Goal: Information Seeking & Learning: Learn about a topic

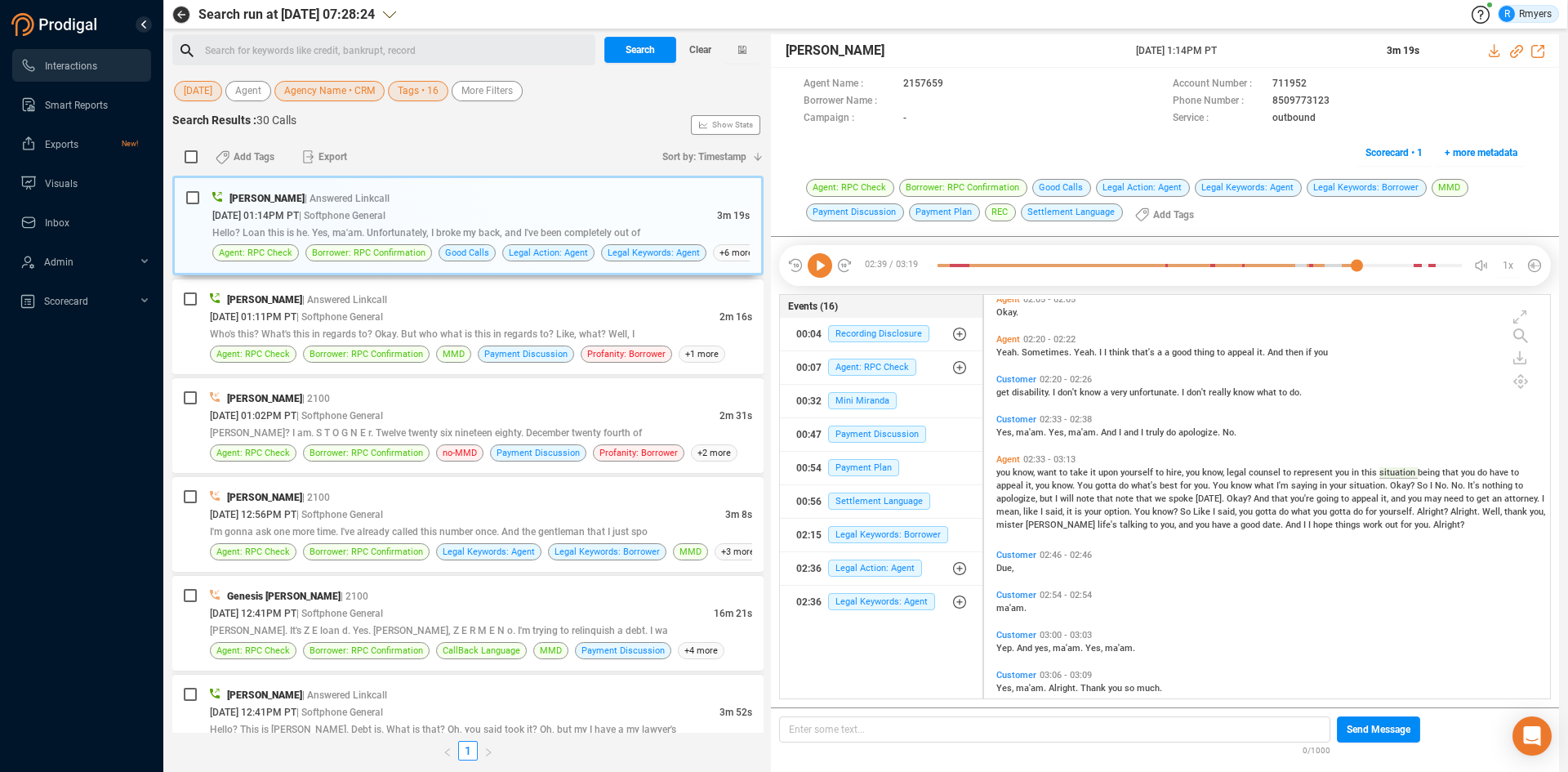
scroll to position [399, 558]
click at [689, 43] on span "Clear" at bounding box center [700, 50] width 22 height 26
click at [218, 92] on span "Last 7 days" at bounding box center [209, 91] width 51 height 20
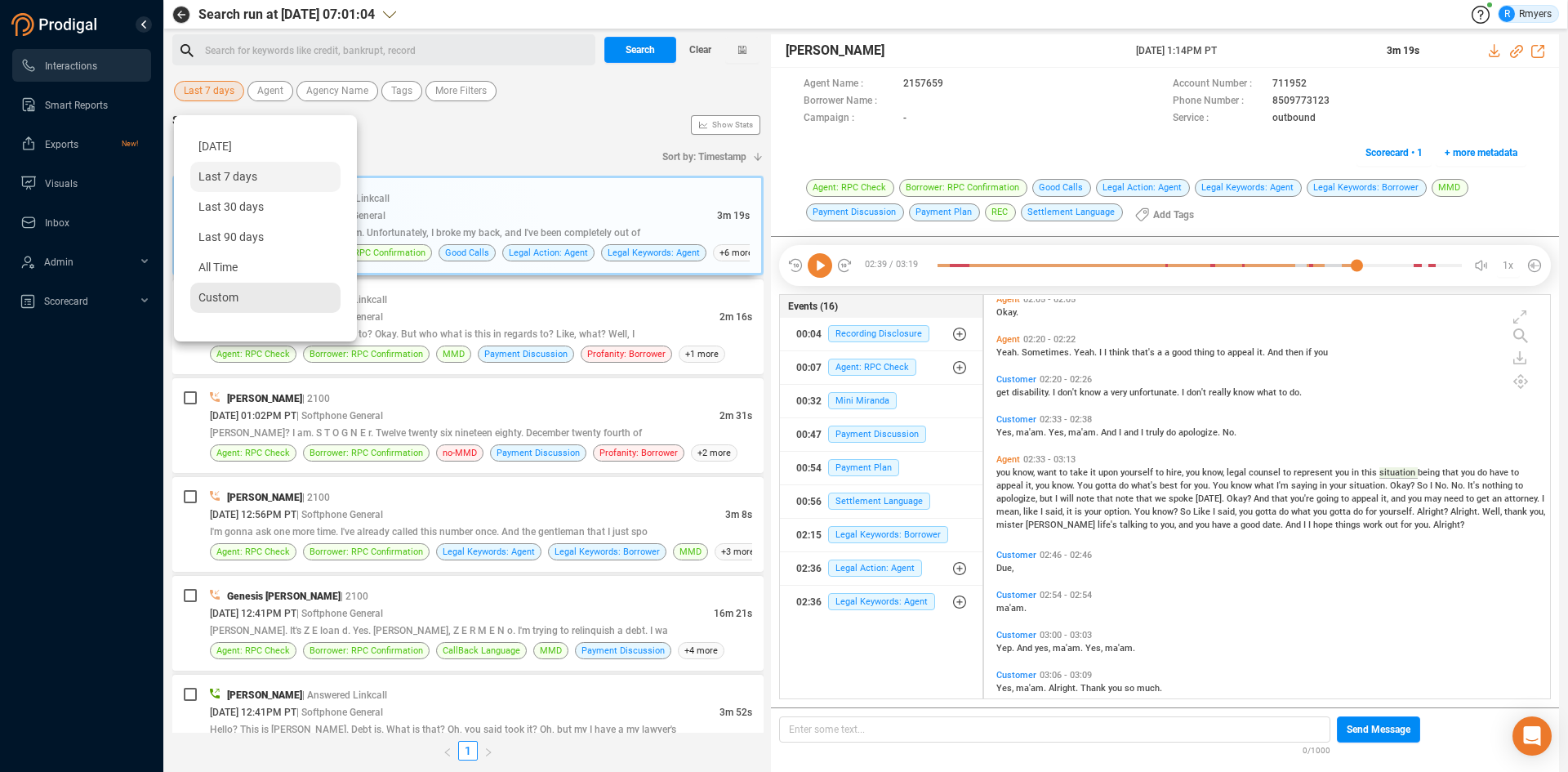
click at [201, 299] on span "Custom" at bounding box center [218, 297] width 40 height 13
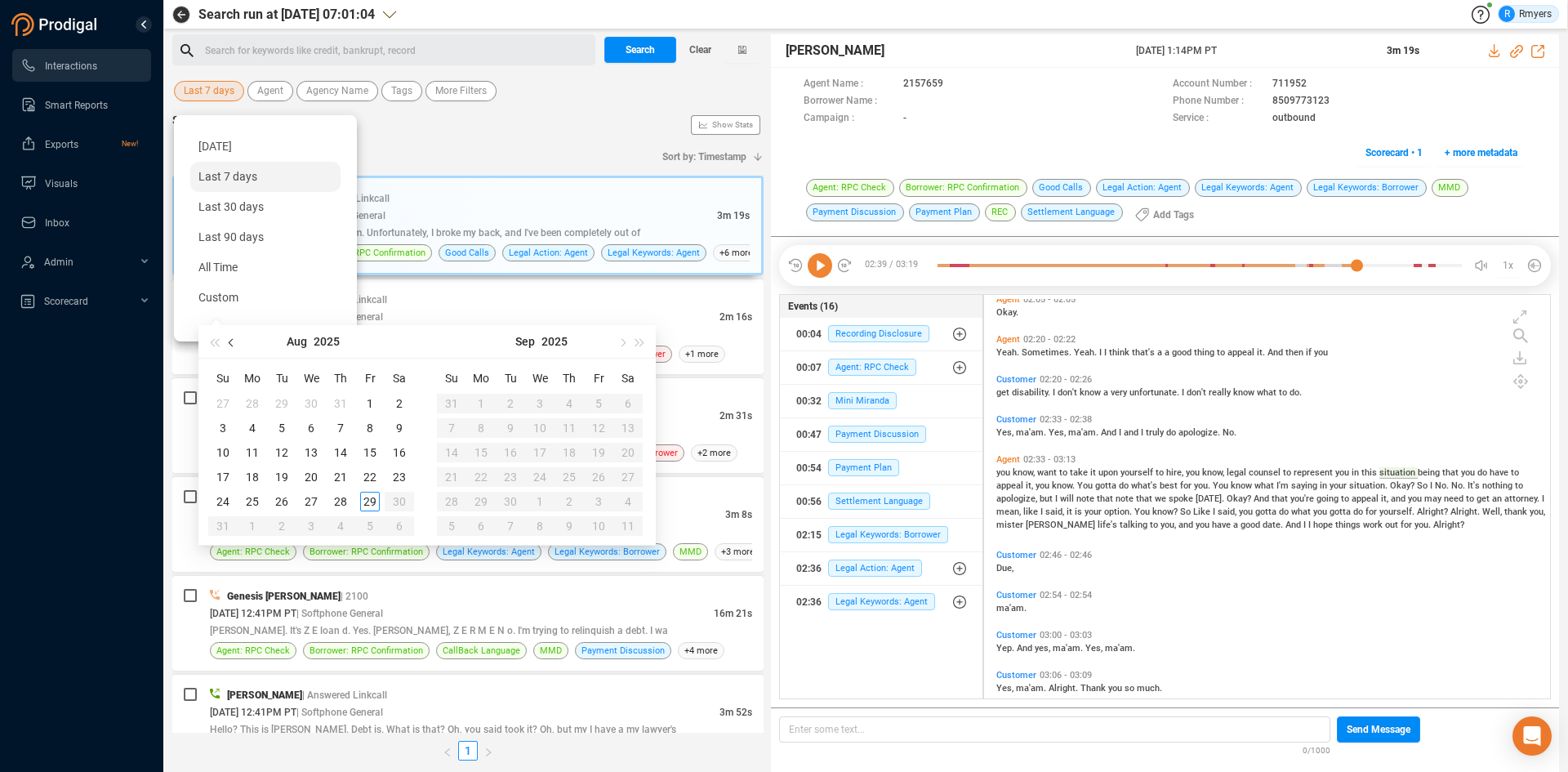
click at [228, 341] on span "button" at bounding box center [232, 341] width 8 height 8
type input "2025-06-01"
click at [221, 402] on div "1" at bounding box center [223, 403] width 19 height 19
type input "2025-06-30"
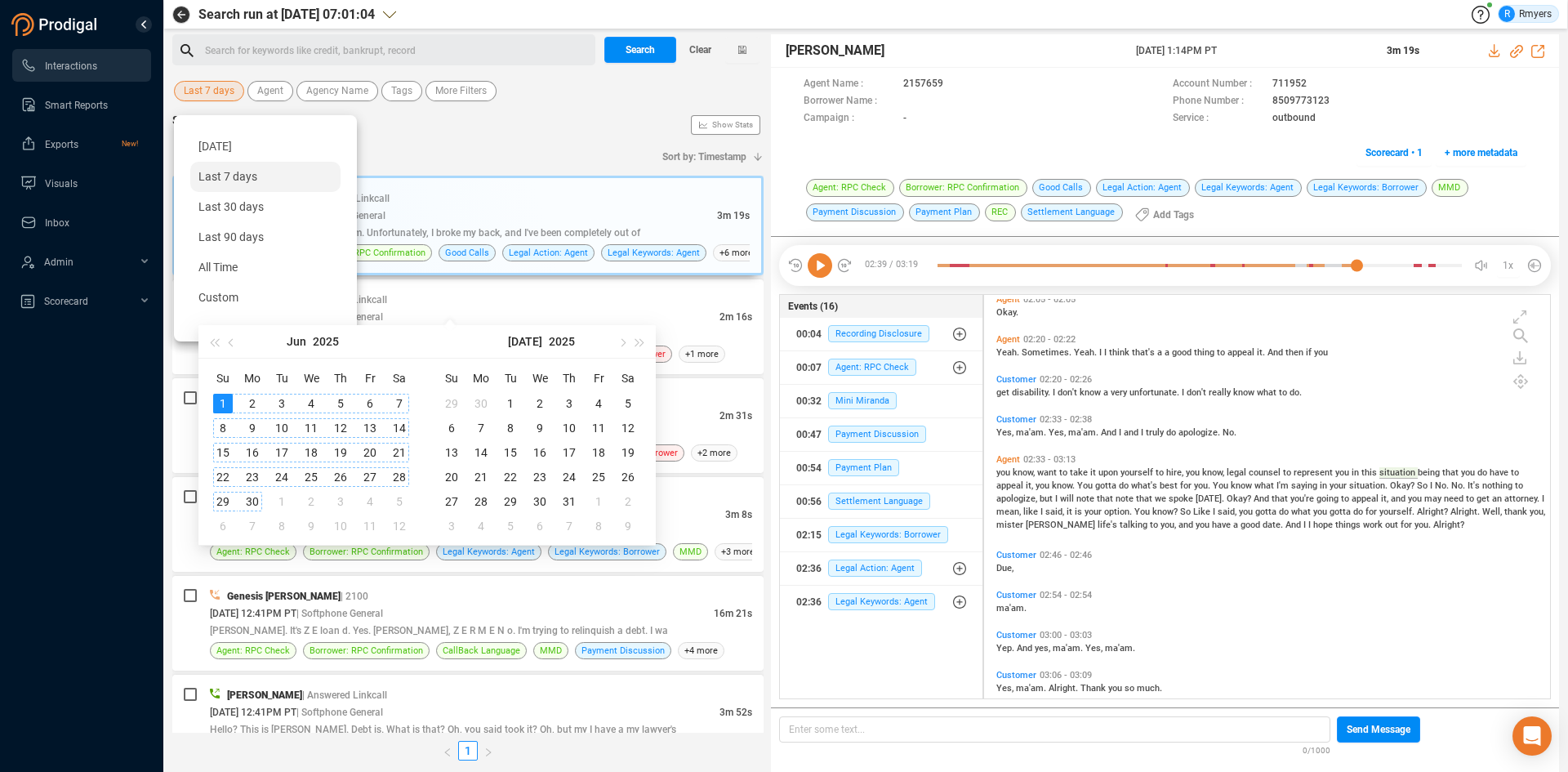
click at [251, 495] on div "30" at bounding box center [251, 501] width 19 height 19
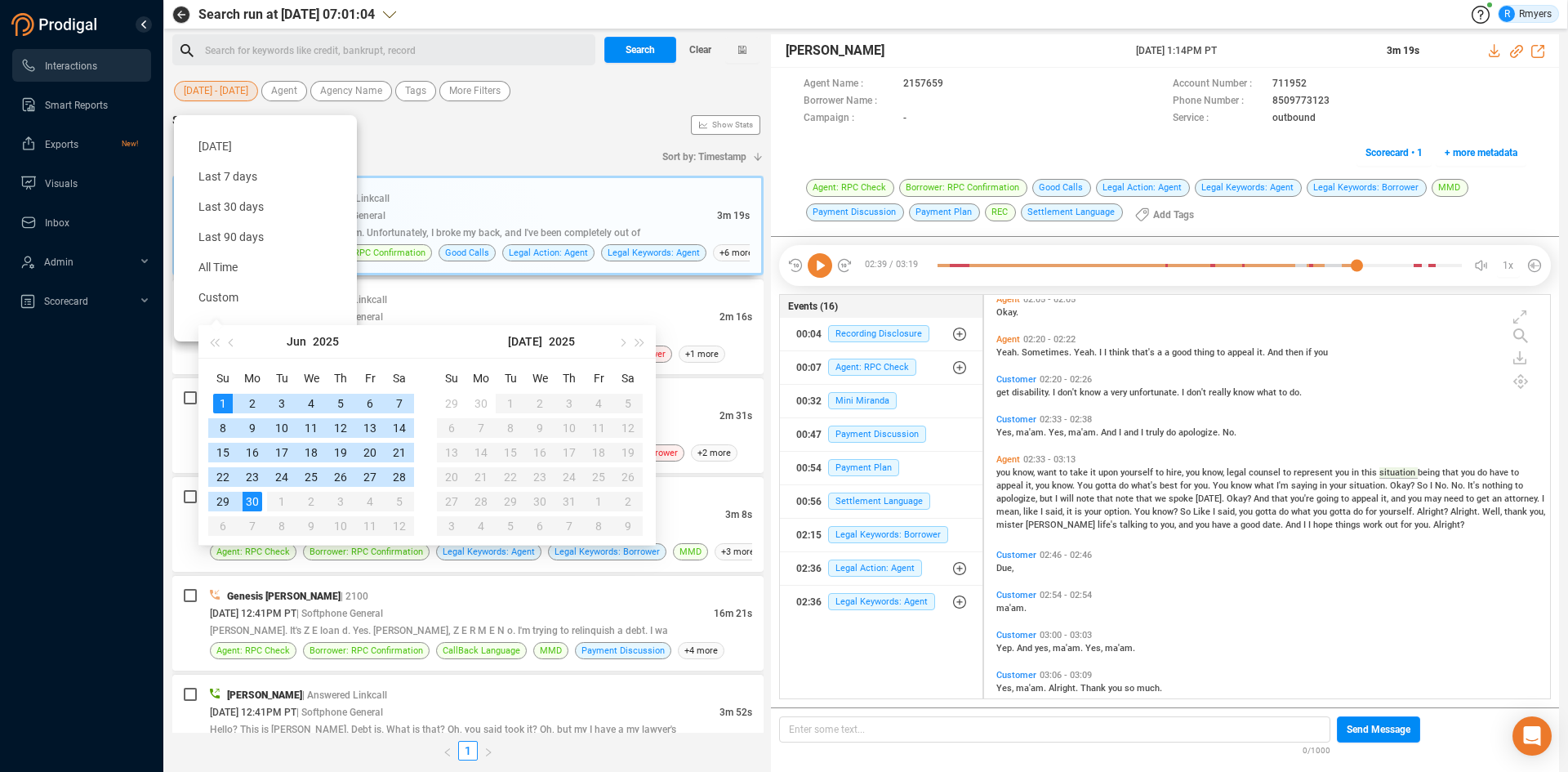
type input "2025-06-01"
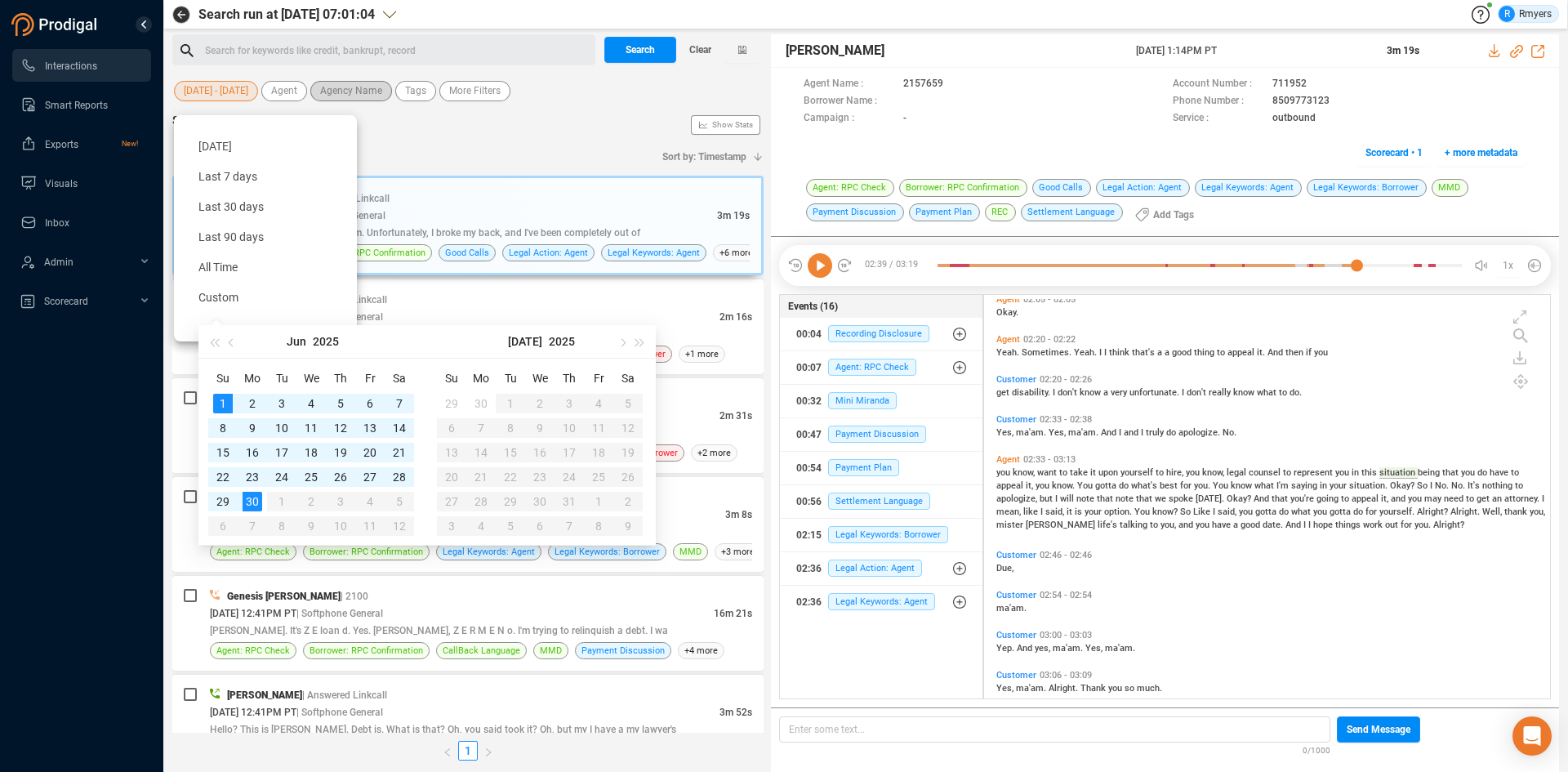
click at [353, 97] on span "Agency Name" at bounding box center [351, 91] width 62 height 20
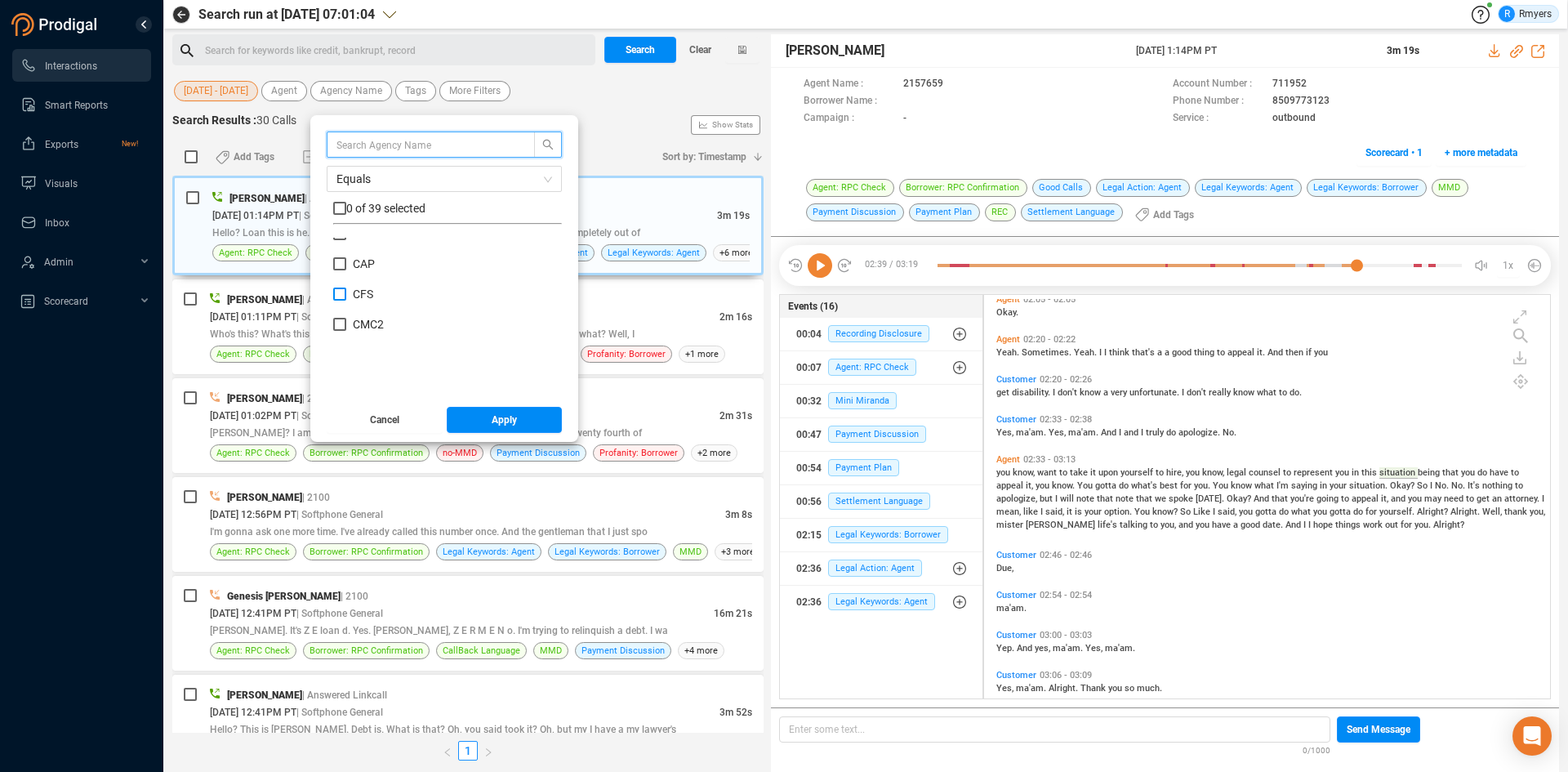
scroll to position [0, 0]
click at [370, 277] on span "ABS" at bounding box center [363, 276] width 21 height 13
click at [346, 277] on input "ABS" at bounding box center [340, 276] width 13 height 13
checkbox input "true"
click at [466, 412] on button "Apply" at bounding box center [504, 419] width 116 height 26
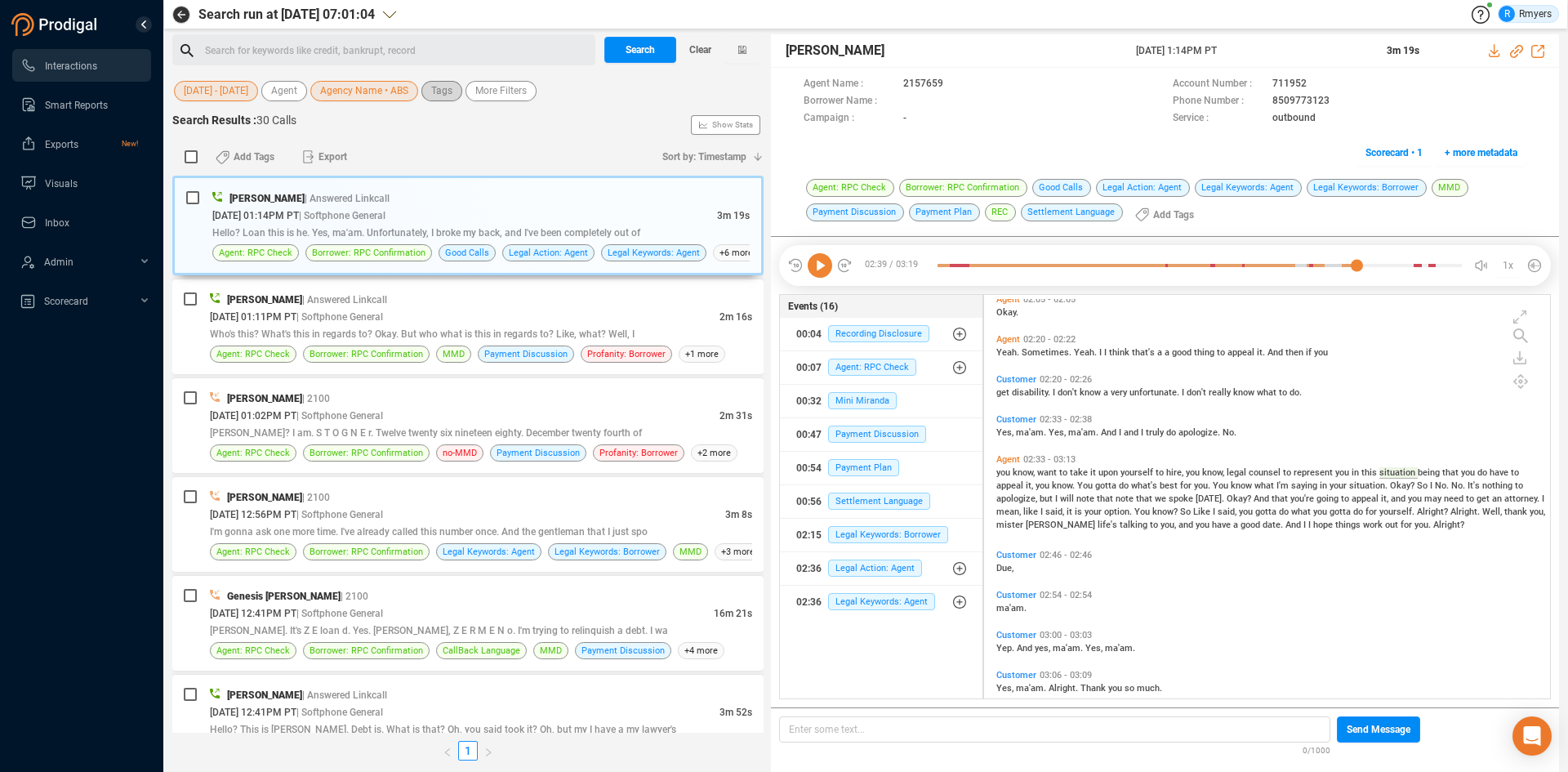
drag, startPoint x: 432, startPoint y: 93, endPoint x: 418, endPoint y: 96, distance: 14.3
click at [432, 95] on span "Tags" at bounding box center [442, 91] width 21 height 20
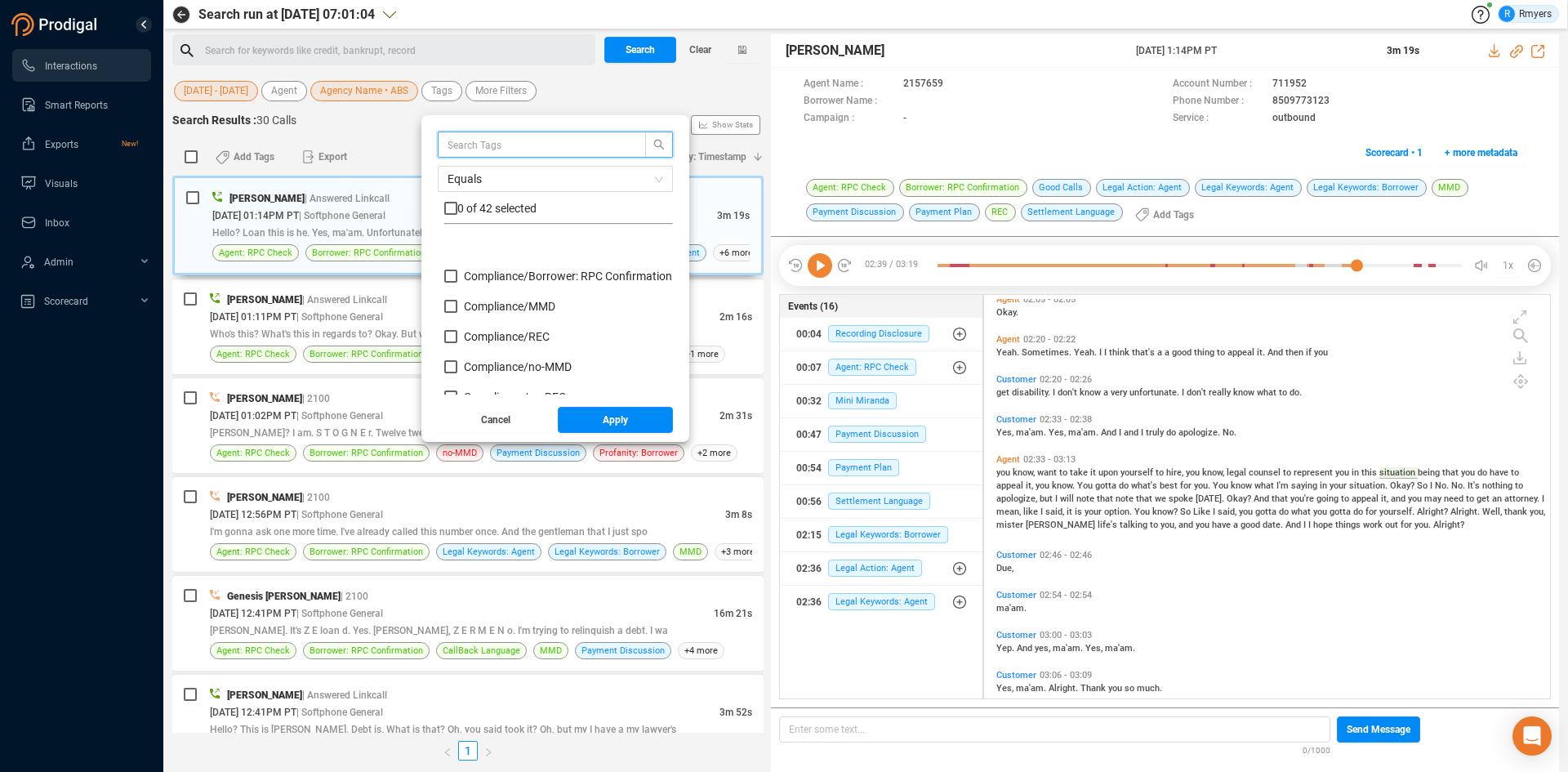
scroll to position [82, 0]
click at [482, 283] on span "Compliance/ no-MMD" at bounding box center [518, 285] width 108 height 13
click at [457, 283] on input "Compliance/ no-MMD" at bounding box center [451, 285] width 13 height 13
checkbox input "true"
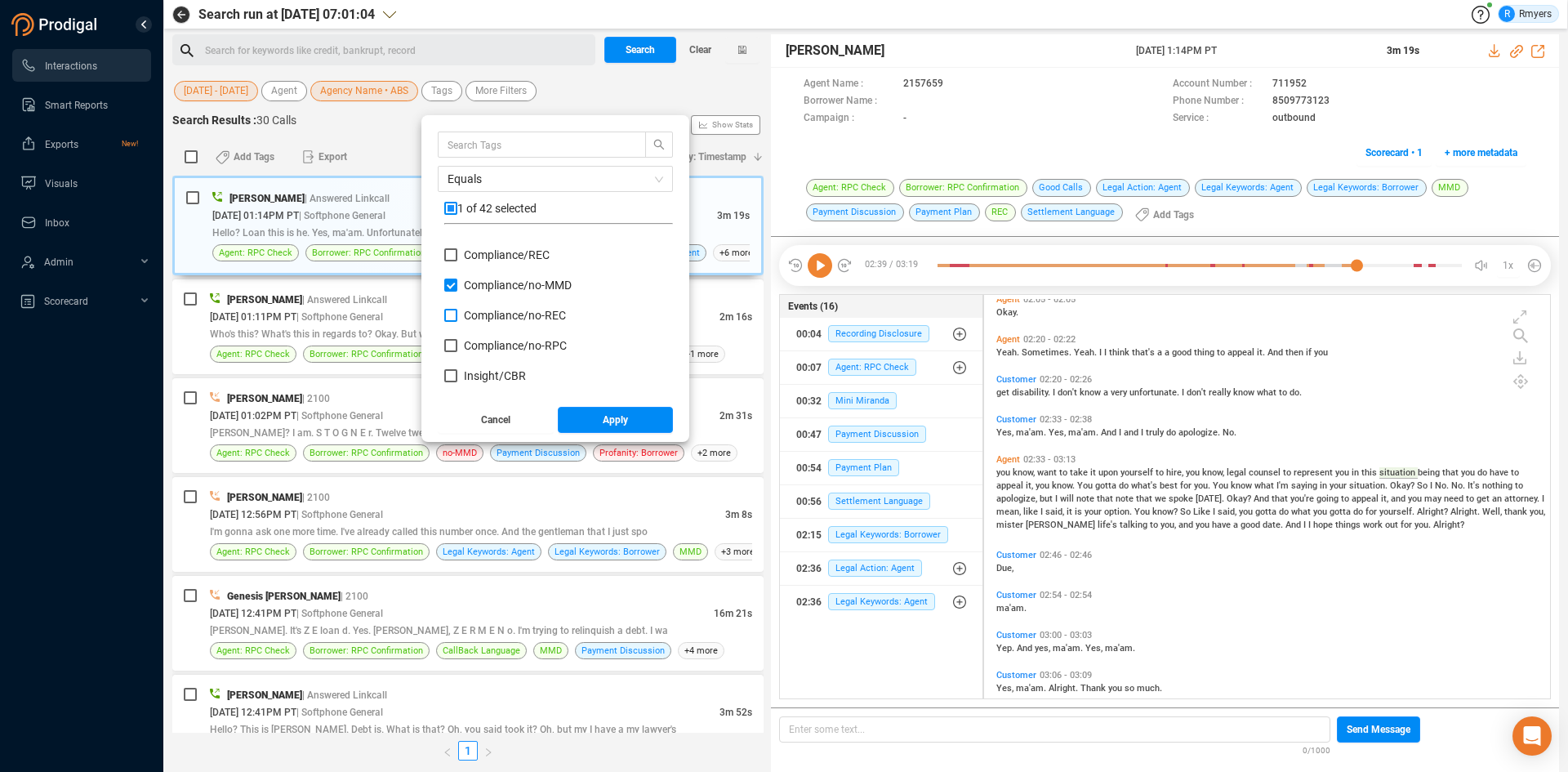
click at [472, 315] on span "Compliance/ no-REC" at bounding box center [515, 315] width 102 height 13
click at [457, 315] on input "Compliance/ no-REC" at bounding box center [451, 315] width 13 height 13
checkbox input "true"
click at [471, 341] on span "Compliance/ no-RPC" at bounding box center [515, 345] width 103 height 13
click at [457, 341] on input "Compliance/ no-RPC" at bounding box center [451, 345] width 13 height 13
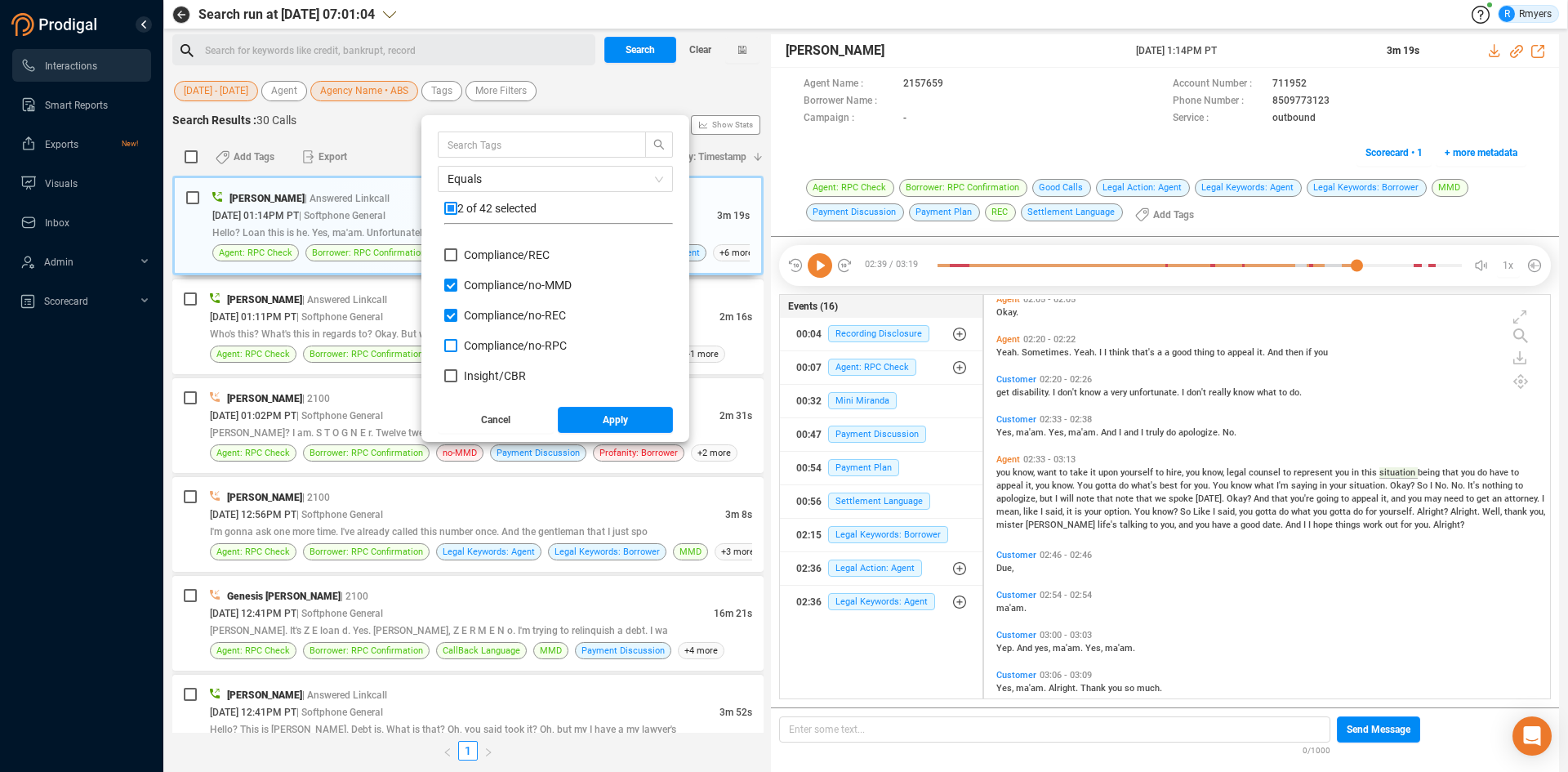
checkbox input "true"
click at [486, 297] on span "Insight/ CBR" at bounding box center [495, 294] width 62 height 13
click at [457, 297] on input "Insight/ CBR" at bounding box center [451, 294] width 13 height 13
checkbox input "true"
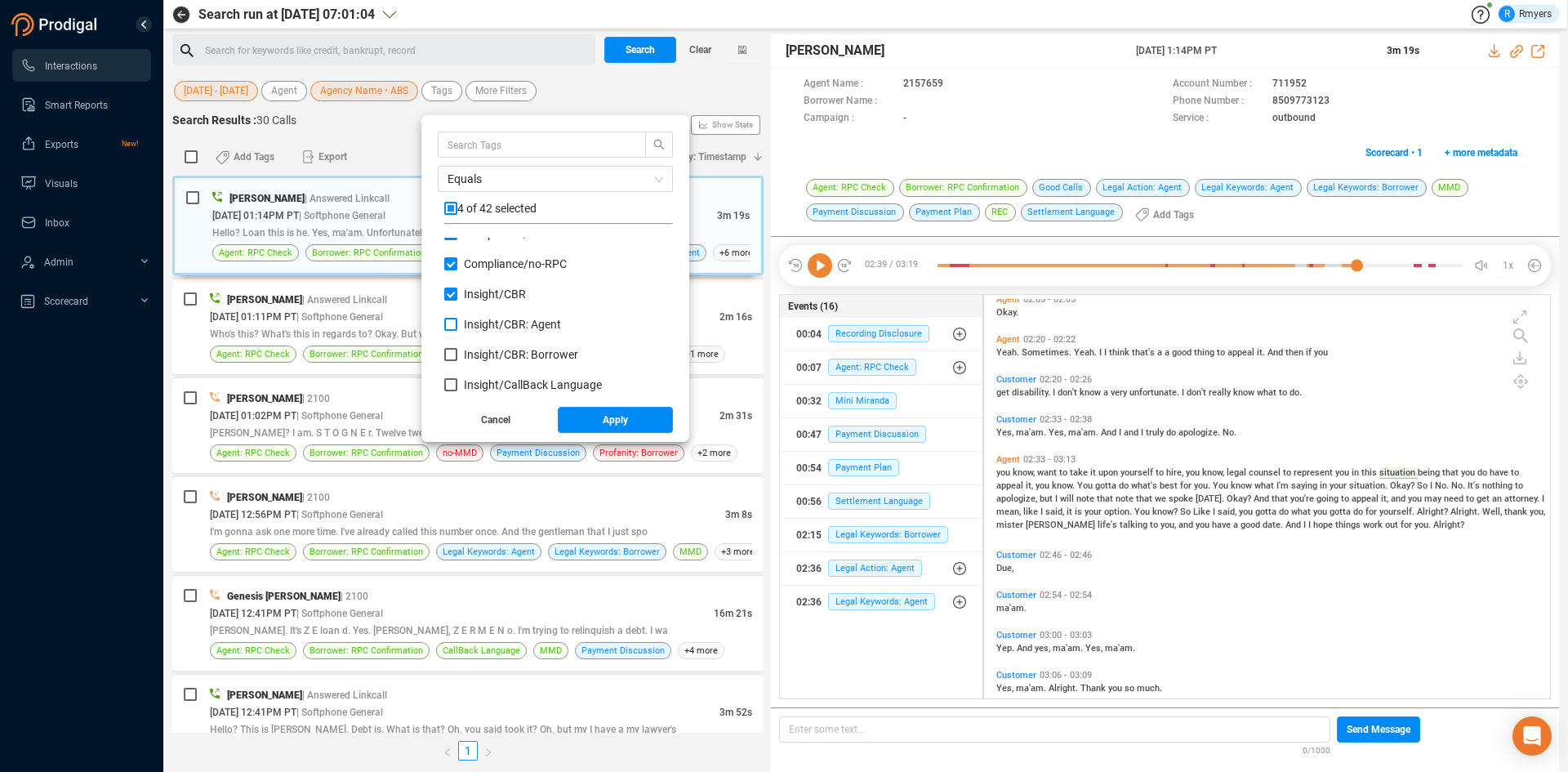
click at [486, 323] on span "Insight/ CBR: Agent" at bounding box center [512, 324] width 97 height 13
click at [457, 323] on input "Insight/ CBR: Agent" at bounding box center [451, 324] width 13 height 13
checkbox input "true"
click at [482, 353] on span "Insight/ CBR: Borrower" at bounding box center [521, 354] width 114 height 13
click at [457, 353] on input "Insight/ CBR: Borrower" at bounding box center [451, 354] width 13 height 13
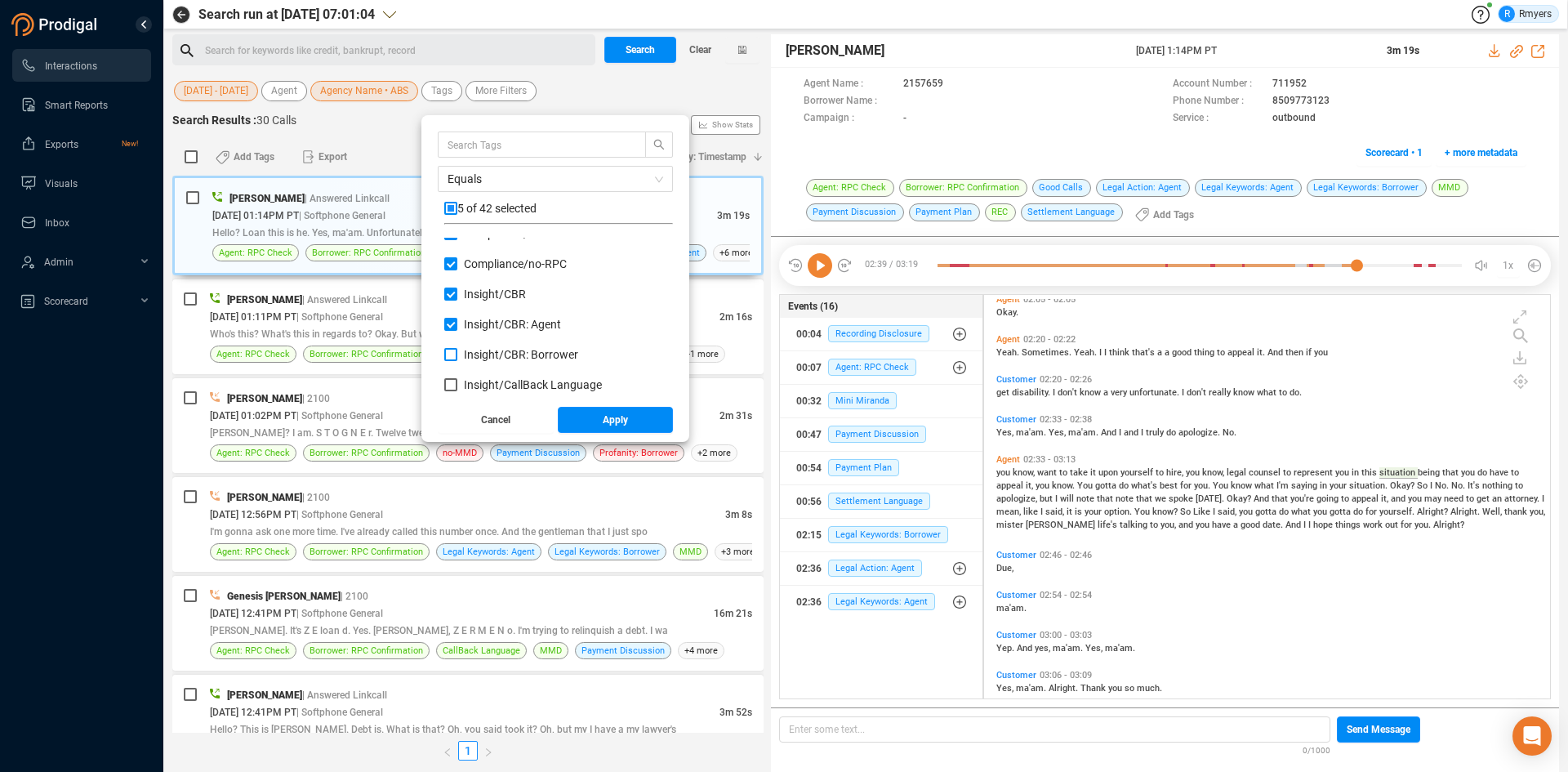
checkbox input "true"
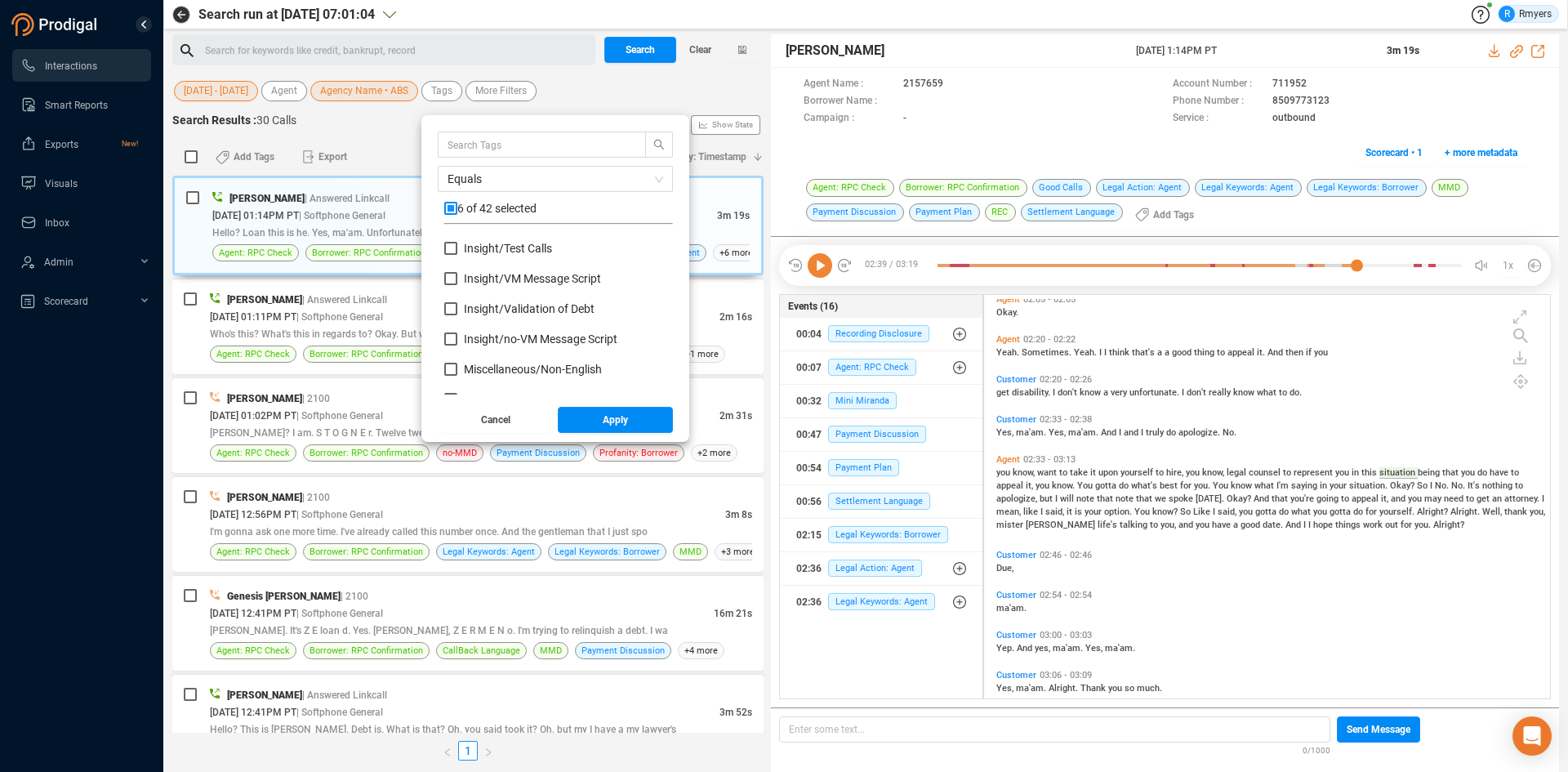
scroll to position [735, 0]
click at [511, 296] on span "Red Flag/ Bankruptcy Language" at bounding box center [545, 296] width 161 height 13
click at [457, 296] on input "Red Flag/ Bankruptcy Language" at bounding box center [451, 296] width 13 height 13
checkbox input "true"
drag, startPoint x: 495, startPoint y: 324, endPoint x: 476, endPoint y: 371, distance: 50.7
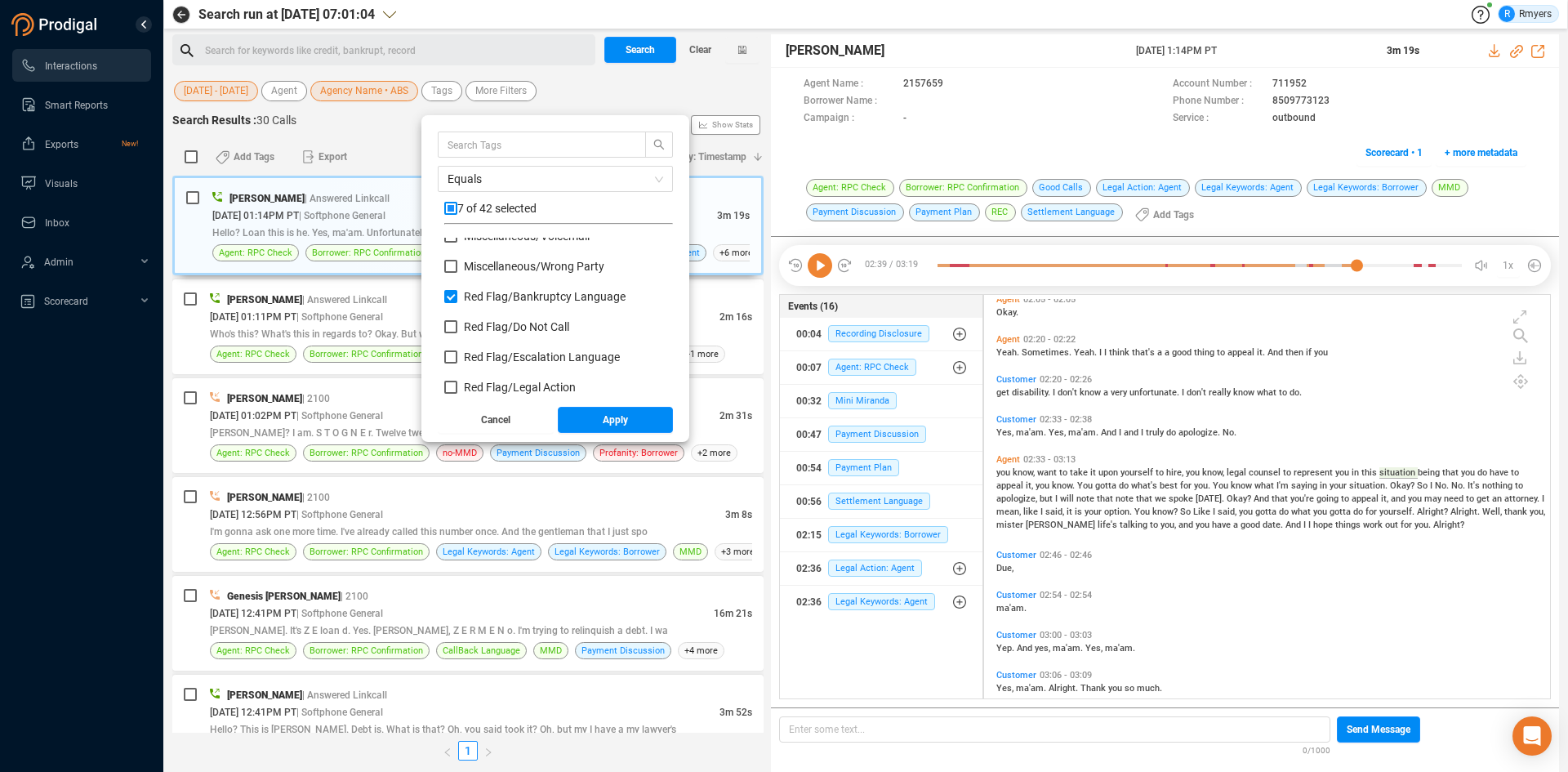
click at [495, 326] on span "Red Flag/ Do Not Call" at bounding box center [517, 327] width 106 height 13
click at [457, 326] on input "Red Flag/ Do Not Call" at bounding box center [451, 327] width 13 height 13
checkbox input "true"
click at [484, 360] on span "Red Flag/ Escalation Language" at bounding box center [542, 357] width 156 height 13
click at [457, 360] on input "Red Flag/ Escalation Language" at bounding box center [451, 357] width 13 height 13
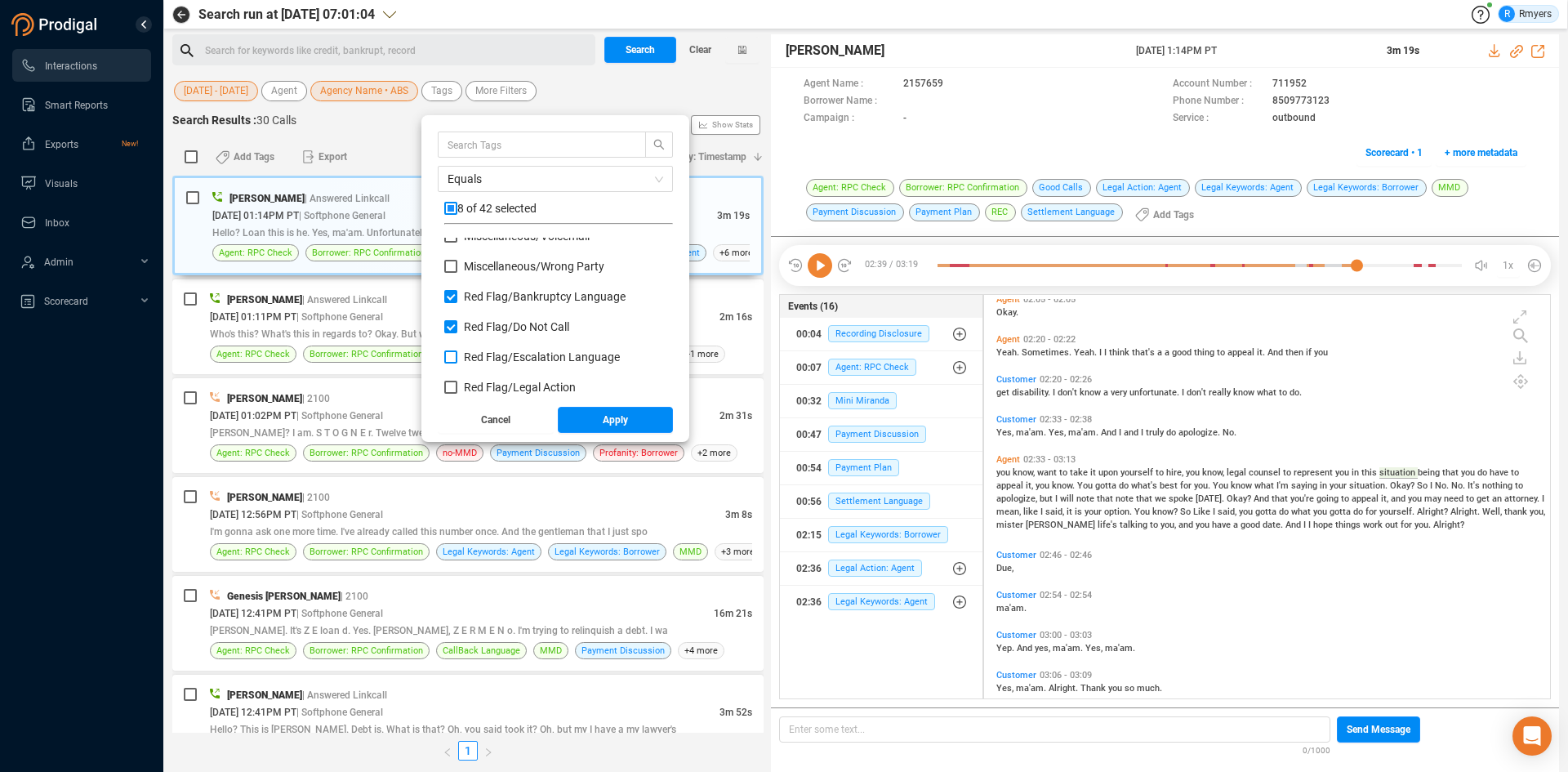
checkbox input "true"
click at [480, 382] on span "Red Flag/ Legal Action" at bounding box center [520, 387] width 112 height 13
click at [457, 382] on input "Red Flag/ Legal Action" at bounding box center [451, 387] width 13 height 13
checkbox input "true"
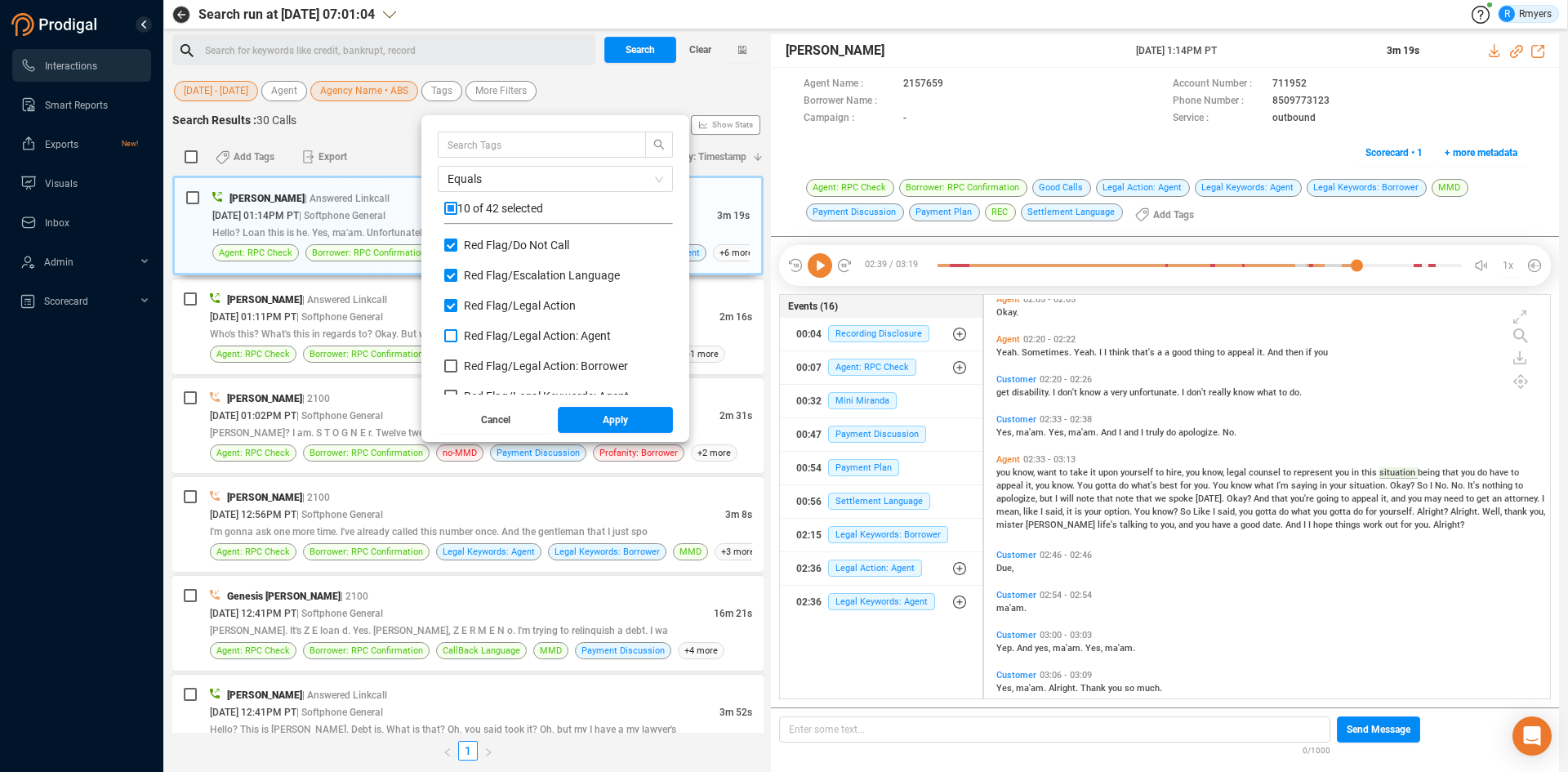
click at [490, 338] on span "Red Flag/ Legal Action: Agent" at bounding box center [537, 336] width 147 height 13
click at [457, 338] on input "Red Flag/ Legal Action: Agent" at bounding box center [451, 336] width 13 height 13
checkbox input "true"
click at [487, 359] on span "Red Flag/ Legal Action: Borrower" at bounding box center [546, 366] width 164 height 13
click at [457, 359] on input "Red Flag/ Legal Action: Borrower" at bounding box center [451, 366] width 13 height 13
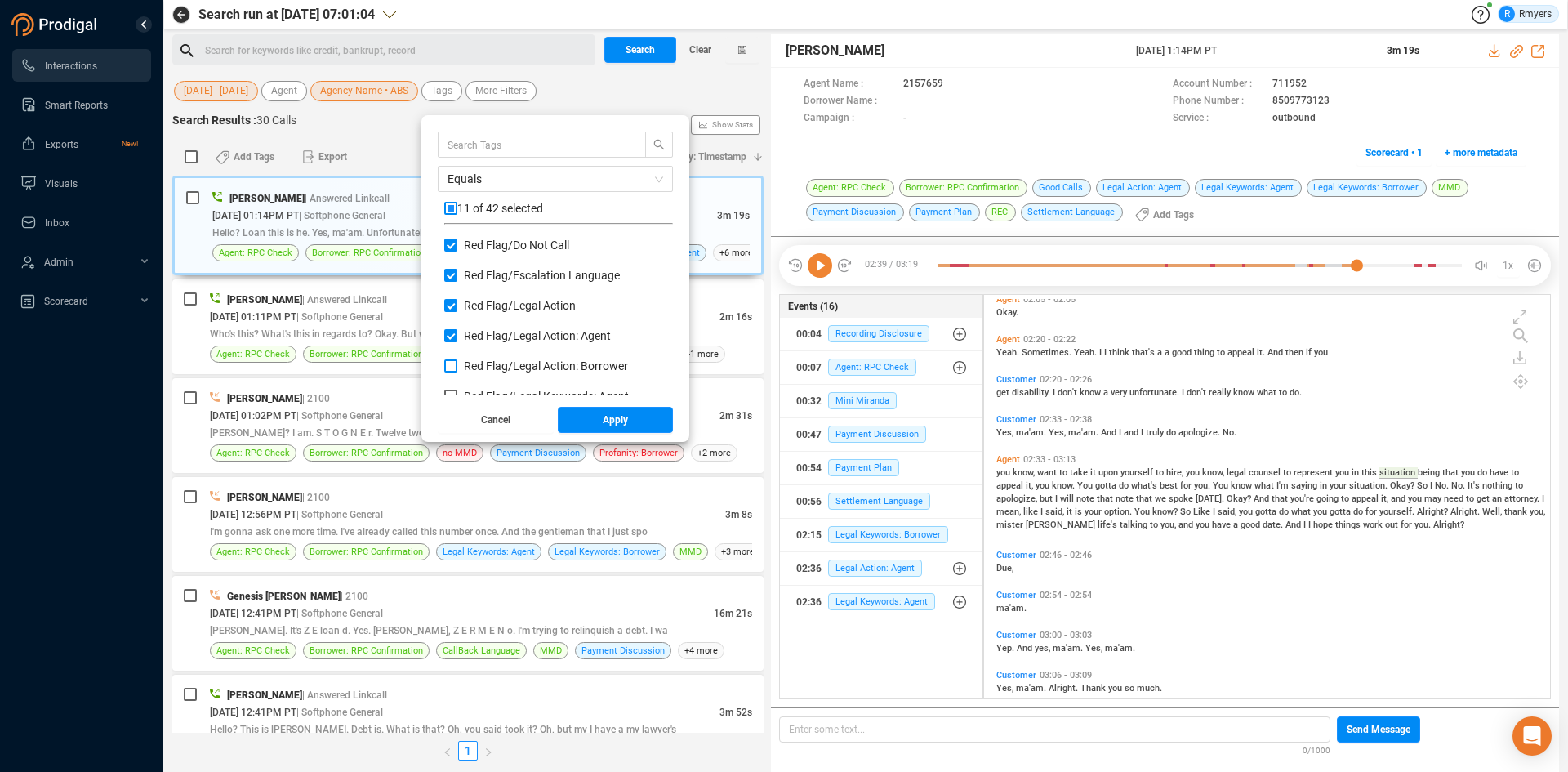
checkbox input "true"
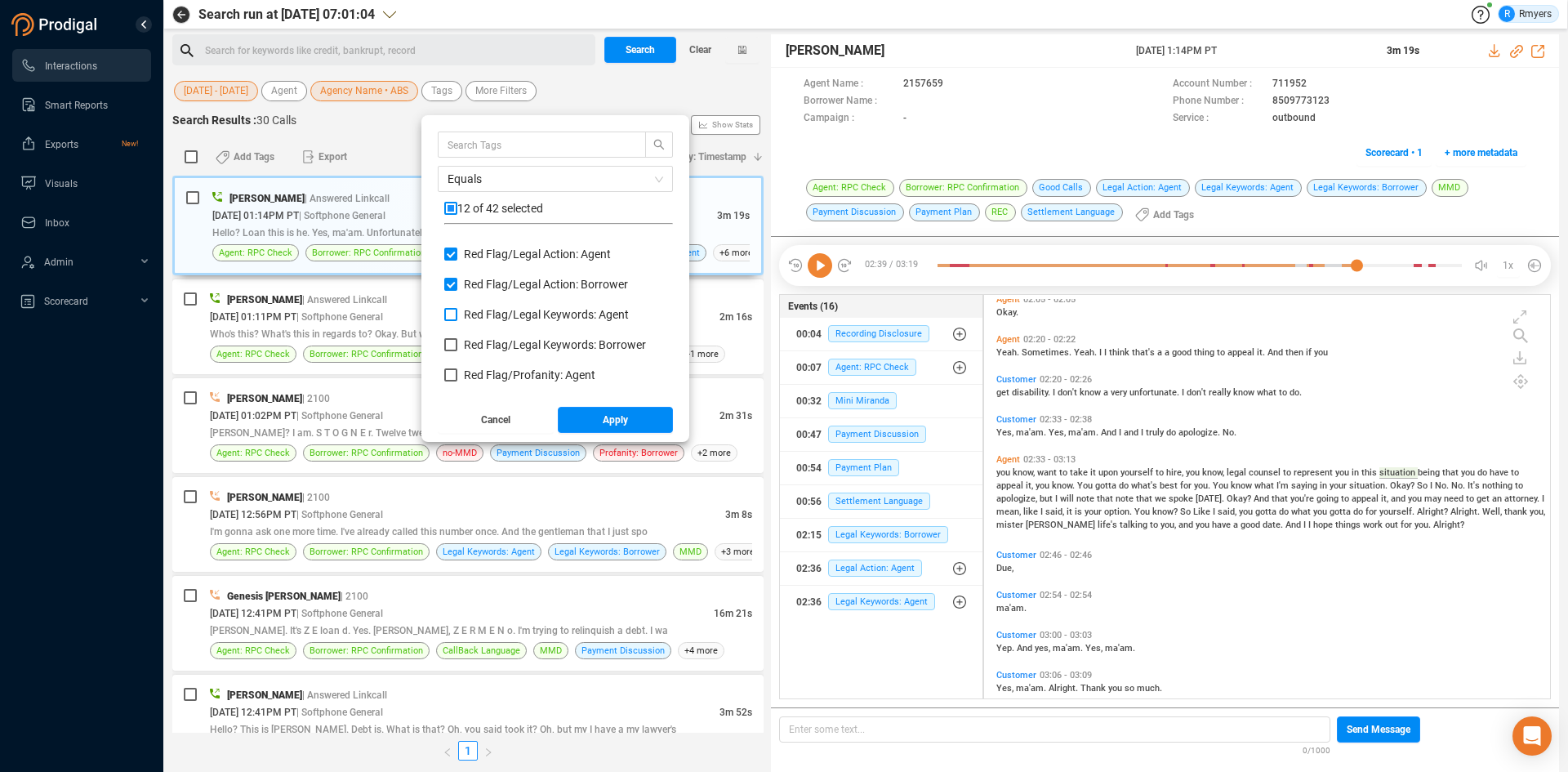
click at [500, 315] on span "Red Flag/ Legal Keywords: Agent" at bounding box center [546, 315] width 165 height 13
click at [457, 315] on input "Red Flag/ Legal Keywords: Agent" at bounding box center [451, 315] width 13 height 13
checkbox input "true"
click at [493, 343] on span "Red Flag/ Legal Keywords: Borrower" at bounding box center [555, 344] width 182 height 13
click at [457, 343] on input "Red Flag/ Legal Keywords: Borrower" at bounding box center [451, 344] width 13 height 13
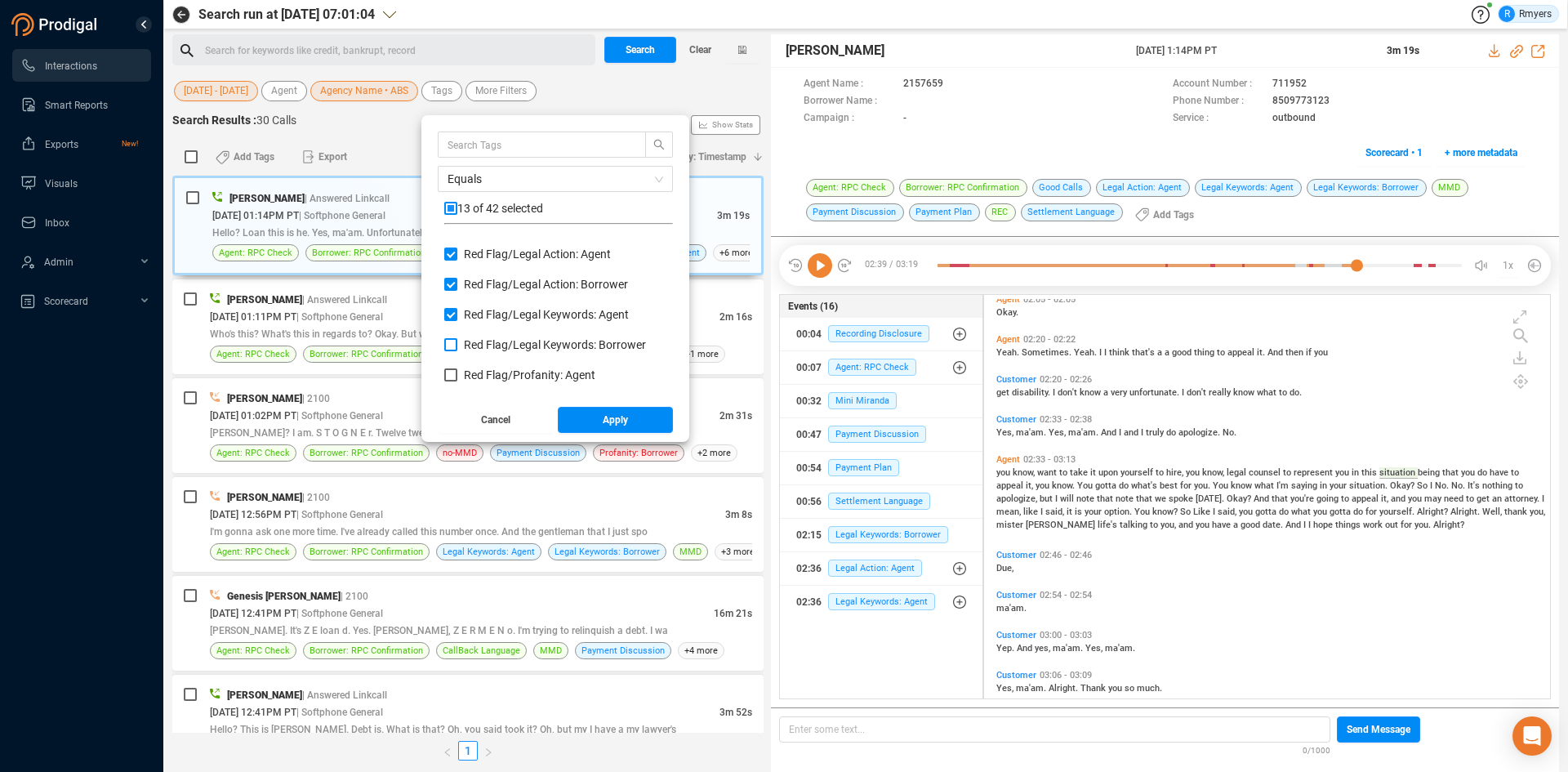
checkbox input "true"
click at [489, 373] on span "Red Flag/ Profanity: Agent" at bounding box center [530, 375] width 132 height 13
click at [457, 373] on input "Red Flag/ Profanity: Agent" at bounding box center [451, 375] width 13 height 13
checkbox input "true"
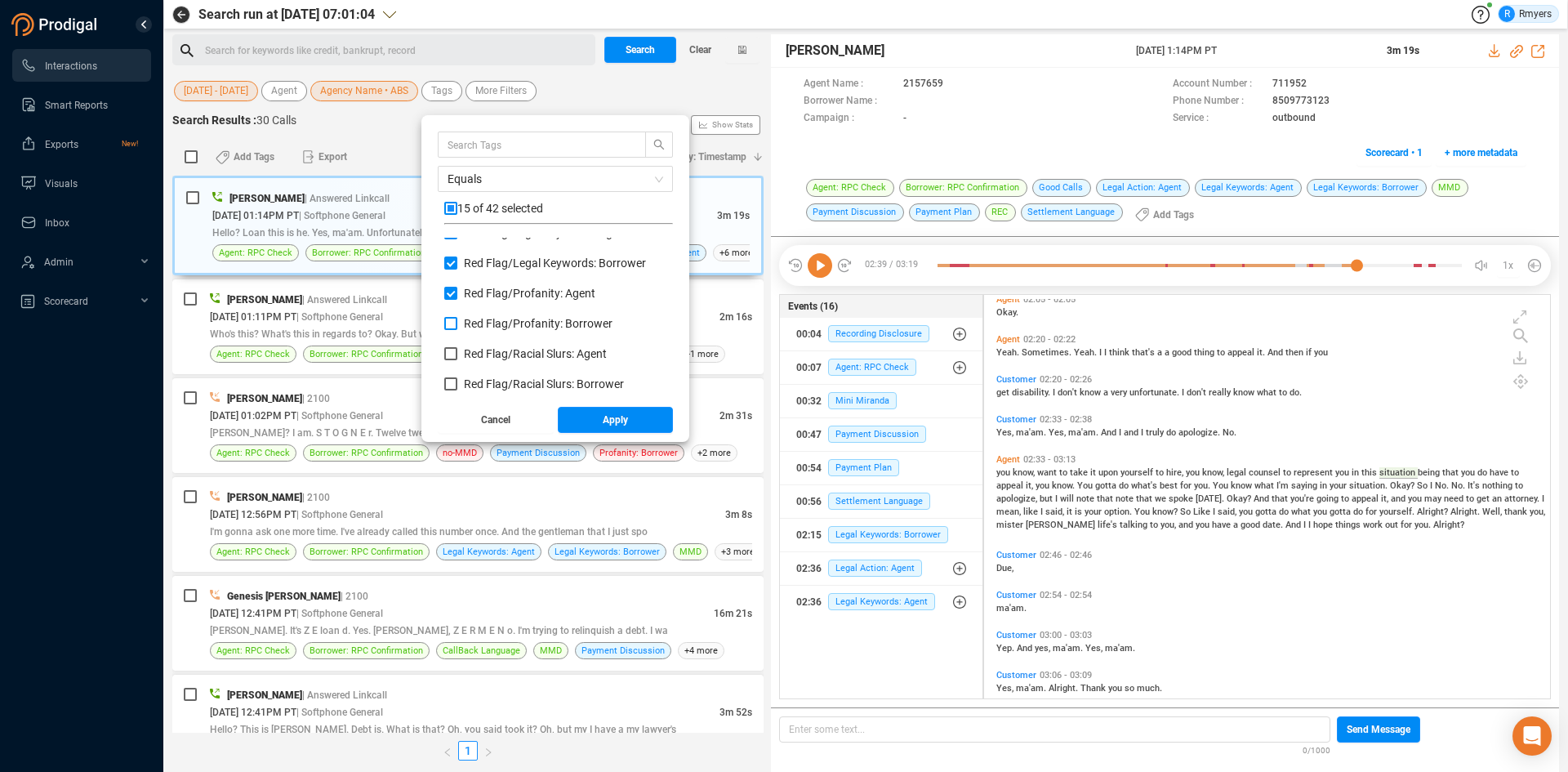
click at [508, 325] on span "Red Flag/ Profanity: Borrower" at bounding box center [538, 323] width 148 height 13
click at [457, 325] on input "Red Flag/ Profanity: Borrower" at bounding box center [451, 323] width 13 height 13
checkbox input "true"
click at [498, 347] on span "Red Flag/ Racial Slurs: Agent" at bounding box center [535, 354] width 143 height 13
click at [457, 347] on input "Red Flag/ Racial Slurs: Agent" at bounding box center [451, 354] width 13 height 13
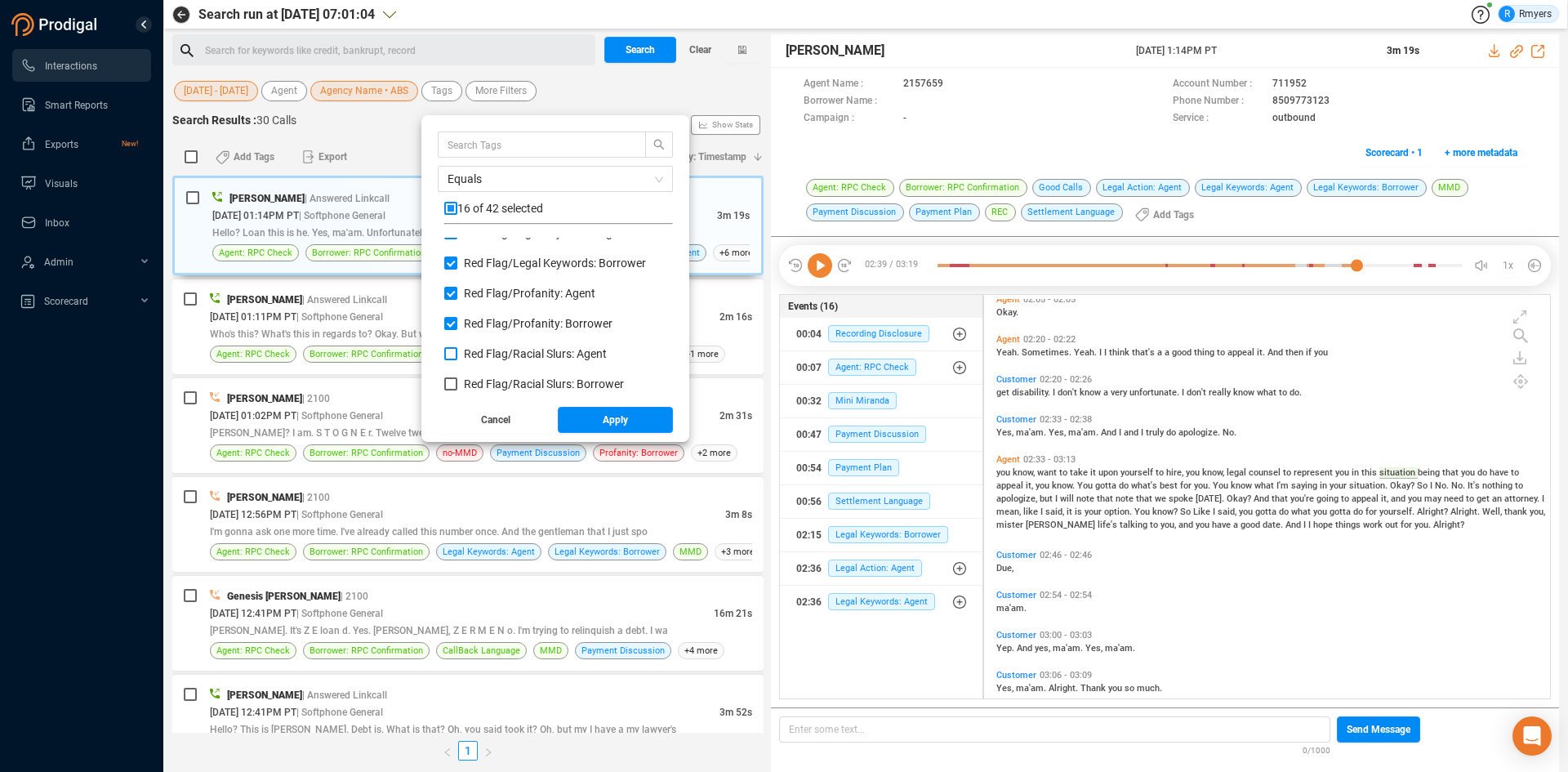
checkbox input "true"
click at [494, 378] on span "Red Flag/ Racial Slurs: Borrower" at bounding box center [544, 384] width 160 height 13
click at [457, 378] on input "Red Flag/ Racial Slurs: Borrower" at bounding box center [451, 384] width 13 height 13
checkbox input "true"
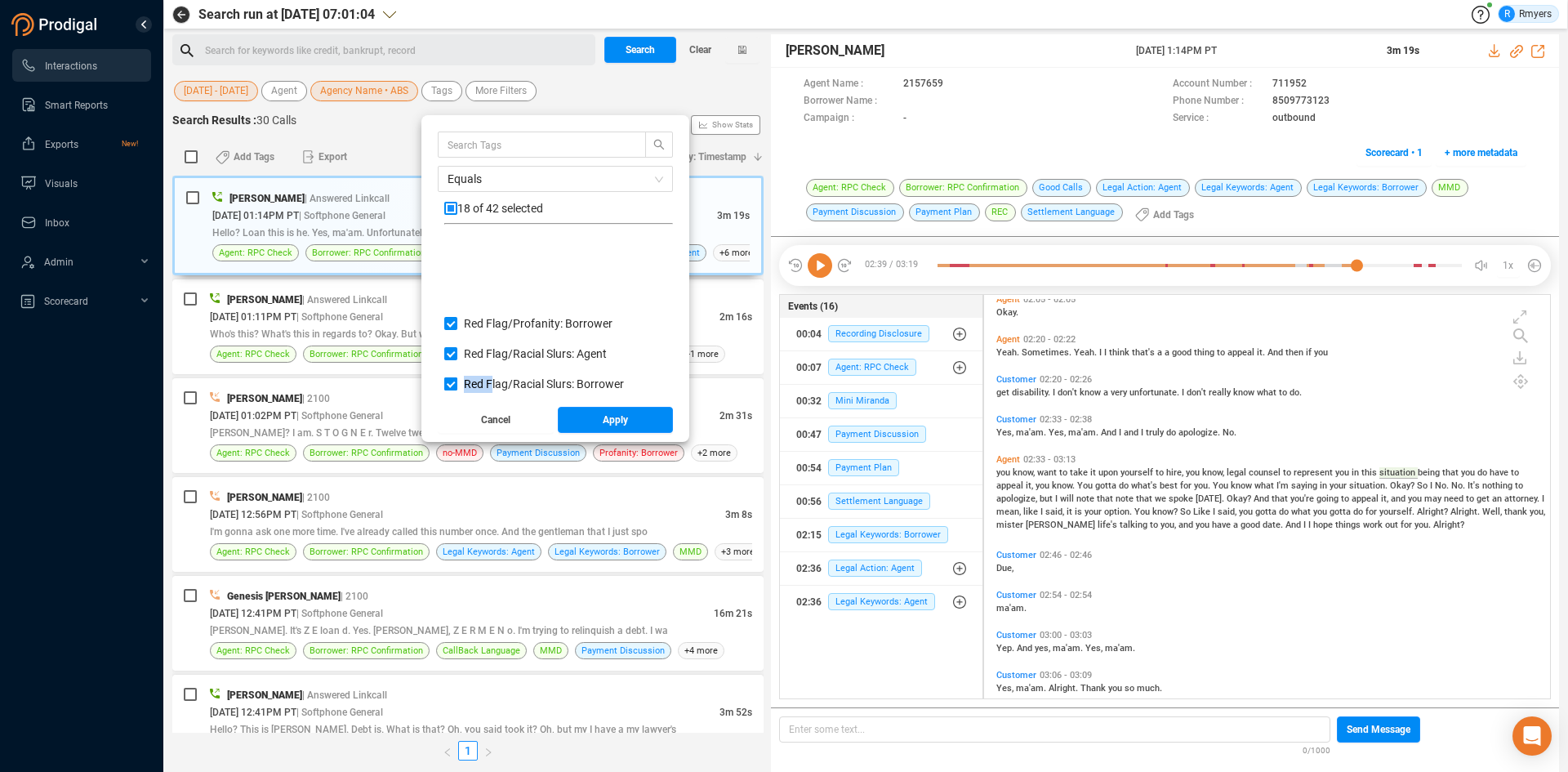
scroll to position [1113, 0]
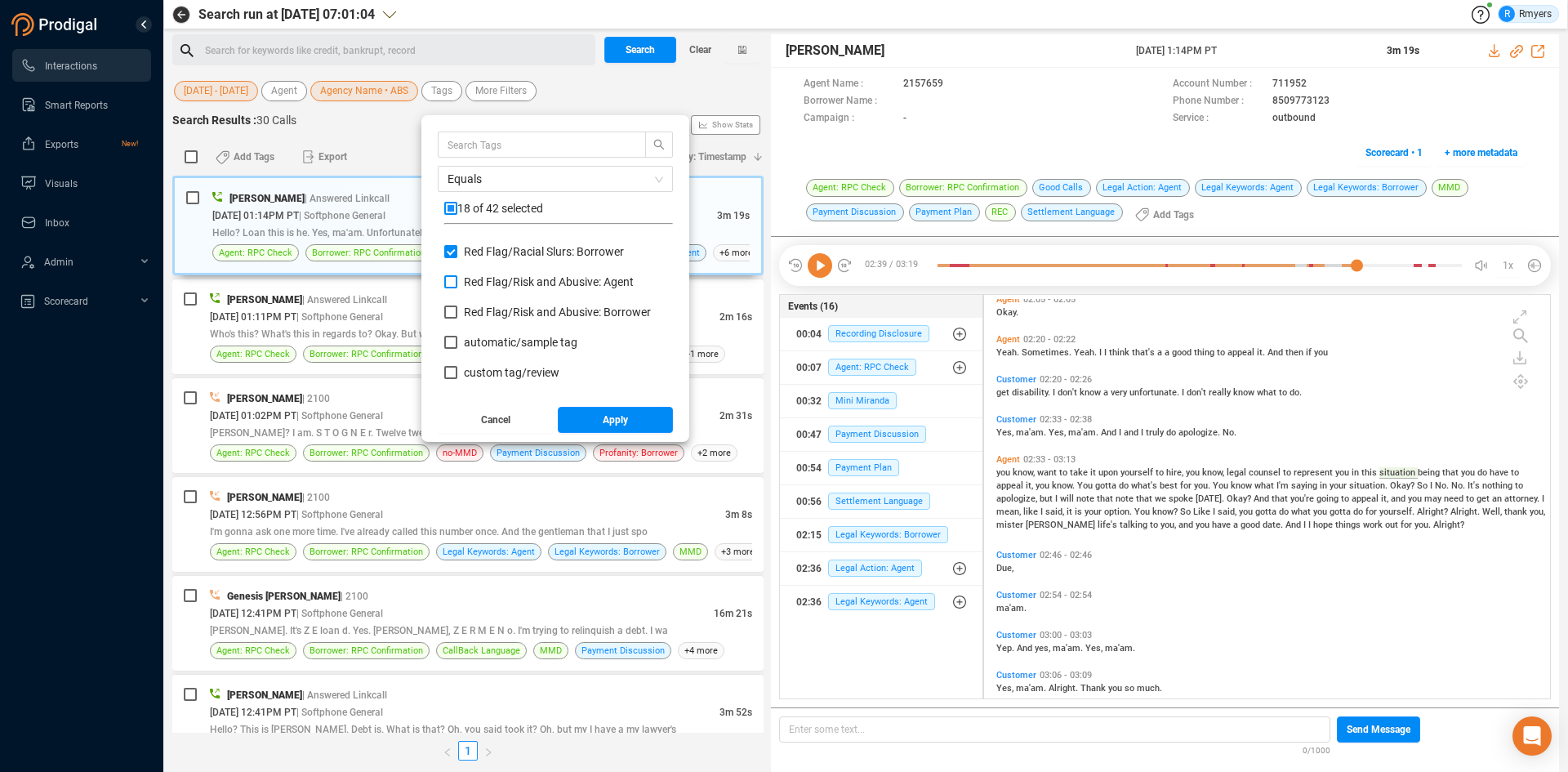
click at [552, 276] on span "Red Flag/ Risk and Abusive: Agent" at bounding box center [548, 282] width 170 height 13
click at [457, 276] on input "Red Flag/ Risk and Abusive: Agent" at bounding box center [451, 282] width 13 height 13
checkbox input "true"
click at [528, 317] on span "Red Flag/ Risk and Abusive: Borrower" at bounding box center [558, 312] width 187 height 13
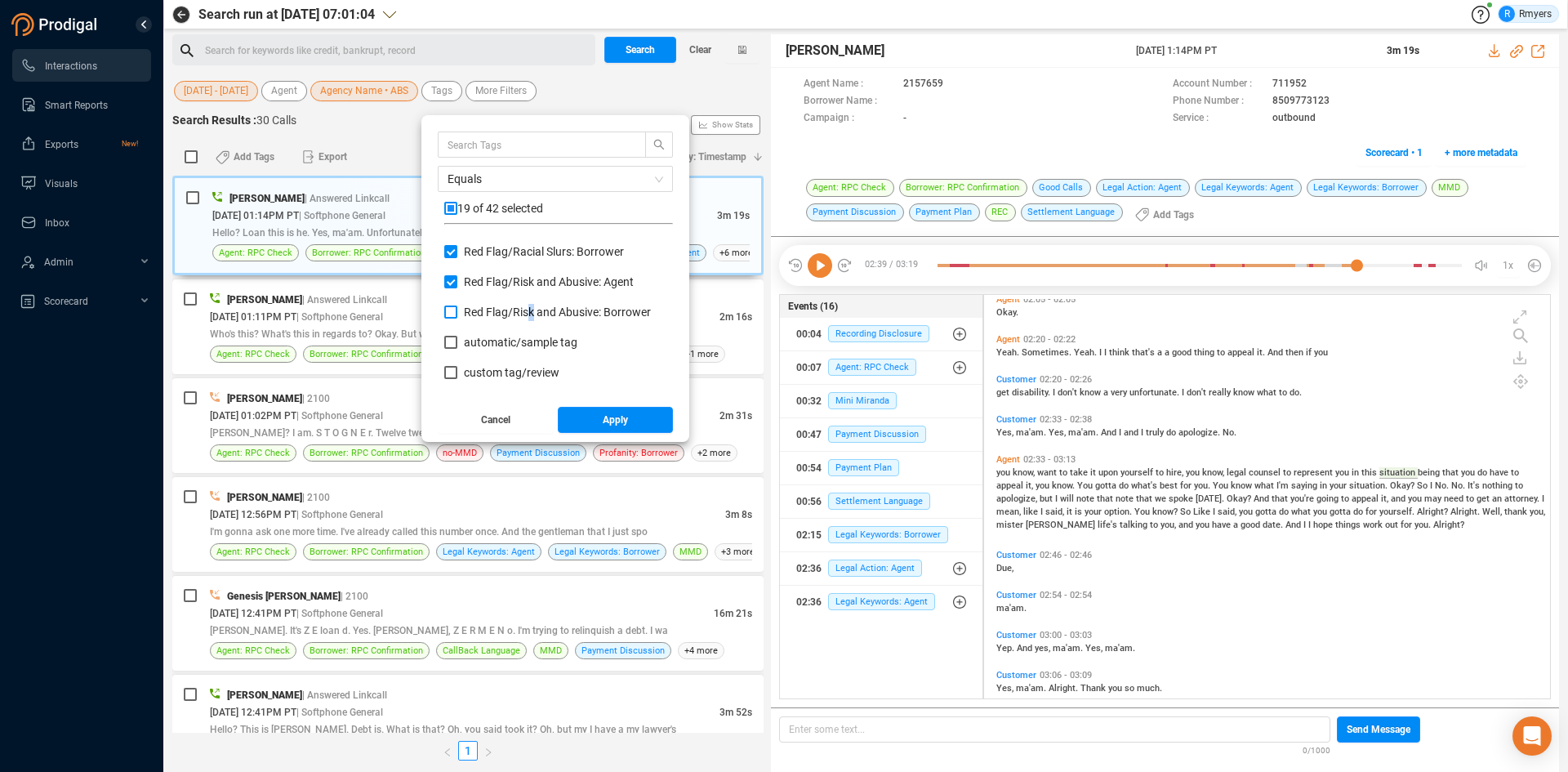
click at [457, 317] on input "Red Flag/ Risk and Abusive: Borrower" at bounding box center [451, 312] width 13 height 13
checkbox input "true"
click at [570, 425] on button "Apply" at bounding box center [615, 419] width 116 height 26
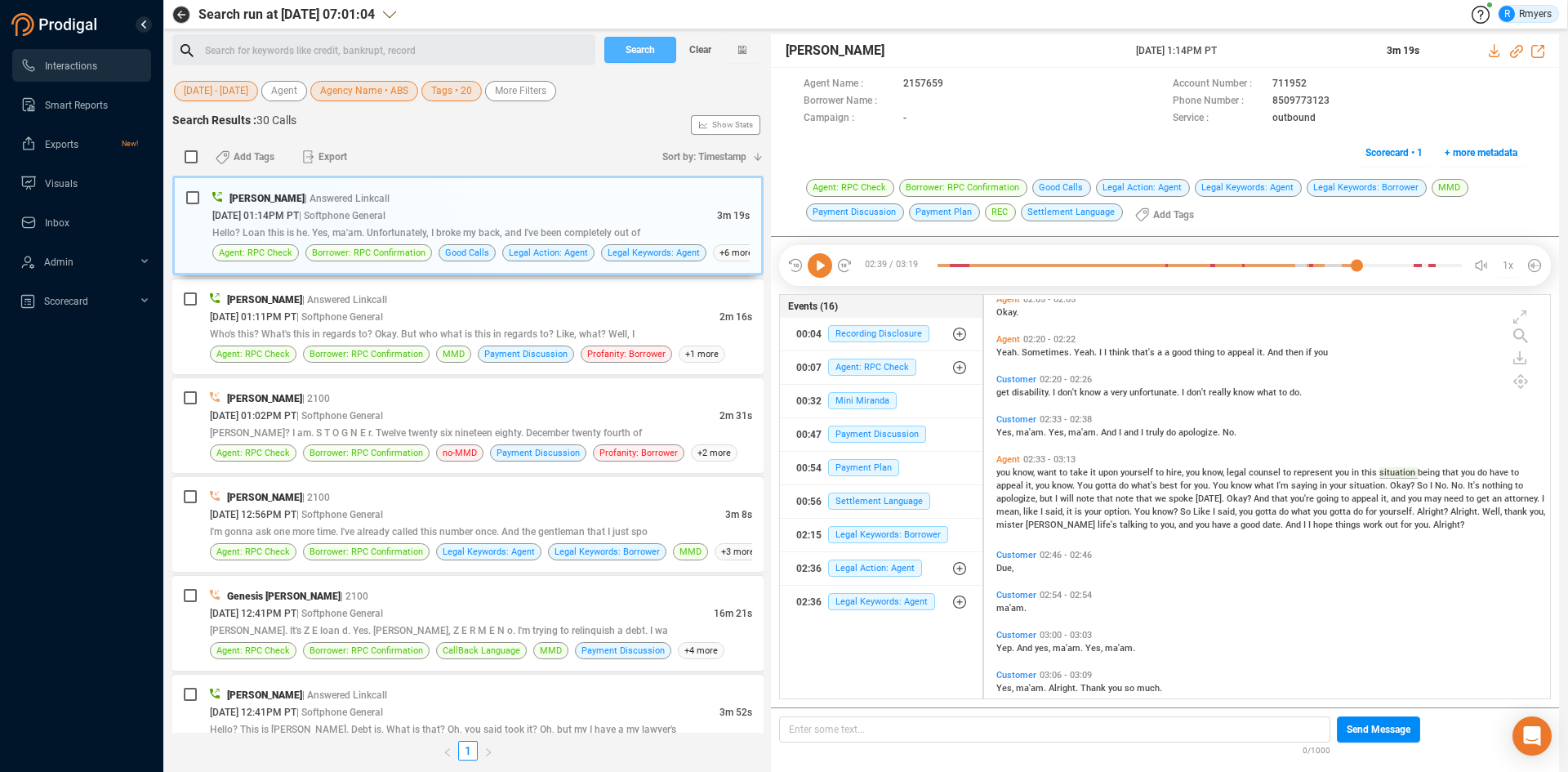
click at [652, 51] on span "Search" at bounding box center [640, 50] width 30 height 26
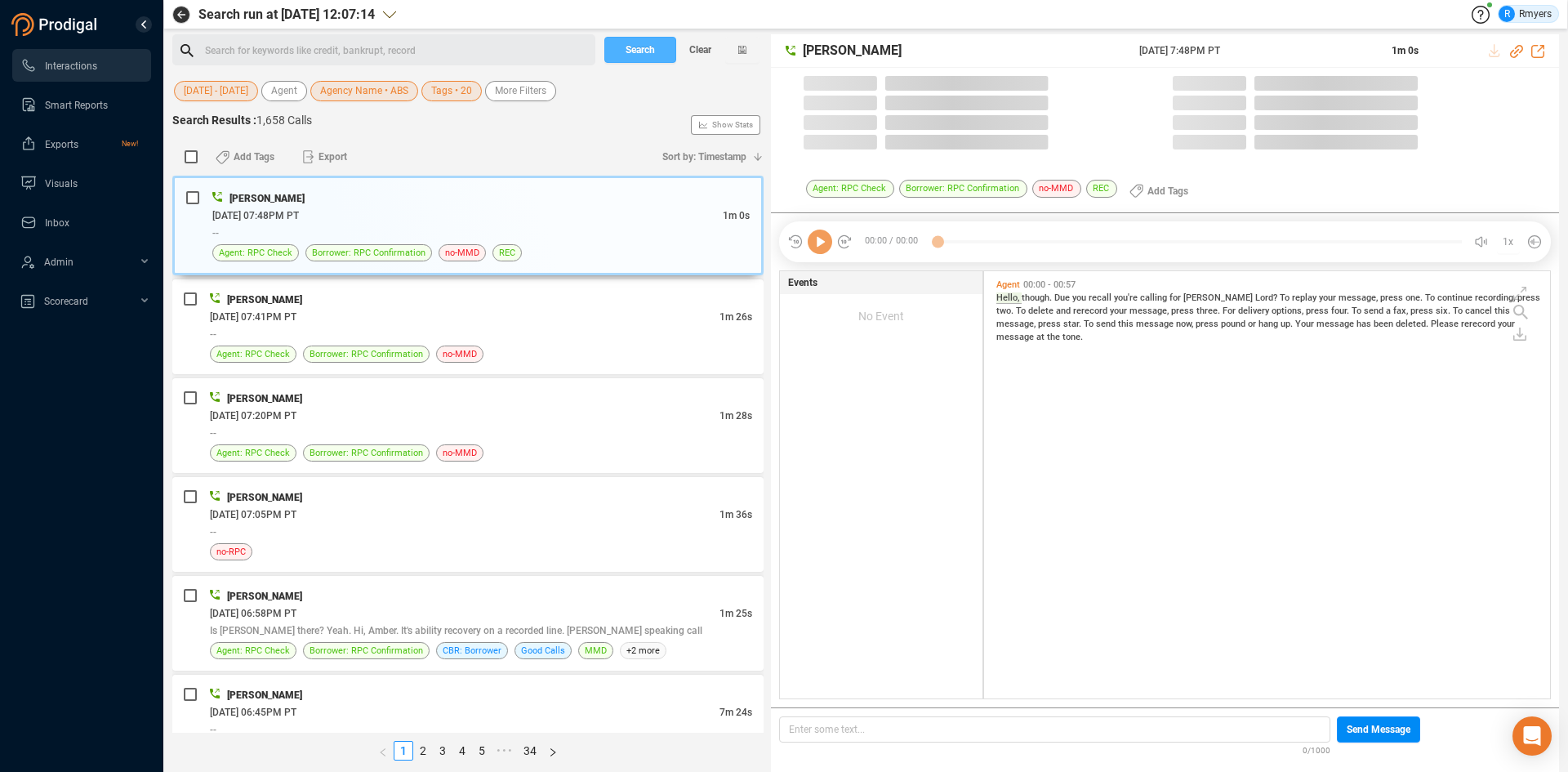
scroll to position [423, 558]
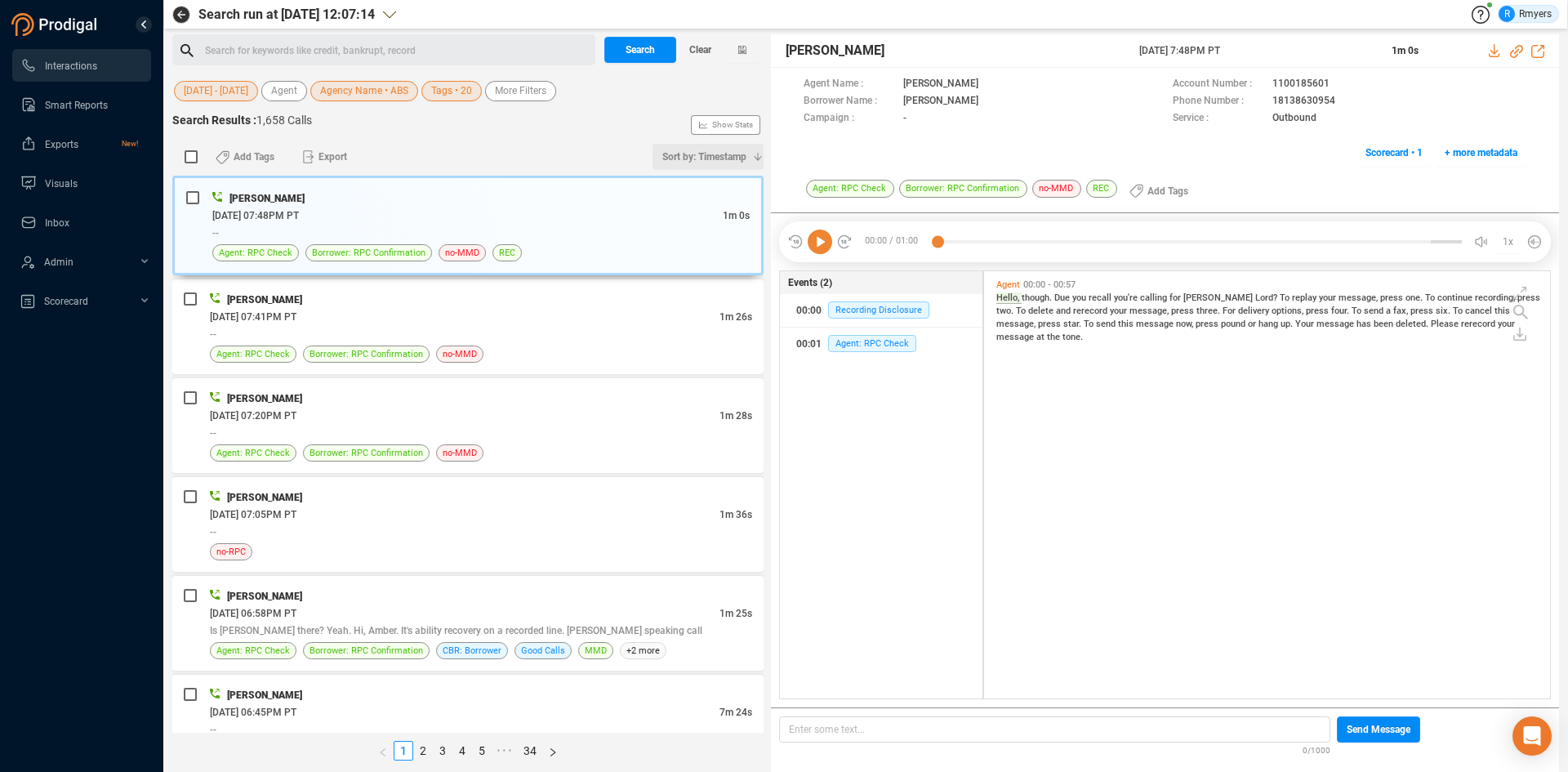
click at [693, 152] on span "Sort by: Timestamp" at bounding box center [704, 157] width 84 height 26
click at [676, 178] on span "Timestamp" at bounding box center [696, 187] width 131 height 33
click at [690, 157] on span "Sort by: Timestamp" at bounding box center [704, 157] width 84 height 26
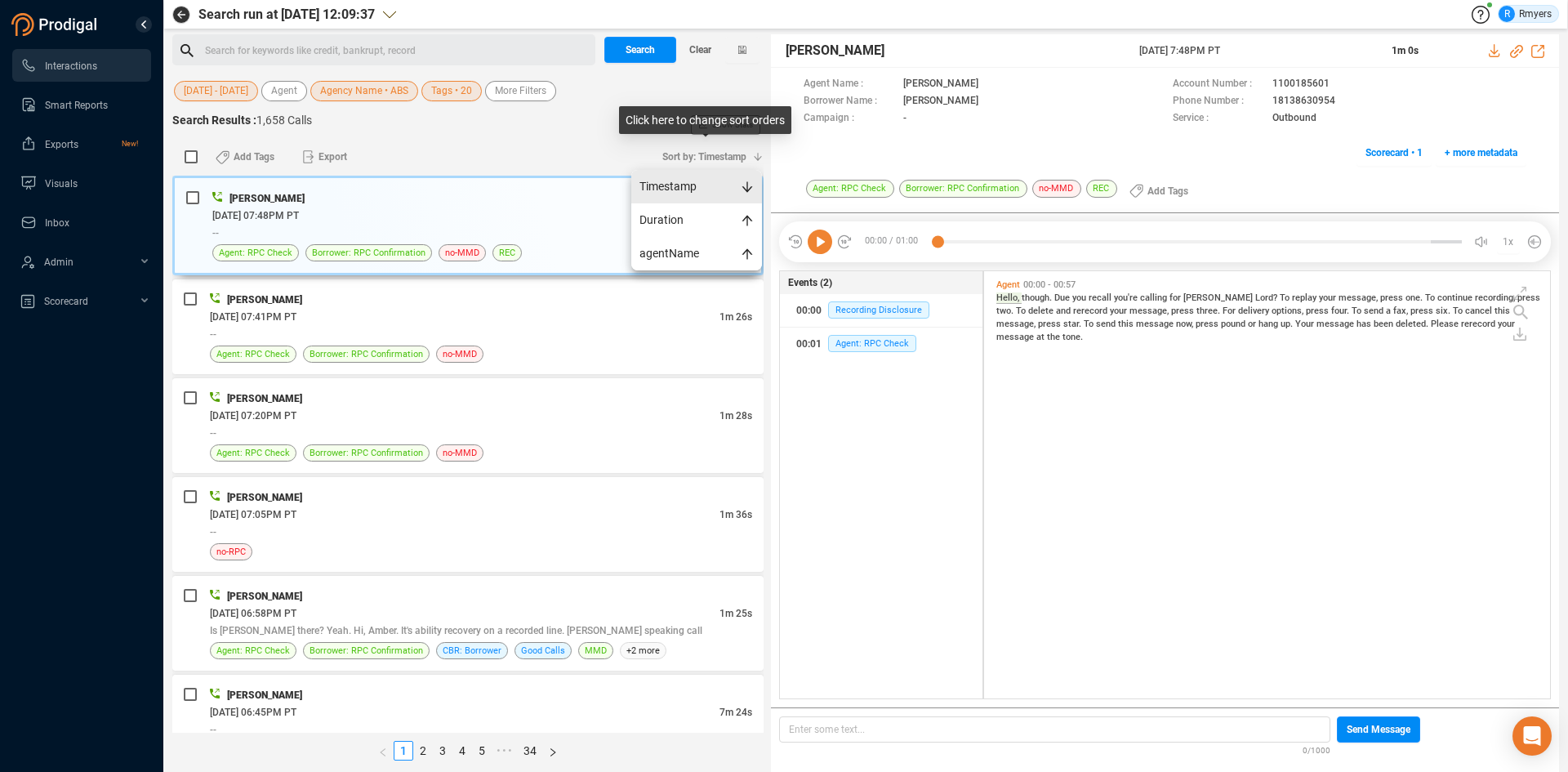
click at [675, 184] on span "Timestamp" at bounding box center [696, 187] width 131 height 33
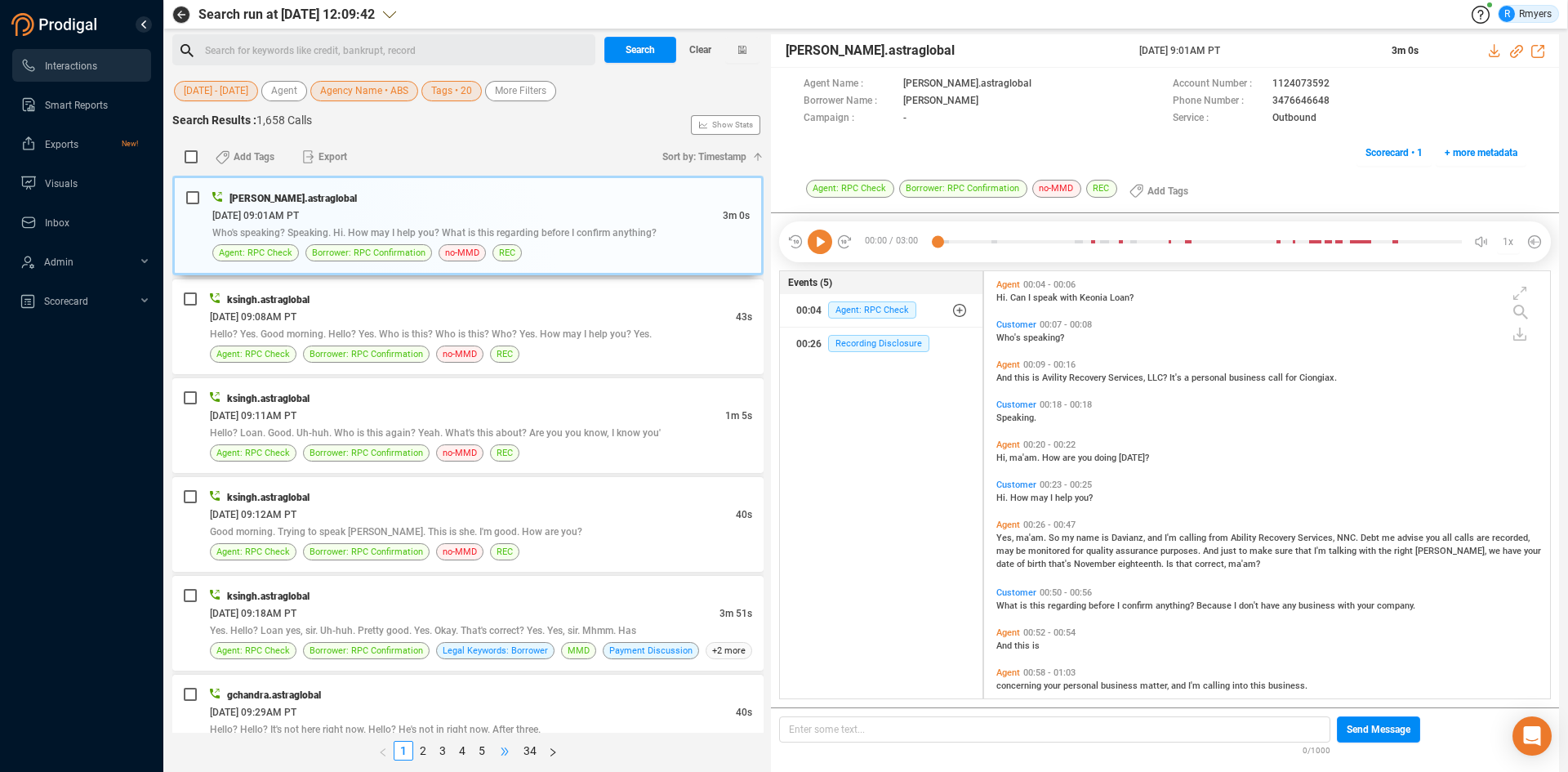
click at [507, 748] on span "•••" at bounding box center [505, 750] width 26 height 19
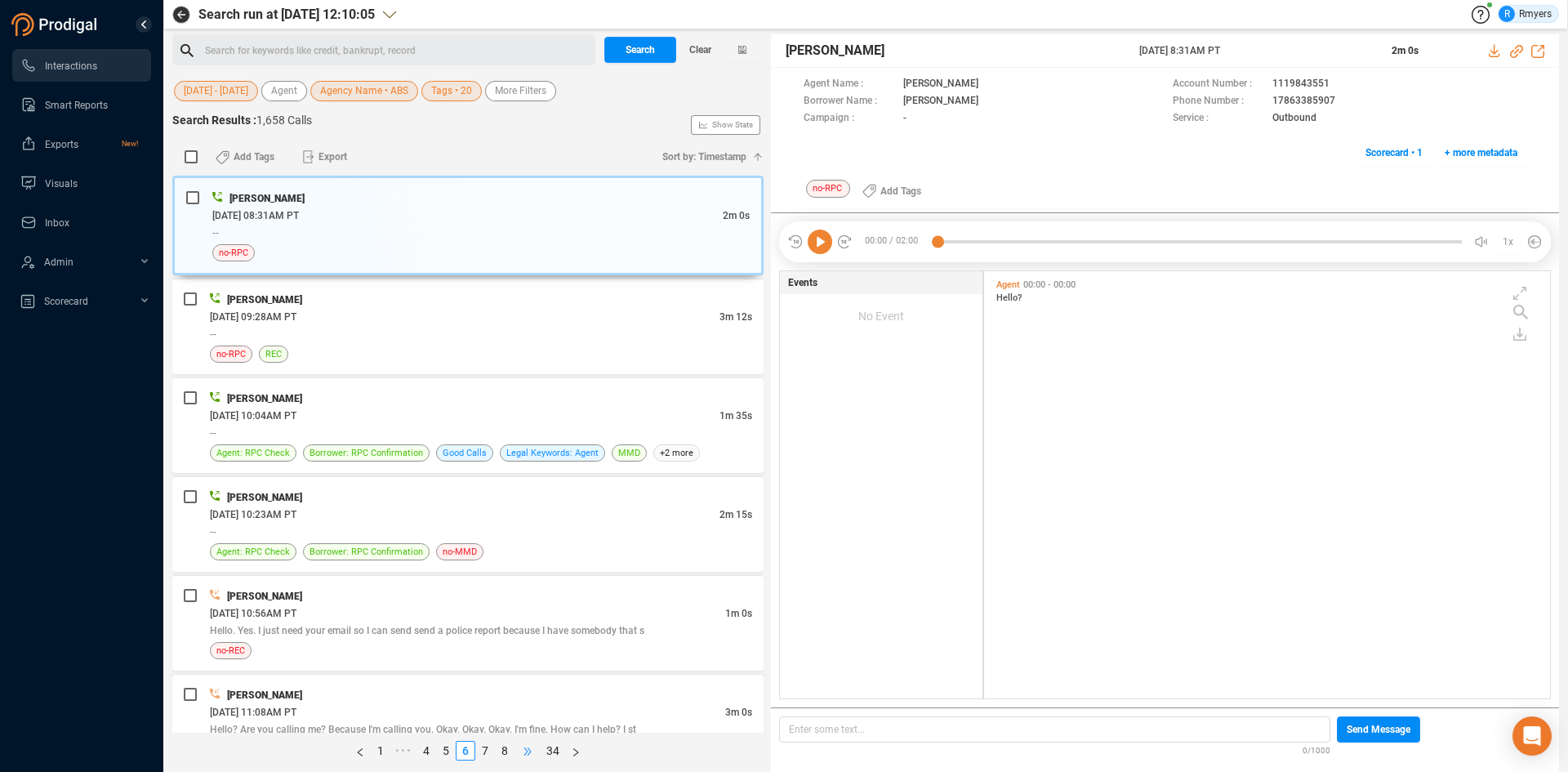
click at [528, 752] on span "•••" at bounding box center [527, 750] width 26 height 19
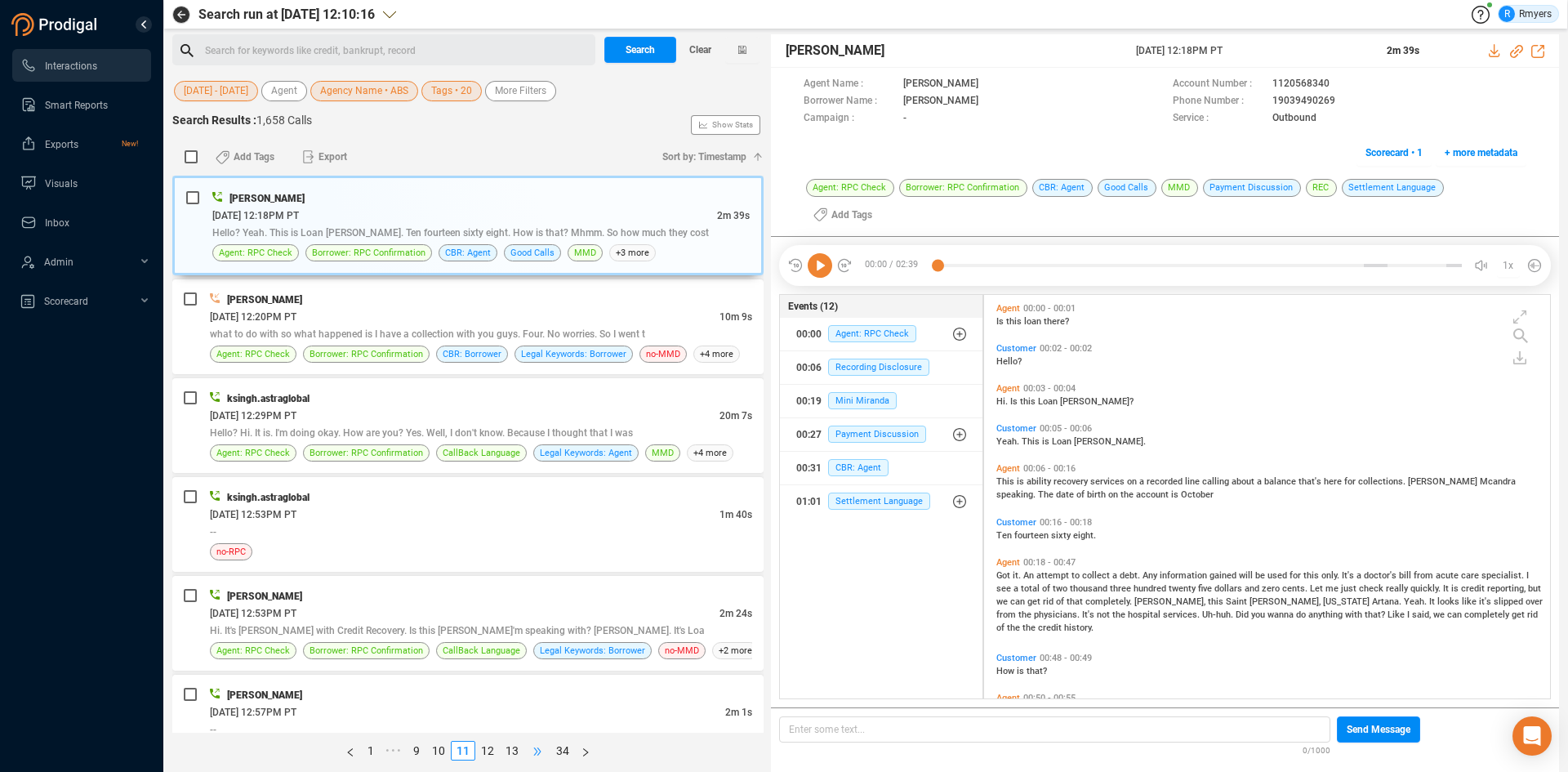
click at [526, 751] on span "•••" at bounding box center [537, 750] width 26 height 19
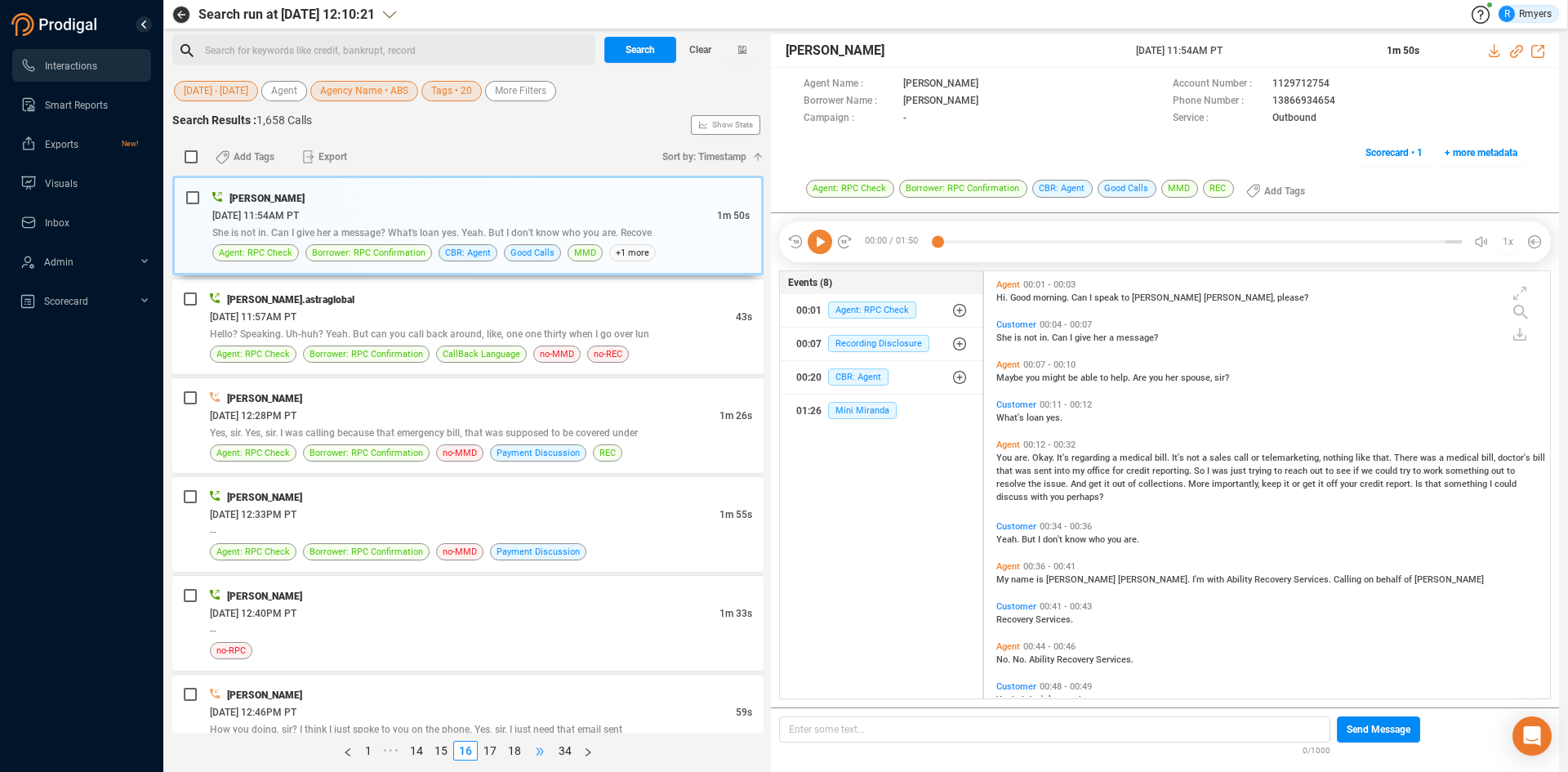
click at [535, 752] on span "•••" at bounding box center [540, 750] width 26 height 19
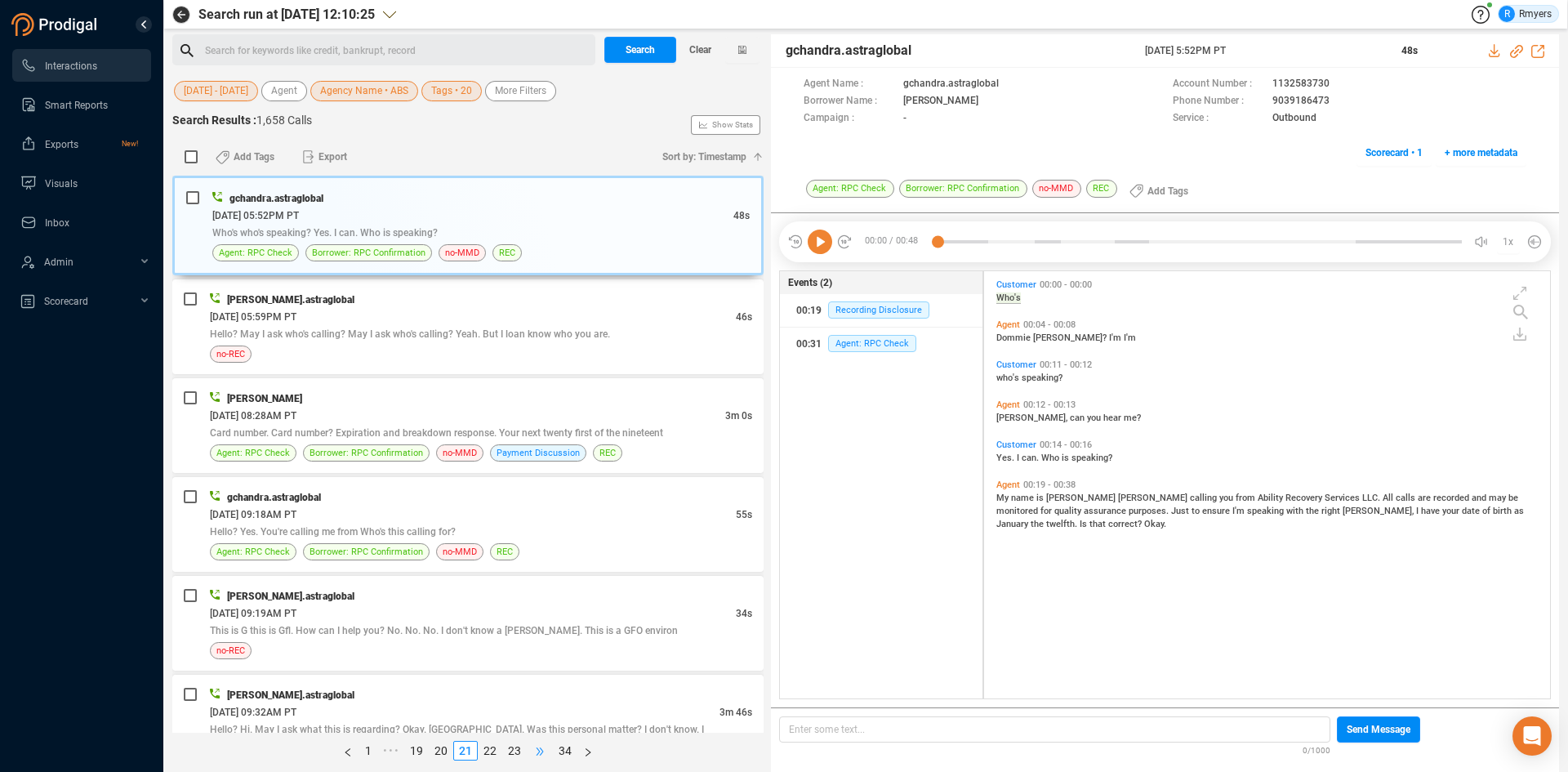
click at [535, 752] on span "•••" at bounding box center [540, 750] width 26 height 19
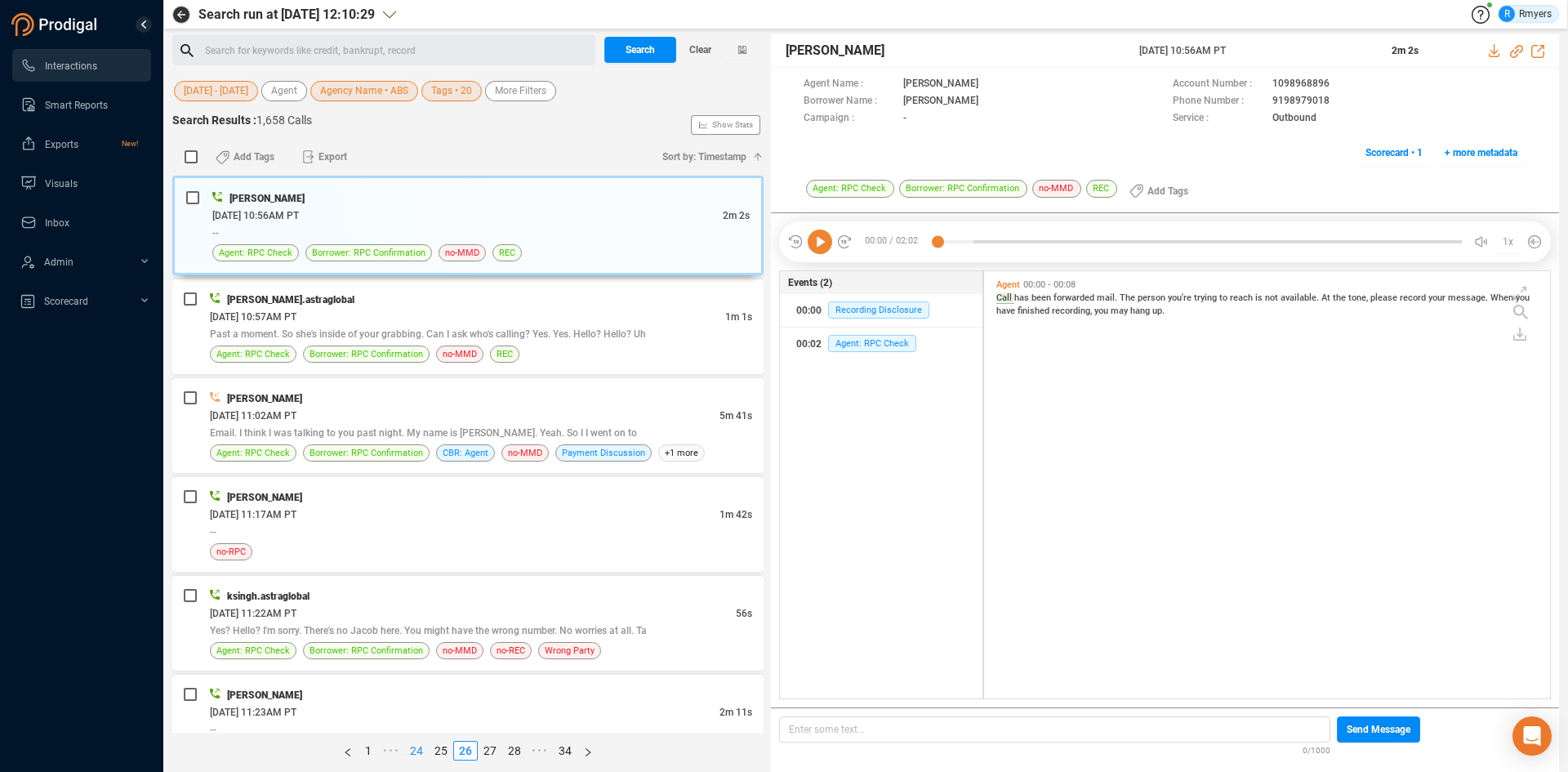
click at [418, 746] on link "24" at bounding box center [416, 750] width 23 height 18
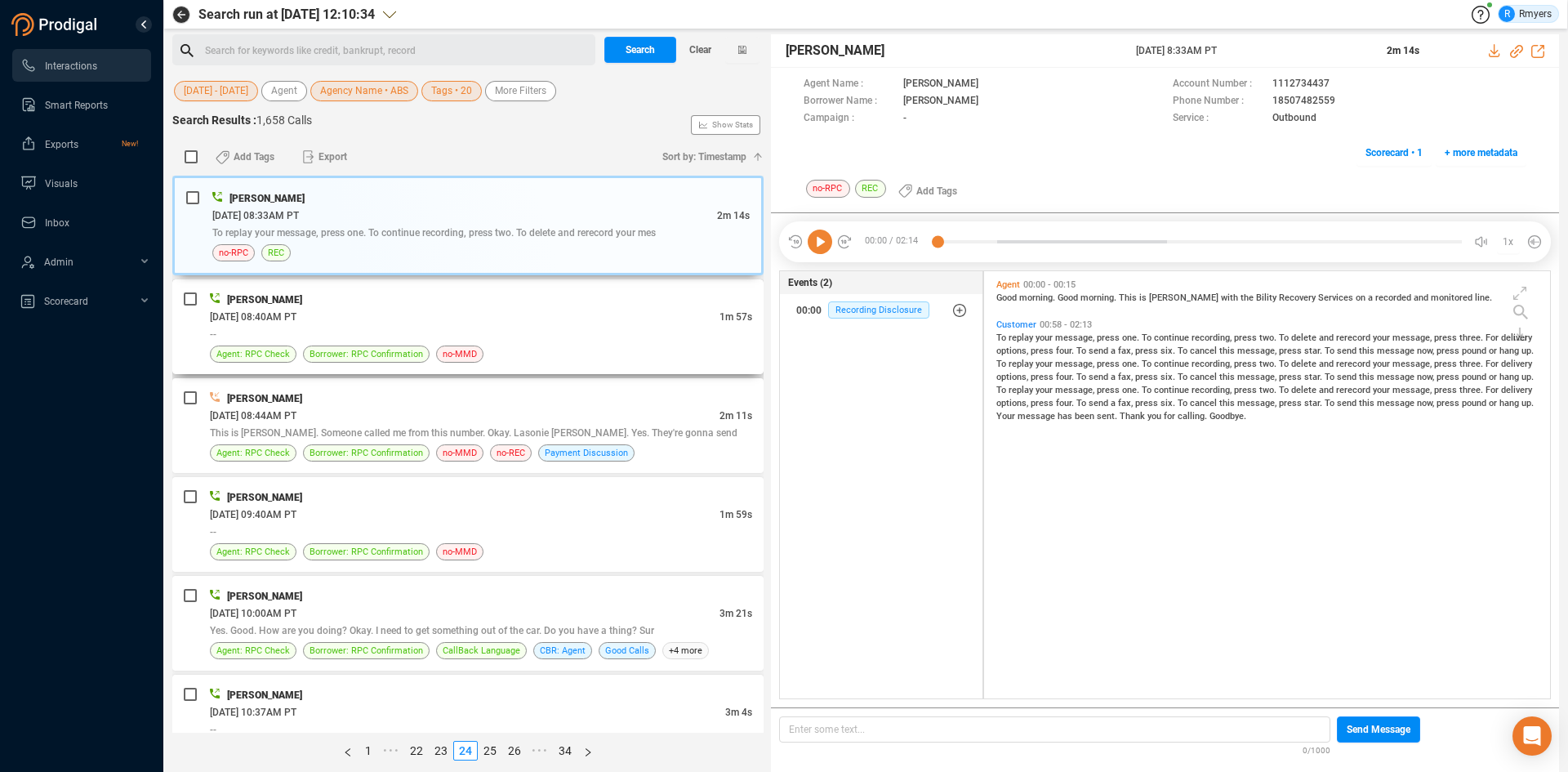
click at [263, 315] on span "06/23/2025 @ 08:40AM PT" at bounding box center [252, 316] width 86 height 11
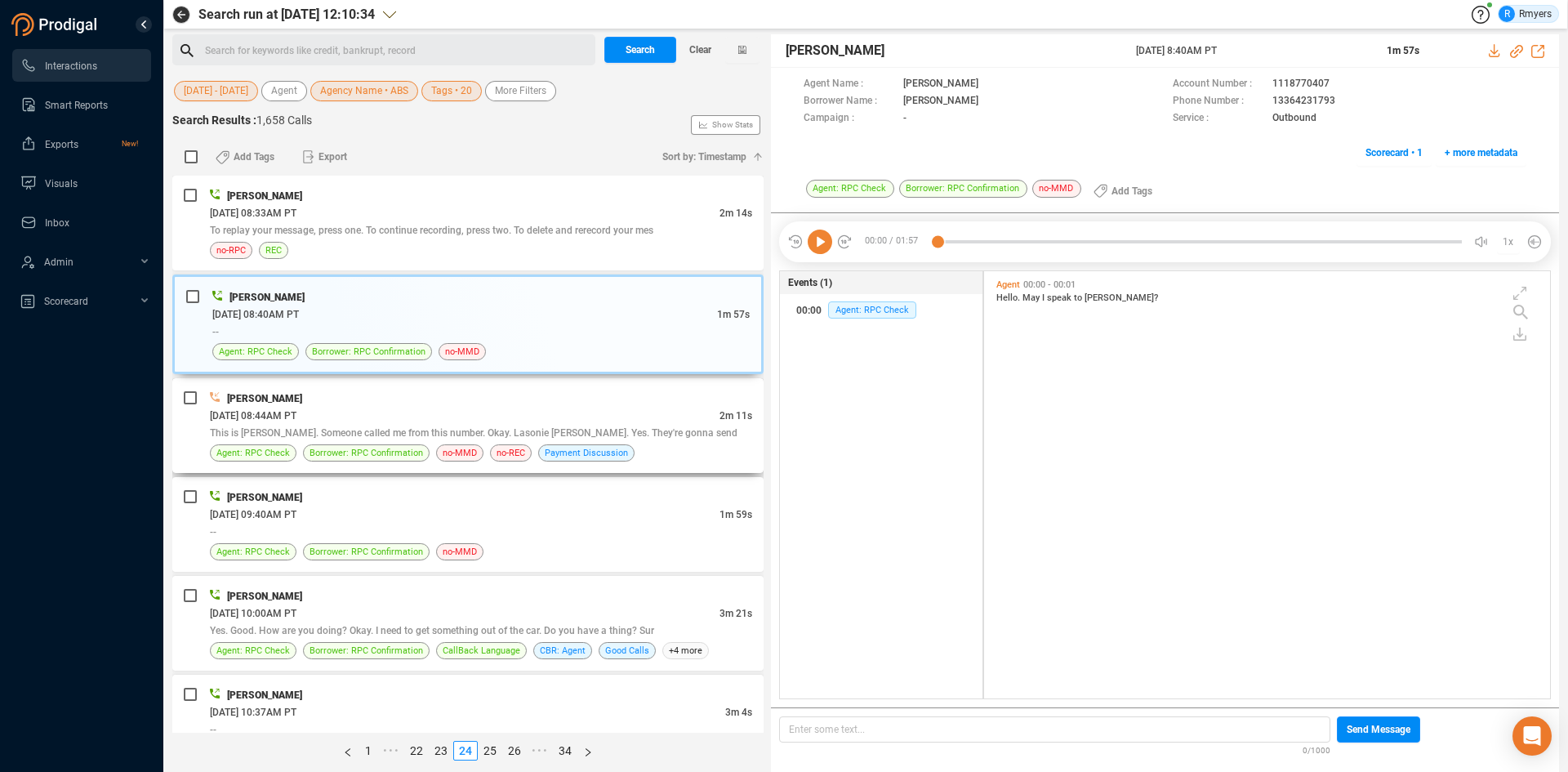
click at [565, 413] on div "06/23/2025 @ 08:44AM PT" at bounding box center [464, 415] width 509 height 17
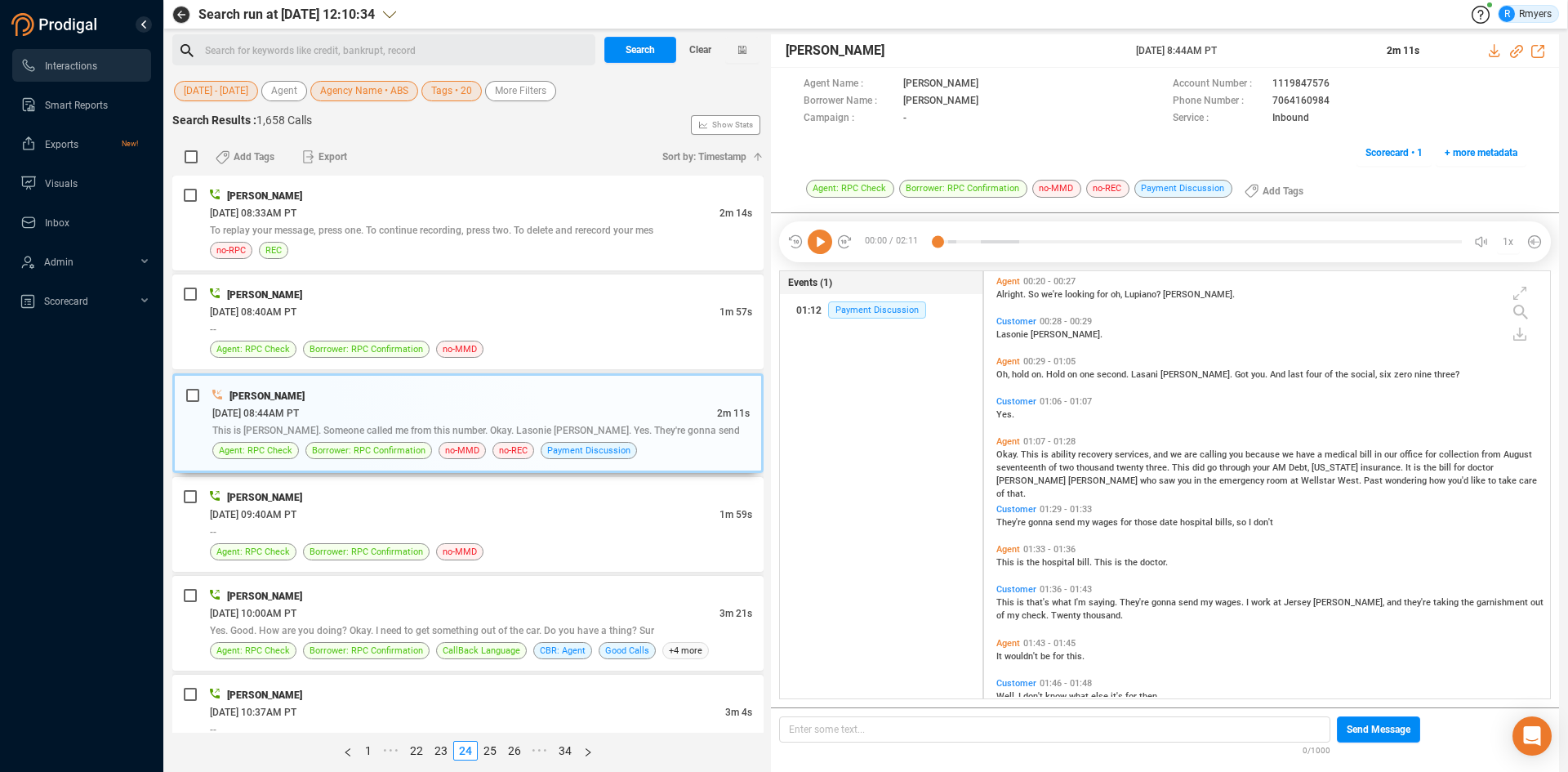
scroll to position [327, 0]
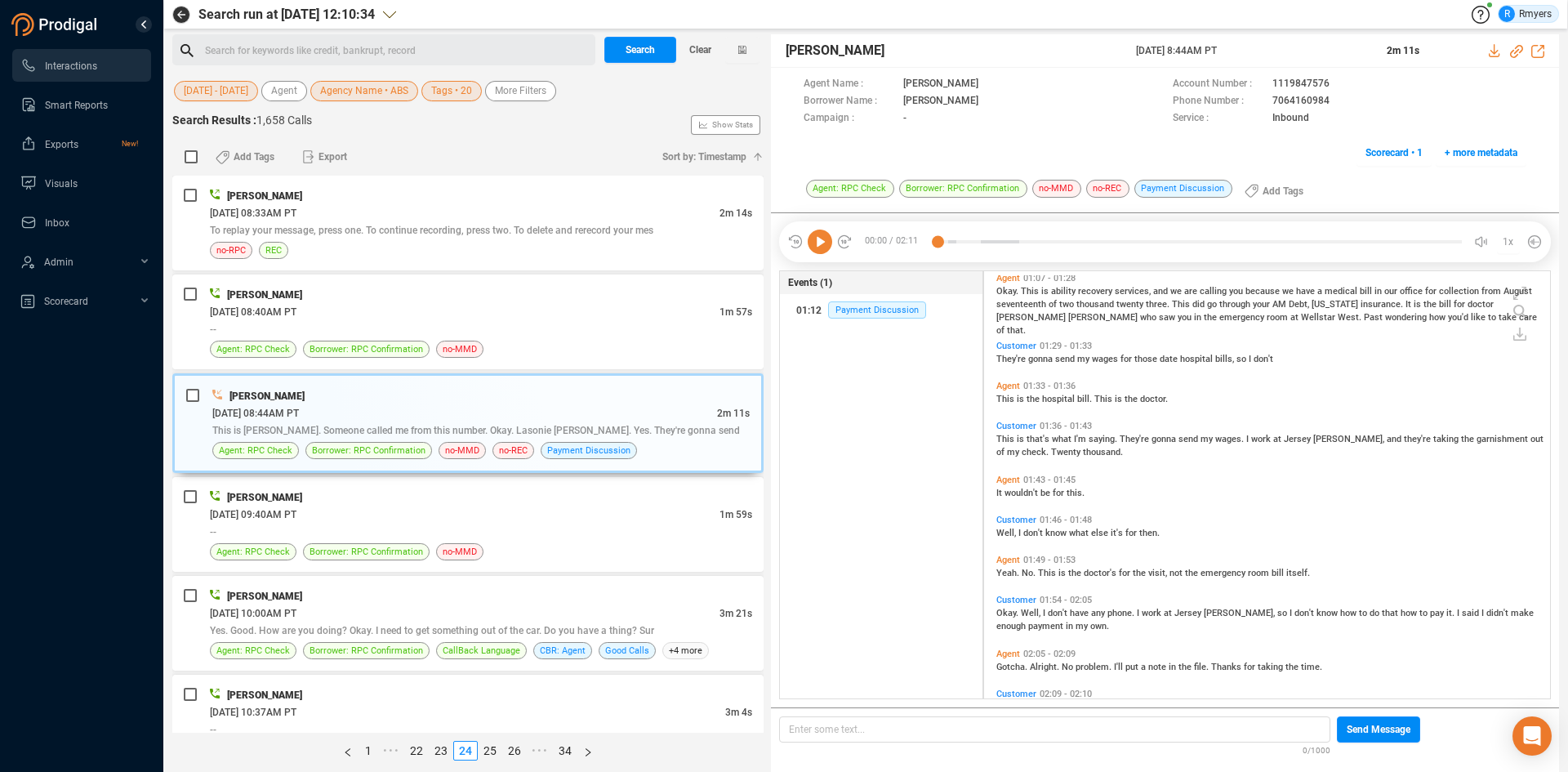
click at [820, 243] on icon at bounding box center [819, 241] width 24 height 24
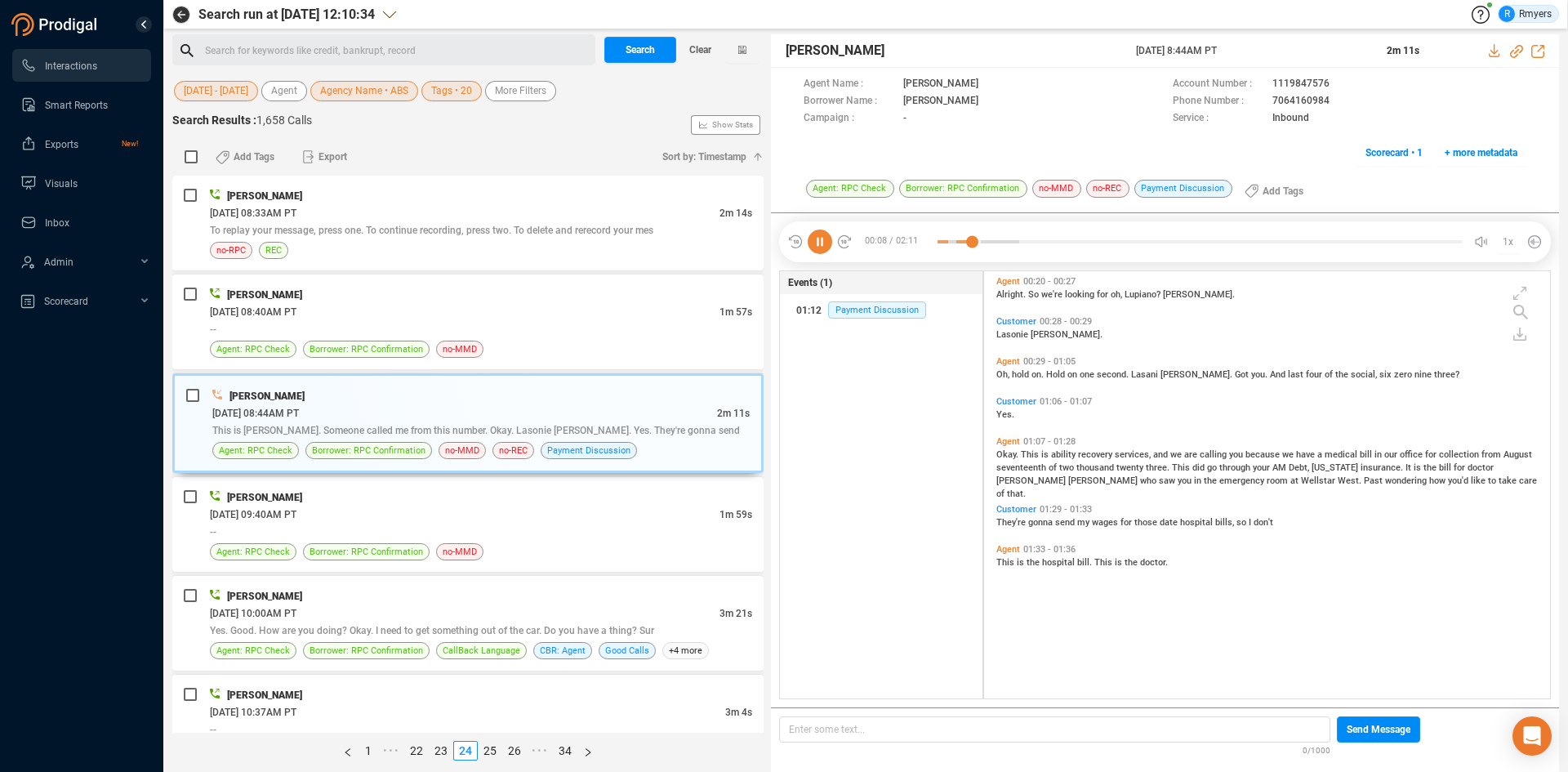
scroll to position [0, 0]
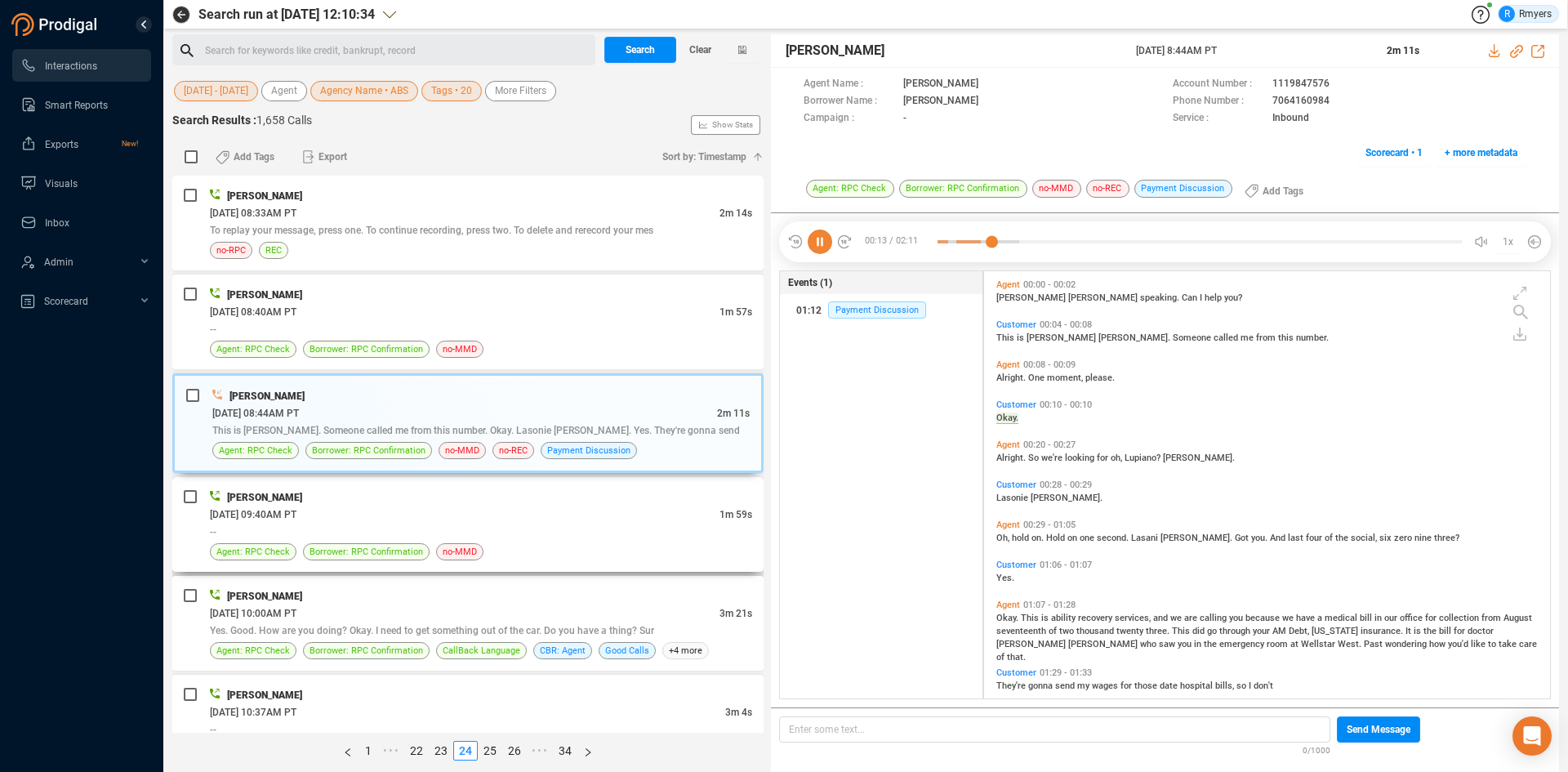
click at [467, 510] on div "06/23/2025 @ 09:40AM PT" at bounding box center [464, 514] width 509 height 17
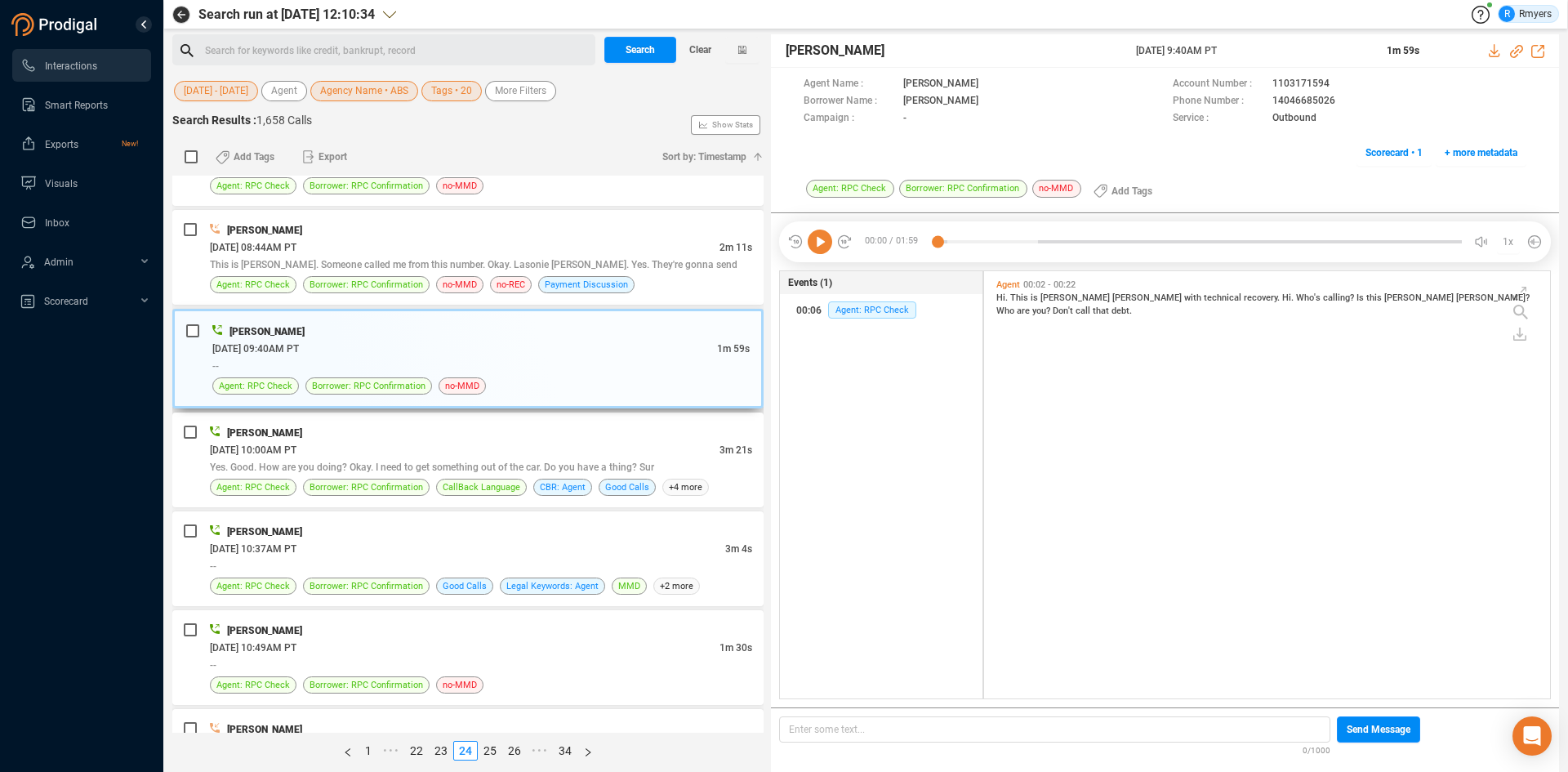
scroll to position [245, 0]
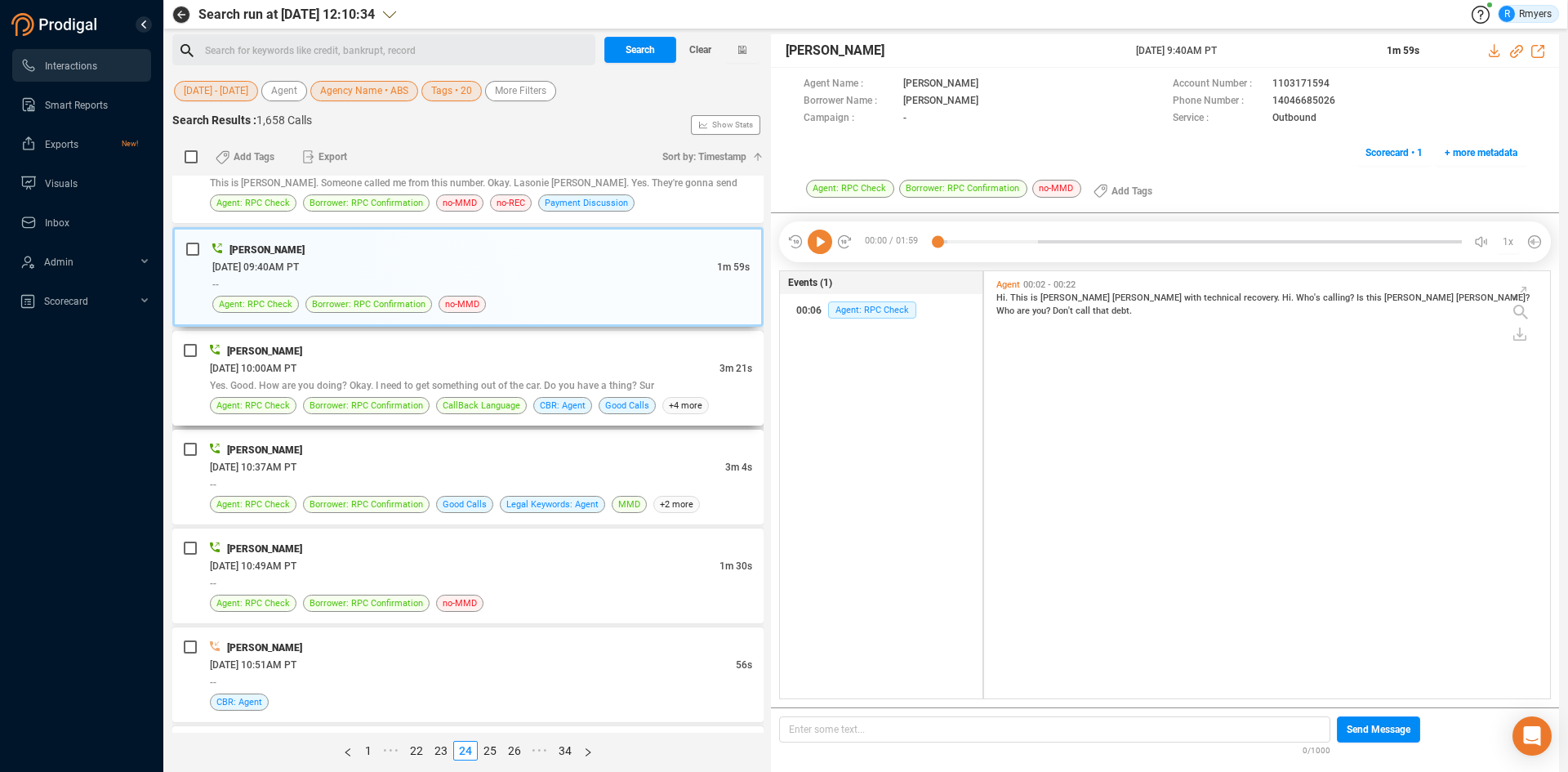
click at [462, 355] on div "[PERSON_NAME]" at bounding box center [481, 351] width 542 height 17
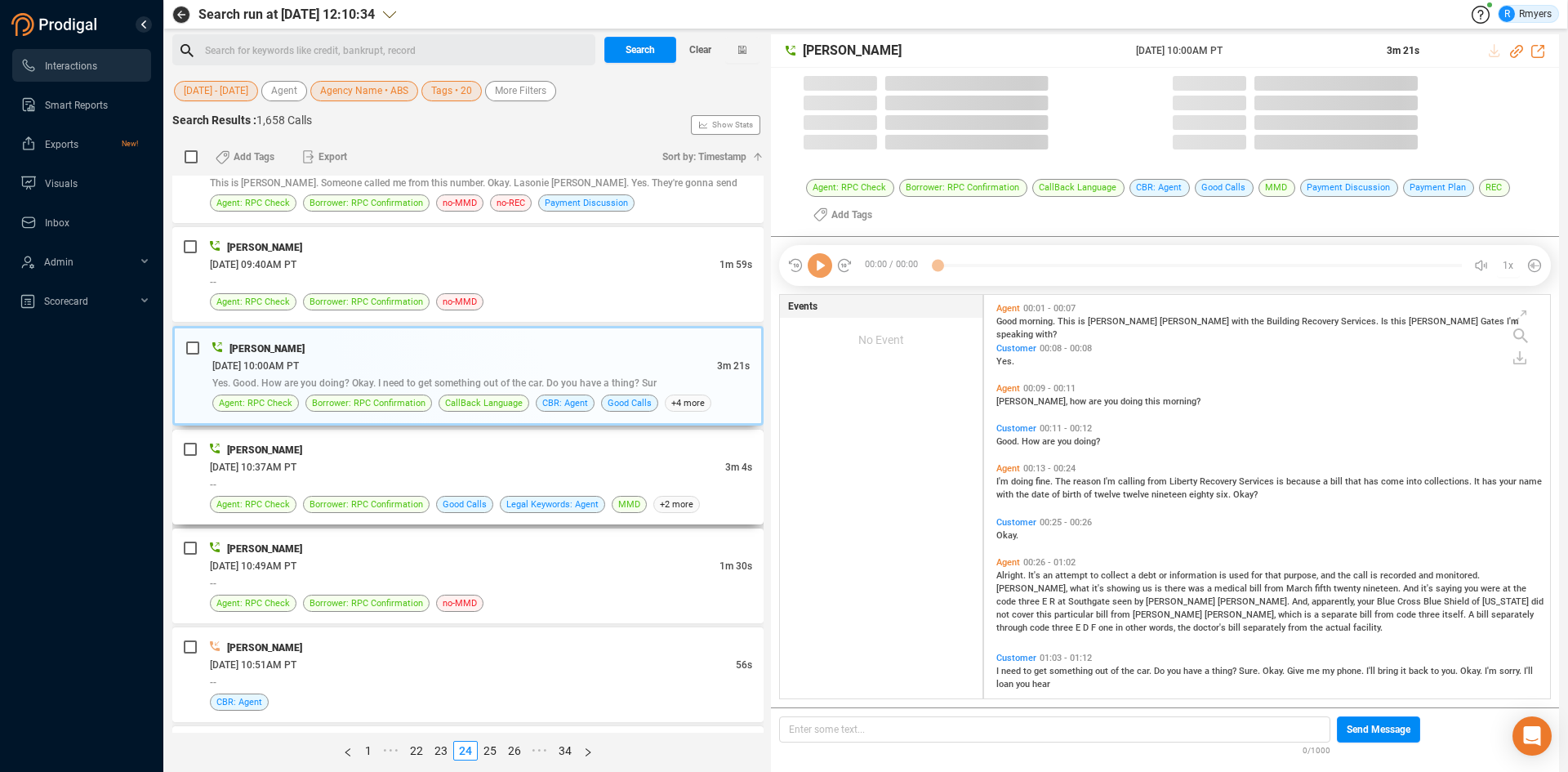
scroll to position [399, 558]
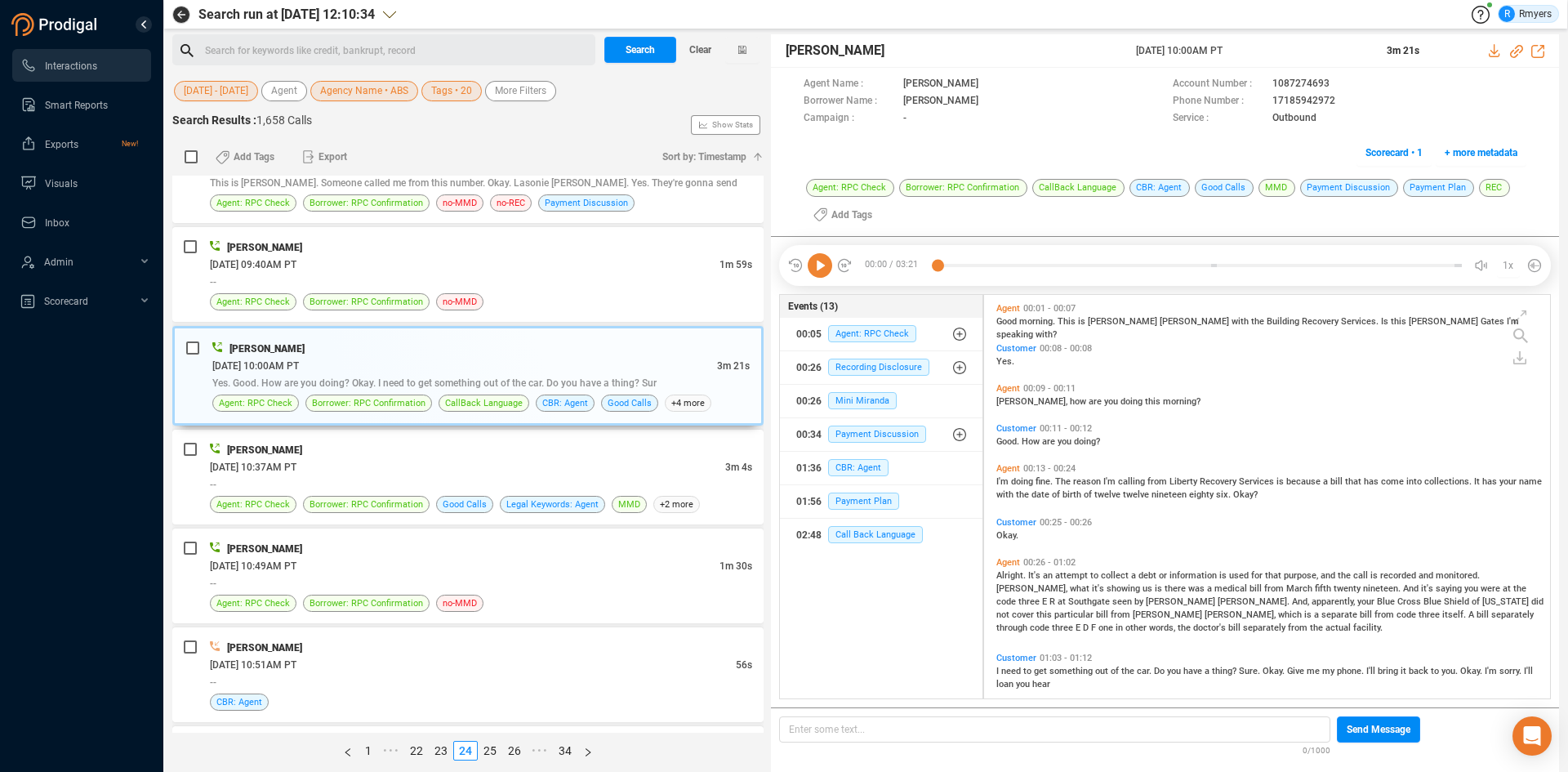
click at [832, 269] on div at bounding box center [819, 265] width 65 height 24
click at [820, 264] on icon at bounding box center [819, 265] width 24 height 24
click at [1515, 51] on icon at bounding box center [1516, 51] width 13 height 13
drag, startPoint x: 1129, startPoint y: 51, endPoint x: 1267, endPoint y: 45, distance: 138.1
click at [1267, 45] on div "Tony Davis 23 Jun 2025 @ 10:00AM PT 3m 21s" at bounding box center [1164, 51] width 788 height 33
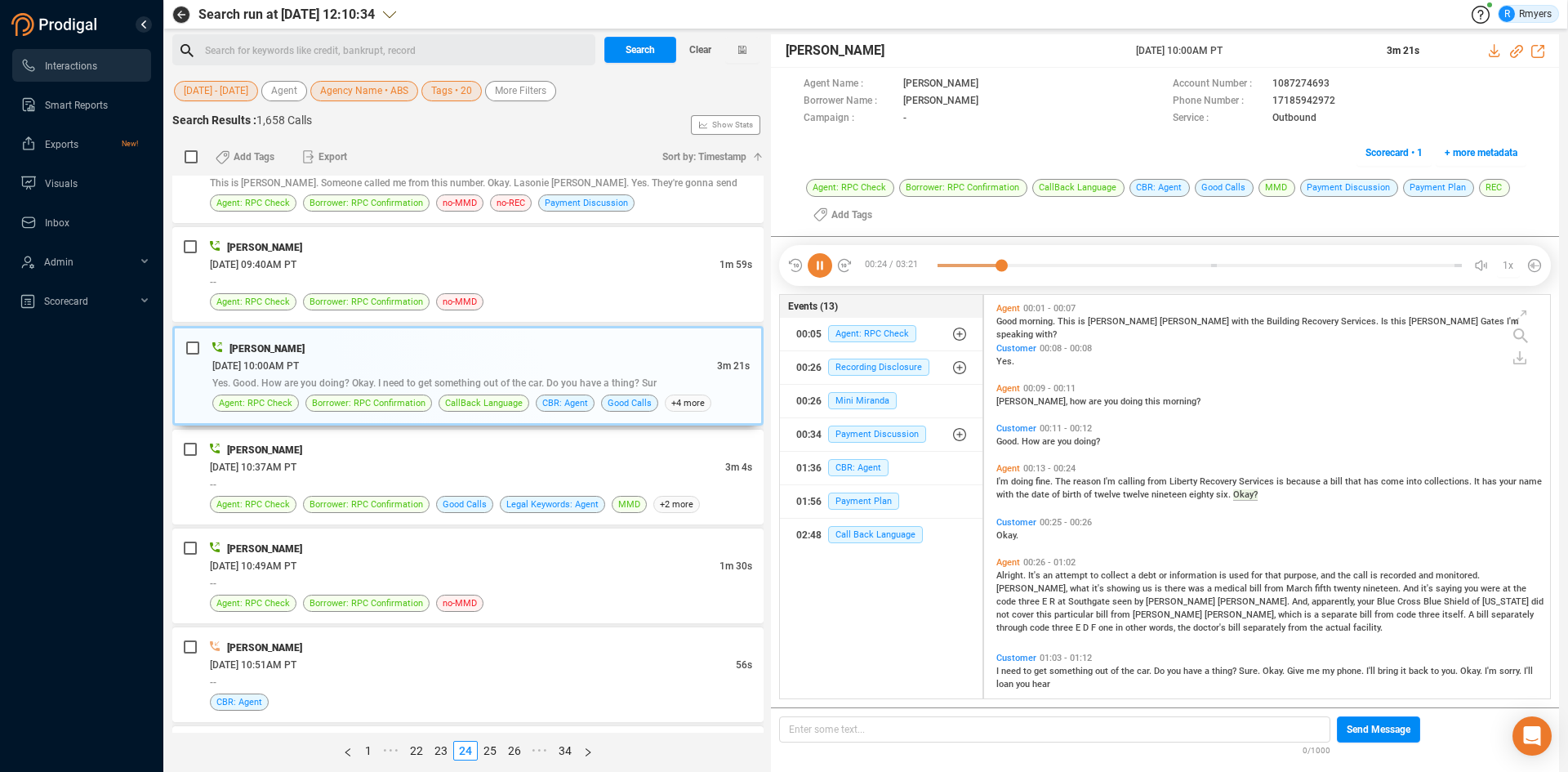
copy div "23 Jun 2025 @ 10:00AM PT"
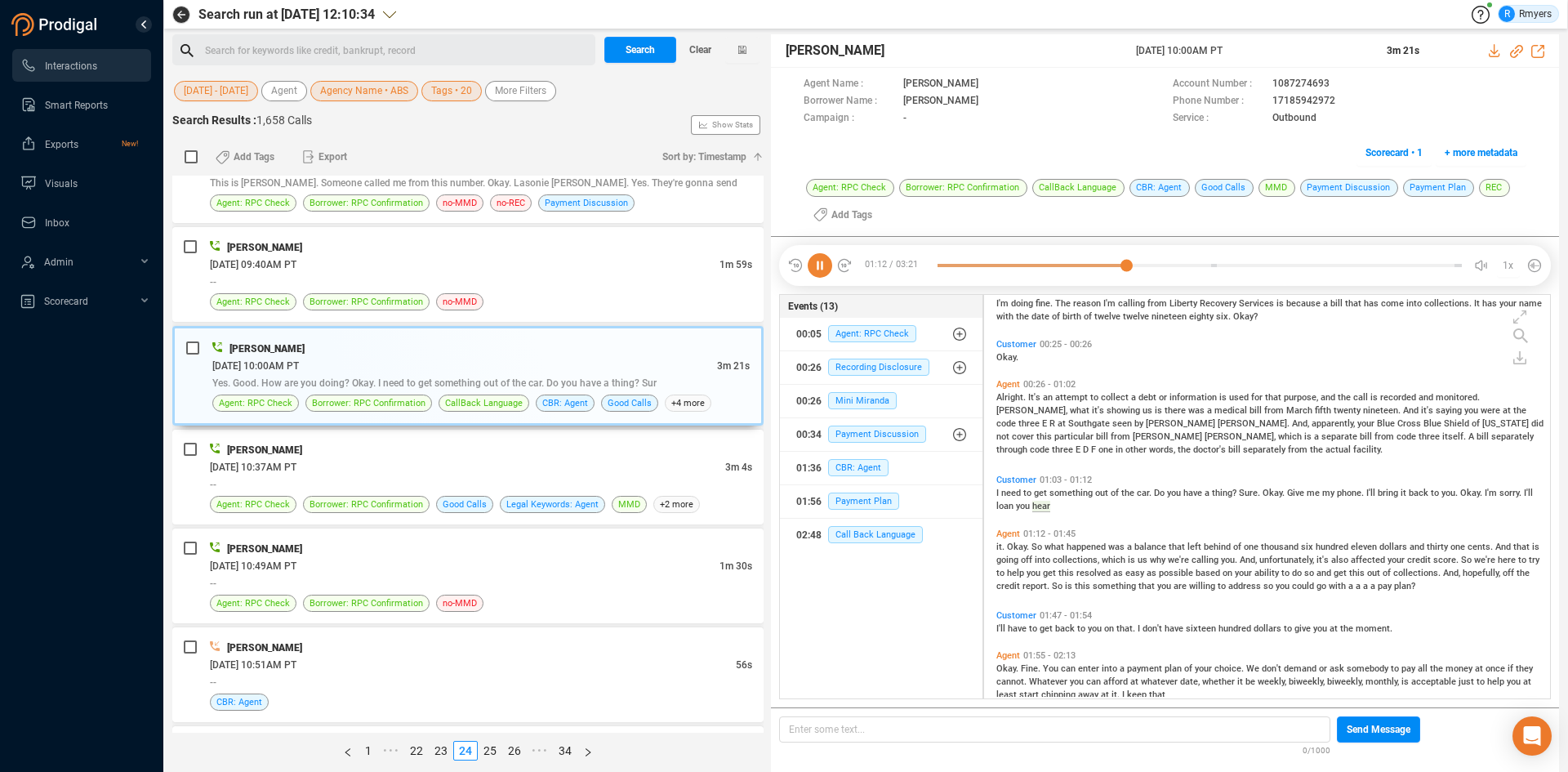
scroll to position [246, 0]
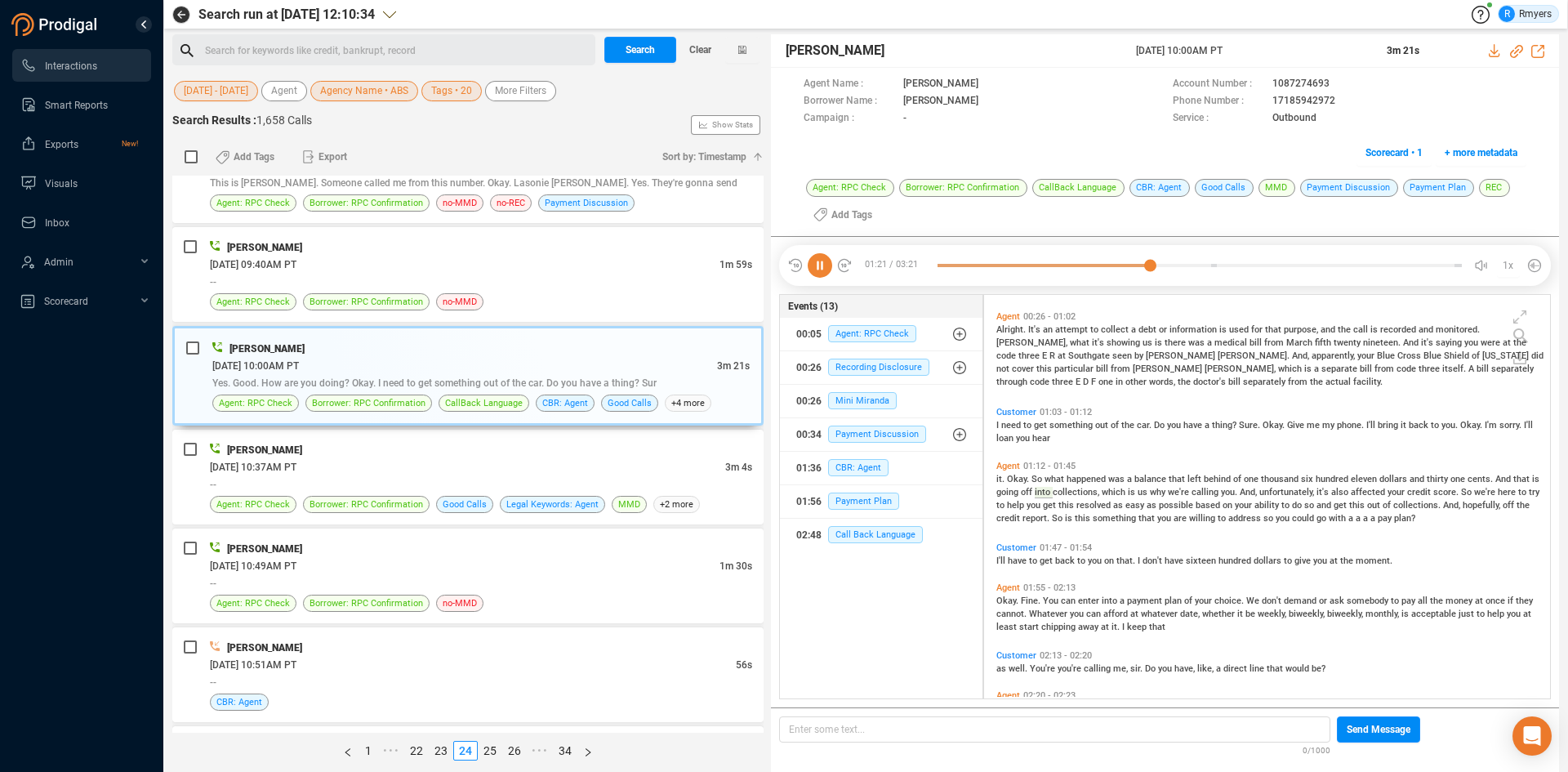
click at [822, 268] on icon at bounding box center [819, 265] width 24 height 24
click at [817, 267] on icon at bounding box center [819, 265] width 24 height 24
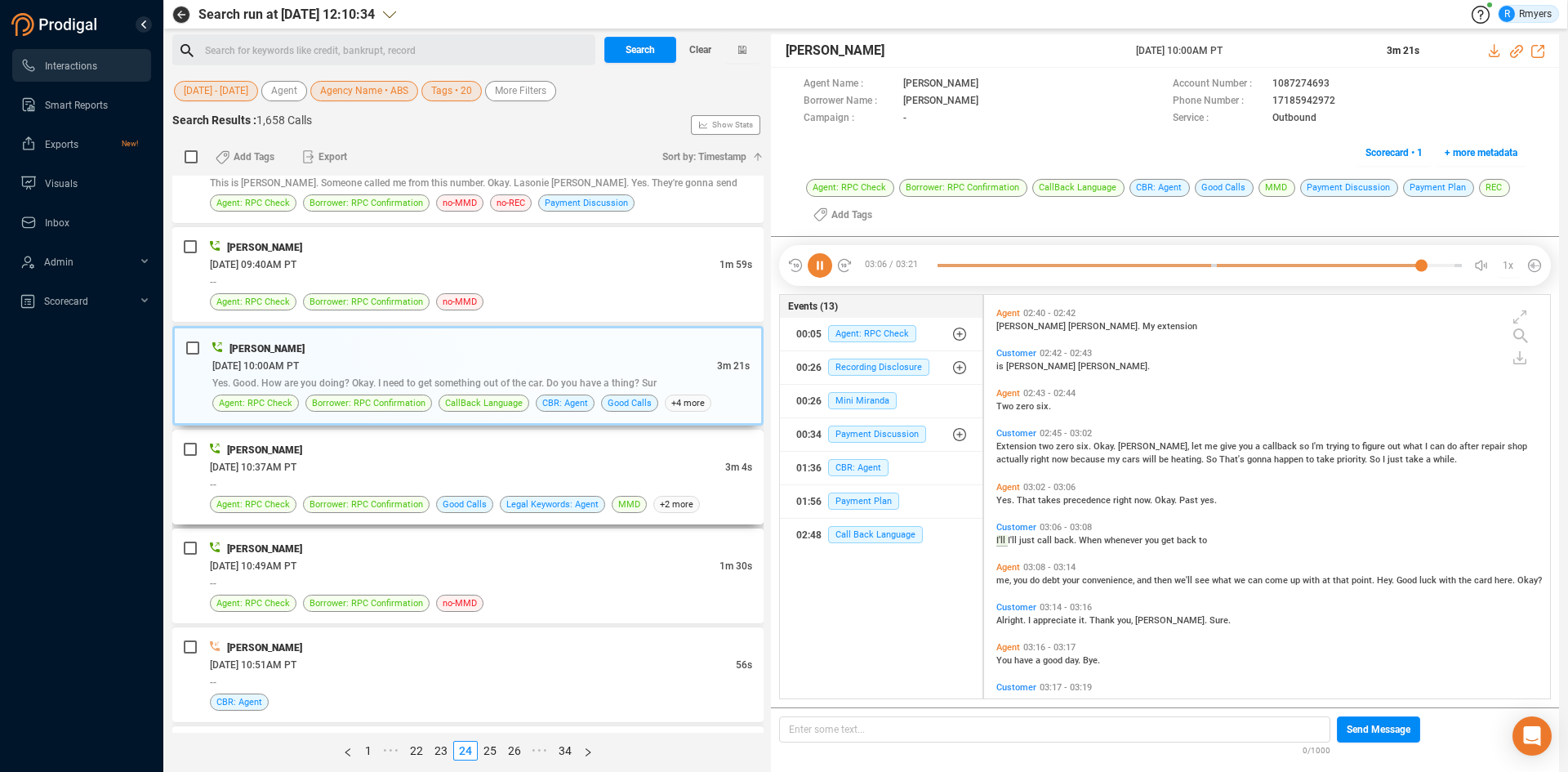
scroll to position [902, 0]
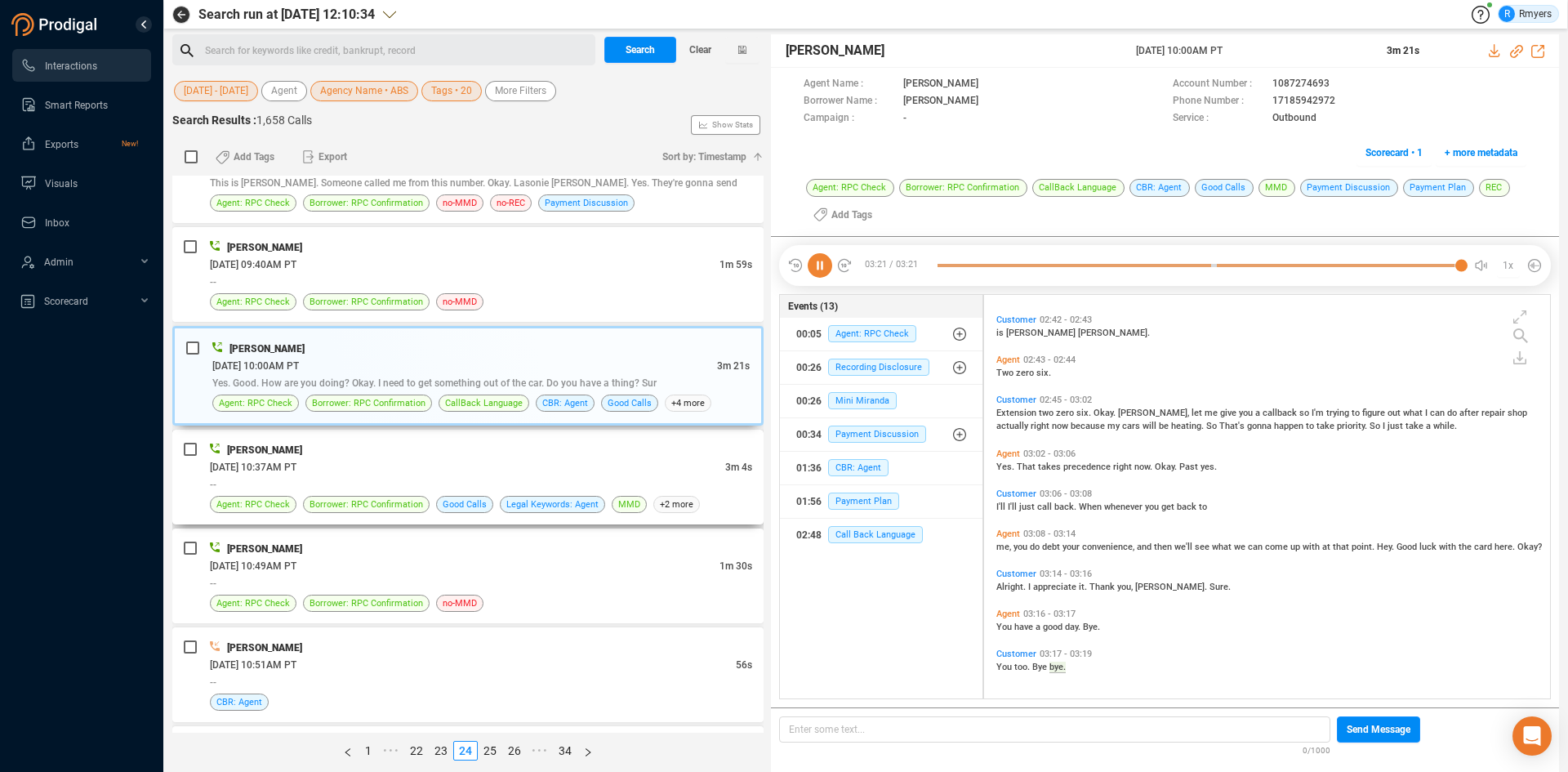
click at [487, 468] on div "06/23/2025 @ 10:37AM PT" at bounding box center [467, 467] width 515 height 17
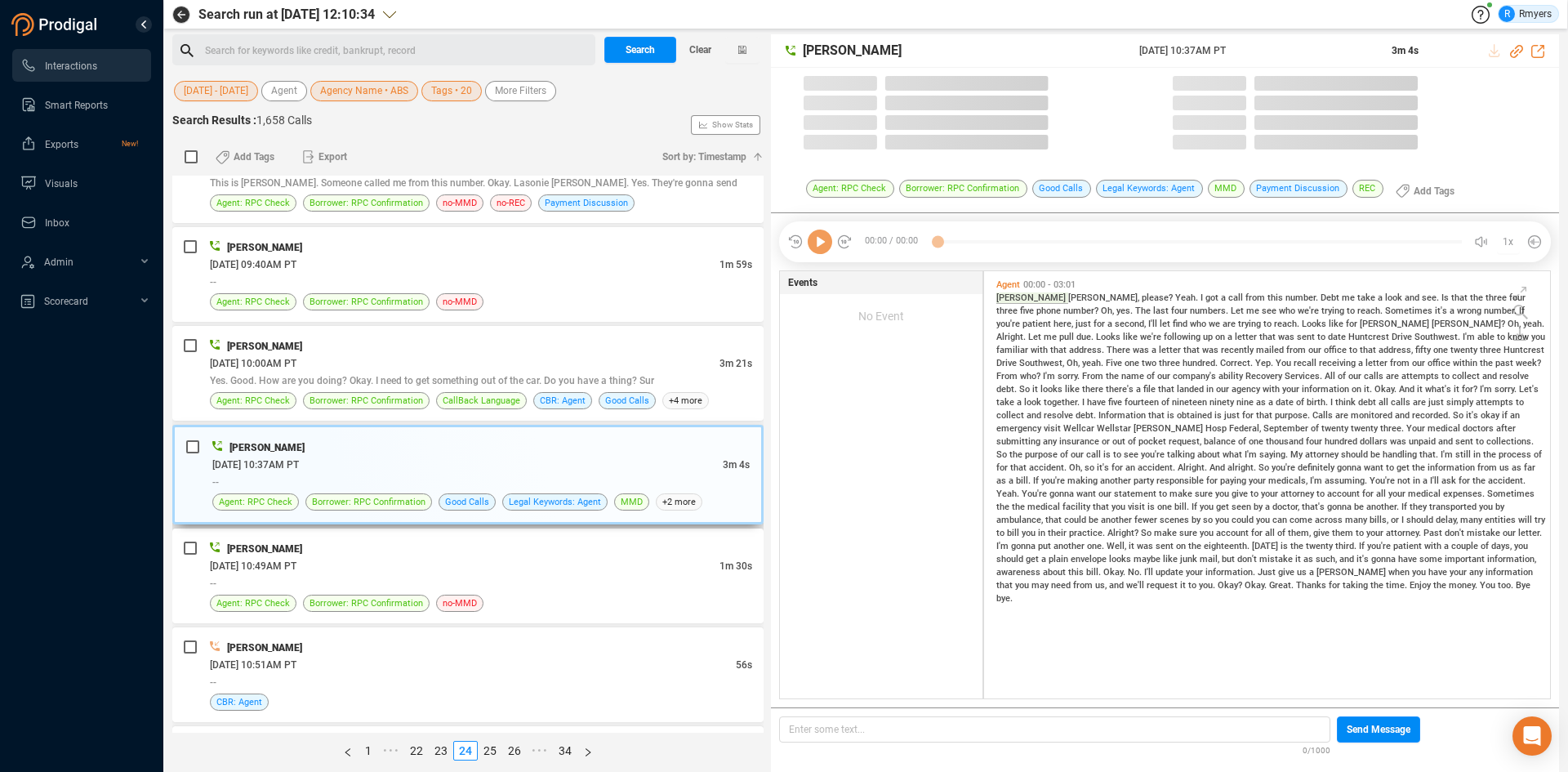
scroll to position [423, 558]
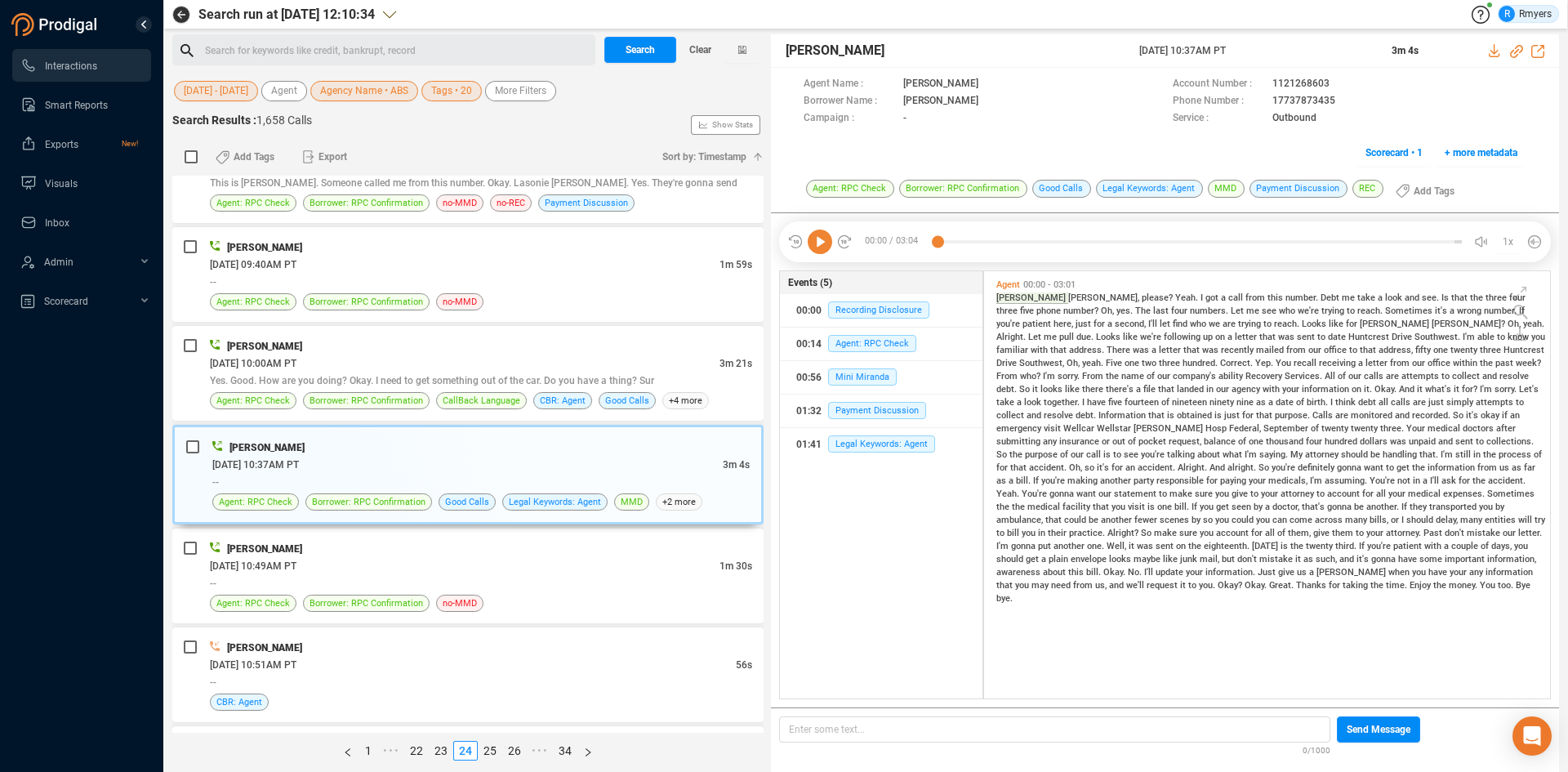
click at [827, 238] on icon at bounding box center [819, 241] width 24 height 24
click at [818, 249] on icon at bounding box center [819, 241] width 24 height 24
click at [407, 548] on div "[PERSON_NAME]" at bounding box center [481, 548] width 542 height 17
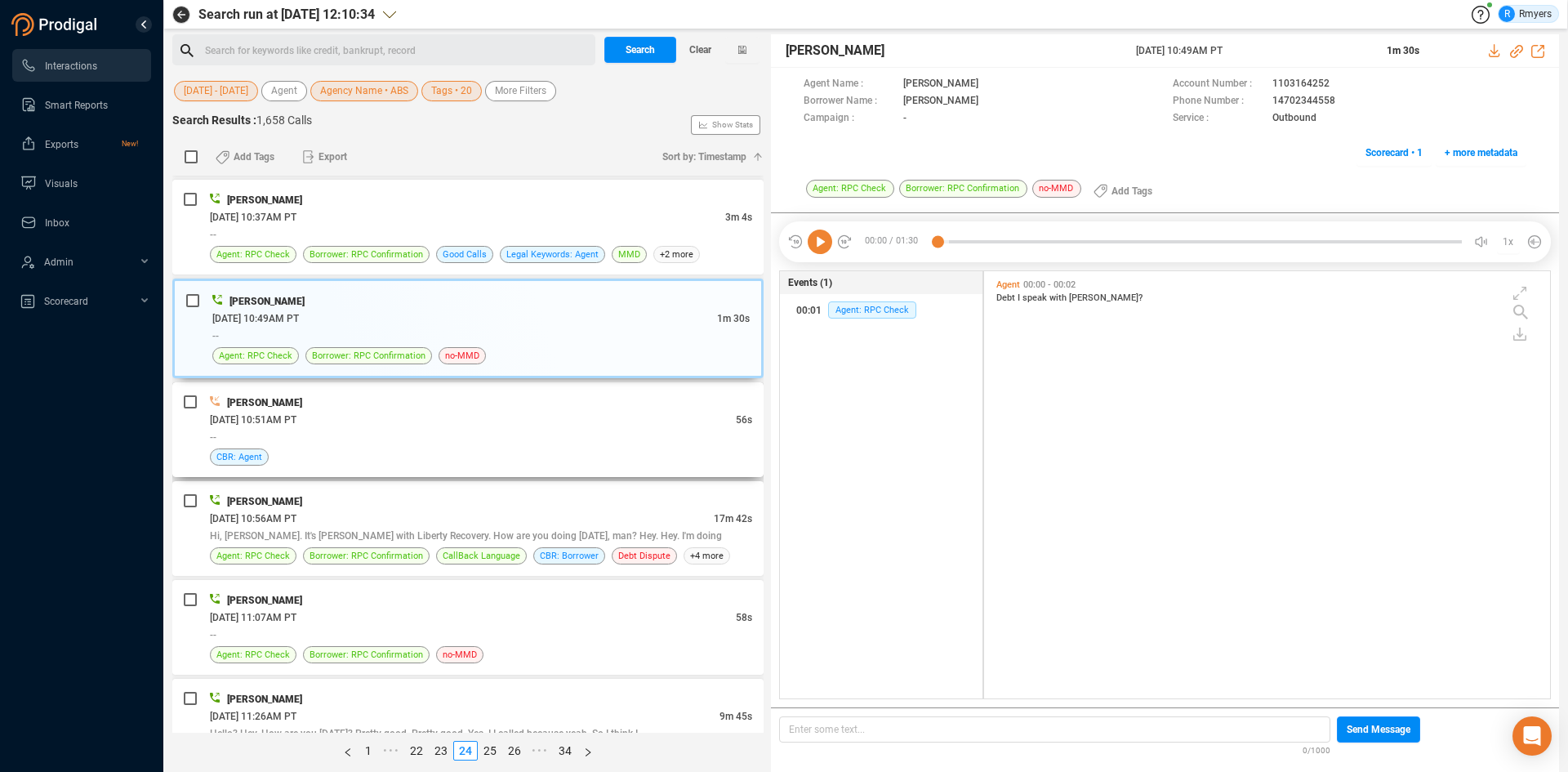
click at [476, 453] on div "CBR: Agent" at bounding box center [481, 457] width 542 height 17
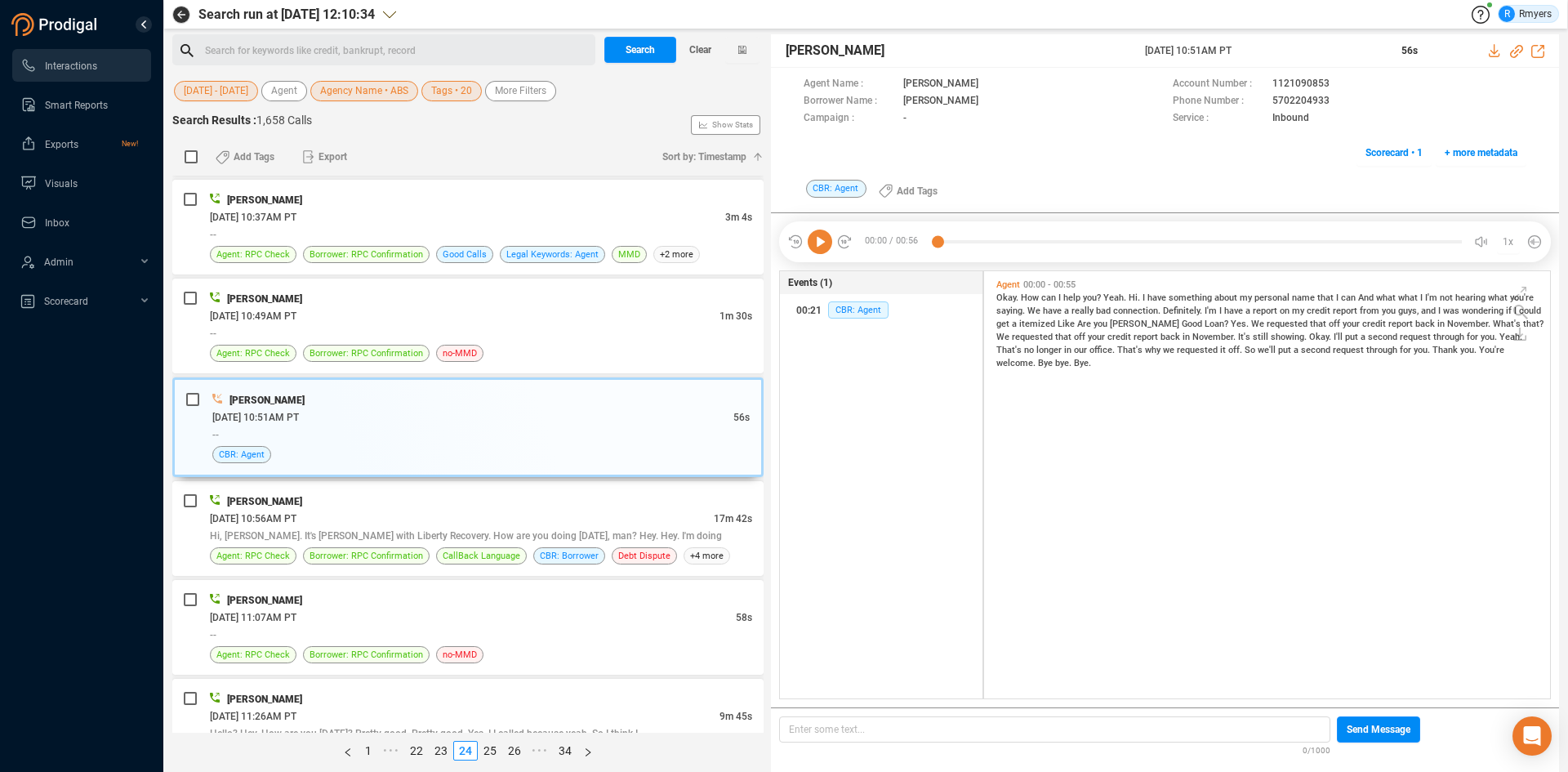
click at [827, 244] on icon at bounding box center [819, 241] width 24 height 24
click at [394, 534] on span "Hi, Brian. It's Tony Davis with Liberty Recovery. How are you doing today, man?…" at bounding box center [466, 535] width 512 height 11
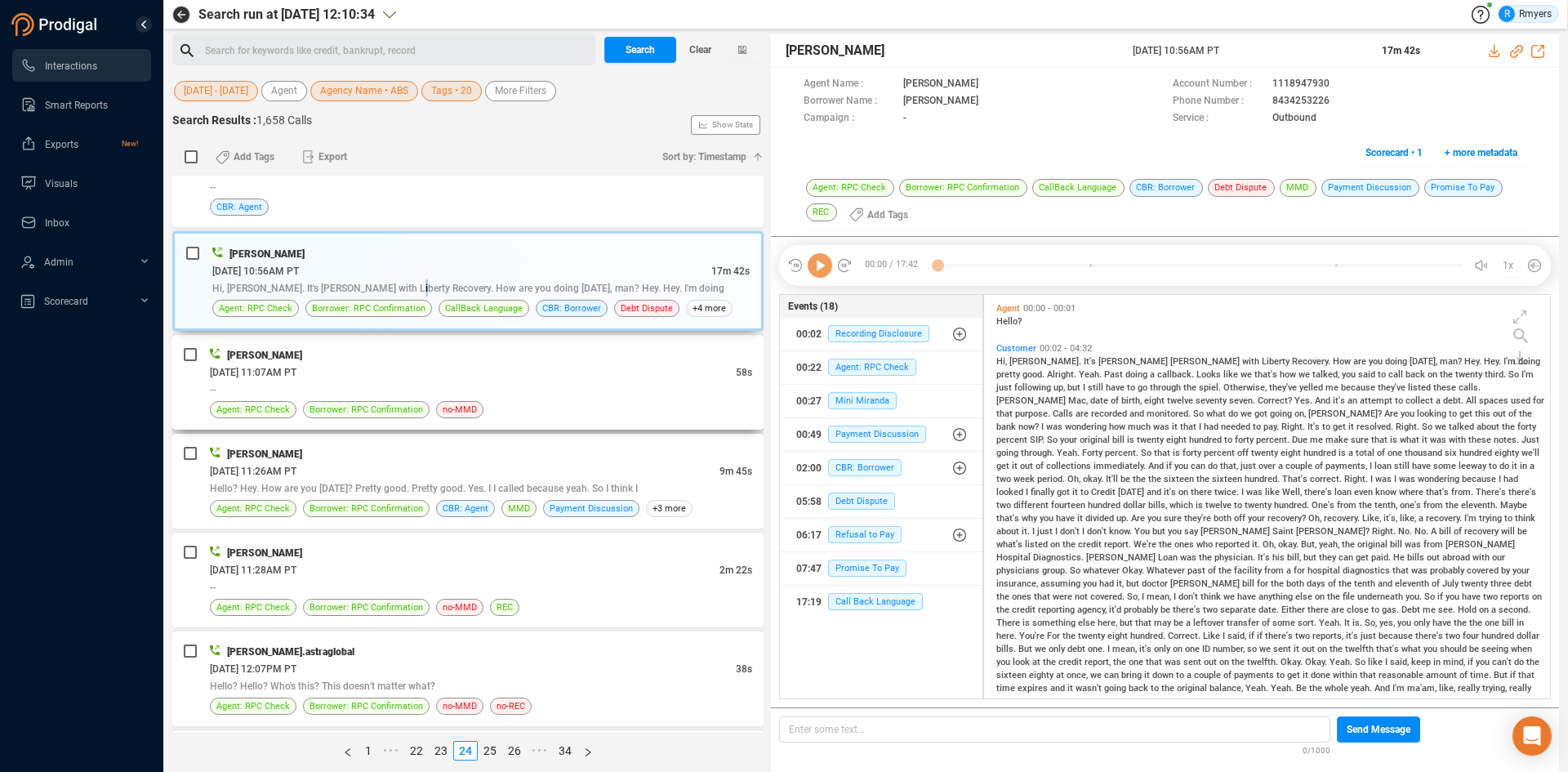
scroll to position [399, 558]
click at [815, 267] on icon at bounding box center [819, 265] width 24 height 24
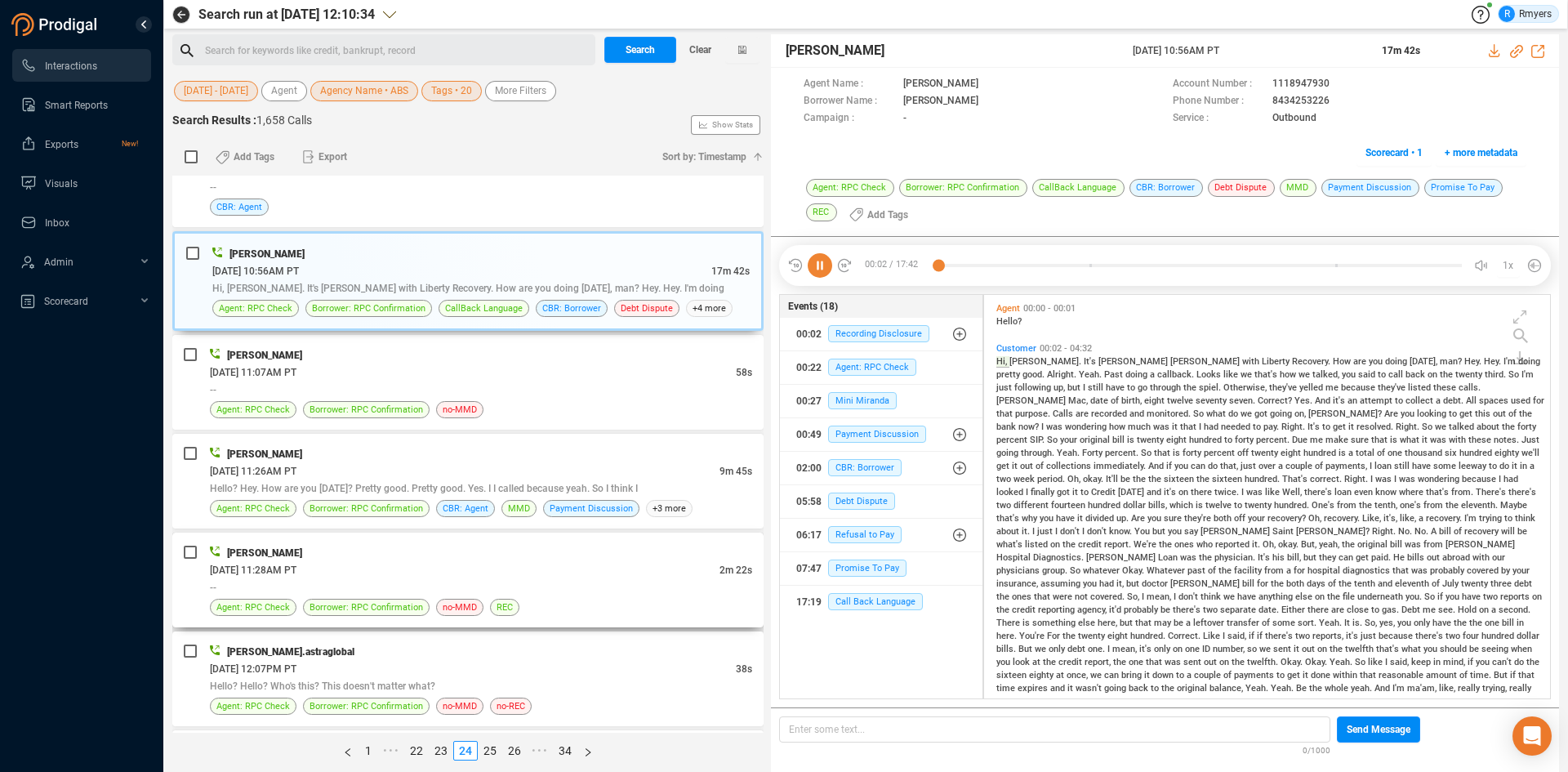
scroll to position [63, 0]
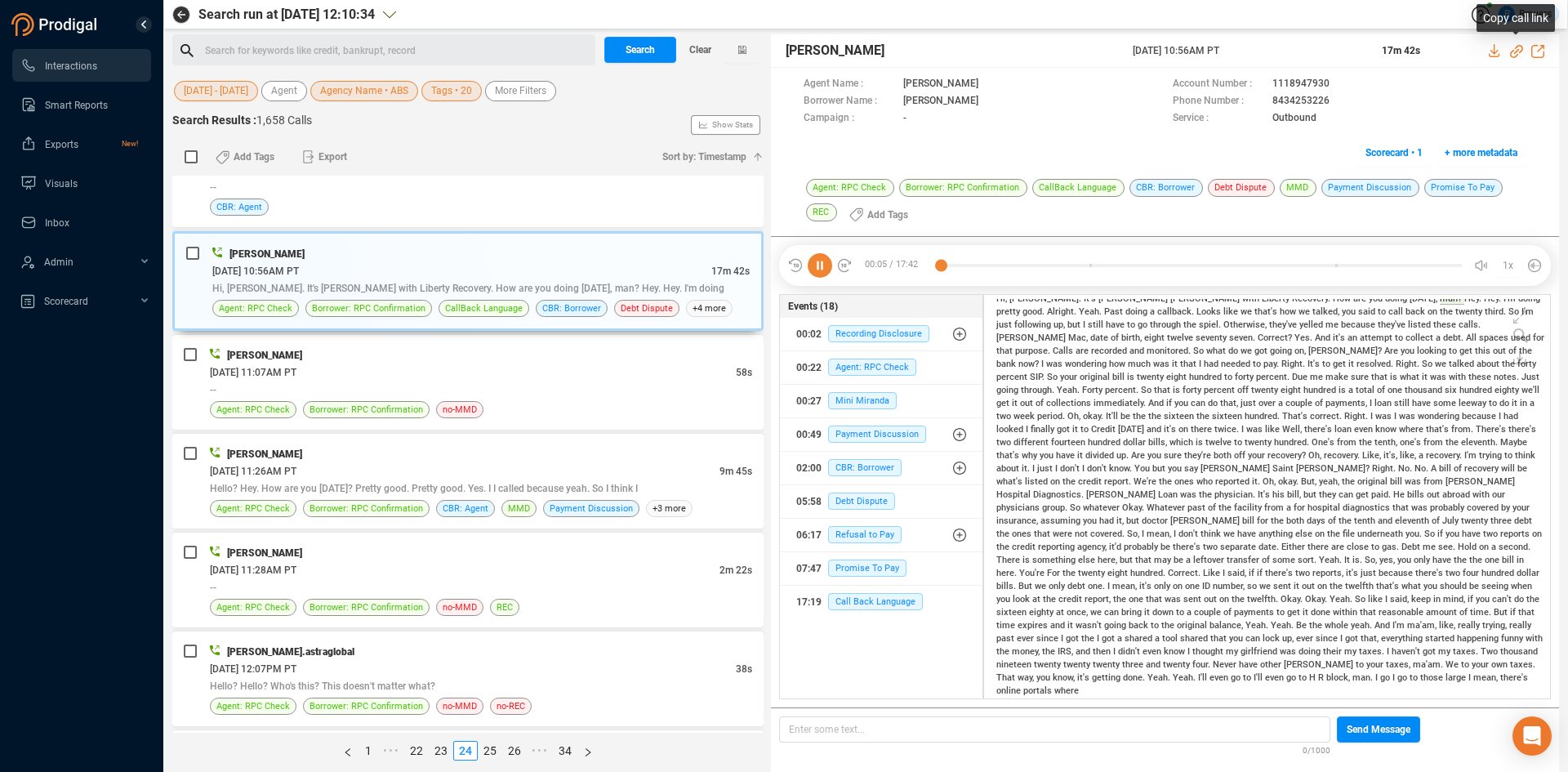
click at [1515, 50] on icon at bounding box center [1516, 51] width 13 height 13
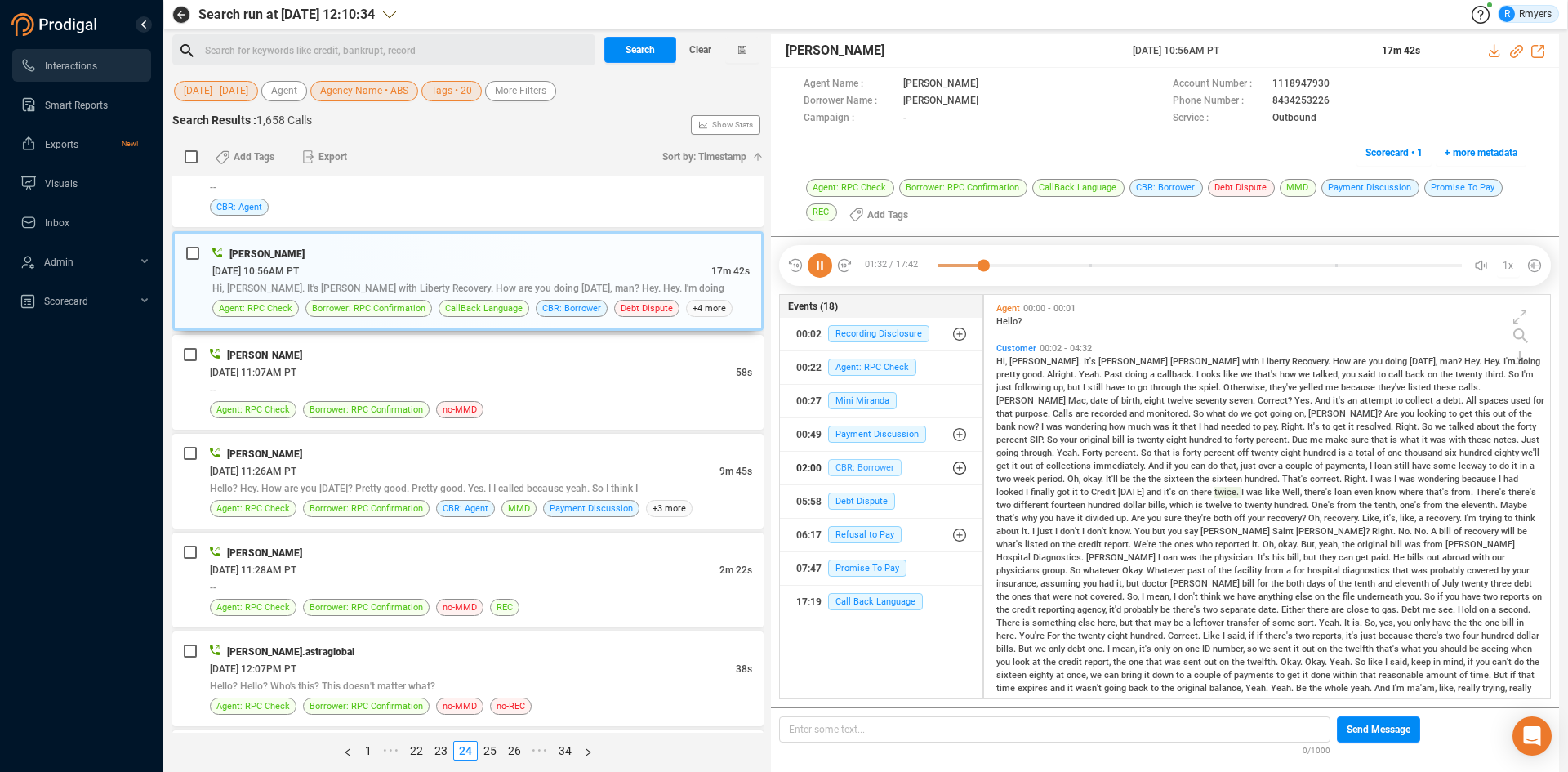
click at [852, 470] on span "CBR: Borrower" at bounding box center [864, 468] width 73 height 17
click at [855, 495] on span "CBR: Borrower" at bounding box center [877, 500] width 73 height 17
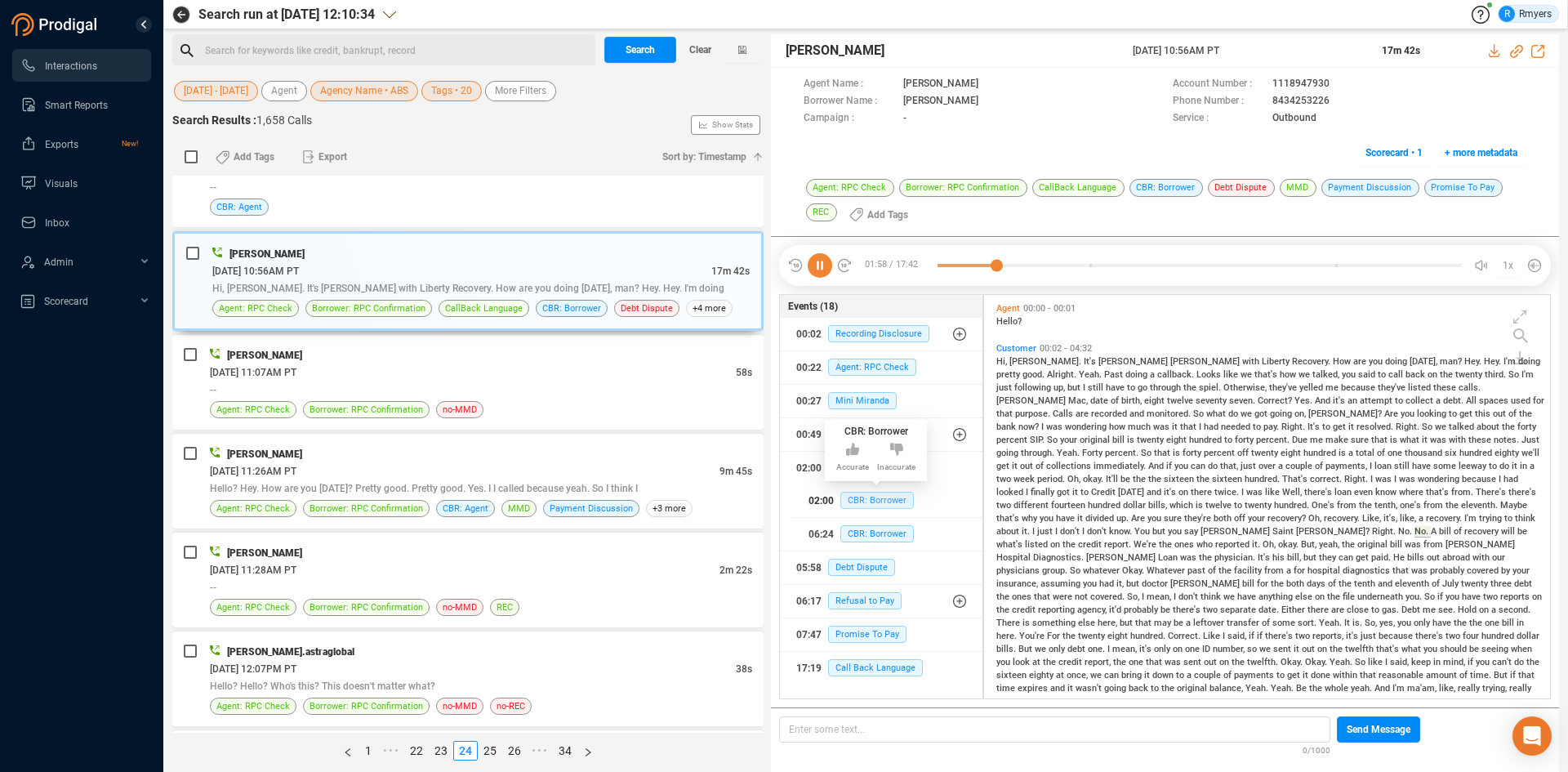
scroll to position [63, 0]
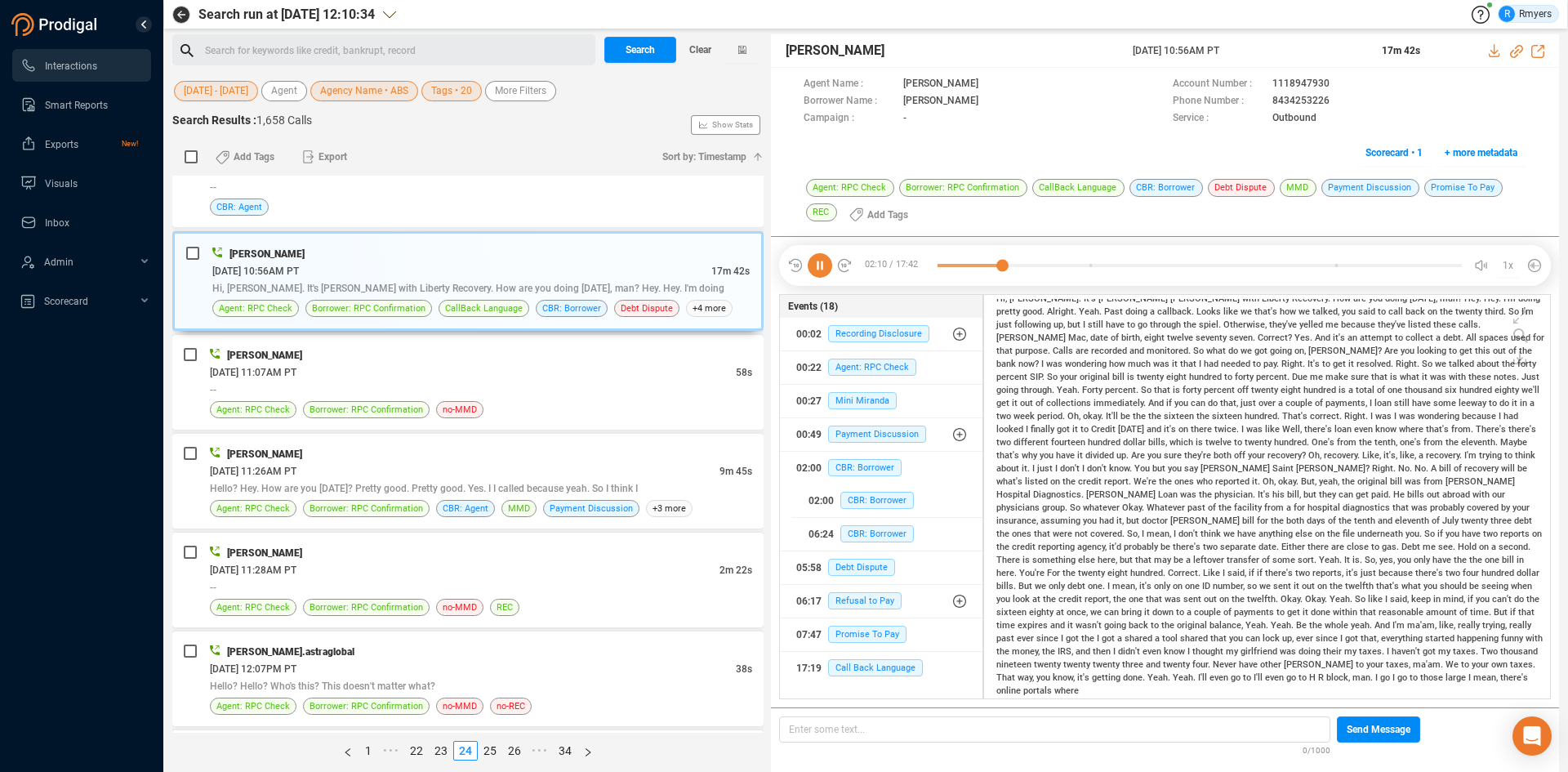
click at [820, 267] on icon at bounding box center [819, 265] width 24 height 24
click at [483, 365] on div "06/23/2025 @ 11:07AM PT" at bounding box center [472, 372] width 526 height 17
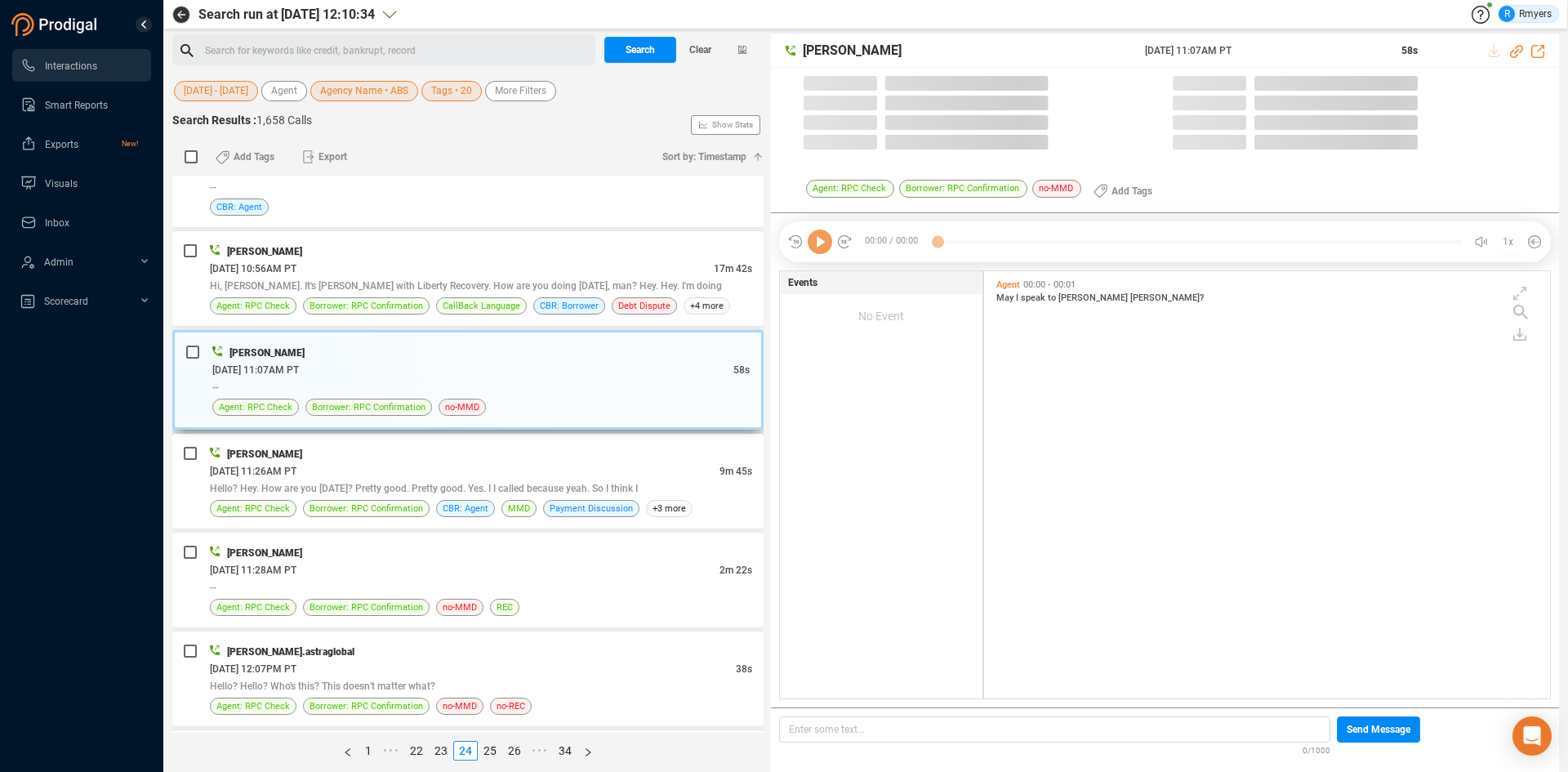
scroll to position [423, 558]
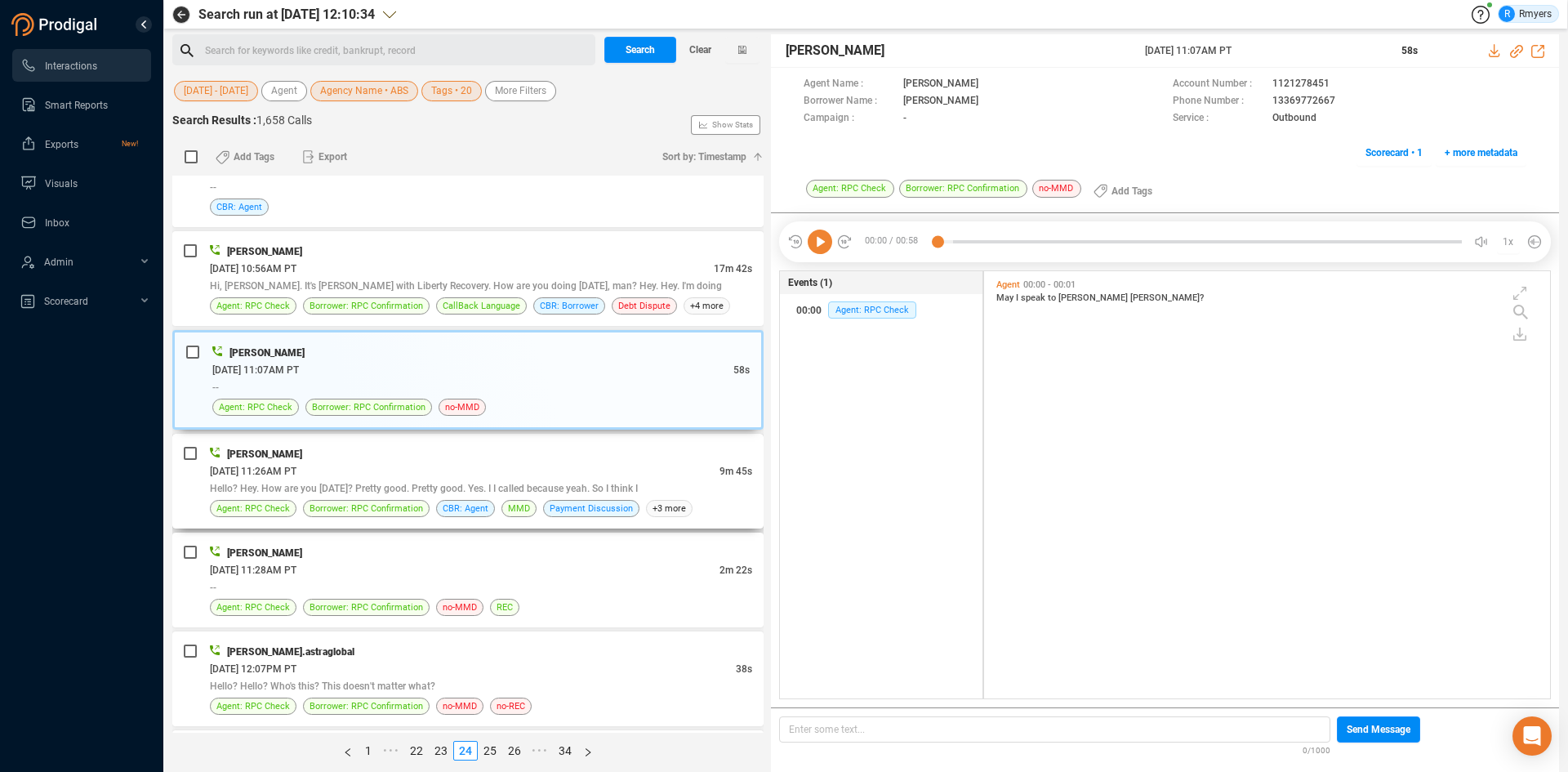
click at [529, 488] on span "Hello? Hey. How are you today? Pretty good. Pretty good. Yes. I I called becaus…" at bounding box center [423, 488] width 428 height 11
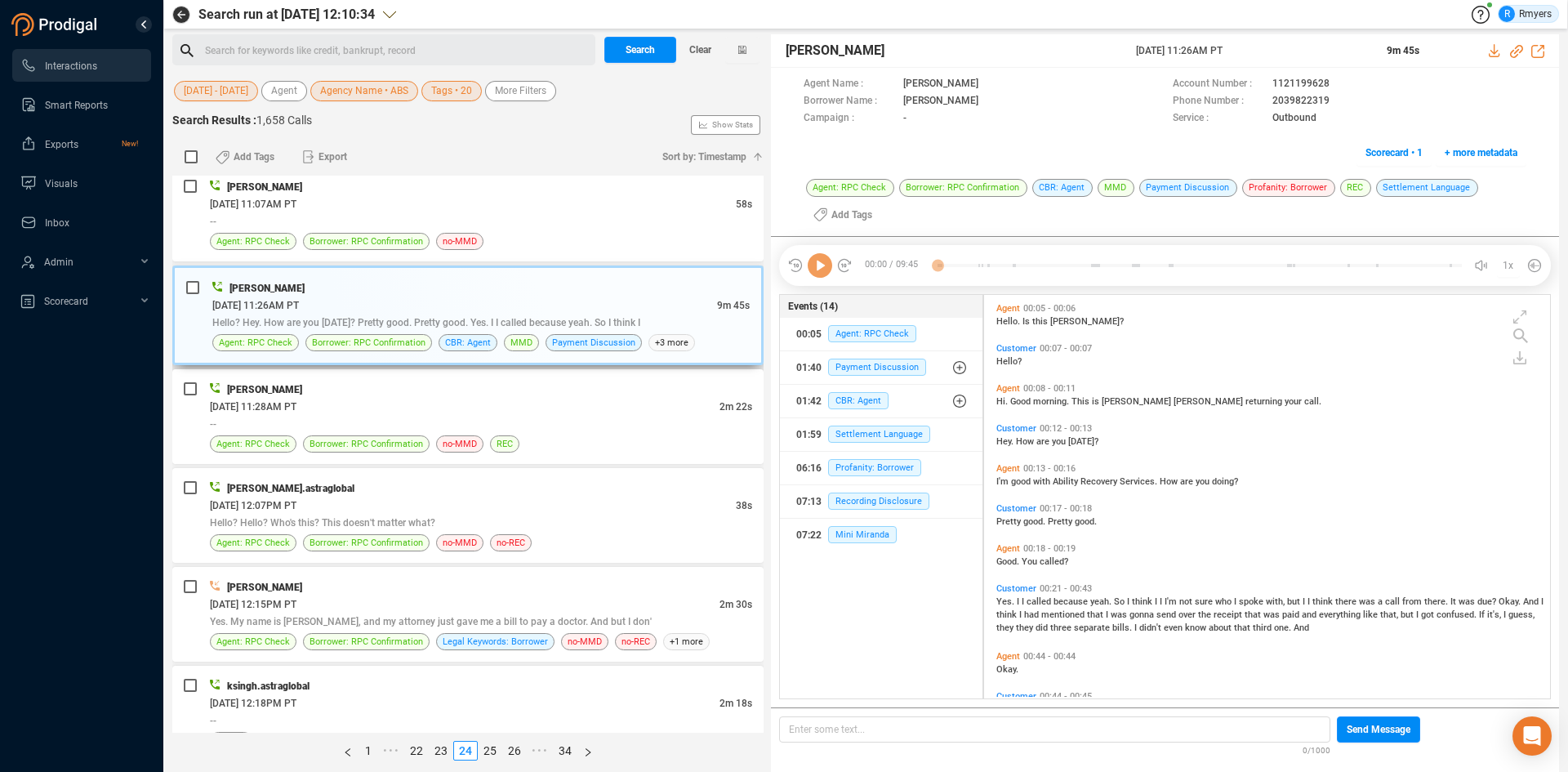
scroll to position [399, 558]
click at [811, 274] on icon at bounding box center [819, 265] width 24 height 24
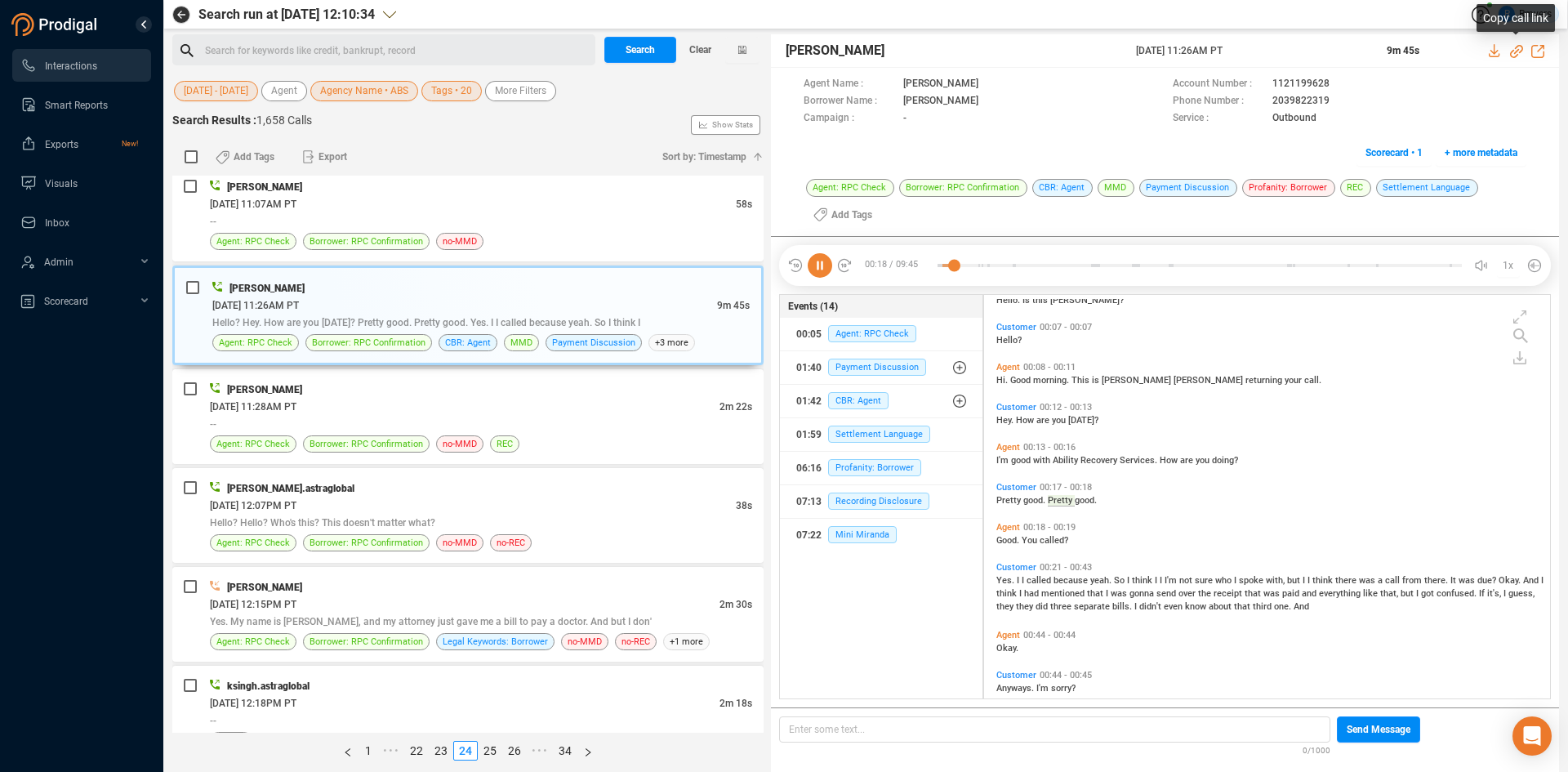
click at [1516, 53] on icon at bounding box center [1516, 51] width 13 height 13
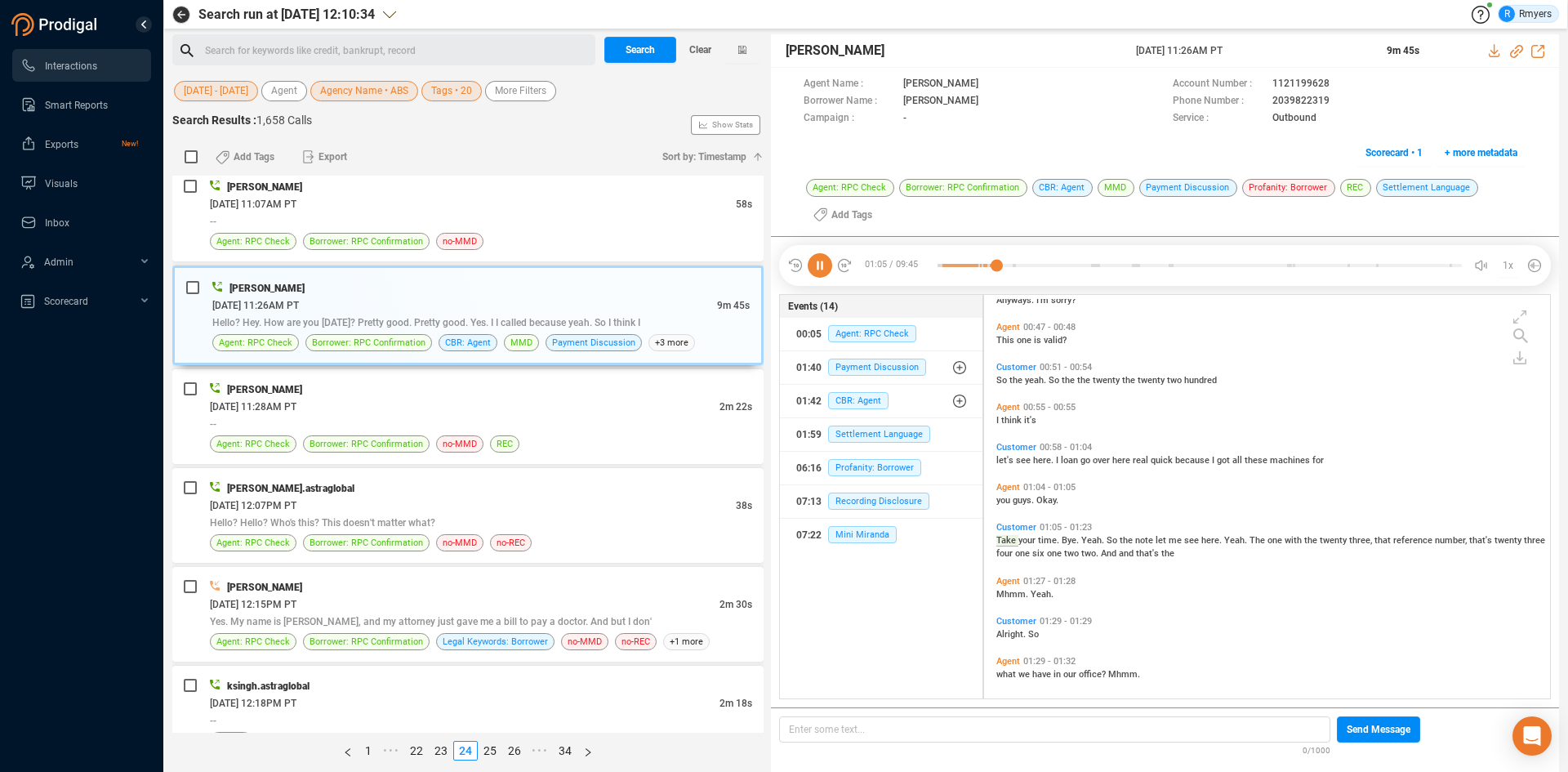
scroll to position [457, 0]
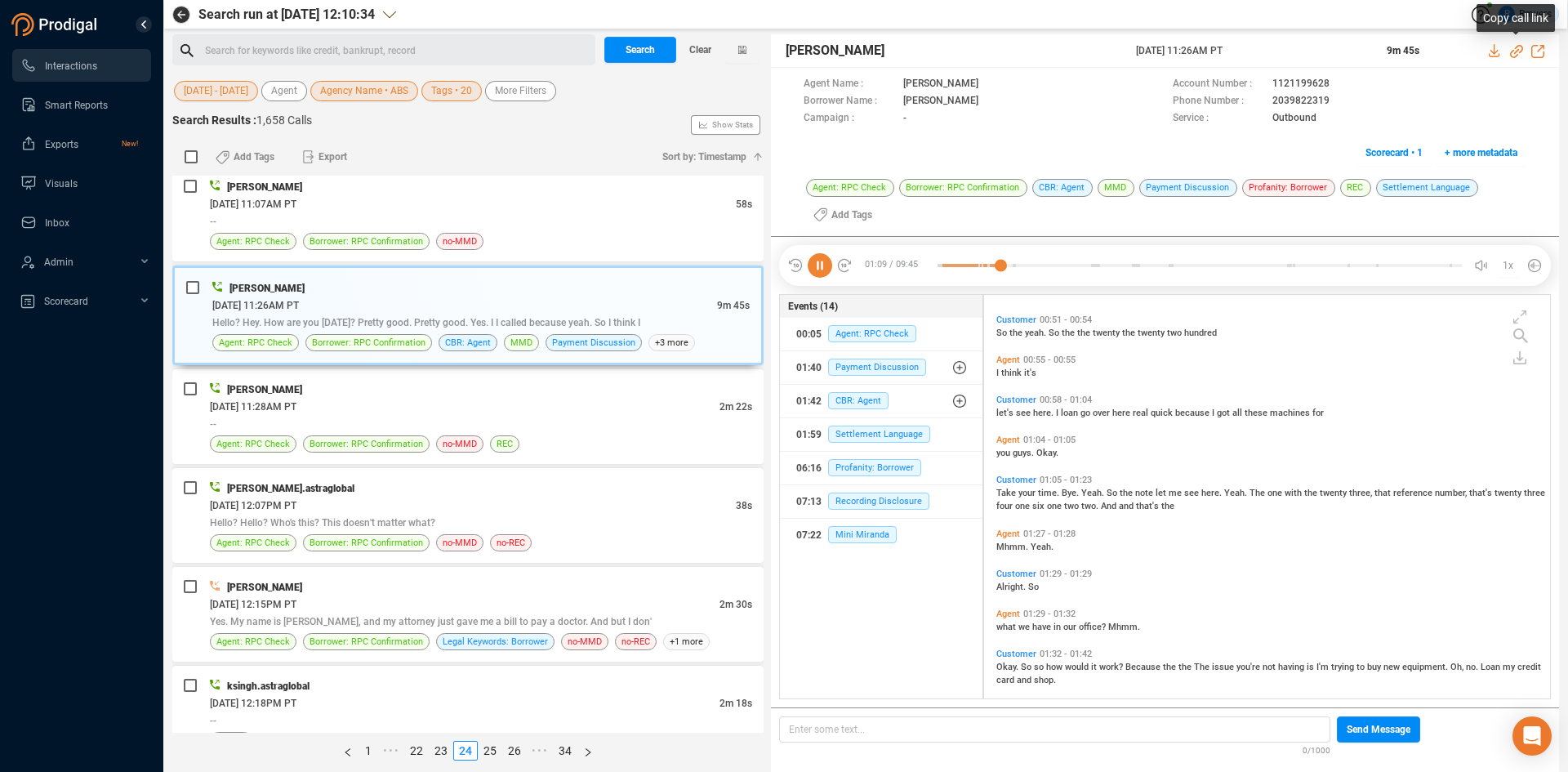
click at [1513, 51] on icon at bounding box center [1516, 51] width 13 height 13
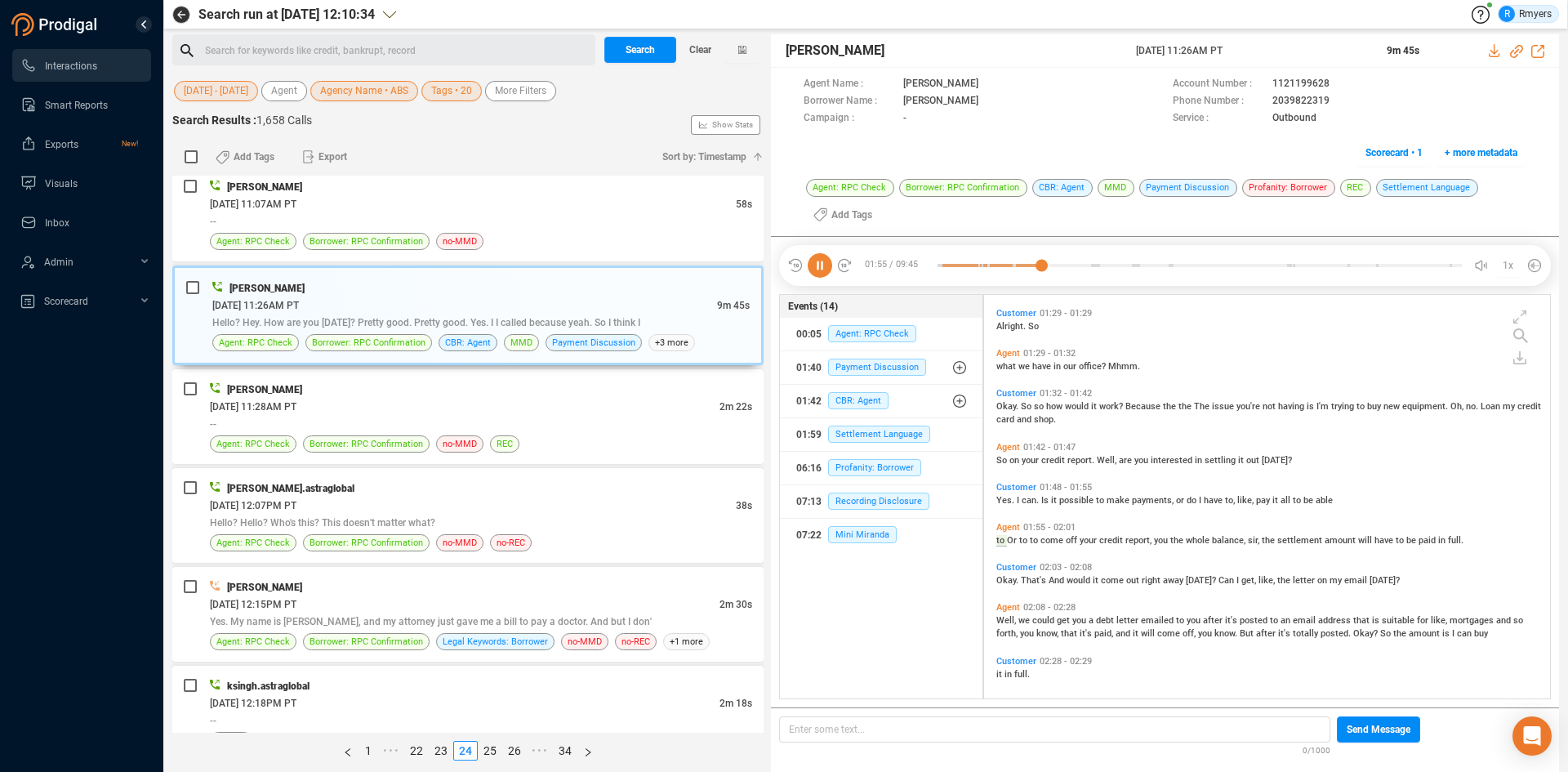
scroll to position [757, 0]
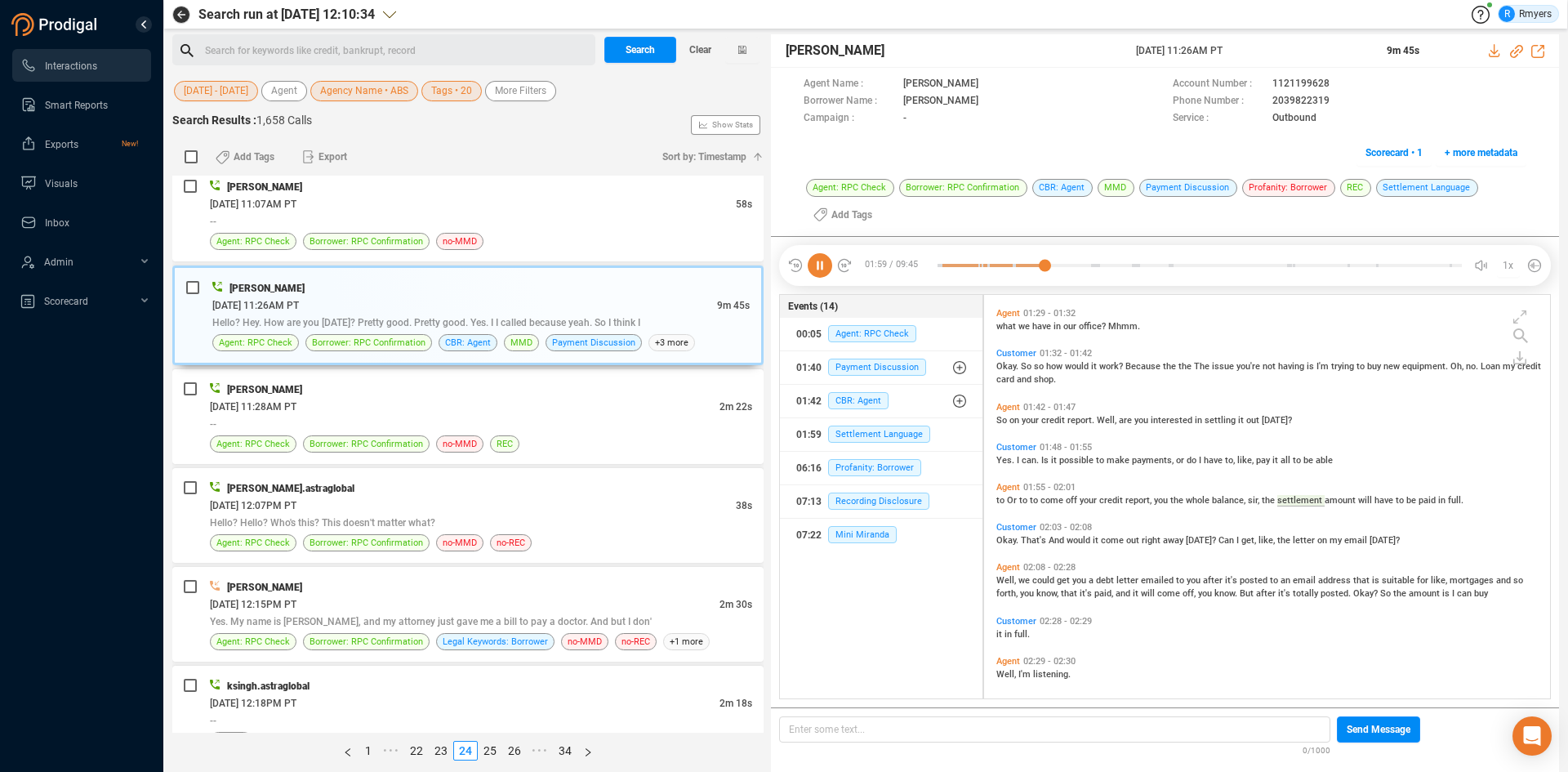
drag, startPoint x: 1127, startPoint y: 49, endPoint x: 1251, endPoint y: 53, distance: 124.1
click at [1265, 58] on div "Katie Hopkins 23 Jun 2025 @ 11:26AM PT 9m 45s" at bounding box center [1164, 51] width 788 height 33
copy div "23 Jun 2025 @ 11:26AM PT"
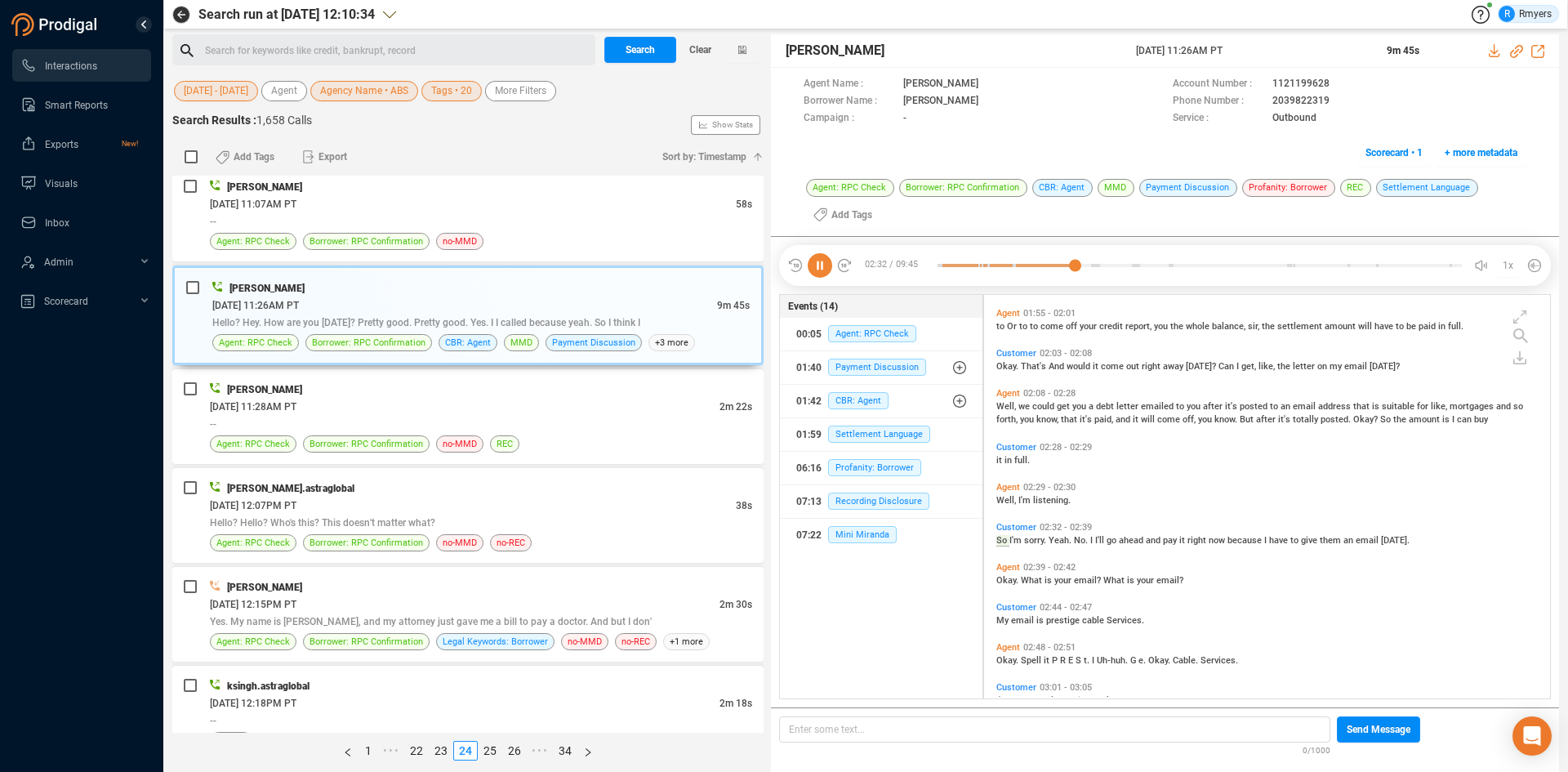
scroll to position [971, 0]
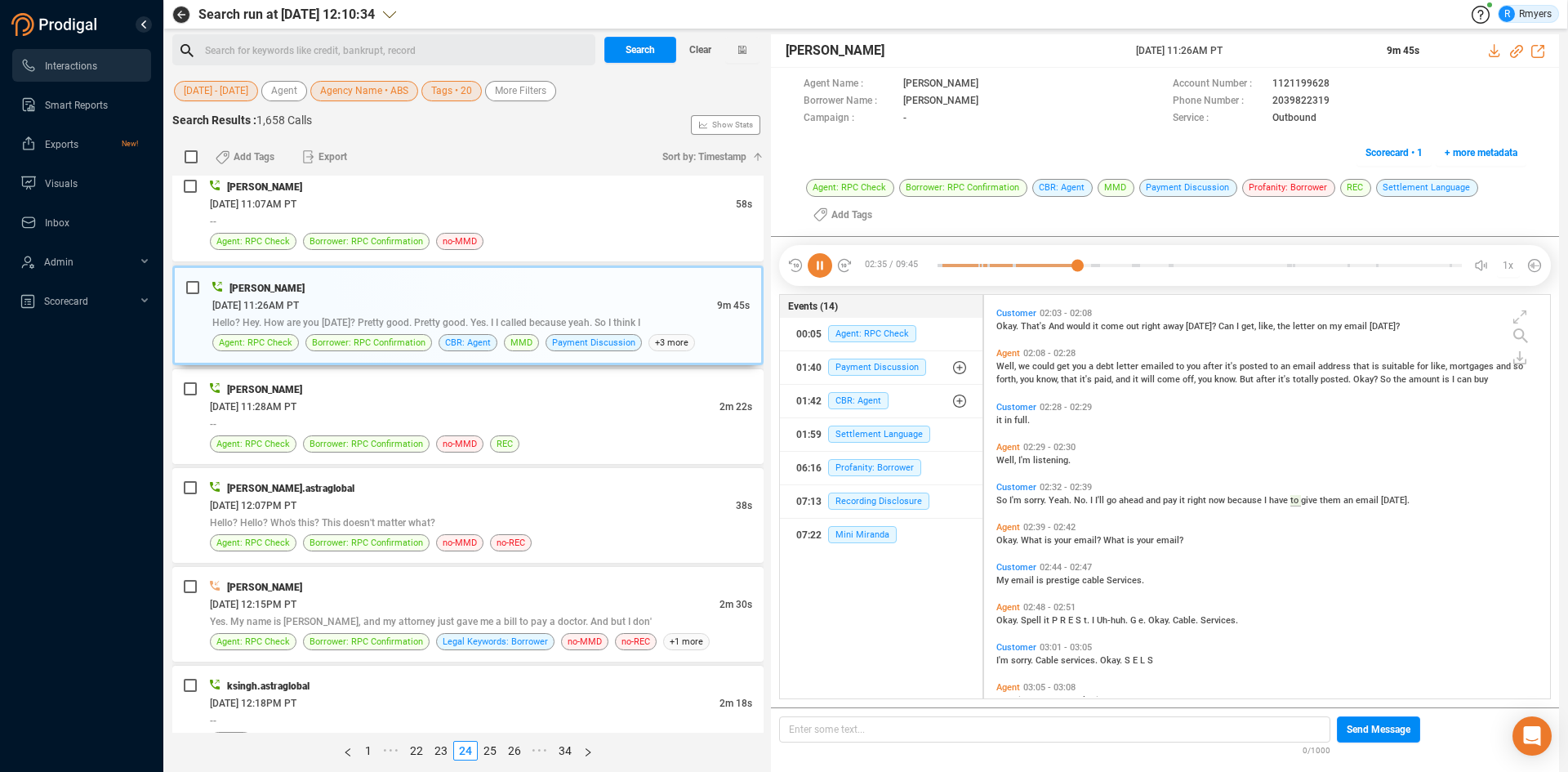
click at [825, 262] on icon at bounding box center [819, 265] width 24 height 24
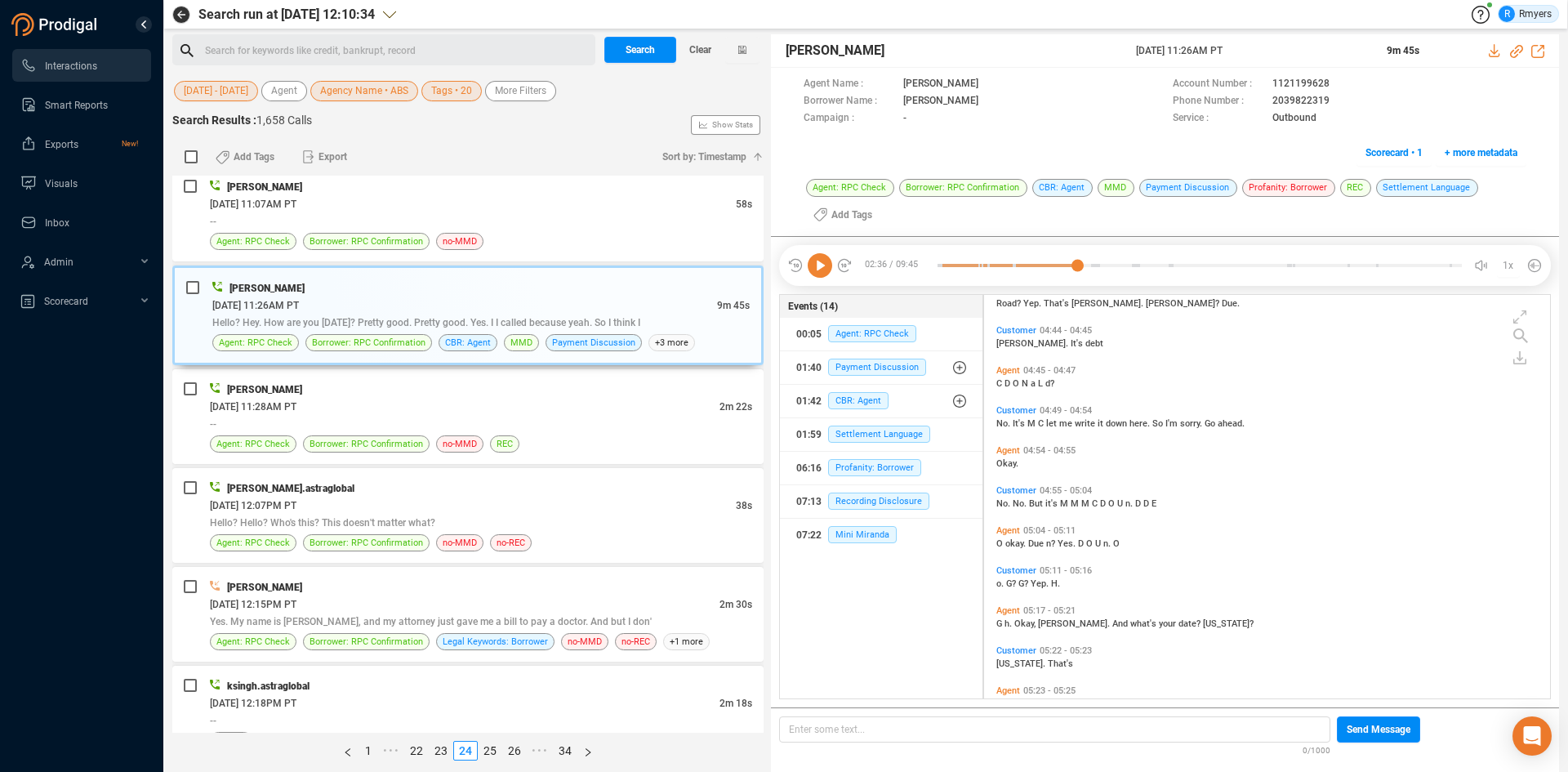
scroll to position [1775, 0]
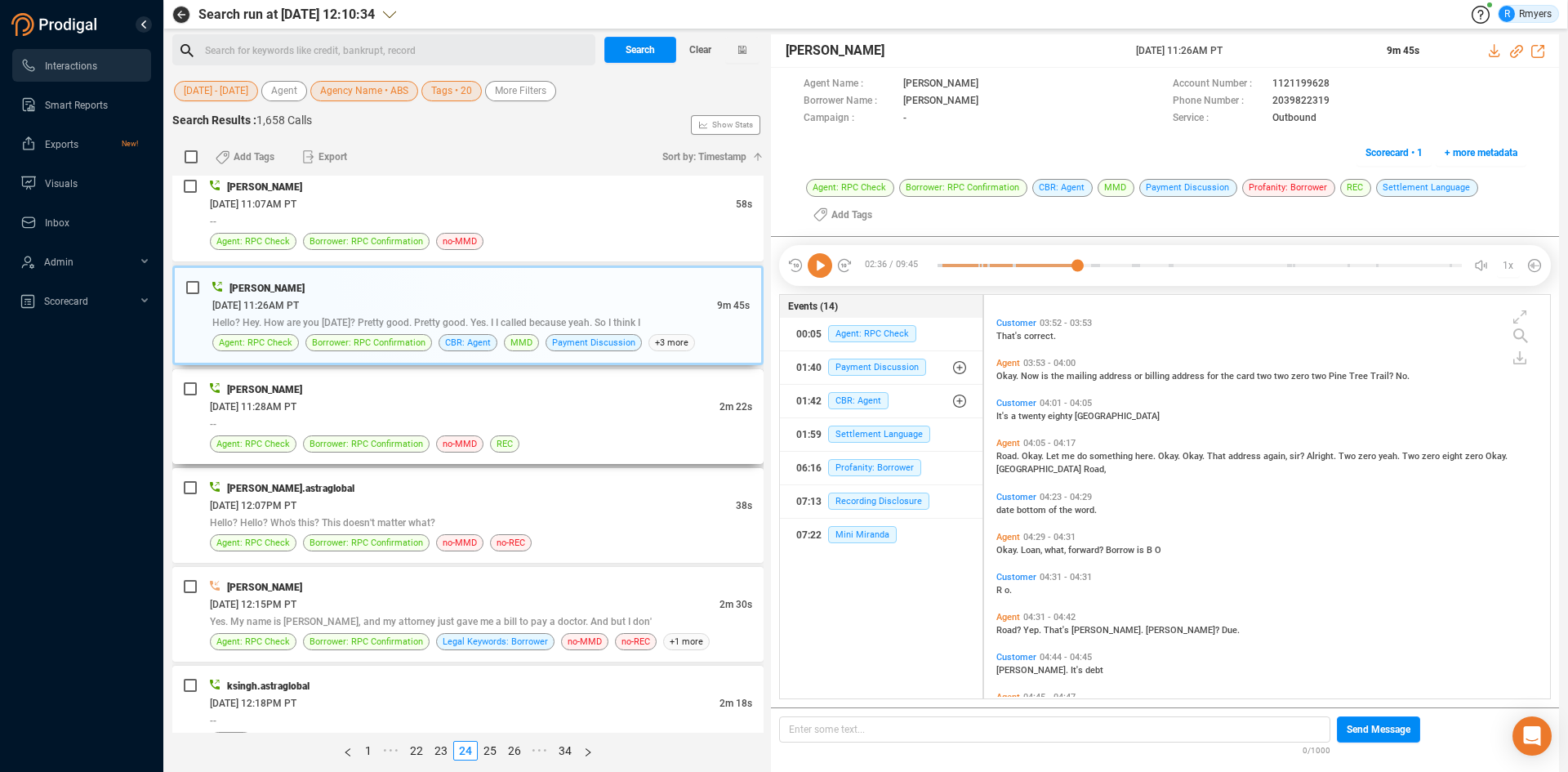
click at [369, 432] on div "Greg Masters 06/23/2025 @ 11:28AM PT 2m 22s -- Agent: RPC Check Borrower: RPC C…" at bounding box center [481, 416] width 542 height 71
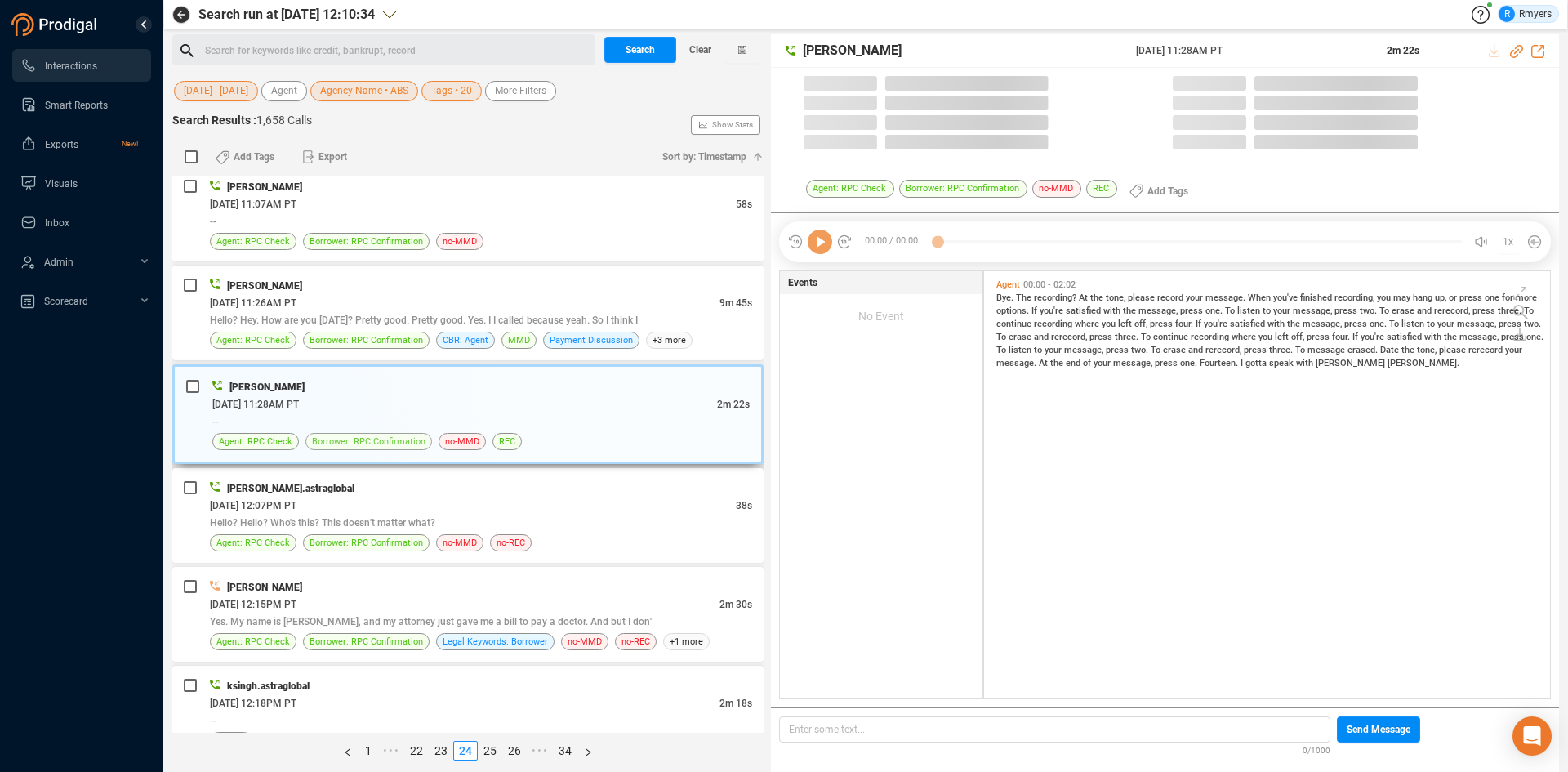
scroll to position [423, 558]
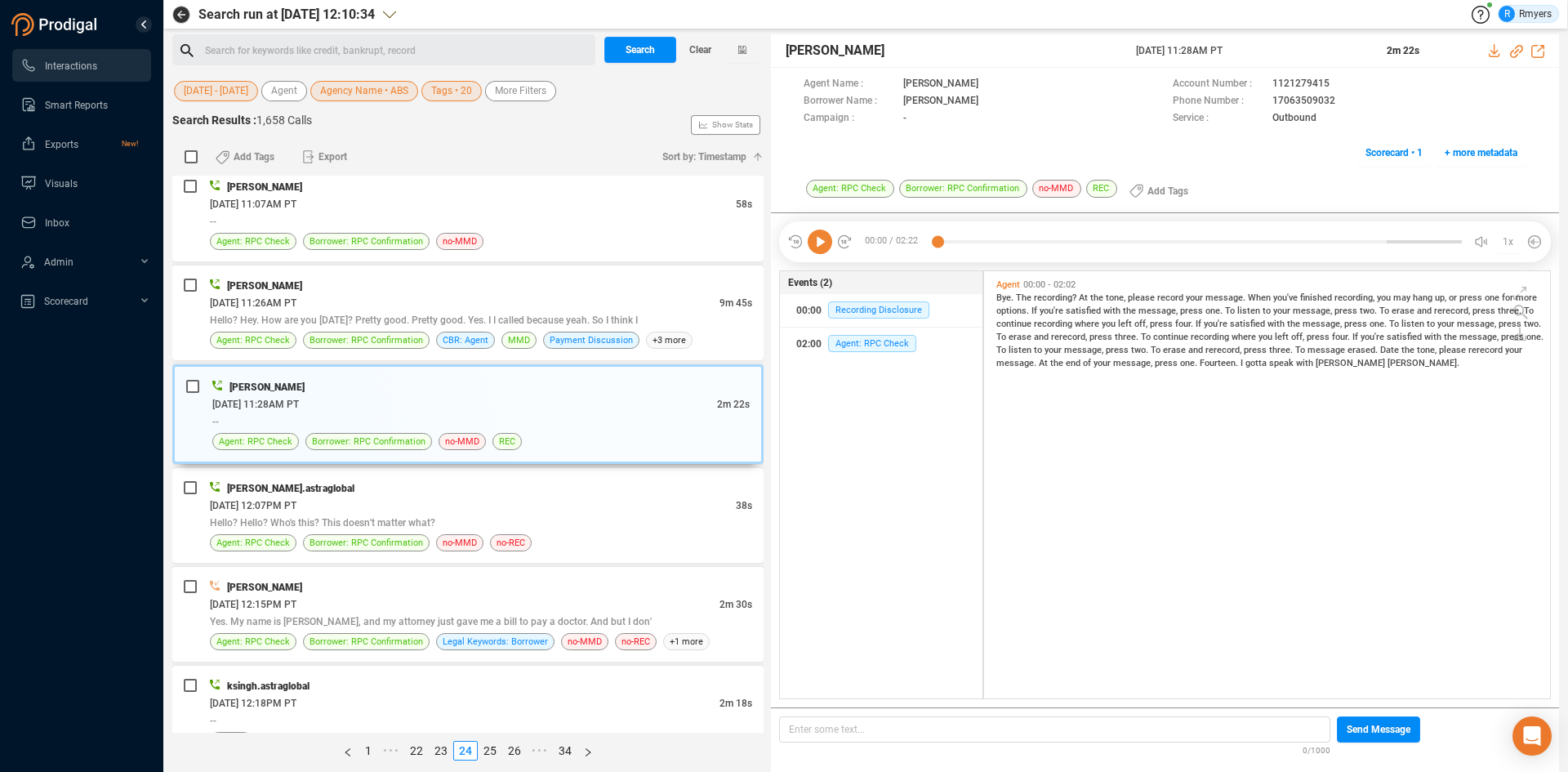
click at [821, 246] on icon at bounding box center [819, 241] width 24 height 24
click at [477, 439] on span "no-MMD" at bounding box center [462, 441] width 47 height 17
click at [429, 514] on div "Hello? Hello? Who's this? This doesn't matter what?" at bounding box center [481, 522] width 542 height 17
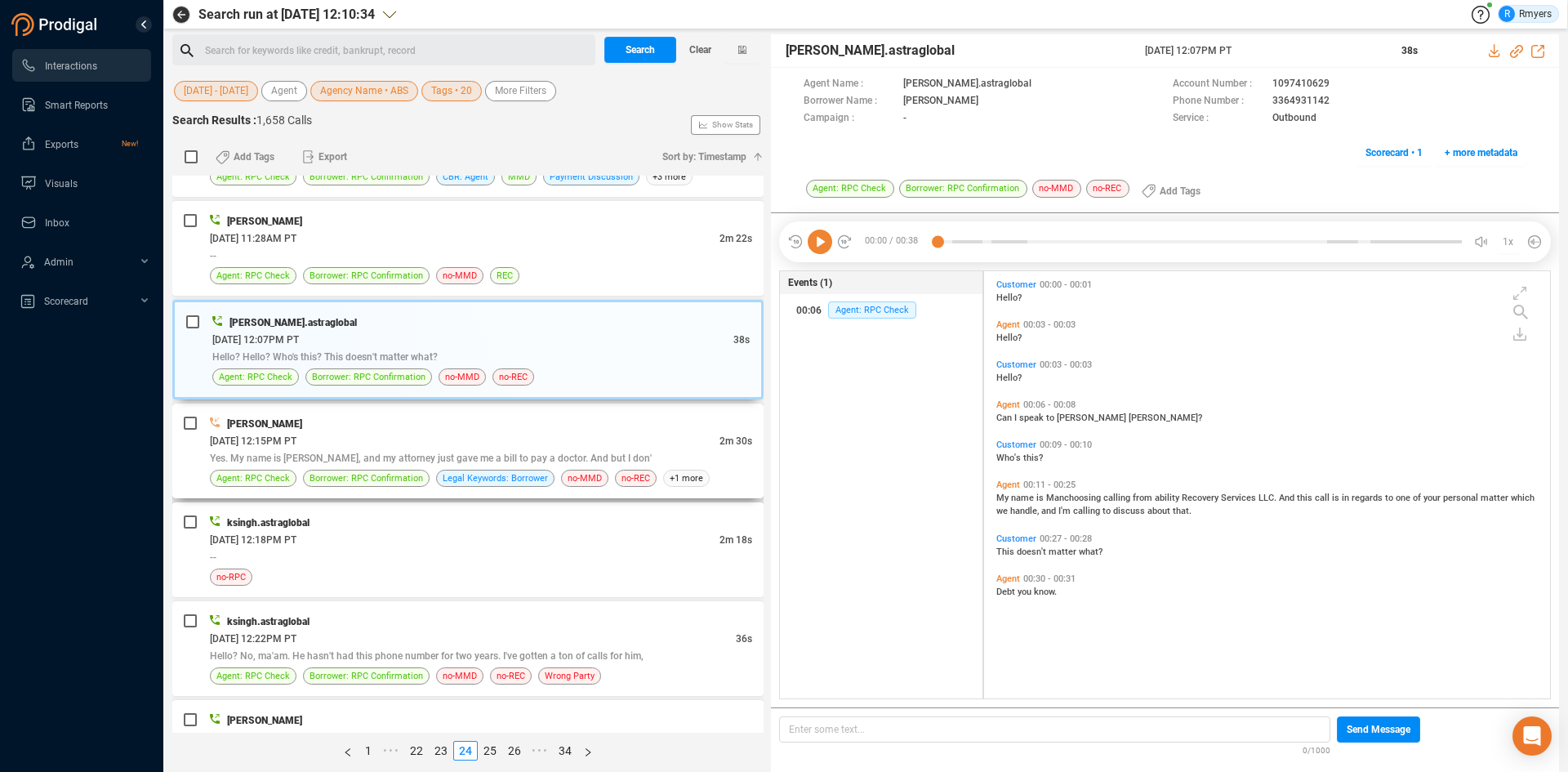
click at [453, 439] on div "06/23/2025 @ 12:15PM PT" at bounding box center [464, 441] width 509 height 17
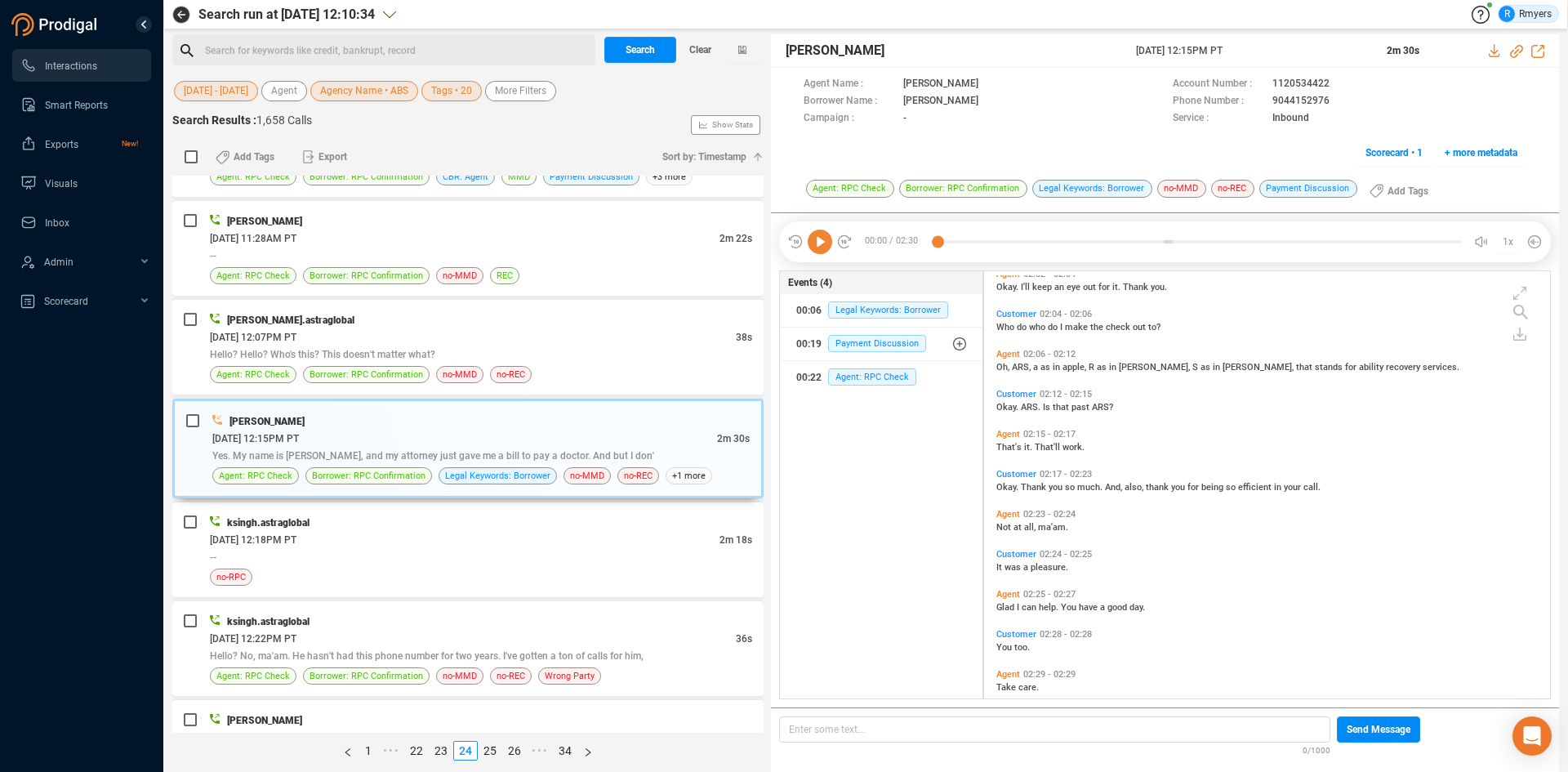
scroll to position [1245, 0]
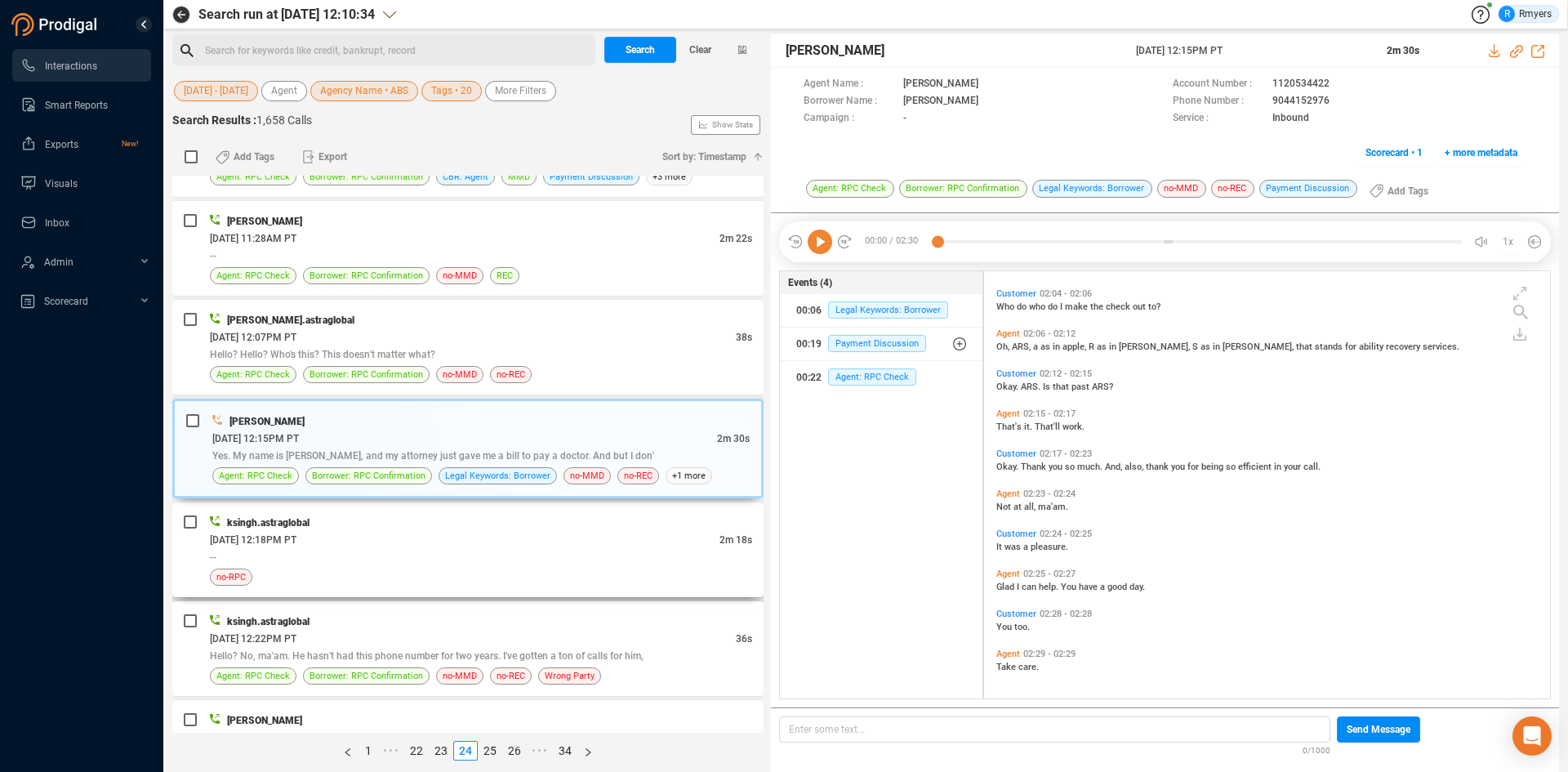
click at [490, 547] on div "06/23/2025 @ 12:18PM PT" at bounding box center [464, 539] width 509 height 17
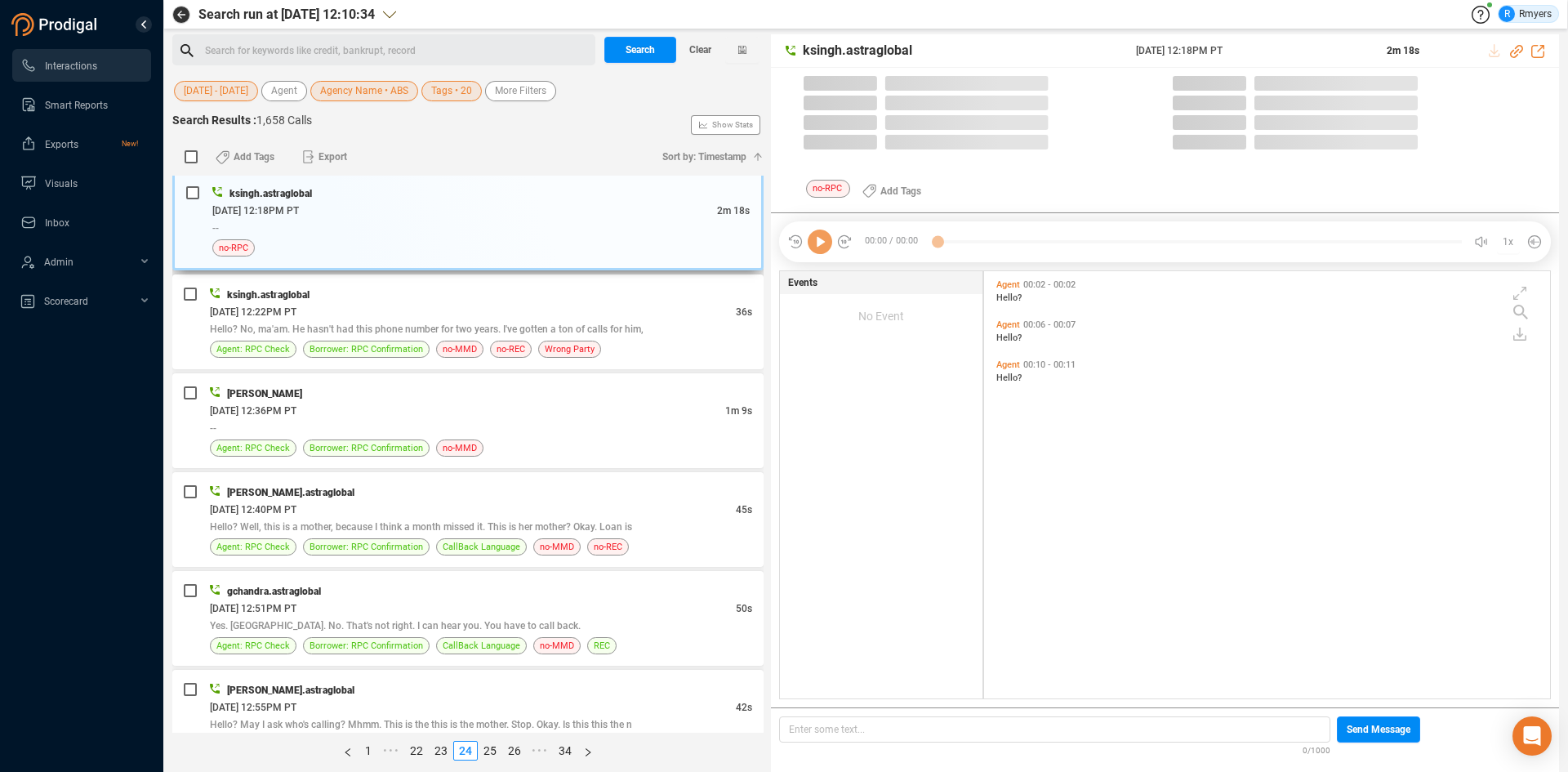
scroll to position [423, 558]
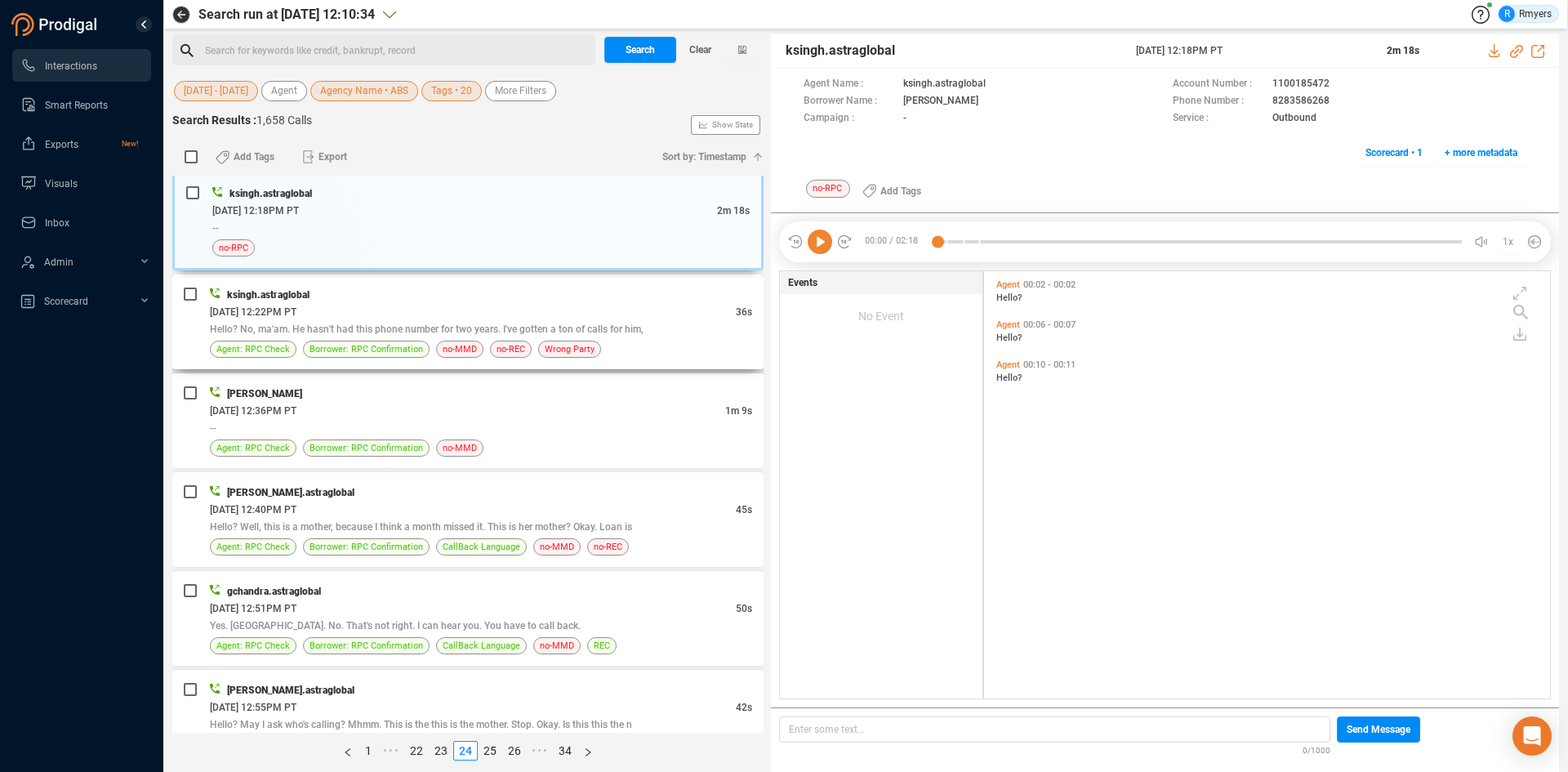
click at [528, 323] on span "Hello? No, ma'am. He hasn't had this phone number for two years. I've gotten a …" at bounding box center [426, 328] width 433 height 11
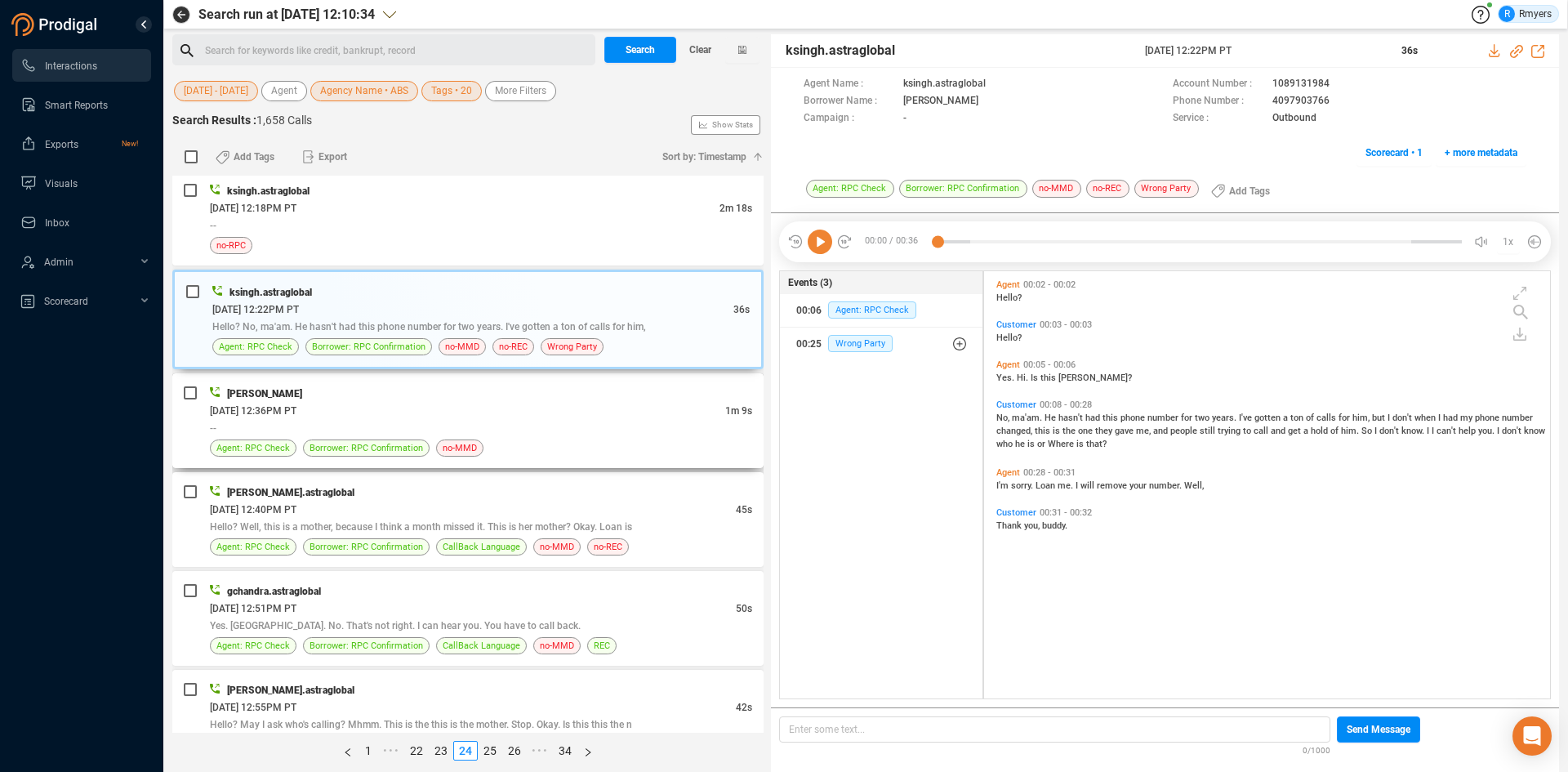
click at [501, 415] on div "06/23/2025 @ 12:36PM PT" at bounding box center [467, 410] width 515 height 17
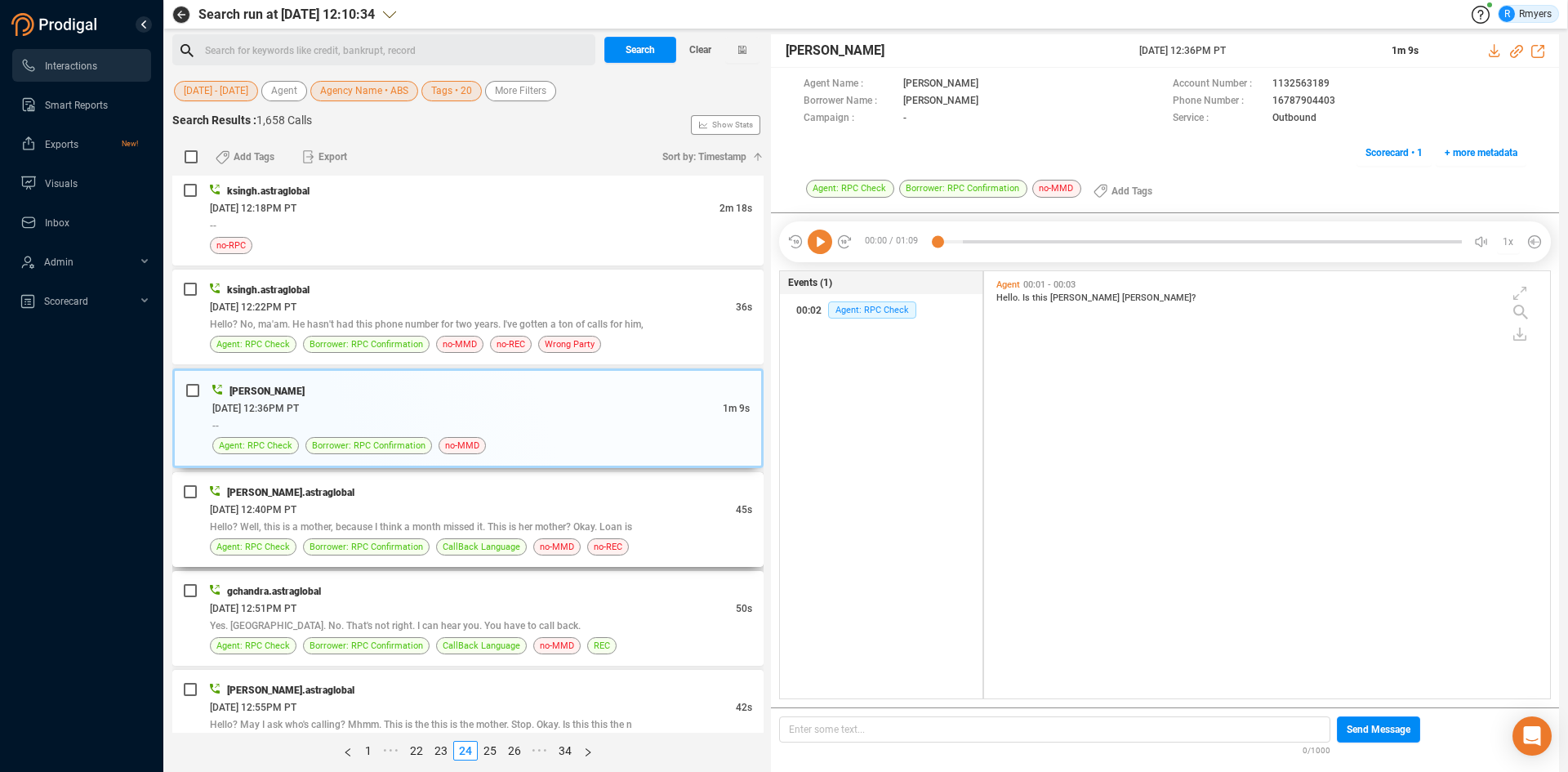
click at [463, 494] on div "skala.astraglobal" at bounding box center [481, 492] width 542 height 17
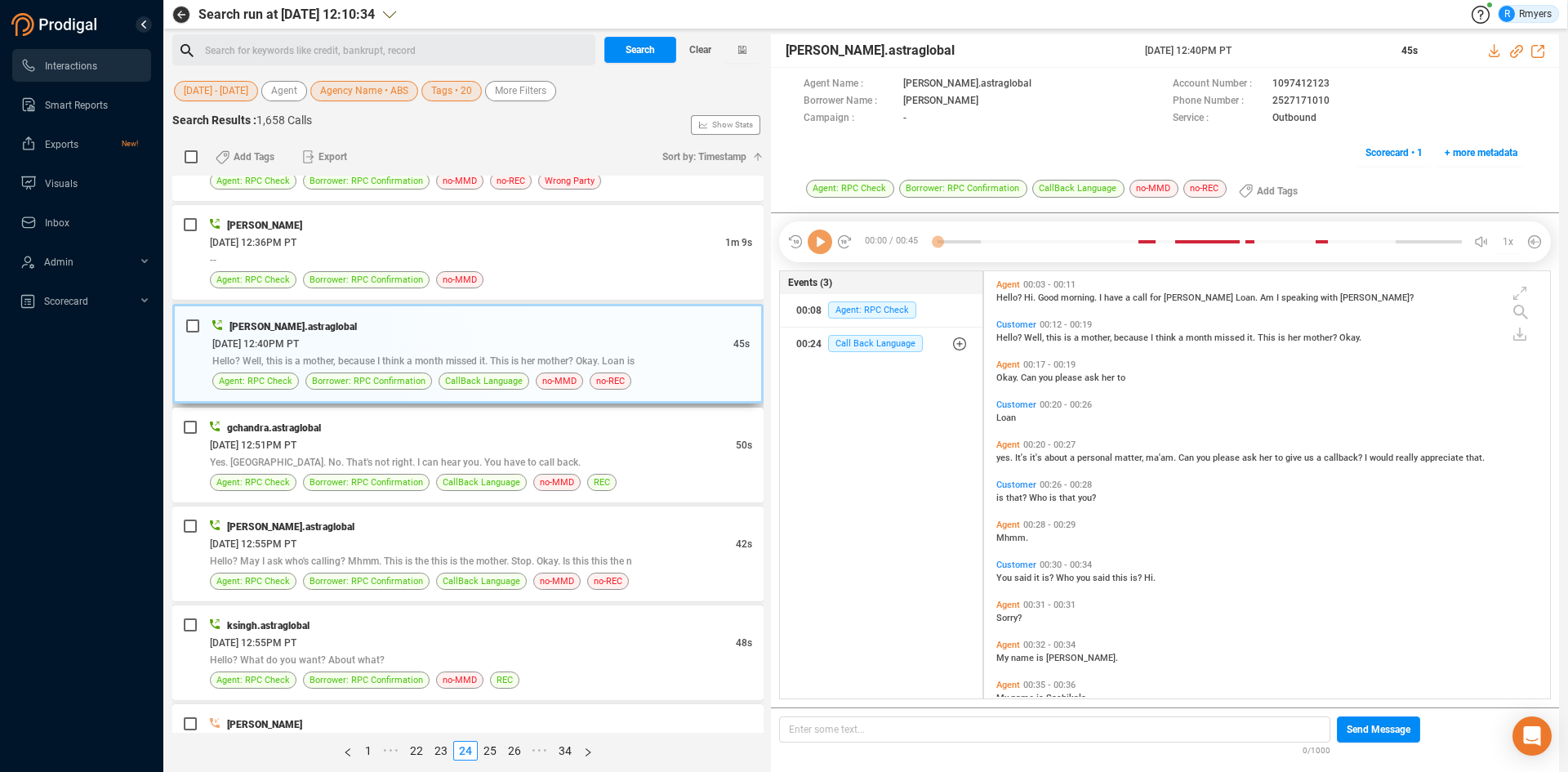
scroll to position [1633, 0]
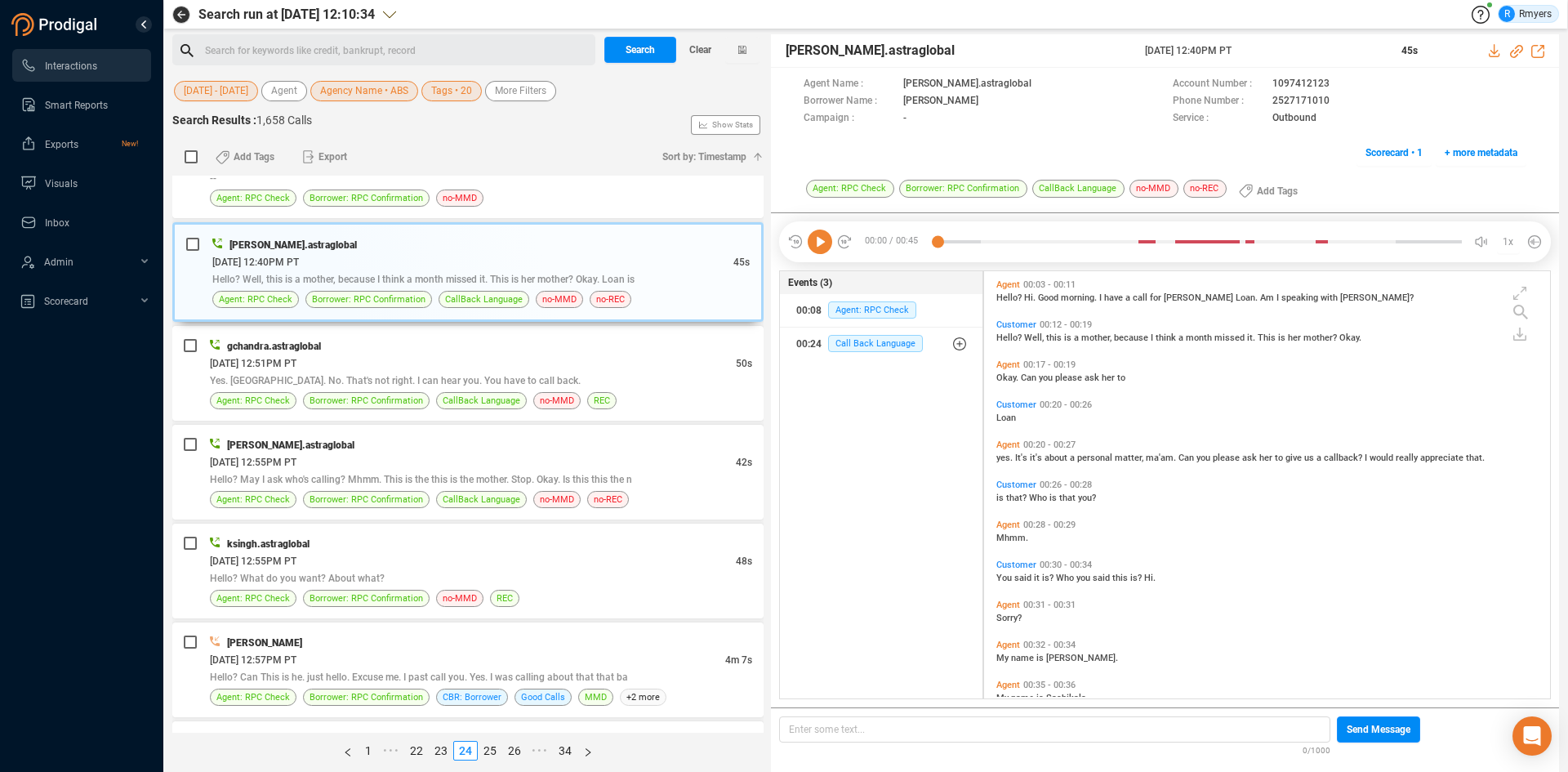
click at [826, 247] on icon at bounding box center [819, 241] width 24 height 24
drag, startPoint x: 1143, startPoint y: 242, endPoint x: 1130, endPoint y: 255, distance: 18.4
click at [1143, 243] on div at bounding box center [1199, 241] width 524 height 24
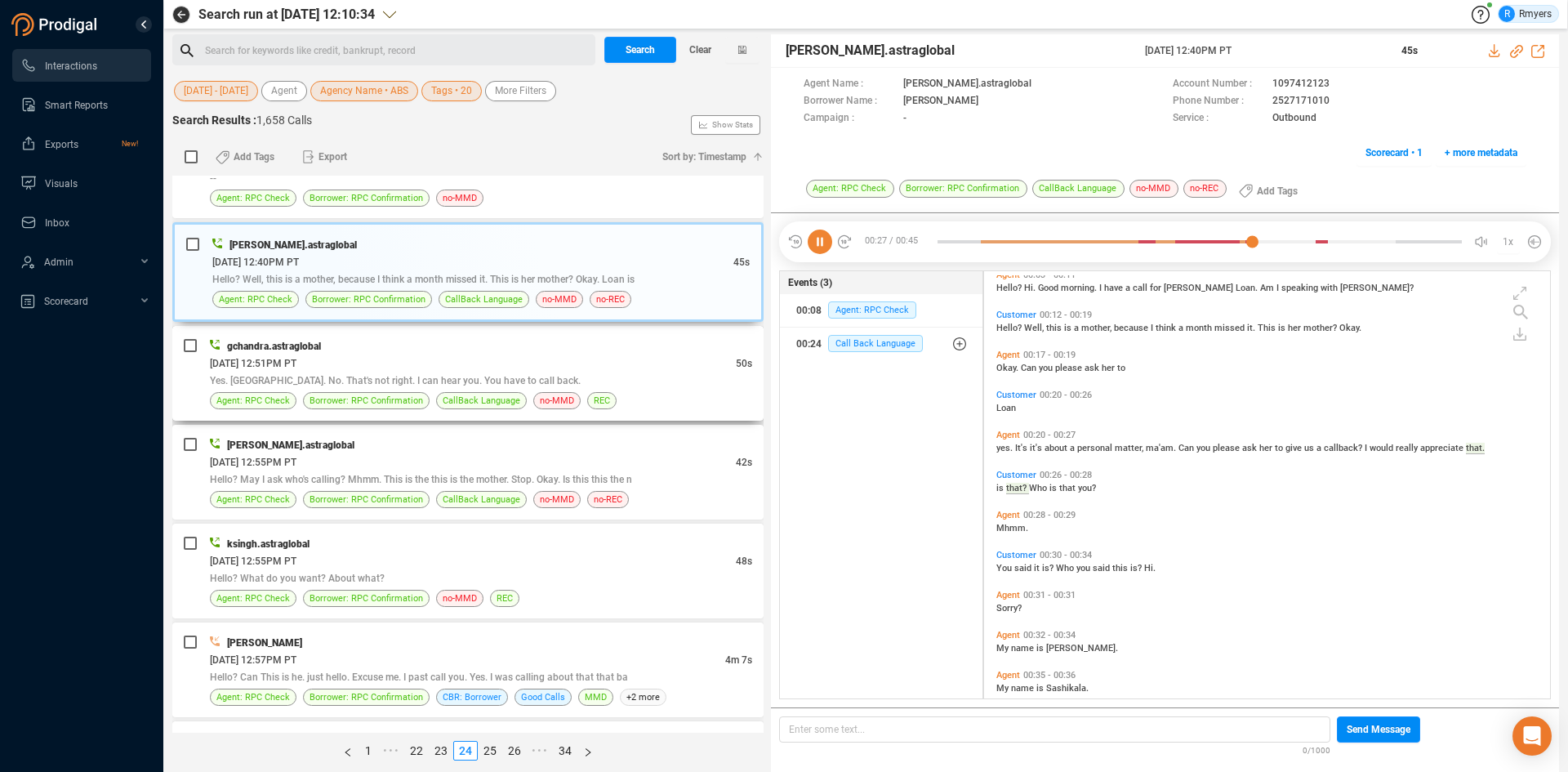
click at [456, 368] on div "06/23/2025 @ 12:51PM PT" at bounding box center [472, 363] width 526 height 17
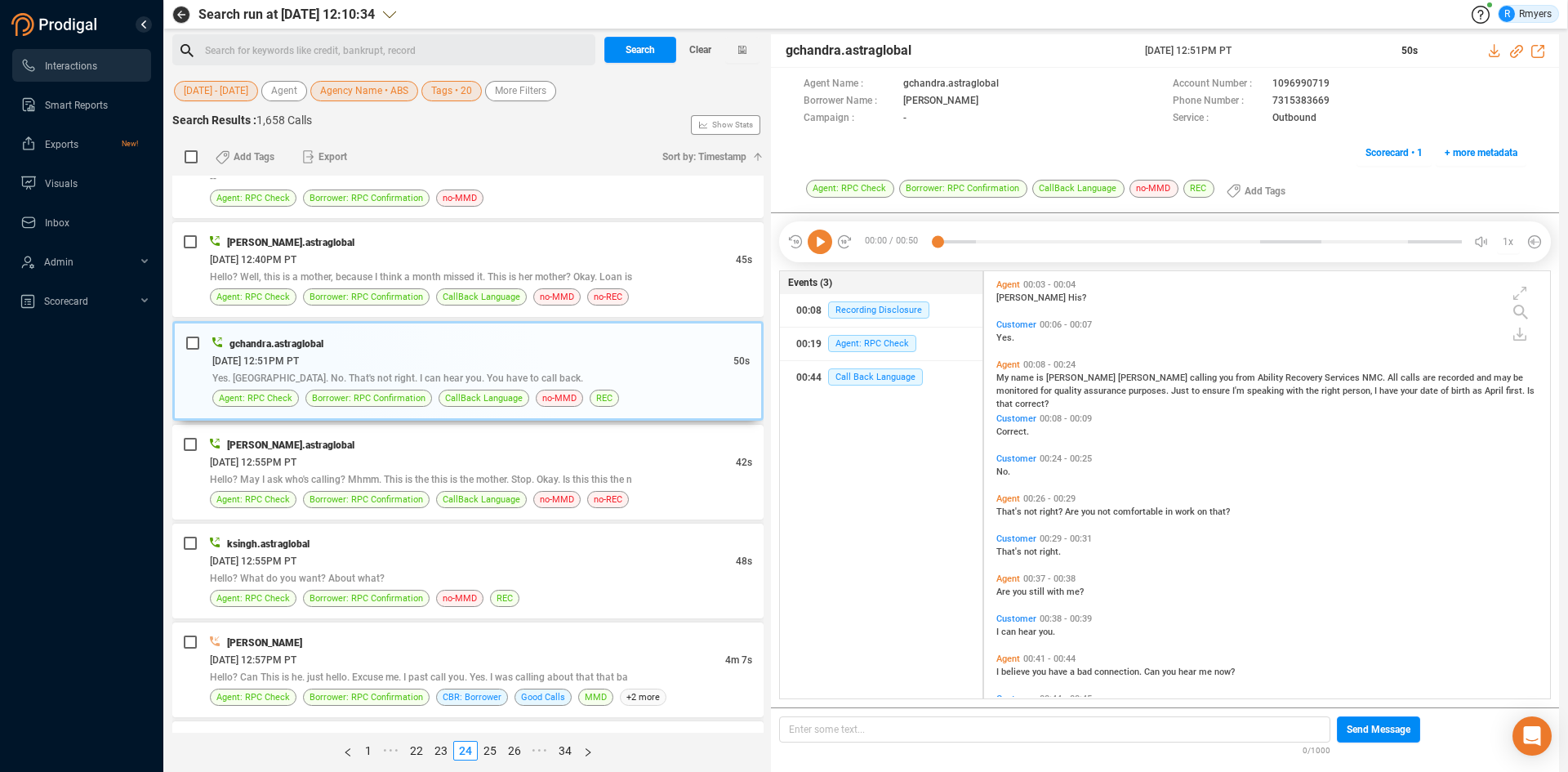
scroll to position [45, 0]
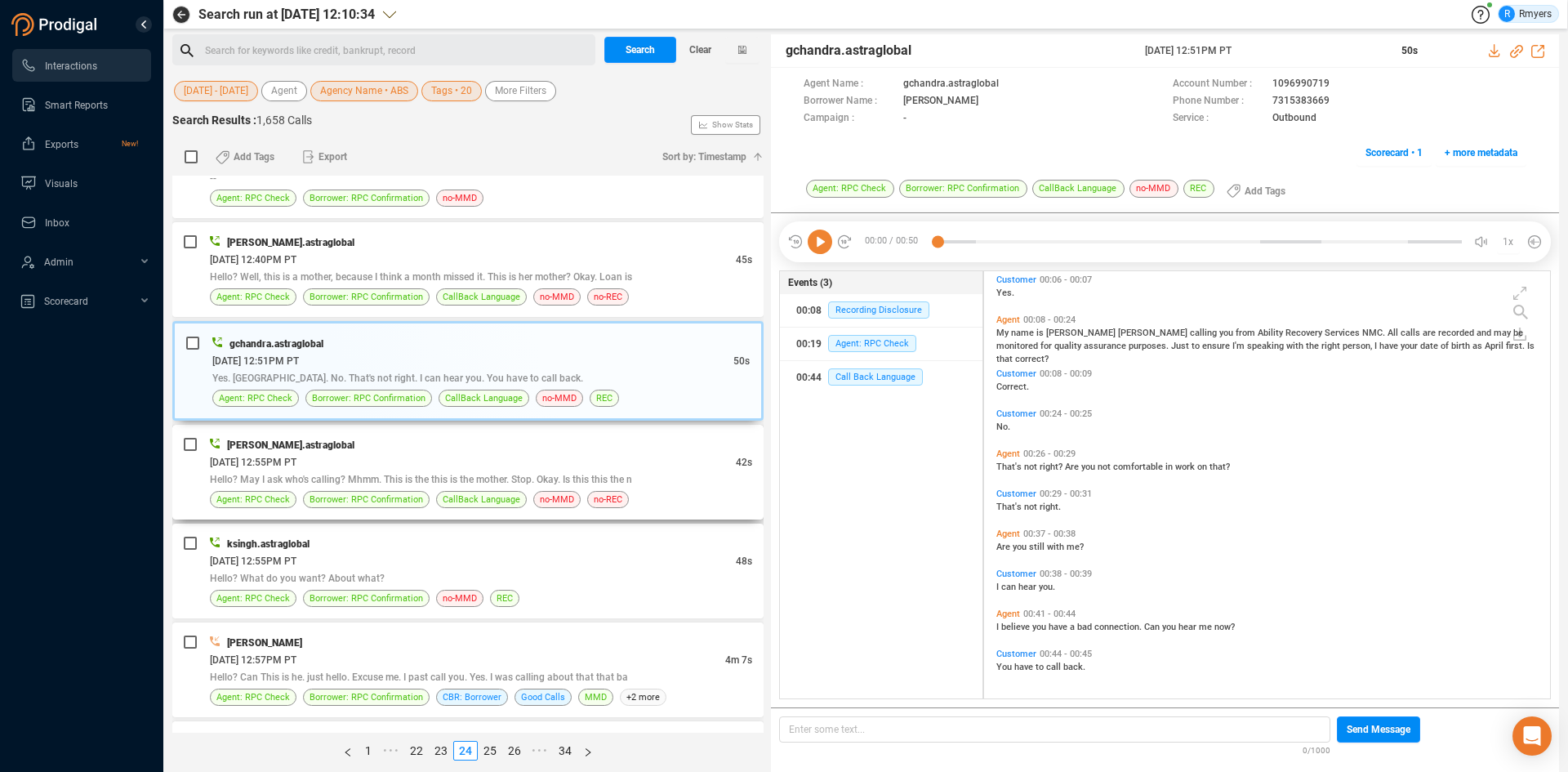
click at [448, 477] on span "Hello? May I ask who's calling? Mhmm. This is the this is the mother. Stop. Oka…" at bounding box center [420, 479] width 422 height 11
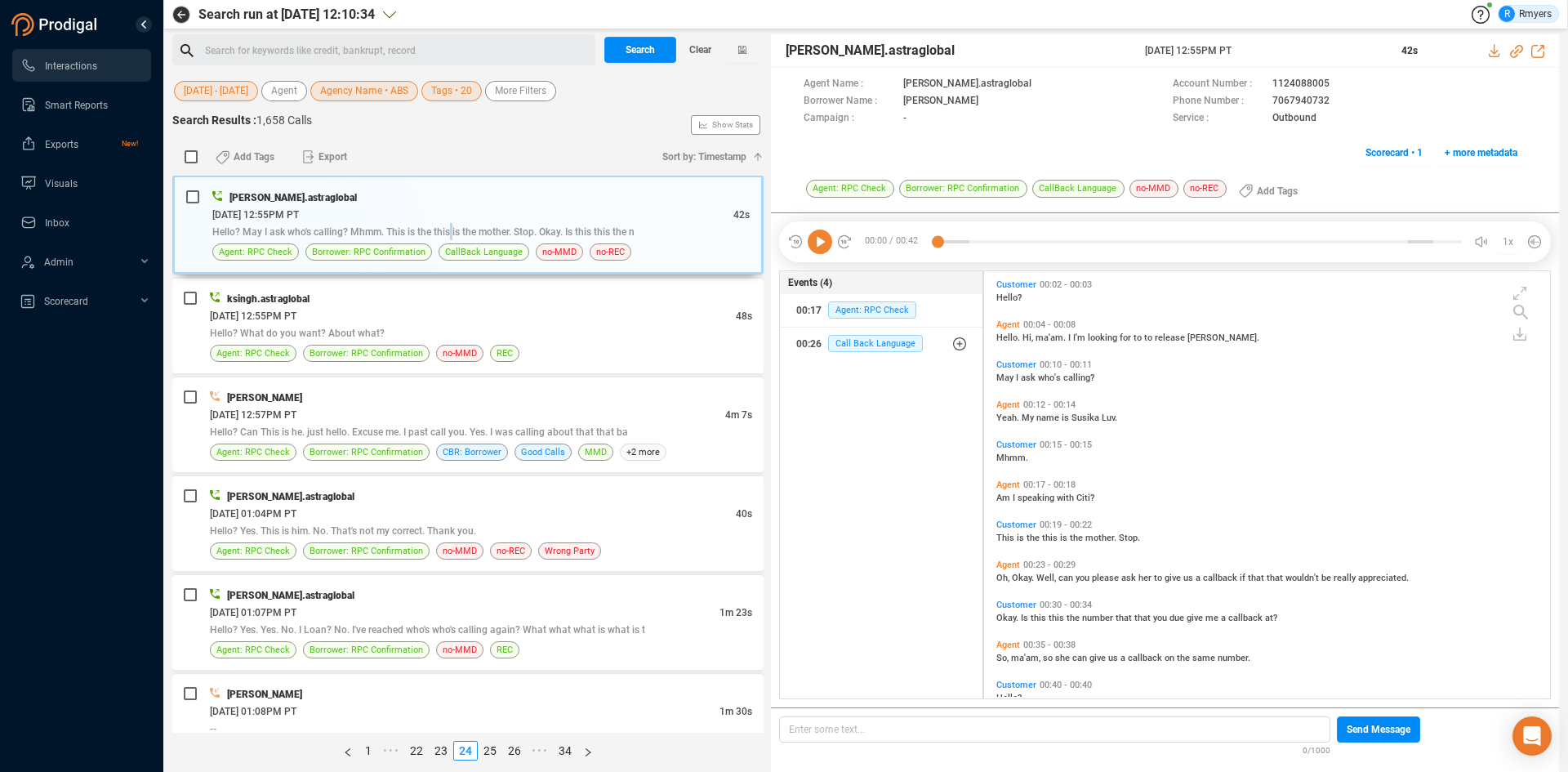
scroll to position [71, 0]
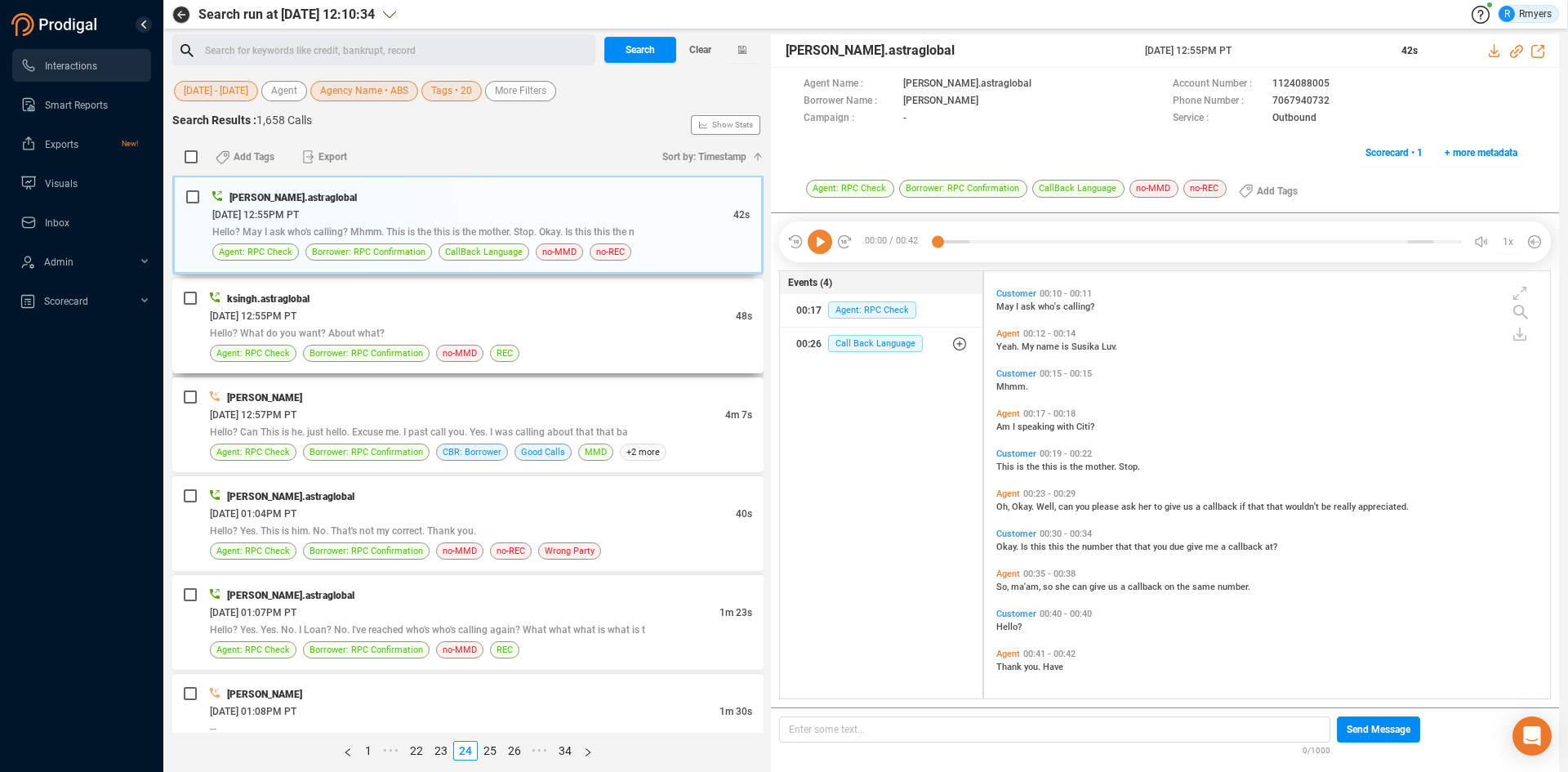
click at [473, 329] on div "Hello? What do you want? About what?" at bounding box center [481, 332] width 542 height 17
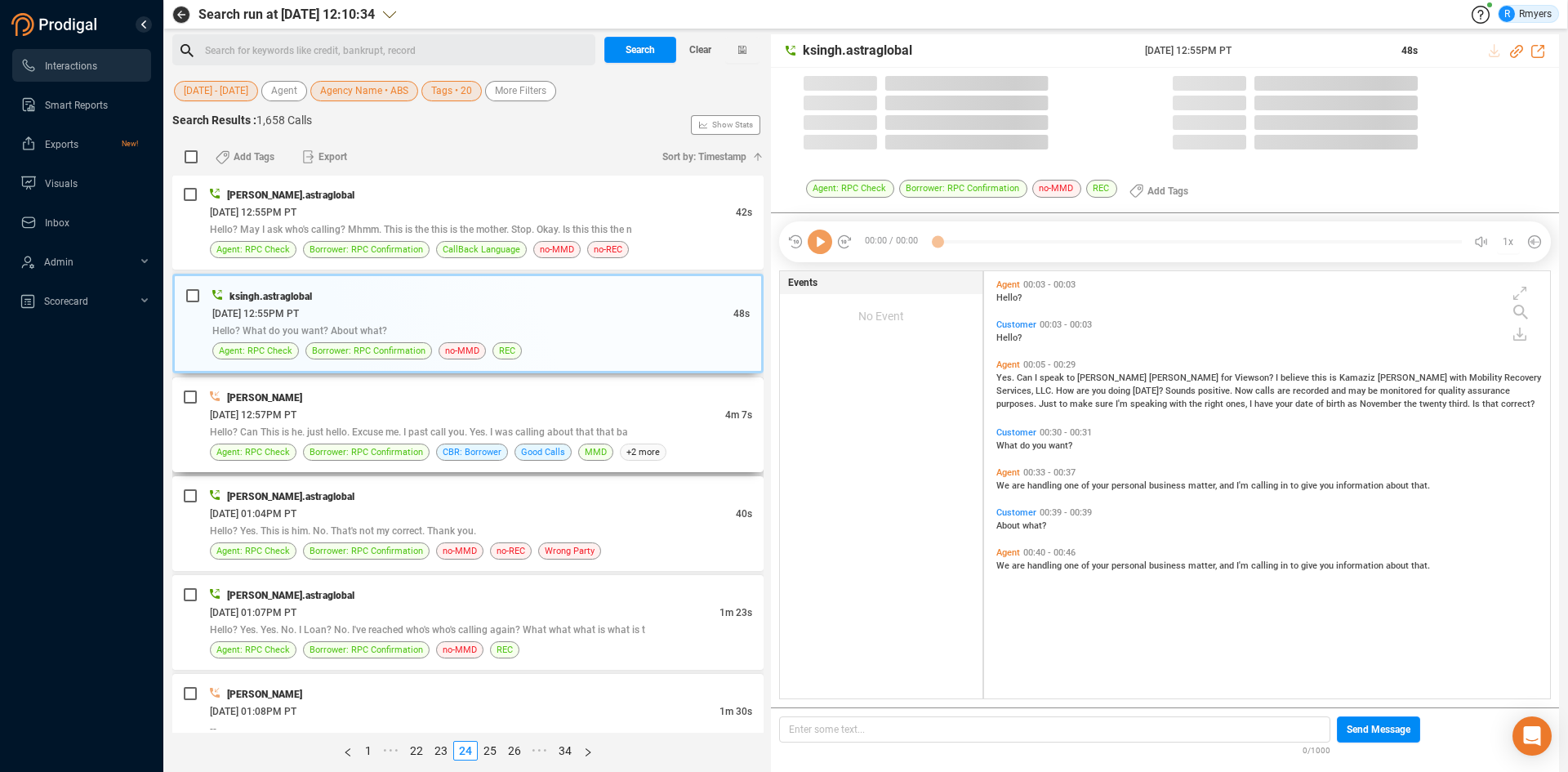
scroll to position [423, 558]
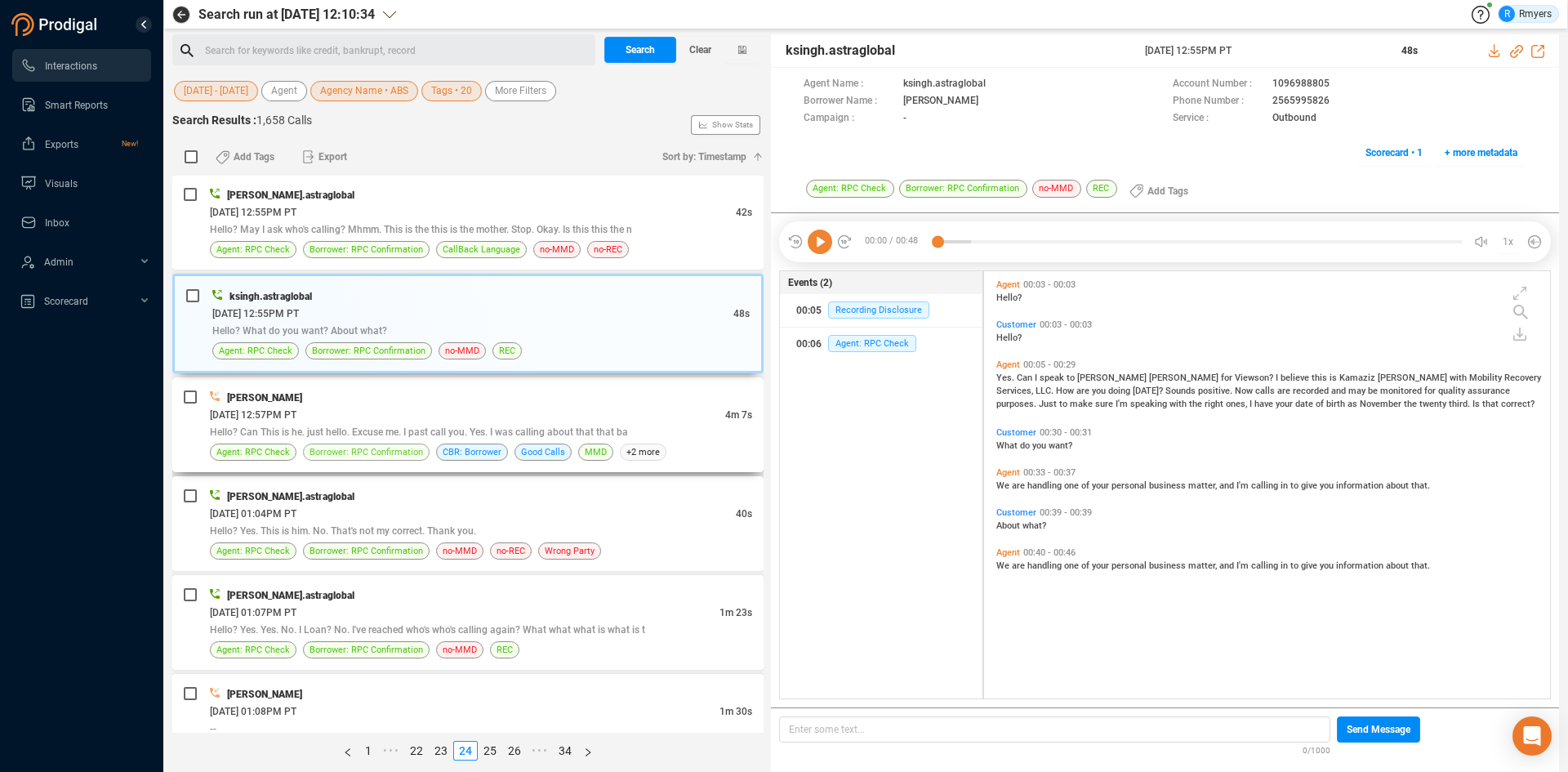
click at [410, 449] on span "Borrower: RPC Confirmation" at bounding box center [366, 452] width 113 height 16
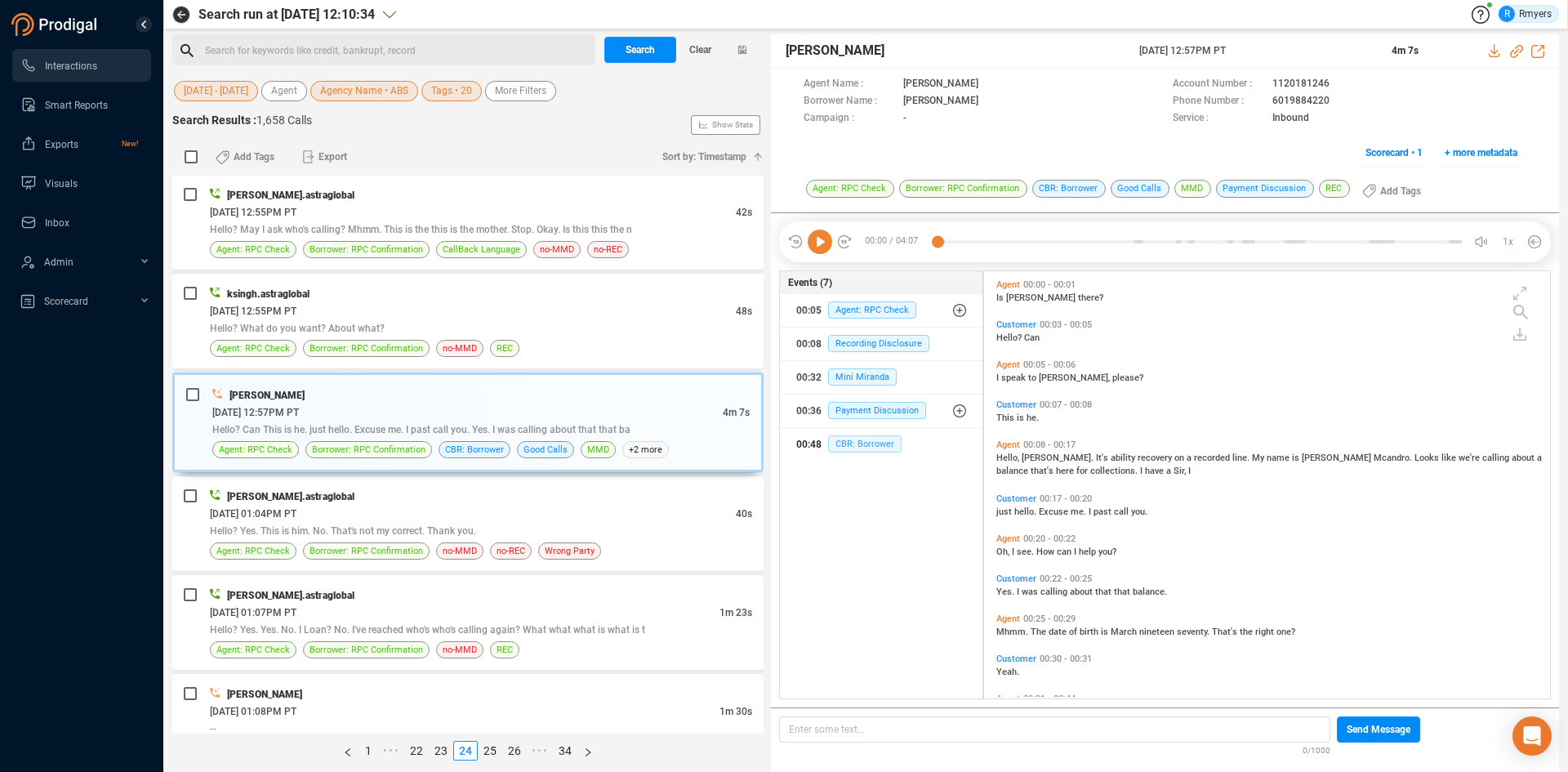
click at [878, 443] on span "CBR: Borrower" at bounding box center [864, 444] width 73 height 17
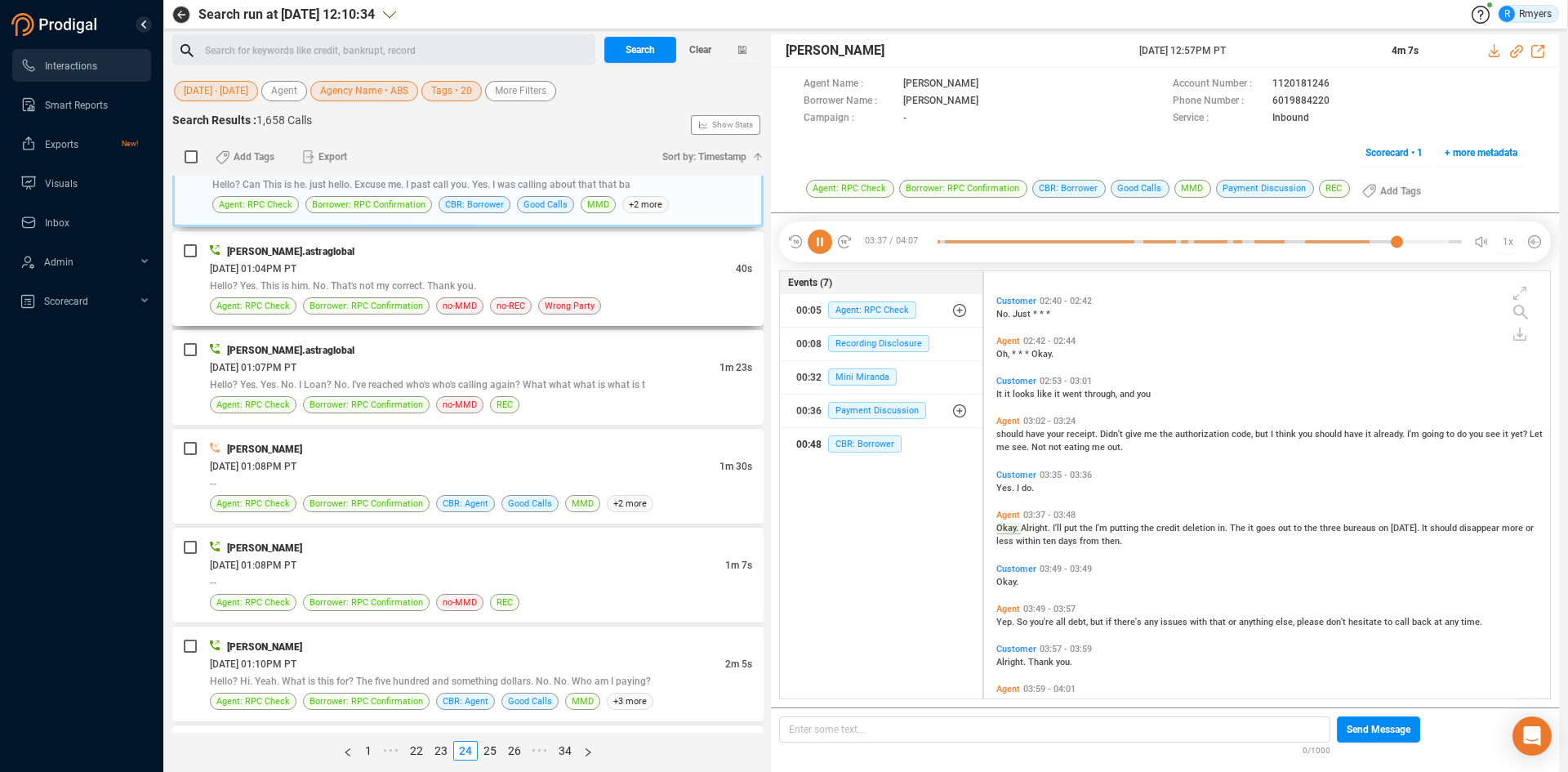
scroll to position [1154, 0]
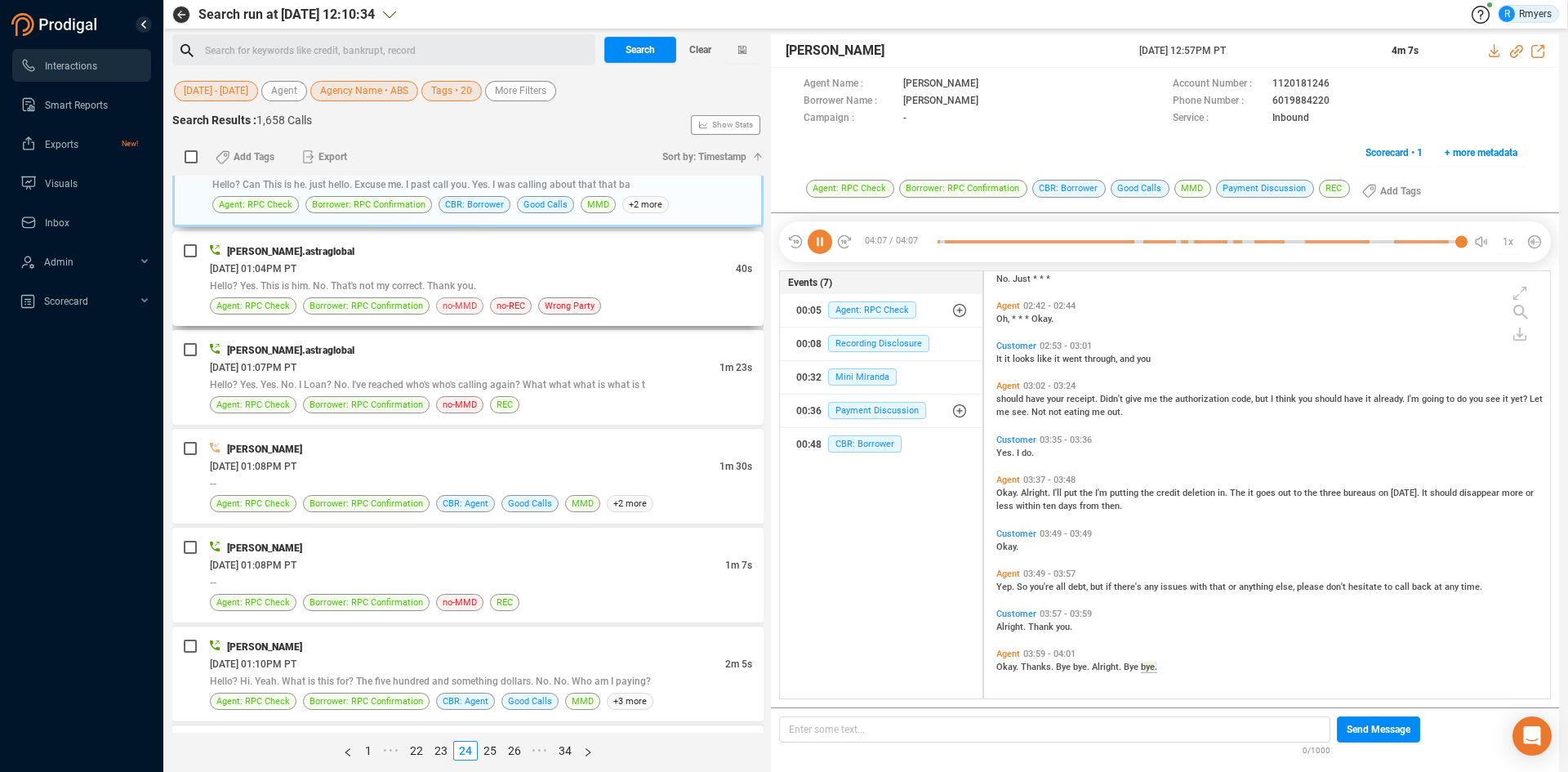
click at [464, 296] on div "msingh.astraglobal 06/23/2025 @ 01:04PM PT 40s Hello? Yes. This is him. No. Tha…" at bounding box center [481, 277] width 542 height 71
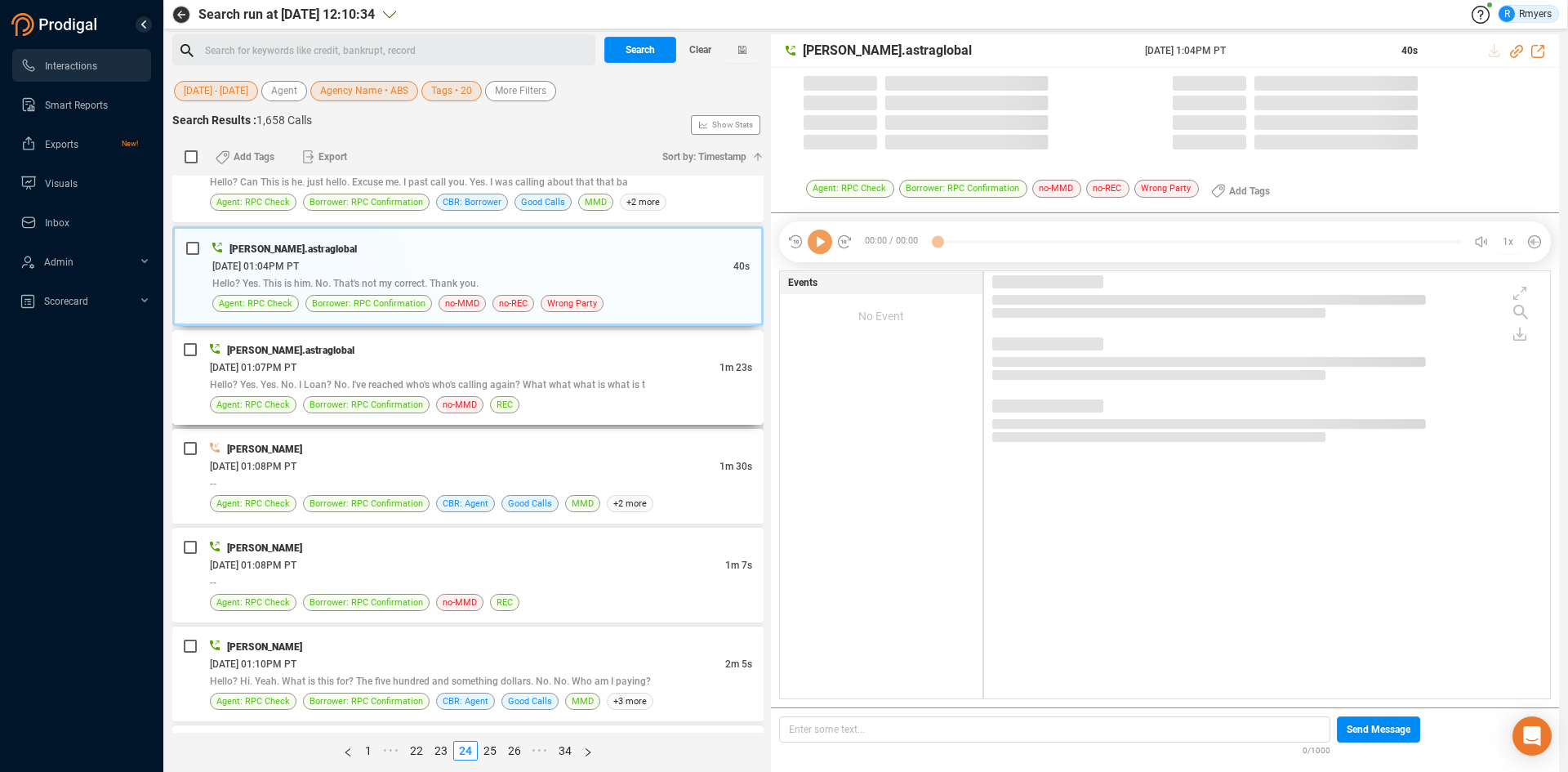
click at [468, 356] on div "skala.astraglobal" at bounding box center [481, 350] width 542 height 17
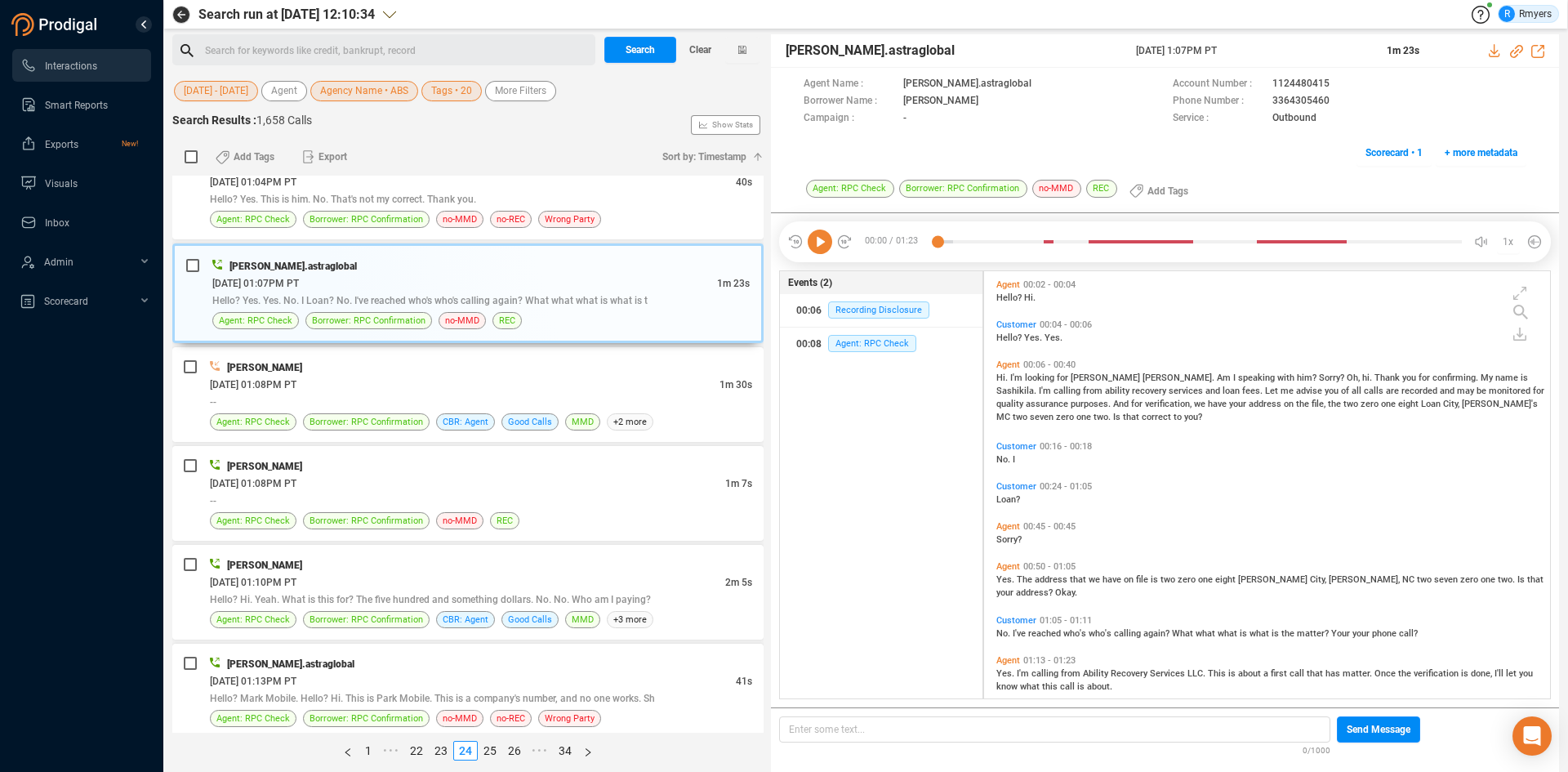
scroll to position [20, 0]
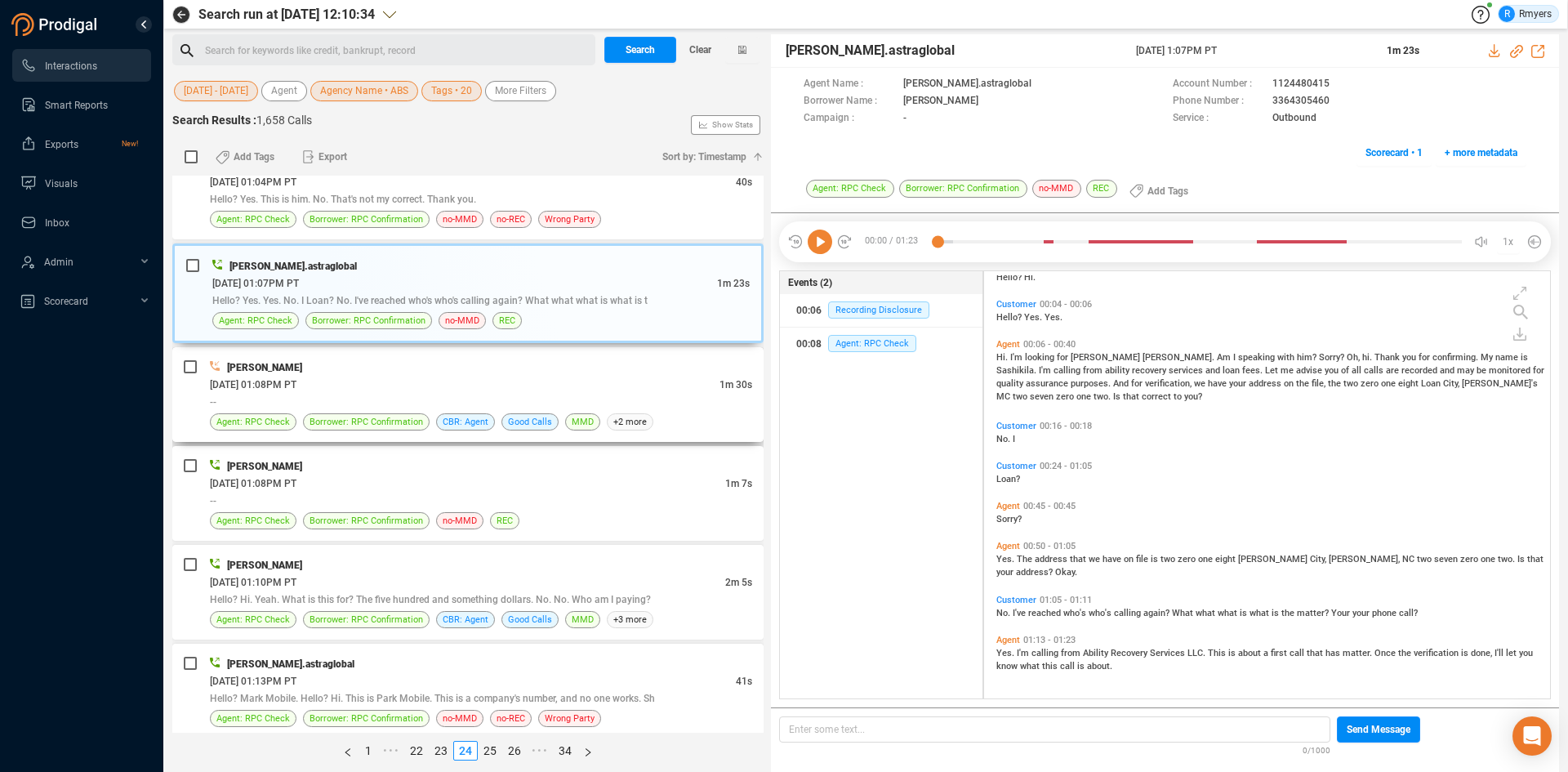
drag, startPoint x: 592, startPoint y: 412, endPoint x: 582, endPoint y: 415, distance: 10.4
click at [592, 412] on div "THOMAS REYNOLDS 06/23/2025 @ 01:08PM PT 1m 30s -- Agent: RPC Check Borrower: RP…" at bounding box center [481, 393] width 542 height 71
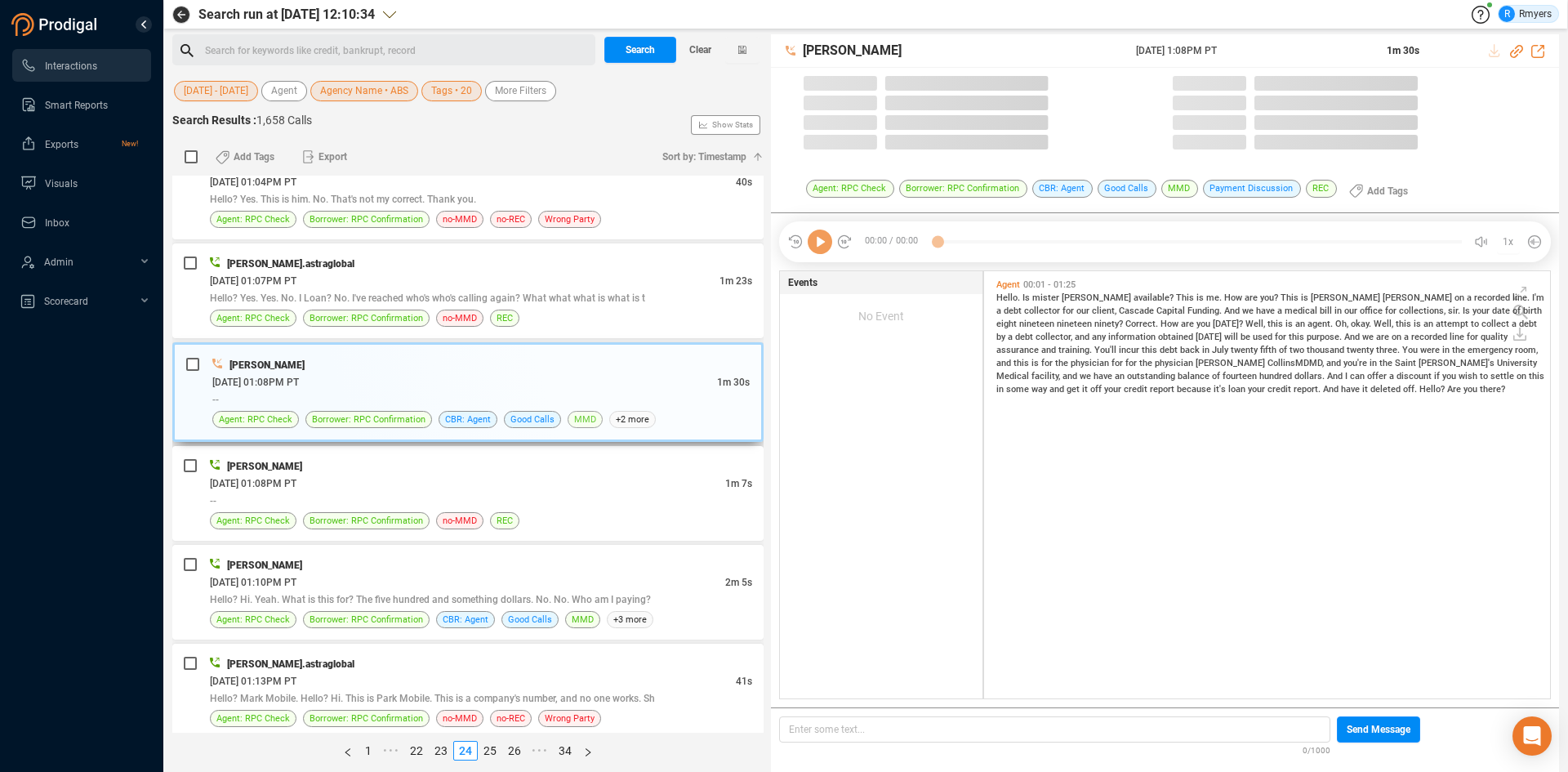
scroll to position [423, 558]
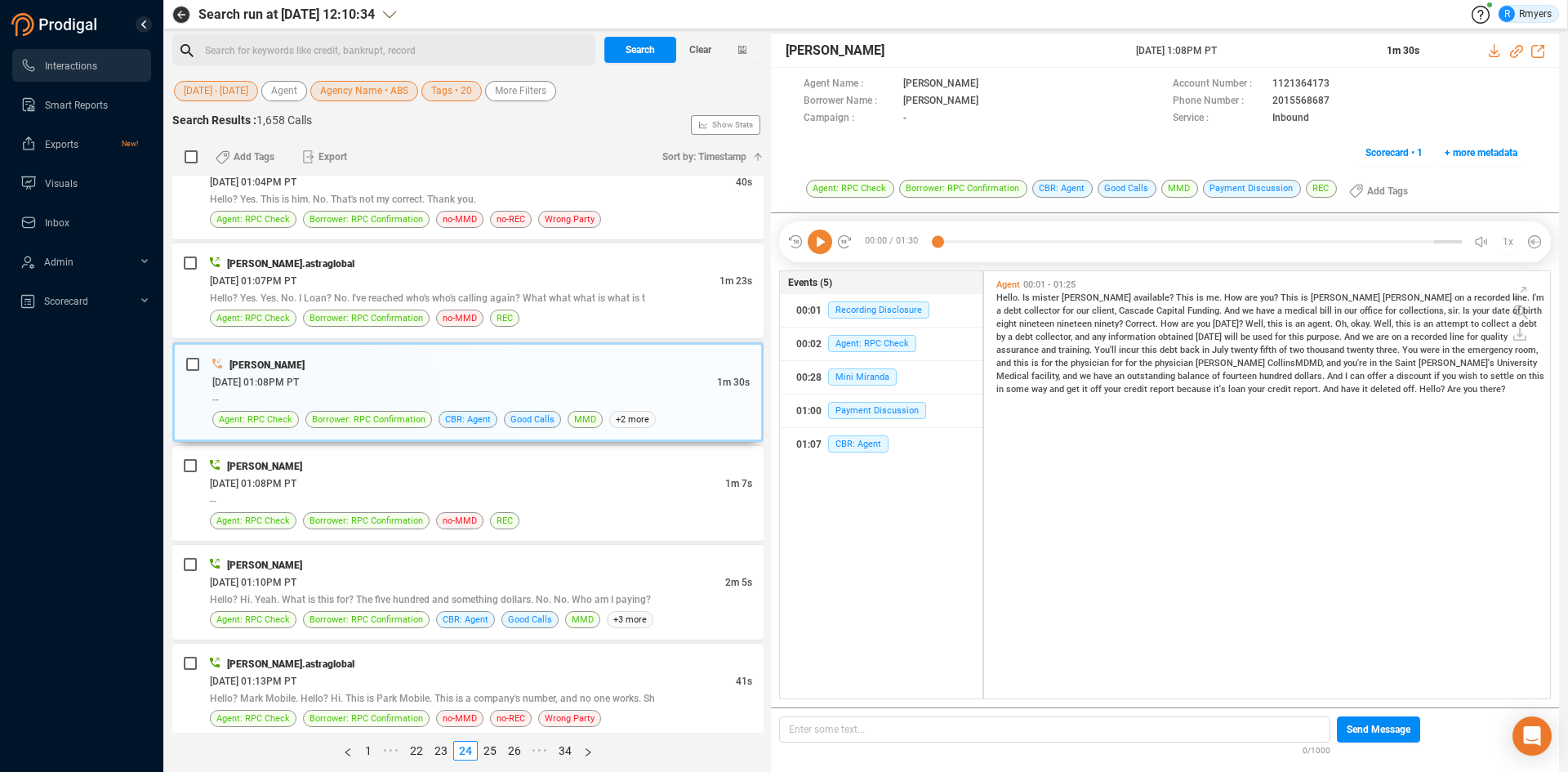
click at [827, 240] on icon at bounding box center [819, 241] width 24 height 24
click at [420, 506] on div "--" at bounding box center [481, 500] width 542 height 17
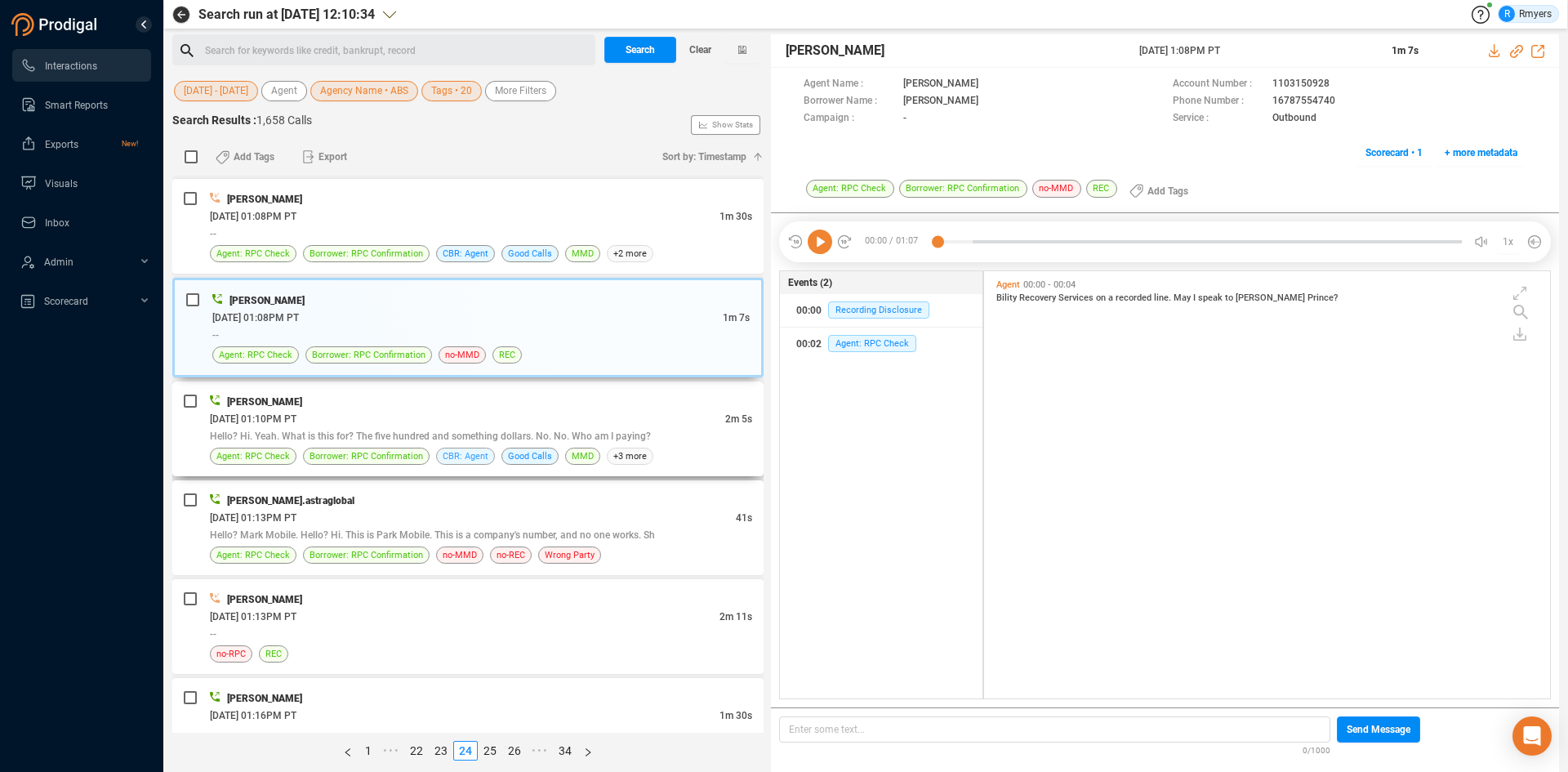
click at [473, 451] on span "CBR: Agent" at bounding box center [465, 456] width 45 height 16
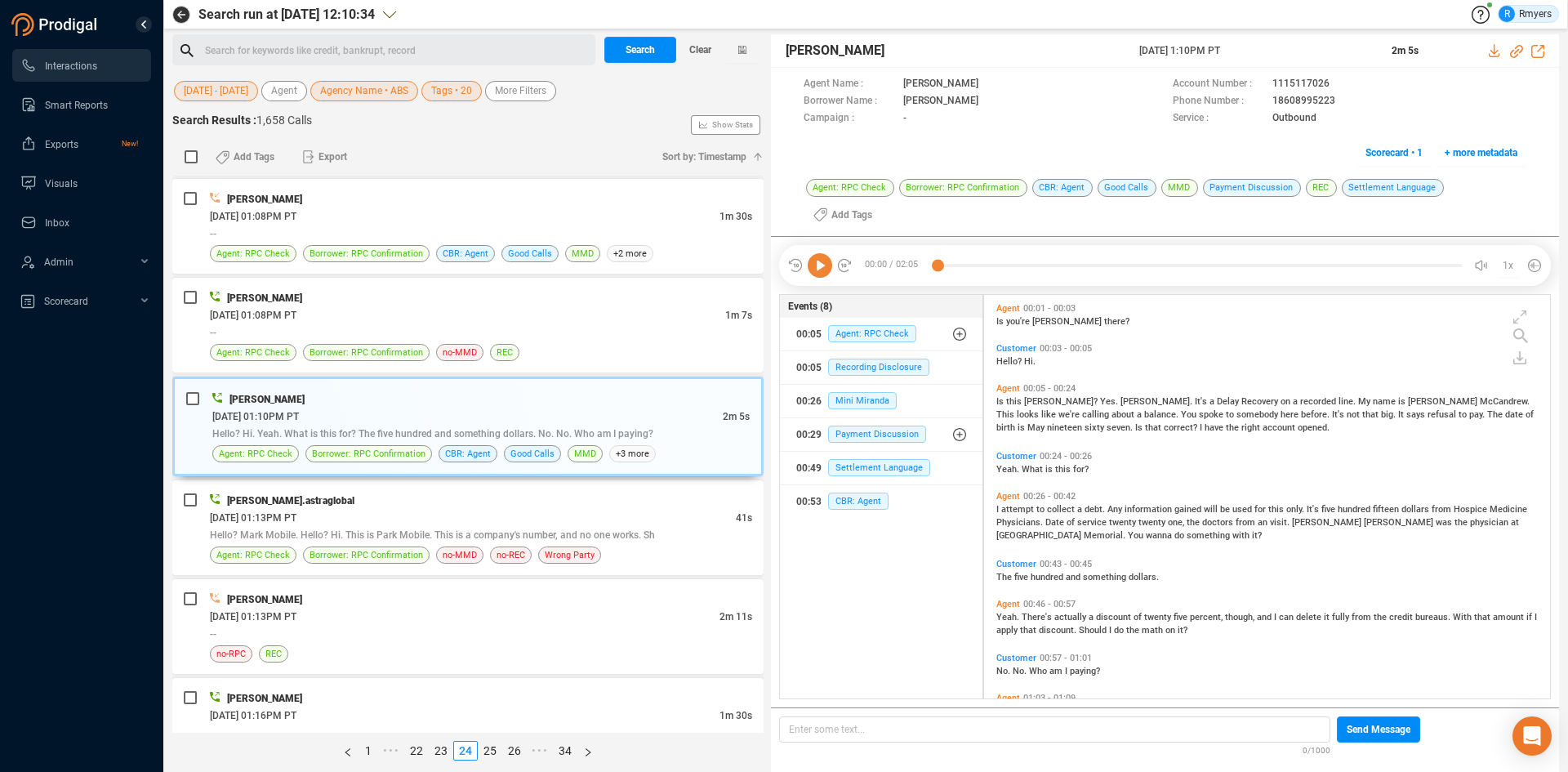
click at [825, 253] on icon at bounding box center [819, 265] width 24 height 24
drag, startPoint x: 1514, startPoint y: 50, endPoint x: 1482, endPoint y: 58, distance: 33.0
click at [1514, 50] on icon at bounding box center [1516, 51] width 13 height 13
drag, startPoint x: 1125, startPoint y: 41, endPoint x: 1265, endPoint y: 45, distance: 140.1
click at [1265, 45] on div "Joe McAndrew 23 Jun 2025 @ 1:10PM PT 2m 5s" at bounding box center [1164, 51] width 788 height 33
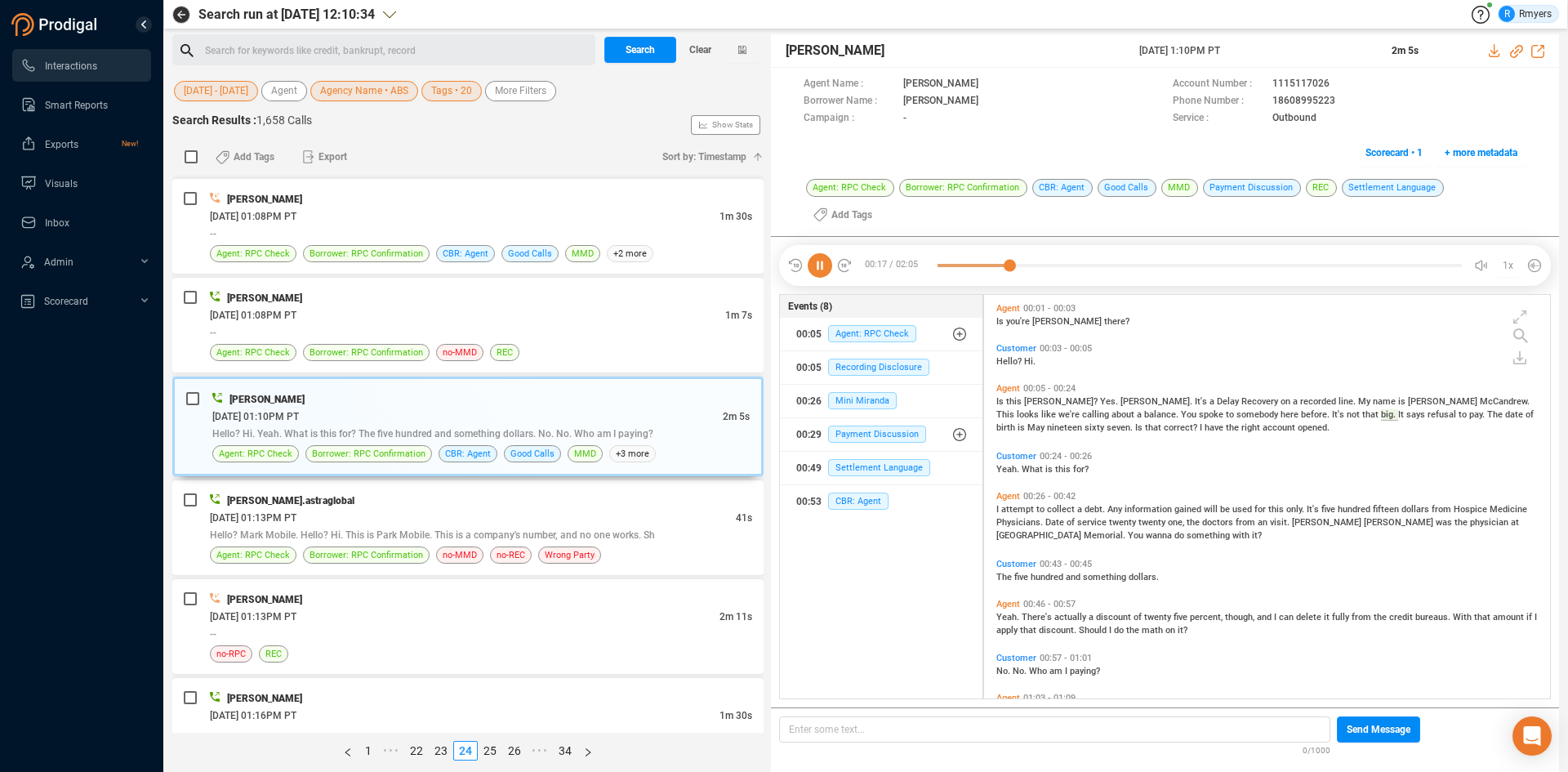
copy div "23 Jun 2025 @ 1:10PM PT"
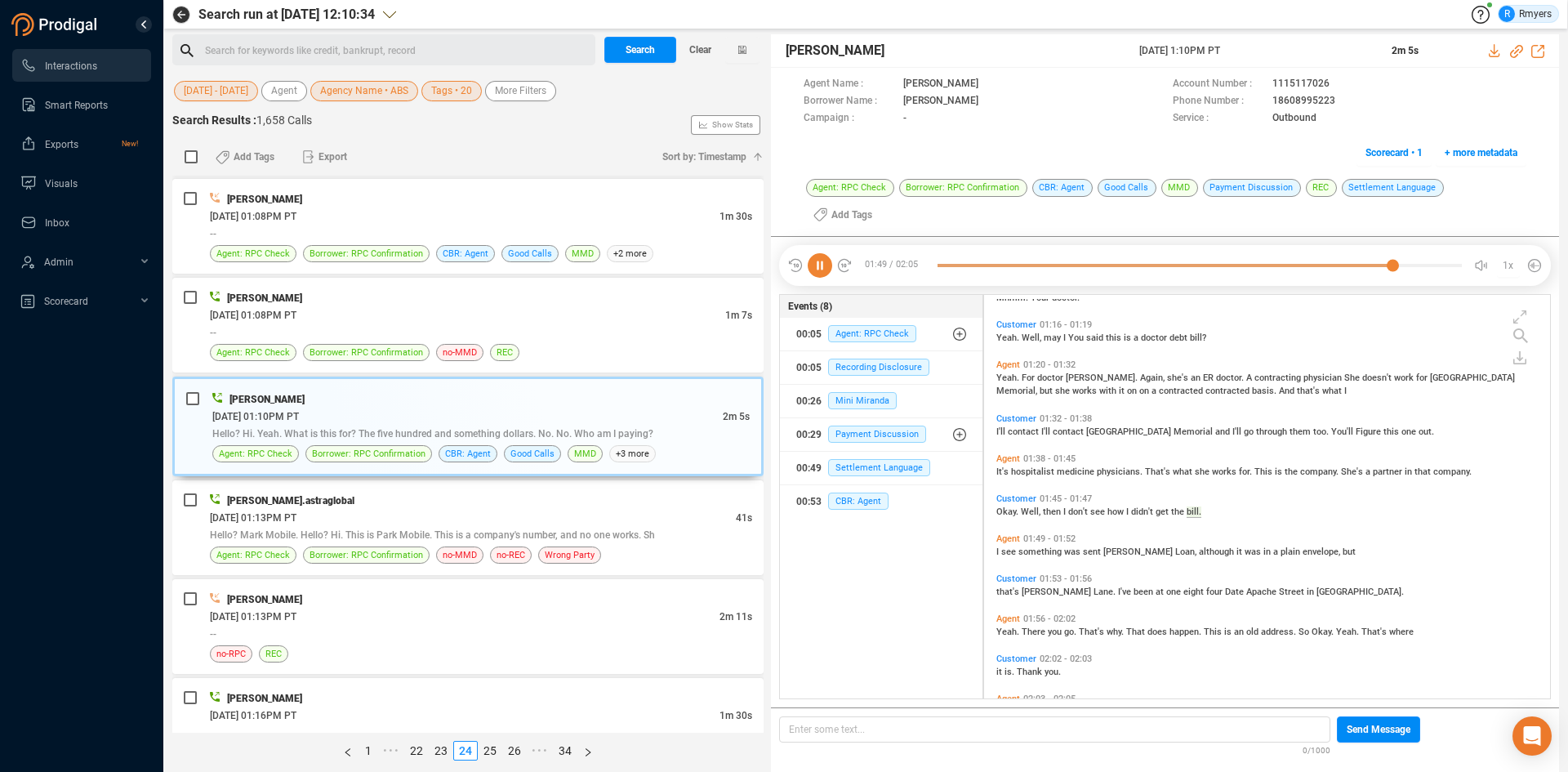
scroll to position [514, 0]
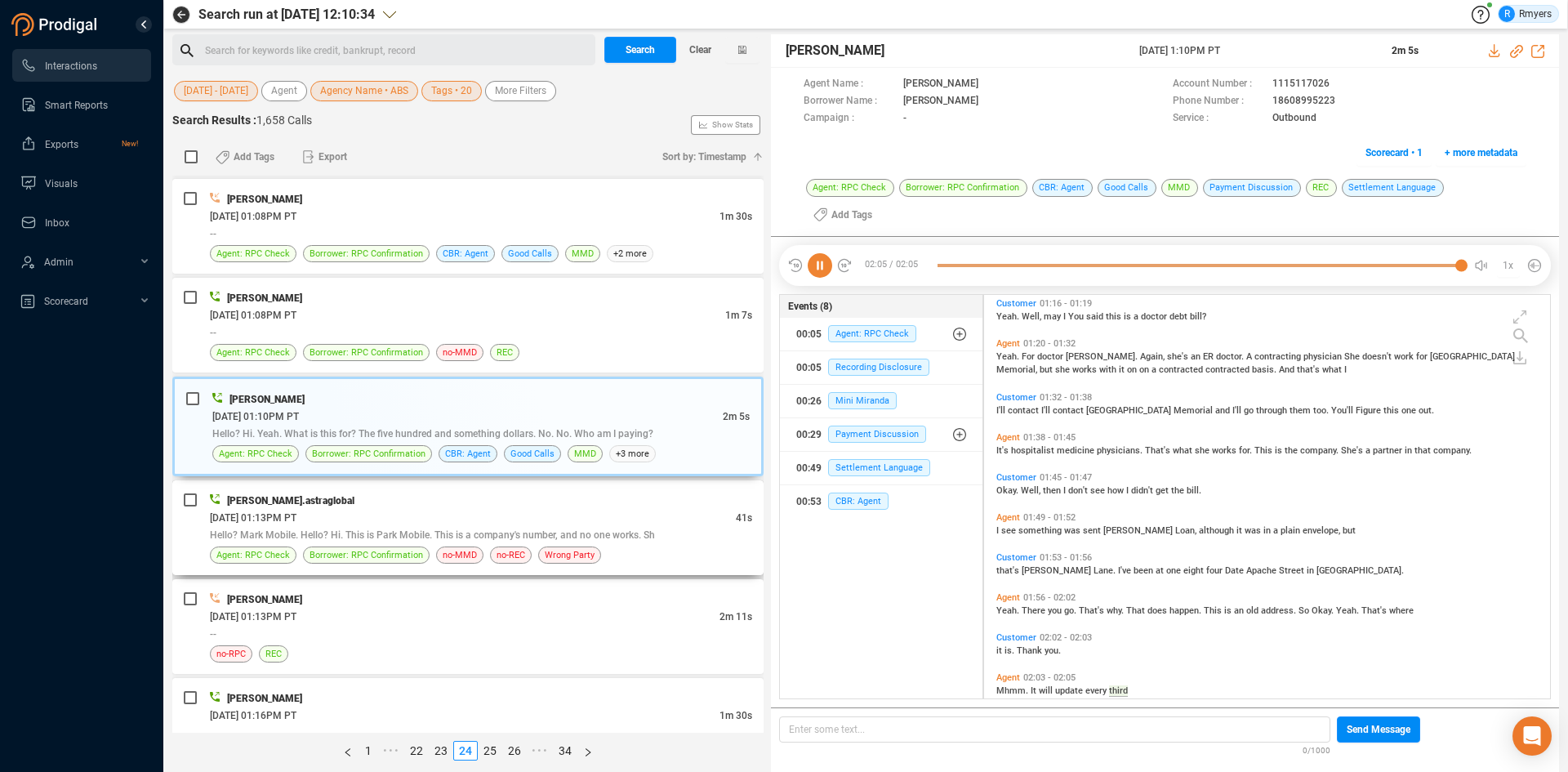
click at [423, 537] on span "Hello? Mark Mobile. Hello? Hi. This is Park Mobile. This is a company's number,…" at bounding box center [432, 534] width 445 height 11
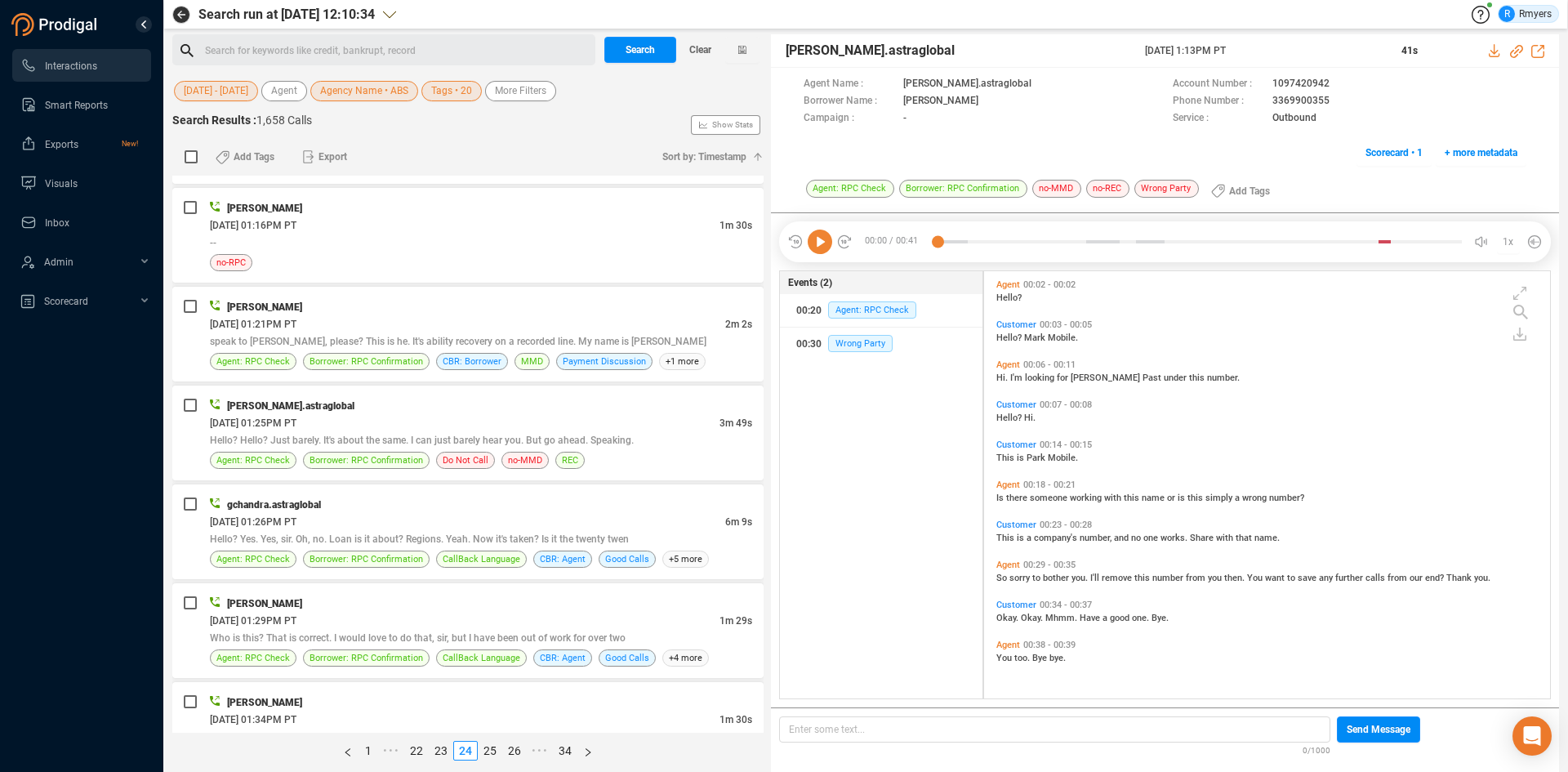
scroll to position [2940, 0]
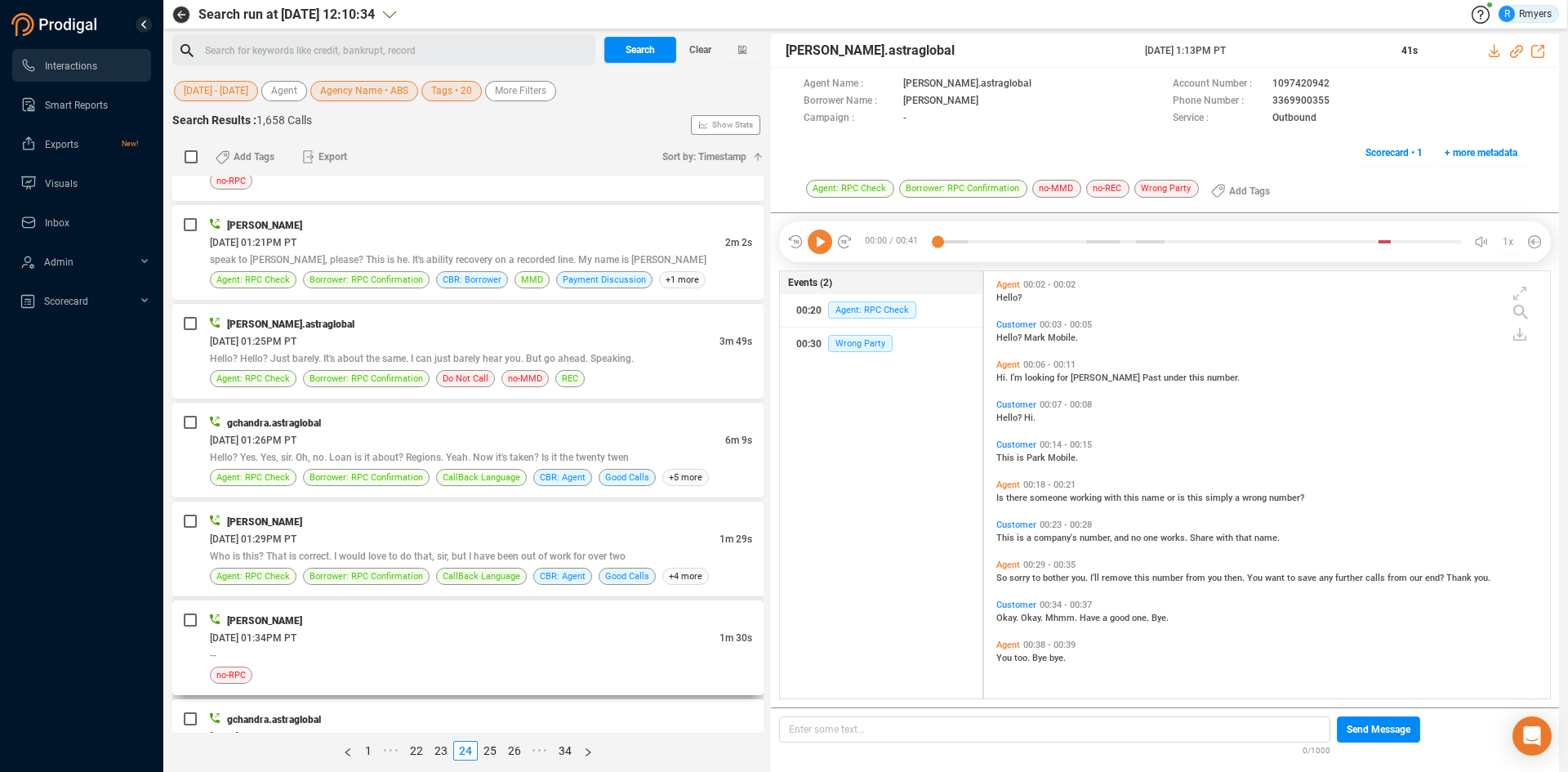
click at [397, 637] on div "06/23/2025 @ 01:34PM PT" at bounding box center [464, 637] width 509 height 17
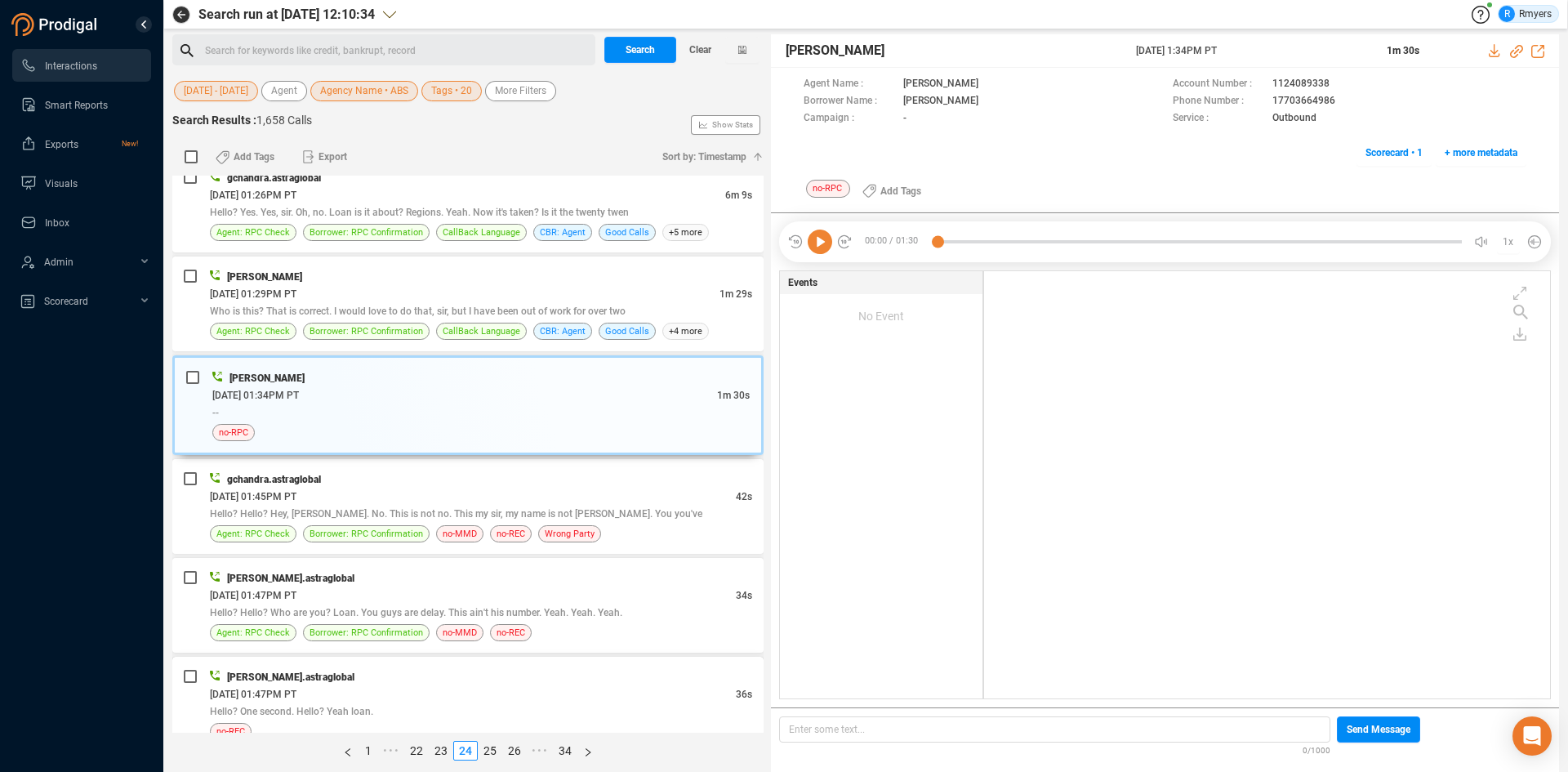
scroll to position [3343, 0]
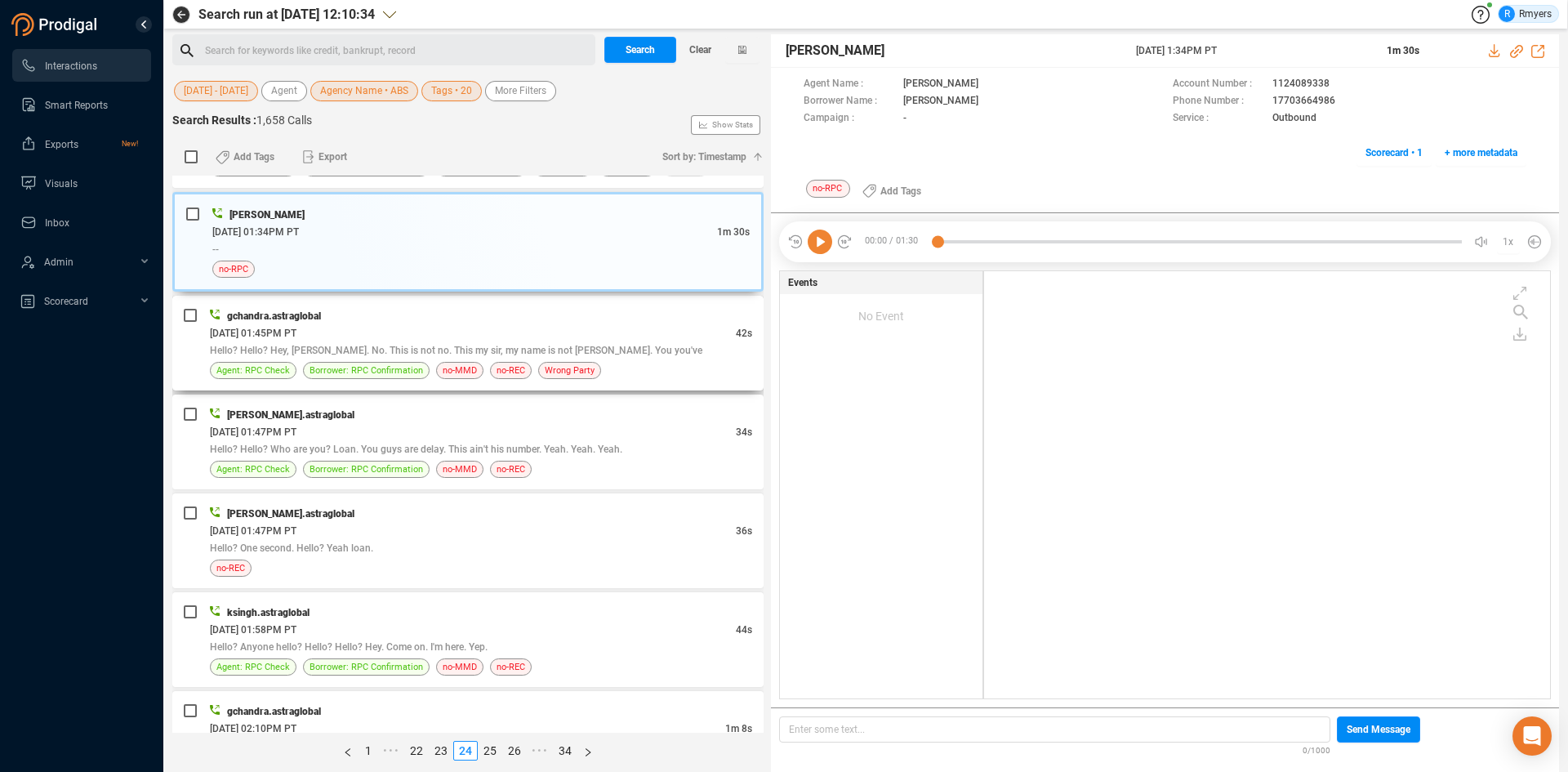
click at [453, 354] on span "Hello? Hello? Hey, Brian. No. This is not no. This my sir, my name is not Brand…" at bounding box center [456, 350] width 493 height 11
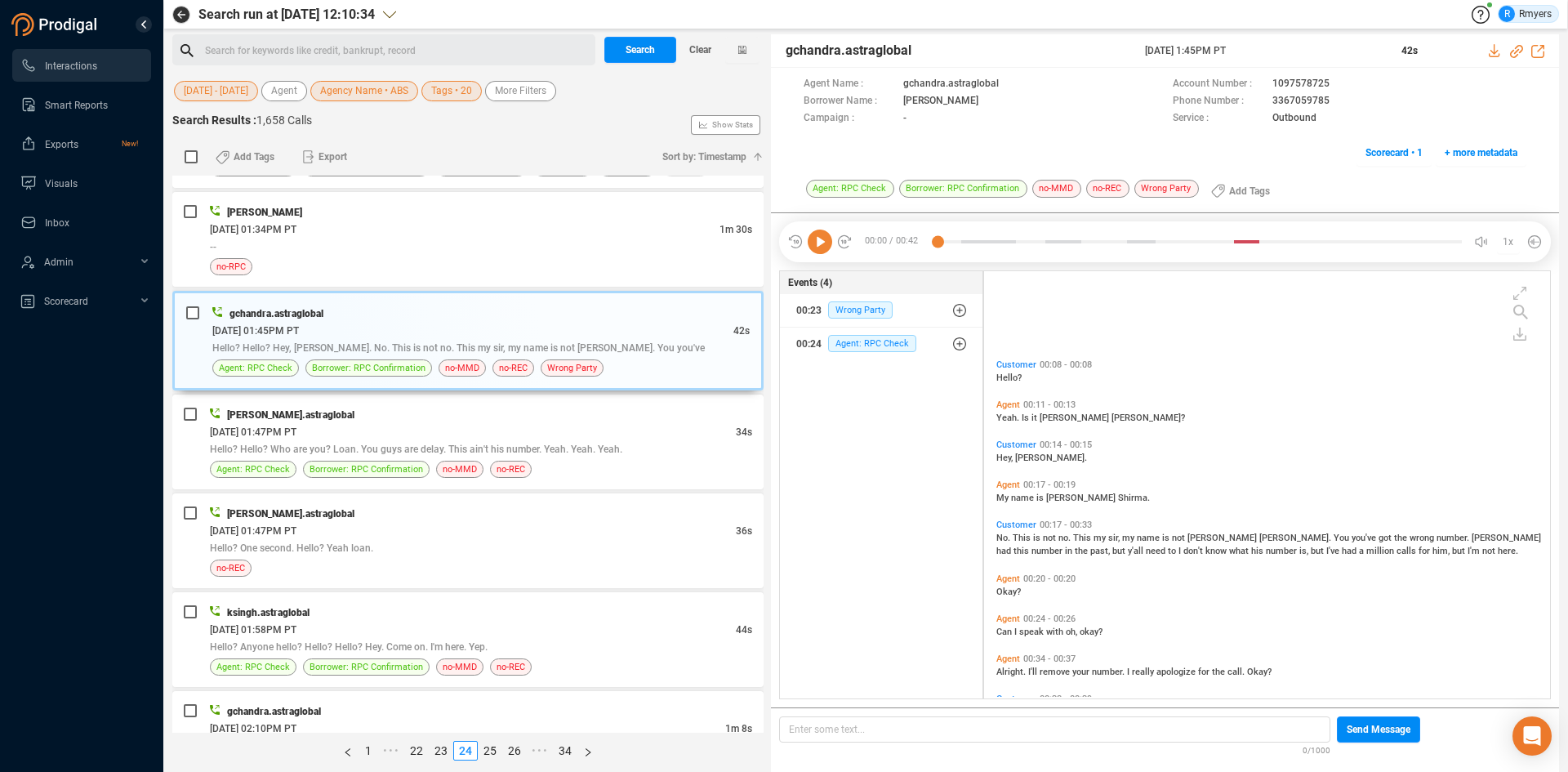
scroll to position [125, 0]
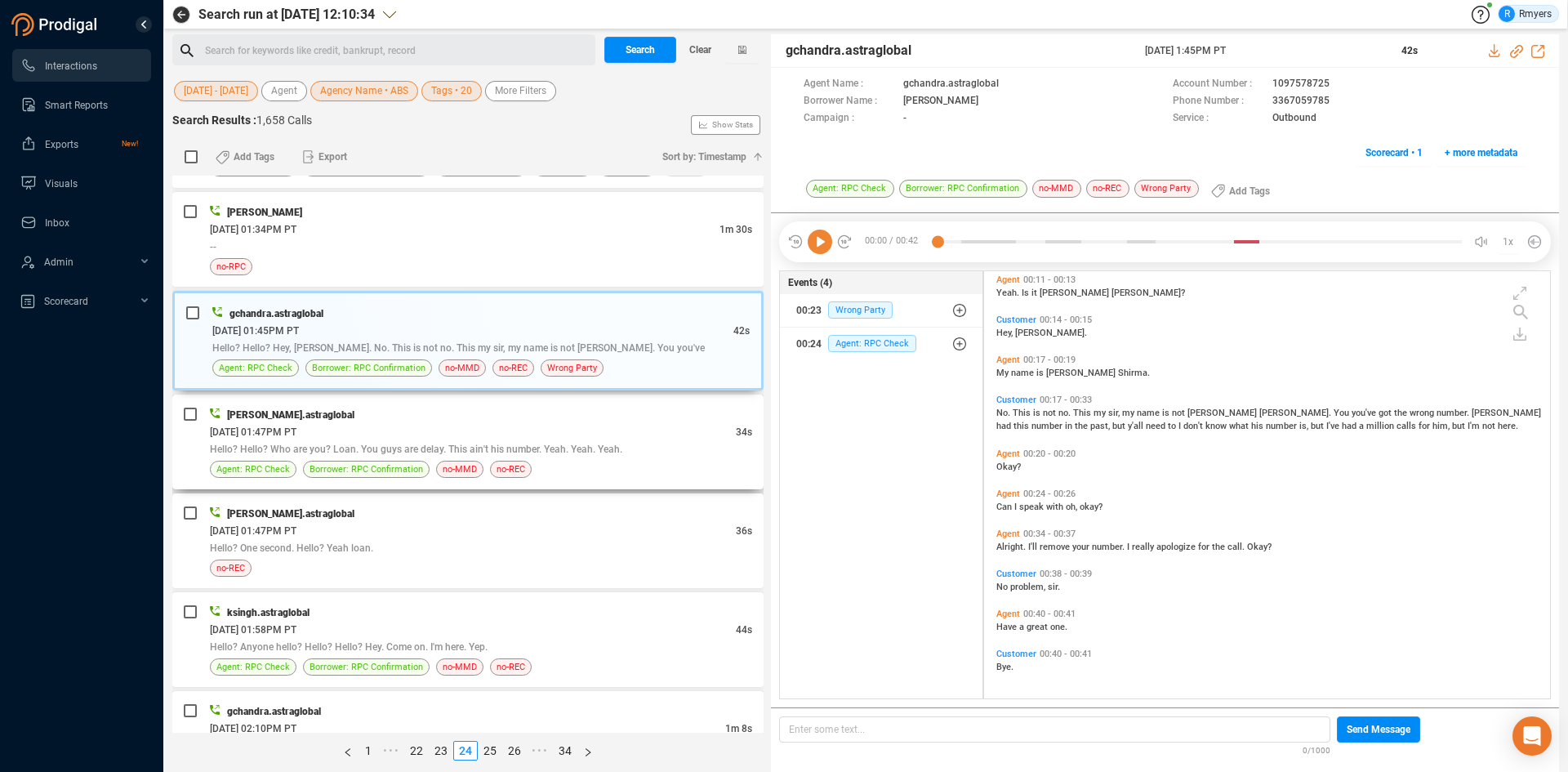
click at [503, 452] on span "Hello? Hello? Who are you? Loan. You guys are delay. This ain't his number. Yea…" at bounding box center [416, 449] width 412 height 11
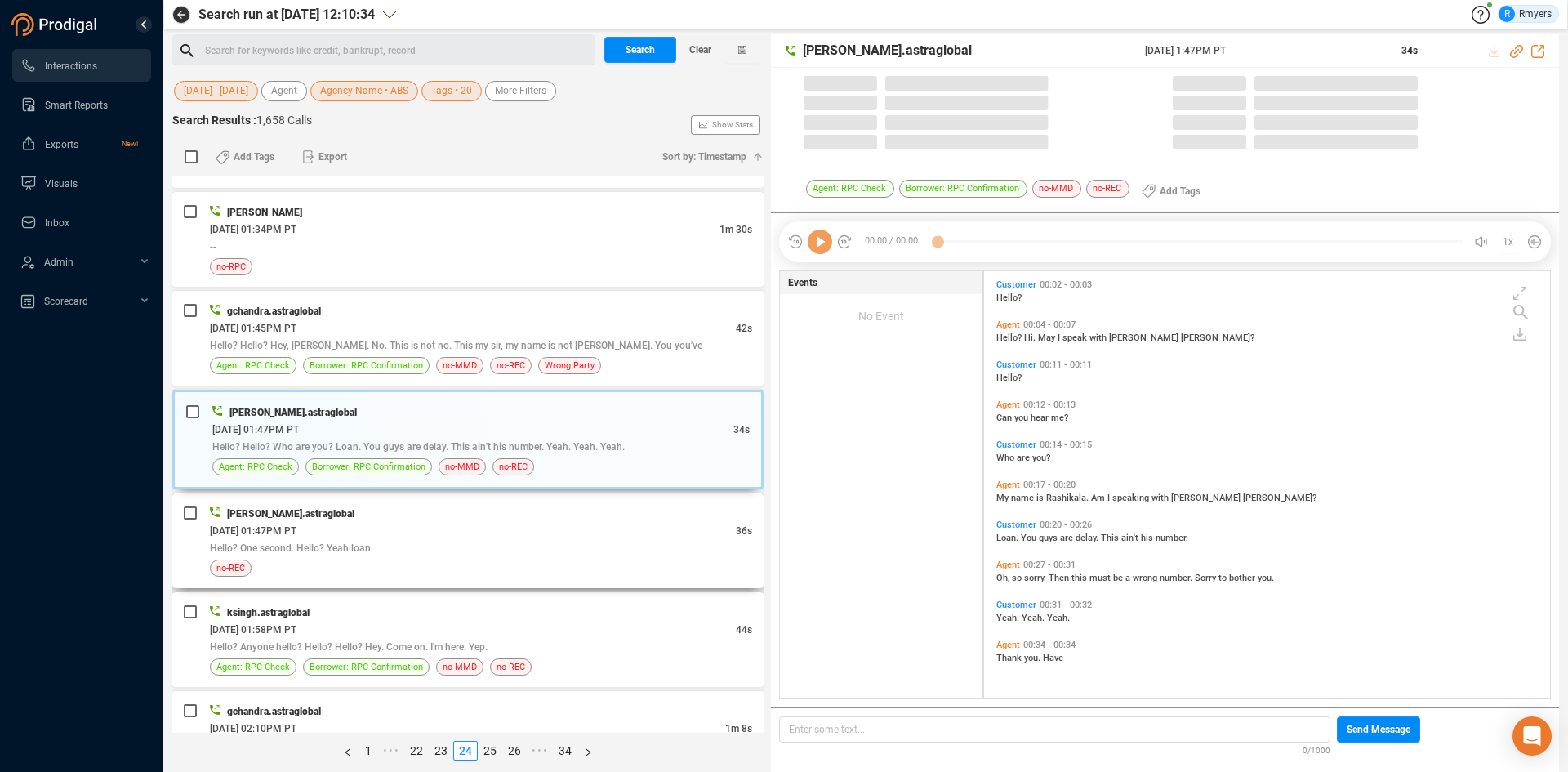
click at [519, 537] on div "06/23/2025 @ 01:47PM PT" at bounding box center [472, 530] width 526 height 17
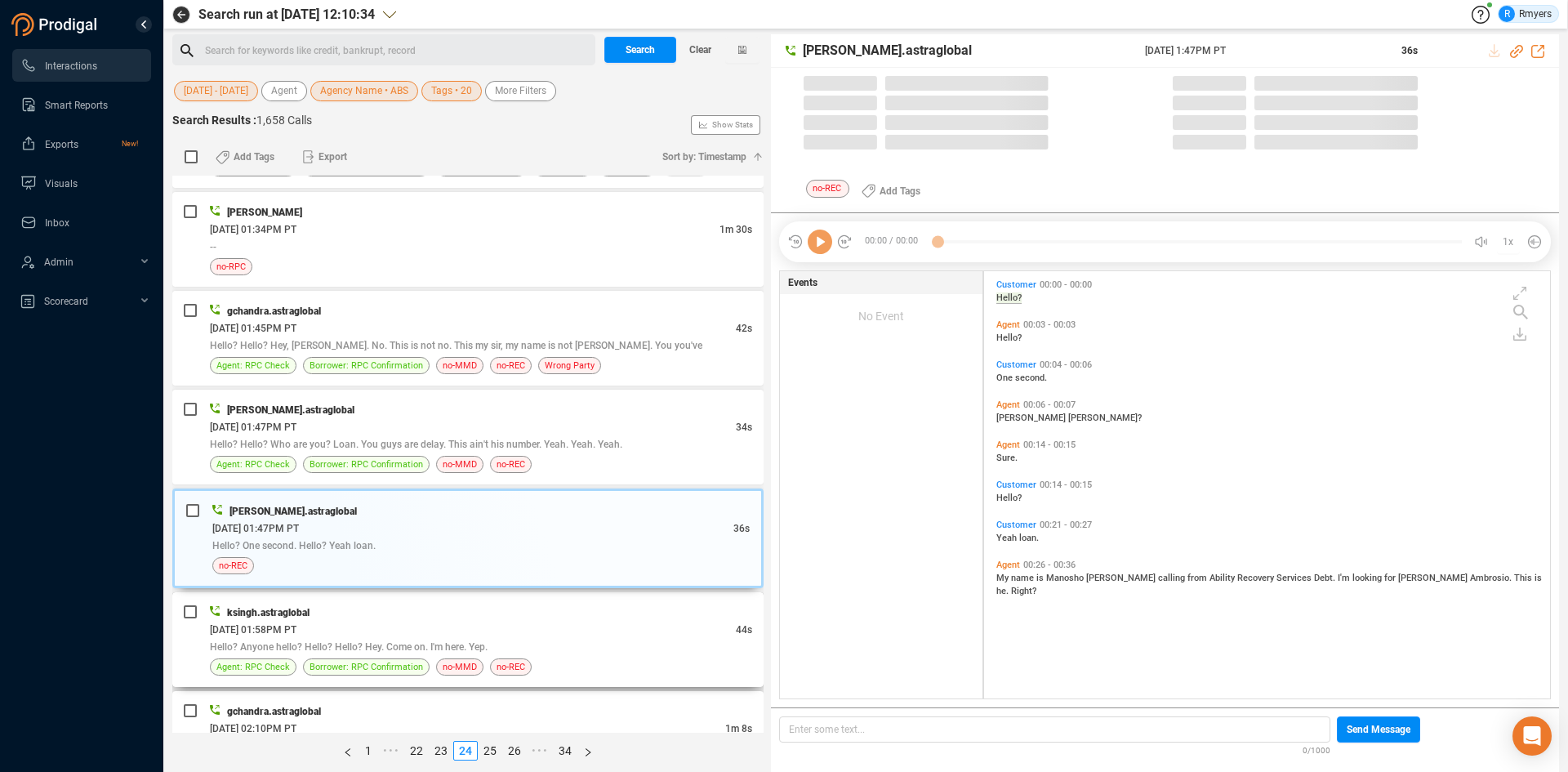
scroll to position [423, 558]
click at [502, 624] on div "06/23/2025 @ 01:58PM PT" at bounding box center [472, 629] width 526 height 17
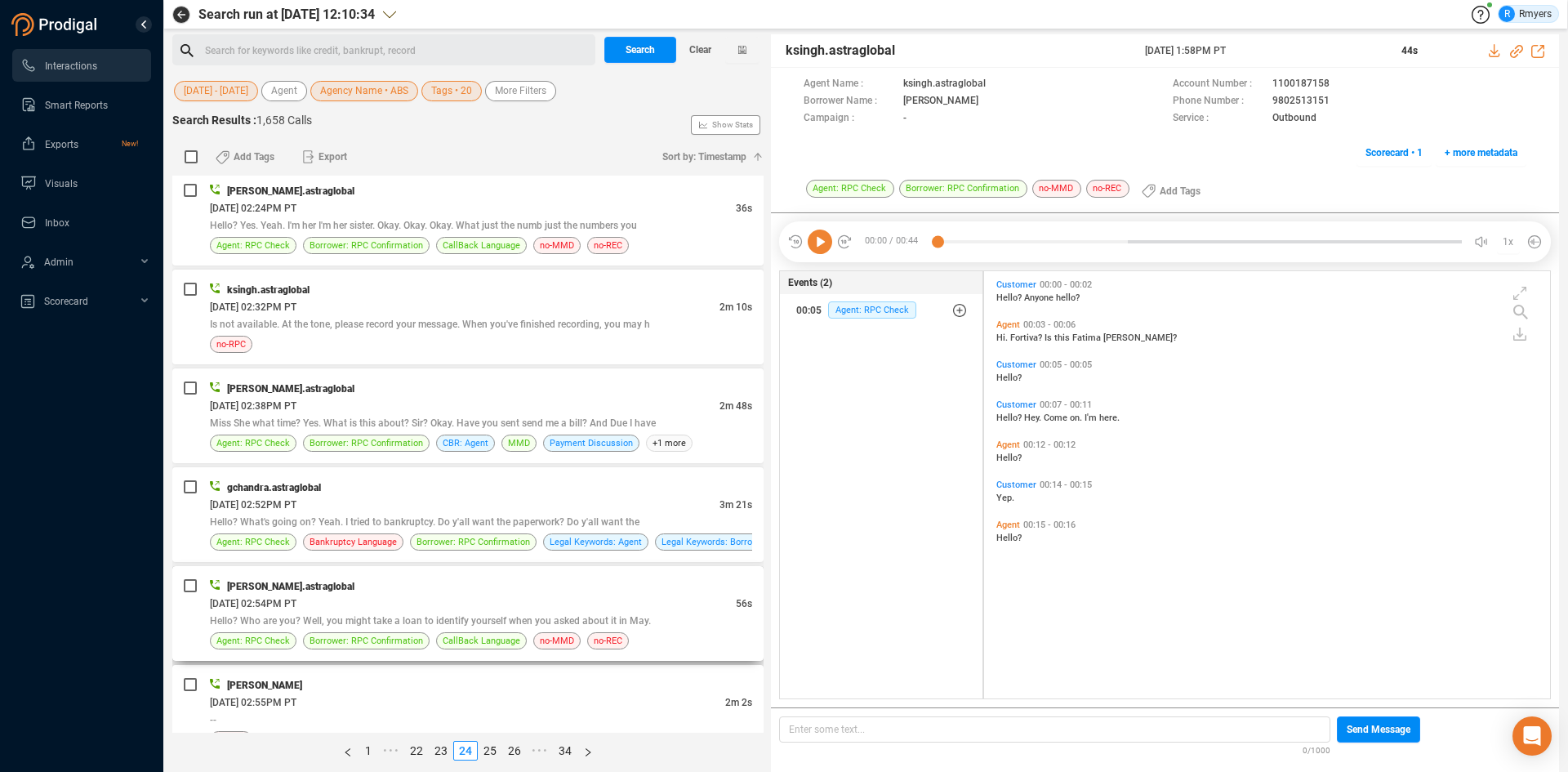
scroll to position [4241, 0]
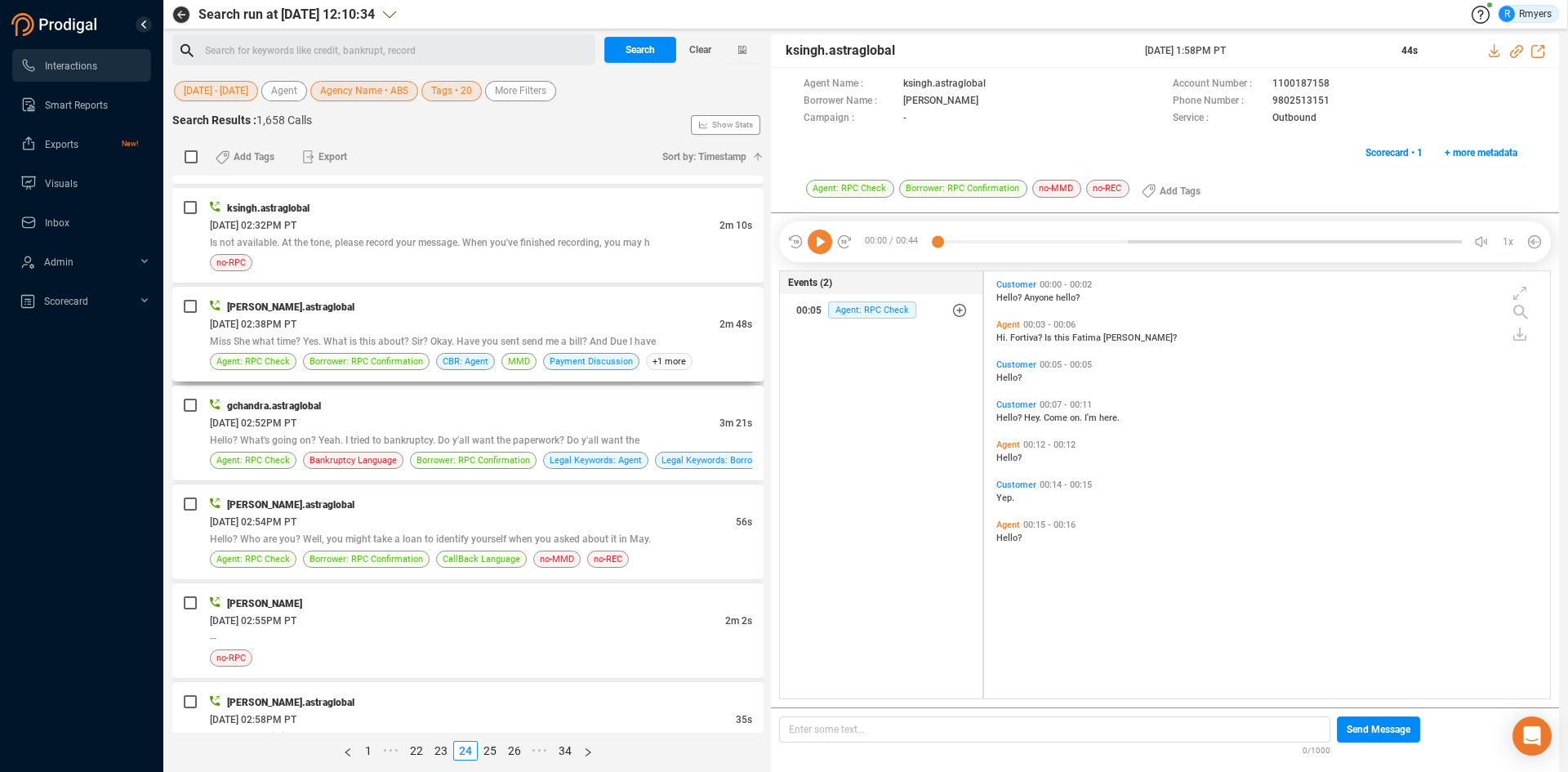
click at [536, 319] on div "06/23/2025 @ 02:38PM PT" at bounding box center [464, 324] width 509 height 17
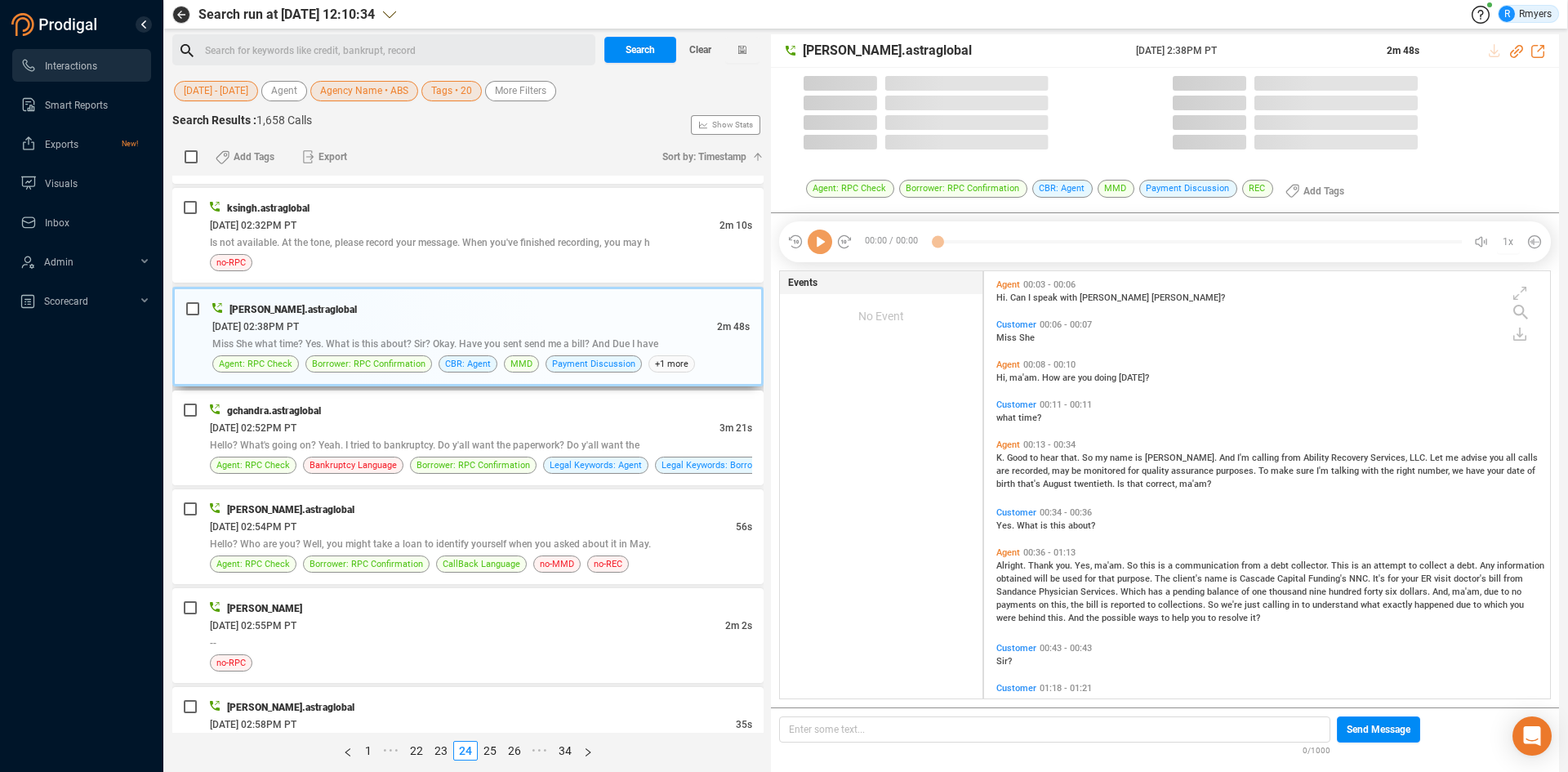
scroll to position [423, 558]
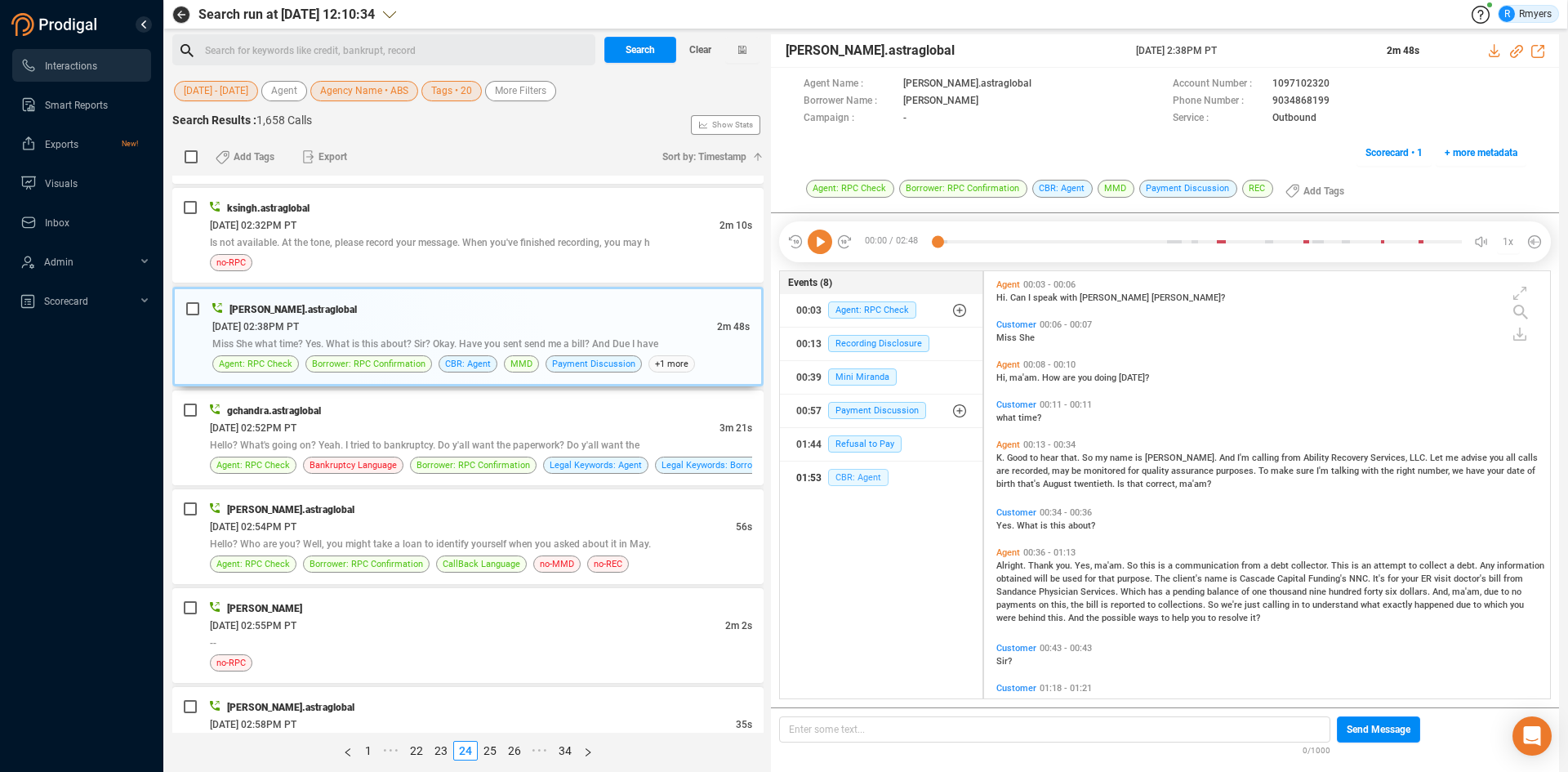
click at [847, 469] on span "CBR: Agent" at bounding box center [857, 477] width 60 height 17
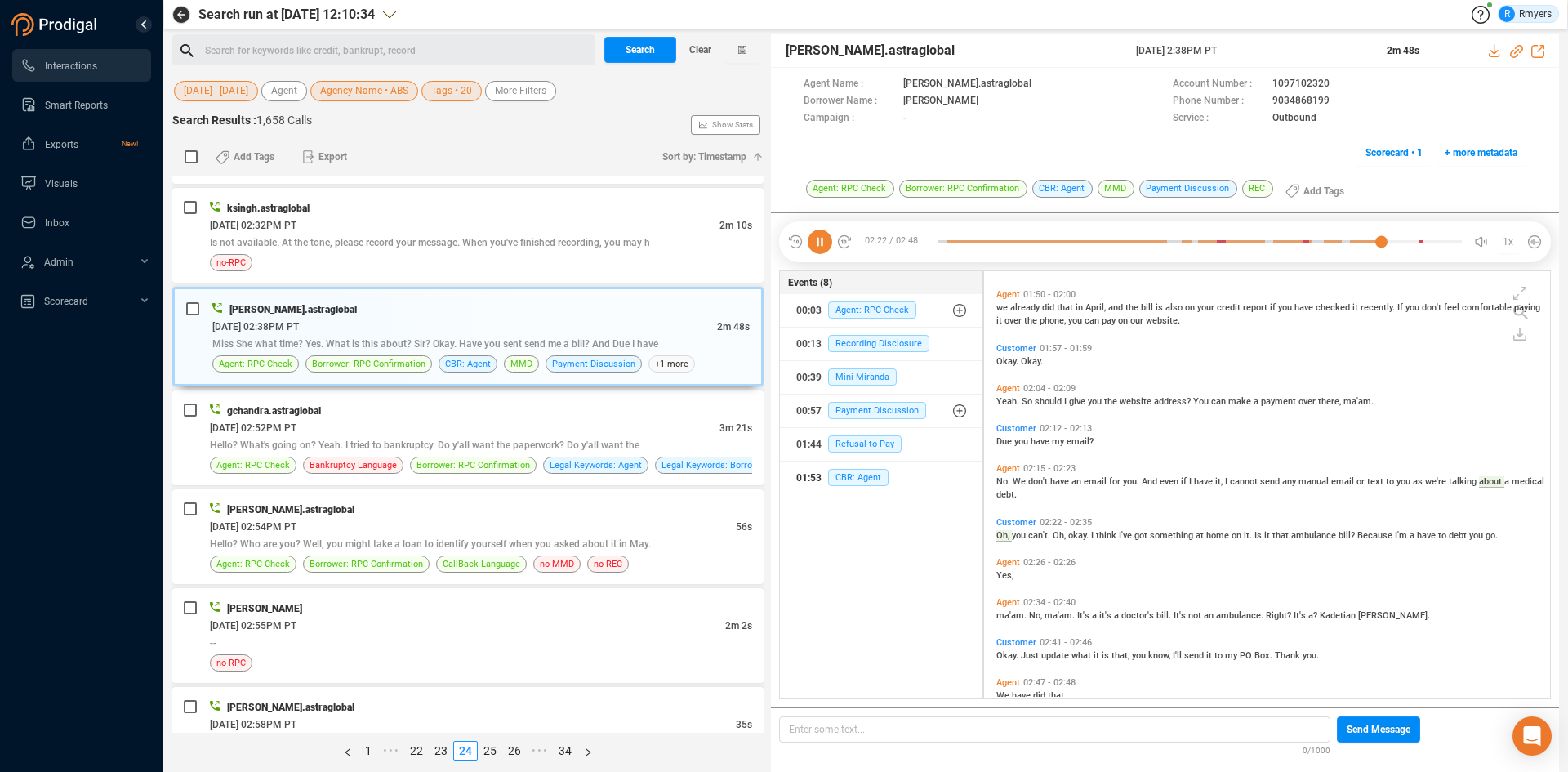
scroll to position [716, 0]
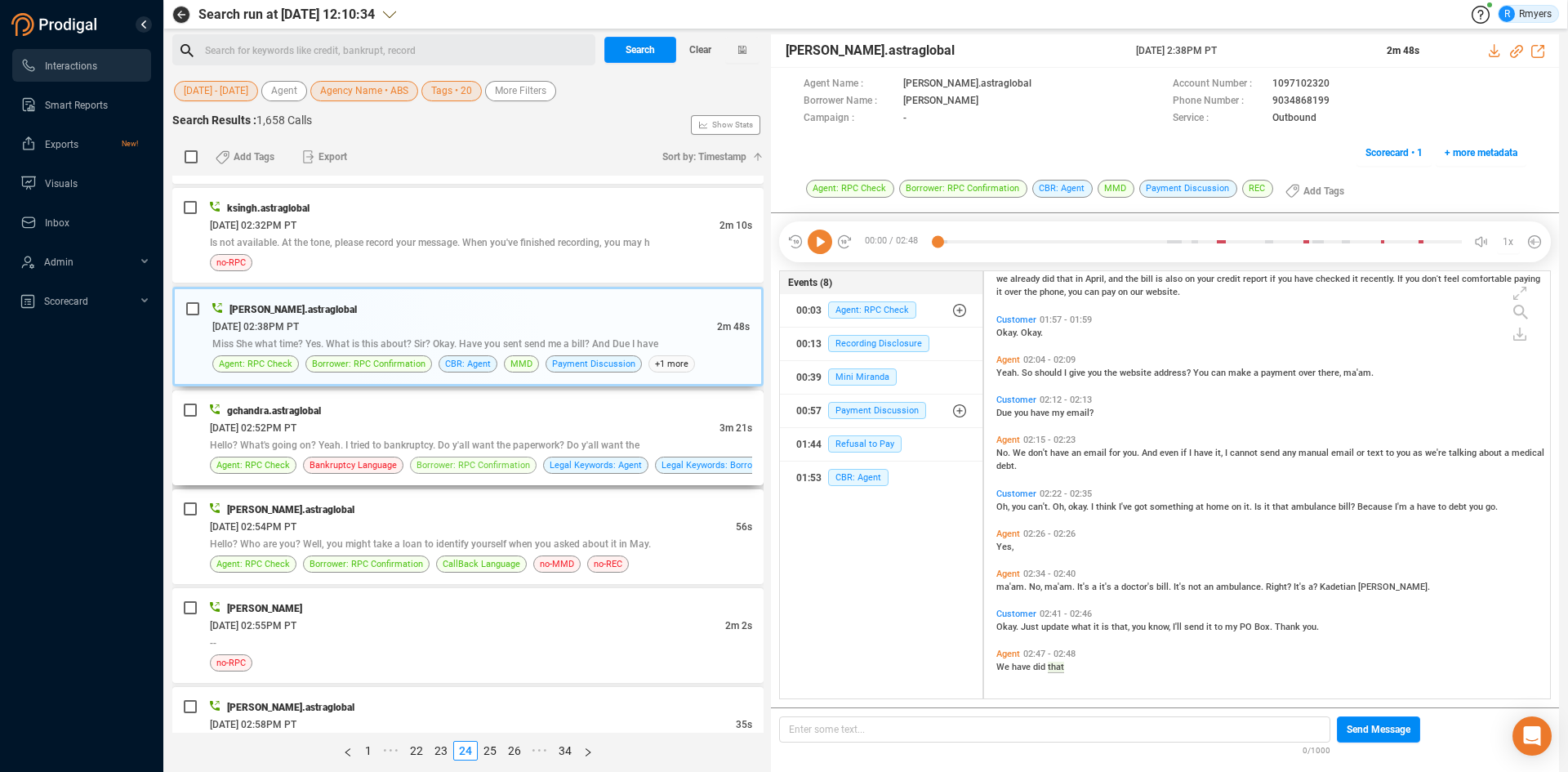
drag, startPoint x: 451, startPoint y: 414, endPoint x: 460, endPoint y: 468, distance: 54.7
click at [450, 415] on div "gchandra.astraglobal" at bounding box center [481, 410] width 542 height 17
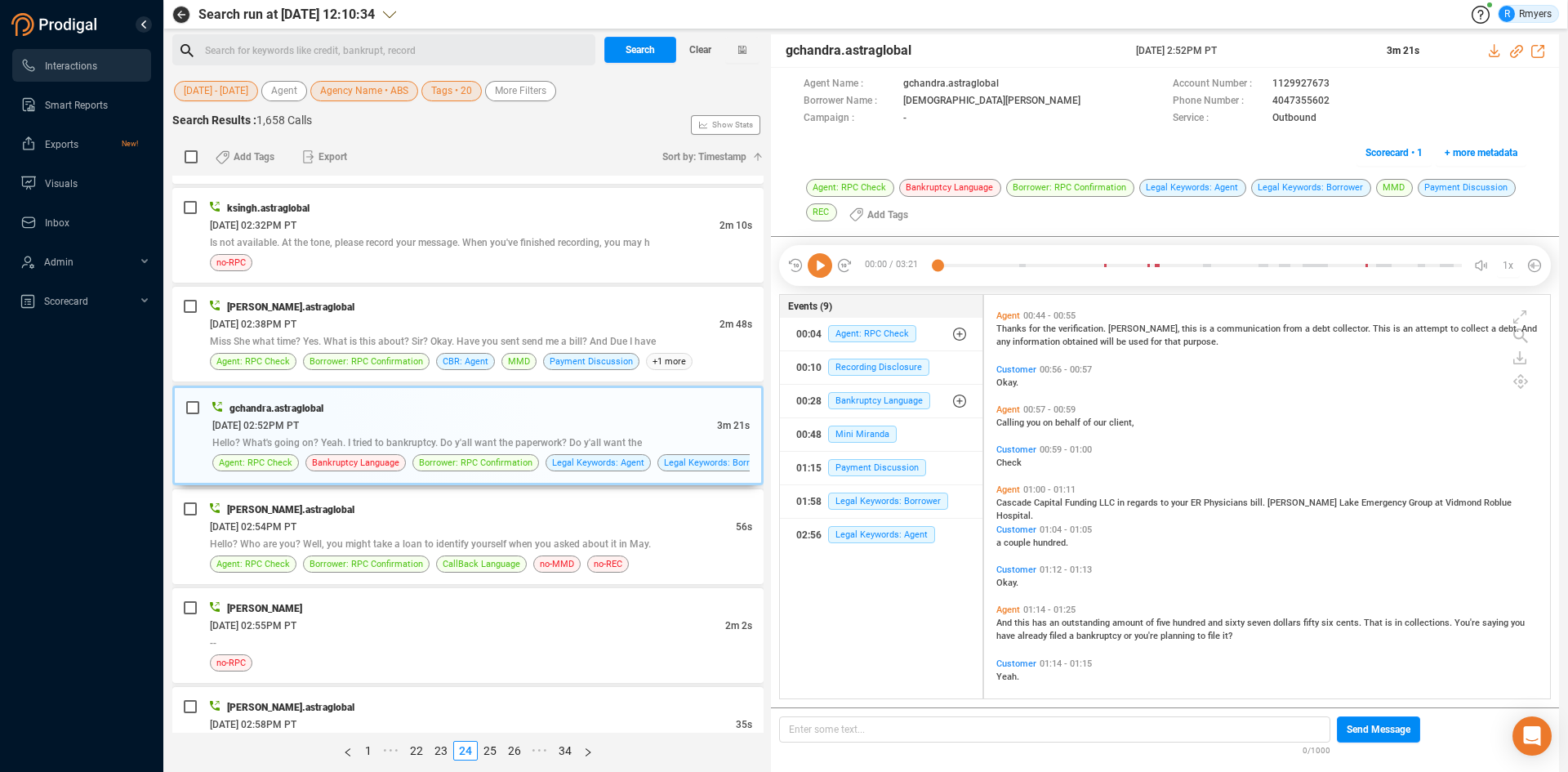
scroll to position [82, 0]
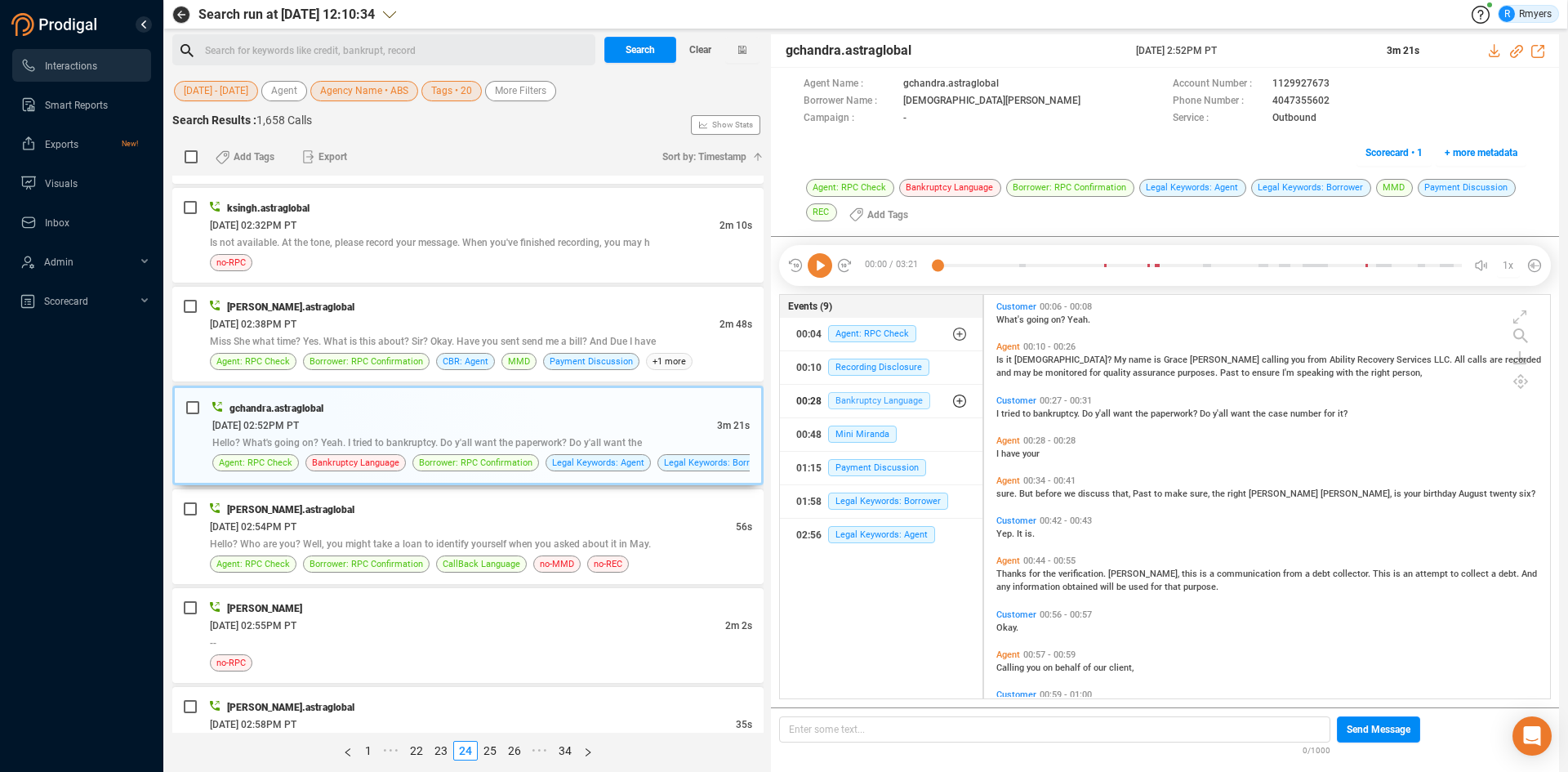
drag, startPoint x: 871, startPoint y: 393, endPoint x: 868, endPoint y: 405, distance: 12.4
click at [870, 394] on span "Bankruptcy Language" at bounding box center [879, 400] width 102 height 17
click at [870, 423] on div "00:28 Bankruptcy Language" at bounding box center [887, 433] width 159 height 26
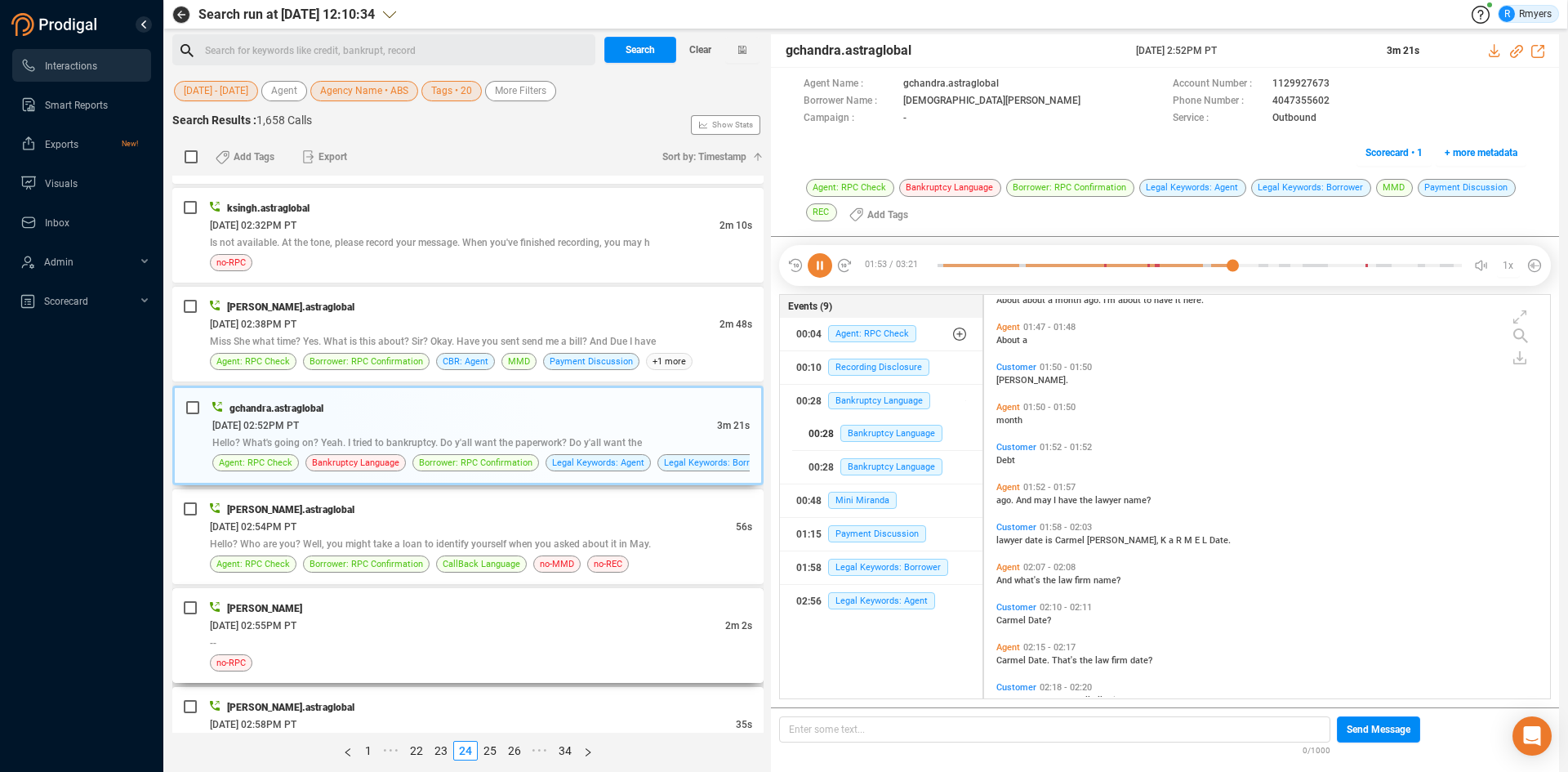
scroll to position [4388, 0]
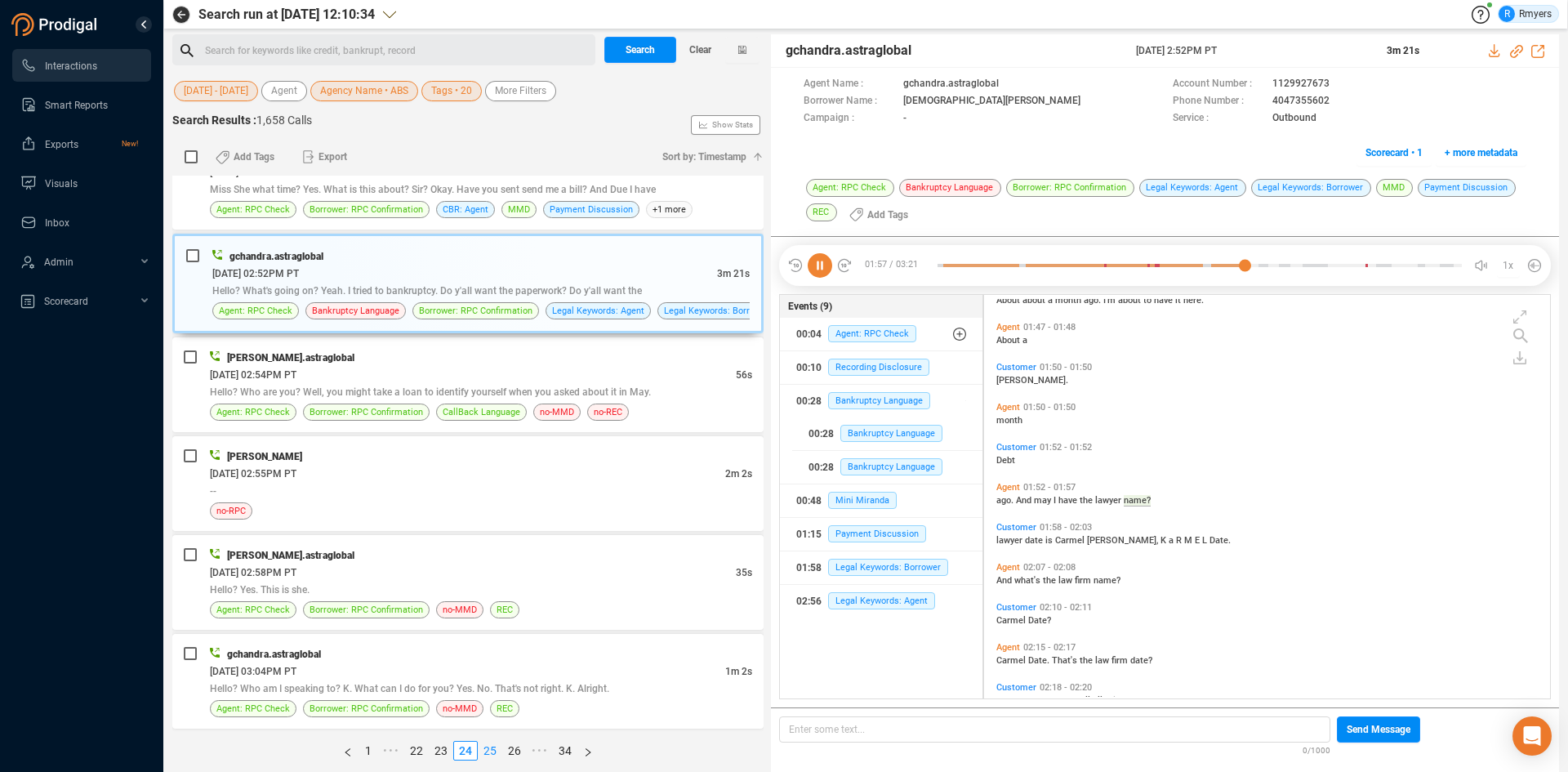
click at [487, 751] on link "25" at bounding box center [490, 750] width 23 height 18
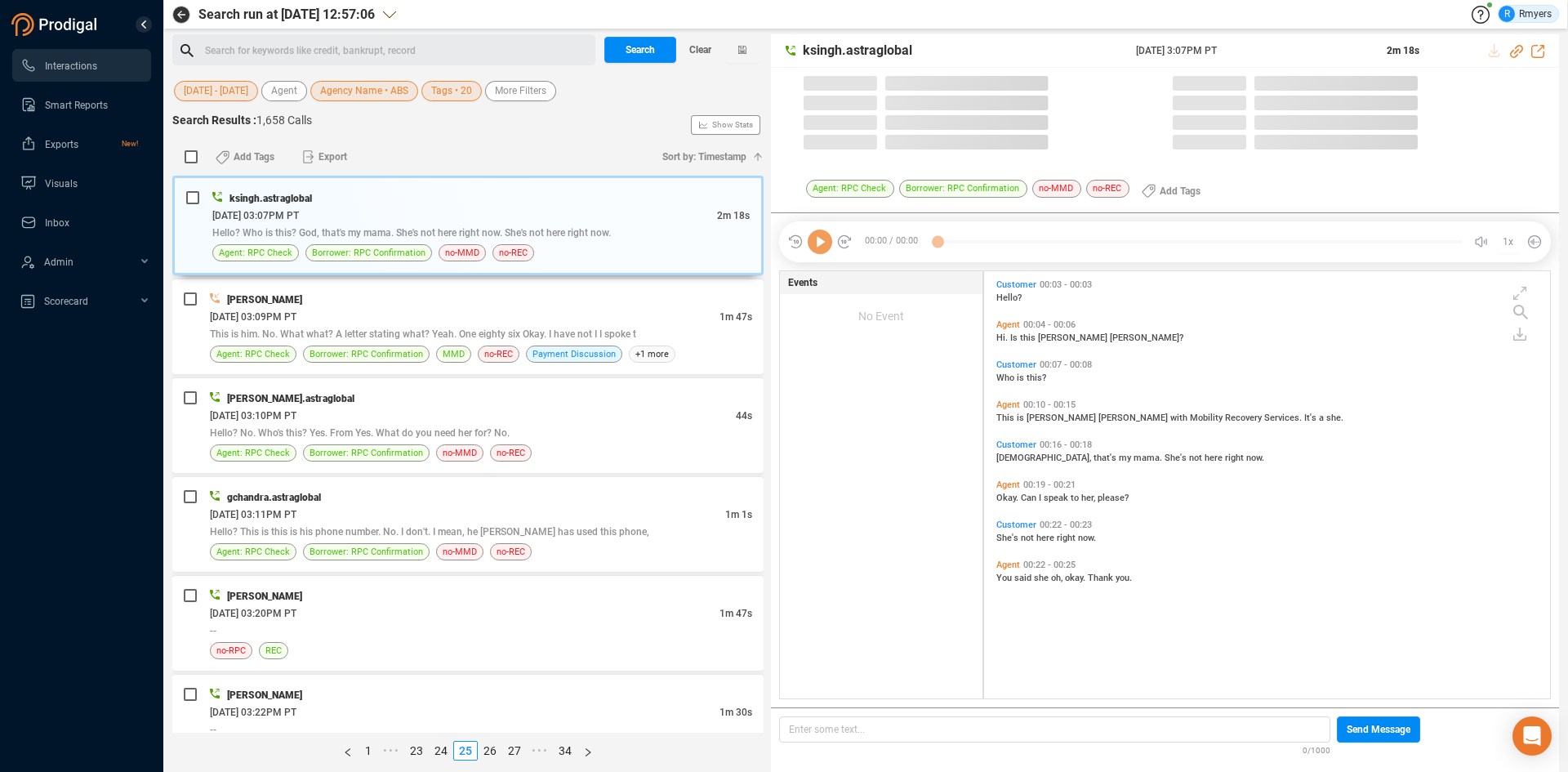
scroll to position [423, 558]
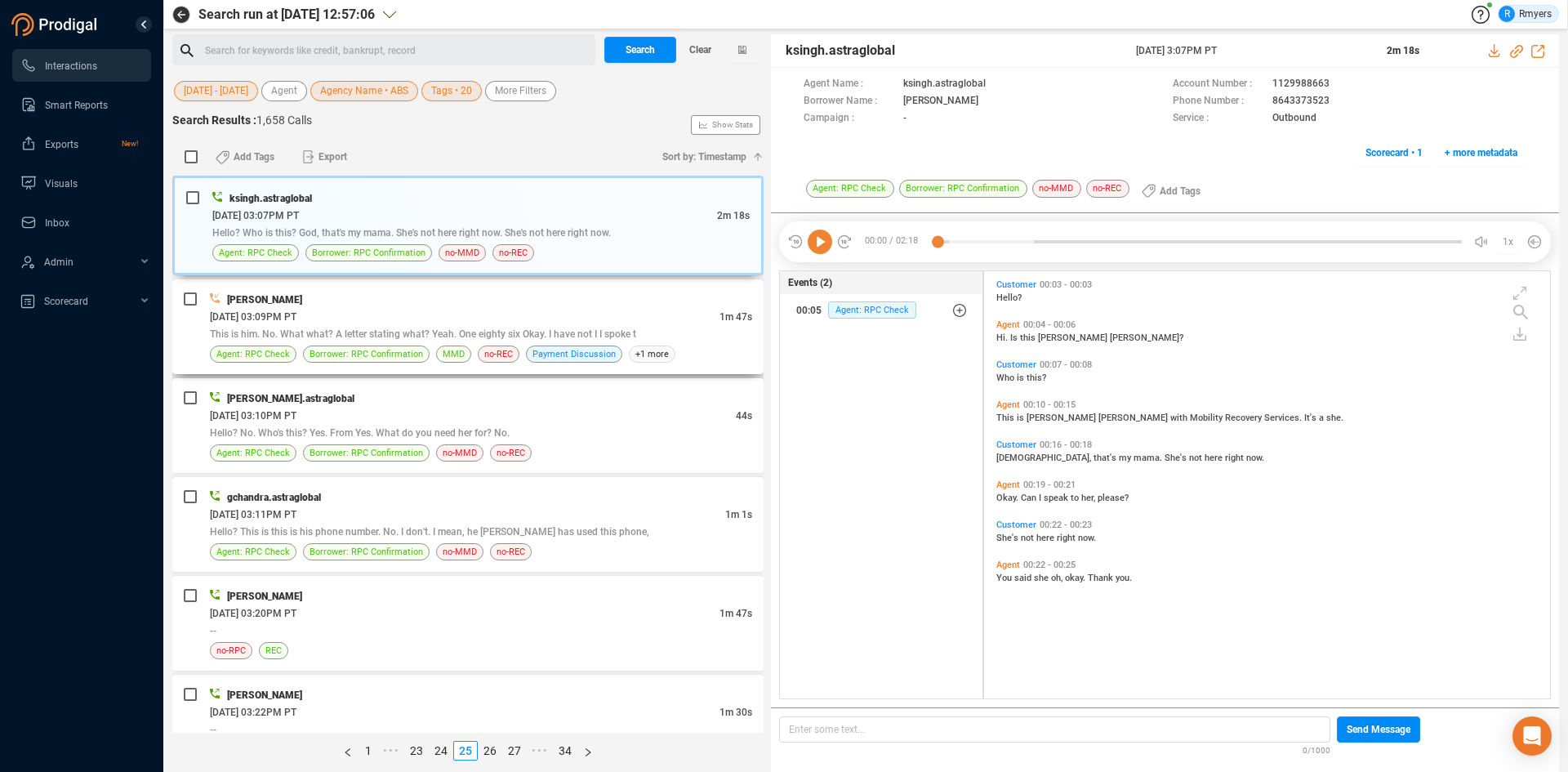
click at [501, 331] on span "This is him. No. What what? A letter stating what? Yeah. One eighty six Okay. I…" at bounding box center [422, 334] width 426 height 11
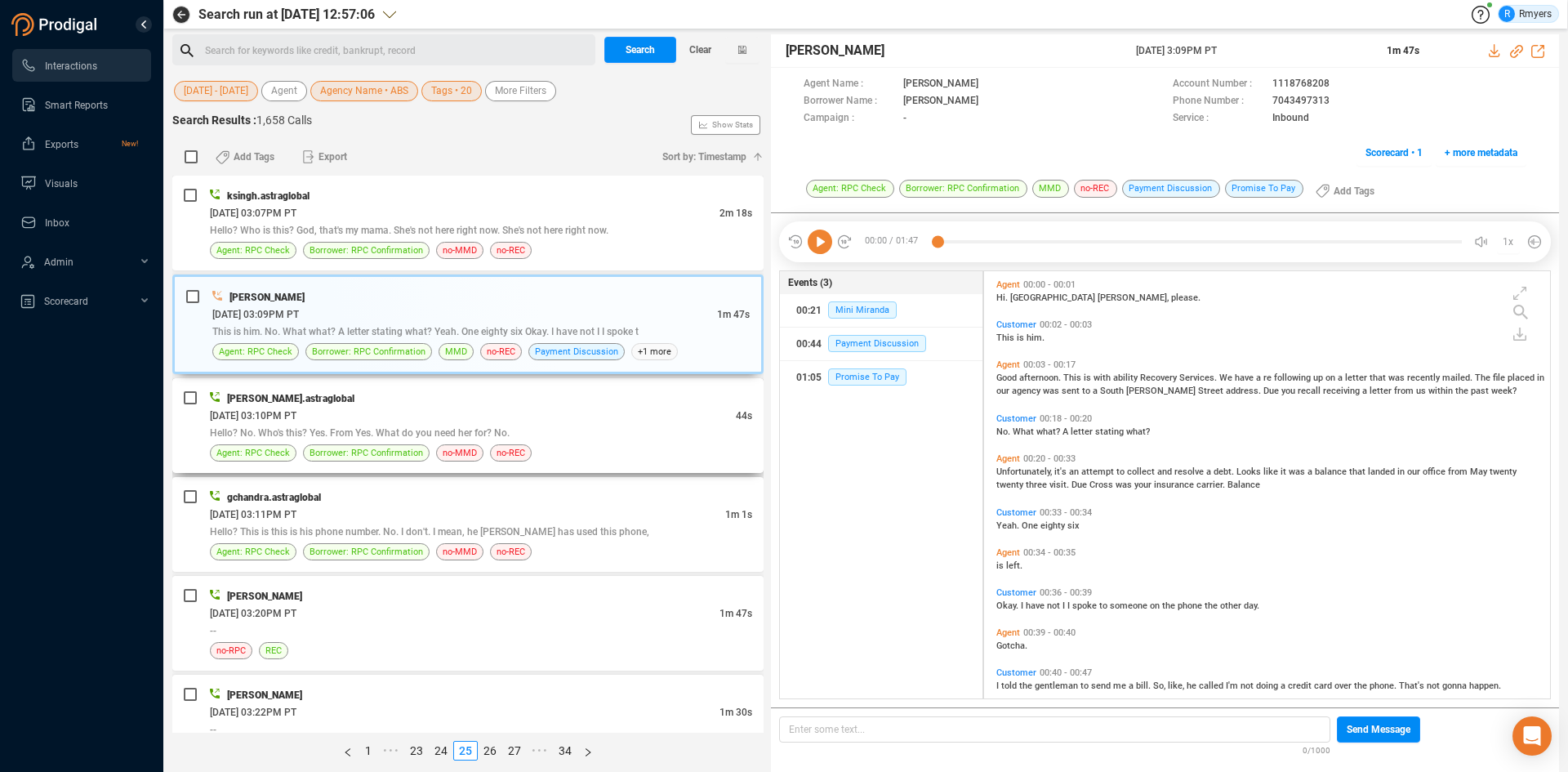
click at [414, 419] on div "06/23/2025 @ 03:10PM PT" at bounding box center [472, 415] width 526 height 17
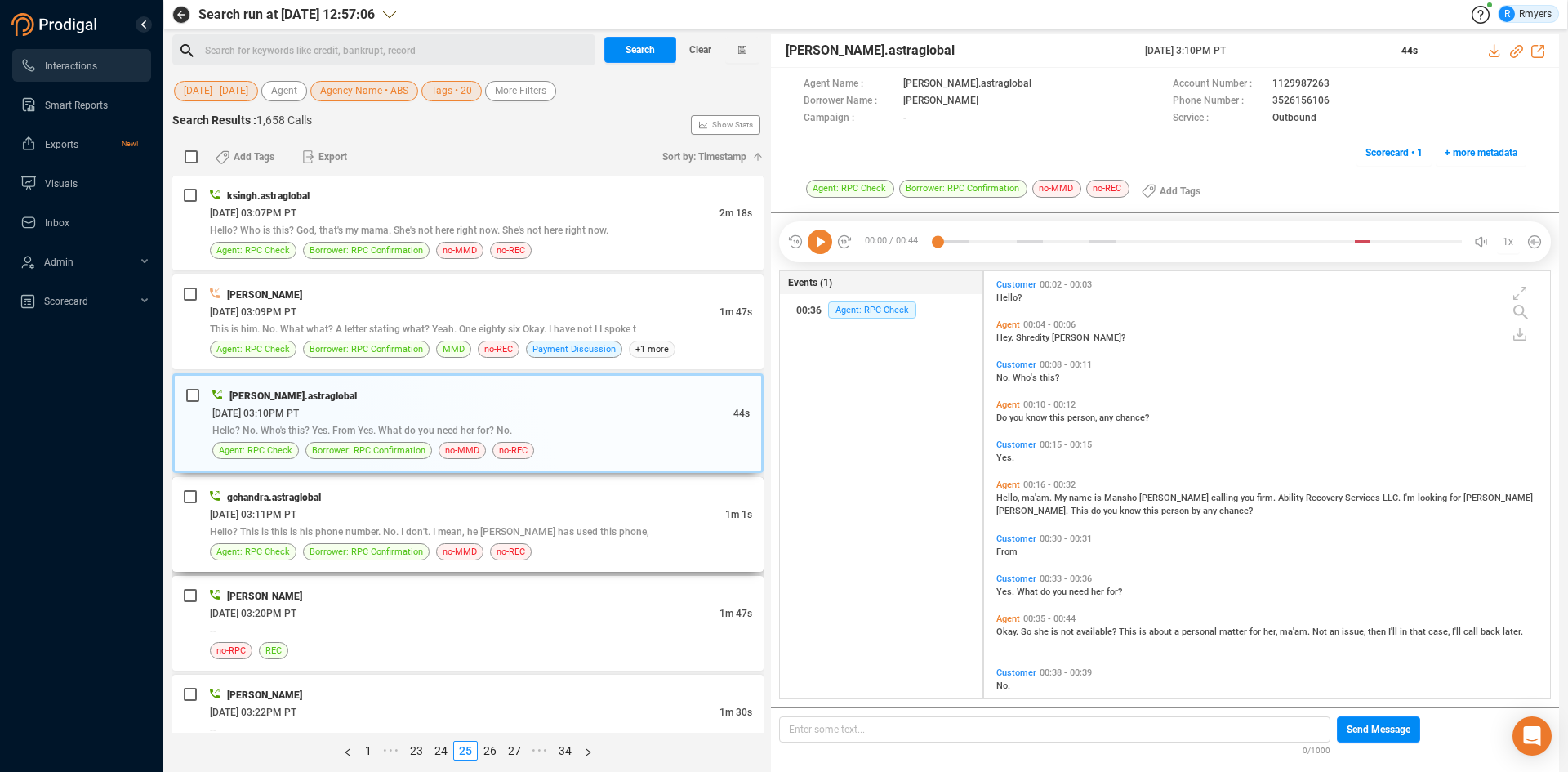
click at [408, 489] on div "gchandra.astraglobal" at bounding box center [481, 496] width 542 height 17
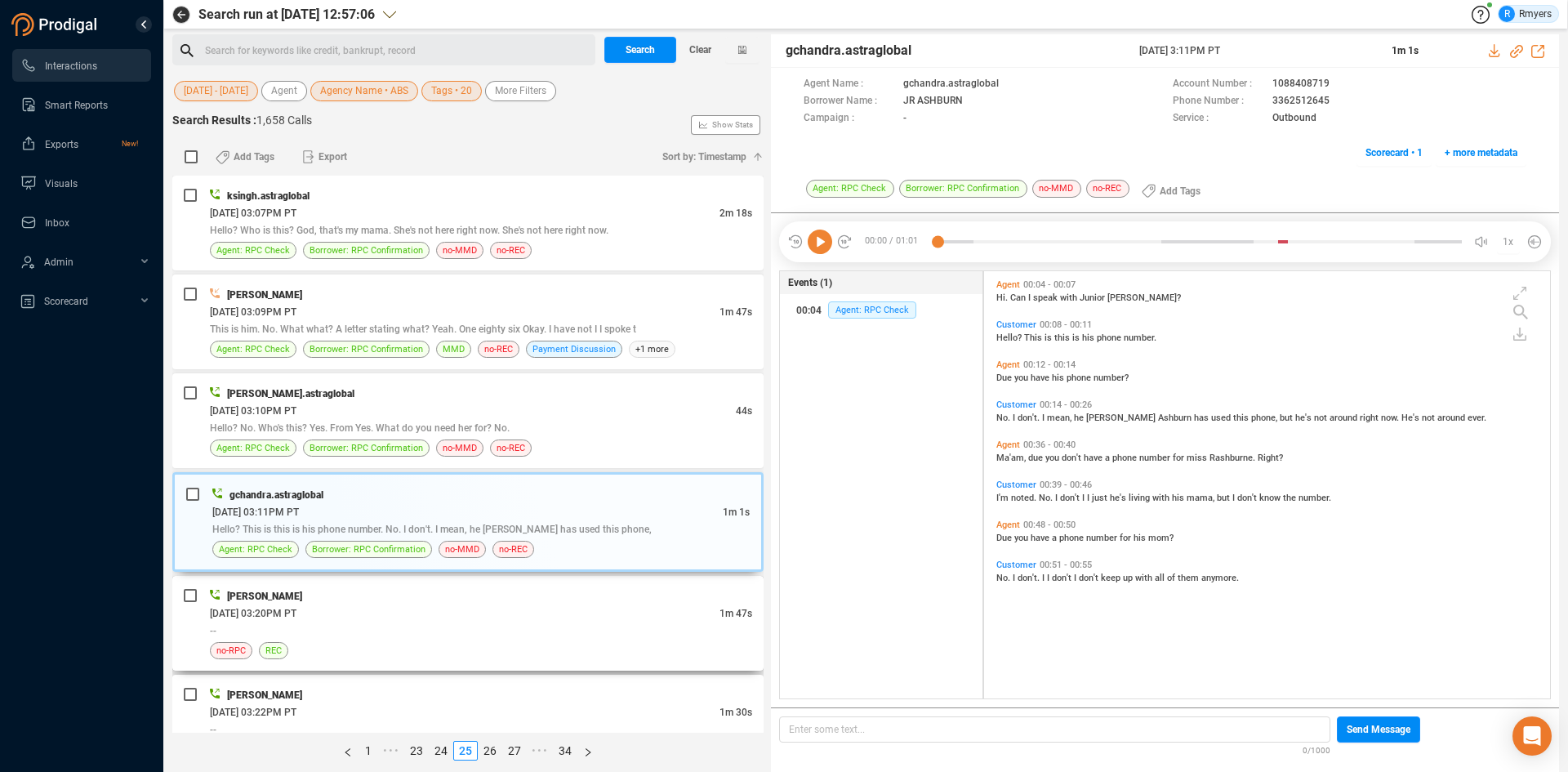
click at [456, 608] on div "06/23/2025 @ 03:20PM PT" at bounding box center [464, 612] width 509 height 17
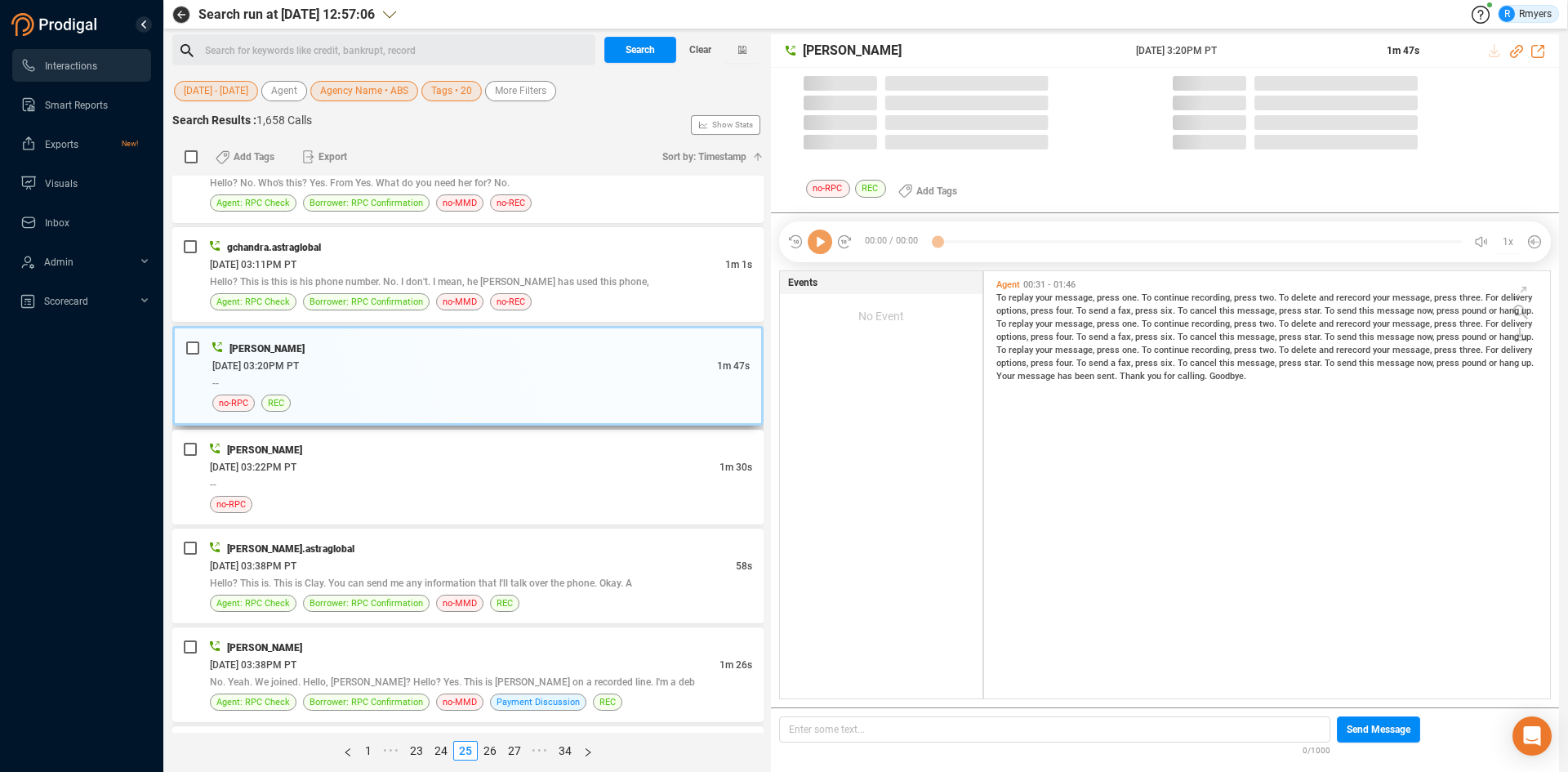
scroll to position [327, 0]
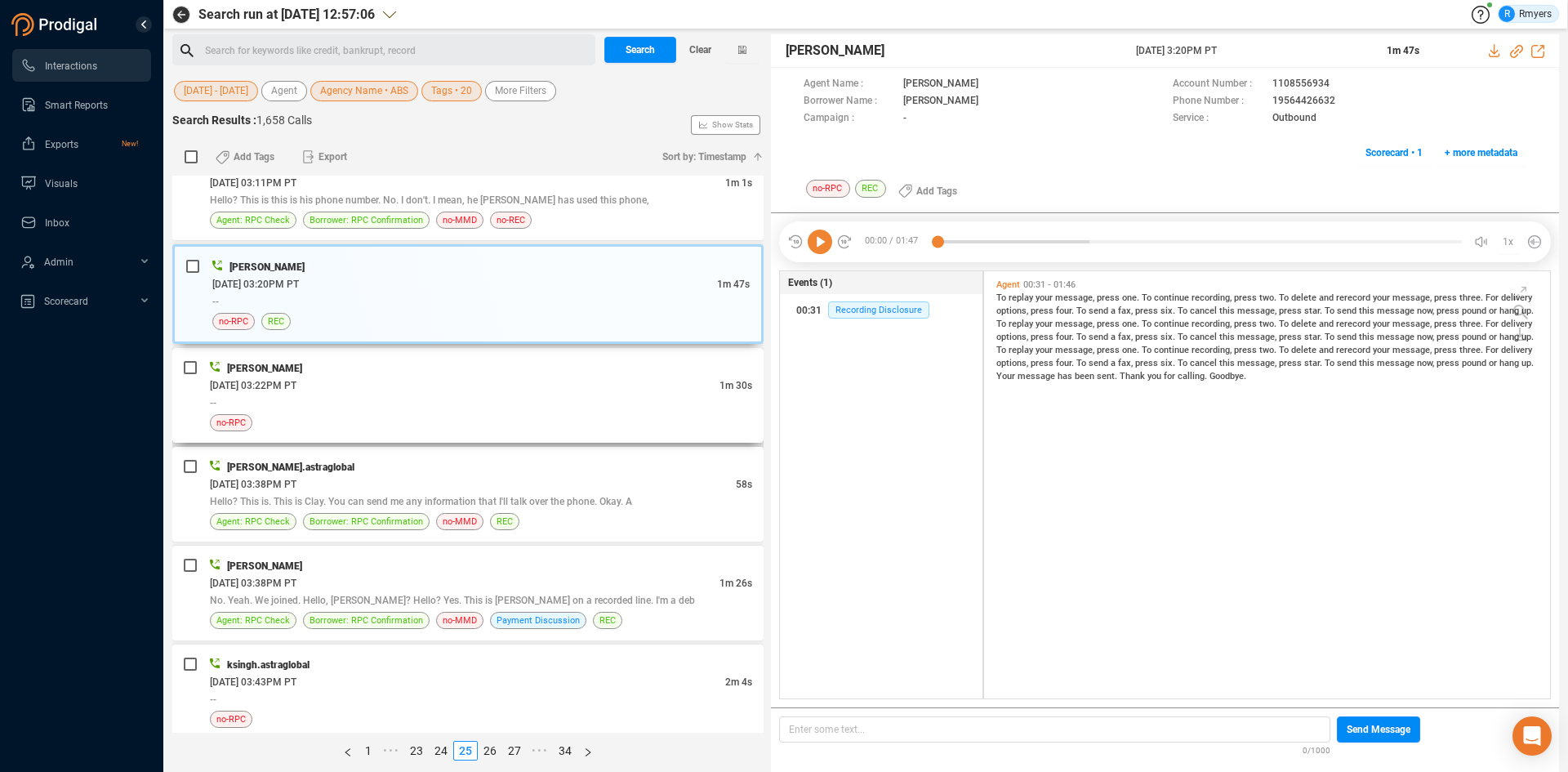
click at [505, 400] on div "--" at bounding box center [481, 402] width 542 height 17
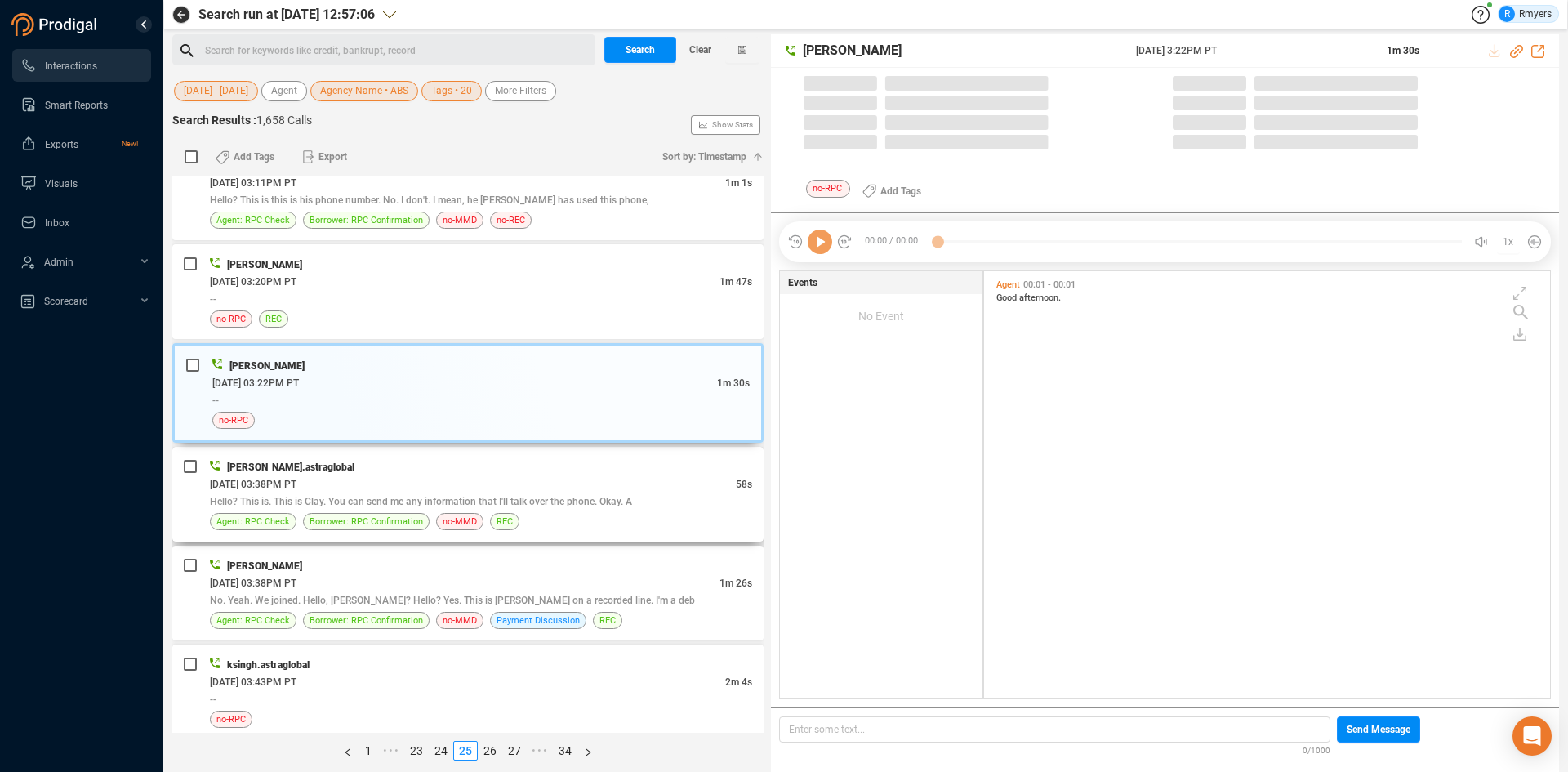
scroll to position [423, 558]
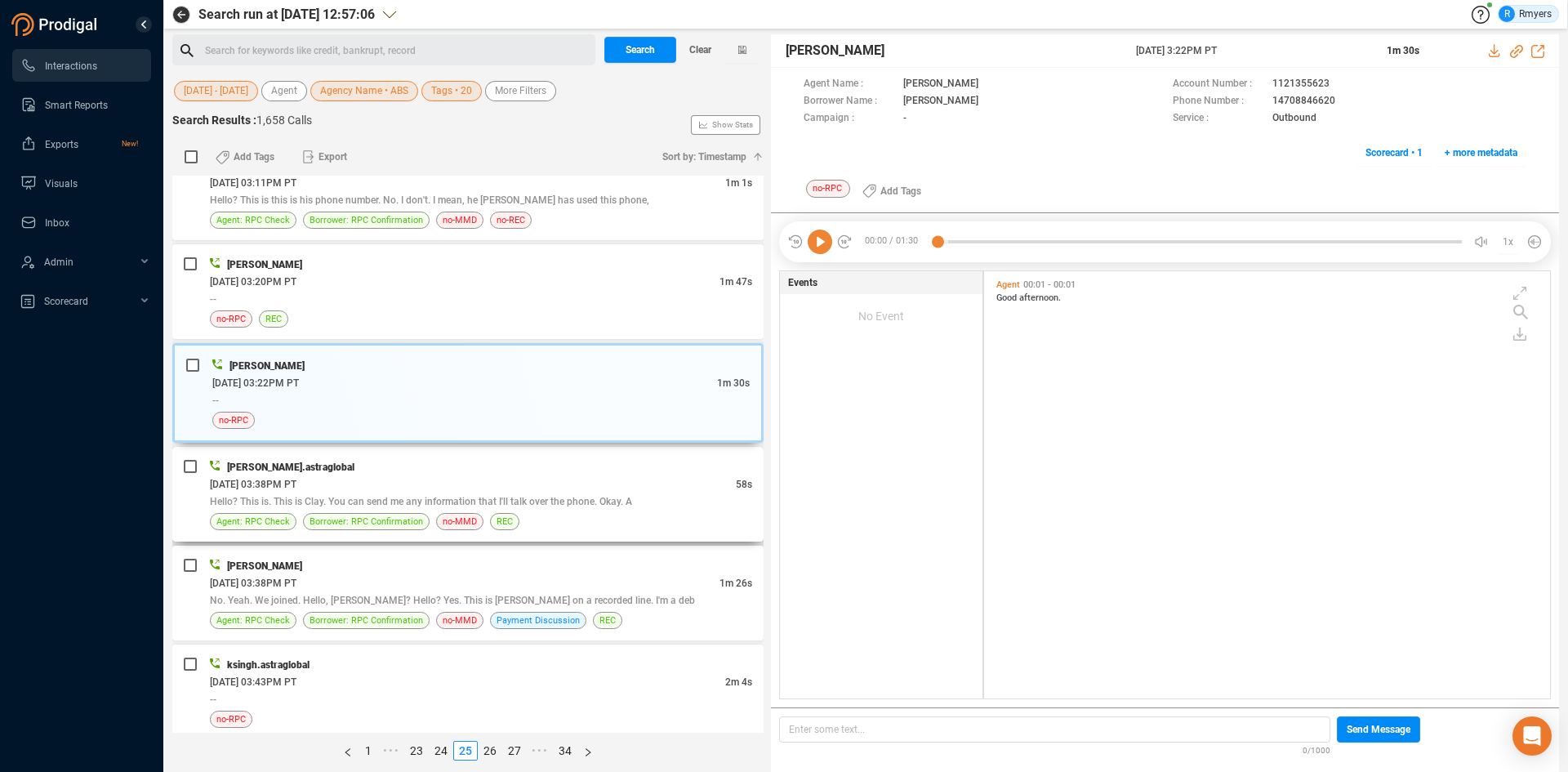
click at [498, 469] on div "divyansh.astraglobal" at bounding box center [481, 467] width 542 height 17
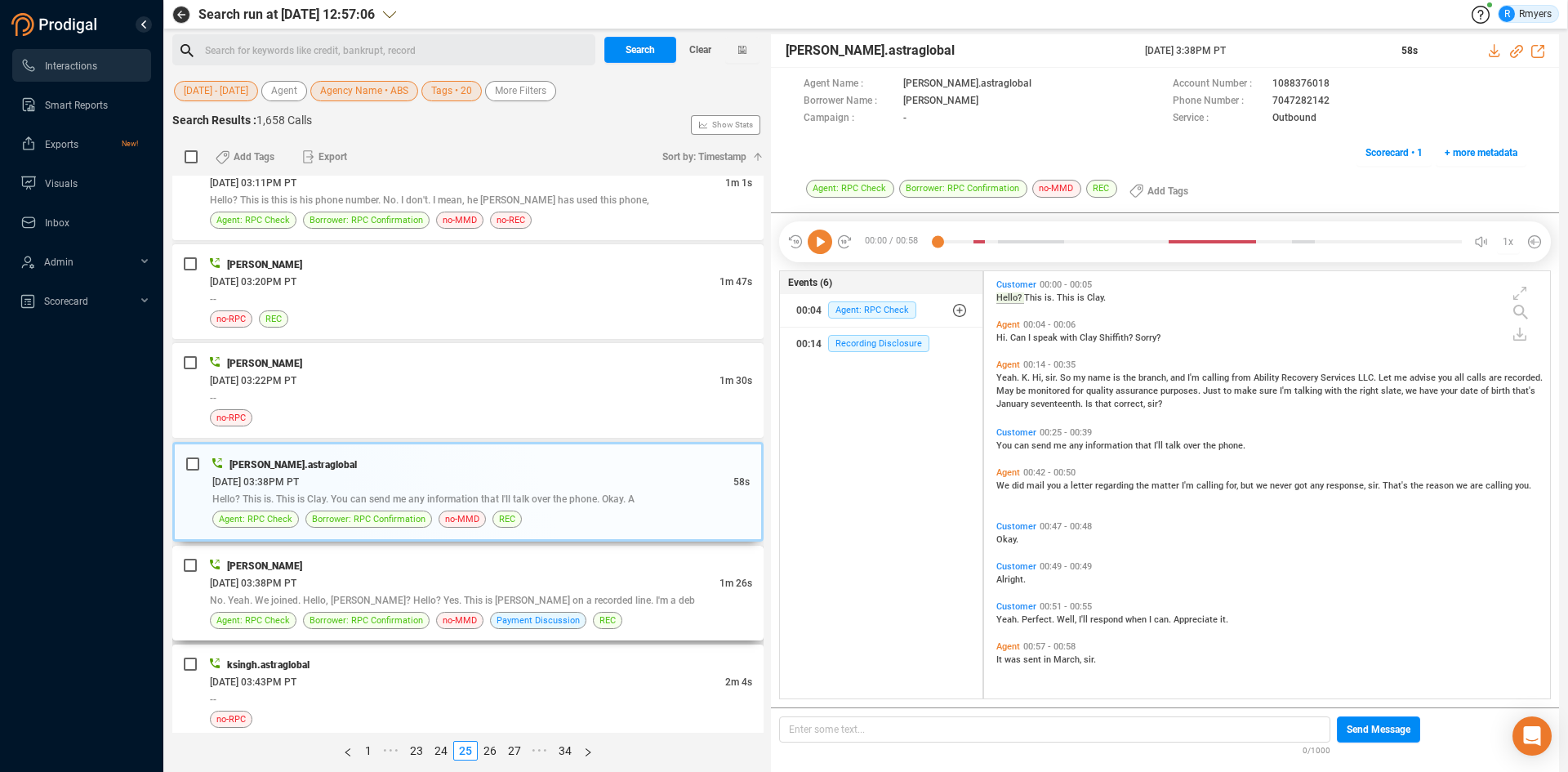
click at [447, 587] on div "06/23/2025 @ 03:38PM PT" at bounding box center [464, 583] width 509 height 17
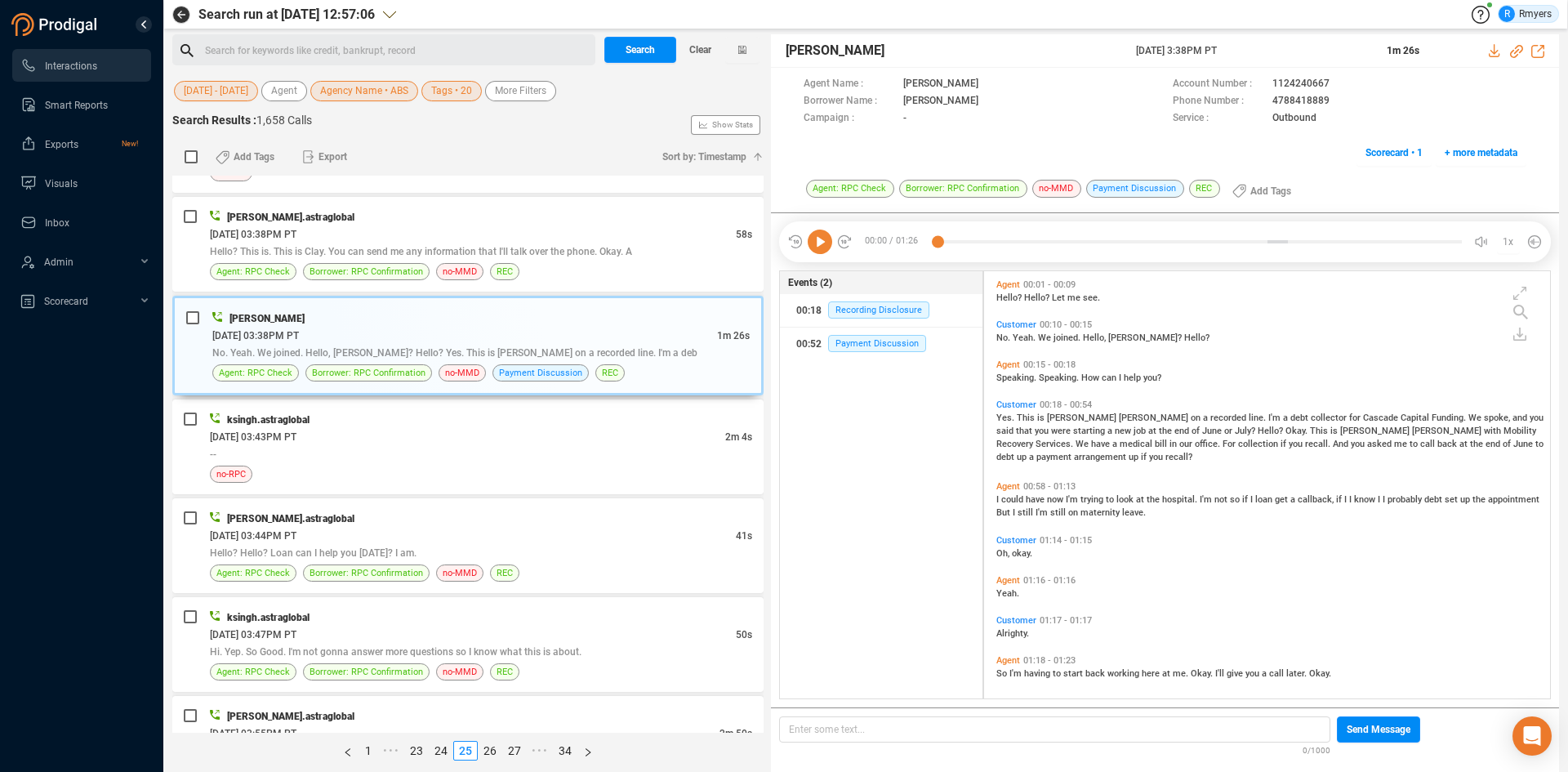
click at [812, 249] on icon at bounding box center [819, 241] width 24 height 24
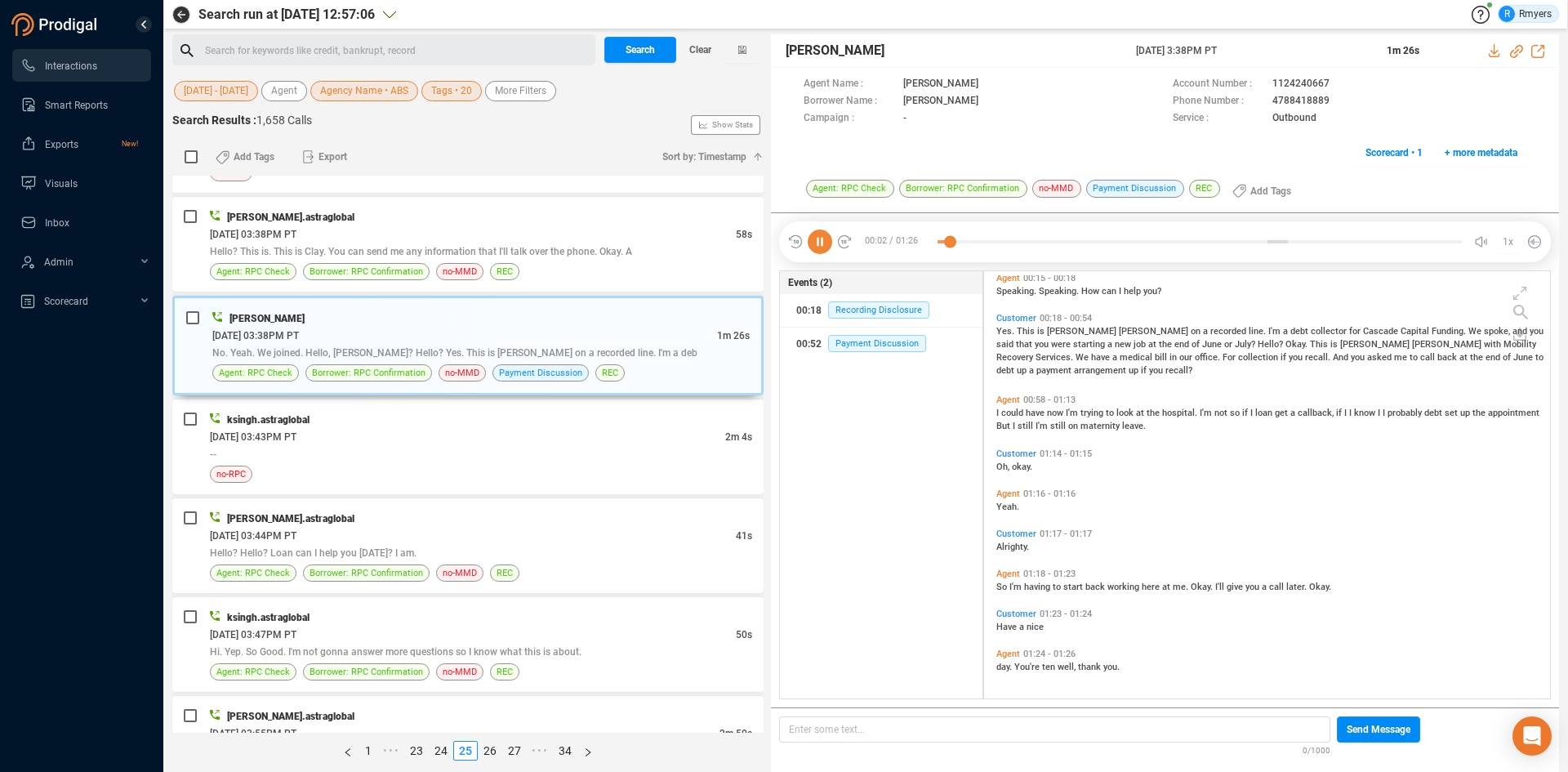
scroll to position [0, 0]
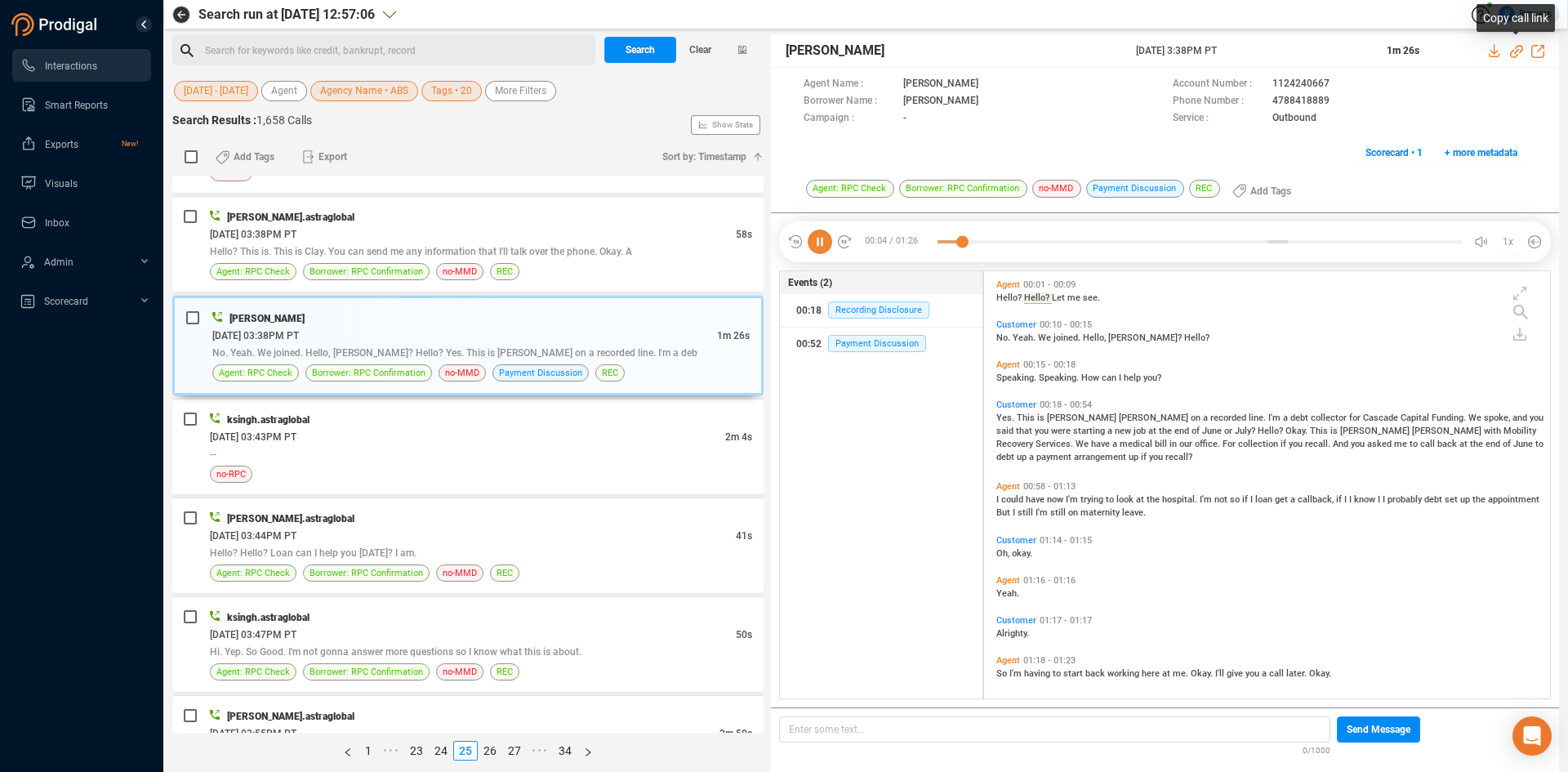
click at [1519, 48] on icon at bounding box center [1516, 51] width 13 height 13
drag, startPoint x: 1134, startPoint y: 49, endPoint x: 1257, endPoint y: 45, distance: 123.1
click at [1261, 44] on div "Katie Hopkins 23 Jun 2025 @ 3:38PM PT 1m 26s" at bounding box center [1164, 51] width 788 height 33
copy span "23 Jun 2025 @ 3:38PM PT"
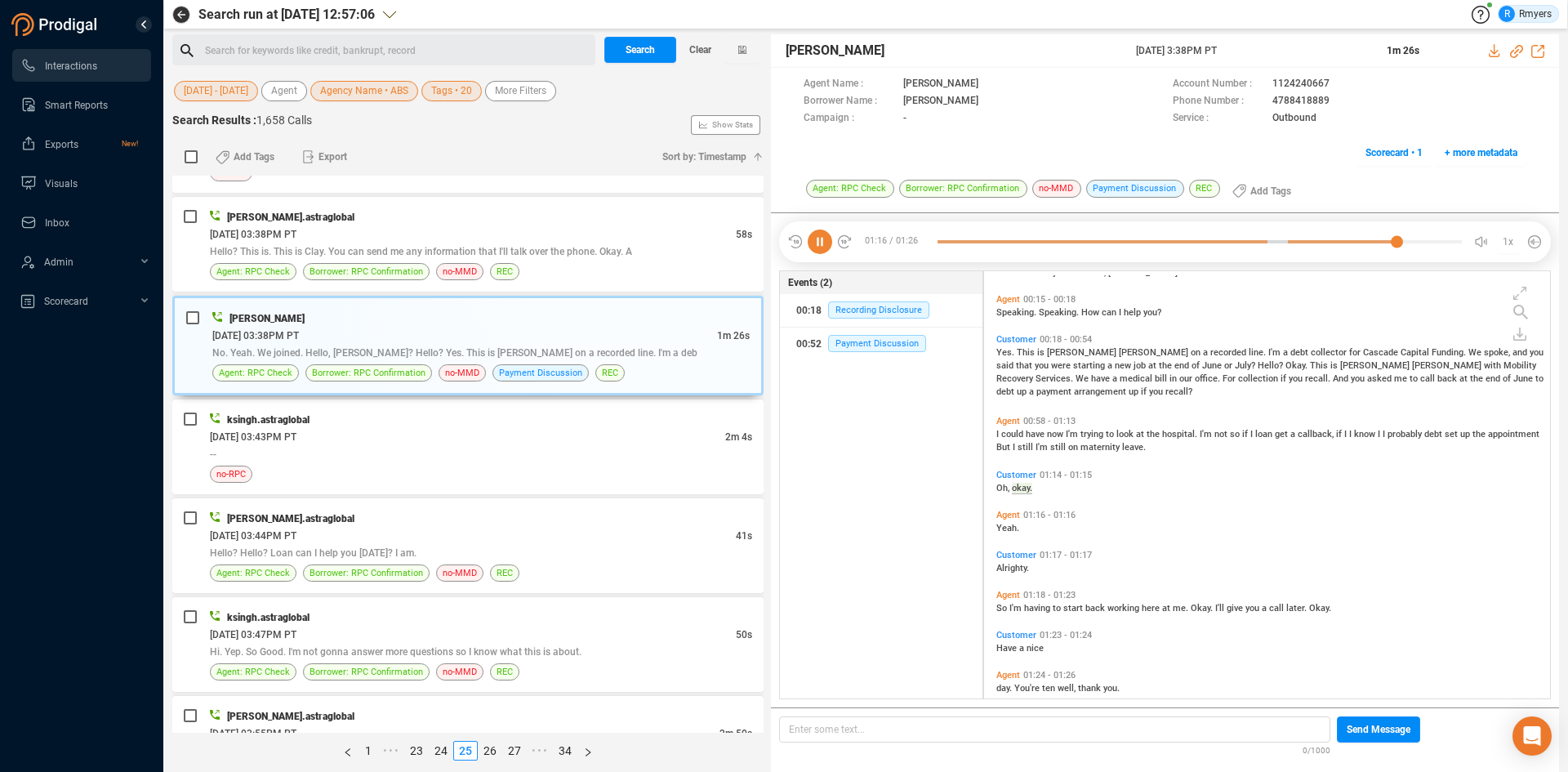
scroll to position [86, 0]
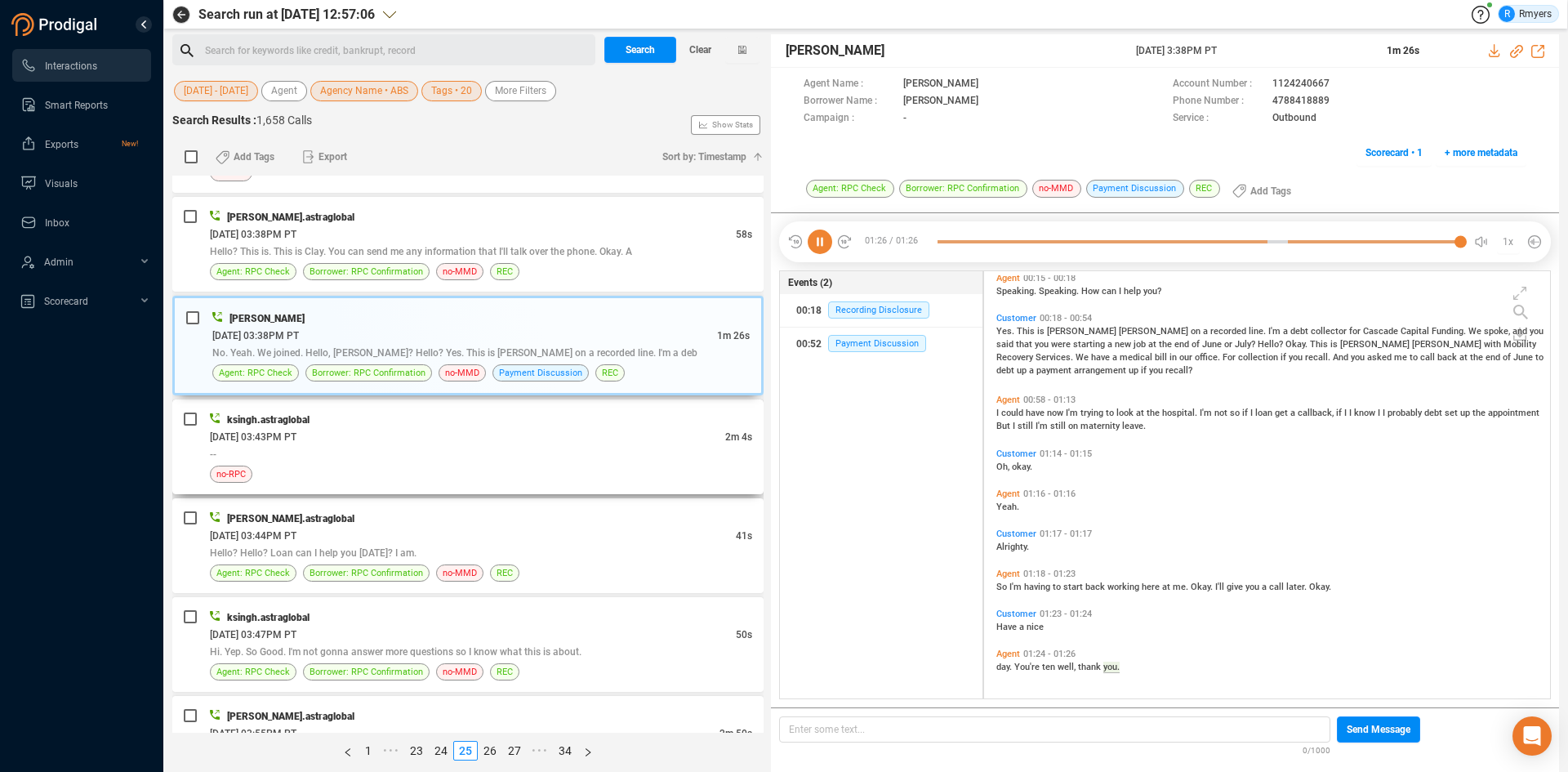
click at [365, 456] on div "--" at bounding box center [481, 454] width 542 height 17
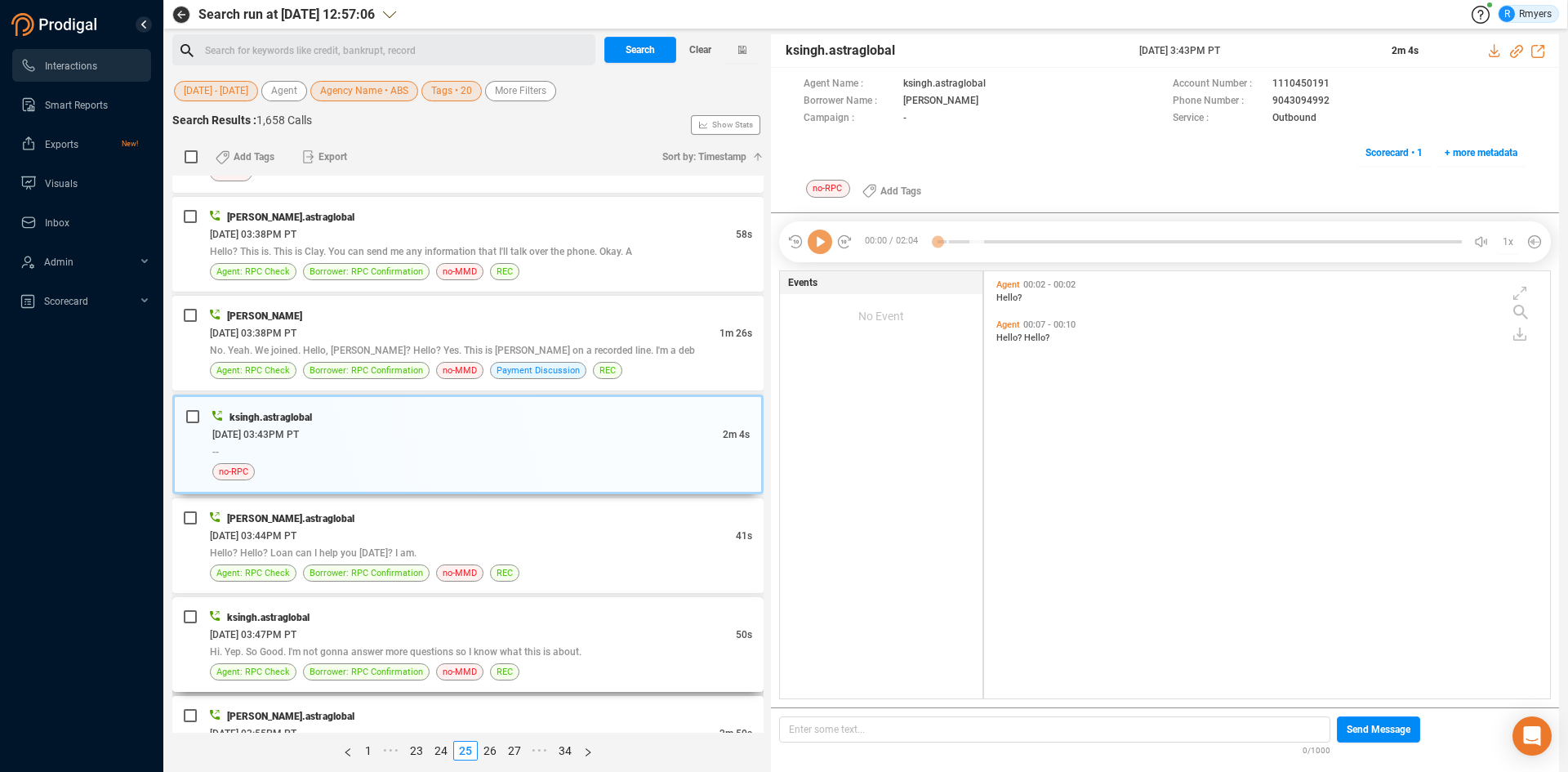
scroll to position [817, 0]
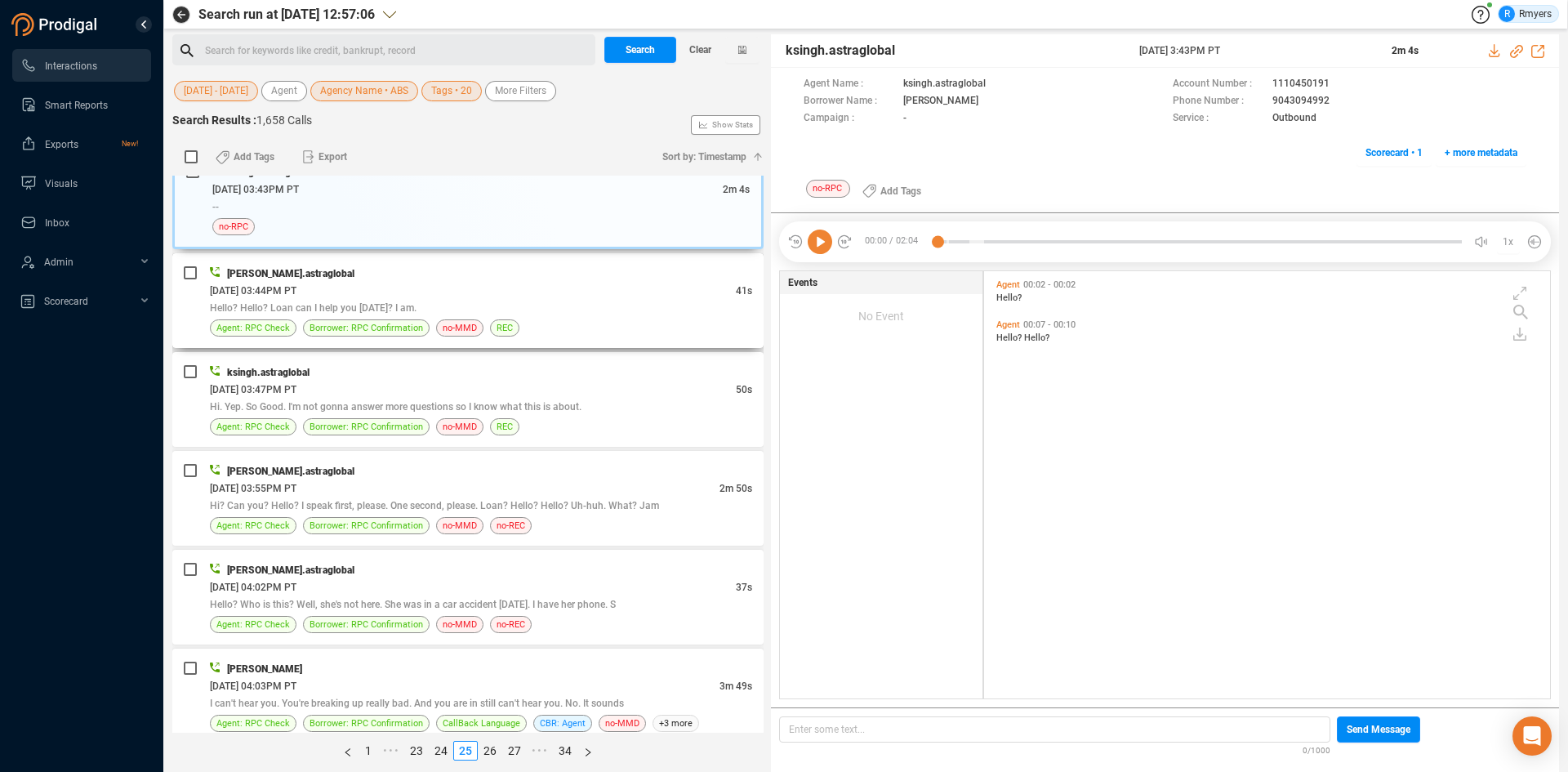
click at [472, 287] on div "06/23/2025 @ 03:44PM PT" at bounding box center [472, 290] width 526 height 17
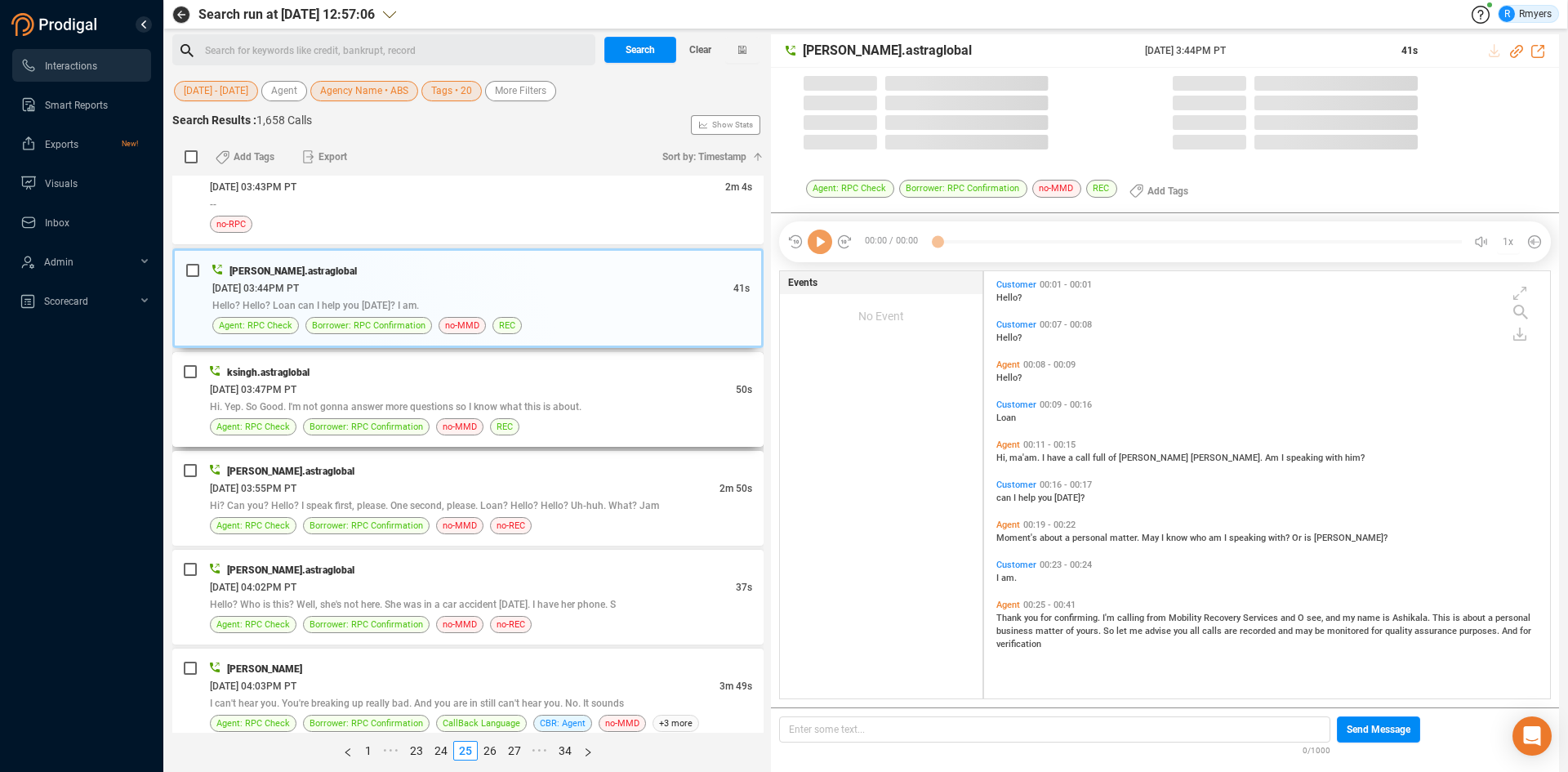
scroll to position [423, 558]
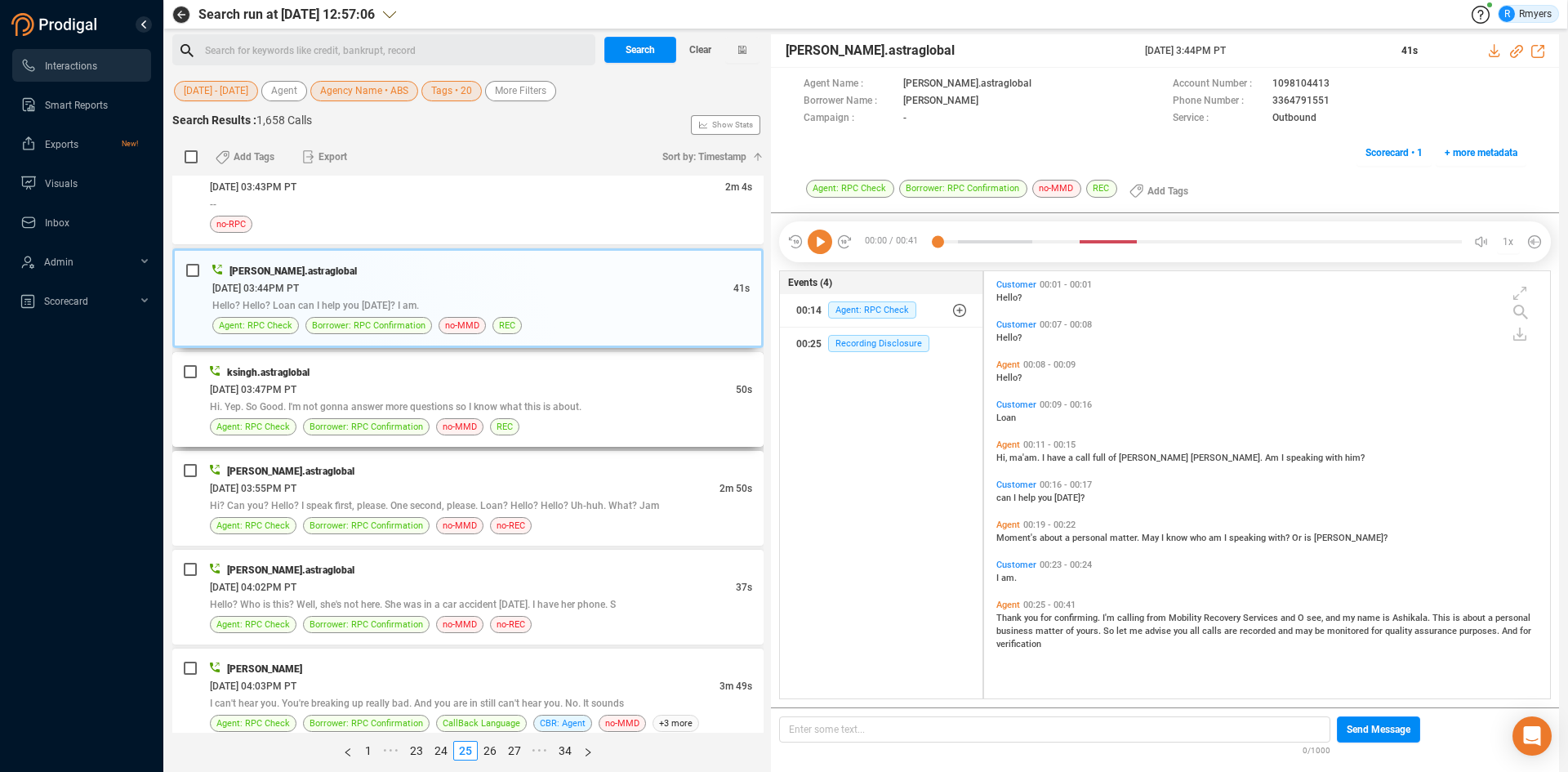
click at [548, 384] on div "06/23/2025 @ 03:47PM PT" at bounding box center [472, 389] width 526 height 17
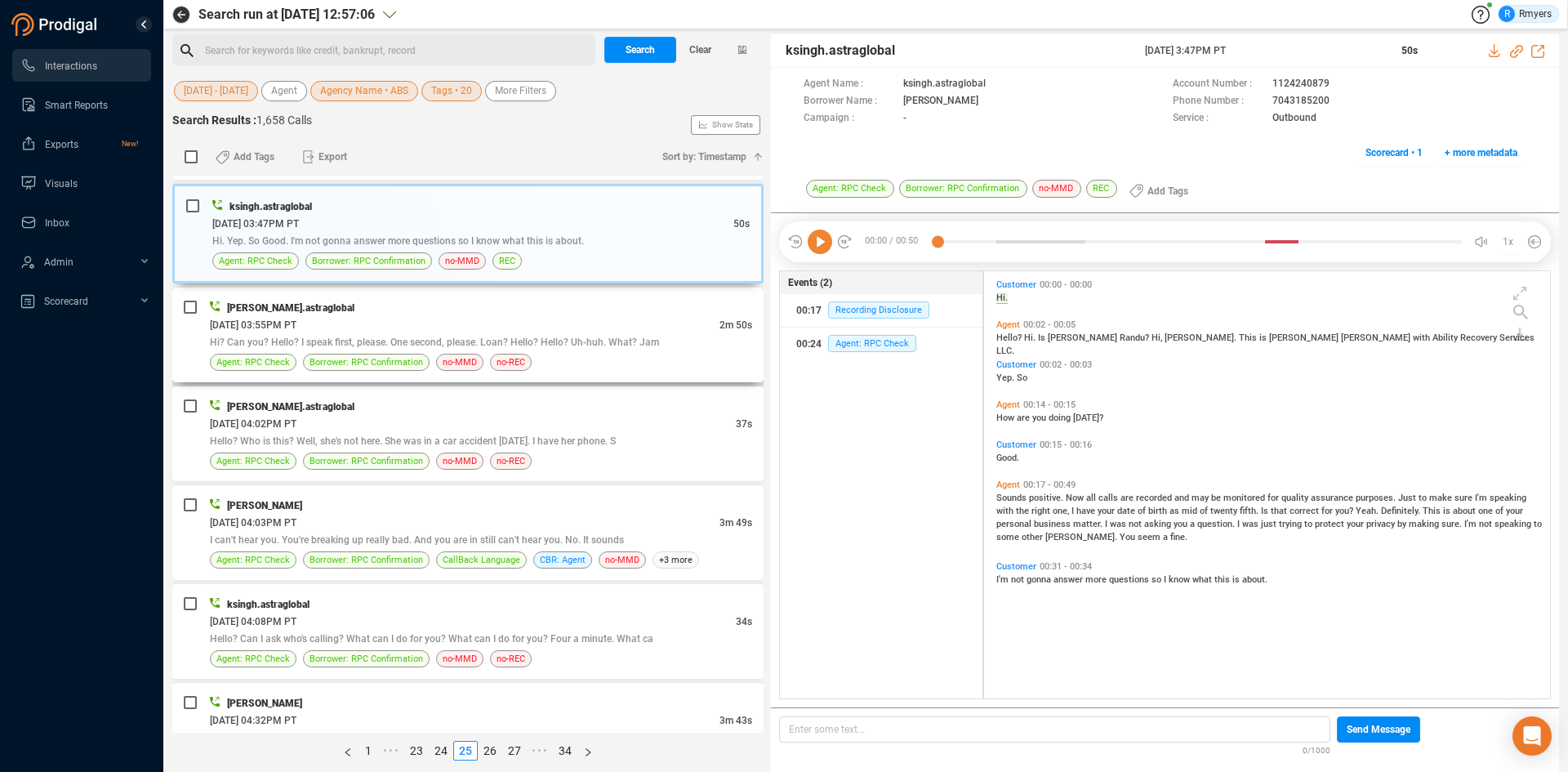
click at [514, 339] on span "Hi? Can you? Hello? I speak first, please. One second, please. Loan? Hello? Hel…" at bounding box center [434, 342] width 449 height 11
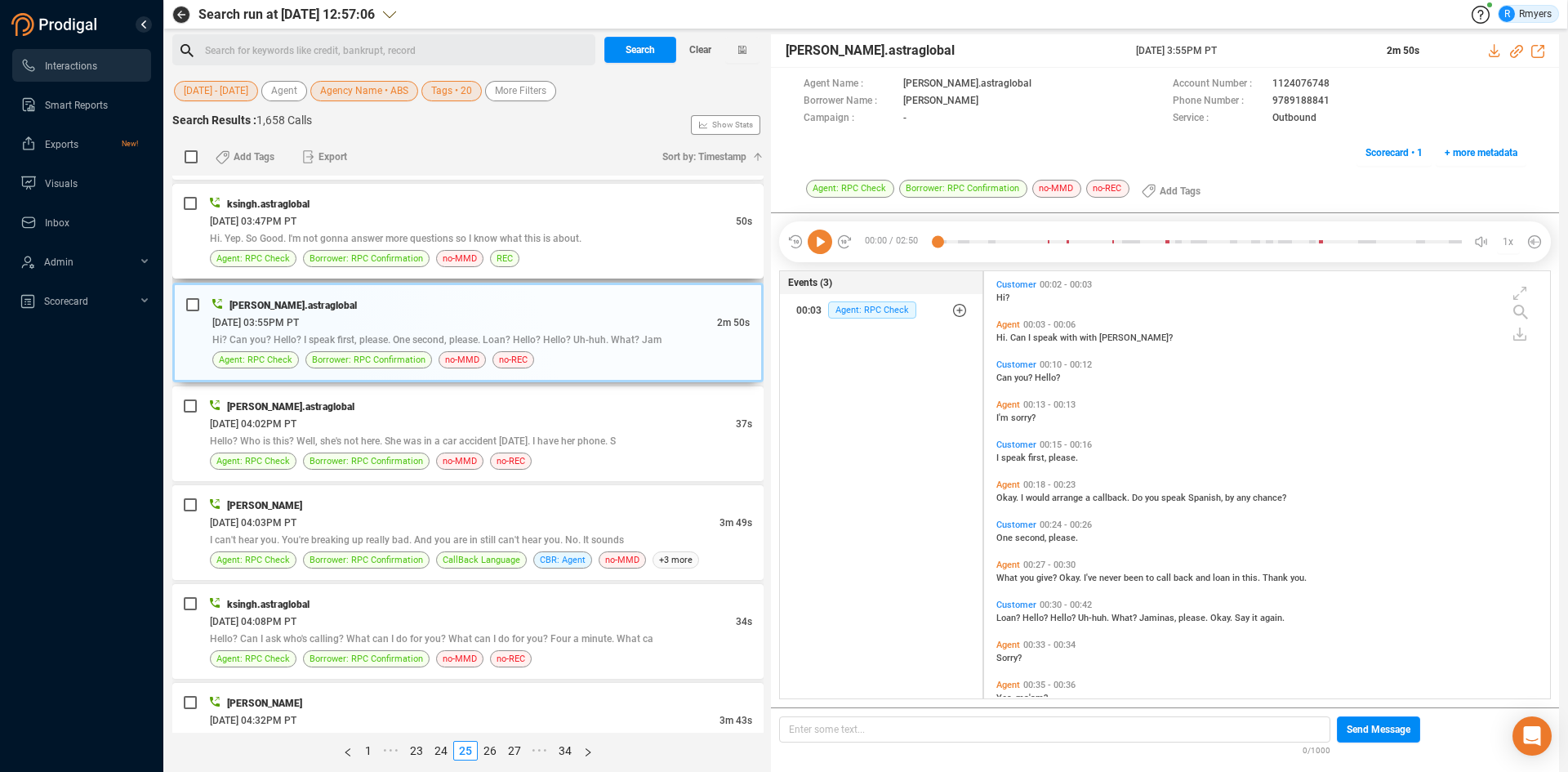
drag, startPoint x: 531, startPoint y: 254, endPoint x: 533, endPoint y: 266, distance: 12.2
click at [531, 253] on div "Agent: RPC Check Borrower: RPC Confirmation no-MMD REC" at bounding box center [481, 258] width 542 height 17
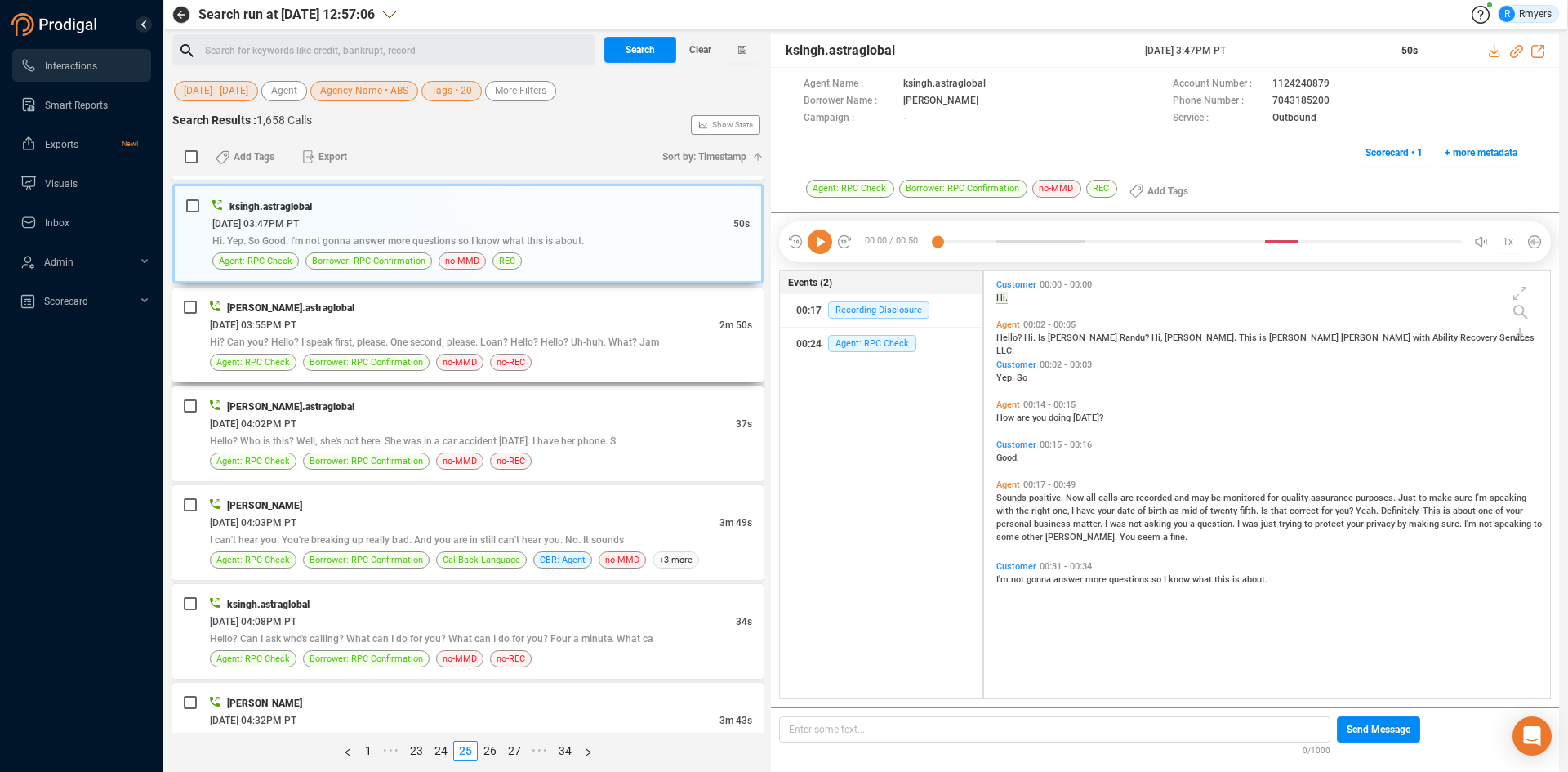
click at [465, 318] on div "06/23/2025 @ 03:55PM PT" at bounding box center [464, 325] width 509 height 17
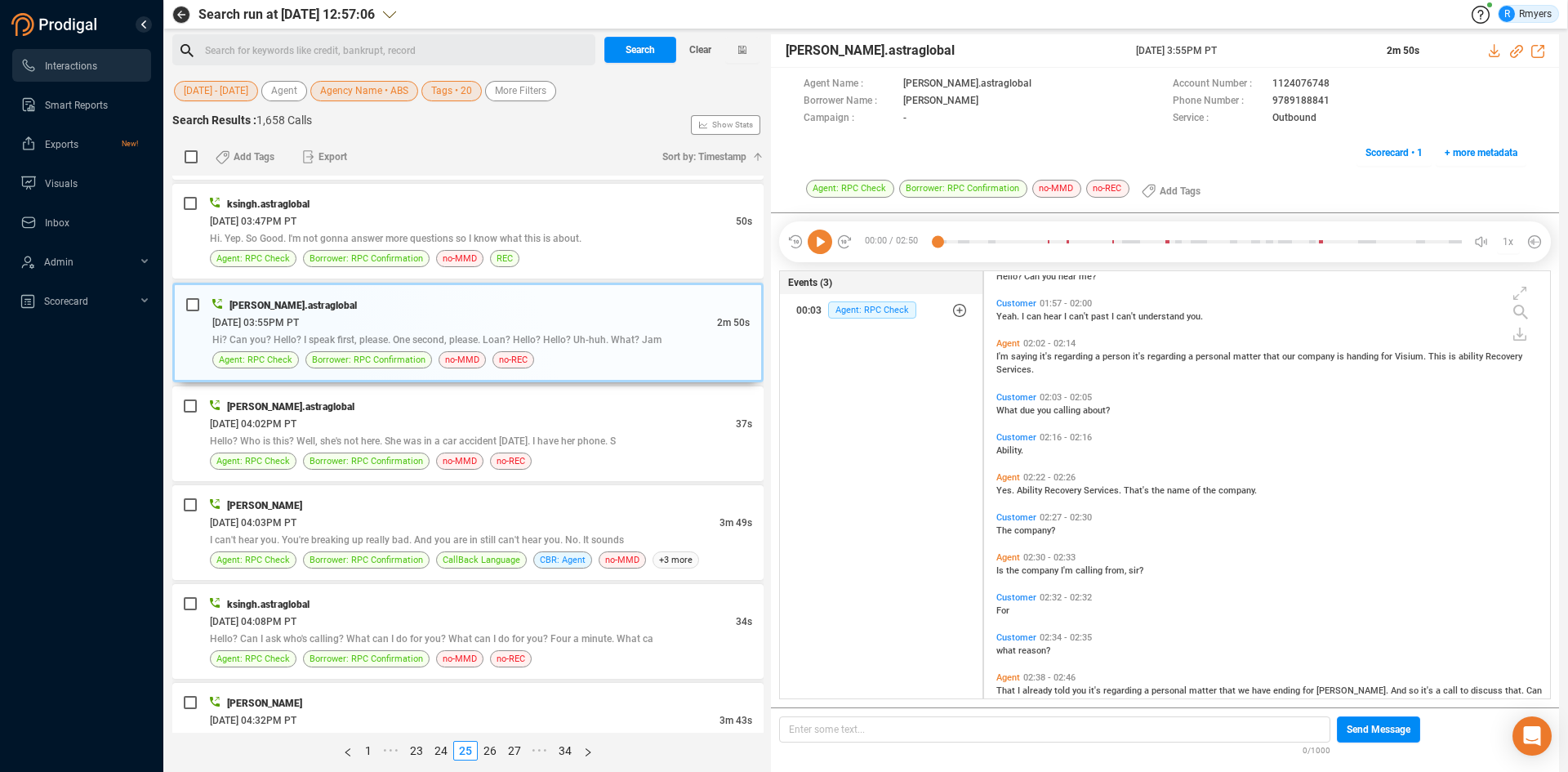
scroll to position [1099, 0]
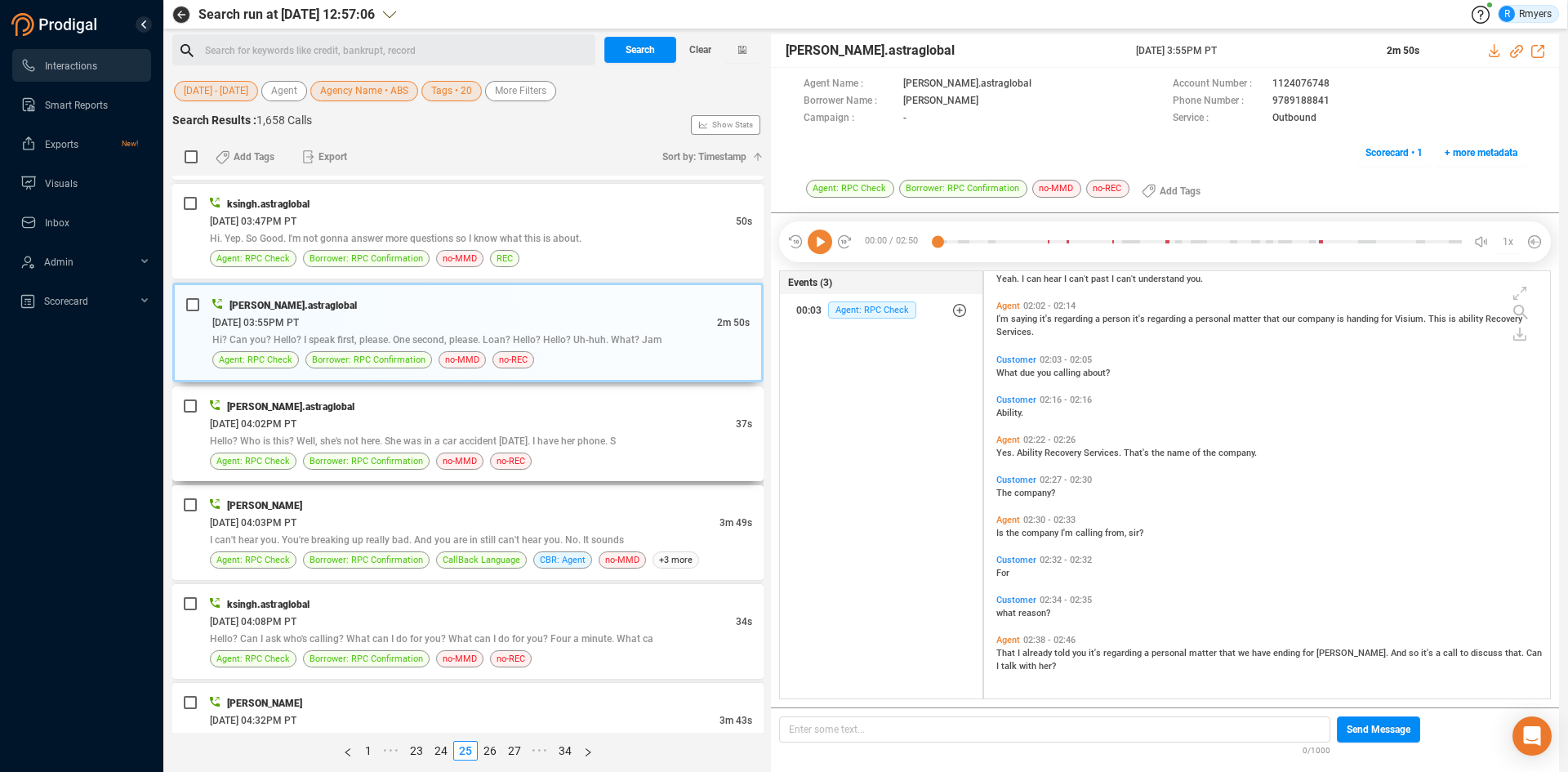
click at [482, 406] on div "divyansh.astraglobal" at bounding box center [481, 406] width 542 height 17
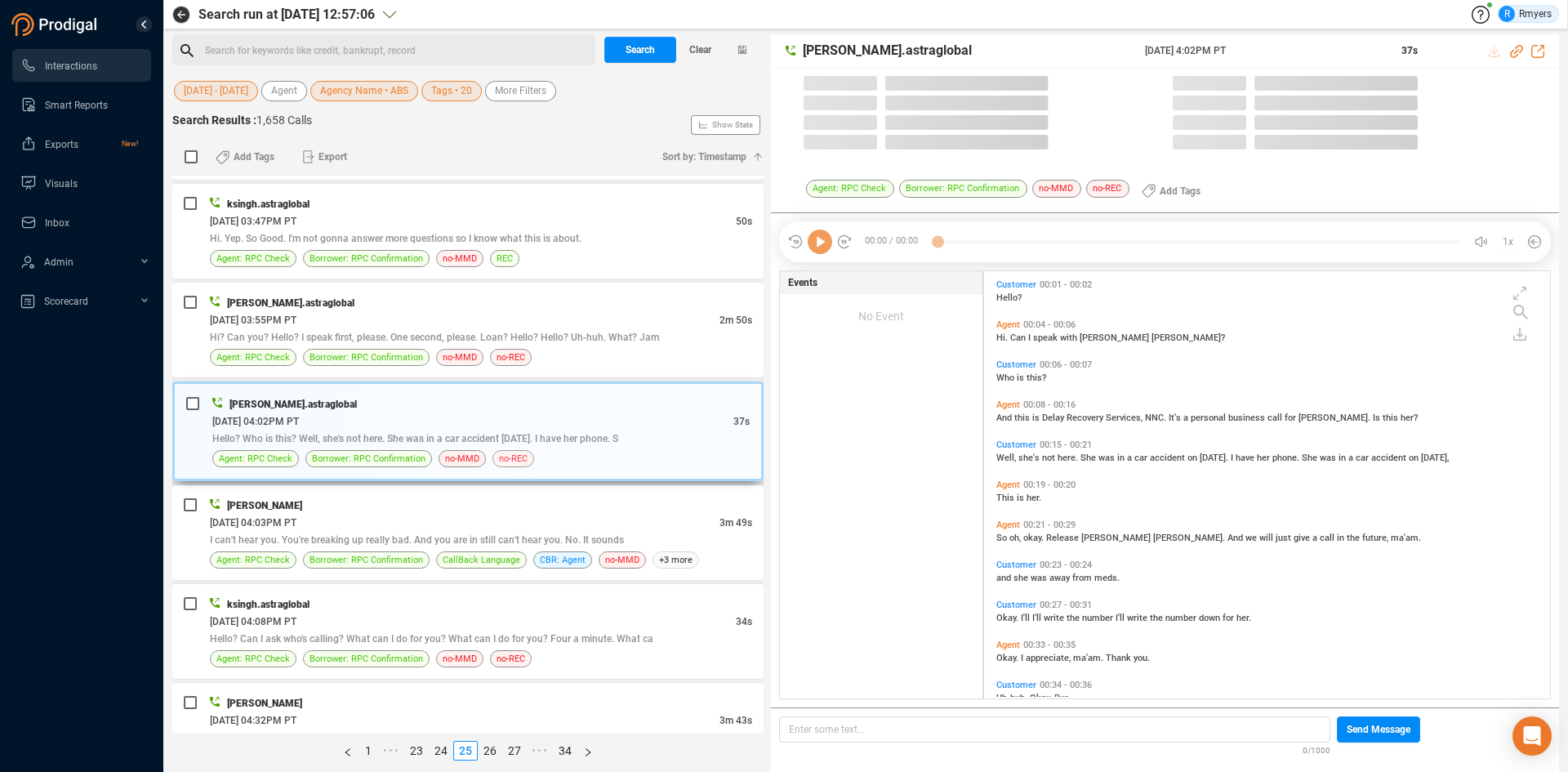
scroll to position [423, 558]
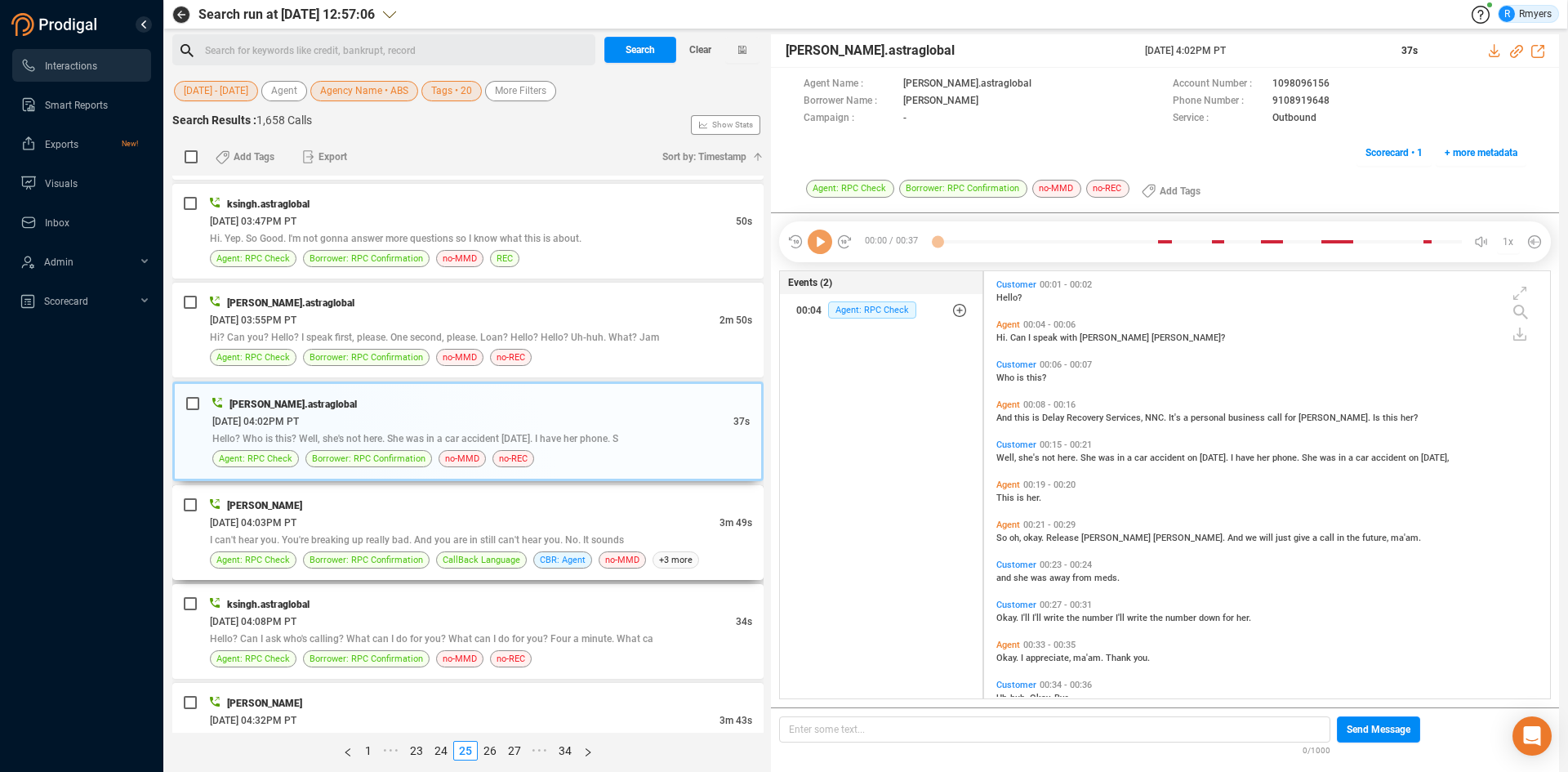
click at [499, 504] on div "Katie Hopkins" at bounding box center [481, 505] width 542 height 17
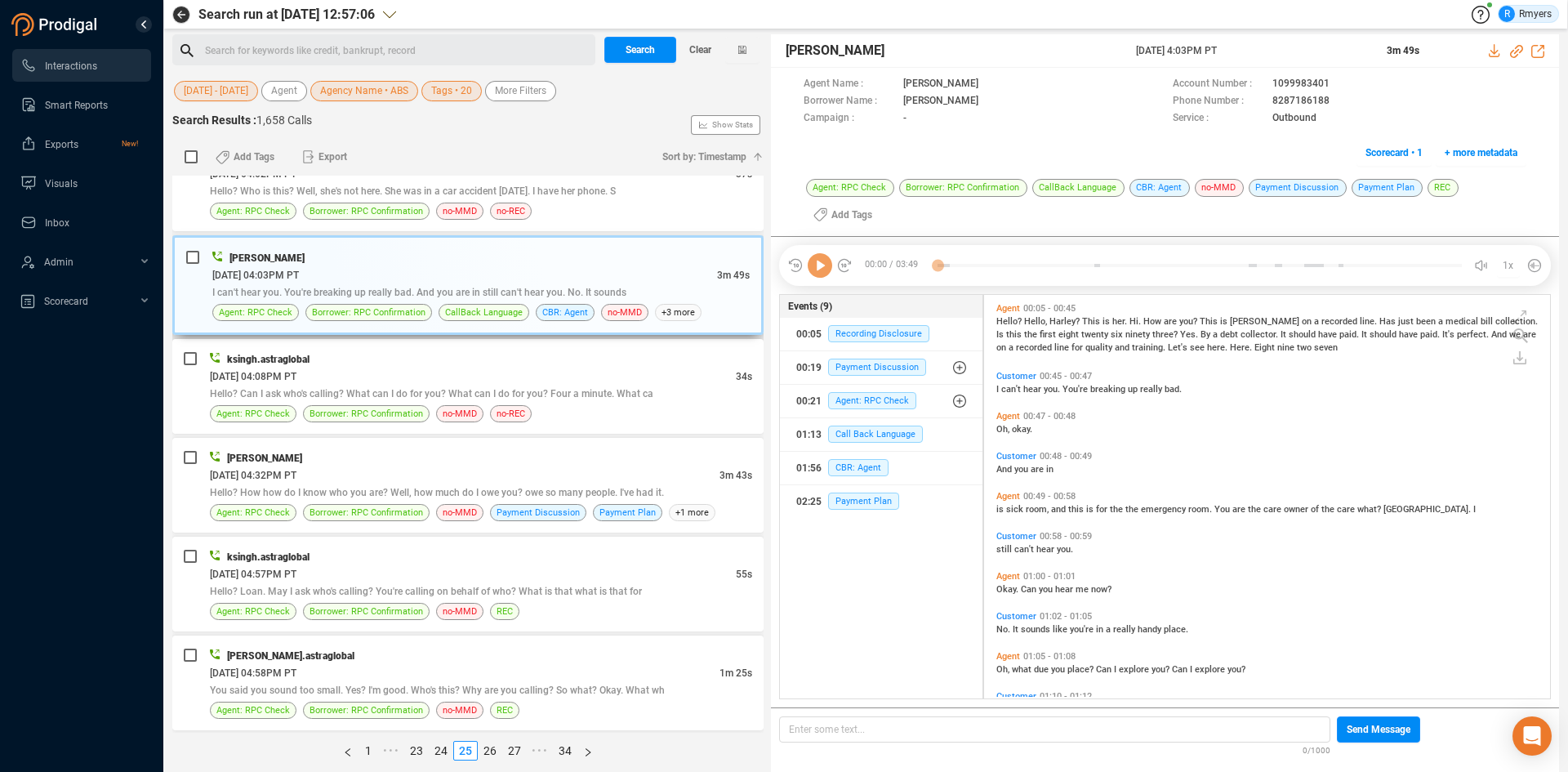
scroll to position [399, 558]
click at [818, 262] on icon at bounding box center [819, 265] width 24 height 24
click at [1515, 51] on icon at bounding box center [1516, 51] width 13 height 13
drag, startPoint x: 1133, startPoint y: 47, endPoint x: 1262, endPoint y: 51, distance: 129.1
click at [1262, 51] on div "Katie Hopkins 23 Jun 2025 @ 4:03PM PT 3m 49s" at bounding box center [1164, 51] width 788 height 33
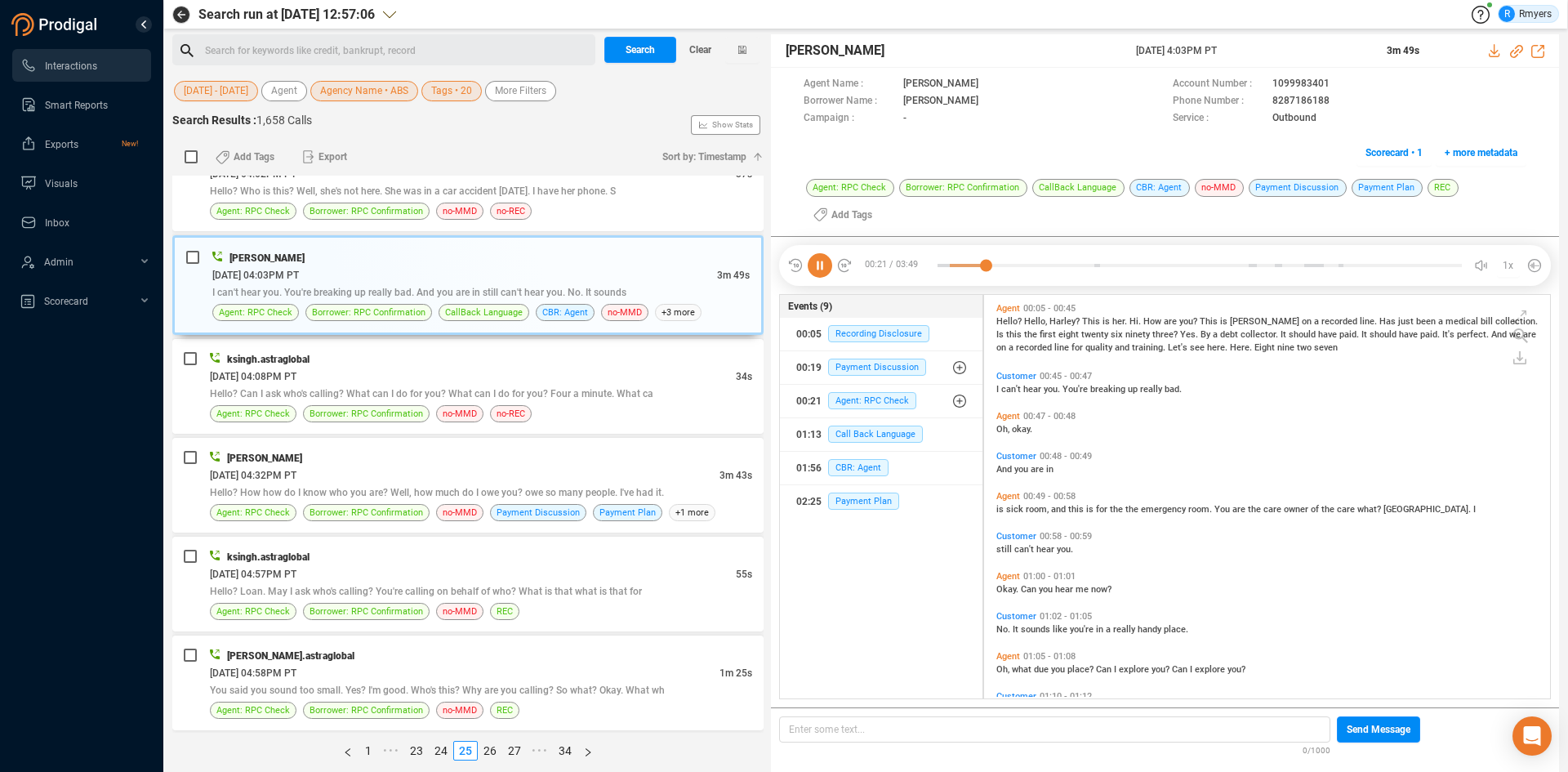
copy div "23 Jun 2025 @ 4:03PM PT"
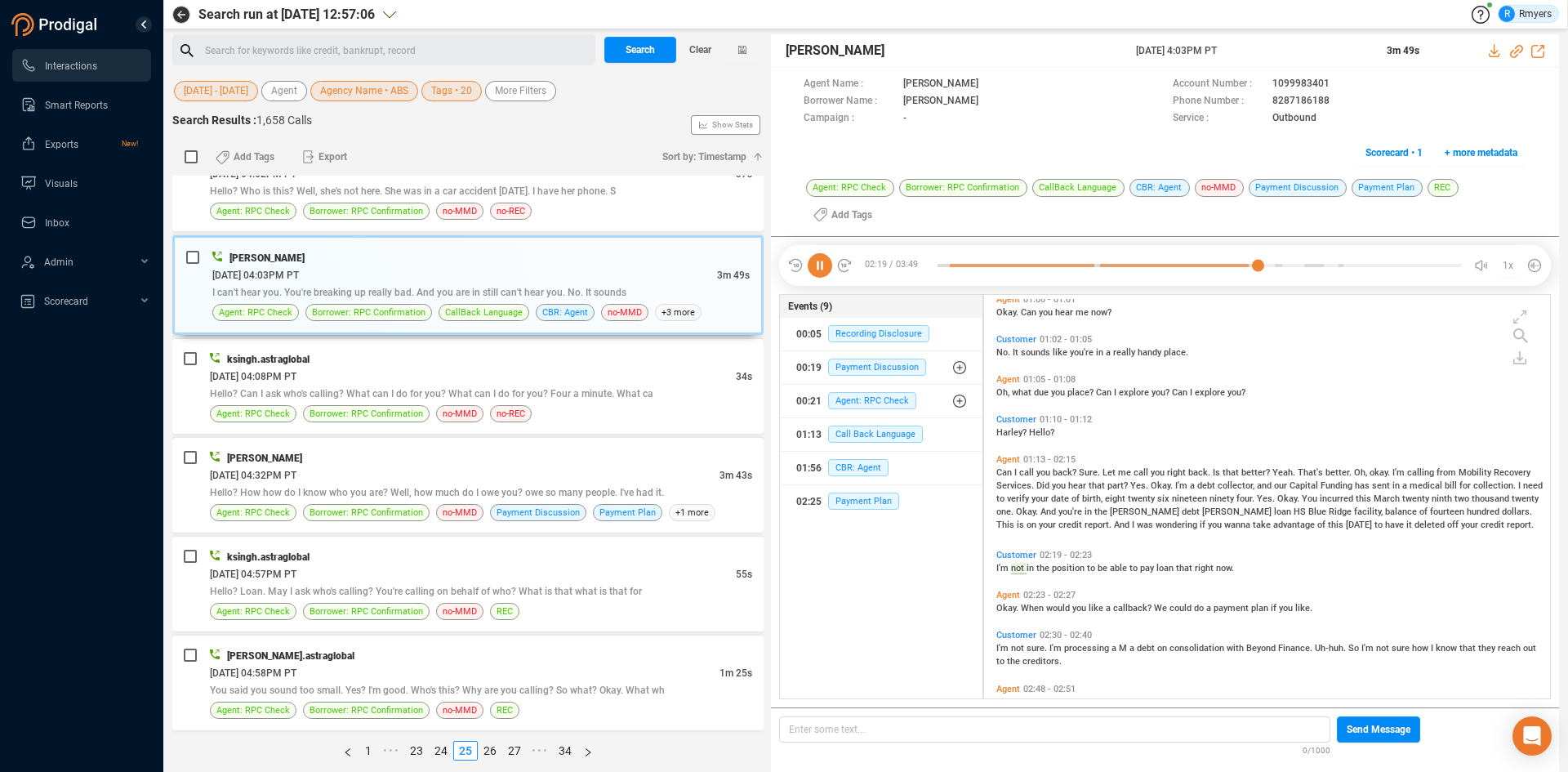
scroll to position [344, 0]
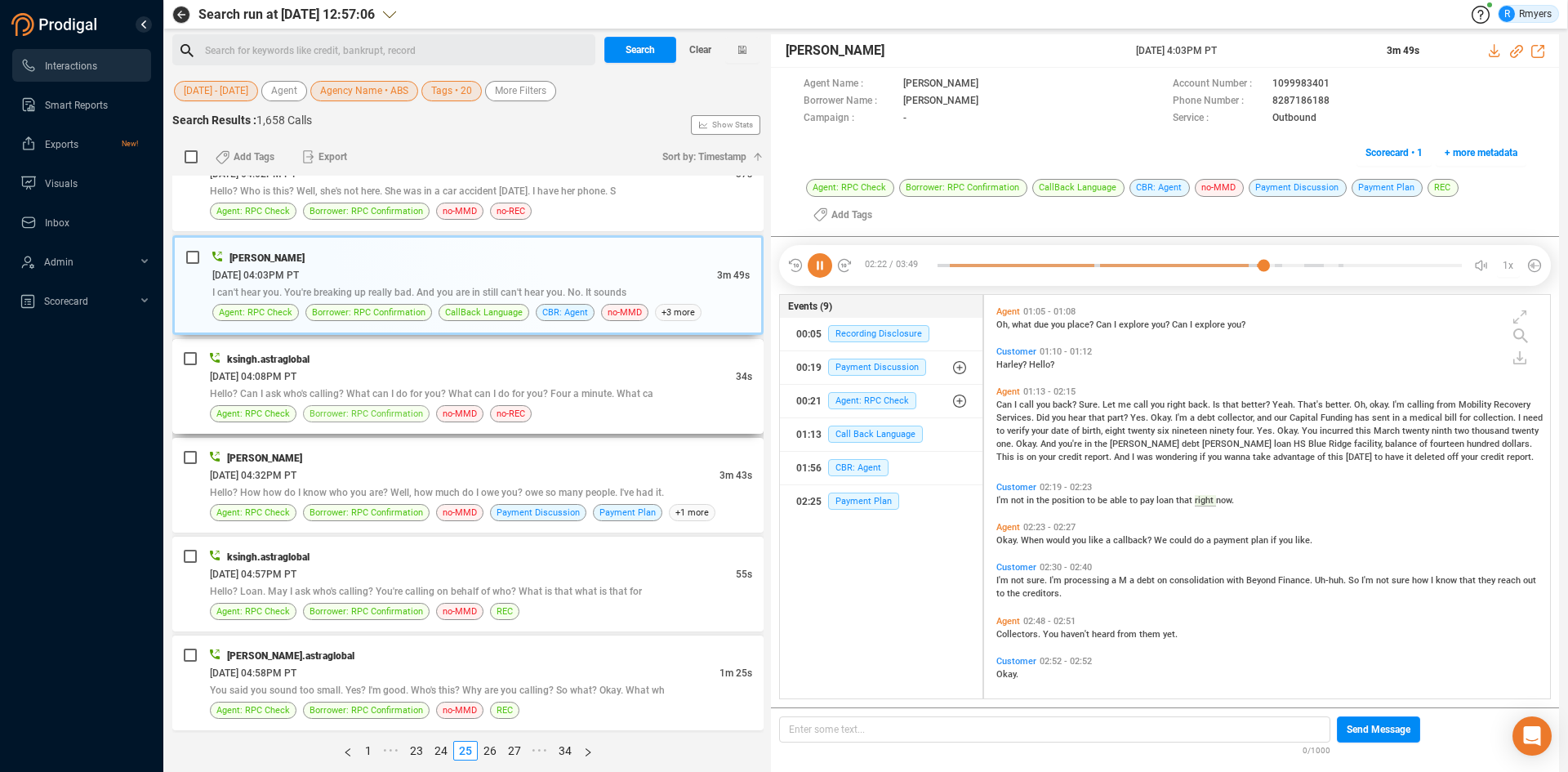
click at [341, 403] on div "ksingh.astraglobal 06/23/2025 @ 04:08PM PT 34s Hello? Can I ask who's calling? …" at bounding box center [481, 386] width 542 height 71
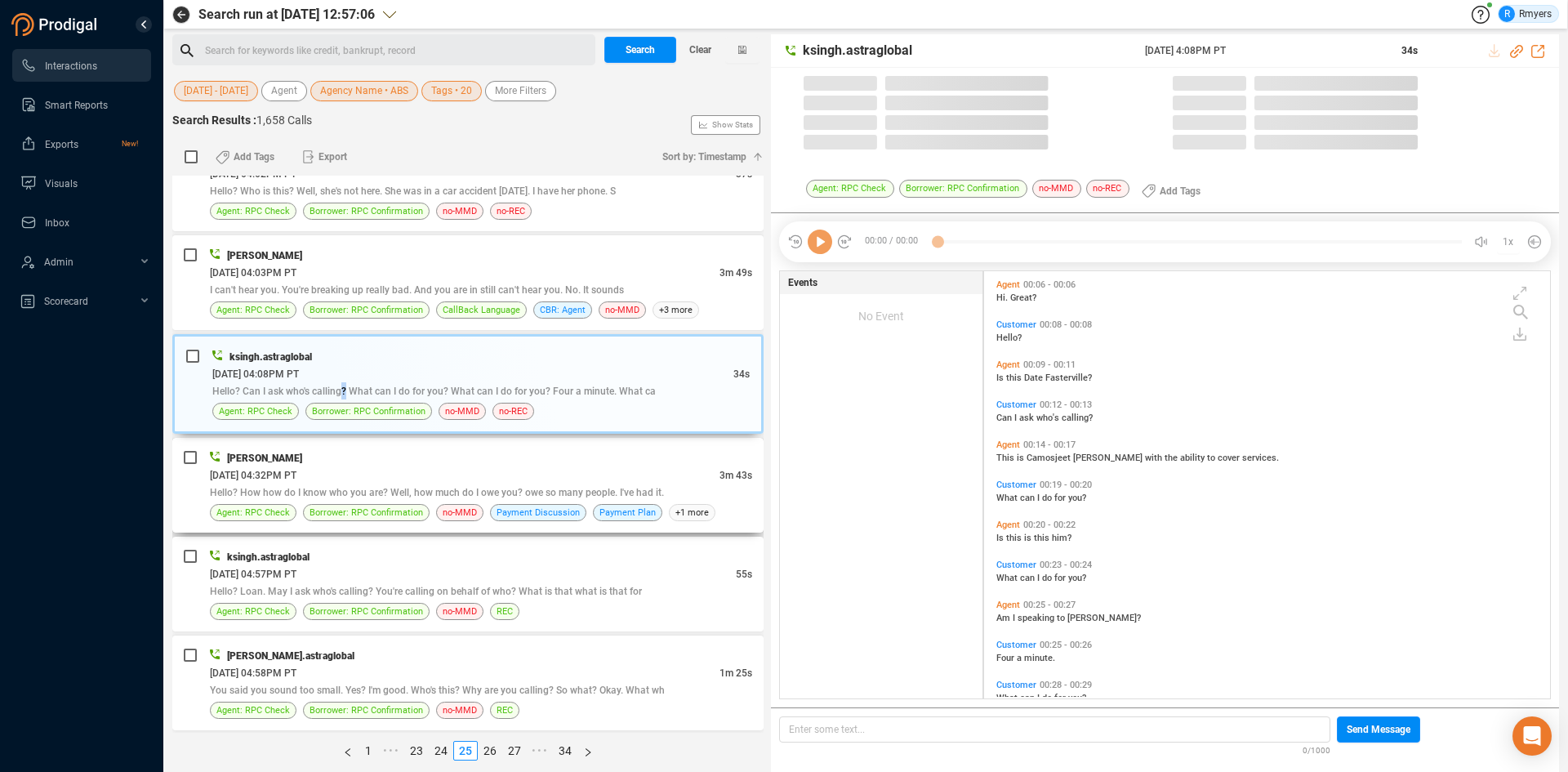
scroll to position [423, 558]
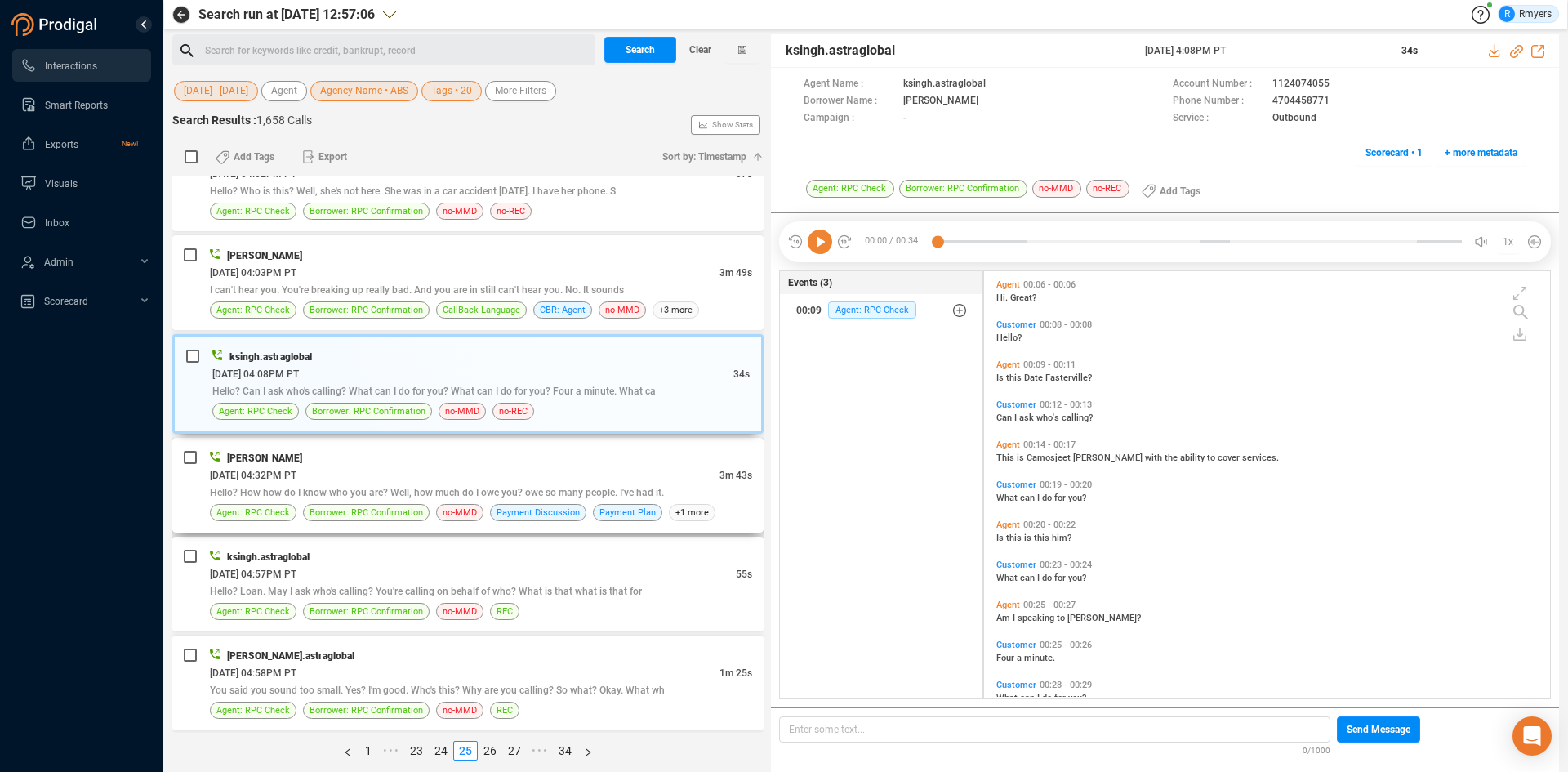
click at [534, 469] on div "06/23/2025 @ 04:32PM PT" at bounding box center [464, 474] width 509 height 17
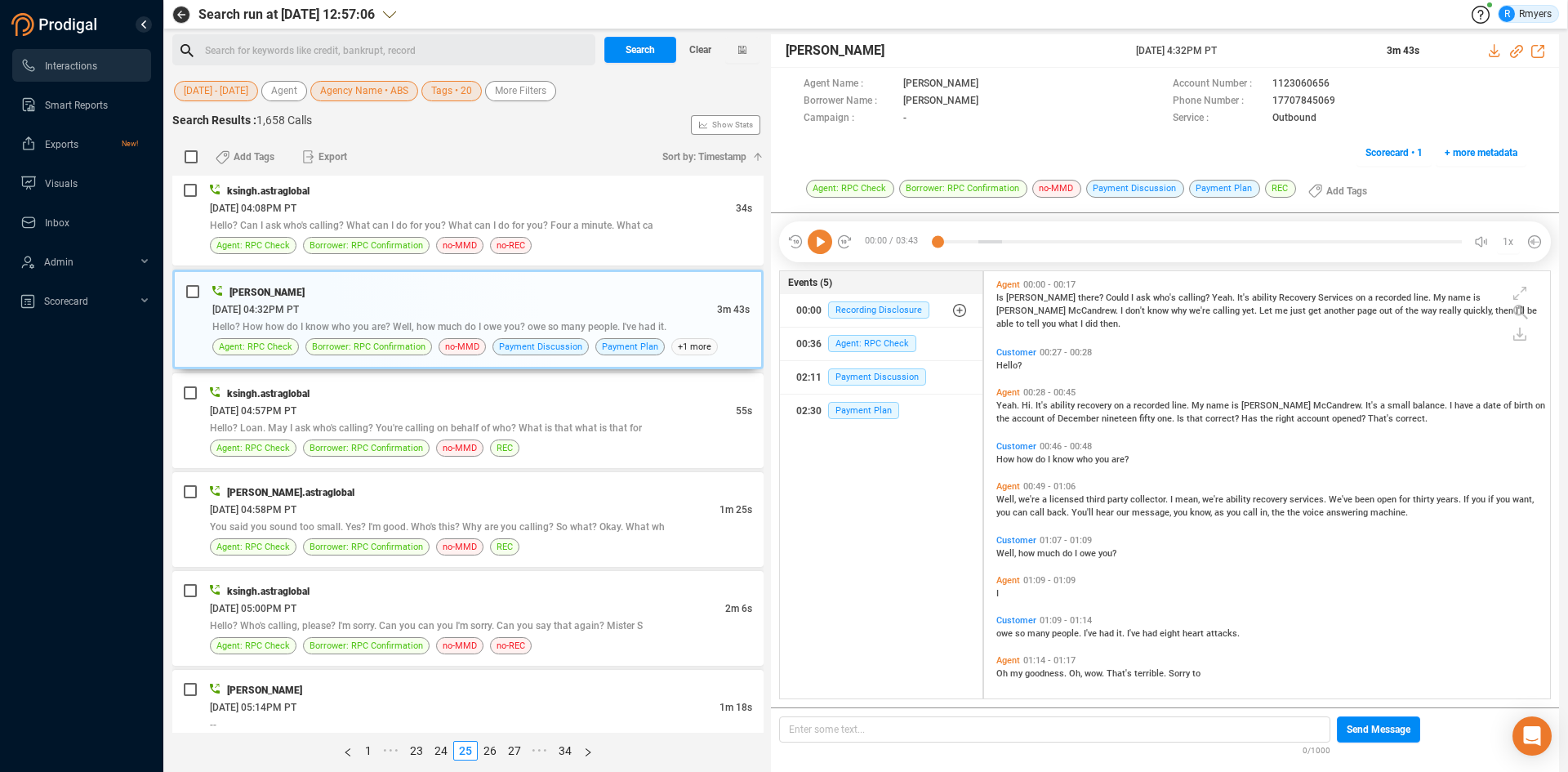
click at [817, 249] on icon at bounding box center [819, 241] width 24 height 24
click at [1514, 50] on icon at bounding box center [1516, 51] width 13 height 13
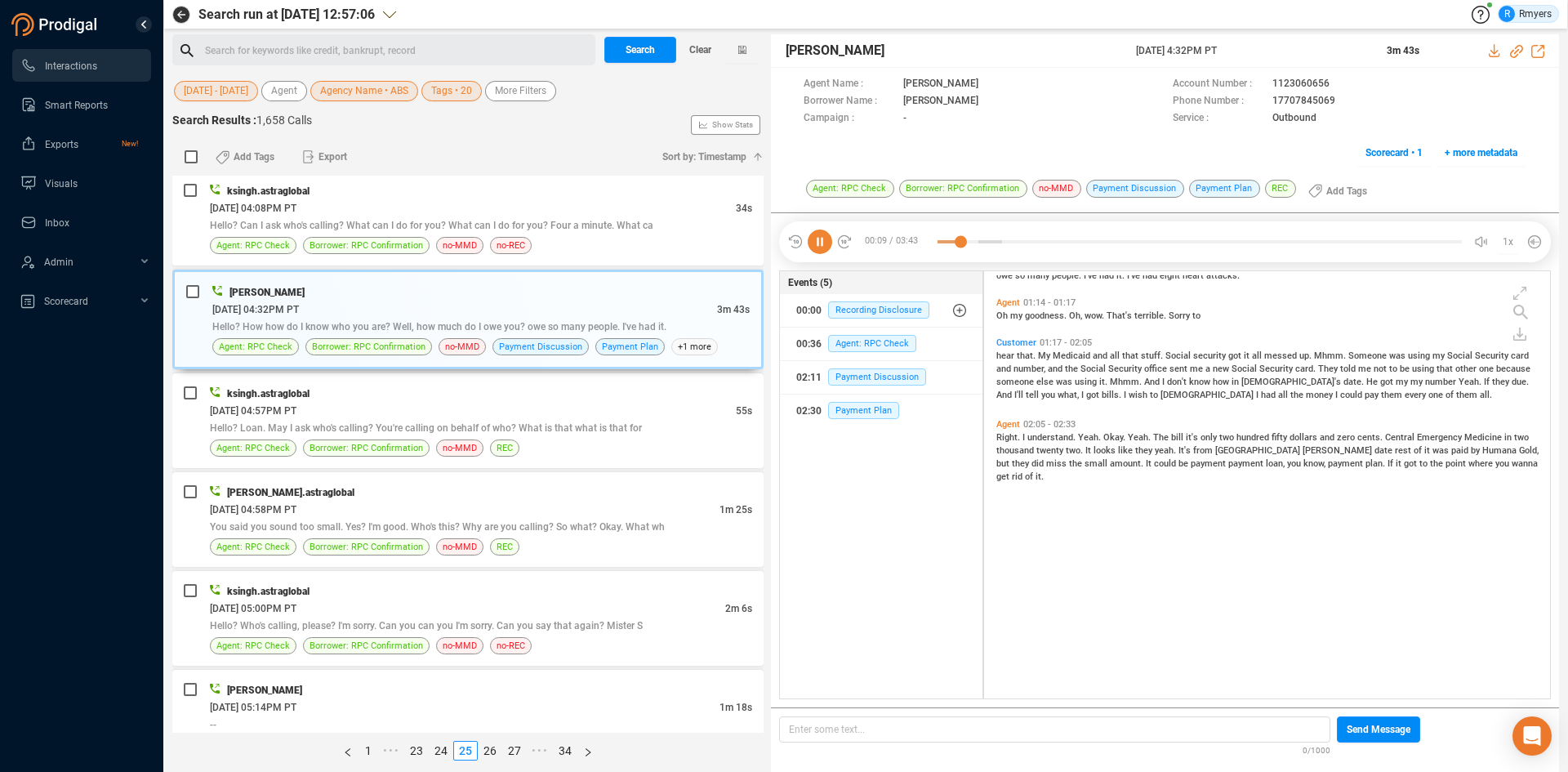
scroll to position [0, 0]
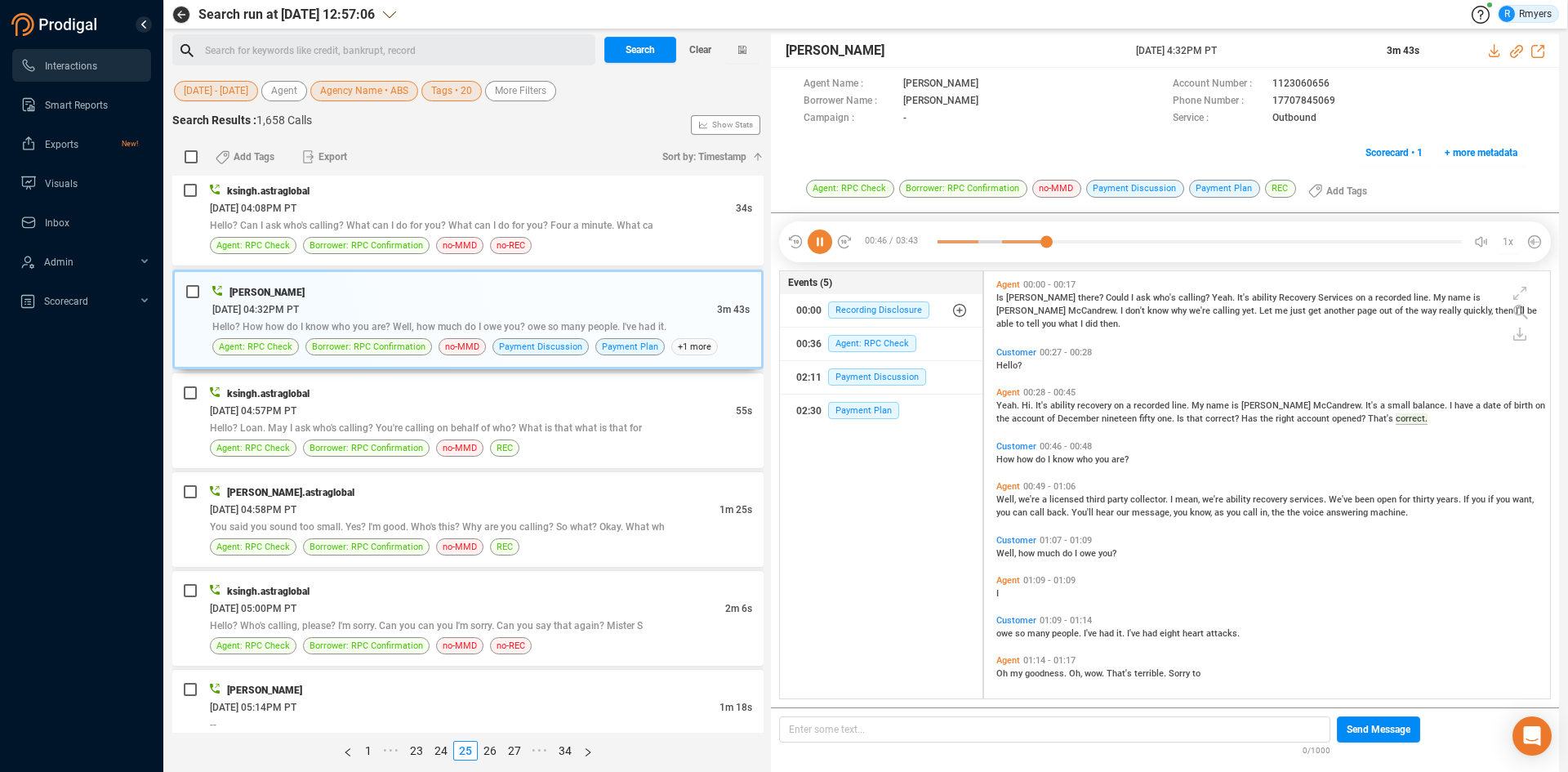
drag, startPoint x: 1126, startPoint y: 52, endPoint x: 1271, endPoint y: 50, distance: 145.0
click at [1271, 50] on div "Joe McAndrew 23 Jun 2025 @ 4:32PM PT 3m 43s" at bounding box center [1164, 51] width 788 height 33
copy div "23 Jun 2025 @ 4:32PM PT"
click at [477, 418] on div "Hello? Loan. May I ask who's calling? You're calling on behalf of who? What is …" at bounding box center [481, 427] width 542 height 17
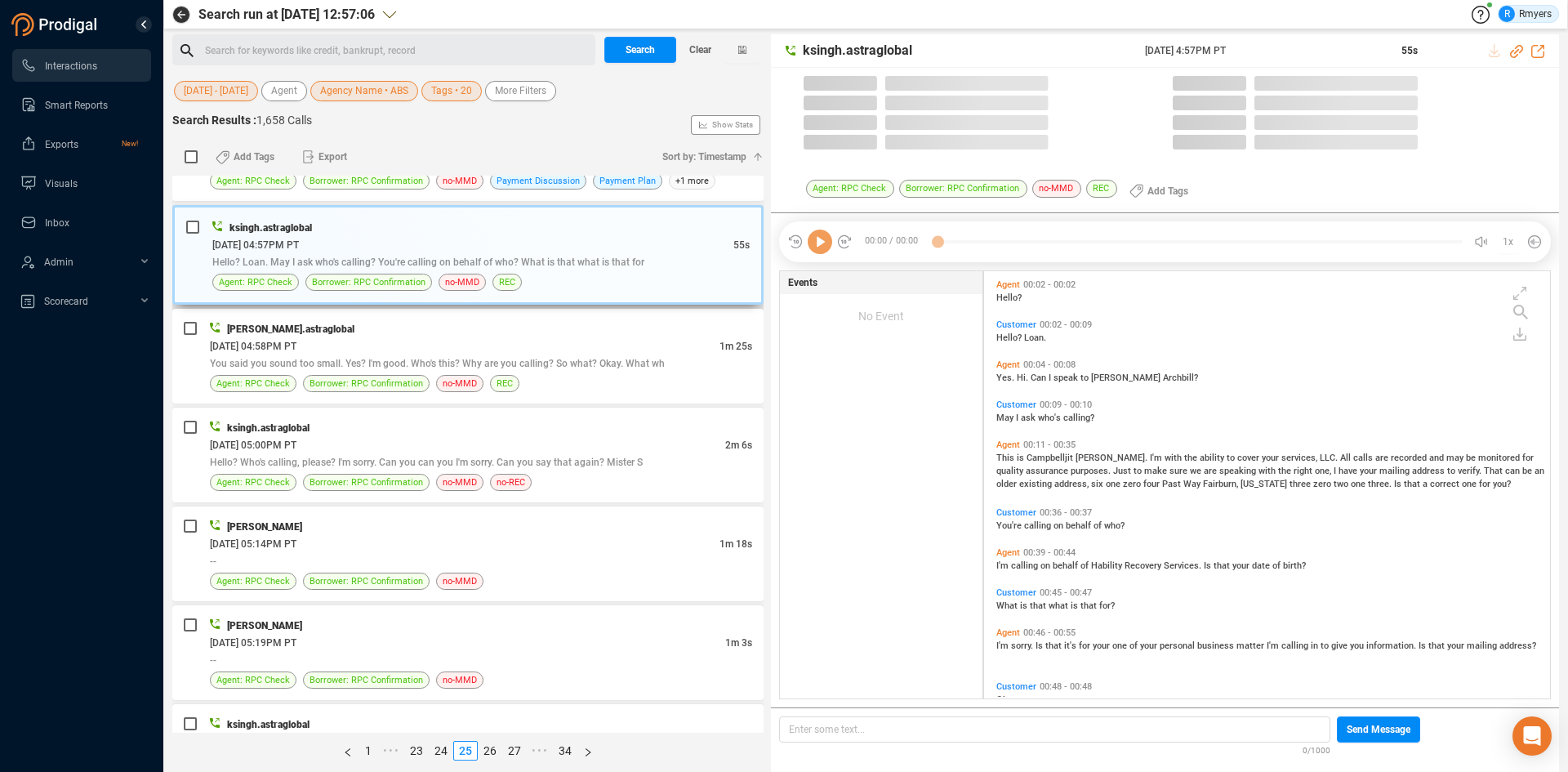
scroll to position [423, 558]
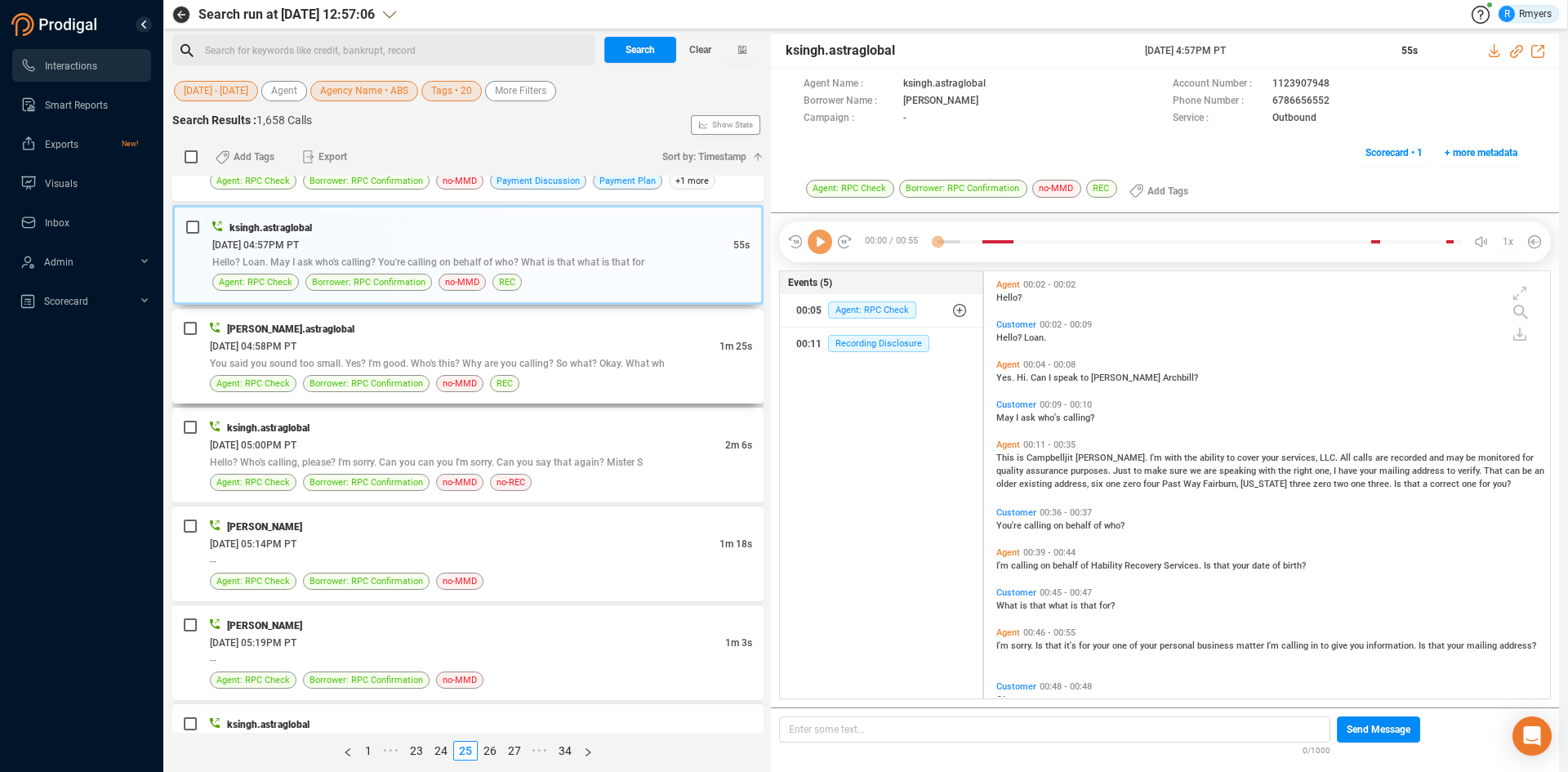
drag, startPoint x: 465, startPoint y: 370, endPoint x: 462, endPoint y: 398, distance: 28.2
click at [464, 370] on div "You said you sound too small. Yes? I'm good. Who's this? Why are you calling? S…" at bounding box center [481, 363] width 542 height 17
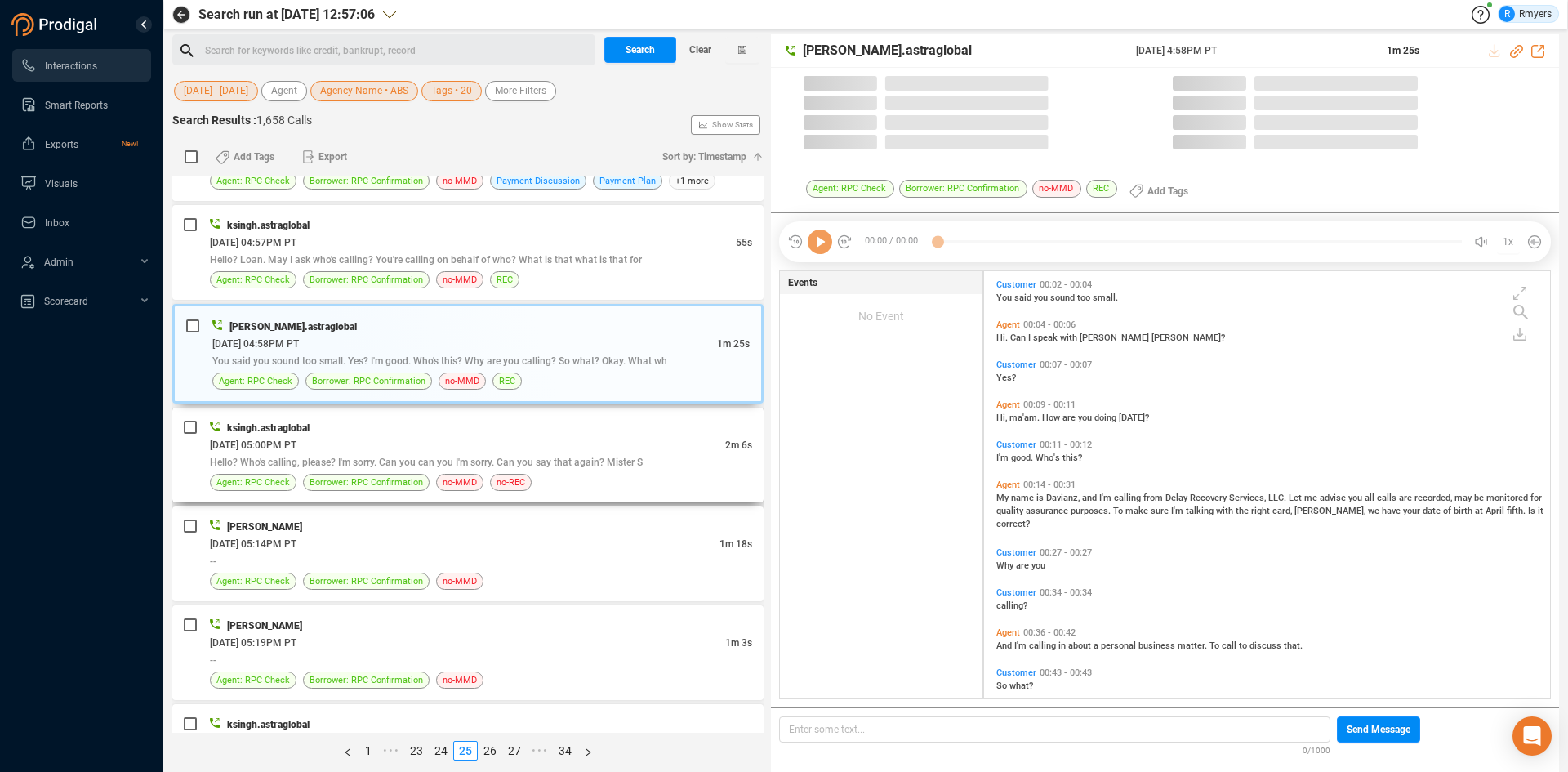
click at [475, 451] on div "06/23/2025 @ 05:00PM PT" at bounding box center [467, 444] width 515 height 17
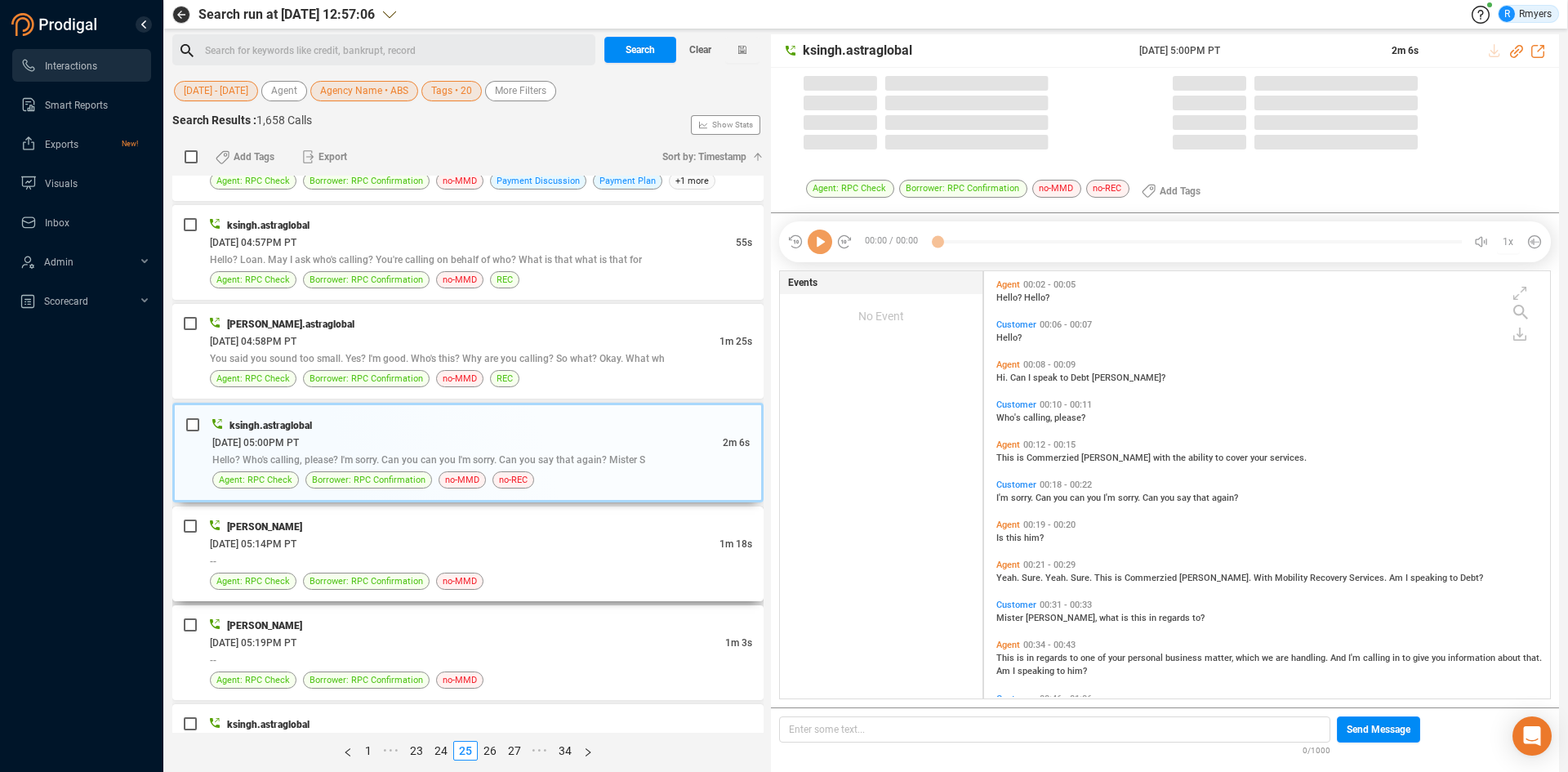
click at [480, 533] on div "PAUL MACK" at bounding box center [481, 526] width 542 height 17
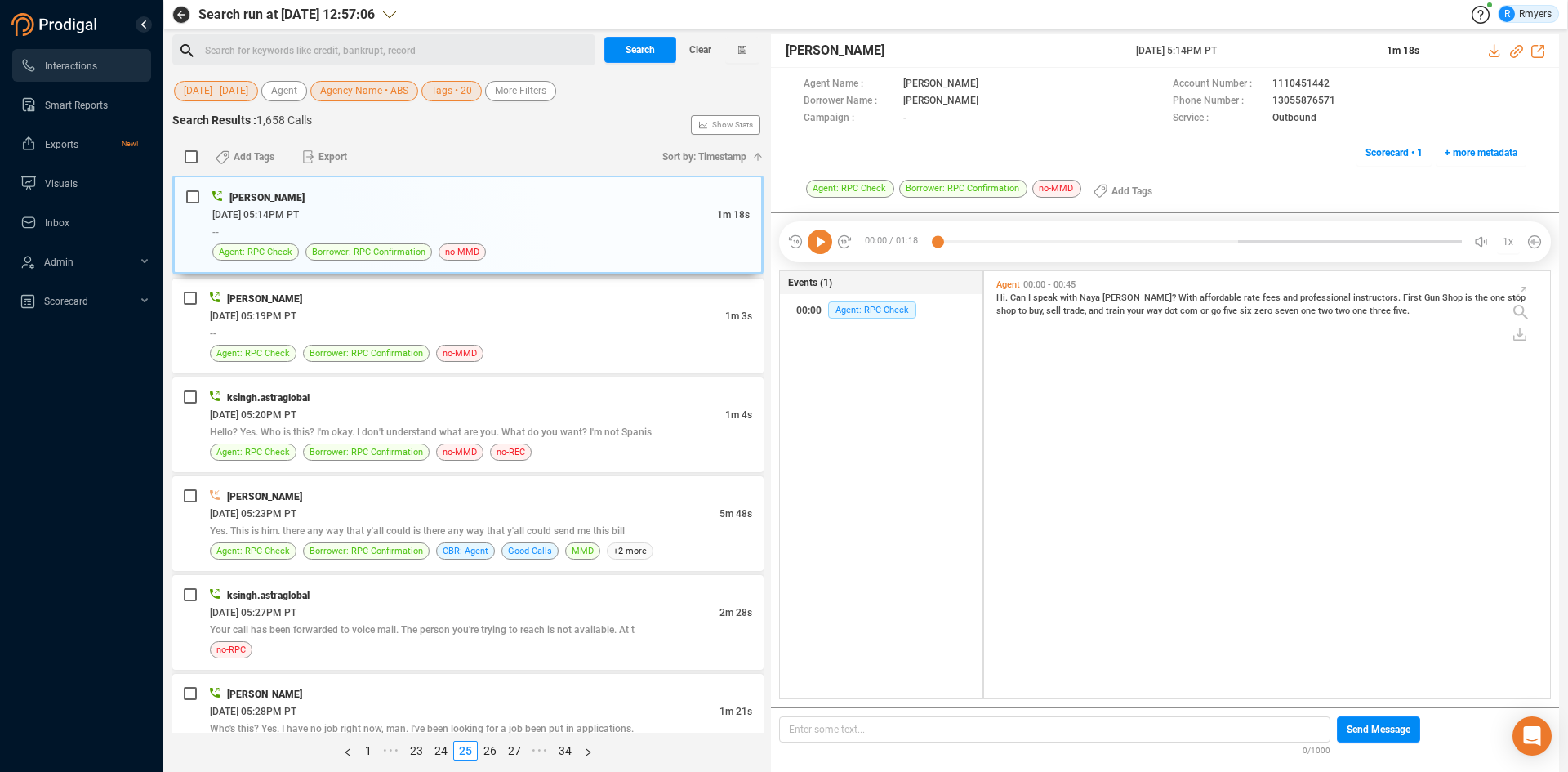
scroll to position [1633, 0]
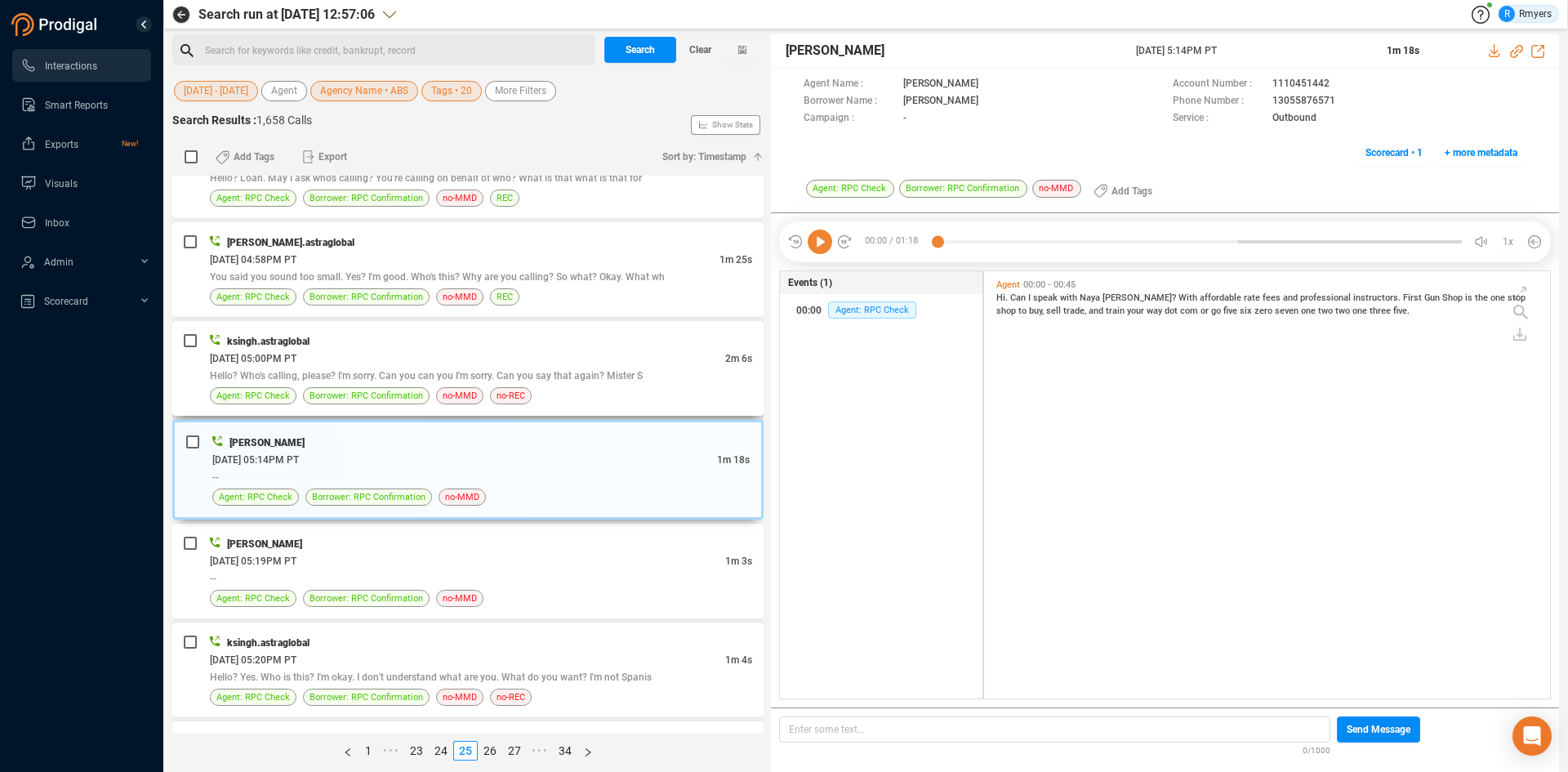
click at [425, 368] on div "Hello? Who's calling, please? I'm sorry. Can you can you I'm sorry. Can you say…" at bounding box center [481, 375] width 542 height 17
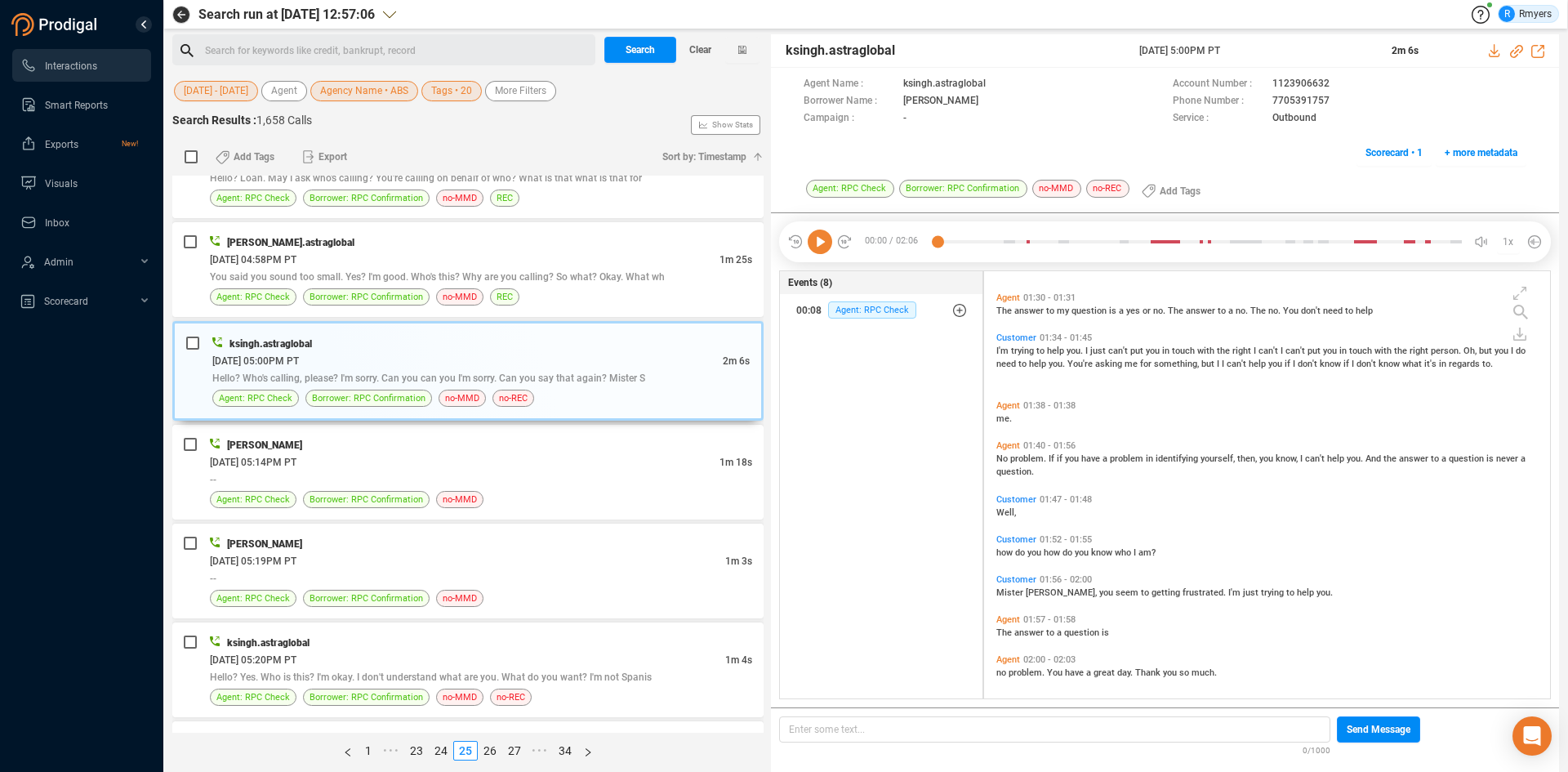
scroll to position [490, 0]
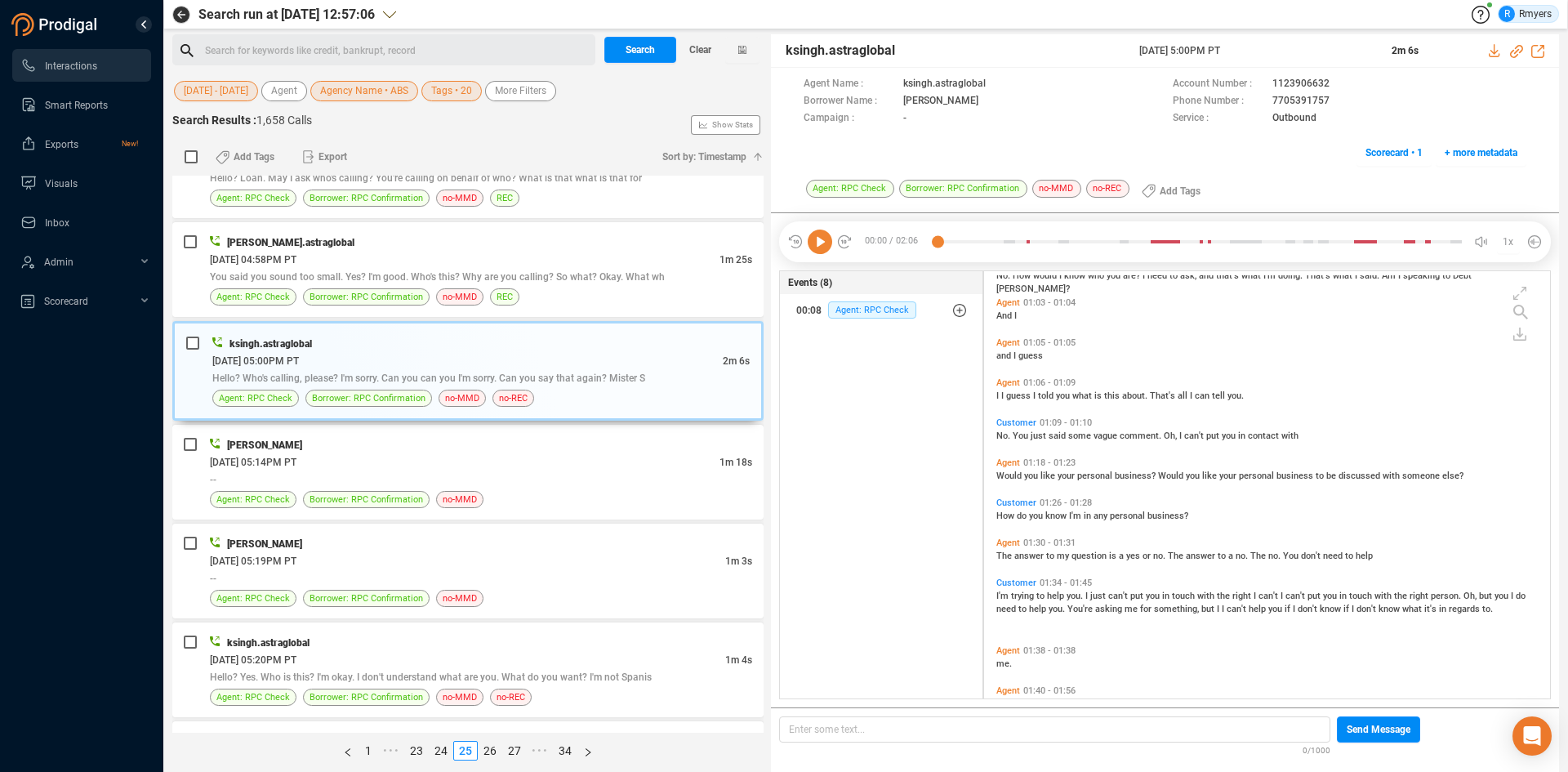
click at [1006, 394] on span "guess" at bounding box center [1019, 395] width 27 height 10
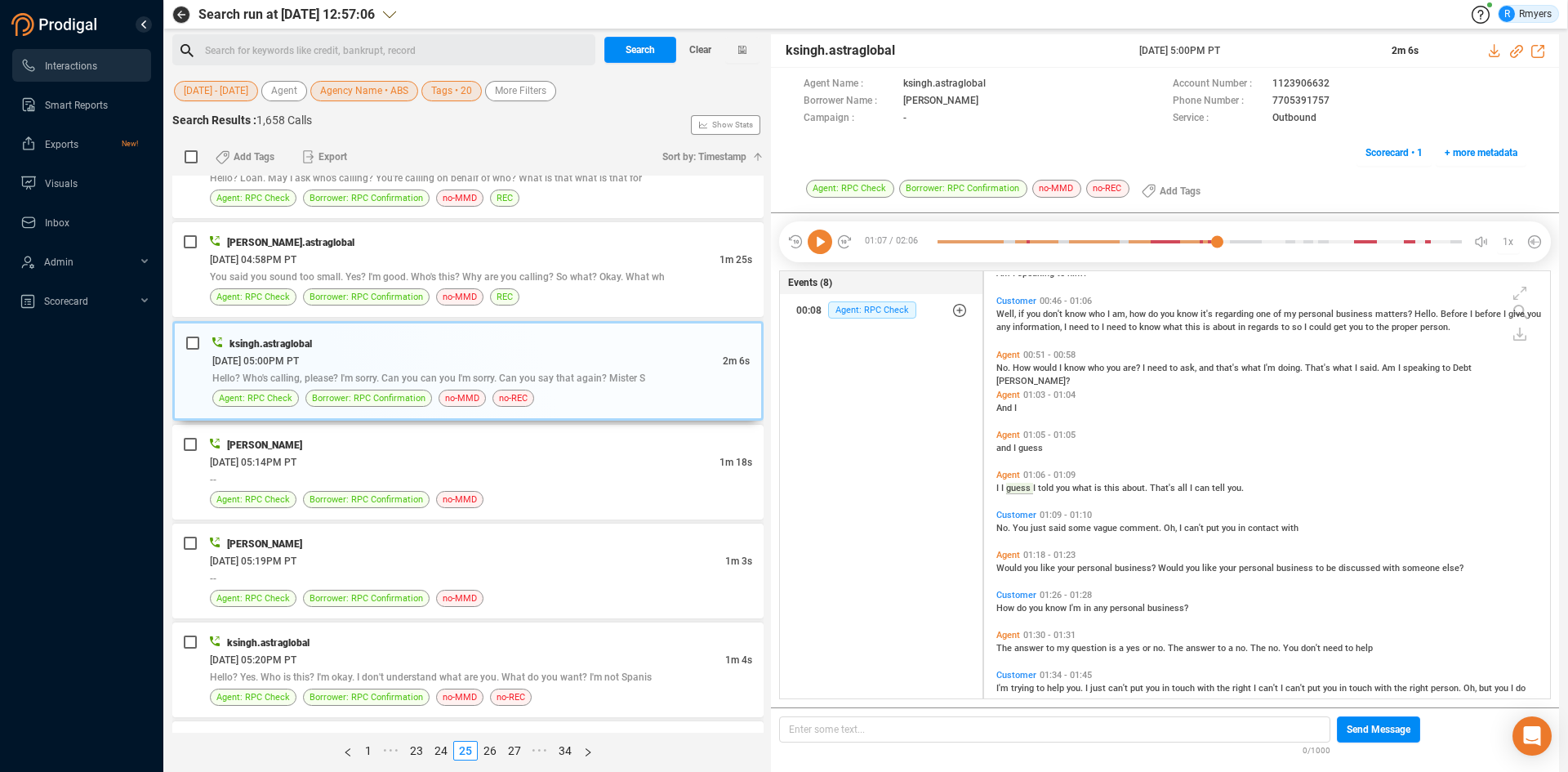
click at [815, 242] on icon at bounding box center [819, 241] width 24 height 24
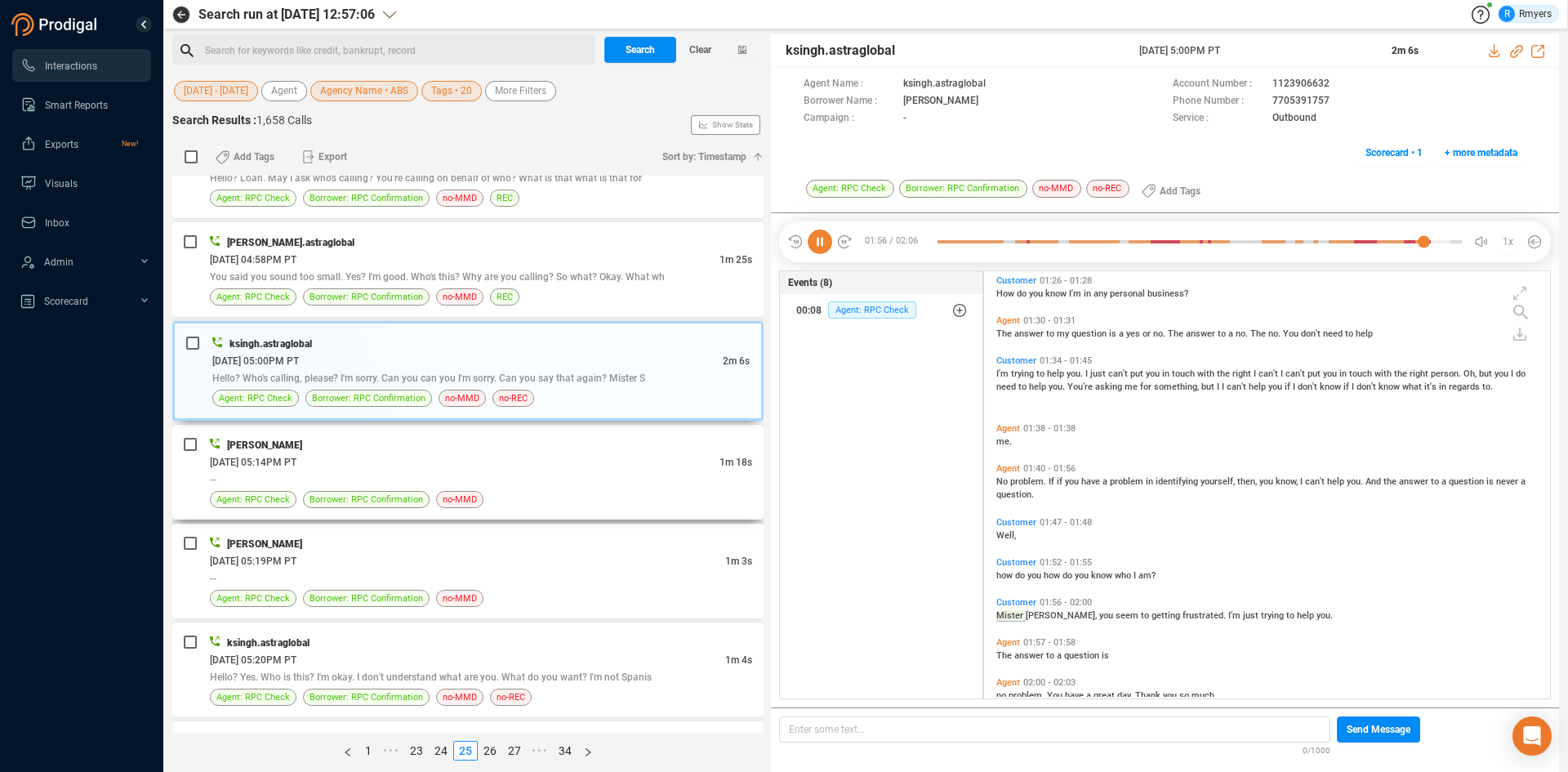
scroll to position [740, 0]
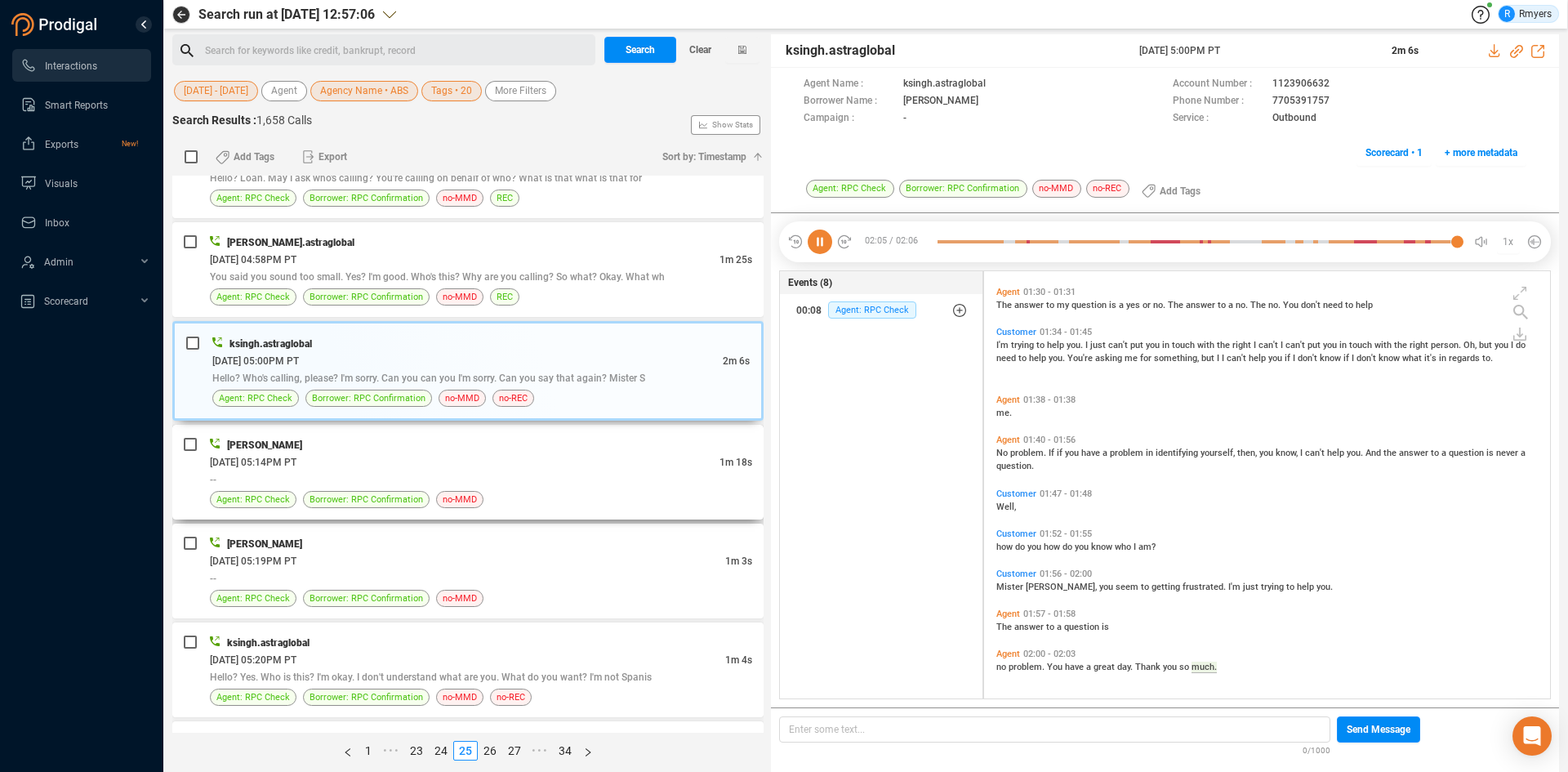
click at [647, 465] on div "06/23/2025 @ 05:14PM PT" at bounding box center [464, 461] width 509 height 17
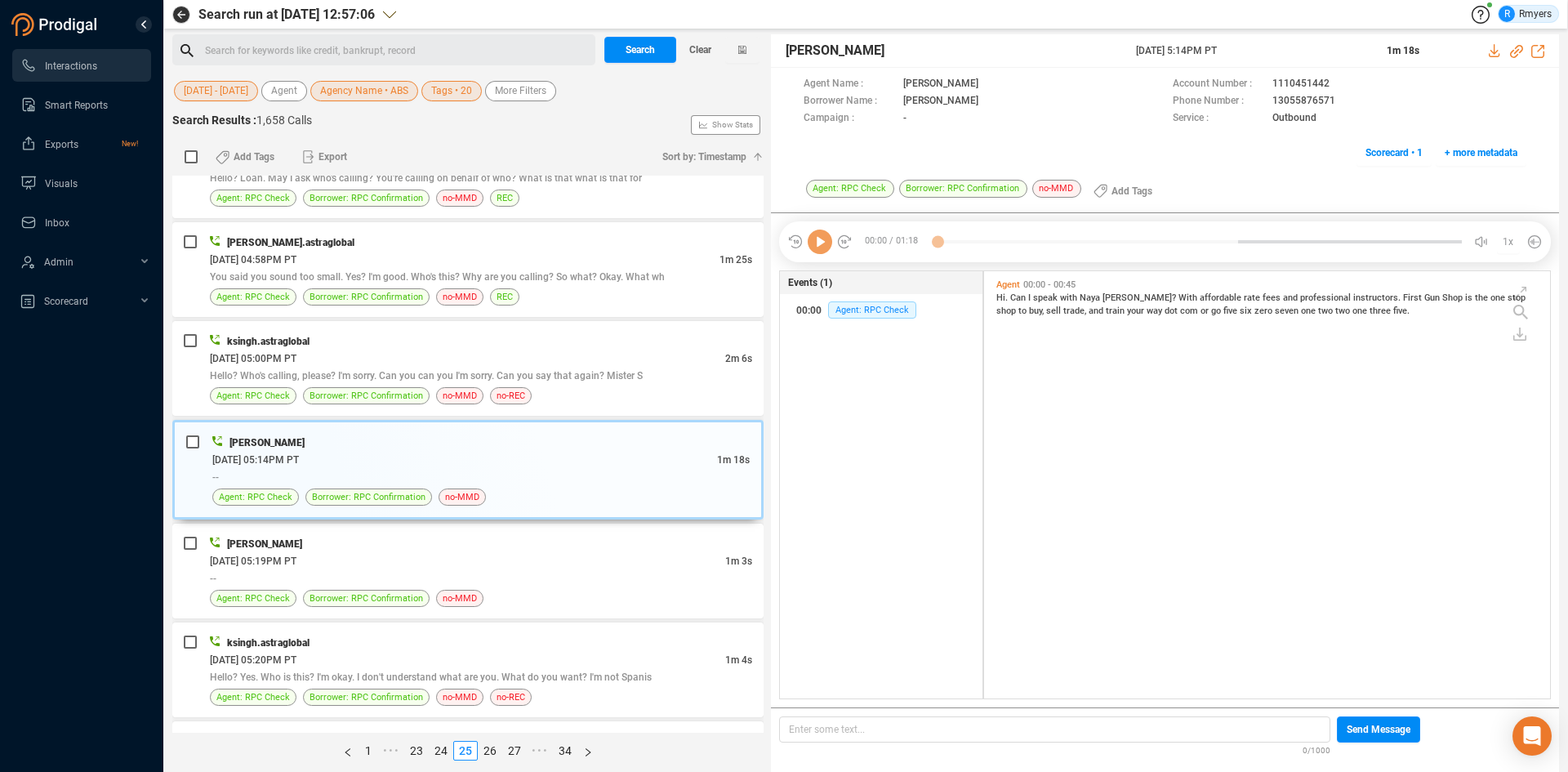
scroll to position [423, 558]
click at [829, 249] on icon at bounding box center [819, 241] width 24 height 24
click at [425, 591] on div "Borrower: RPC Confirmation" at bounding box center [366, 598] width 126 height 17
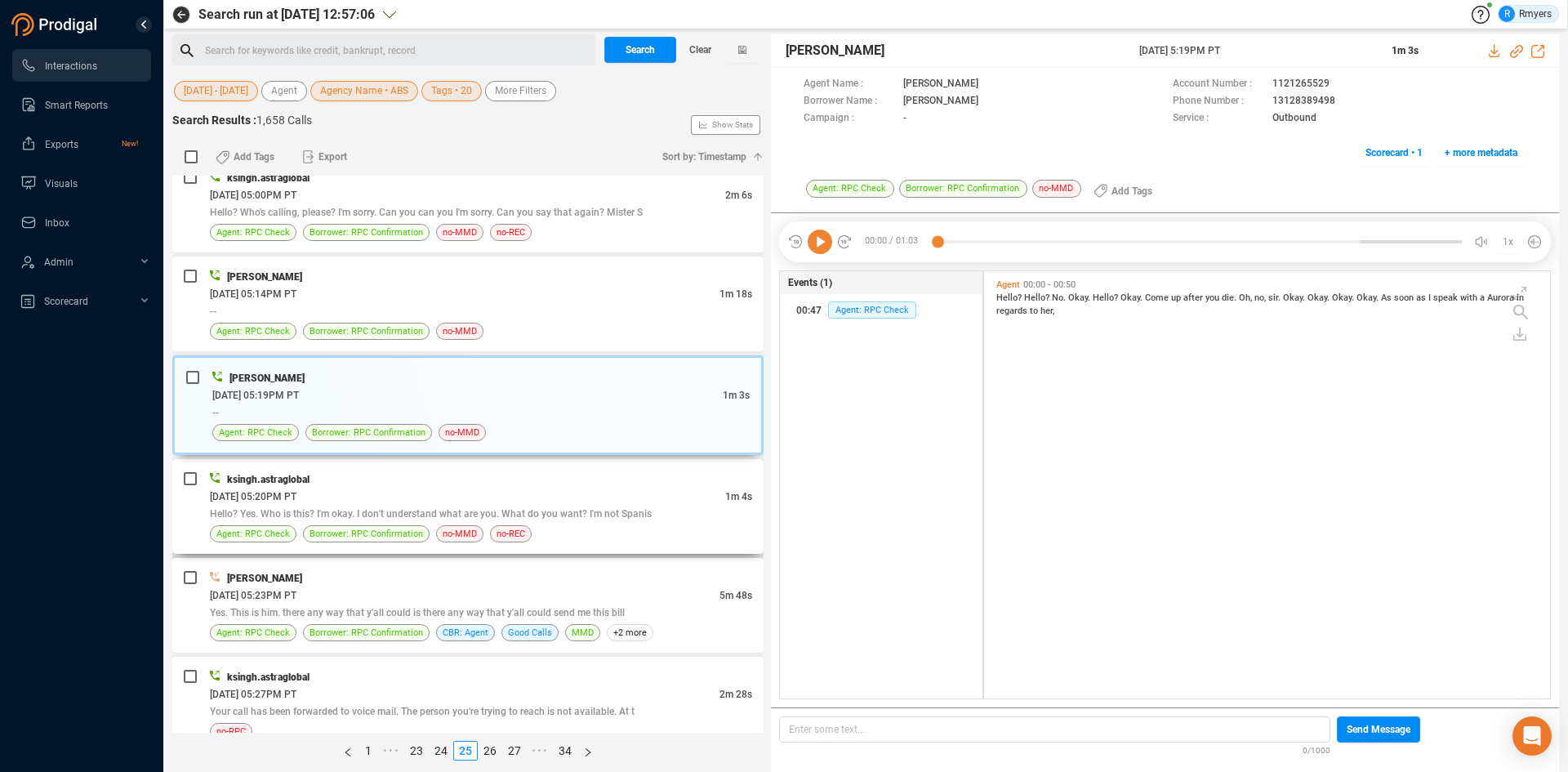
click at [417, 514] on span "Hello? Yes. Who is this? I'm okay. I don't understand what are you. What do you…" at bounding box center [431, 513] width 442 height 11
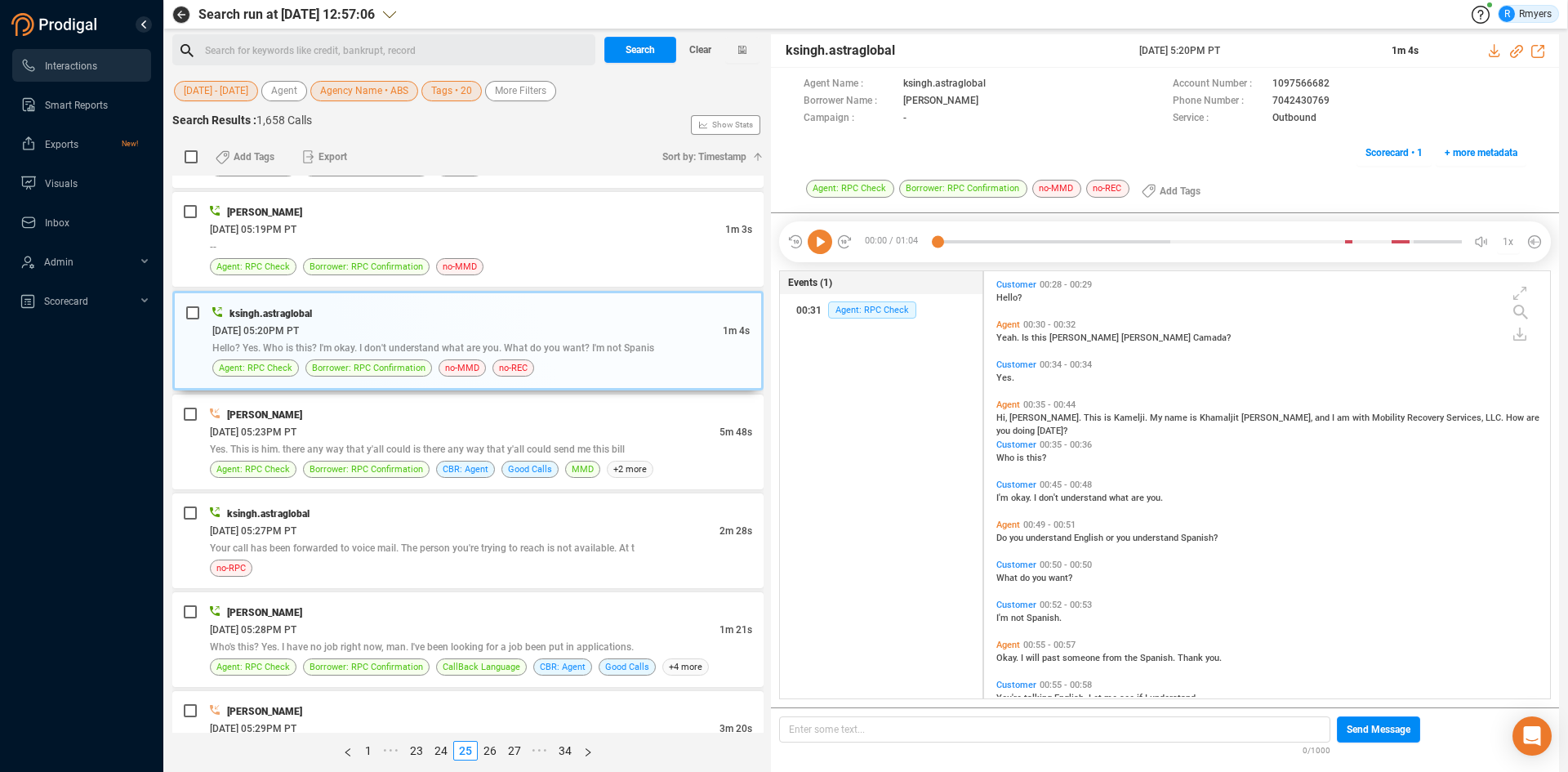
scroll to position [31, 0]
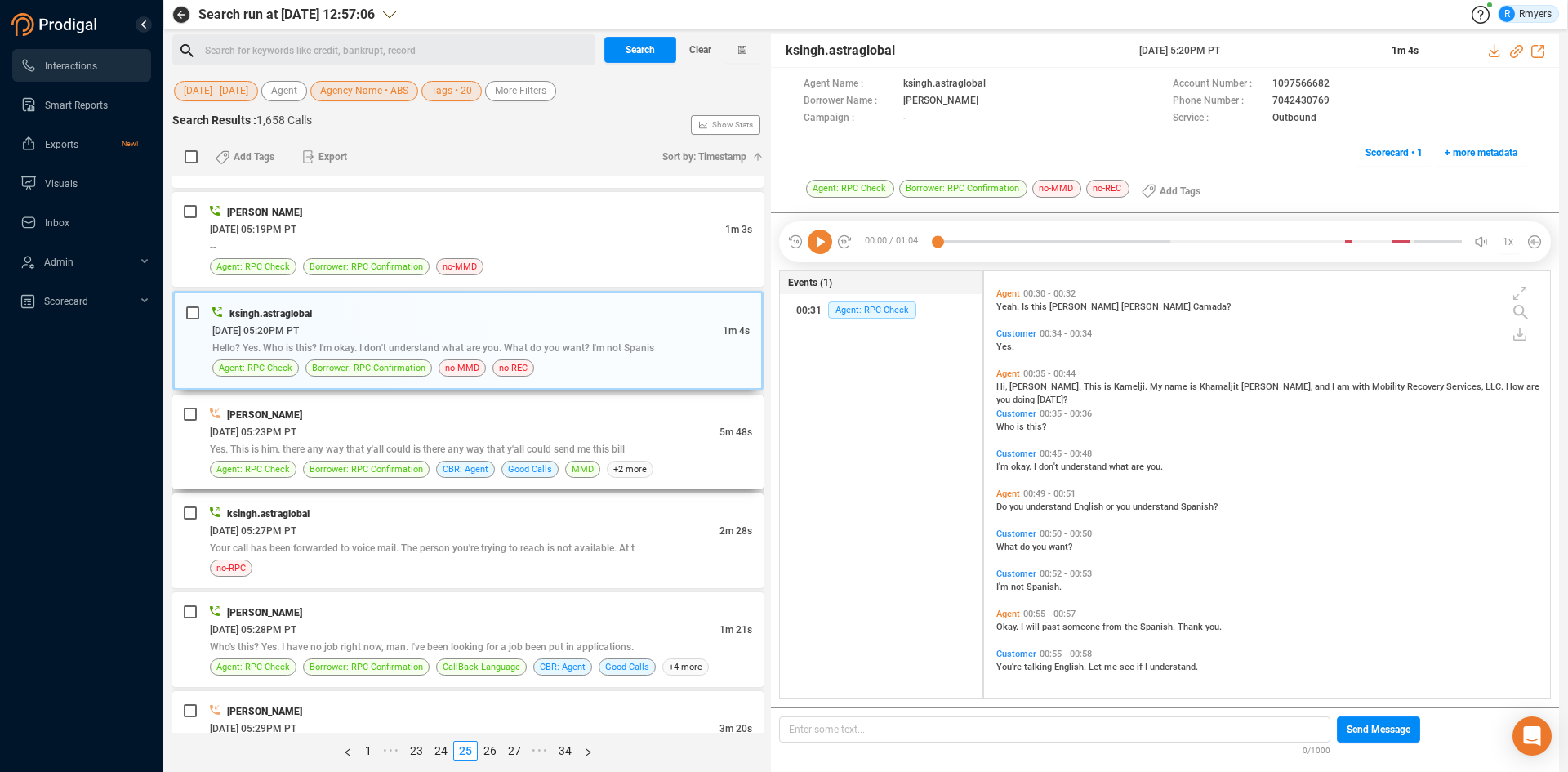
click at [591, 449] on span "Yes. This is him. there any way that y'all could is there any way that y'all co…" at bounding box center [417, 449] width 415 height 11
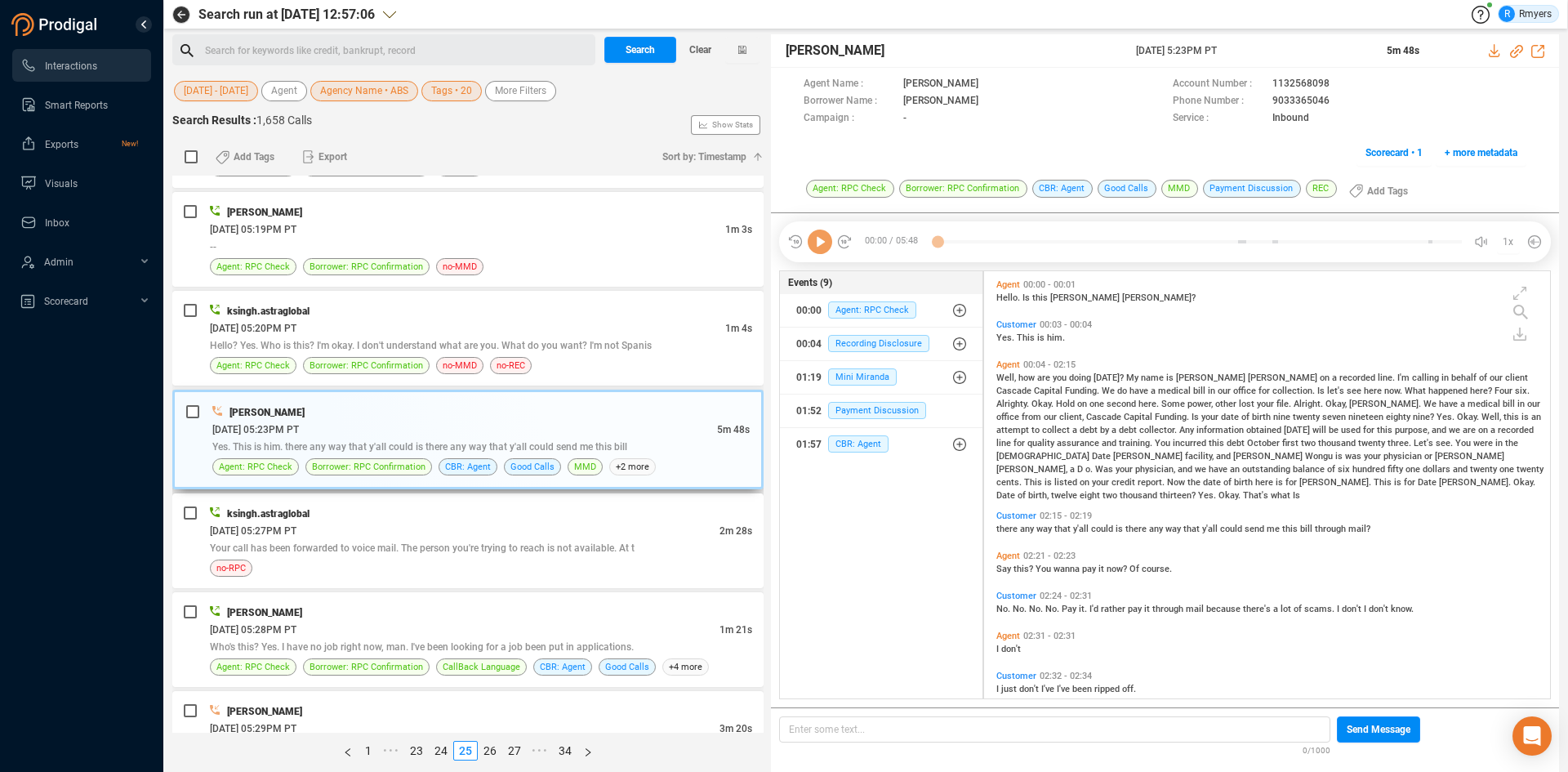
scroll to position [423, 558]
drag, startPoint x: 826, startPoint y: 433, endPoint x: 829, endPoint y: 443, distance: 10.4
click at [829, 437] on div "01:57 CBR: Agent" at bounding box center [881, 444] width 171 height 26
click at [855, 480] on span "CBR: Agent" at bounding box center [870, 476] width 60 height 17
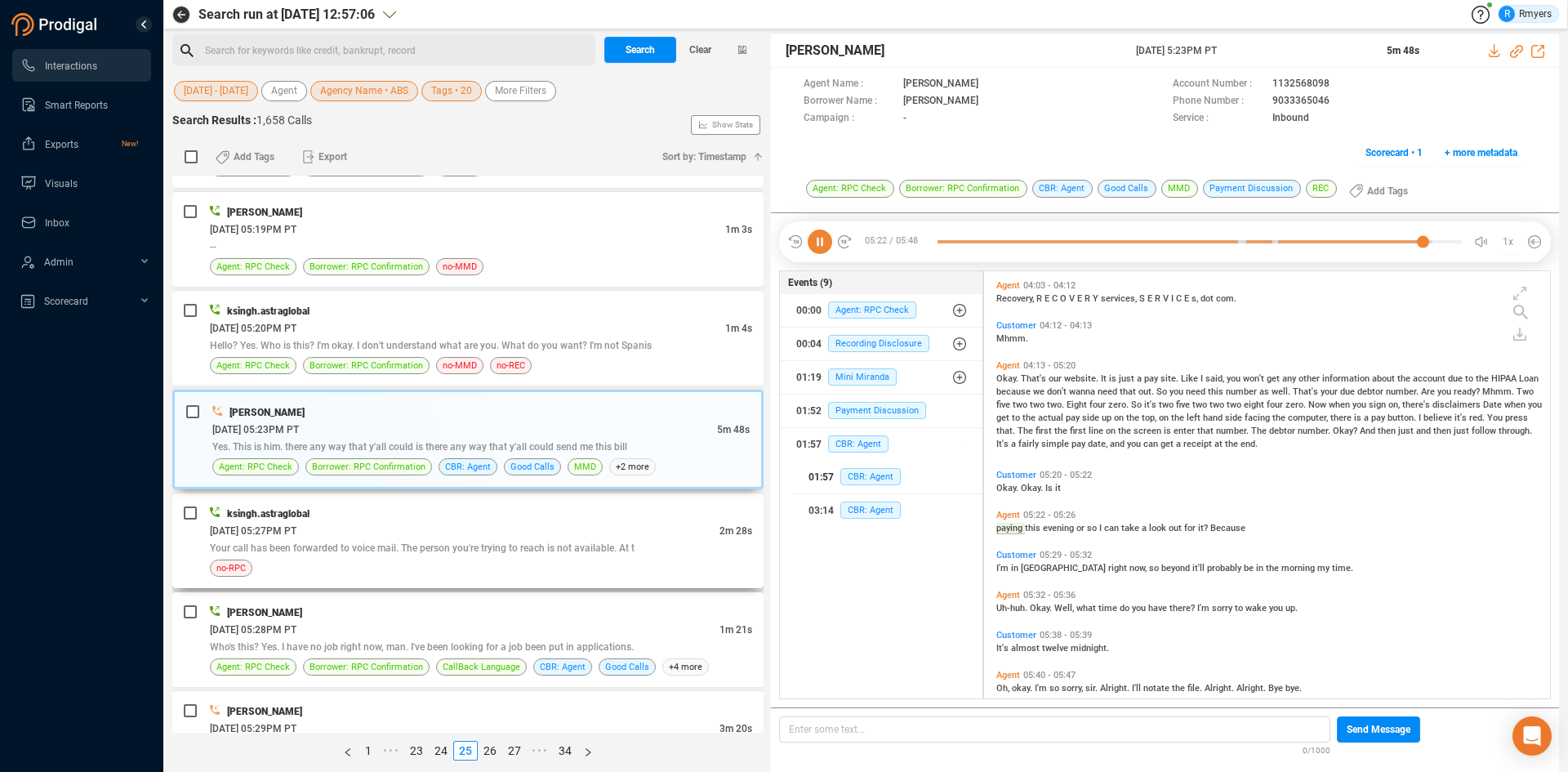
scroll to position [761, 0]
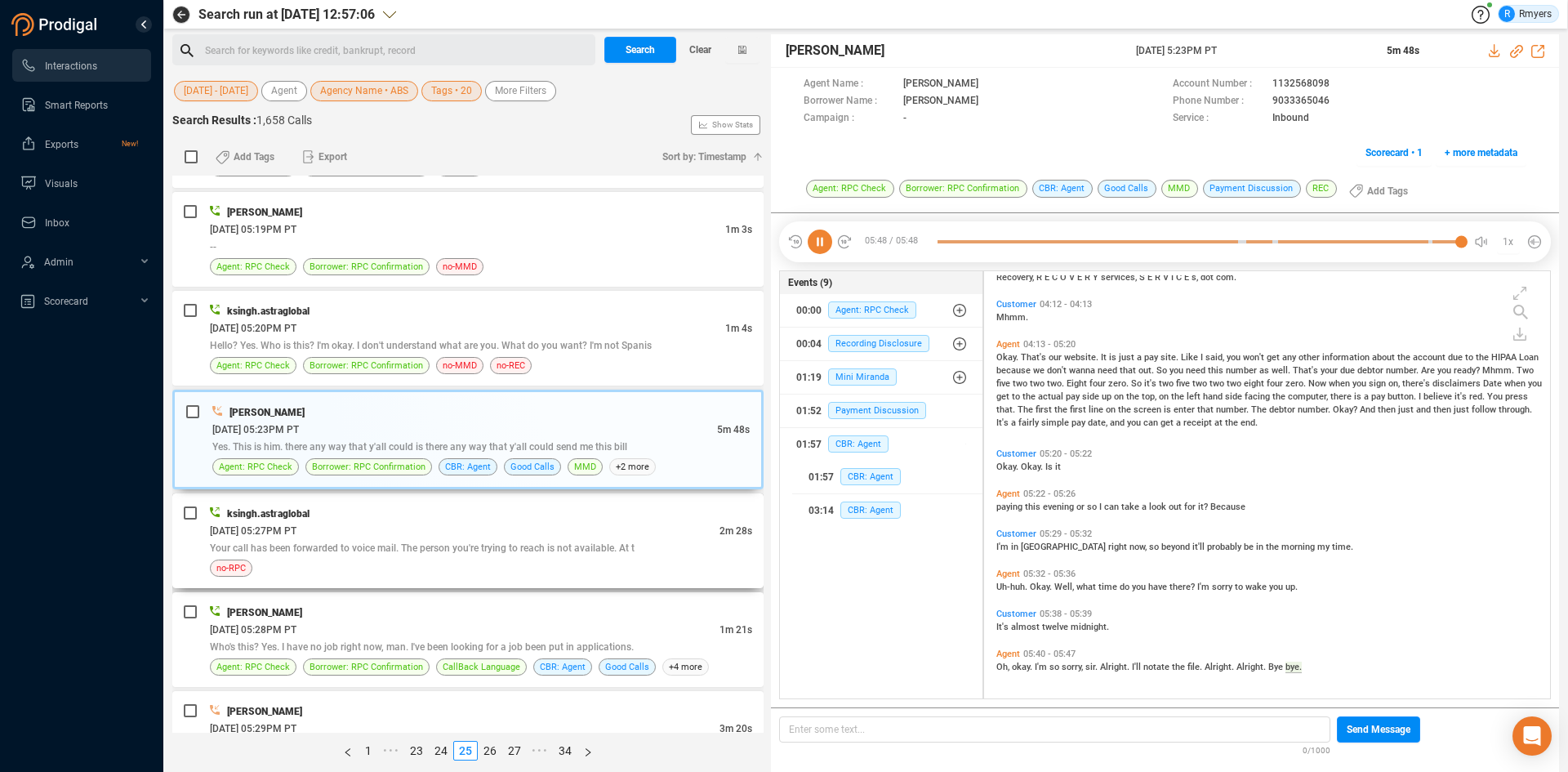
click at [578, 532] on div "06/23/2025 @ 05:27PM PT" at bounding box center [464, 530] width 509 height 17
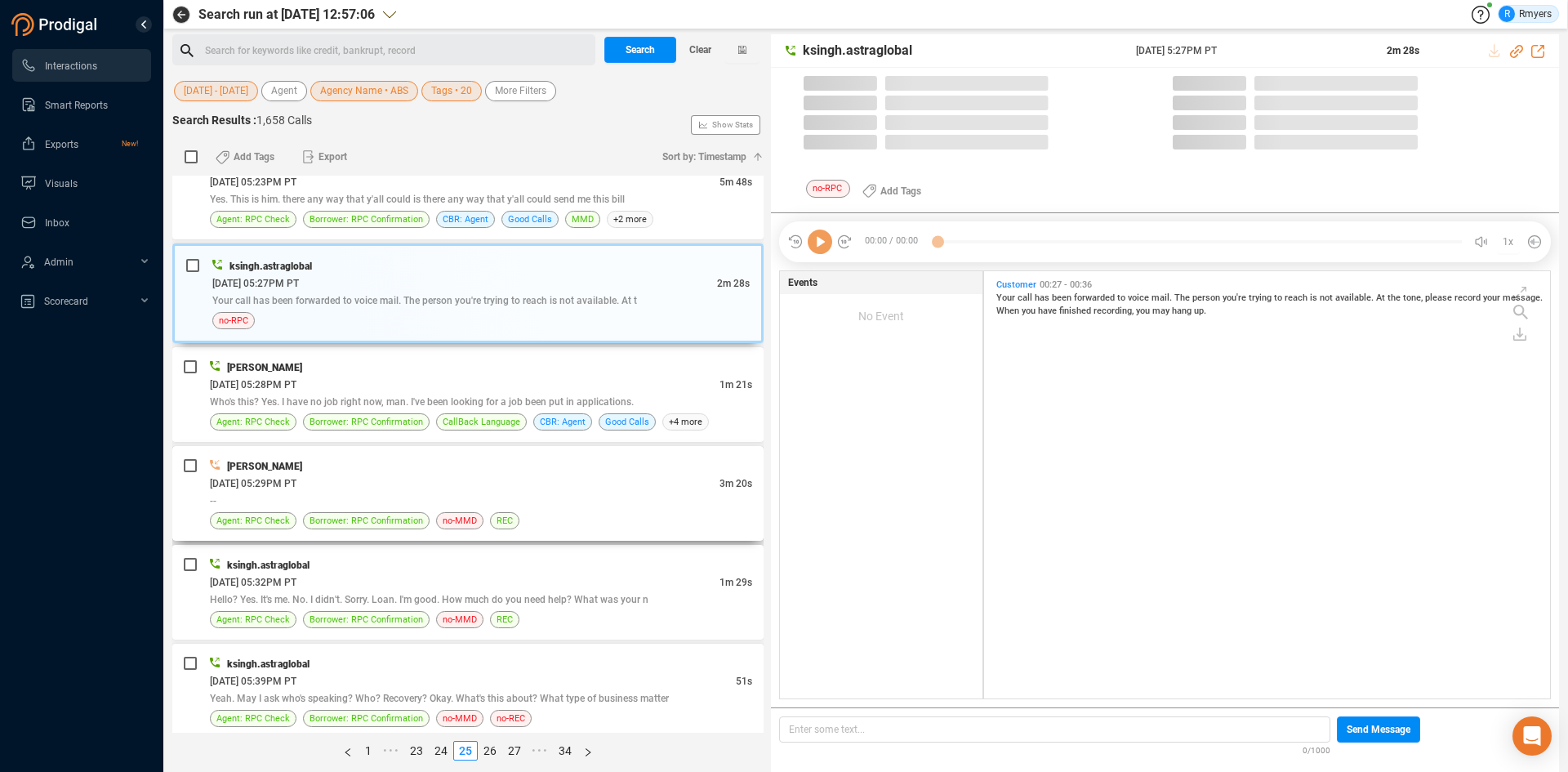
scroll to position [423, 558]
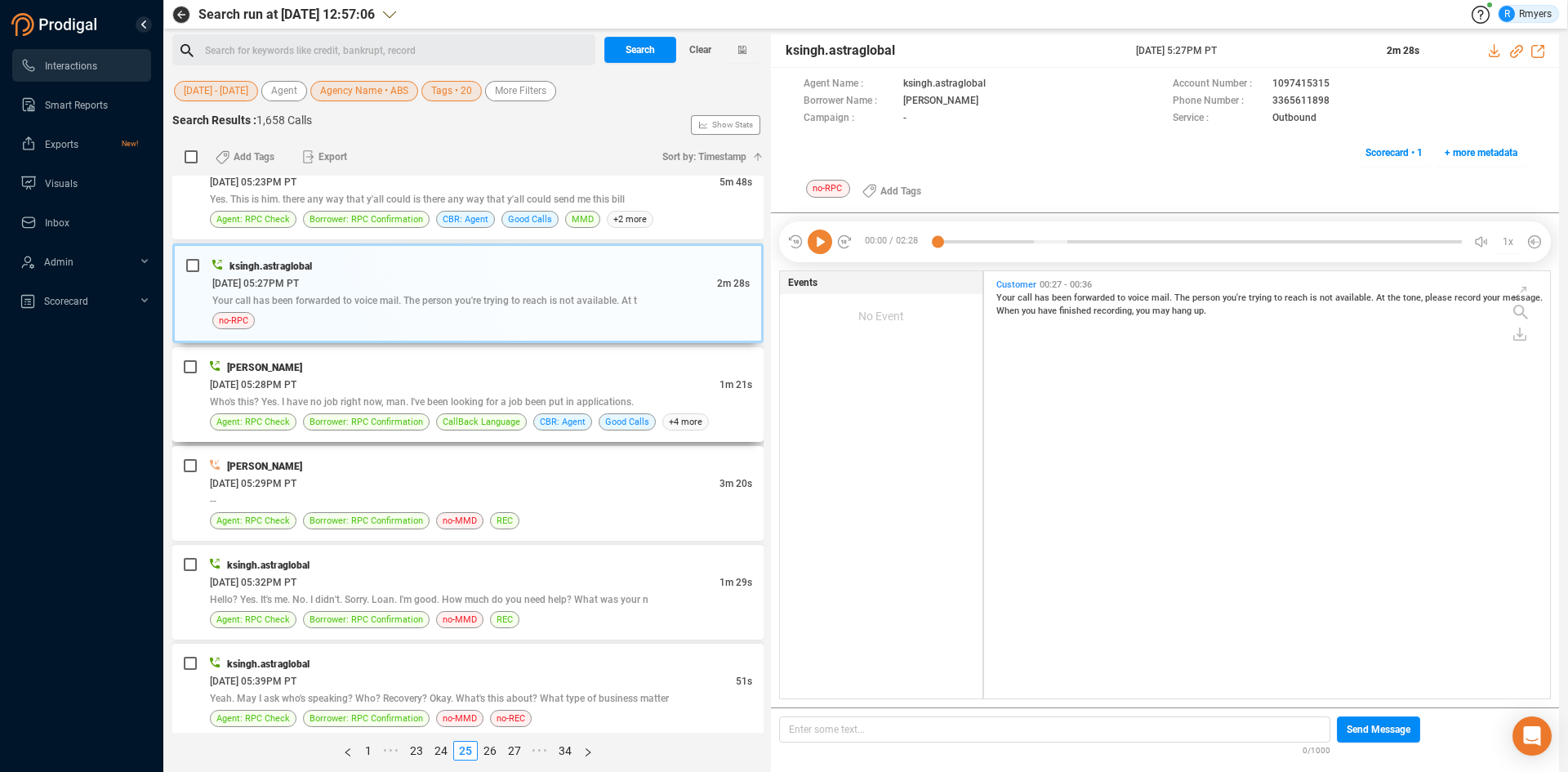
click at [528, 395] on div "Who's this? Yes. I have no job right now, man. I've been looking for a job been…" at bounding box center [481, 401] width 542 height 17
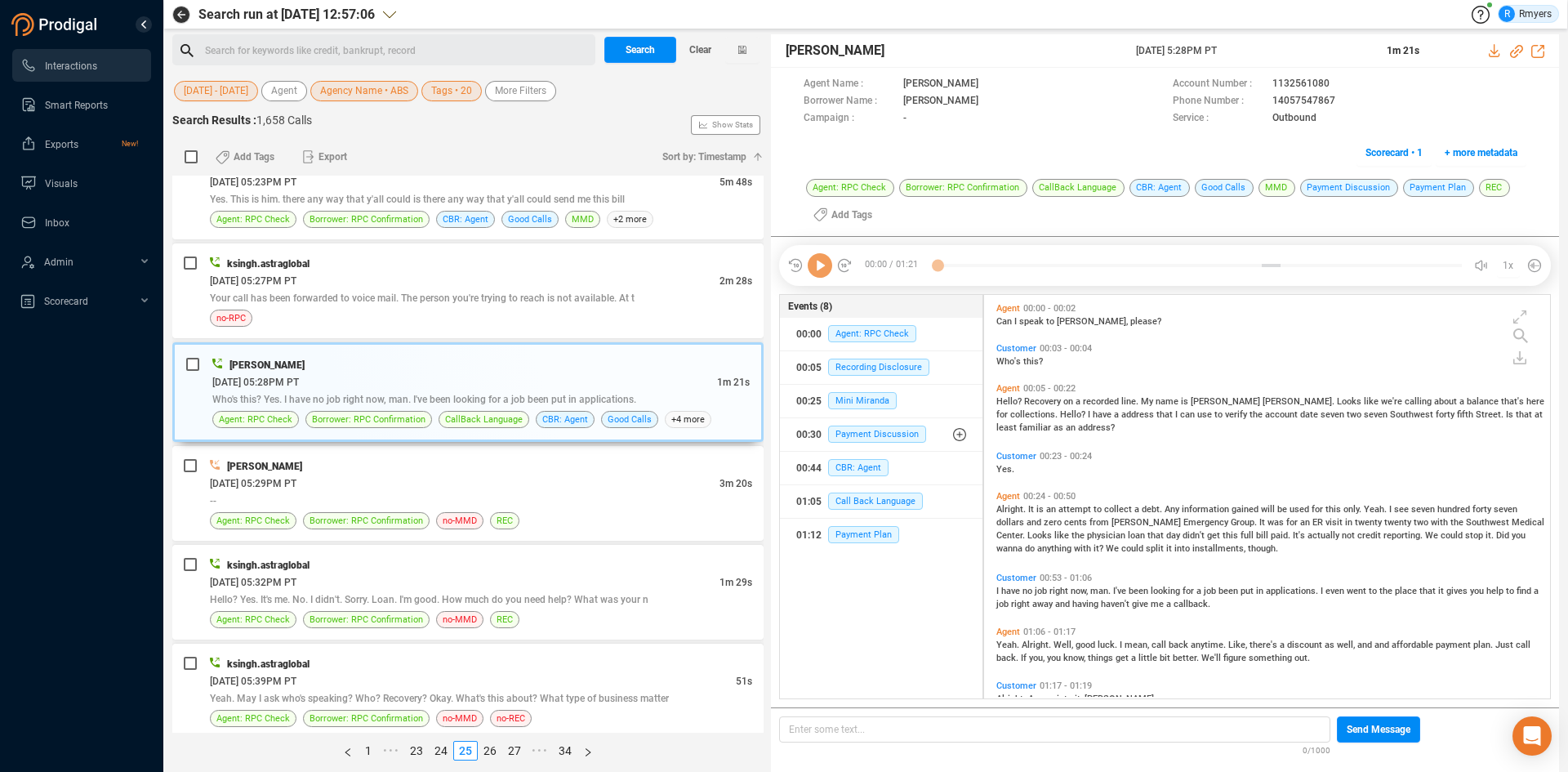
scroll to position [399, 558]
click at [813, 266] on icon at bounding box center [819, 265] width 24 height 24
click at [1513, 53] on icon at bounding box center [1516, 51] width 13 height 13
drag, startPoint x: 1143, startPoint y: 53, endPoint x: 1261, endPoint y: 55, distance: 118.0
click at [1261, 55] on div "Joe McAndrew 23 Jun 2025 @ 5:28PM PT 1m 21s" at bounding box center [1164, 51] width 788 height 33
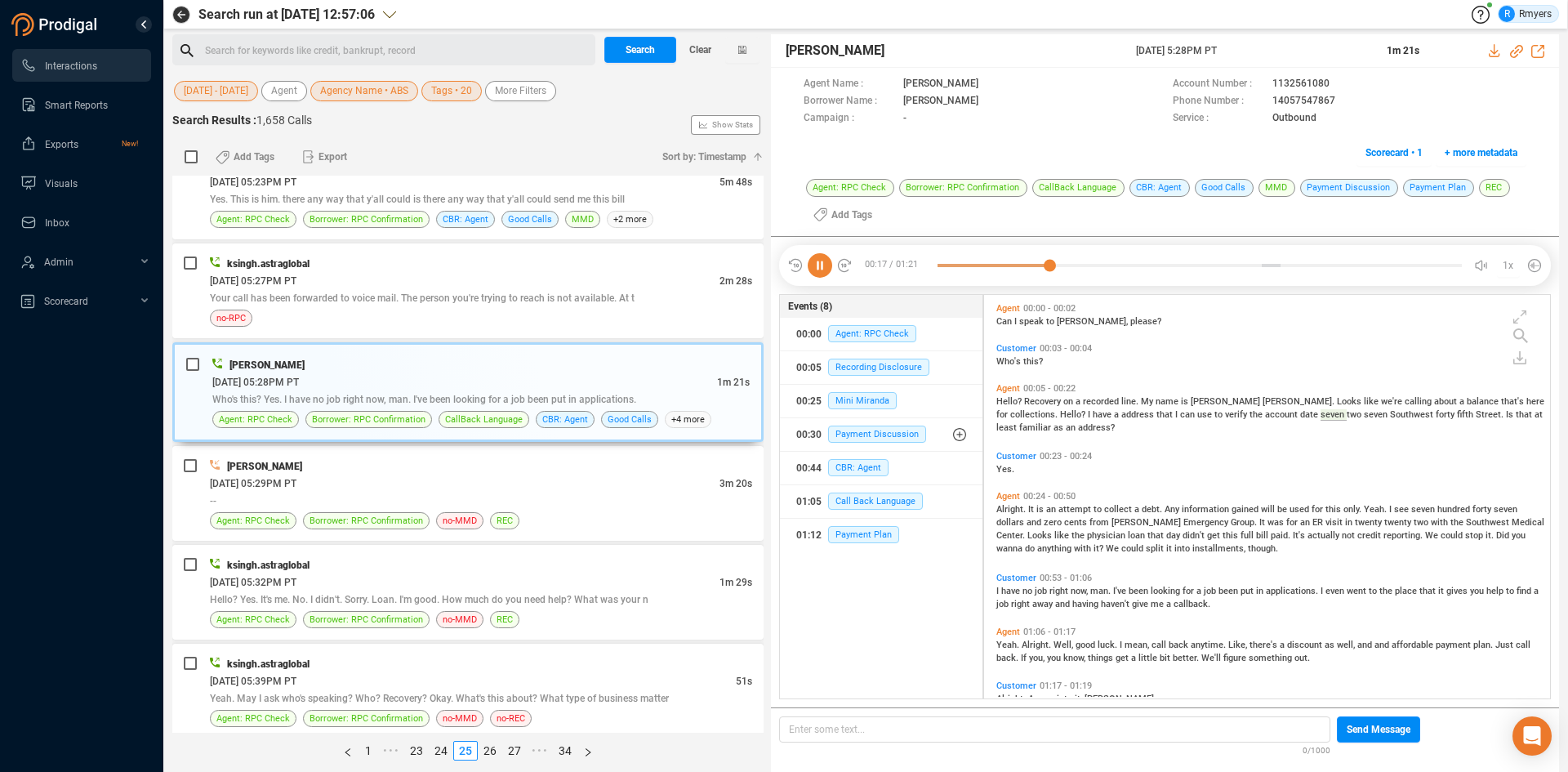
copy div "23 Jun 2025 @ 5:28PM PT"
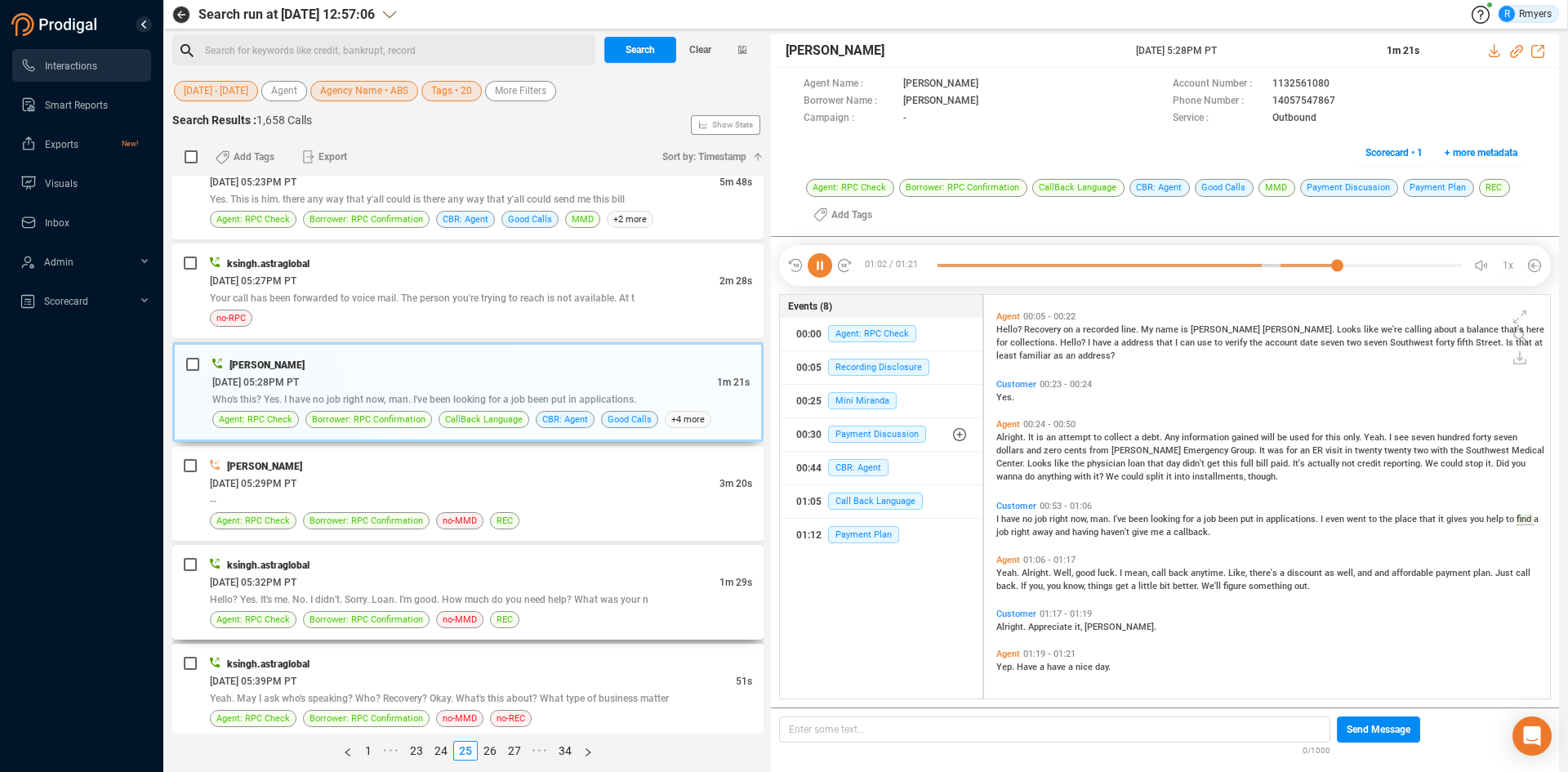
scroll to position [2450, 0]
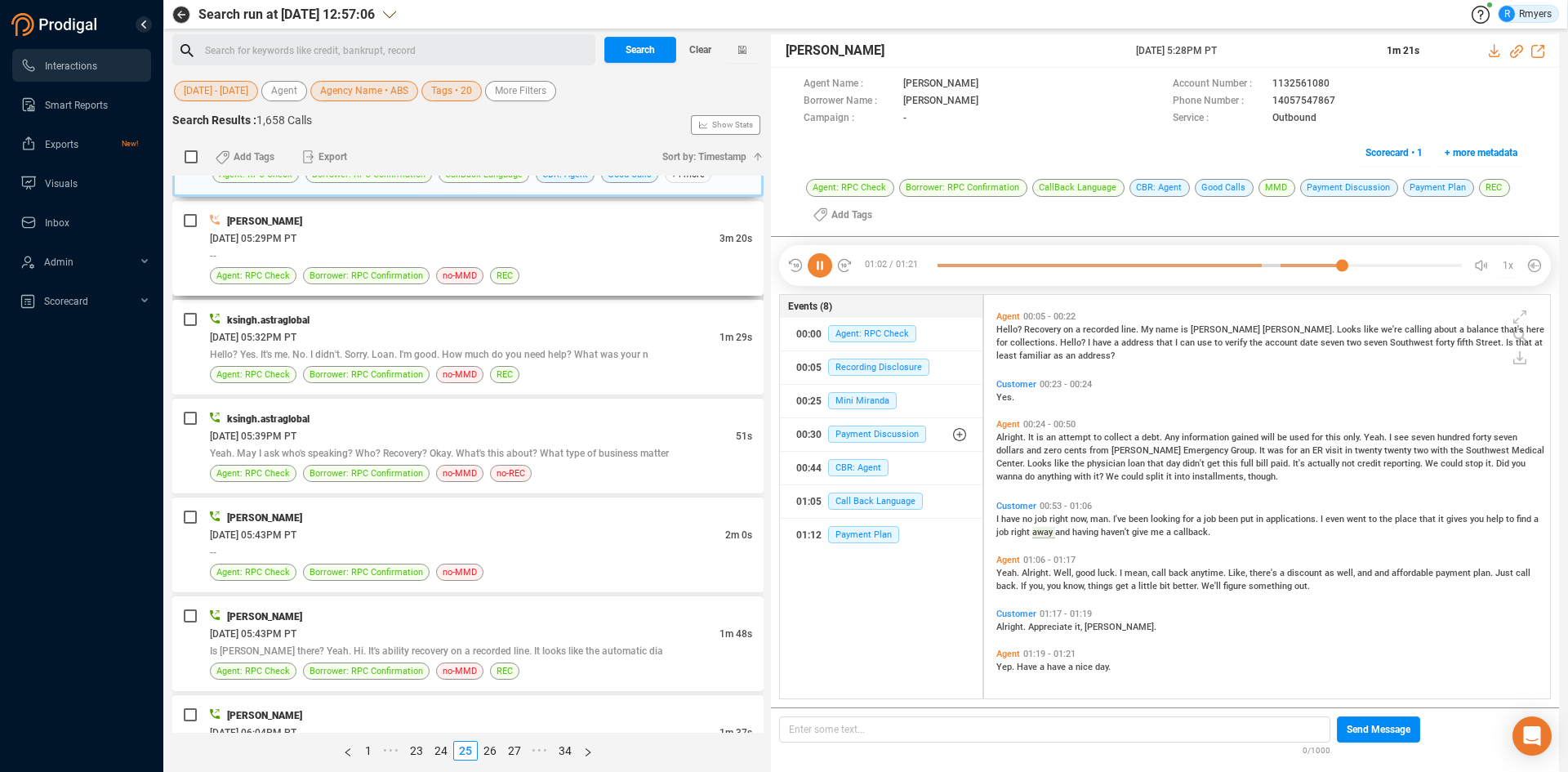
click at [395, 243] on div "06/23/2025 @ 05:29PM PT" at bounding box center [464, 238] width 509 height 17
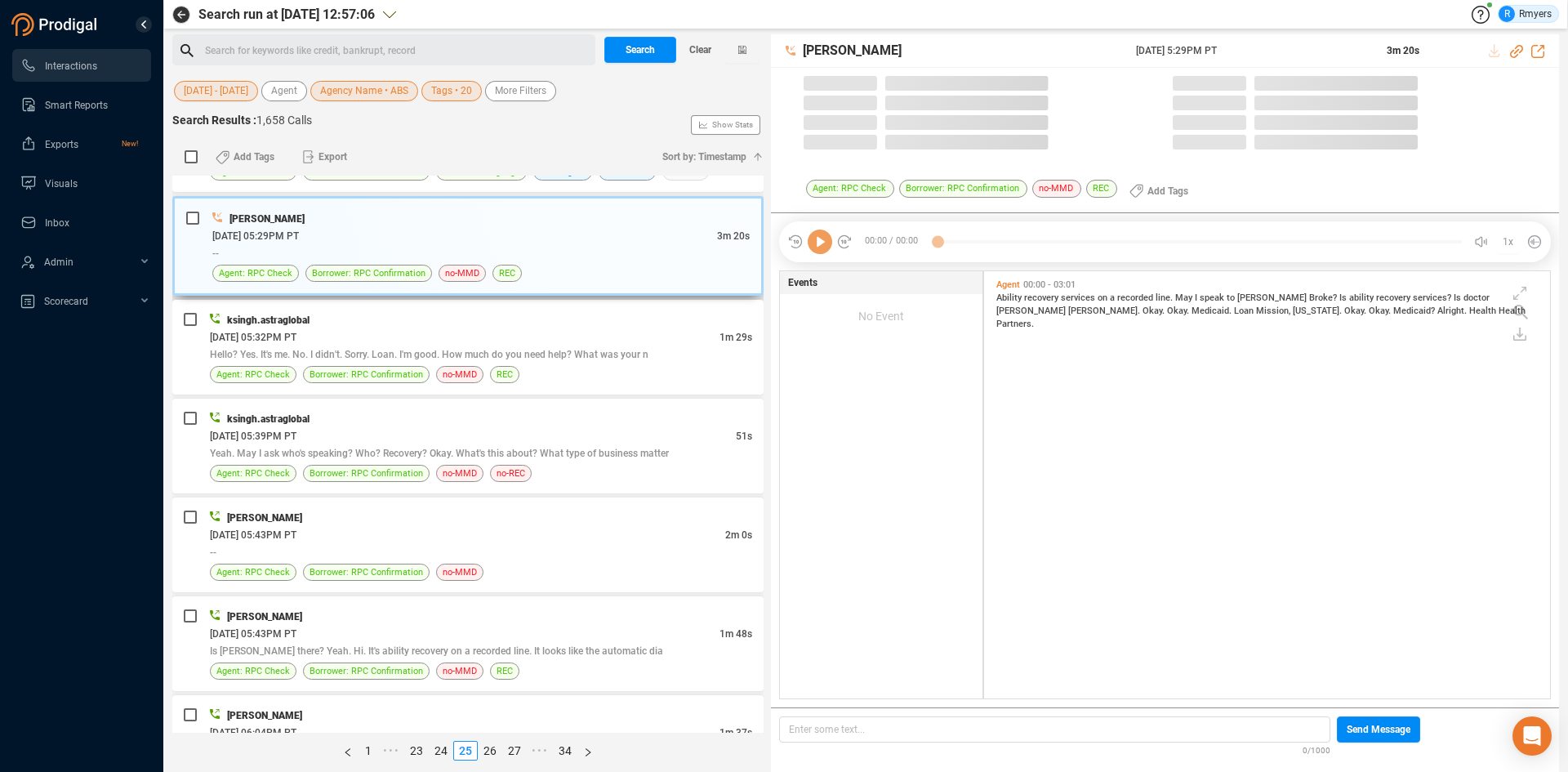
scroll to position [423, 558]
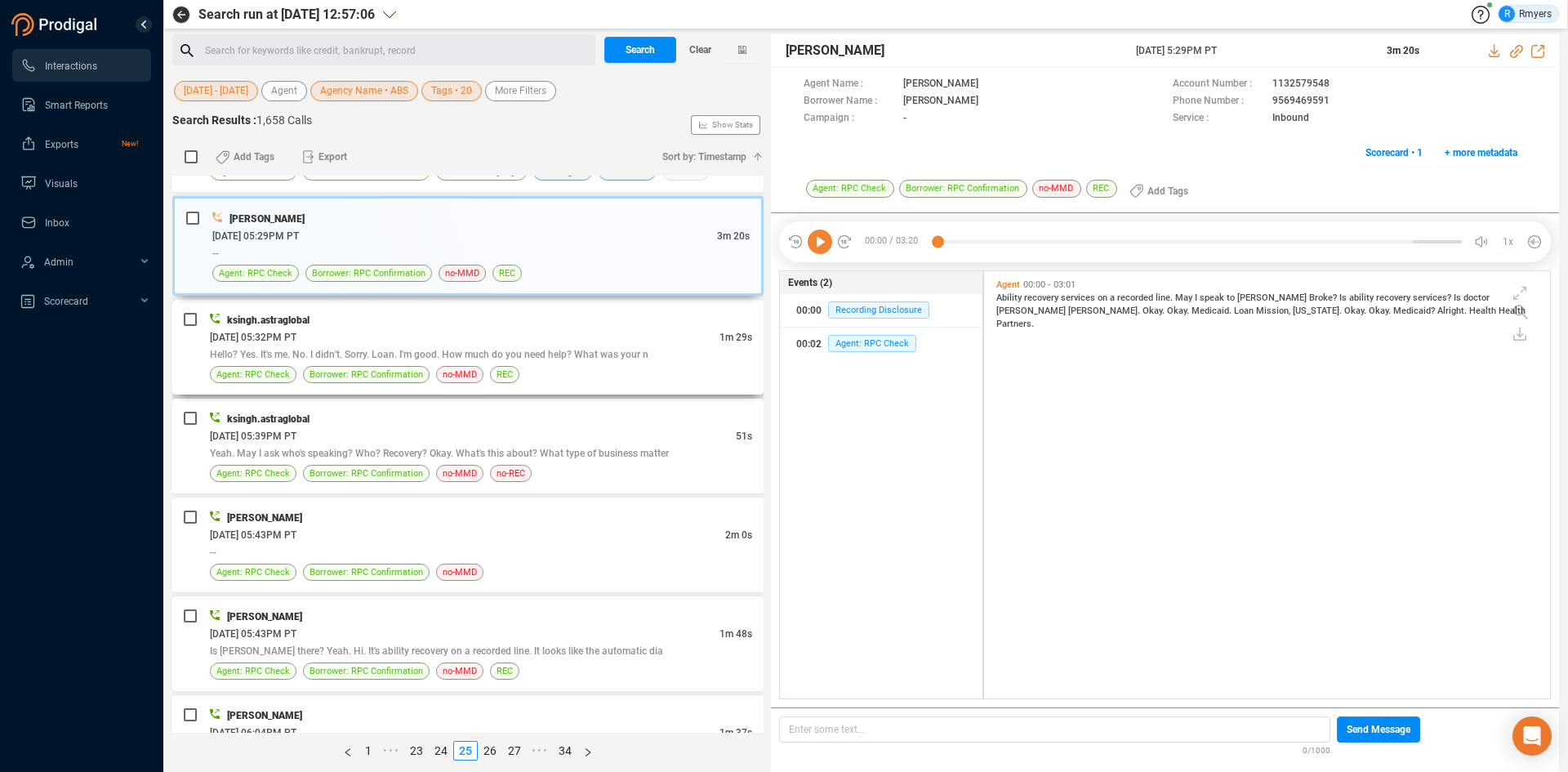
click at [505, 349] on span "Hello? Yes. It's me. No. I didn't. Sorry. Loan. I'm good. How much do you need …" at bounding box center [429, 354] width 439 height 11
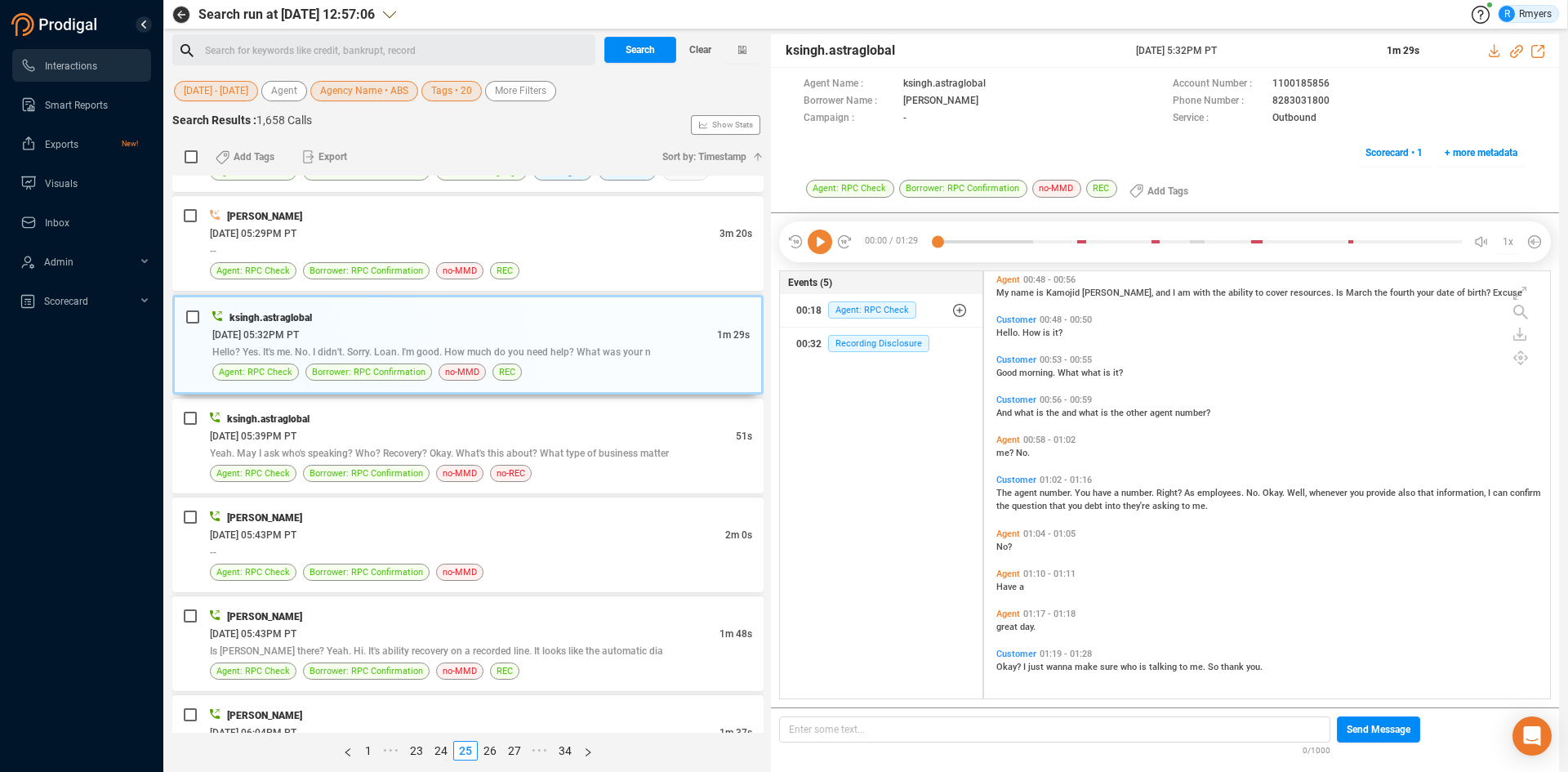
scroll to position [379, 0]
click at [521, 451] on span "Yeah. May I ask who's speaking? Who? Recovery? Okay. What's this about? What ty…" at bounding box center [439, 453] width 459 height 11
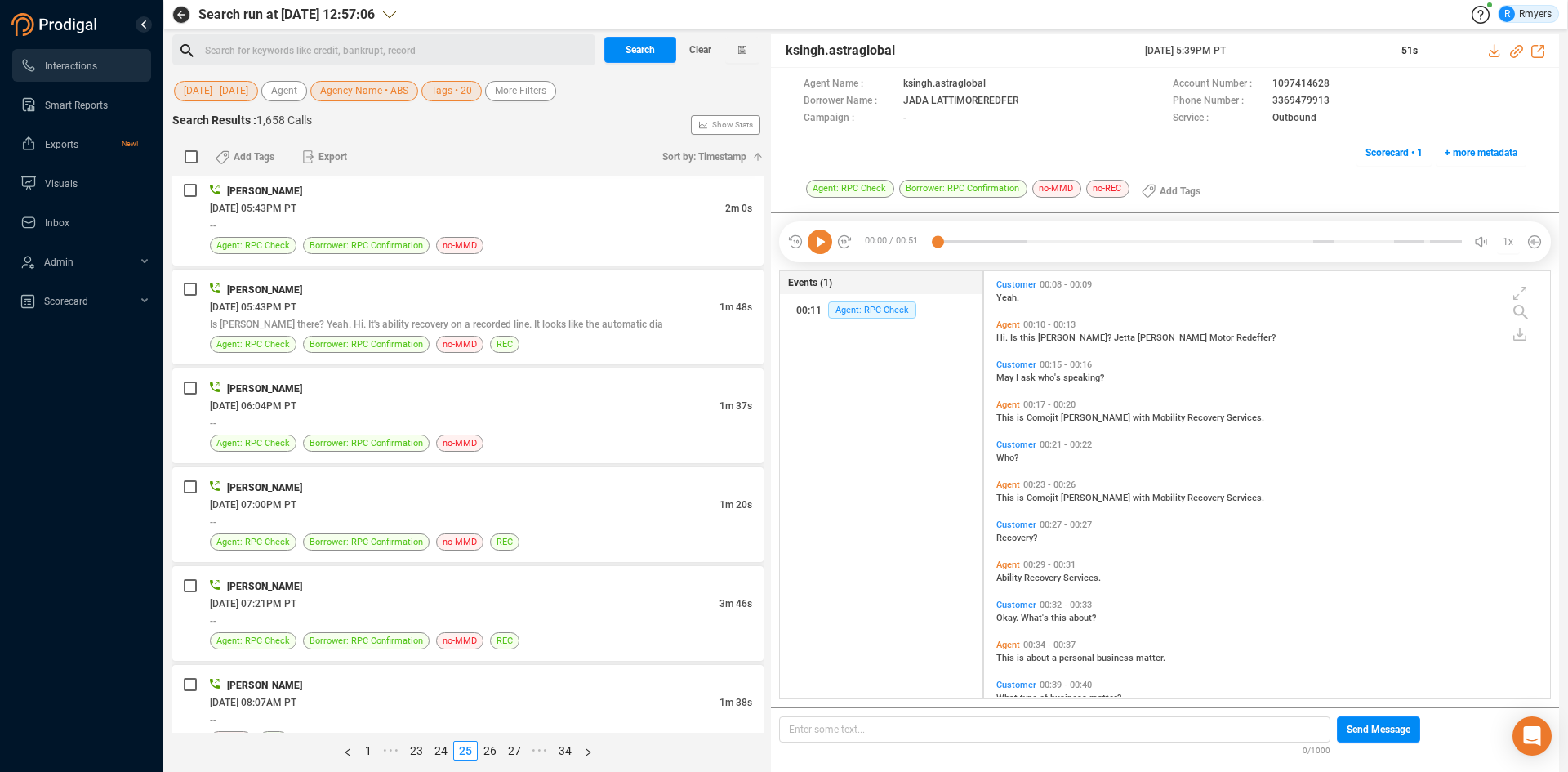
scroll to position [2613, 0]
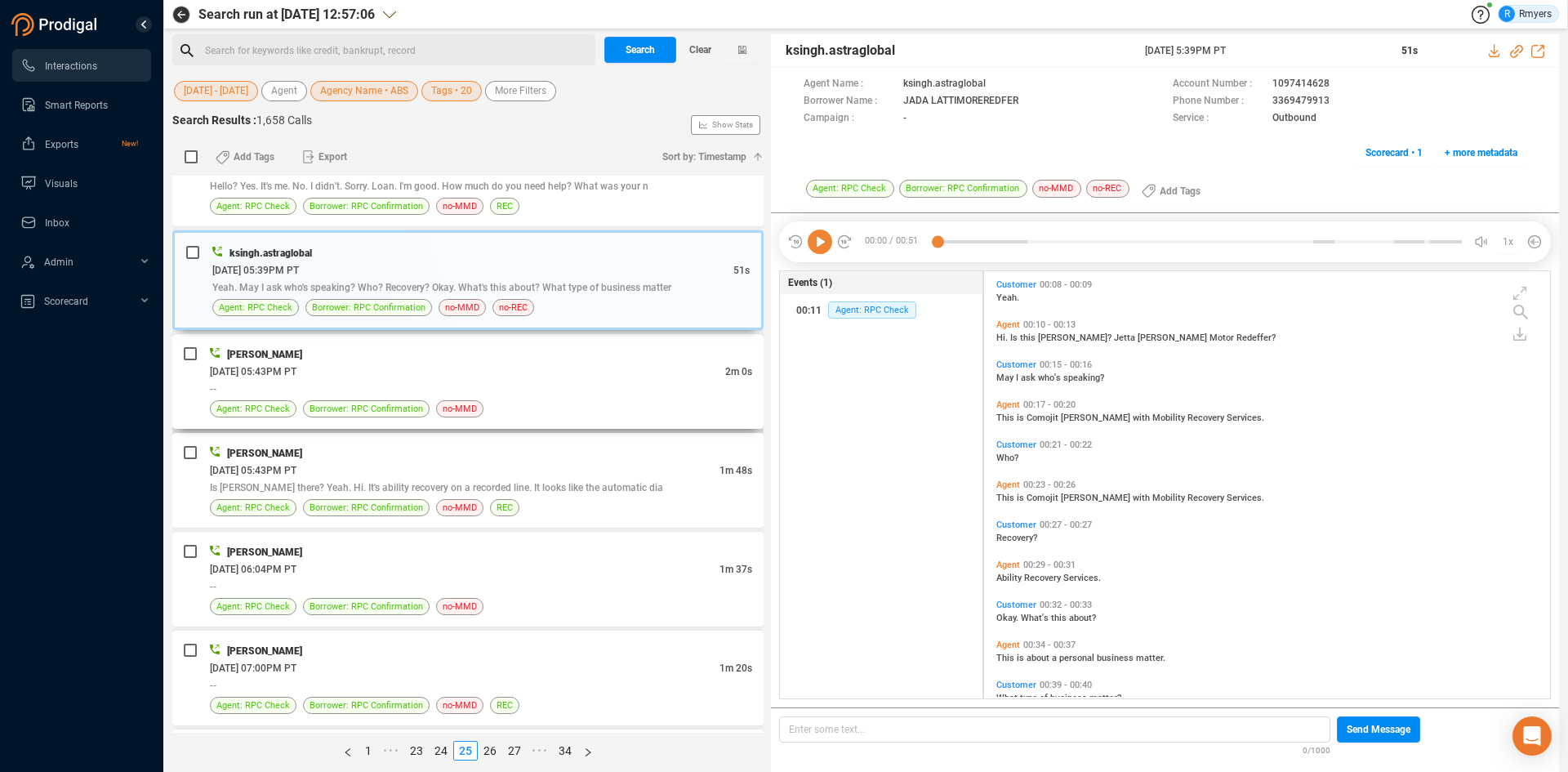
click at [469, 372] on div "06/23/2025 @ 05:43PM PT" at bounding box center [467, 371] width 515 height 17
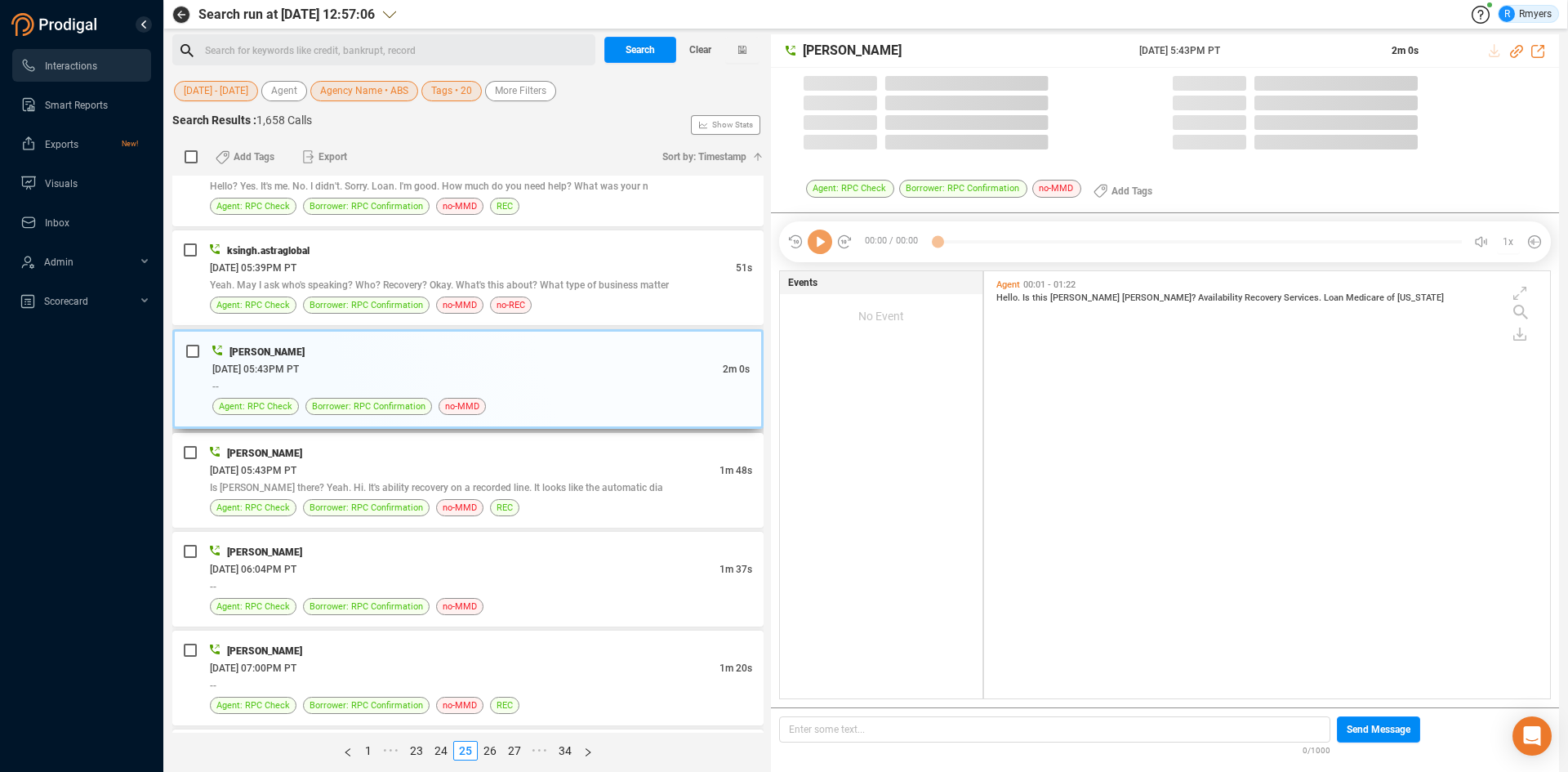
scroll to position [423, 558]
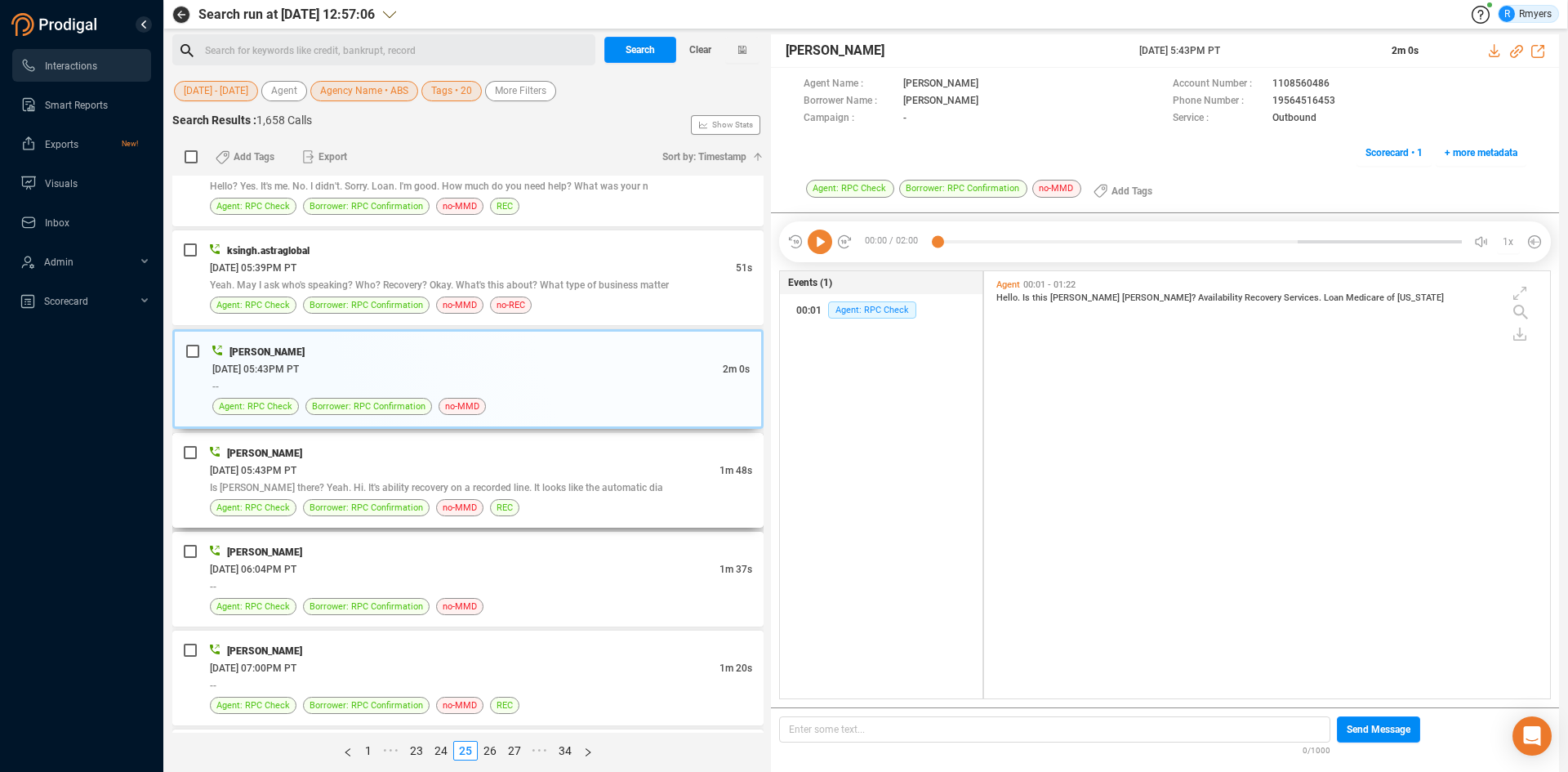
click at [371, 484] on span "Is Joshua there? Yeah. Hi. It's ability recovery on a recorded line. It looks l…" at bounding box center [436, 487] width 453 height 11
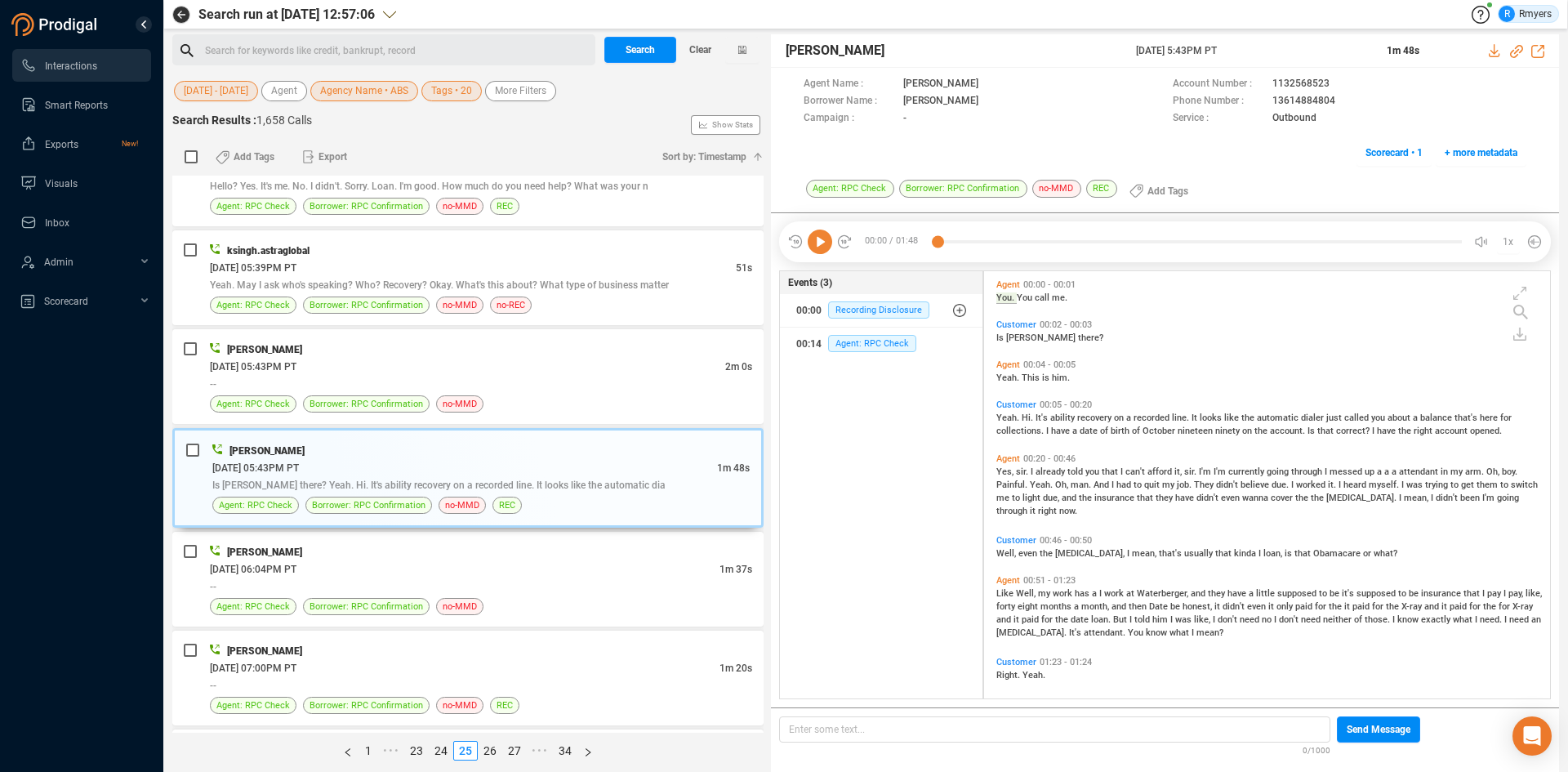
click at [827, 242] on icon at bounding box center [819, 241] width 24 height 24
click at [1519, 50] on icon at bounding box center [1516, 51] width 13 height 13
drag, startPoint x: 1126, startPoint y: 47, endPoint x: 1276, endPoint y: 52, distance: 150.1
click at [1280, 53] on div "Joe McAndrew 23 Jun 2025 @ 5:43PM PT 1m 48s" at bounding box center [1164, 51] width 788 height 33
copy div "23 Jun 2025 @ 5:43PM PT"
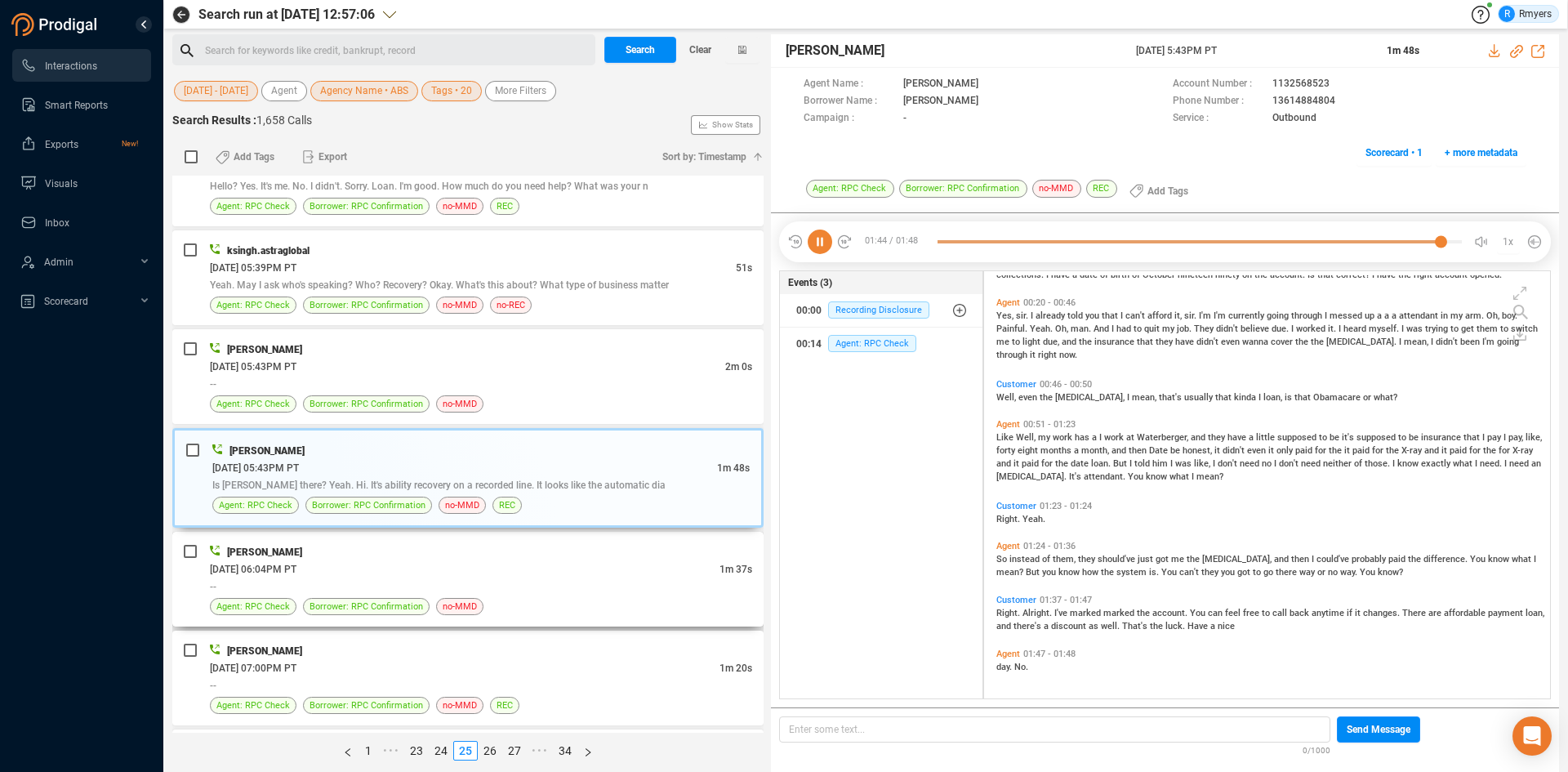
scroll to position [2695, 0]
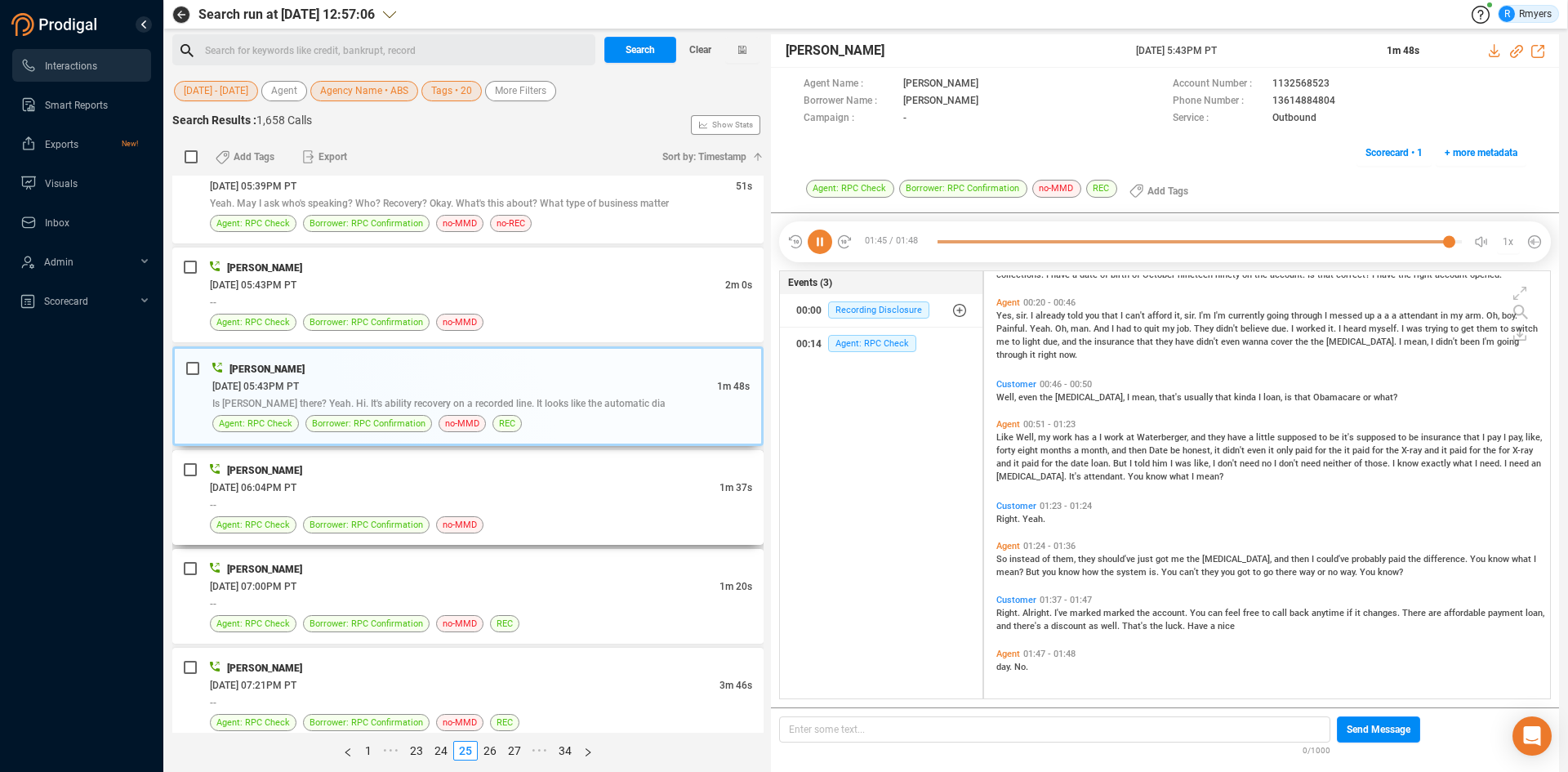
click at [425, 491] on div "06/23/2025 @ 06:04PM PT" at bounding box center [464, 487] width 509 height 17
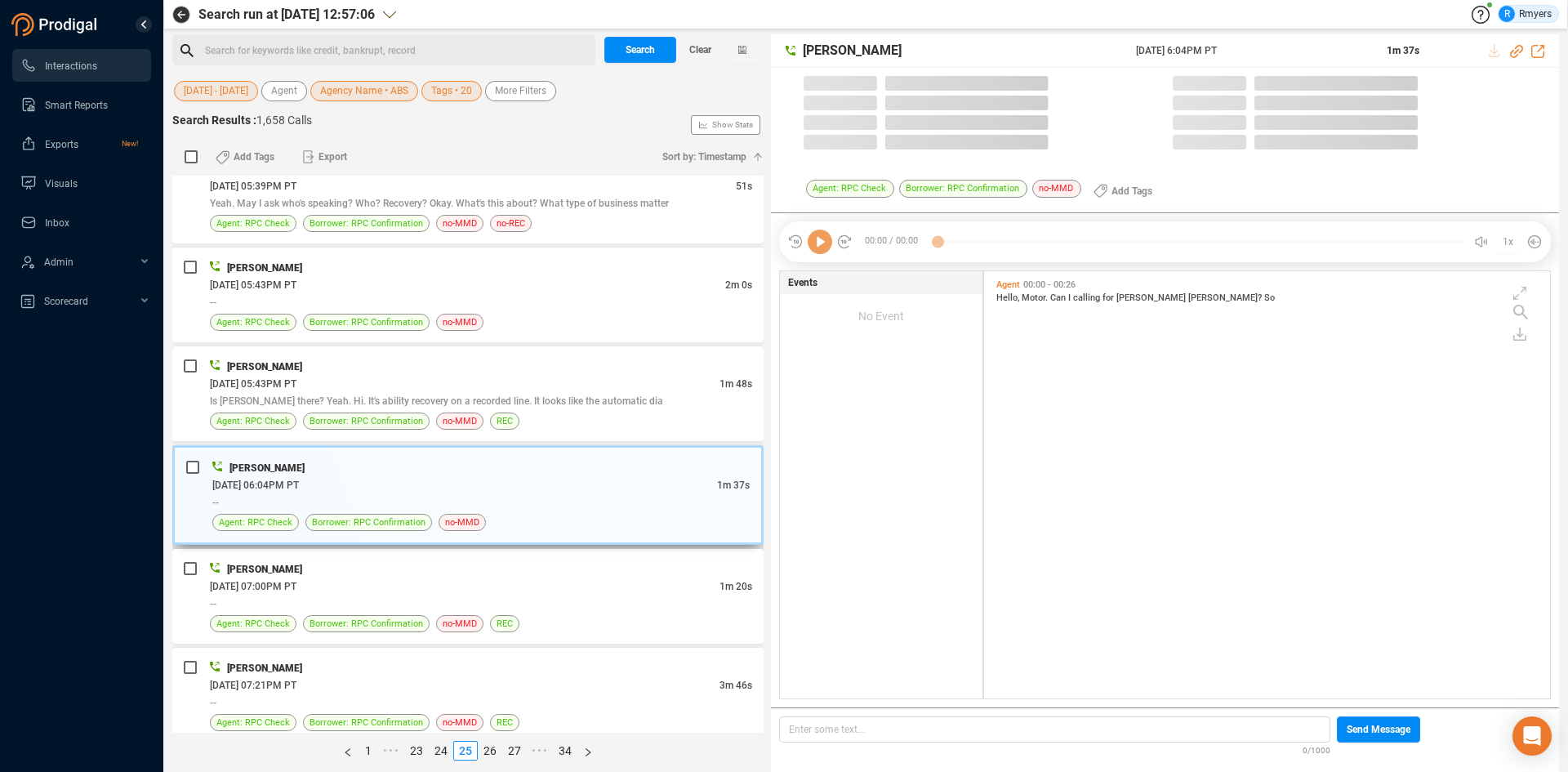
scroll to position [423, 558]
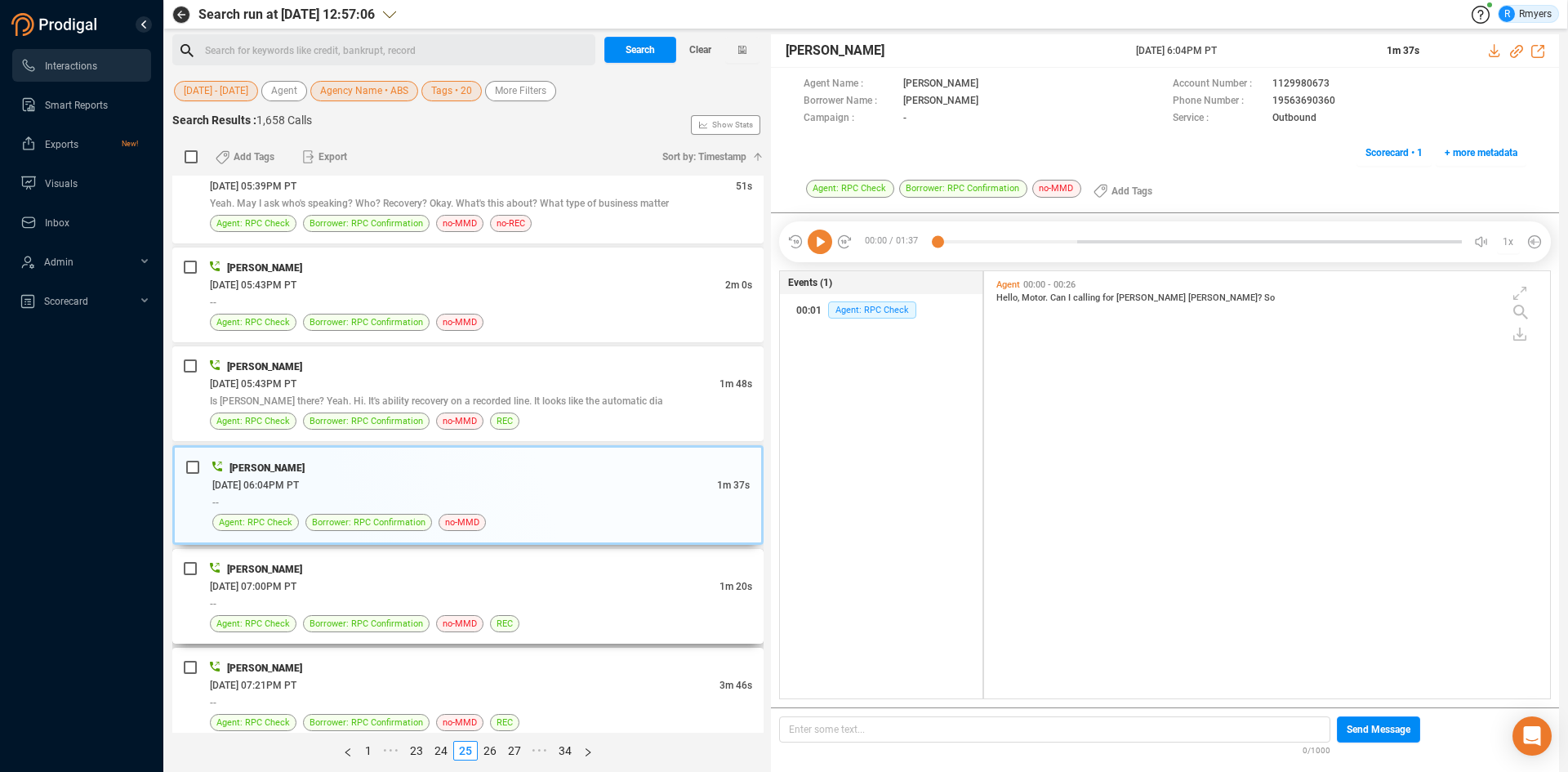
click at [534, 586] on div "06/23/2025 @ 07:00PM PT" at bounding box center [464, 585] width 509 height 17
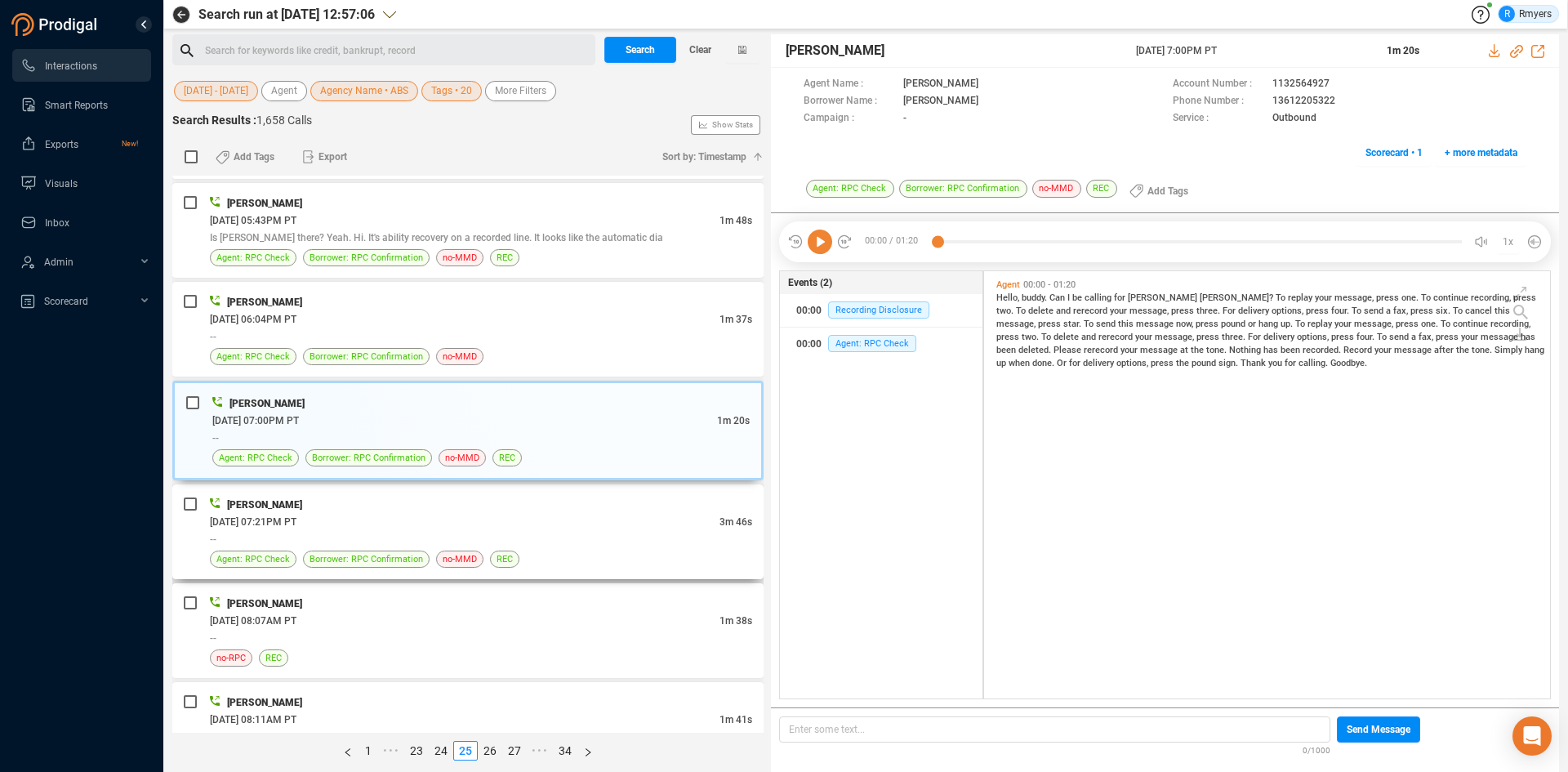
click at [525, 535] on div "--" at bounding box center [481, 538] width 542 height 17
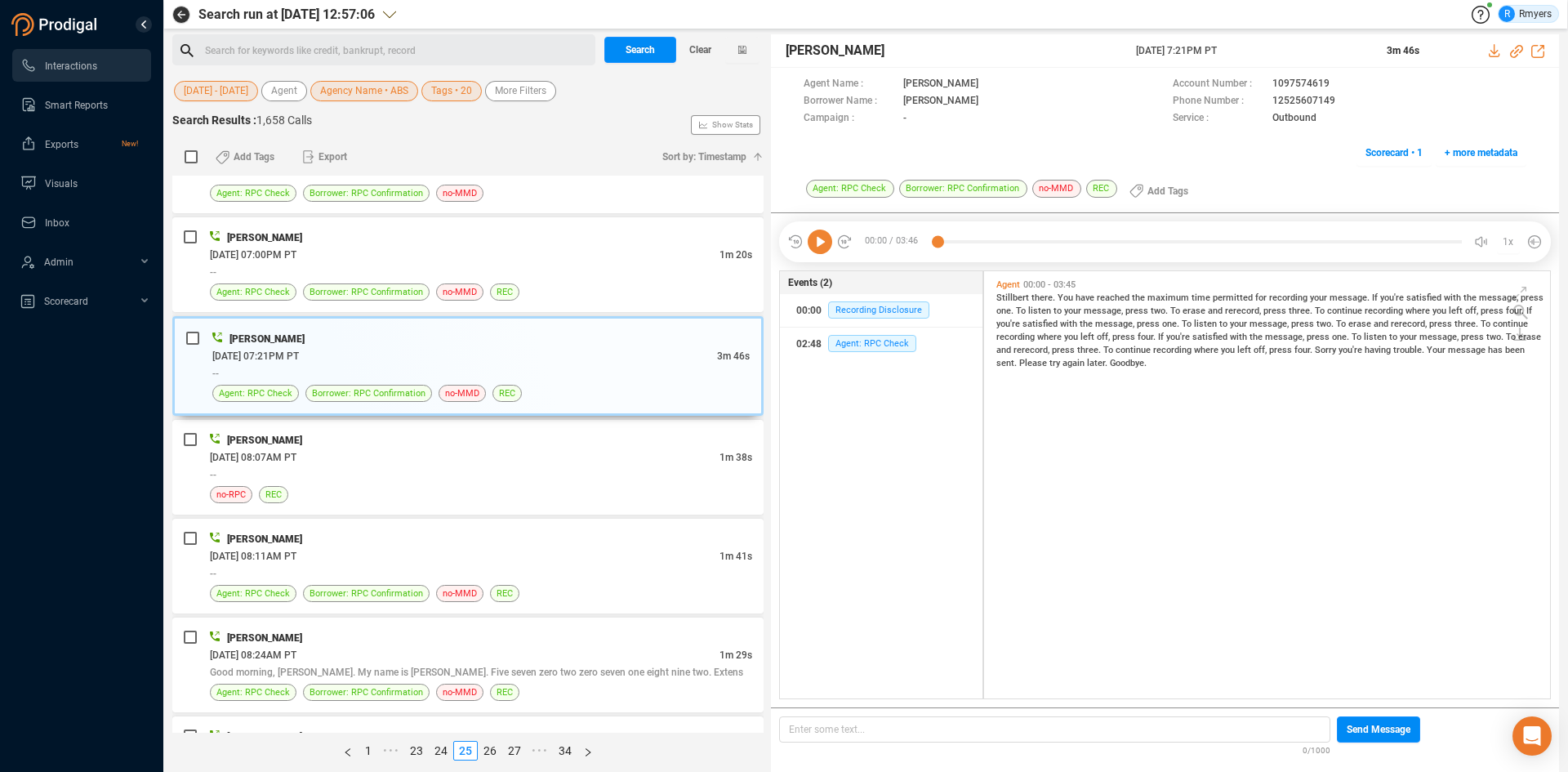
click at [813, 249] on icon at bounding box center [819, 241] width 24 height 24
click at [487, 483] on div "TRACI DALE 06/24/2025 @ 08:07AM PT 1m 38s -- no-RPC REC" at bounding box center [481, 467] width 542 height 71
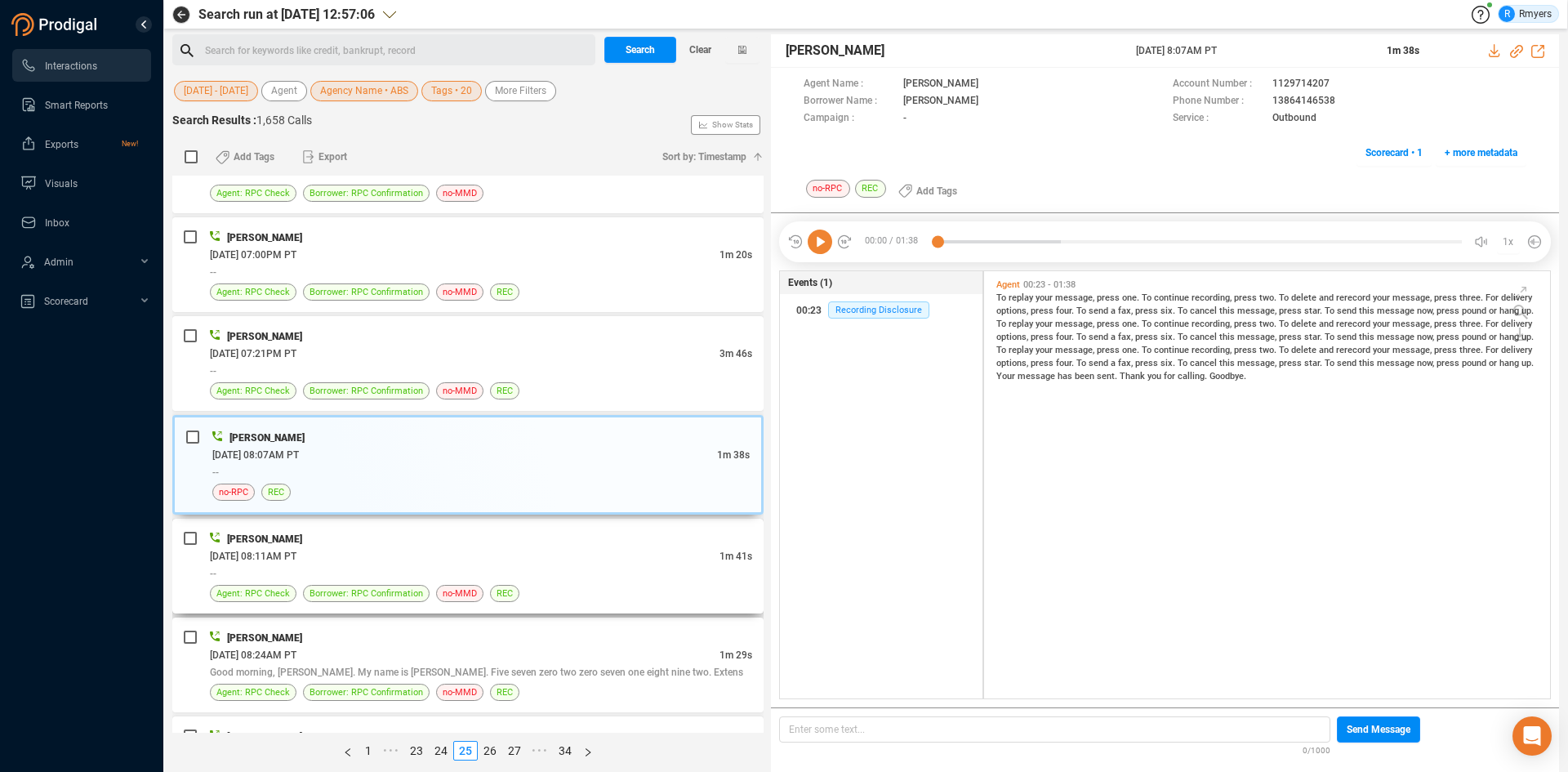
click at [417, 572] on div "--" at bounding box center [481, 573] width 542 height 17
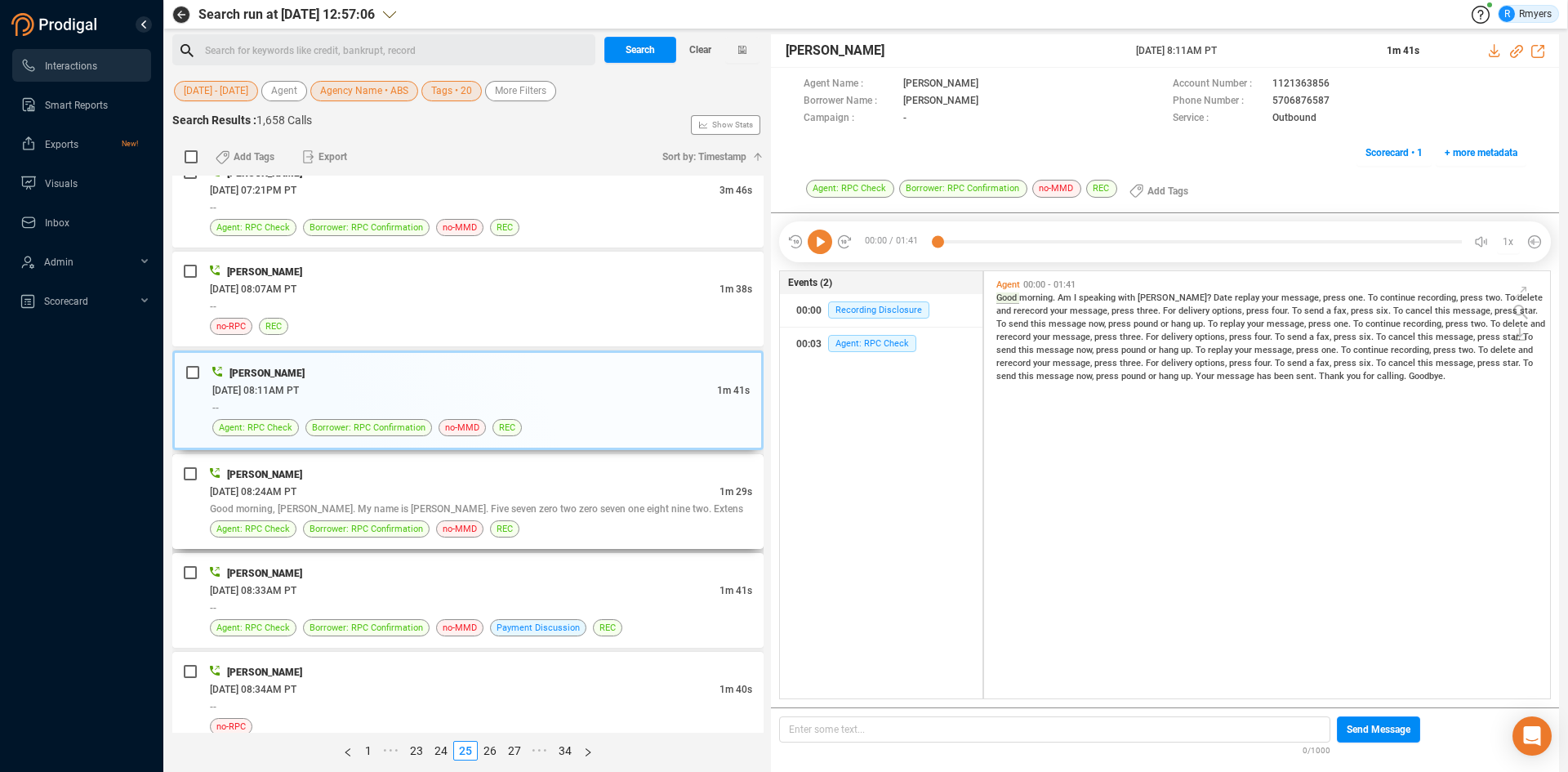
click at [452, 487] on div "06/24/2025 @ 08:24AM PT" at bounding box center [464, 491] width 509 height 17
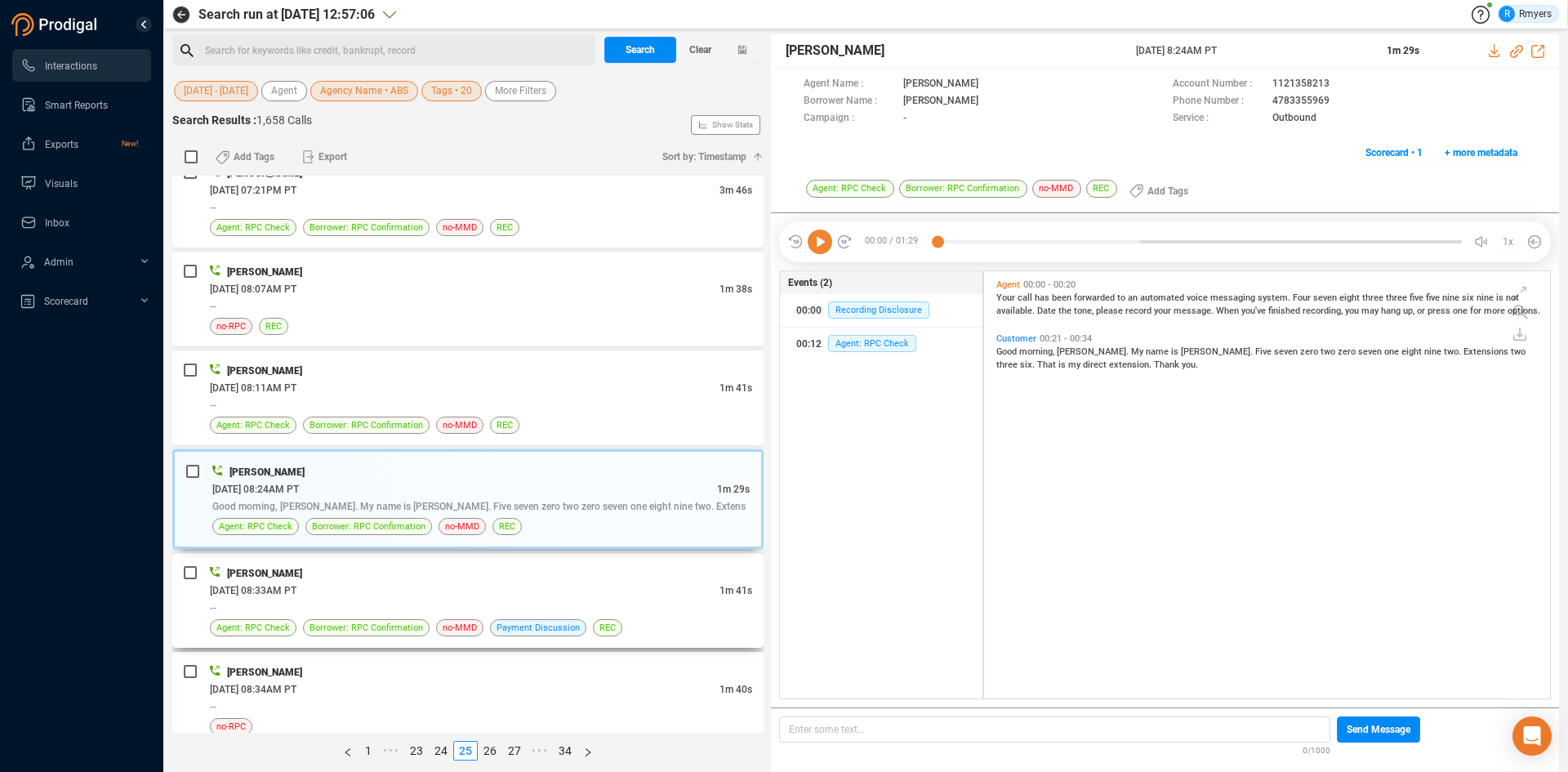
click at [418, 585] on div "06/24/2025 @ 08:33AM PT" at bounding box center [464, 590] width 509 height 17
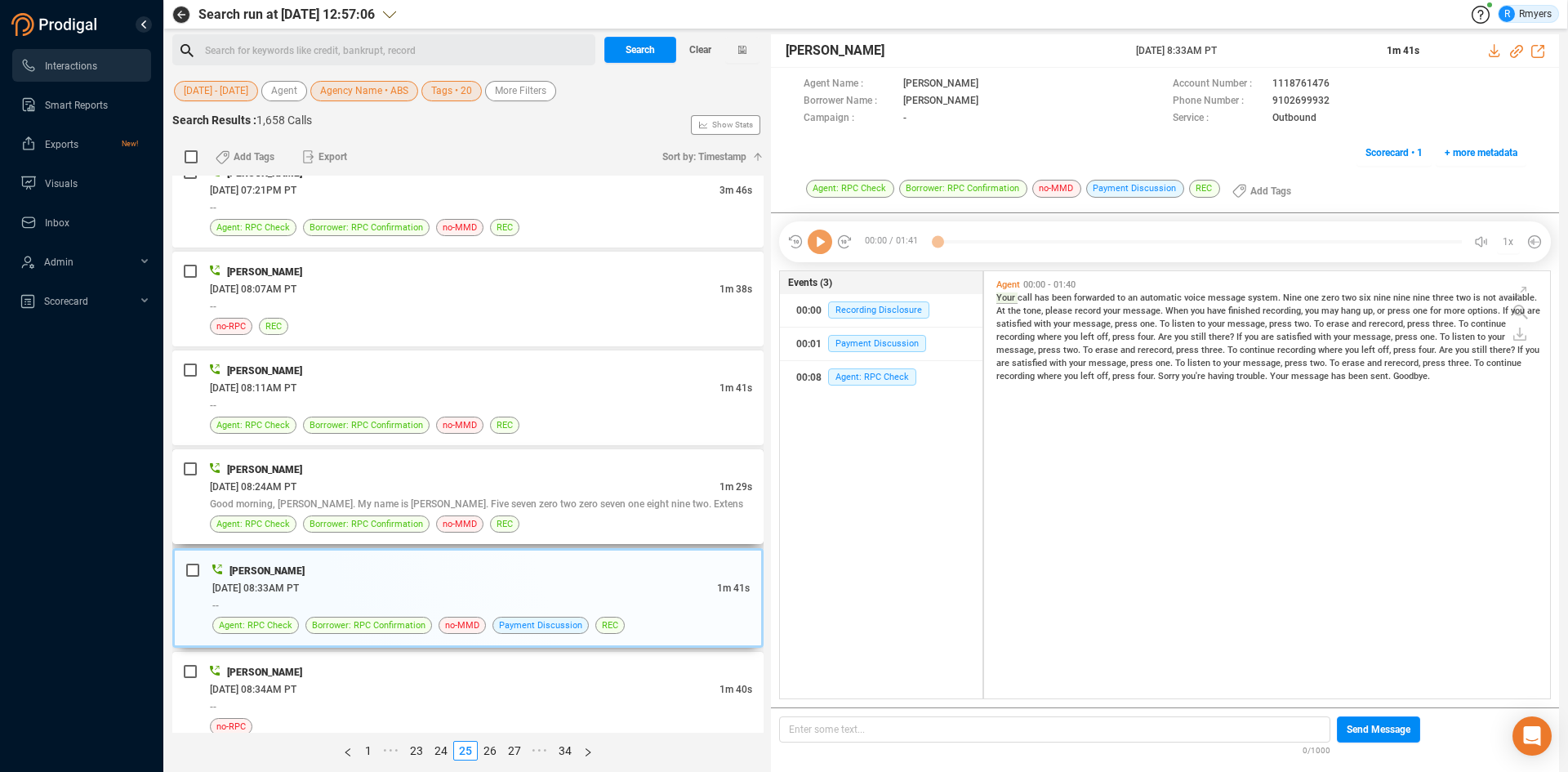
click at [466, 493] on div "06/24/2025 @ 08:24AM PT" at bounding box center [464, 486] width 509 height 17
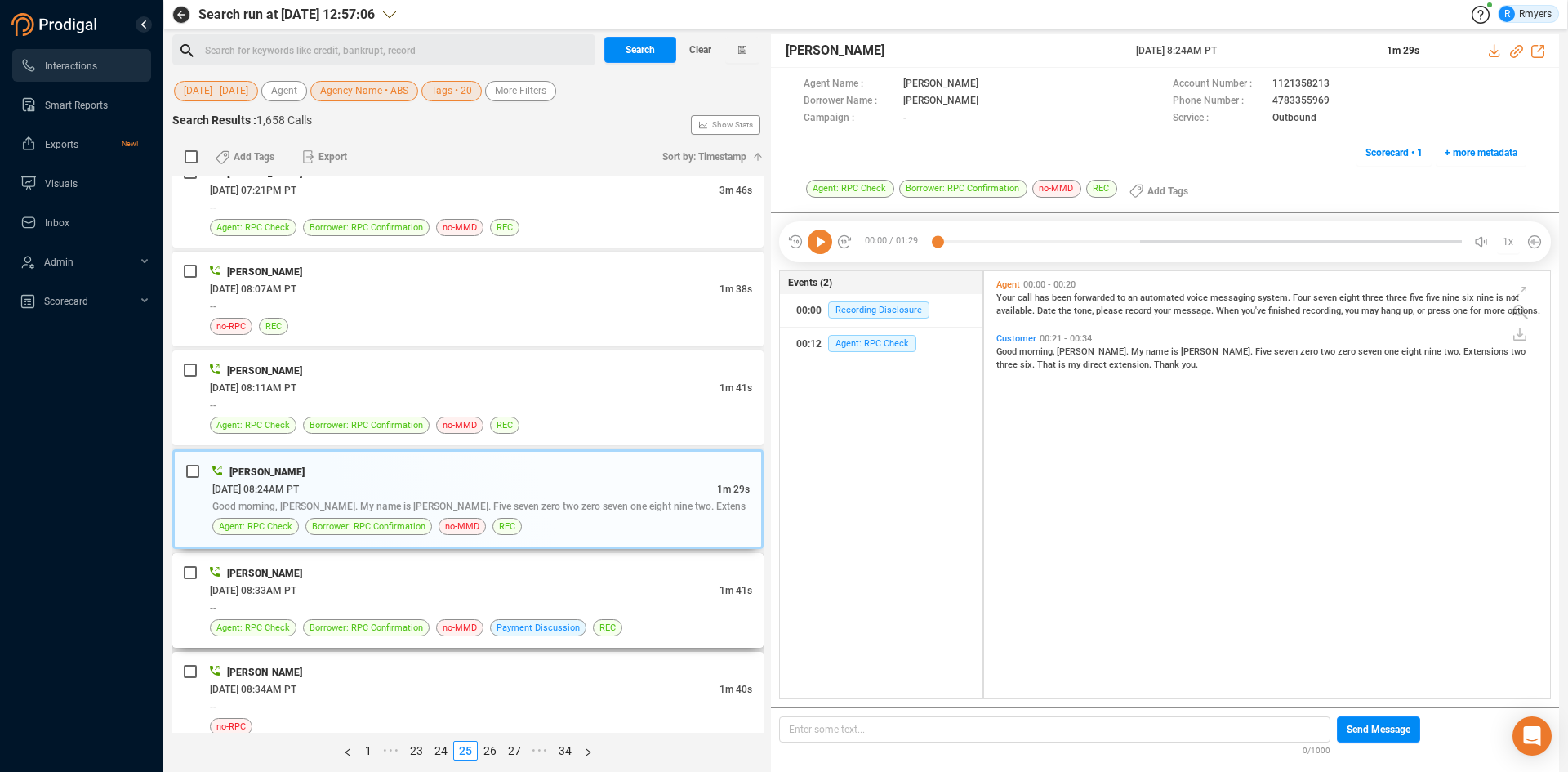
click at [437, 577] on div "[PERSON_NAME]" at bounding box center [481, 573] width 542 height 17
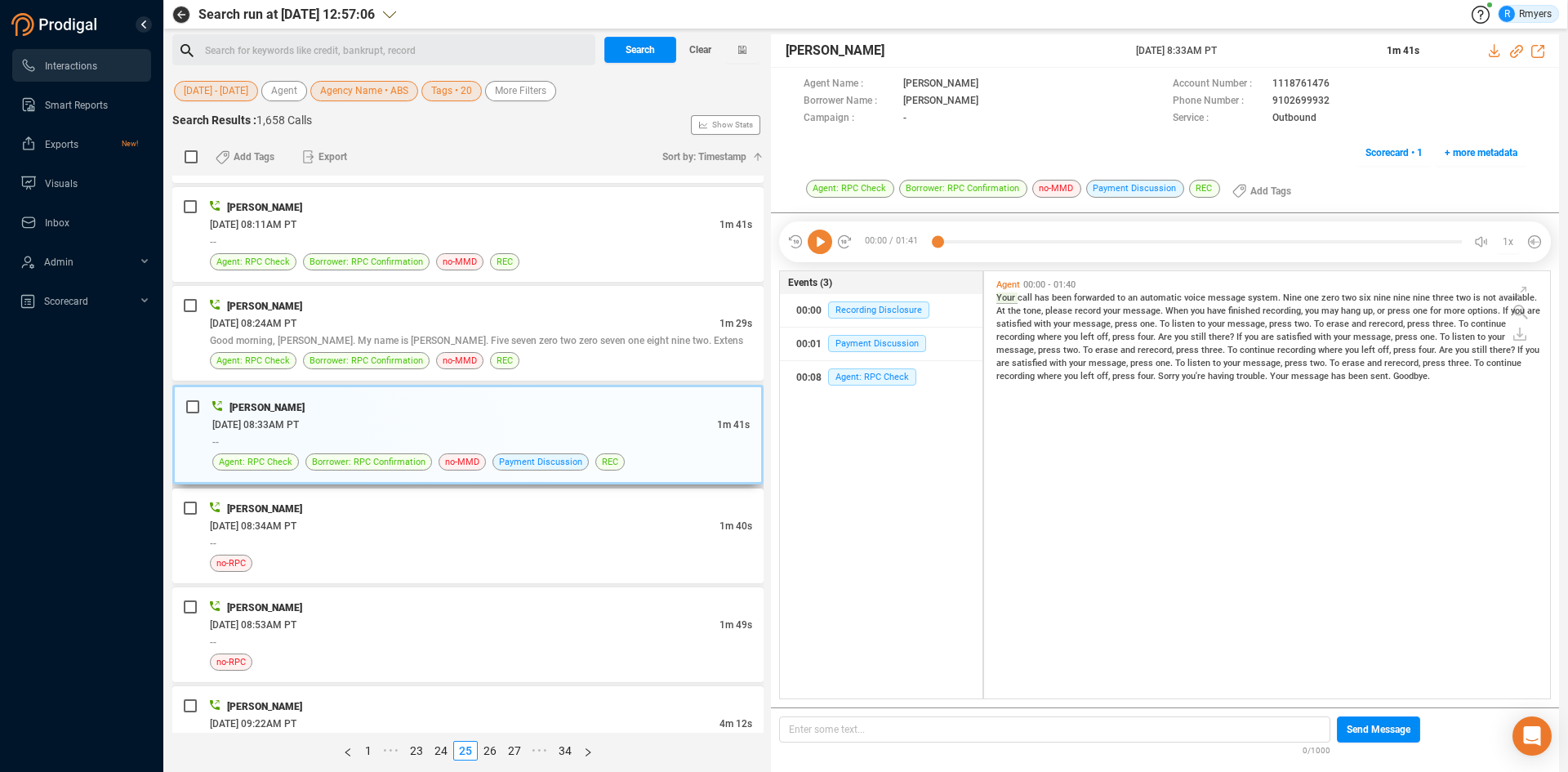
scroll to position [3429, 0]
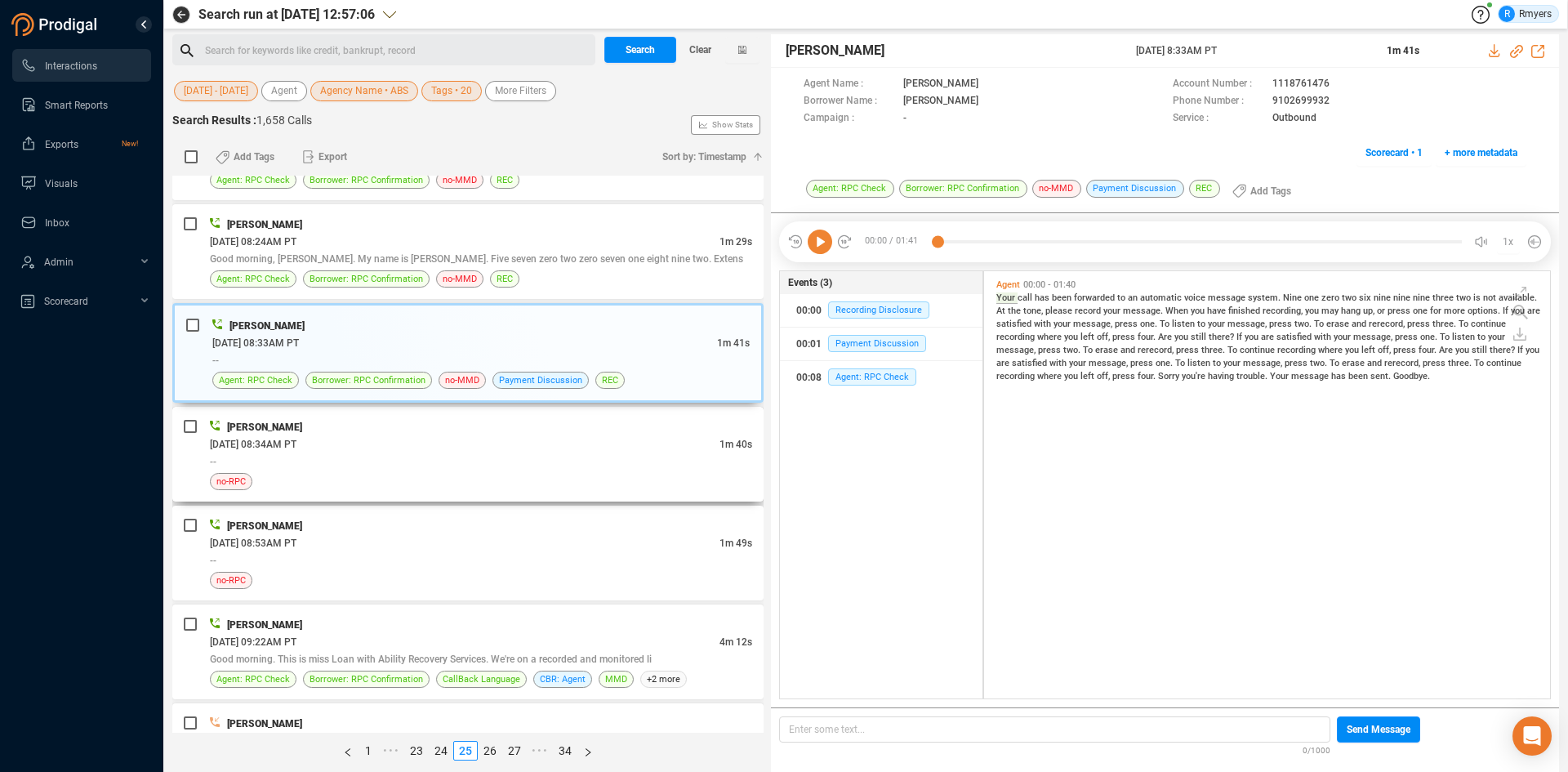
click at [495, 461] on div "--" at bounding box center [481, 461] width 542 height 17
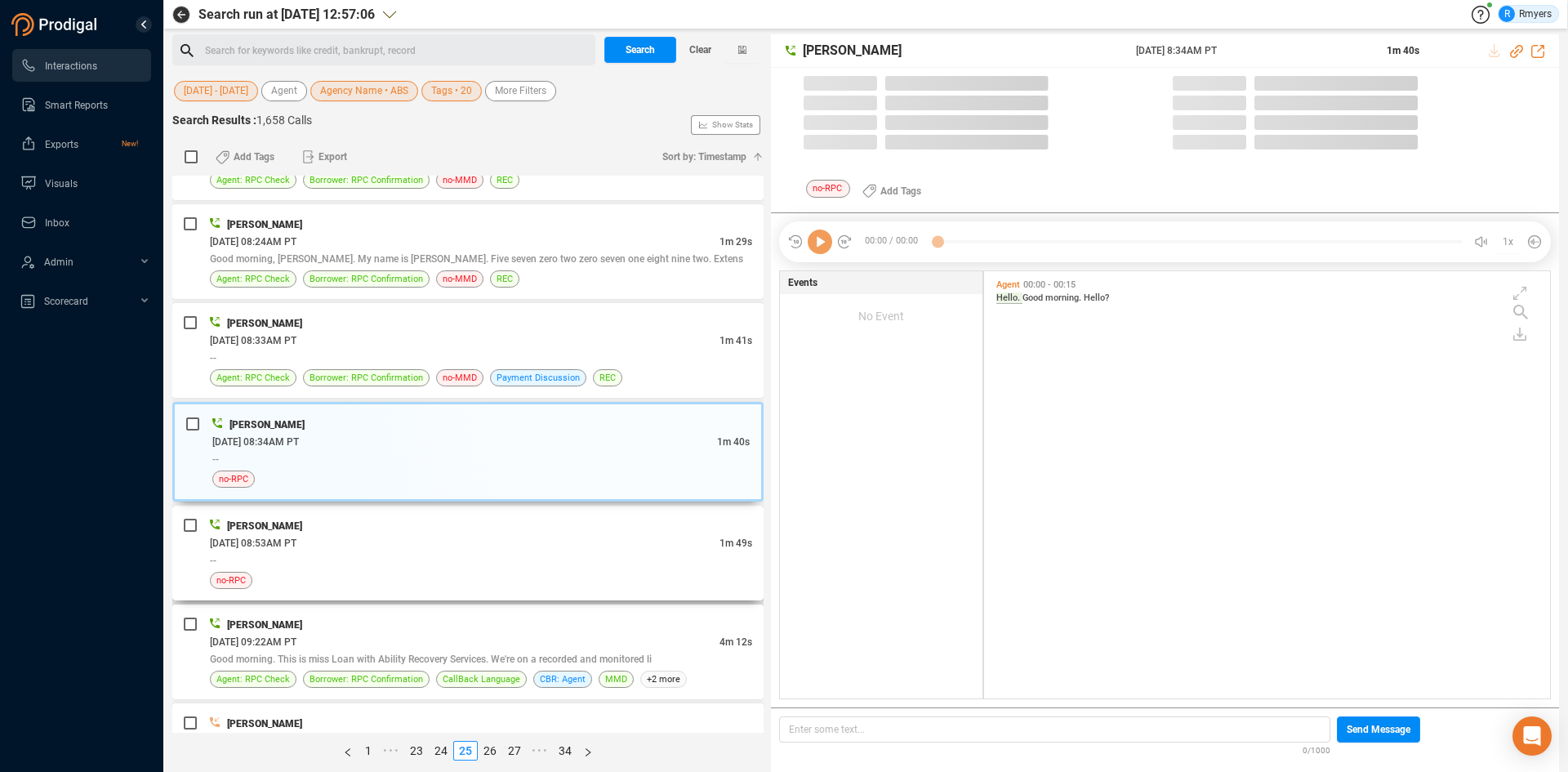
scroll to position [423, 558]
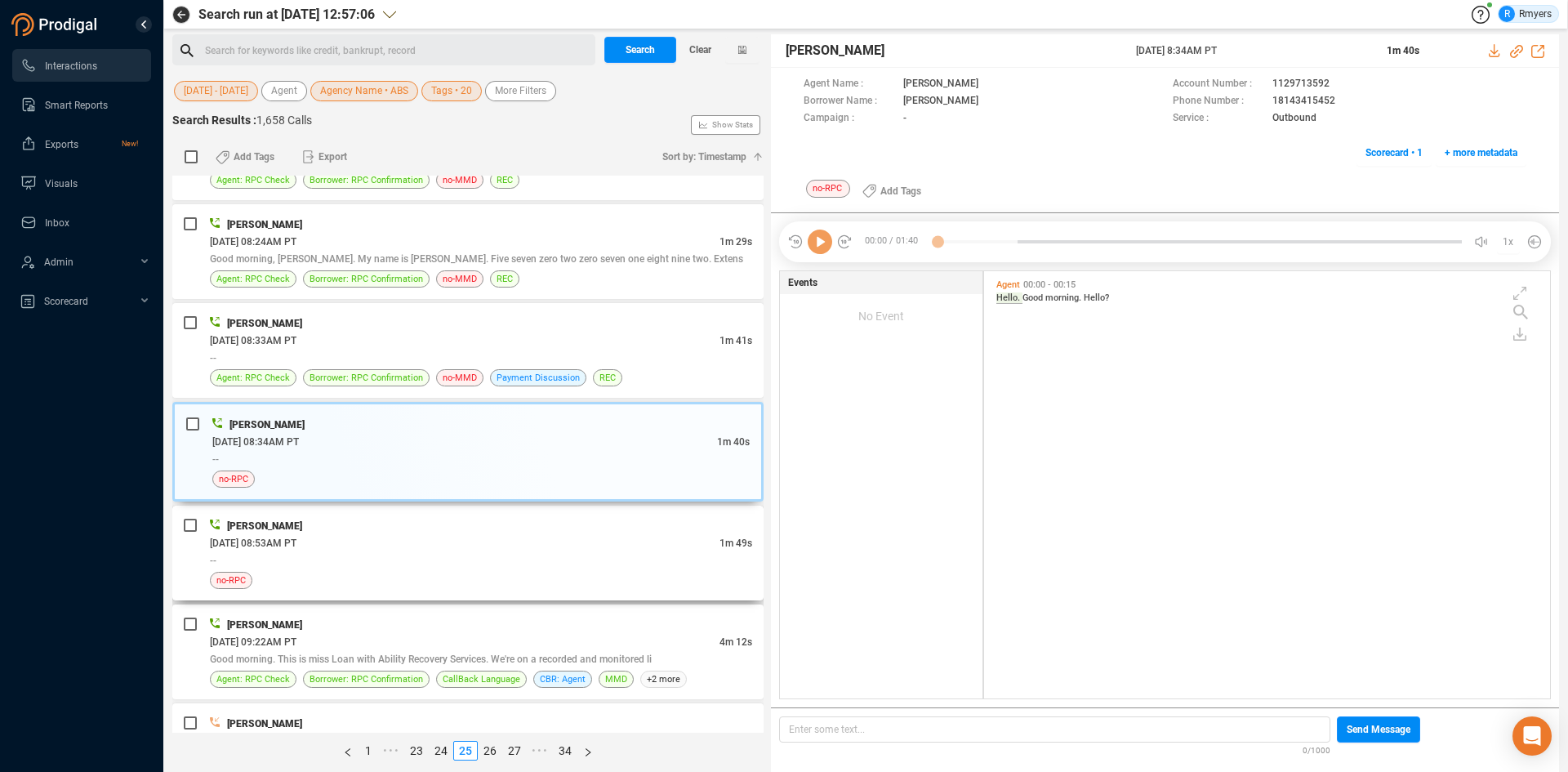
click at [446, 547] on div "06/24/2025 @ 08:53AM PT" at bounding box center [464, 543] width 509 height 17
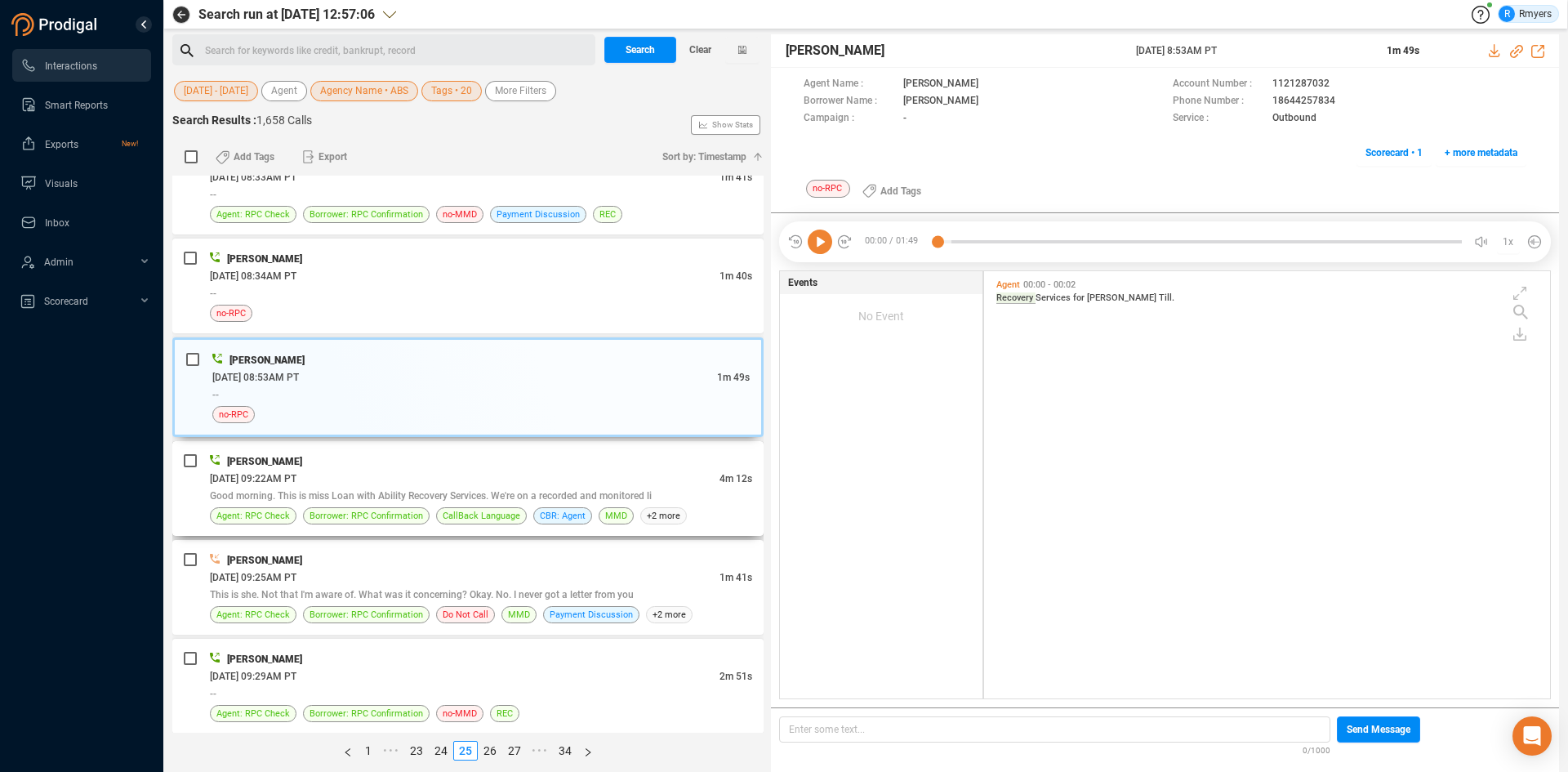
click at [464, 487] on div "Good morning. This is miss Loan with Ability Recovery Services. We're on a reco…" at bounding box center [481, 495] width 542 height 17
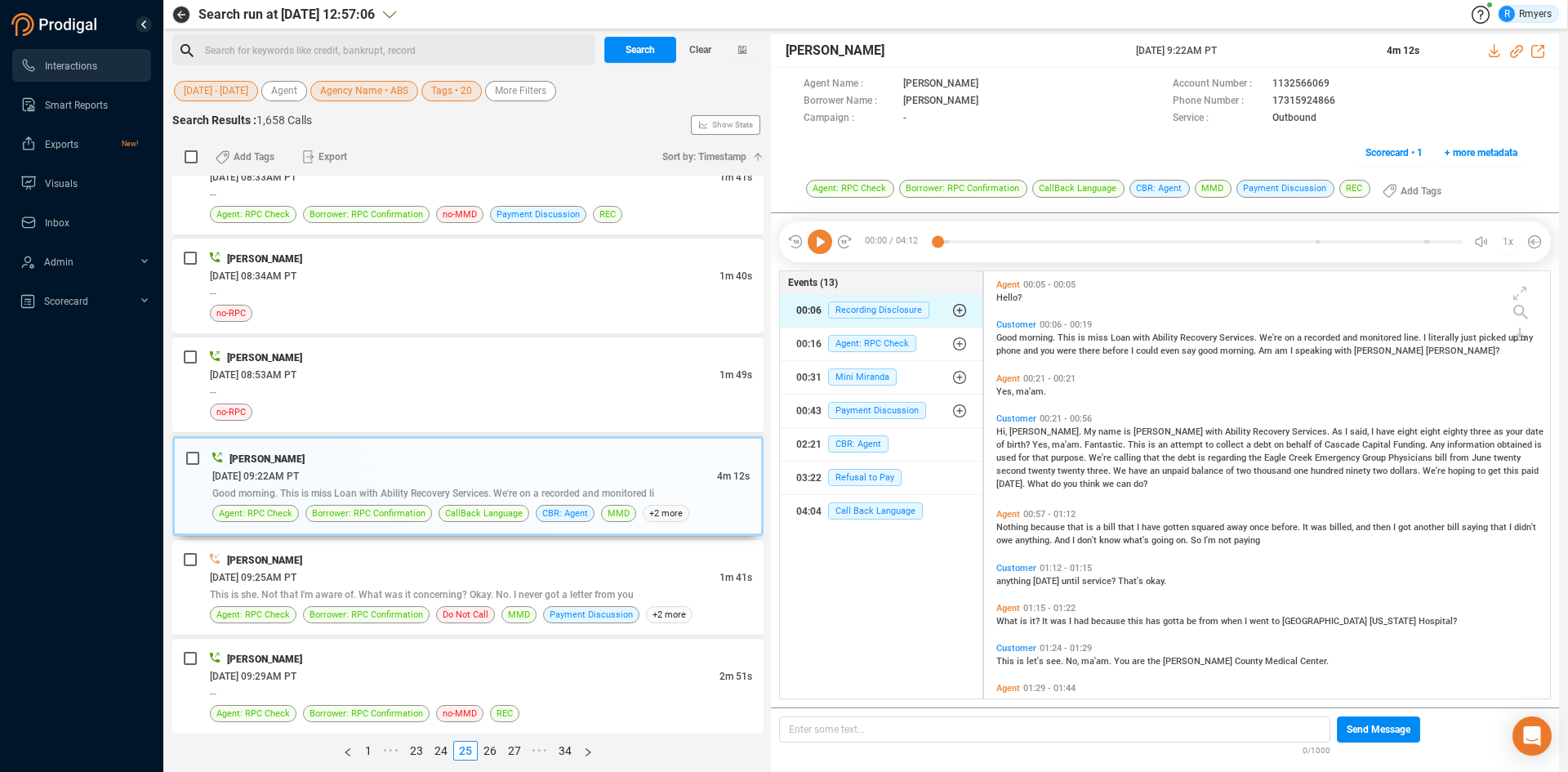
drag, startPoint x: 824, startPoint y: 249, endPoint x: 817, endPoint y: 319, distance: 70.3
click at [823, 251] on icon at bounding box center [819, 241] width 24 height 24
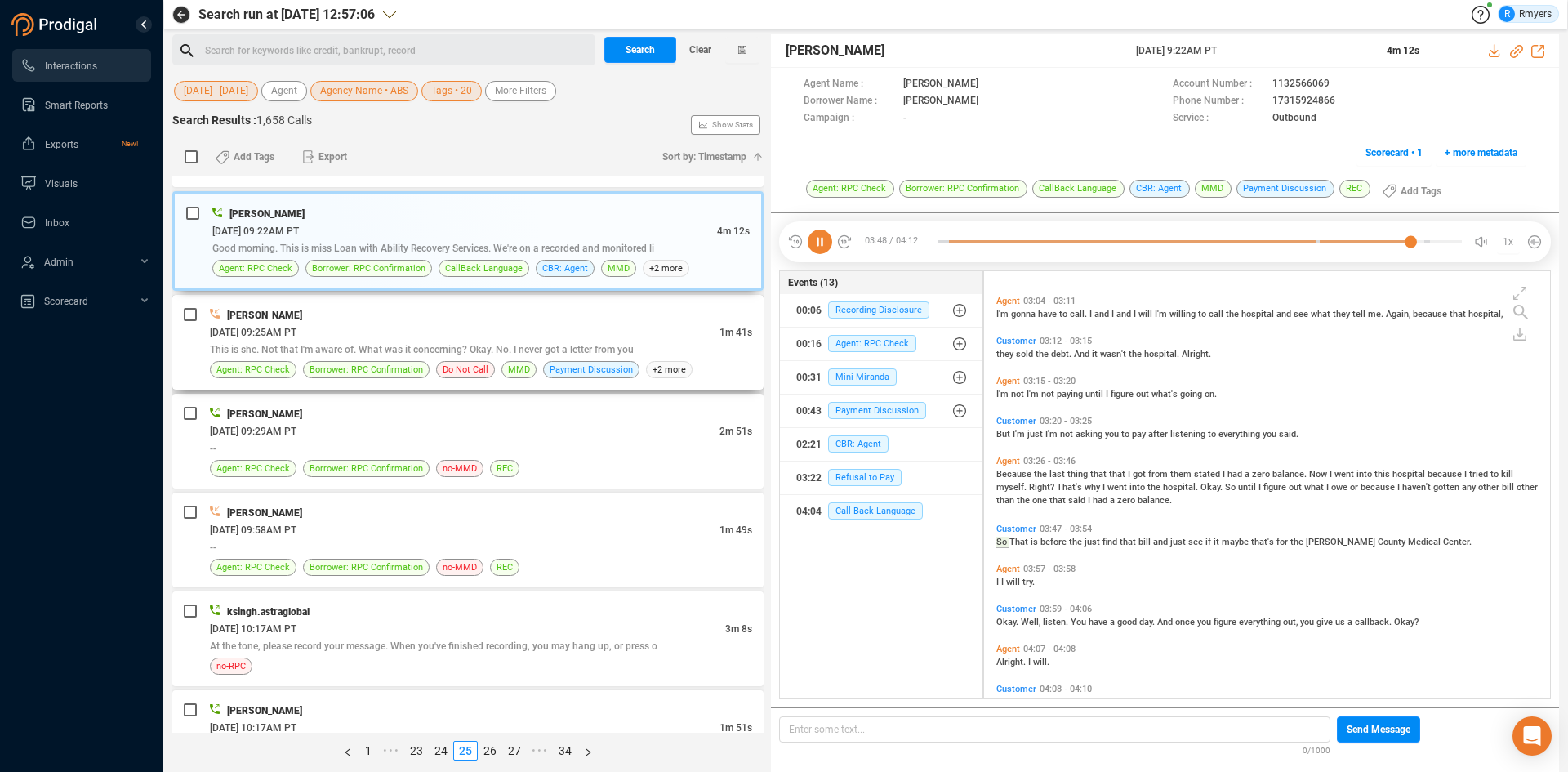
scroll to position [792, 0]
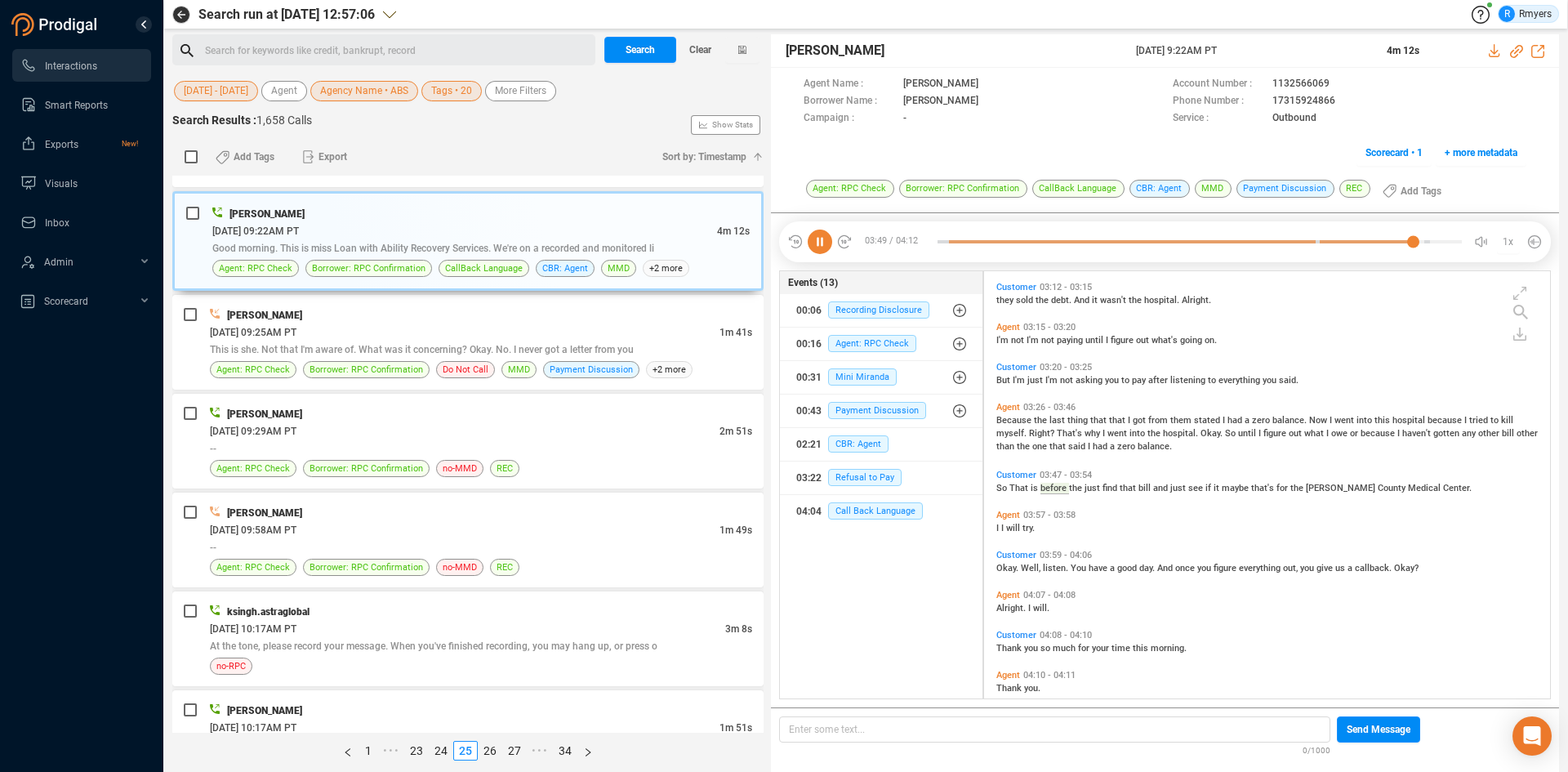
click at [826, 241] on icon at bounding box center [819, 241] width 24 height 24
click at [405, 332] on div "06/24/2025 @ 09:25AM PT" at bounding box center [464, 331] width 509 height 17
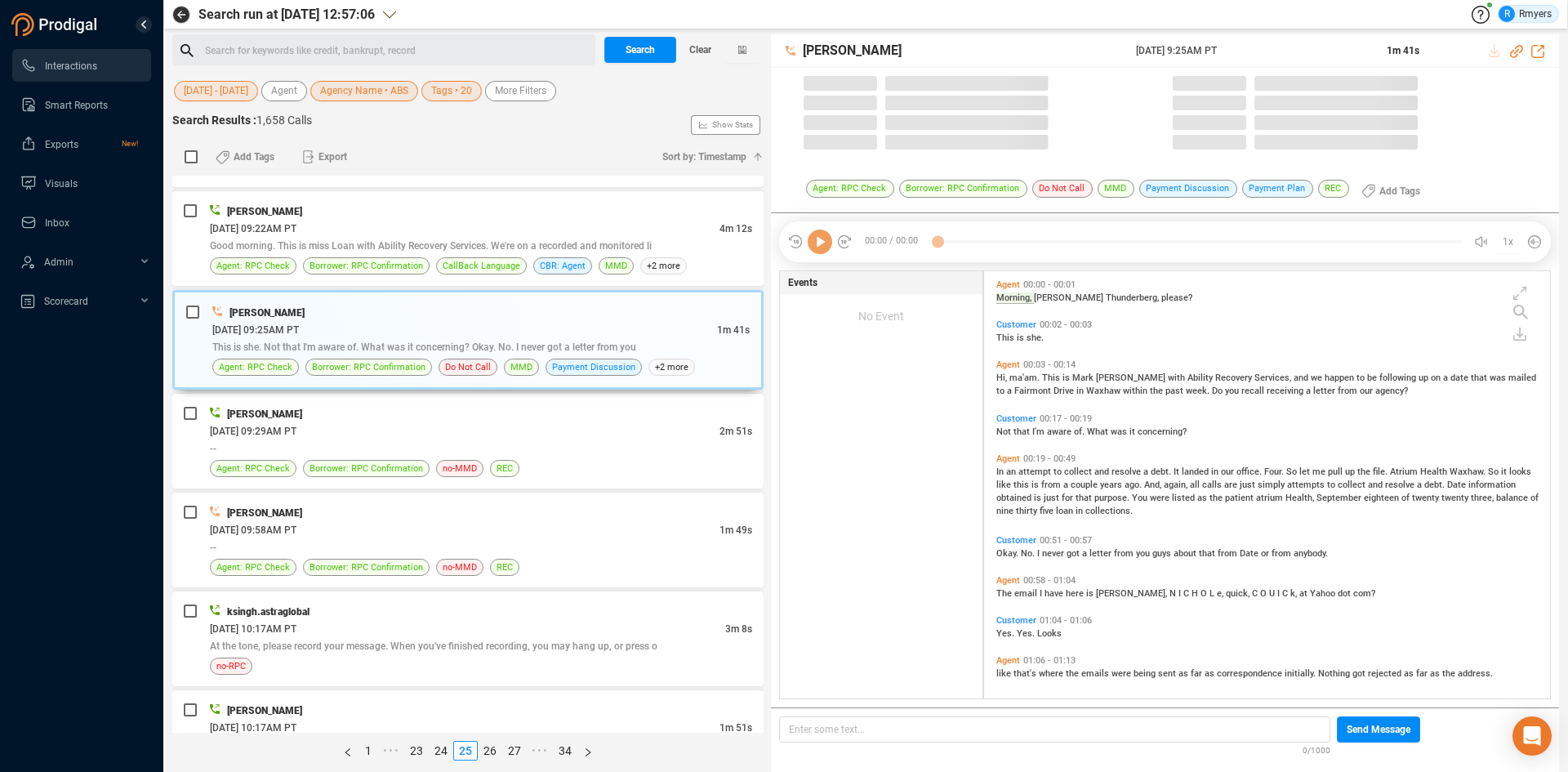
scroll to position [423, 558]
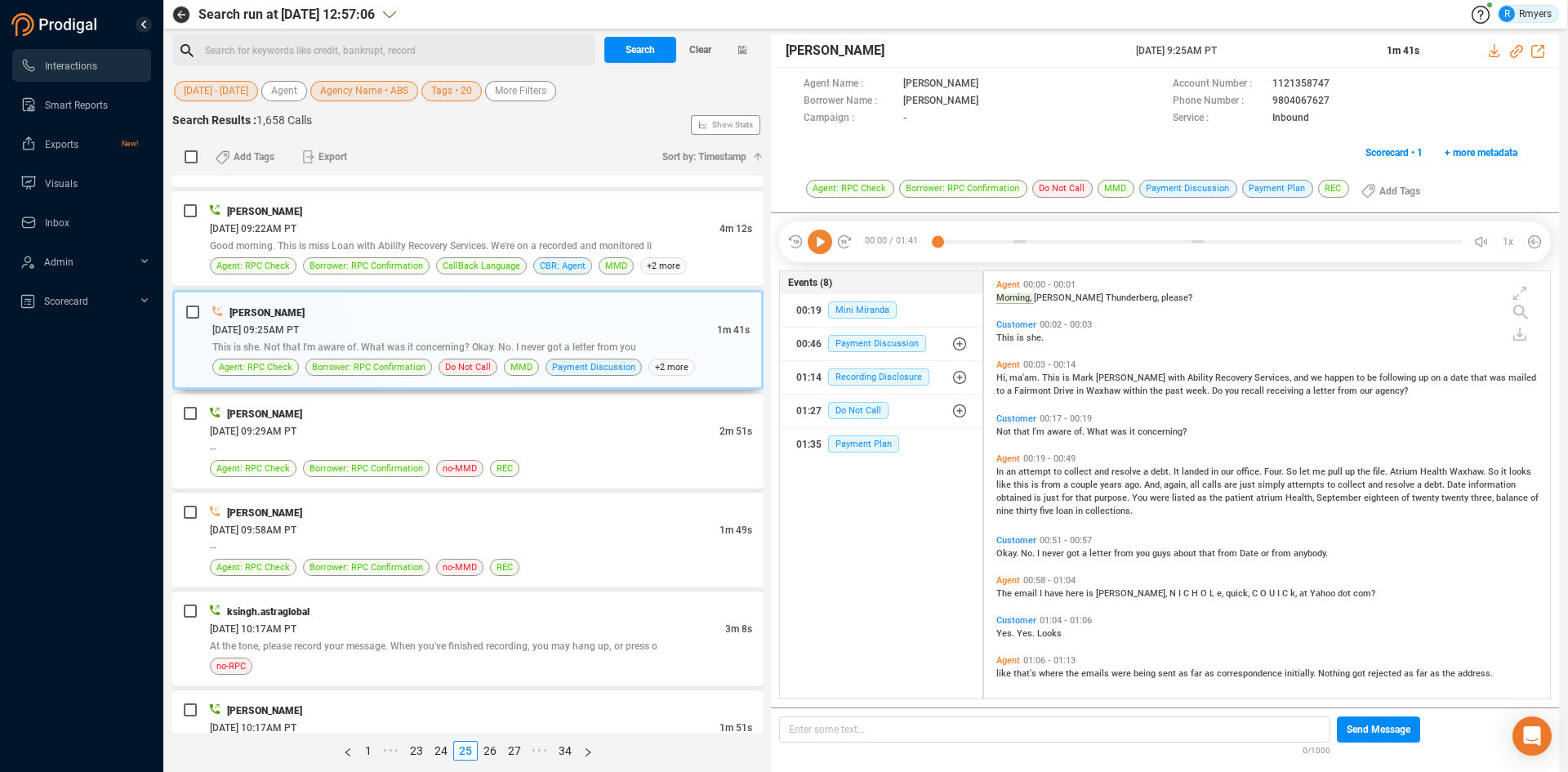
click at [825, 248] on icon at bounding box center [819, 241] width 24 height 24
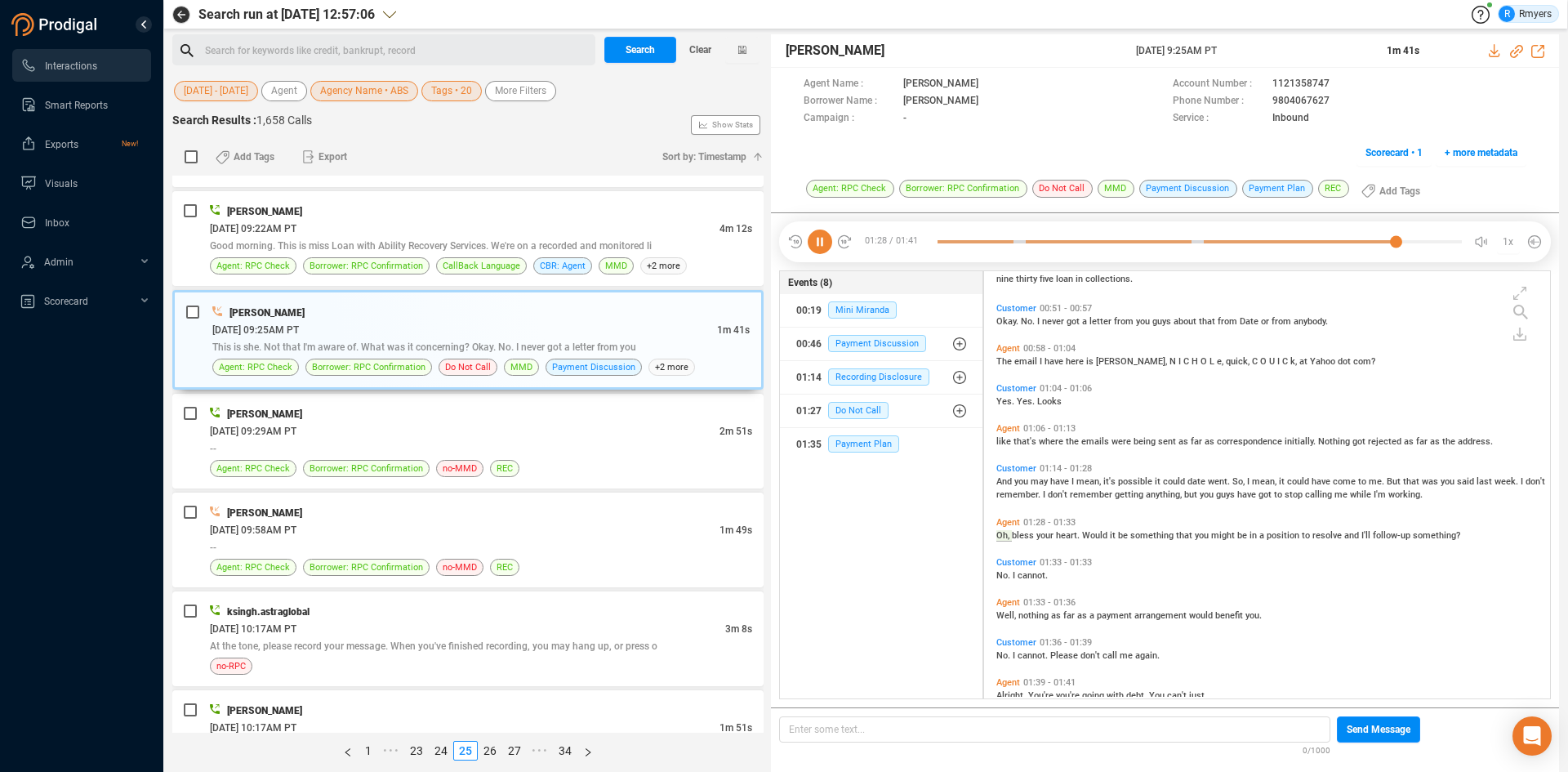
scroll to position [261, 0]
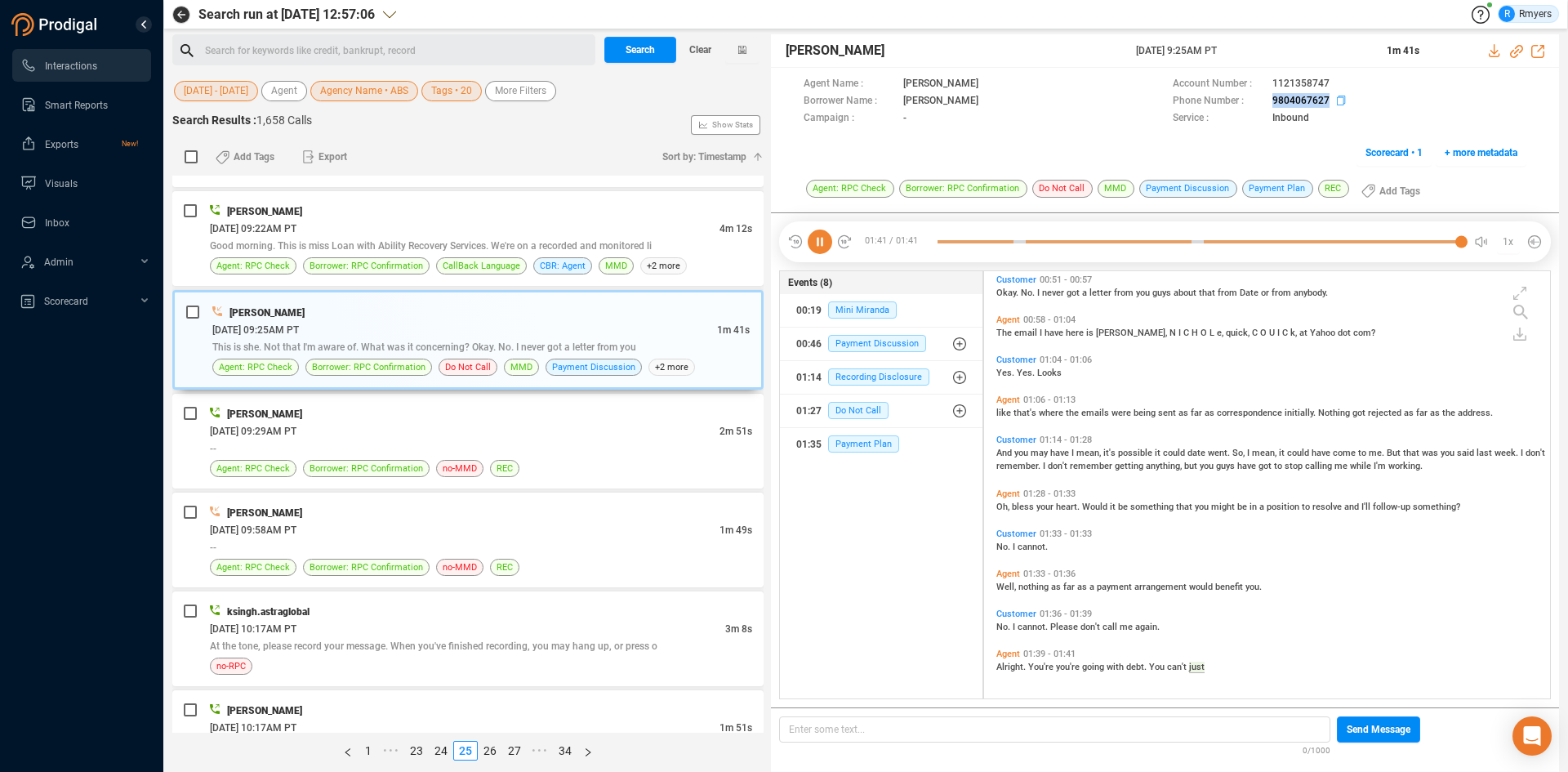
drag, startPoint x: 1262, startPoint y: 95, endPoint x: 1323, endPoint y: 98, distance: 61.1
click at [1332, 98] on div "Phone Number : 9804067627" at bounding box center [1349, 101] width 353 height 17
copy div "9804067627"
click at [404, 447] on div "--" at bounding box center [481, 447] width 542 height 17
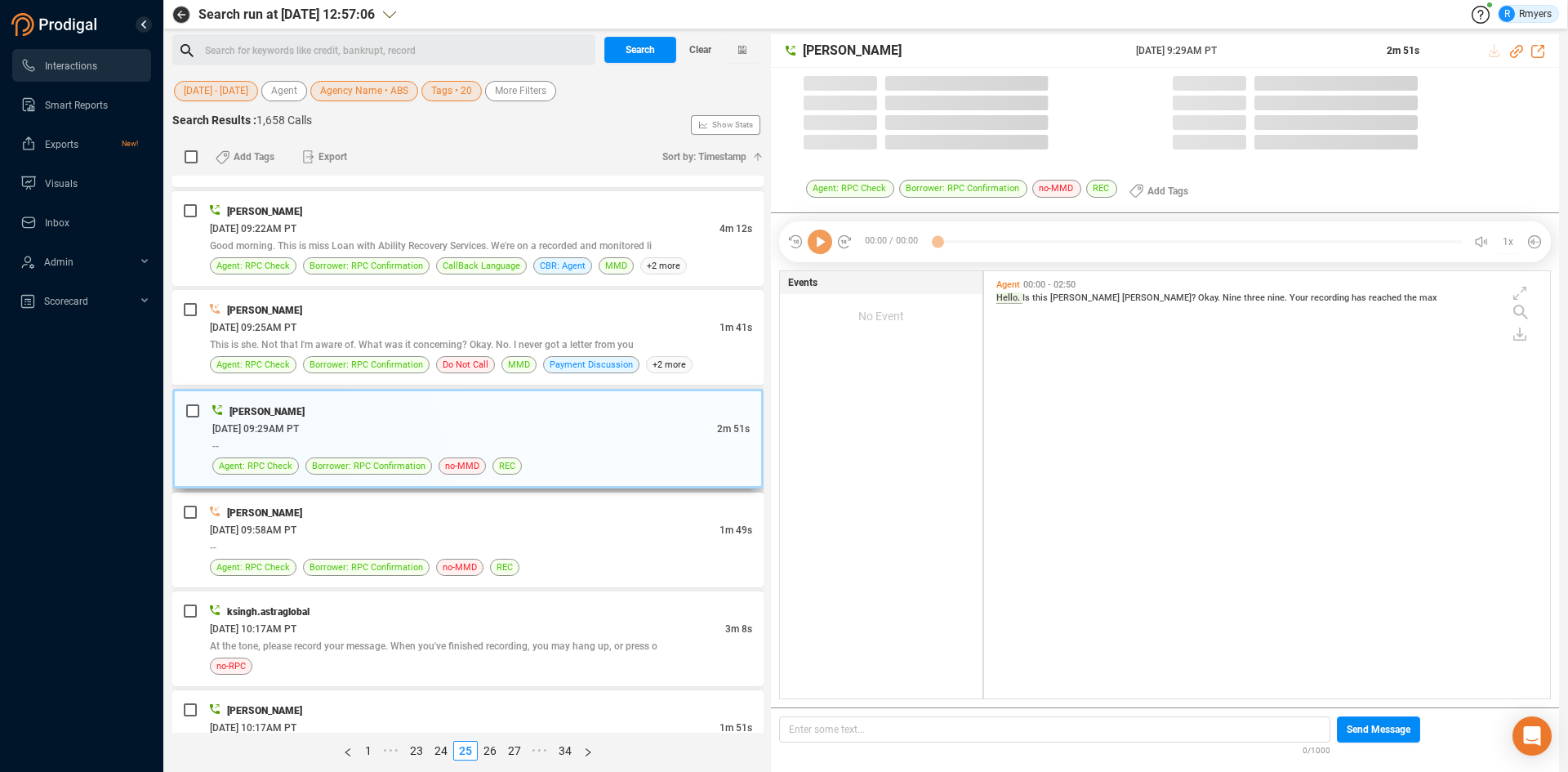
scroll to position [423, 558]
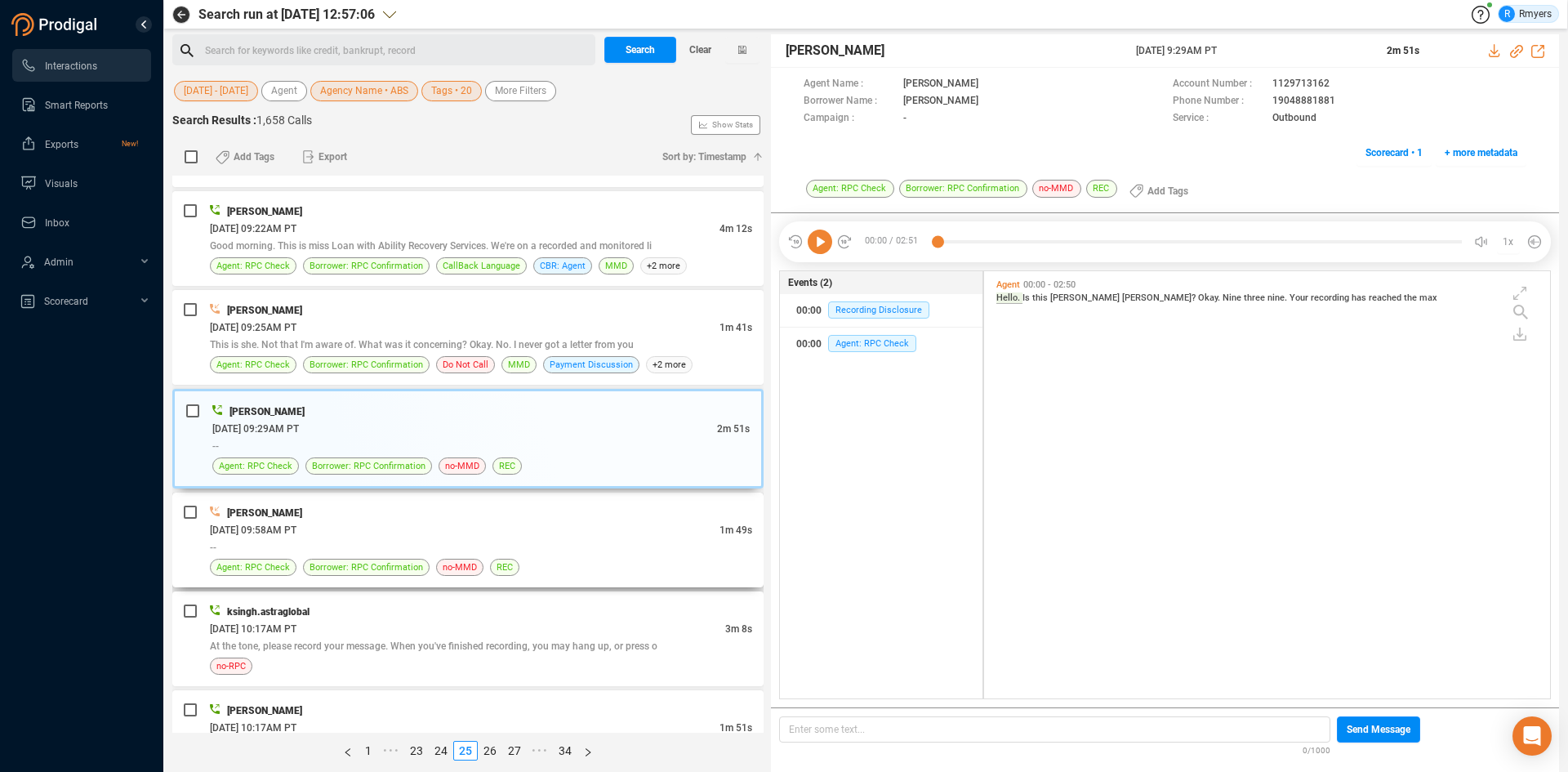
click at [343, 508] on div "Holly Ruiz" at bounding box center [481, 512] width 542 height 17
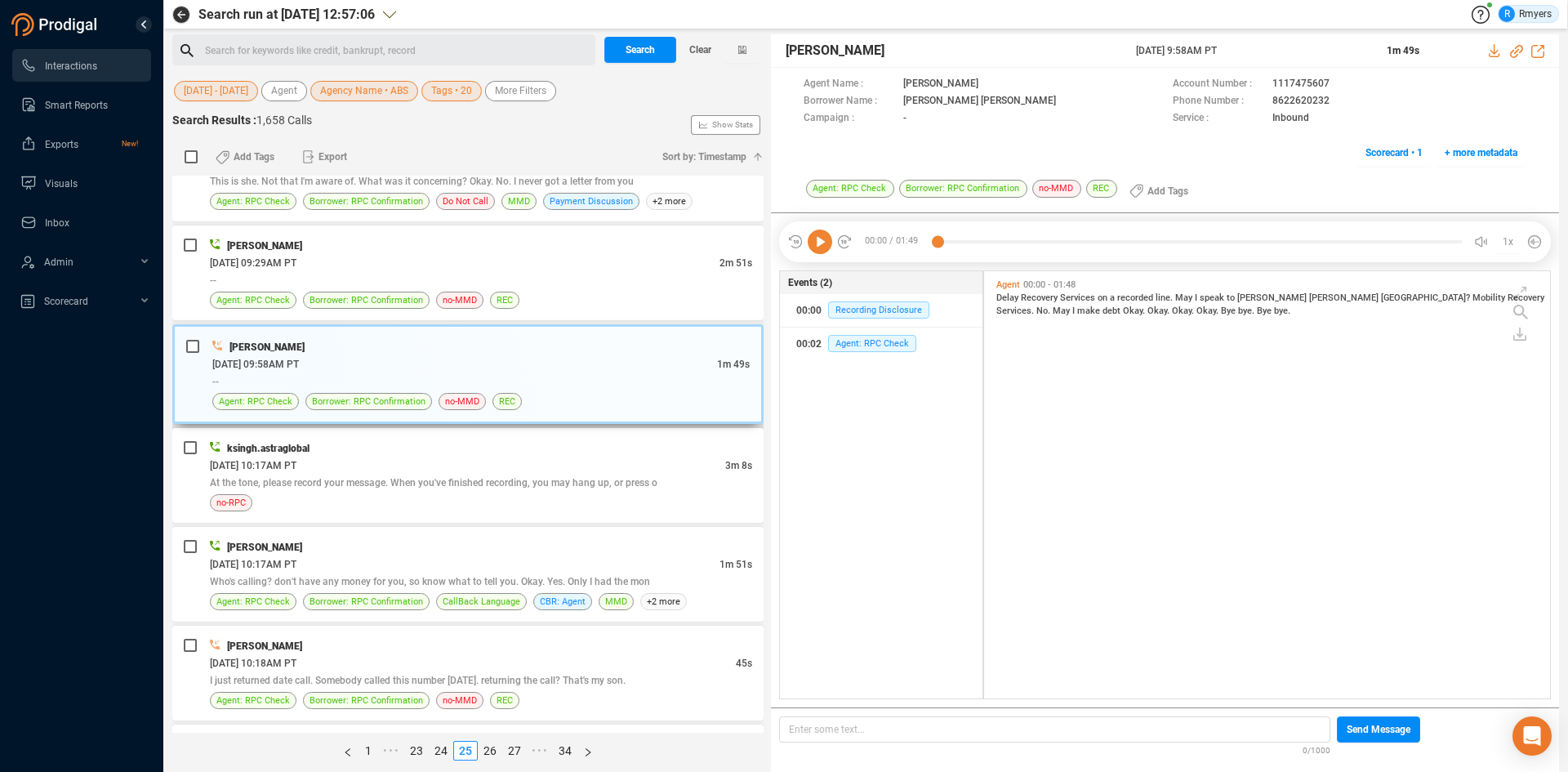
scroll to position [3838, 0]
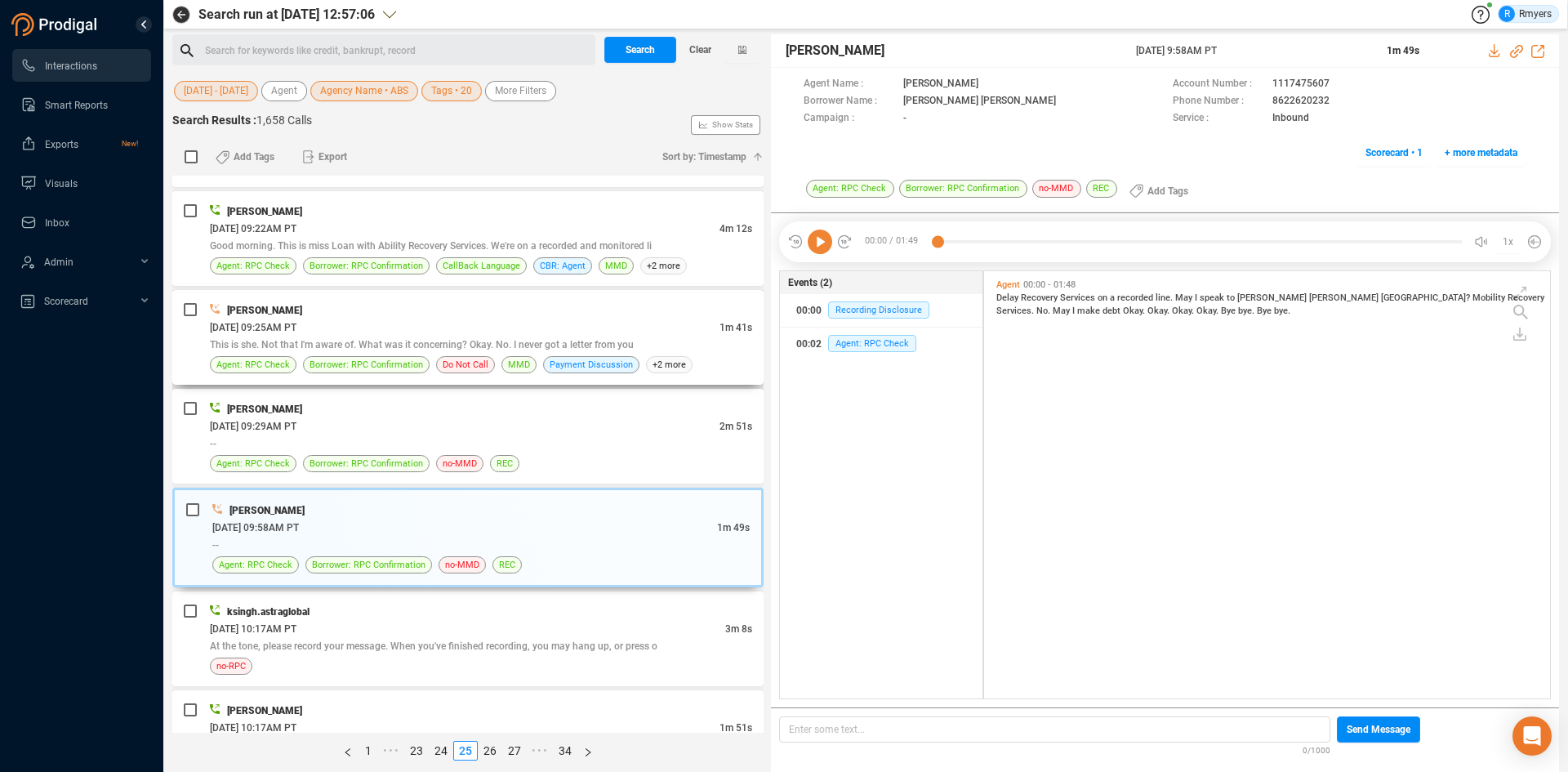
click at [418, 329] on div "06/24/2025 @ 09:25AM PT" at bounding box center [464, 327] width 509 height 17
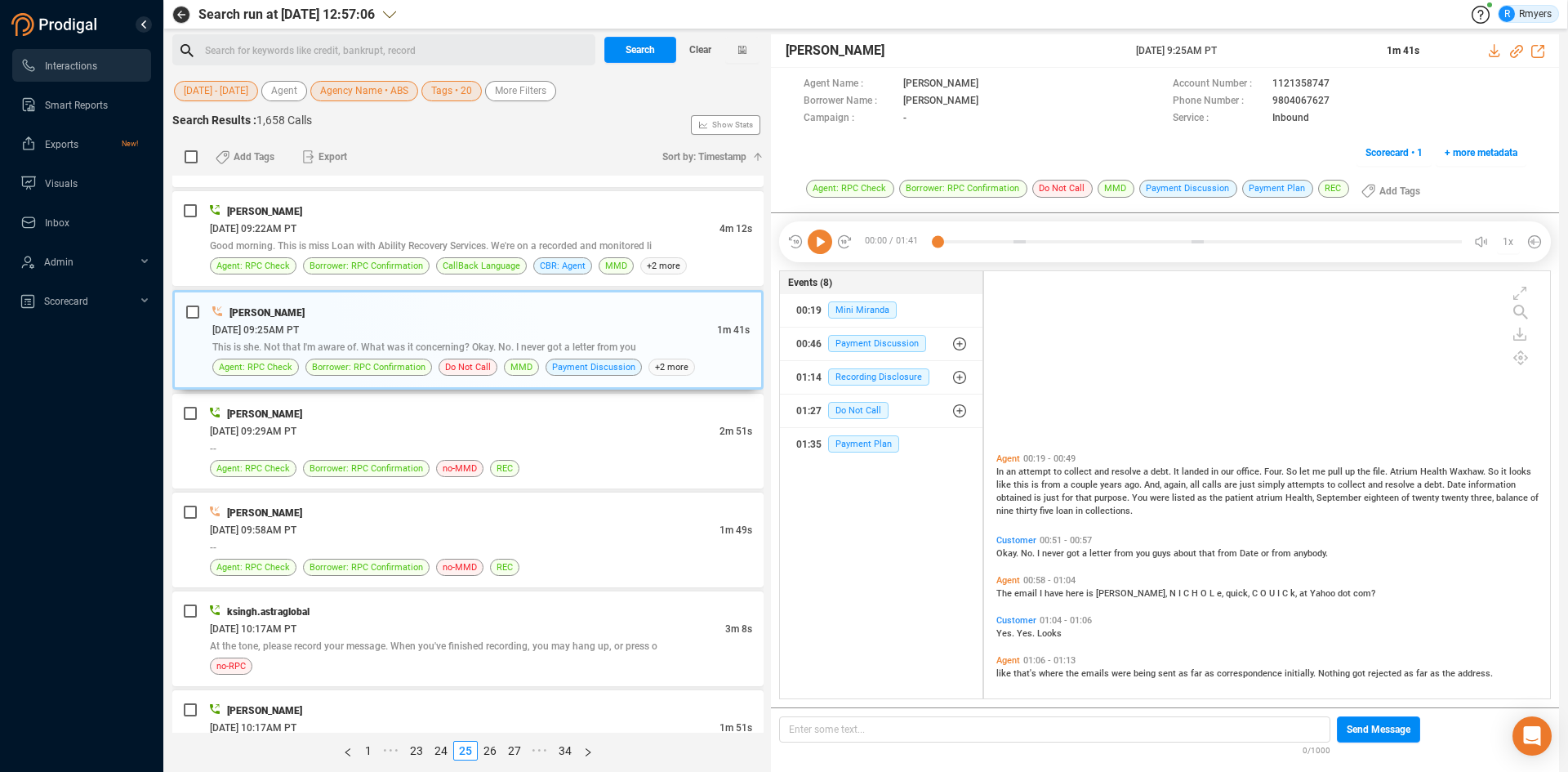
scroll to position [261, 0]
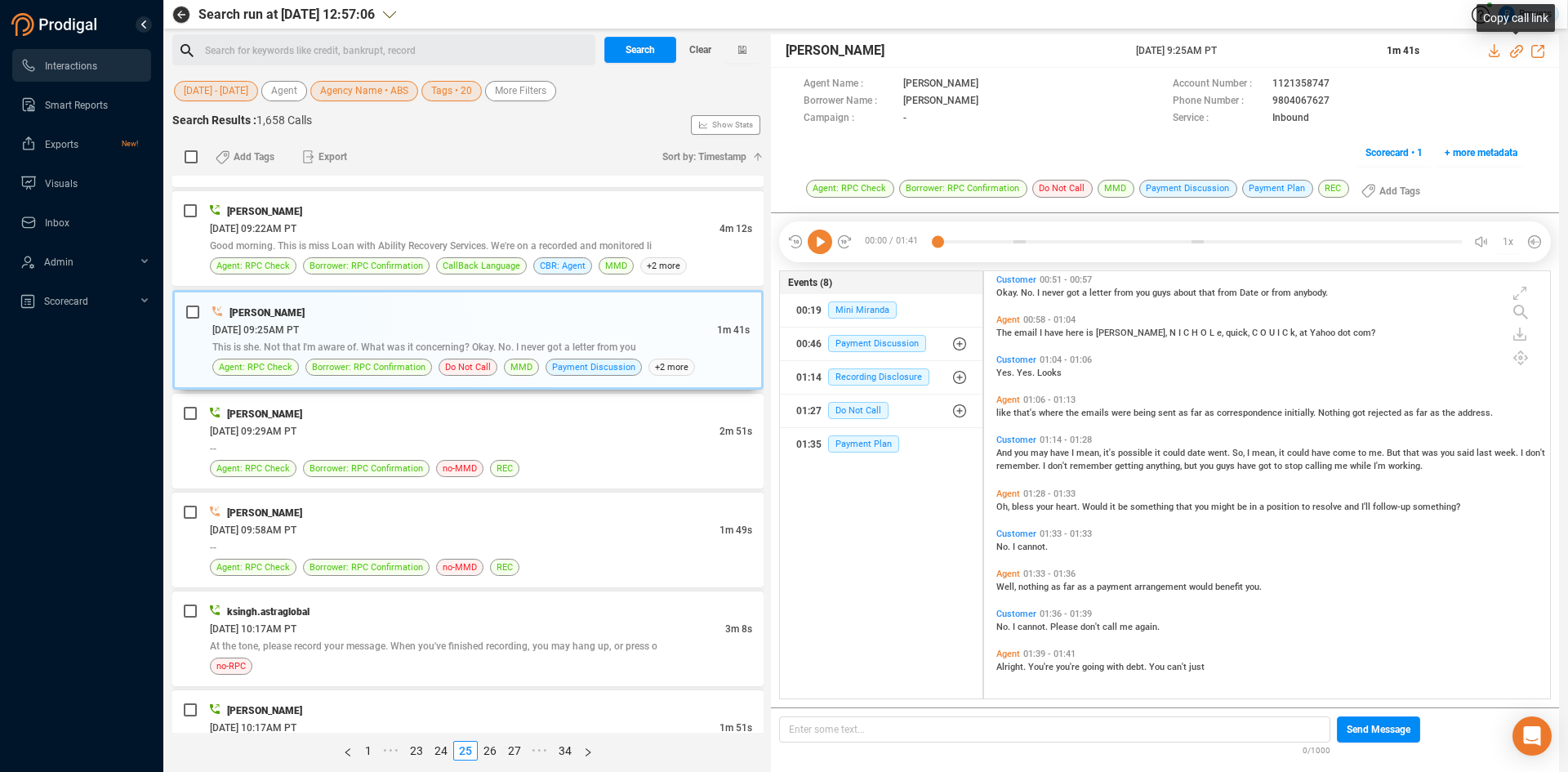
click at [1516, 51] on icon at bounding box center [1516, 51] width 13 height 13
drag, startPoint x: 1130, startPoint y: 48, endPoint x: 1223, endPoint y: 64, distance: 94.4
click at [1266, 45] on div "THOMAS REYNOLDS 24 Jun 2025 @ 9:25AM PT 1m 41s" at bounding box center [1164, 51] width 788 height 33
copy div "24 Jun 2025 @ 9:25AM PT"
click at [1009, 512] on div "Oh, bless your heart. Would it be something that you might be in a position to …" at bounding box center [1270, 506] width 548 height 13
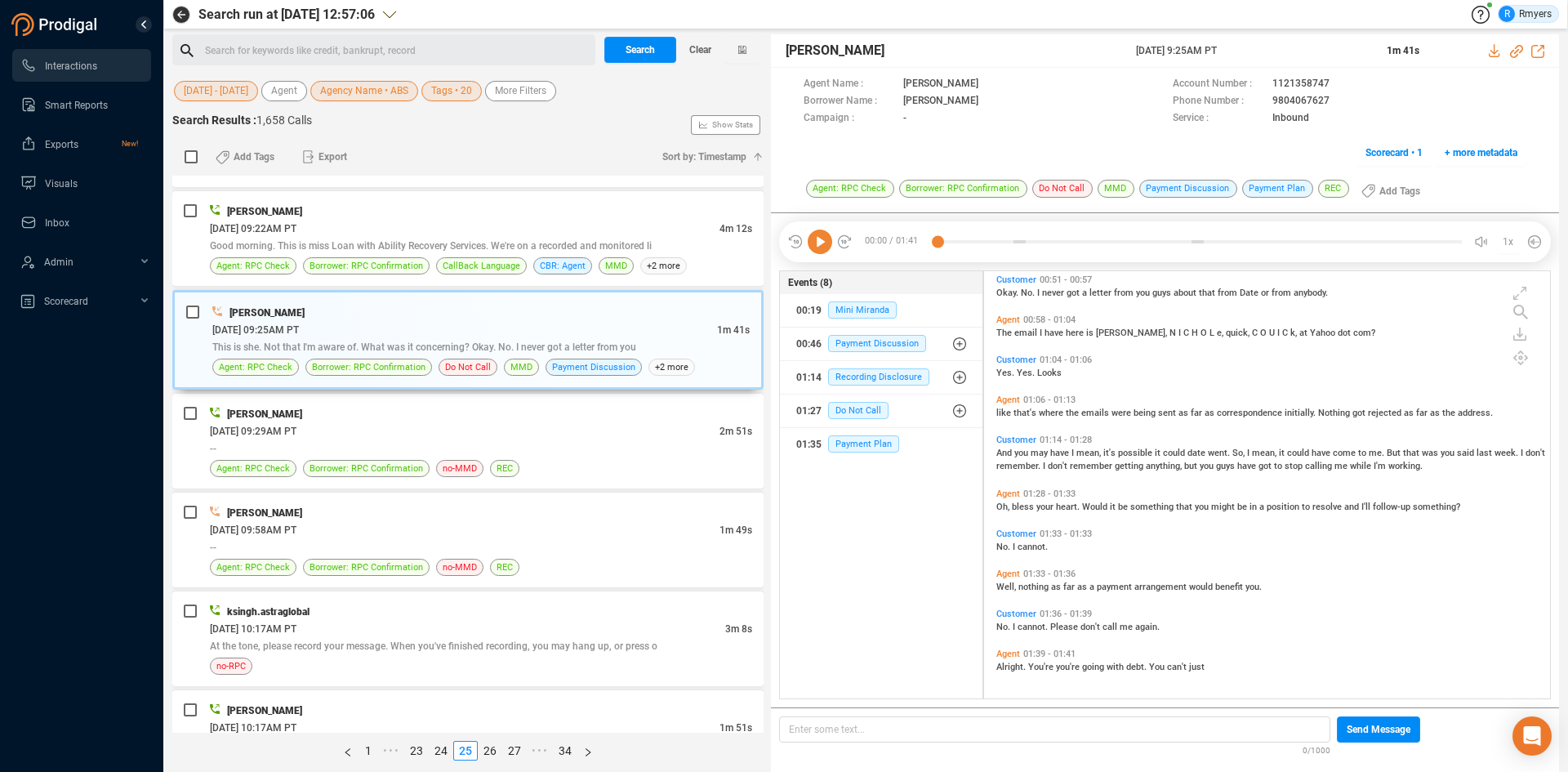
click at [1051, 466] on span "don't" at bounding box center [1059, 465] width 22 height 10
click at [813, 247] on icon at bounding box center [819, 241] width 24 height 24
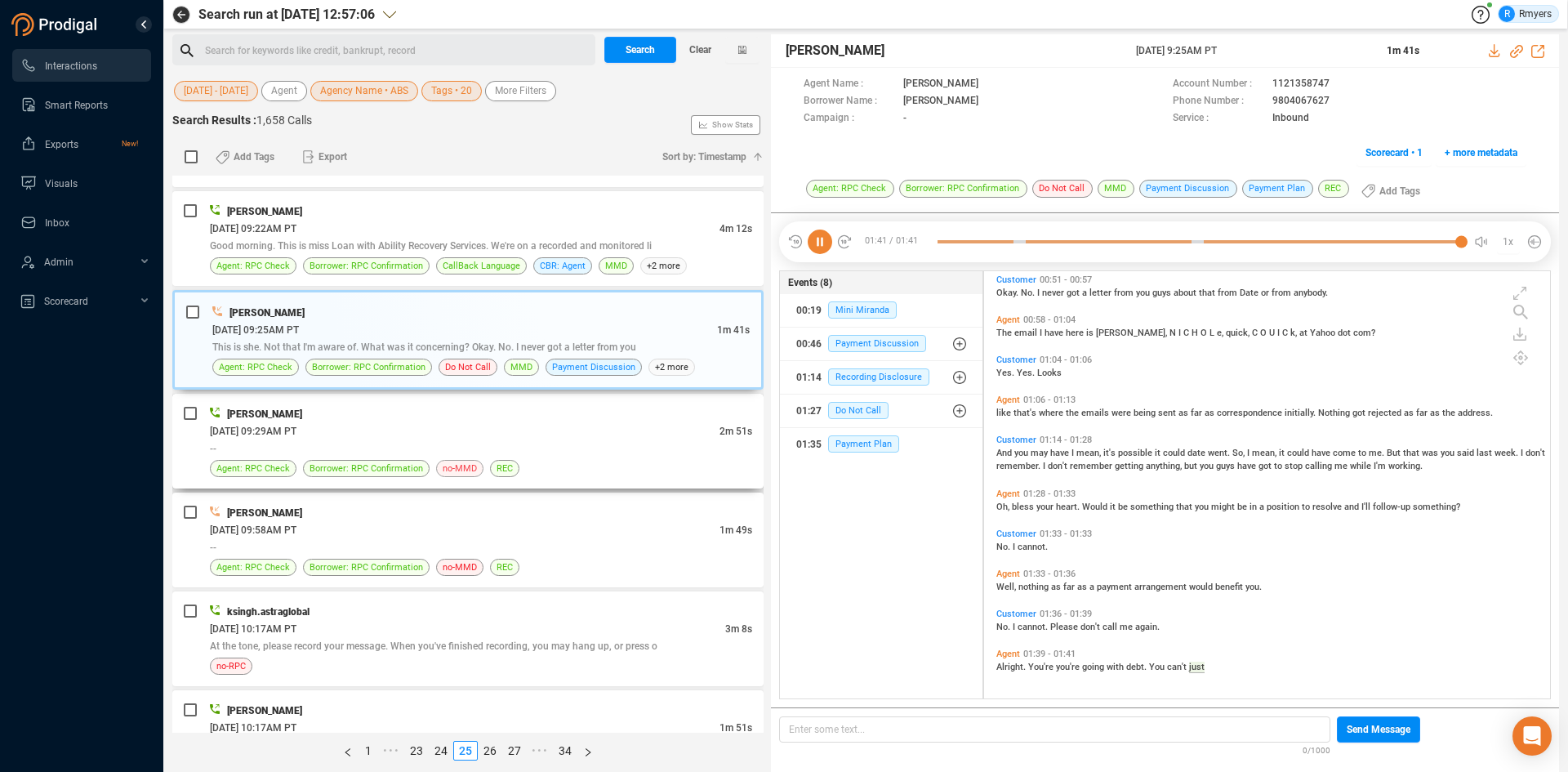
click at [382, 439] on div "--" at bounding box center [481, 447] width 542 height 17
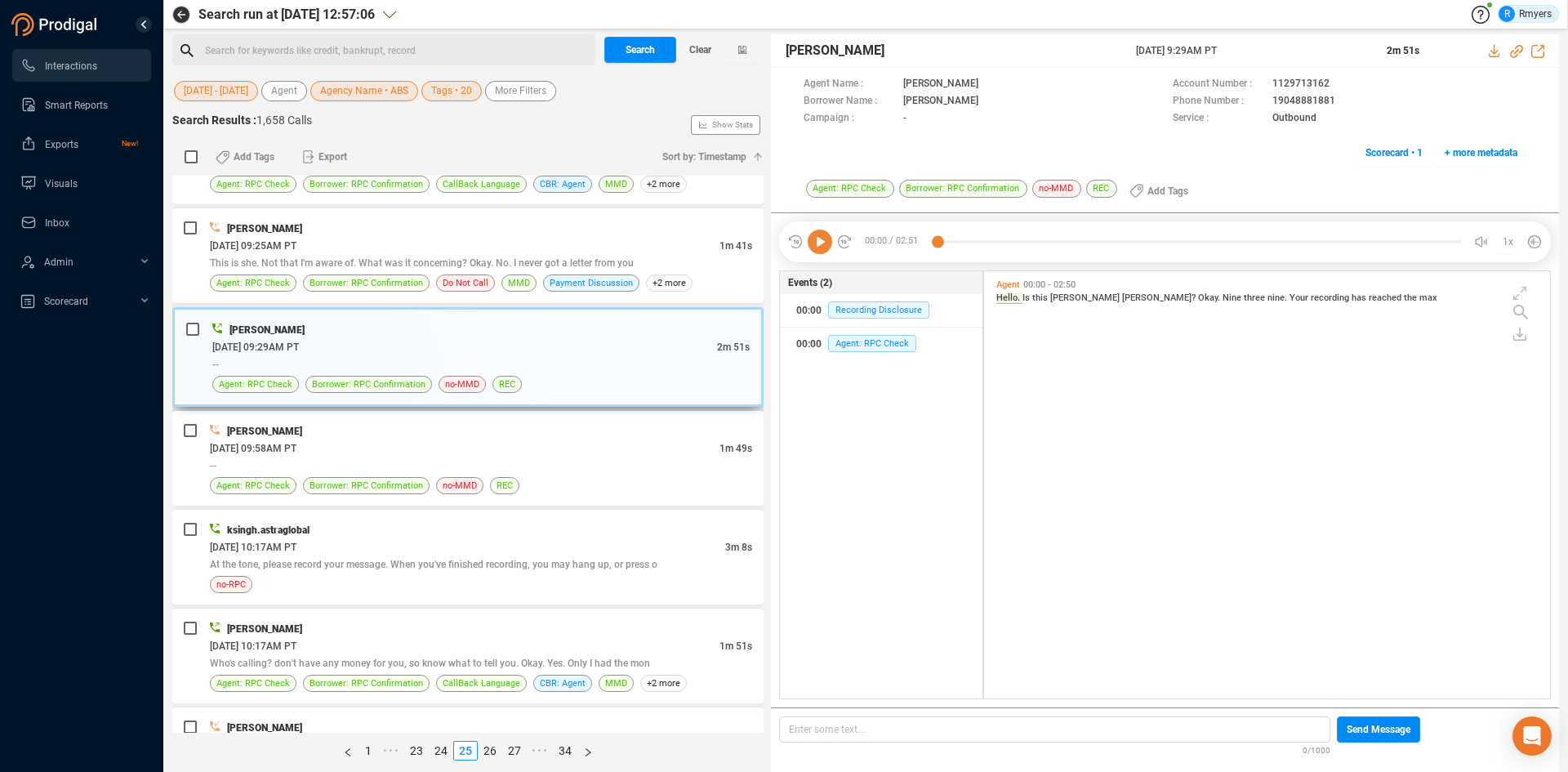
scroll to position [4001, 0]
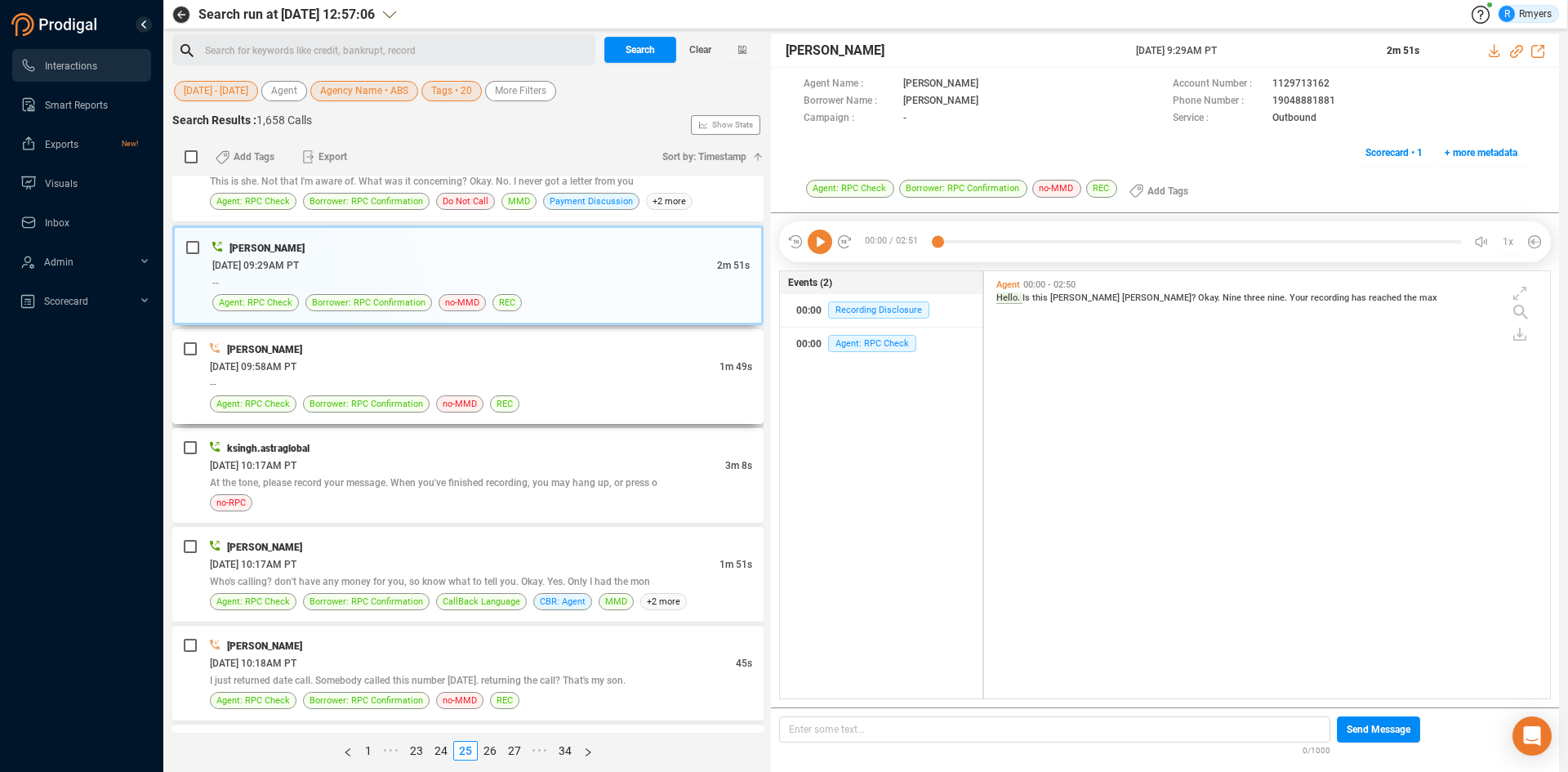
click at [521, 361] on div "06/24/2025 @ 09:58AM PT" at bounding box center [464, 366] width 509 height 17
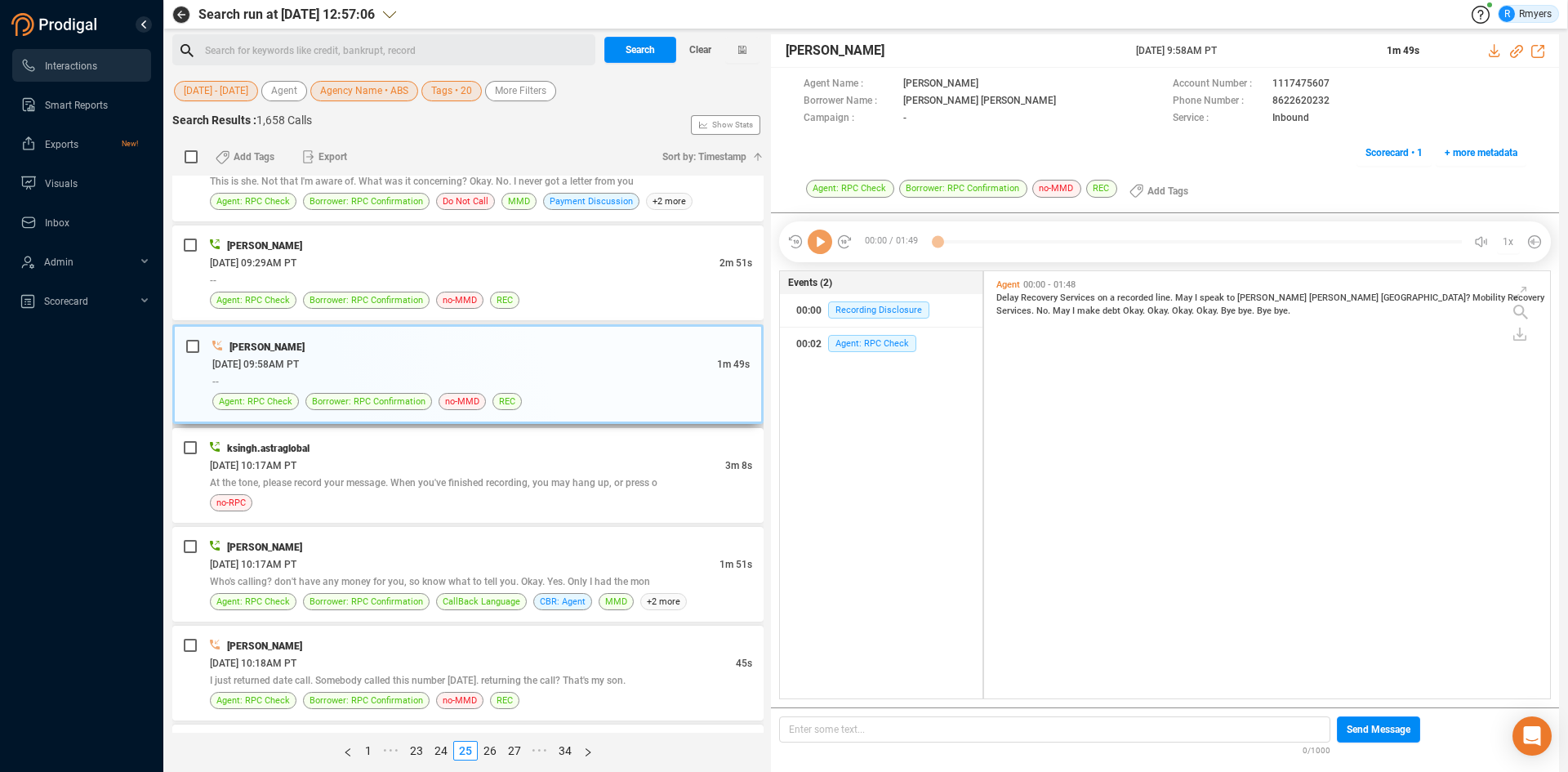
scroll to position [423, 558]
click at [420, 480] on span "At the tone, please record your message. When you've finished recording, you ma…" at bounding box center [433, 482] width 447 height 11
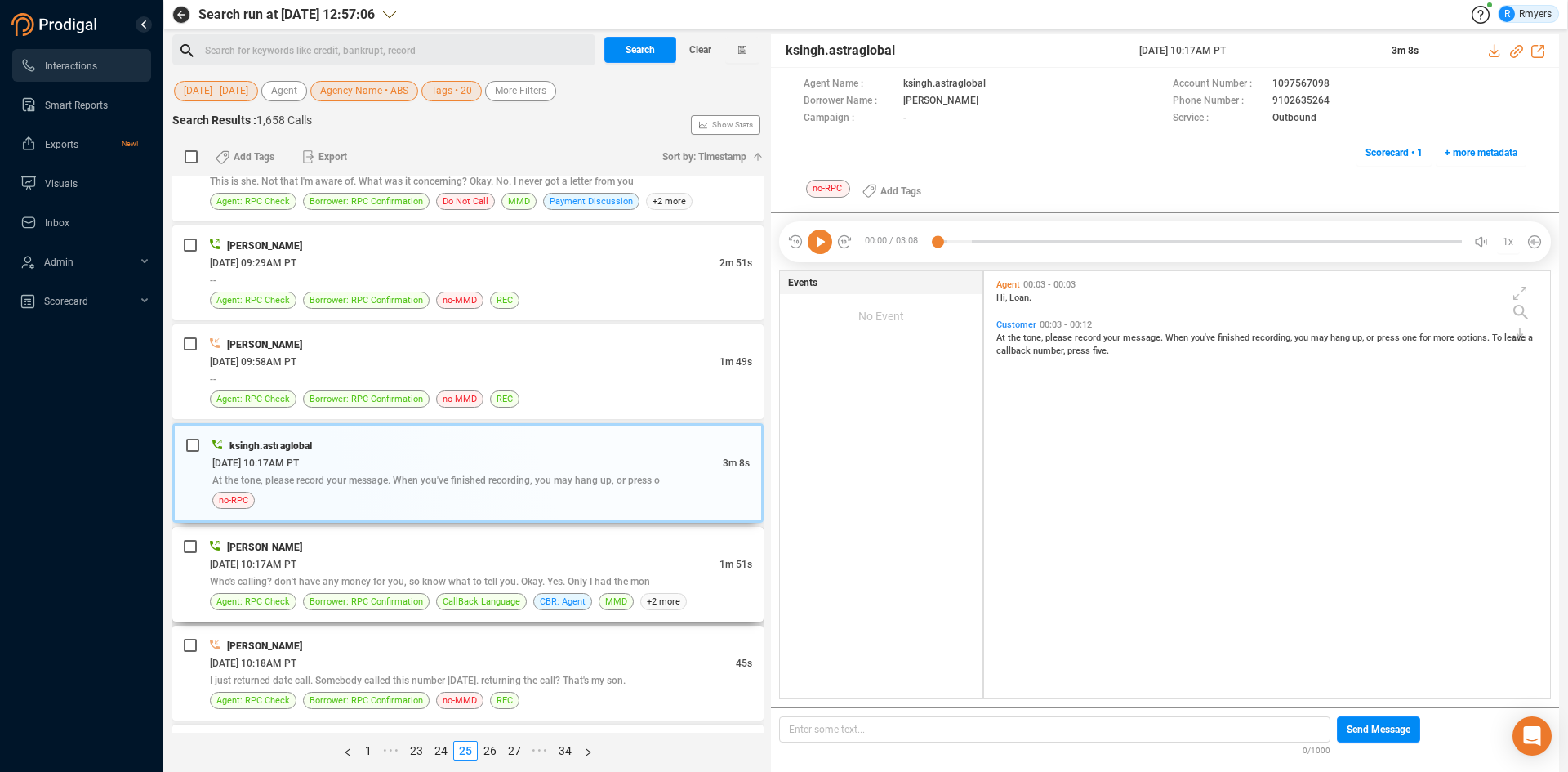
click at [446, 554] on div "Katie Hopkins" at bounding box center [481, 547] width 542 height 17
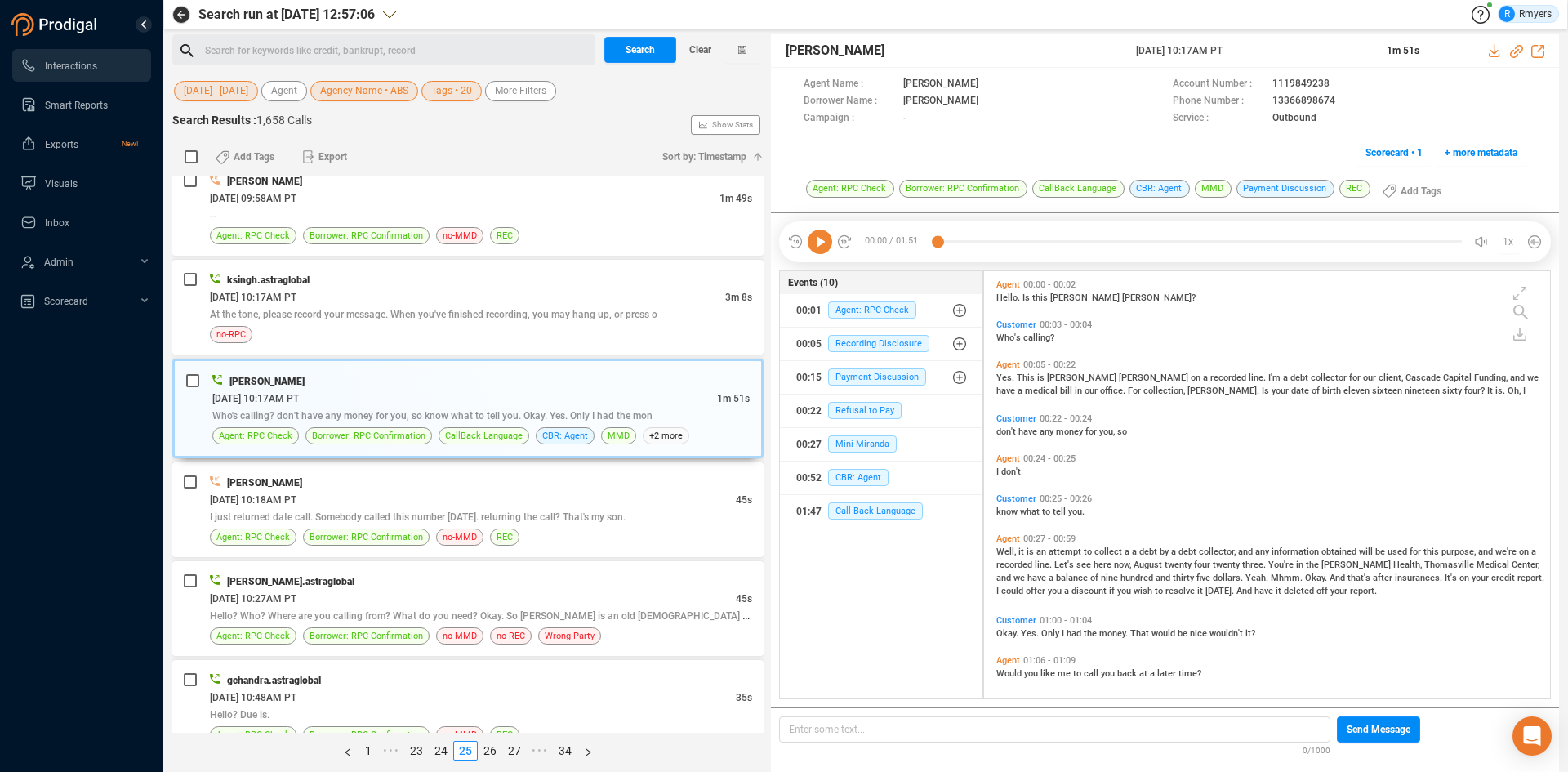
click at [818, 245] on icon at bounding box center [819, 241] width 24 height 24
drag, startPoint x: 1515, startPoint y: 53, endPoint x: 1372, endPoint y: 93, distance: 148.5
click at [1514, 53] on icon at bounding box center [1516, 51] width 13 height 13
drag, startPoint x: 1127, startPoint y: 48, endPoint x: 1257, endPoint y: 50, distance: 130.0
click at [1265, 46] on div "Katie Hopkins 24 Jun 2025 @ 10:17AM PT 1m 51s" at bounding box center [1164, 51] width 788 height 33
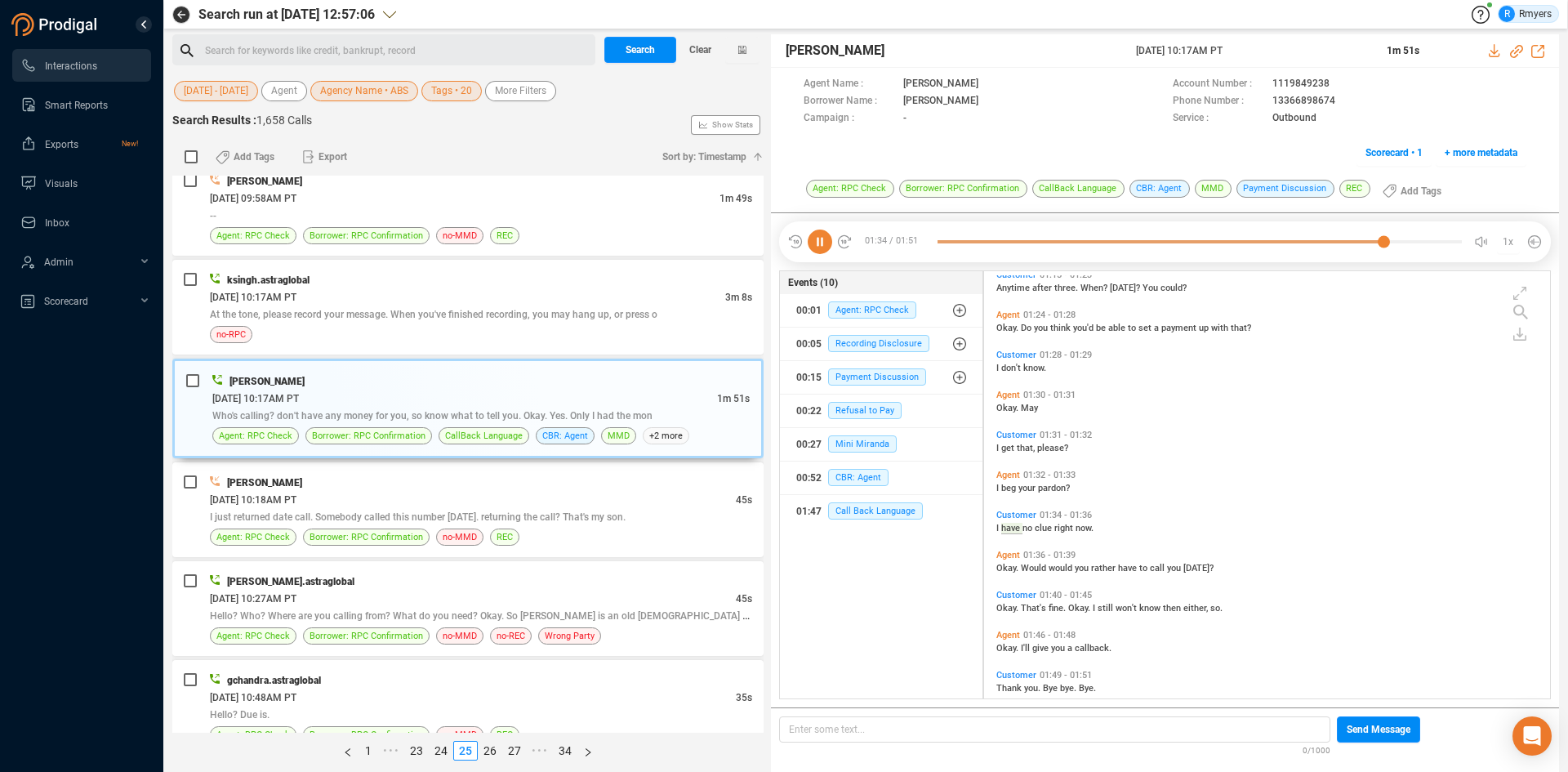
scroll to position [527, 0]
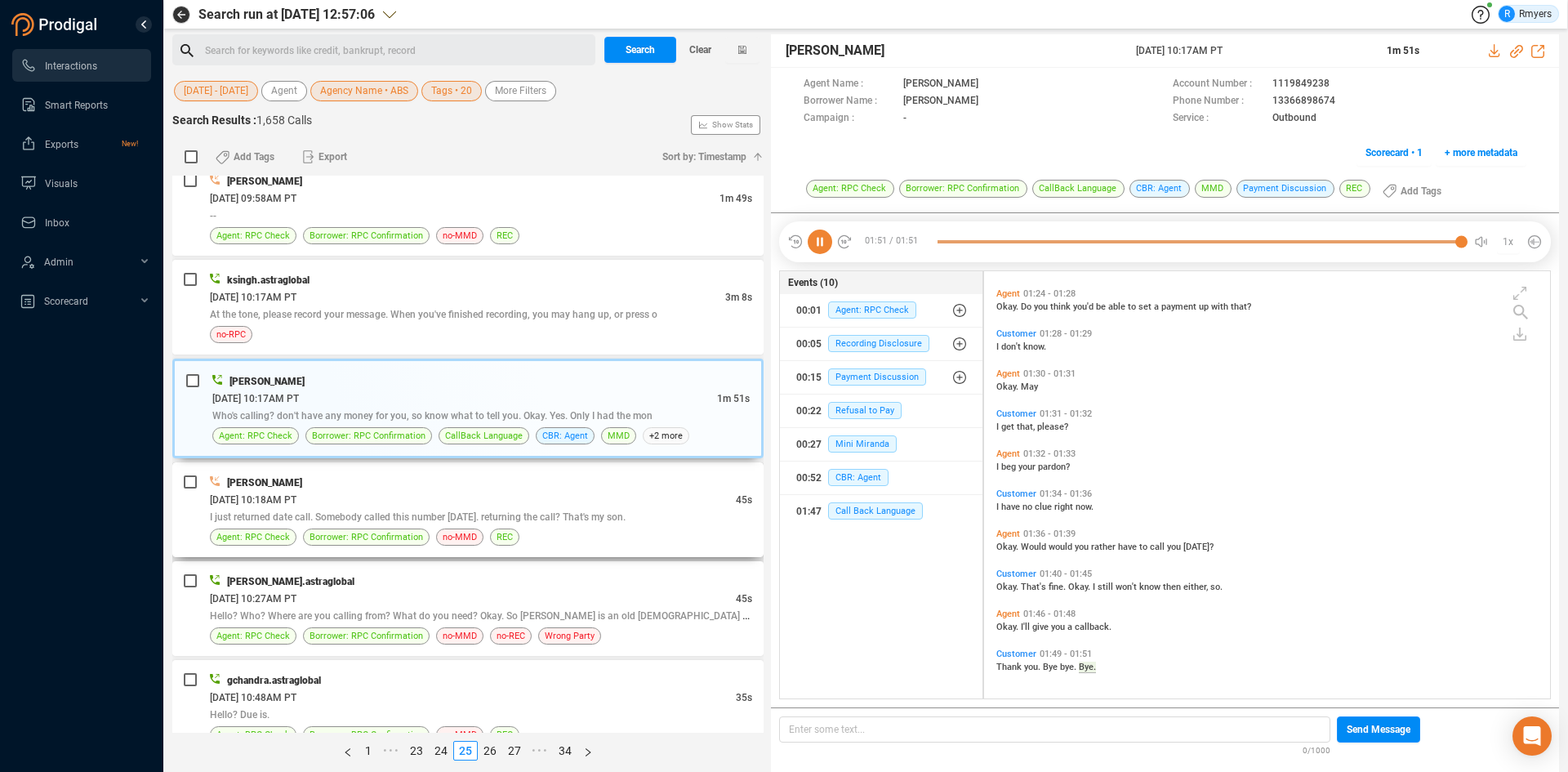
click at [500, 504] on div "06/24/2025 @ 10:18AM PT" at bounding box center [472, 499] width 526 height 17
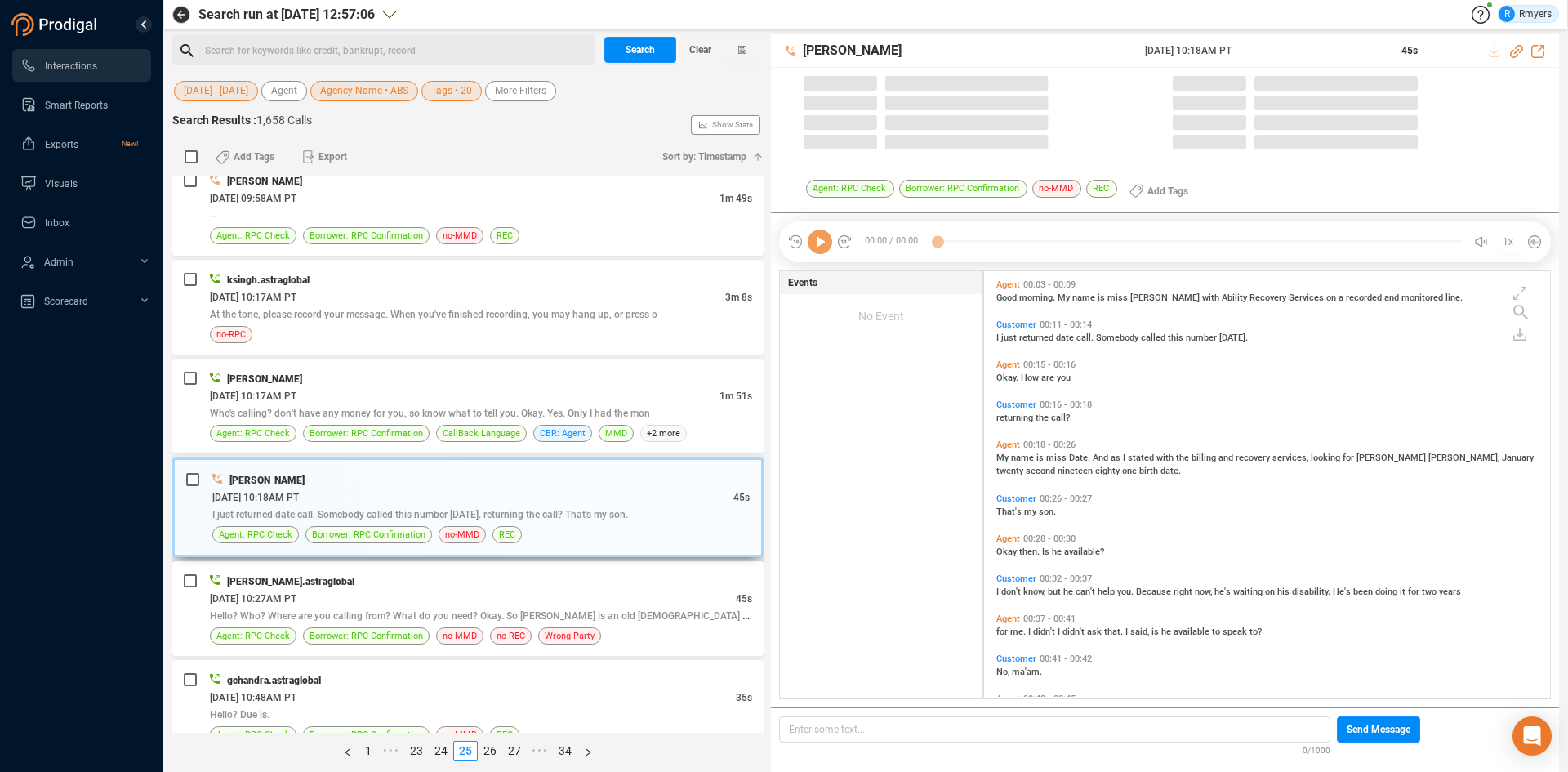
scroll to position [423, 558]
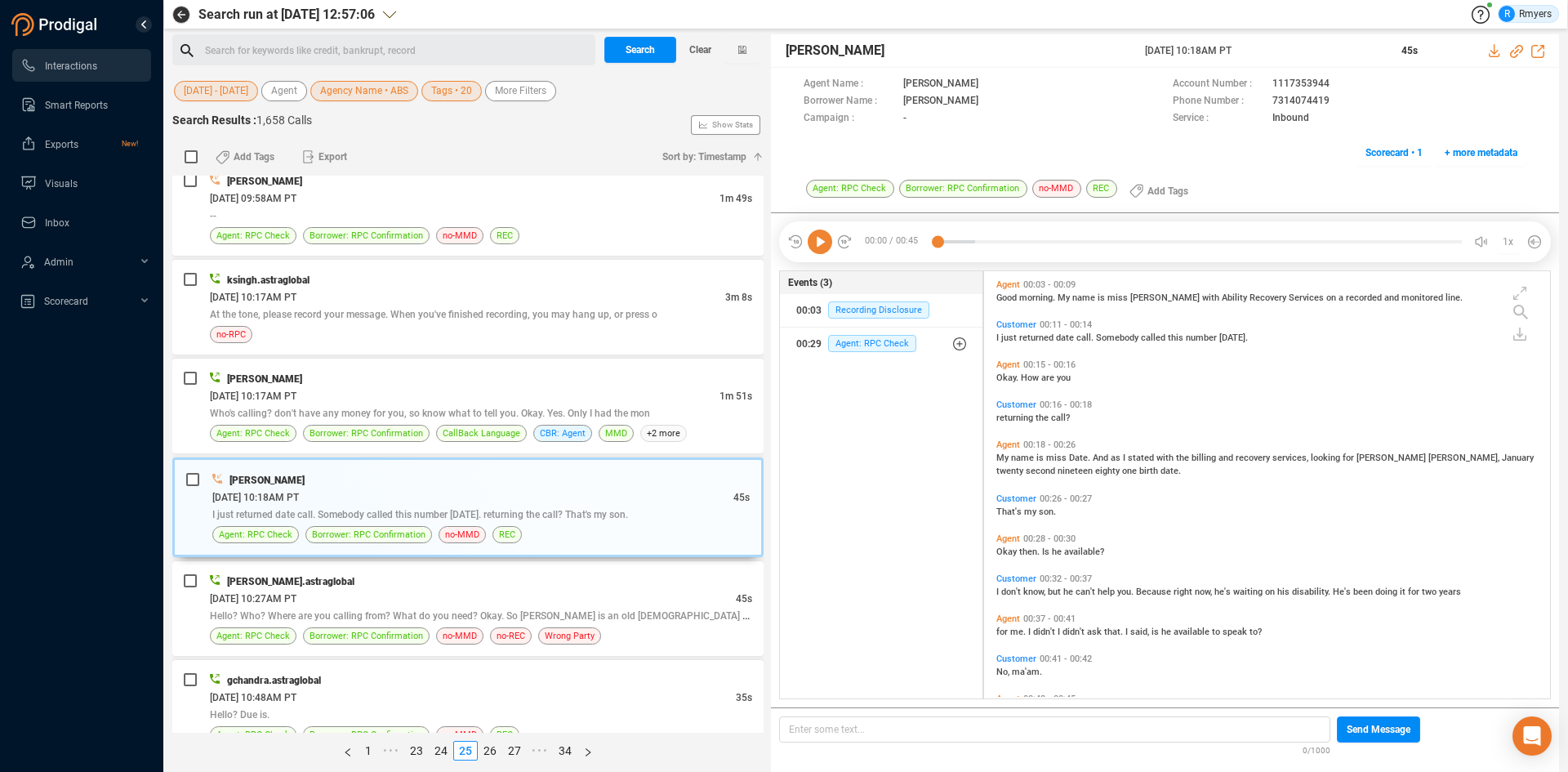
click at [813, 241] on icon at bounding box center [819, 241] width 24 height 24
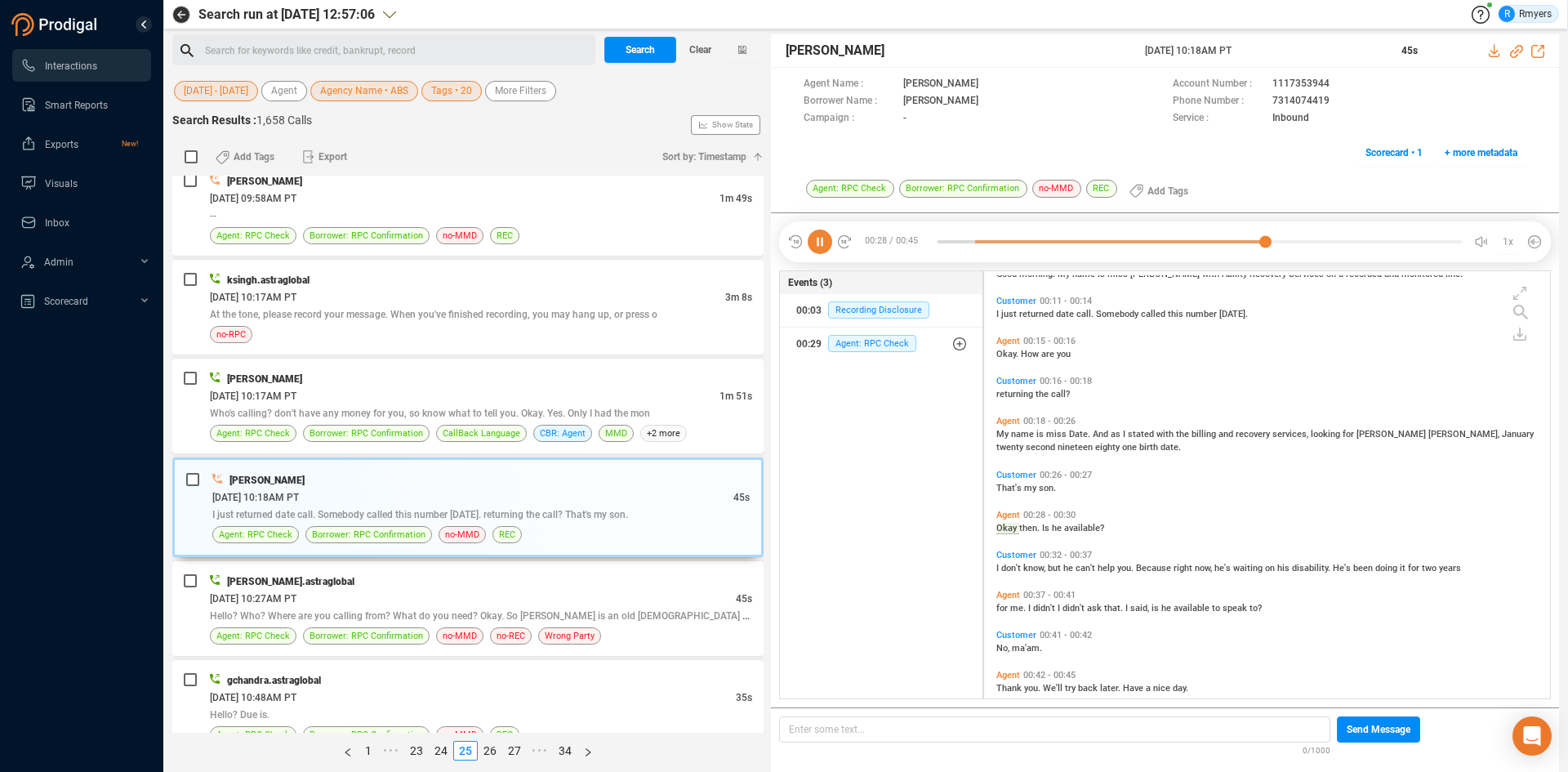
scroll to position [45, 0]
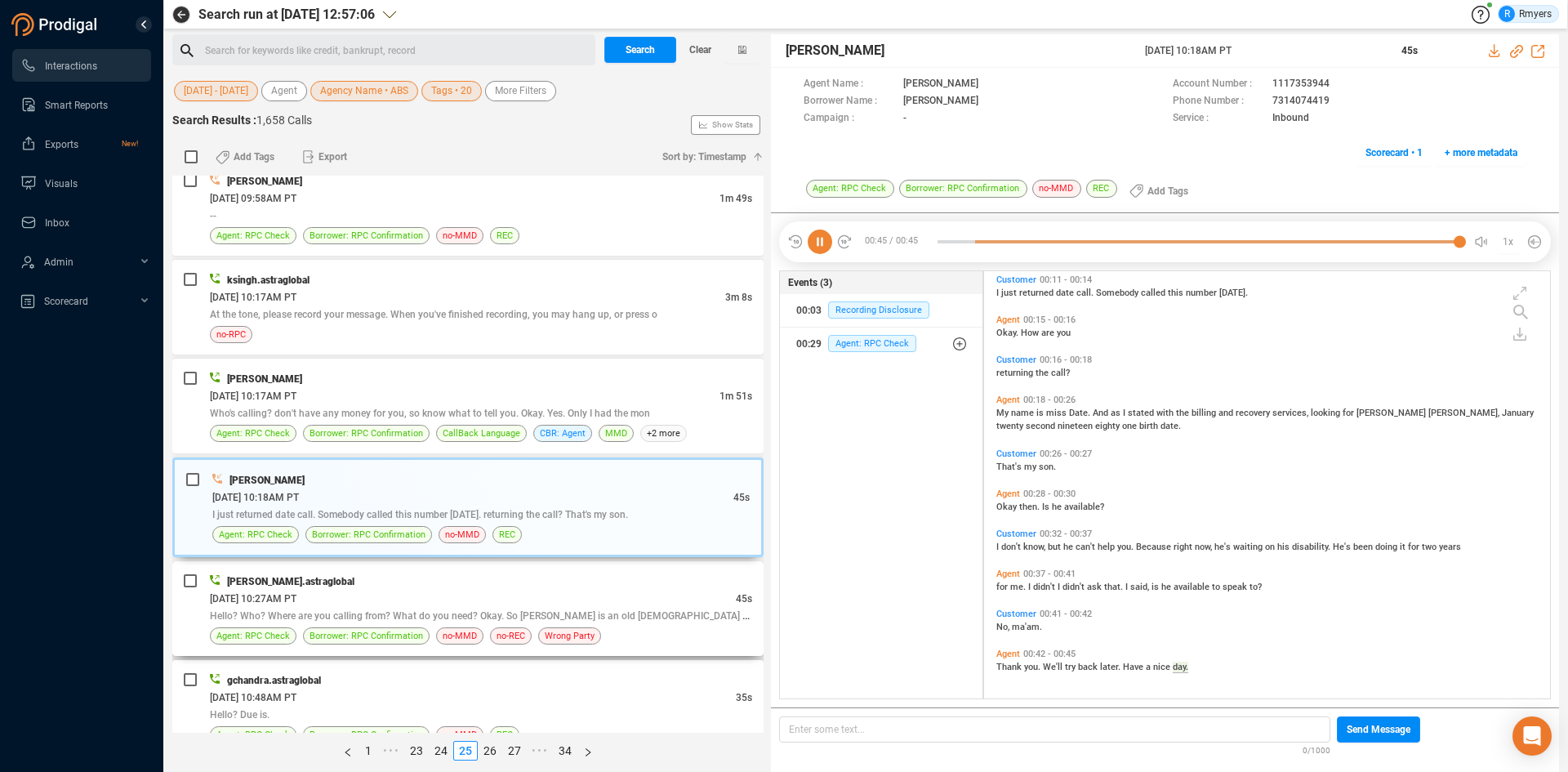
click at [423, 568] on div "divyansh.astraglobal 06/24/2025 @ 10:27AM PT 45s Hello? Who? Where are you call…" at bounding box center [468, 609] width 591 height 95
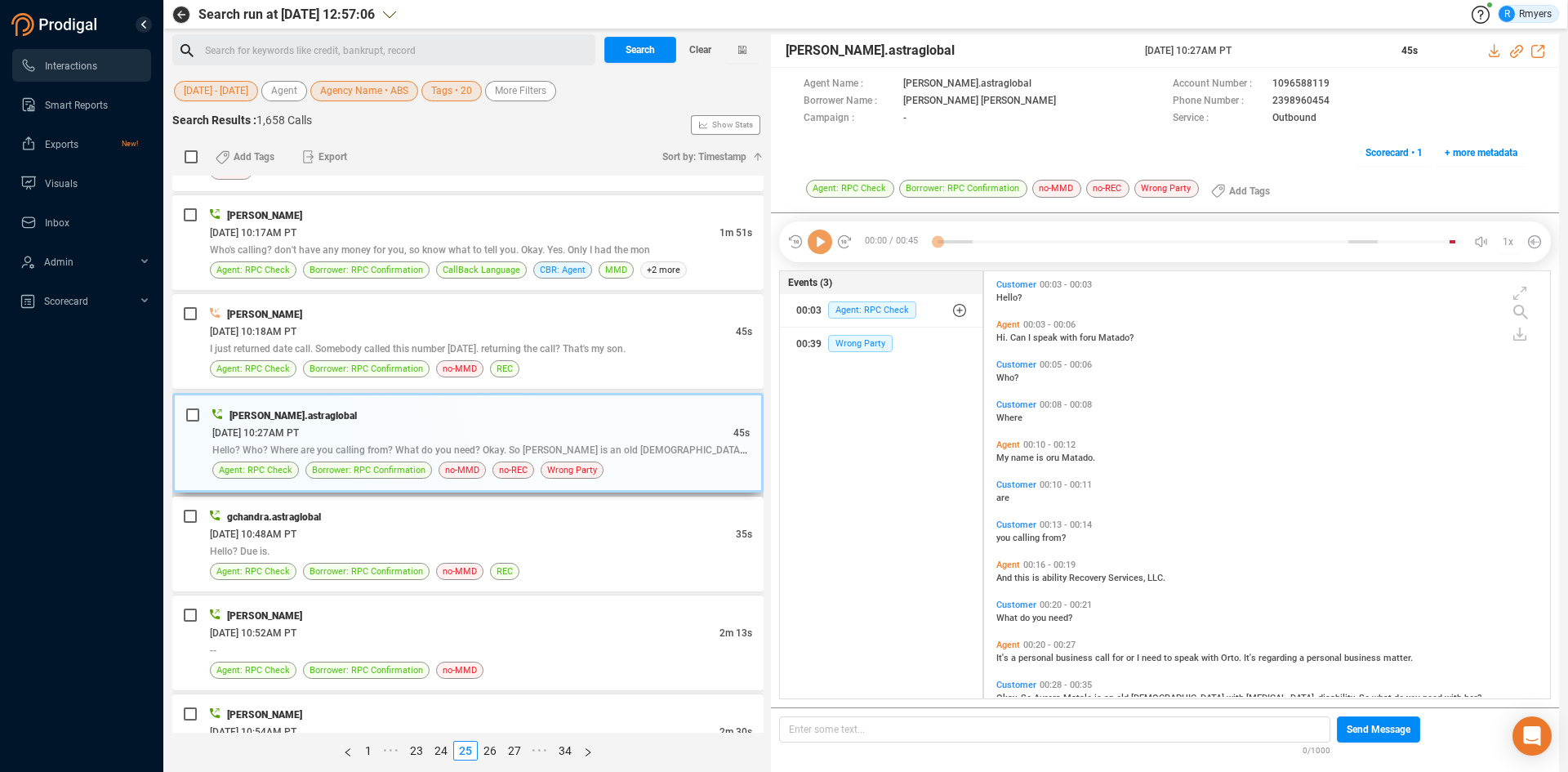
scroll to position [4388, 0]
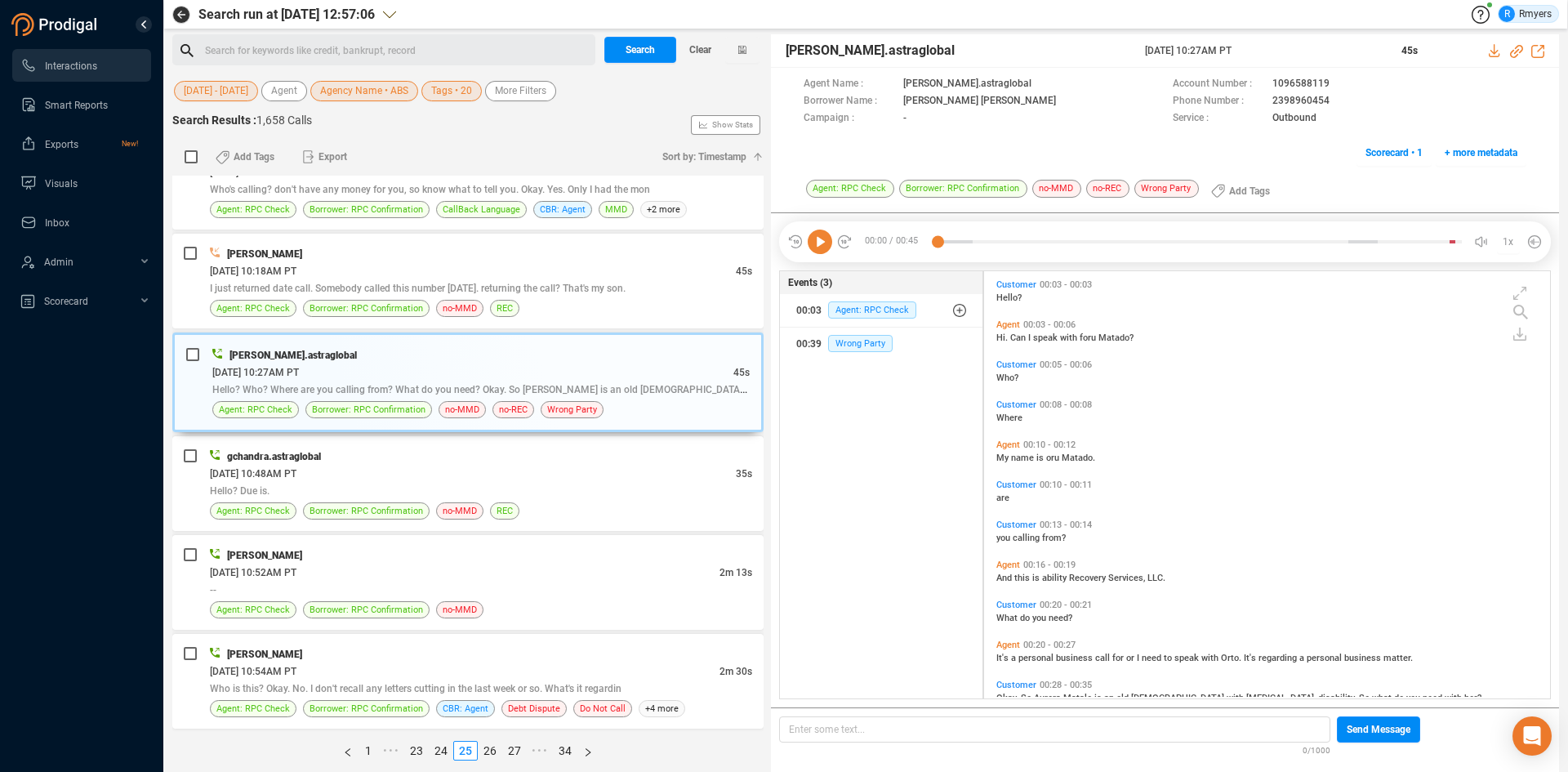
click at [815, 249] on icon at bounding box center [819, 241] width 24 height 24
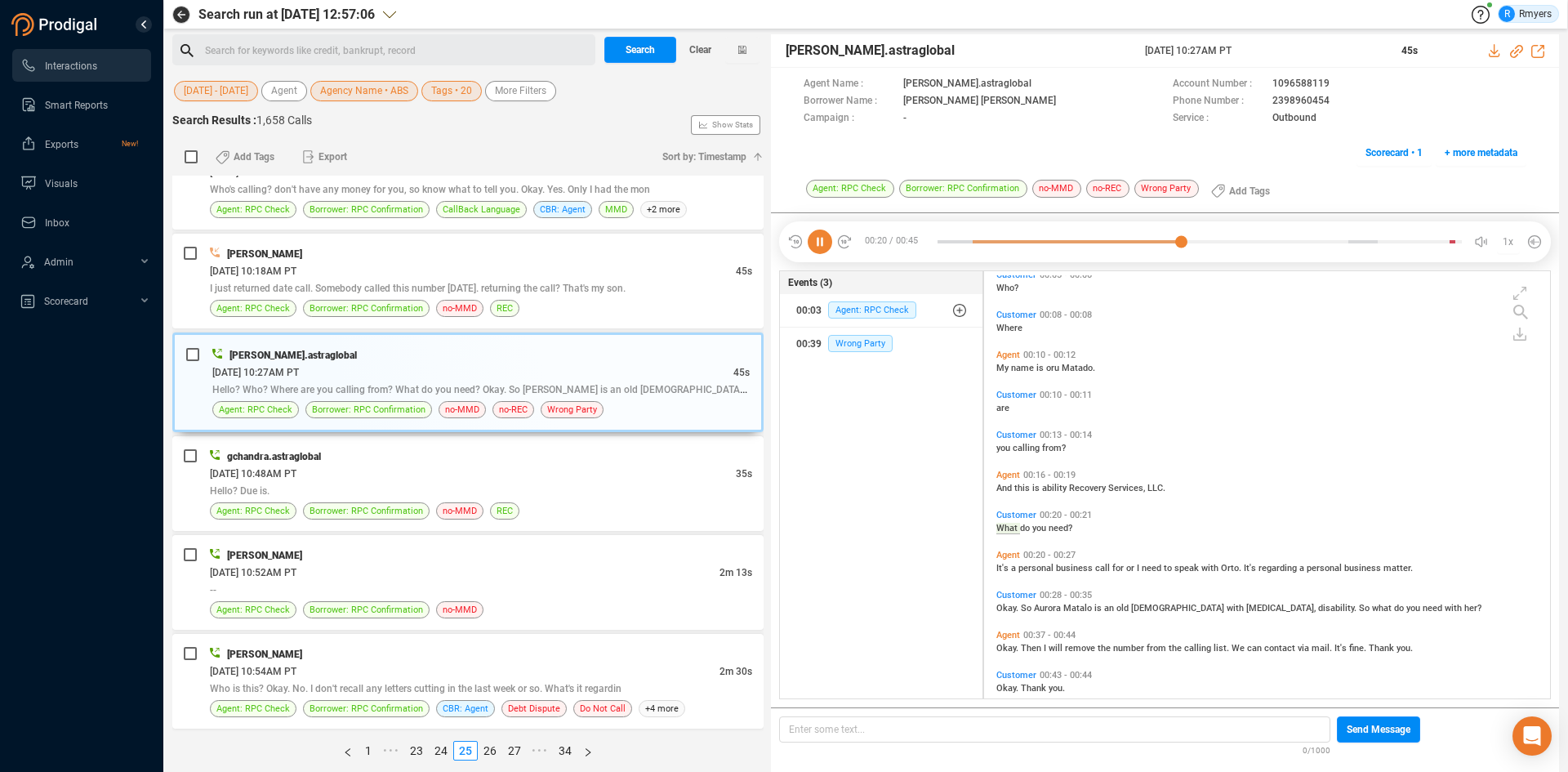
scroll to position [111, 0]
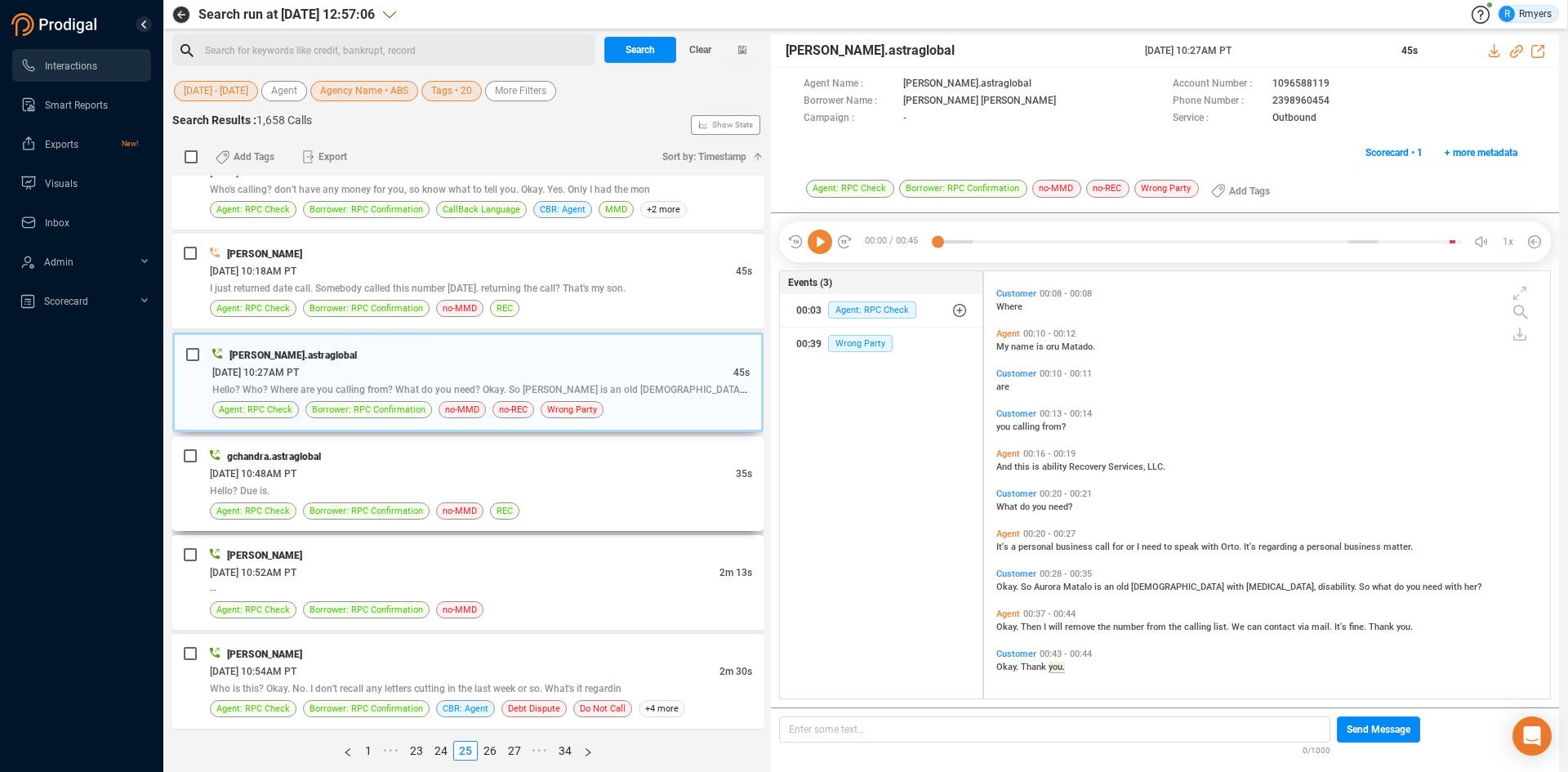
click at [456, 457] on div "gchandra.astraglobal" at bounding box center [481, 456] width 542 height 17
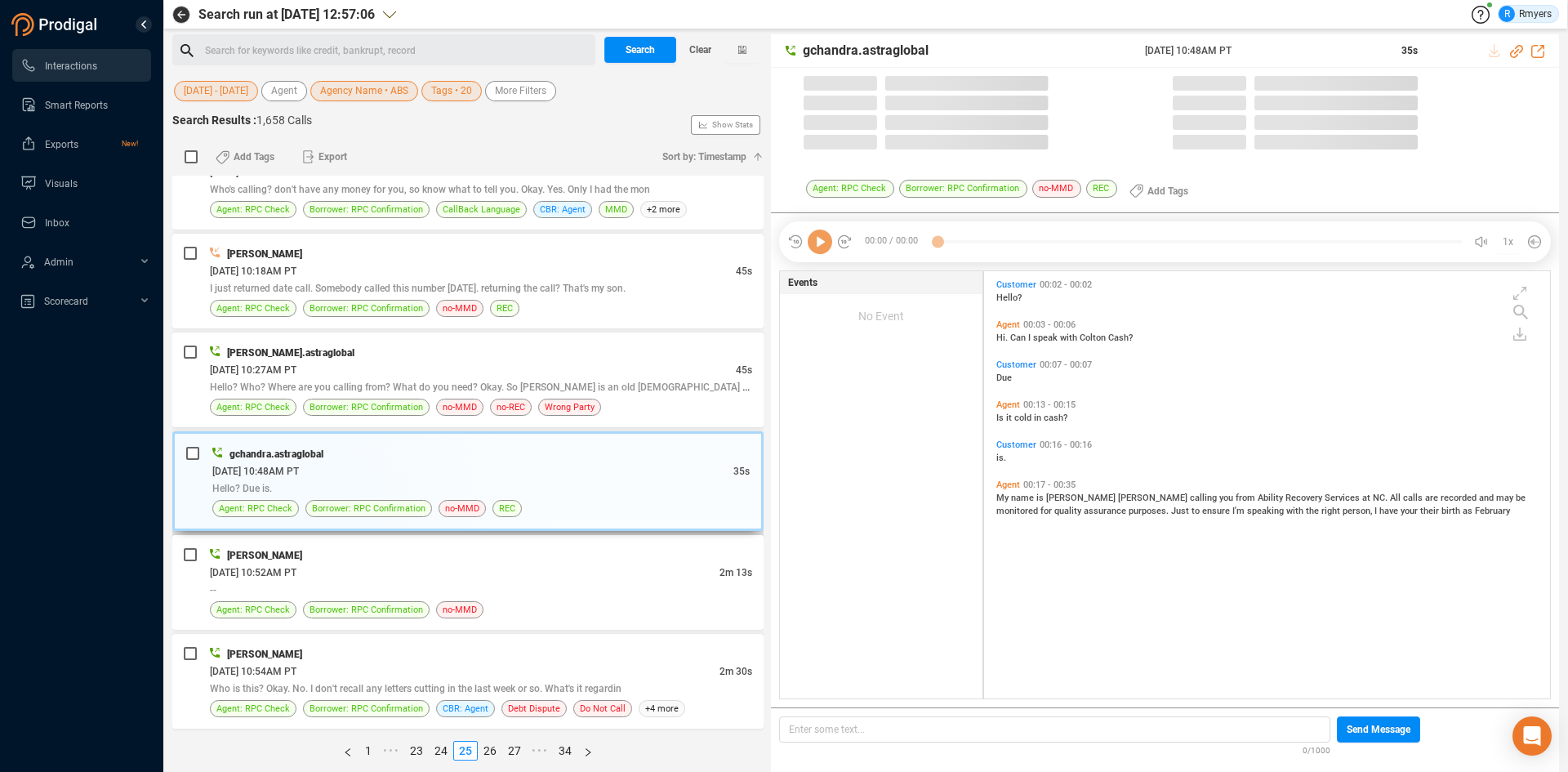
scroll to position [423, 558]
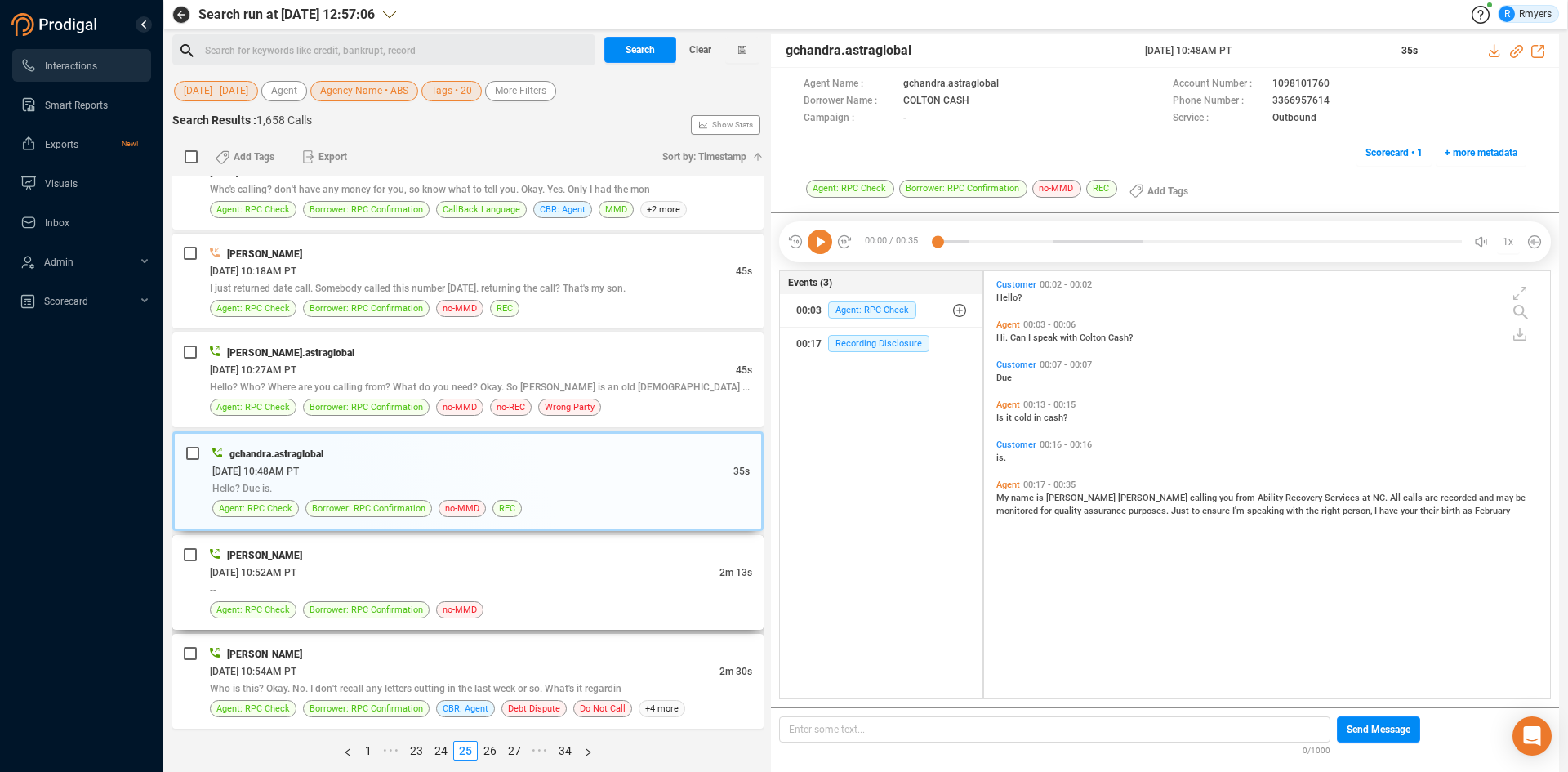
click at [447, 565] on div "06/24/2025 @ 10:52AM PT" at bounding box center [464, 572] width 509 height 17
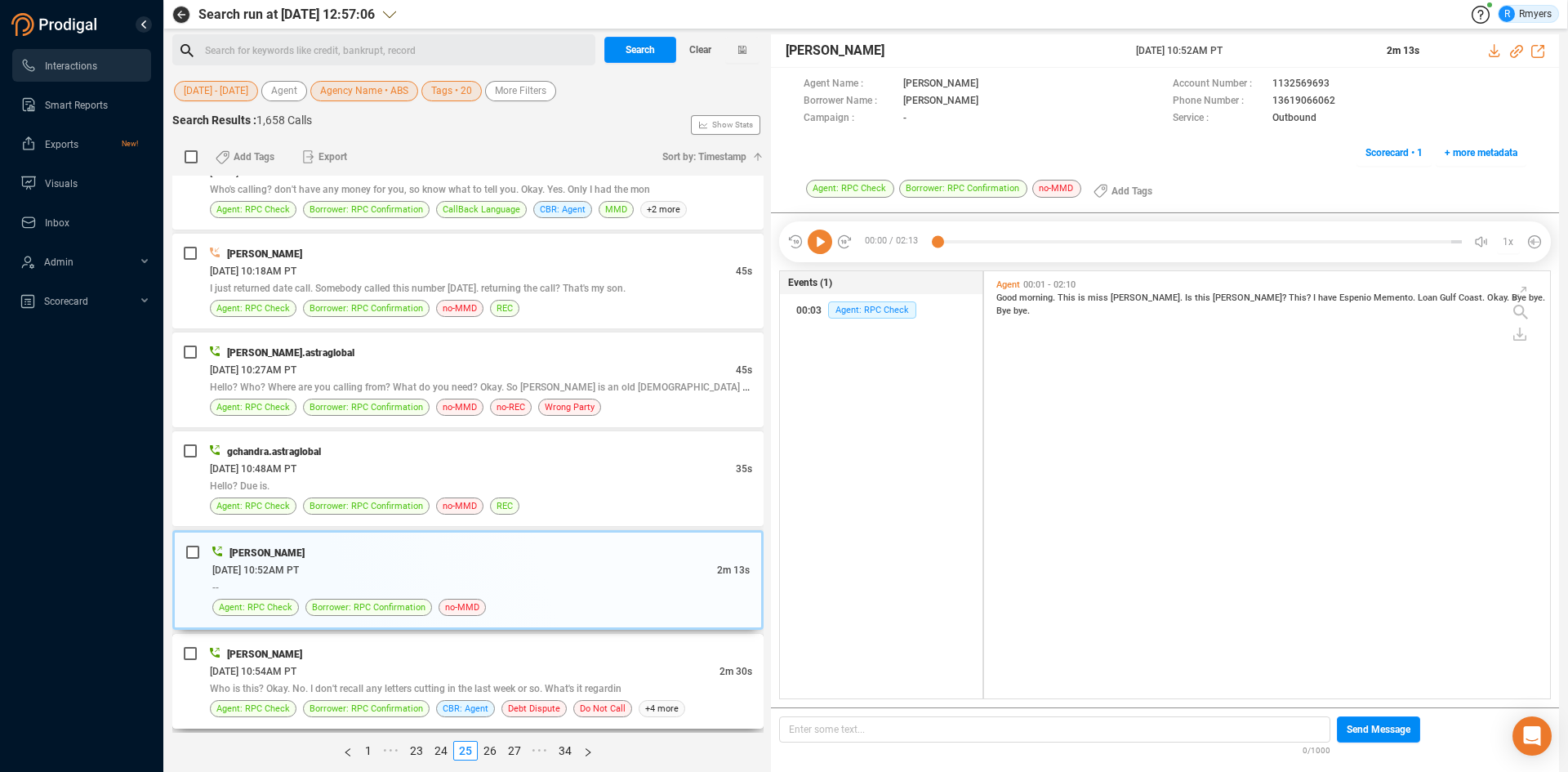
click at [469, 663] on div "06/24/2025 @ 10:54AM PT" at bounding box center [464, 671] width 509 height 17
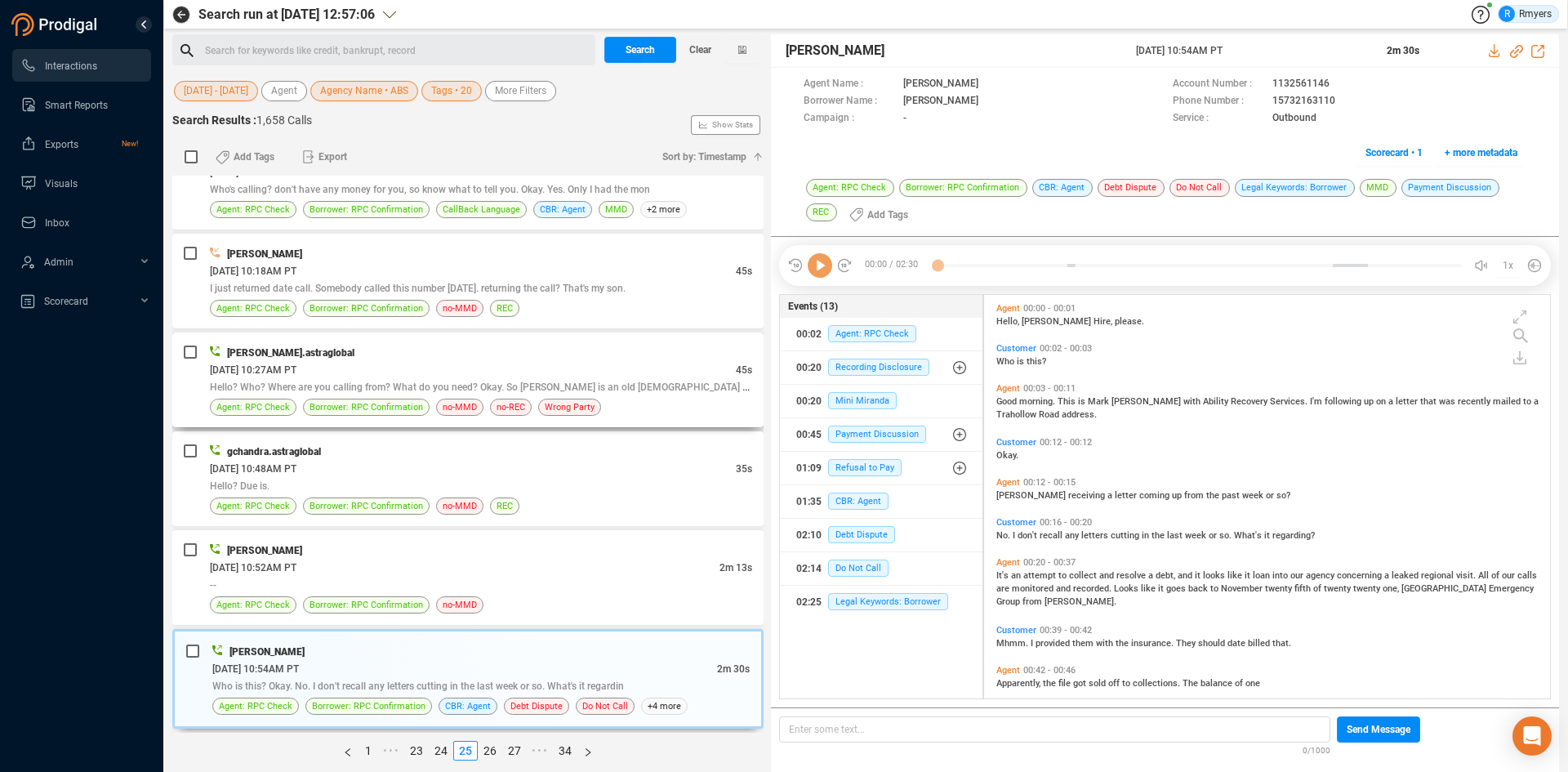
scroll to position [399, 558]
click at [827, 271] on icon at bounding box center [819, 265] width 24 height 24
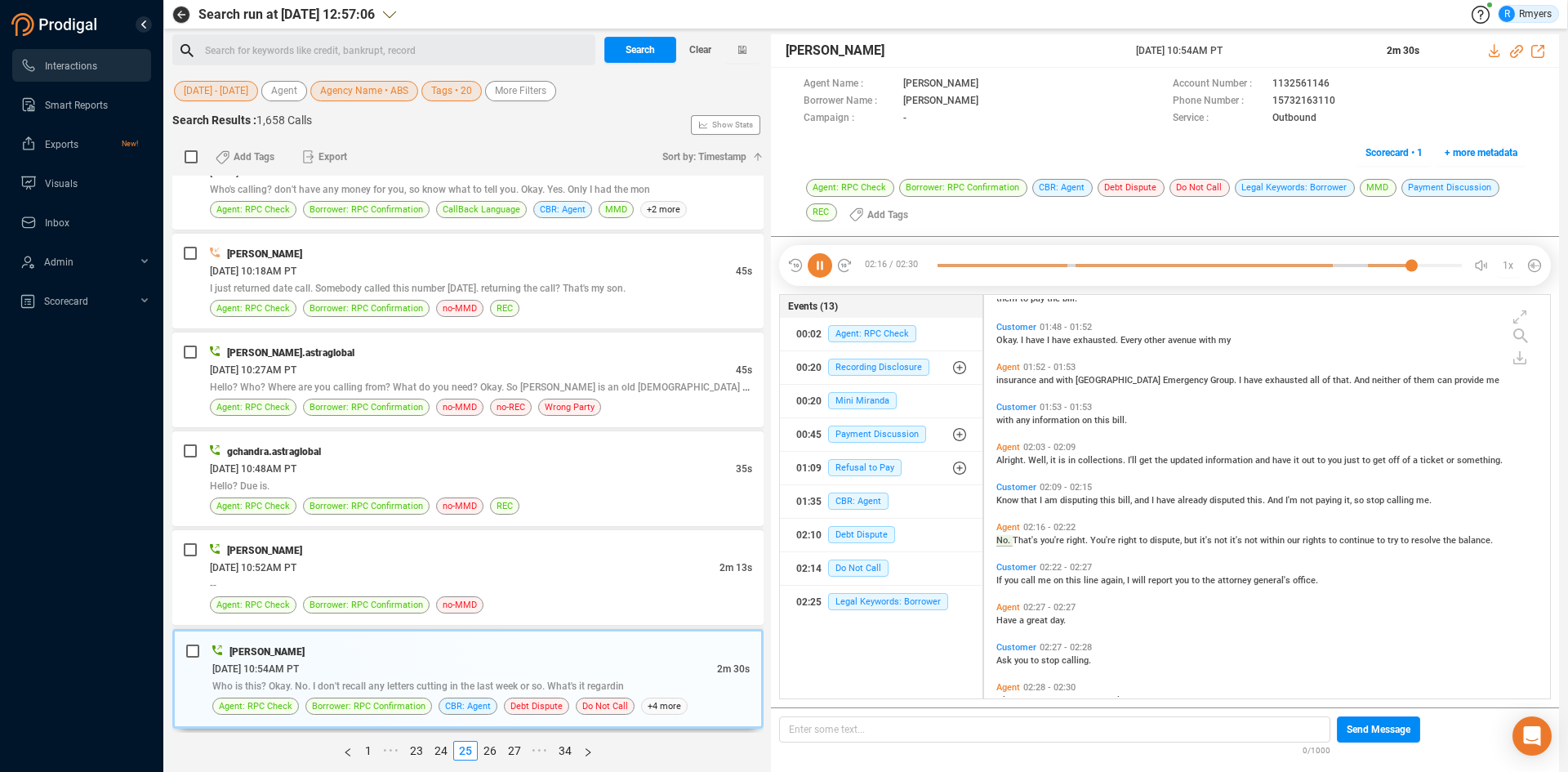
scroll to position [872, 0]
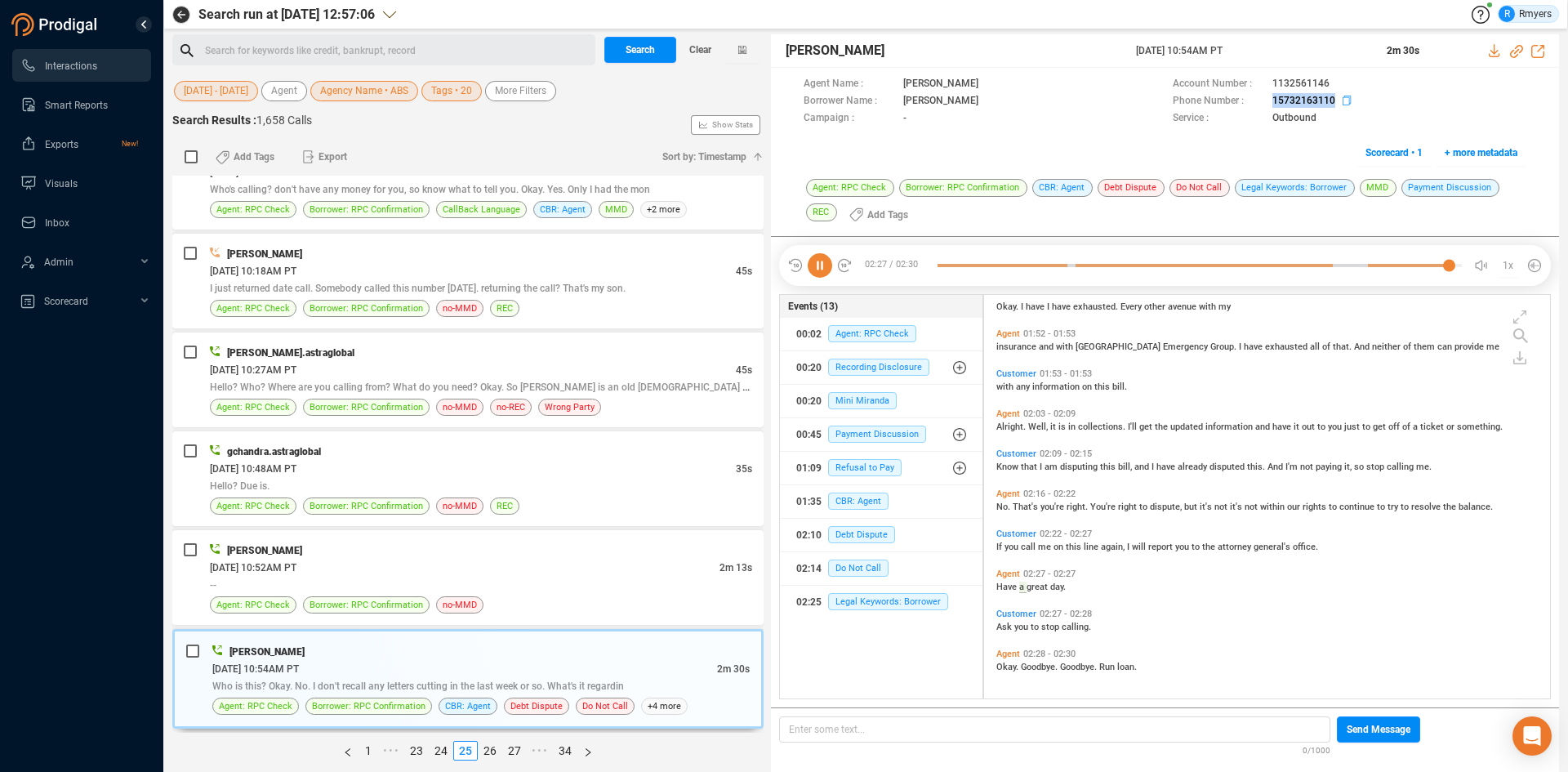
drag, startPoint x: 1268, startPoint y: 98, endPoint x: 1343, endPoint y: 103, distance: 75.2
click at [1343, 103] on div "Phone Number : 15732163110" at bounding box center [1349, 101] width 353 height 17
click at [1004, 666] on span "Okay." at bounding box center [1009, 666] width 24 height 10
click at [822, 271] on icon at bounding box center [819, 265] width 24 height 24
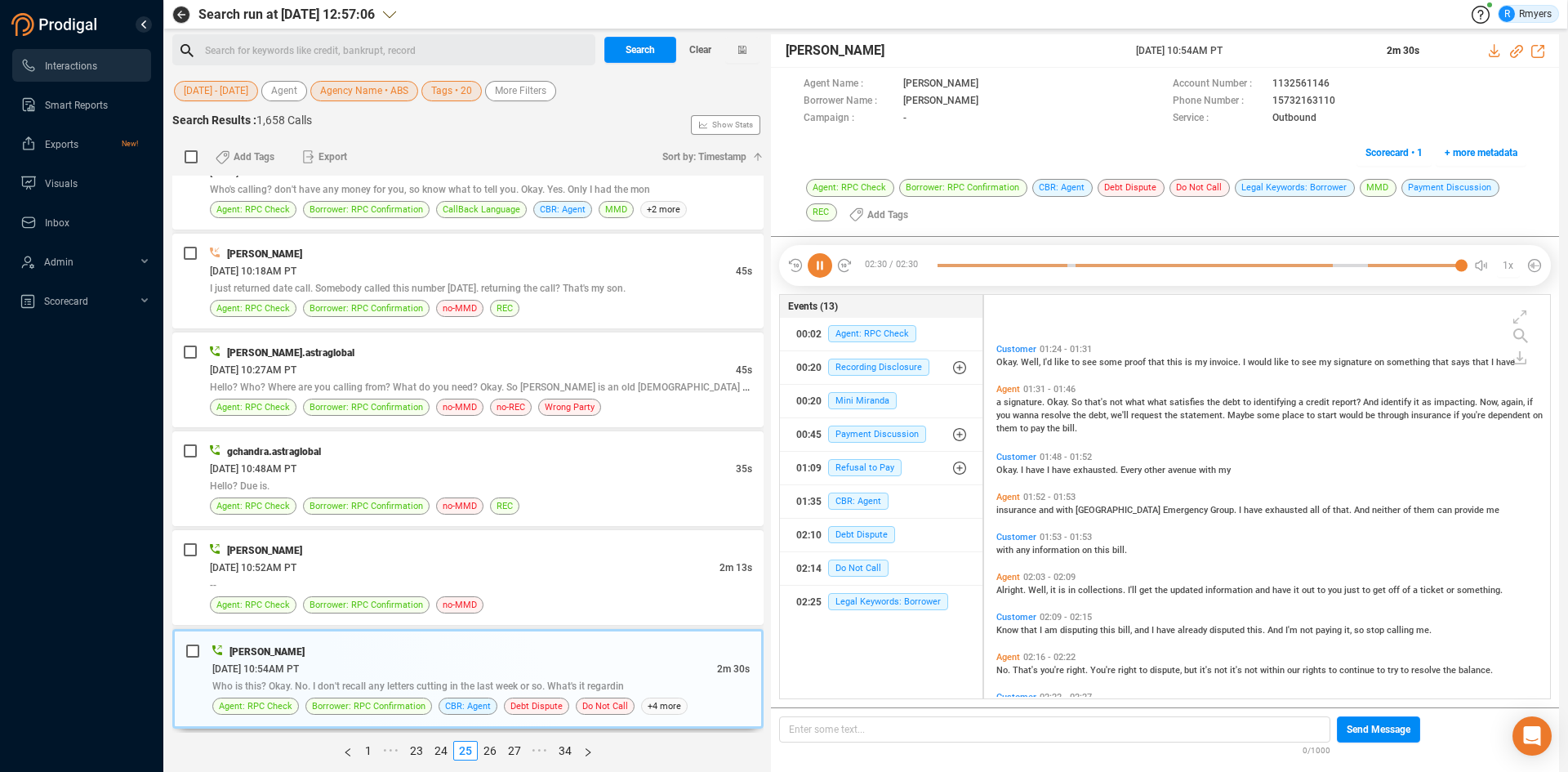
scroll to position [791, 0]
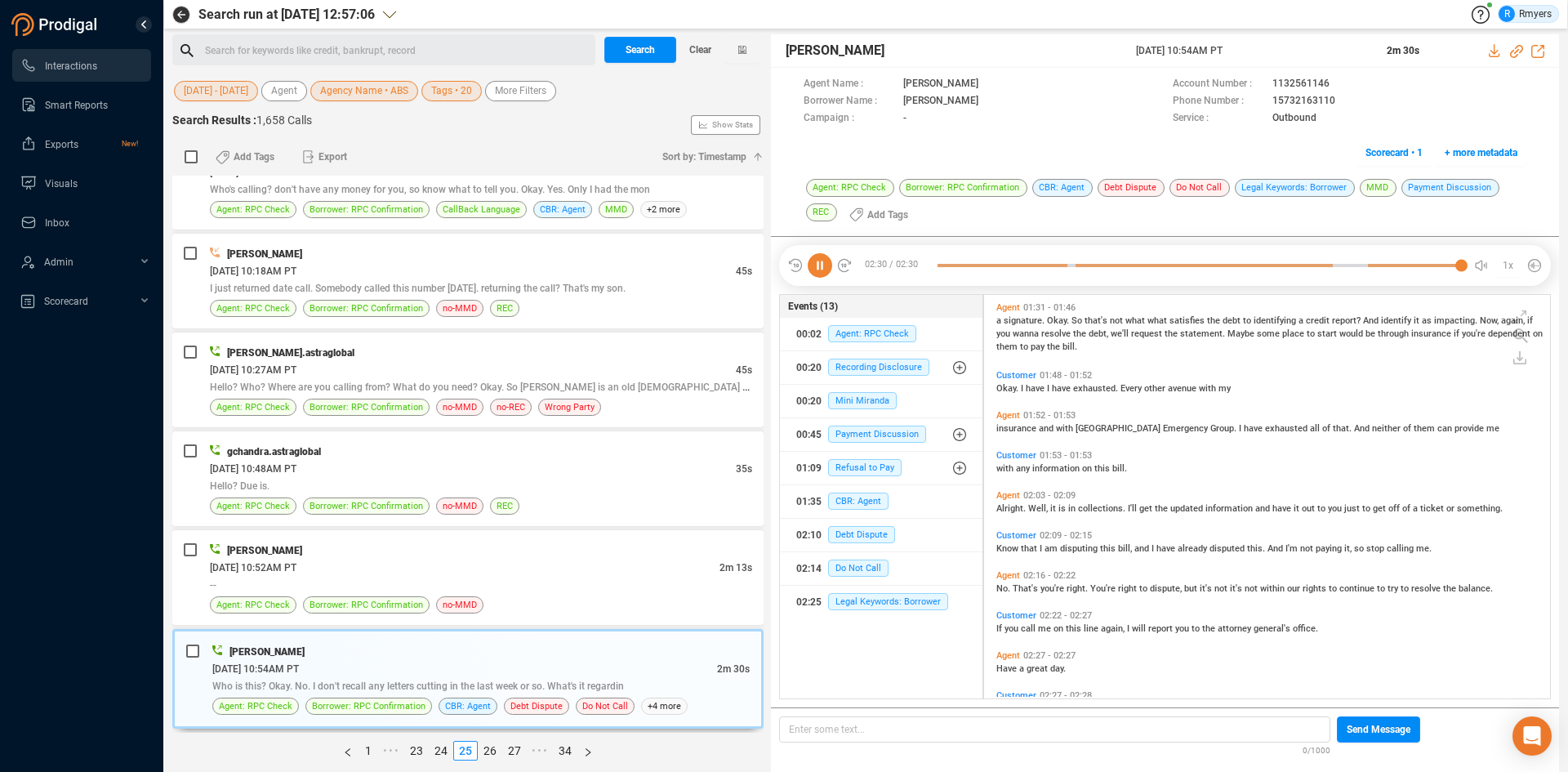
click at [1003, 585] on span "No." at bounding box center [1005, 587] width 17 height 10
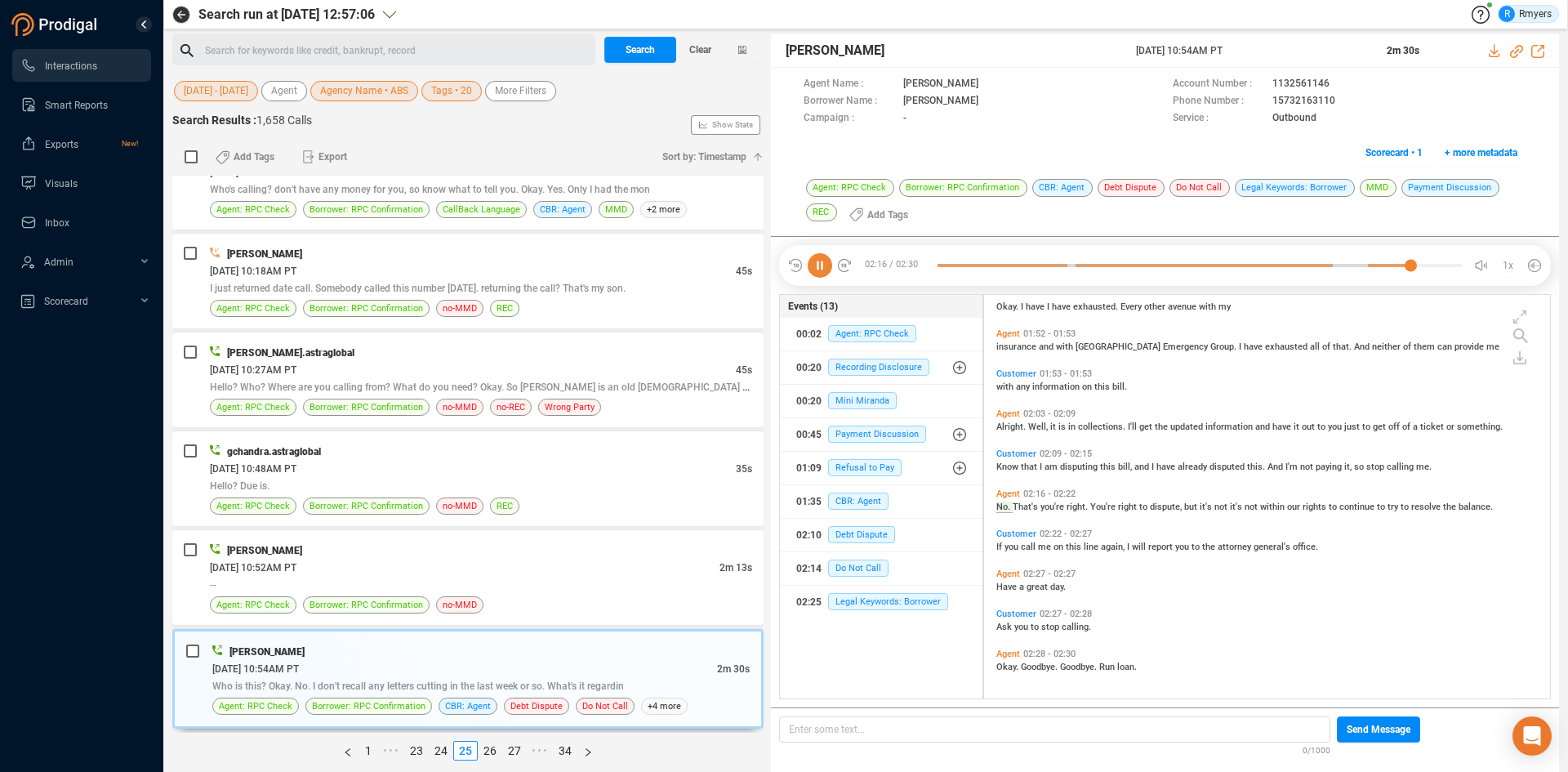
click at [817, 269] on icon at bounding box center [819, 265] width 24 height 24
click at [488, 752] on link "26" at bounding box center [490, 750] width 23 height 18
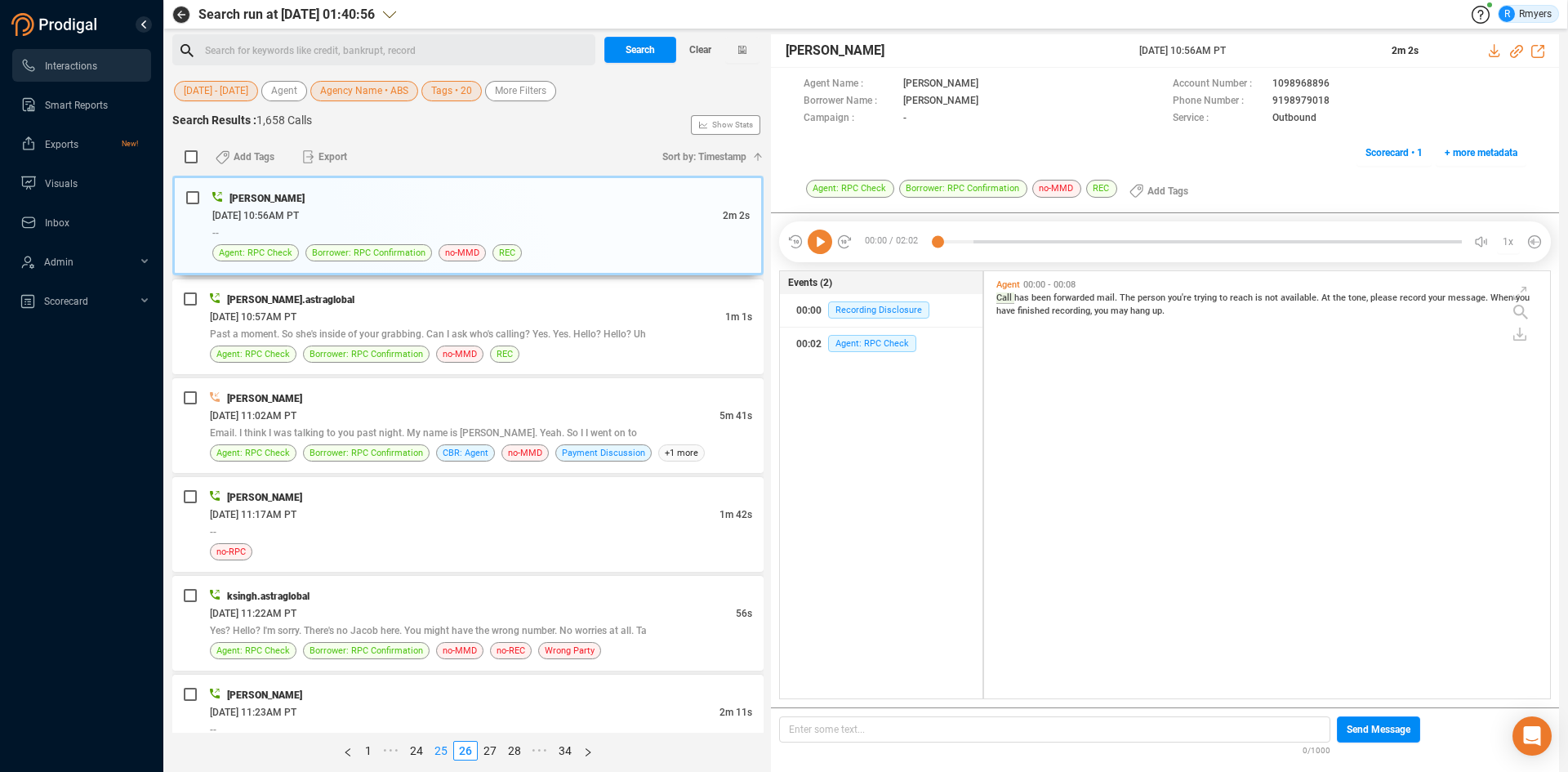
scroll to position [423, 558]
click at [383, 325] on div "Past a moment. So she's inside of your grabbing. Can I ask who's calling? Yes. …" at bounding box center [481, 333] width 542 height 17
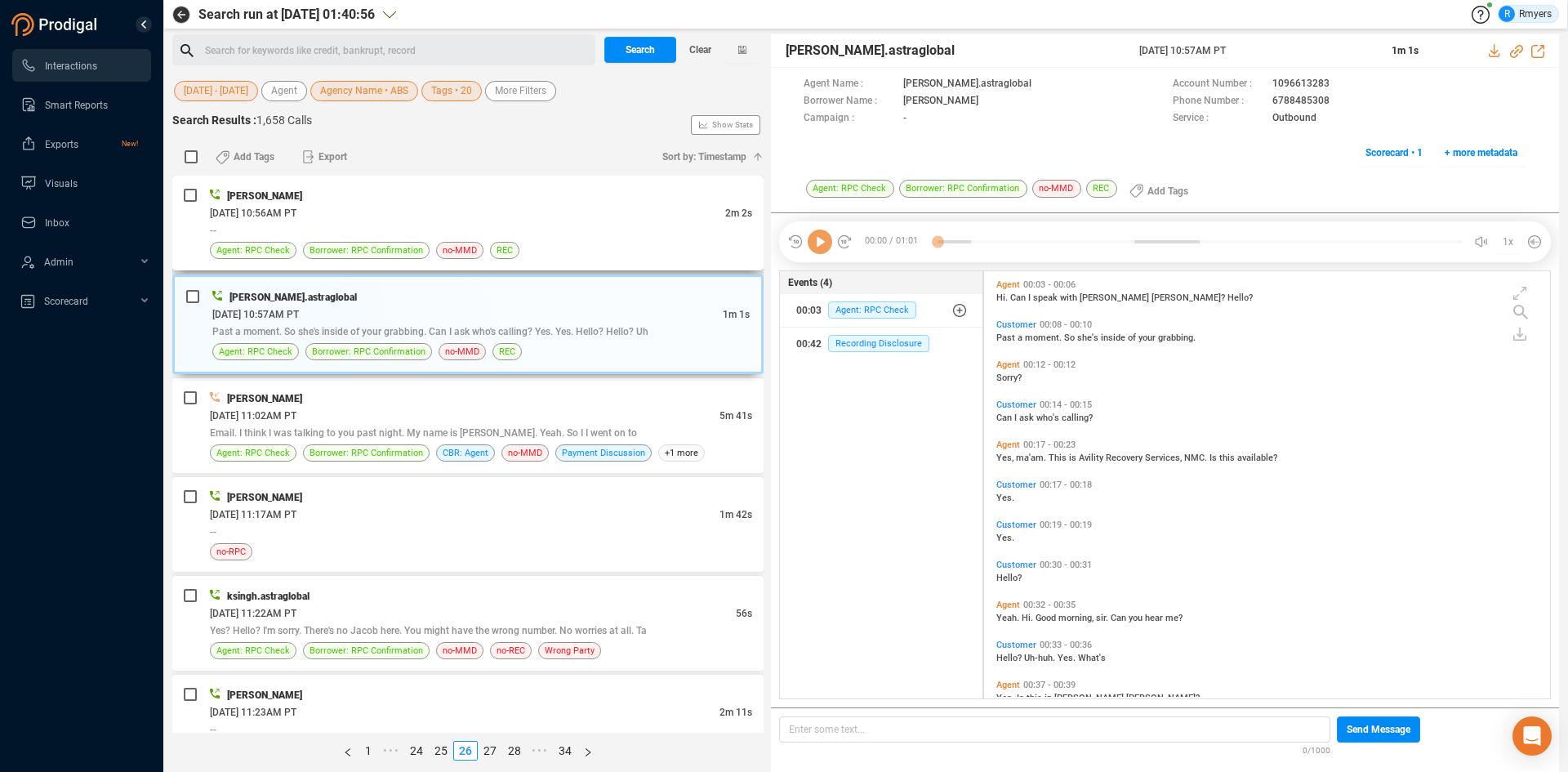
click at [547, 222] on div "--" at bounding box center [481, 229] width 542 height 17
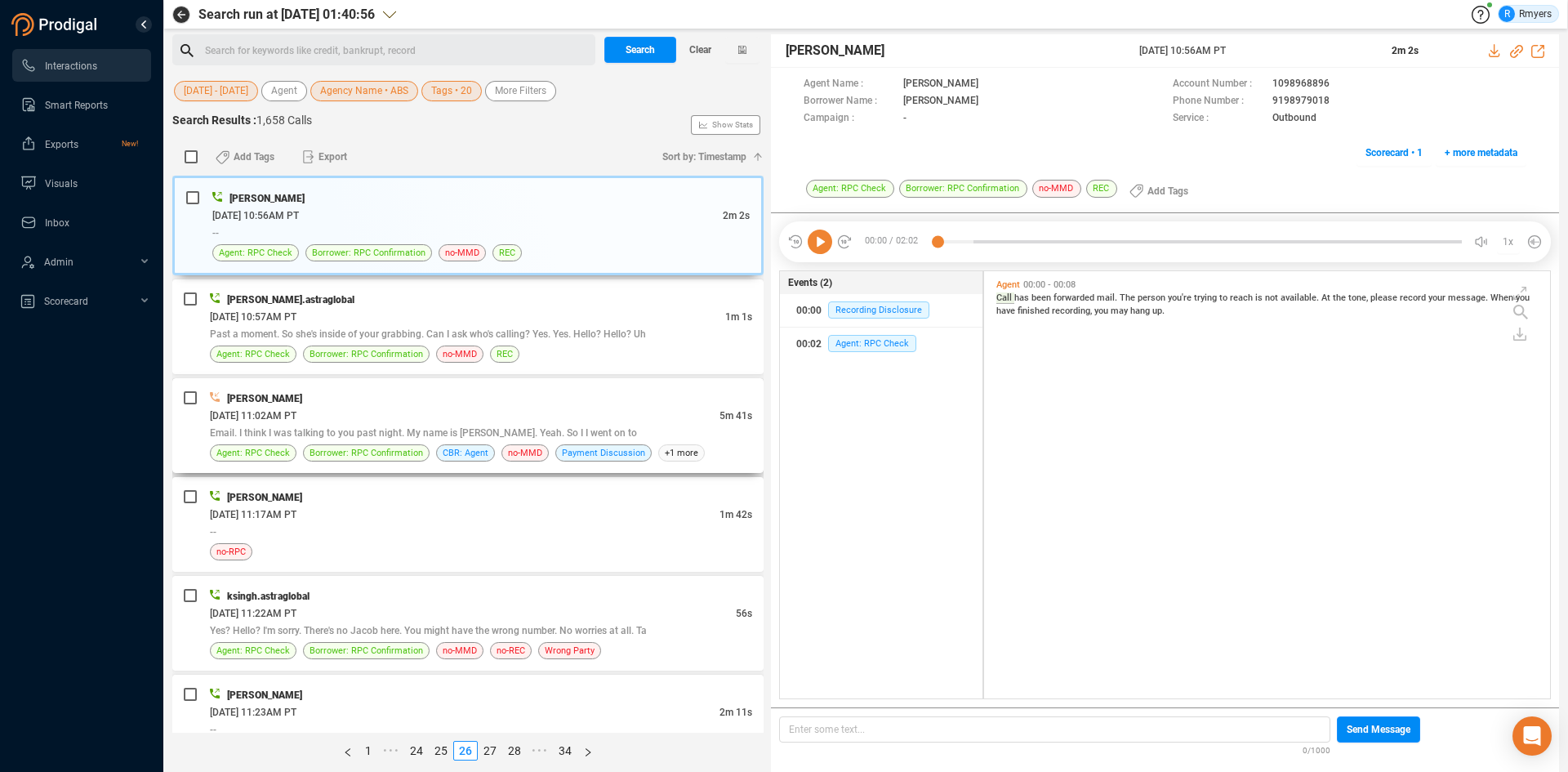
click at [480, 406] on div "06/24/2025 @ 11:02AM PT" at bounding box center [464, 415] width 509 height 17
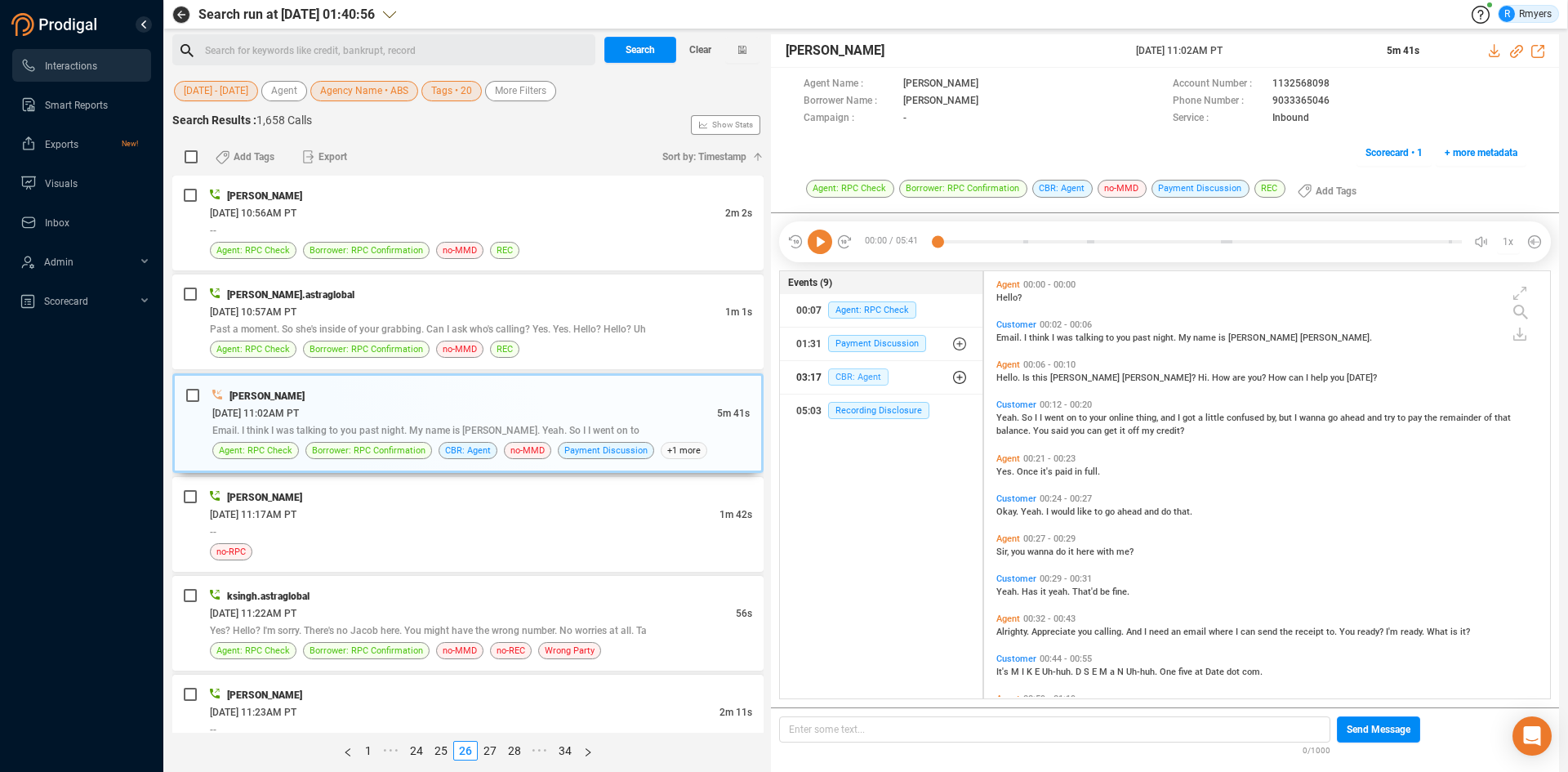
click at [842, 369] on span "CBR: Agent" at bounding box center [857, 377] width 60 height 17
click at [845, 403] on span "CBR: Agent" at bounding box center [870, 409] width 60 height 17
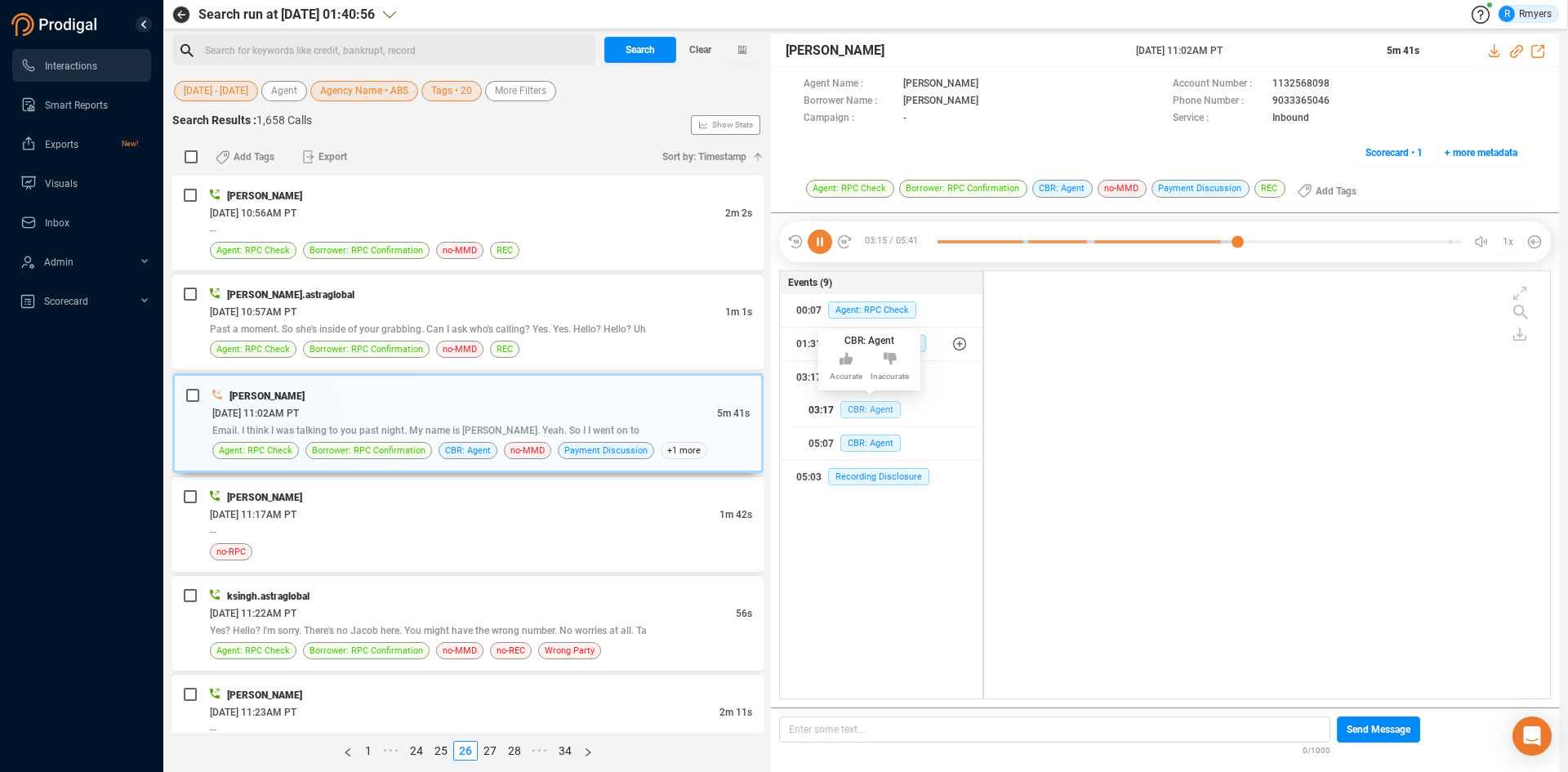
scroll to position [1459, 0]
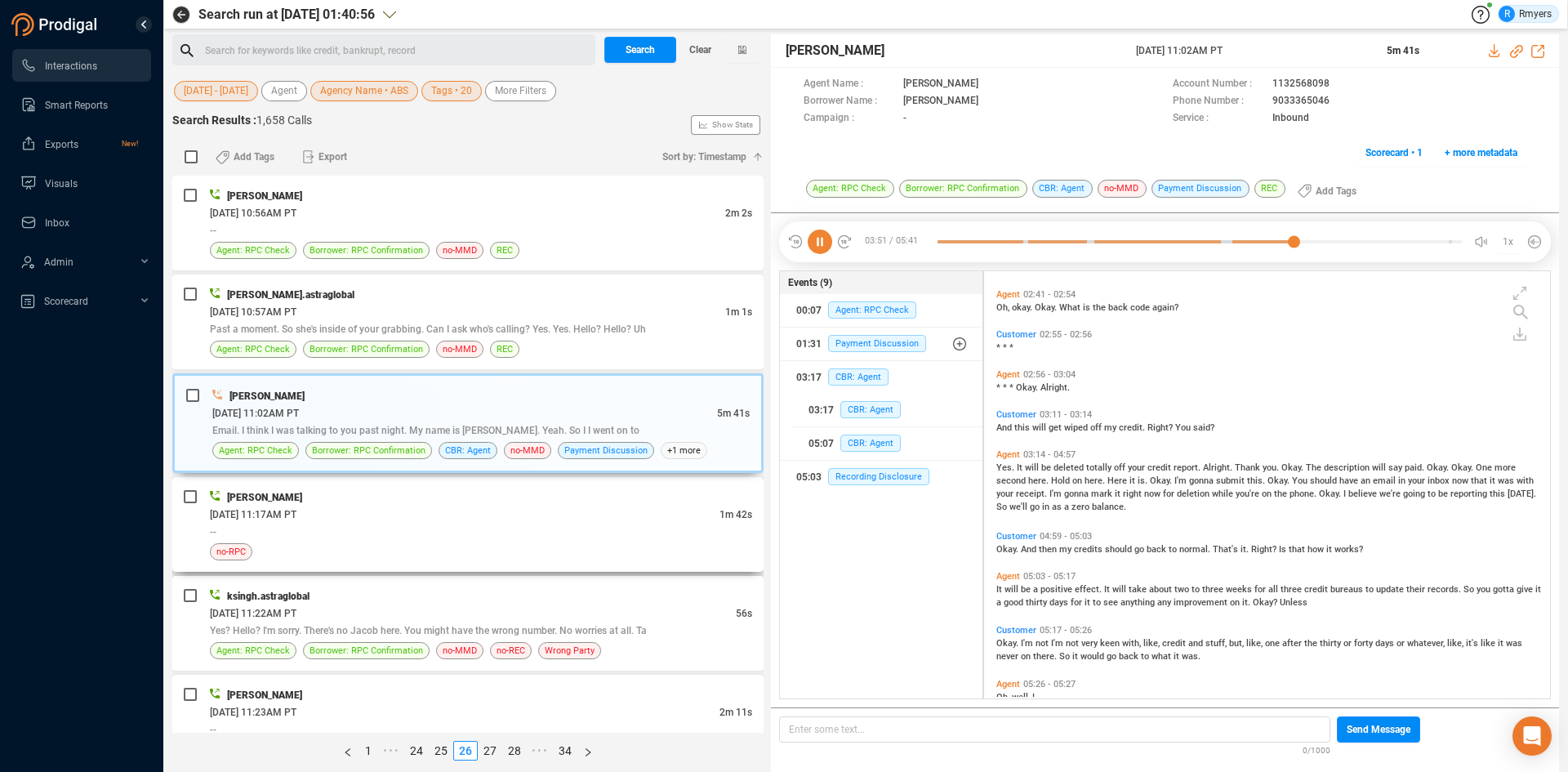
click at [418, 534] on div "--" at bounding box center [481, 531] width 542 height 17
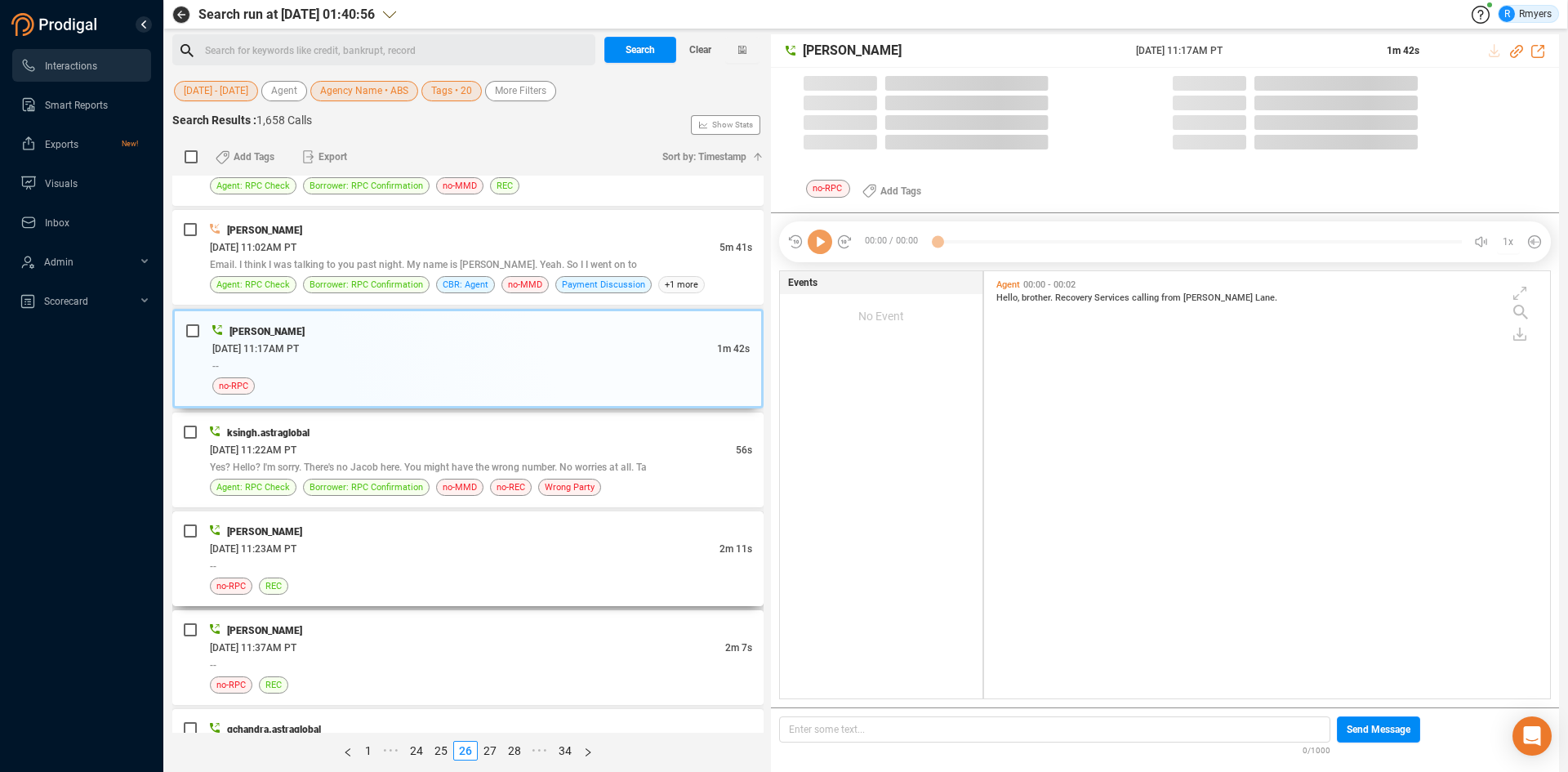
scroll to position [423, 558]
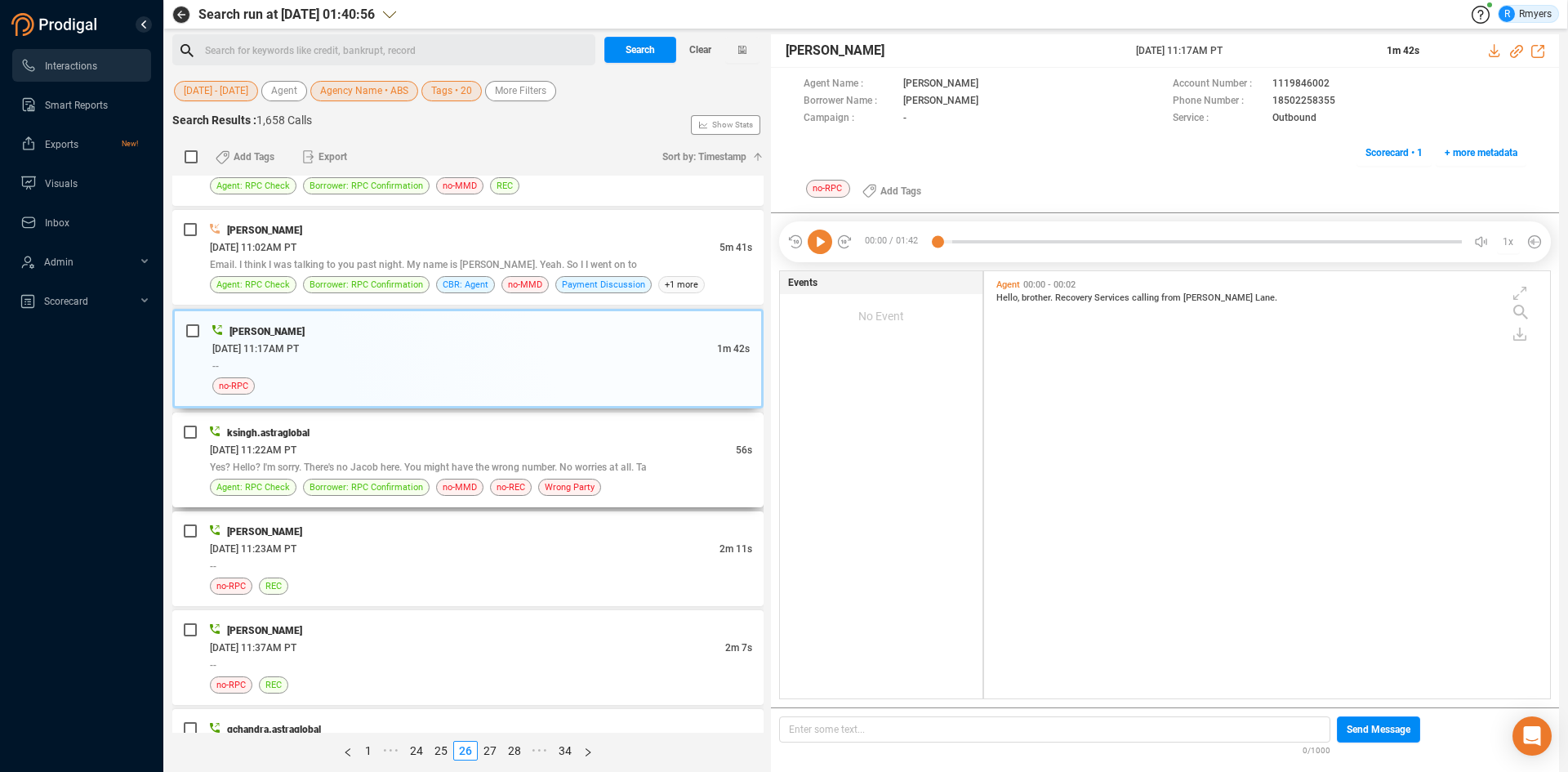
click at [425, 434] on div "ksingh.astraglobal" at bounding box center [481, 432] width 542 height 17
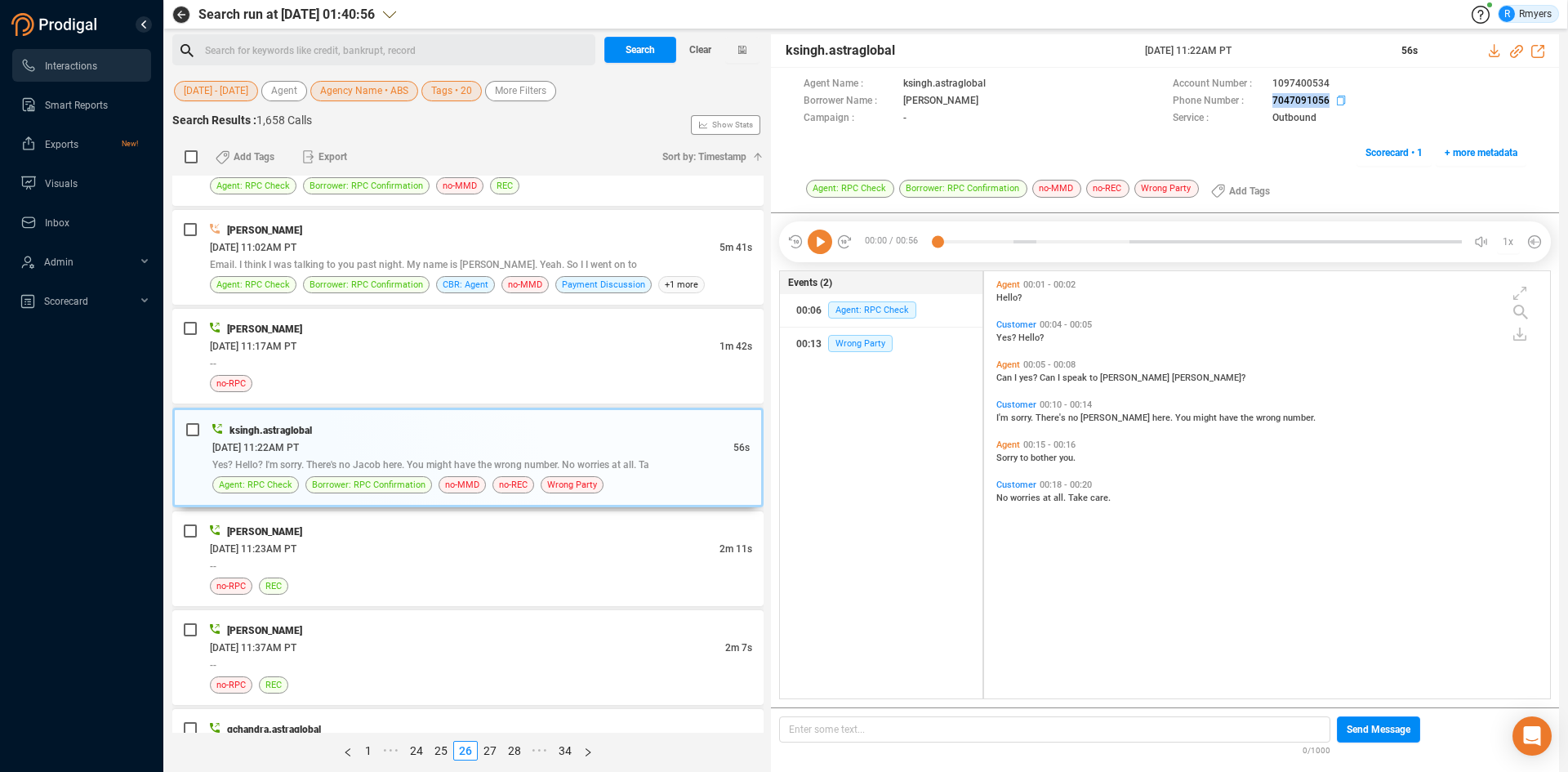
drag, startPoint x: 1262, startPoint y: 98, endPoint x: 1338, endPoint y: 98, distance: 76.0
click at [1338, 98] on div "Phone Number : 7047091056" at bounding box center [1349, 101] width 353 height 17
click at [460, 531] on div "Holly Ruiz" at bounding box center [481, 531] width 542 height 17
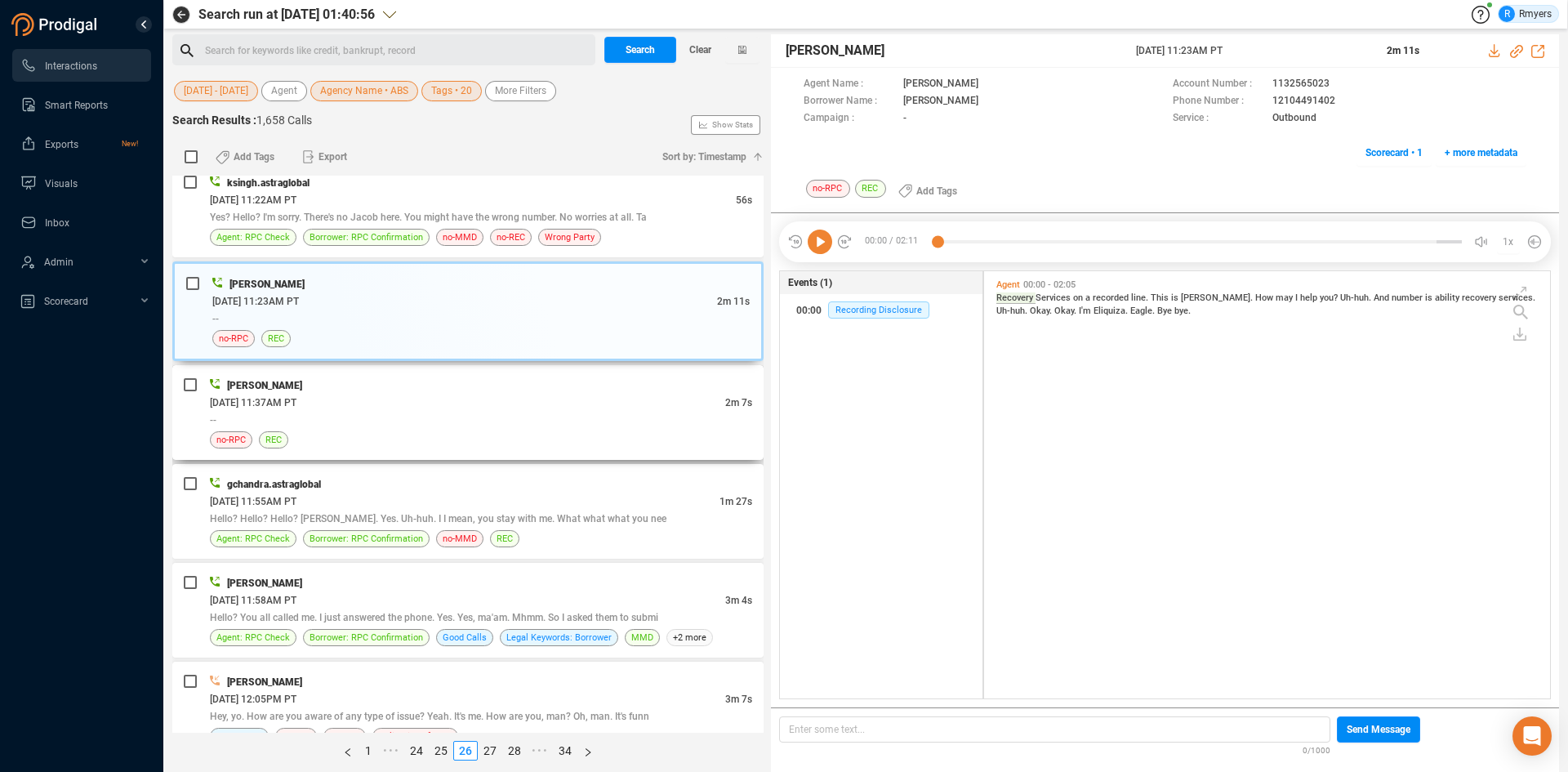
click at [446, 435] on div "no-RPC REC" at bounding box center [481, 440] width 542 height 17
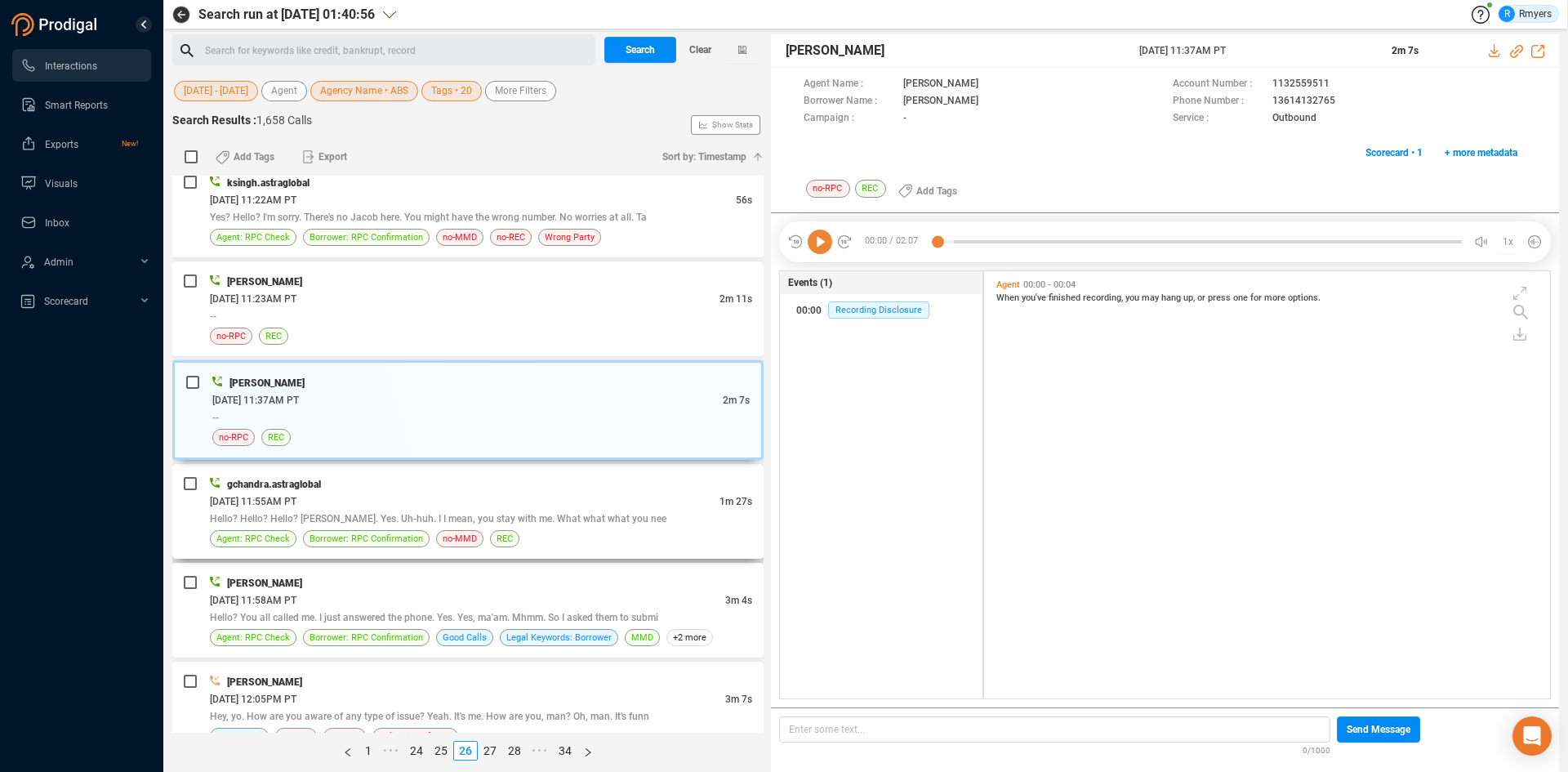
click at [419, 496] on div "06/24/2025 @ 11:55AM PT" at bounding box center [464, 501] width 509 height 17
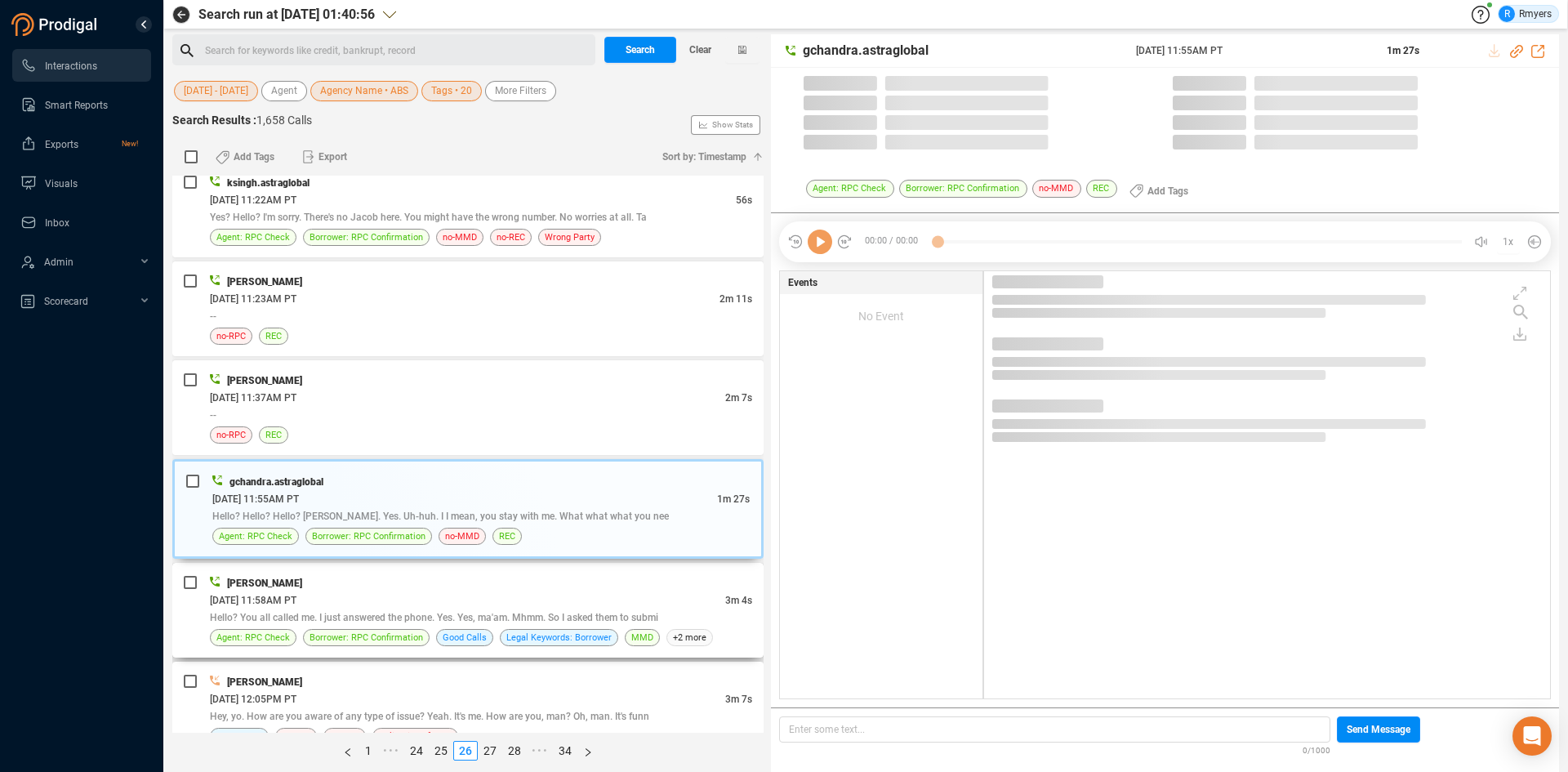
click at [402, 592] on div "06/24/2025 @ 11:58AM PT" at bounding box center [467, 599] width 515 height 17
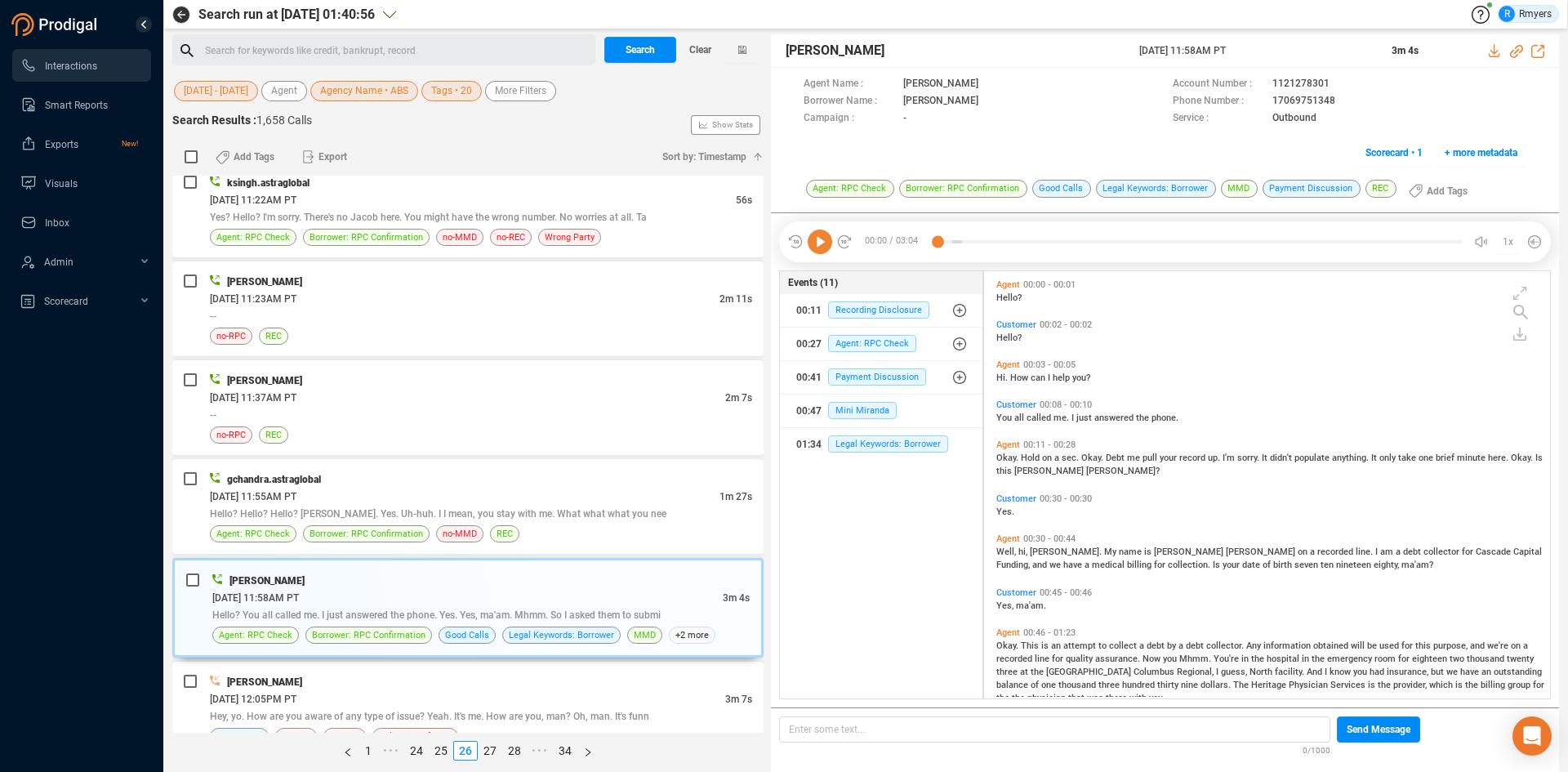
click at [818, 250] on icon at bounding box center [819, 241] width 24 height 24
click at [1514, 50] on icon at bounding box center [1516, 51] width 13 height 13
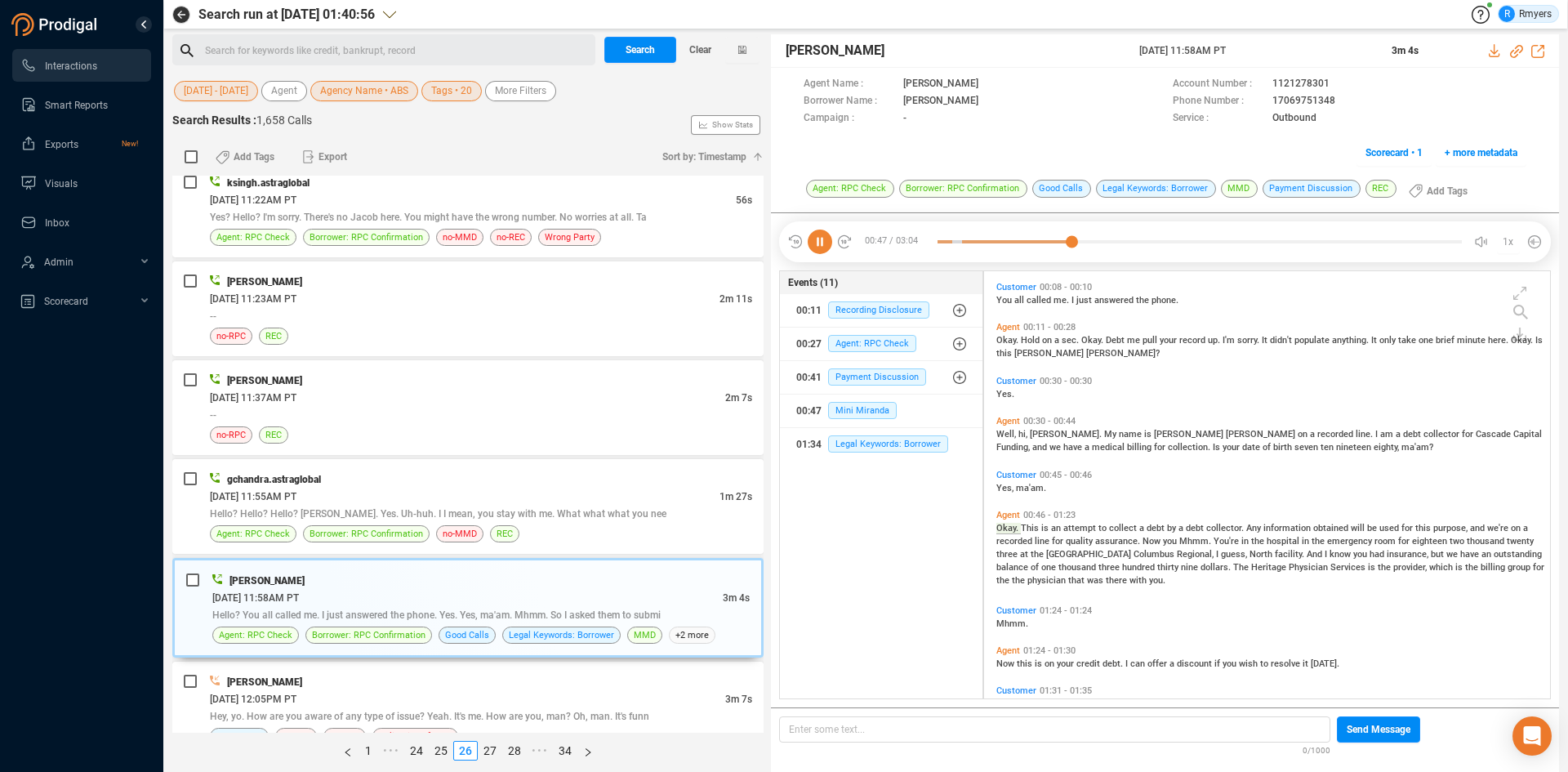
scroll to position [186, 0]
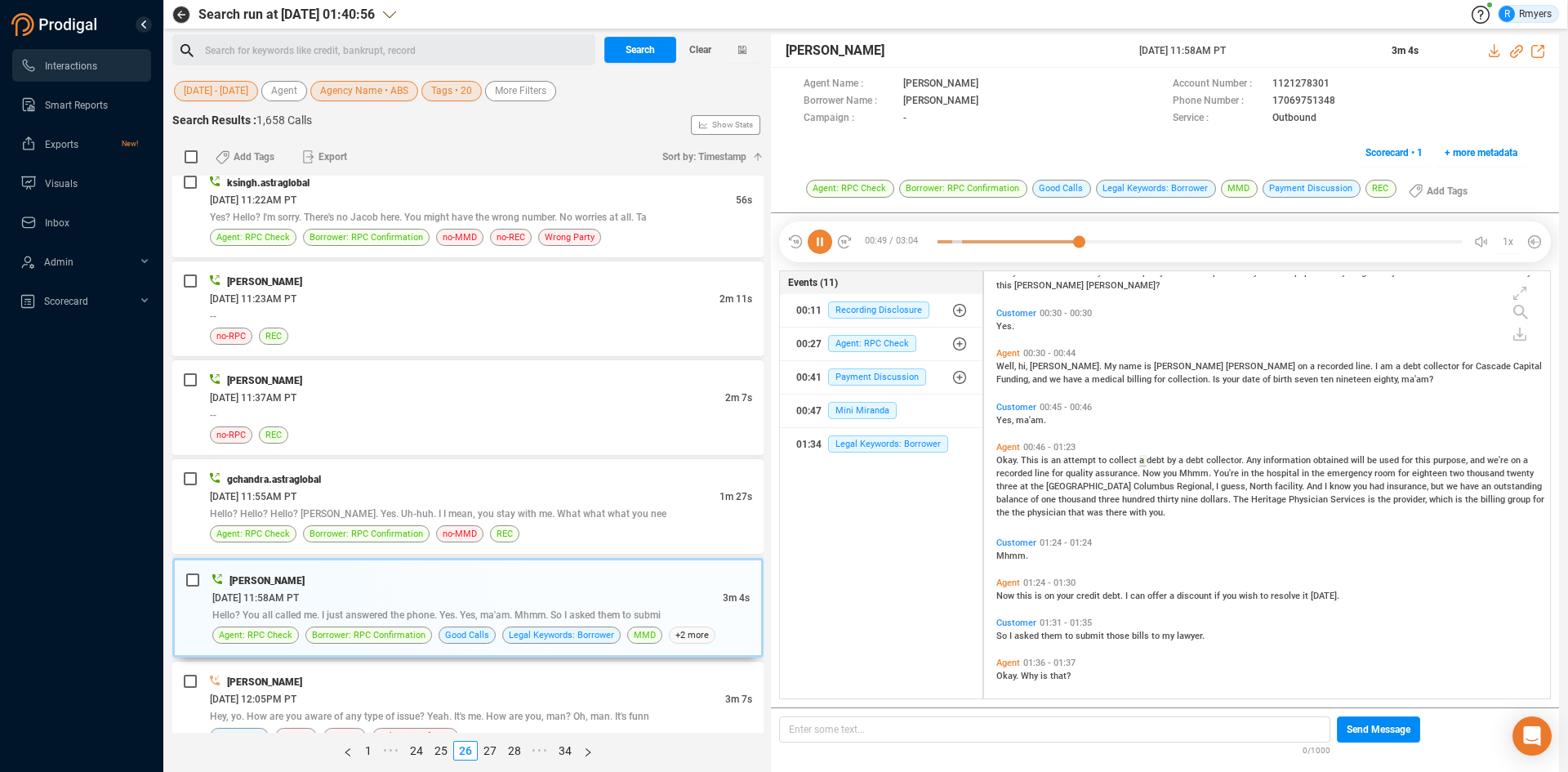
click at [1513, 50] on icon at bounding box center [1516, 51] width 13 height 13
drag, startPoint x: 1126, startPoint y: 54, endPoint x: 1262, endPoint y: 45, distance: 136.3
click at [1262, 45] on div "Katie Hopkins 24 Jun 2025 @ 11:58AM PT 3m 4s" at bounding box center [1164, 51] width 788 height 33
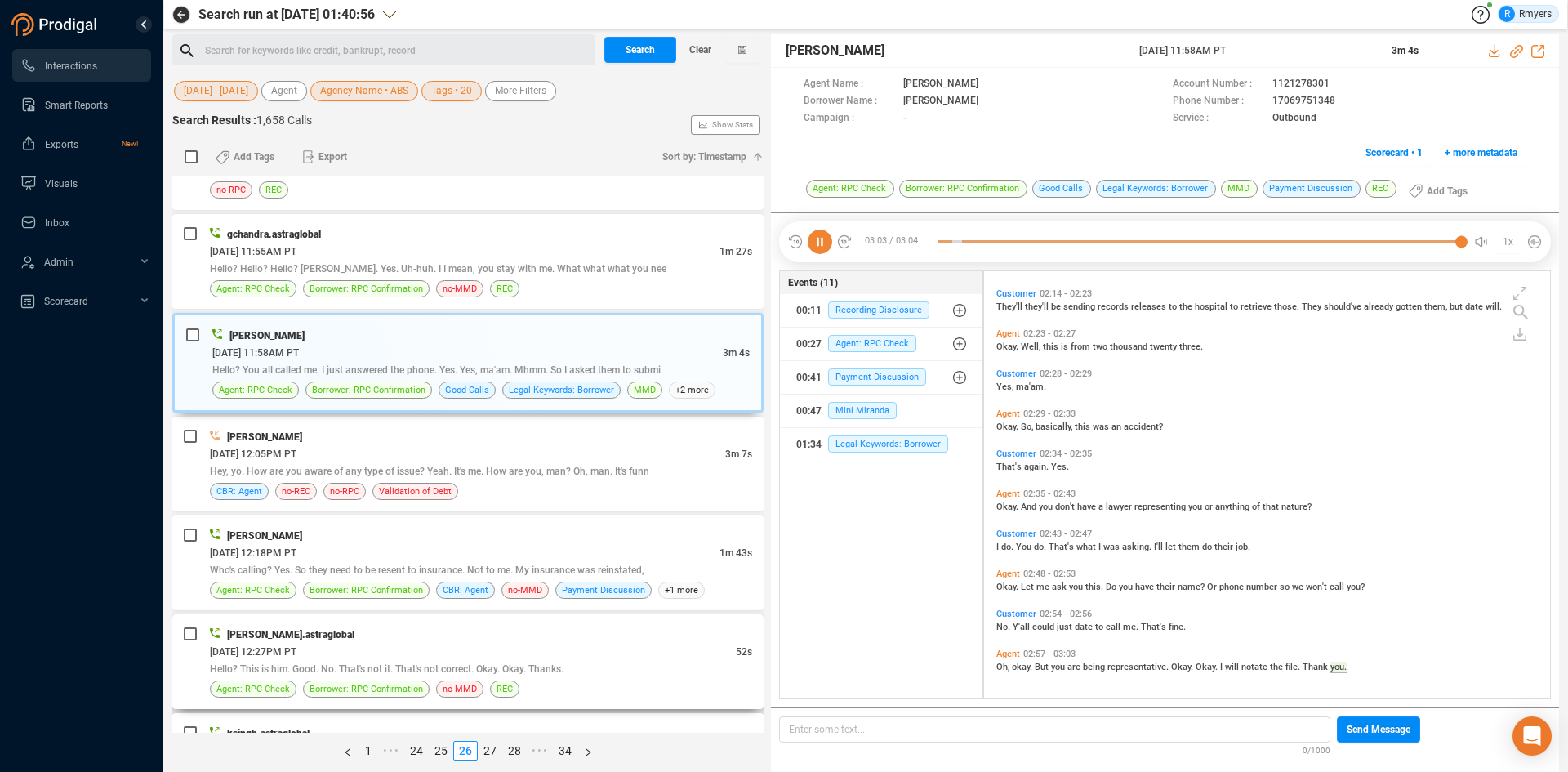
scroll to position [735, 0]
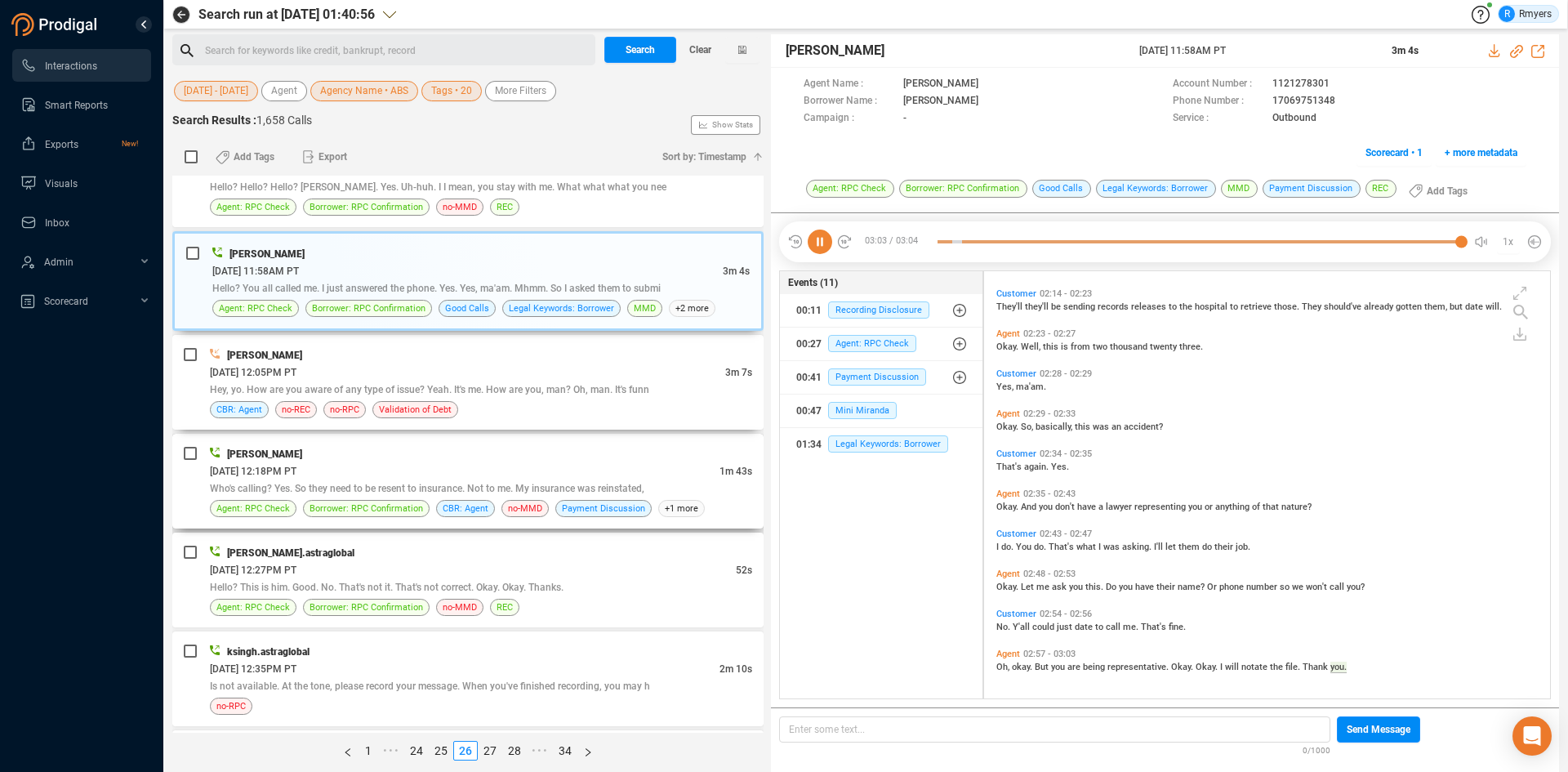
drag, startPoint x: 548, startPoint y: 378, endPoint x: 574, endPoint y: 495, distance: 119.9
click at [548, 378] on div "06/24/2025 @ 12:05PM PT" at bounding box center [467, 372] width 515 height 17
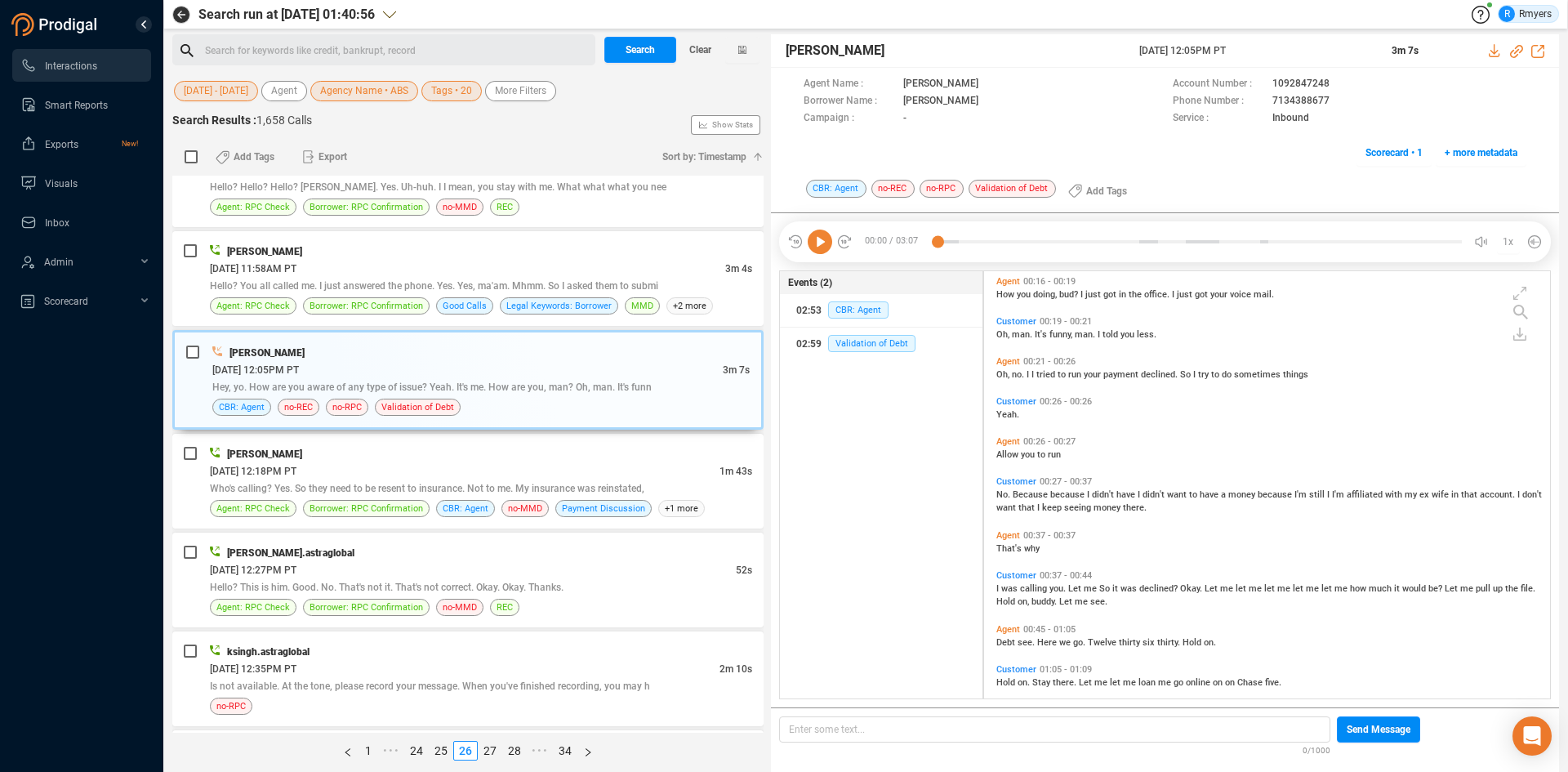
scroll to position [0, 0]
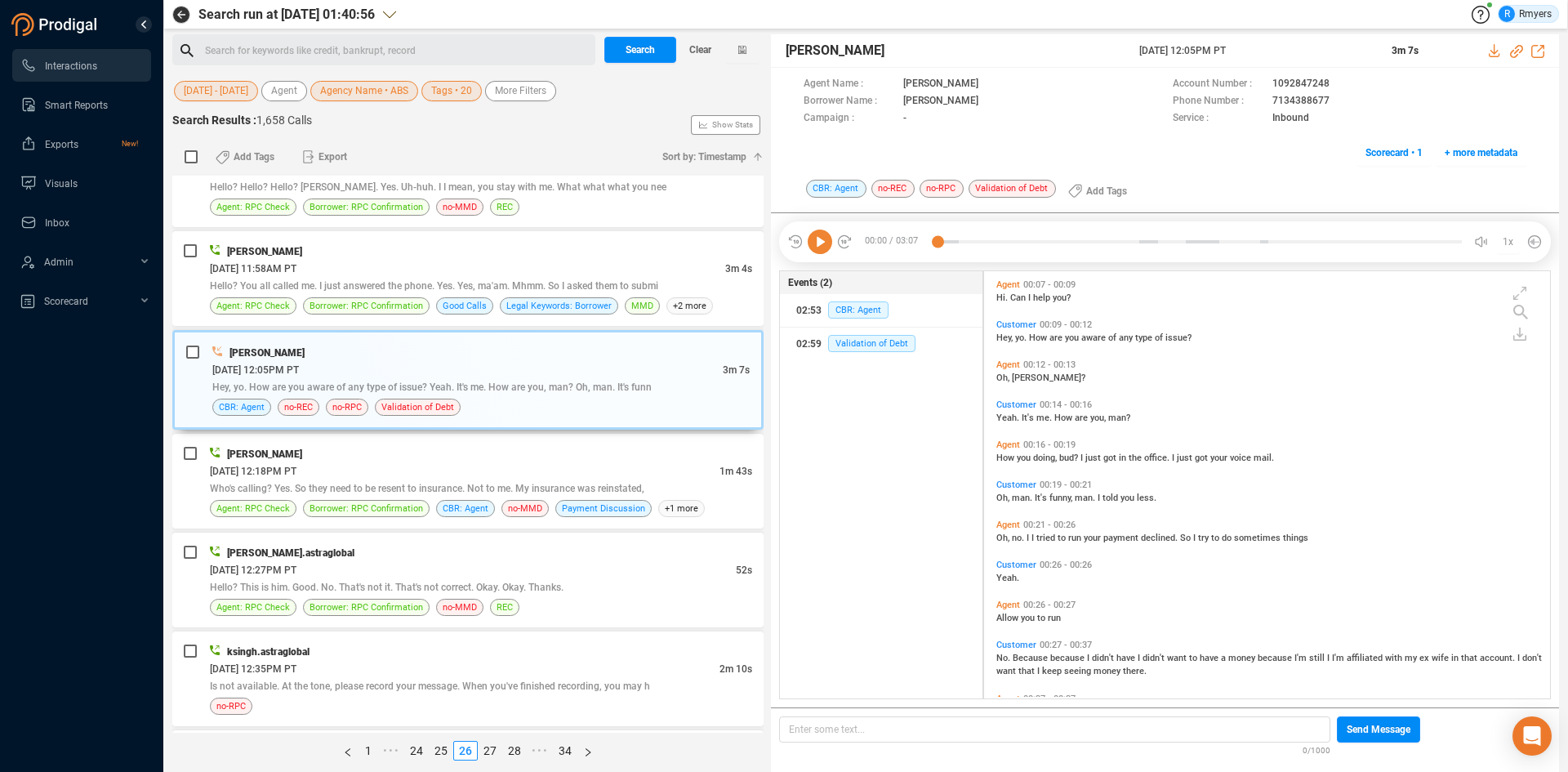
click at [825, 249] on icon at bounding box center [819, 241] width 24 height 24
click at [1005, 298] on span "Hi." at bounding box center [1003, 297] width 14 height 10
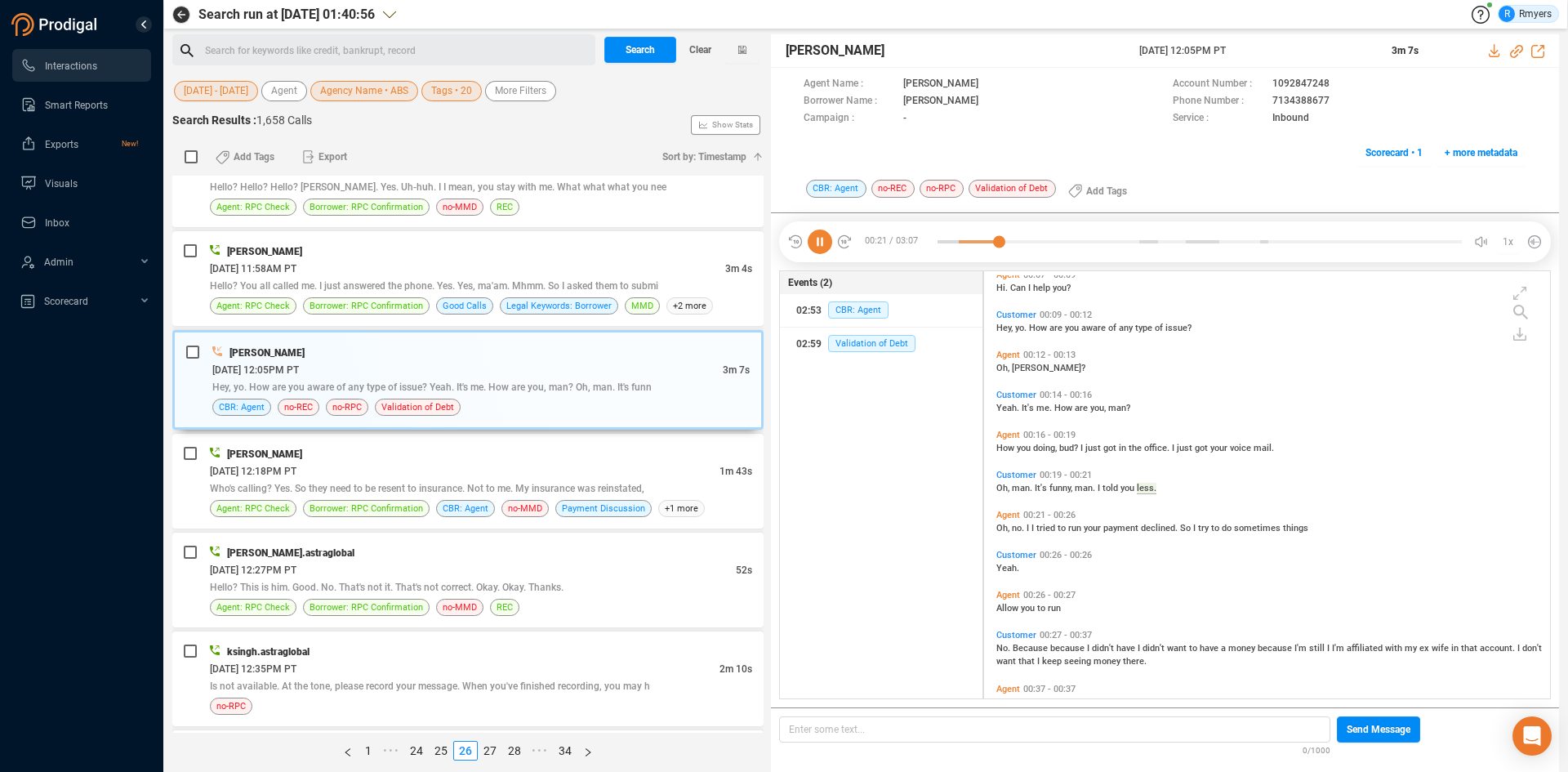
scroll to position [50, 0]
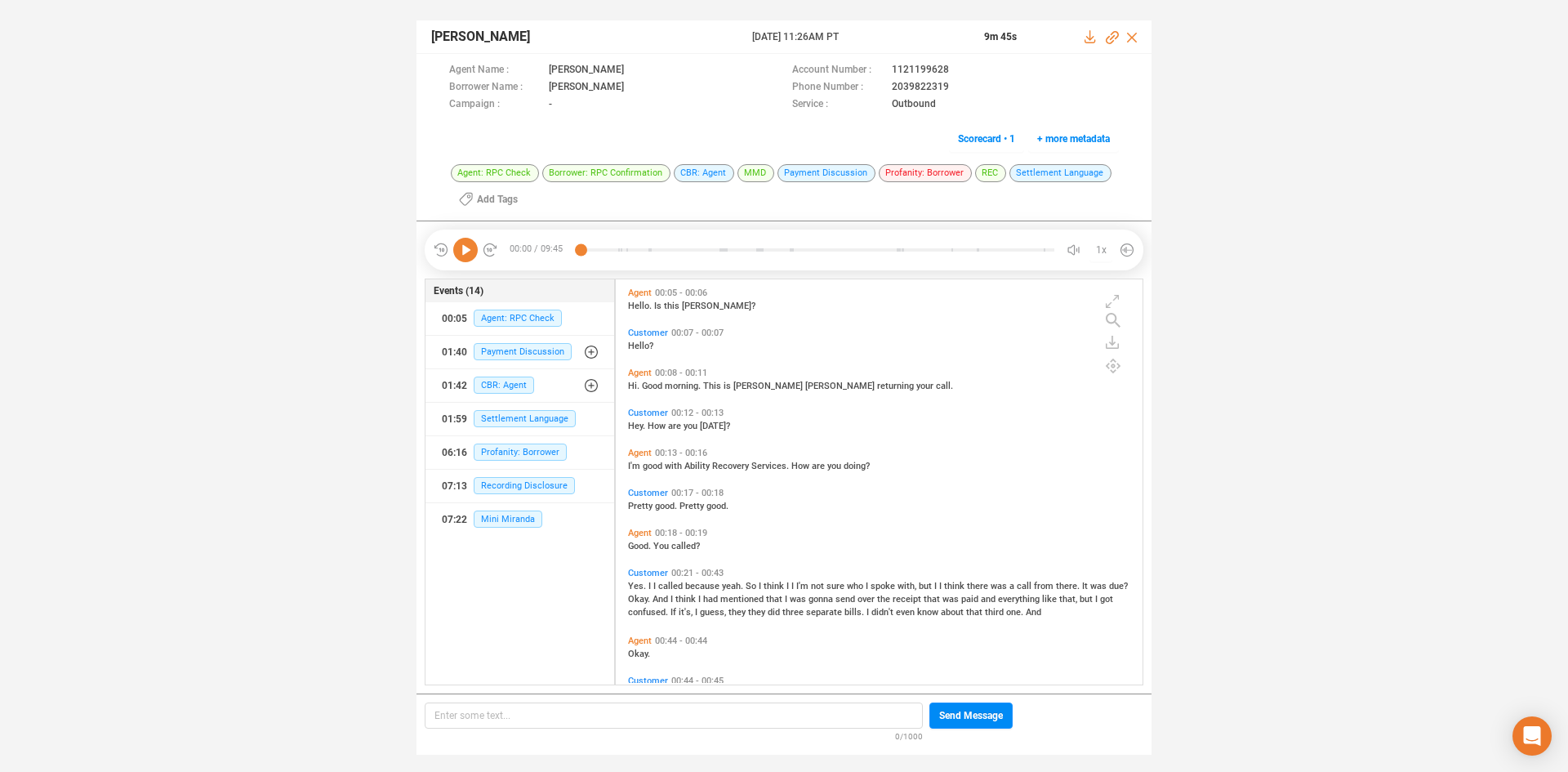
scroll to position [401, 519]
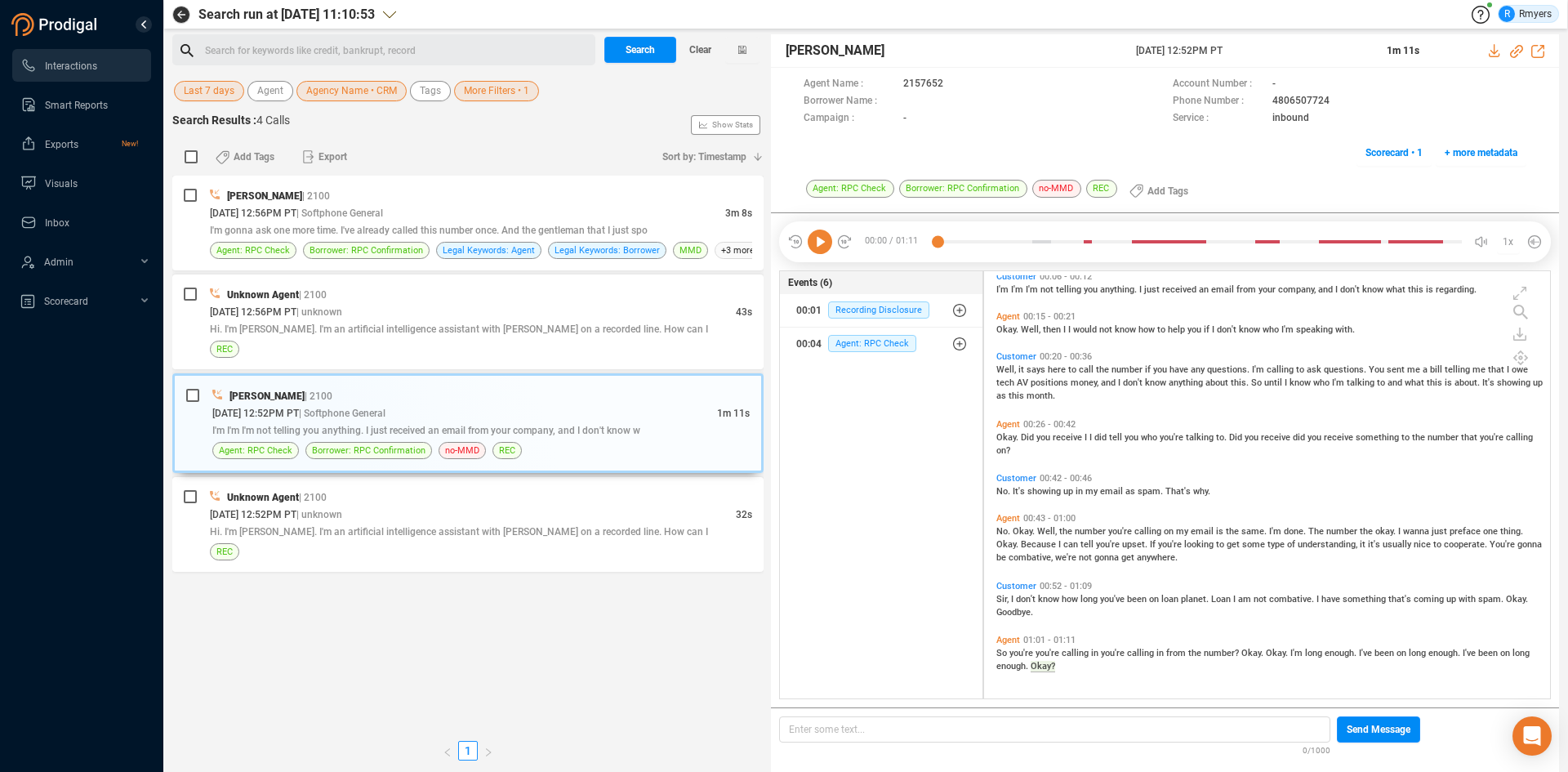
scroll to position [423, 558]
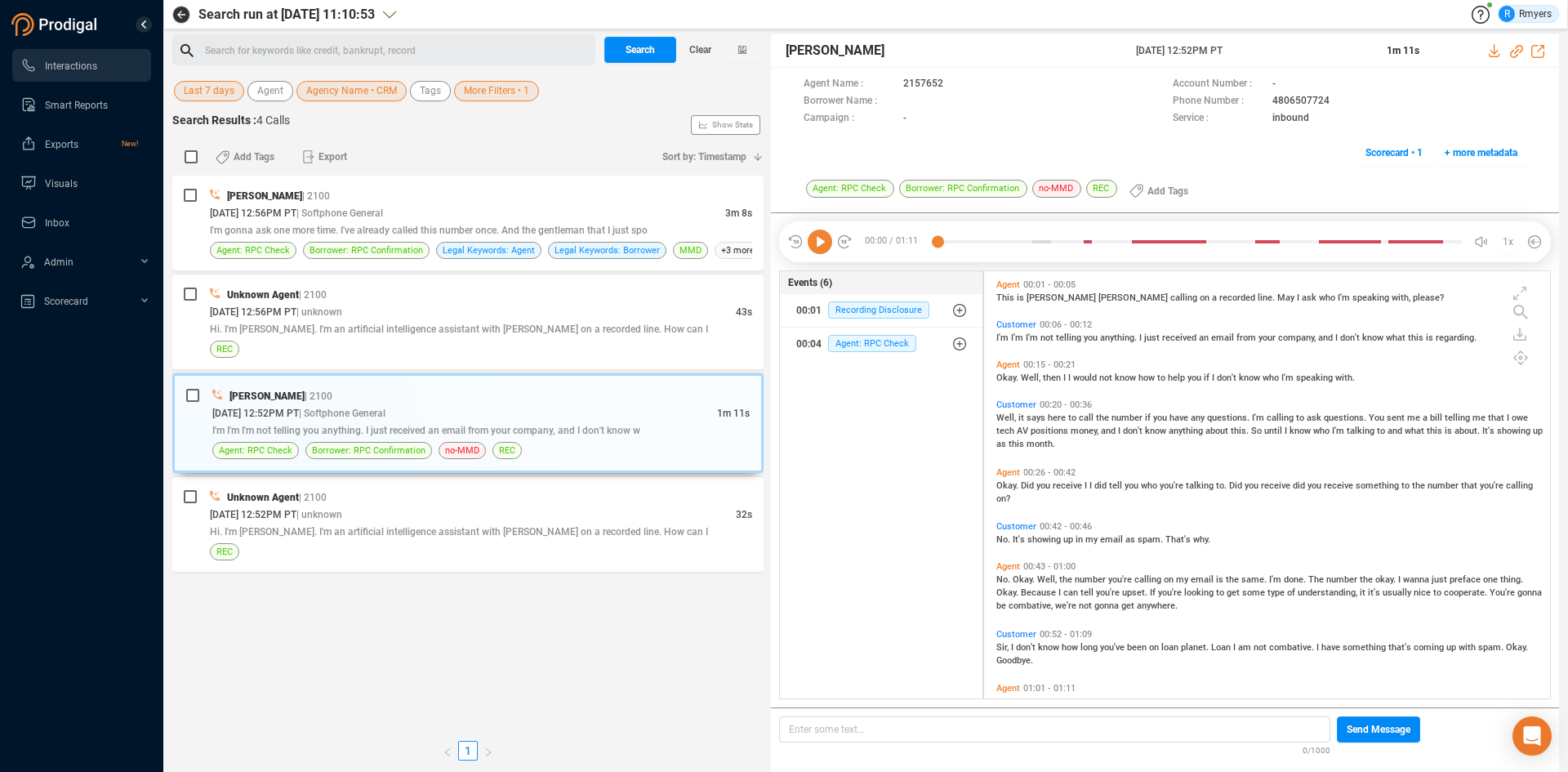
scroll to position [423, 558]
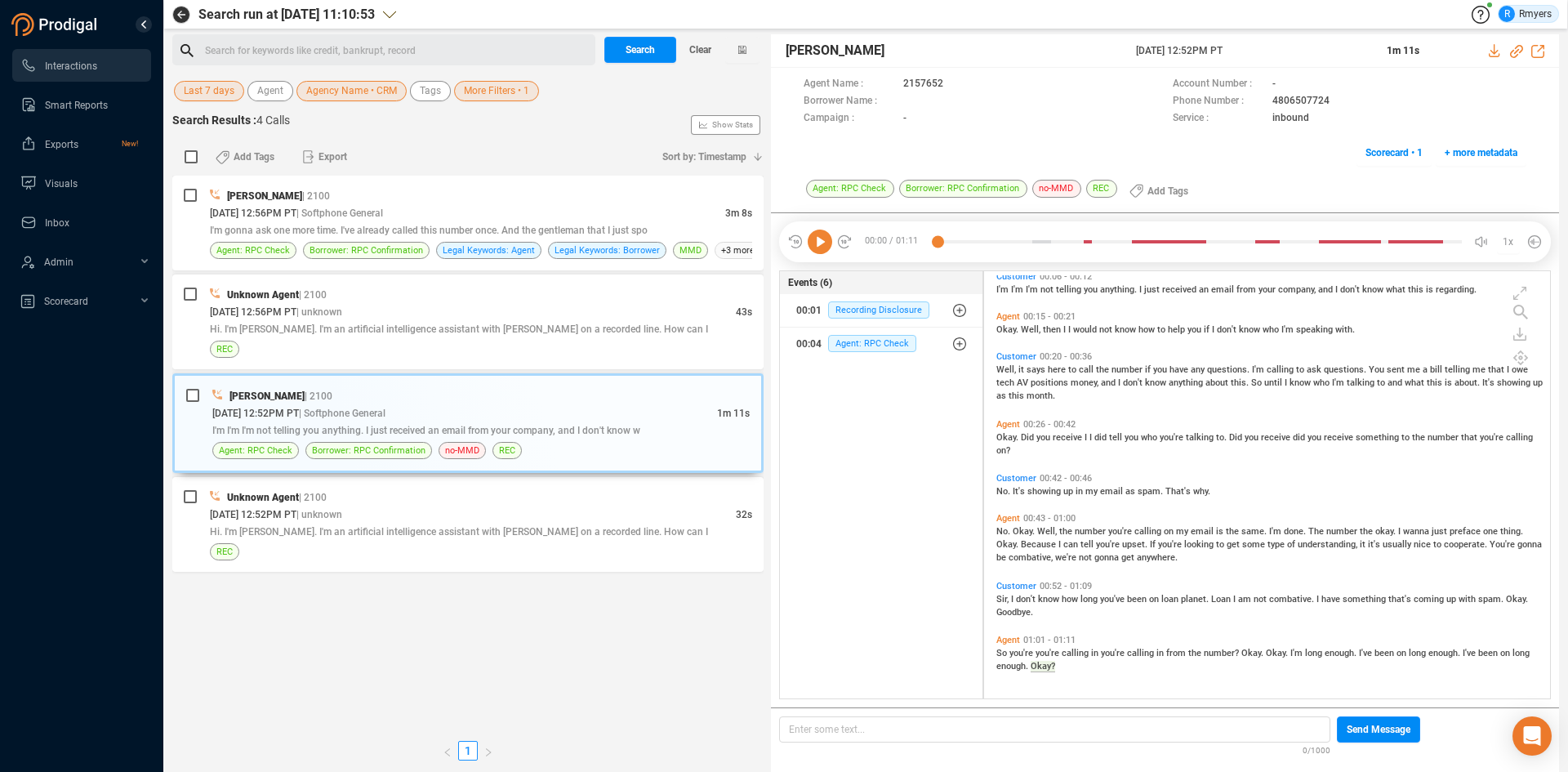
click at [300, 51] on div "Search for keywords like credit, bankrupt, record ﻿" at bounding box center [397, 50] width 385 height 24
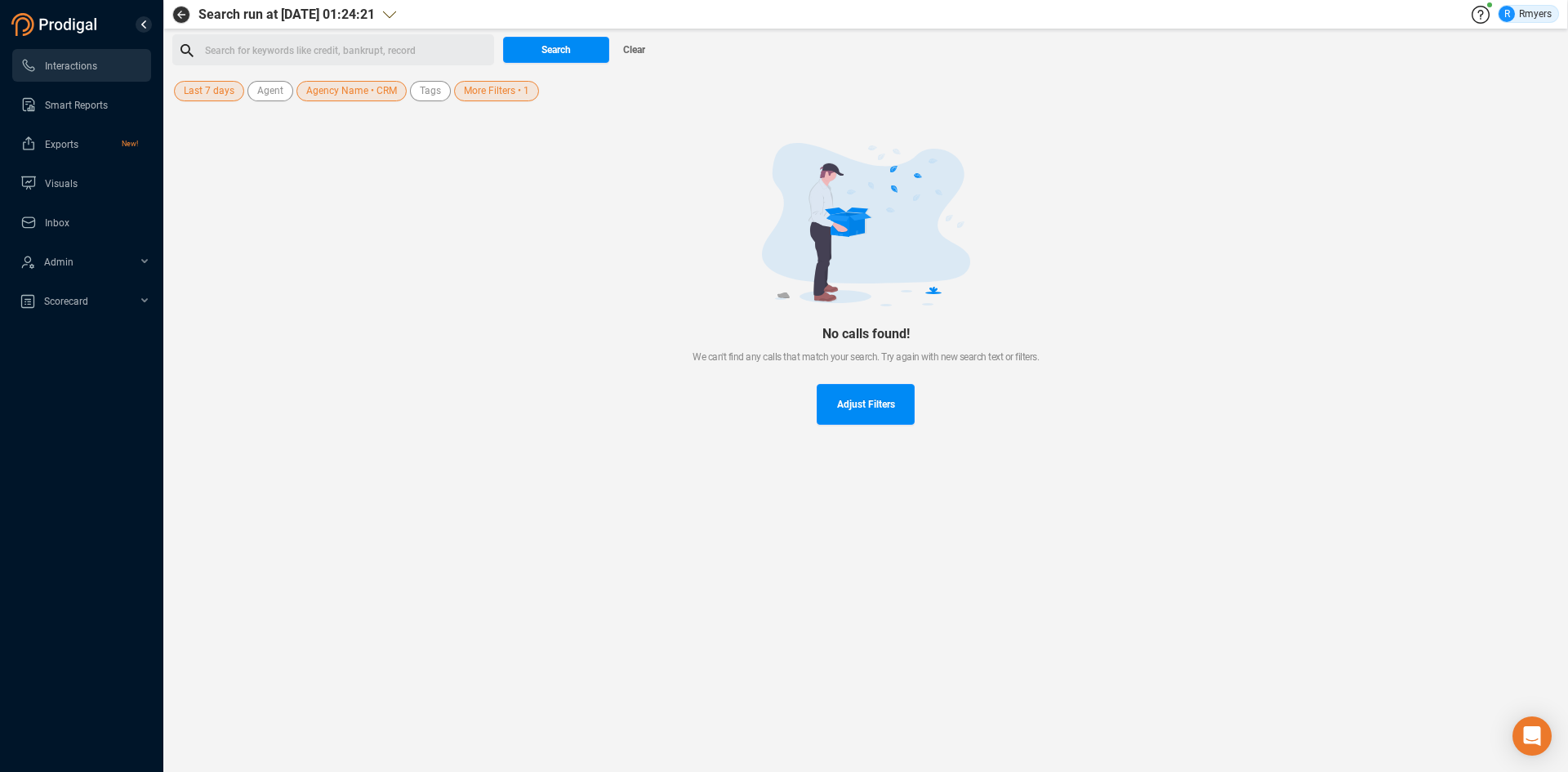
click at [352, 93] on span "Agency Name • CRM" at bounding box center [352, 91] width 91 height 20
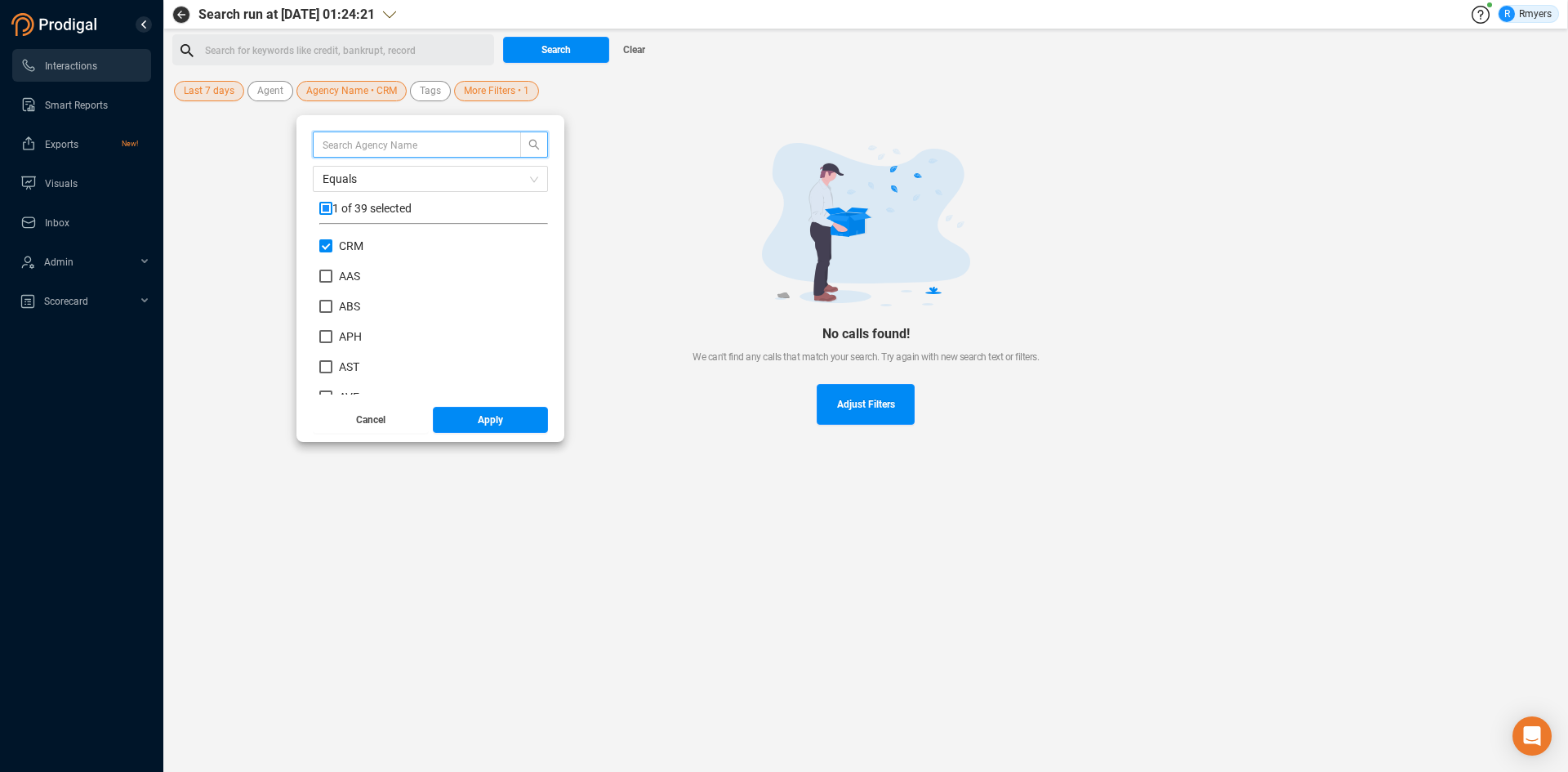
scroll to position [153, 221]
drag, startPoint x: 323, startPoint y: 245, endPoint x: 314, endPoint y: 259, distance: 16.6
click at [321, 245] on input "CRM" at bounding box center [326, 246] width 13 height 13
checkbox input "false"
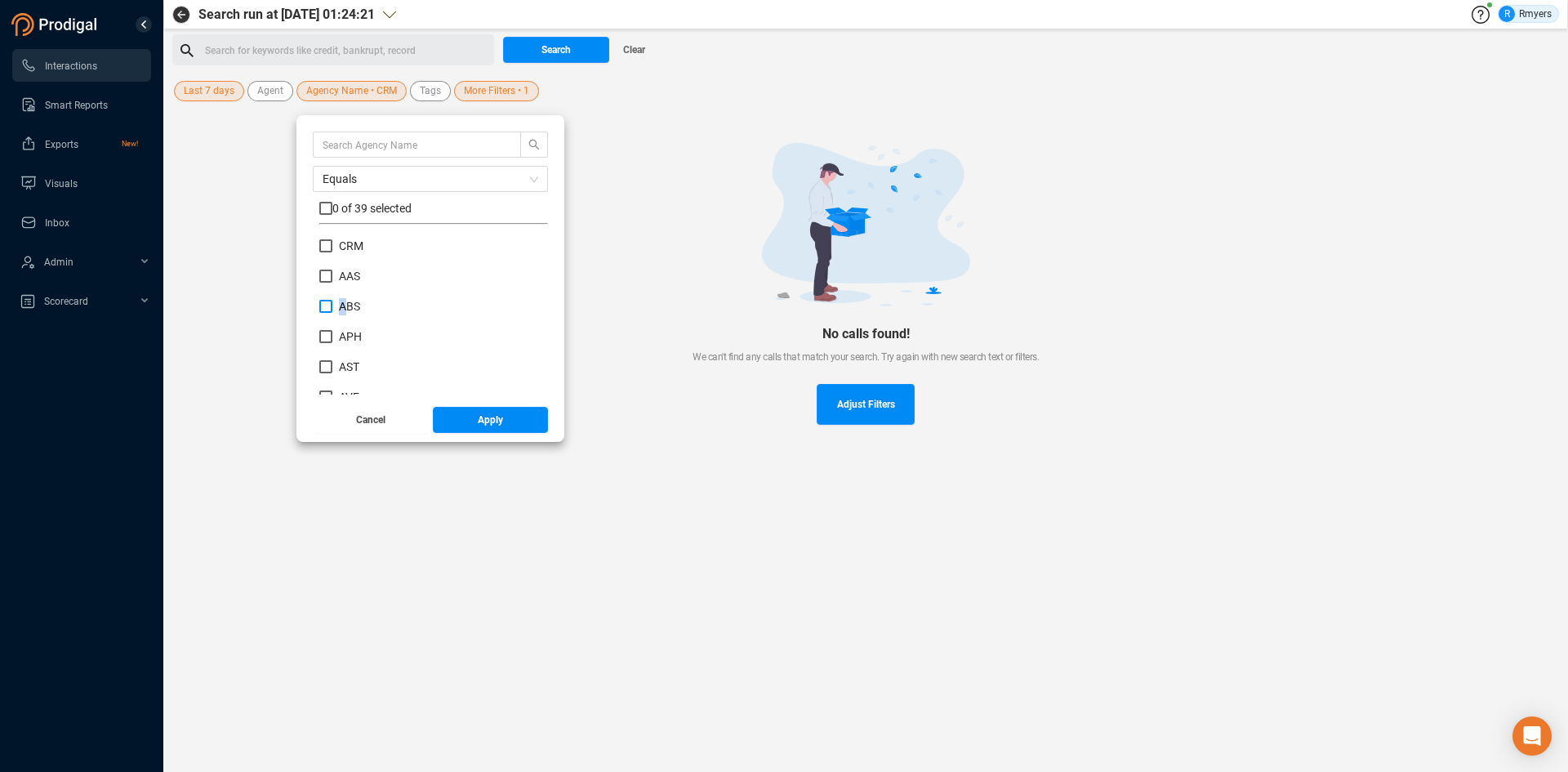
click at [344, 308] on span "ABS" at bounding box center [349, 306] width 21 height 13
click at [332, 308] on input "ABS" at bounding box center [326, 306] width 13 height 13
checkbox input "true"
click at [466, 424] on button "Apply" at bounding box center [490, 419] width 116 height 26
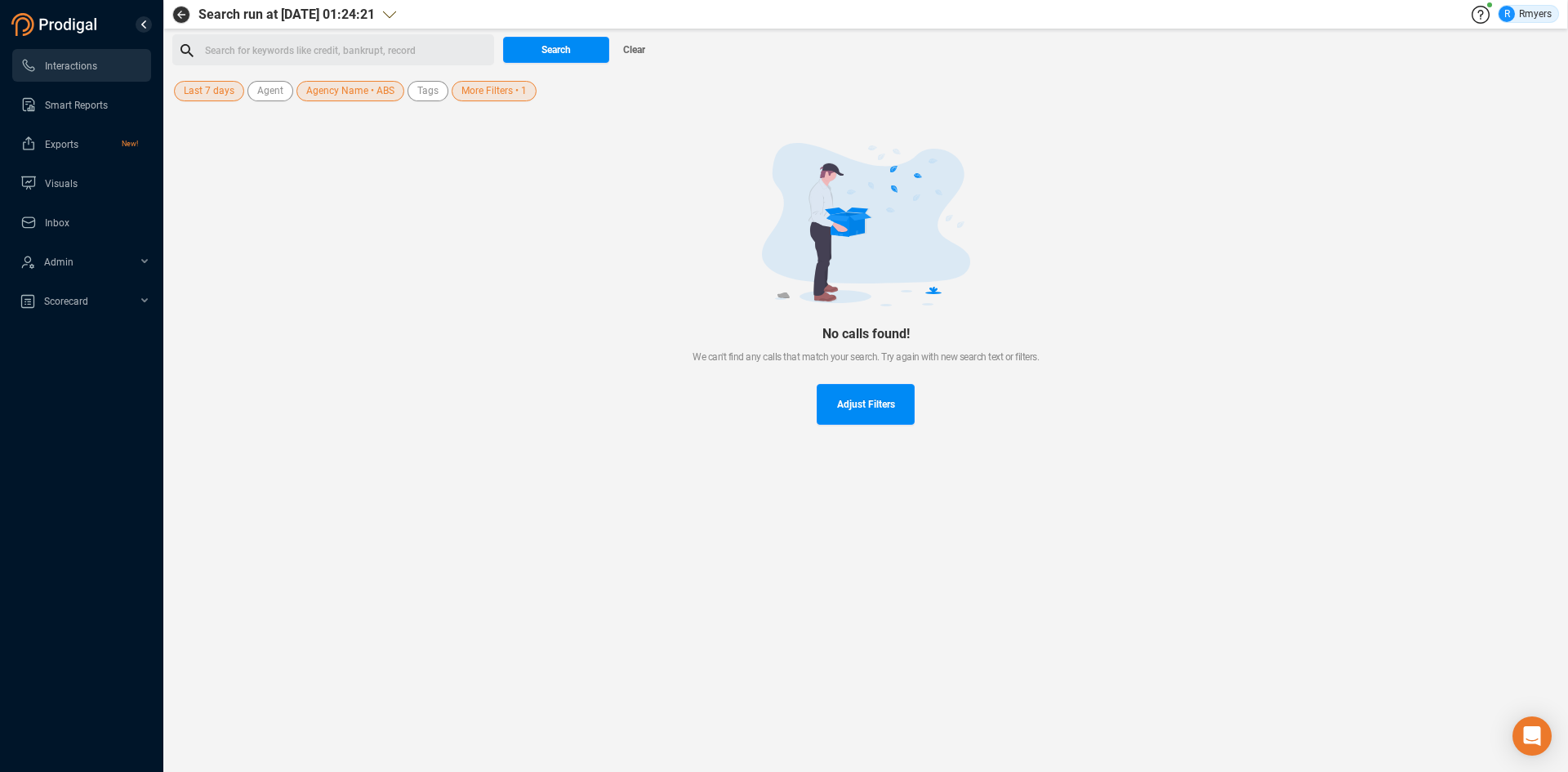
click at [233, 93] on span "Last 7 days" at bounding box center [209, 91] width 51 height 20
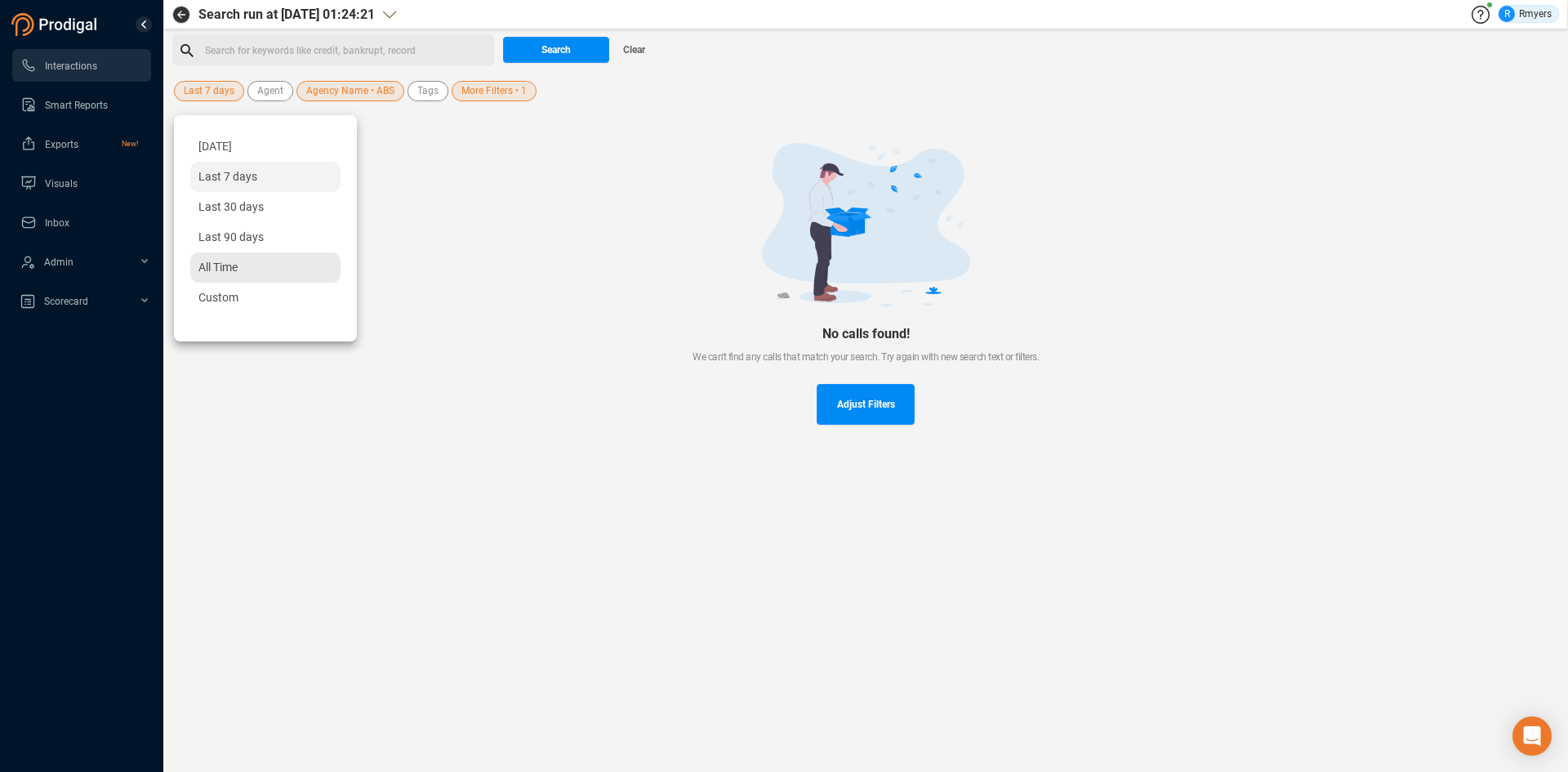
click at [204, 256] on div "All Time" at bounding box center [265, 267] width 150 height 31
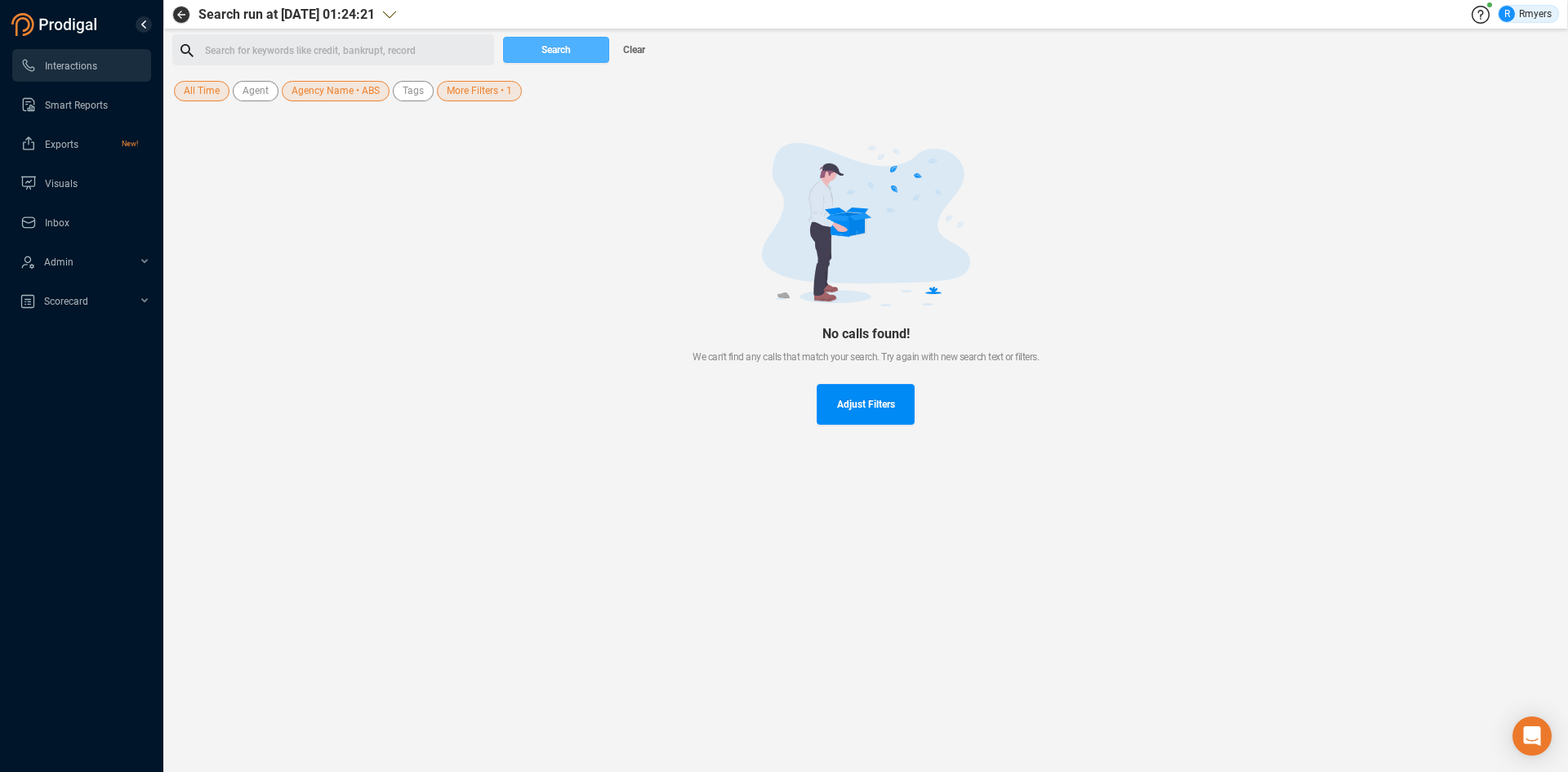
click at [531, 45] on button "Search" at bounding box center [556, 50] width 106 height 26
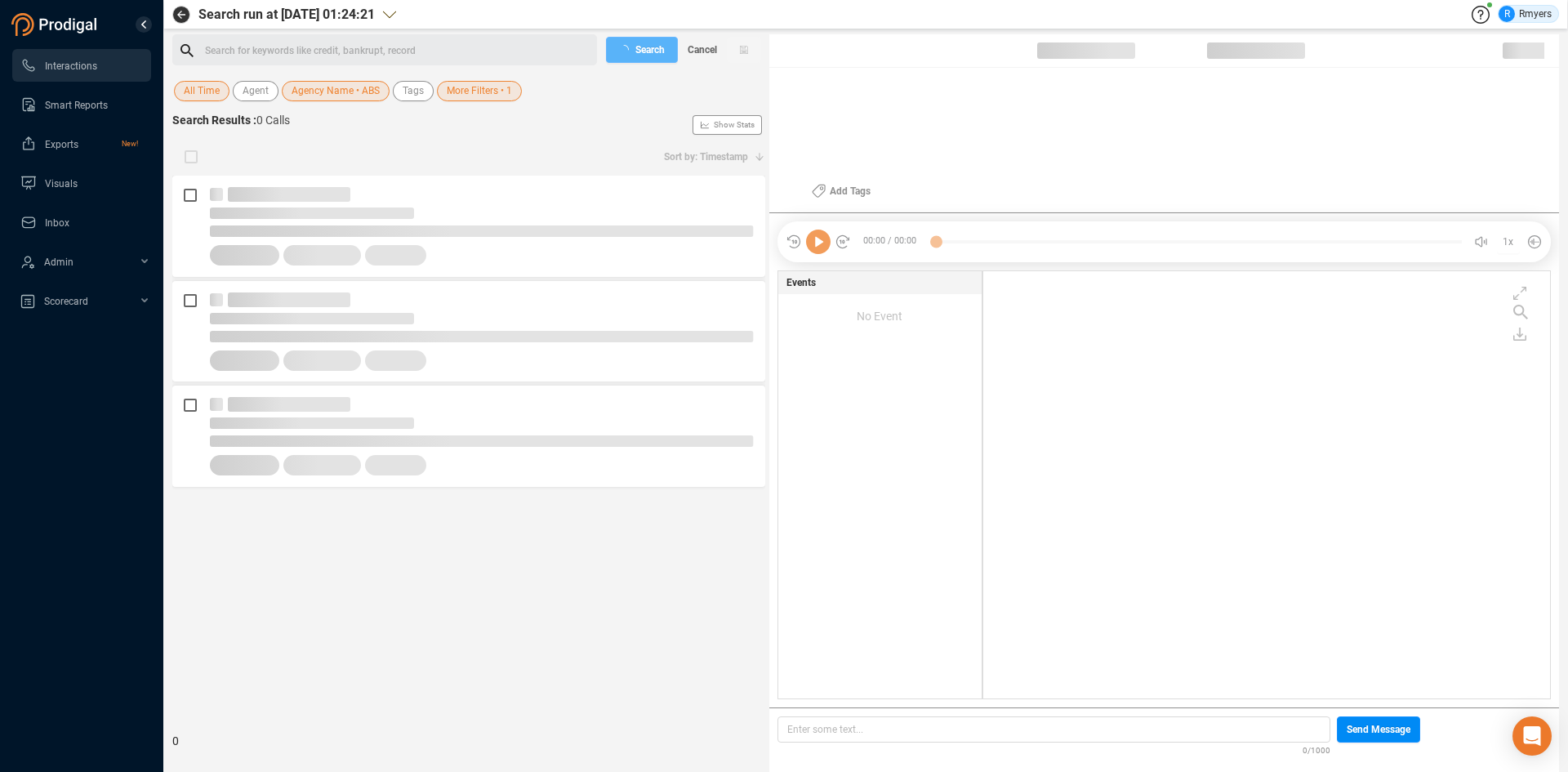
scroll to position [423, 559]
checkbox input "true"
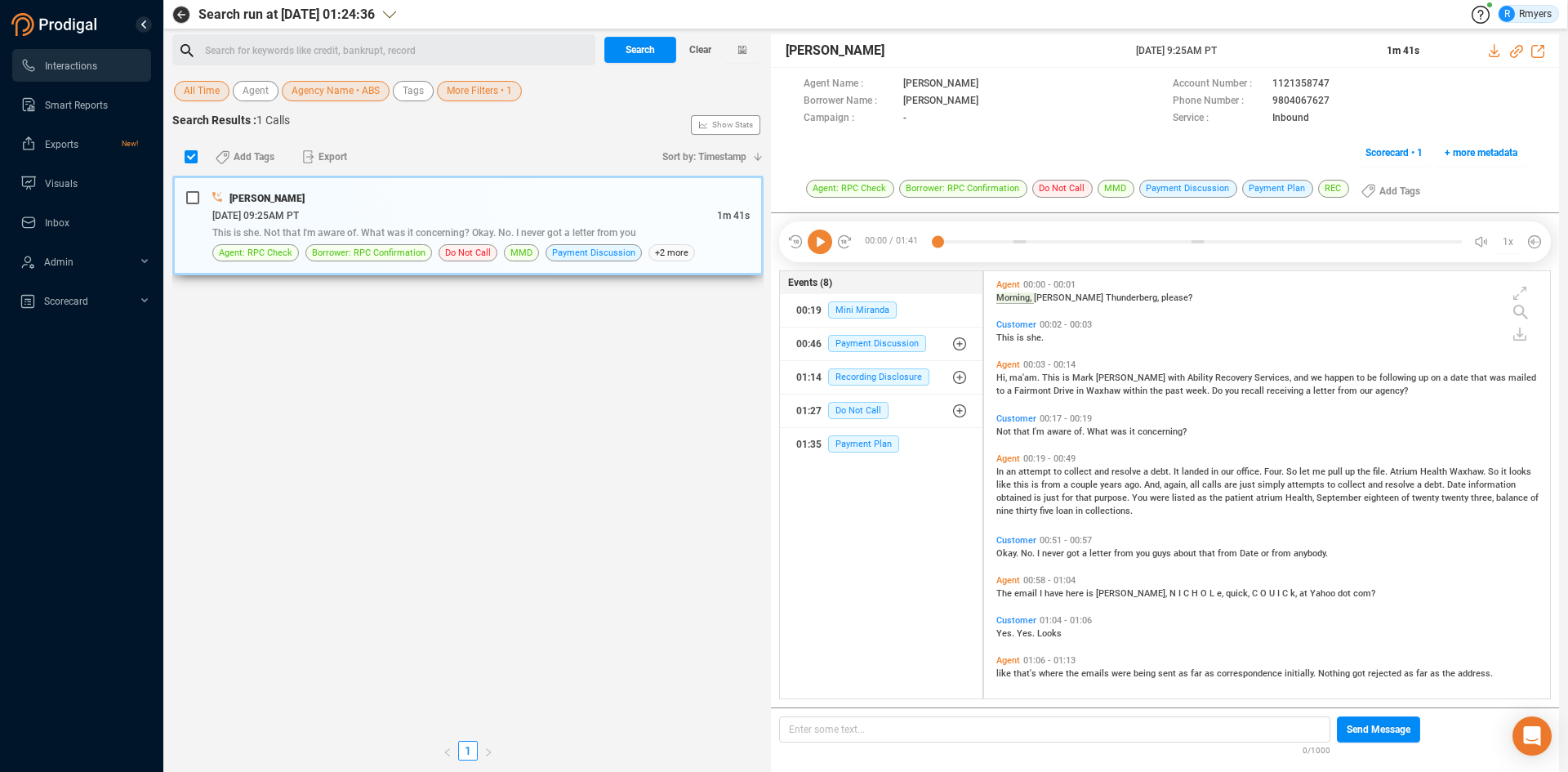
scroll to position [423, 558]
click at [279, 46] on div "Search for keywords like credit, bankrupt, record ﻿" at bounding box center [397, 50] width 385 height 24
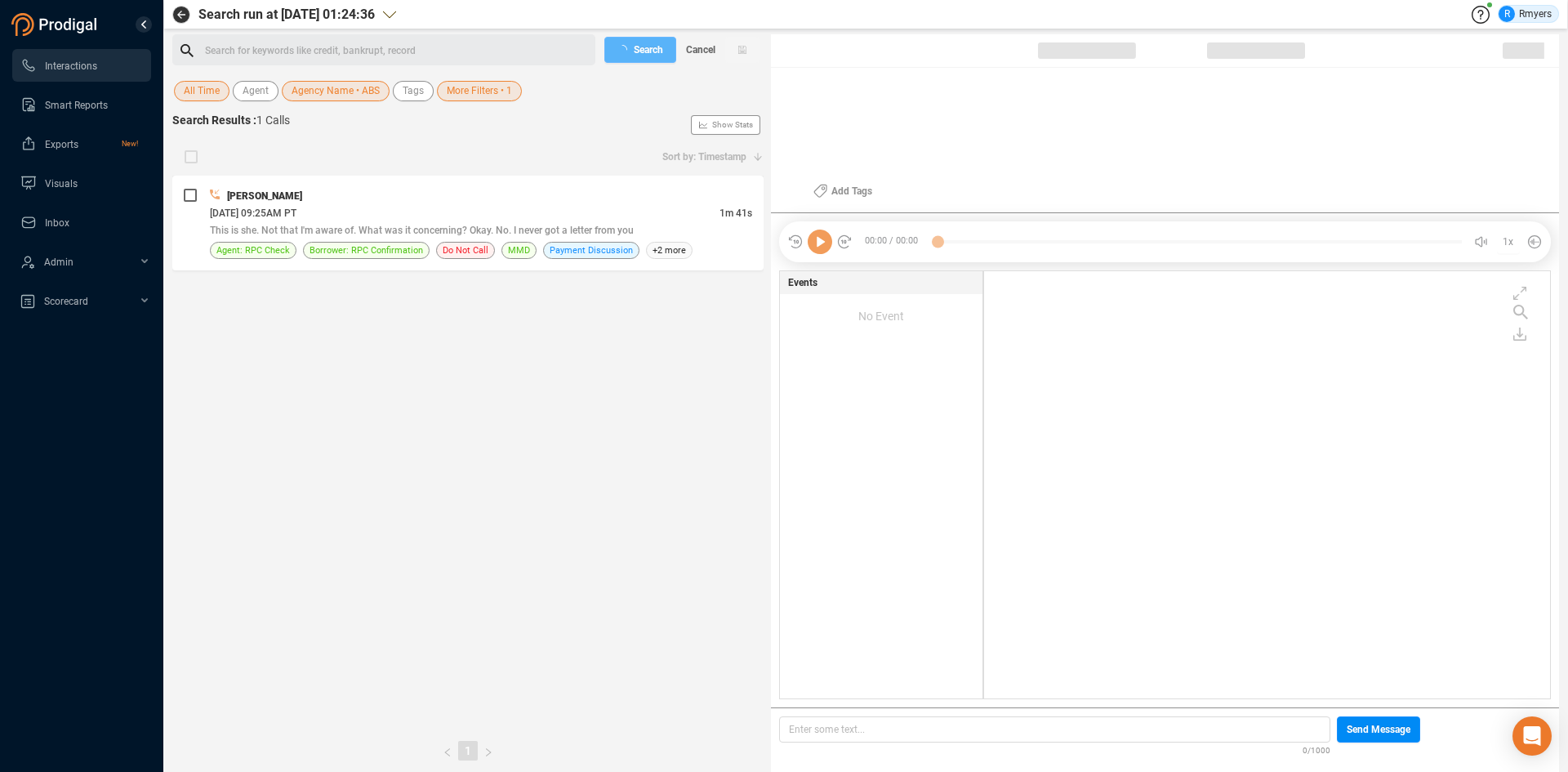
checkbox input "true"
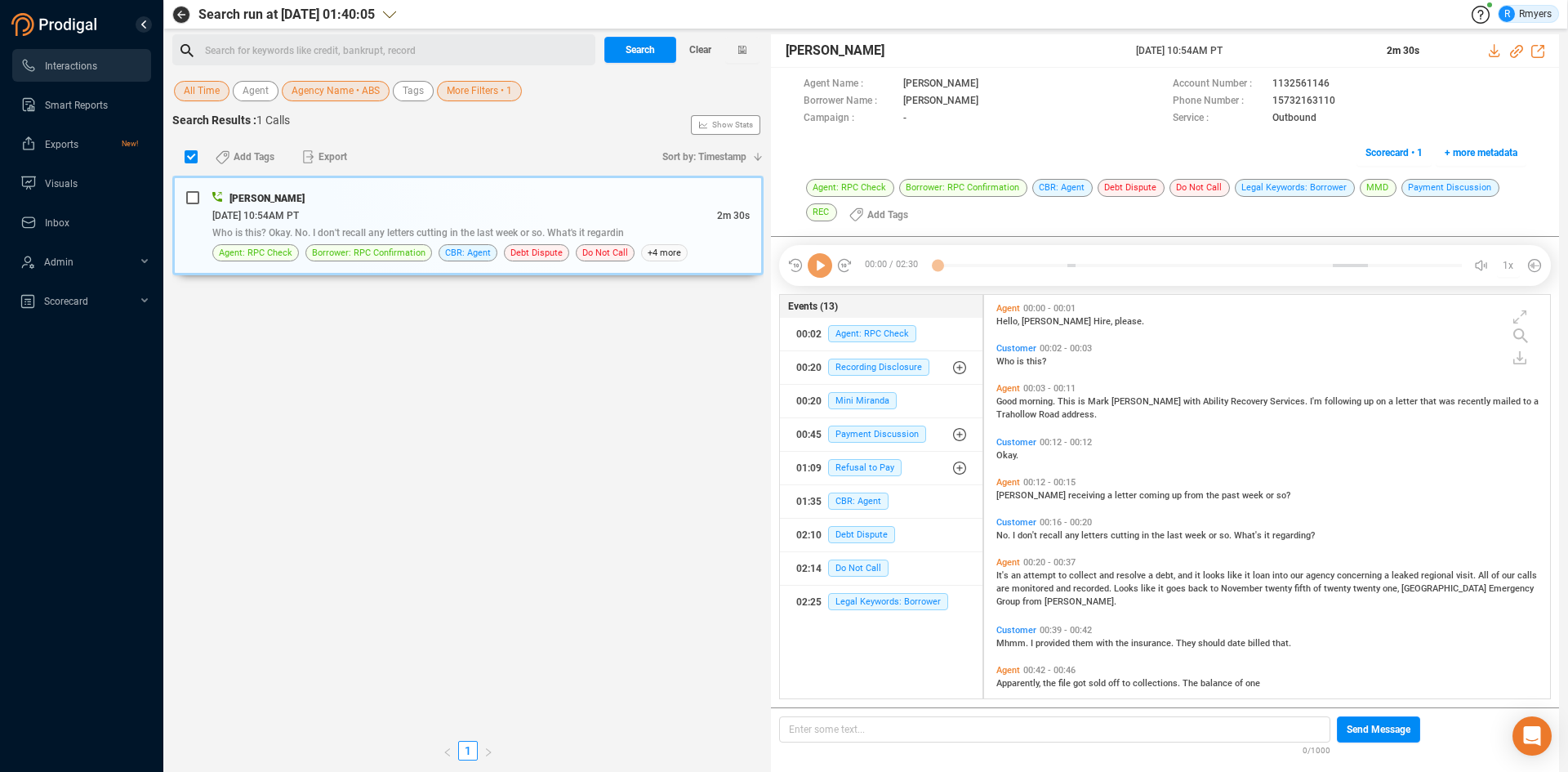
scroll to position [399, 558]
click at [278, 51] on div "Search for keywords like credit, bankrupt, record ﻿" at bounding box center [397, 50] width 385 height 24
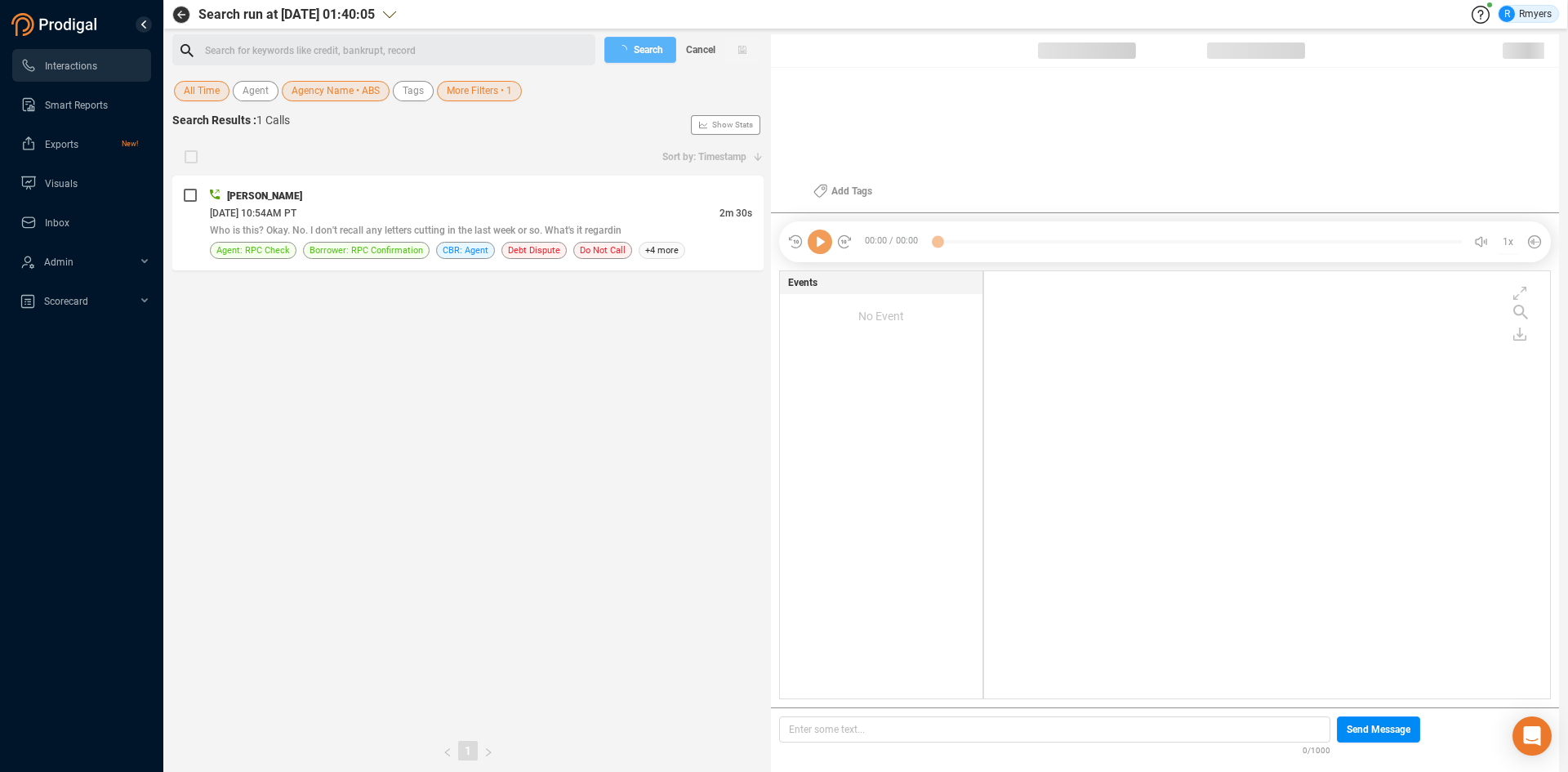
scroll to position [423, 558]
checkbox input "true"
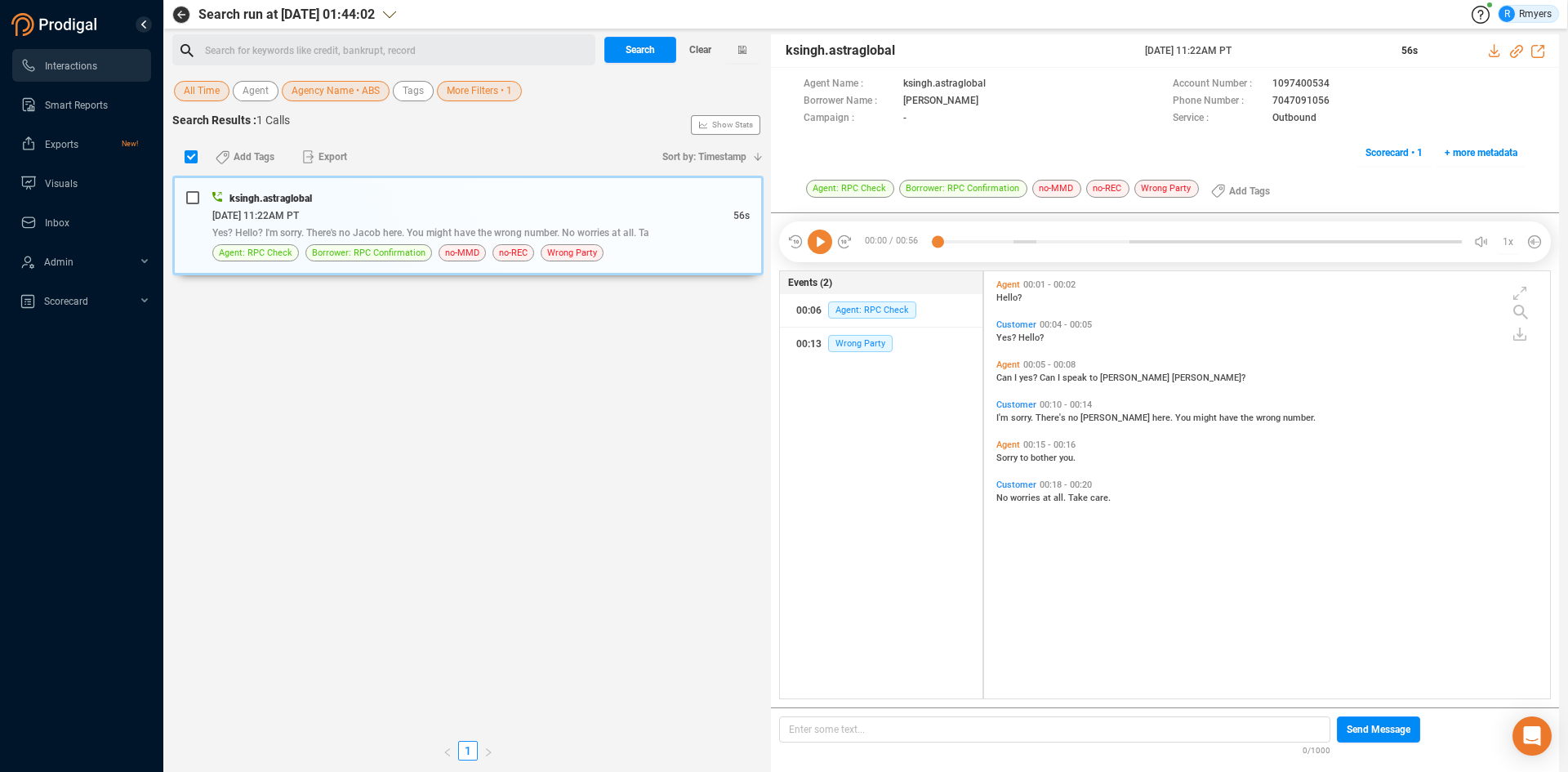
click at [284, 50] on div "Search for keywords like credit, bankrupt, record ﻿" at bounding box center [397, 50] width 385 height 24
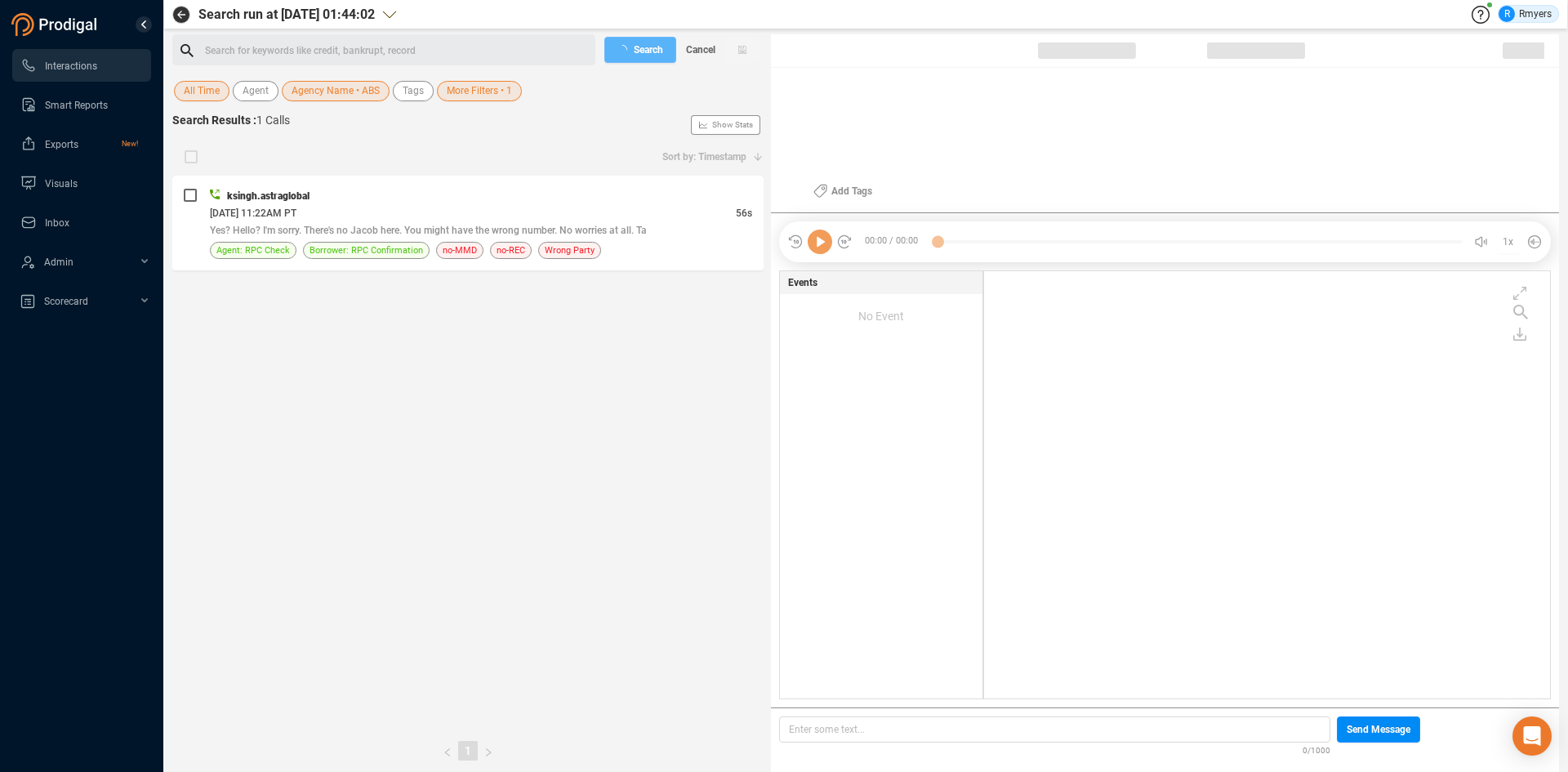
checkbox input "true"
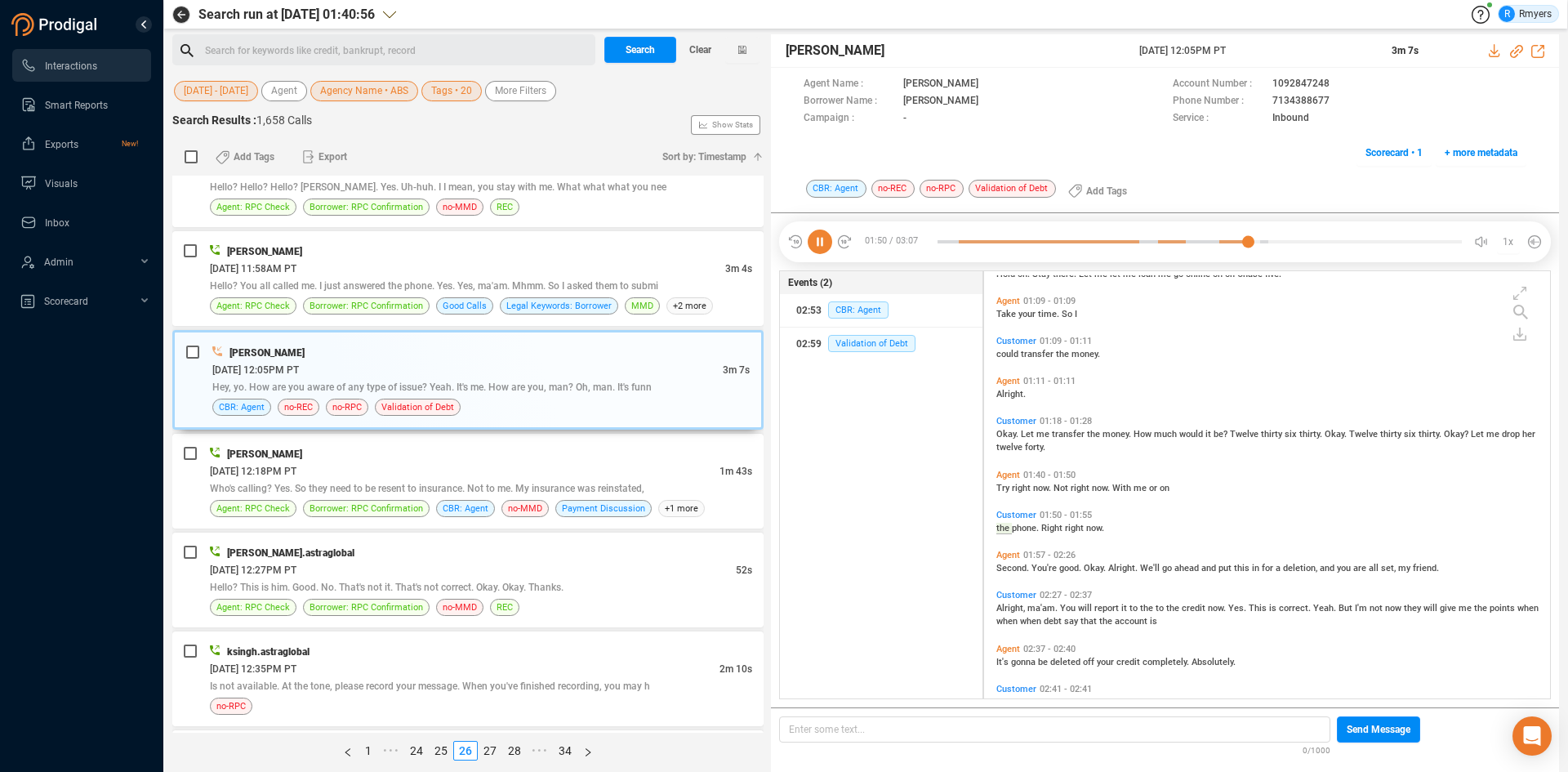
scroll to position [611, 0]
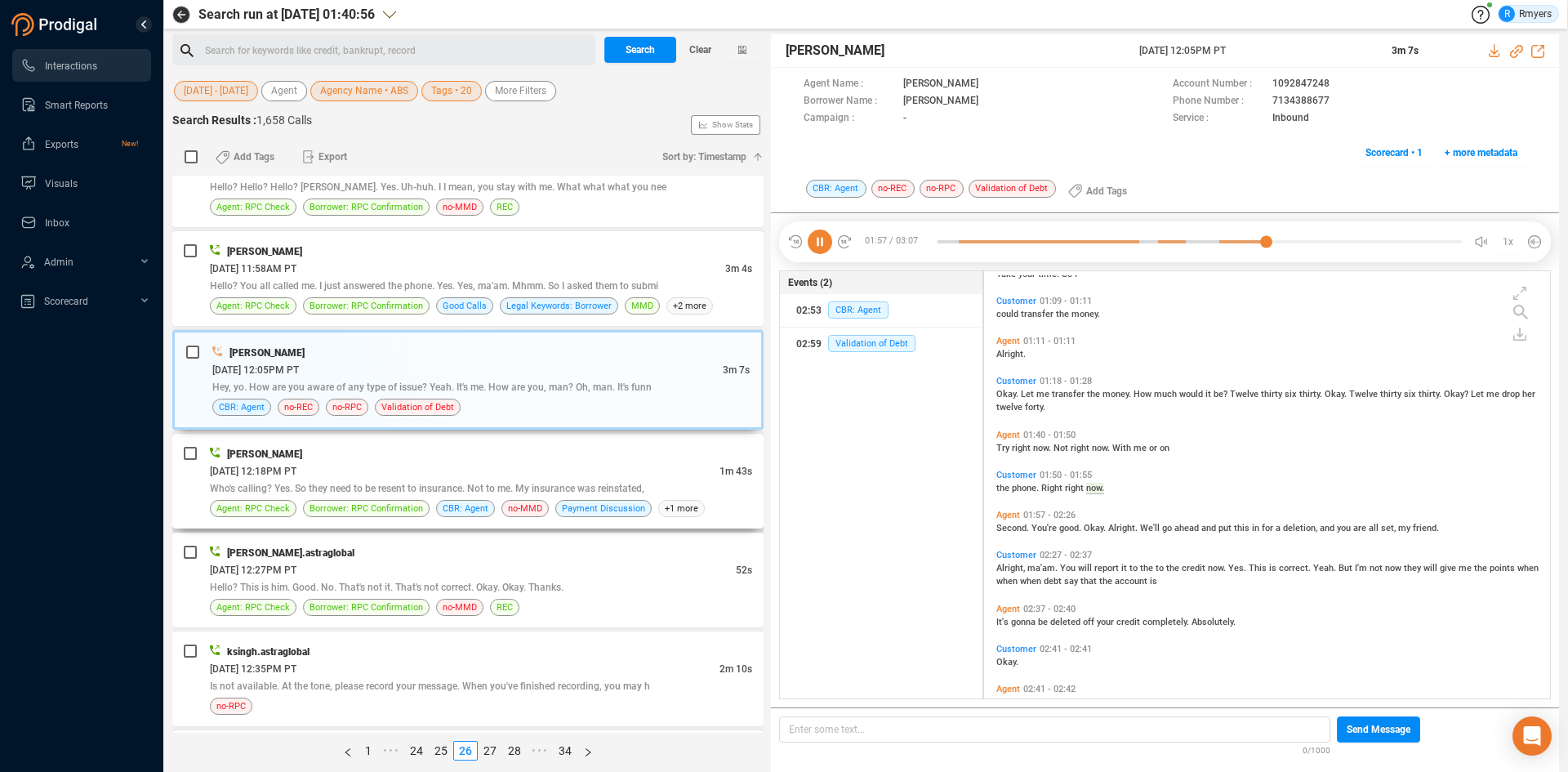
drag, startPoint x: 582, startPoint y: 474, endPoint x: 568, endPoint y: 474, distance: 14.0
click at [582, 474] on div "06/24/2025 @ 12:18PM PT" at bounding box center [464, 470] width 509 height 17
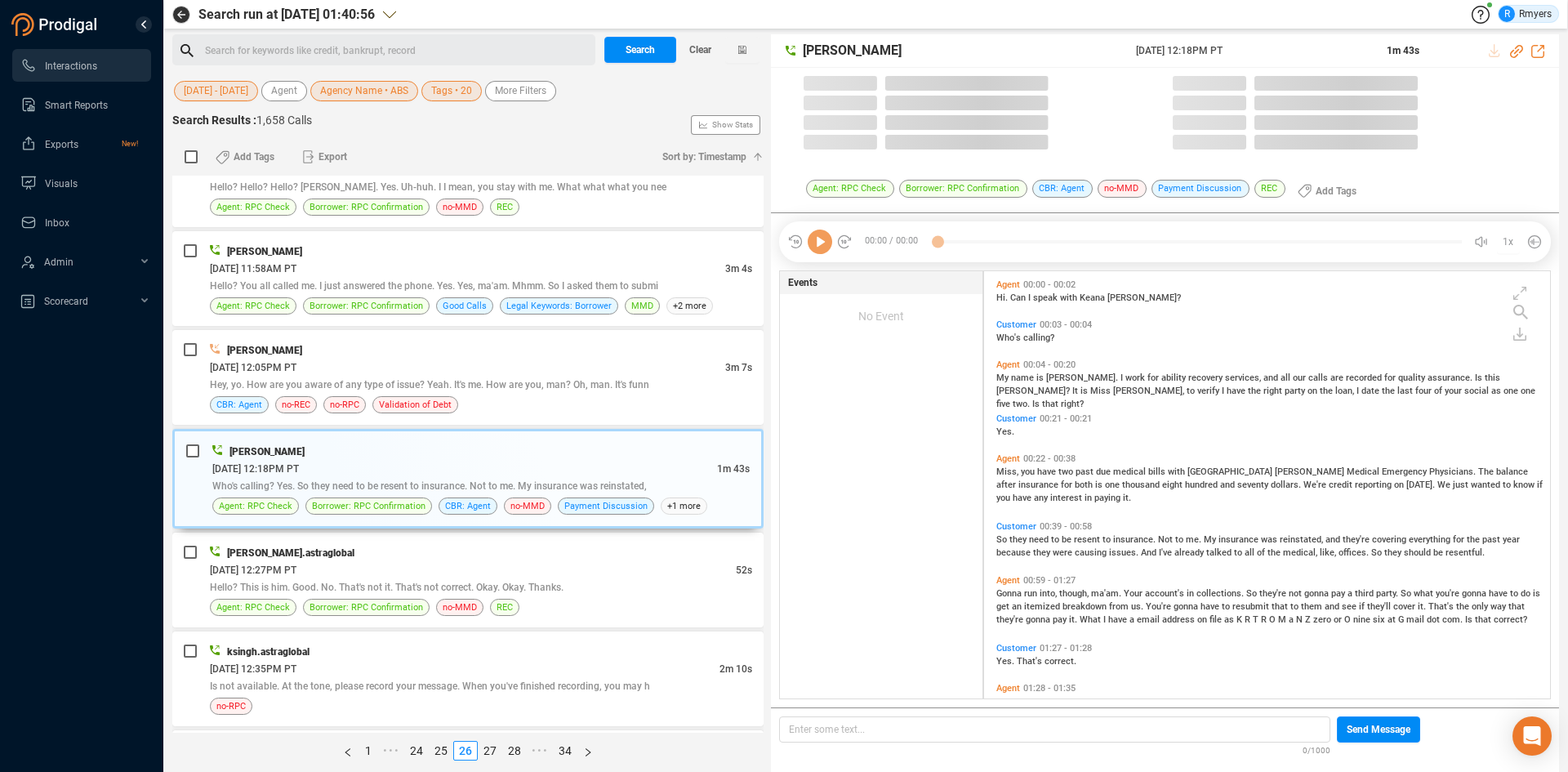
scroll to position [423, 558]
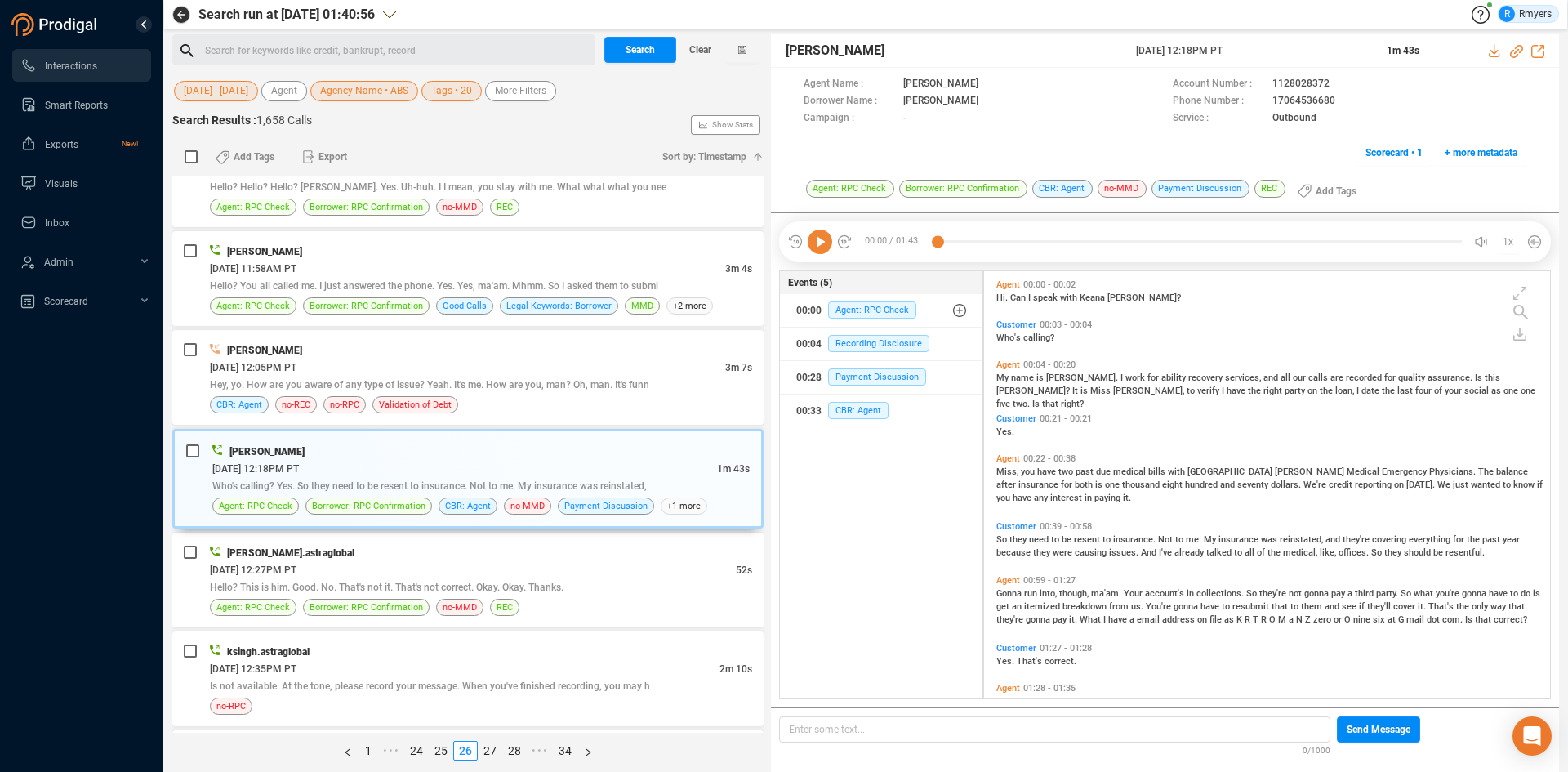
click at [816, 238] on icon at bounding box center [819, 241] width 24 height 24
click at [1516, 49] on icon at bounding box center [1516, 51] width 13 height 13
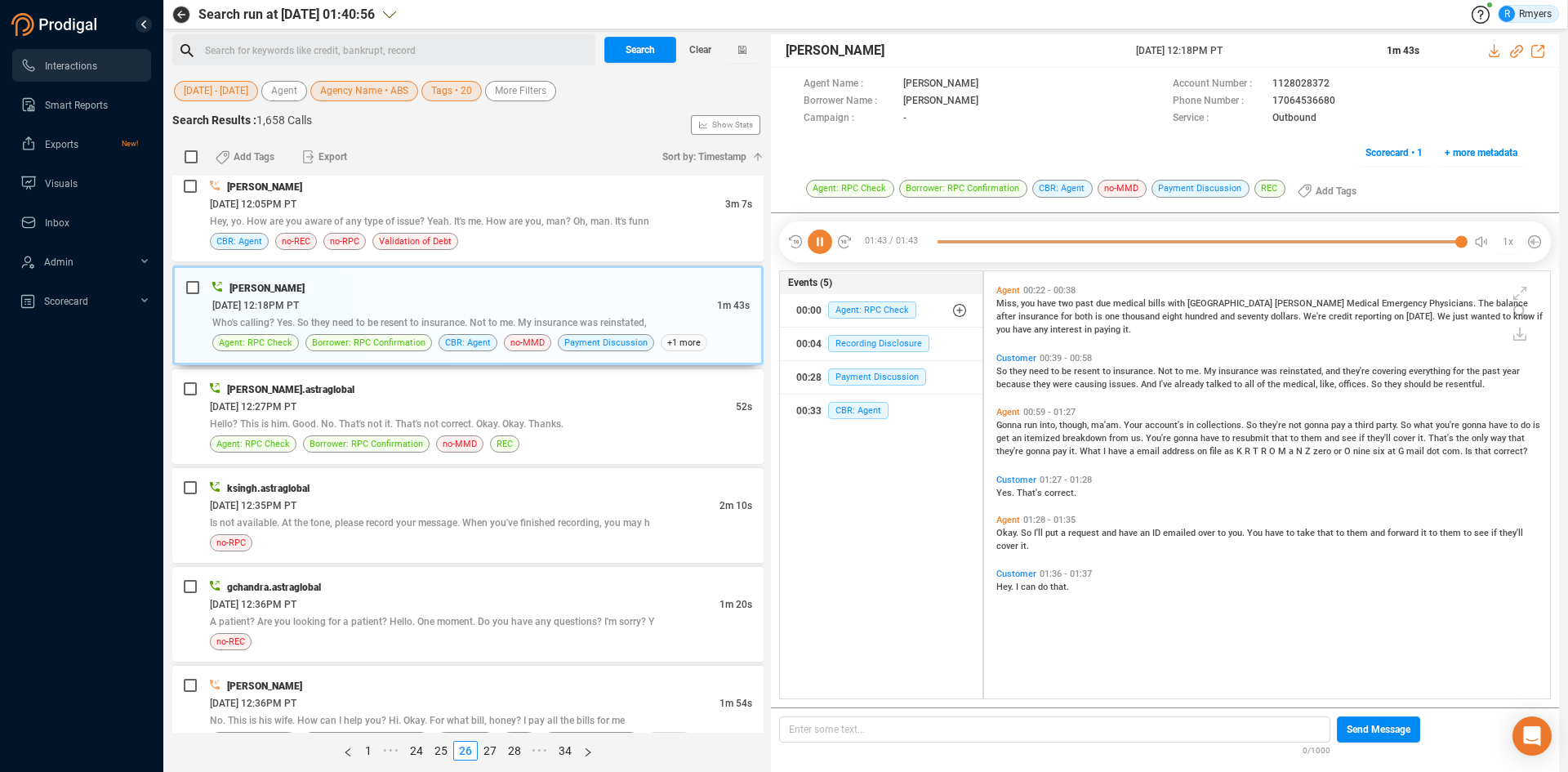
scroll to position [0, 0]
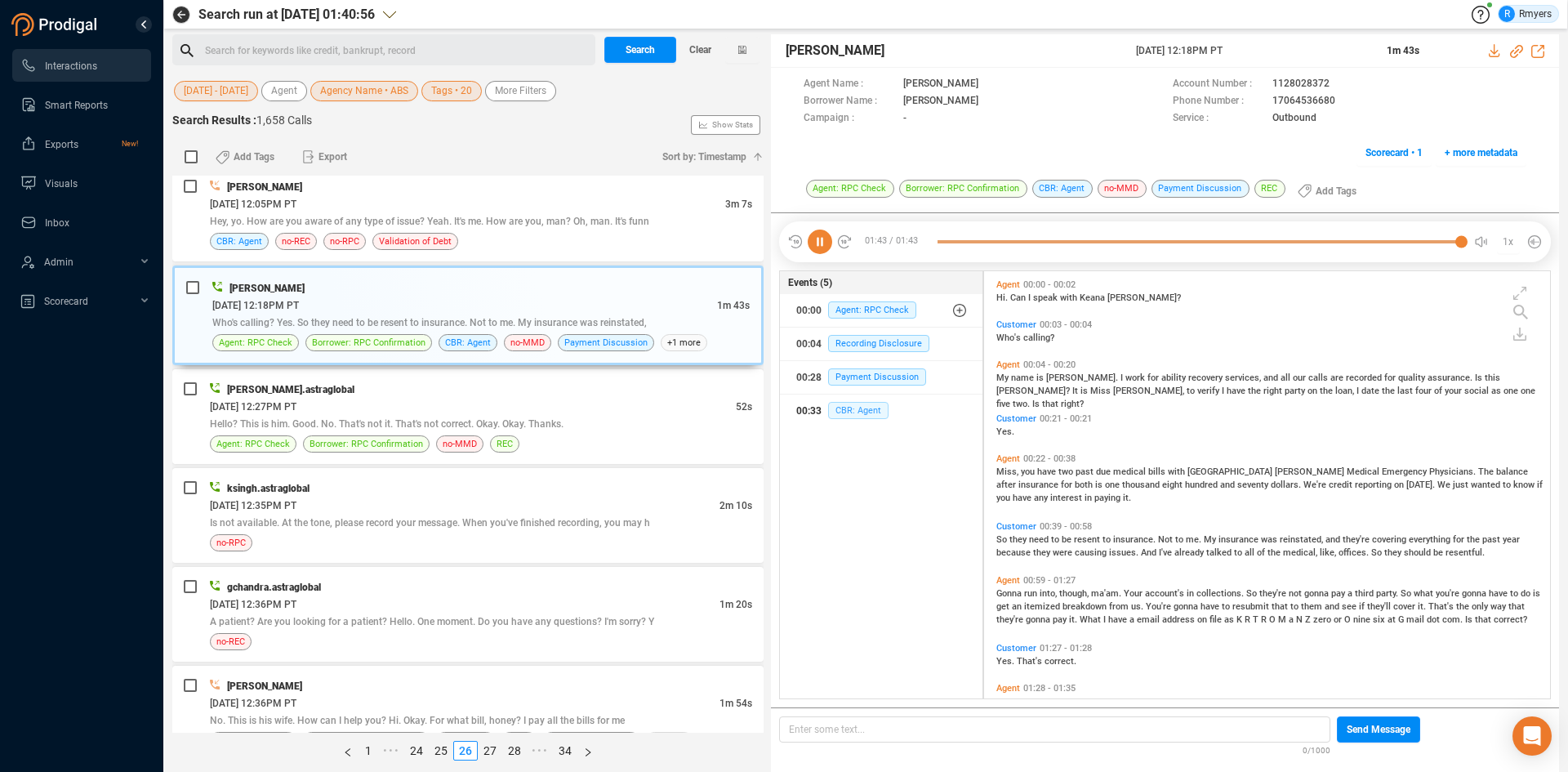
click at [868, 414] on span "CBR: Agent" at bounding box center [857, 410] width 60 height 17
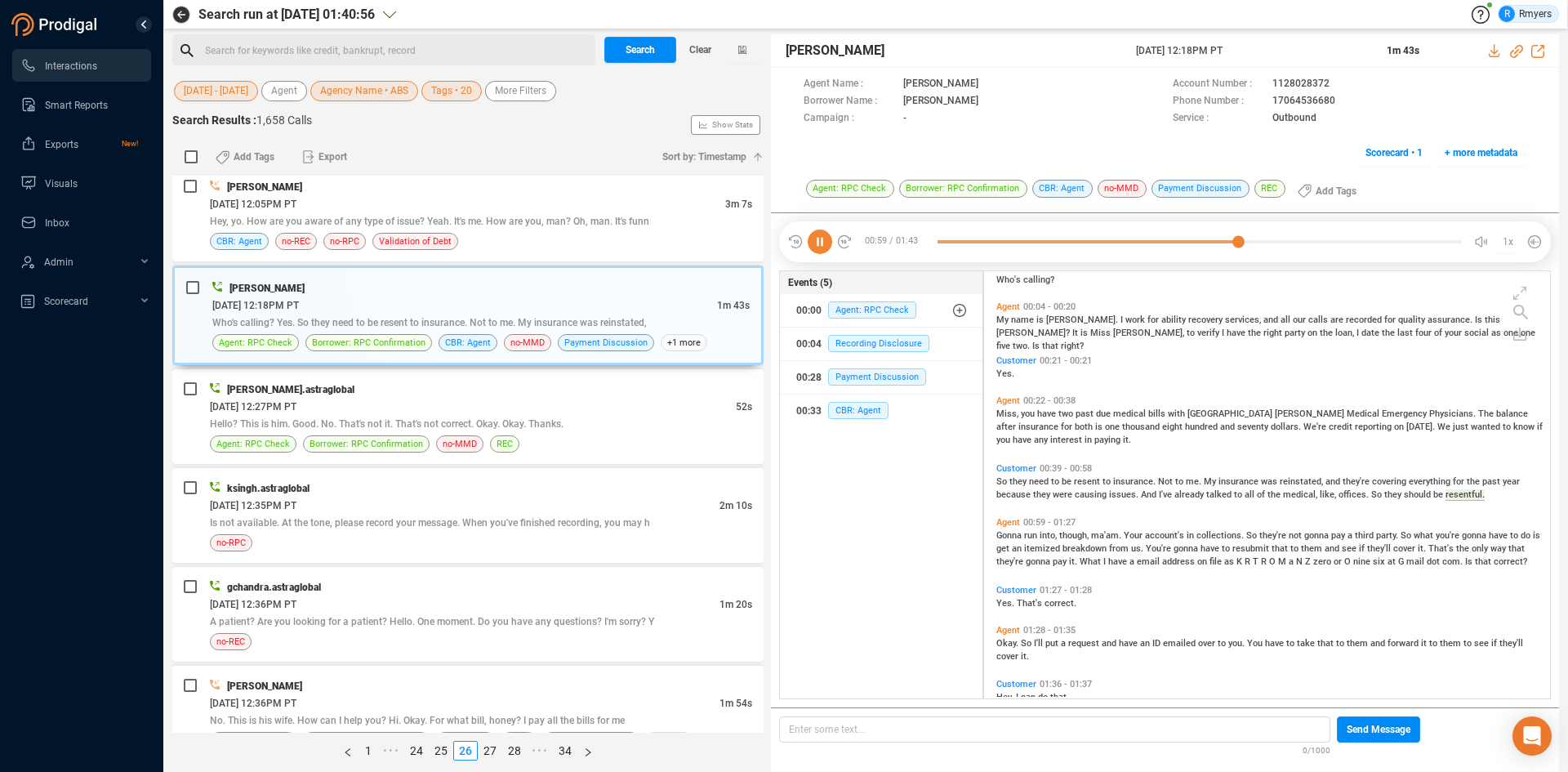
scroll to position [119, 0]
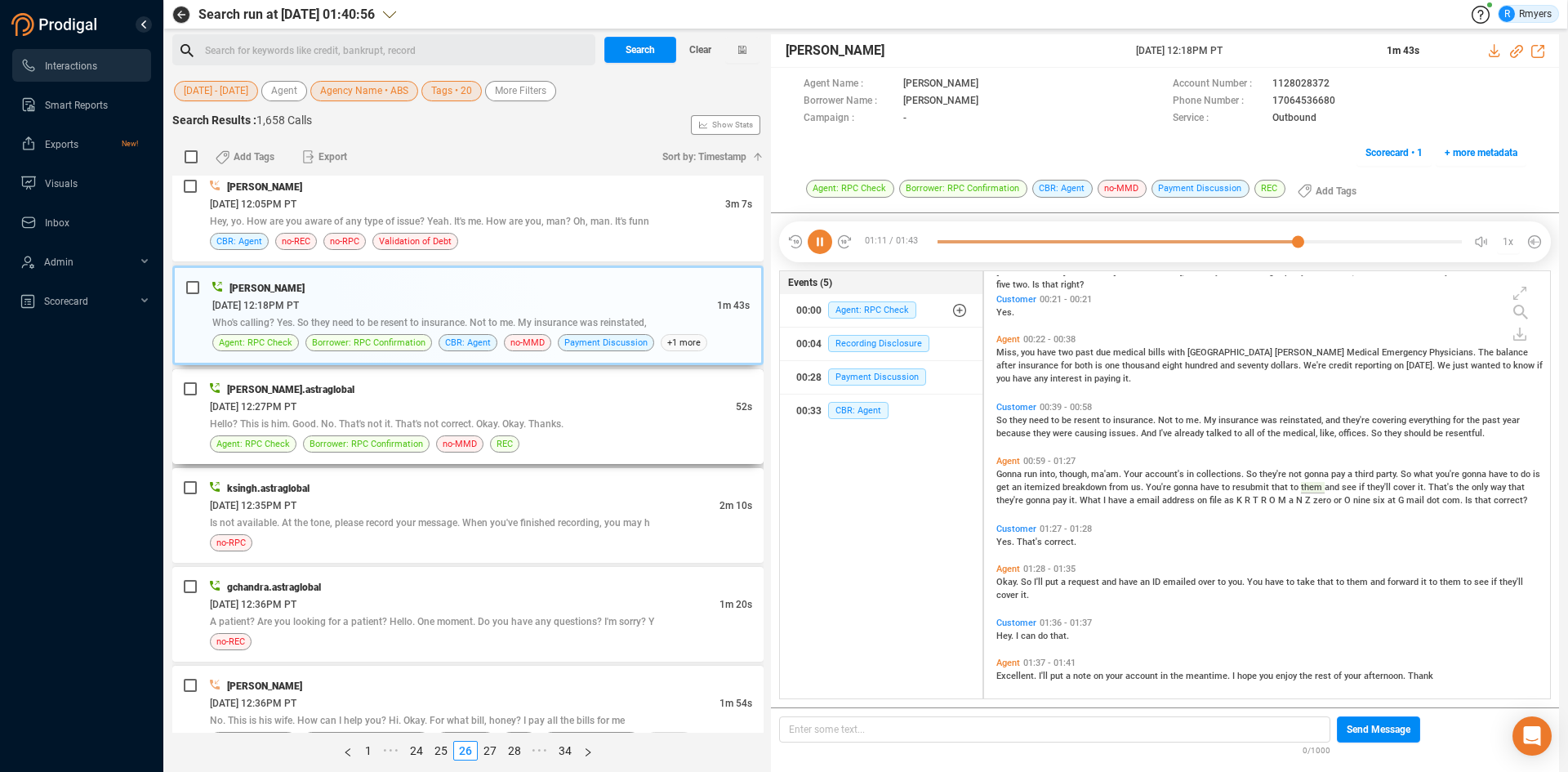
click at [518, 426] on span "Hello? This is him. Good. No. That's not it. That's not correct. Okay. Okay. Th…" at bounding box center [386, 424] width 353 height 11
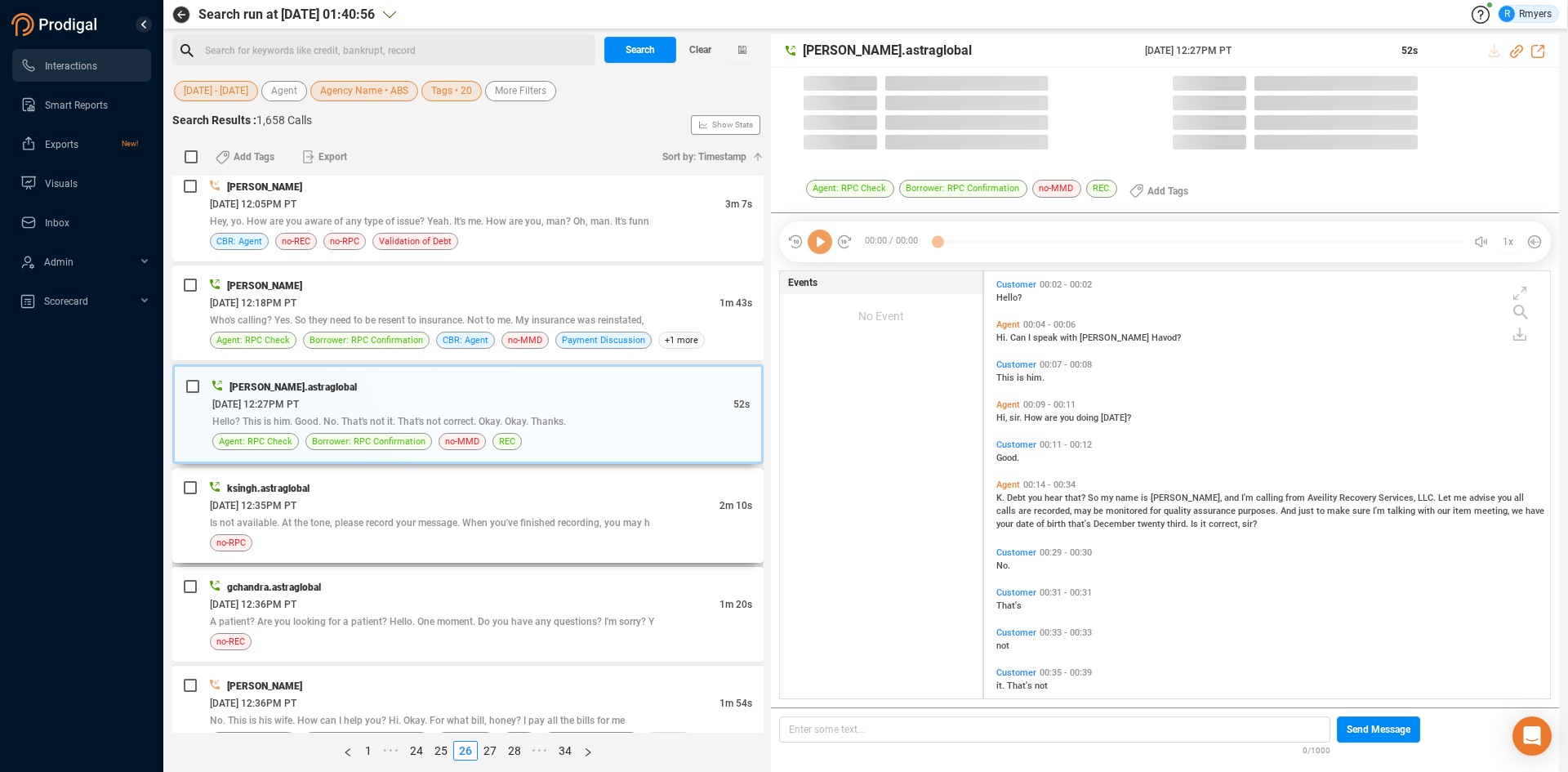
scroll to position [423, 558]
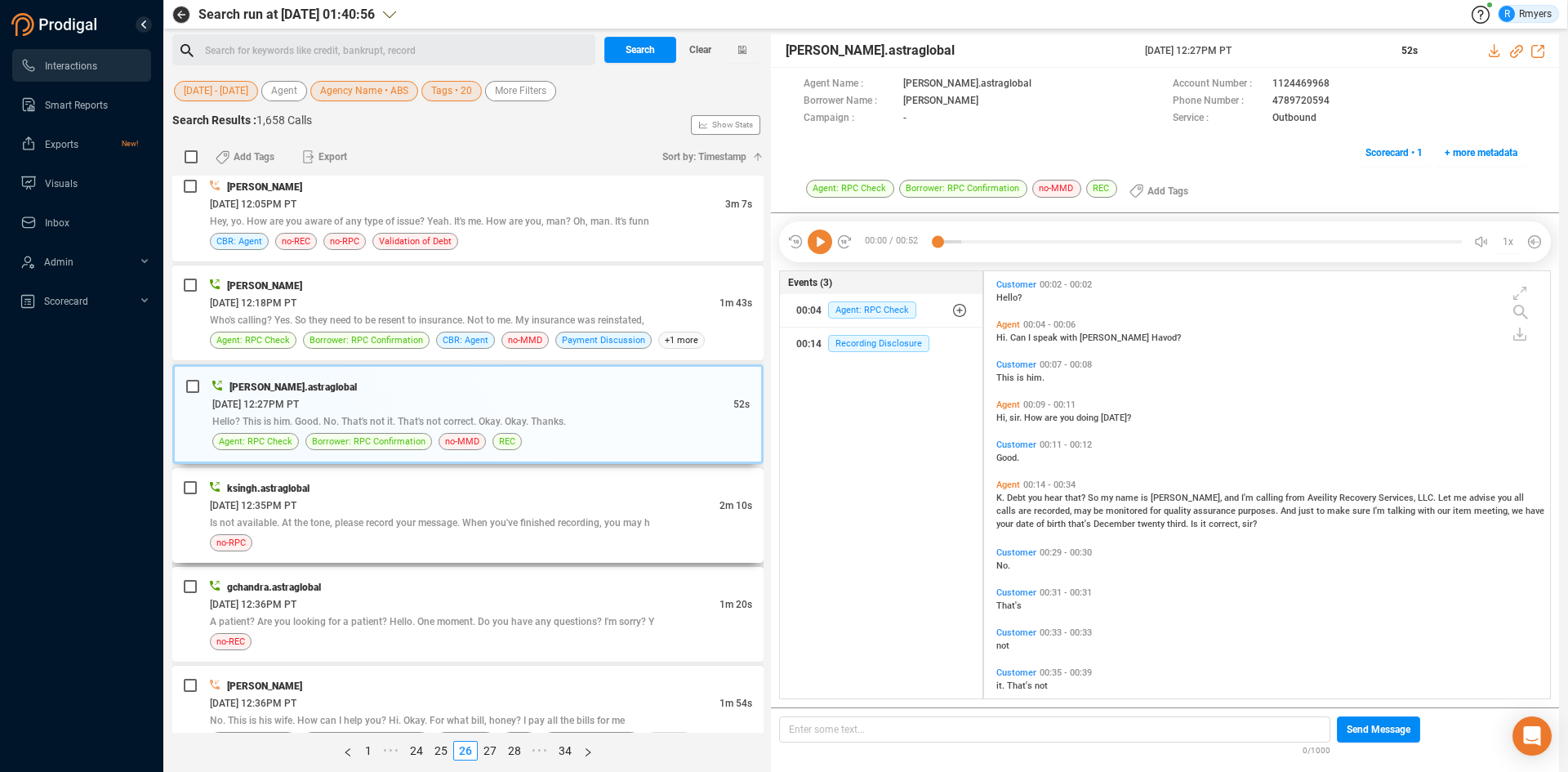
click at [418, 523] on span "Is not available. At the tone, please record your message. When you've finished…" at bounding box center [430, 522] width 440 height 11
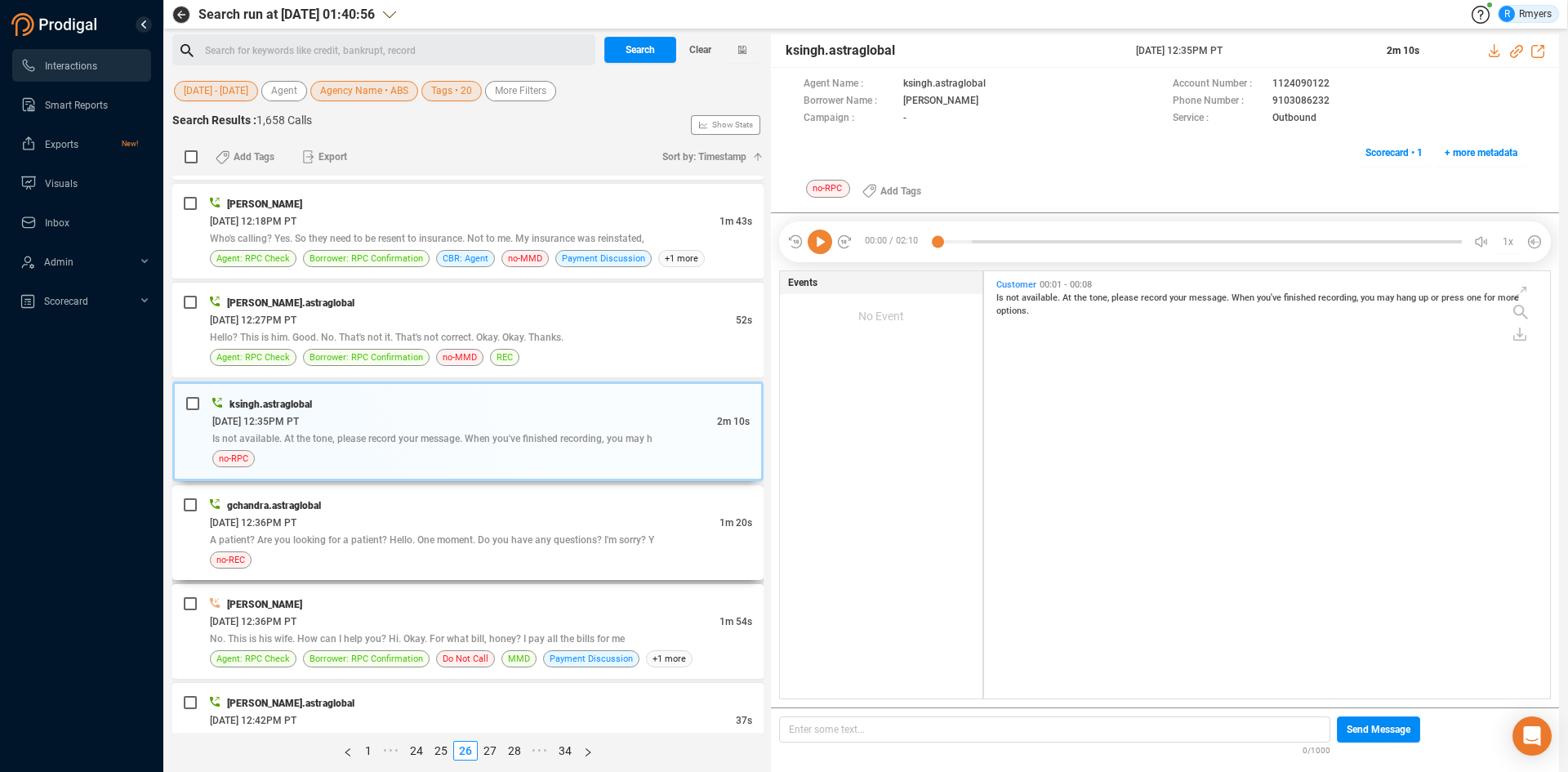
scroll to position [1062, 0]
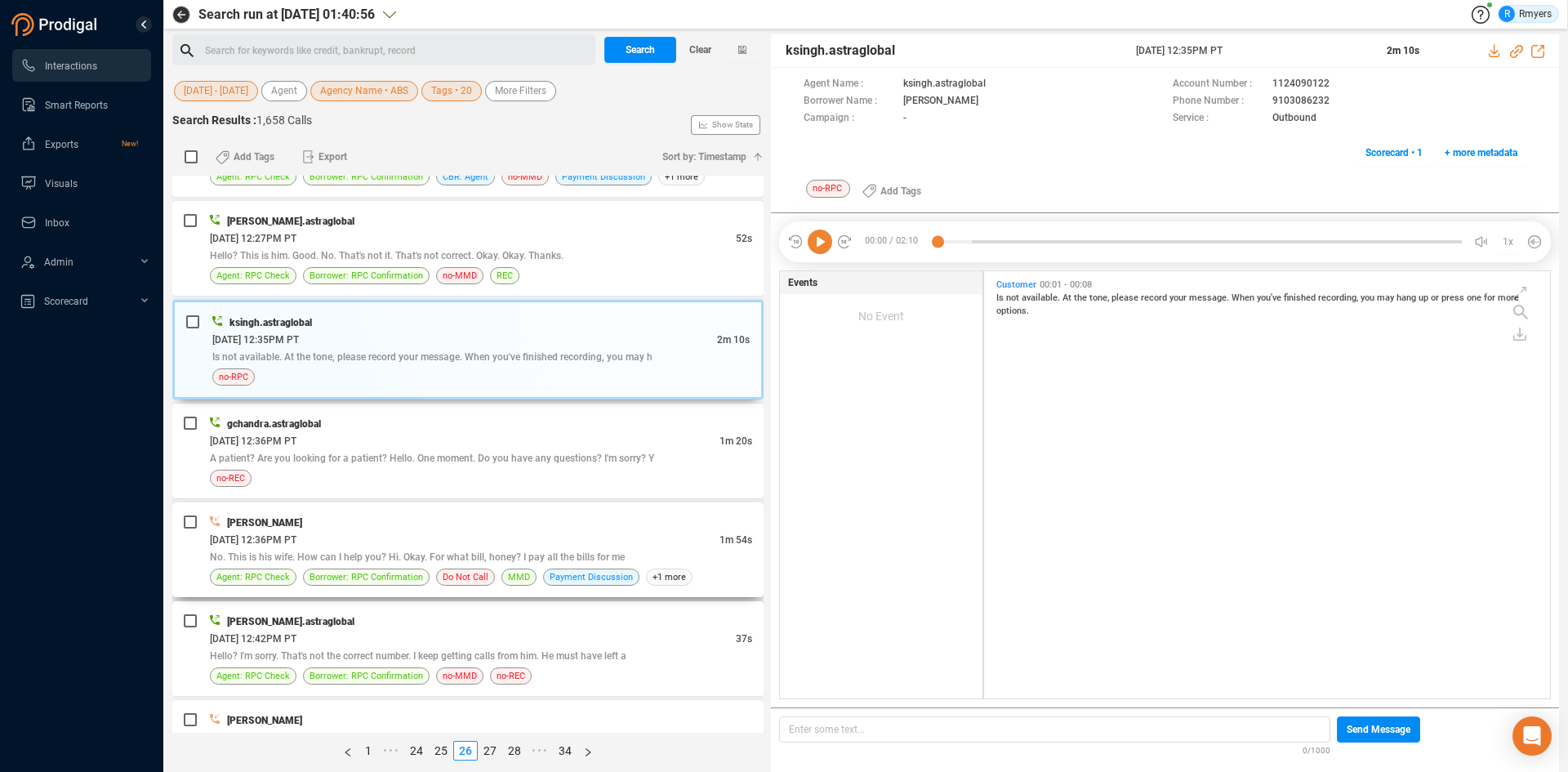
click at [432, 527] on div "[PERSON_NAME]" at bounding box center [481, 522] width 542 height 17
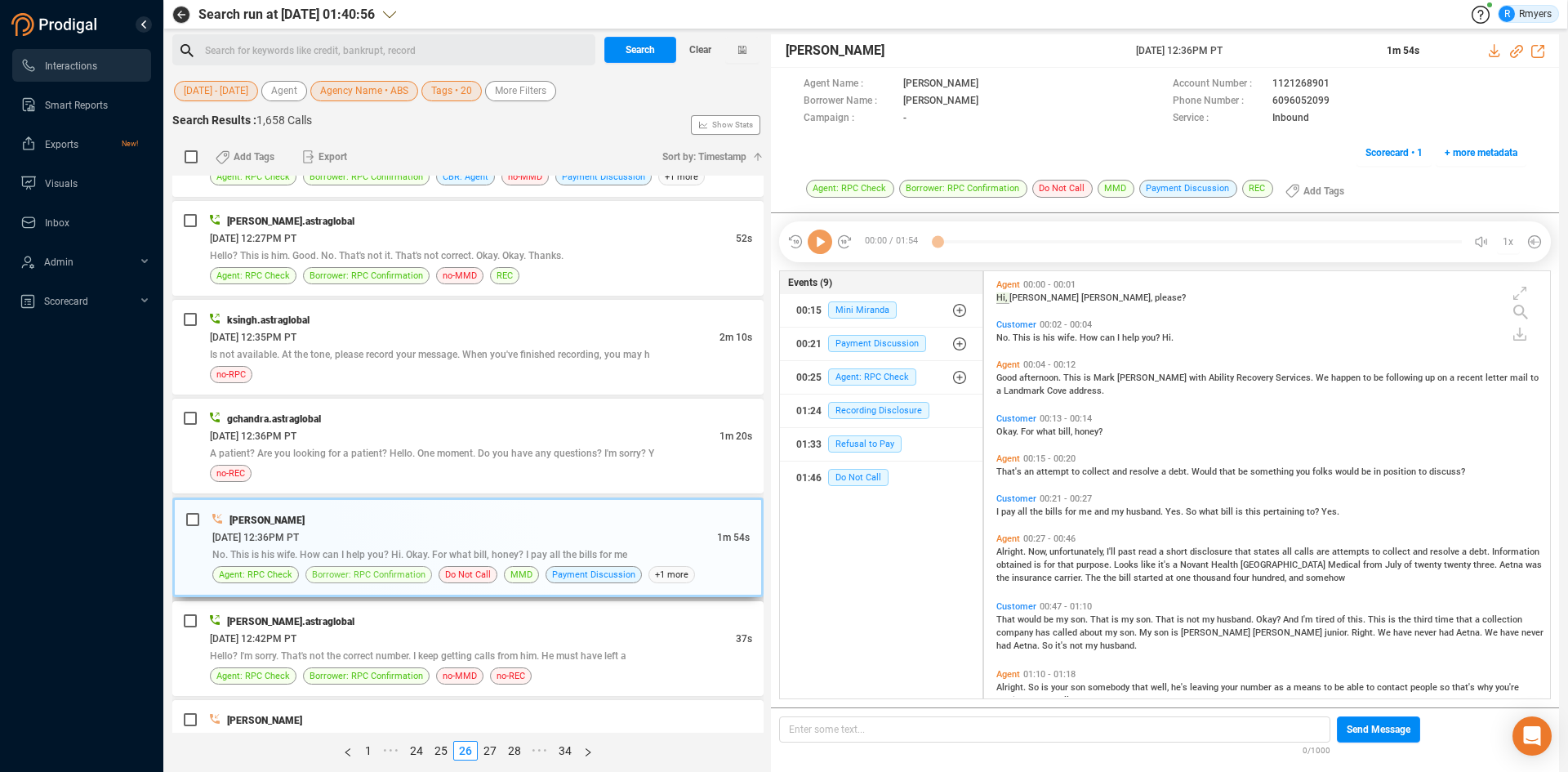
scroll to position [423, 558]
click at [859, 474] on span "Do Not Call" at bounding box center [857, 477] width 60 height 17
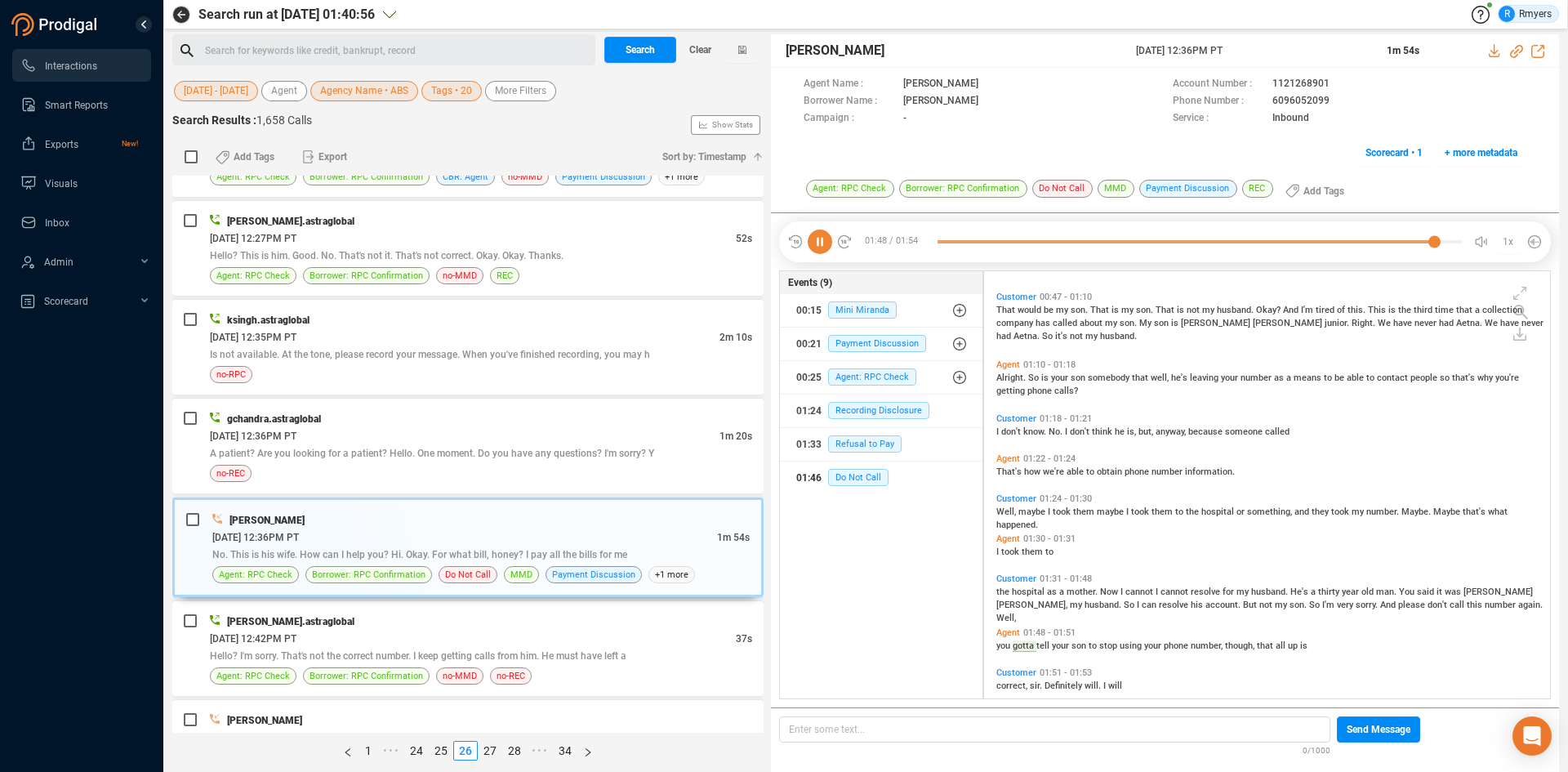
scroll to position [368, 0]
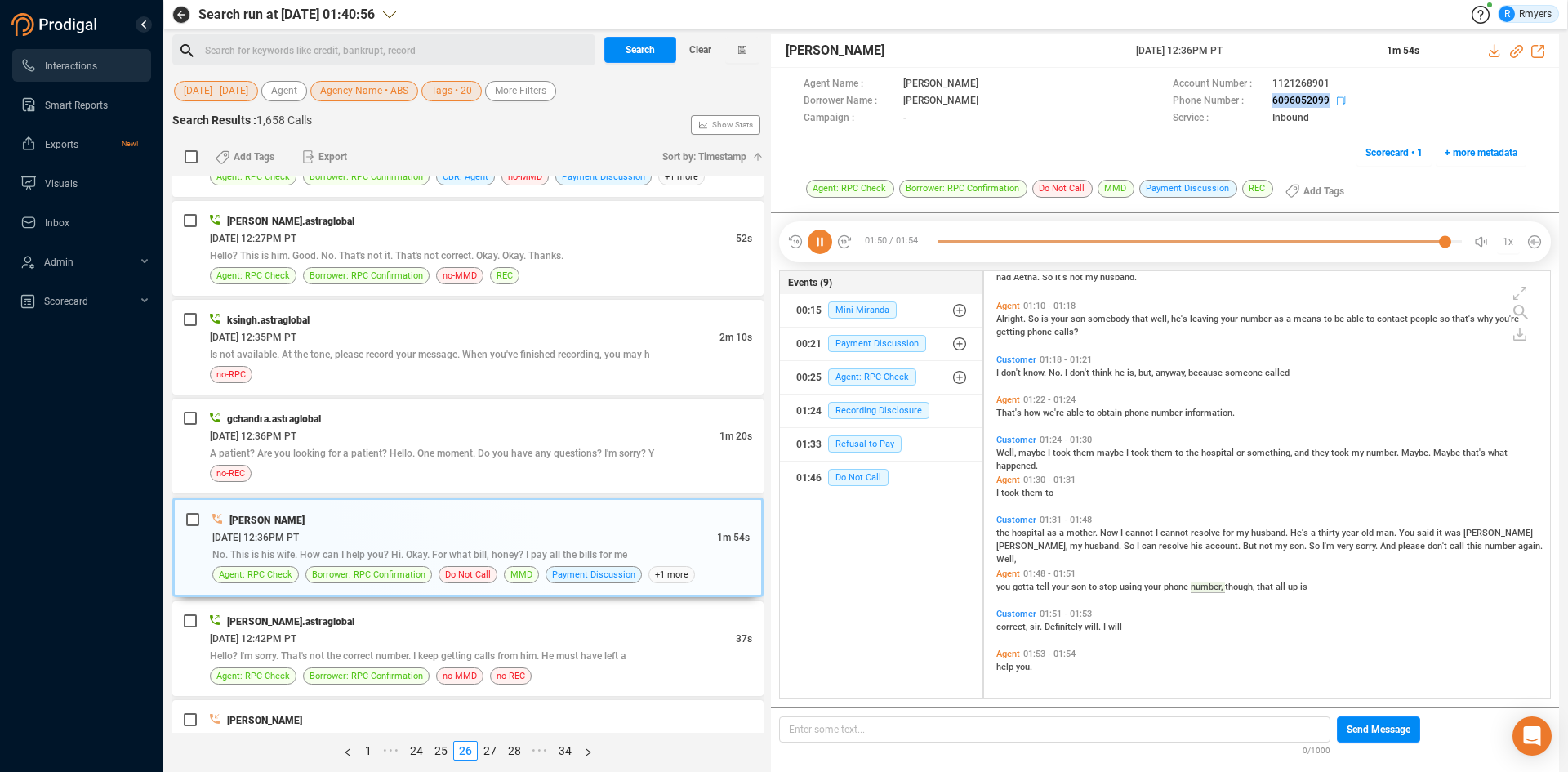
drag, startPoint x: 1255, startPoint y: 95, endPoint x: 1328, endPoint y: 101, distance: 73.2
click at [1328, 101] on div "Phone Number : 6096052099" at bounding box center [1349, 101] width 353 height 17
copy div "6096052099"
click at [942, 241] on div at bounding box center [1199, 241] width 524 height 24
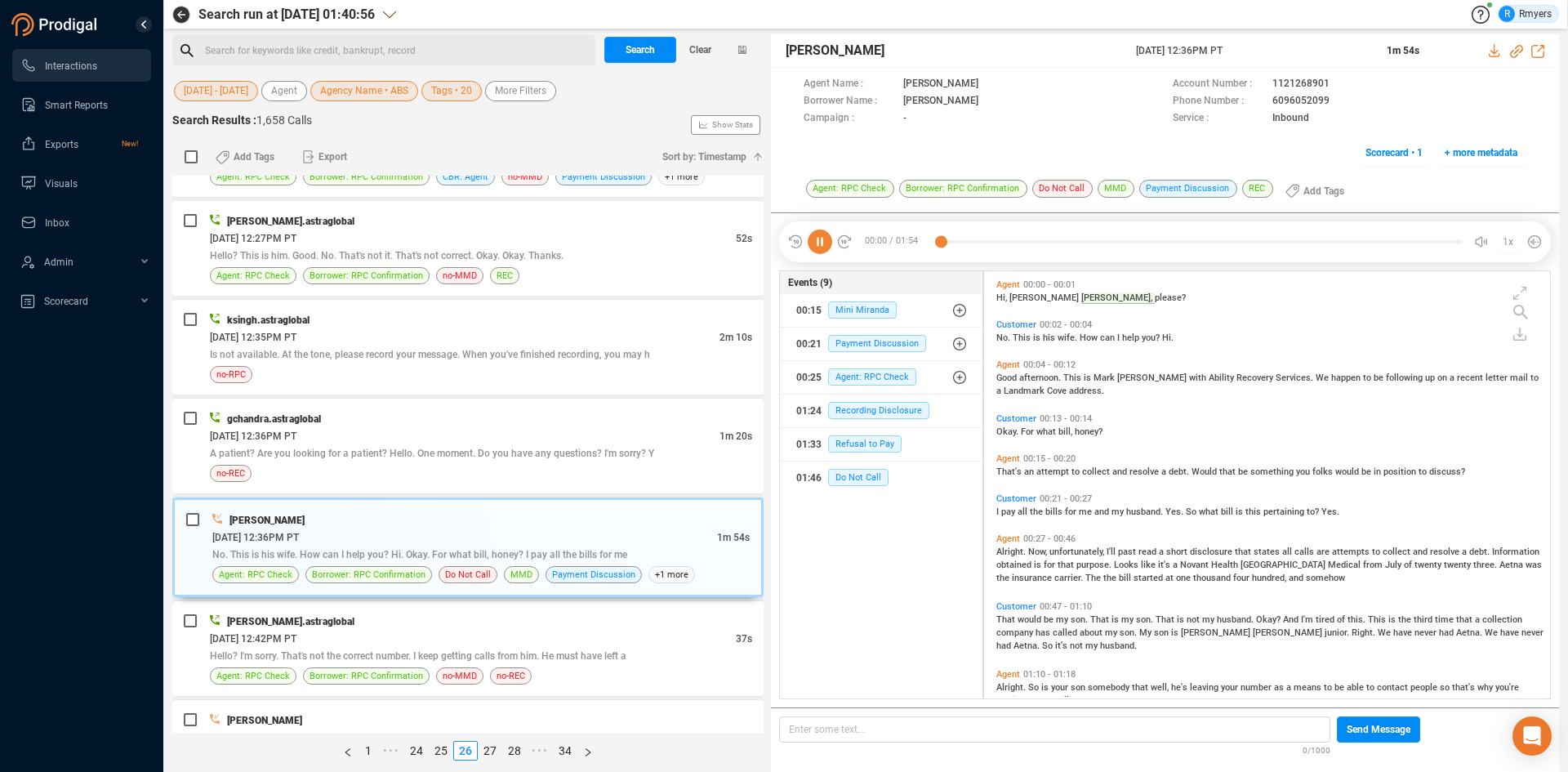
click at [819, 249] on icon at bounding box center [819, 241] width 24 height 24
click at [818, 249] on icon at bounding box center [819, 241] width 24 height 24
click at [813, 244] on icon at bounding box center [819, 241] width 24 height 24
click at [1517, 51] on icon at bounding box center [1516, 51] width 13 height 13
click at [942, 238] on div at bounding box center [1199, 241] width 524 height 24
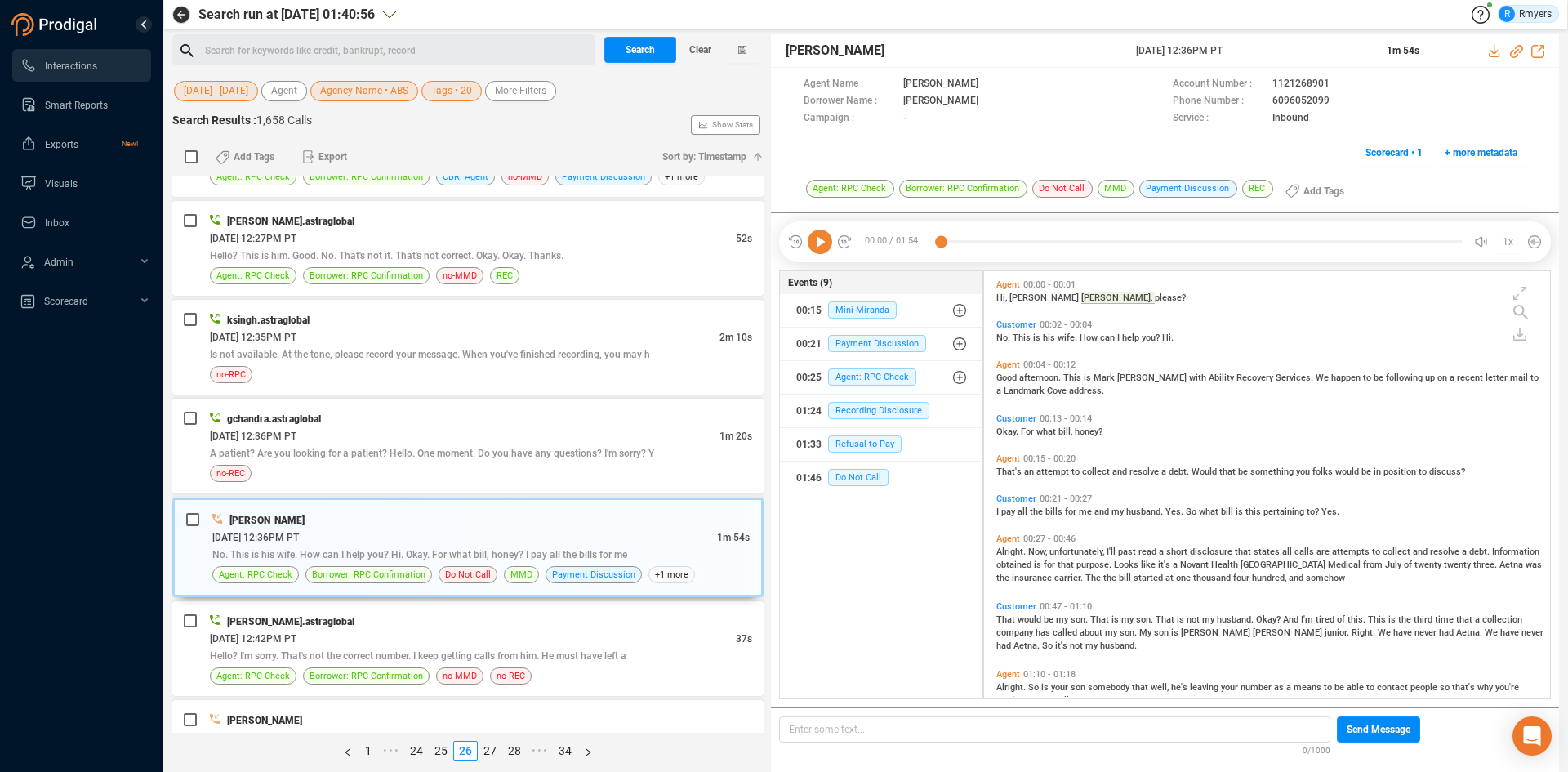
click at [822, 244] on icon at bounding box center [819, 241] width 24 height 24
drag, startPoint x: 1134, startPoint y: 52, endPoint x: 1249, endPoint y: 46, distance: 115.2
click at [1259, 45] on div "THOMAS REYNOLDS 24 Jun 2025 @ 12:36PM PT 1m 54s" at bounding box center [1164, 51] width 788 height 33
copy span "24 Jun 2025 @ 12:36PM PT"
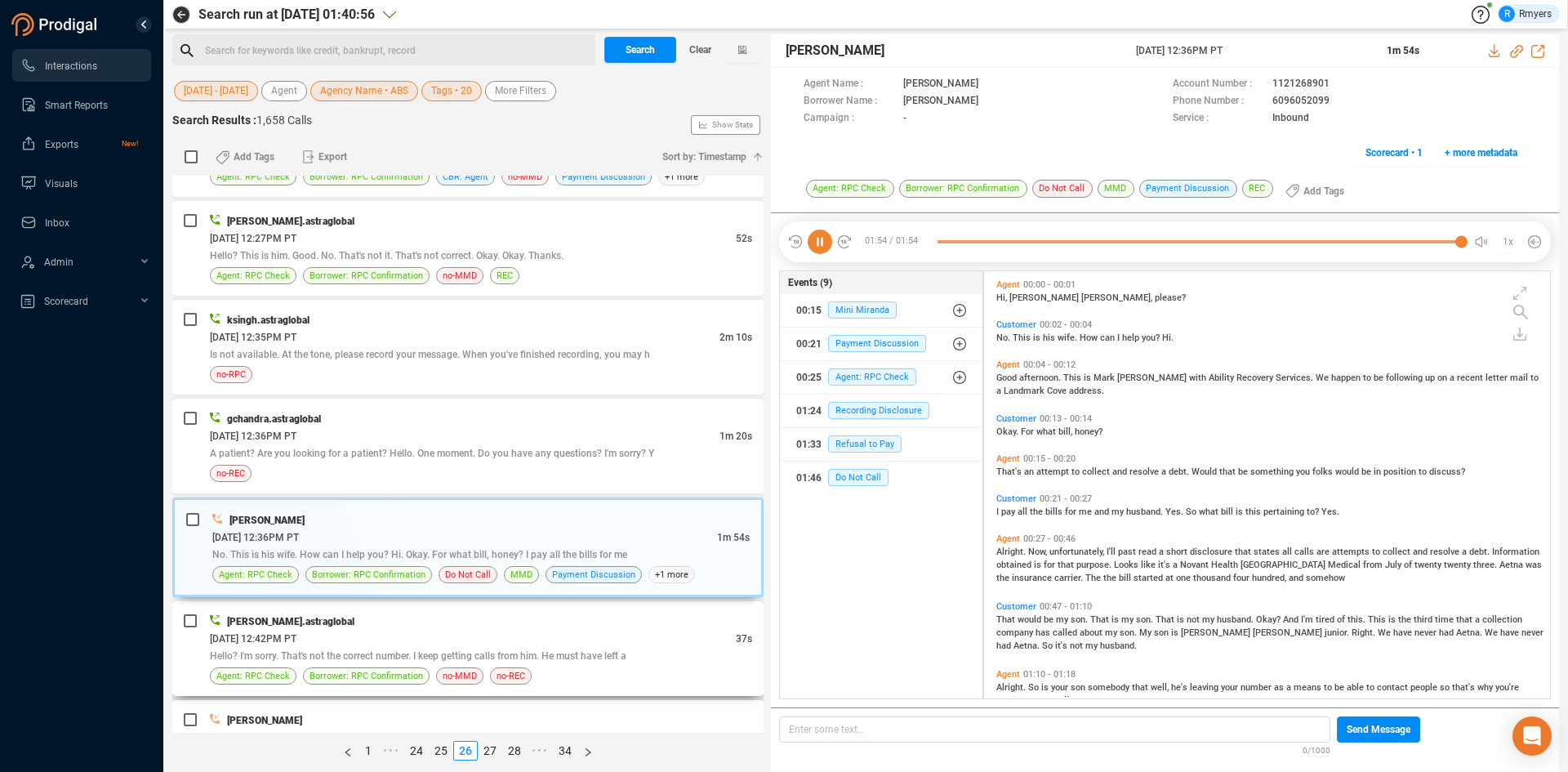
click at [386, 644] on div "06/24/2025 @ 12:42PM PT" at bounding box center [472, 637] width 526 height 17
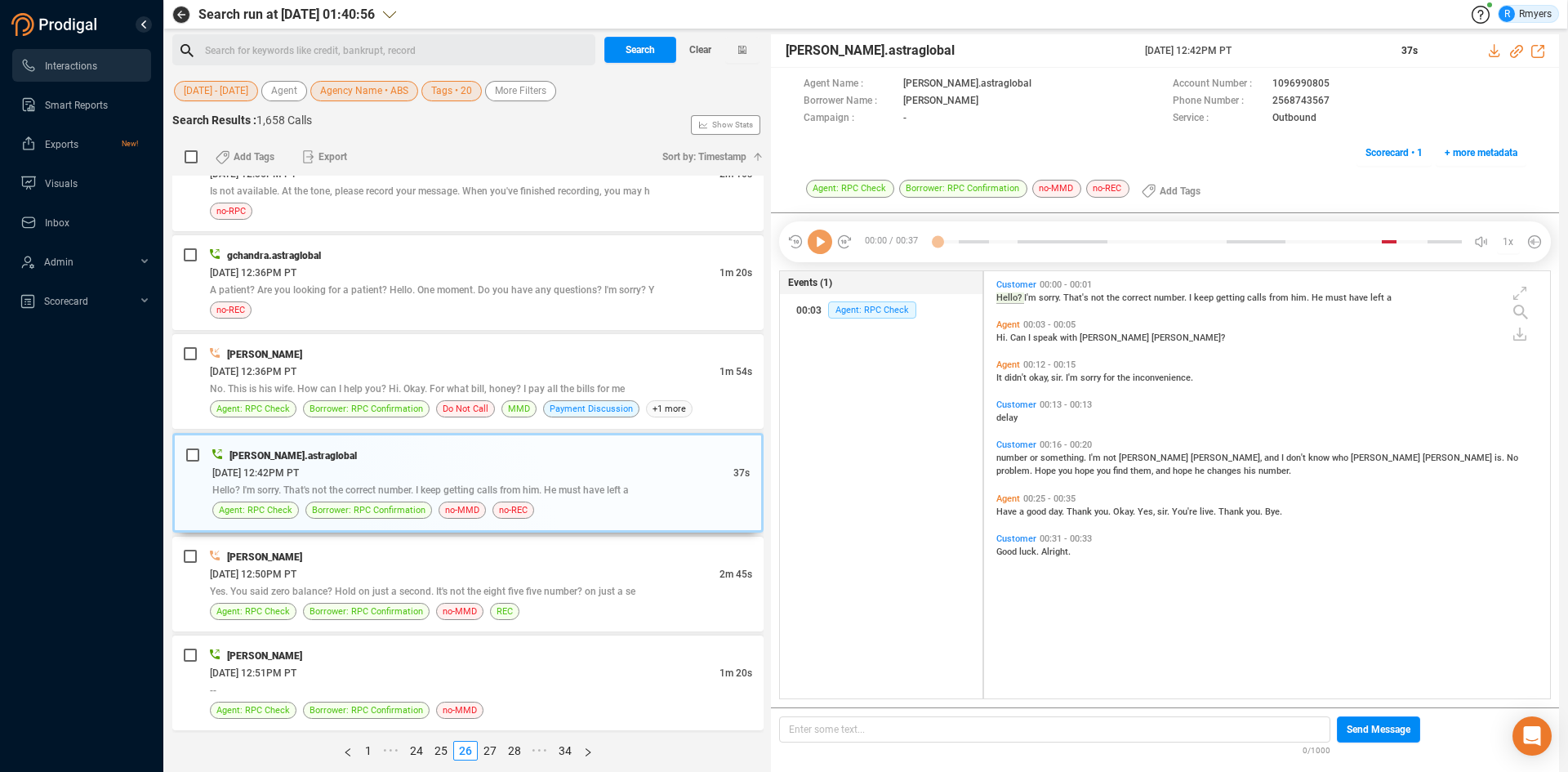
scroll to position [423, 558]
click at [370, 558] on div "[PERSON_NAME]" at bounding box center [481, 556] width 542 height 17
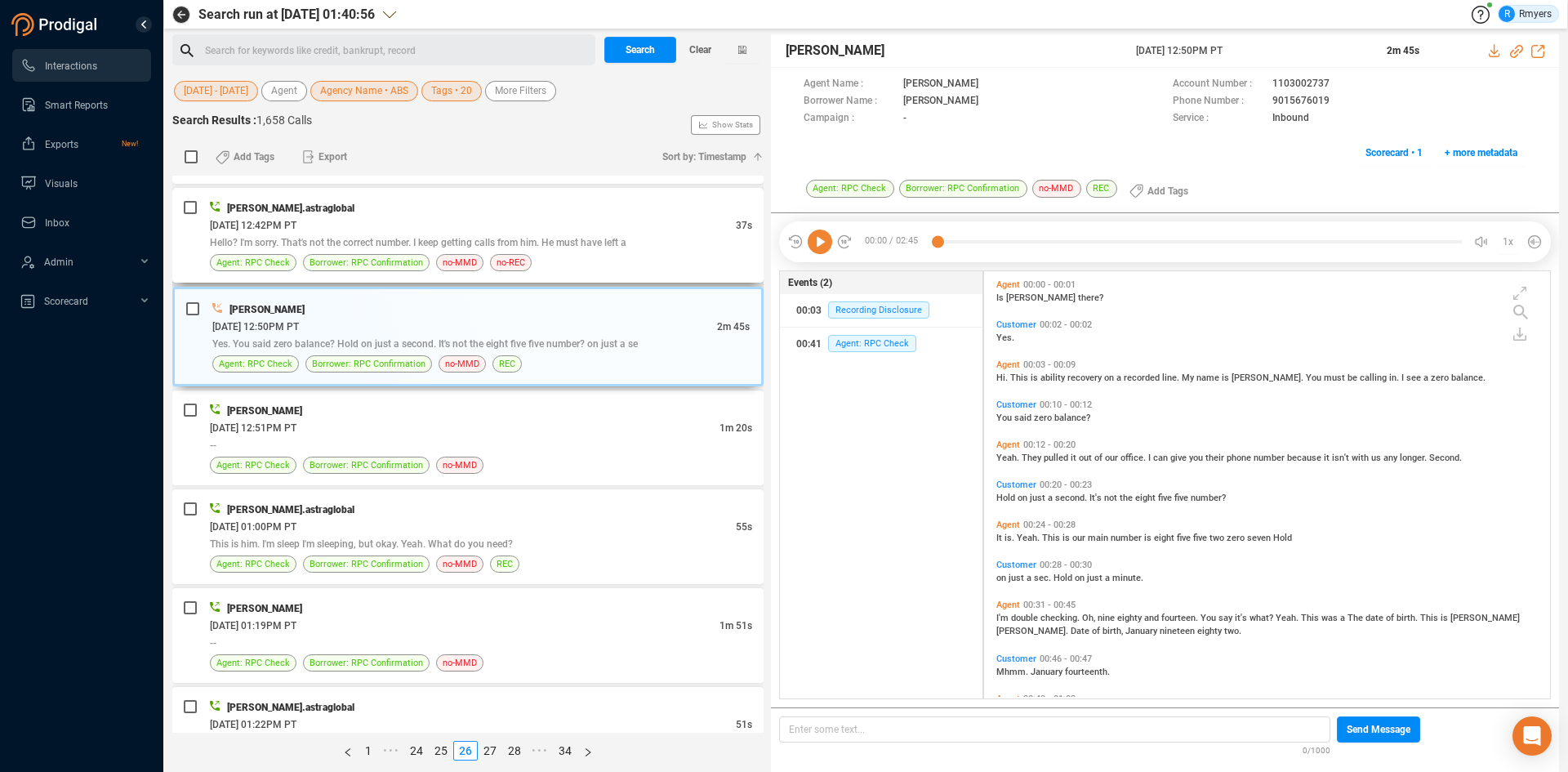
scroll to position [1225, 0]
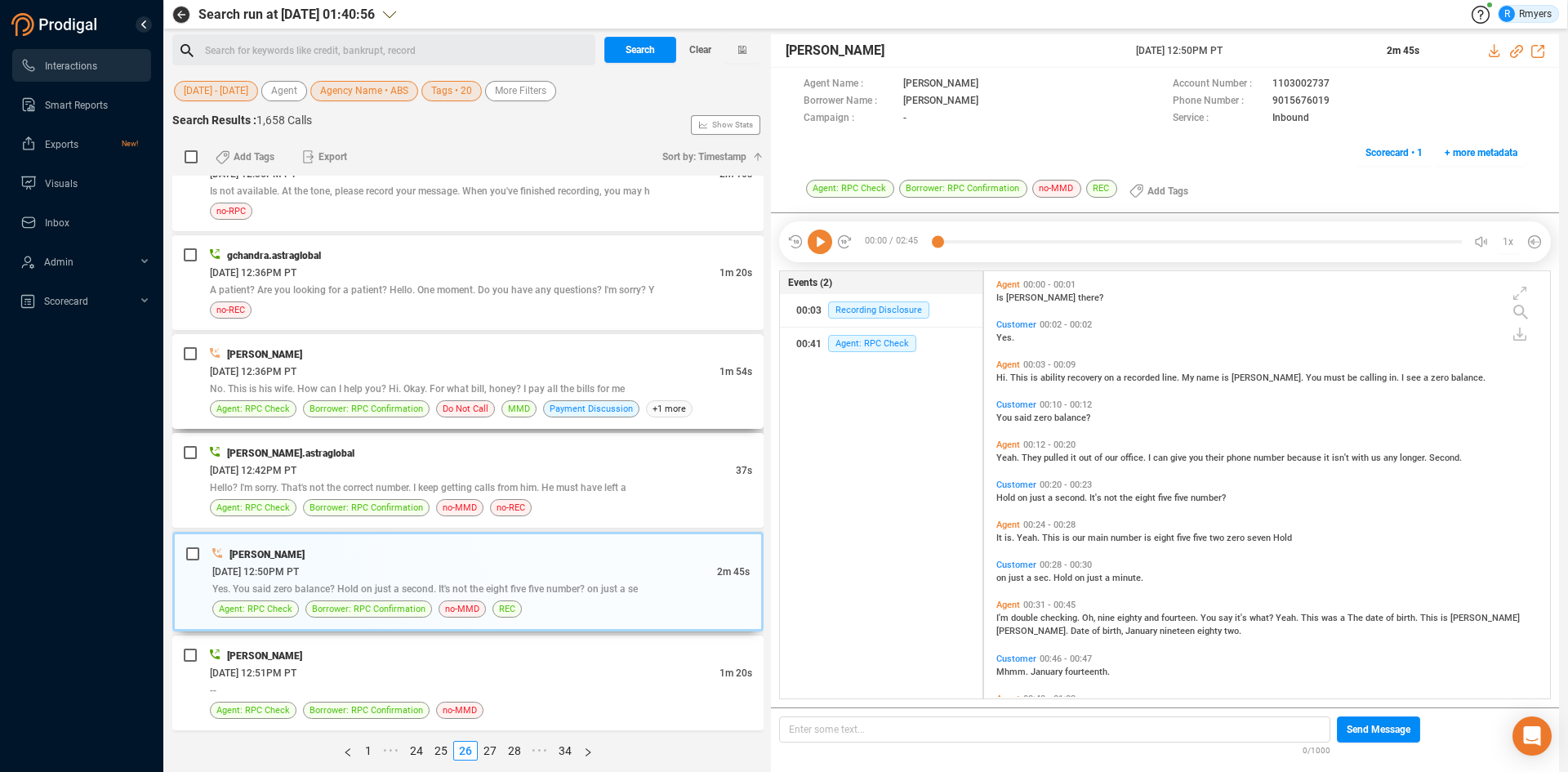
click at [300, 398] on div "THOMAS REYNOLDS 06/24/2025 @ 12:36PM PT 1m 54s No. This is his wife. How can I …" at bounding box center [481, 380] width 542 height 71
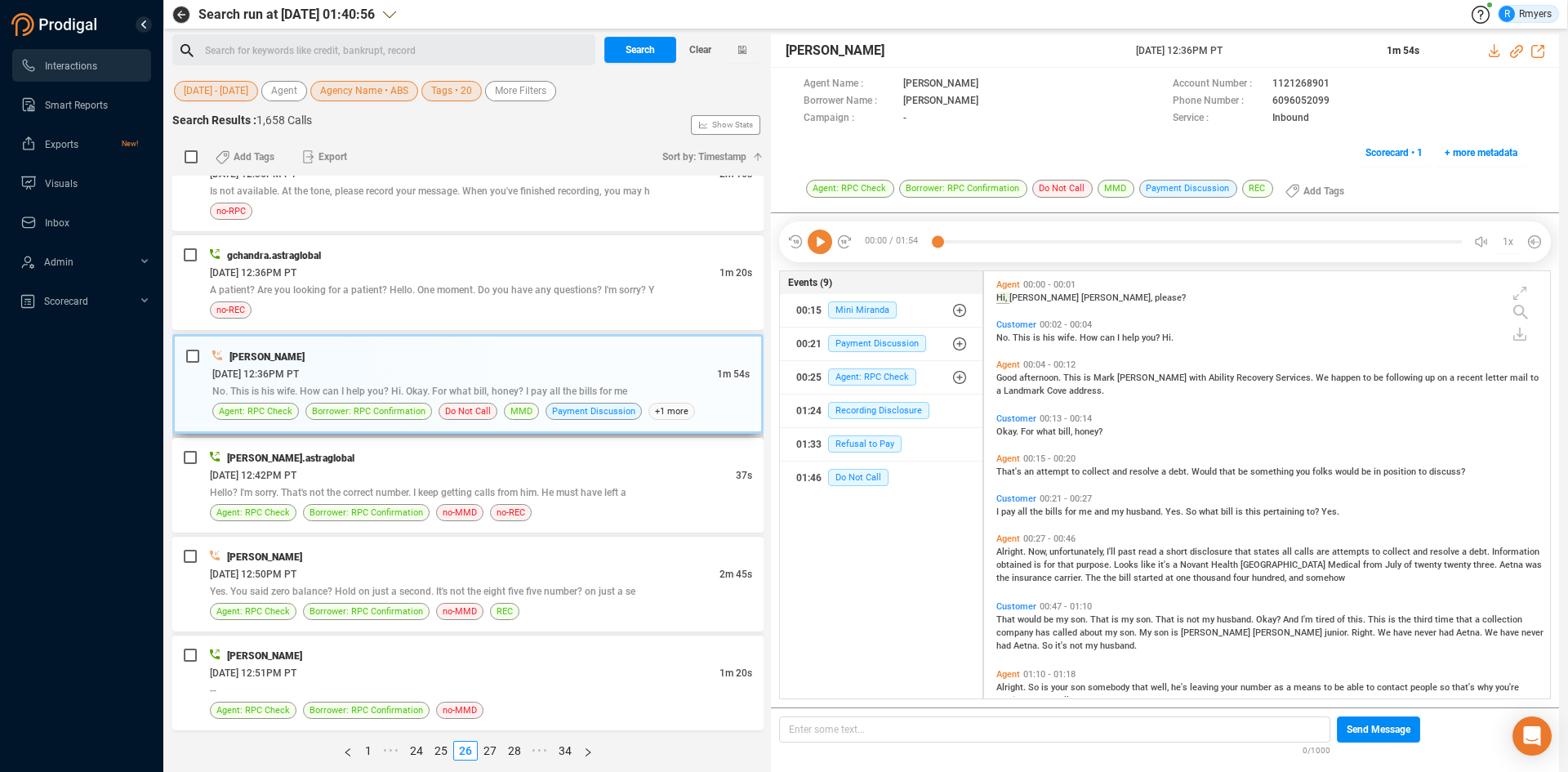
scroll to position [1306, 0]
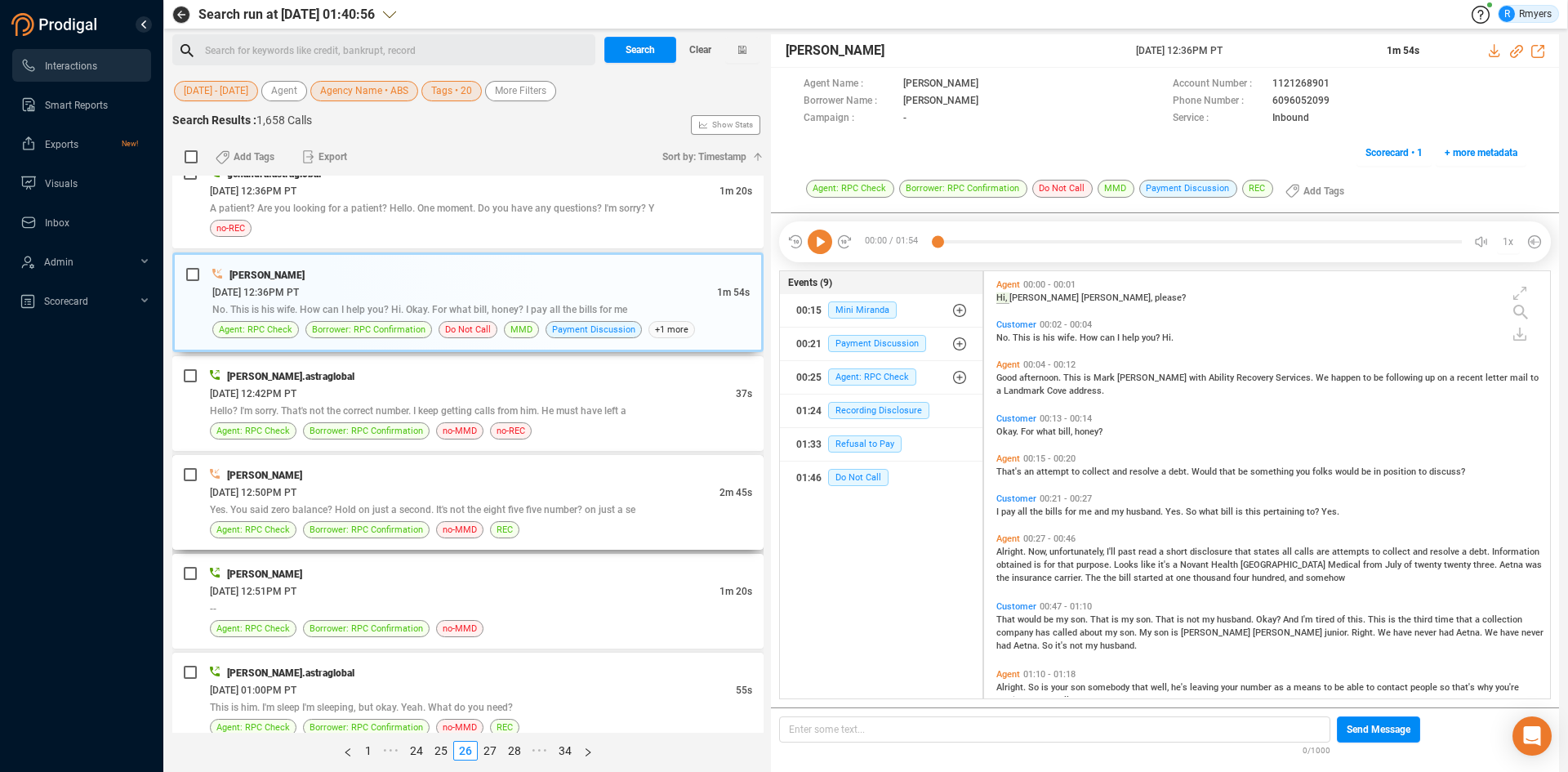
click at [366, 486] on div "06/24/2025 @ 12:50PM PT" at bounding box center [464, 492] width 509 height 17
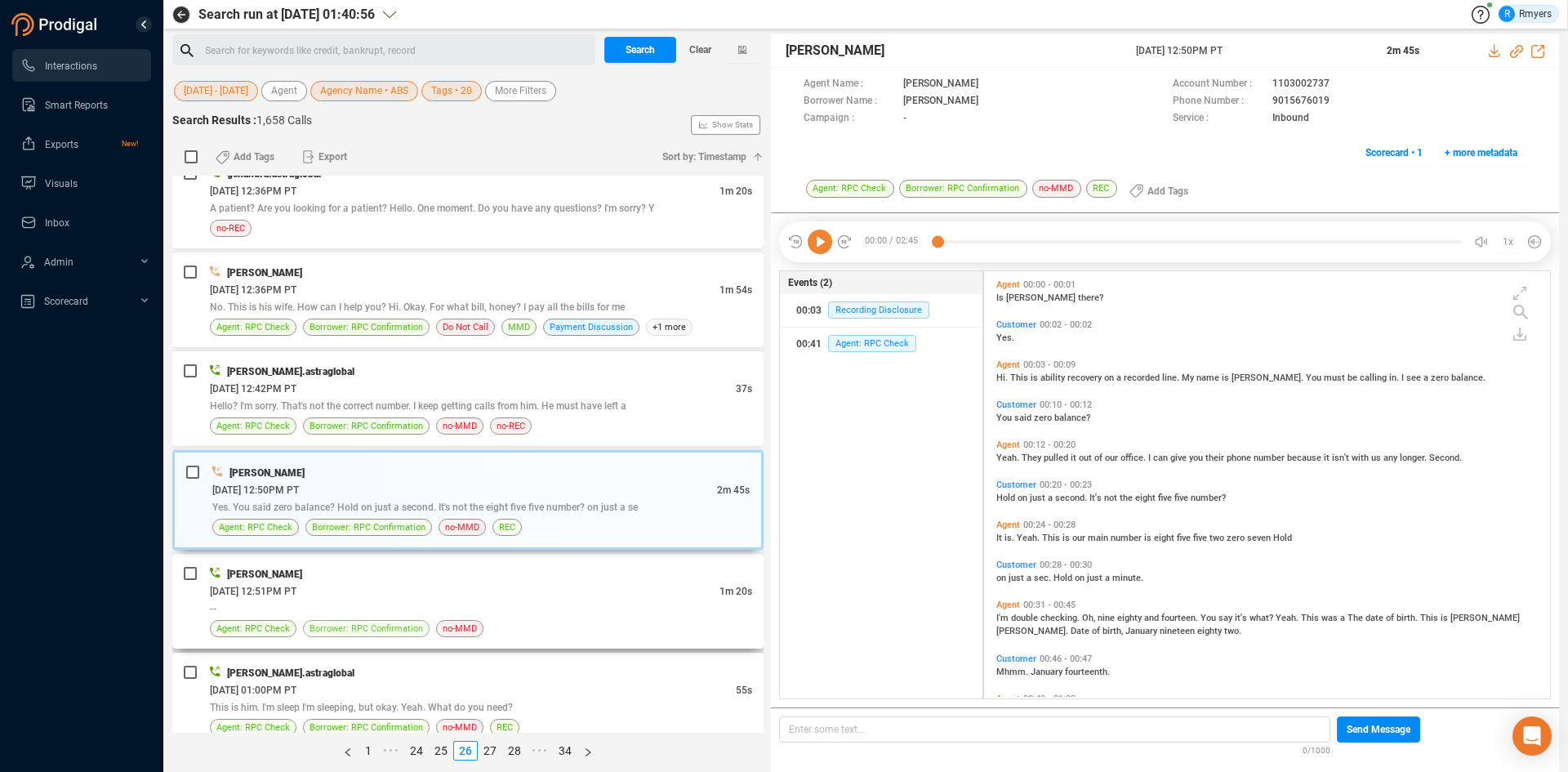
scroll to position [1470, 0]
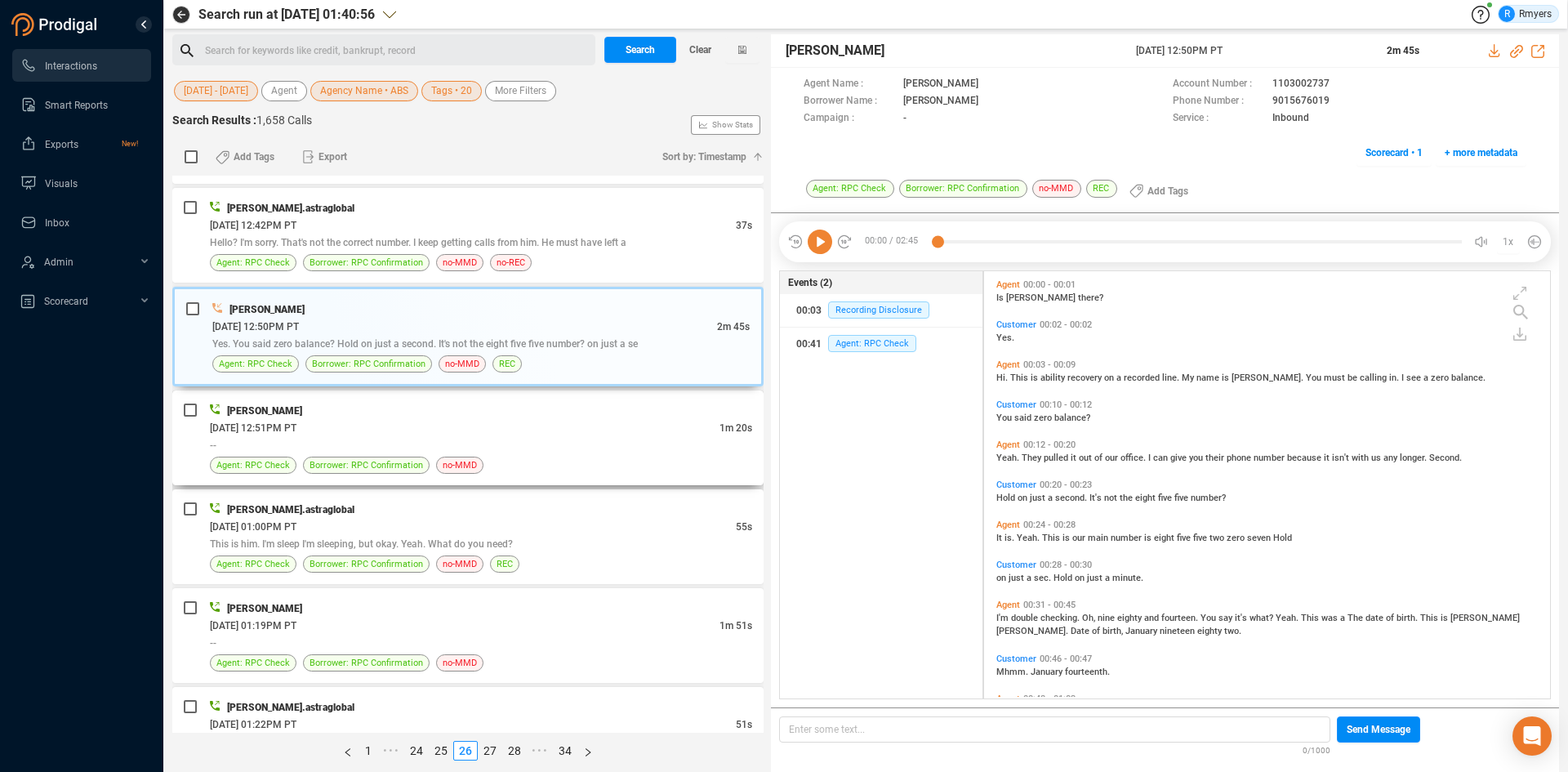
click at [432, 444] on div "--" at bounding box center [481, 444] width 542 height 17
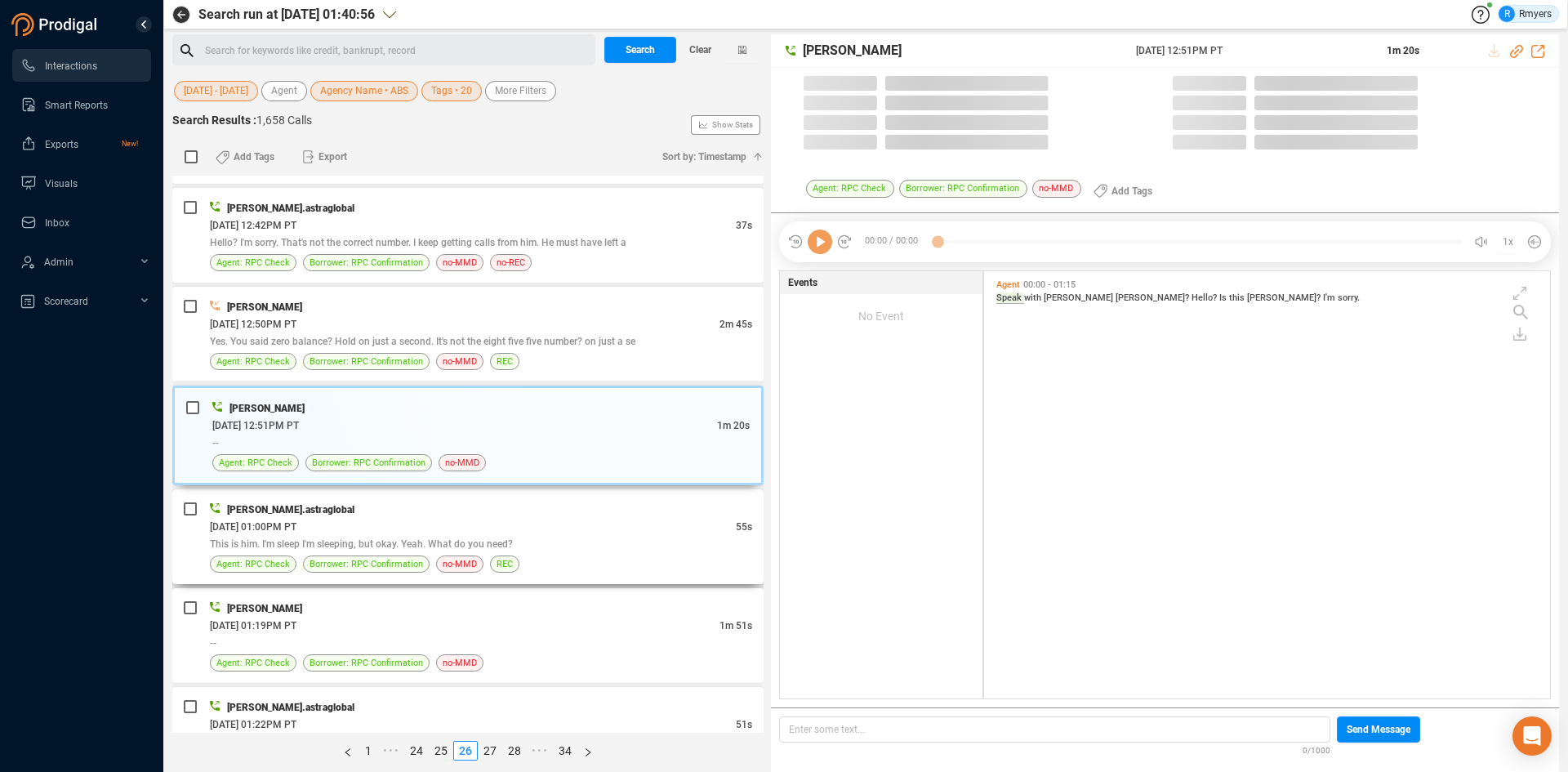
scroll to position [423, 558]
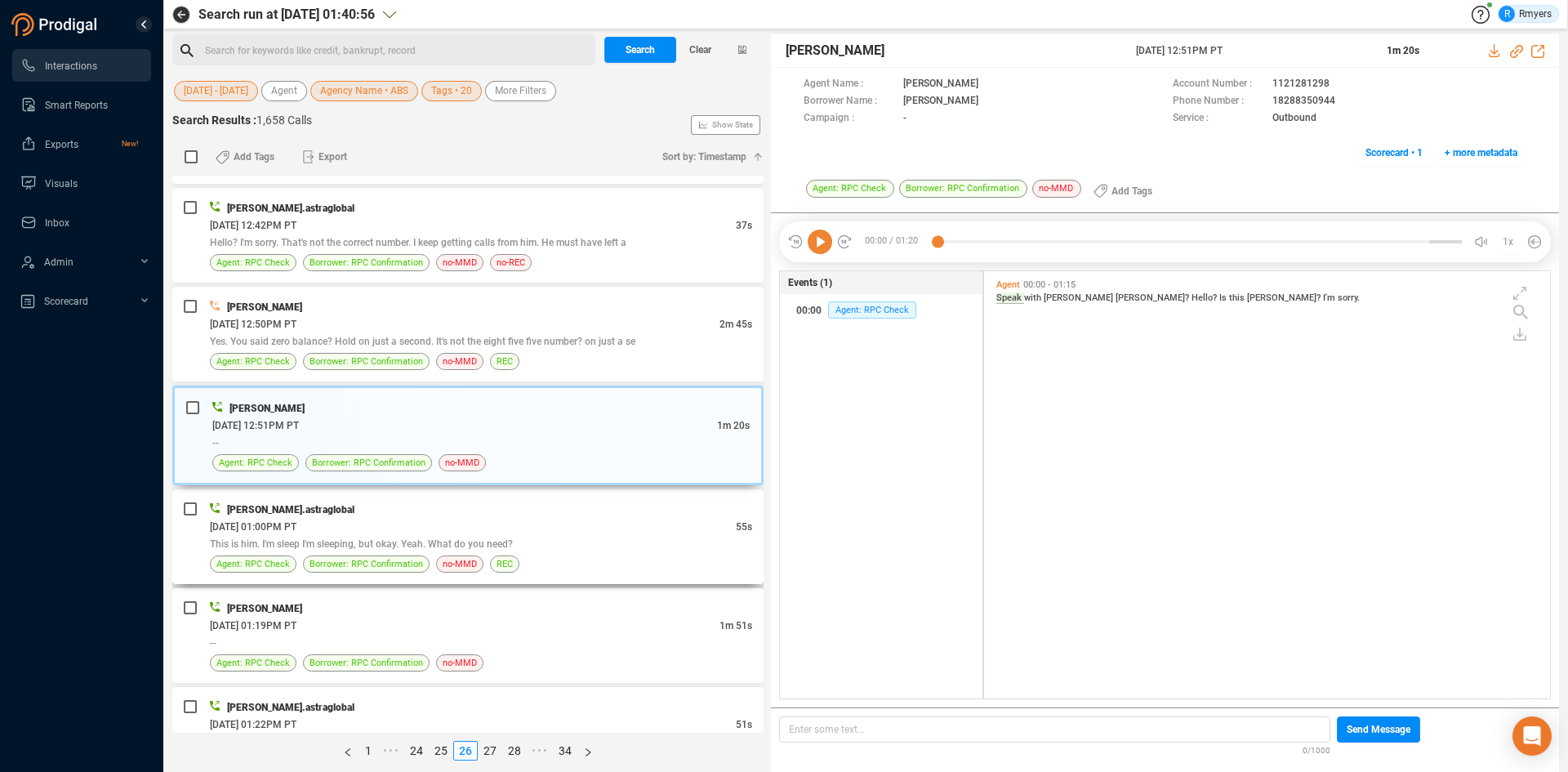
click at [533, 576] on div "divyansh.astraglobal 06/24/2025 @ 01:00PM PT 55s This is him. I'm sleep I'm sle…" at bounding box center [468, 536] width 591 height 95
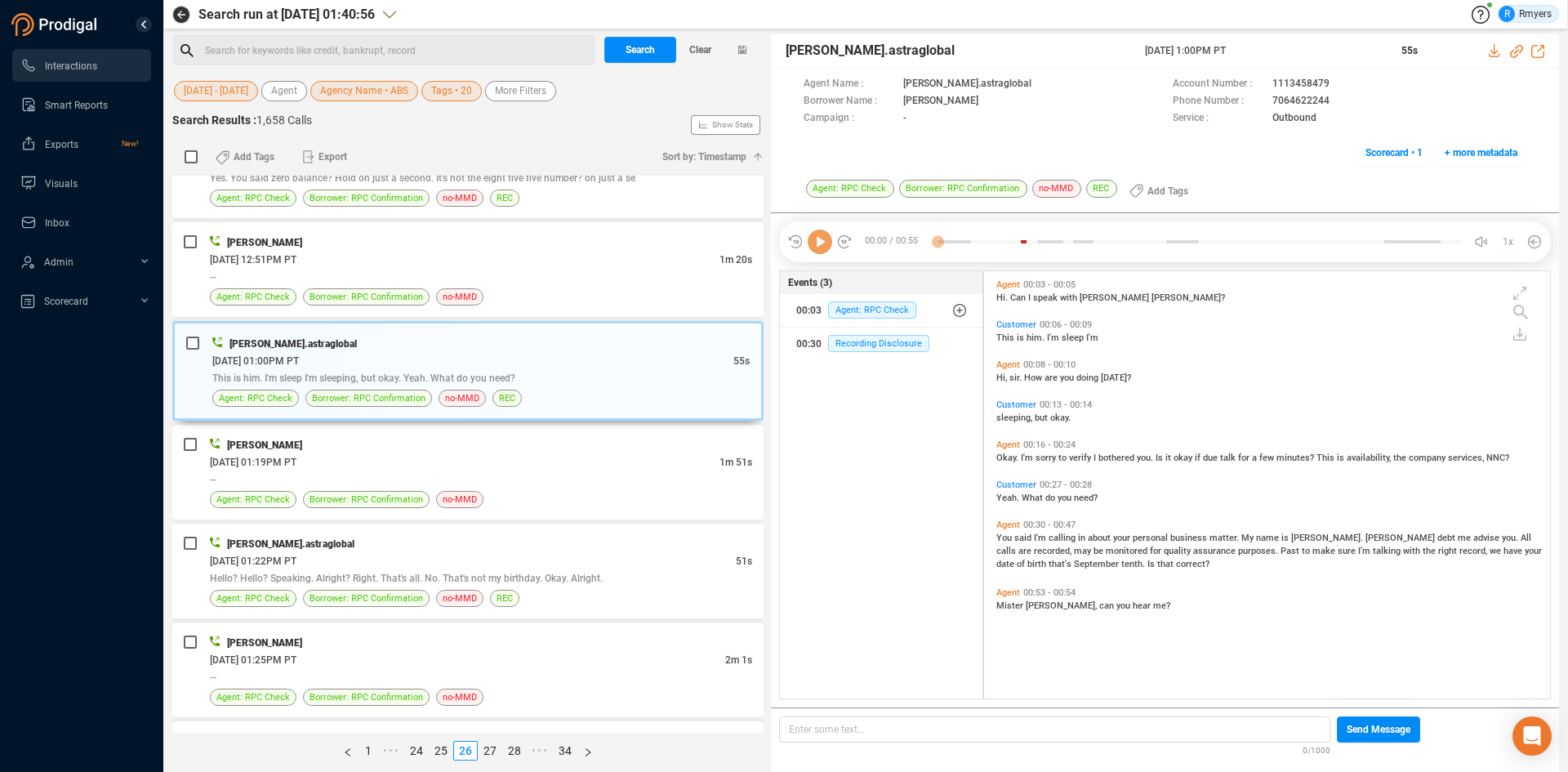
click at [470, 521] on div "Katie Hopkins 06/24/2025 @ 10:56AM PT 2m 2s -- Agent: RPC Check Borrower: RPC C…" at bounding box center [468, 454] width 591 height 557
drag, startPoint x: 490, startPoint y: 503, endPoint x: 518, endPoint y: 503, distance: 28.0
click at [492, 503] on div "Agent: RPC Check Borrower: RPC Confirmation no-MMD" at bounding box center [481, 499] width 542 height 17
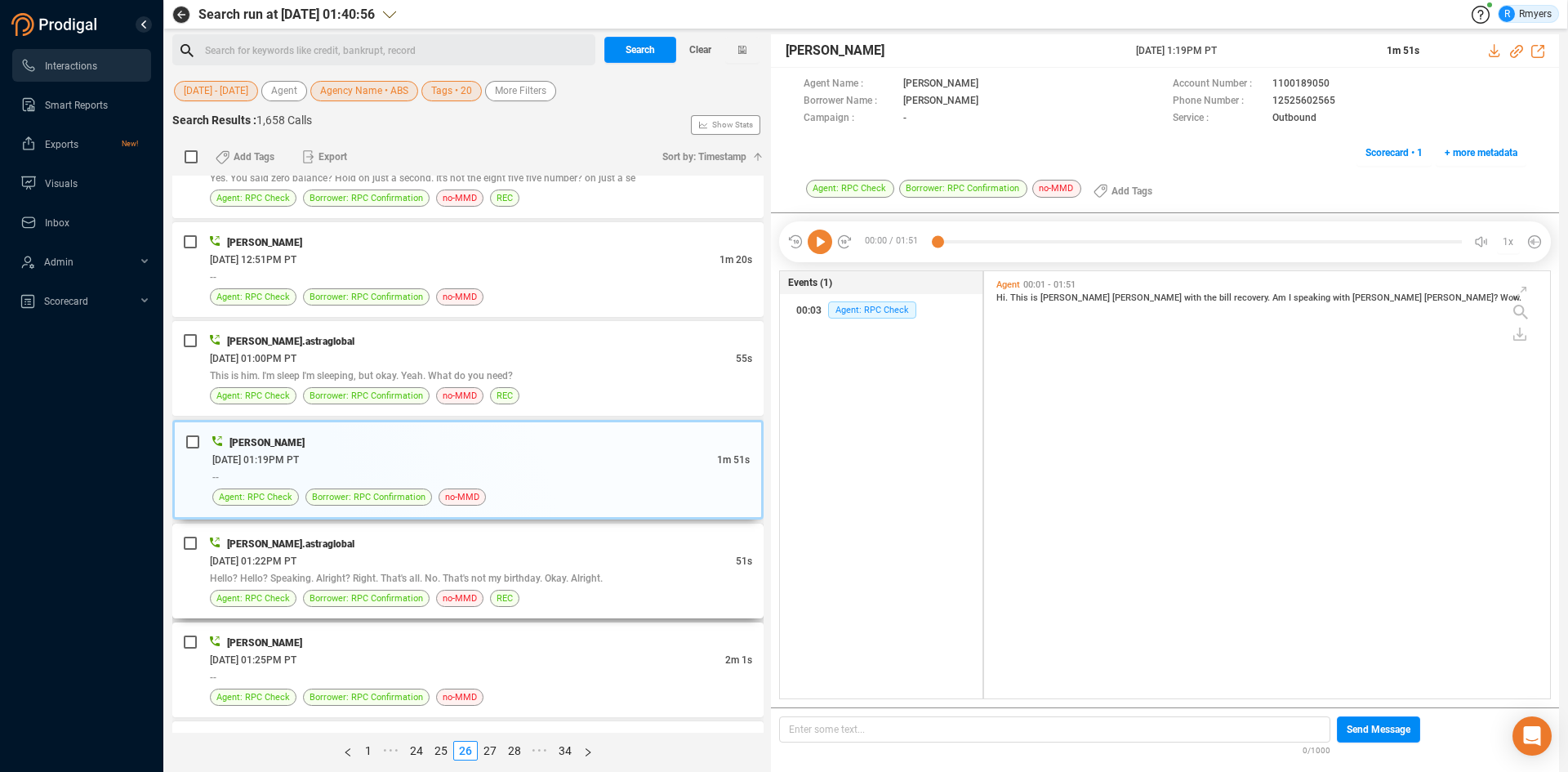
click at [437, 555] on div "06/24/2025 @ 01:22PM PT" at bounding box center [472, 560] width 526 height 17
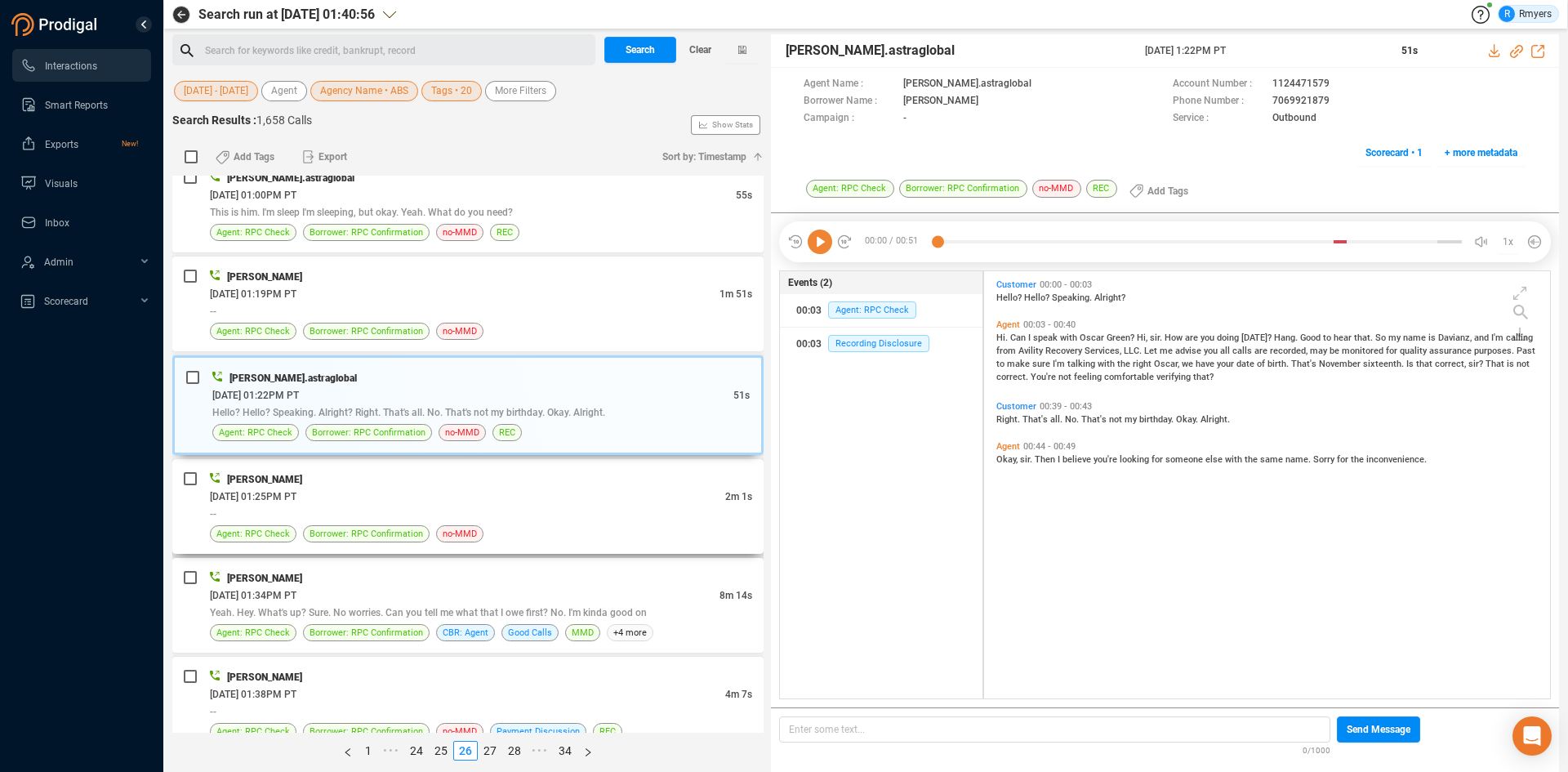
click at [427, 526] on div "Agent: RPC Check Borrower: RPC Confirmation no-MMD" at bounding box center [481, 534] width 542 height 17
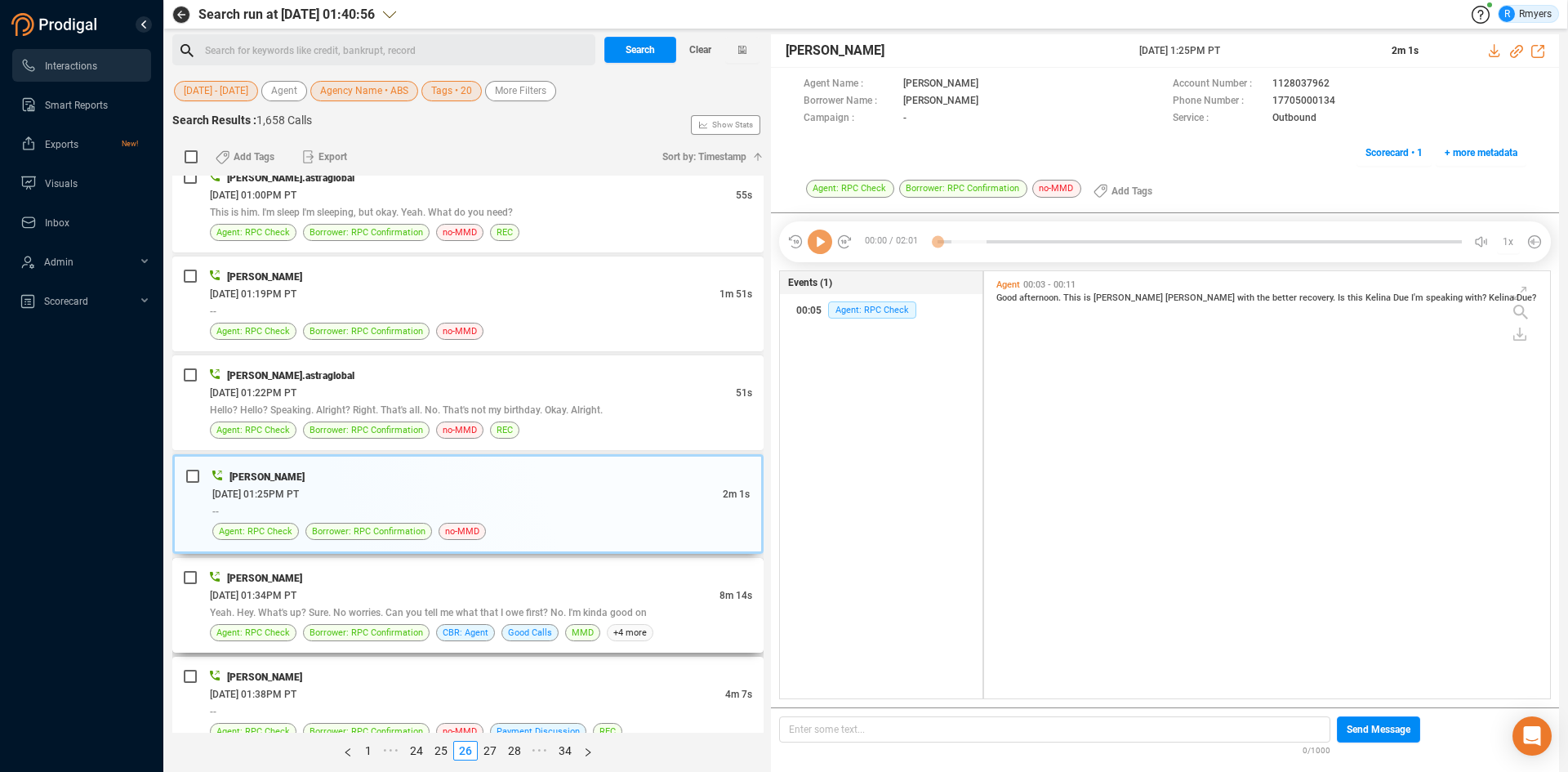
click at [475, 596] on div "06/24/2025 @ 01:34PM PT" at bounding box center [464, 595] width 509 height 17
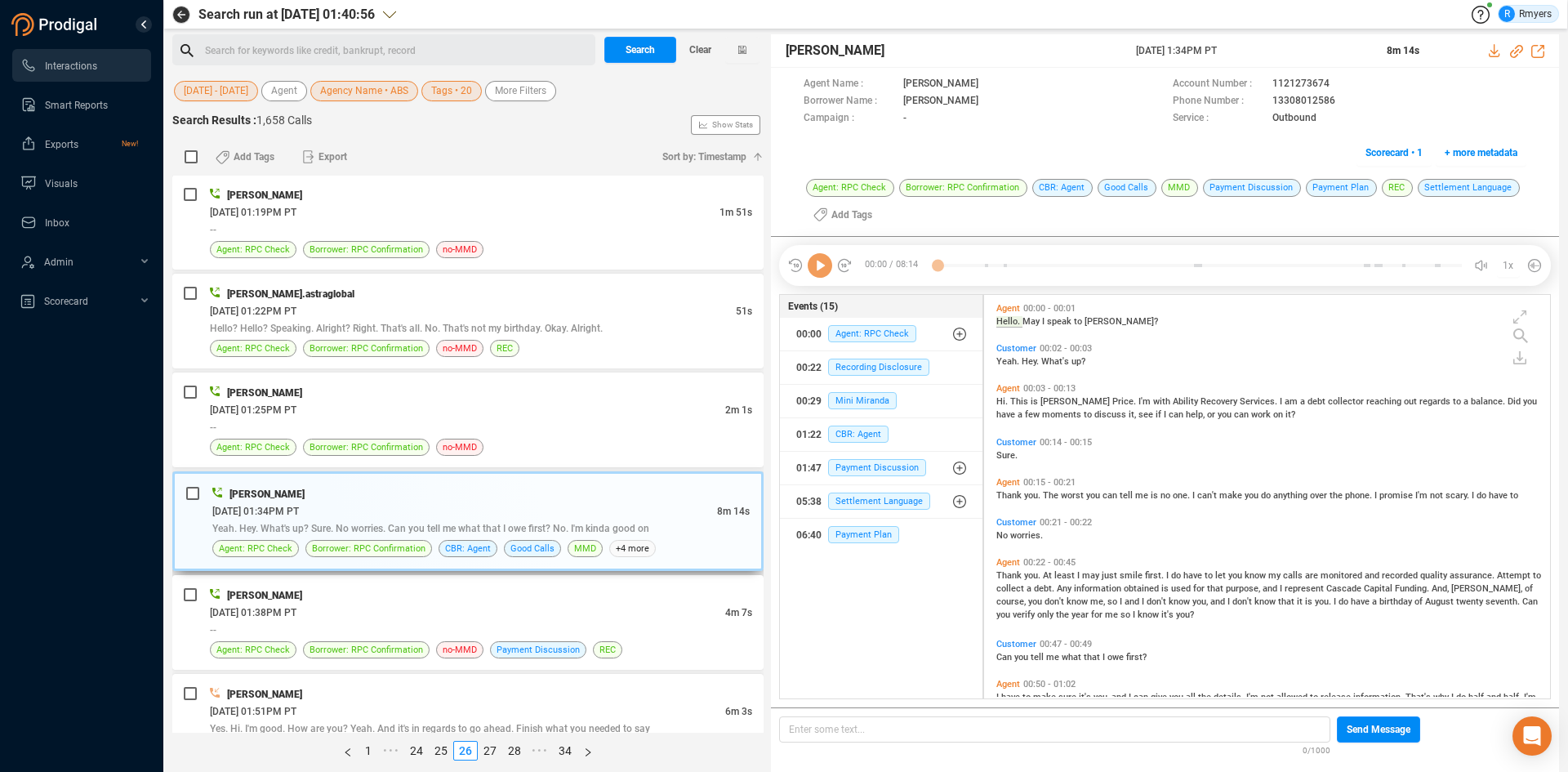
scroll to position [1960, 0]
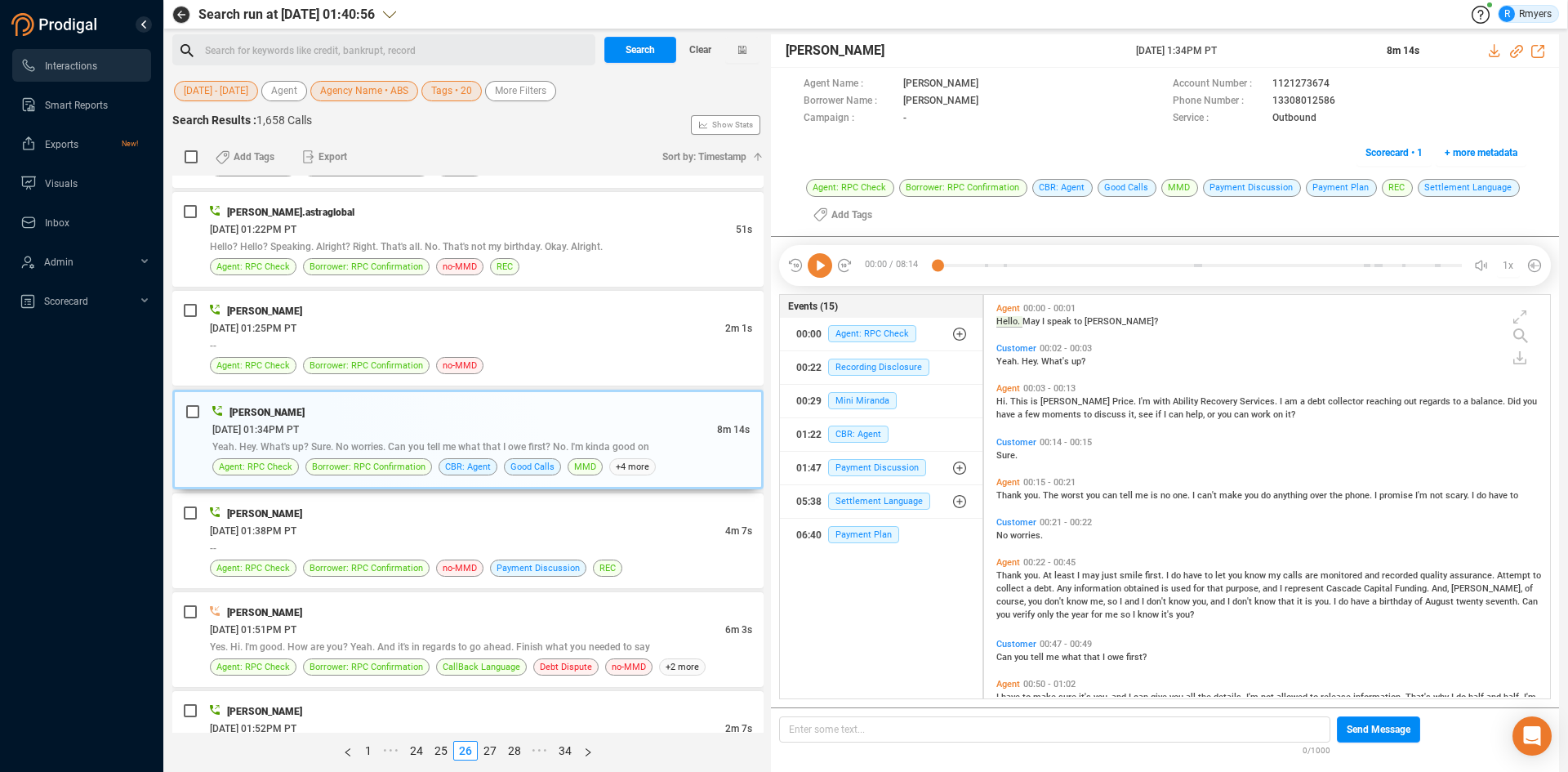
click at [829, 265] on icon at bounding box center [819, 265] width 24 height 24
drag, startPoint x: 1515, startPoint y: 51, endPoint x: 1498, endPoint y: 58, distance: 18.4
click at [1515, 50] on icon at bounding box center [1516, 51] width 13 height 13
drag, startPoint x: 1126, startPoint y: 51, endPoint x: 1250, endPoint y: 44, distance: 124.2
click at [1269, 40] on div "Jennifer Price 24 Jun 2025 @ 1:34PM PT 8m 14s" at bounding box center [1164, 51] width 788 height 33
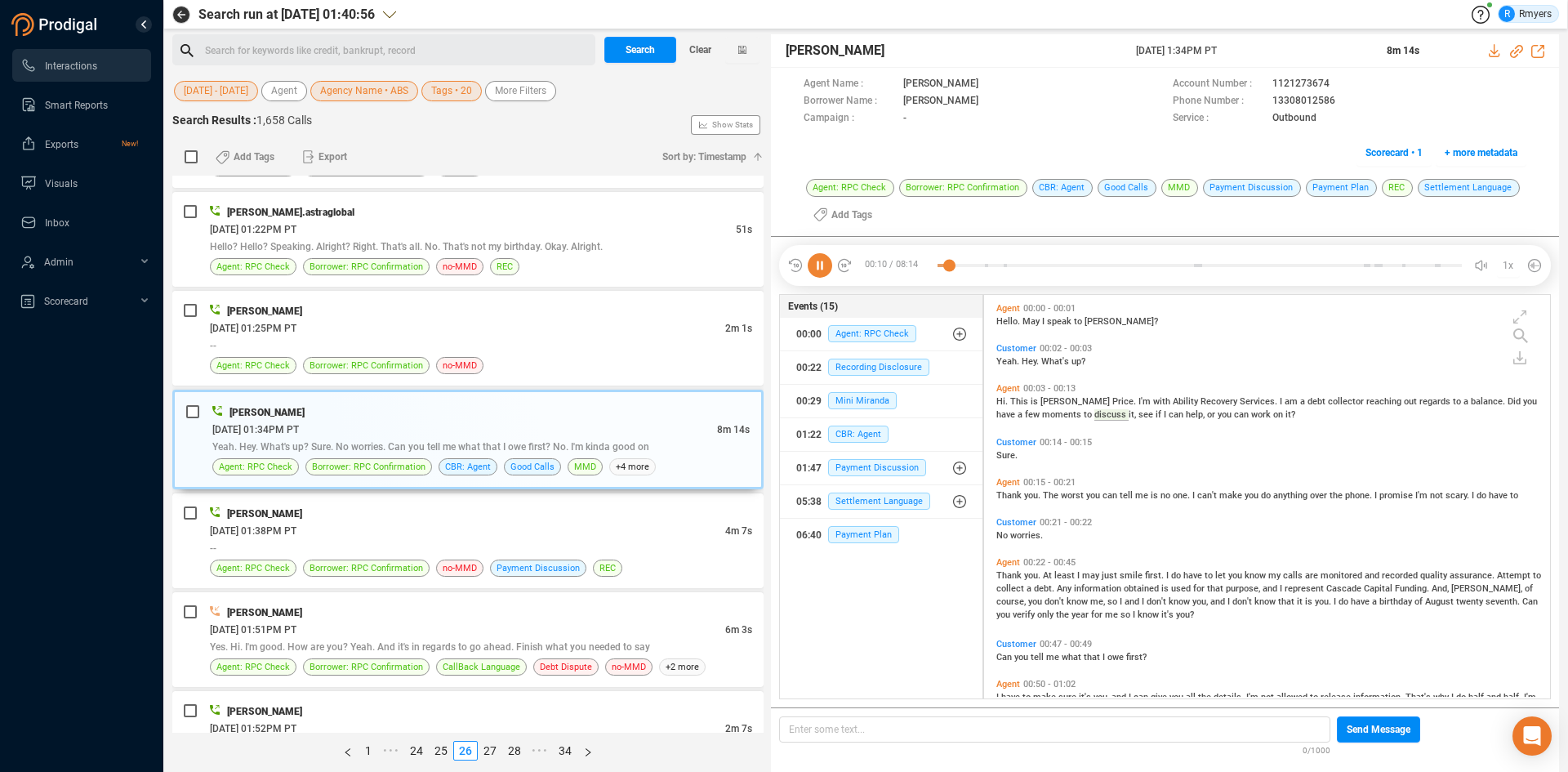
copy div "24 Jun 2025 @ 1:34PM PT"
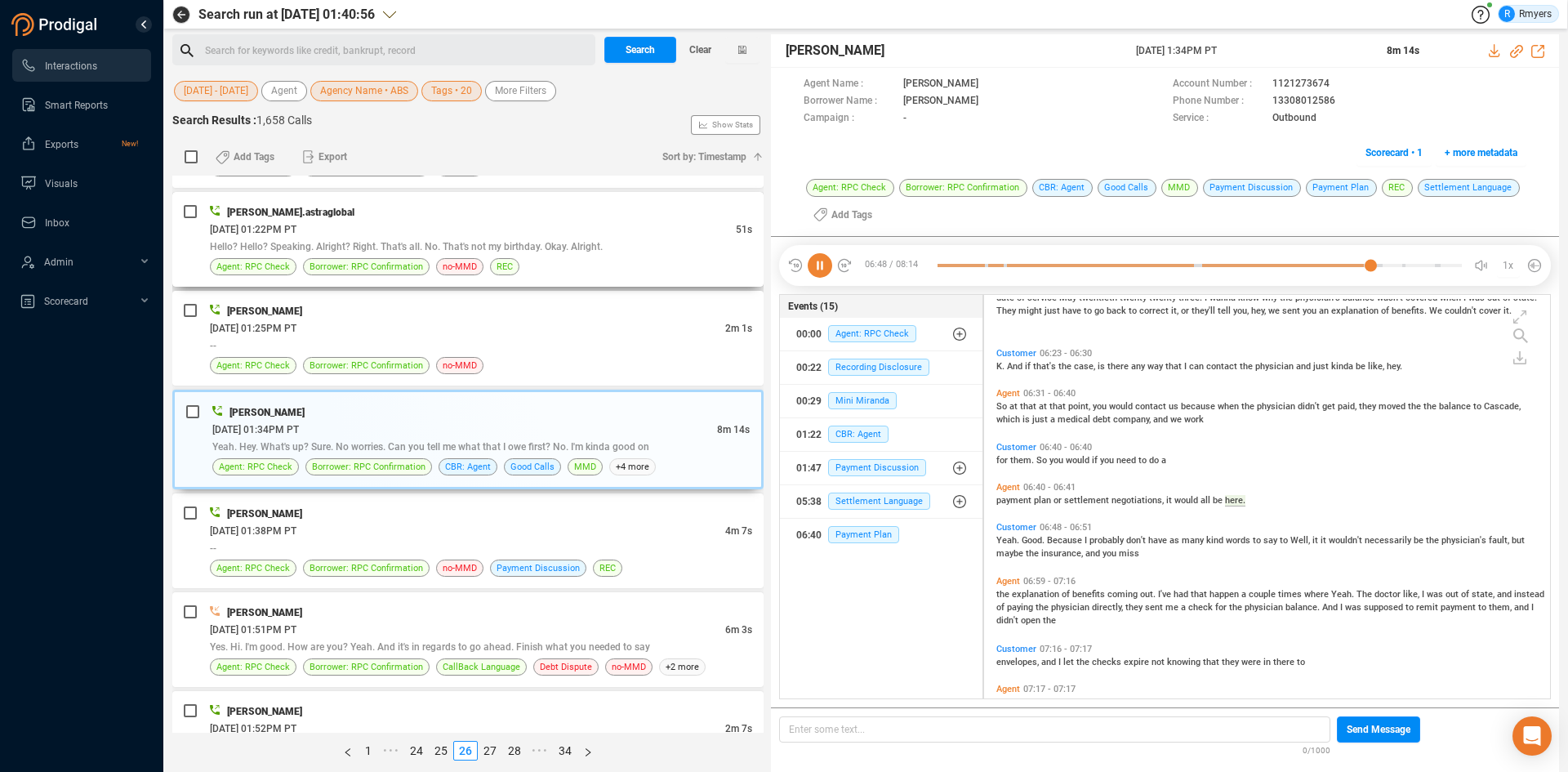
scroll to position [1927, 0]
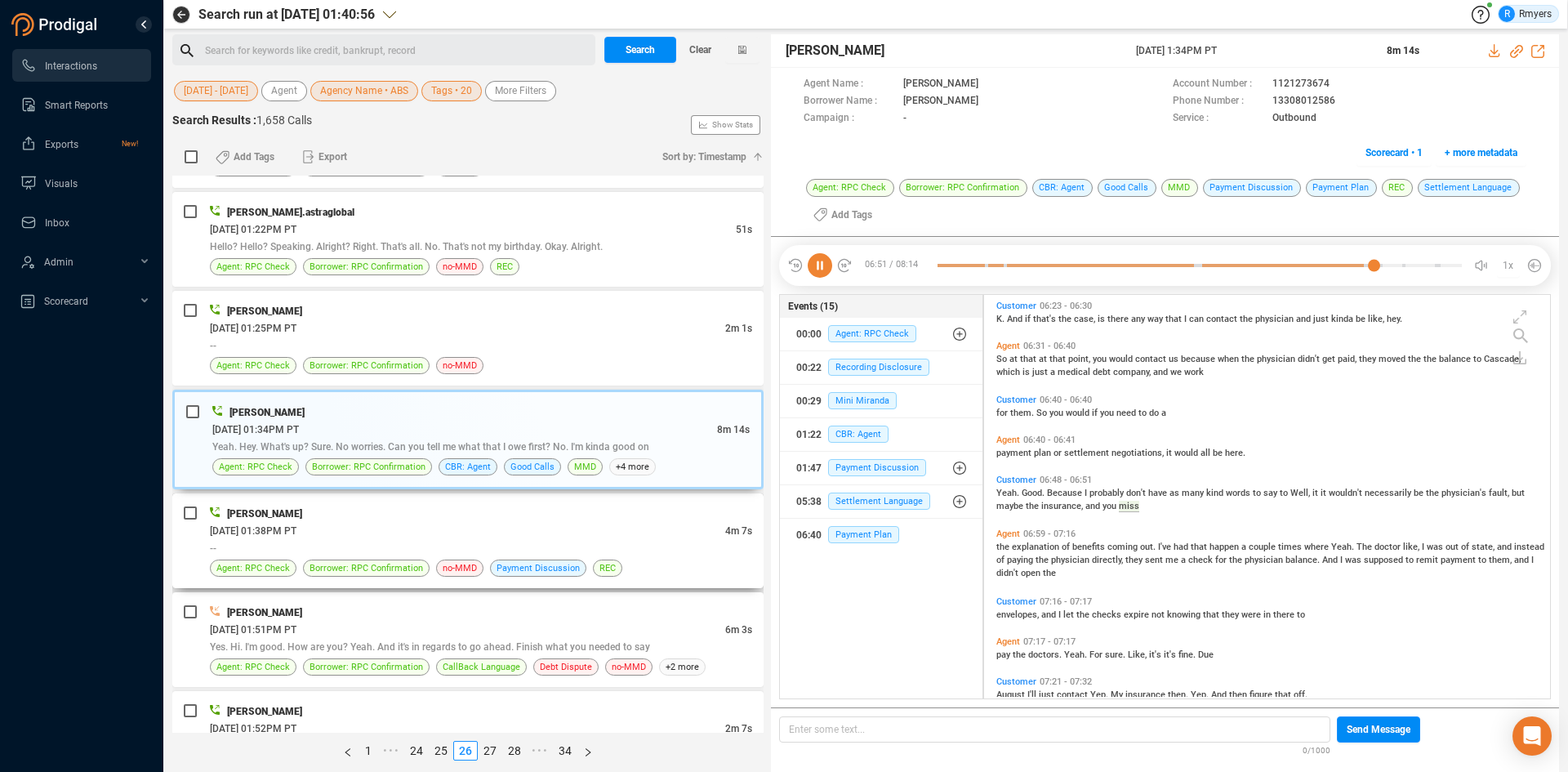
drag, startPoint x: 454, startPoint y: 534, endPoint x: 470, endPoint y: 521, distance: 20.6
click at [453, 534] on div "06/24/2025 @ 01:38PM PT" at bounding box center [467, 530] width 515 height 17
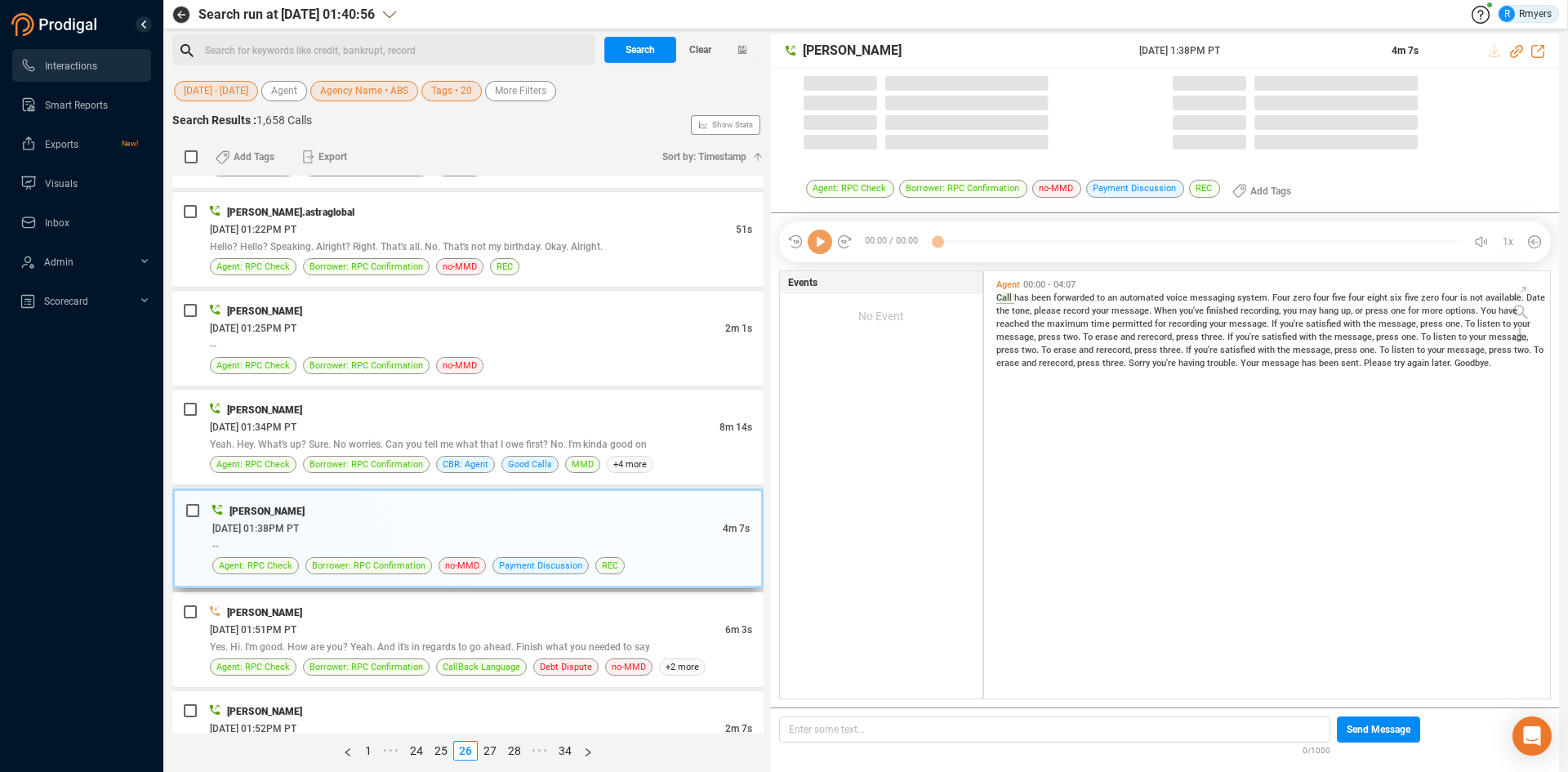
scroll to position [2123, 0]
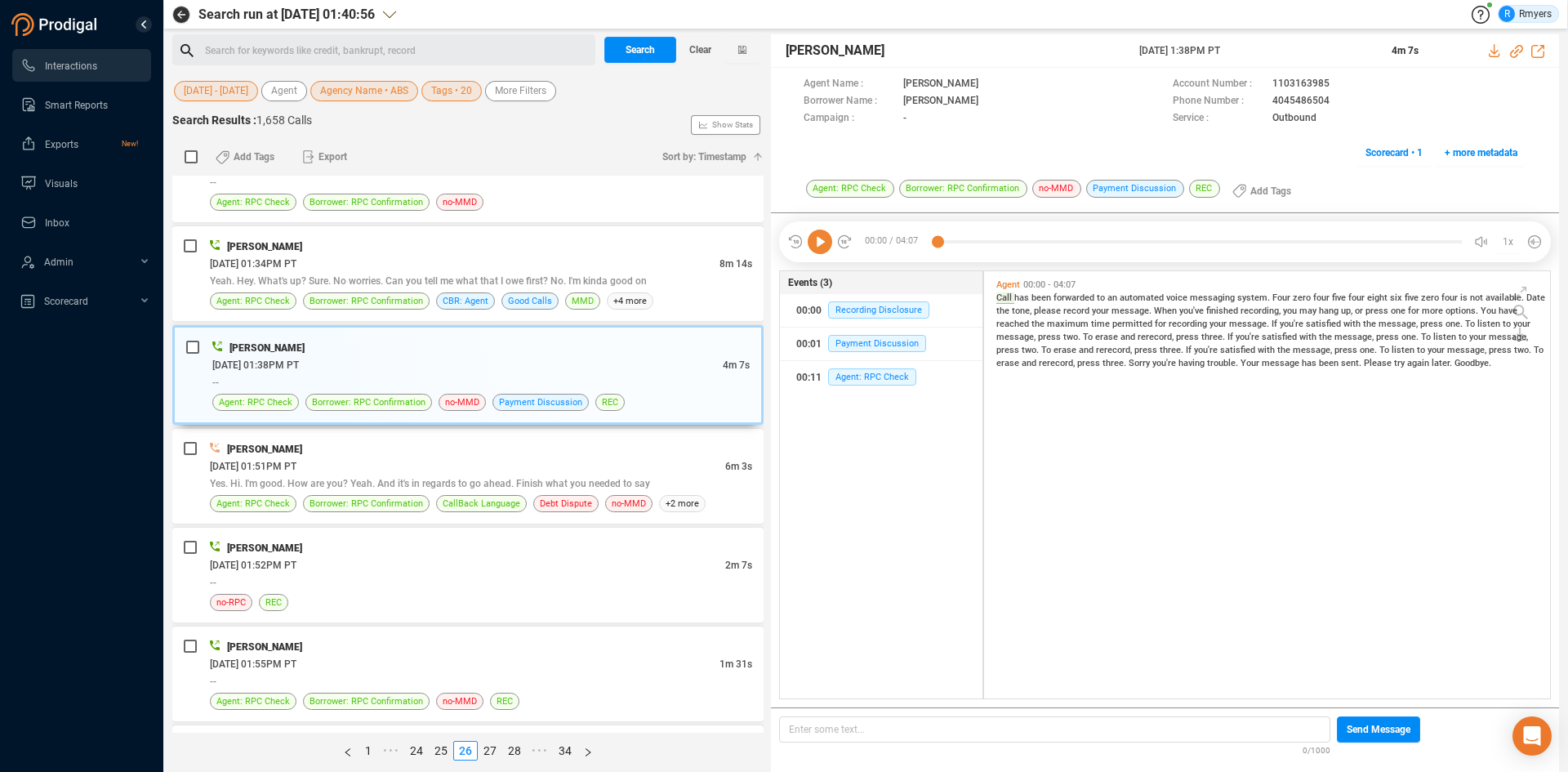
click at [813, 242] on icon at bounding box center [819, 241] width 24 height 24
click at [425, 453] on div "[PERSON_NAME]" at bounding box center [481, 448] width 542 height 17
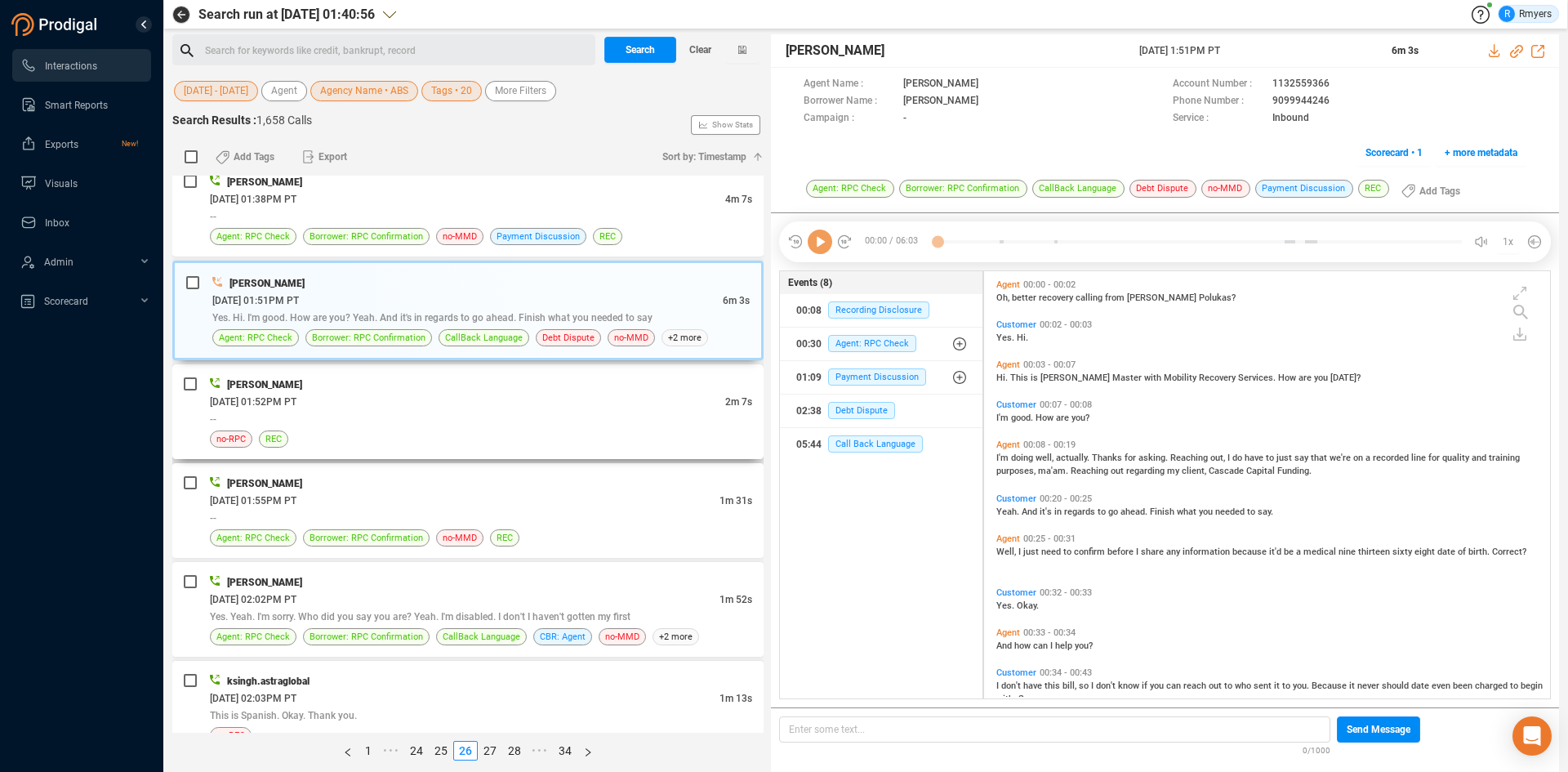
scroll to position [423, 558]
click at [819, 238] on icon at bounding box center [819, 241] width 24 height 24
click at [1516, 51] on icon at bounding box center [1516, 51] width 13 height 13
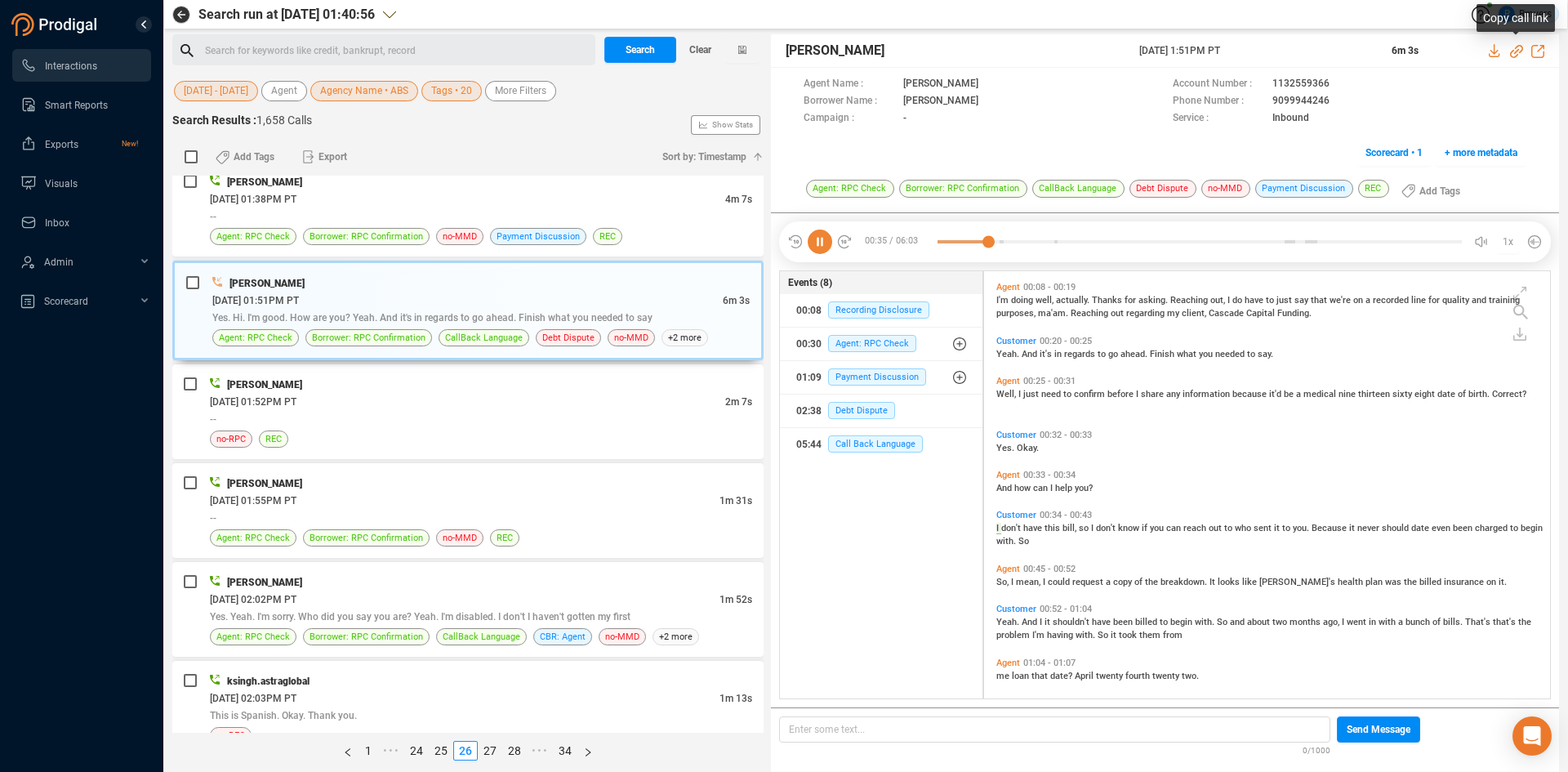
scroll to position [204, 0]
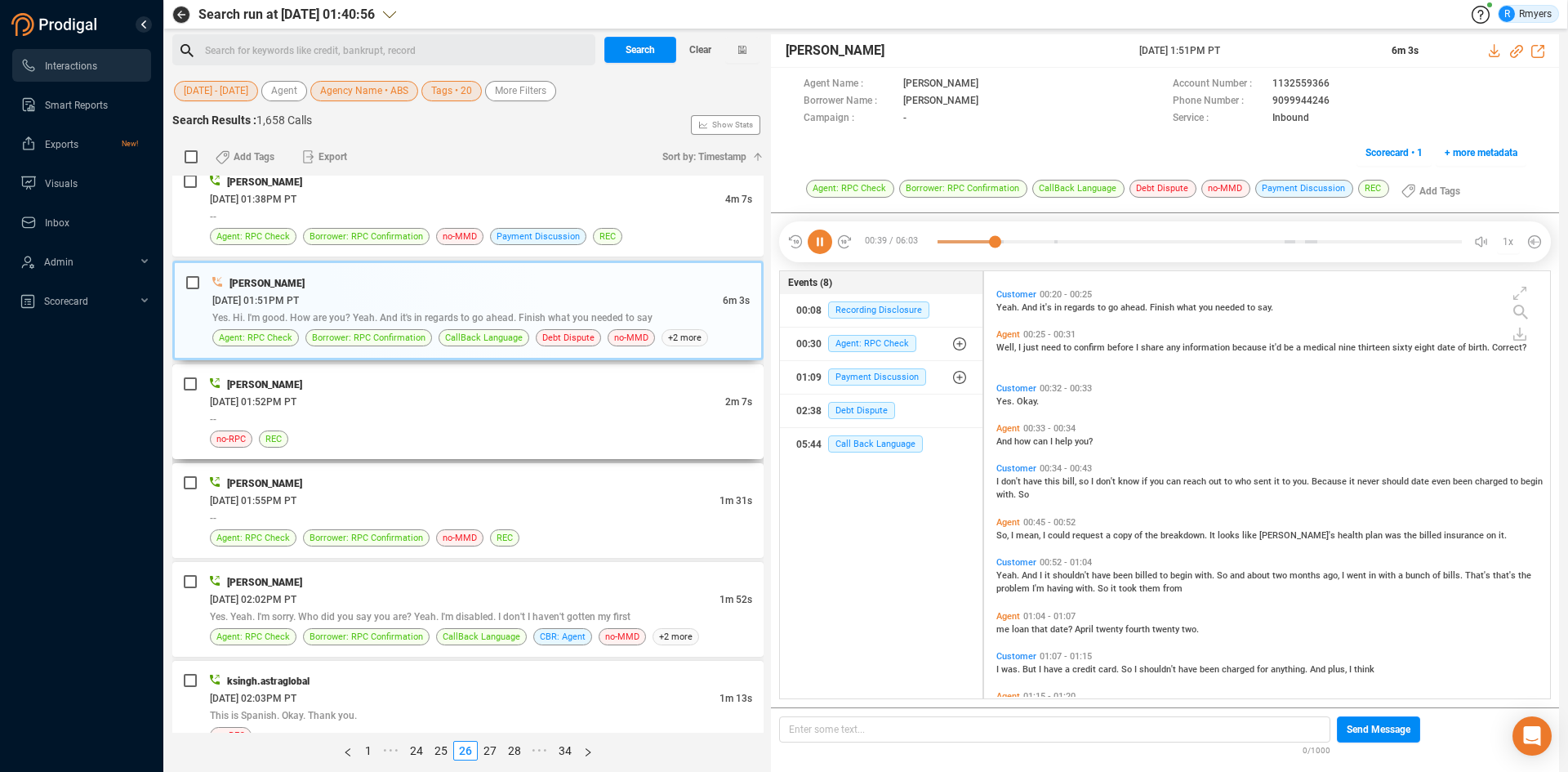
click at [435, 425] on div "--" at bounding box center [481, 418] width 542 height 17
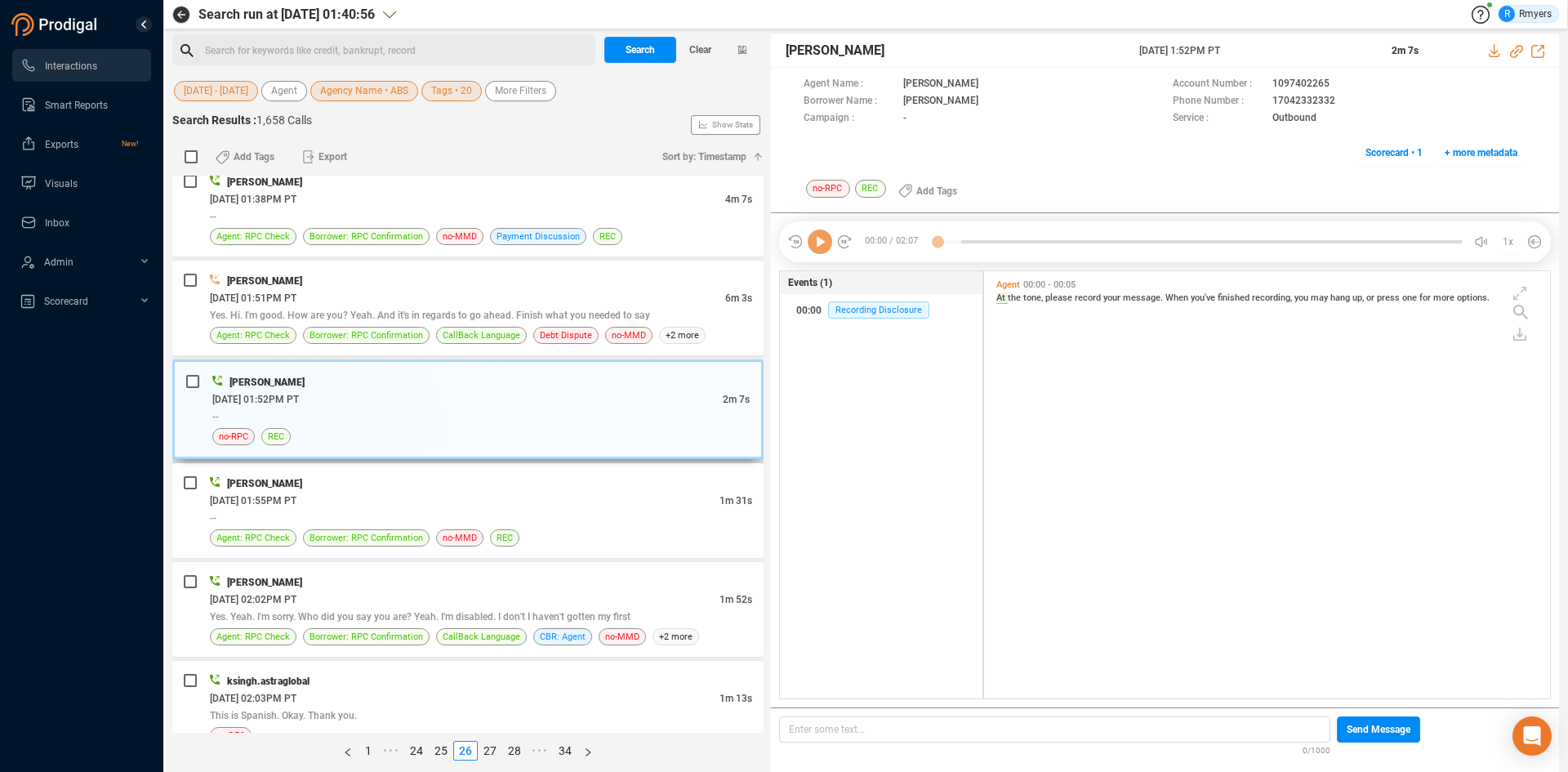
scroll to position [2368, 0]
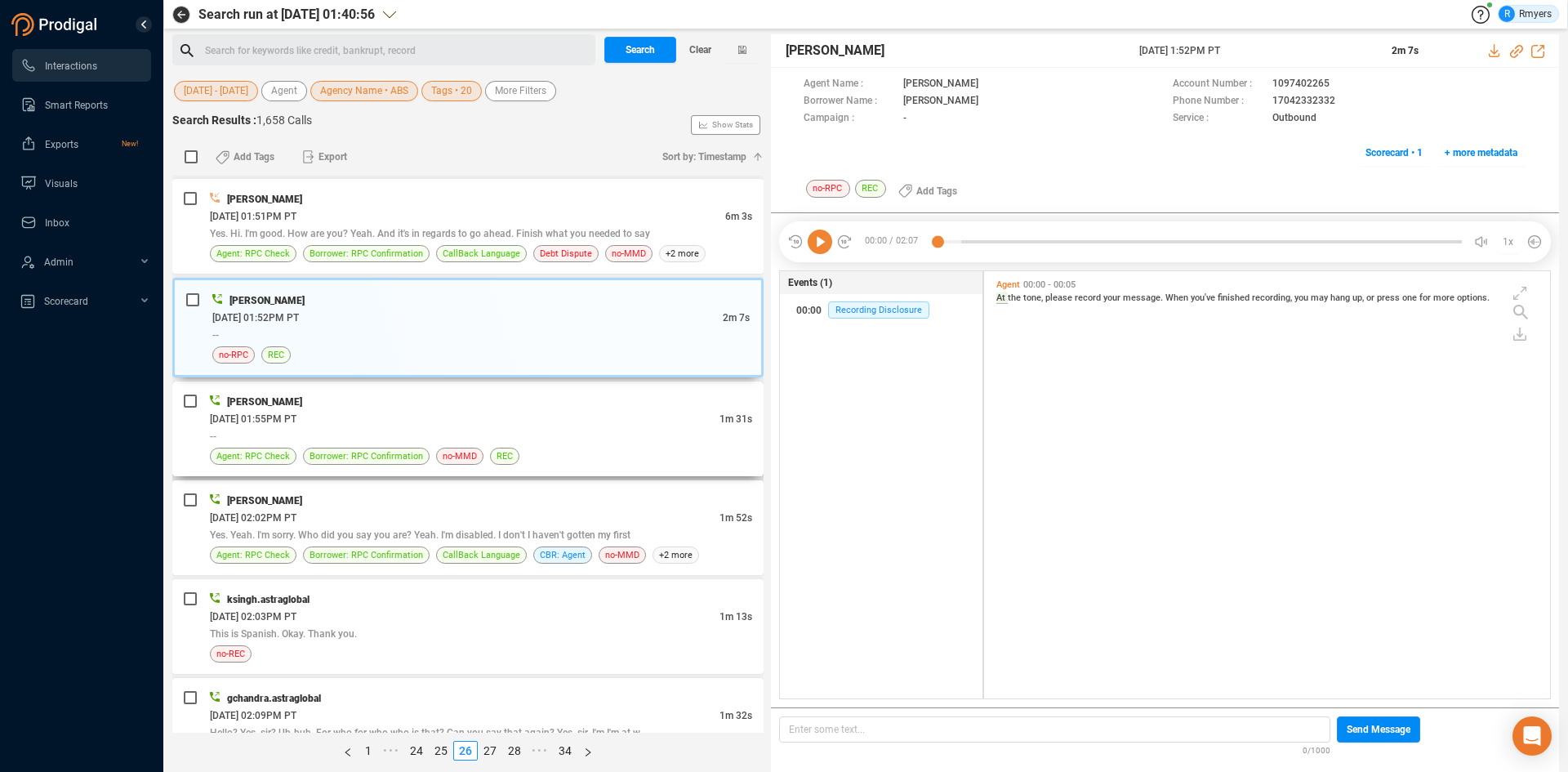
click at [520, 400] on div "[PERSON_NAME]" at bounding box center [481, 401] width 542 height 17
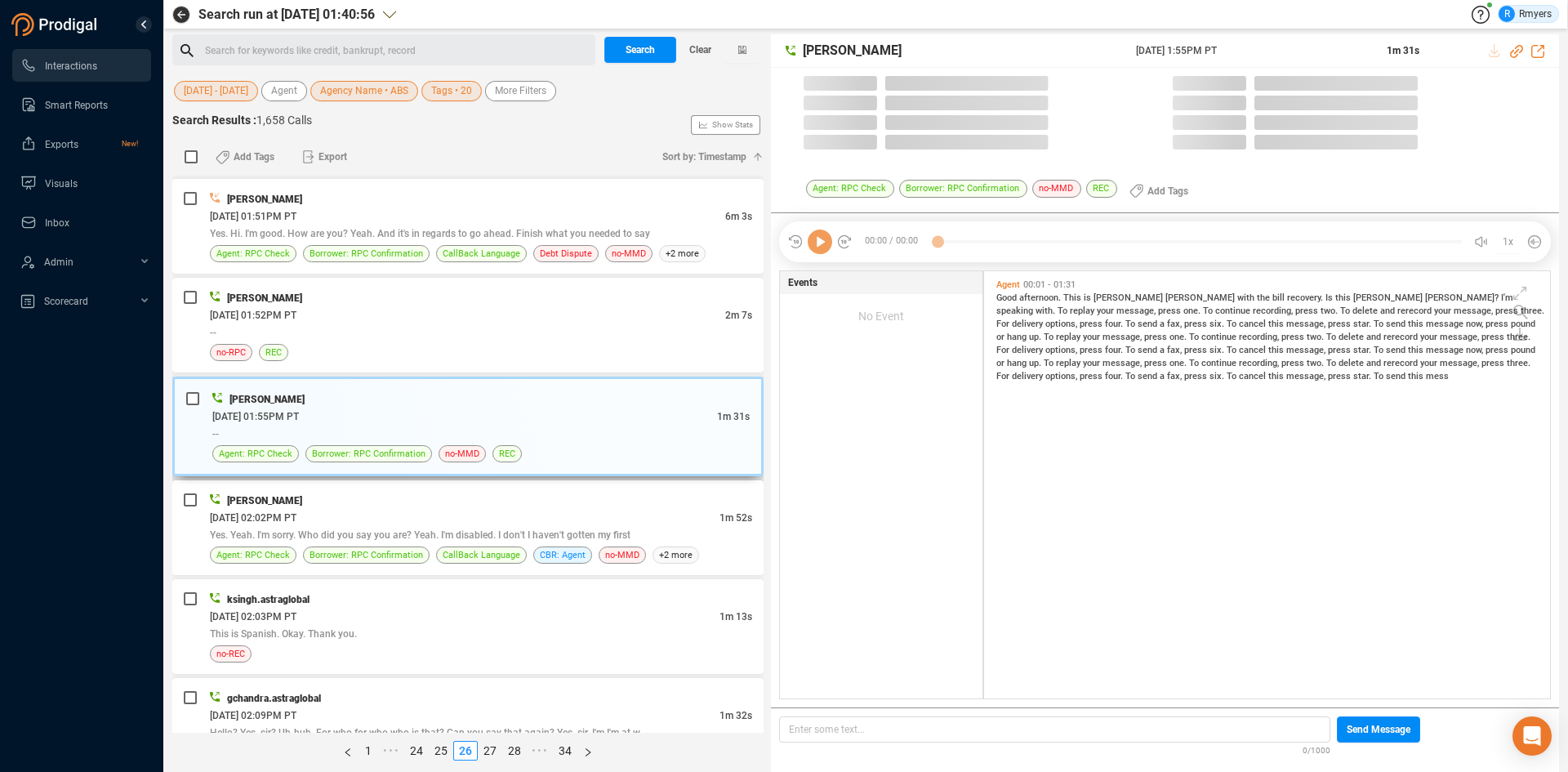
scroll to position [423, 558]
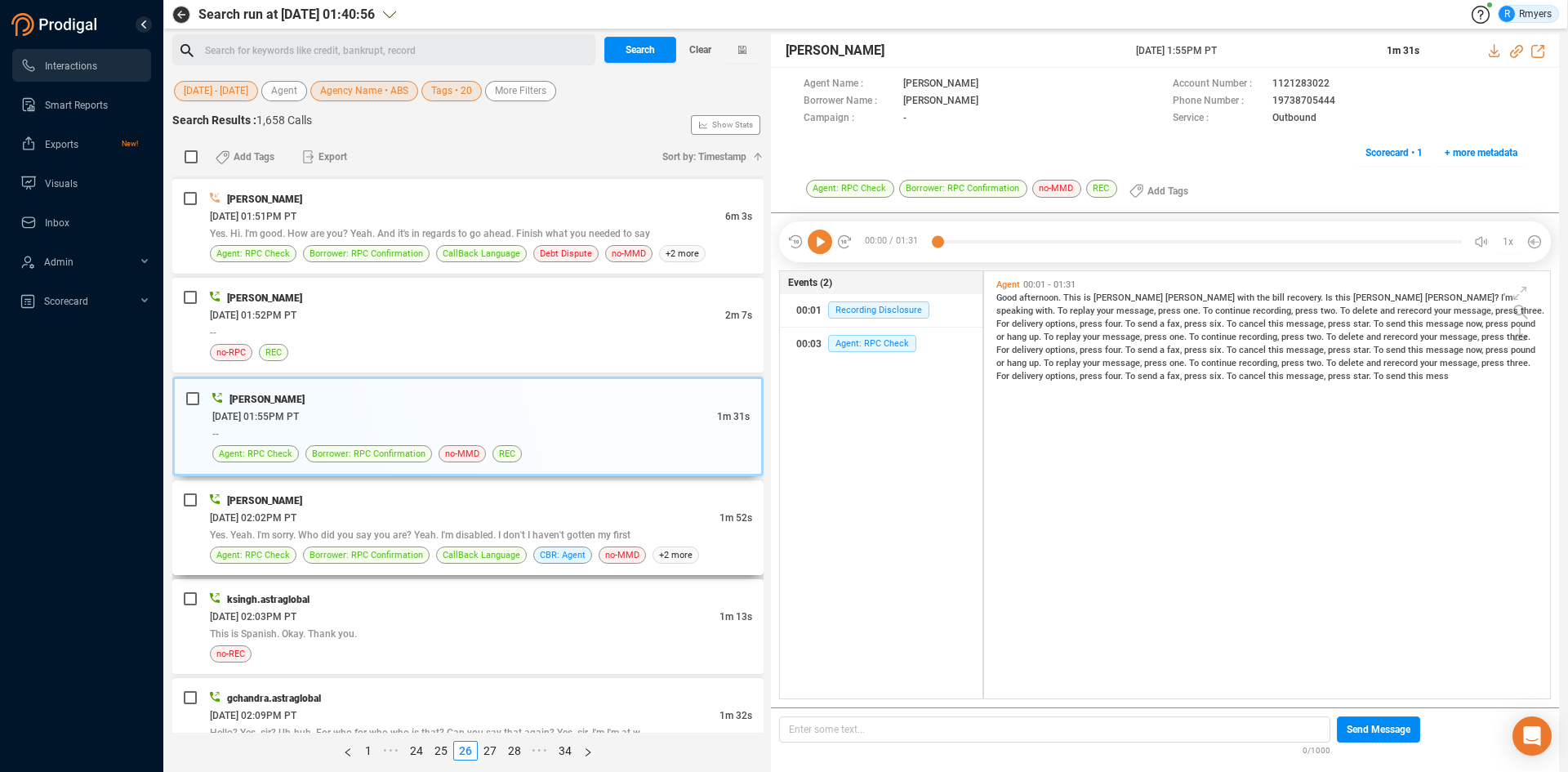
drag, startPoint x: 469, startPoint y: 489, endPoint x: 466, endPoint y: 508, distance: 19.2
click at [466, 489] on div "Katie Hopkins 06/24/2025 @ 02:02PM PT 1m 52s Yes. Yeah. I'm sorry. Who did you …" at bounding box center [468, 527] width 591 height 95
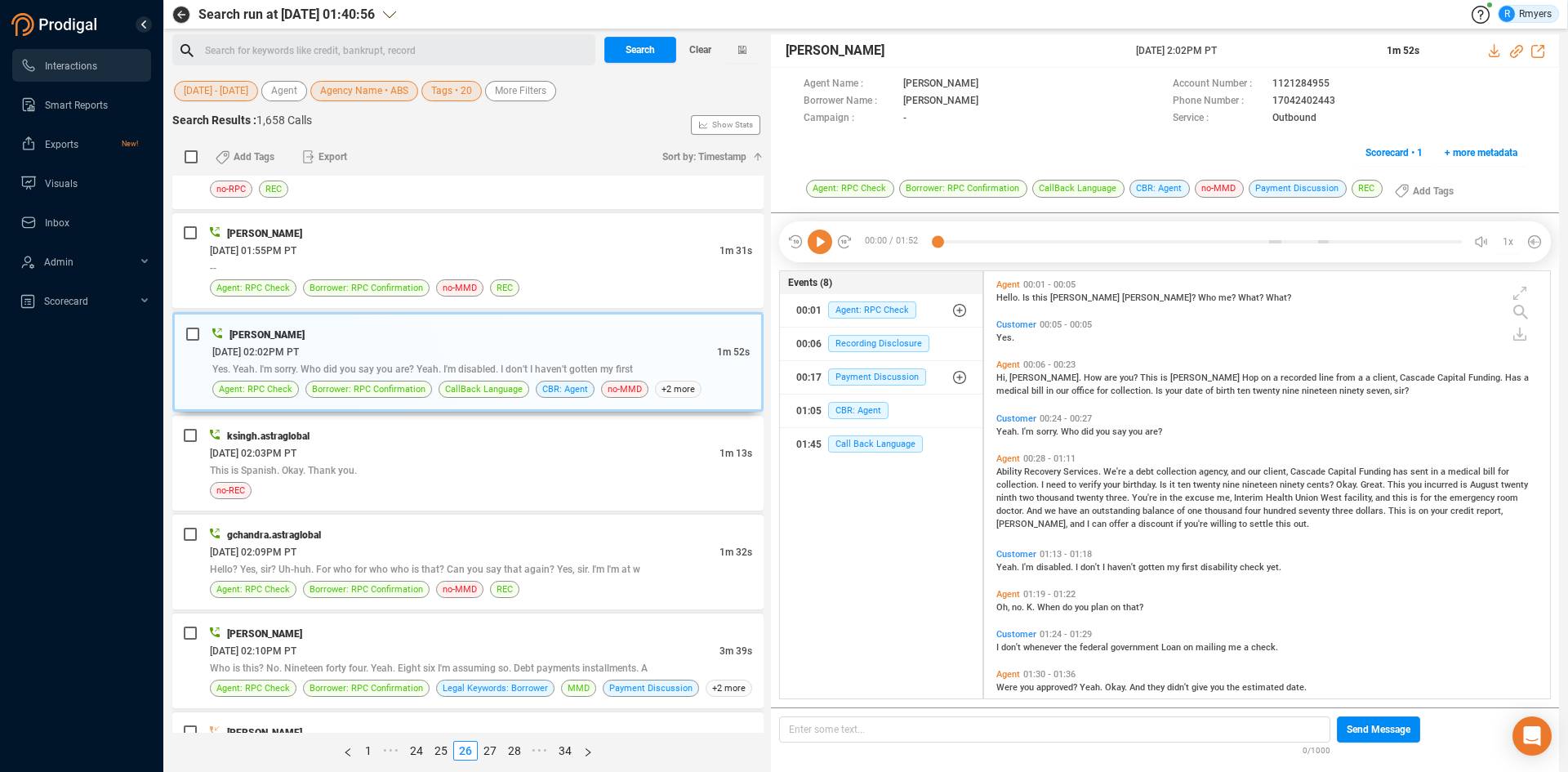
click at [813, 242] on icon at bounding box center [819, 241] width 24 height 24
click at [1517, 50] on icon at bounding box center [1516, 51] width 13 height 13
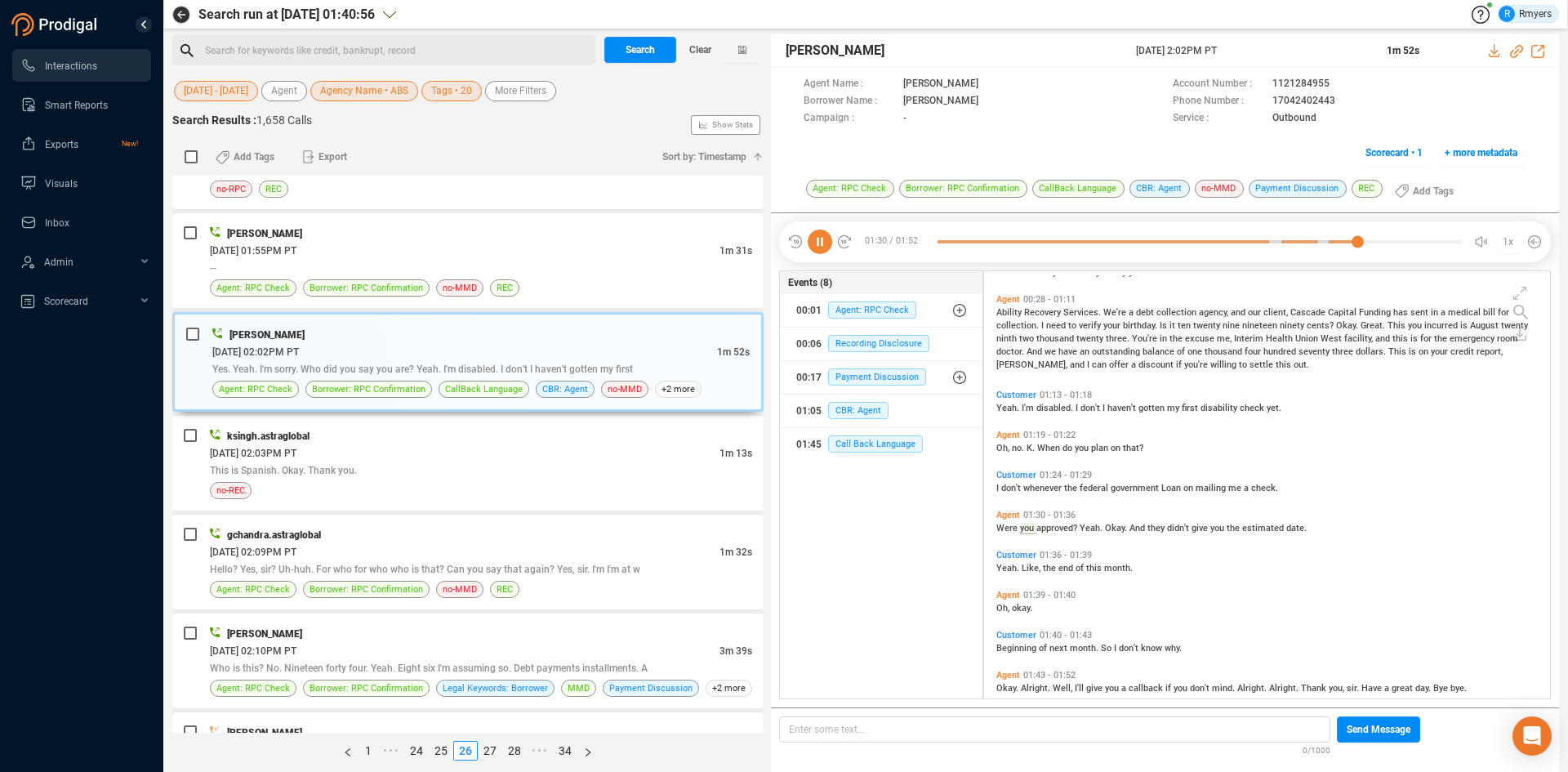
scroll to position [180, 0]
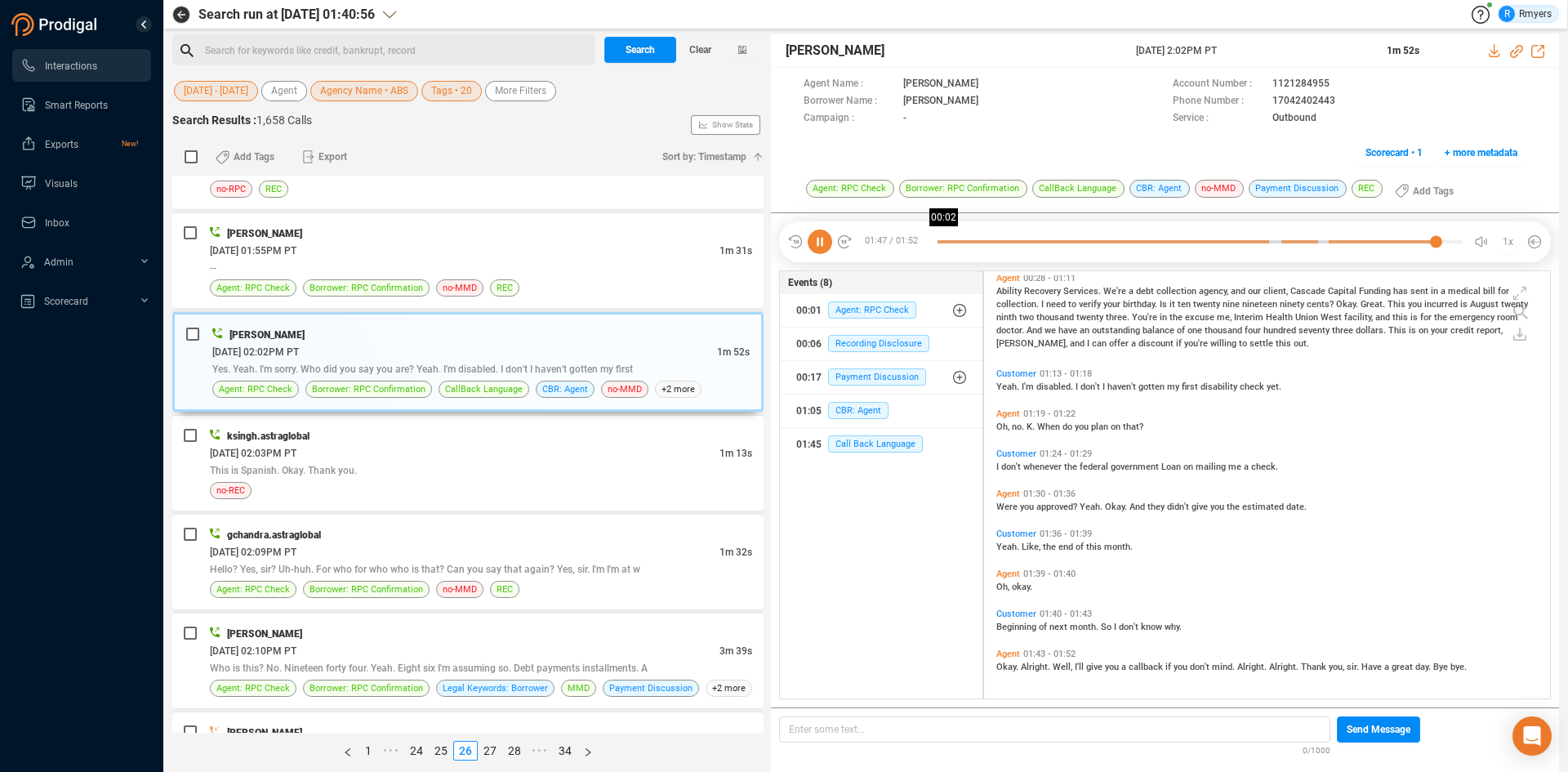
click at [947, 241] on div at bounding box center [1186, 241] width 498 height 24
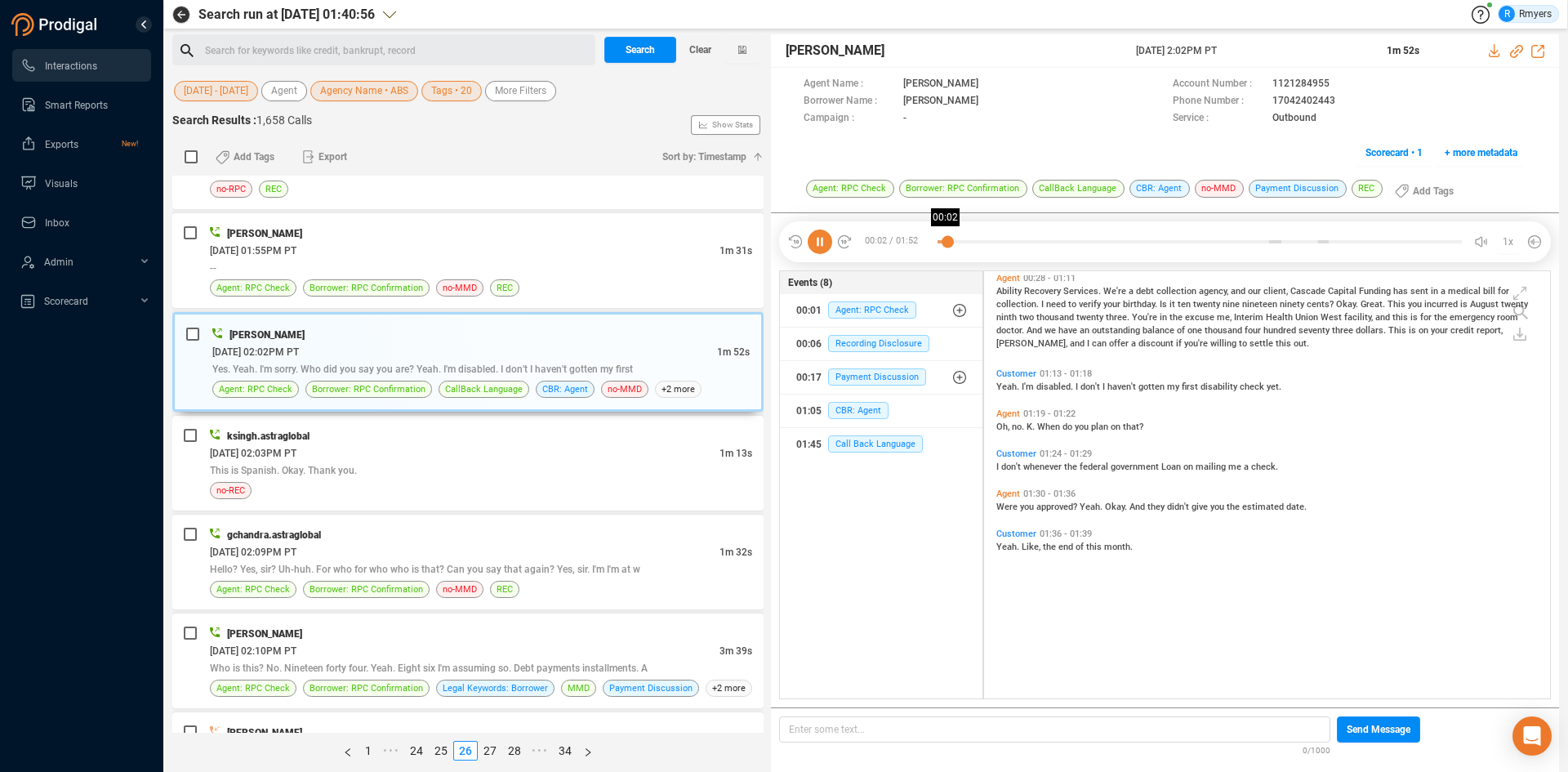
scroll to position [0, 0]
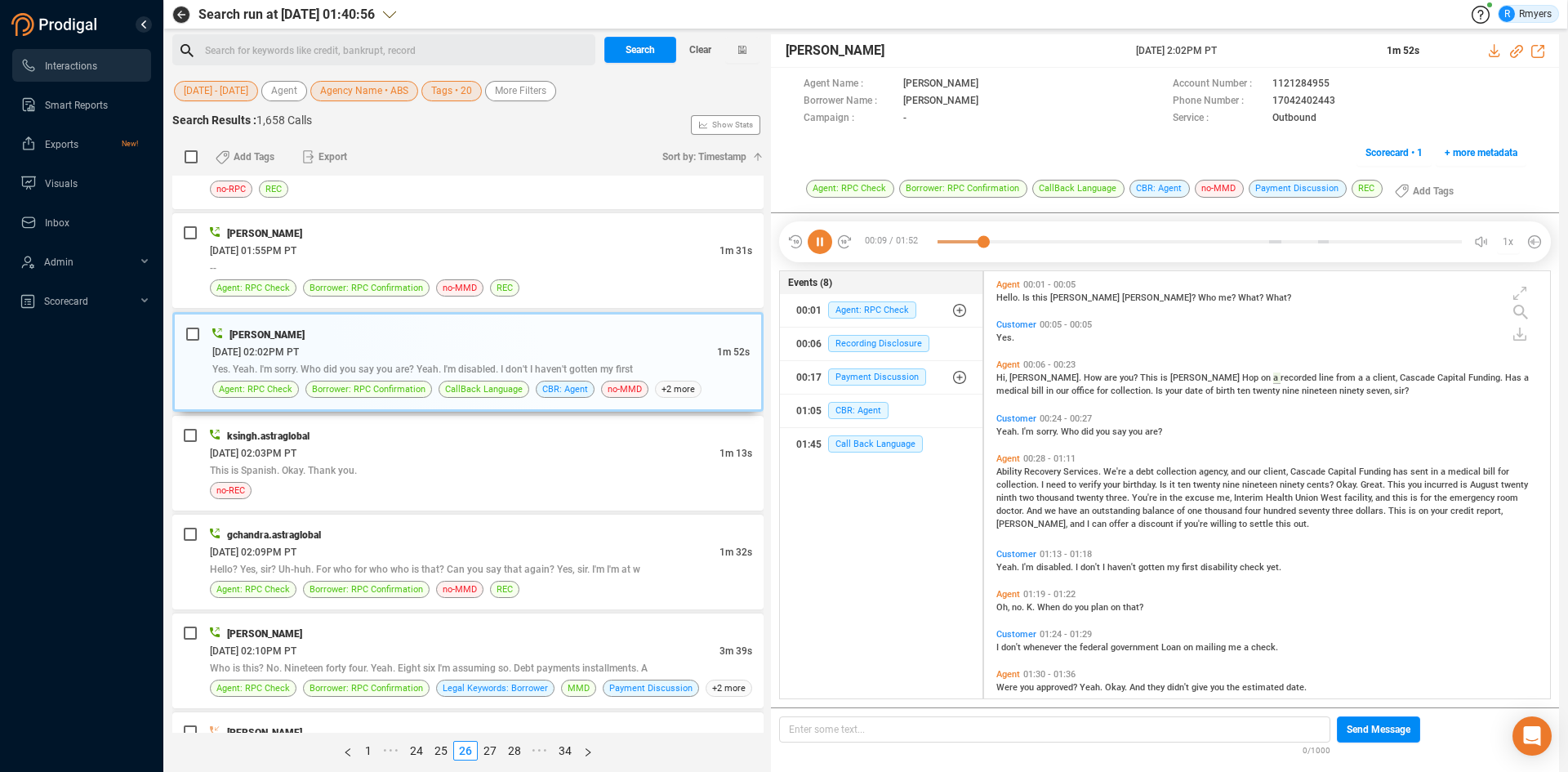
drag, startPoint x: 1135, startPoint y: 55, endPoint x: 1257, endPoint y: 50, distance: 122.1
click at [1260, 50] on div "Katie Hopkins 24 Jun 2025 @ 2:02PM PT 1m 52s" at bounding box center [1164, 51] width 788 height 33
copy span "24 Jun 2025 @ 2:02PM PT"
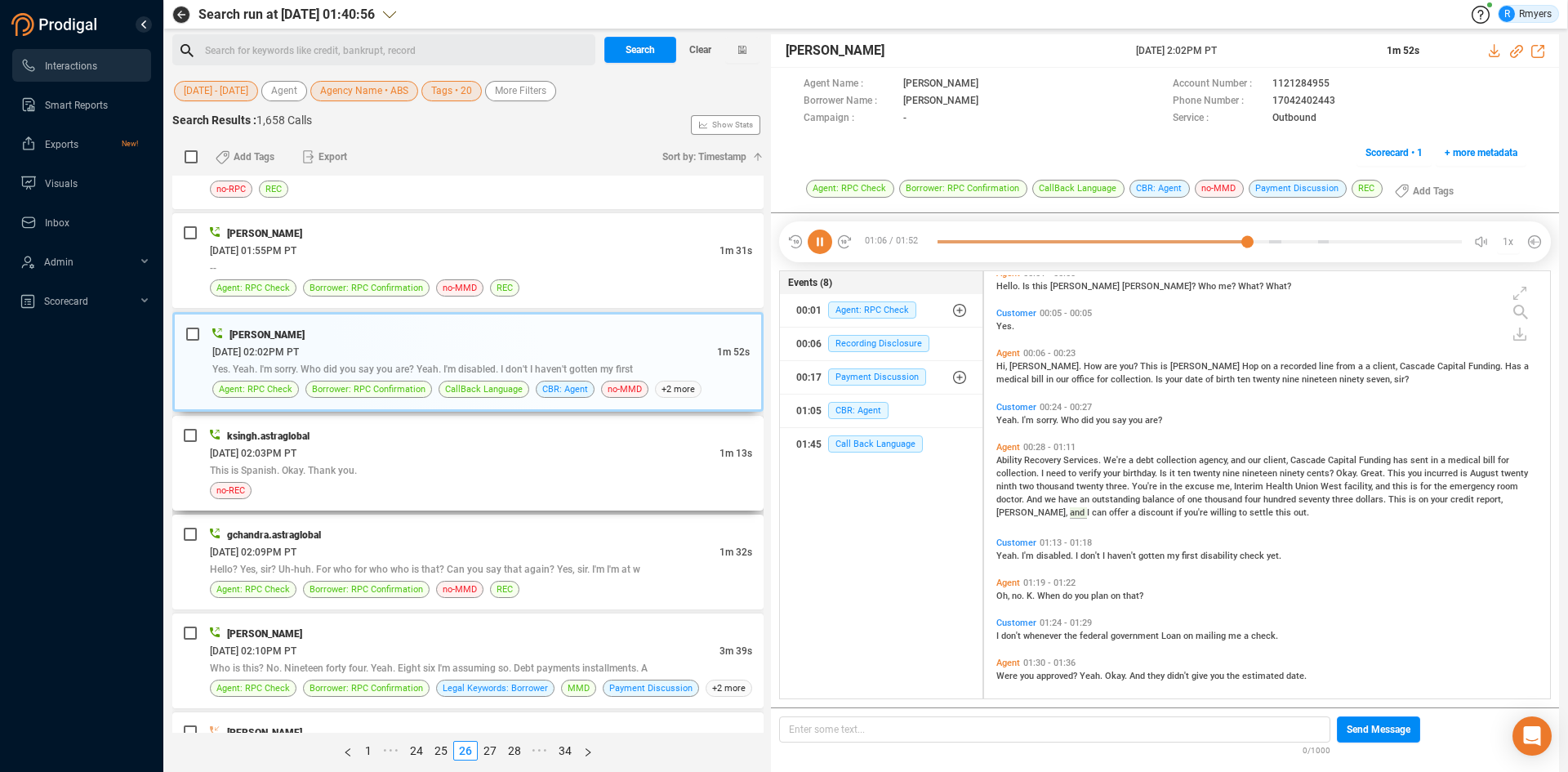
click at [390, 460] on div "06/24/2025 @ 02:03PM PT" at bounding box center [464, 453] width 509 height 17
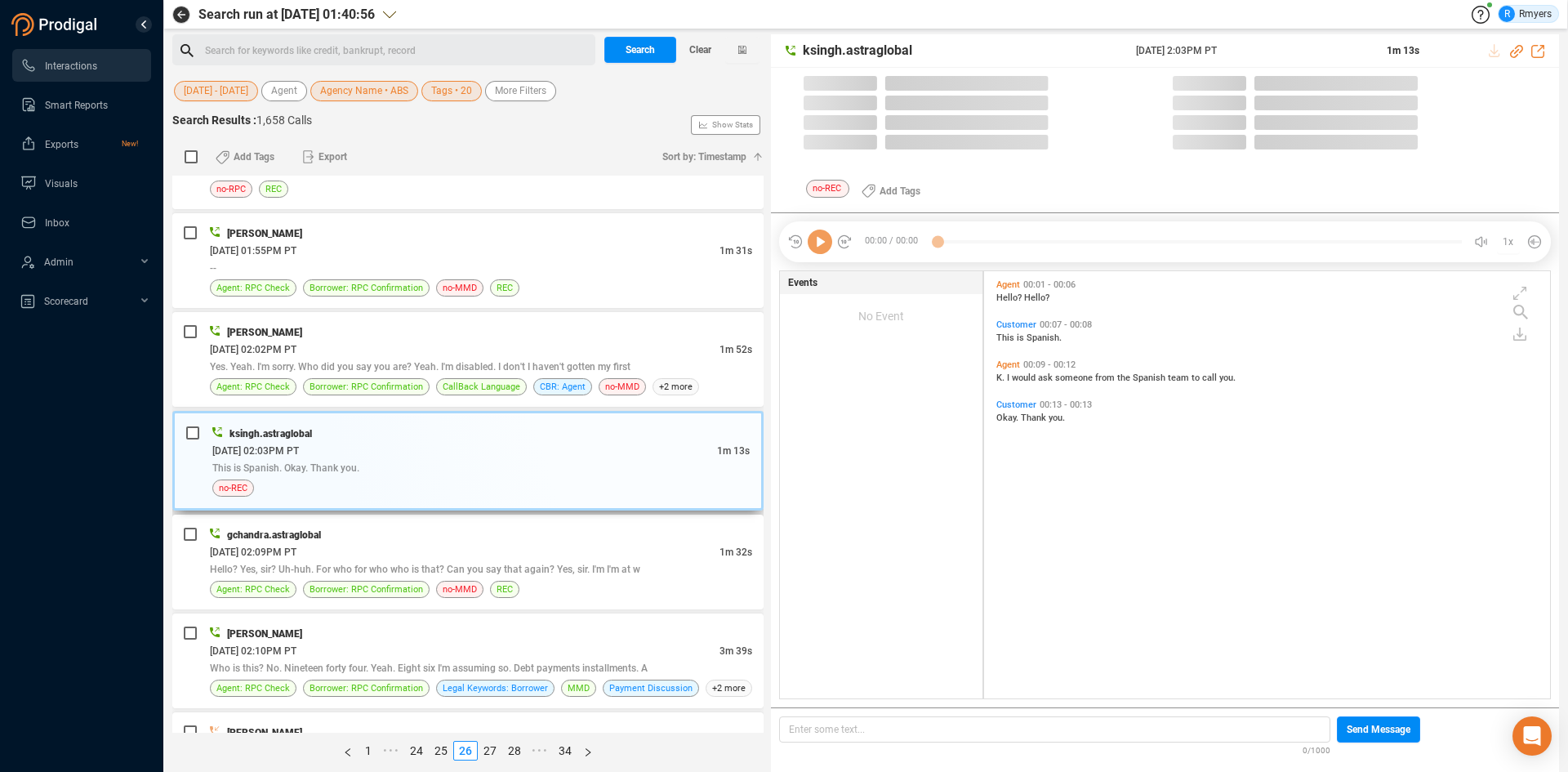
scroll to position [423, 558]
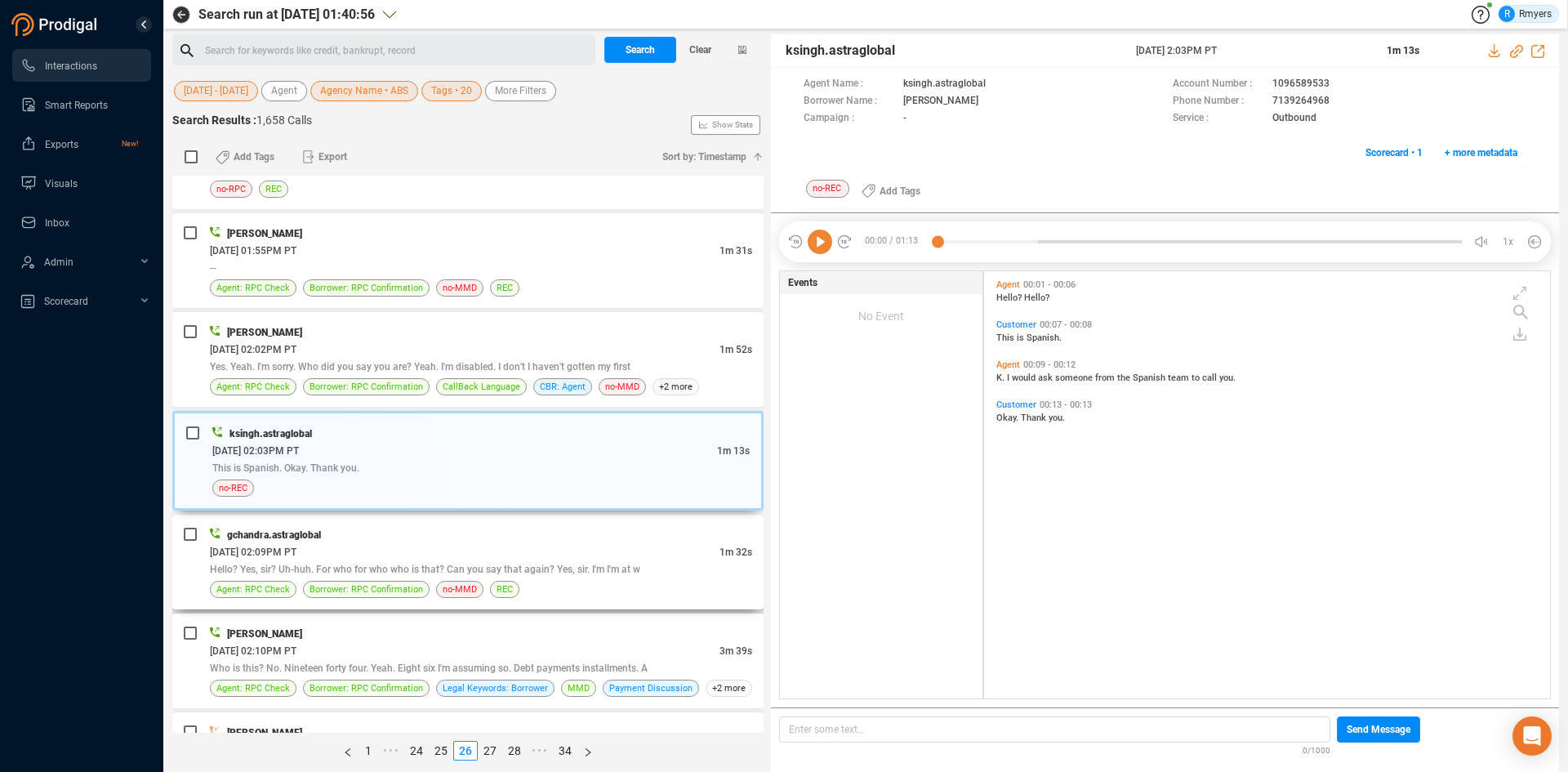
click at [452, 534] on div "gchandra.astraglobal" at bounding box center [481, 534] width 542 height 17
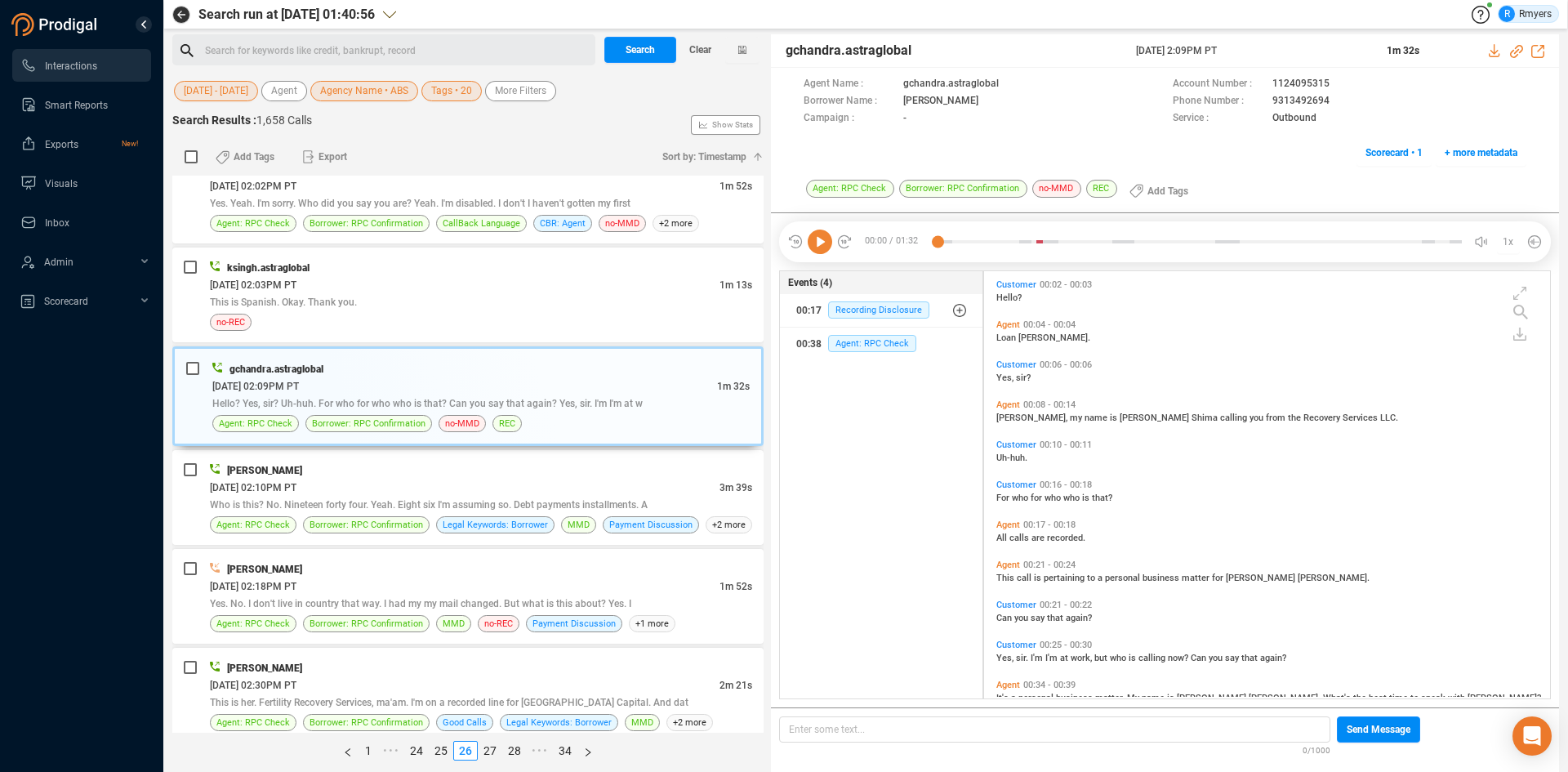
click at [820, 245] on icon at bounding box center [819, 241] width 24 height 24
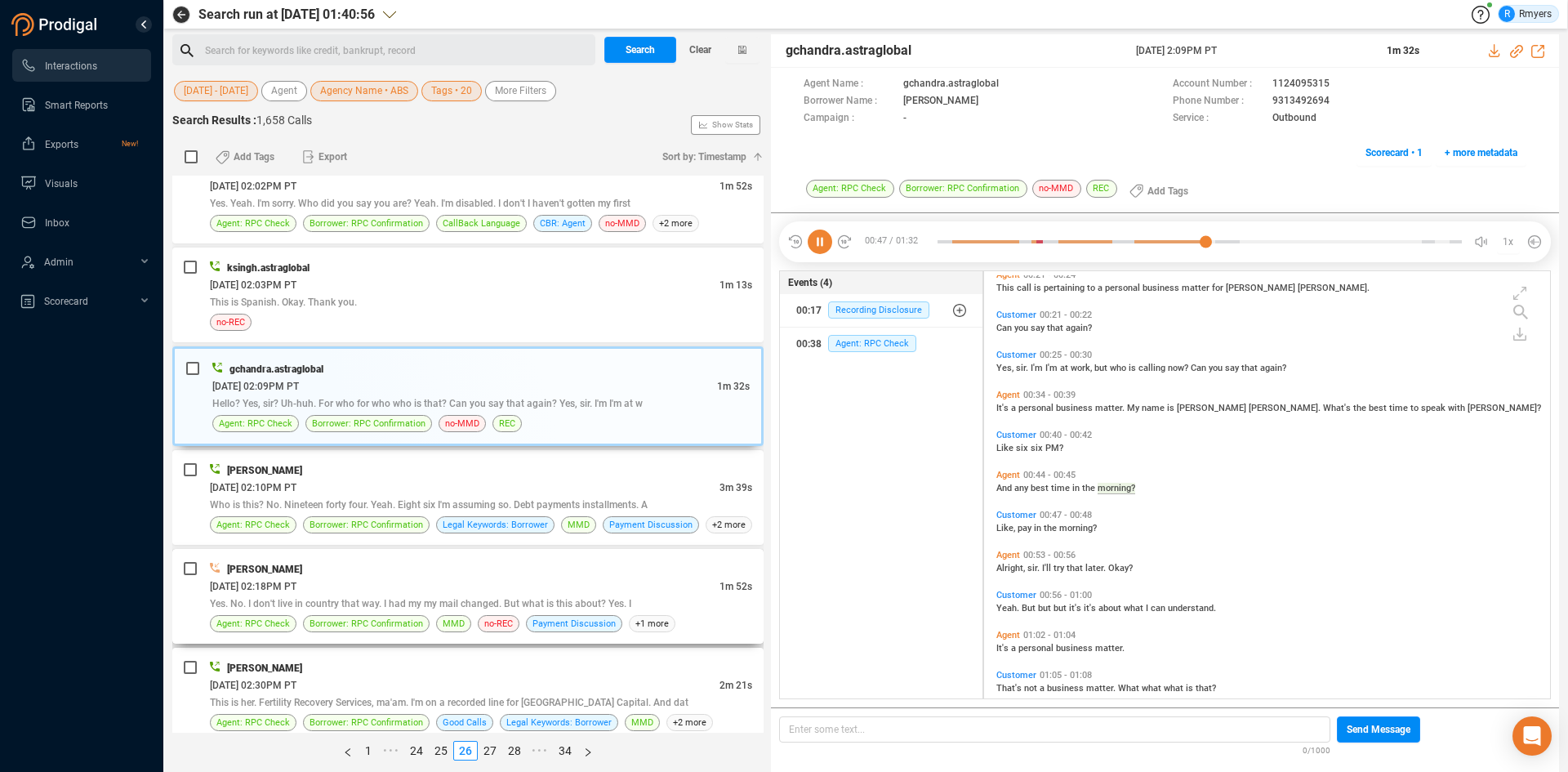
scroll to position [330, 0]
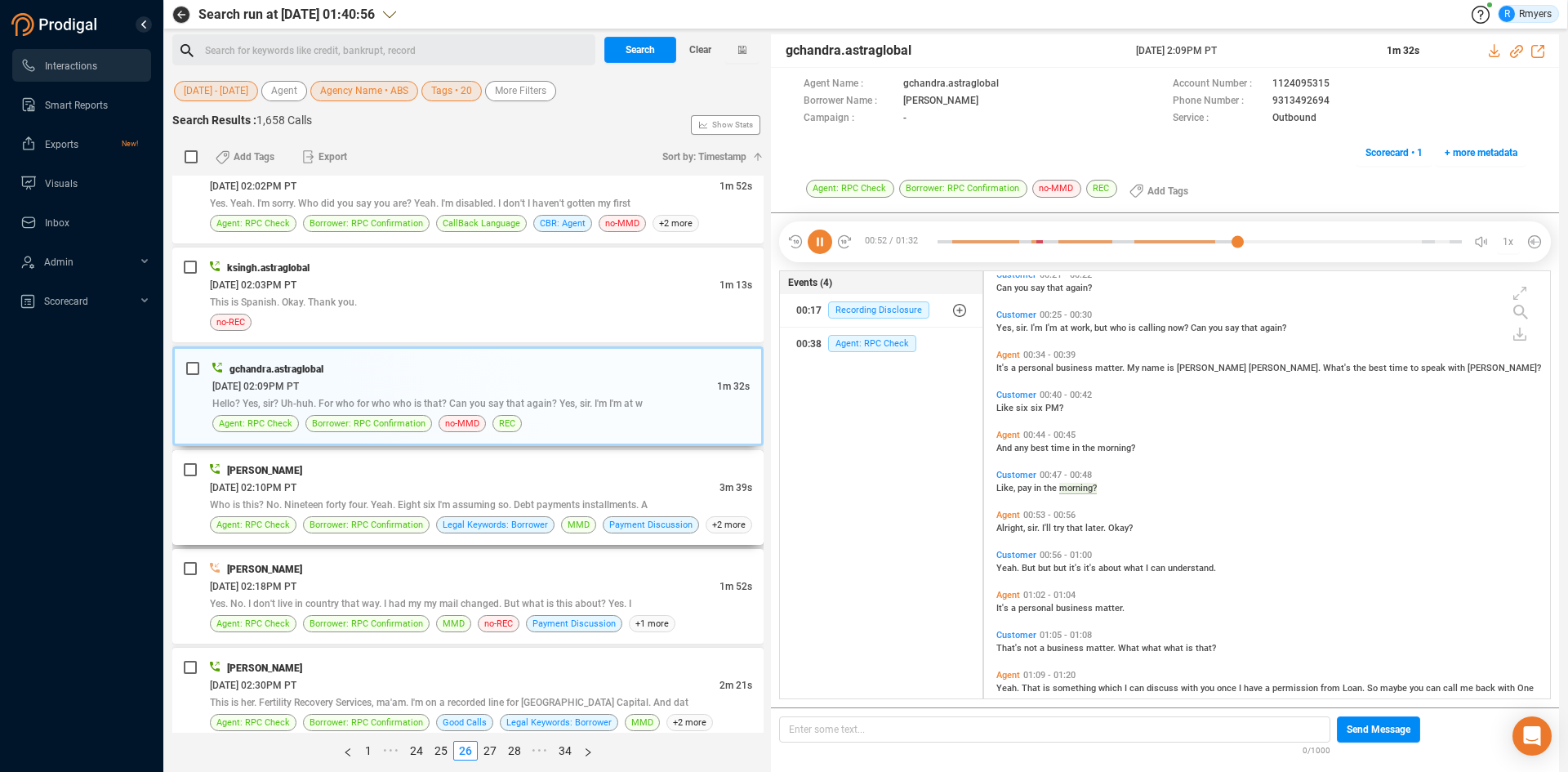
click at [418, 475] on div "[PERSON_NAME]" at bounding box center [481, 470] width 542 height 17
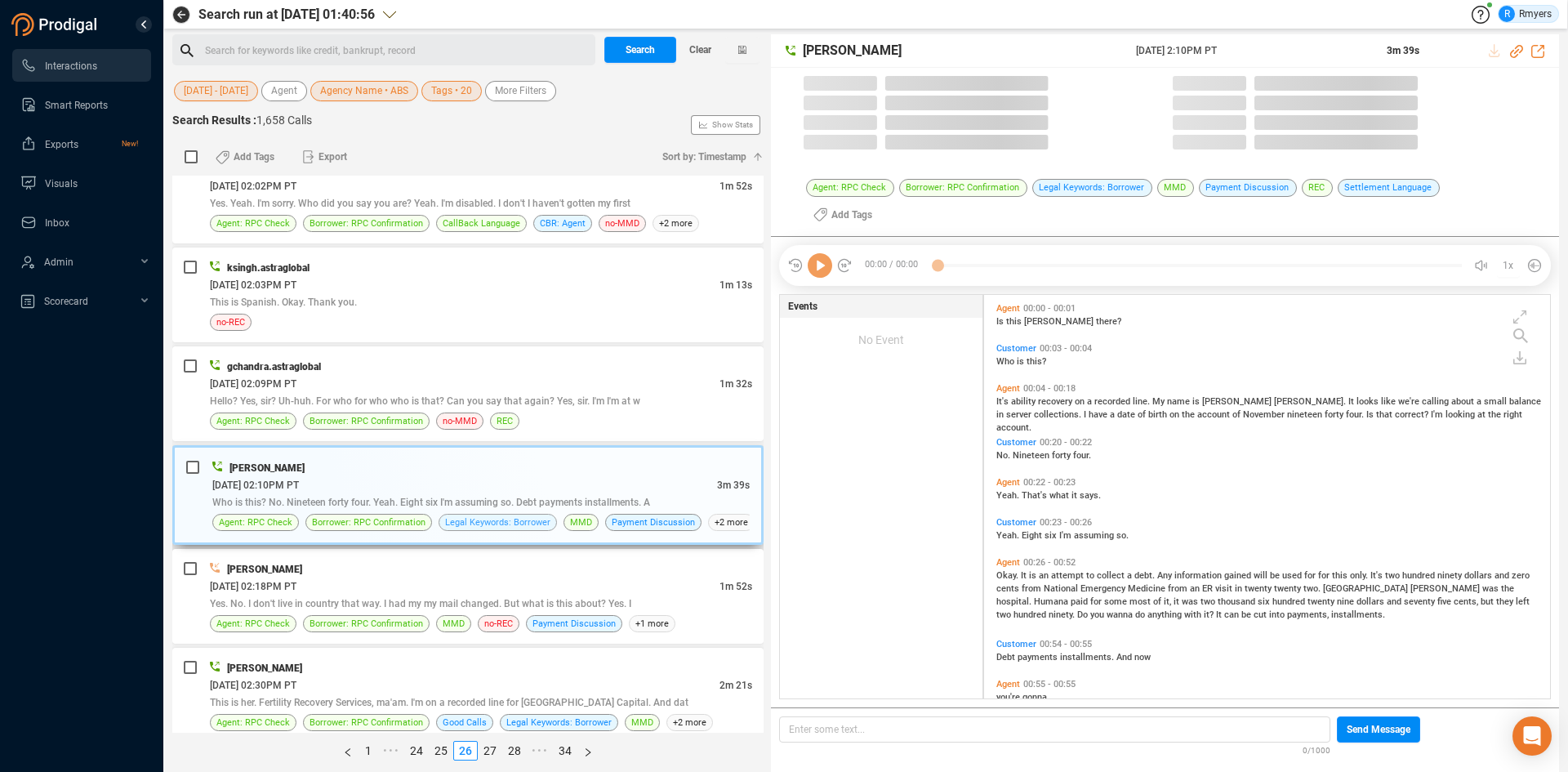
scroll to position [423, 558]
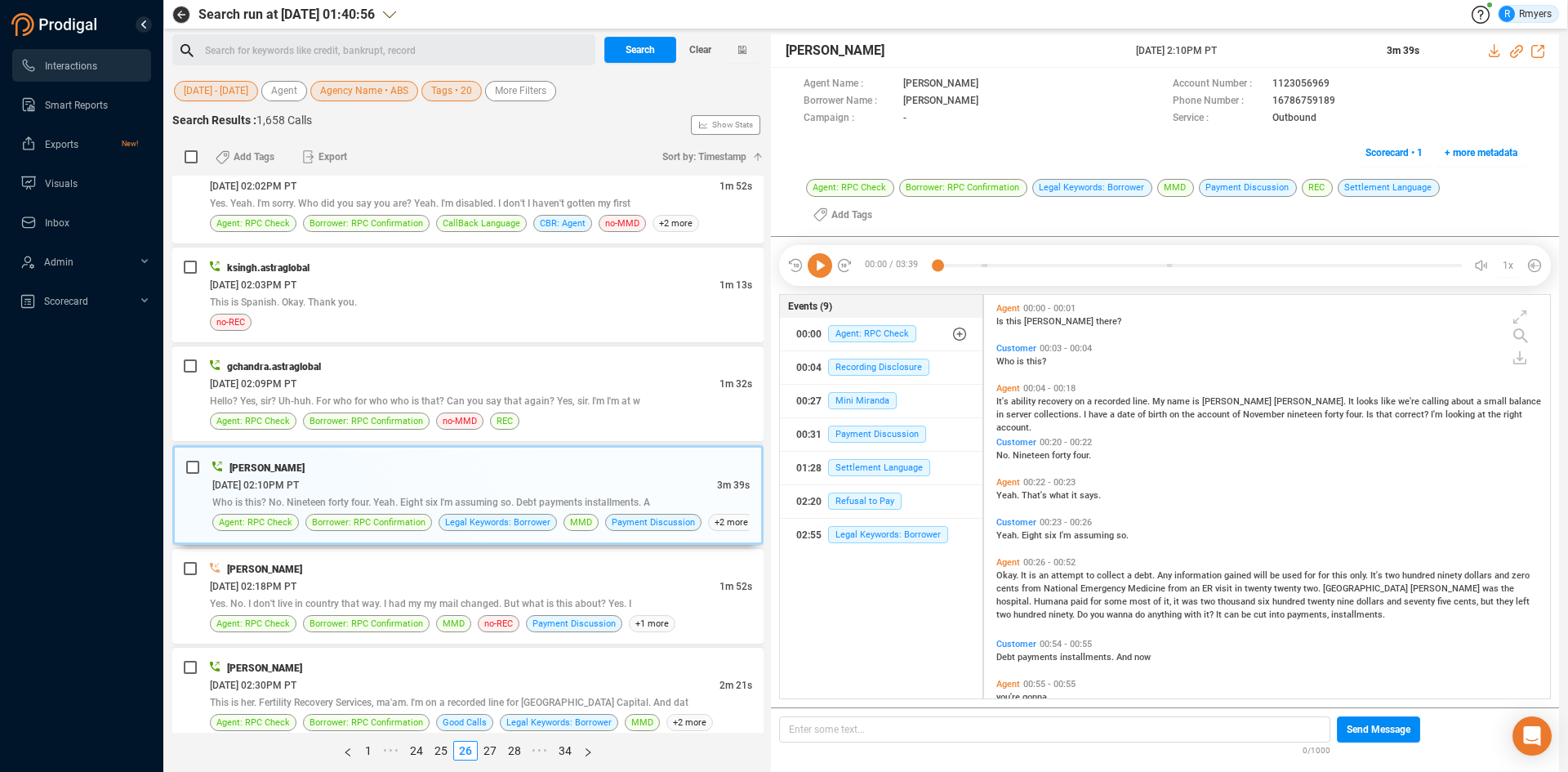
click at [818, 253] on icon at bounding box center [819, 265] width 24 height 24
click at [1516, 51] on icon at bounding box center [1516, 51] width 13 height 13
drag, startPoint x: 1150, startPoint y: 51, endPoint x: 1238, endPoint y: 50, distance: 88.0
click at [1252, 51] on div "Joe McAndrew 24 Jun 2025 @ 2:10PM PT 3m 39s" at bounding box center [1164, 51] width 788 height 33
copy div "24 Jun 2025 @ 2:10PM PT"
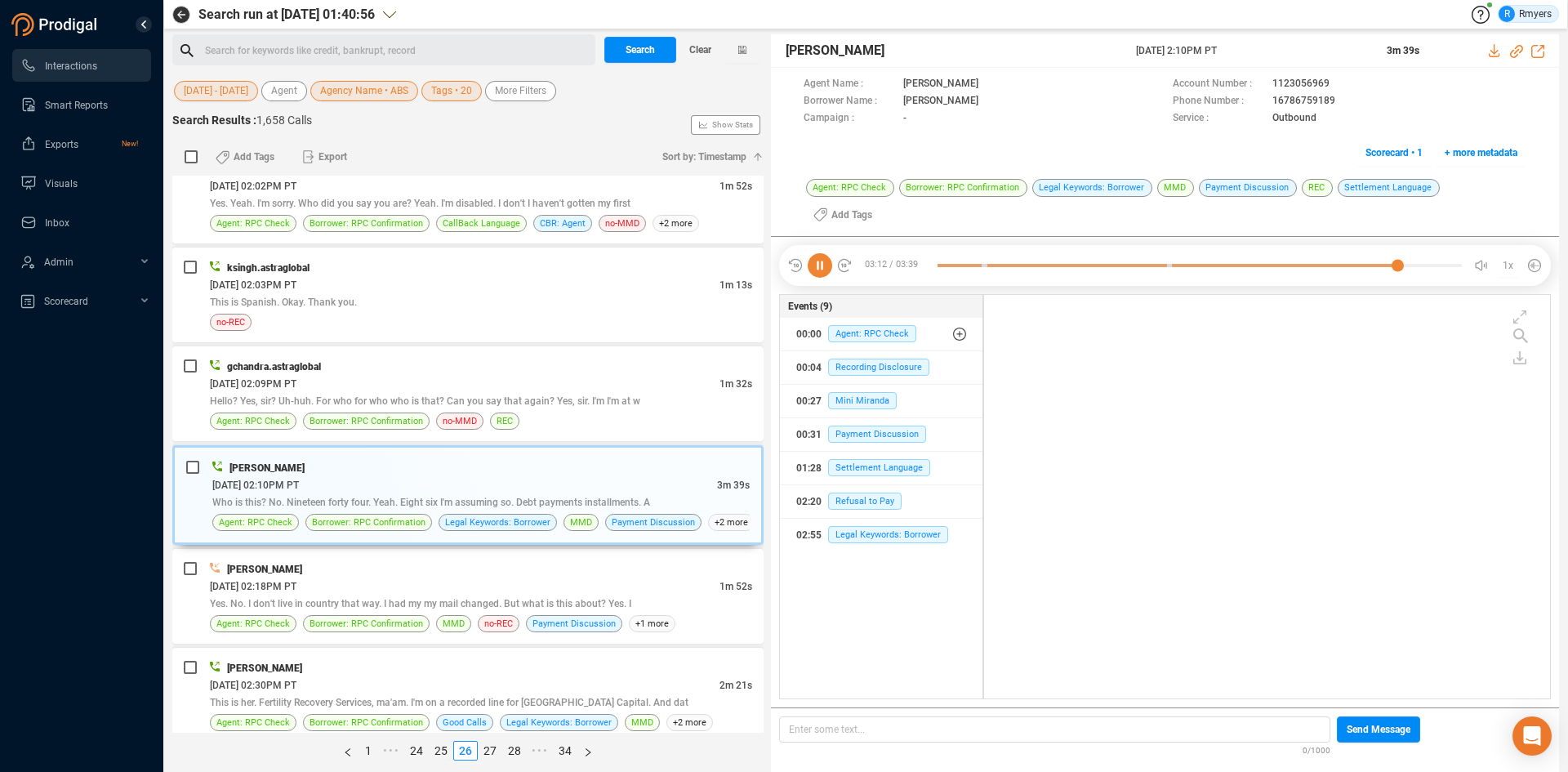
scroll to position [1064, 0]
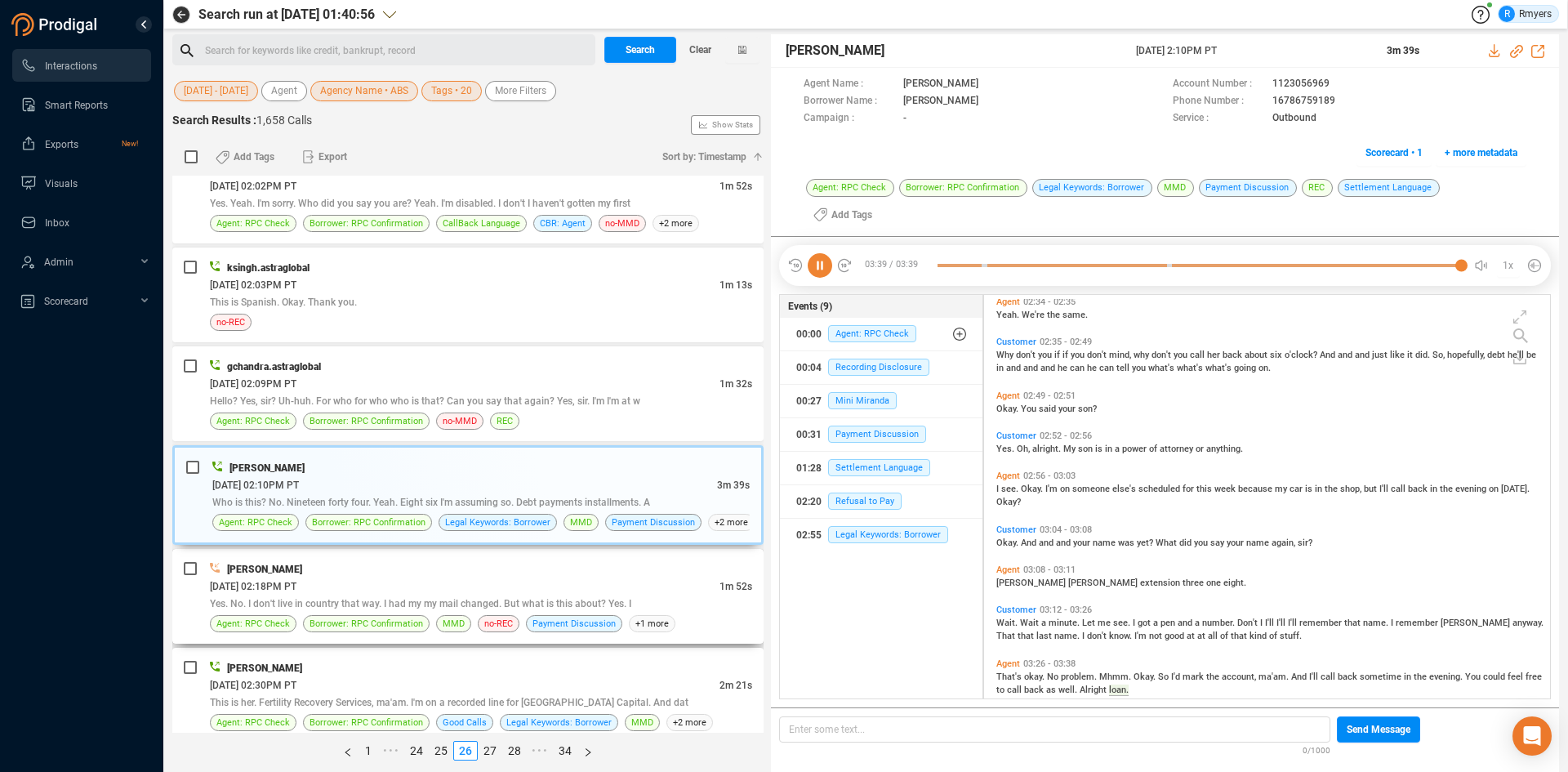
click at [378, 588] on div "06/24/2025 @ 02:18PM PT" at bounding box center [464, 585] width 509 height 17
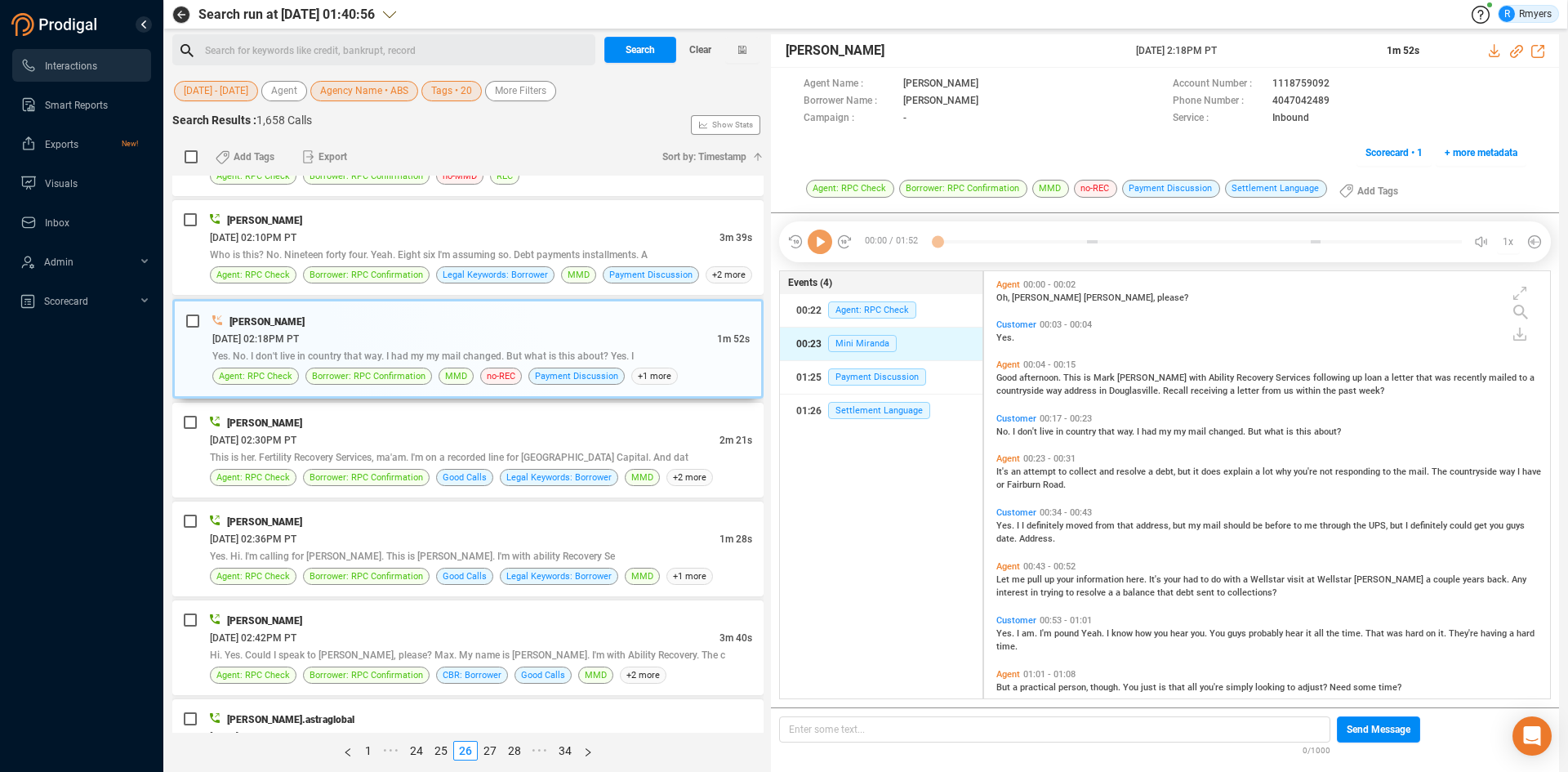
scroll to position [423, 558]
click at [825, 241] on icon at bounding box center [819, 241] width 24 height 24
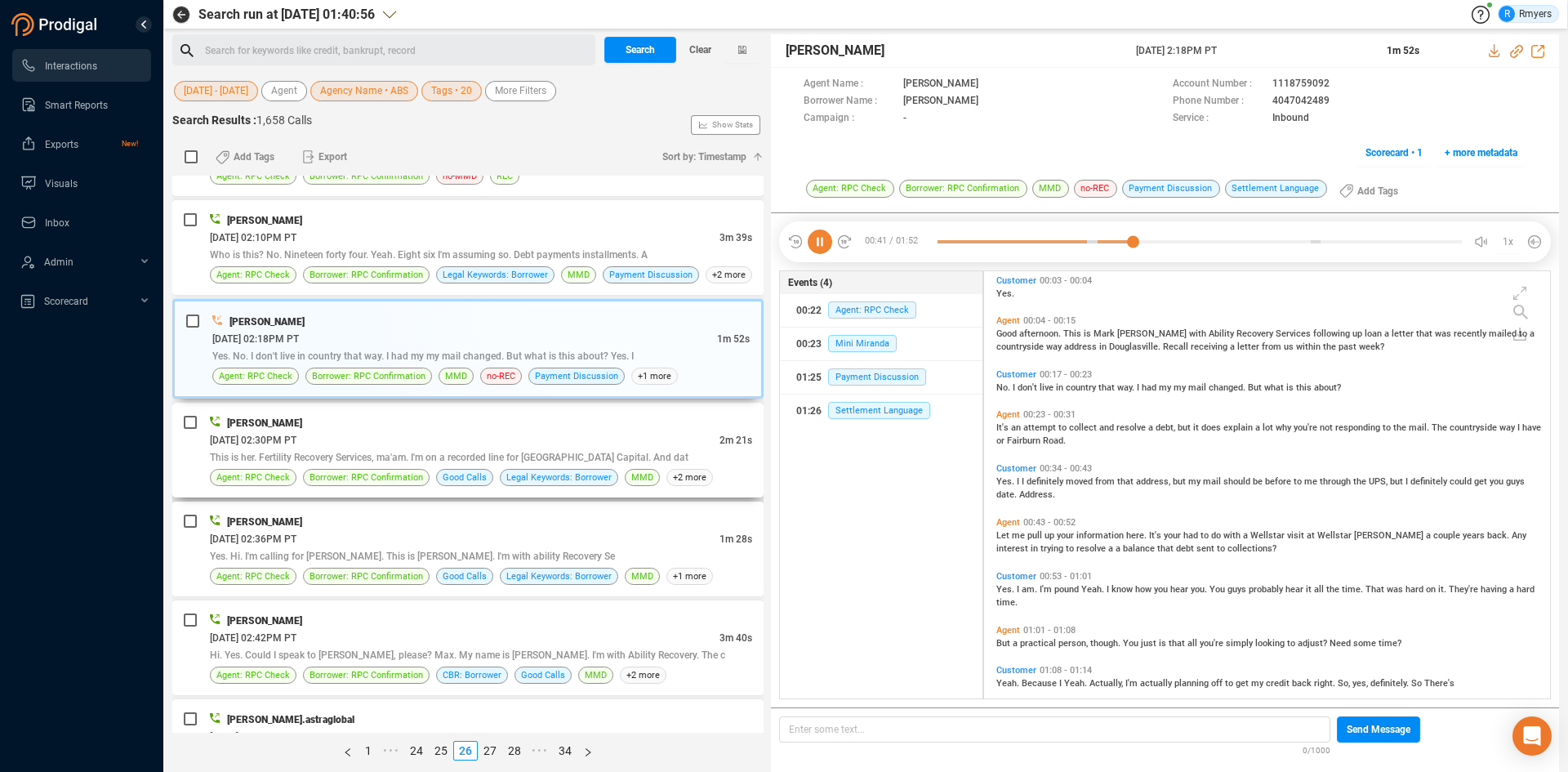
click at [614, 420] on div "[PERSON_NAME]" at bounding box center [481, 422] width 542 height 17
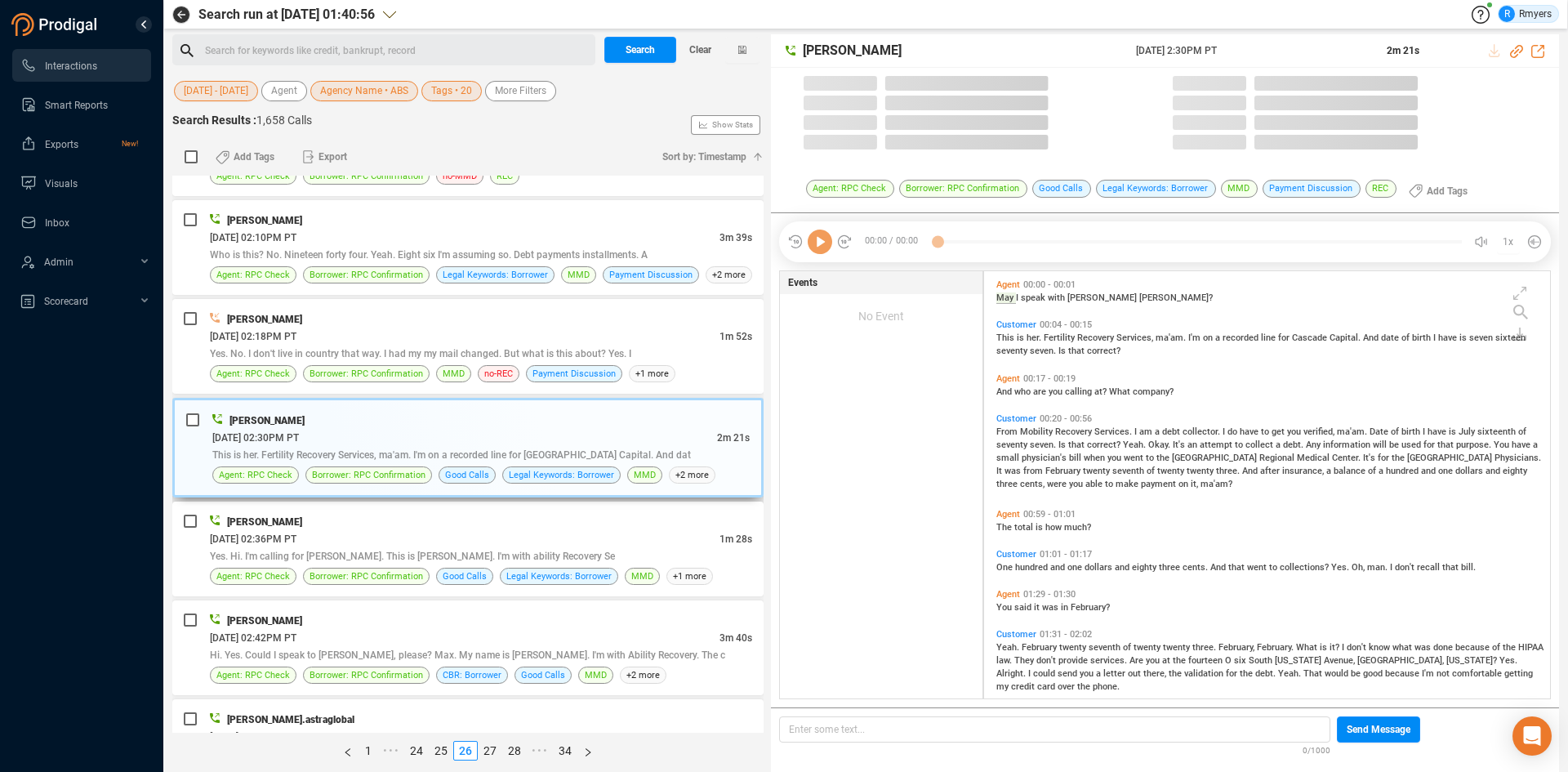
scroll to position [423, 558]
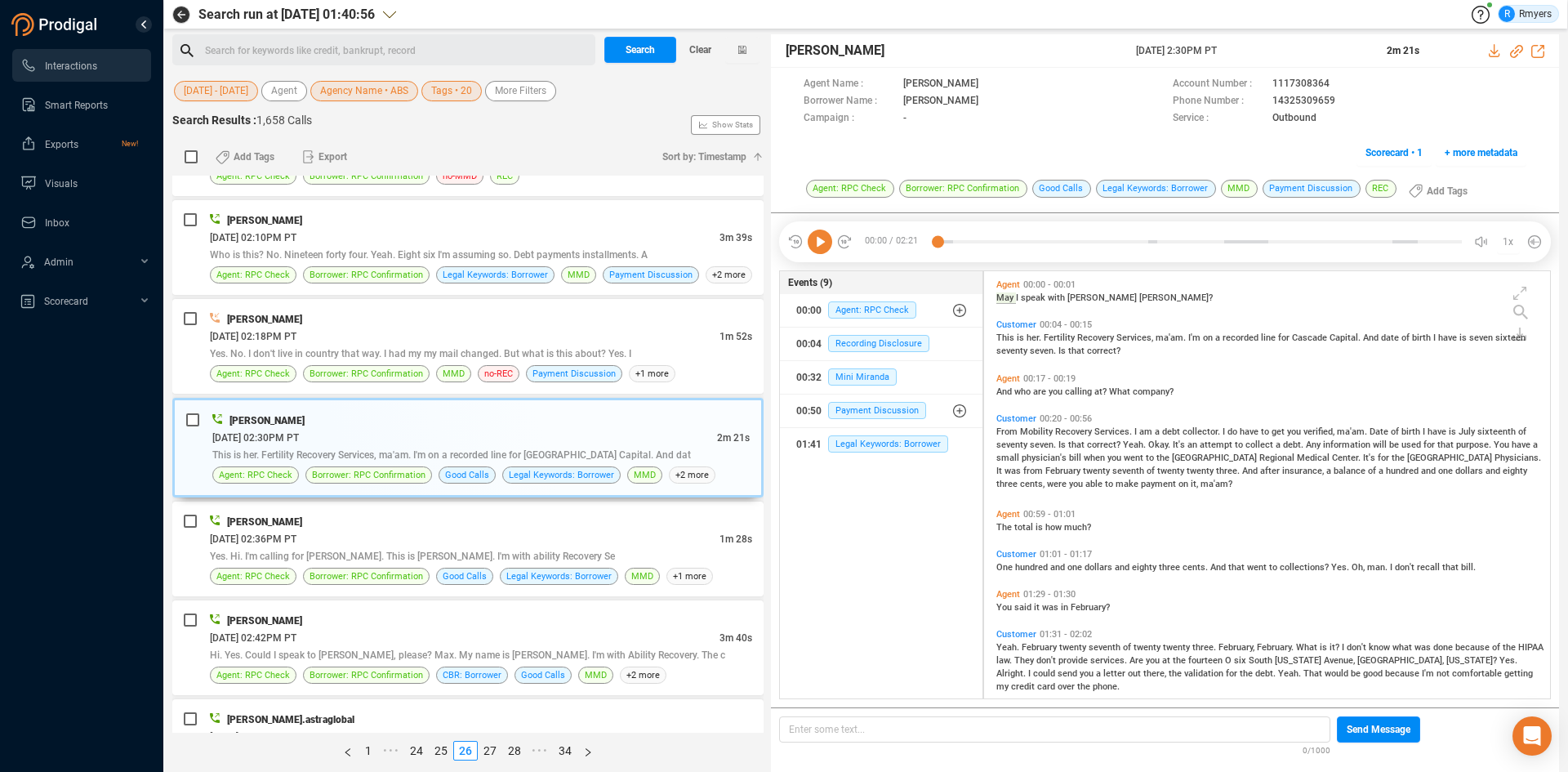
click at [825, 238] on icon at bounding box center [819, 241] width 24 height 24
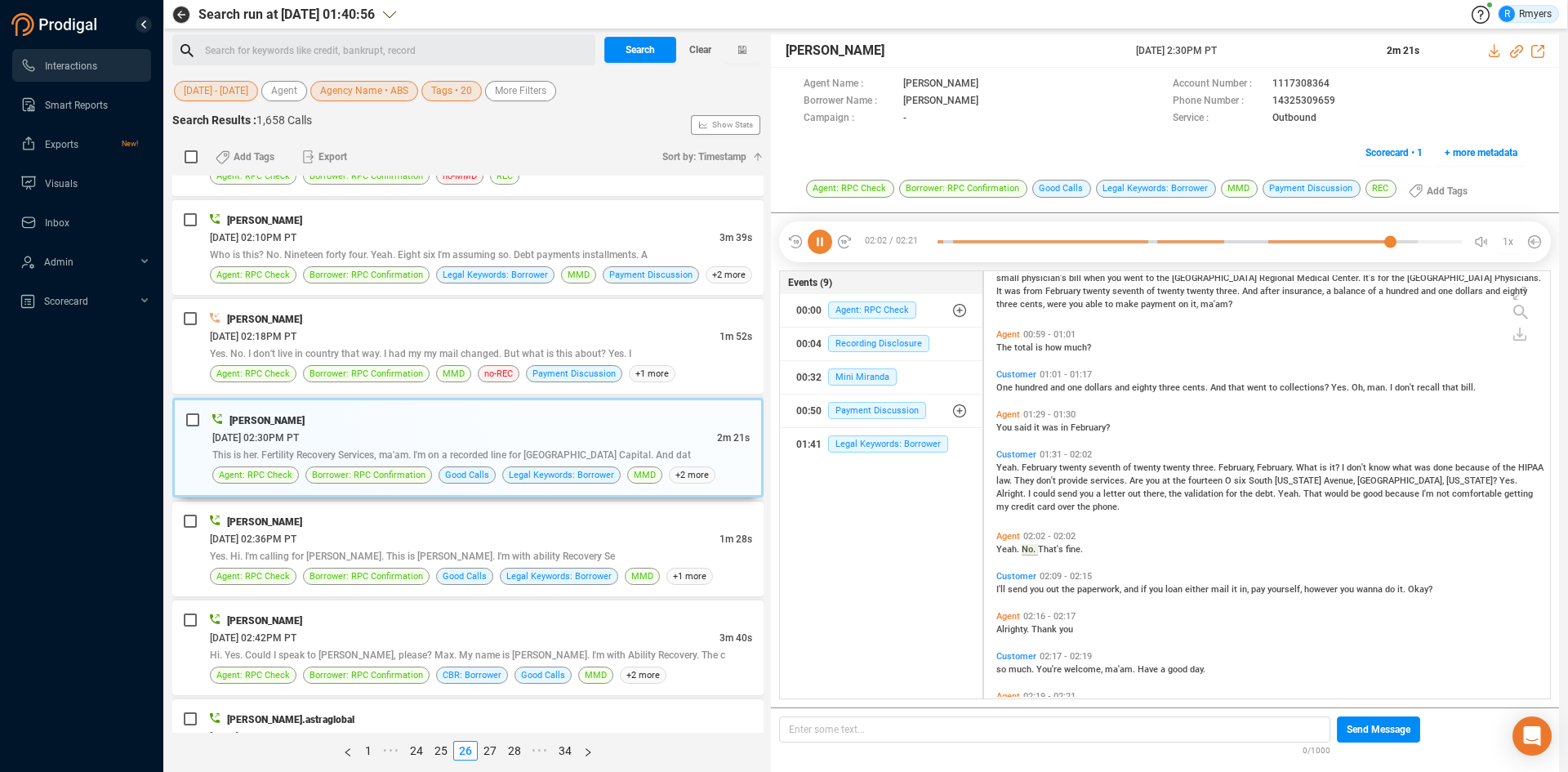
scroll to position [222, 0]
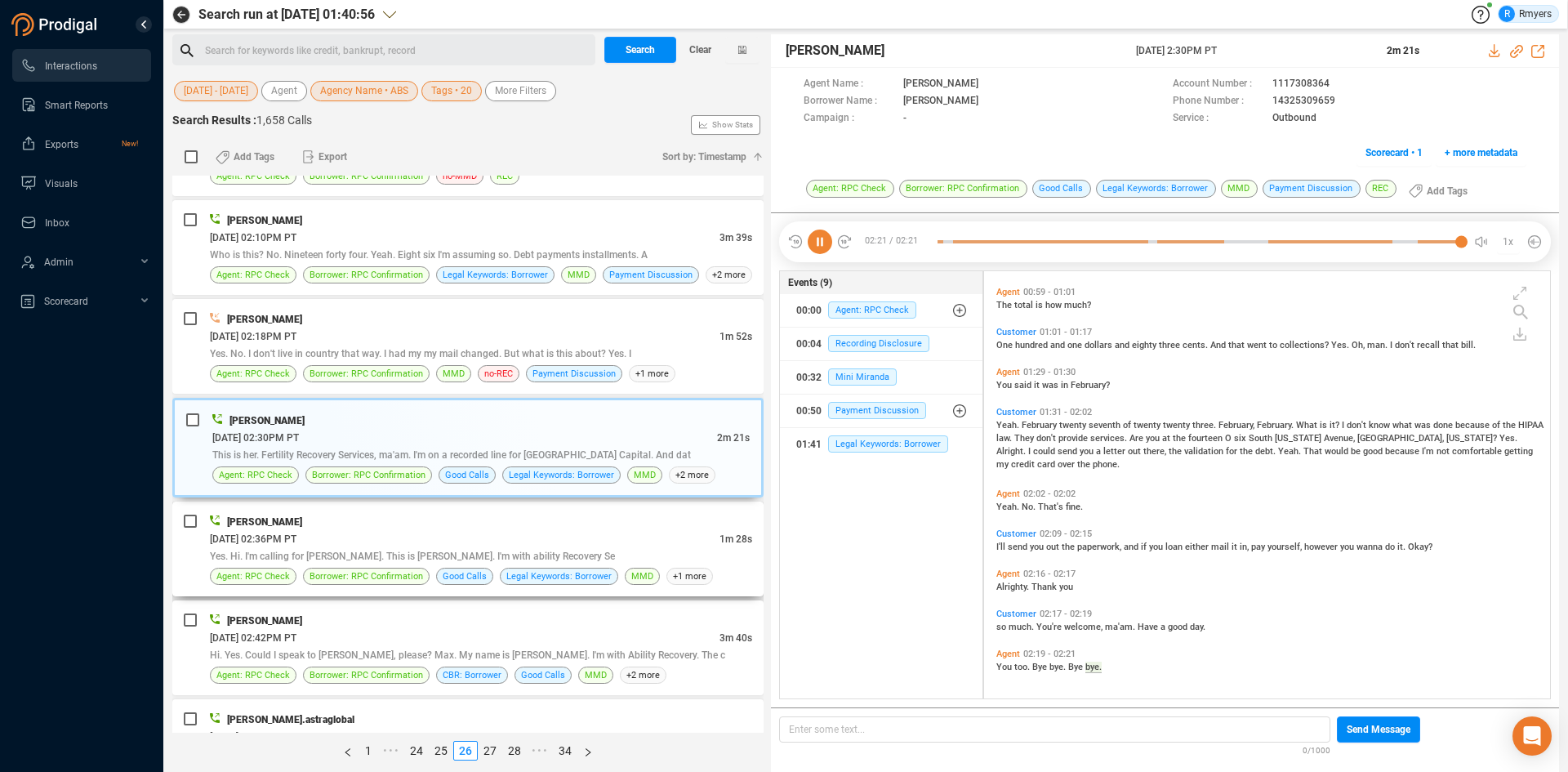
click at [485, 536] on div "06/24/2025 @ 02:36PM PT" at bounding box center [464, 538] width 509 height 17
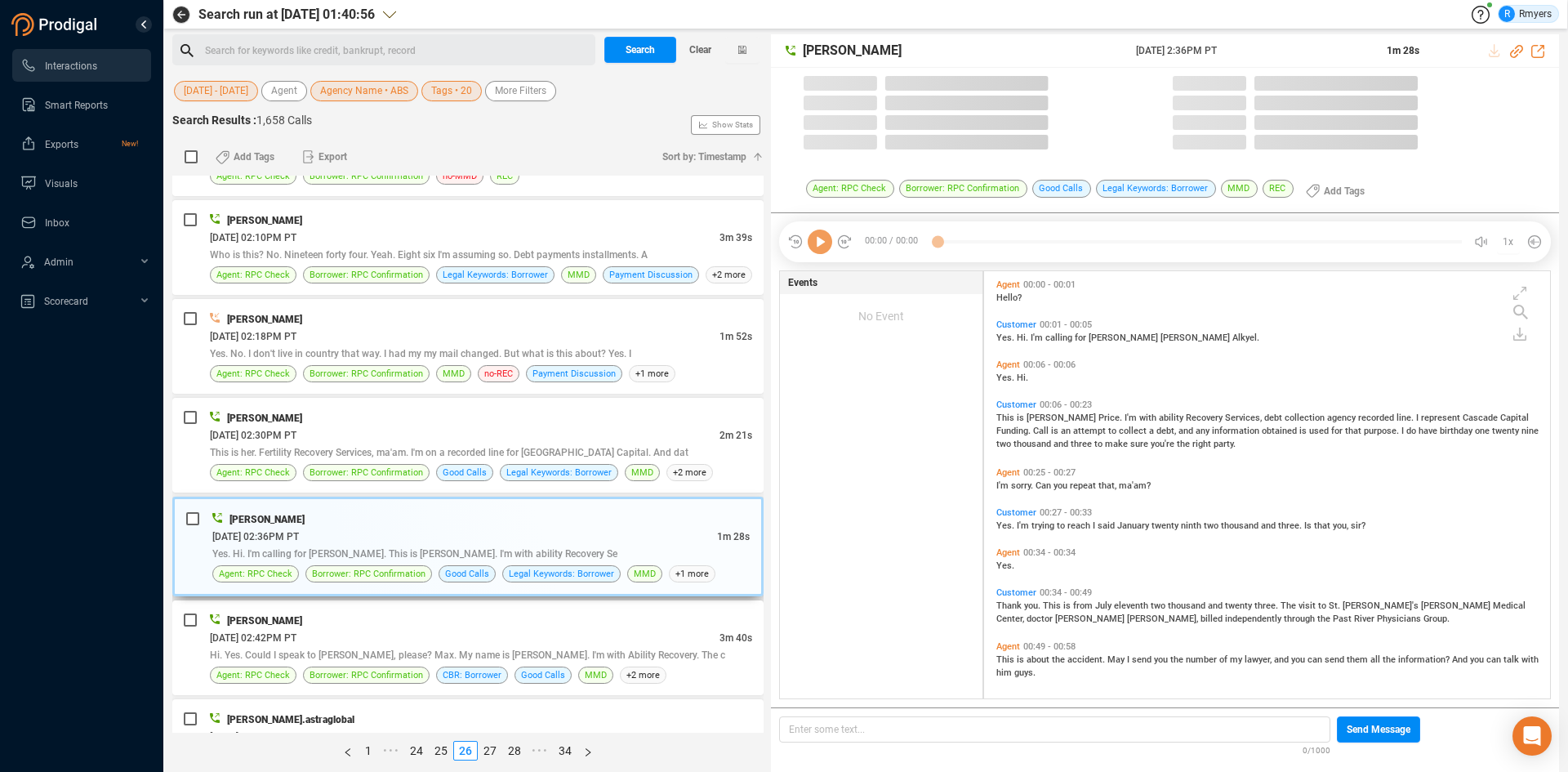
scroll to position [423, 558]
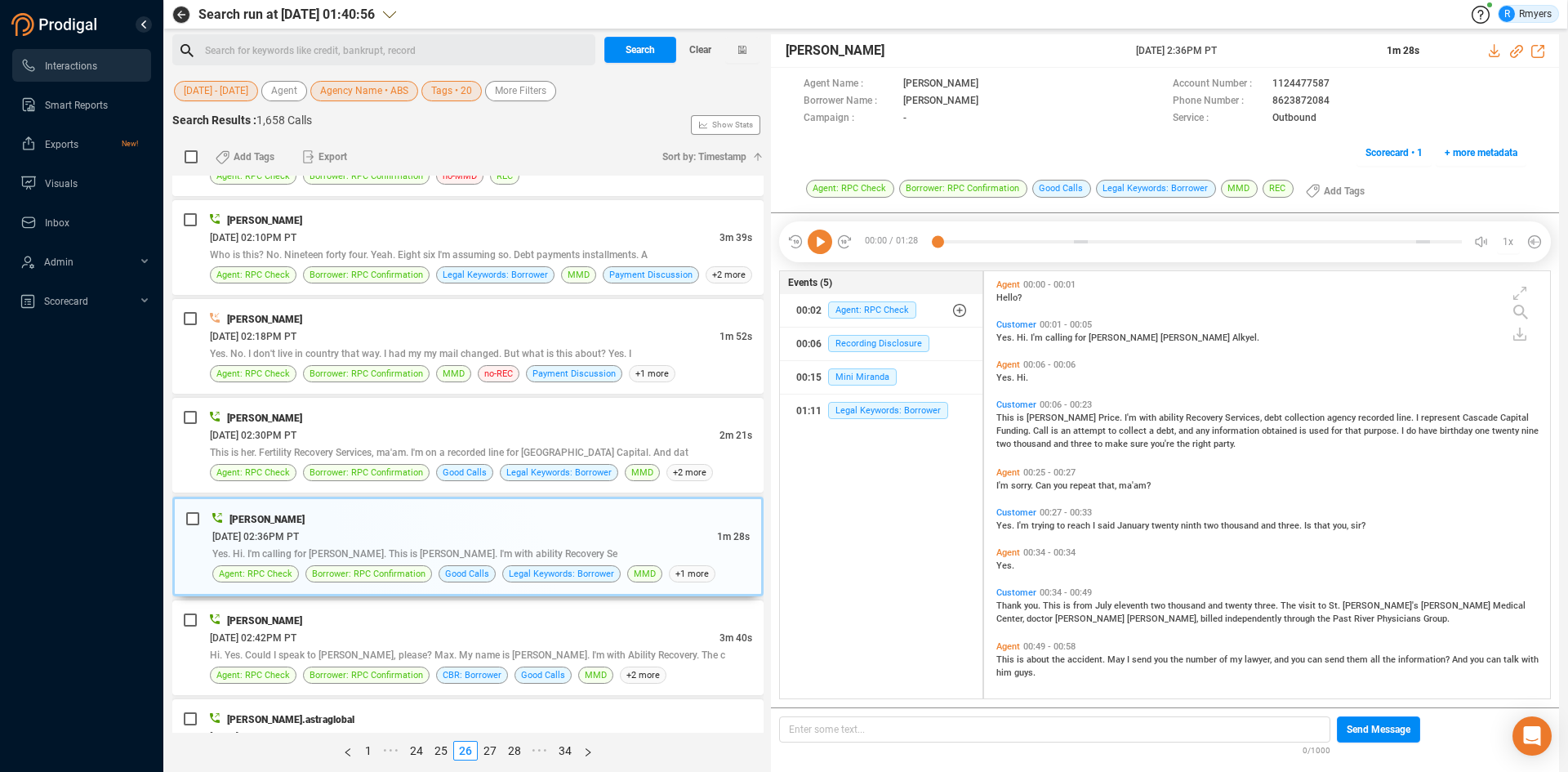
click at [824, 242] on icon at bounding box center [819, 241] width 24 height 24
click at [1515, 51] on icon at bounding box center [1516, 51] width 13 height 13
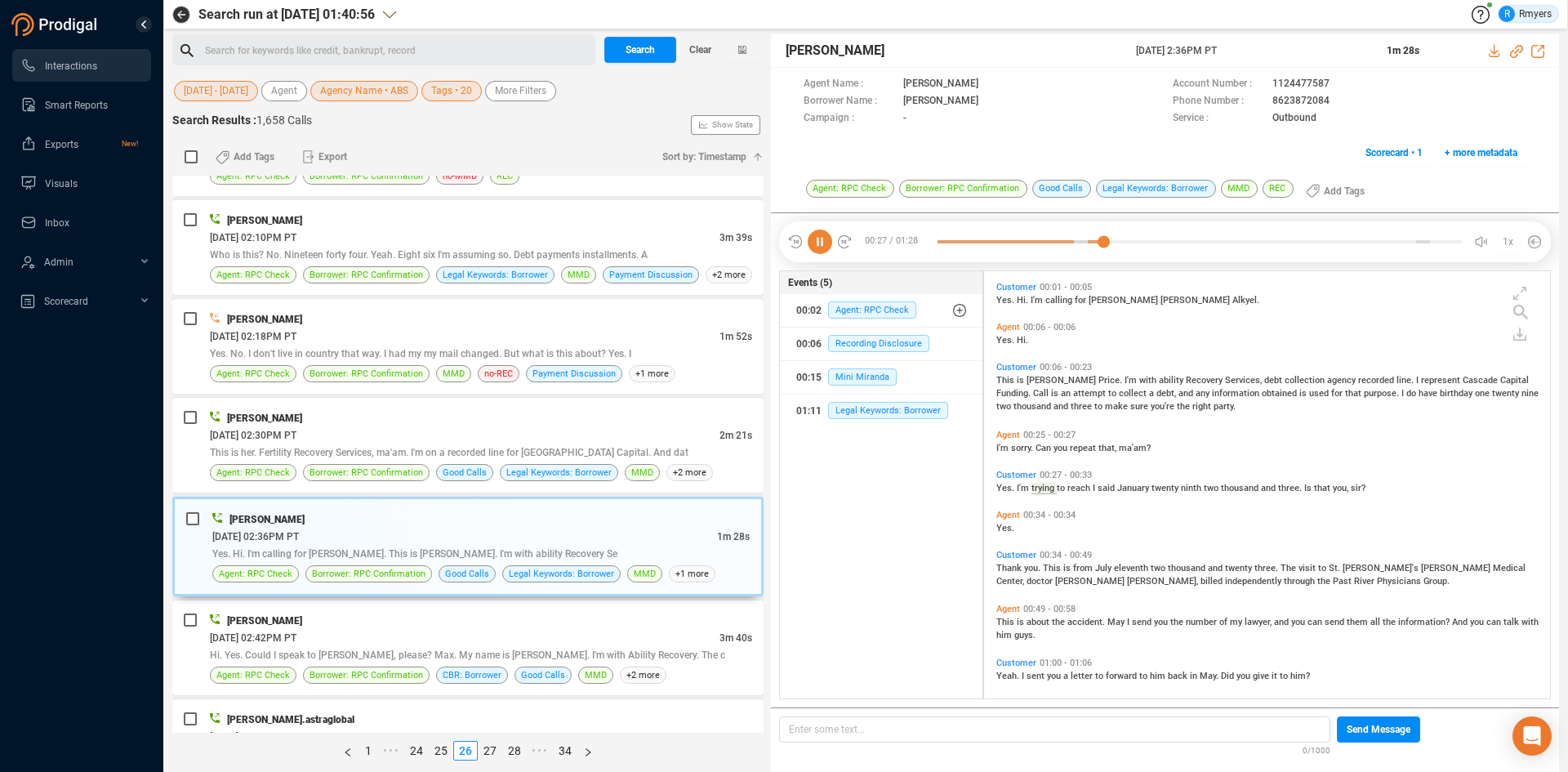
drag, startPoint x: 1116, startPoint y: 56, endPoint x: 1253, endPoint y: 49, distance: 137.2
click at [1256, 49] on div "Jennifer Price 24 Jun 2025 @ 2:36PM PT 1m 28s" at bounding box center [1164, 51] width 788 height 33
copy div "24 Jun 2025 @ 2:36PM PT"
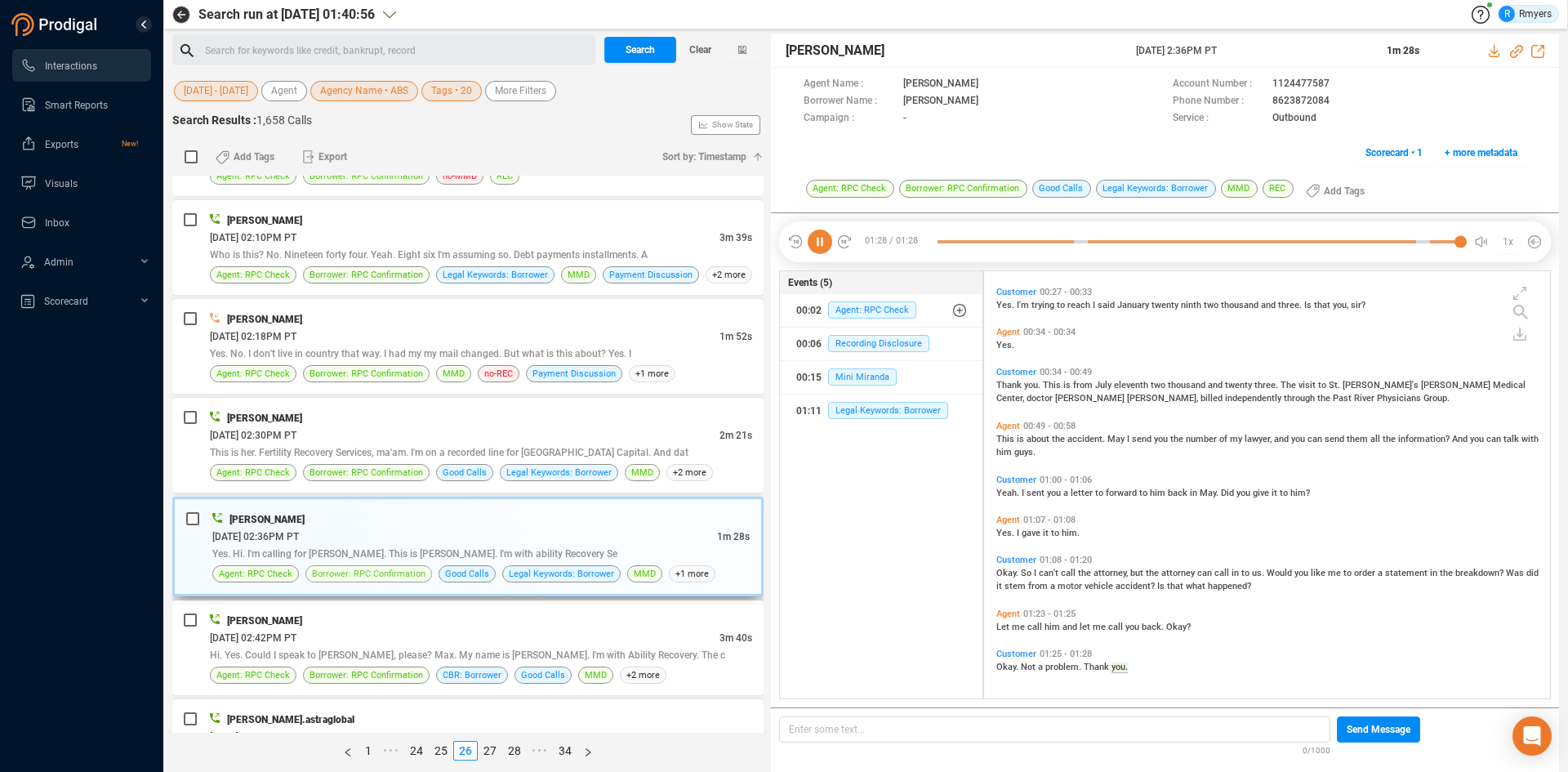
scroll to position [3184, 0]
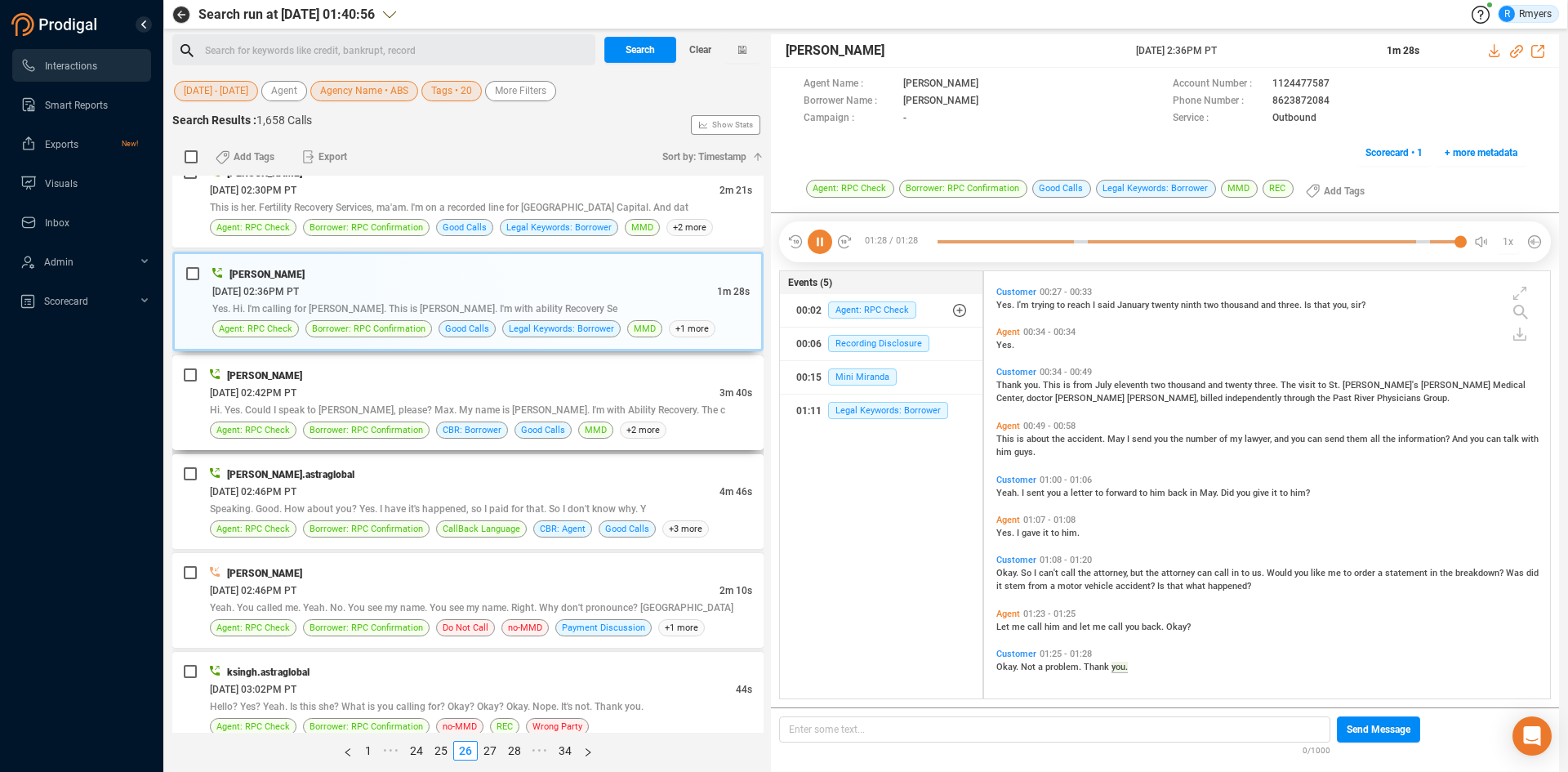
click at [347, 392] on div "06/24/2025 @ 02:42PM PT" at bounding box center [464, 392] width 509 height 17
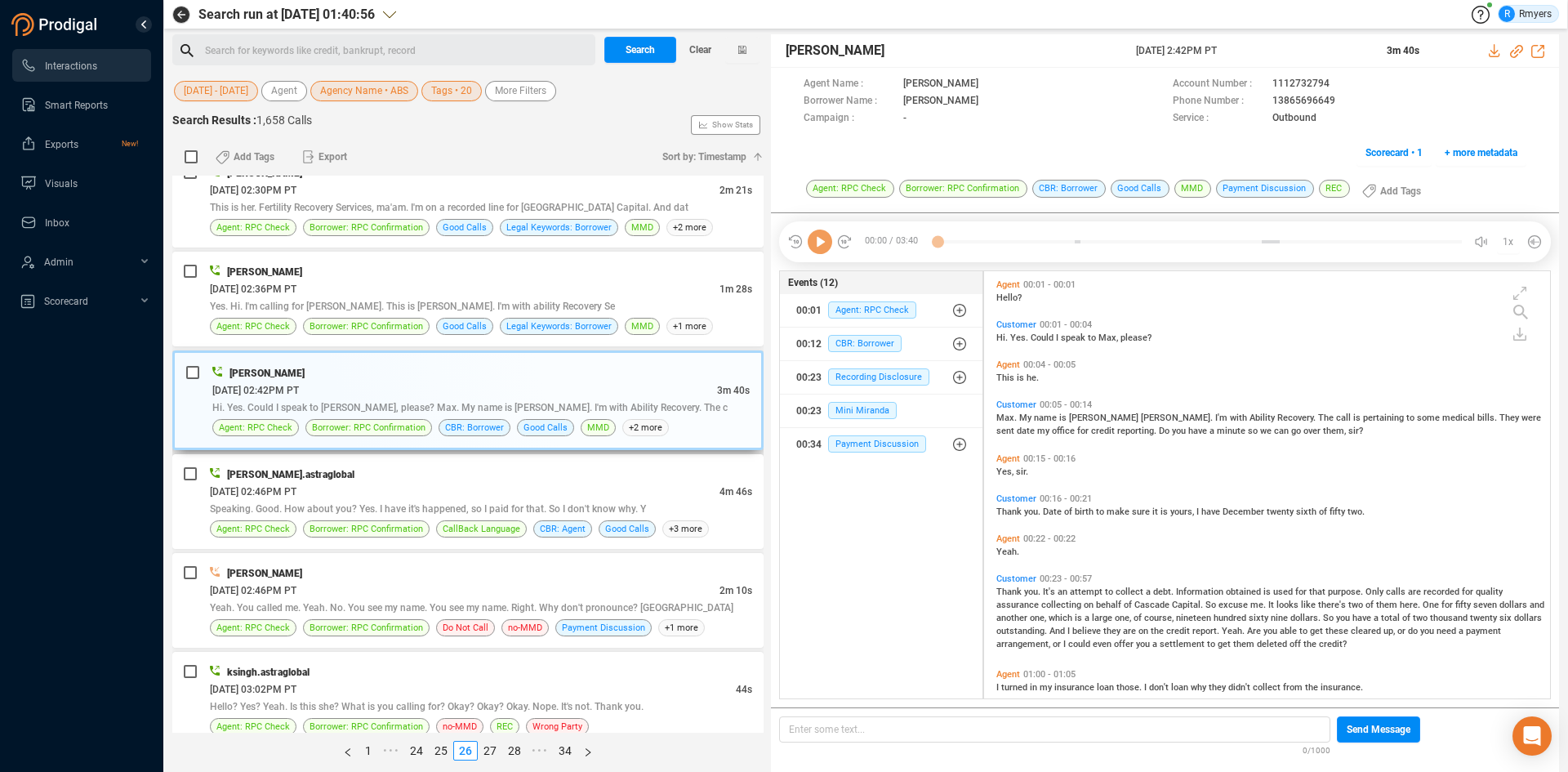
scroll to position [423, 558]
click at [815, 239] on icon at bounding box center [819, 241] width 24 height 24
click at [1515, 47] on icon at bounding box center [1516, 51] width 13 height 13
drag, startPoint x: 1125, startPoint y: 48, endPoint x: 1247, endPoint y: 51, distance: 122.0
click at [1260, 51] on div "John Tucker 24 Jun 2025 @ 2:42PM PT 3m 40s" at bounding box center [1164, 51] width 788 height 33
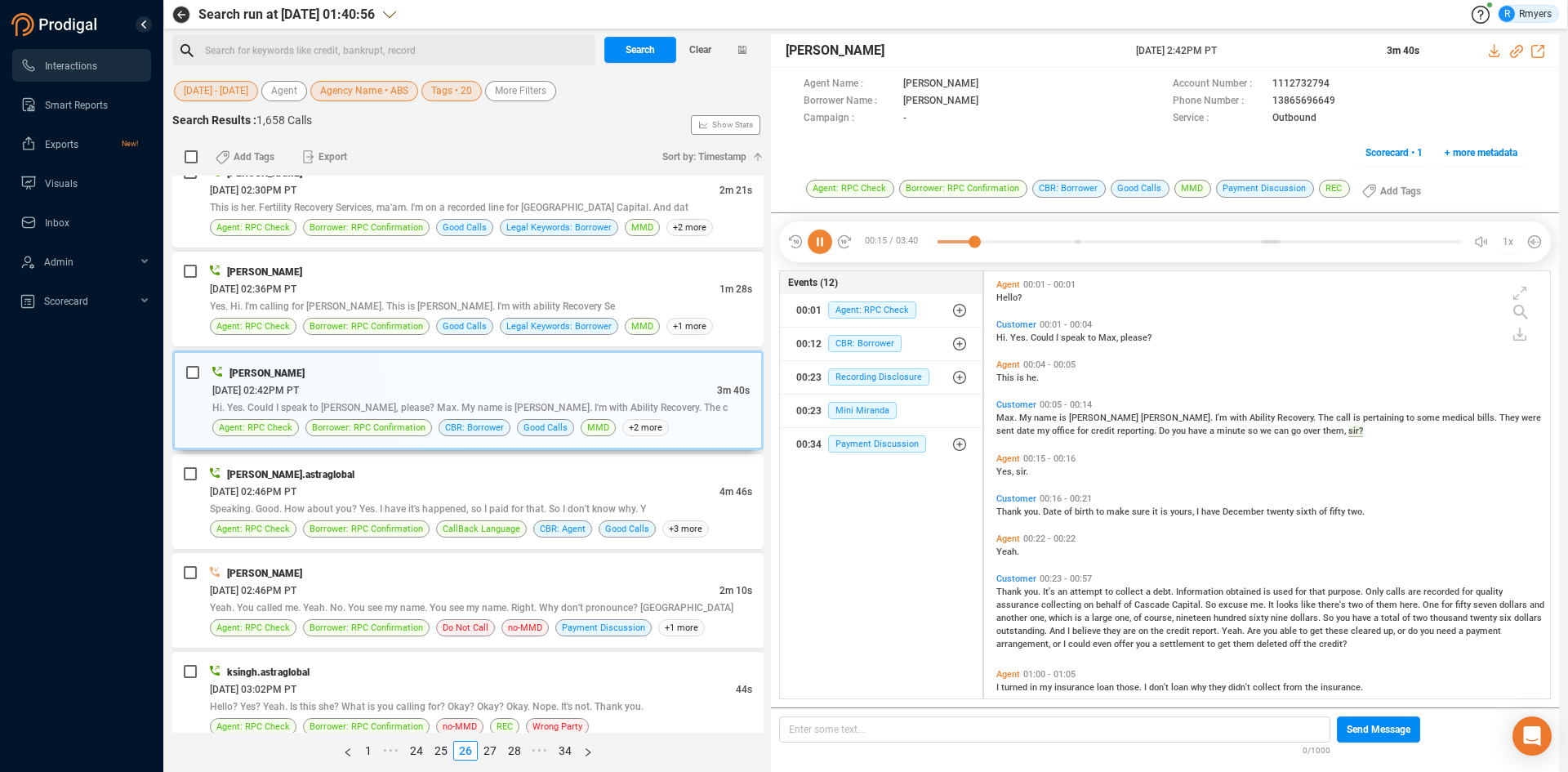
copy div "24 Jun 2025 @ 2:42PM PT"
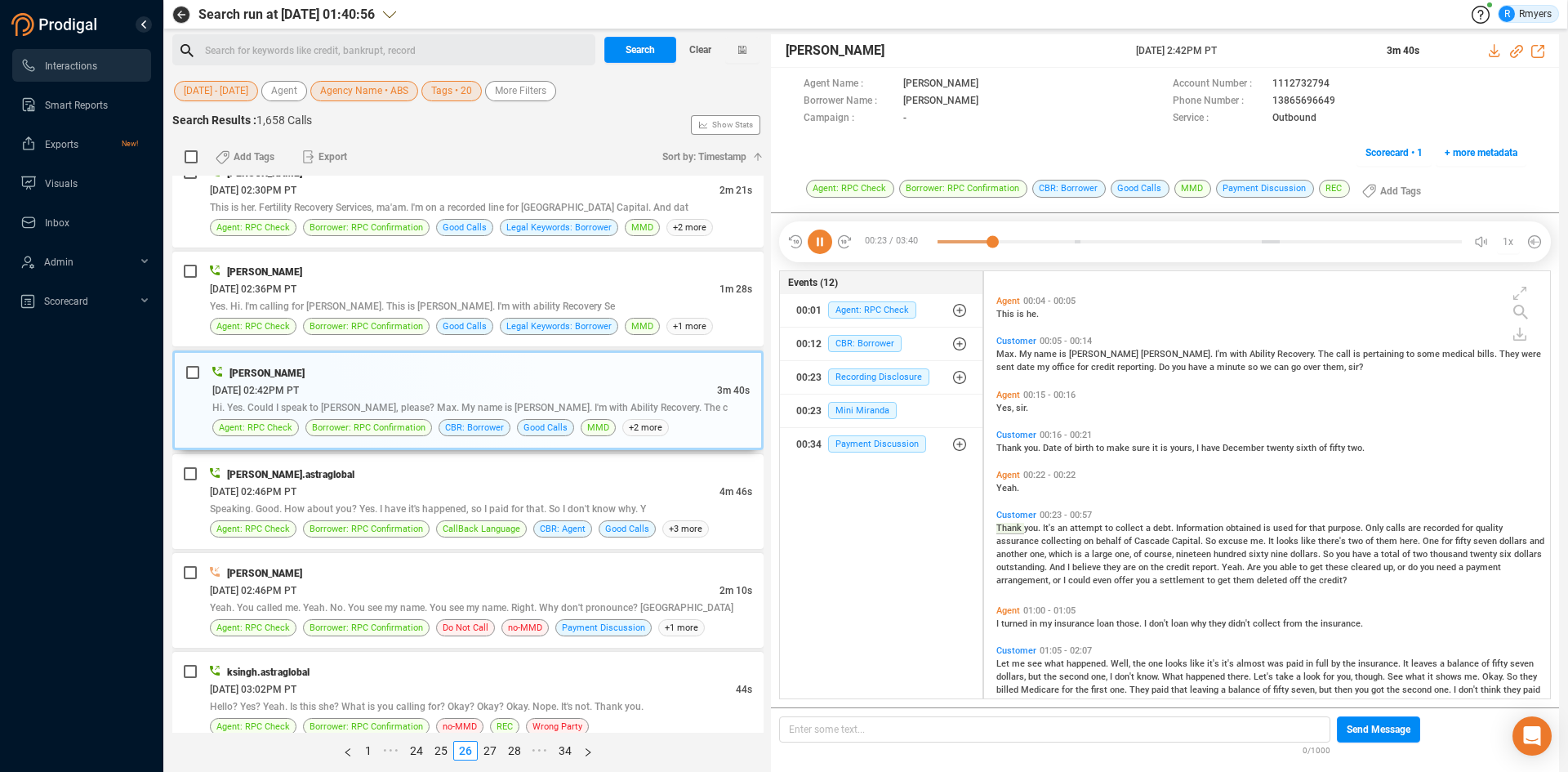
scroll to position [132, 0]
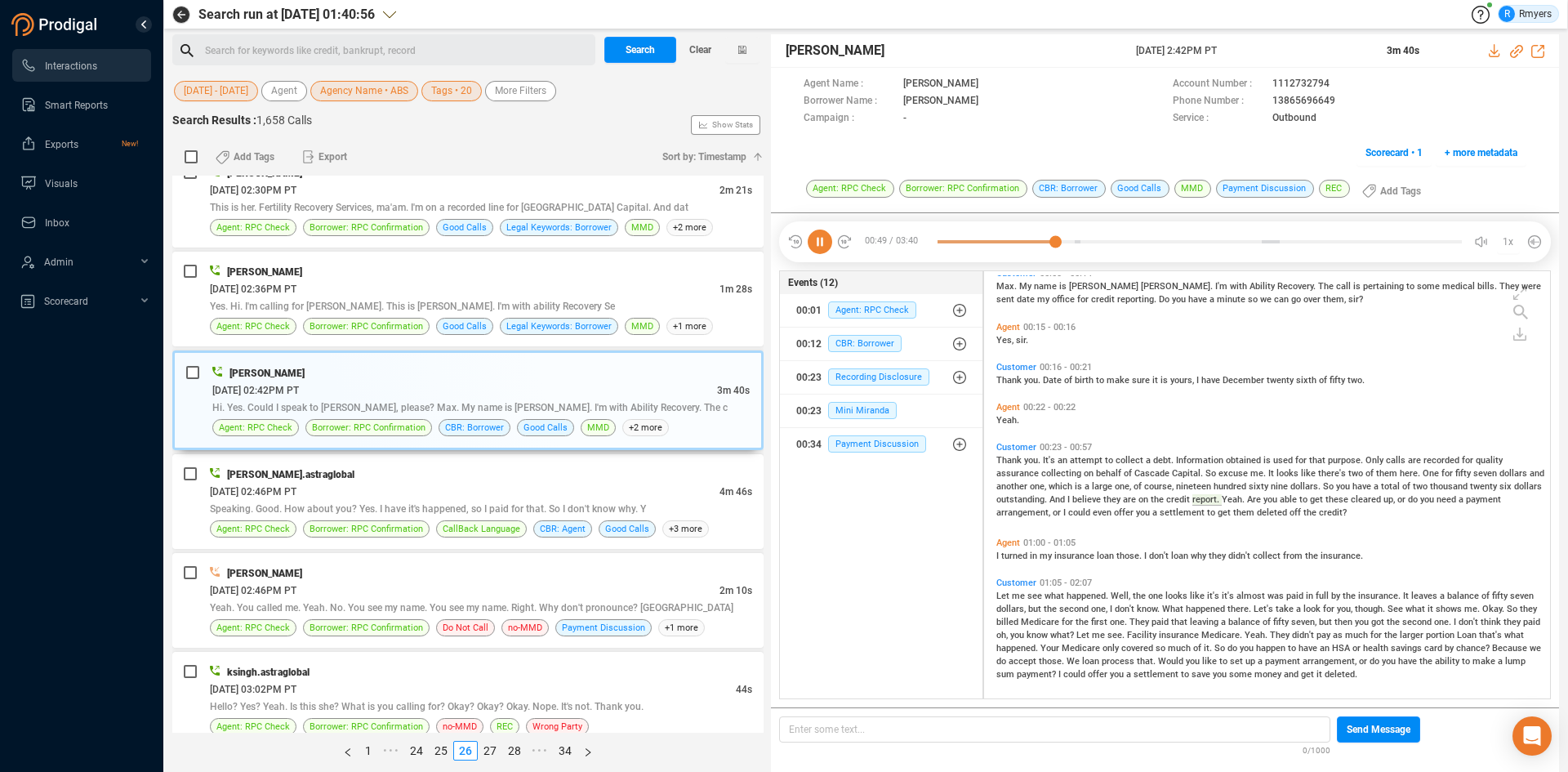
click at [1293, 470] on span "looks" at bounding box center [1288, 472] width 24 height 10
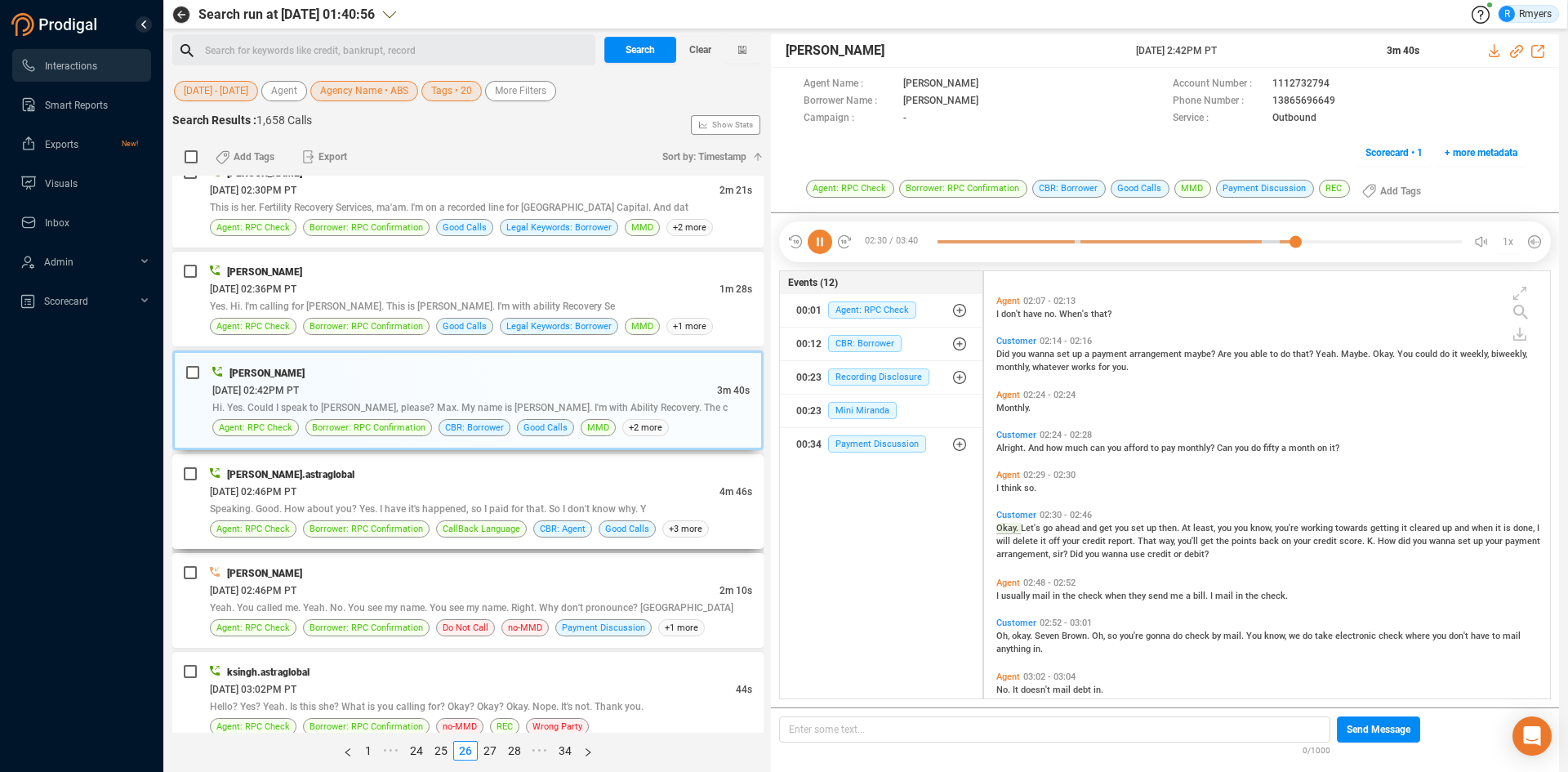
scroll to position [590, 0]
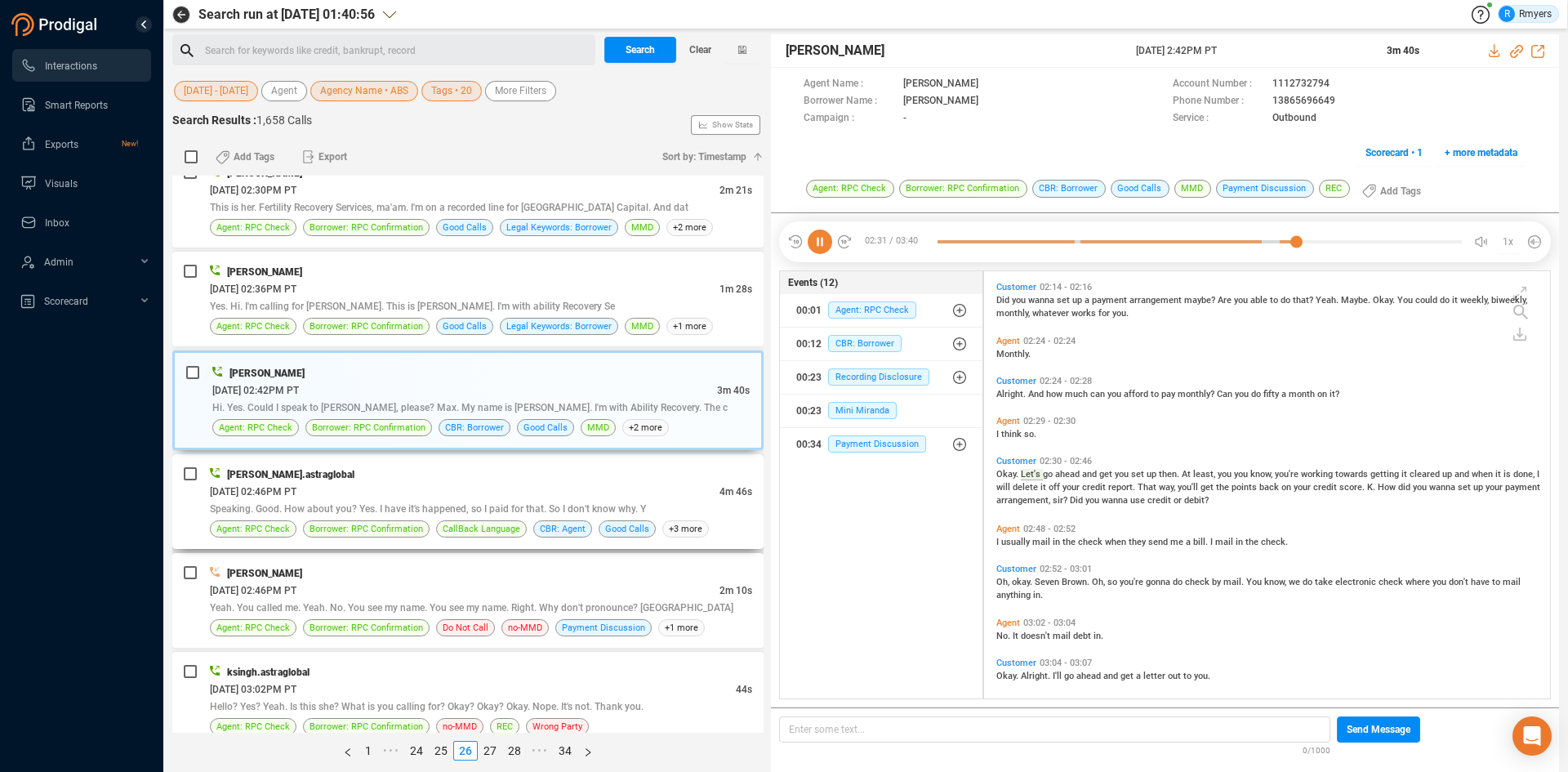
click at [421, 495] on div "06/24/2025 @ 02:46PM PT" at bounding box center [464, 491] width 509 height 17
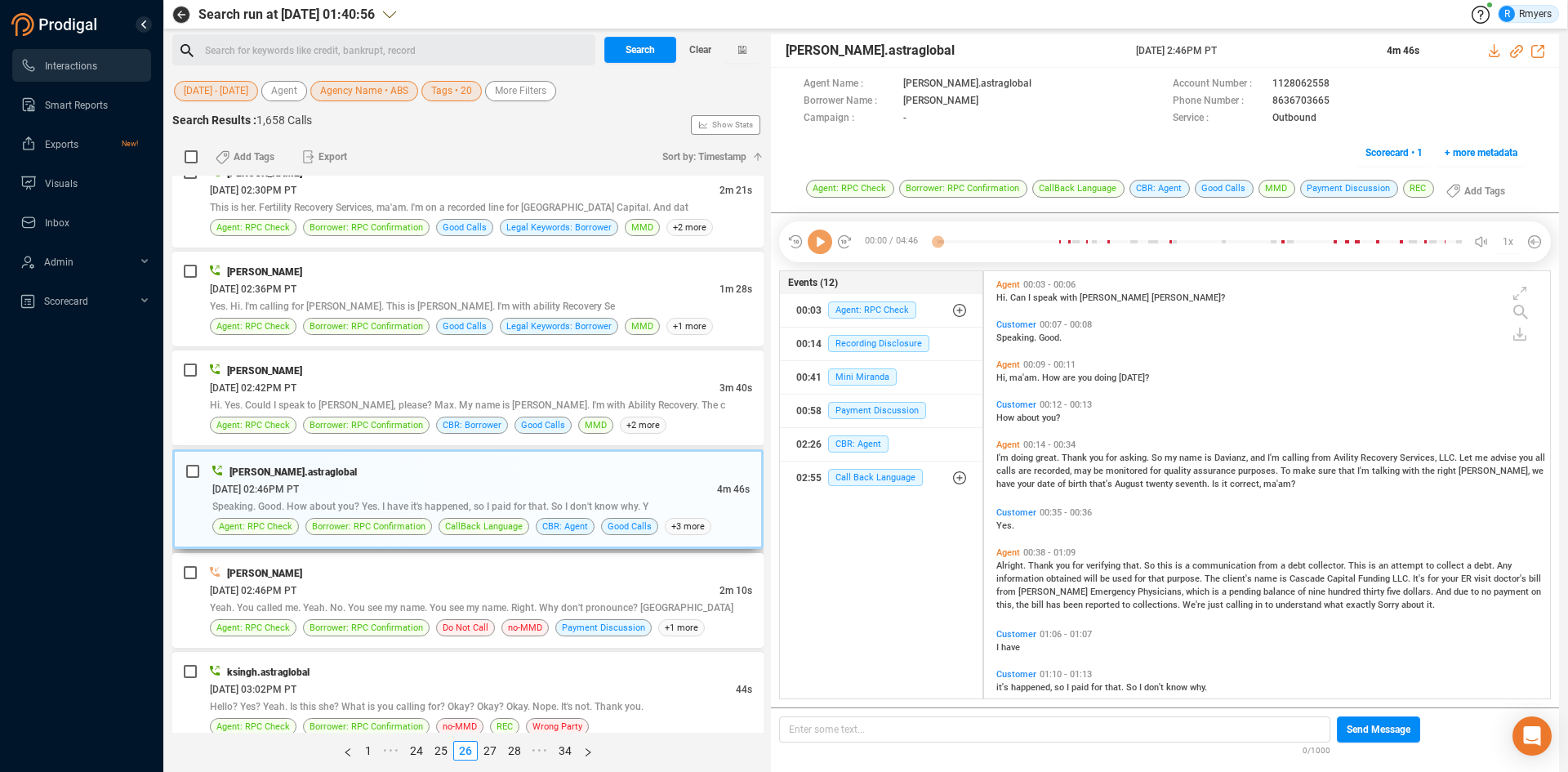
scroll to position [3348, 0]
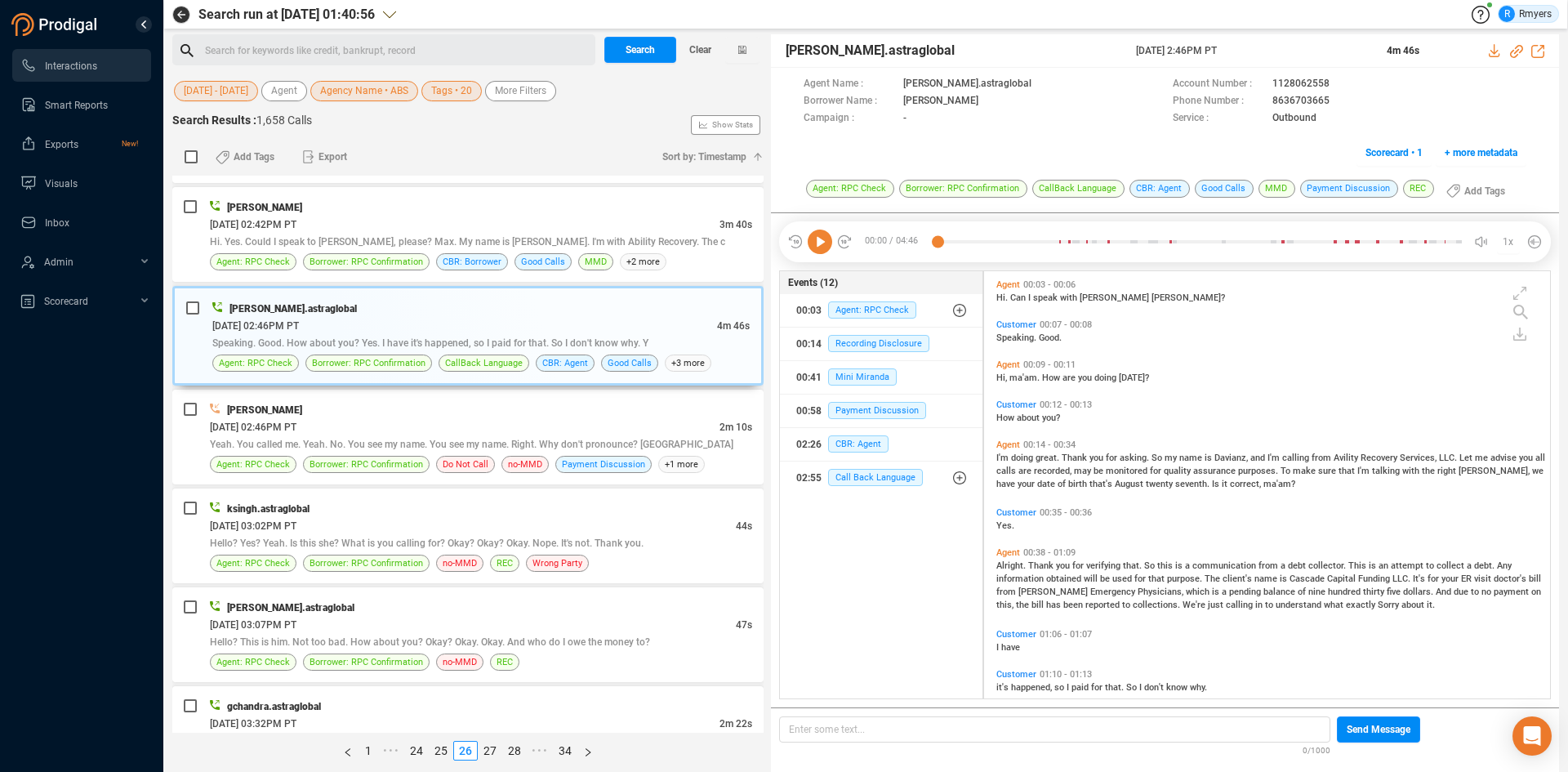
click at [816, 251] on icon at bounding box center [819, 241] width 24 height 24
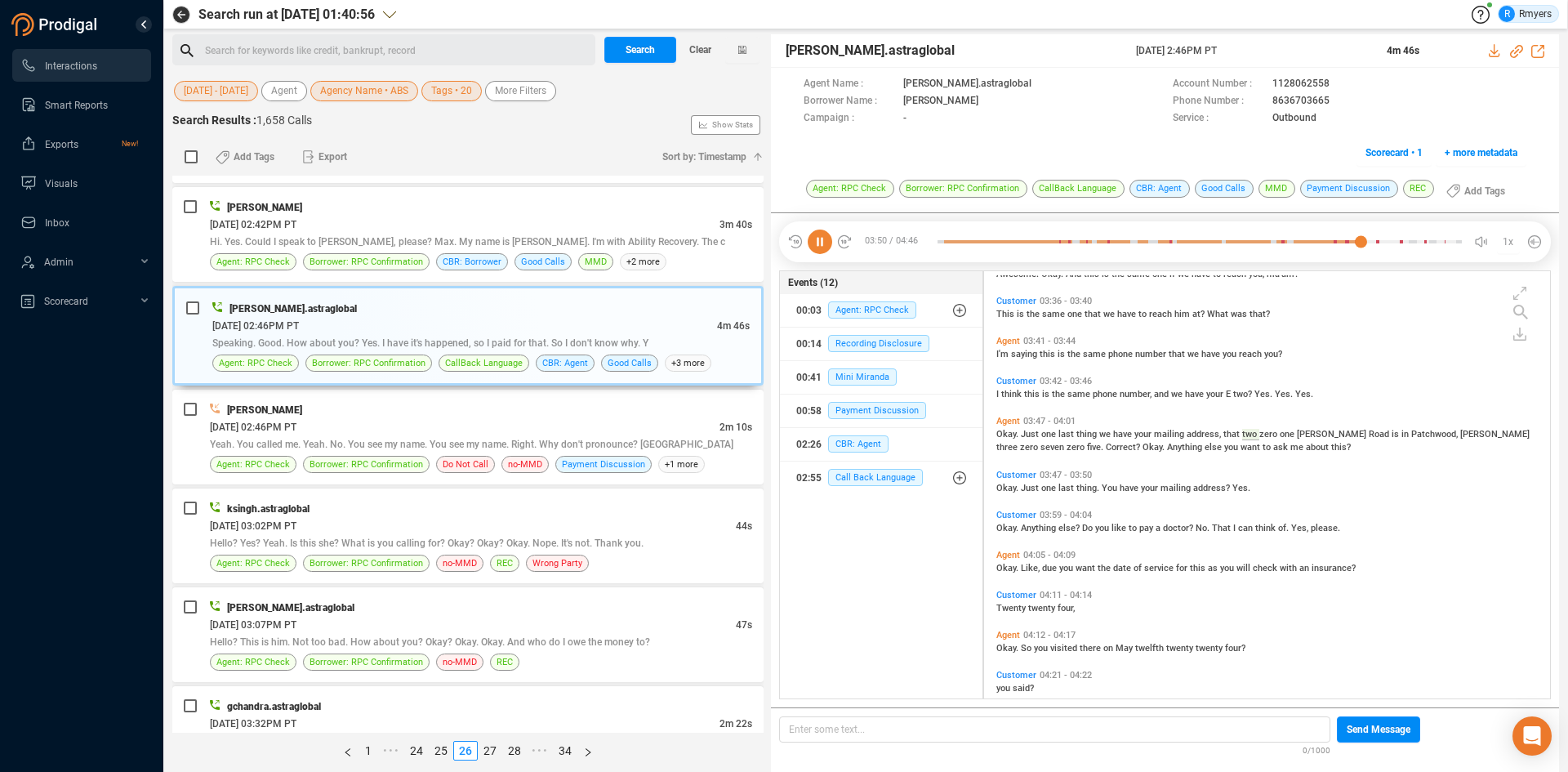
scroll to position [1396, 0]
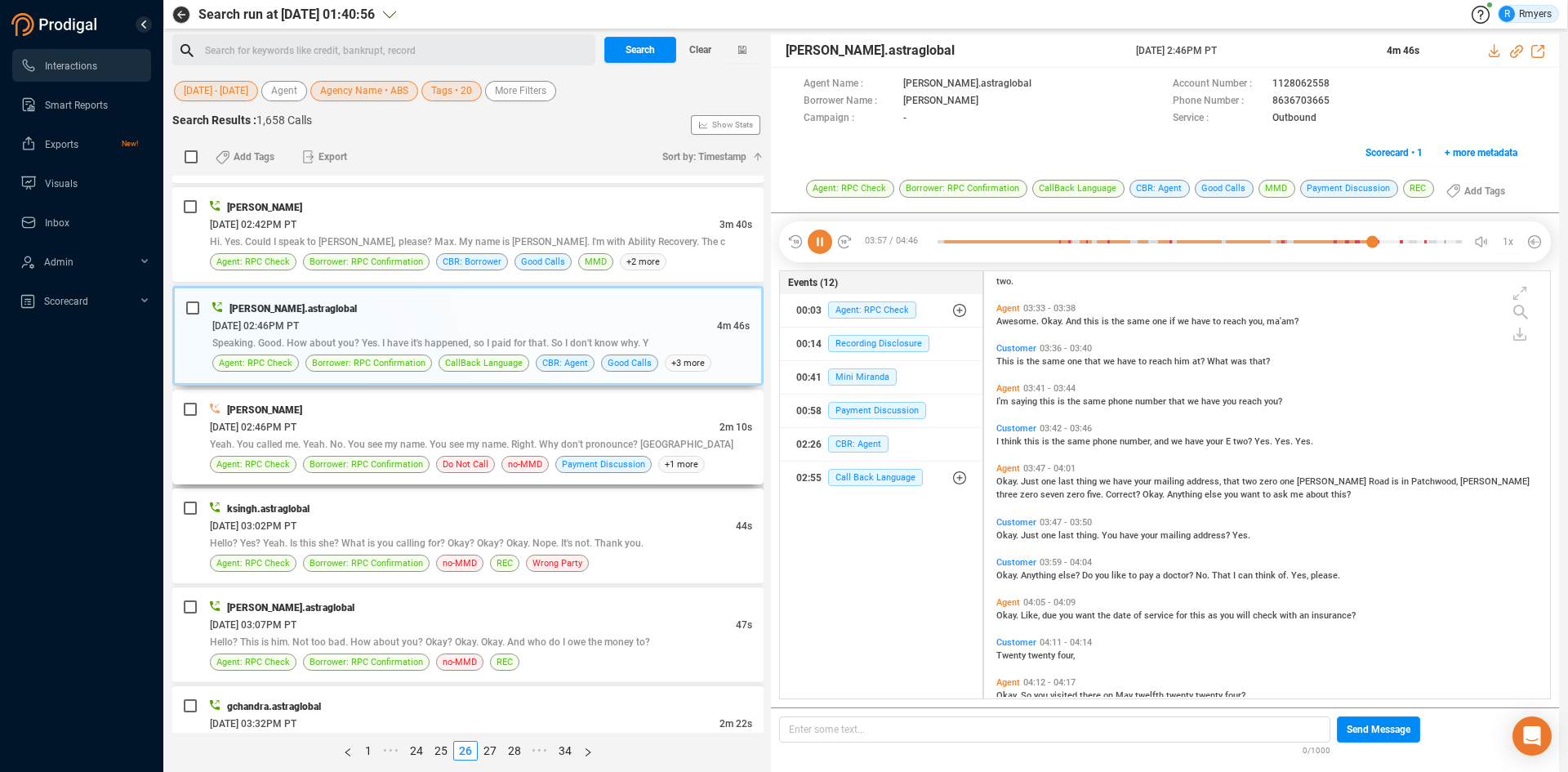
click at [410, 445] on span "Yeah. You called me. Yeah. No. You see my name. You see my name. Right. Why don…" at bounding box center [471, 444] width 523 height 11
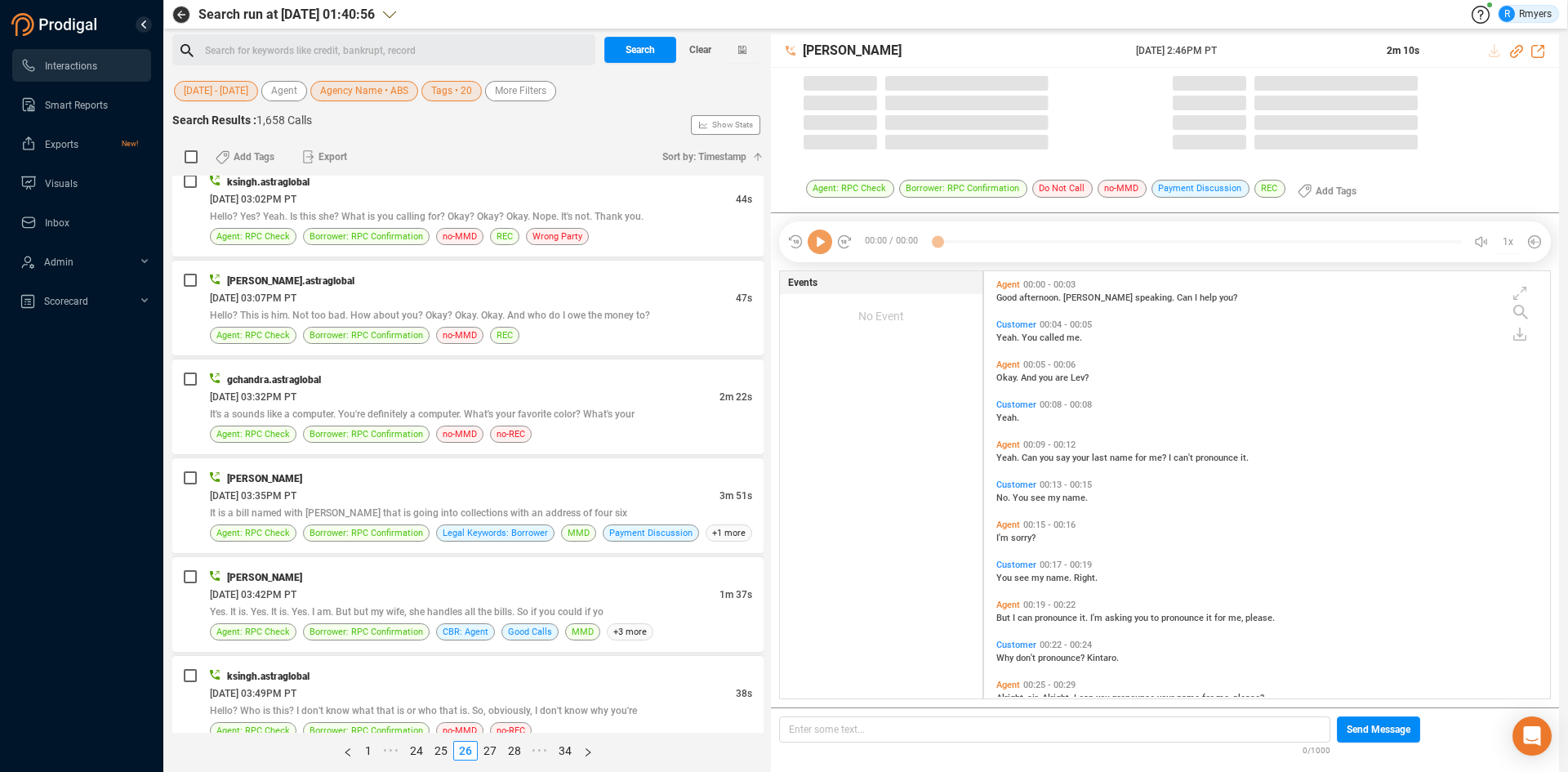
scroll to position [423, 558]
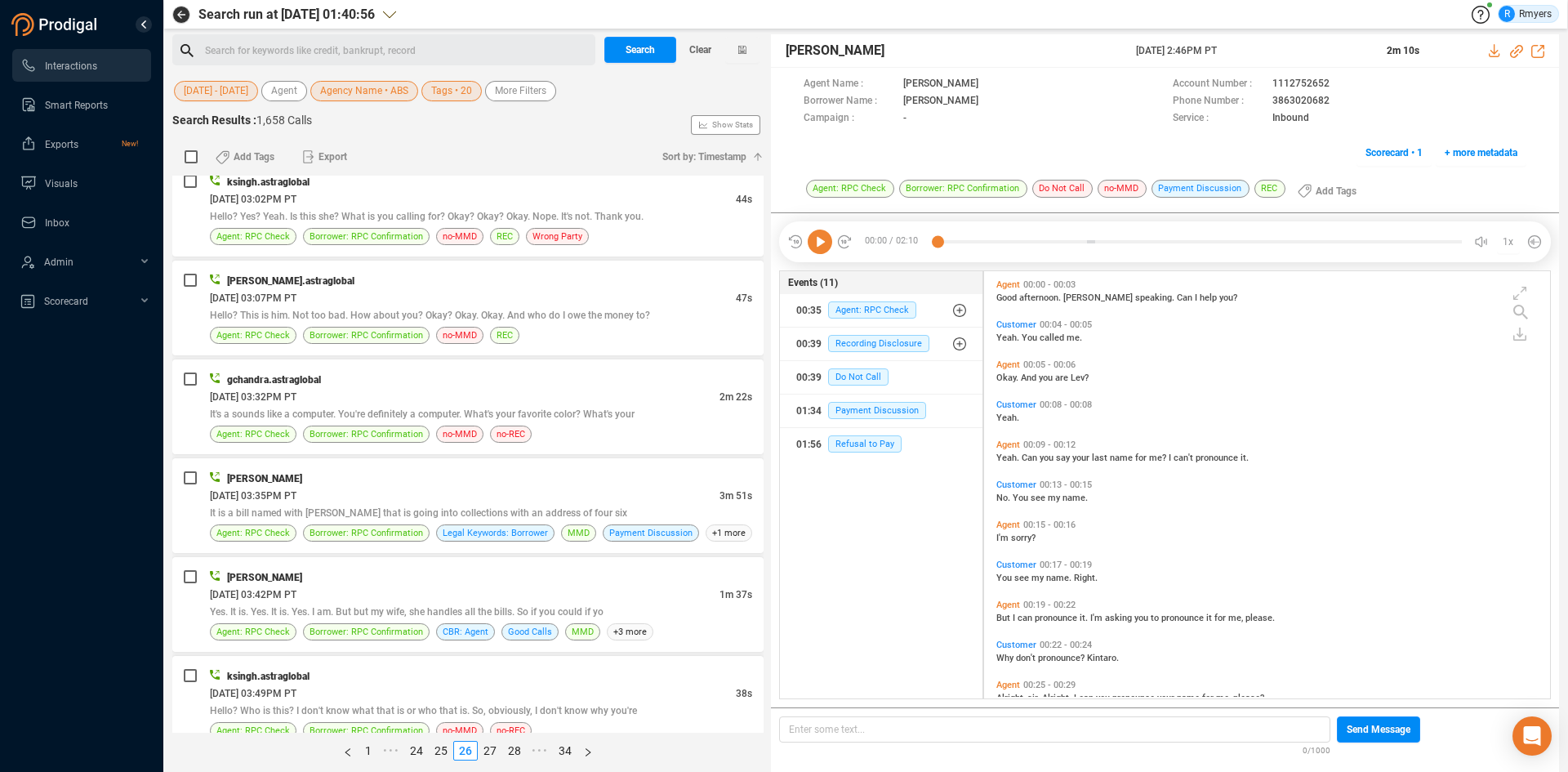
click at [825, 247] on icon at bounding box center [819, 241] width 24 height 24
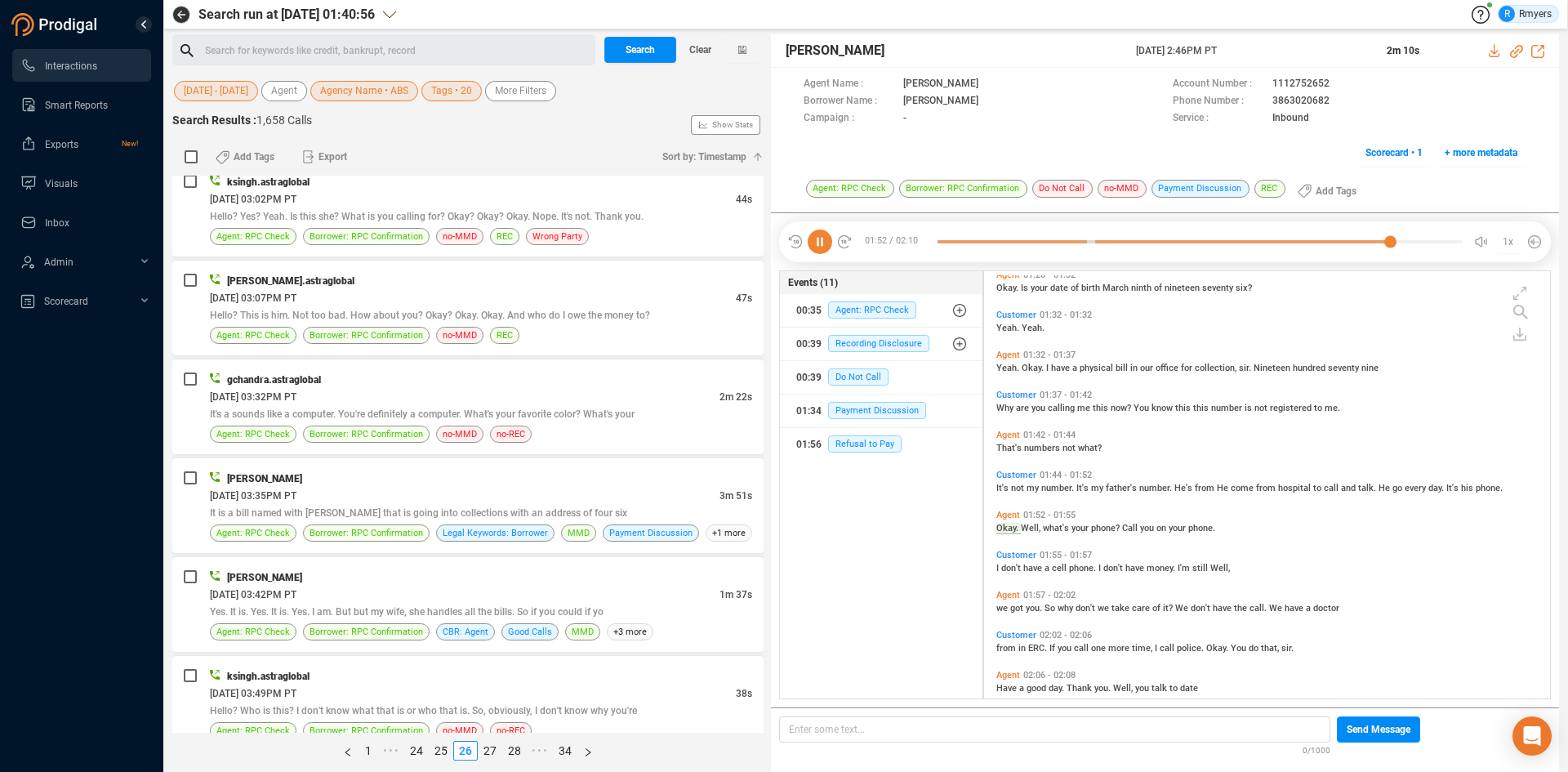
scroll to position [1086, 0]
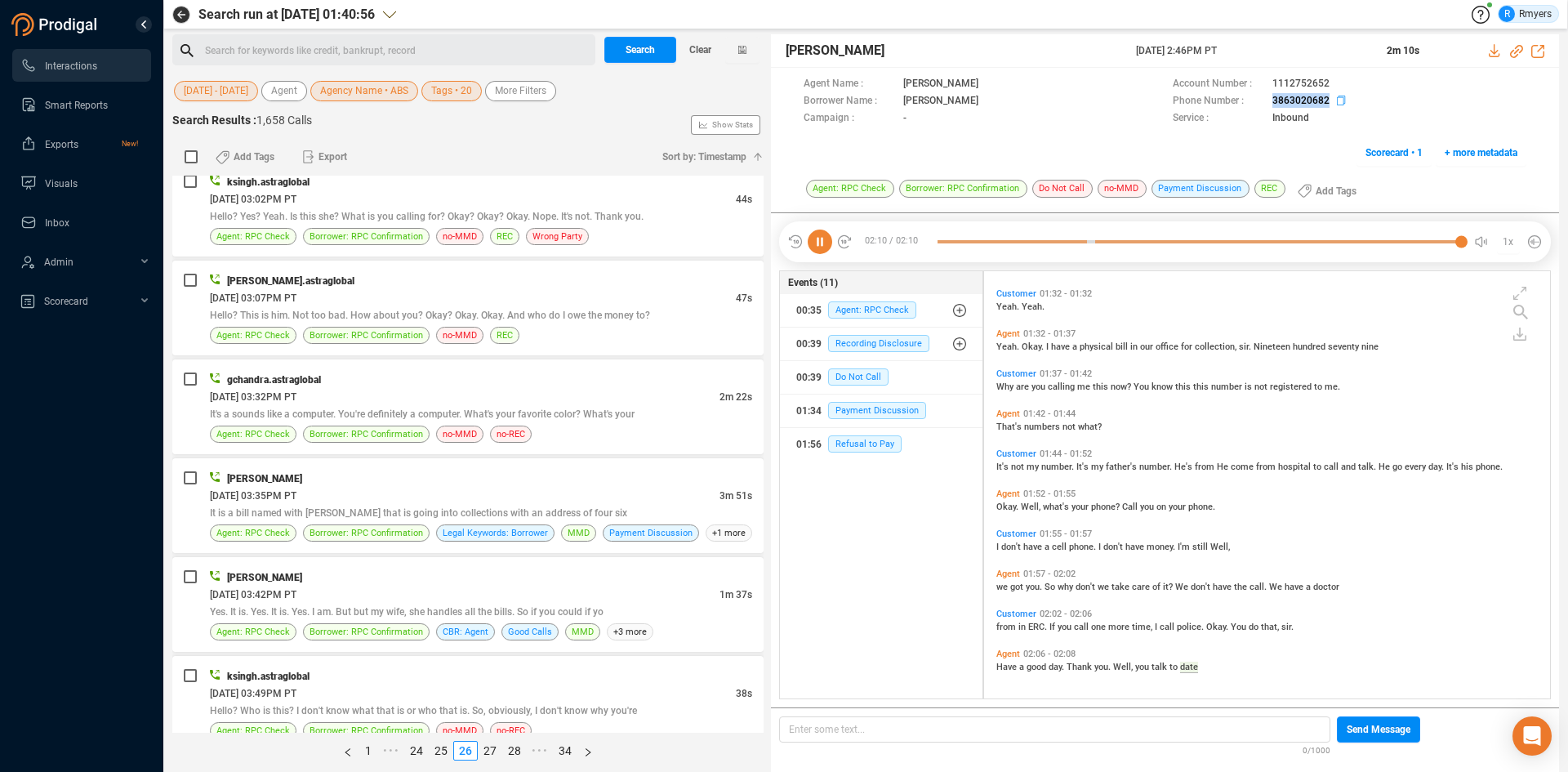
drag, startPoint x: 1266, startPoint y: 103, endPoint x: 1328, endPoint y: 101, distance: 62.0
click at [1328, 101] on div "Phone Number : 3863020682" at bounding box center [1349, 101] width 353 height 17
copy div "3863020682"
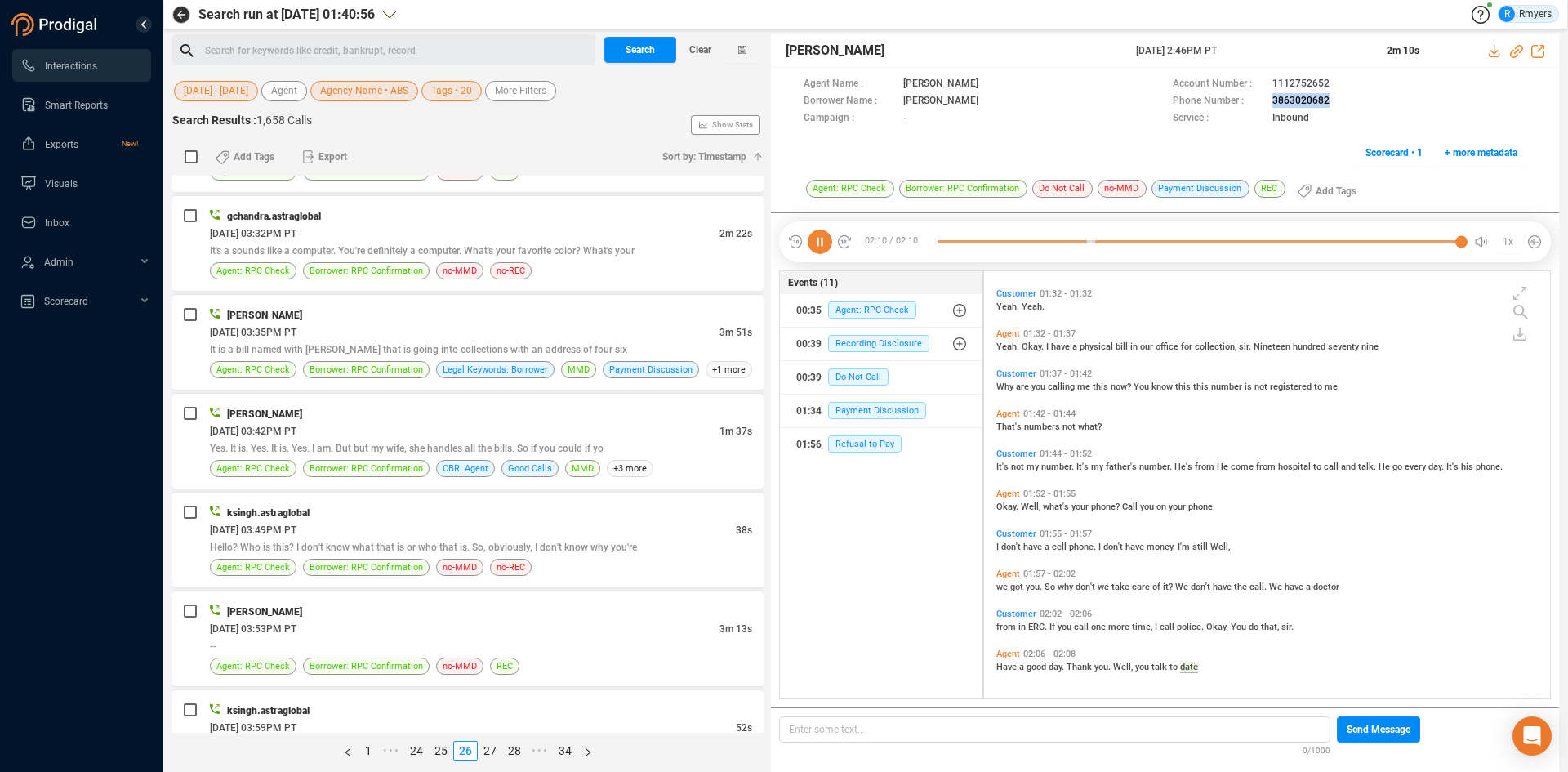
scroll to position [3511, 0]
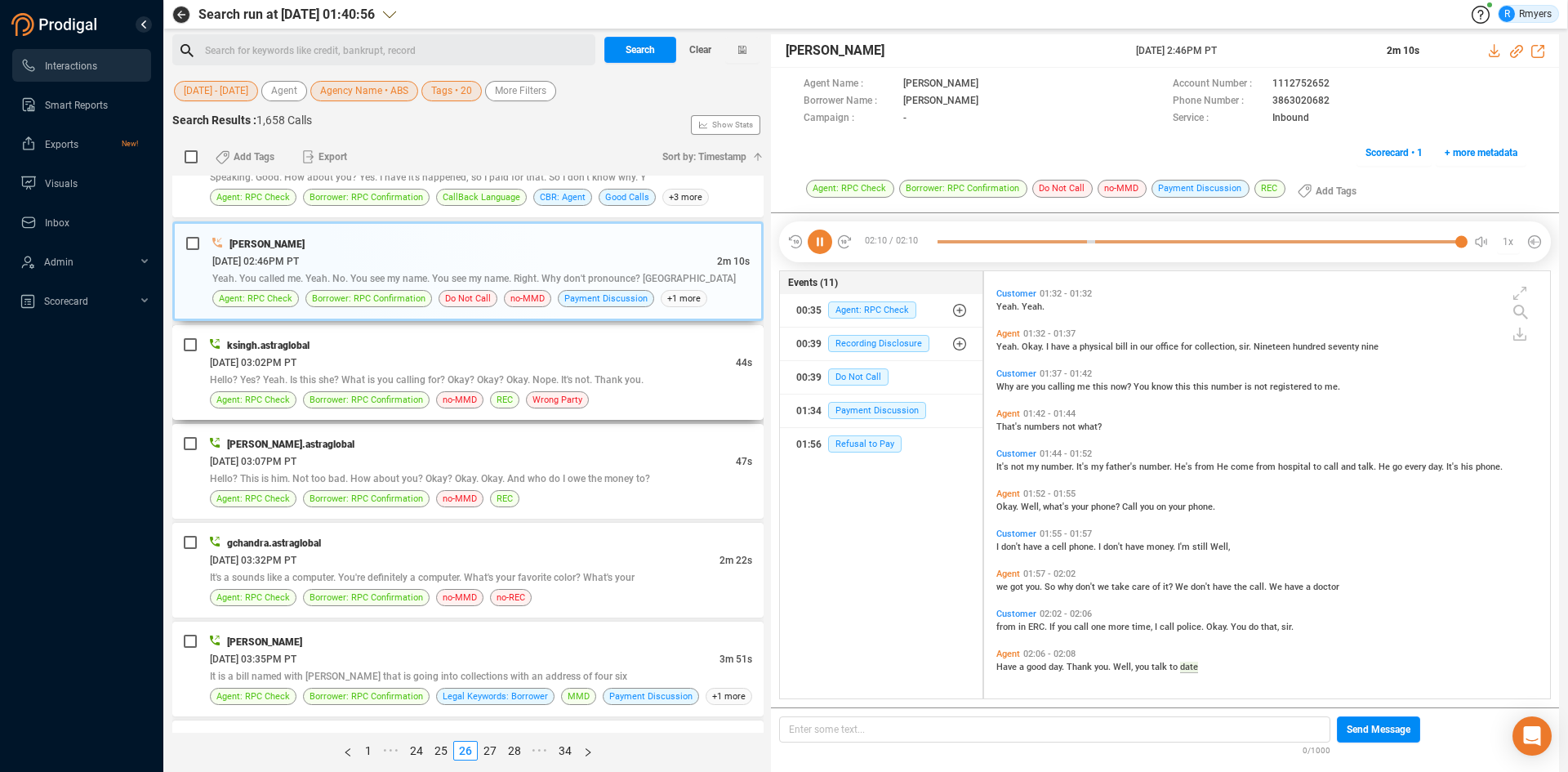
click at [392, 371] on div "Hello? Yes? Yeah. Is this she? What is you calling for? Okay? Okay? Okay. Nope.…" at bounding box center [481, 380] width 542 height 17
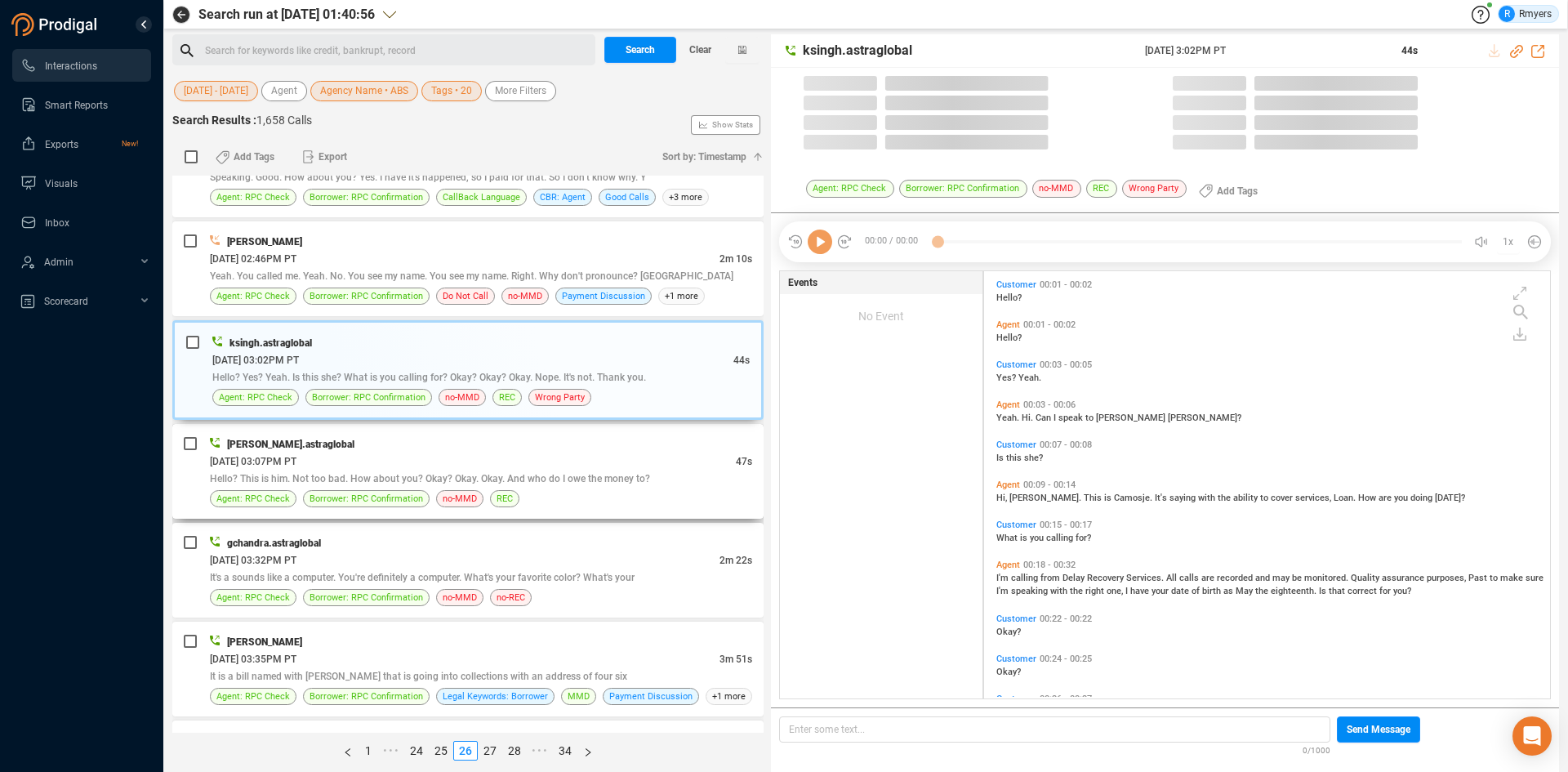
scroll to position [423, 558]
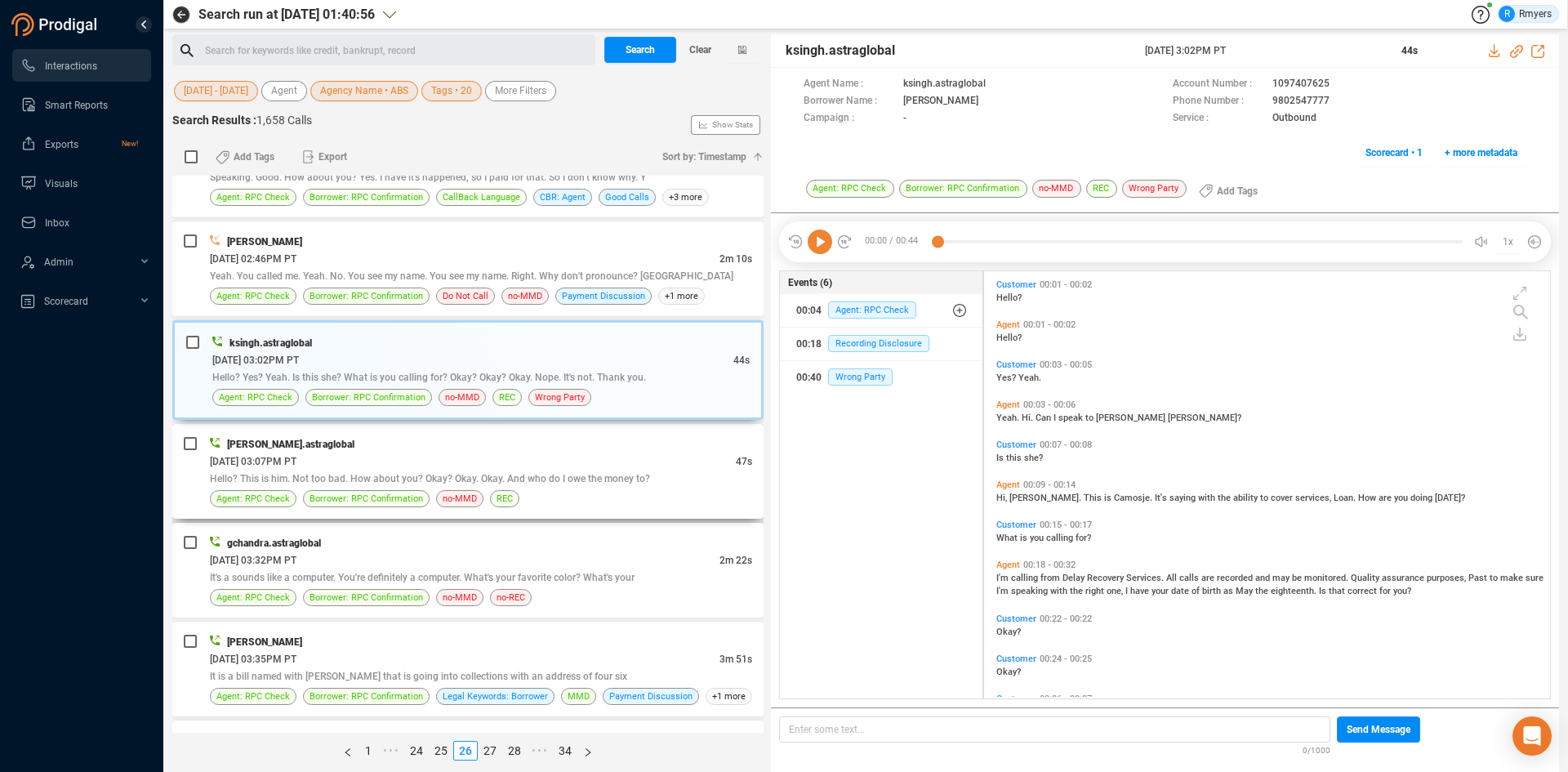
click at [413, 462] on div "06/24/2025 @ 03:07PM PT" at bounding box center [472, 461] width 526 height 17
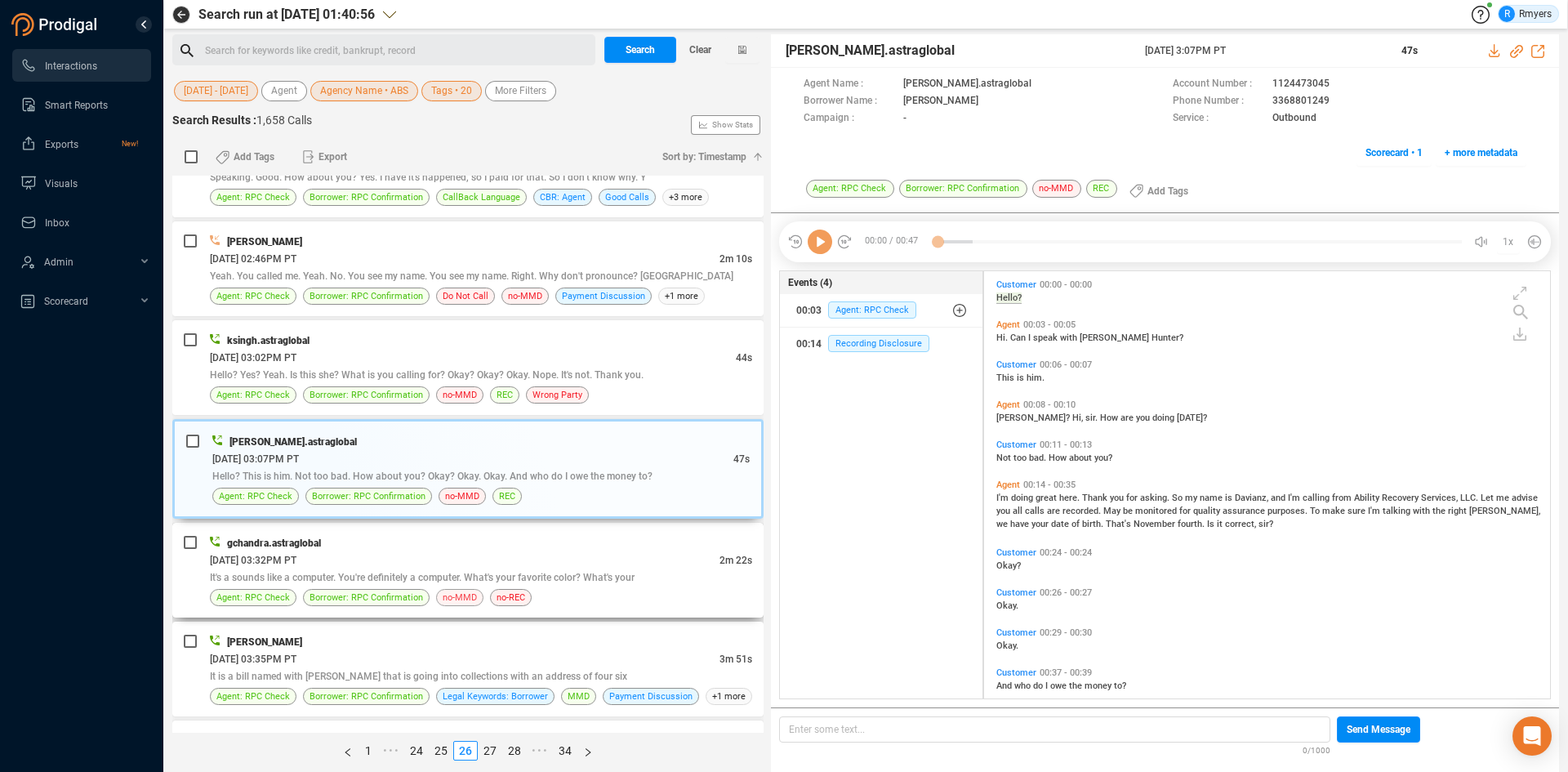
scroll to position [3756, 0]
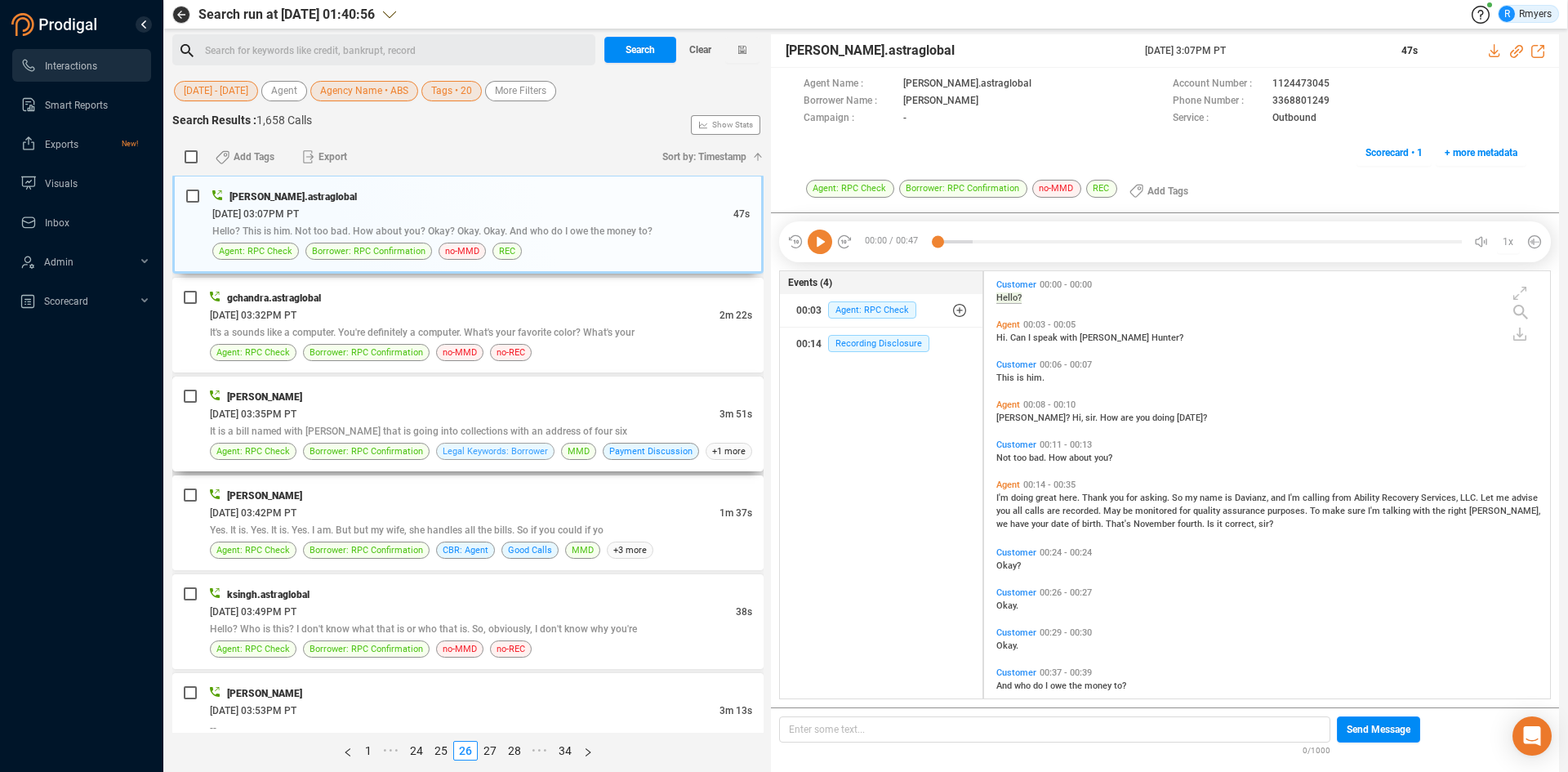
click at [449, 453] on span "Legal Keywords: Borrower" at bounding box center [495, 451] width 106 height 16
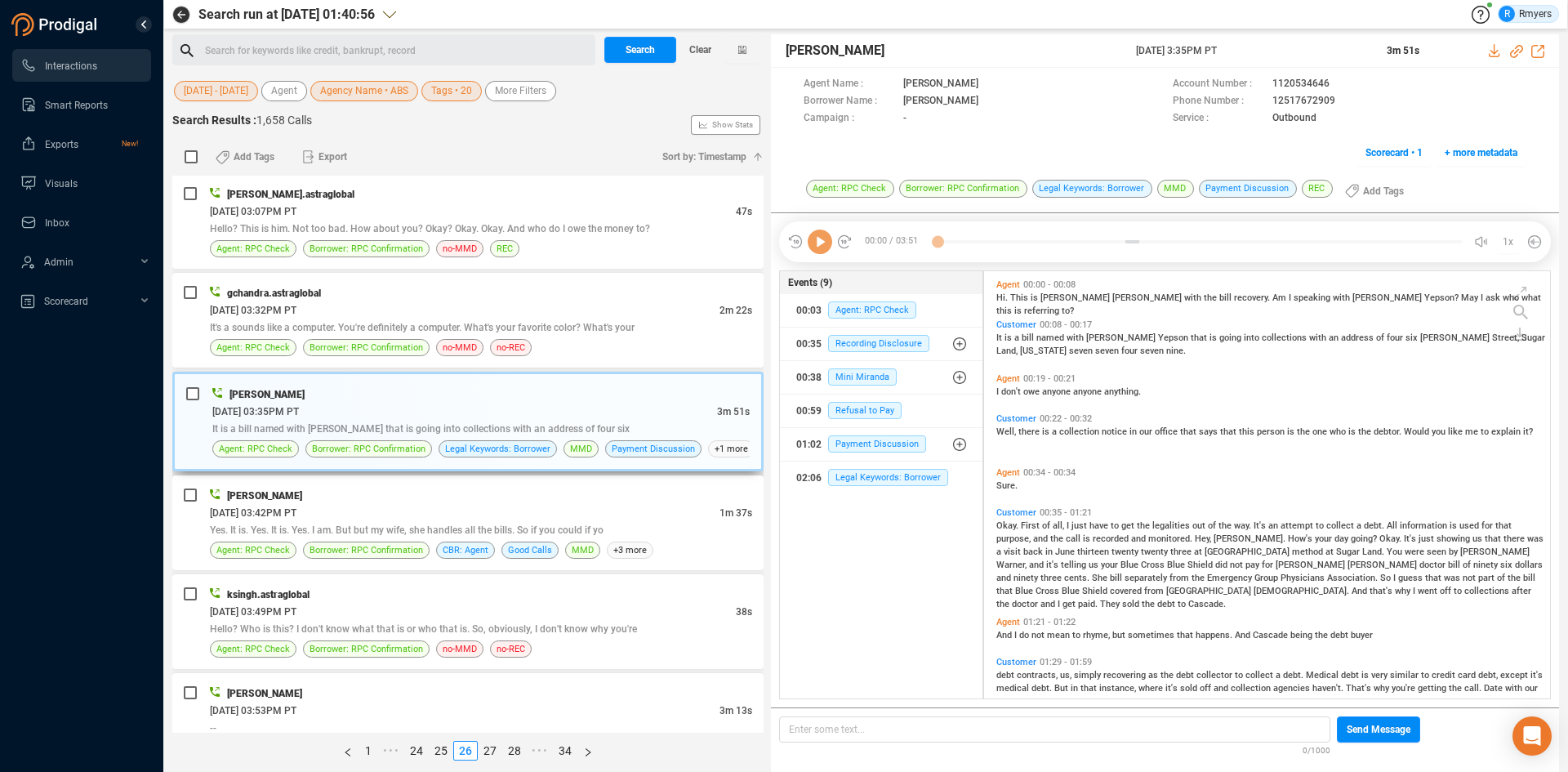
scroll to position [423, 558]
click at [825, 249] on icon at bounding box center [819, 241] width 24 height 24
click at [1515, 50] on icon at bounding box center [1516, 51] width 13 height 13
drag, startPoint x: 1153, startPoint y: 51, endPoint x: 1261, endPoint y: 51, distance: 108.0
click at [1261, 51] on div "Tony Davis 24 Jun 2025 @ 3:35PM PT 3m 51s" at bounding box center [1164, 51] width 788 height 33
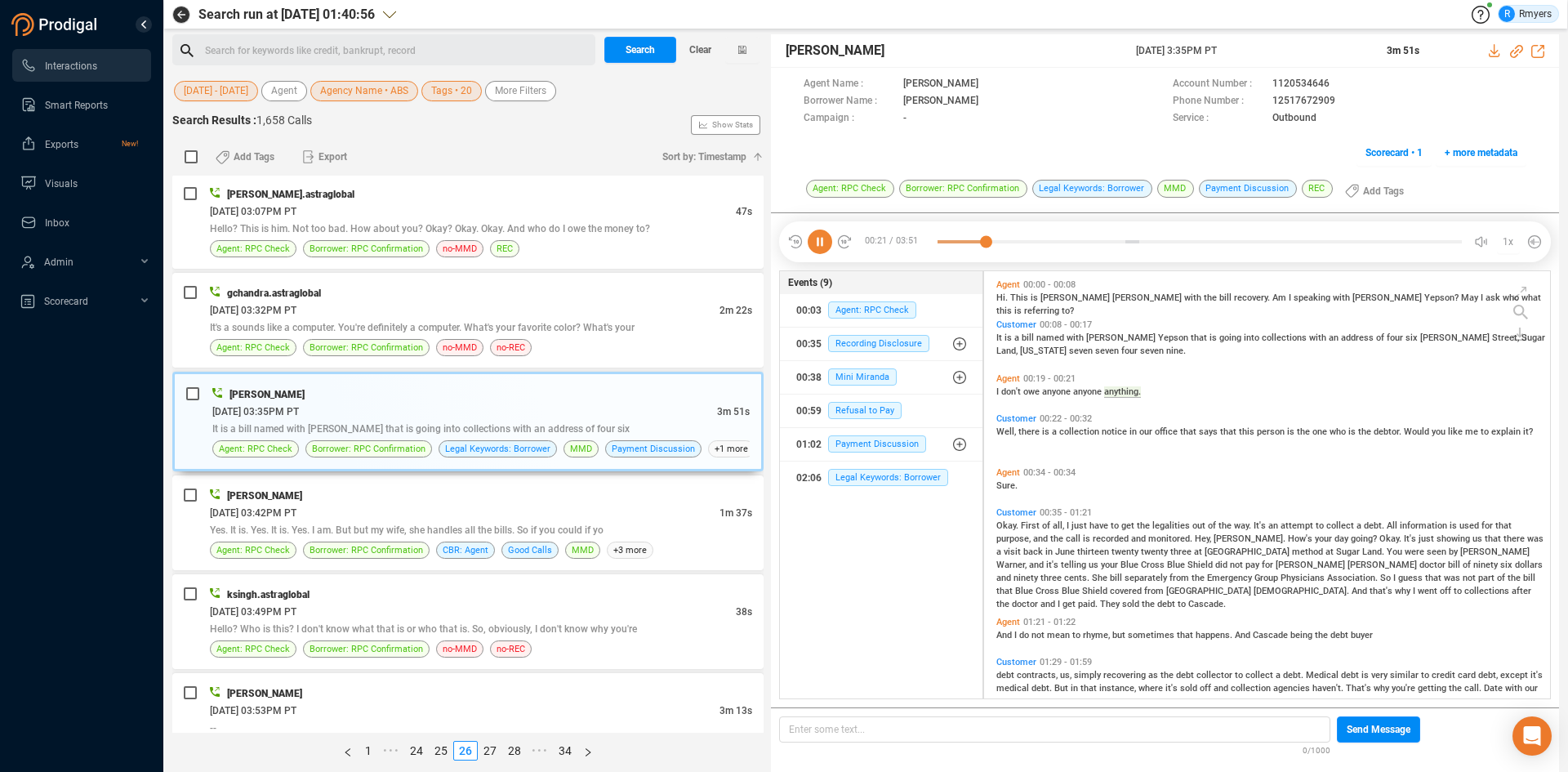
copy div "24 Jun 2025 @ 3:35PM PT"
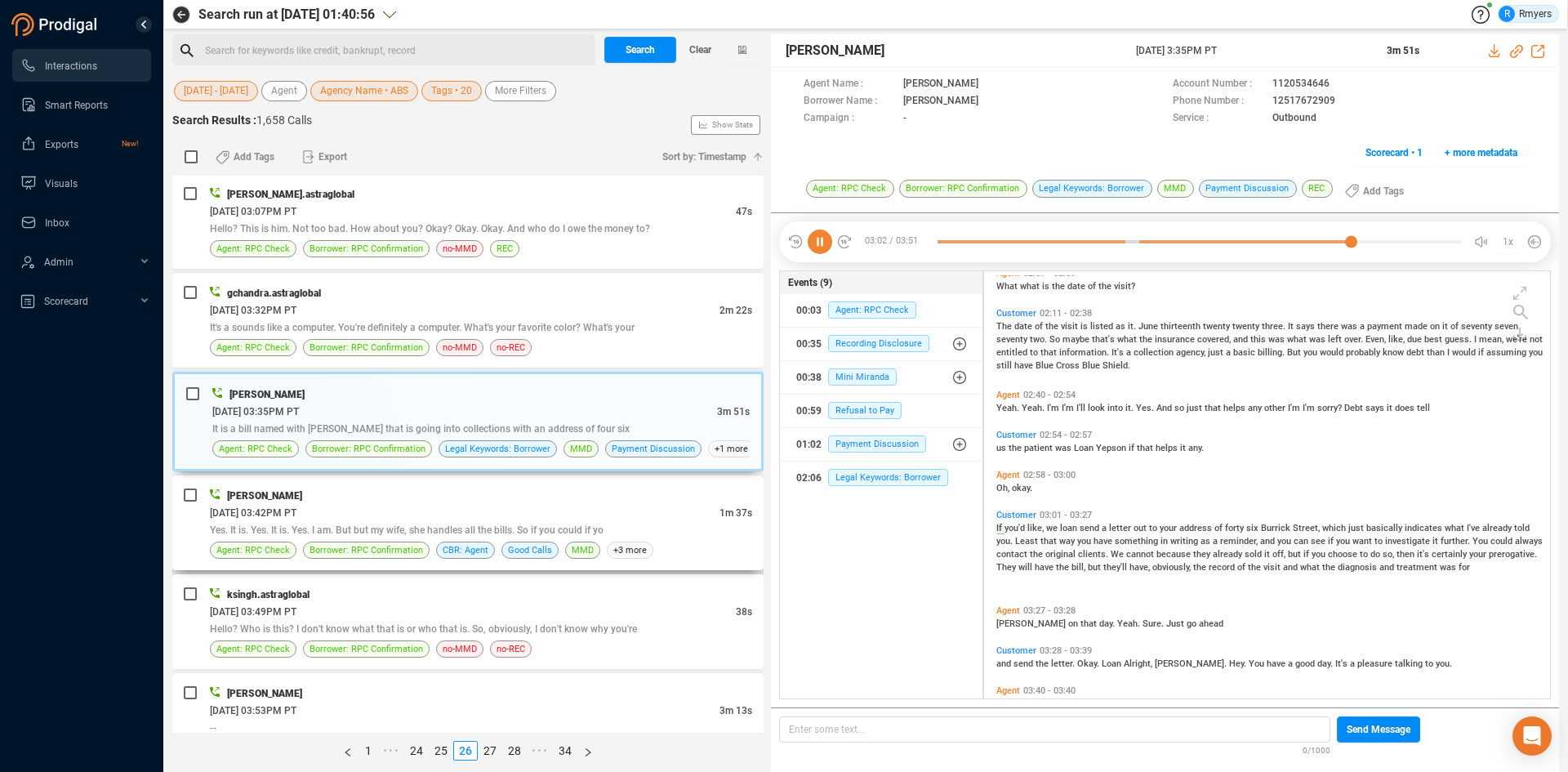
scroll to position [618, 0]
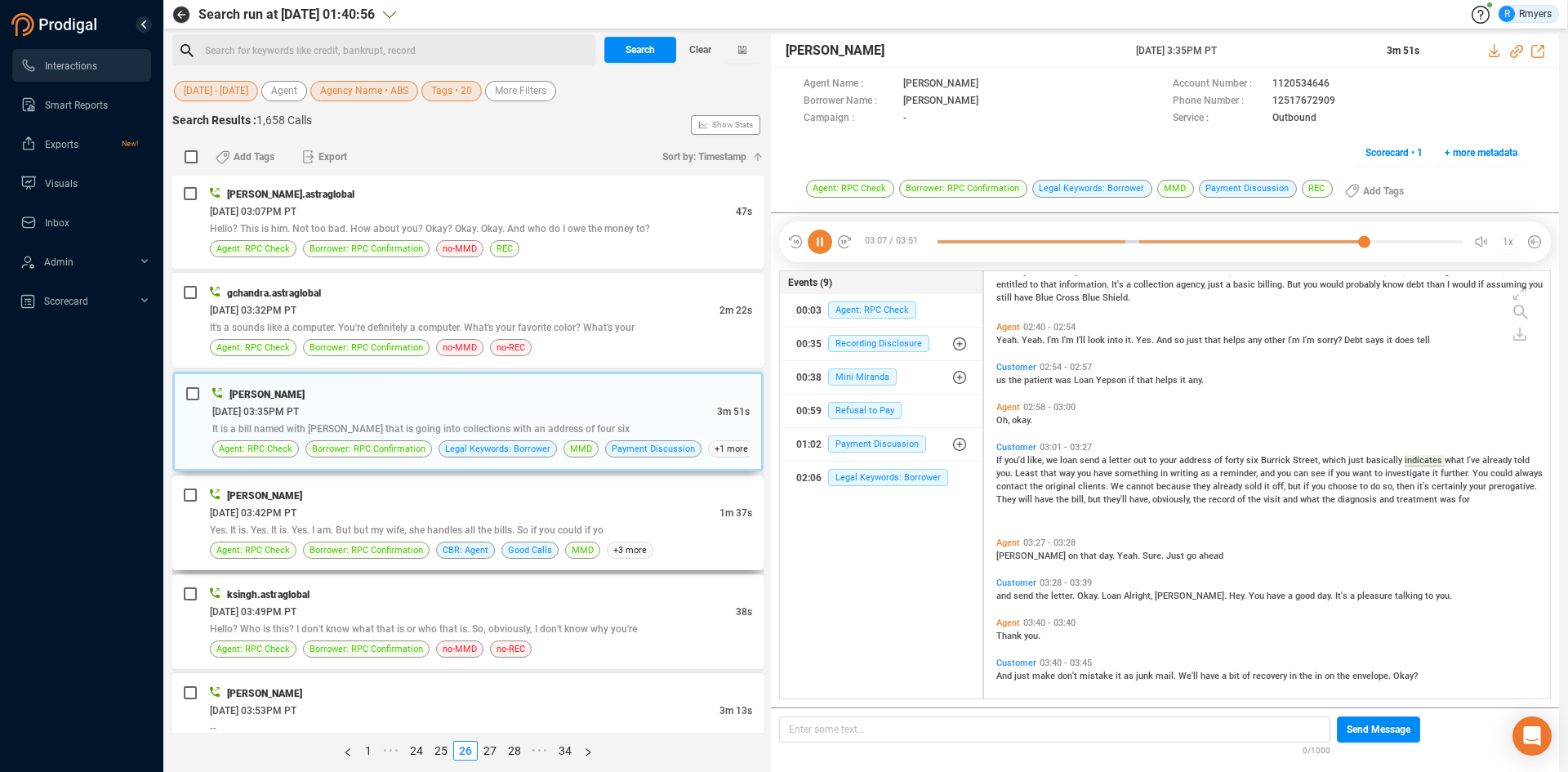
click at [459, 509] on div "06/24/2025 @ 03:42PM PT" at bounding box center [464, 512] width 509 height 17
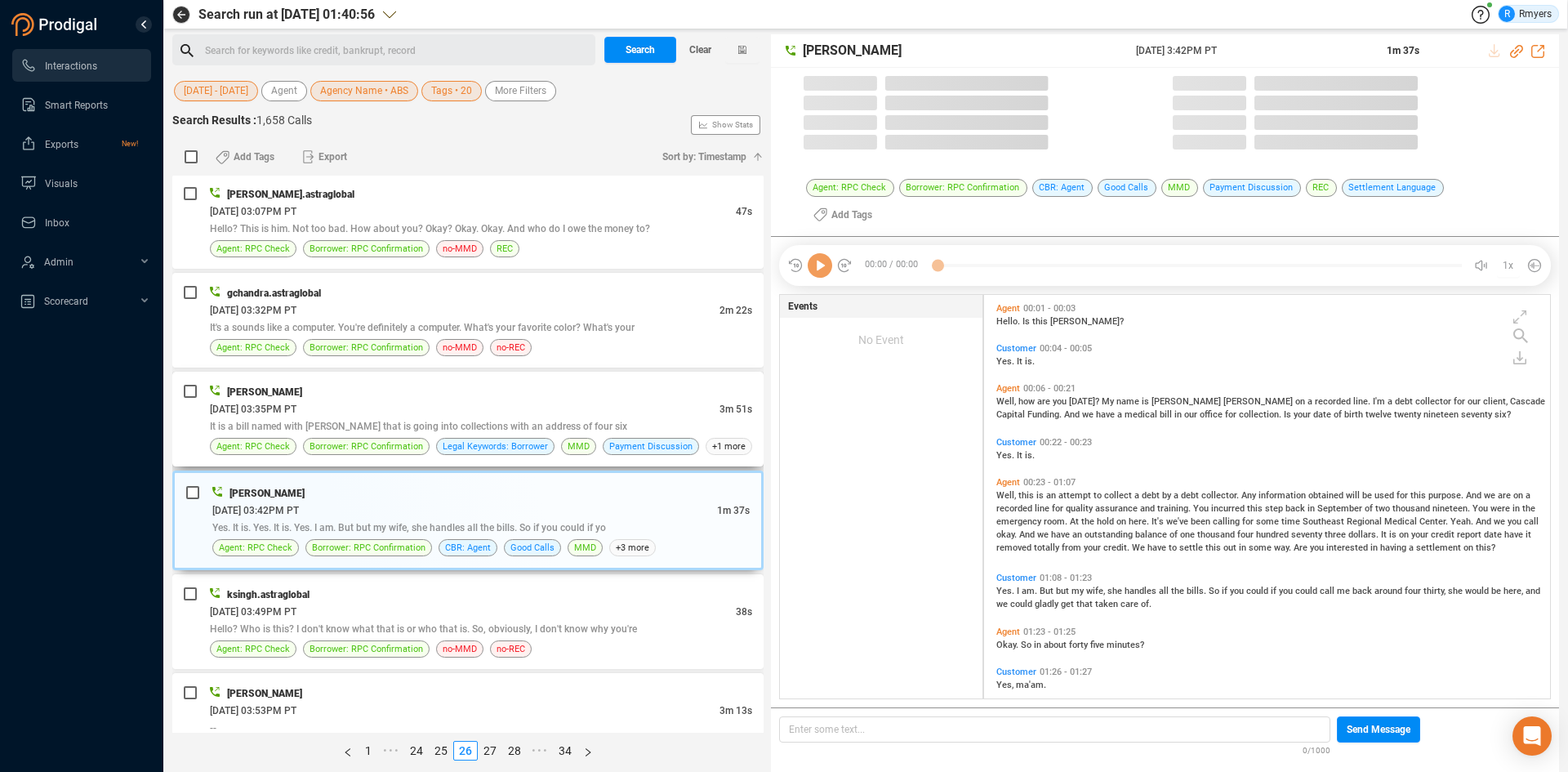
scroll to position [423, 558]
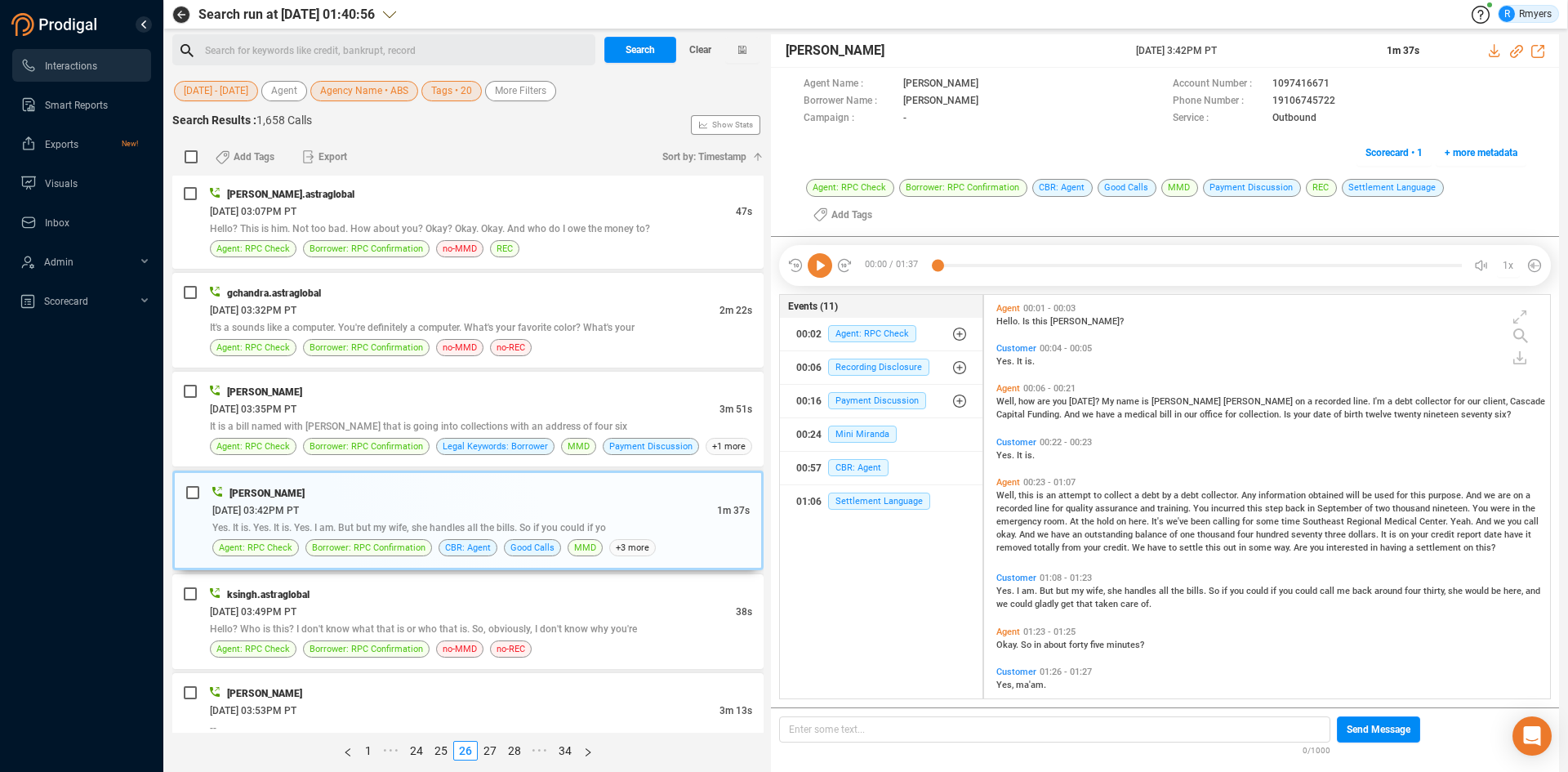
click at [821, 253] on icon at bounding box center [819, 265] width 24 height 24
click at [521, 424] on span "It is a bill named with Catherine Yepson that is going into collections with an…" at bounding box center [418, 426] width 418 height 11
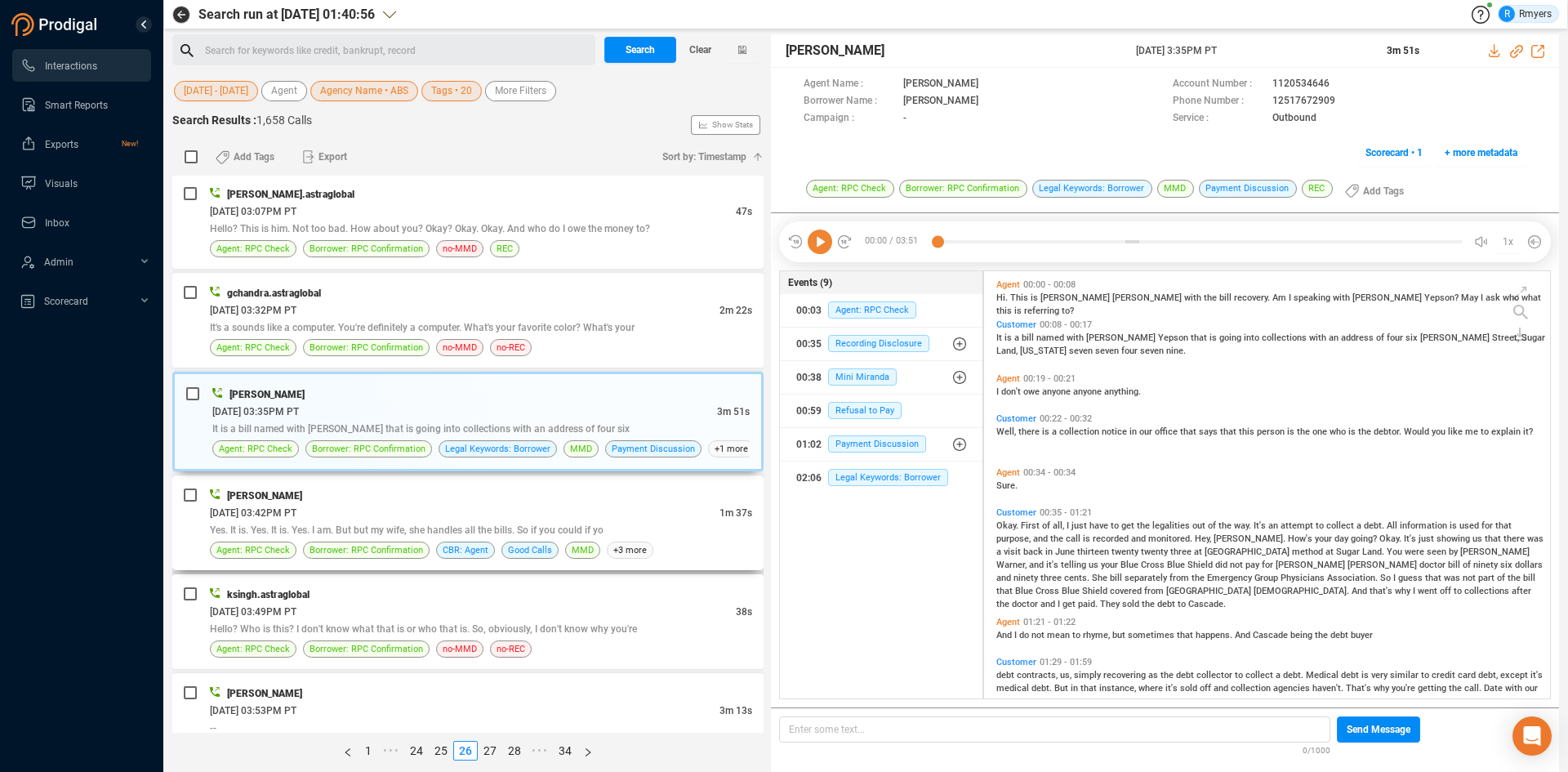
click at [437, 522] on div "Yes. It is. Yes. It is. Yes. I am. But but my wife, she handles all the bills. …" at bounding box center [481, 529] width 542 height 17
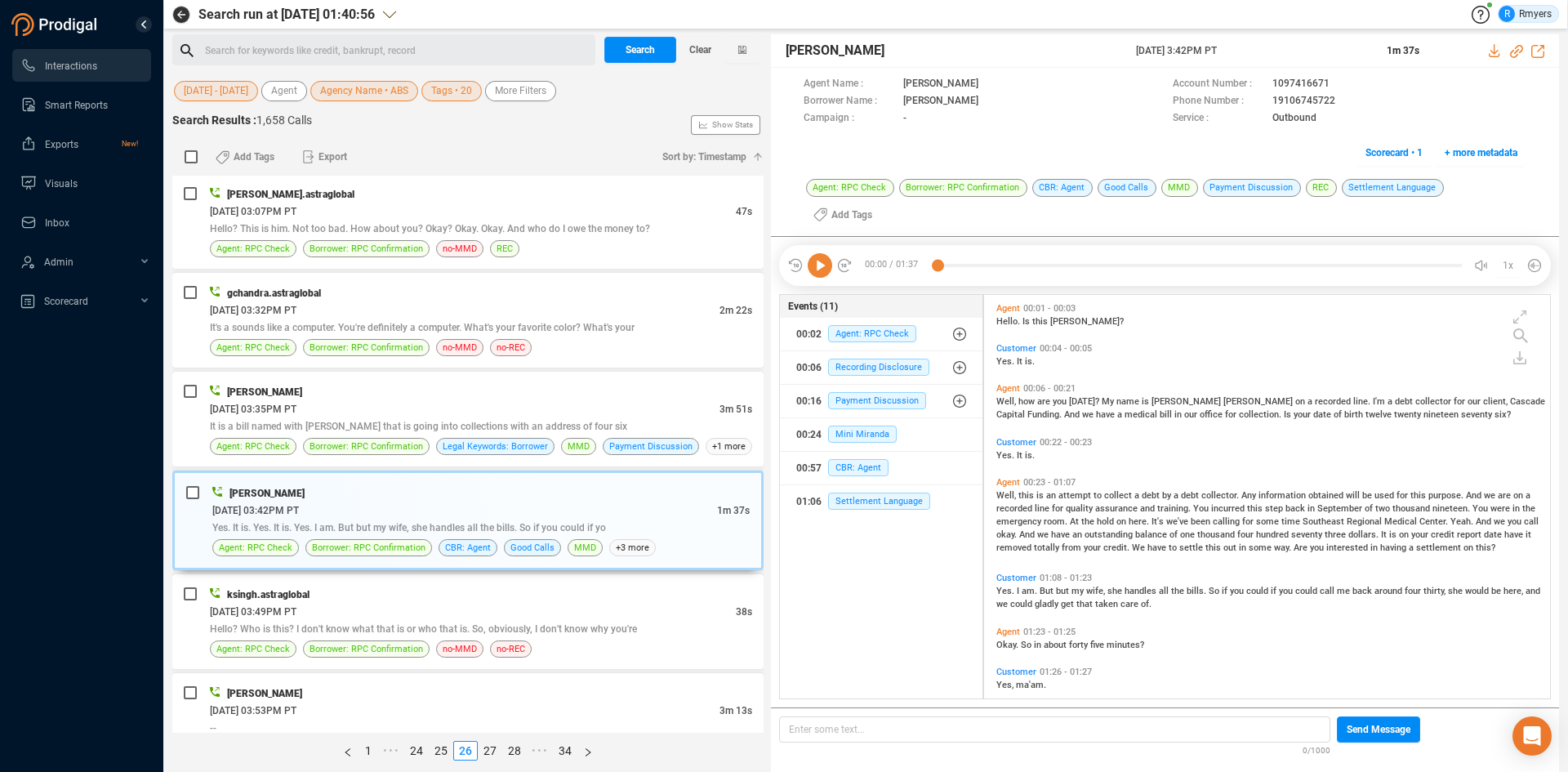
click at [819, 253] on icon at bounding box center [819, 265] width 24 height 24
click at [1512, 53] on icon at bounding box center [1516, 51] width 13 height 13
drag, startPoint x: 1133, startPoint y: 50, endPoint x: 1258, endPoint y: 46, distance: 125.1
click at [1258, 46] on div "Katie Hopkins 24 Jun 2025 @ 3:42PM PT 1m 37s" at bounding box center [1164, 51] width 788 height 33
copy div "24 Jun 2025 @ 3:42PM PT"
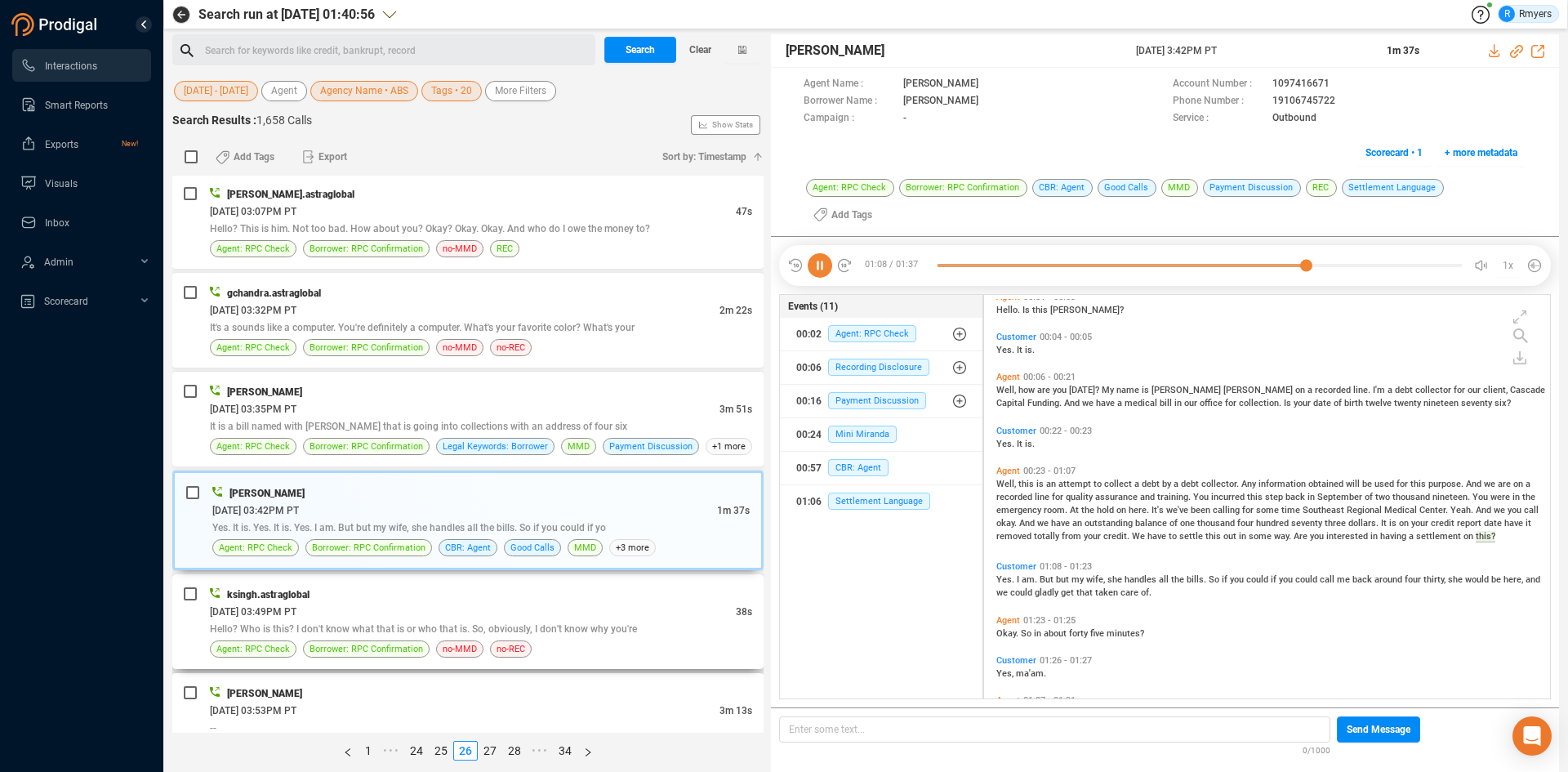
scroll to position [85, 0]
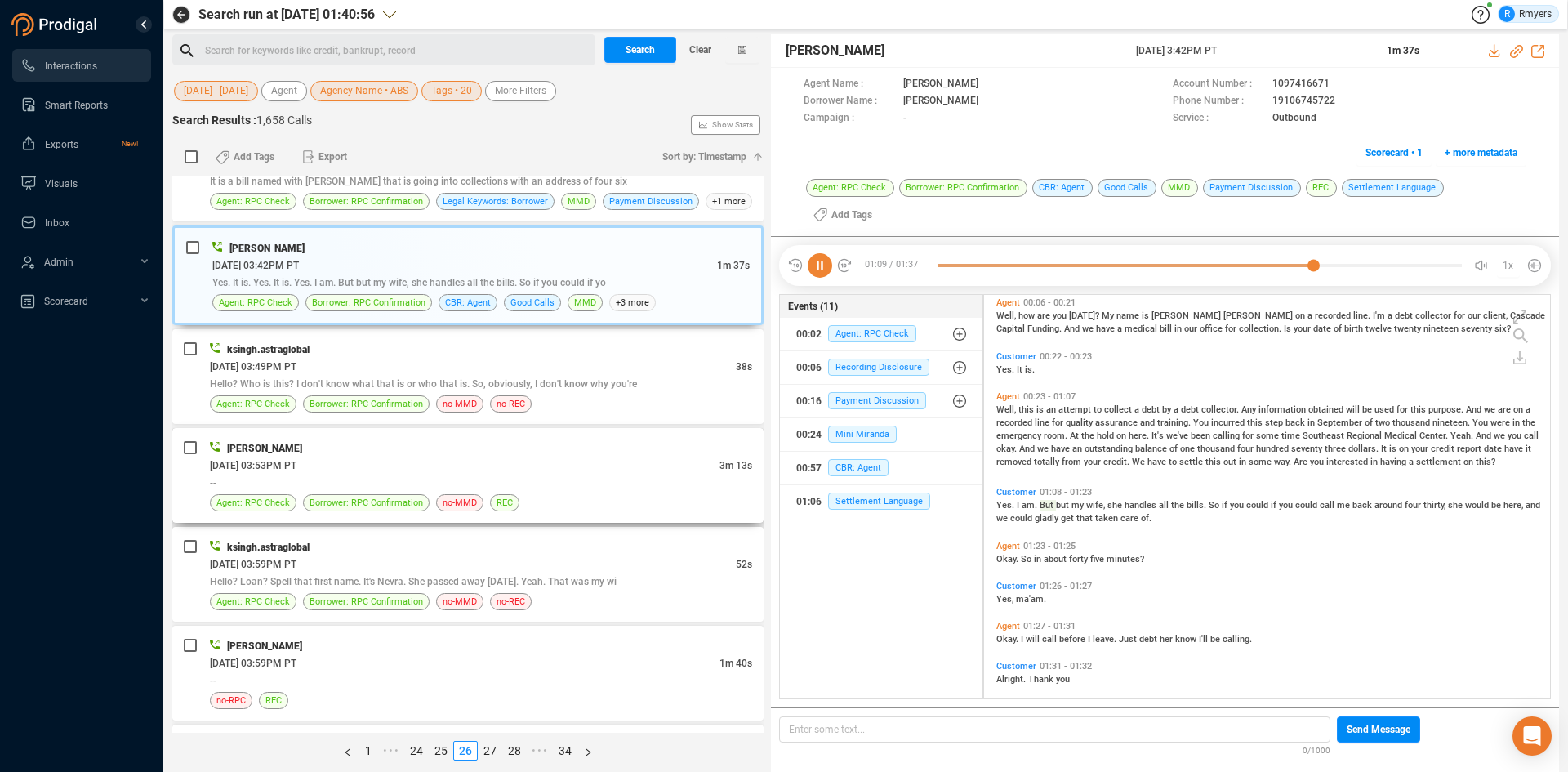
click at [378, 465] on div "06/24/2025 @ 03:53PM PT" at bounding box center [464, 465] width 509 height 17
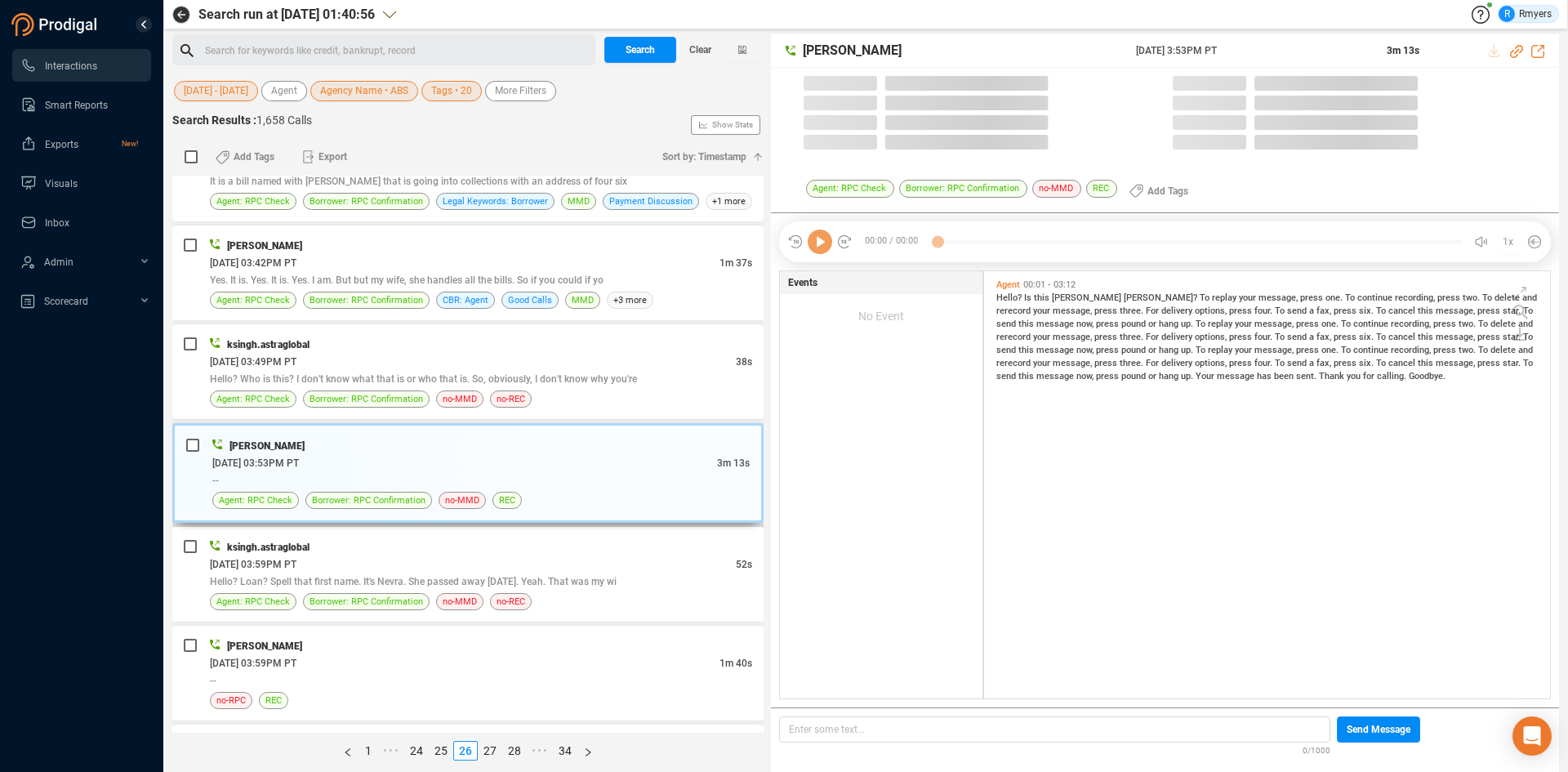
scroll to position [423, 558]
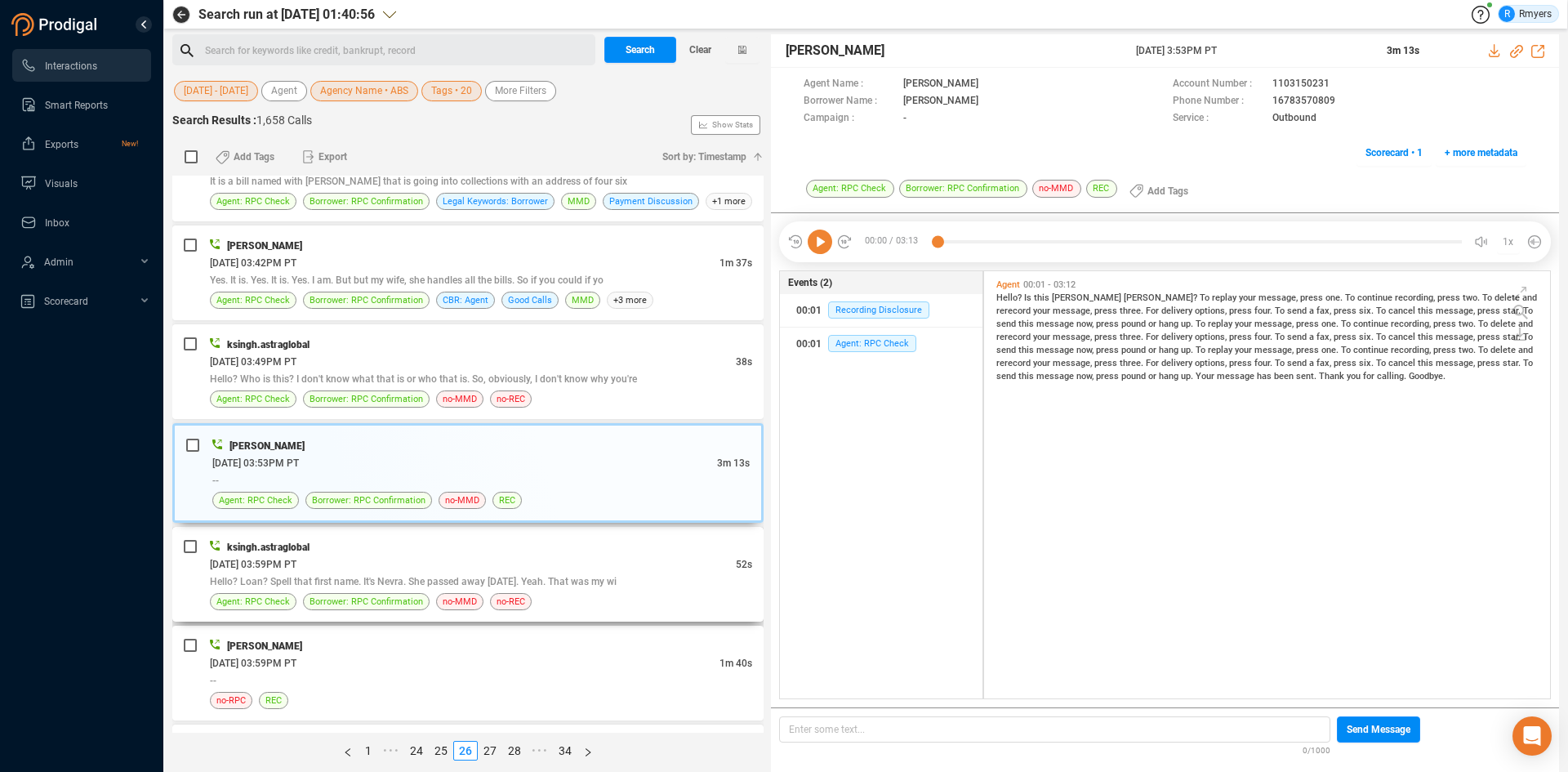
click at [505, 553] on div "ksingh.astraglobal" at bounding box center [481, 547] width 542 height 17
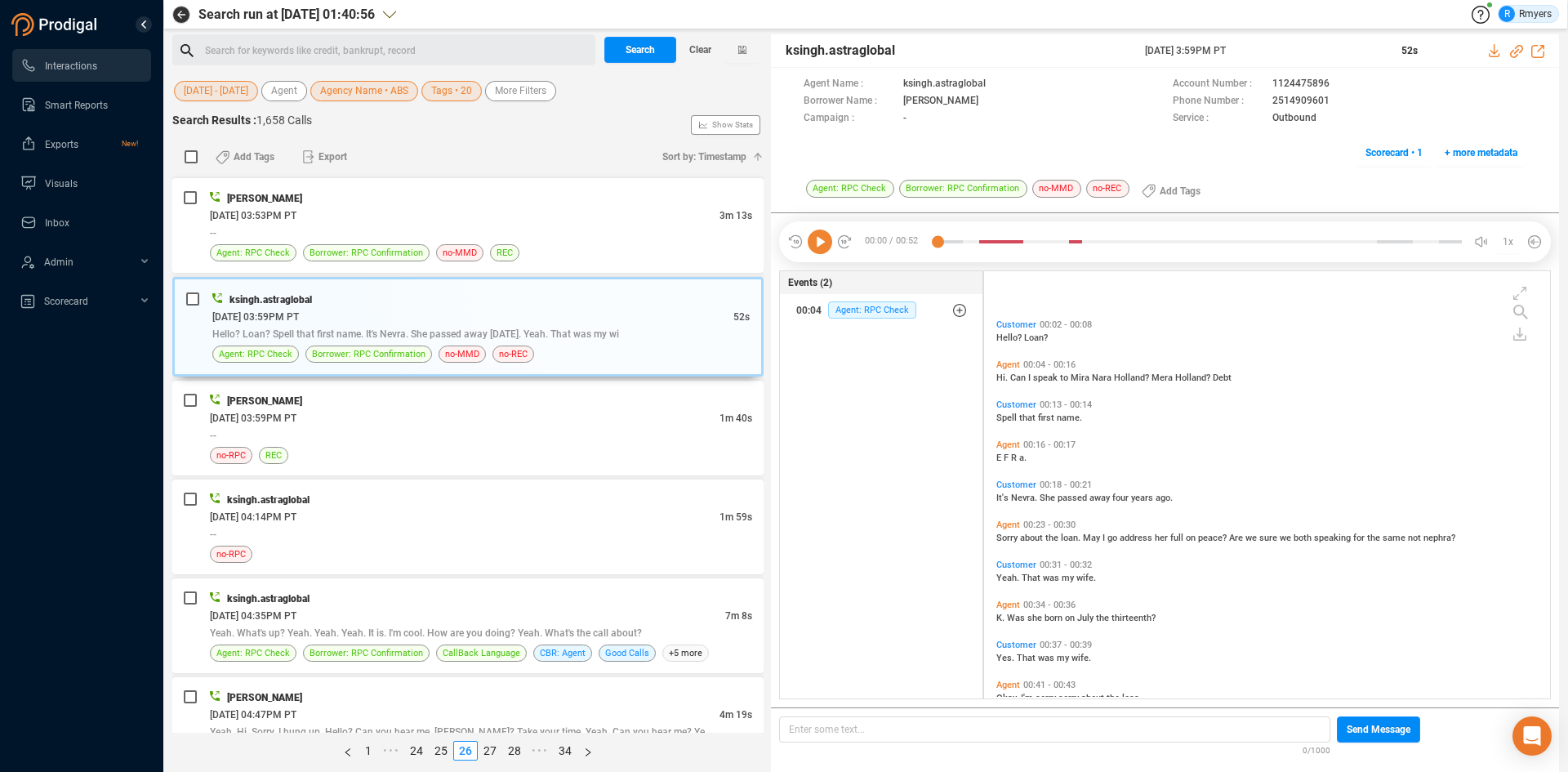
scroll to position [111, 0]
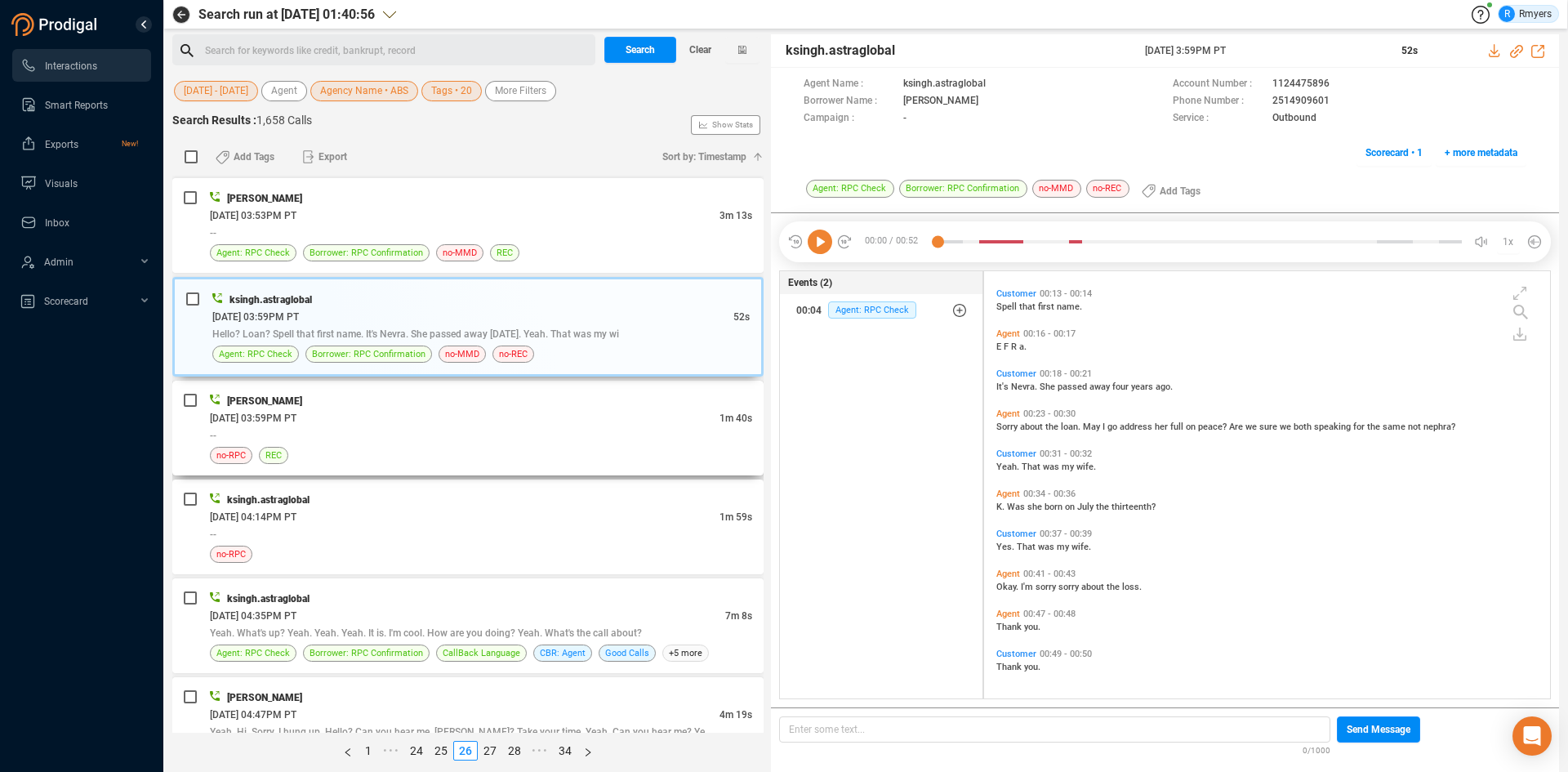
click at [419, 439] on div "--" at bounding box center [481, 434] width 542 height 17
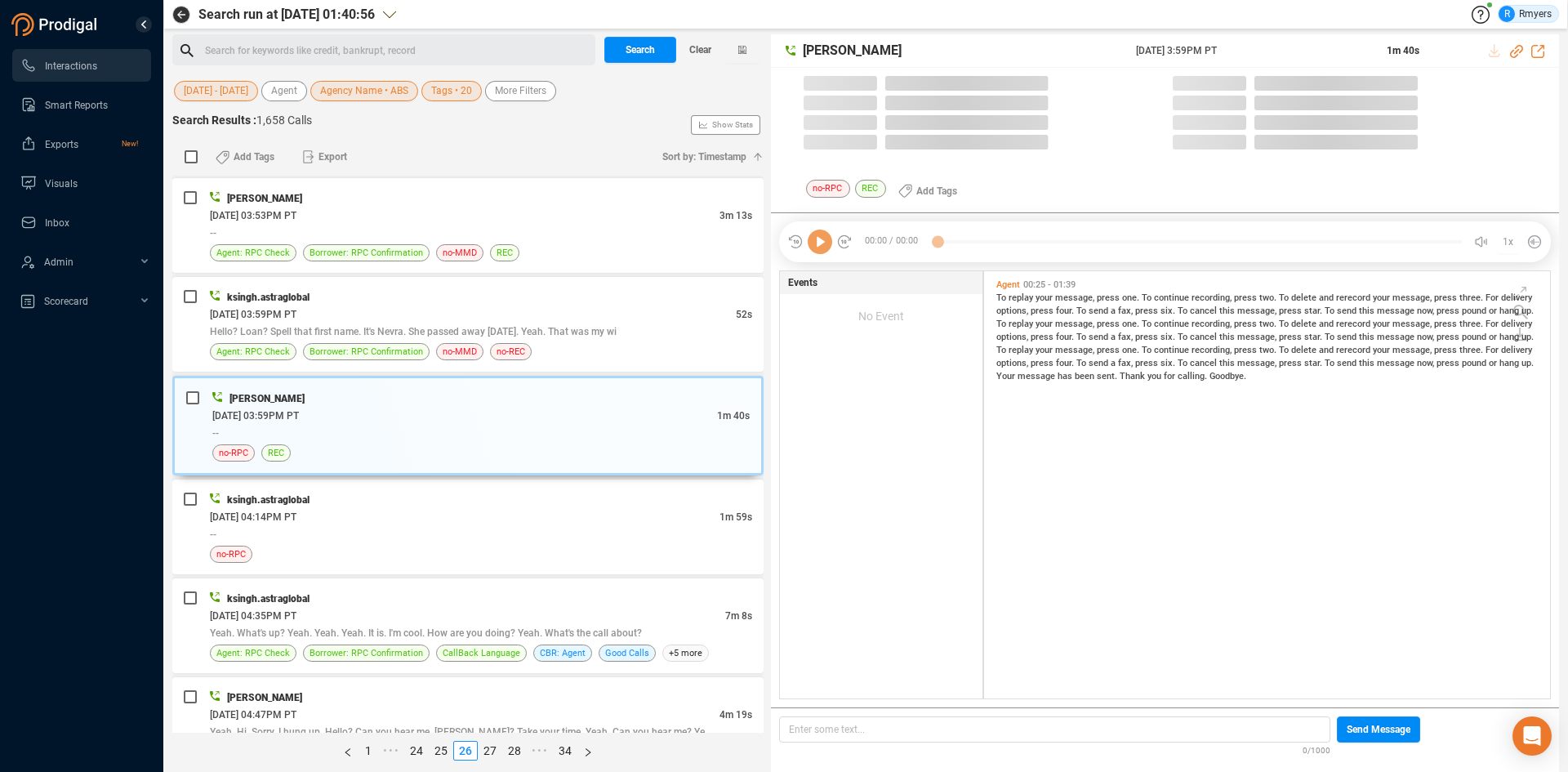
scroll to position [423, 558]
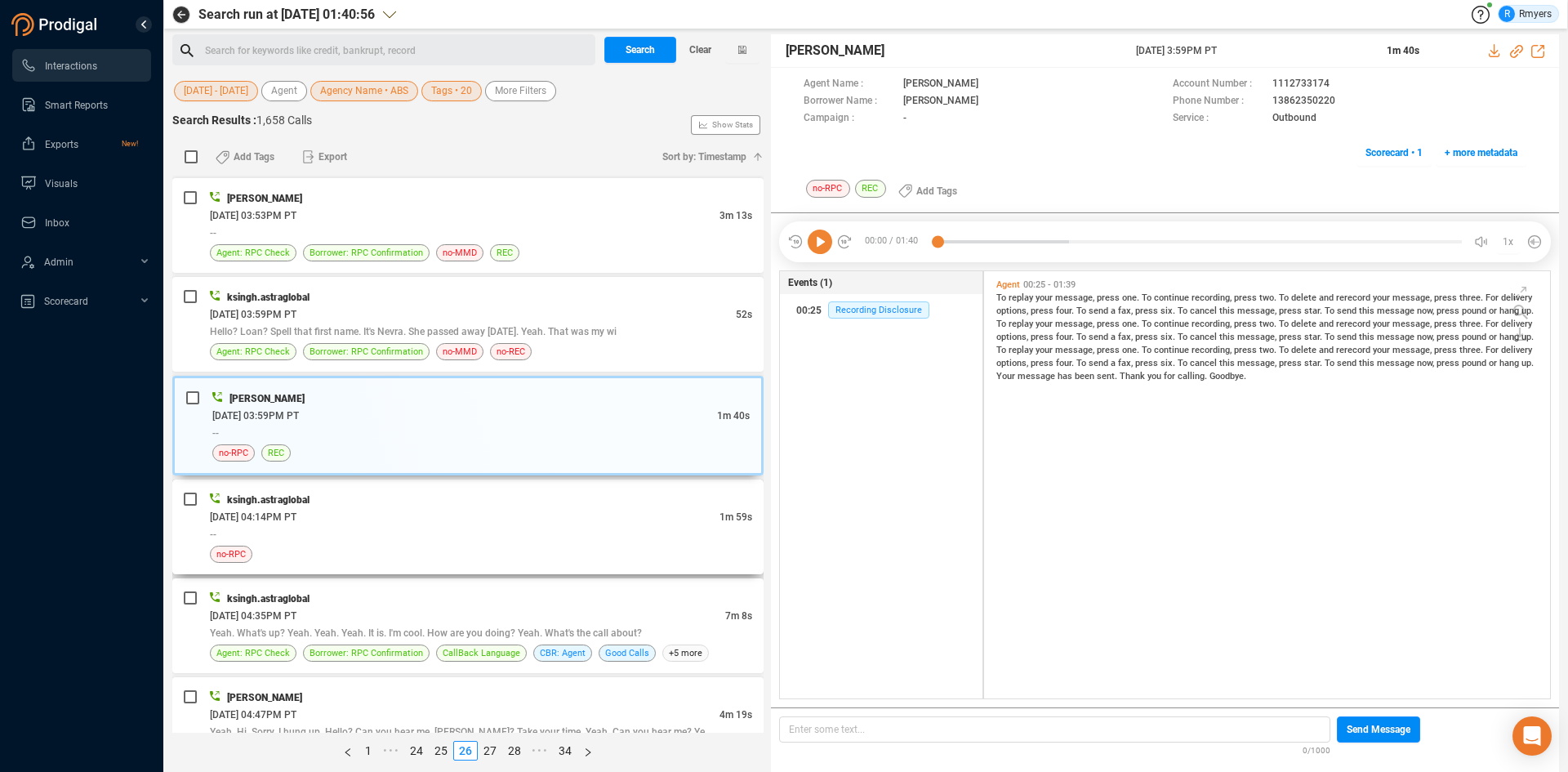
click at [478, 547] on div "no-RPC" at bounding box center [481, 554] width 542 height 17
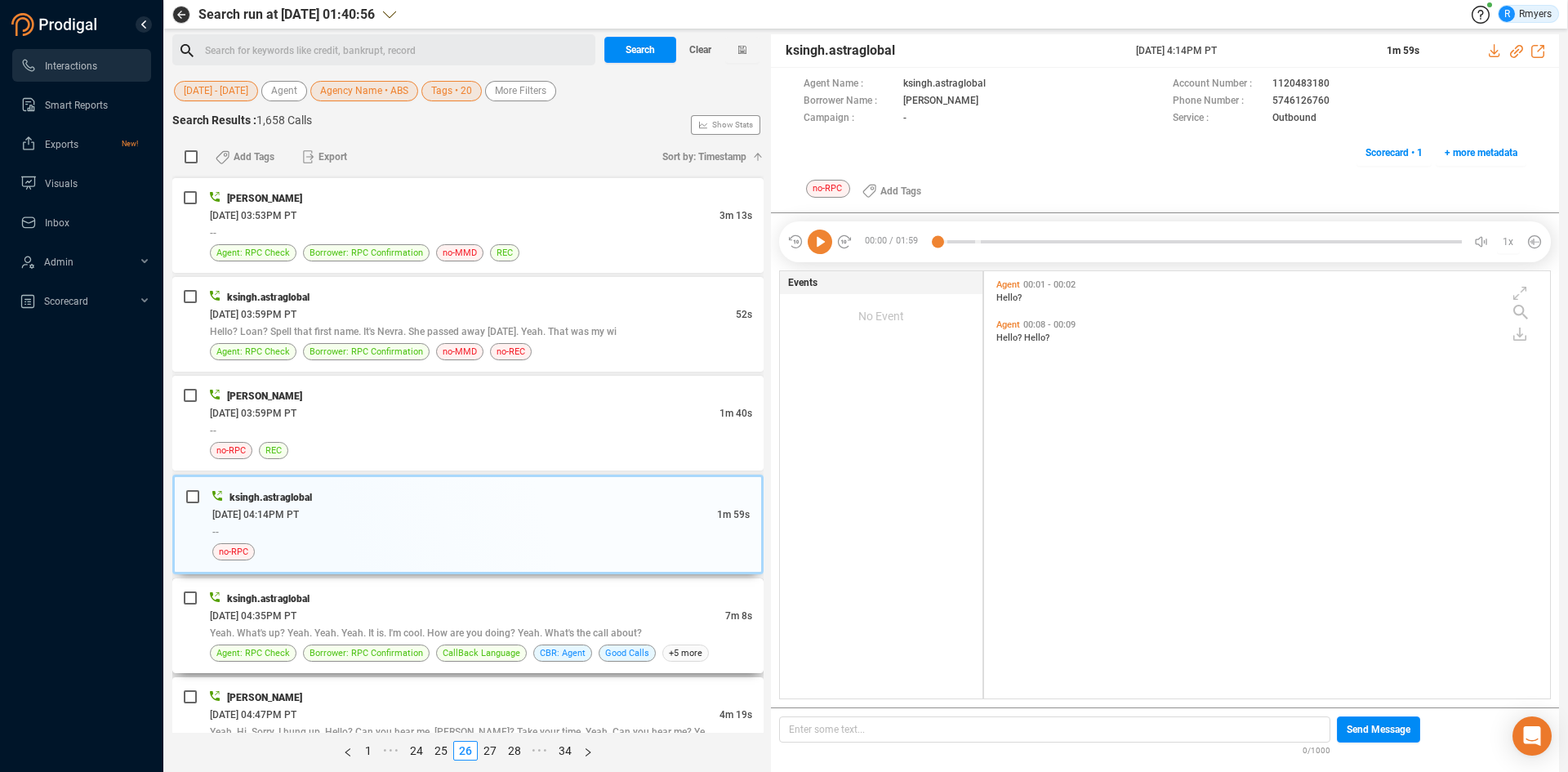
click at [562, 609] on div "06/24/2025 @ 04:35PM PT" at bounding box center [467, 615] width 515 height 17
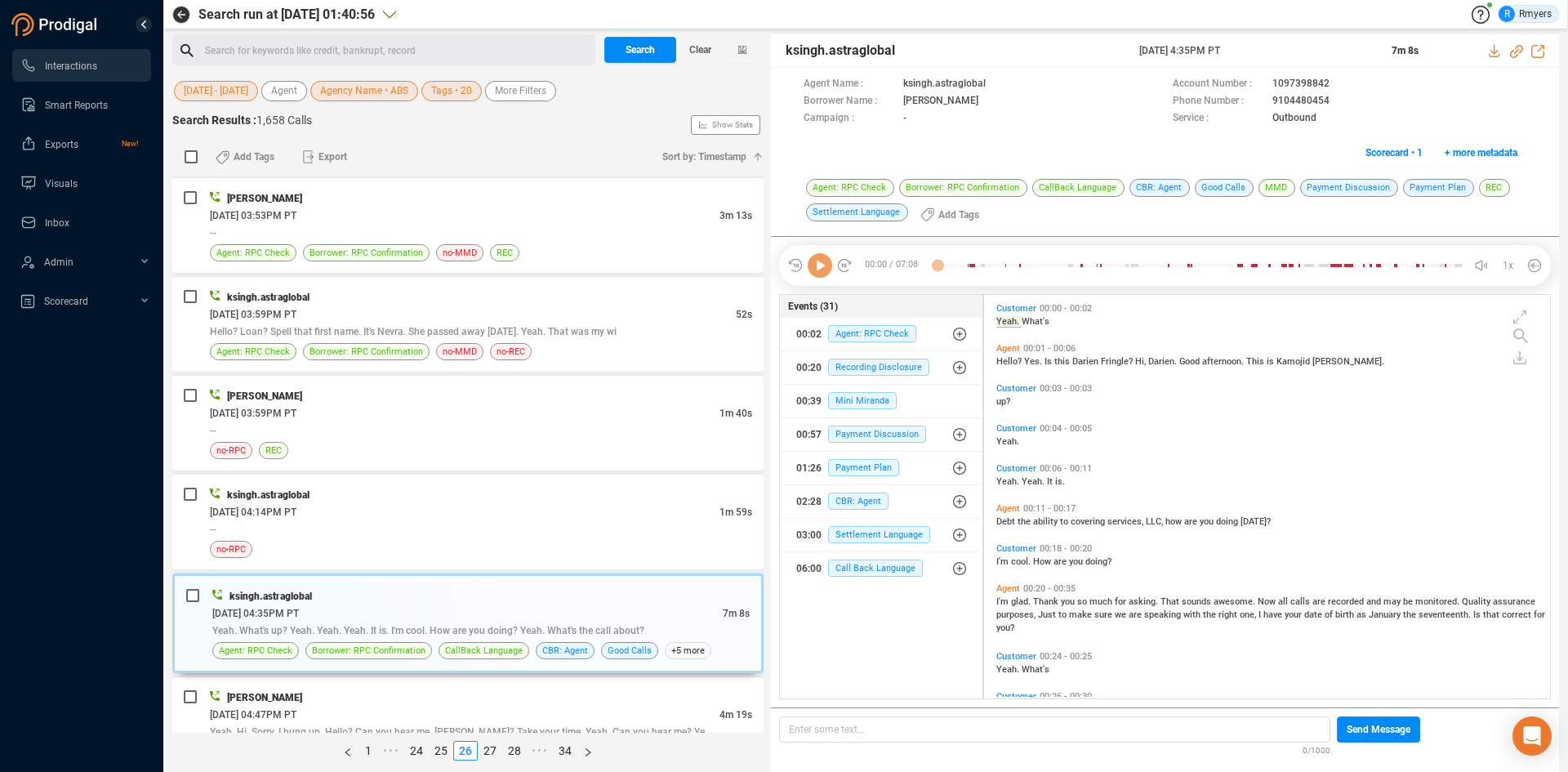
scroll to position [399, 558]
click at [859, 508] on span "CBR: Agent" at bounding box center [857, 501] width 60 height 17
click at [866, 541] on span "CBR: Agent" at bounding box center [870, 534] width 60 height 17
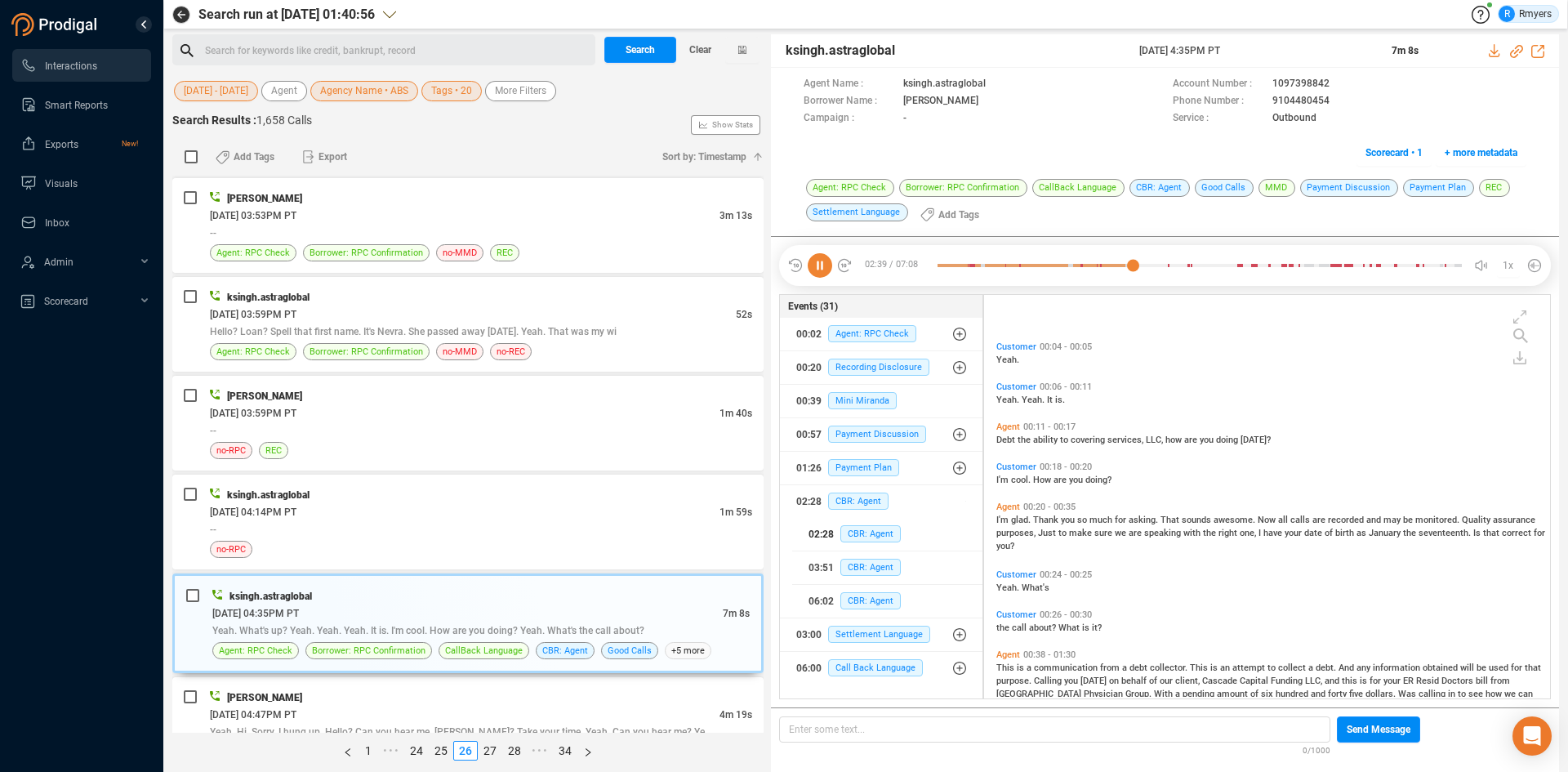
scroll to position [163, 0]
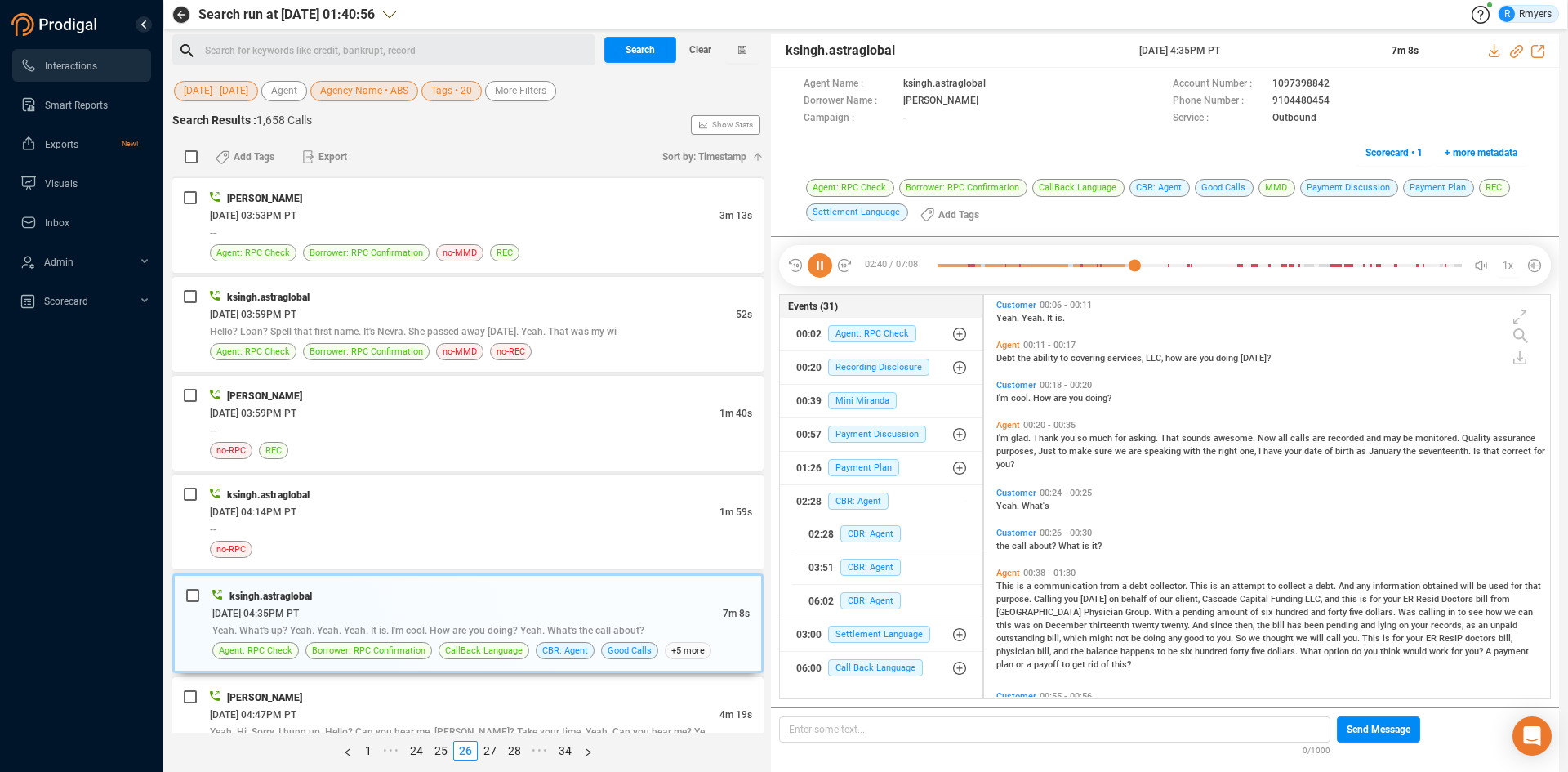
click at [827, 266] on icon at bounding box center [819, 265] width 24 height 24
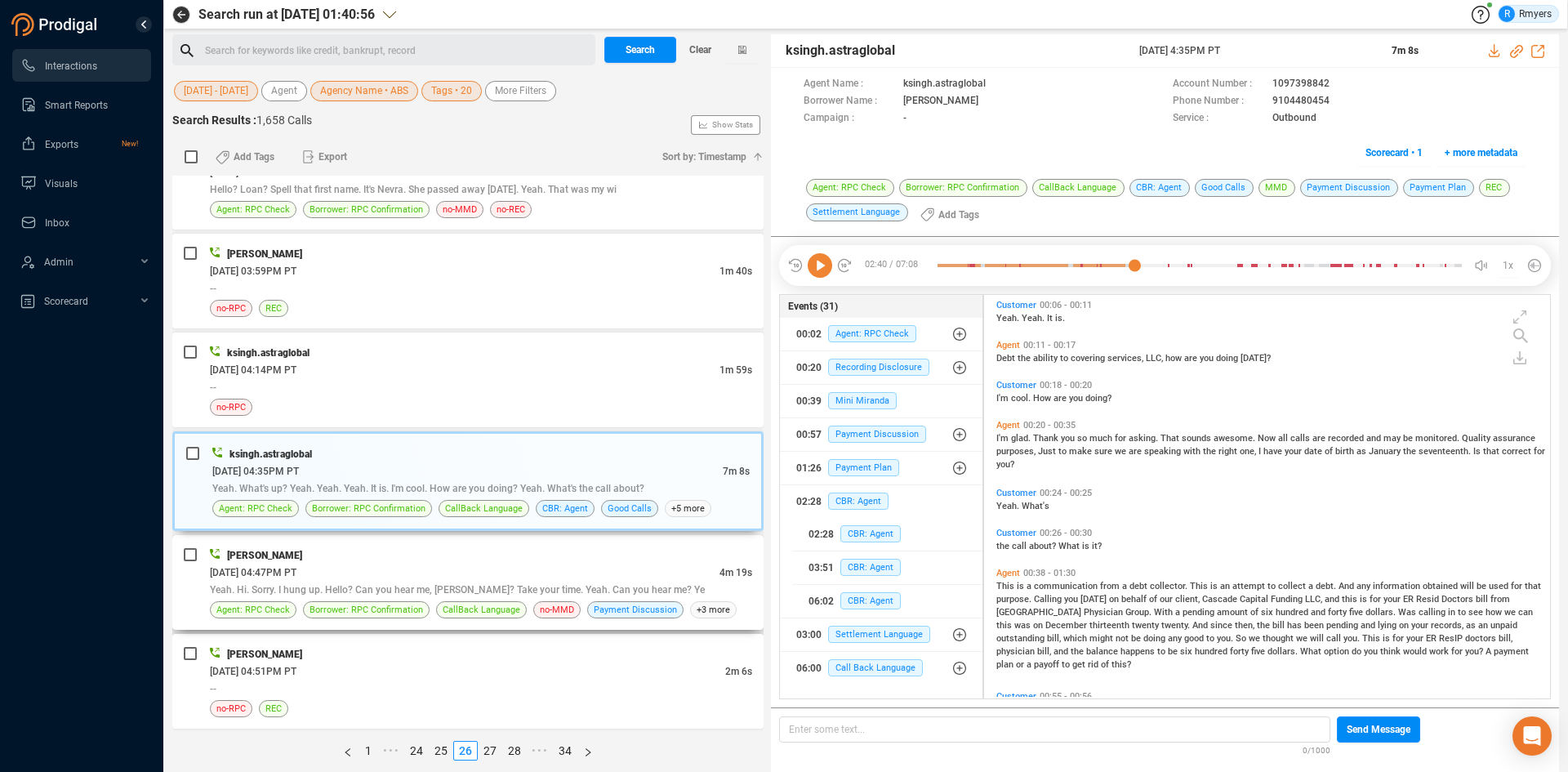
click at [395, 573] on div "06/24/2025 @ 04:47PM PT" at bounding box center [464, 572] width 509 height 17
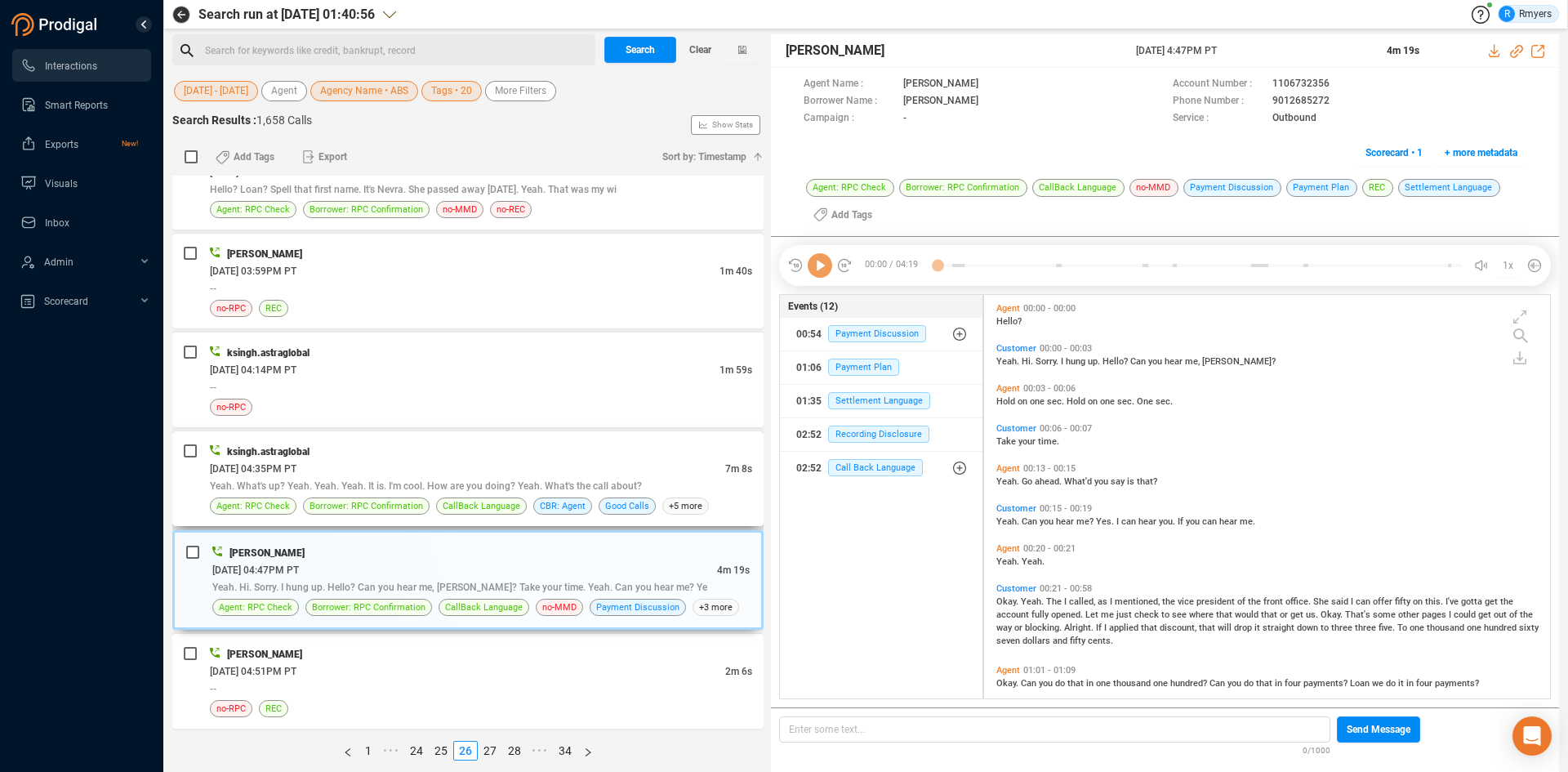
scroll to position [399, 558]
click at [823, 269] on icon at bounding box center [819, 265] width 24 height 24
click at [1515, 51] on icon at bounding box center [1516, 51] width 13 height 13
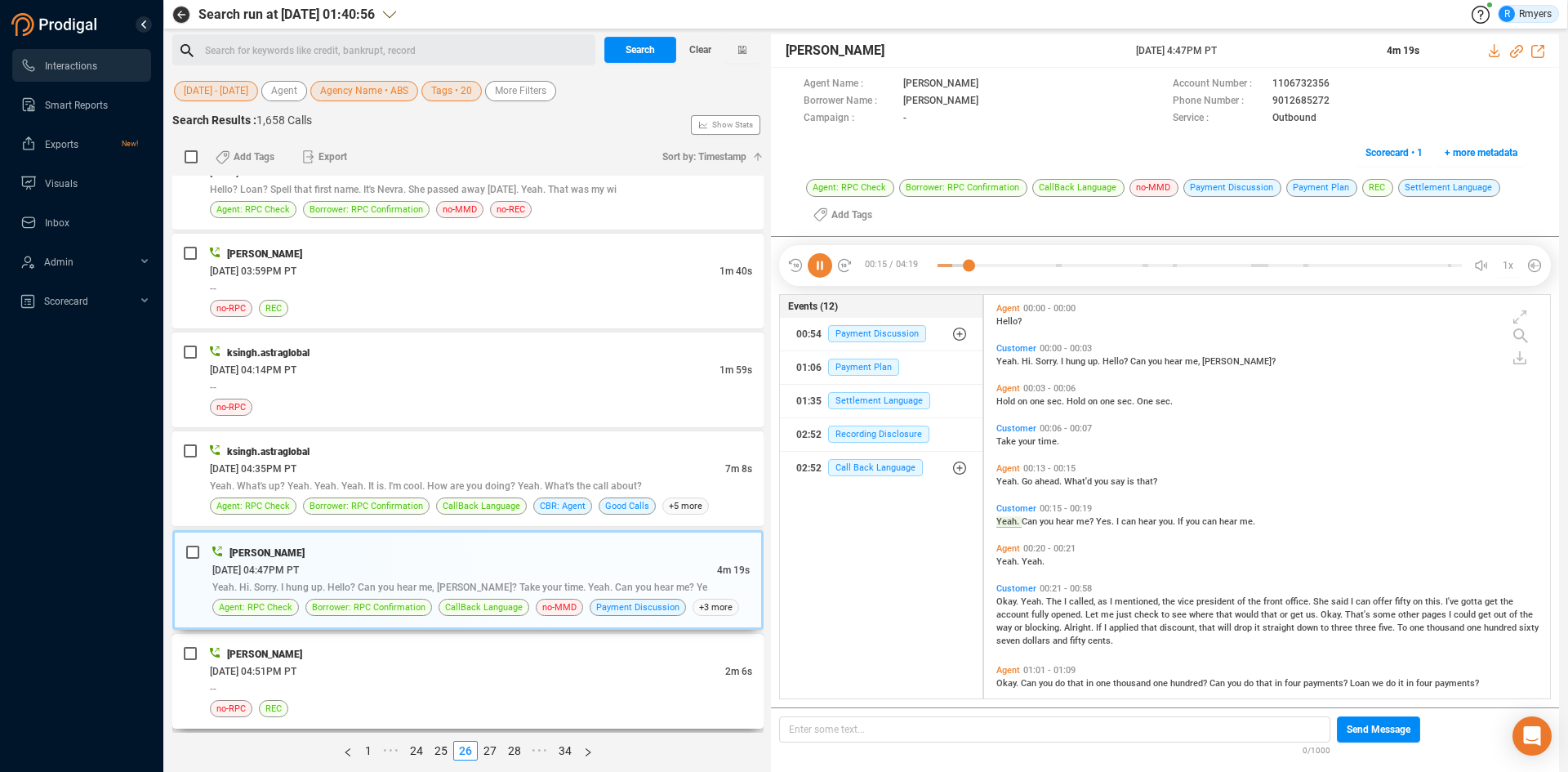
scroll to position [21, 0]
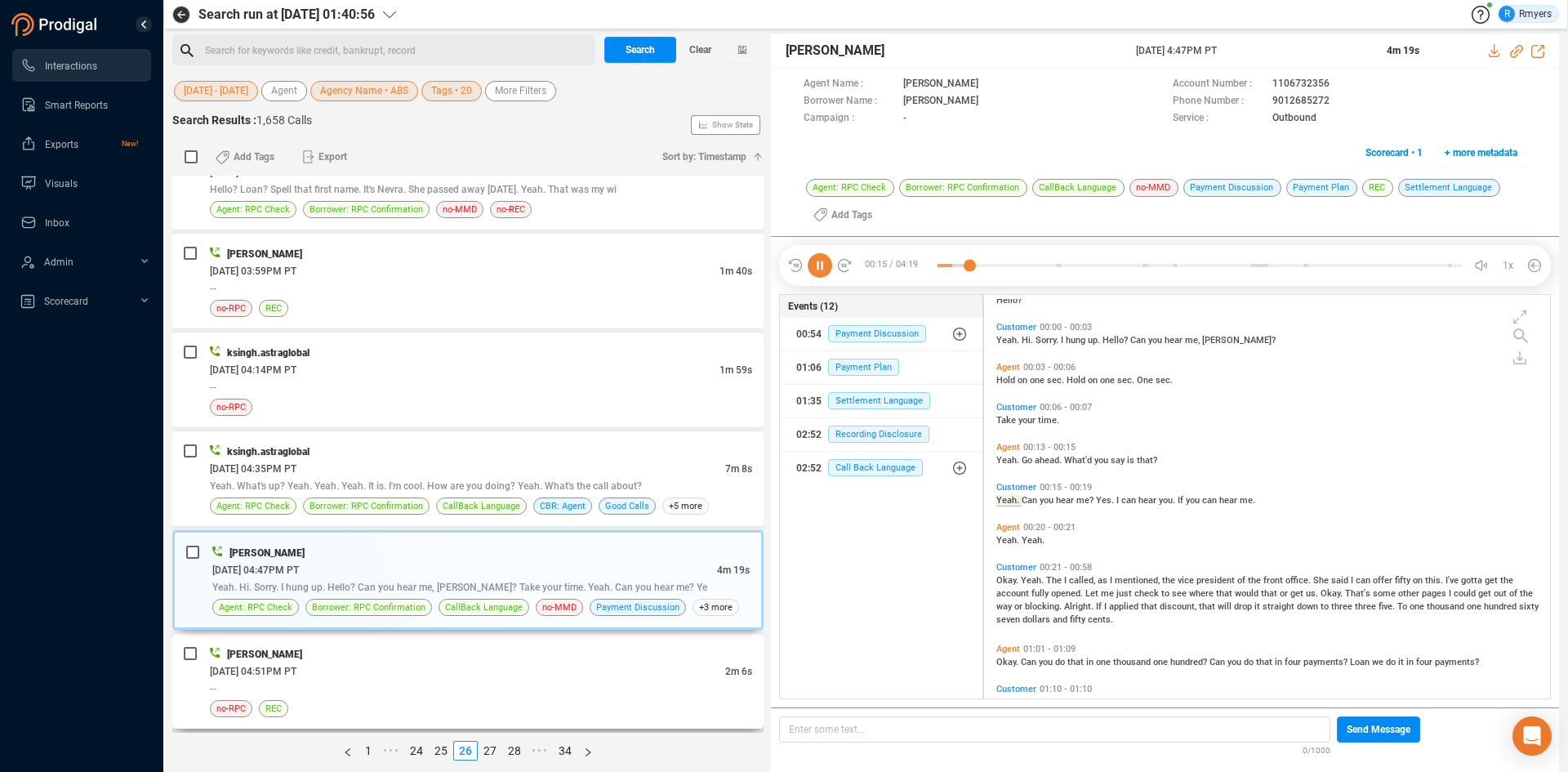
drag, startPoint x: 328, startPoint y: 650, endPoint x: 371, endPoint y: 664, distance: 45.2
click at [329, 650] on div "[PERSON_NAME]" at bounding box center [481, 653] width 542 height 17
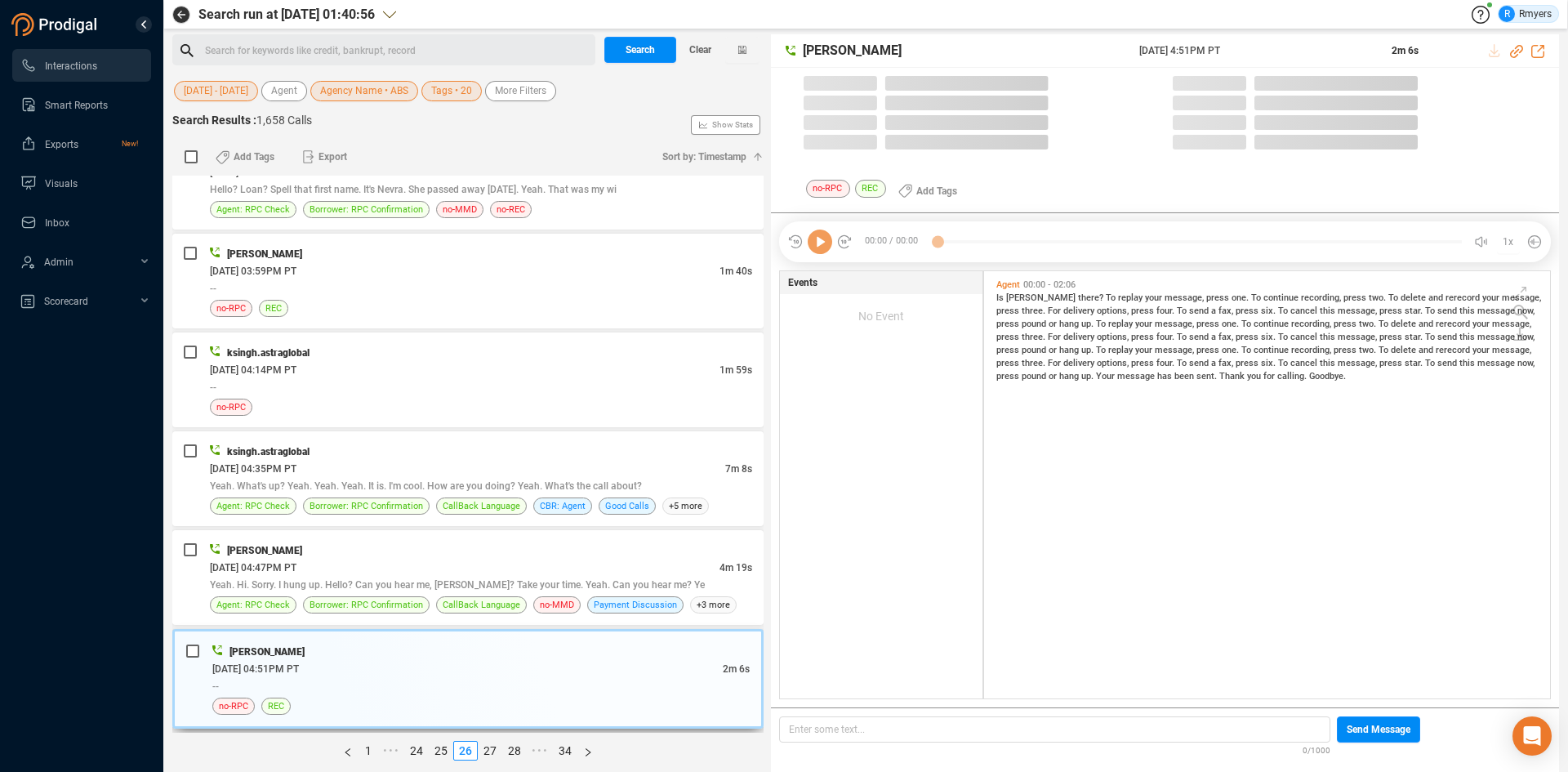
scroll to position [0, 0]
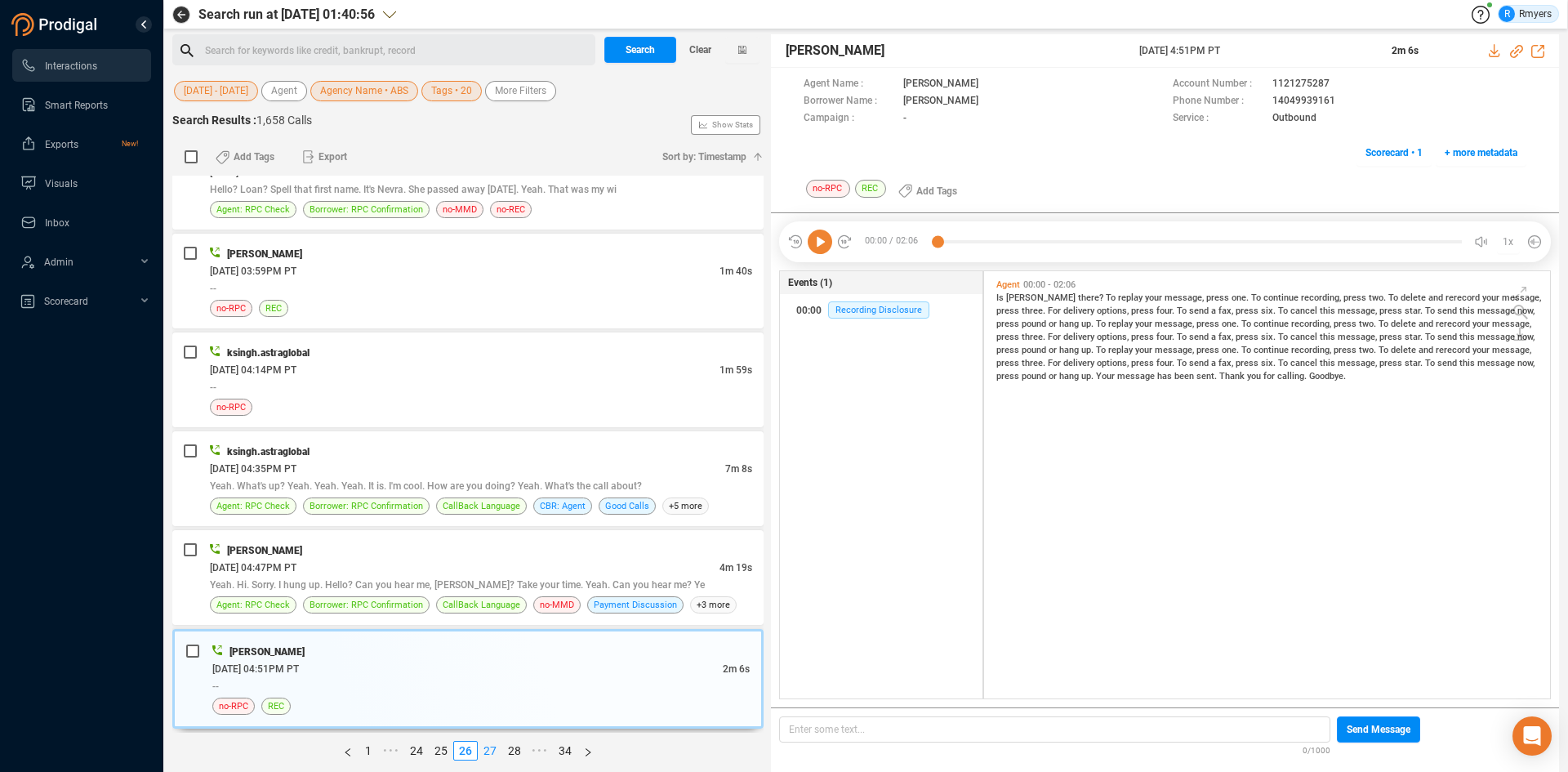
click at [491, 748] on link "27" at bounding box center [490, 750] width 23 height 18
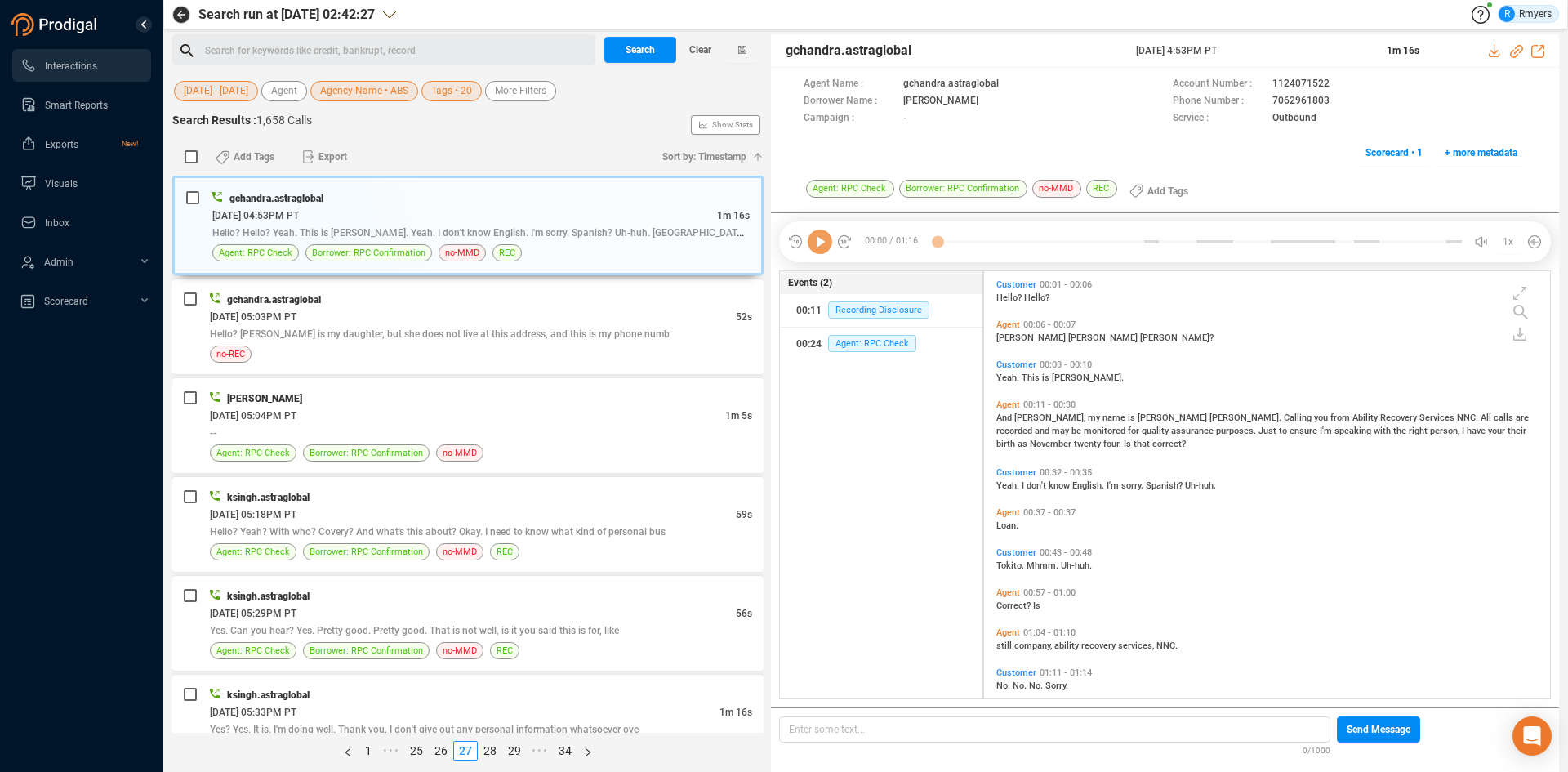
scroll to position [423, 558]
click at [550, 339] on span "Hello? [PERSON_NAME] is my daughter, but she does not live at this address, and…" at bounding box center [439, 334] width 459 height 11
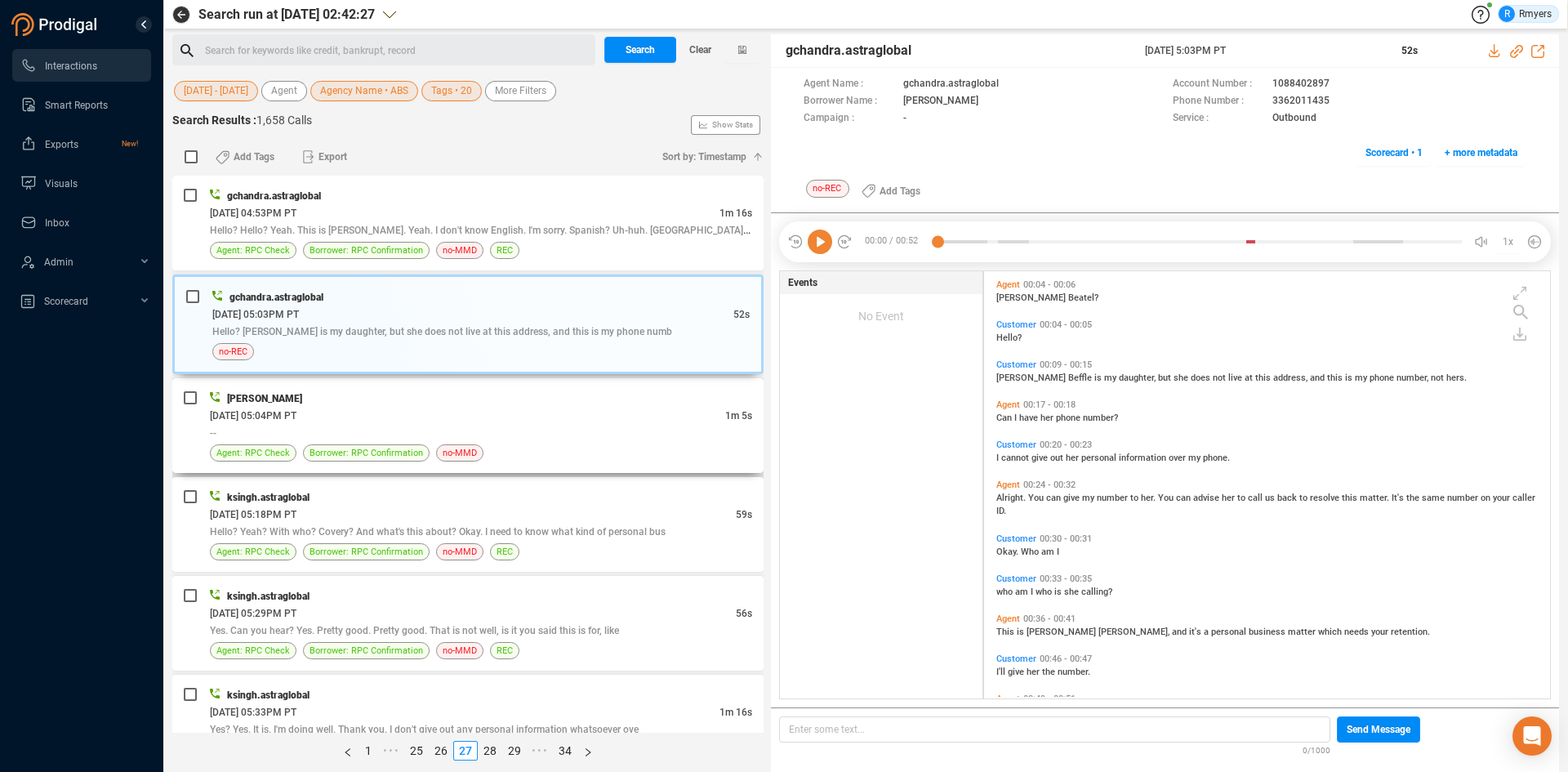
click at [490, 435] on div "--" at bounding box center [481, 432] width 542 height 17
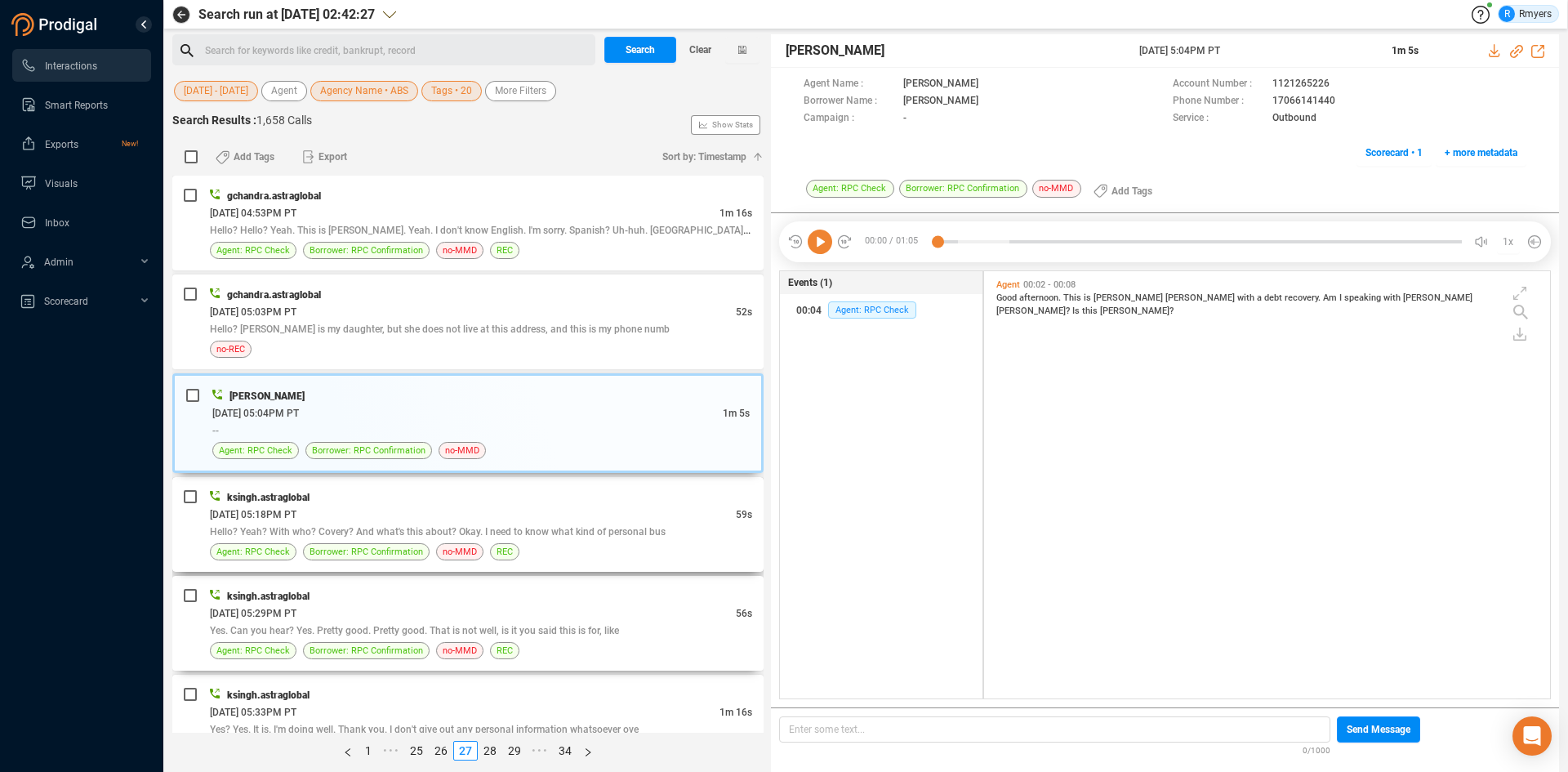
click at [480, 587] on div "ksingh.astraglobal" at bounding box center [481, 596] width 542 height 17
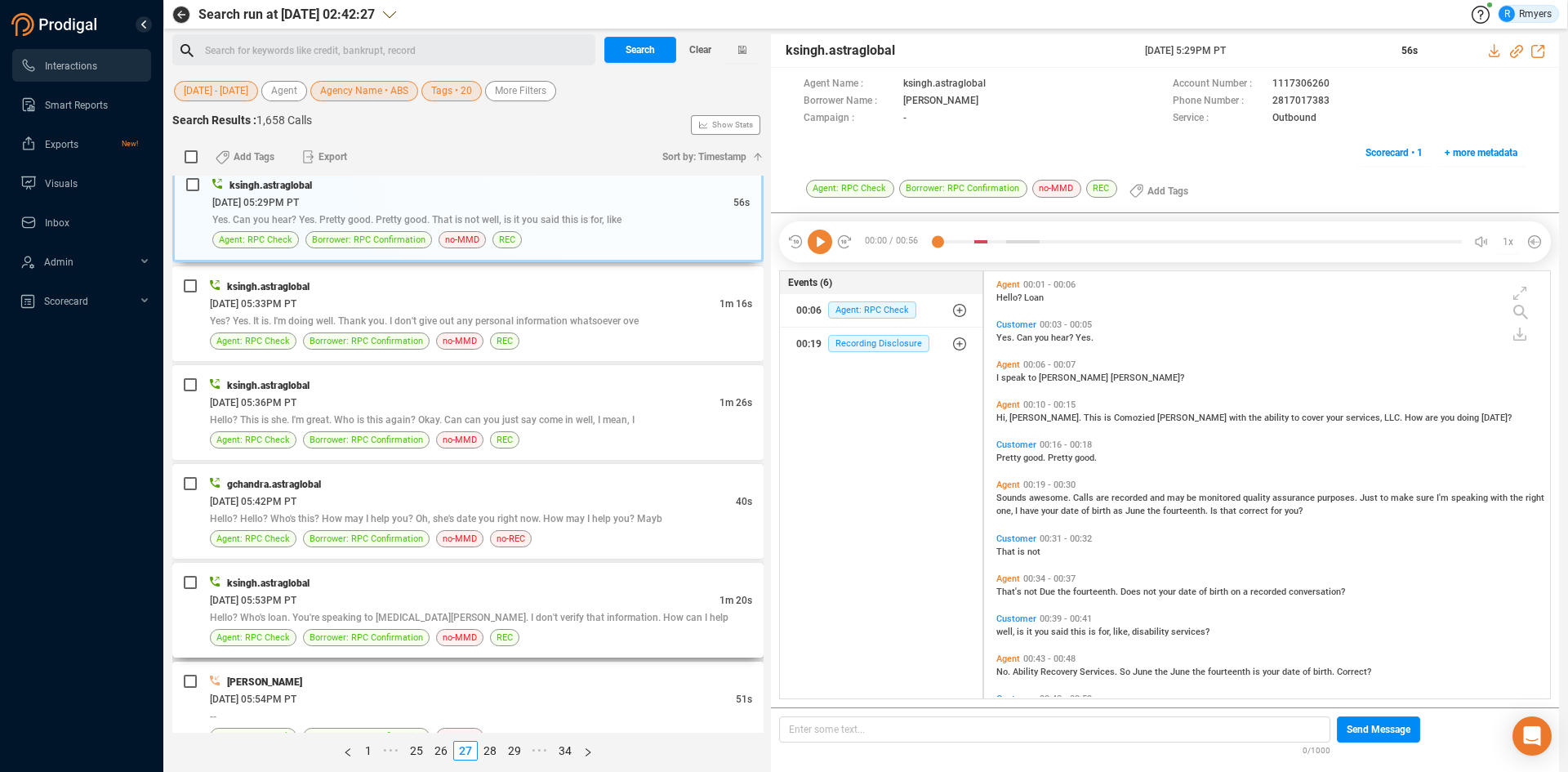
scroll to position [653, 0]
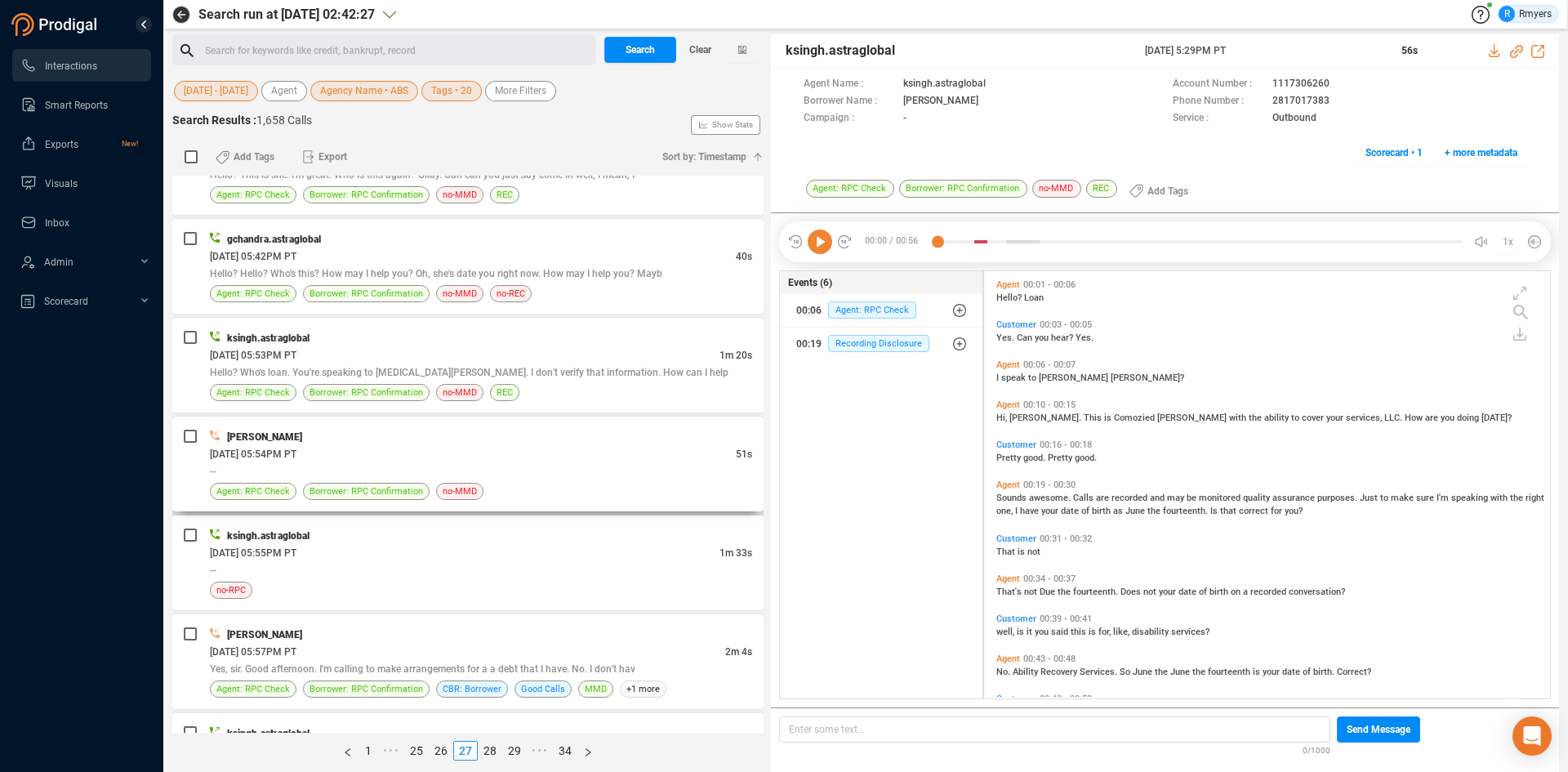
click at [452, 461] on div "[DATE] 05:54PM PT" at bounding box center [472, 454] width 526 height 17
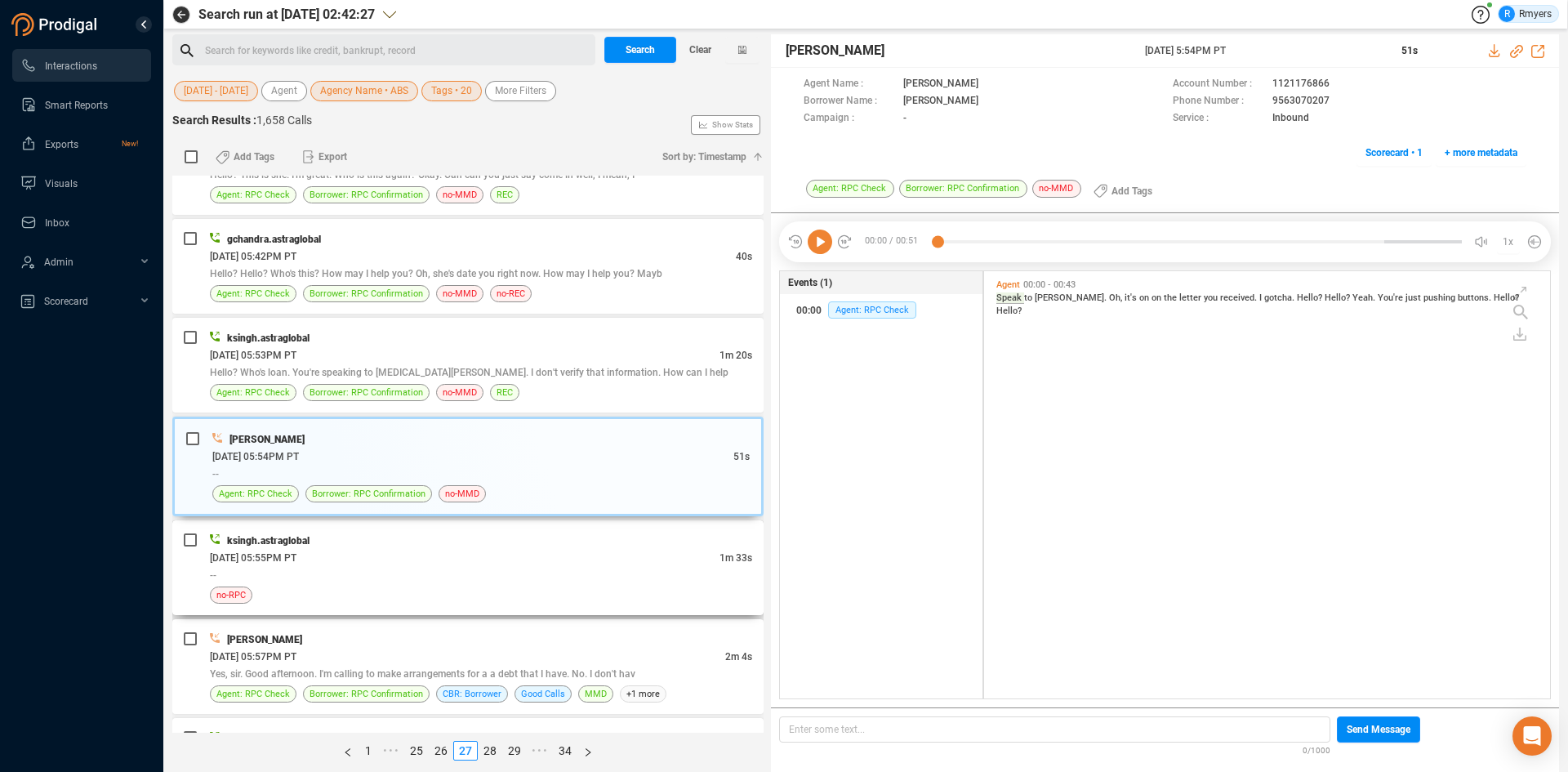
scroll to position [812, 0]
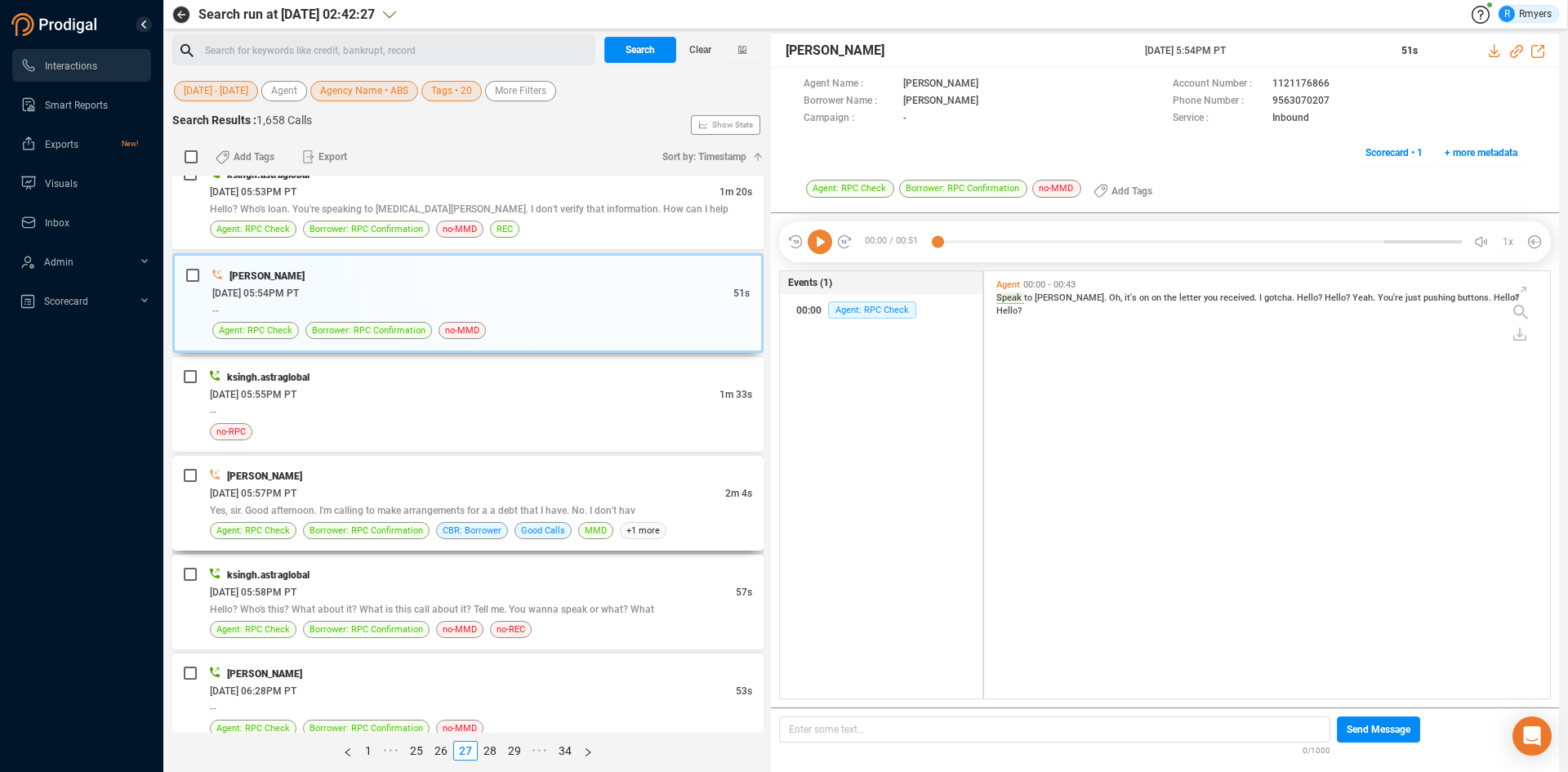
click at [411, 516] on div "Yes, sir. Good afternoon. I'm calling to make arrangements for a a debt that I …" at bounding box center [481, 509] width 542 height 17
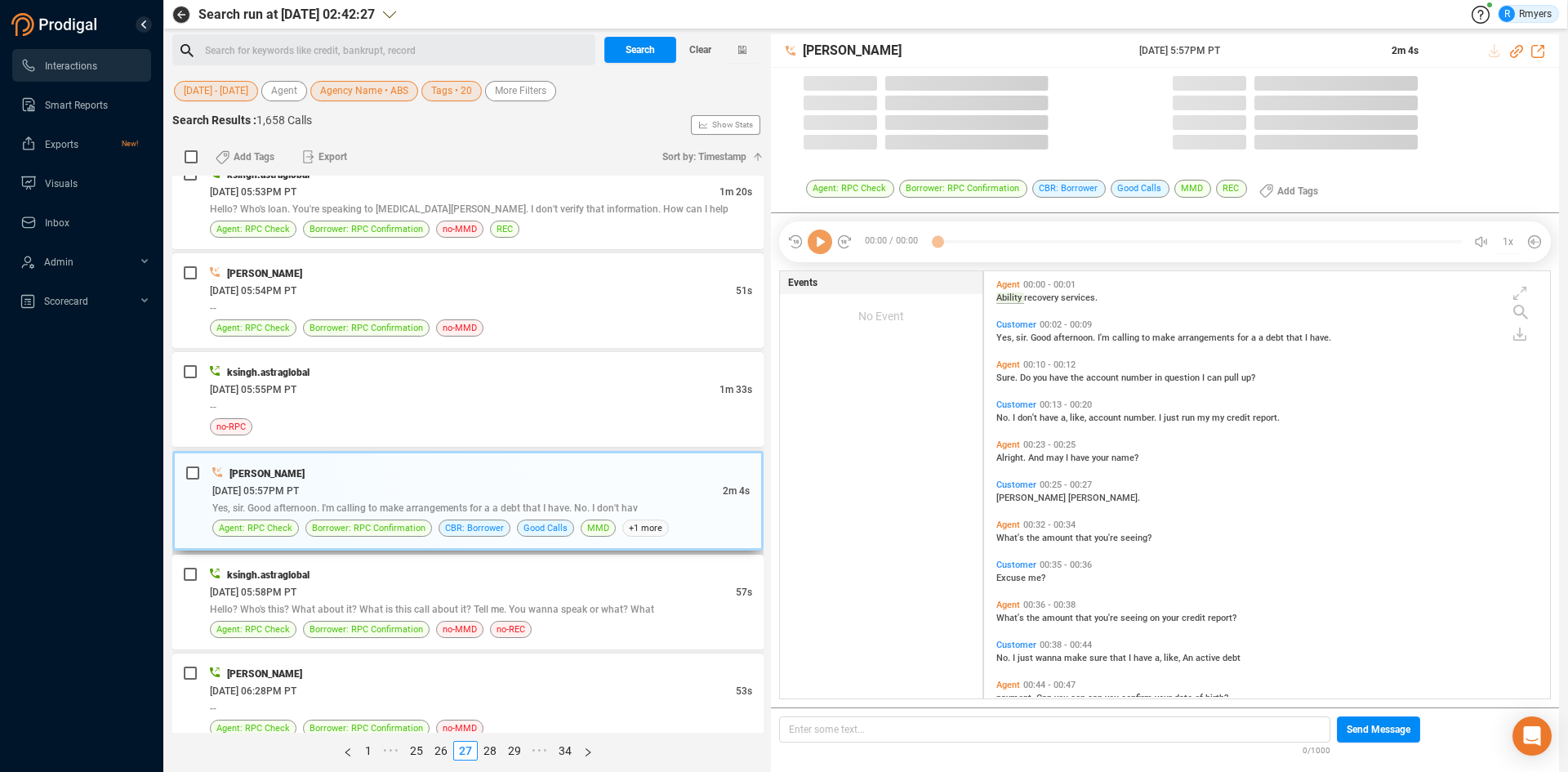
scroll to position [423, 558]
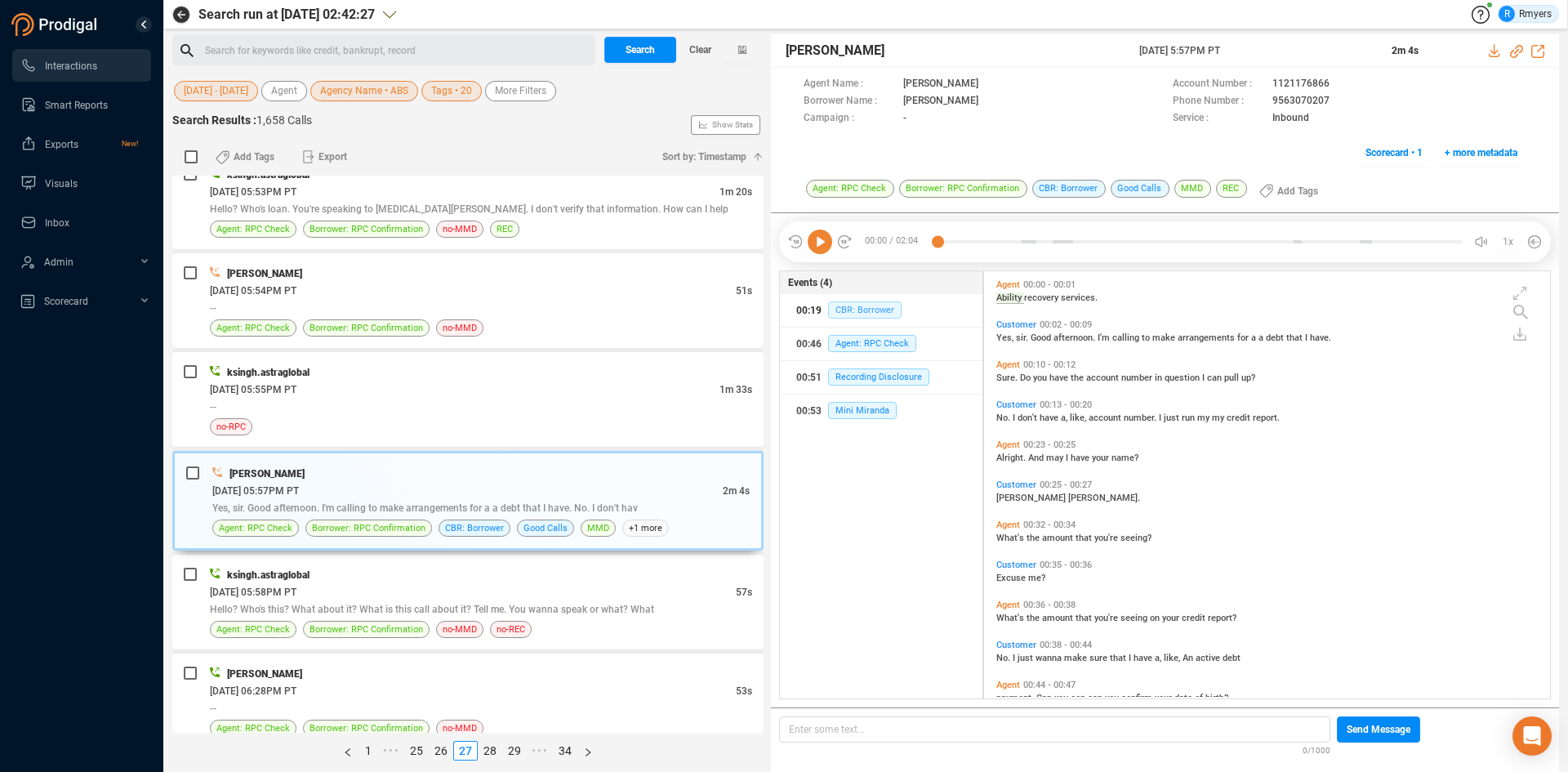
click at [846, 307] on span "CBR: Borrower" at bounding box center [864, 310] width 73 height 17
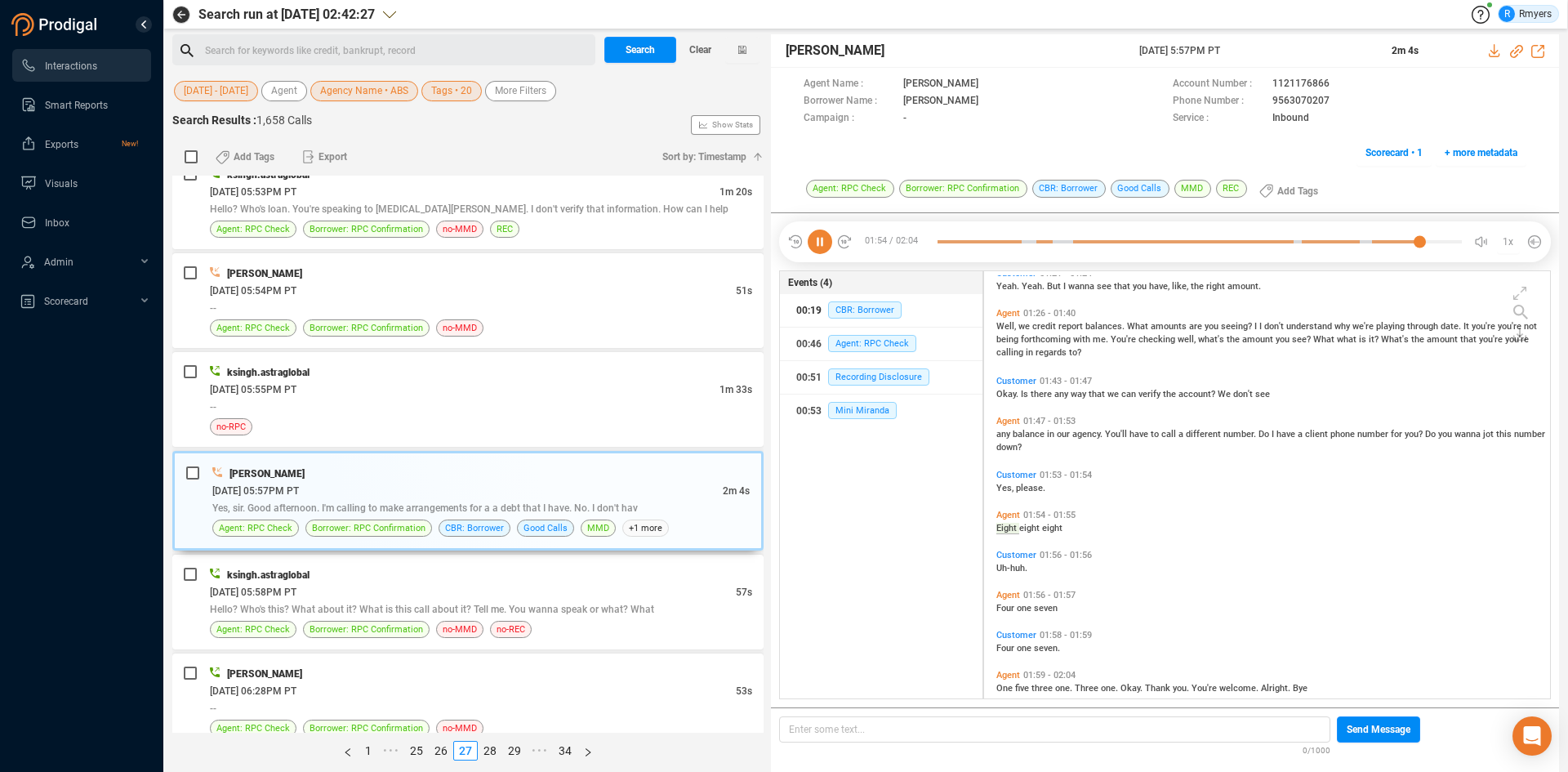
scroll to position [595, 0]
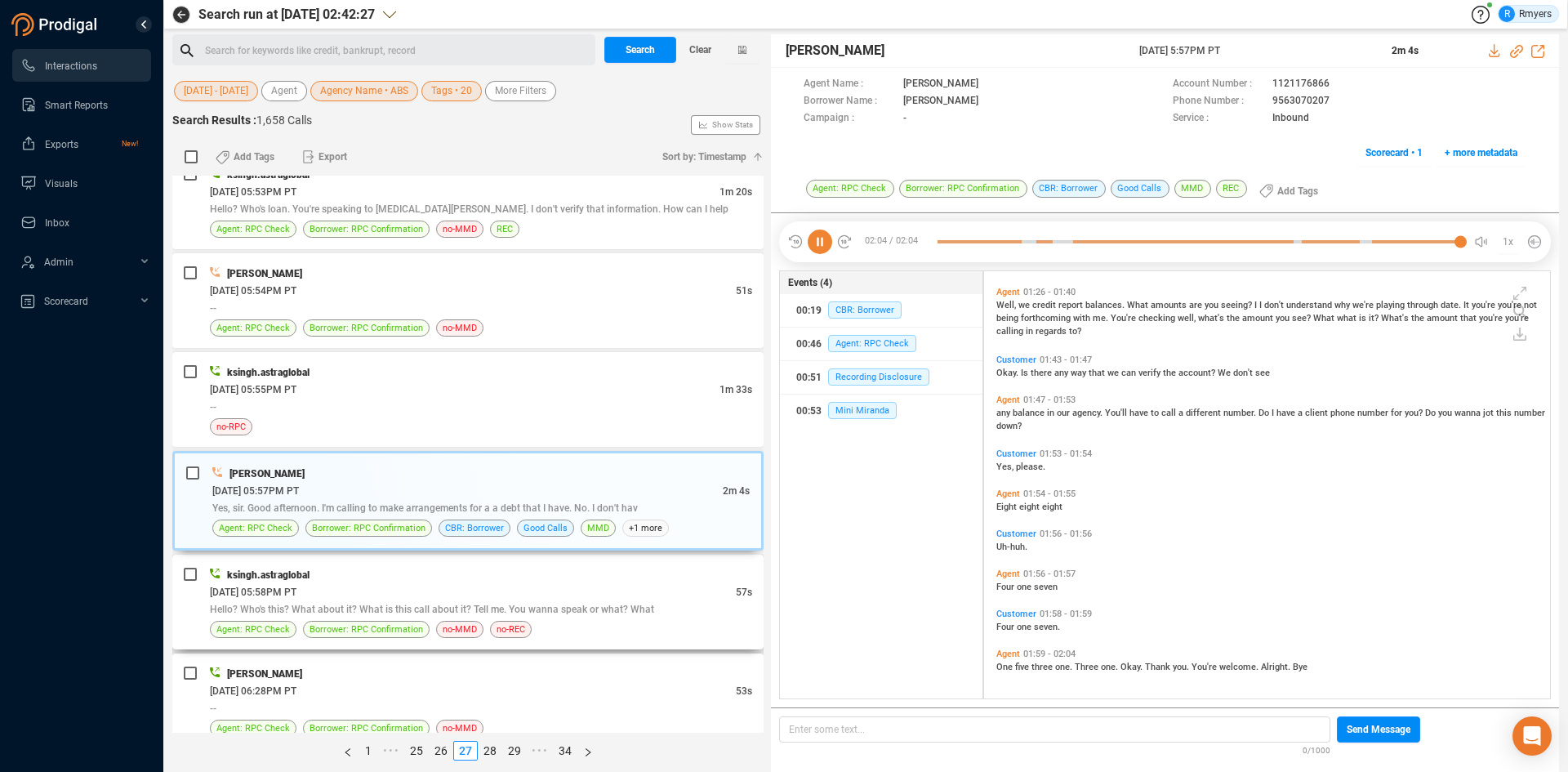
drag, startPoint x: 377, startPoint y: 567, endPoint x: 384, endPoint y: 611, distance: 44.6
click at [377, 567] on div "ksingh.astraglobal" at bounding box center [481, 574] width 542 height 17
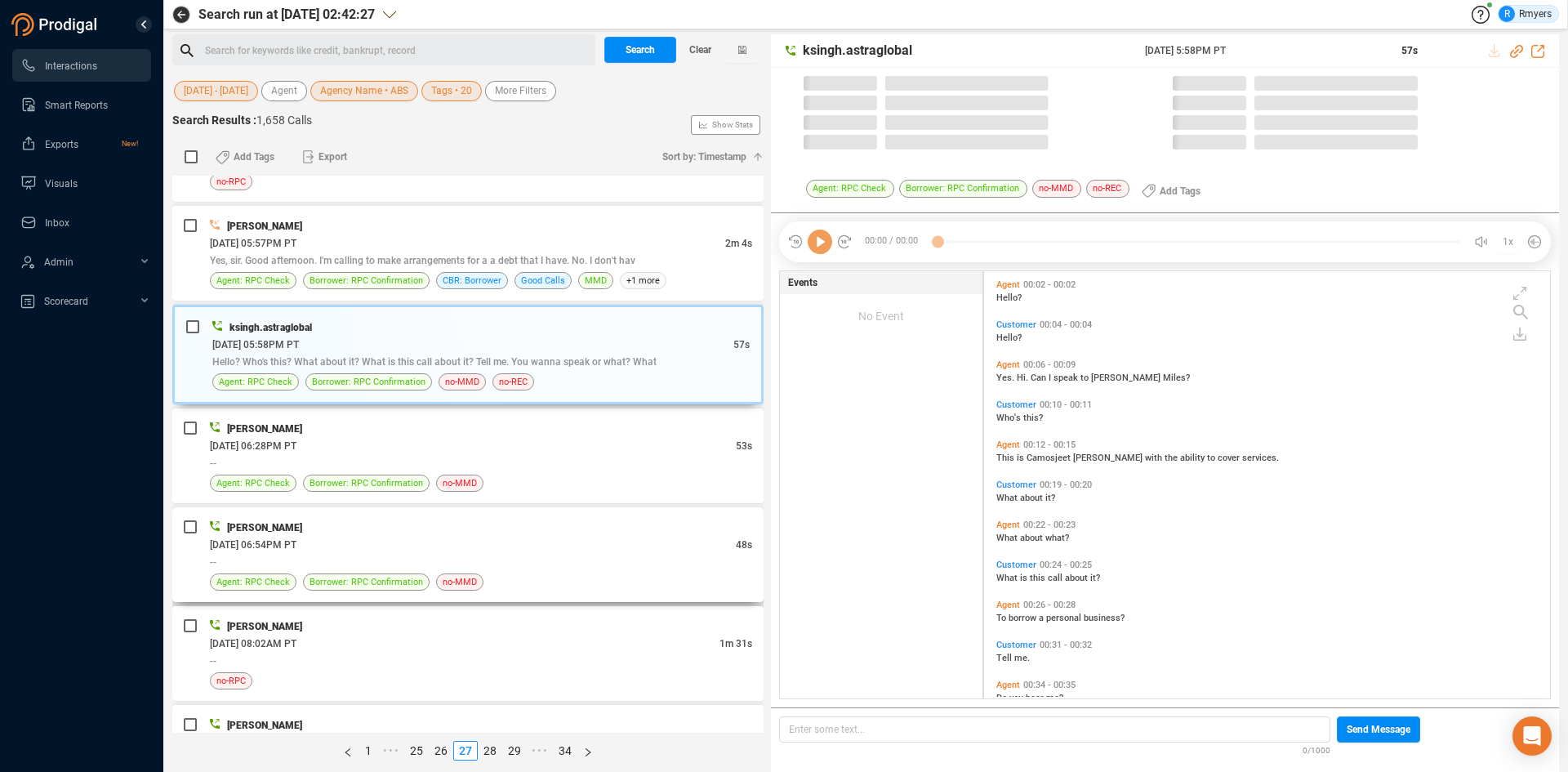
scroll to position [423, 558]
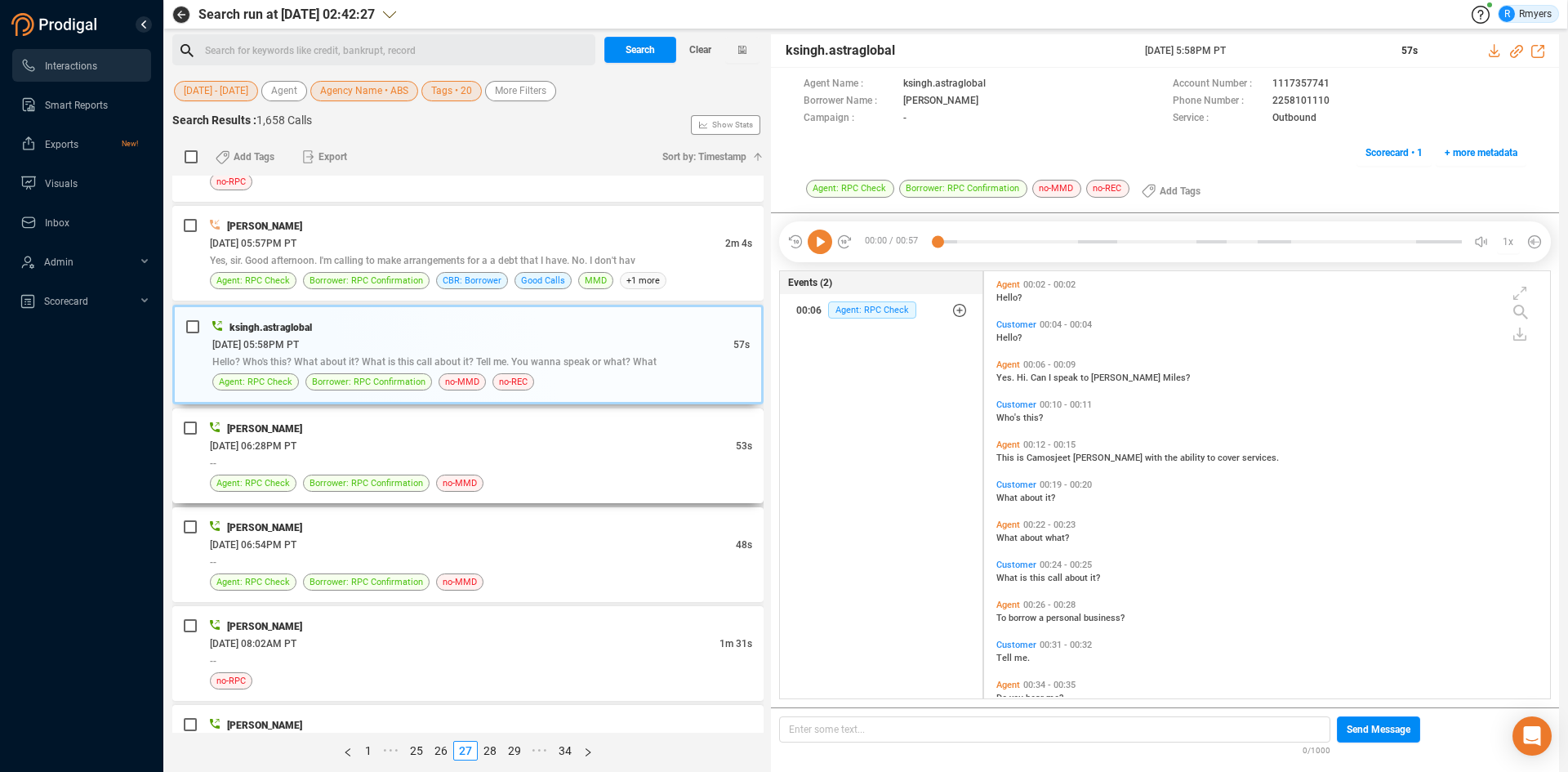
click at [444, 463] on div "--" at bounding box center [481, 462] width 542 height 17
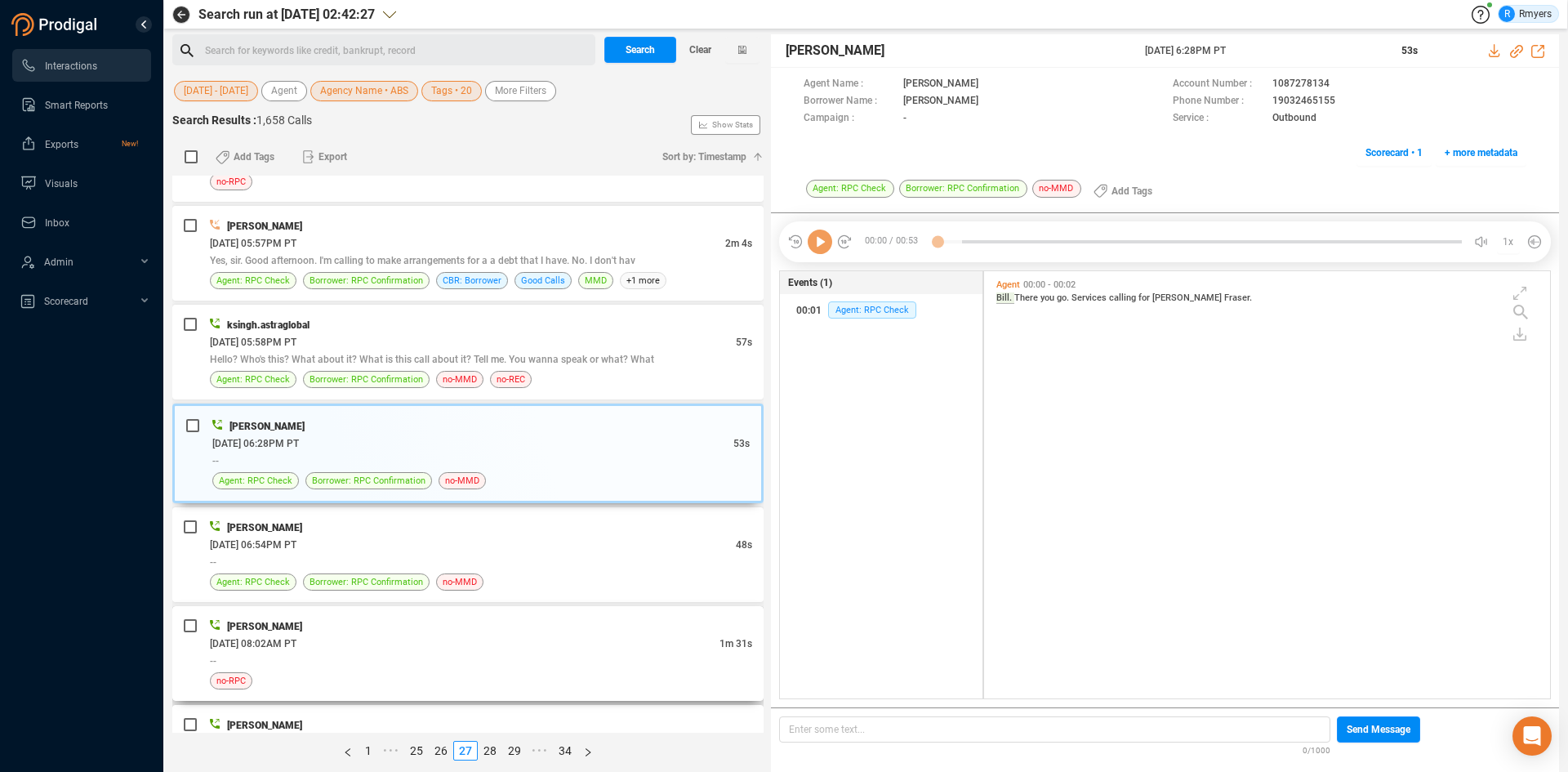
click at [400, 645] on div "[DATE] 08:02AM PT" at bounding box center [464, 643] width 509 height 17
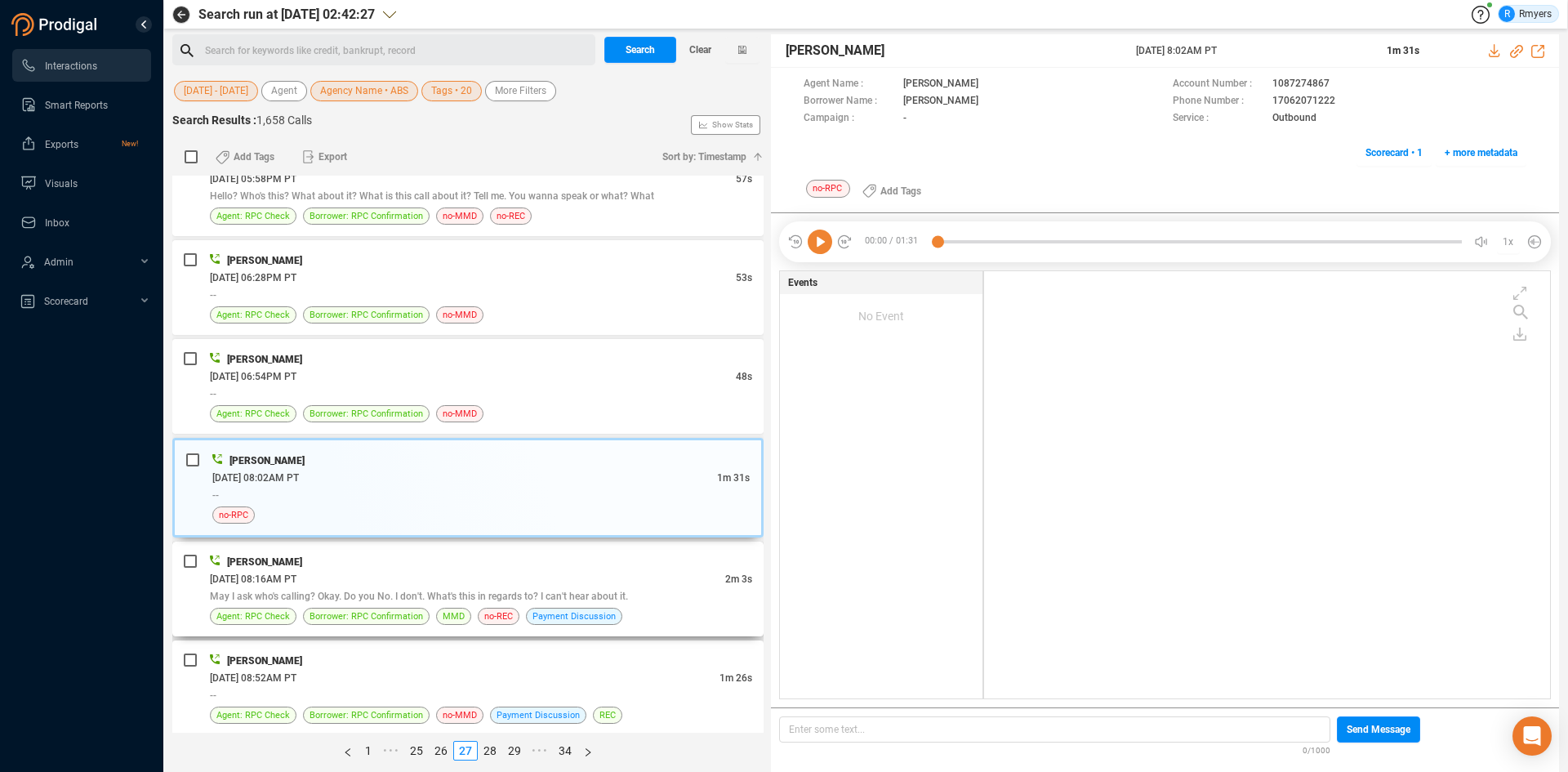
click at [434, 560] on div "[PERSON_NAME]" at bounding box center [481, 561] width 542 height 17
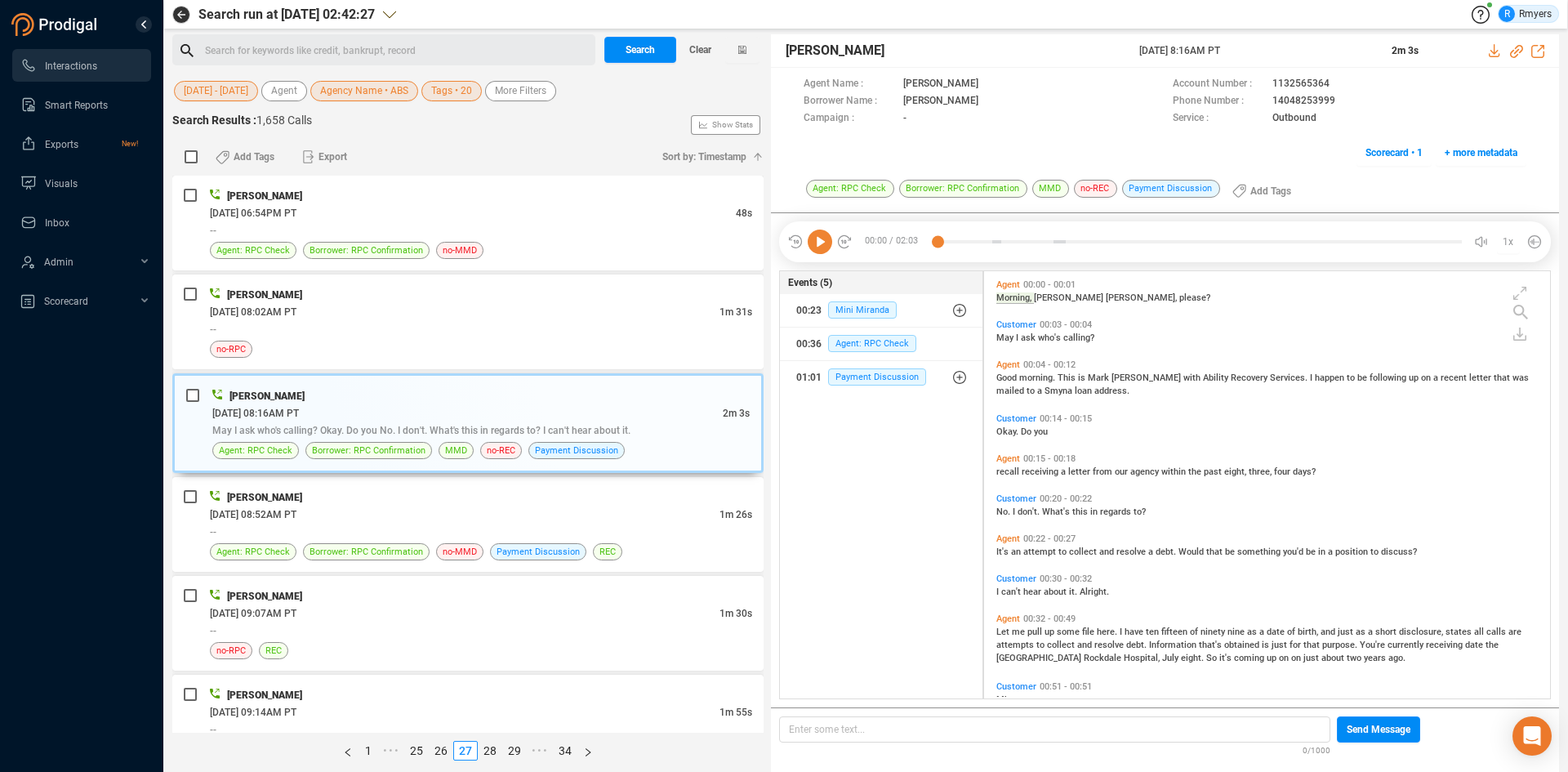
click at [815, 246] on icon at bounding box center [819, 241] width 24 height 24
click at [1517, 52] on icon at bounding box center [1516, 51] width 13 height 13
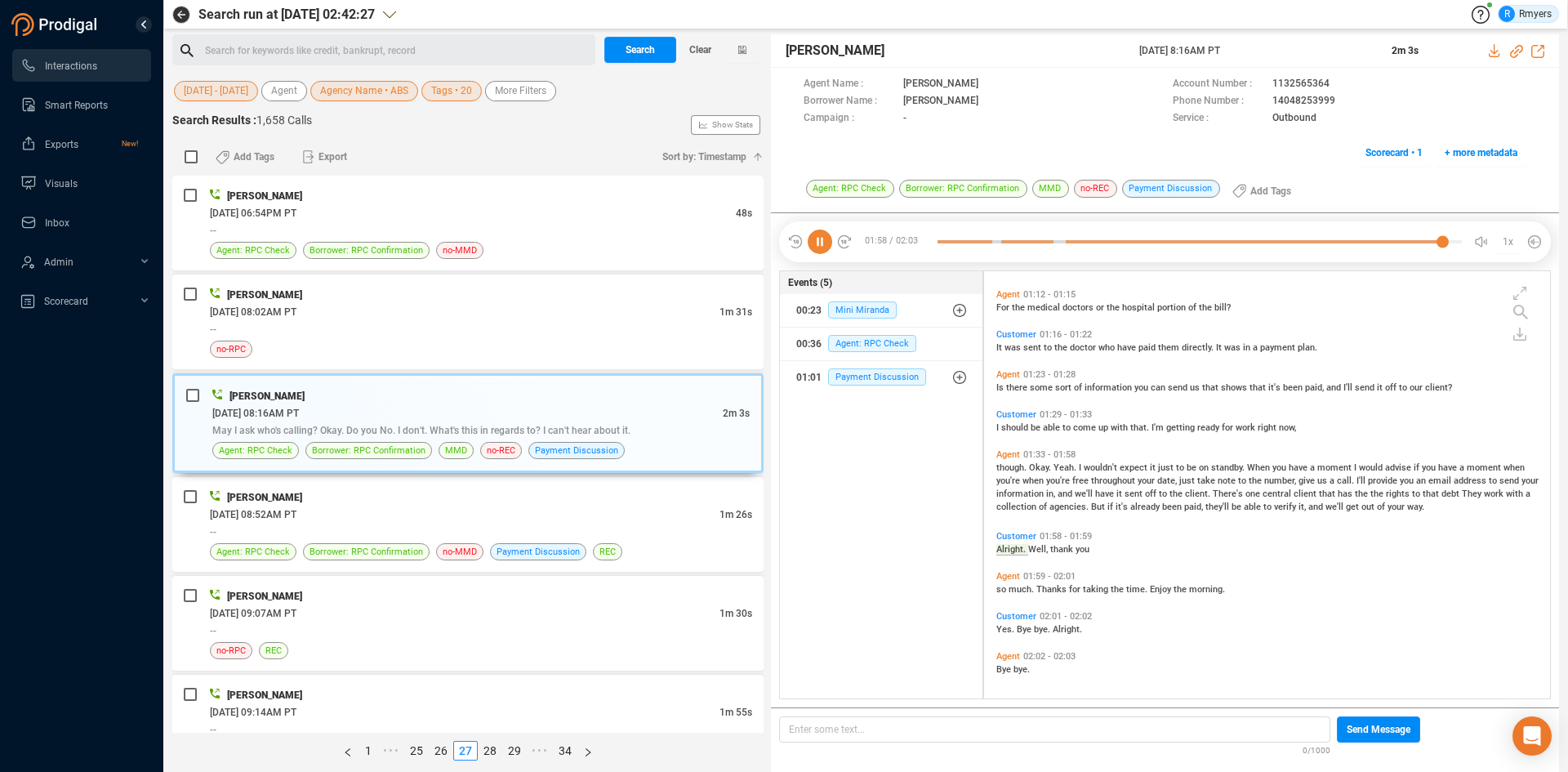
scroll to position [528, 0]
click at [512, 527] on div "--" at bounding box center [481, 531] width 542 height 17
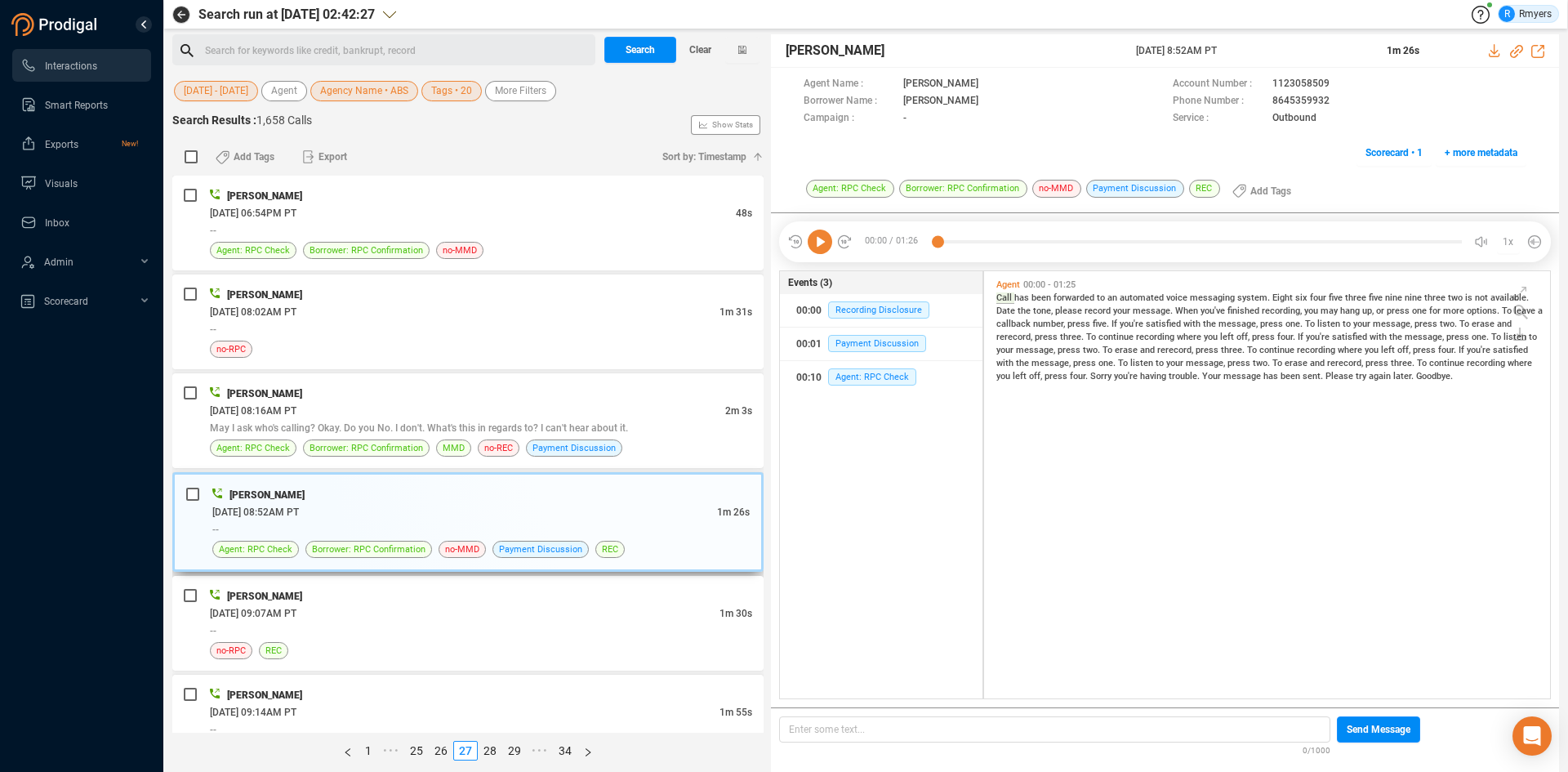
scroll to position [1628, 0]
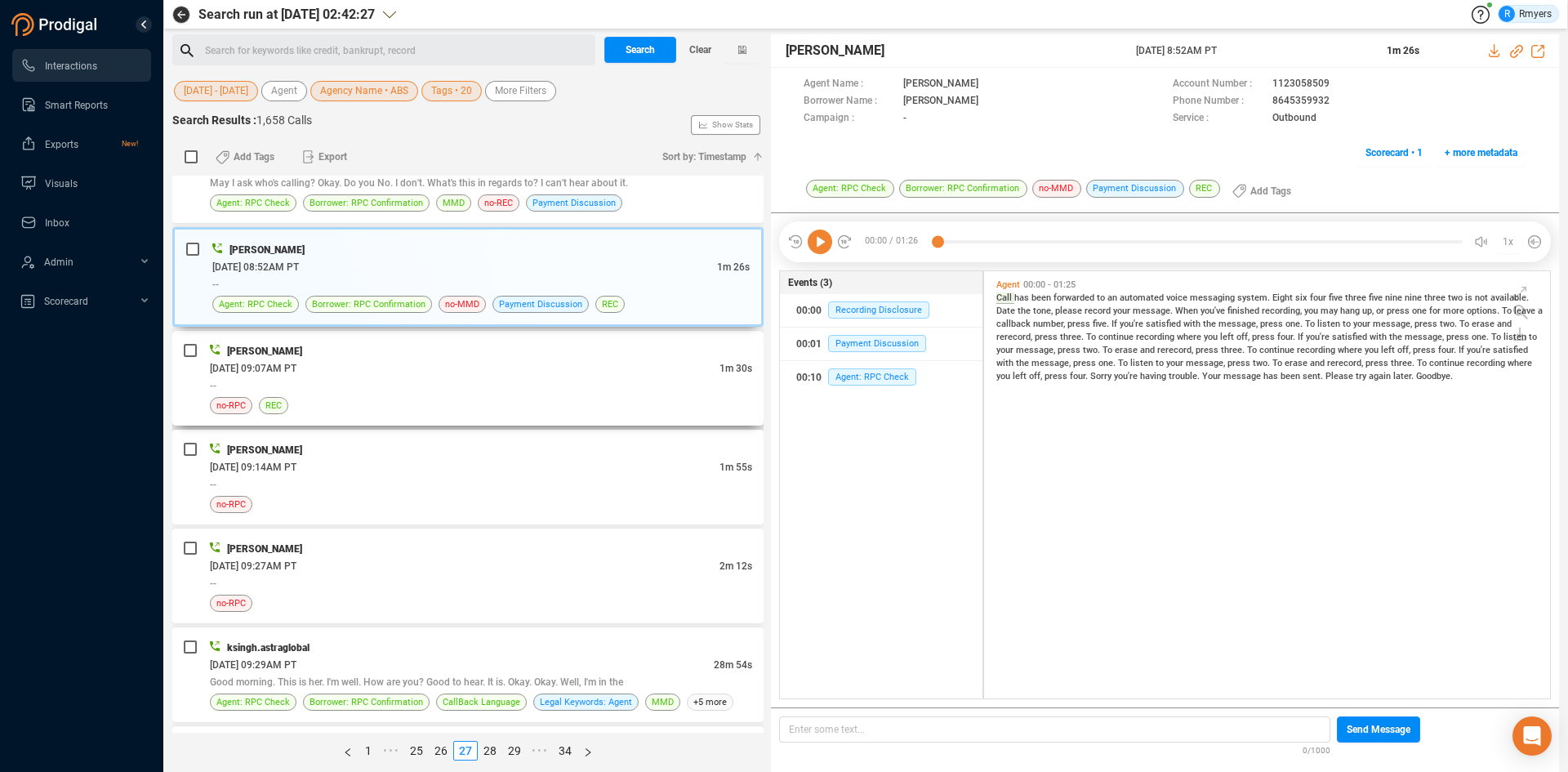
click at [494, 412] on div "no-RPC REC" at bounding box center [481, 405] width 542 height 17
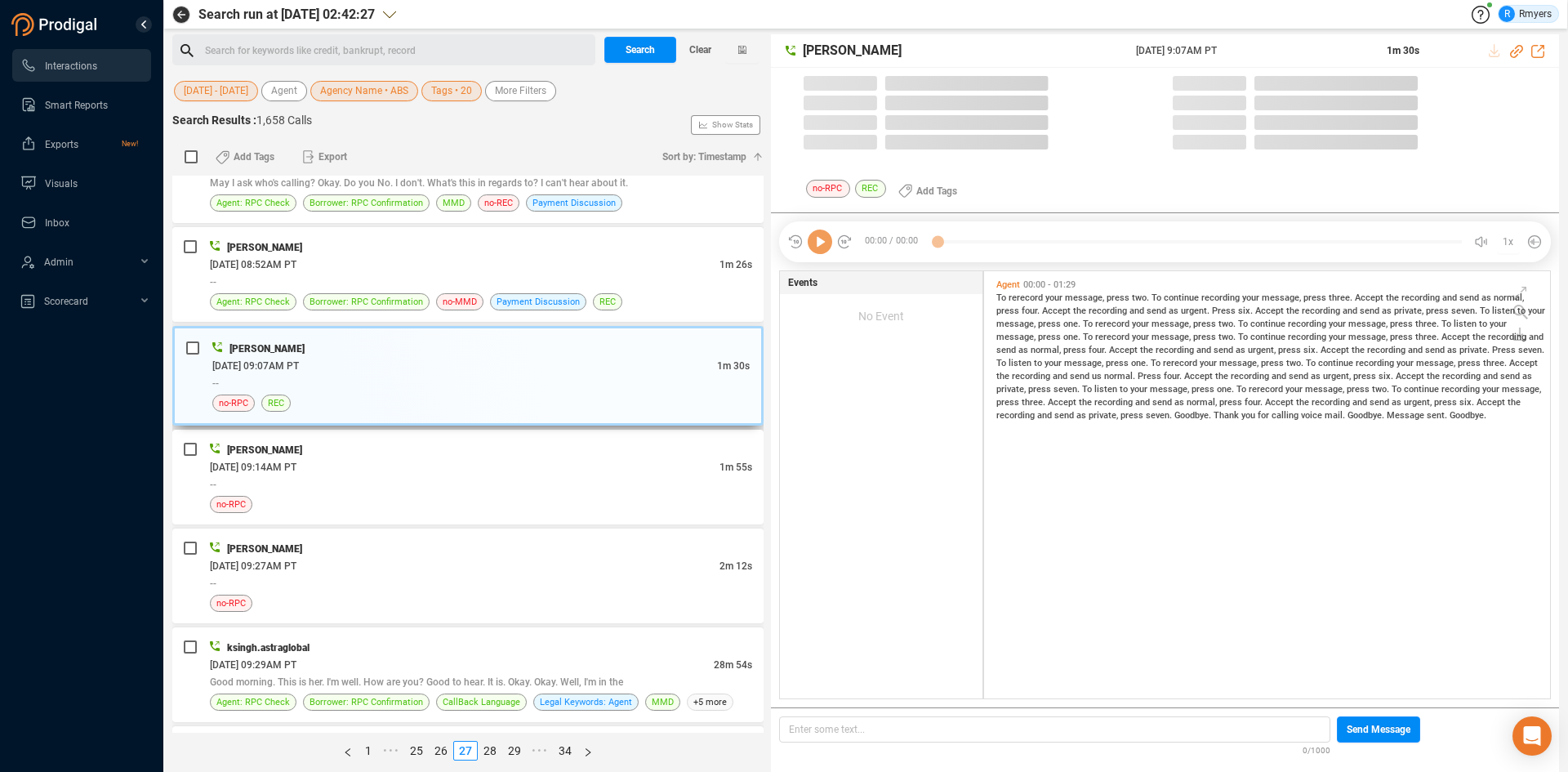
scroll to position [423, 558]
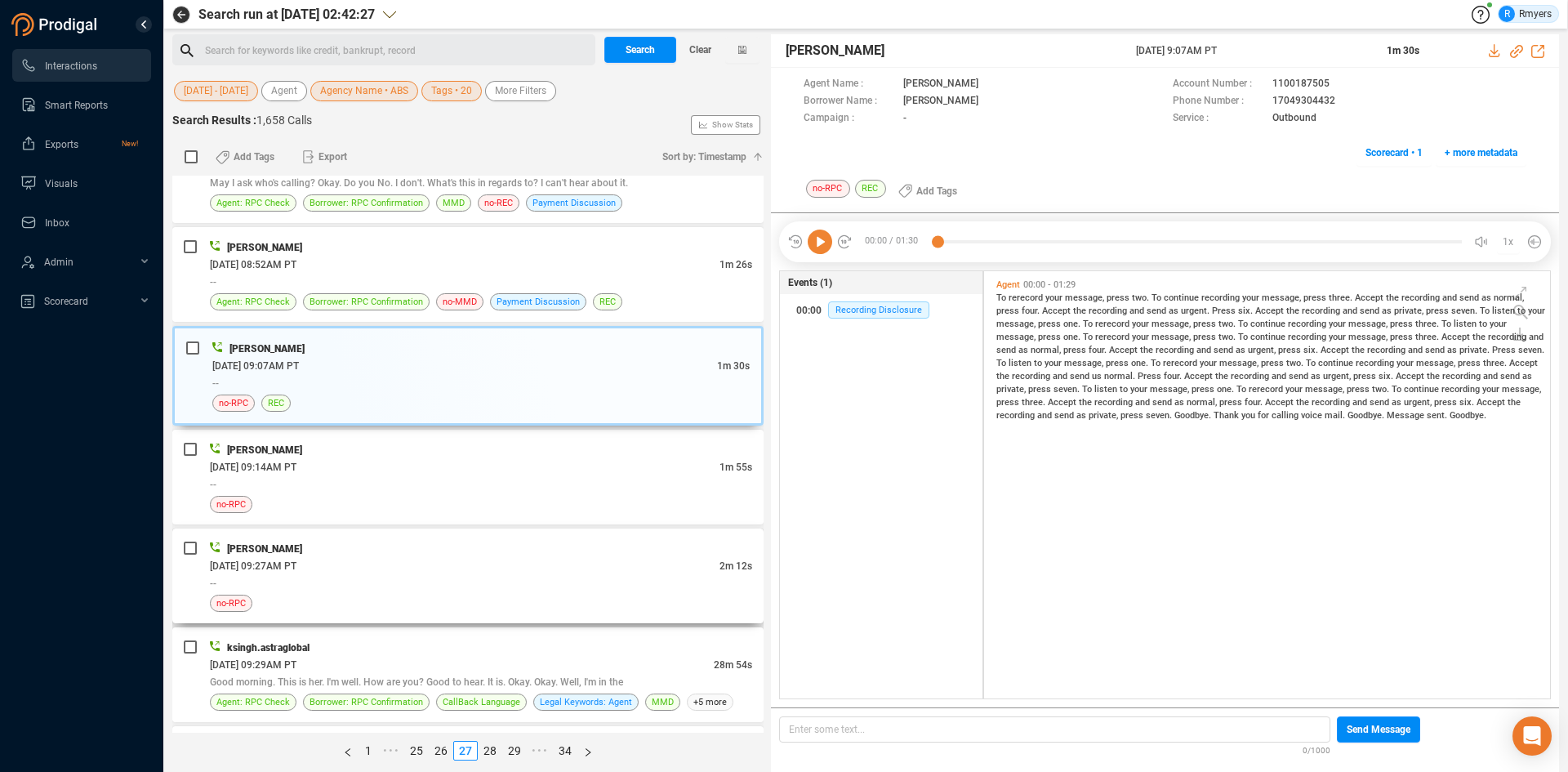
click at [423, 568] on div "[DATE] 09:27AM PT" at bounding box center [464, 565] width 509 height 17
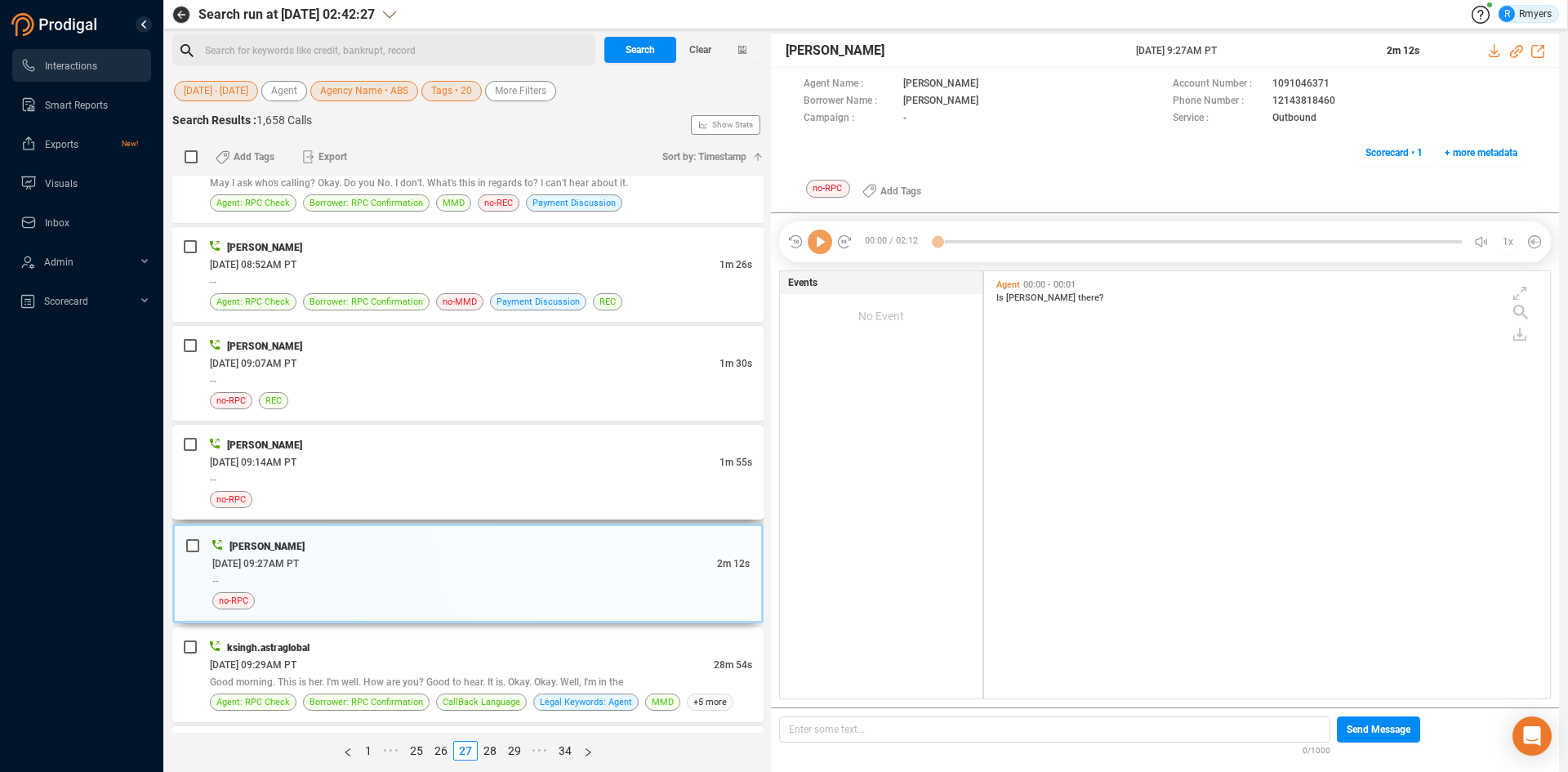
click at [509, 438] on div "[PERSON_NAME]" at bounding box center [481, 444] width 542 height 17
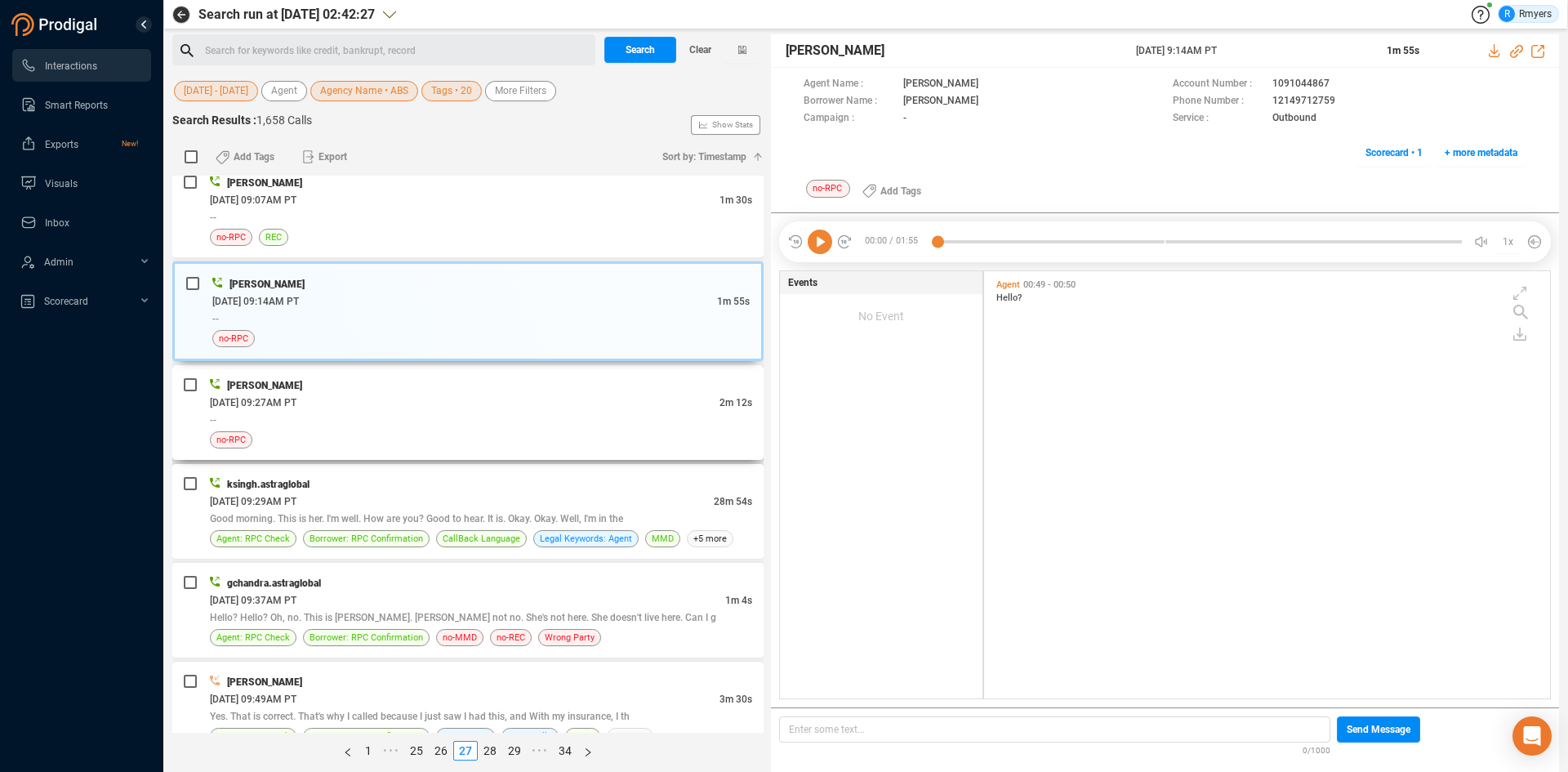
click at [482, 410] on div "[DATE] 09:27AM PT" at bounding box center [464, 402] width 509 height 17
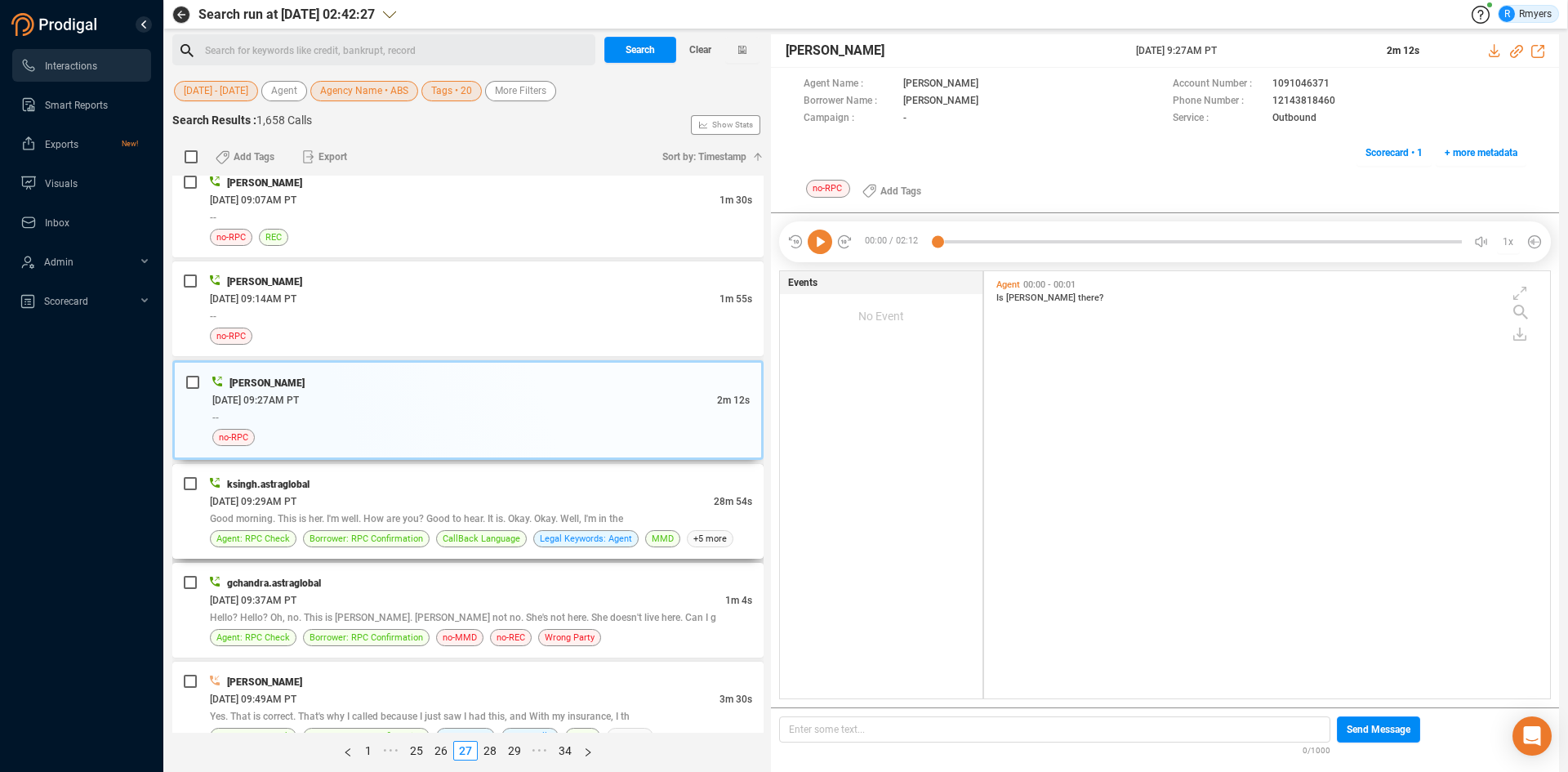
click at [437, 514] on span "Good morning. This is her. I'm well. How are you? Good to hear. It is. Okay. Ok…" at bounding box center [416, 519] width 413 height 11
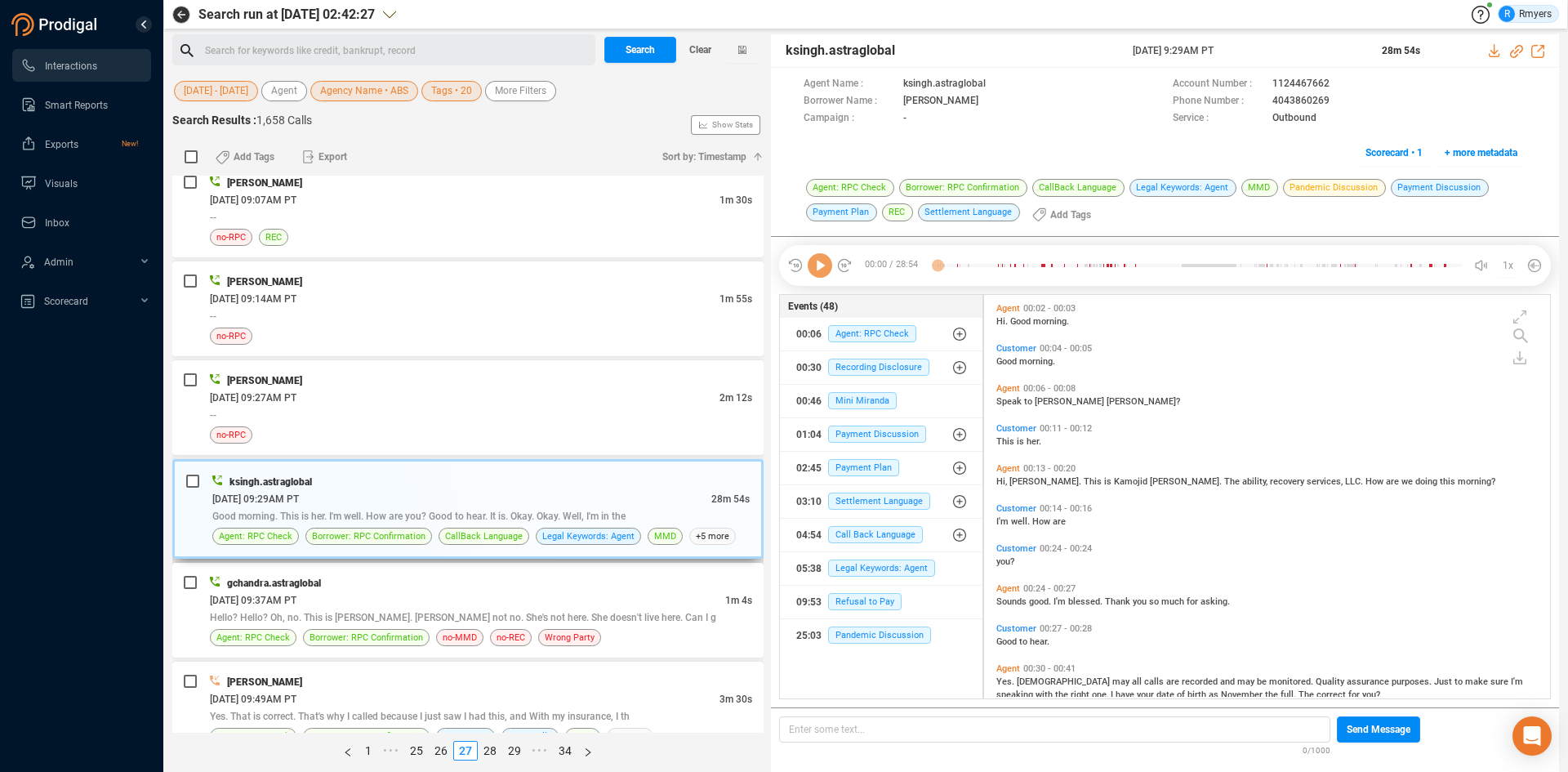
scroll to position [399, 558]
drag, startPoint x: 606, startPoint y: 614, endPoint x: 570, endPoint y: 599, distance: 39.0
click at [604, 613] on span "Hello? Hello? Oh, no. This is [PERSON_NAME]. [PERSON_NAME] not no. She's not he…" at bounding box center [463, 617] width 507 height 11
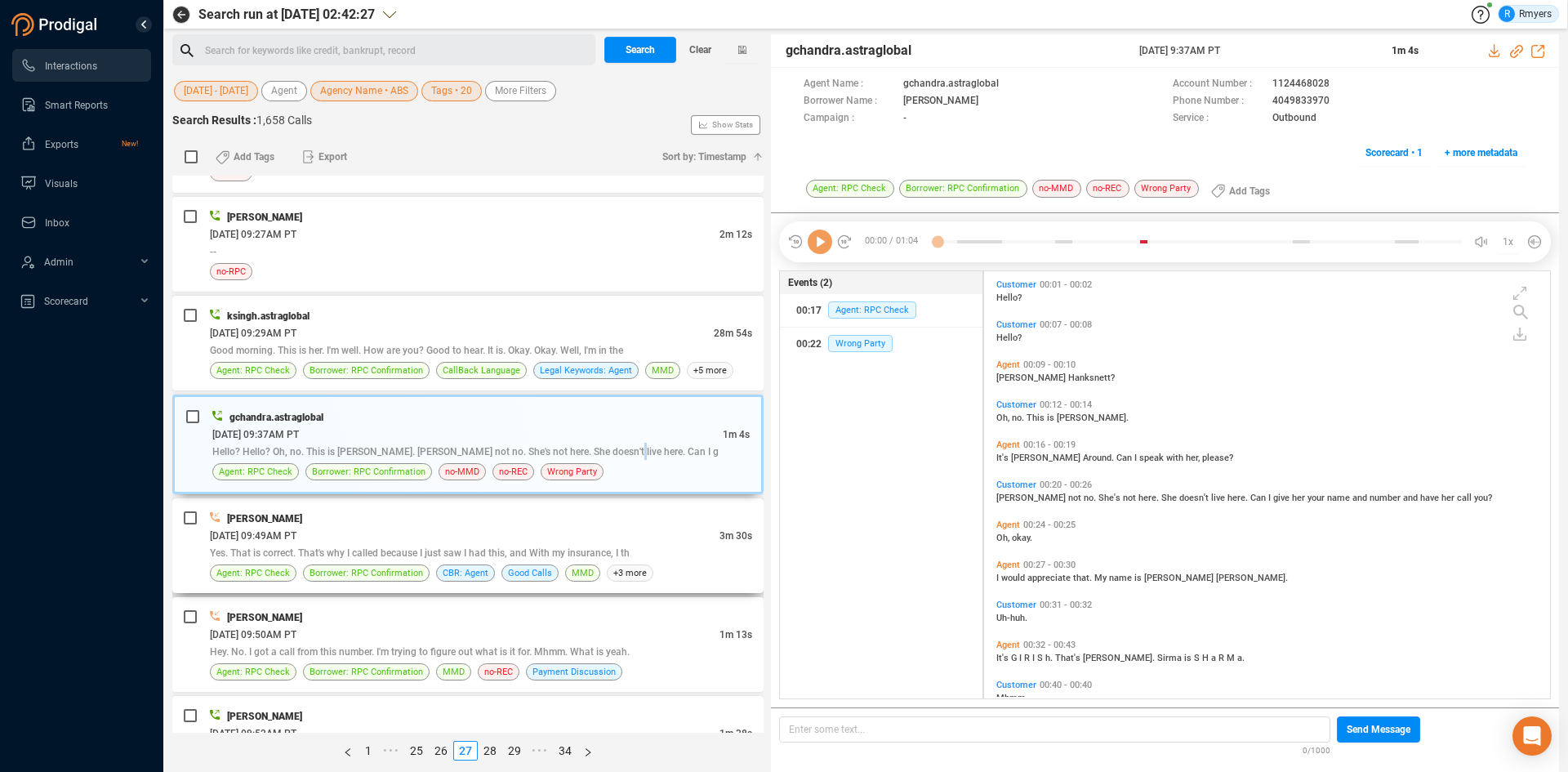
scroll to position [423, 558]
click at [469, 518] on div "[PERSON_NAME]" at bounding box center [481, 518] width 542 height 17
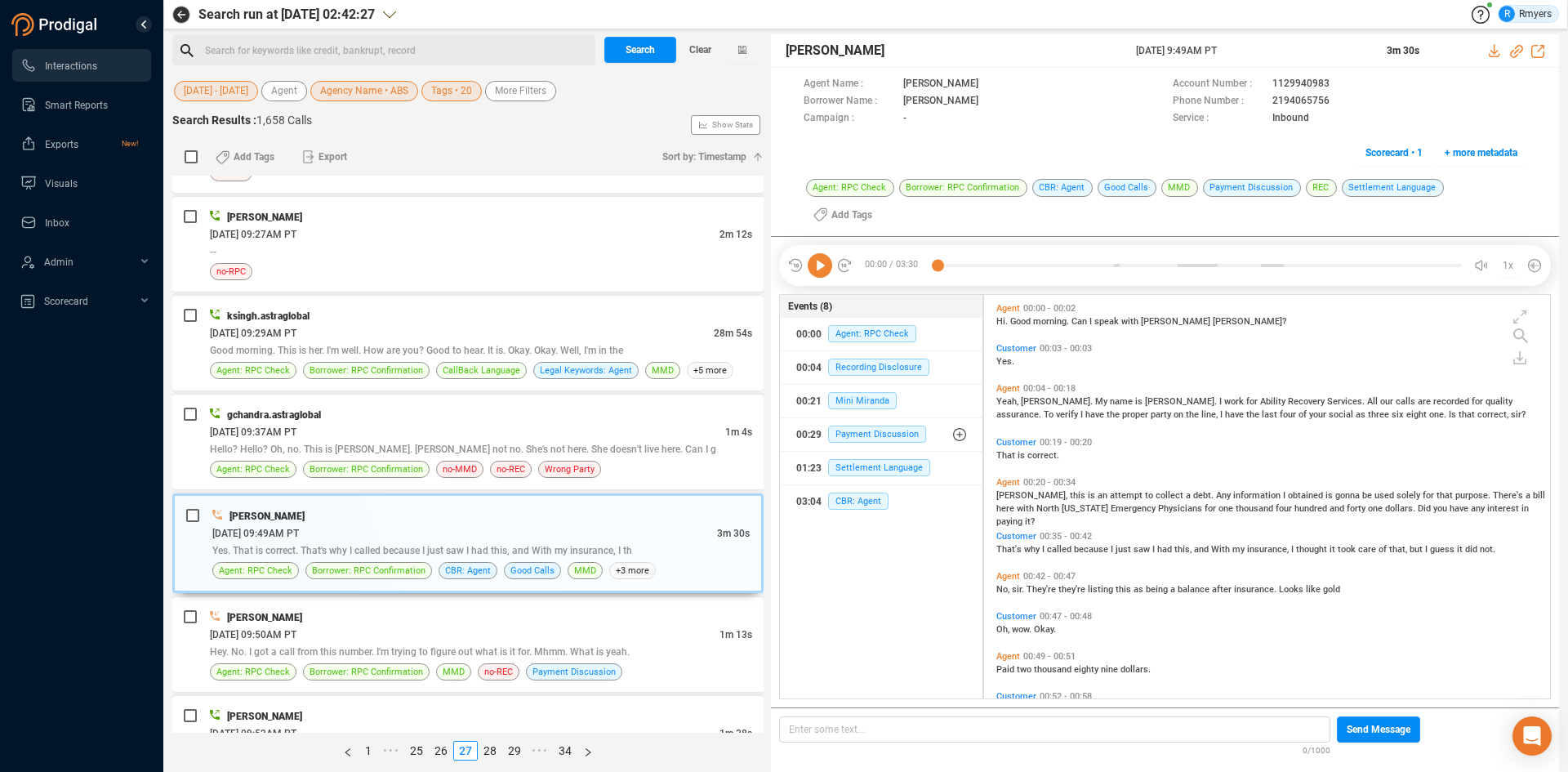
click at [817, 253] on icon at bounding box center [819, 265] width 24 height 24
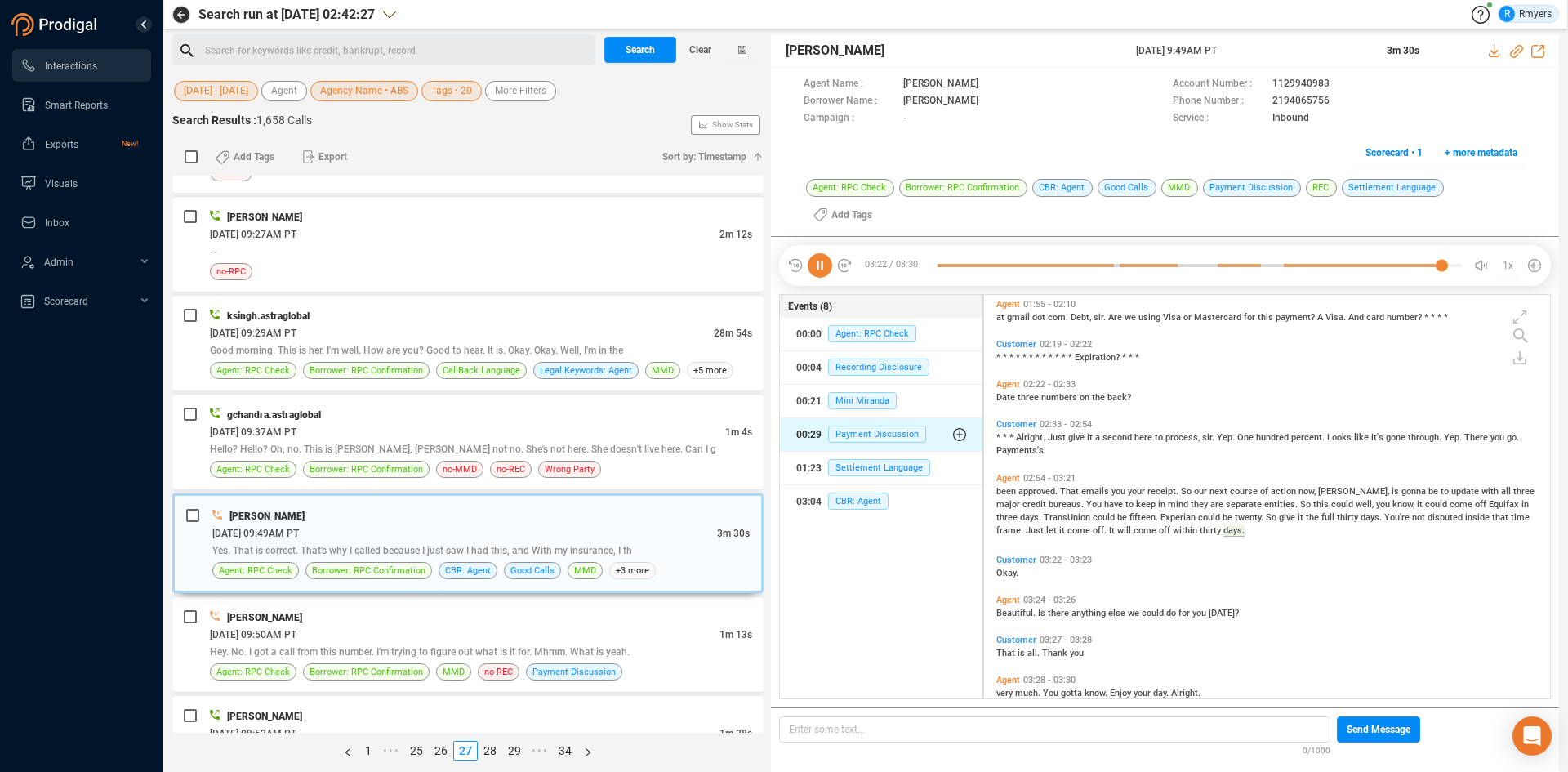
scroll to position [943, 0]
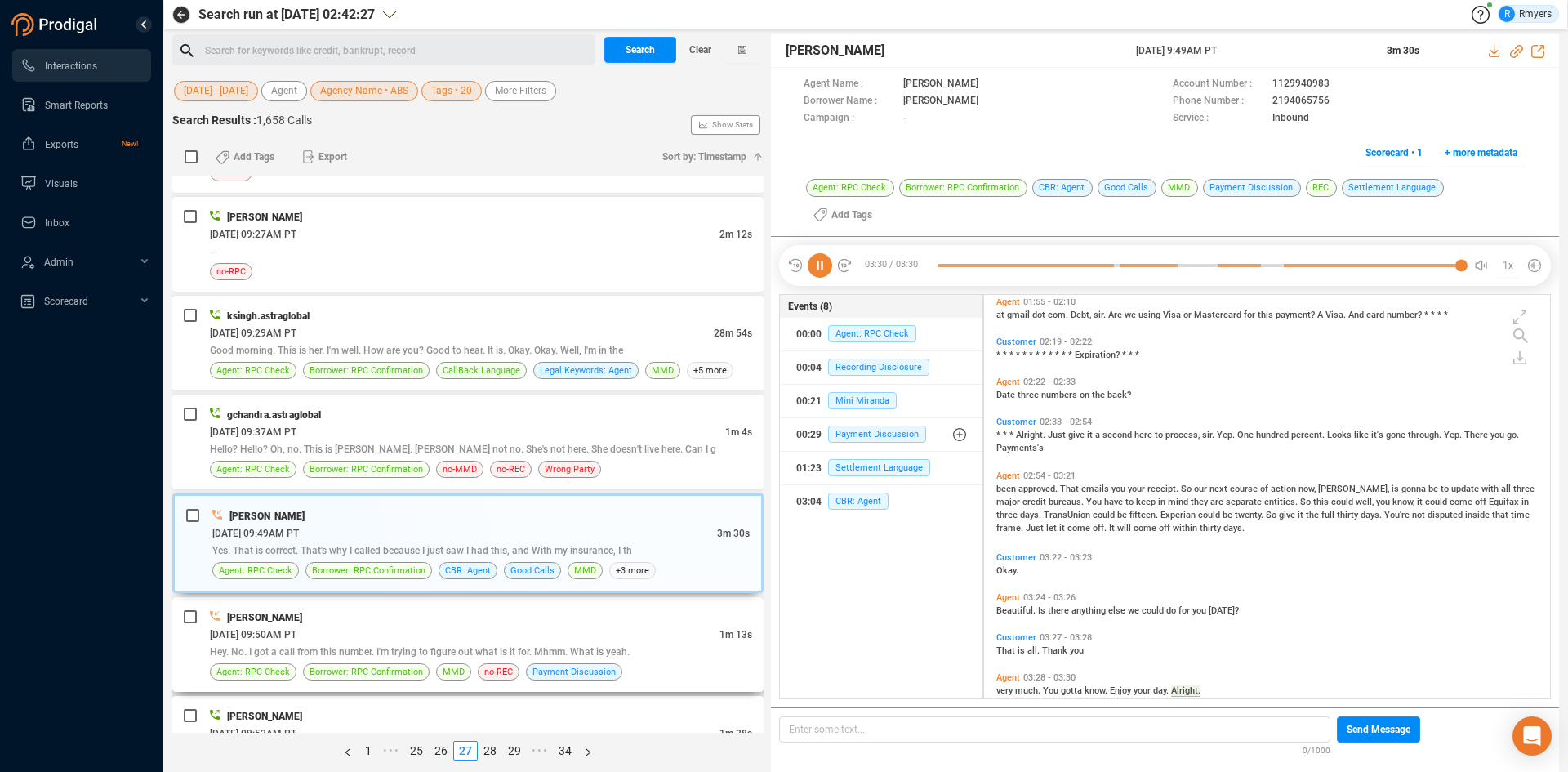
click at [535, 607] on div "THOMAS REYNOLDS 06/25/2025 @ 09:50AM PT 1m 13s Hey. No. I got a call from this …" at bounding box center [468, 644] width 591 height 95
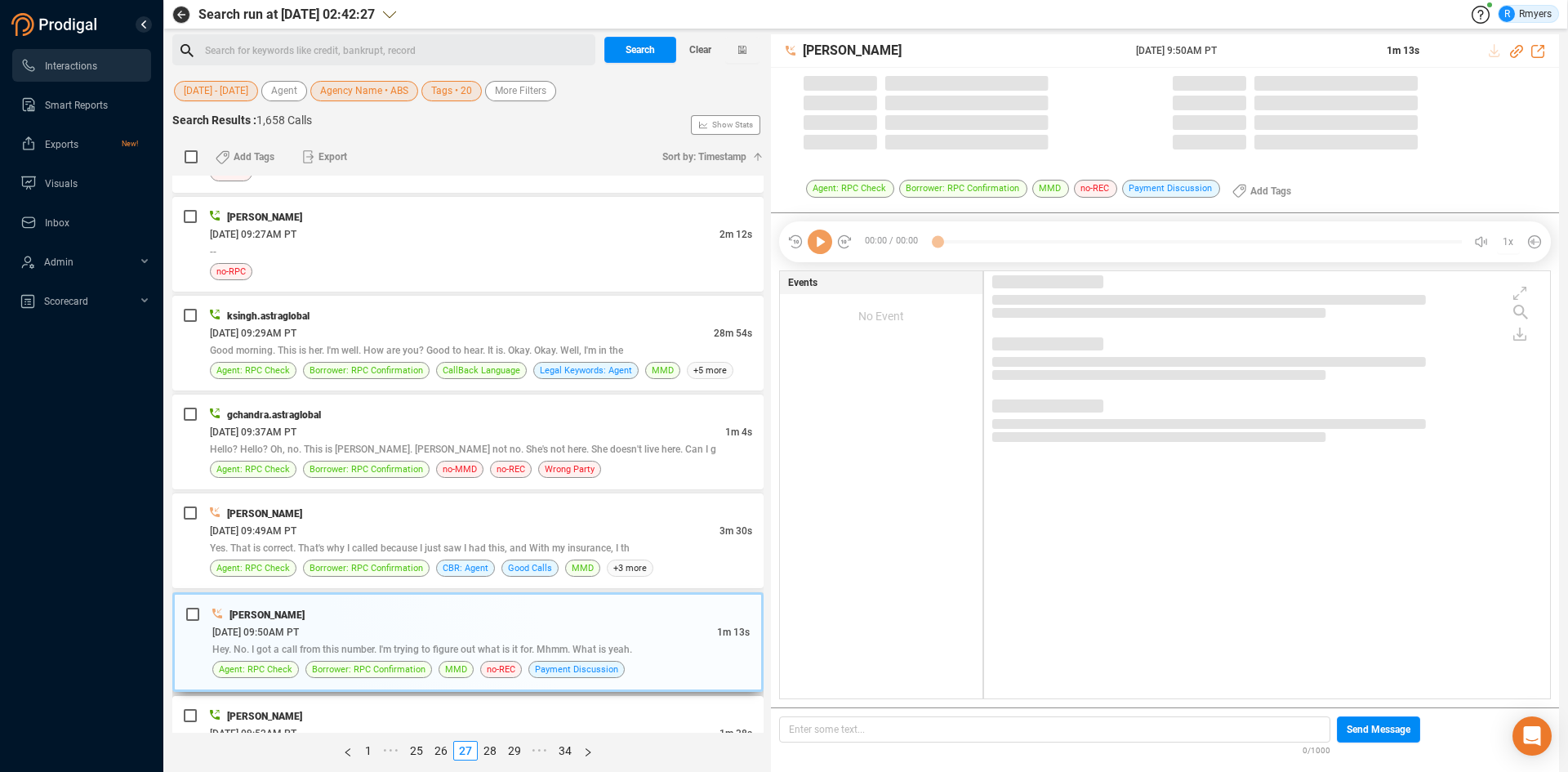
scroll to position [2118, 0]
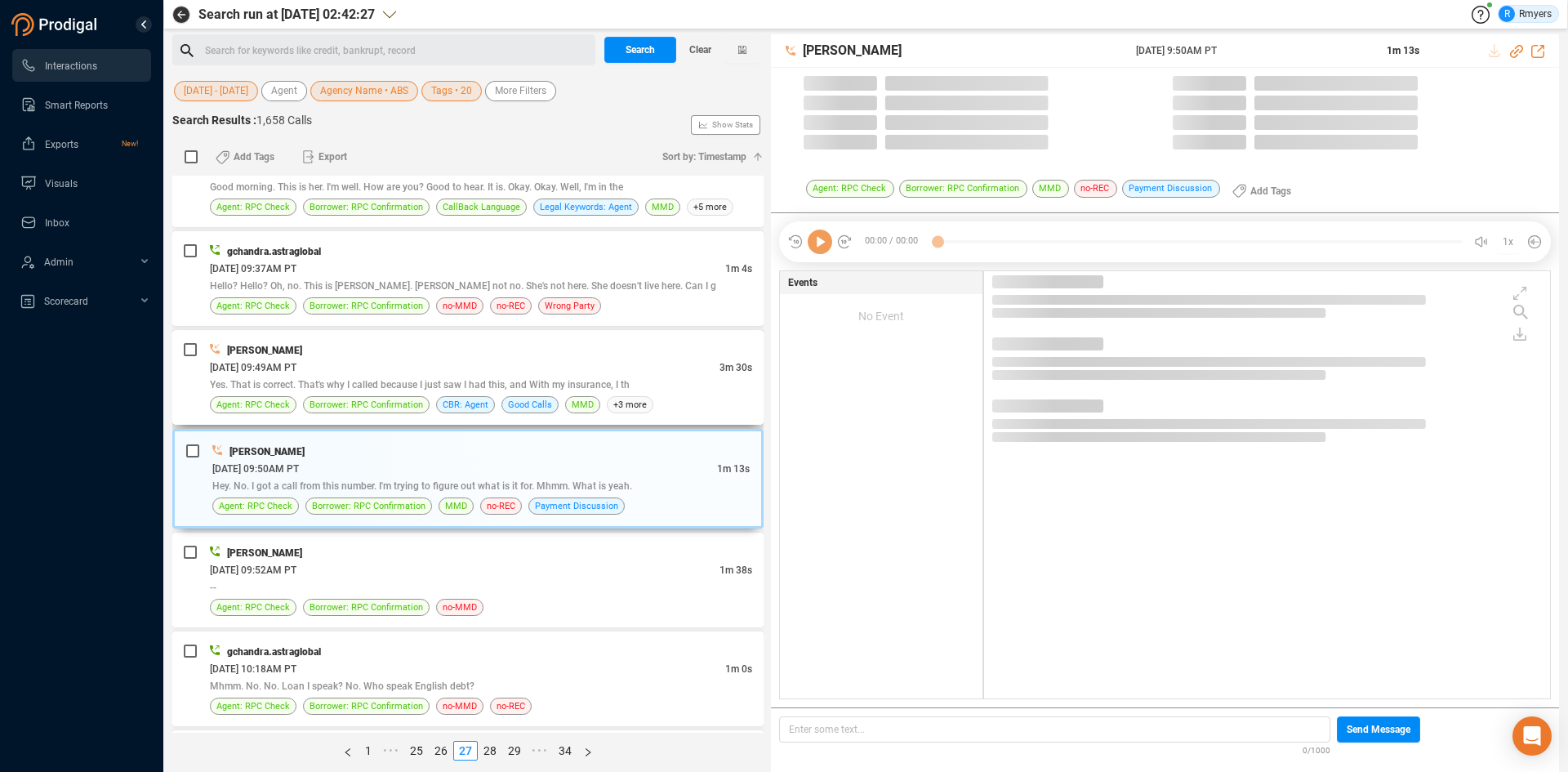
click at [566, 378] on div "Yes. That is correct. That's why I called because I just saw I had this, and Wi…" at bounding box center [481, 384] width 542 height 17
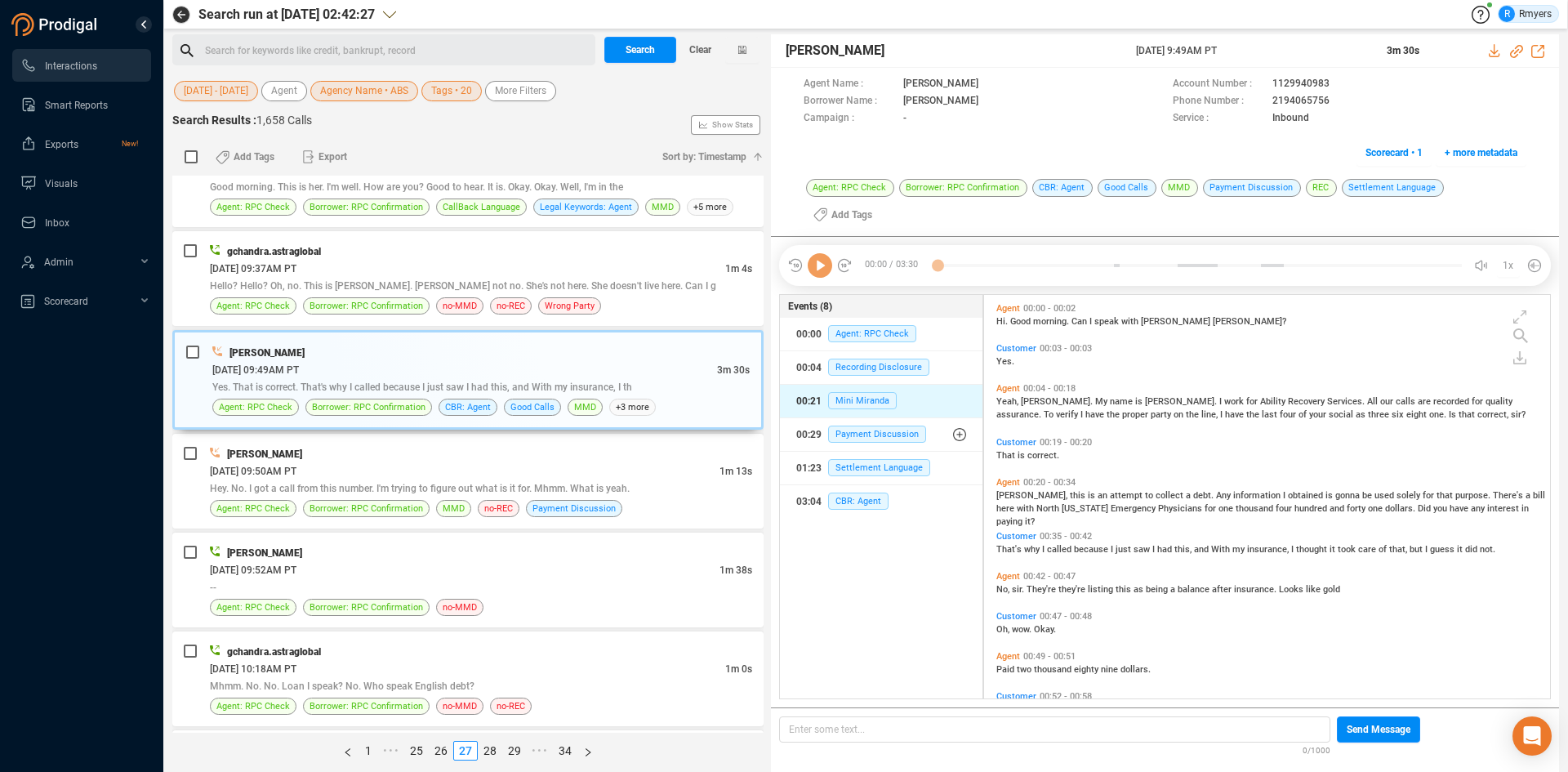
scroll to position [423, 558]
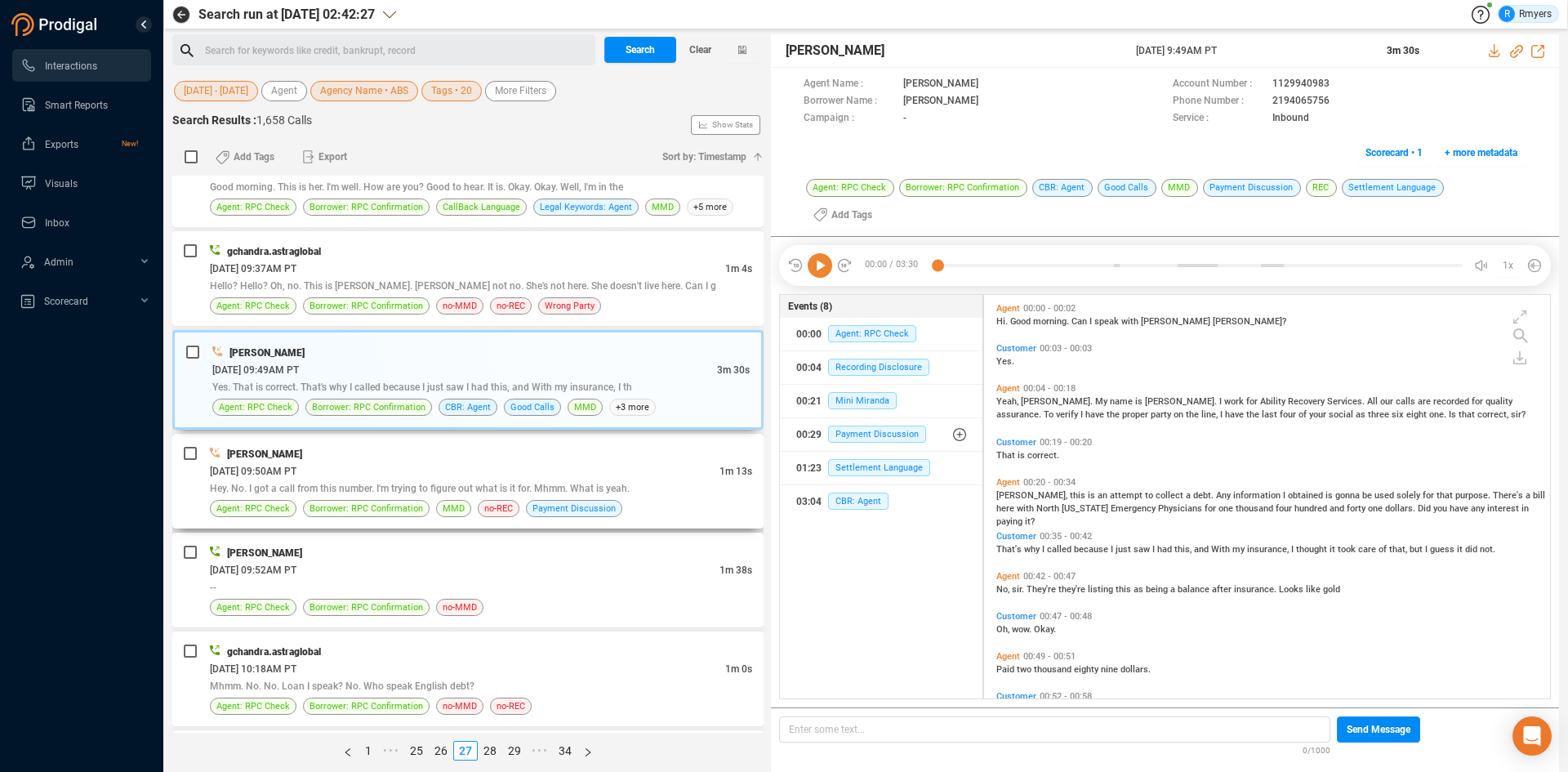
click at [466, 497] on div "THOMAS REYNOLDS 06/25/2025 @ 09:50AM PT 1m 13s Hey. No. I got a call from this …" at bounding box center [481, 481] width 542 height 71
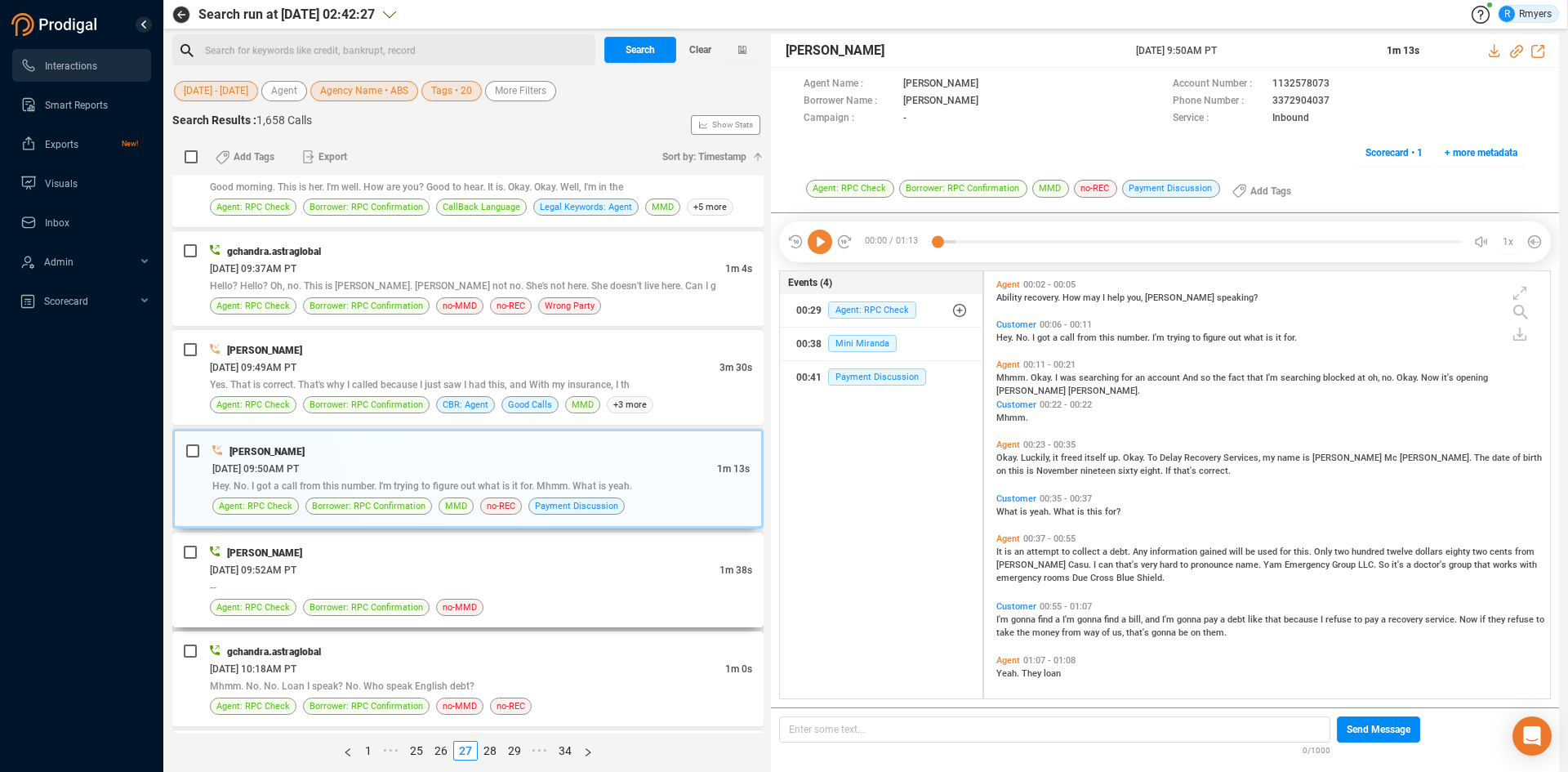
click at [449, 547] on div "[PERSON_NAME]" at bounding box center [481, 552] width 542 height 17
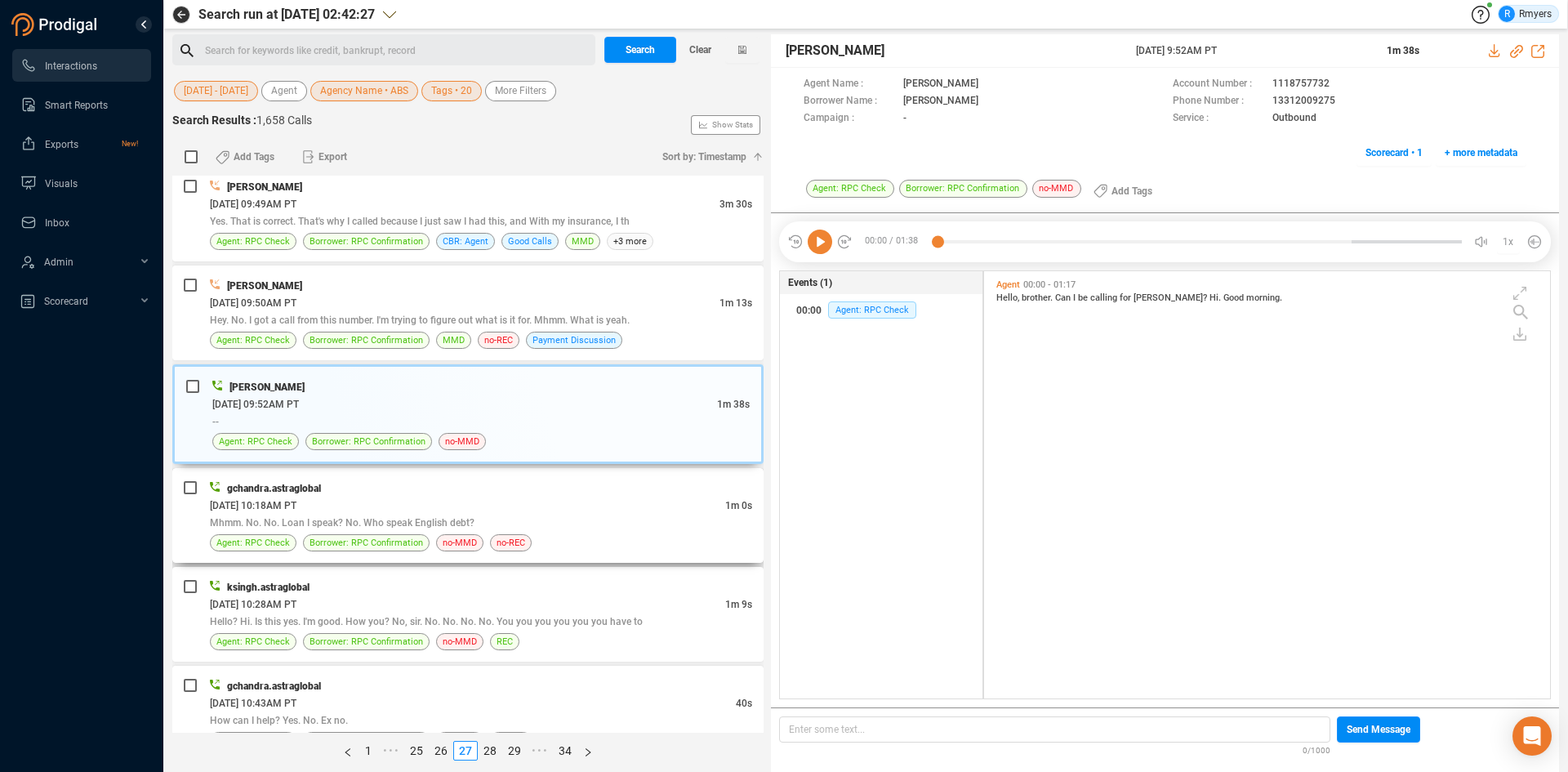
click at [470, 516] on div "Mhmm. No. No. Loan I speak? No. Who speak English debt?" at bounding box center [481, 522] width 542 height 17
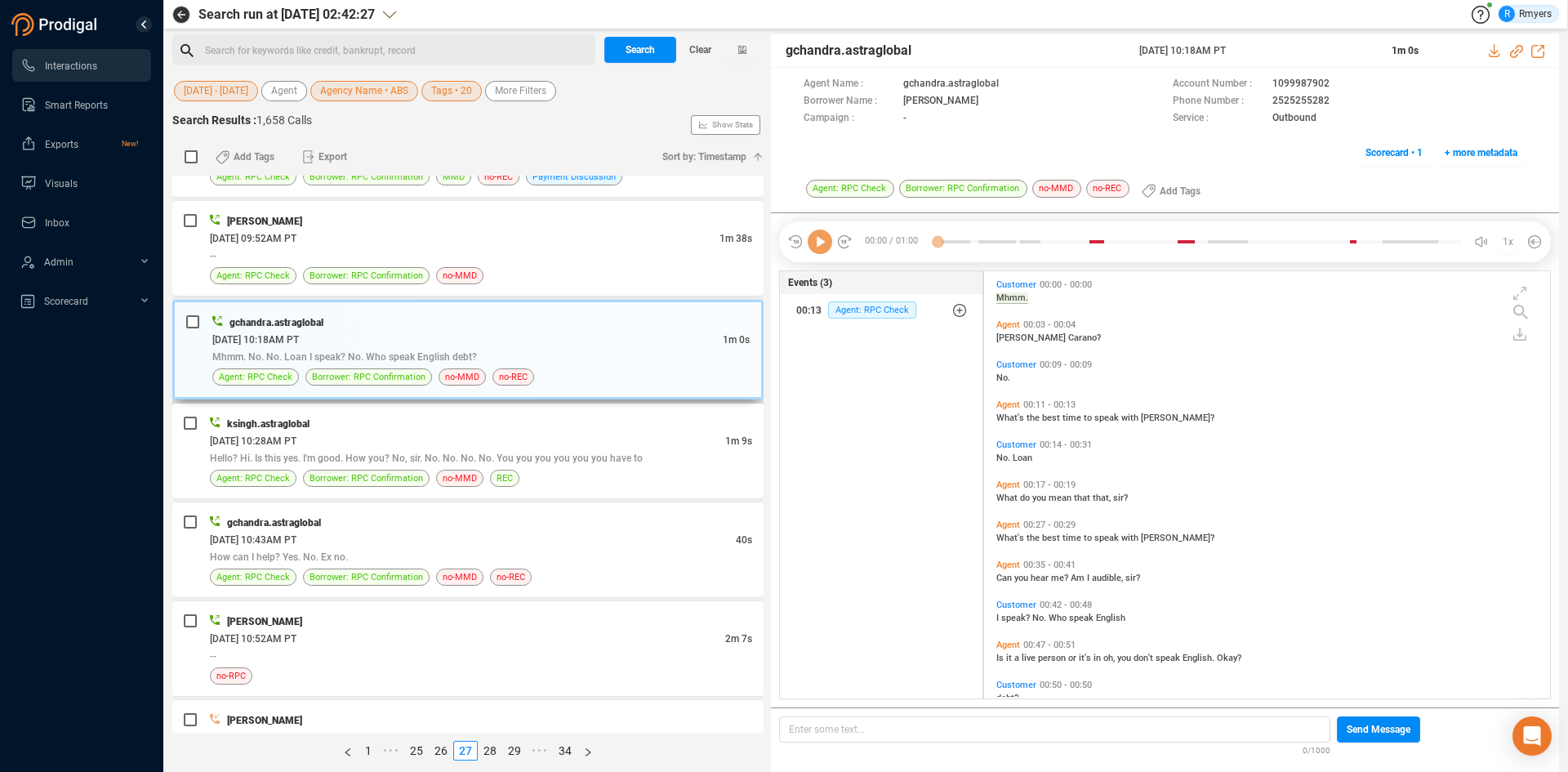
scroll to position [2527, 0]
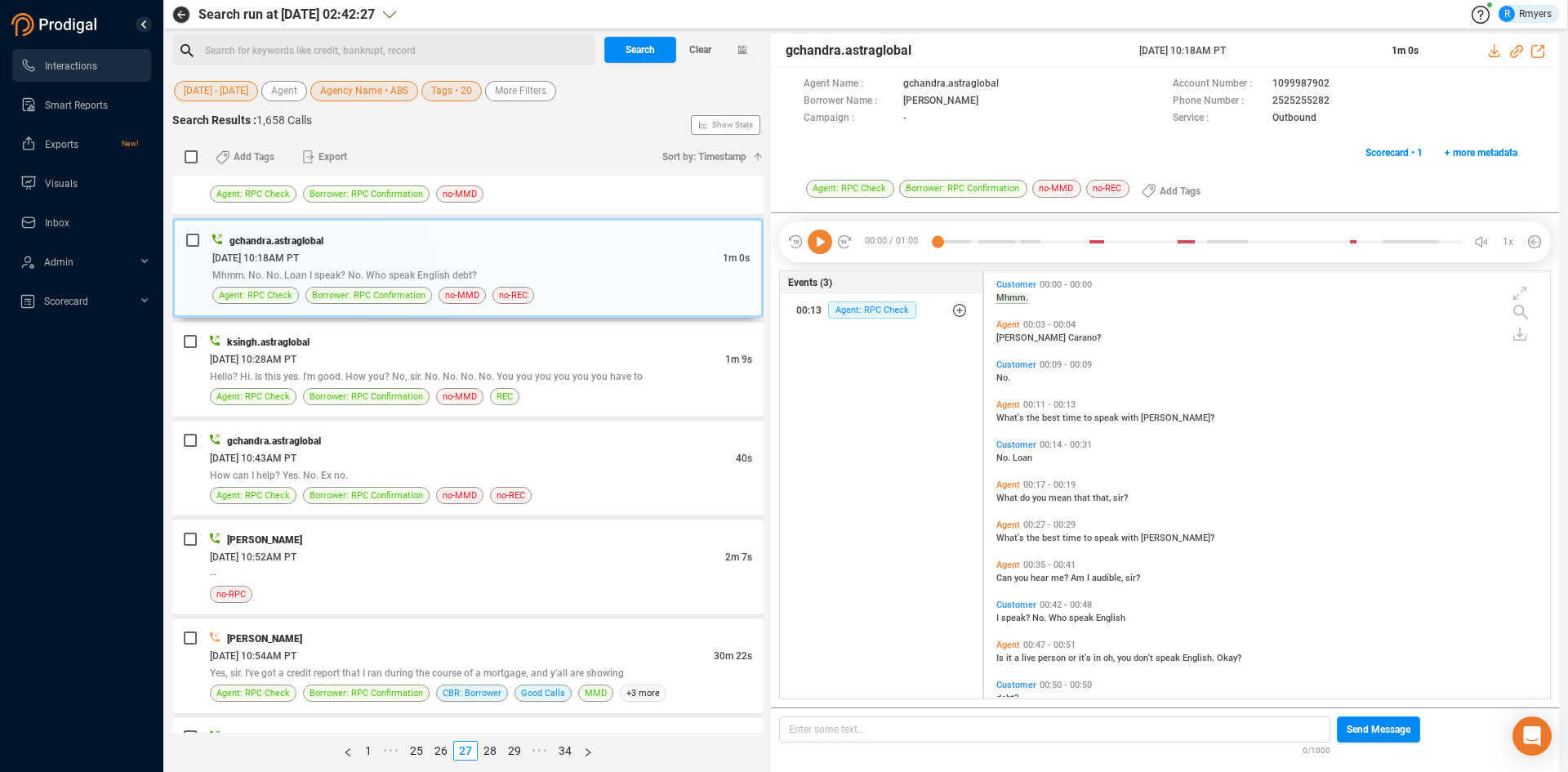
click at [810, 240] on icon at bounding box center [819, 241] width 24 height 24
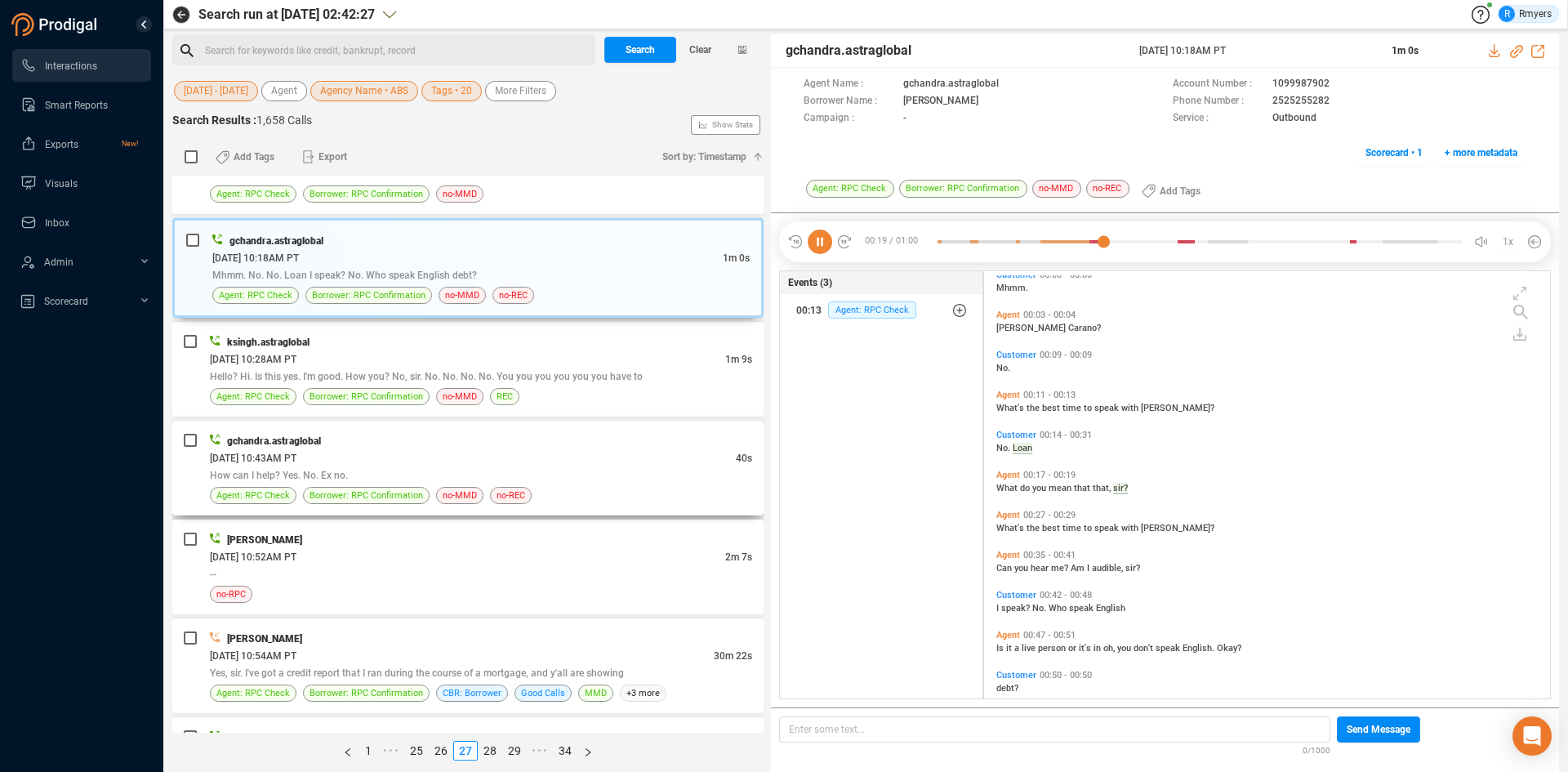
scroll to position [0, 0]
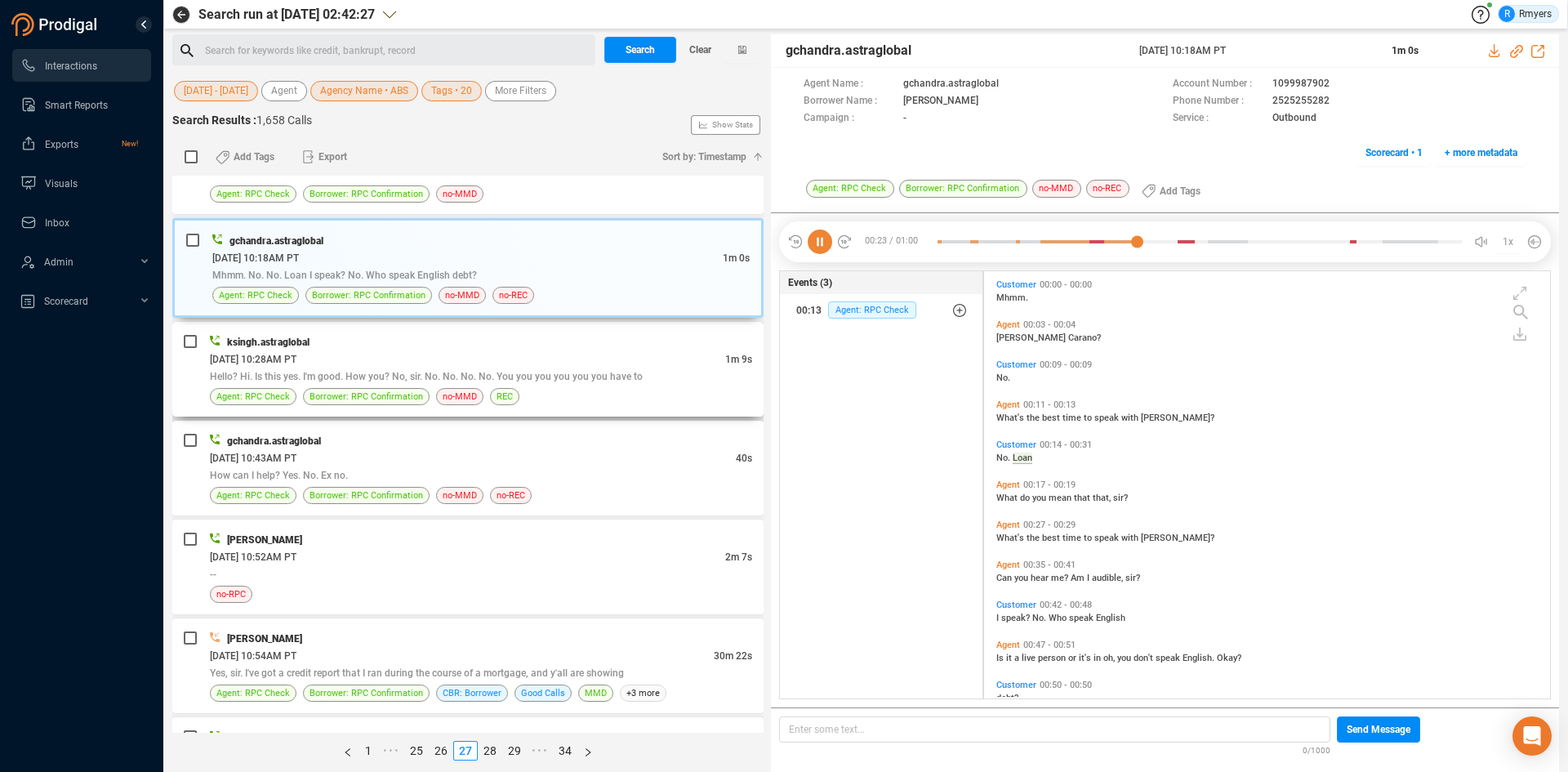
click at [486, 380] on span "Hello? Hi. Is this yes. I'm good. How you? No, sir. No. No. No. No. You you you…" at bounding box center [426, 377] width 432 height 11
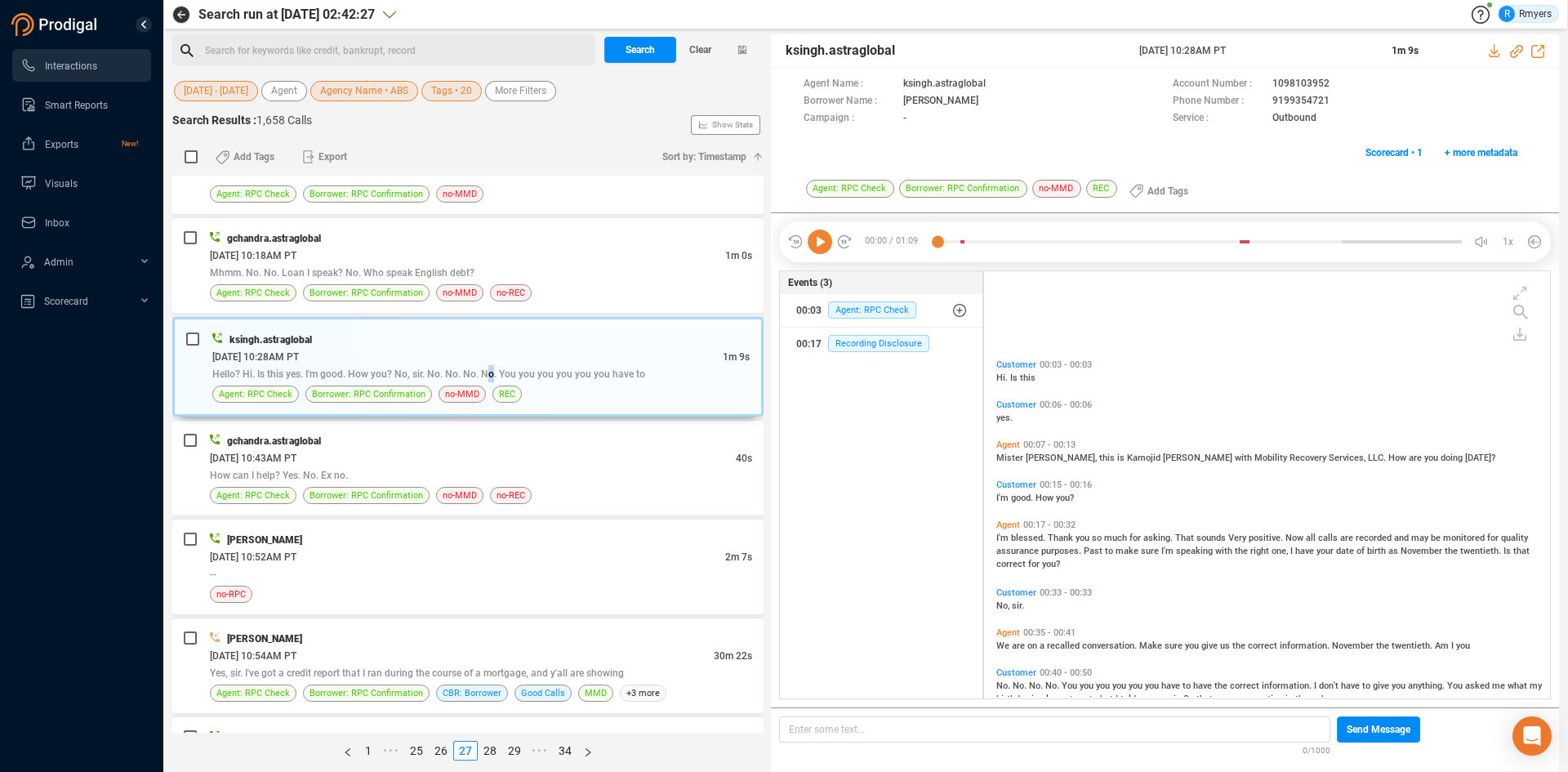
scroll to position [153, 0]
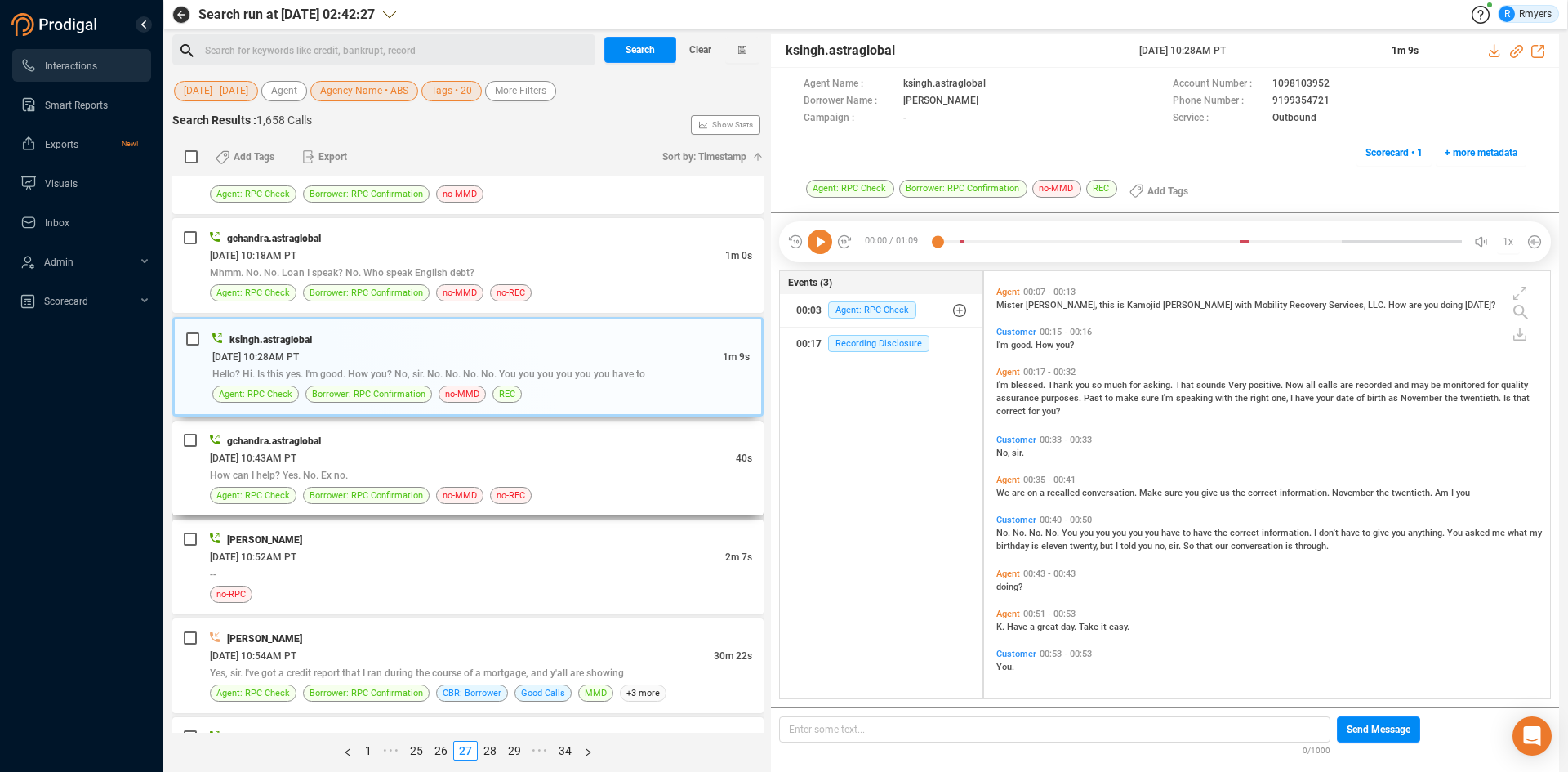
click at [506, 477] on div "How can I help? Yes. No. Ex no." at bounding box center [481, 474] width 542 height 17
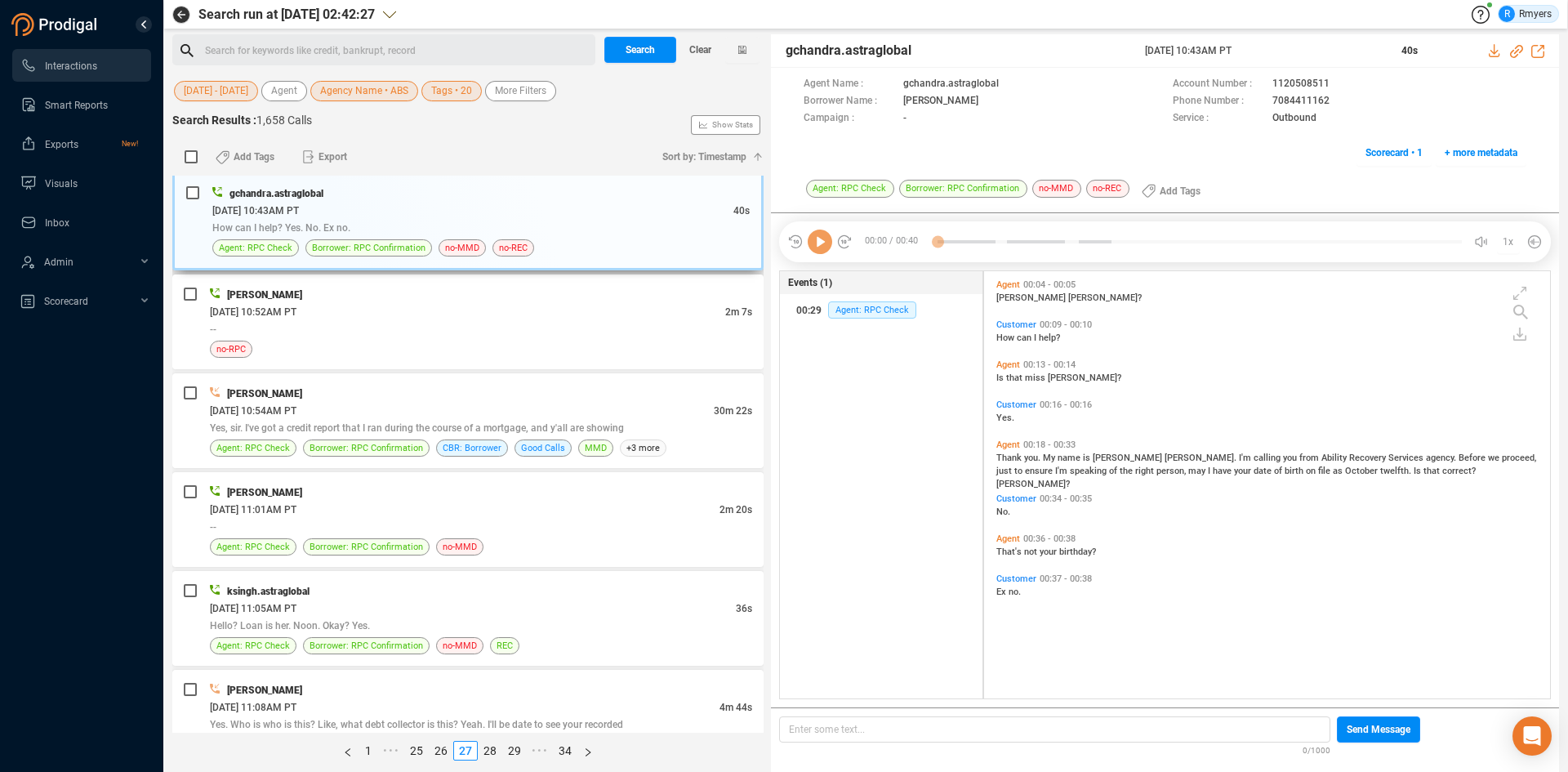
scroll to position [423, 558]
click at [409, 351] on div "no-RPC" at bounding box center [481, 349] width 542 height 17
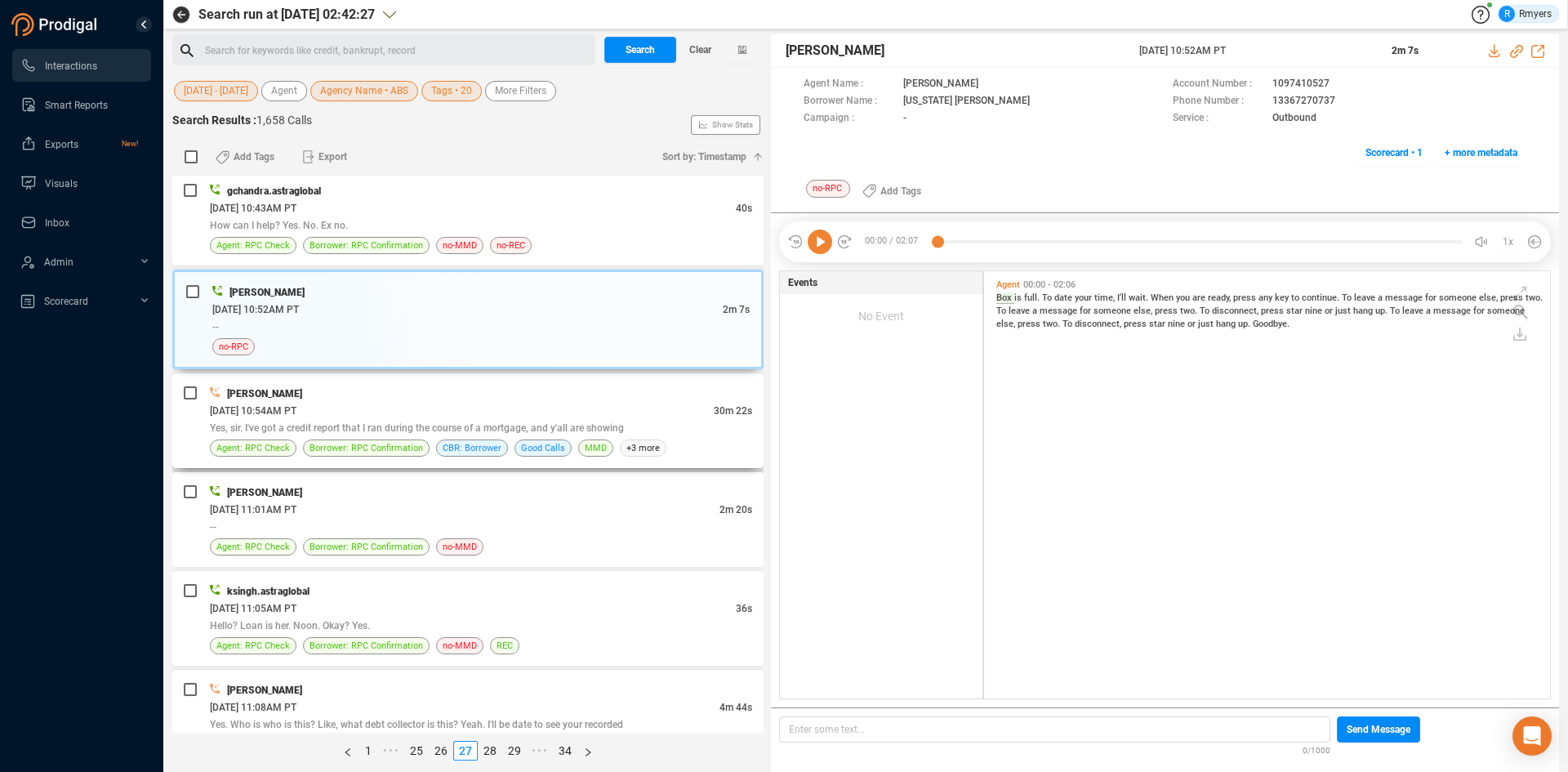
click at [432, 397] on div "[PERSON_NAME]" at bounding box center [481, 392] width 542 height 17
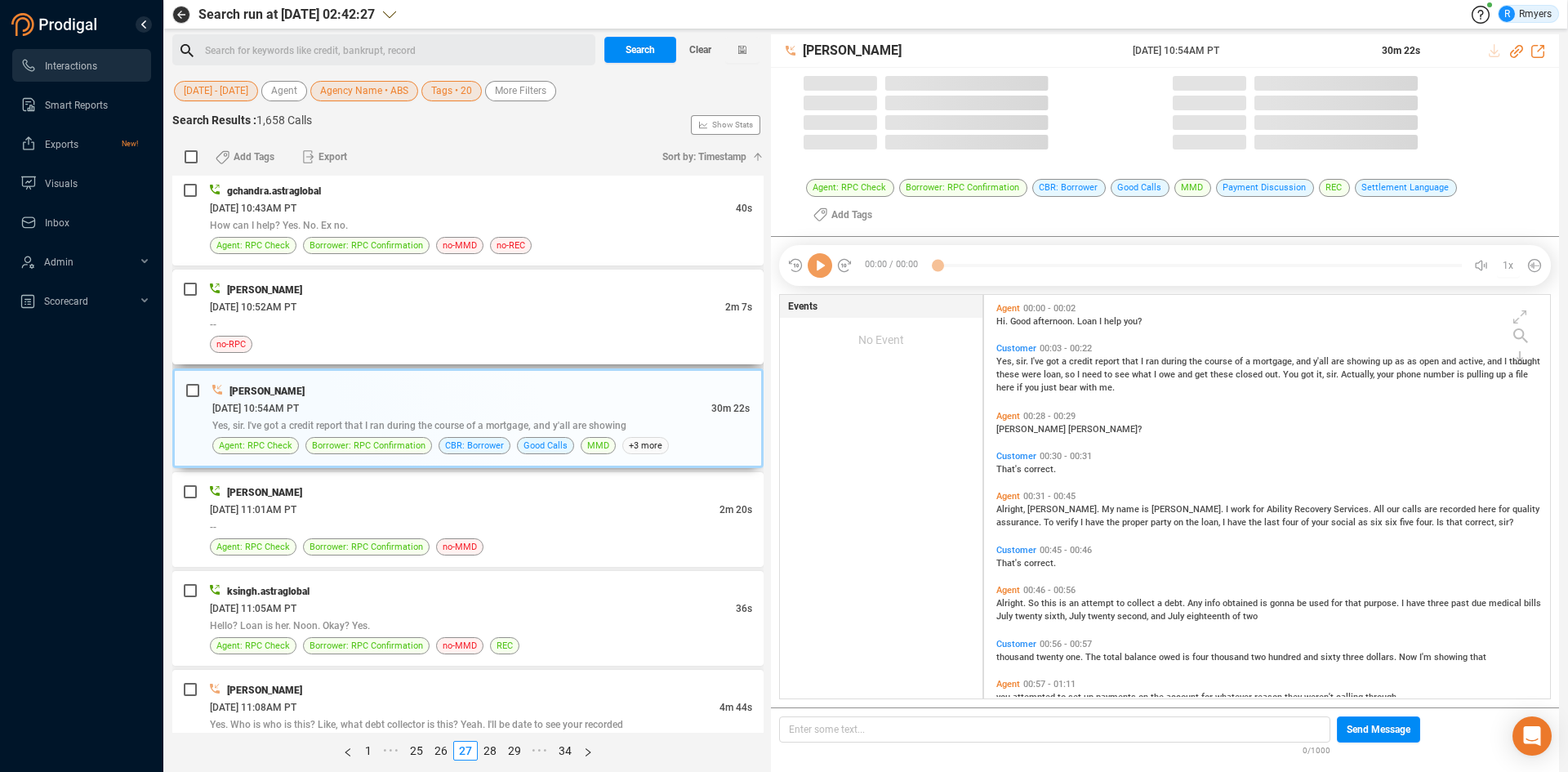
scroll to position [399, 558]
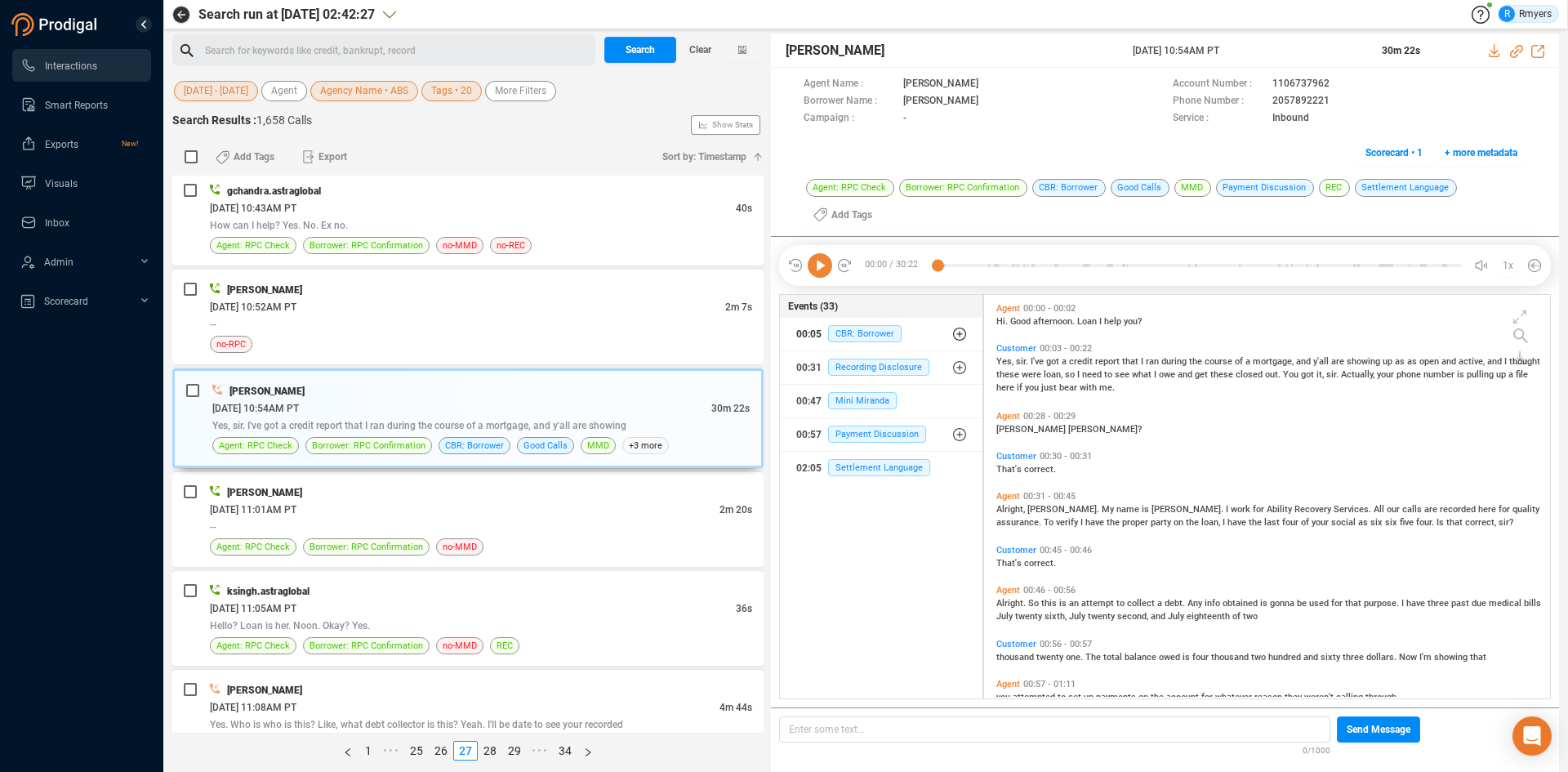
click at [956, 337] on icon "button" at bounding box center [959, 334] width 13 height 13
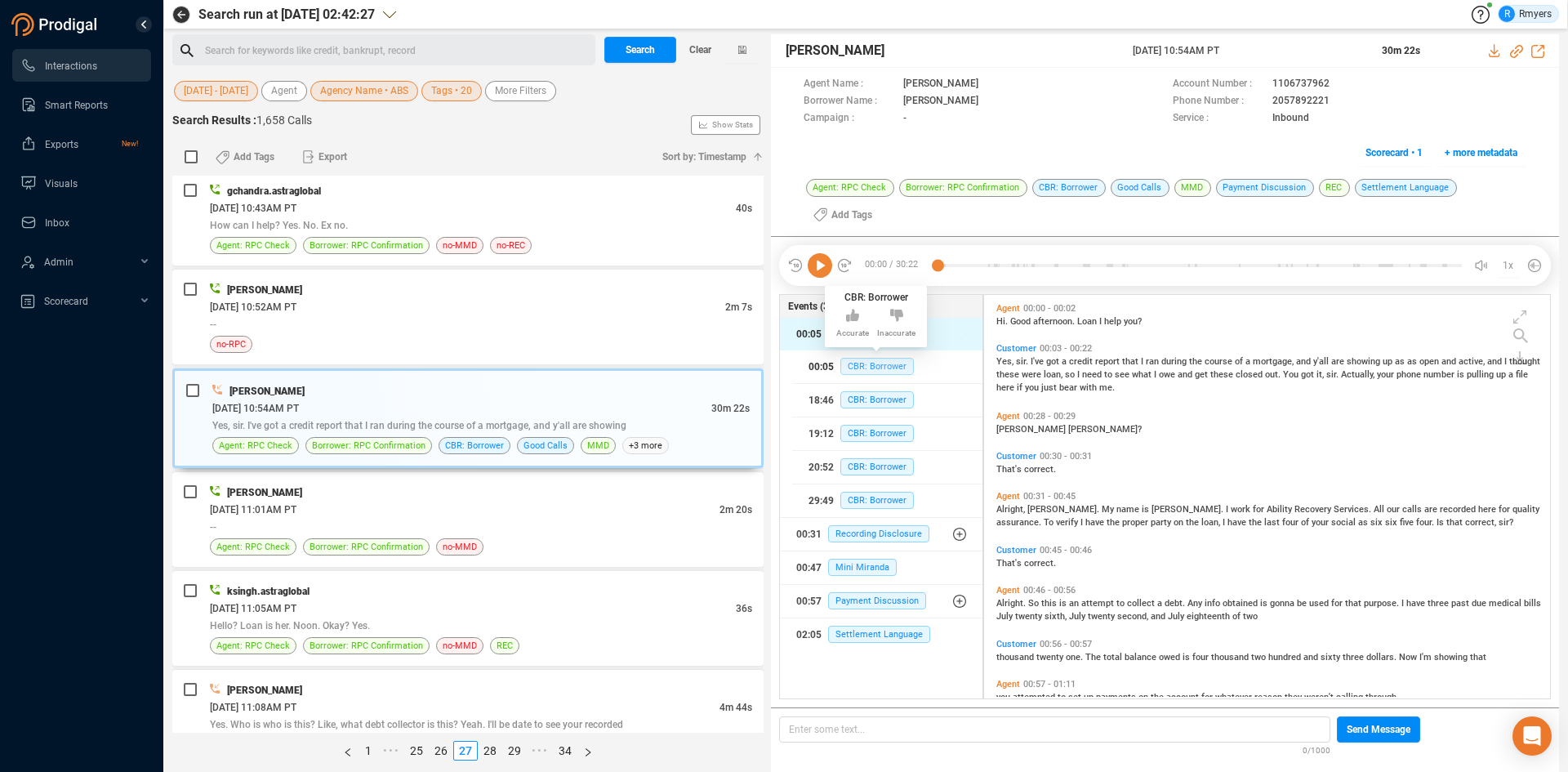
click at [894, 370] on span "CBR: Borrower" at bounding box center [877, 366] width 73 height 17
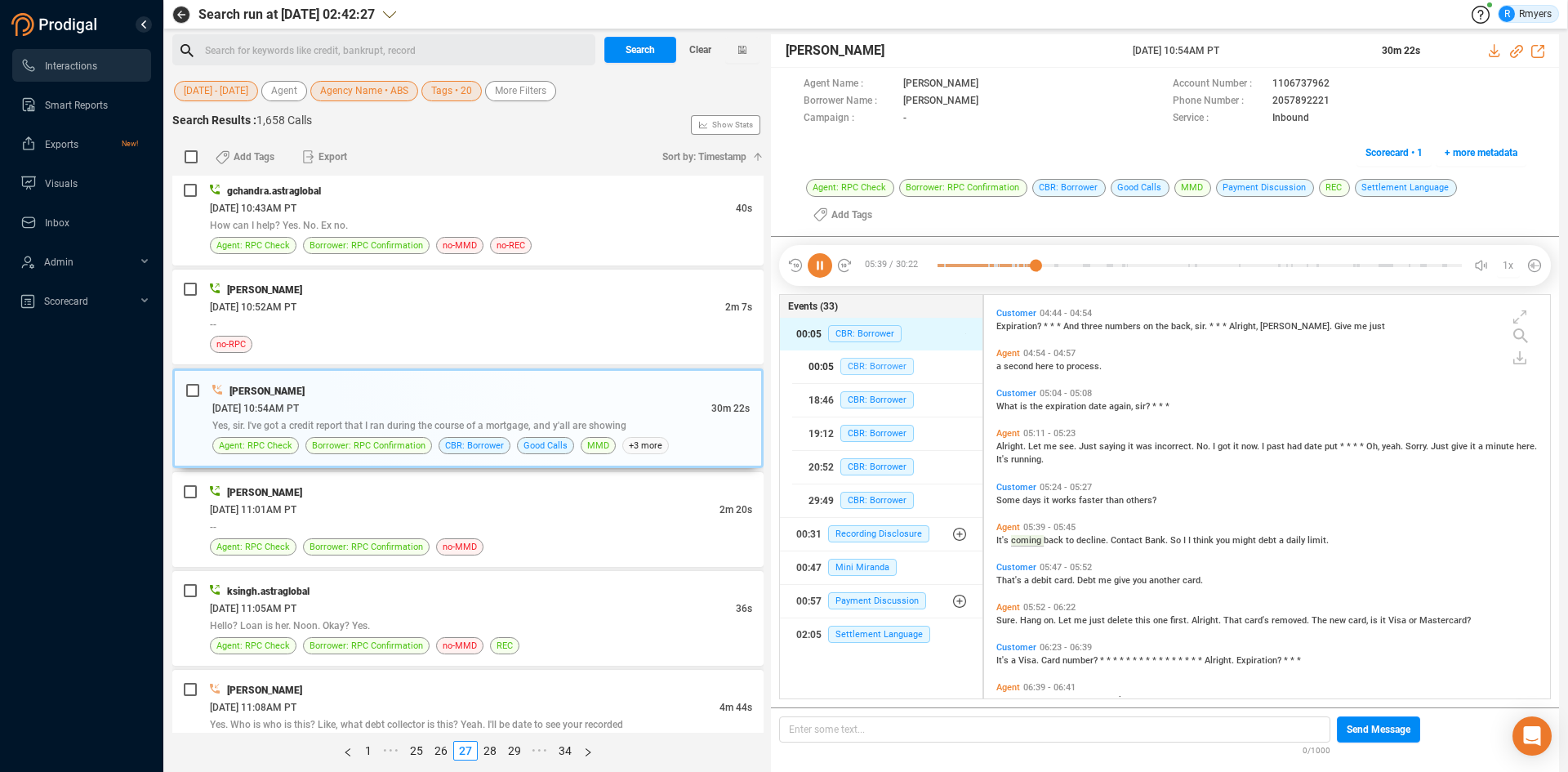
scroll to position [1706, 0]
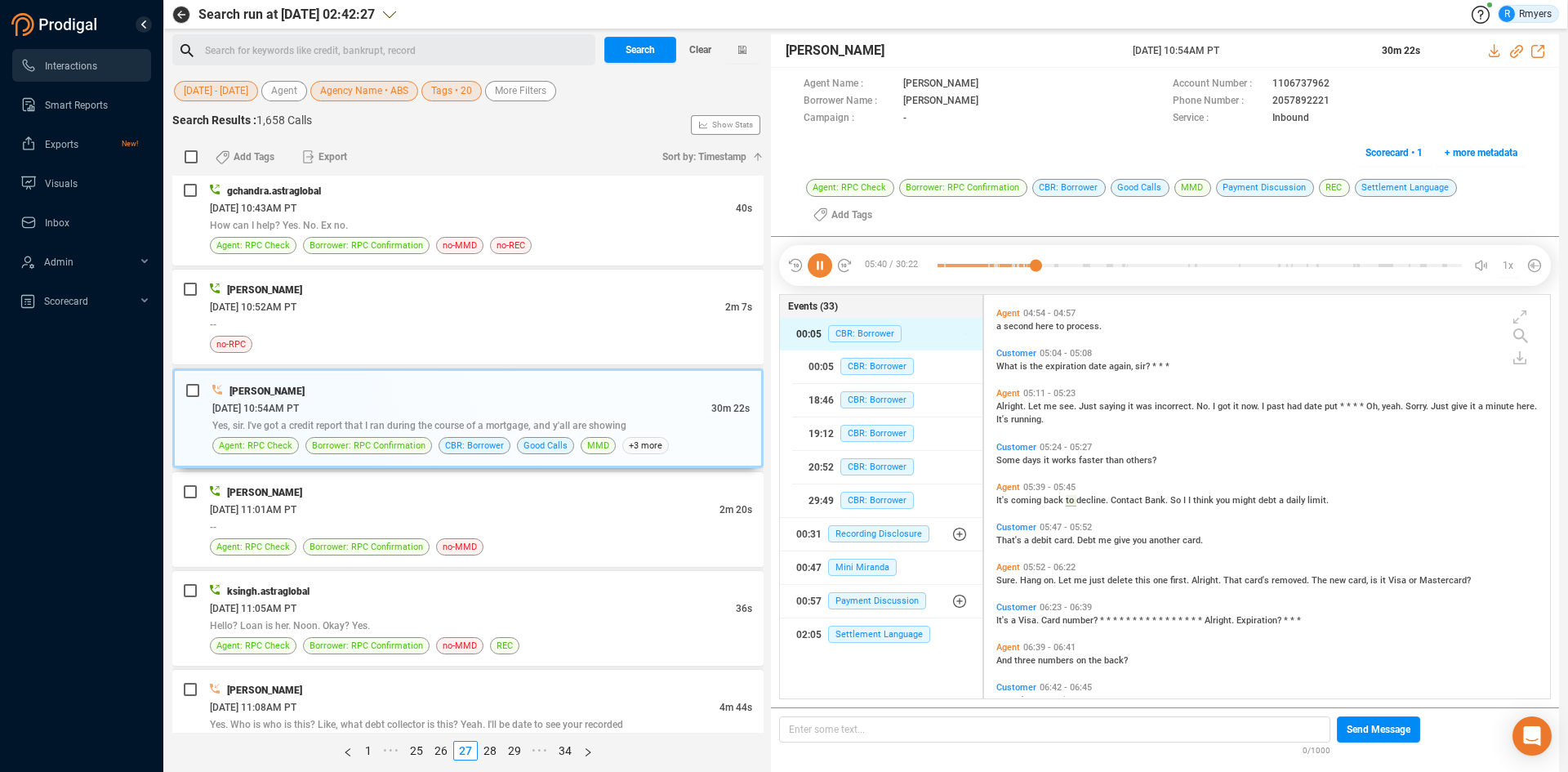
click at [818, 265] on icon at bounding box center [819, 265] width 24 height 24
click at [276, 523] on div "--" at bounding box center [481, 526] width 542 height 17
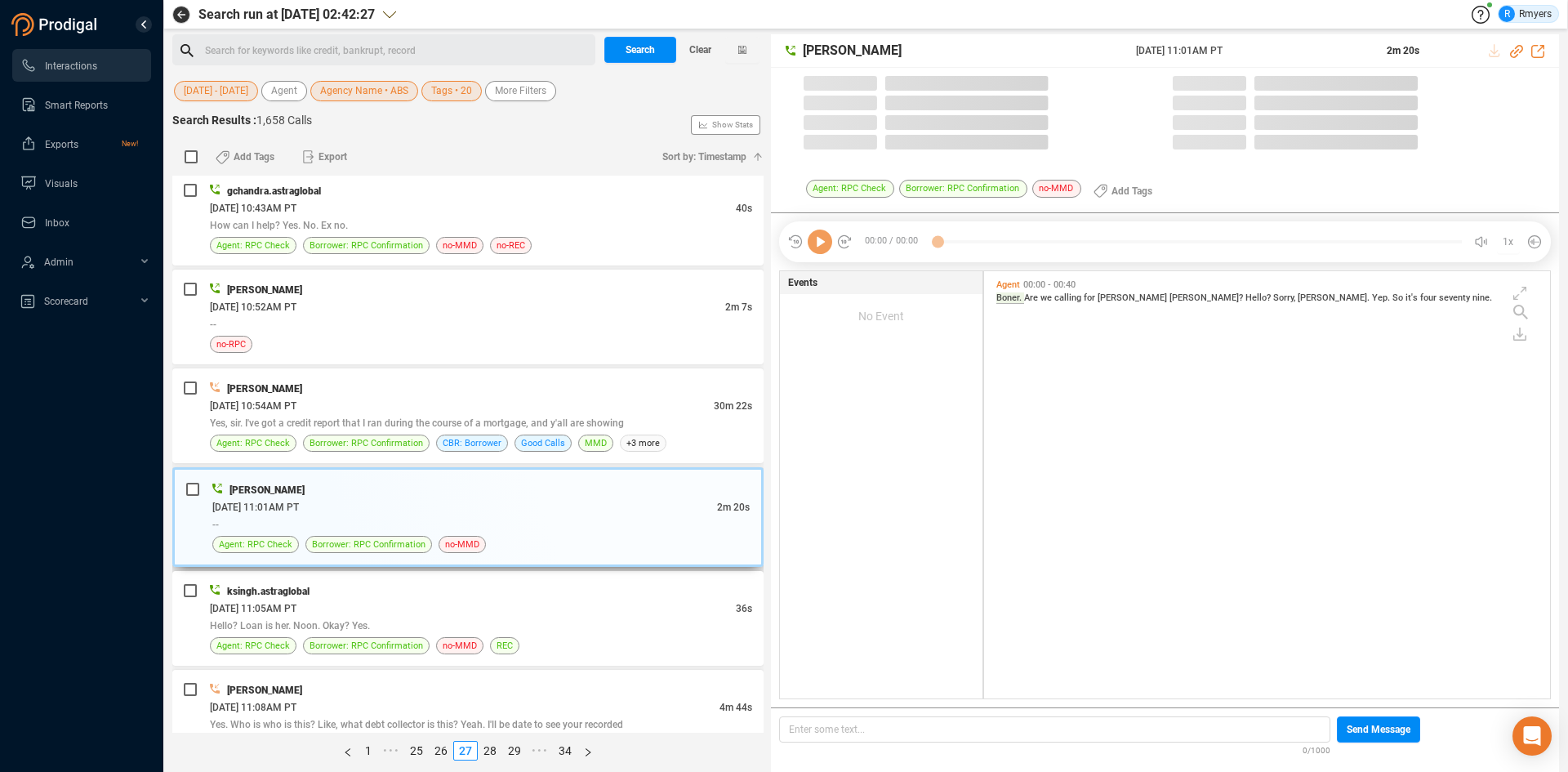
scroll to position [423, 558]
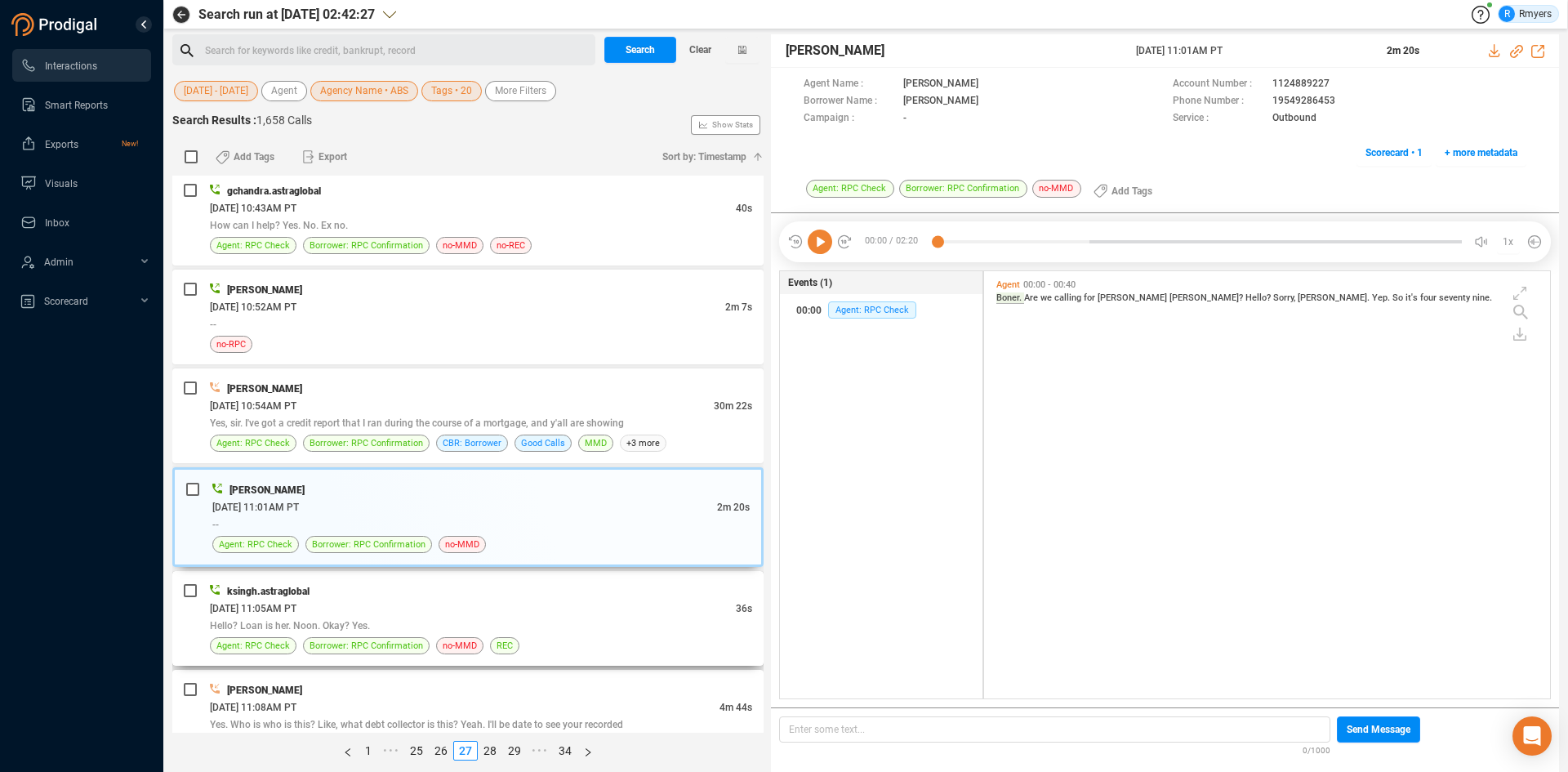
click at [468, 623] on div "Hello? Loan is her. Noon. Okay? Yes." at bounding box center [481, 624] width 542 height 17
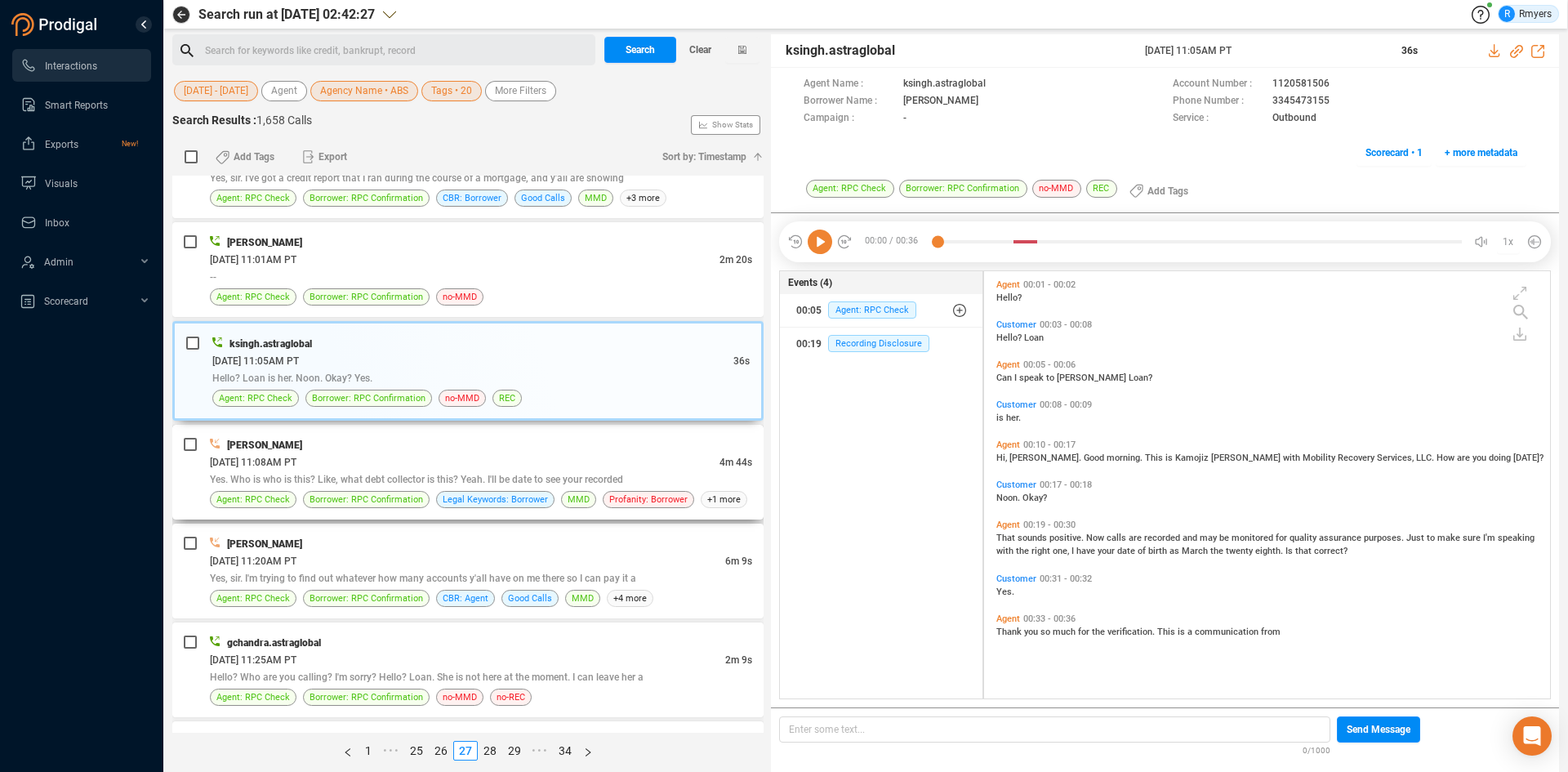
click at [432, 490] on div "THOMAS REYNOLDS 06/25/2025 @ 11:08AM PT 4m 44s Yes. Who is who is this? Like, w…" at bounding box center [481, 471] width 542 height 71
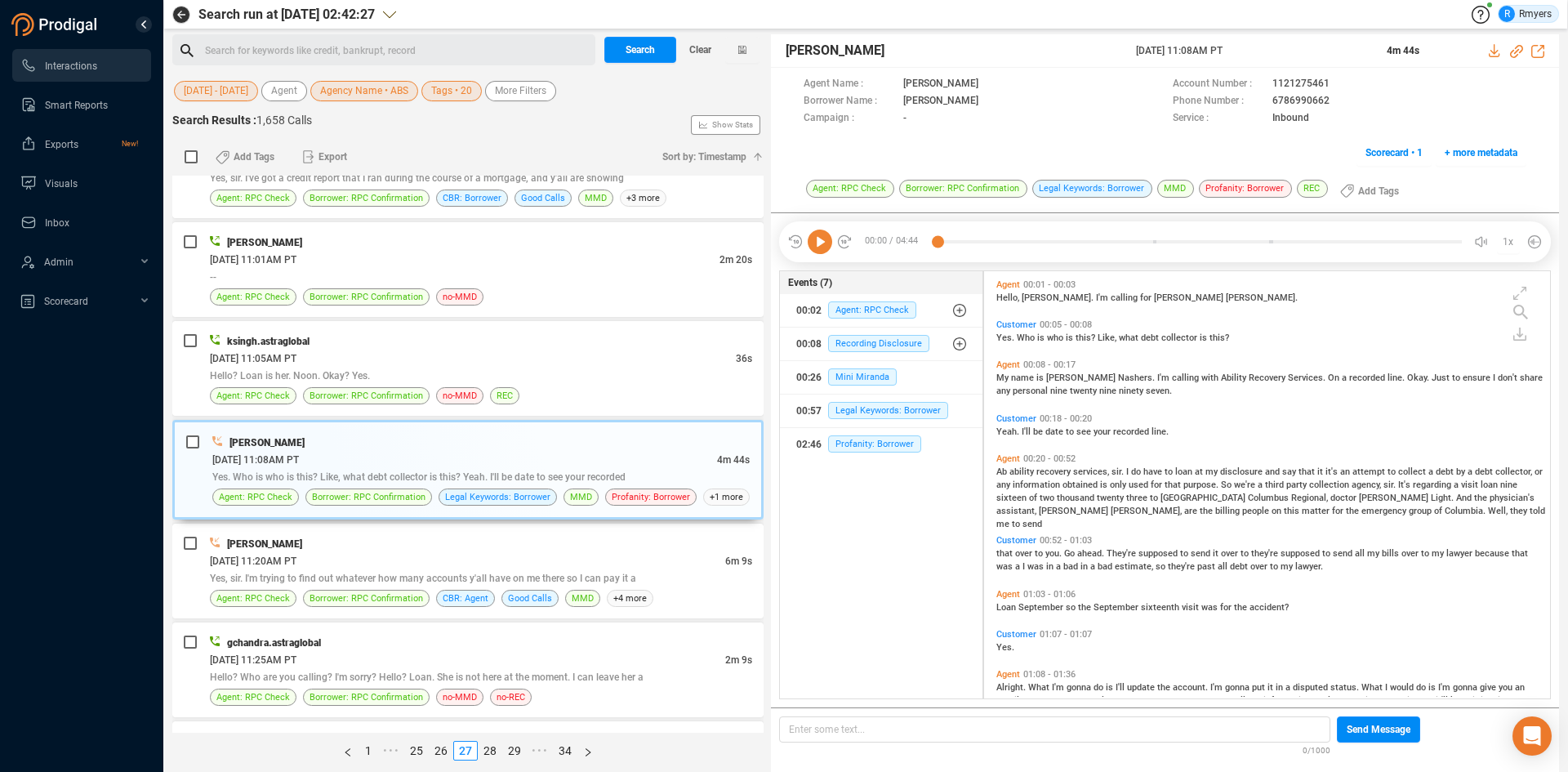
click at [816, 241] on icon at bounding box center [819, 241] width 24 height 24
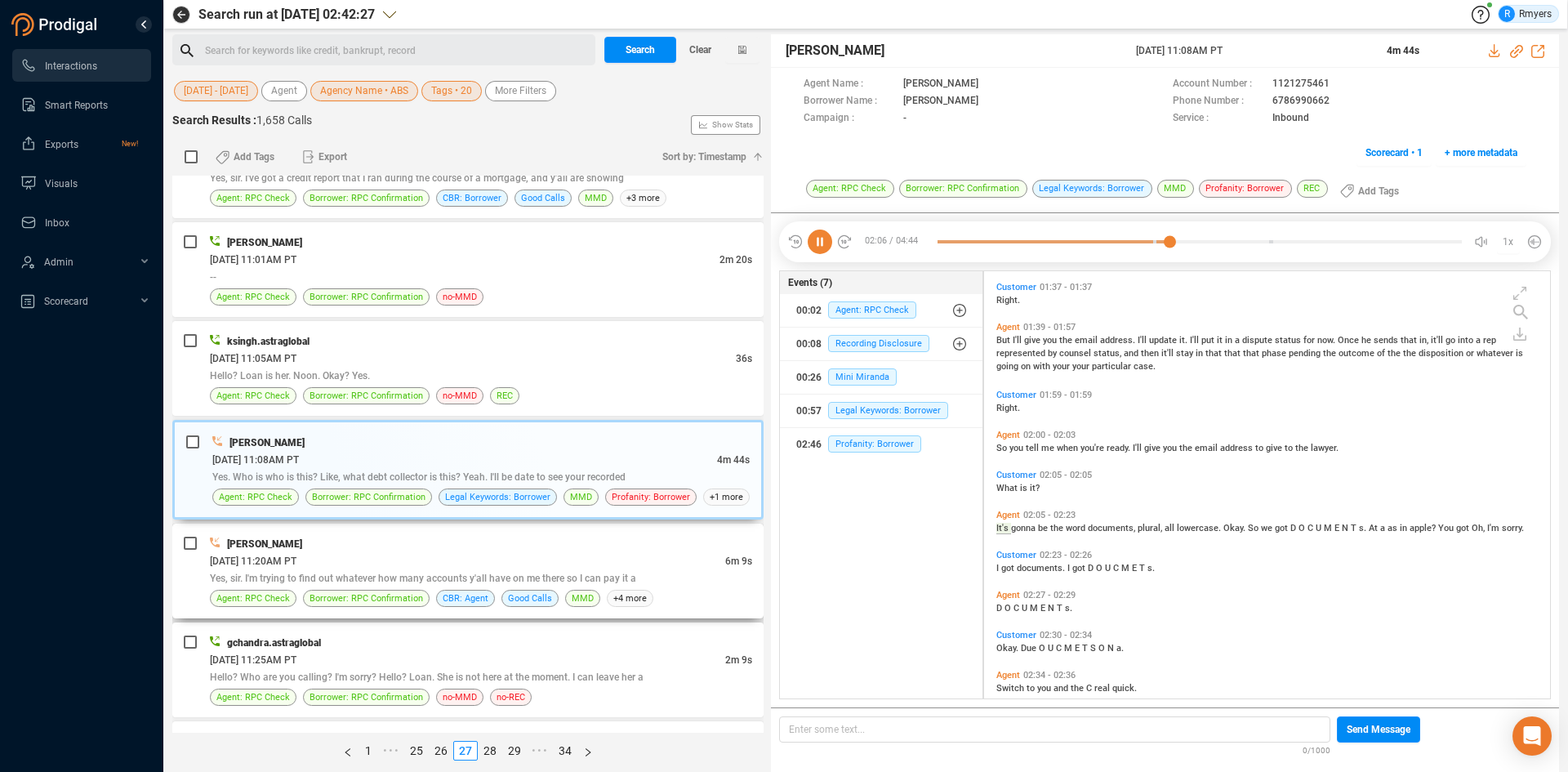
scroll to position [508, 0]
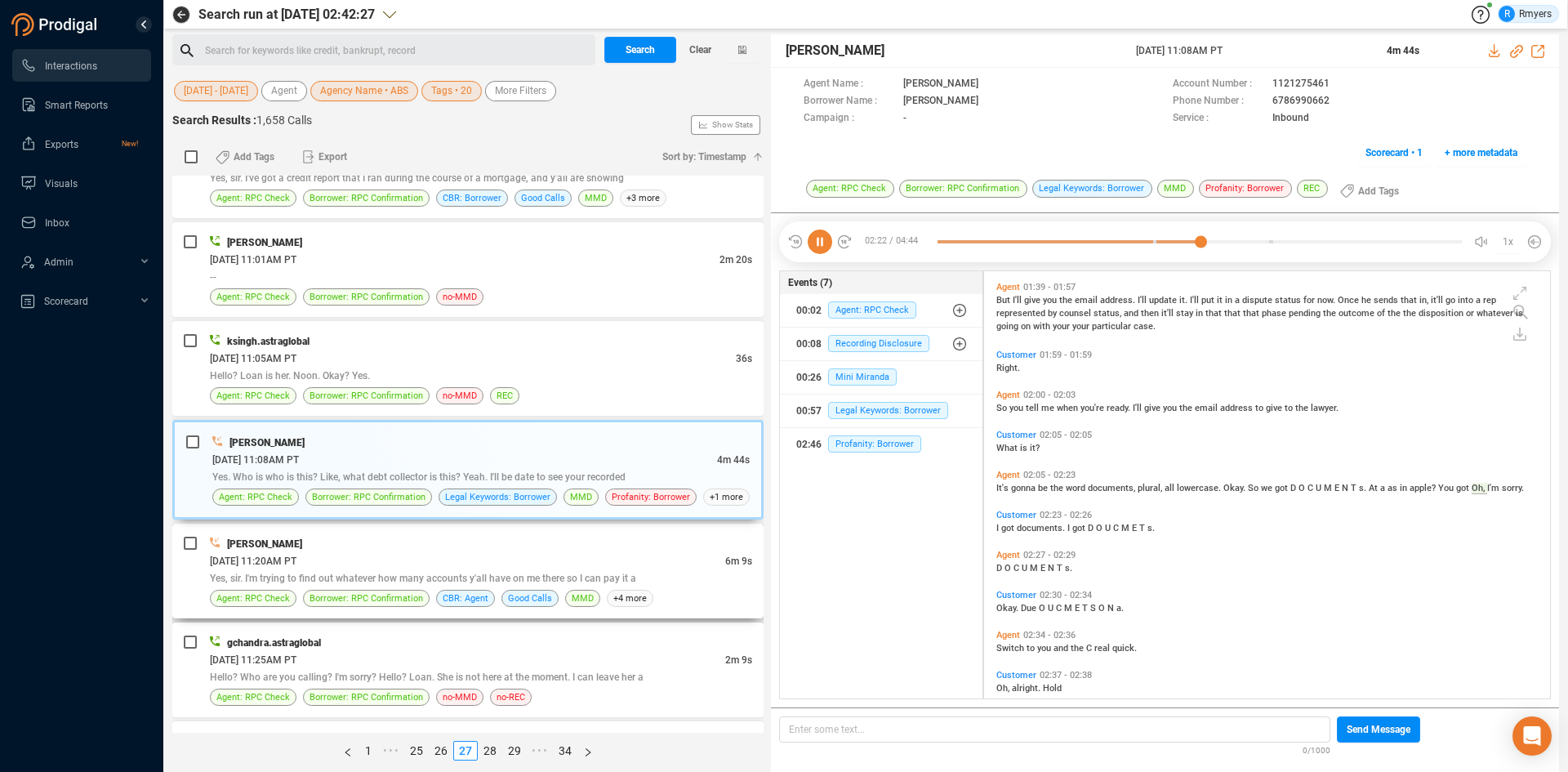
click at [510, 552] on div "[DATE] 11:20AM PT" at bounding box center [467, 560] width 515 height 17
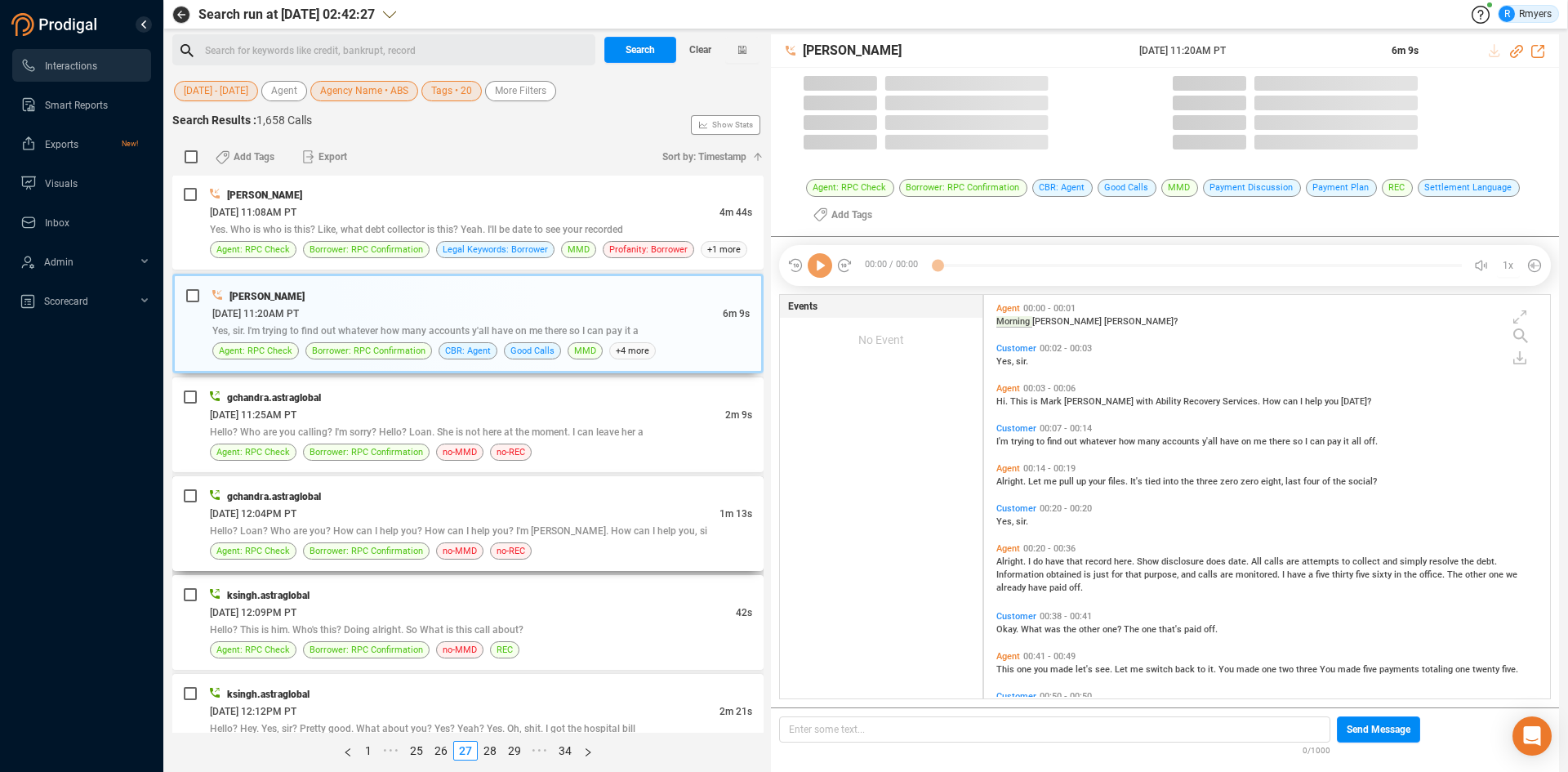
scroll to position [399, 558]
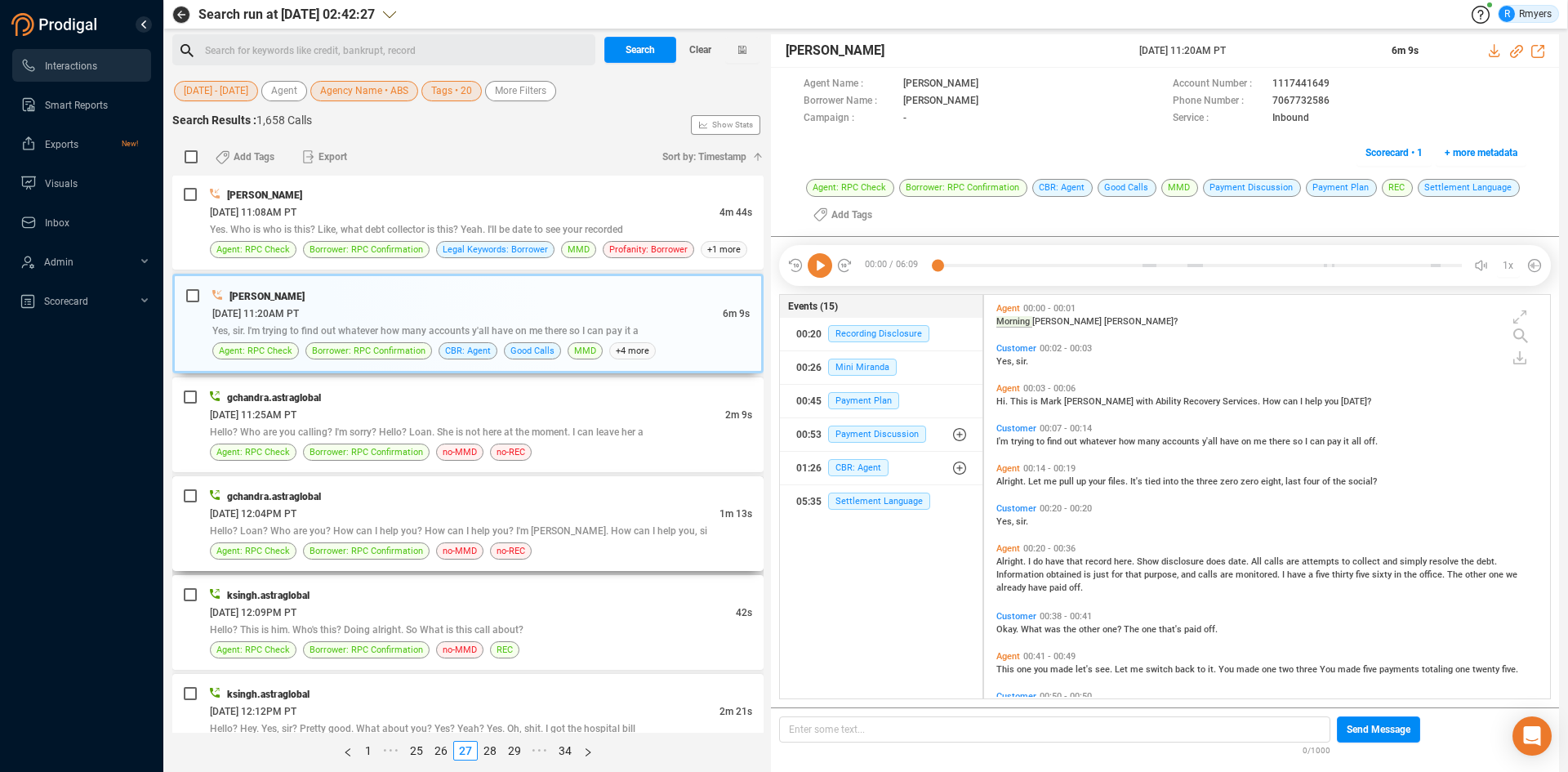
click at [444, 521] on div "[DATE] 12:04PM PT" at bounding box center [464, 513] width 509 height 17
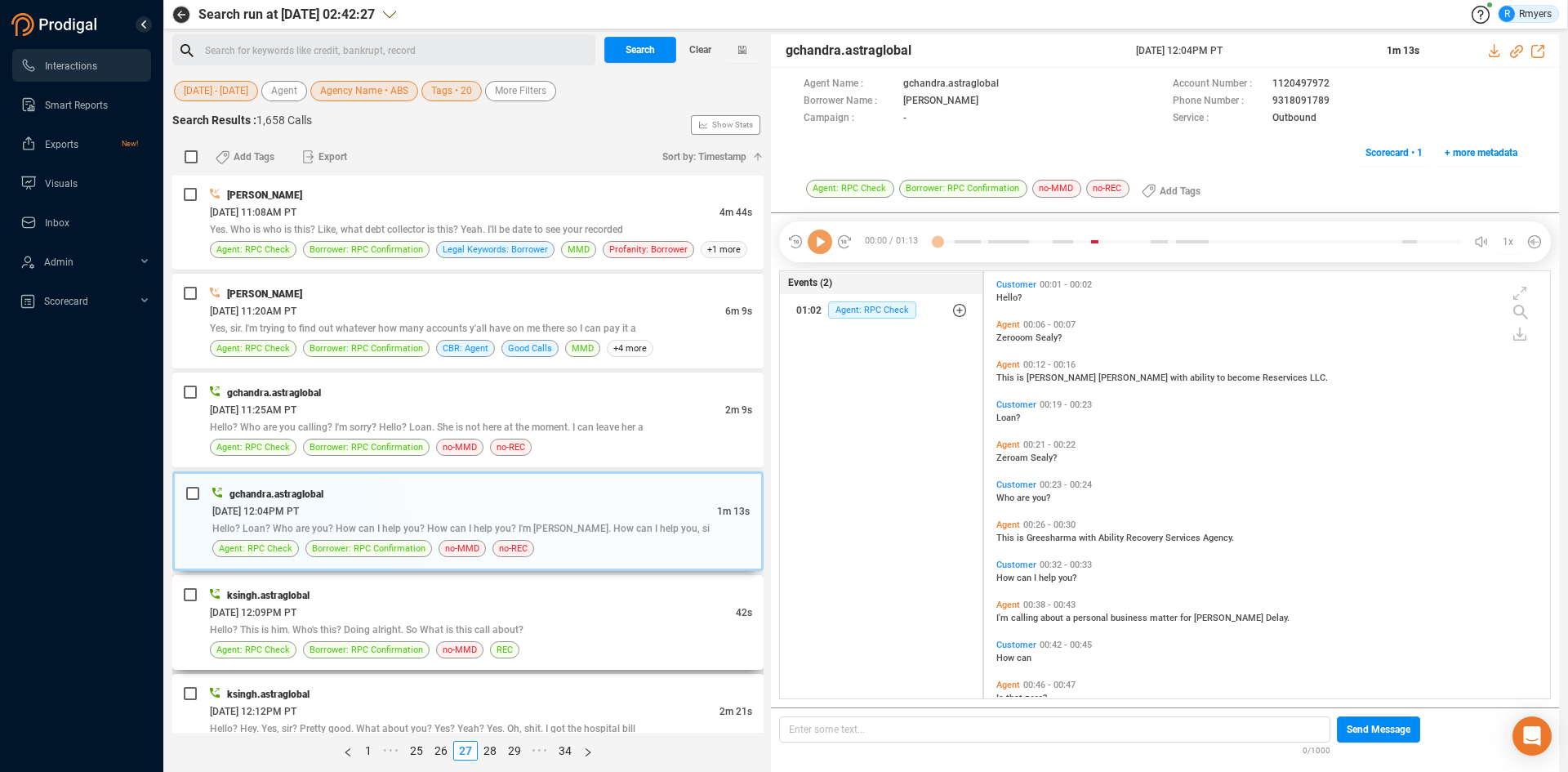
scroll to position [423, 558]
click at [332, 624] on span "Hello? This is him. Who's this? Doing alright. So What is this call about?" at bounding box center [366, 629] width 314 height 11
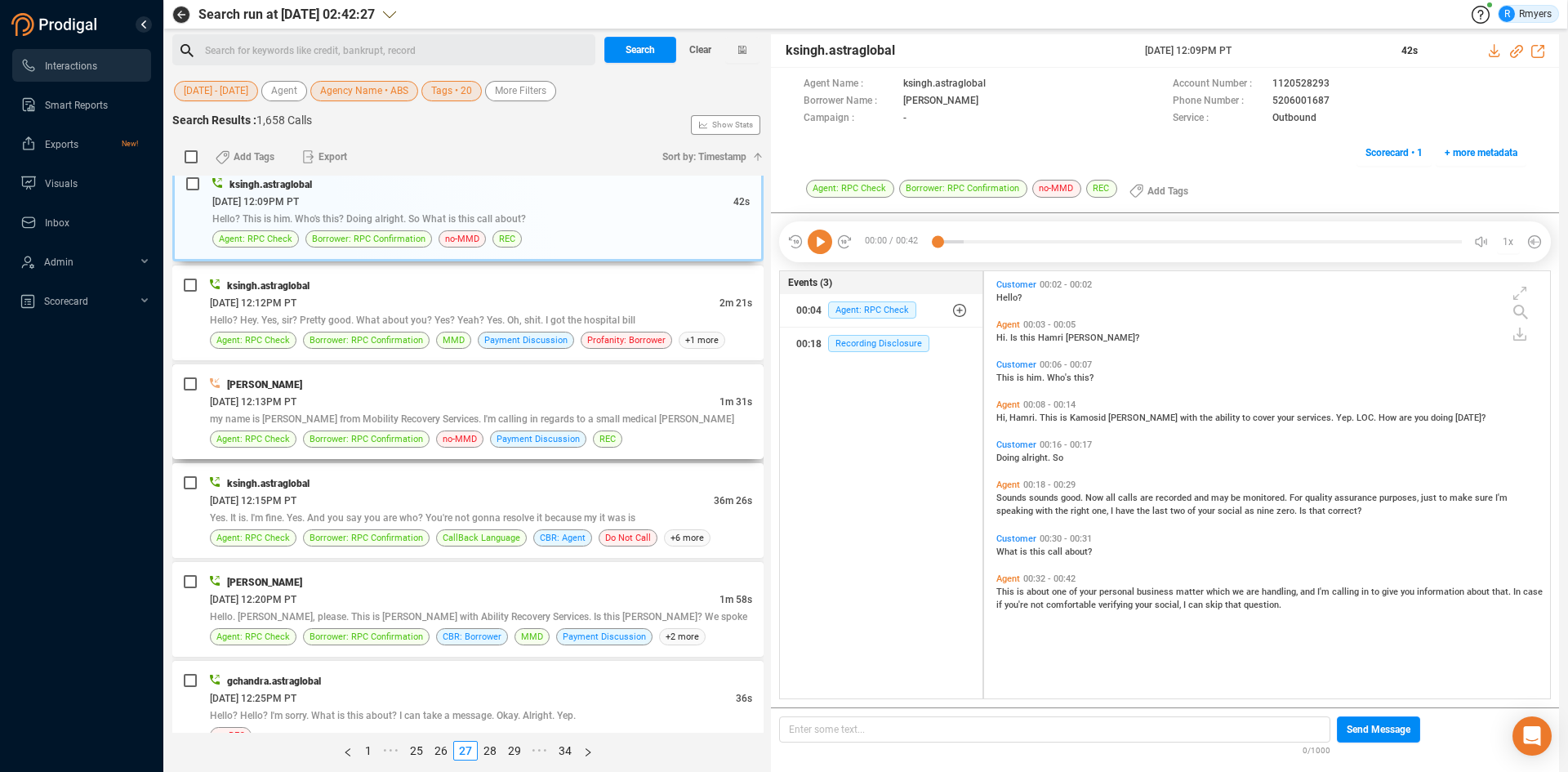
click at [359, 405] on div "[DATE] 12:13PM PT" at bounding box center [464, 401] width 509 height 17
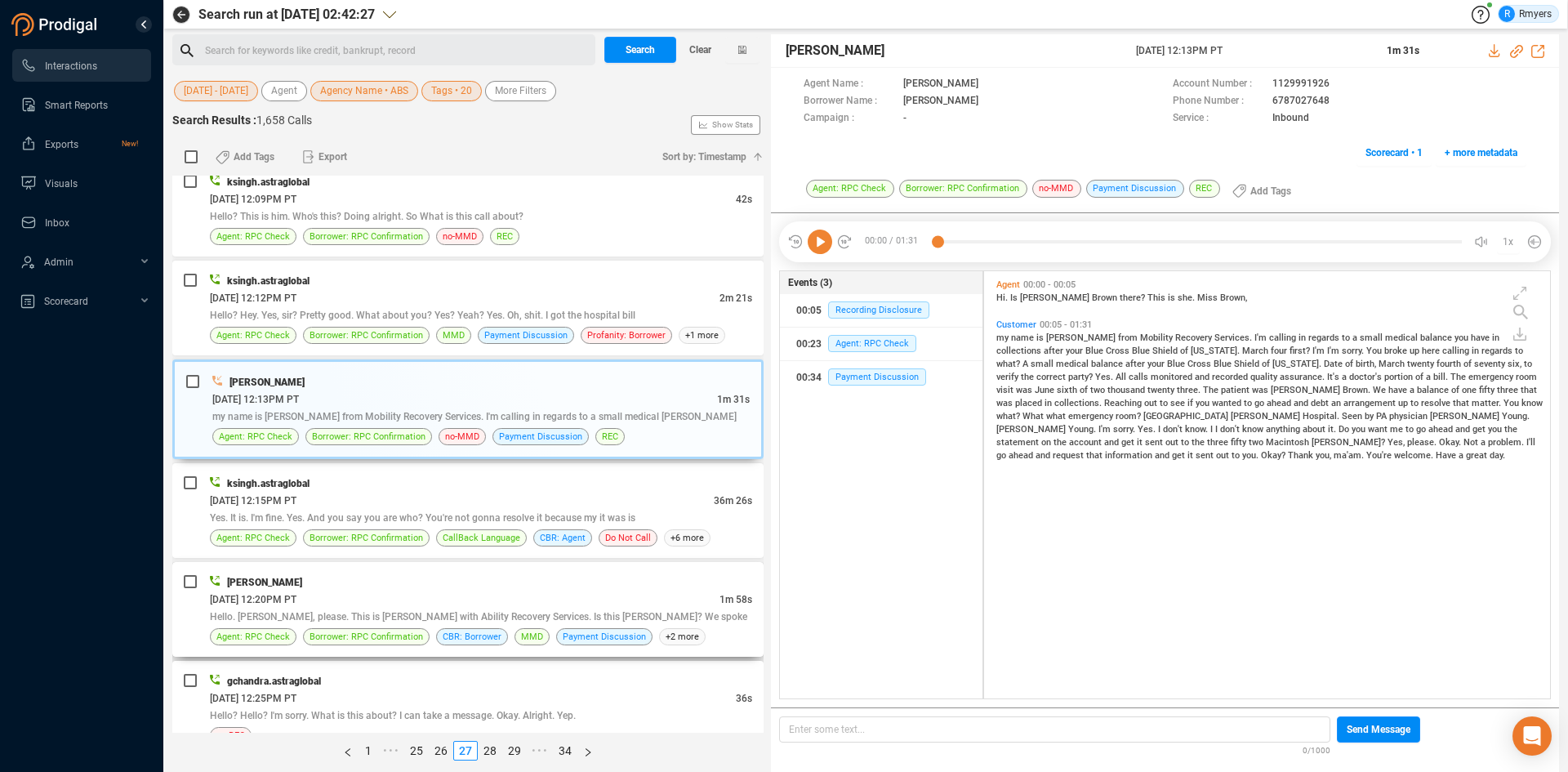
click at [392, 602] on div "[DATE] 12:20PM PT" at bounding box center [464, 598] width 509 height 17
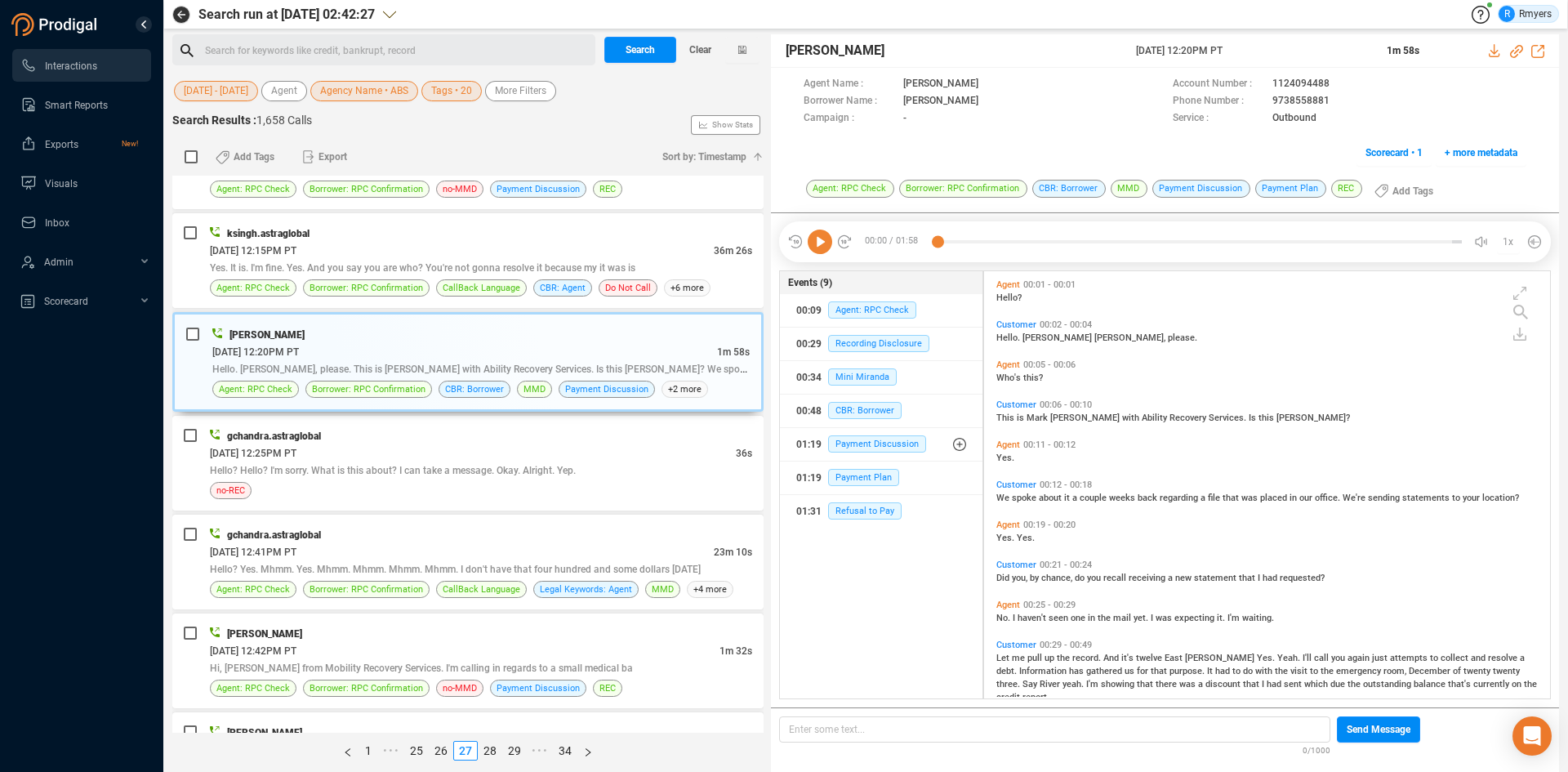
click at [820, 249] on icon at bounding box center [819, 241] width 24 height 24
click at [480, 494] on div "no-REC" at bounding box center [481, 490] width 542 height 17
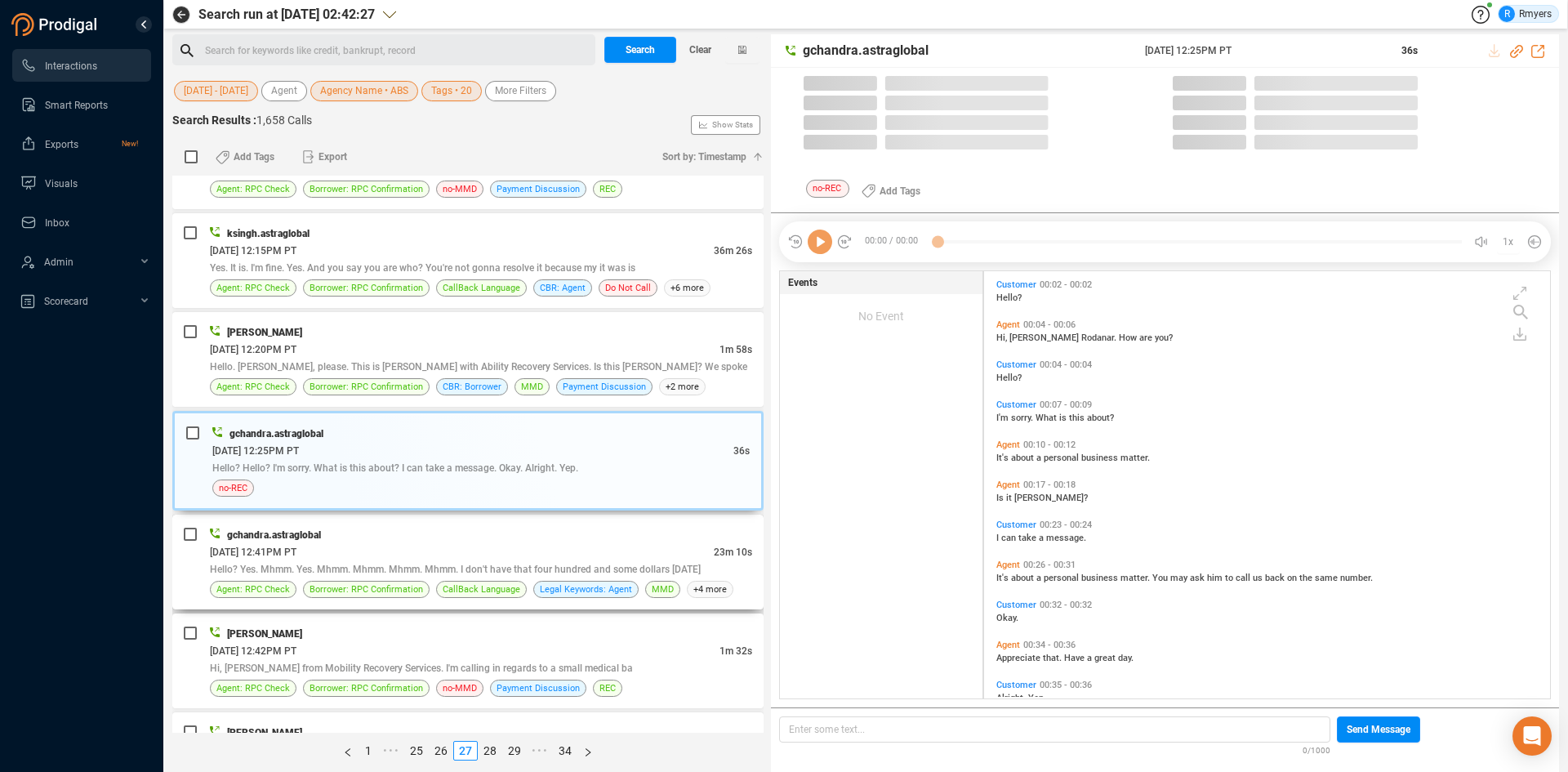
scroll to position [4160, 0]
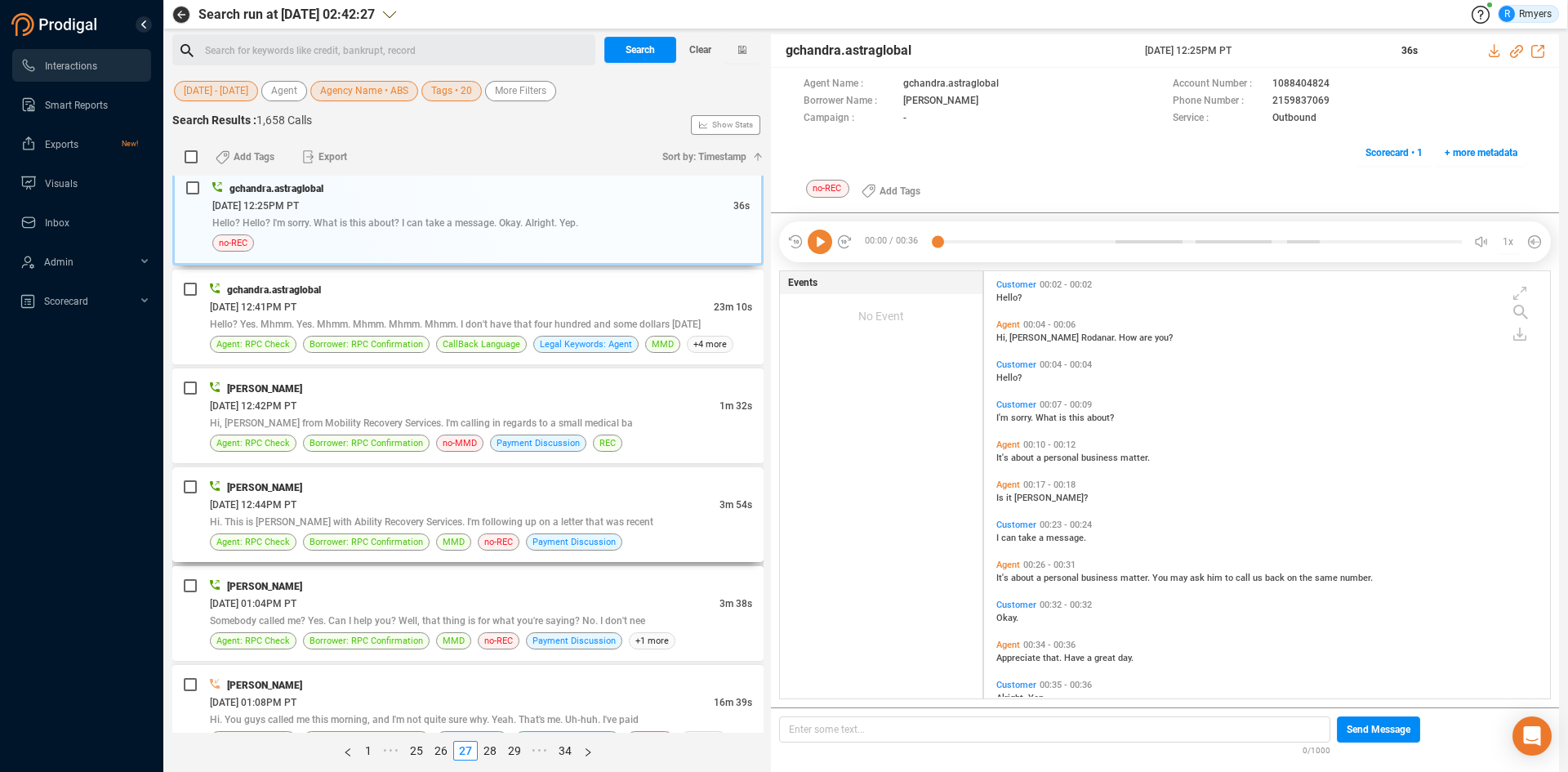
click at [399, 507] on div "[DATE] 12:44PM PT" at bounding box center [464, 504] width 509 height 17
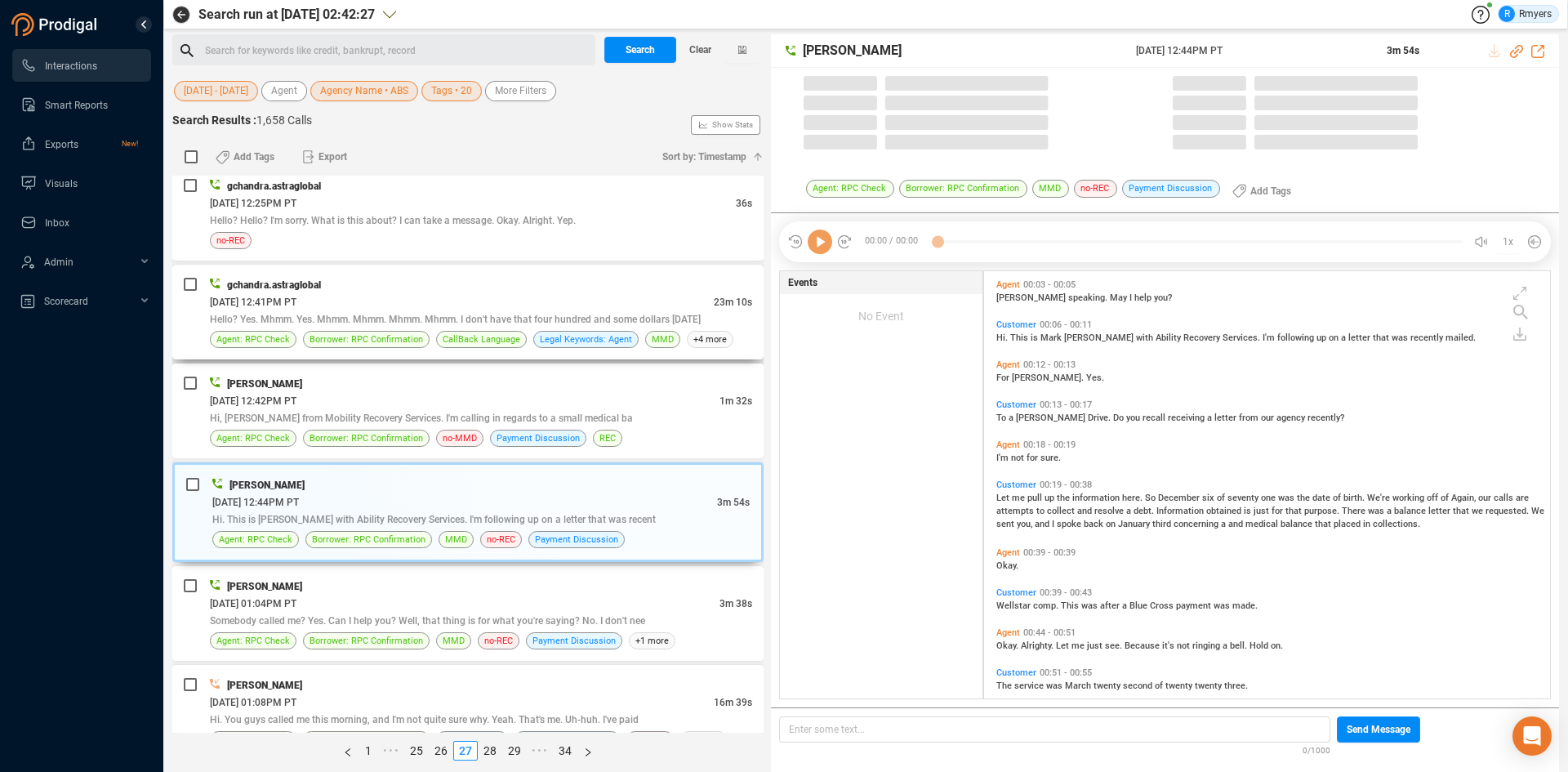
click at [423, 357] on div "gchandra.astraglobal 06/25/2025 @ 12:41PM PT 23m 10s Hello? Yes. Mhmm. Yes. Mhm…" at bounding box center [468, 312] width 591 height 95
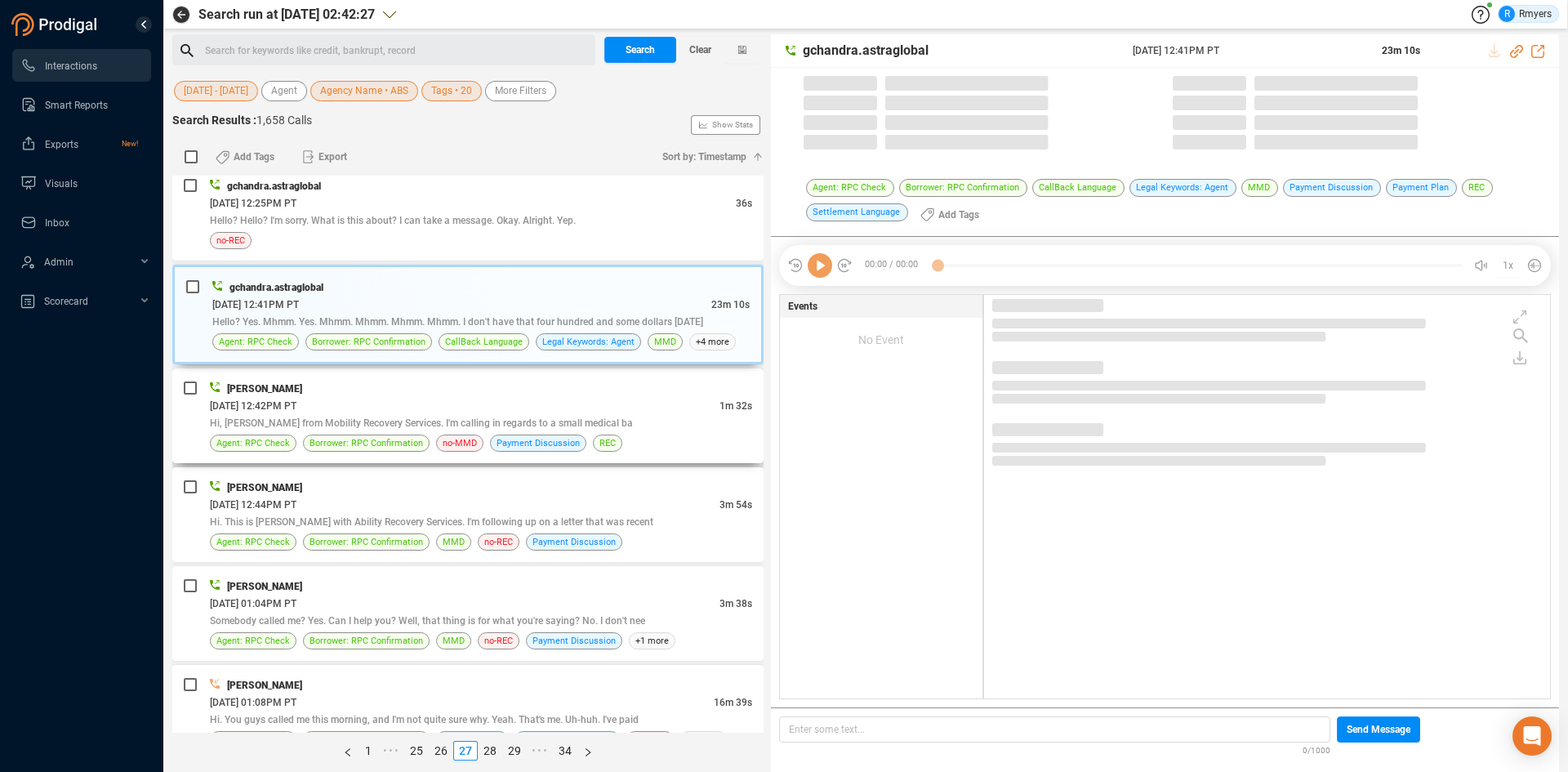
click at [419, 384] on div "[PERSON_NAME]" at bounding box center [481, 388] width 542 height 17
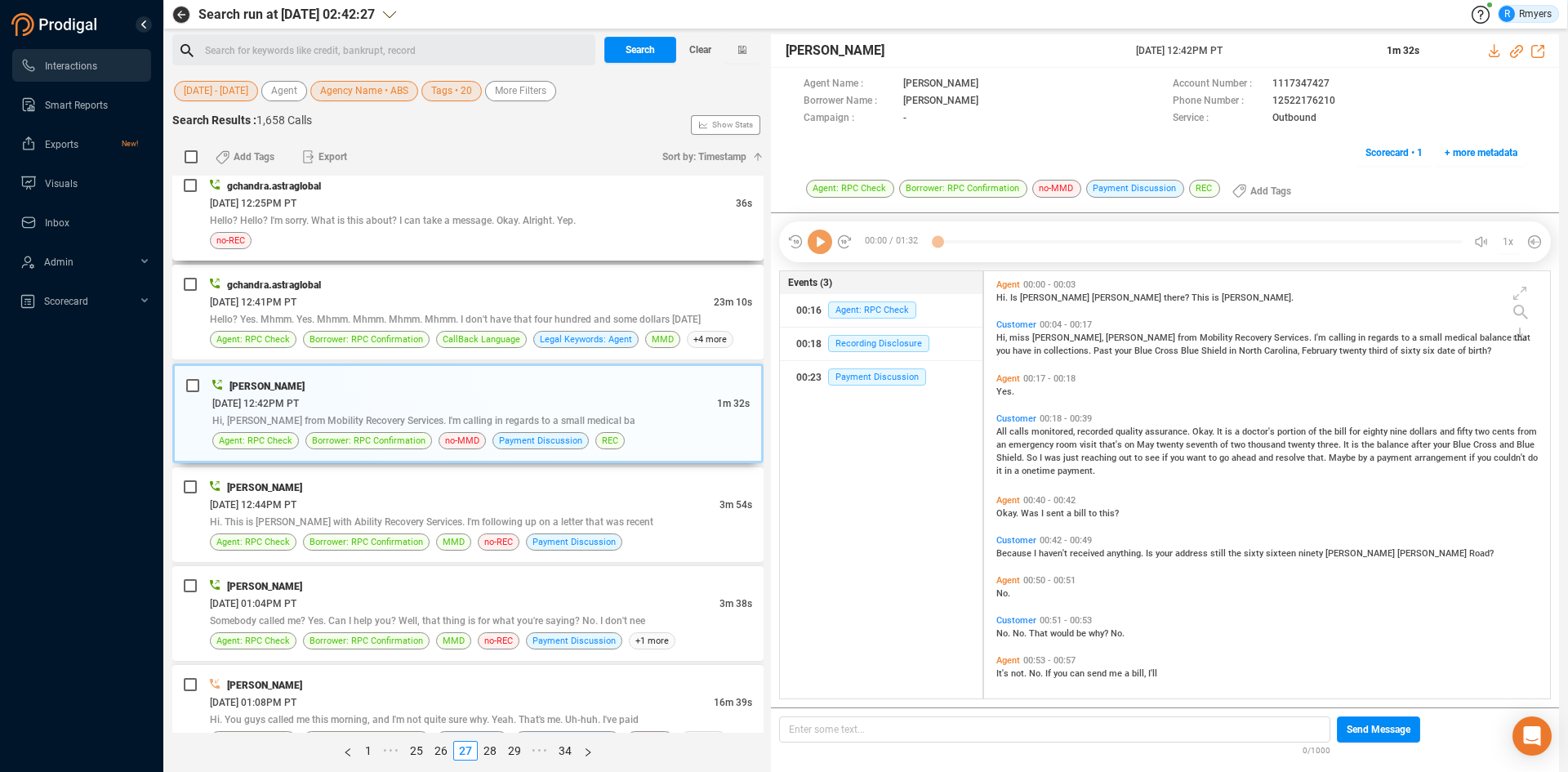
scroll to position [423, 558]
click at [821, 241] on icon at bounding box center [819, 241] width 24 height 24
click at [1514, 51] on icon at bounding box center [1516, 51] width 13 height 13
drag, startPoint x: 1120, startPoint y: 45, endPoint x: 1263, endPoint y: 51, distance: 143.1
click at [1263, 51] on div "Sera Olmeda 25 Jun 2025 @ 12:42PM PT 1m 32s" at bounding box center [1164, 51] width 788 height 33
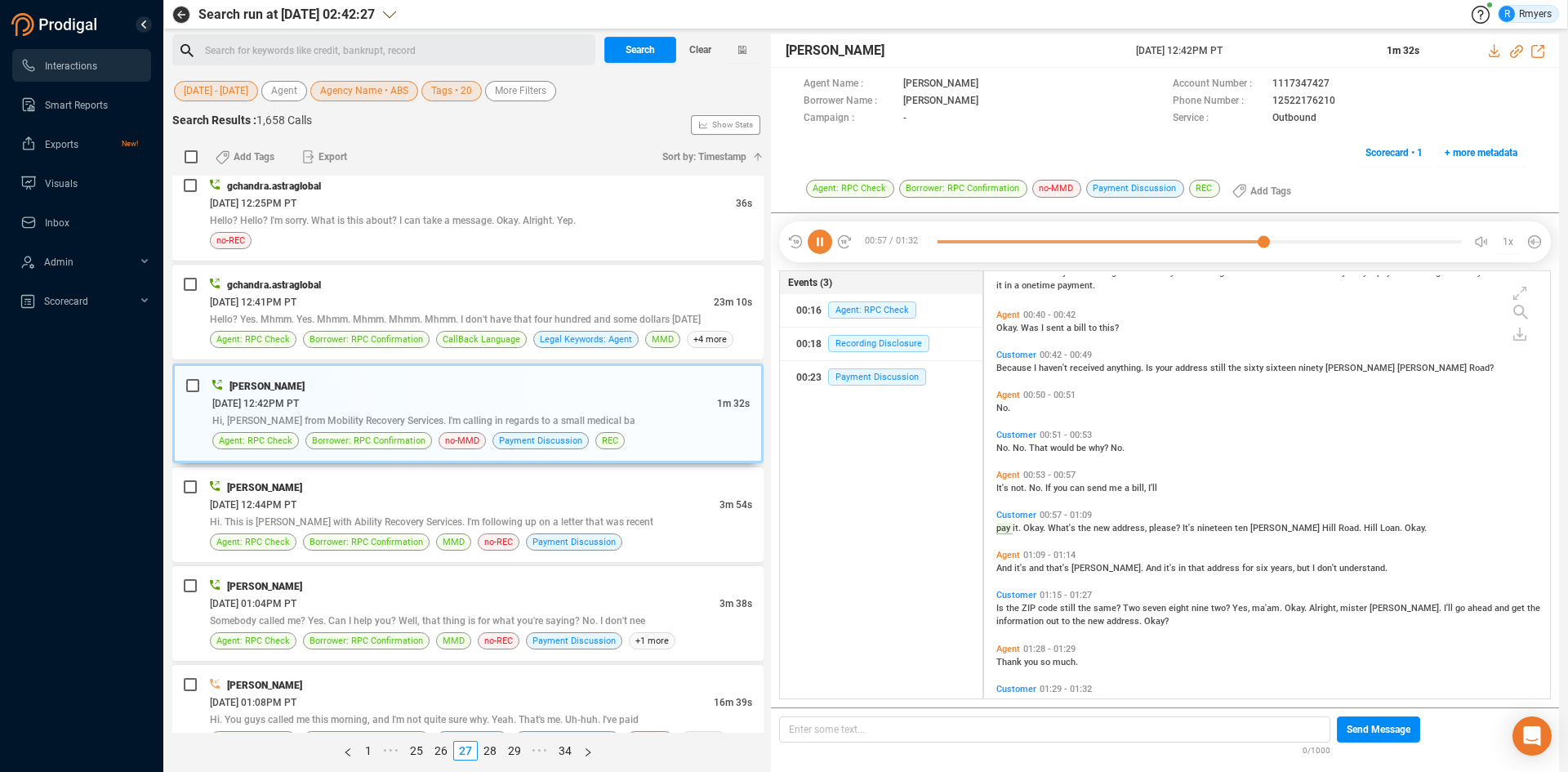
scroll to position [221, 0]
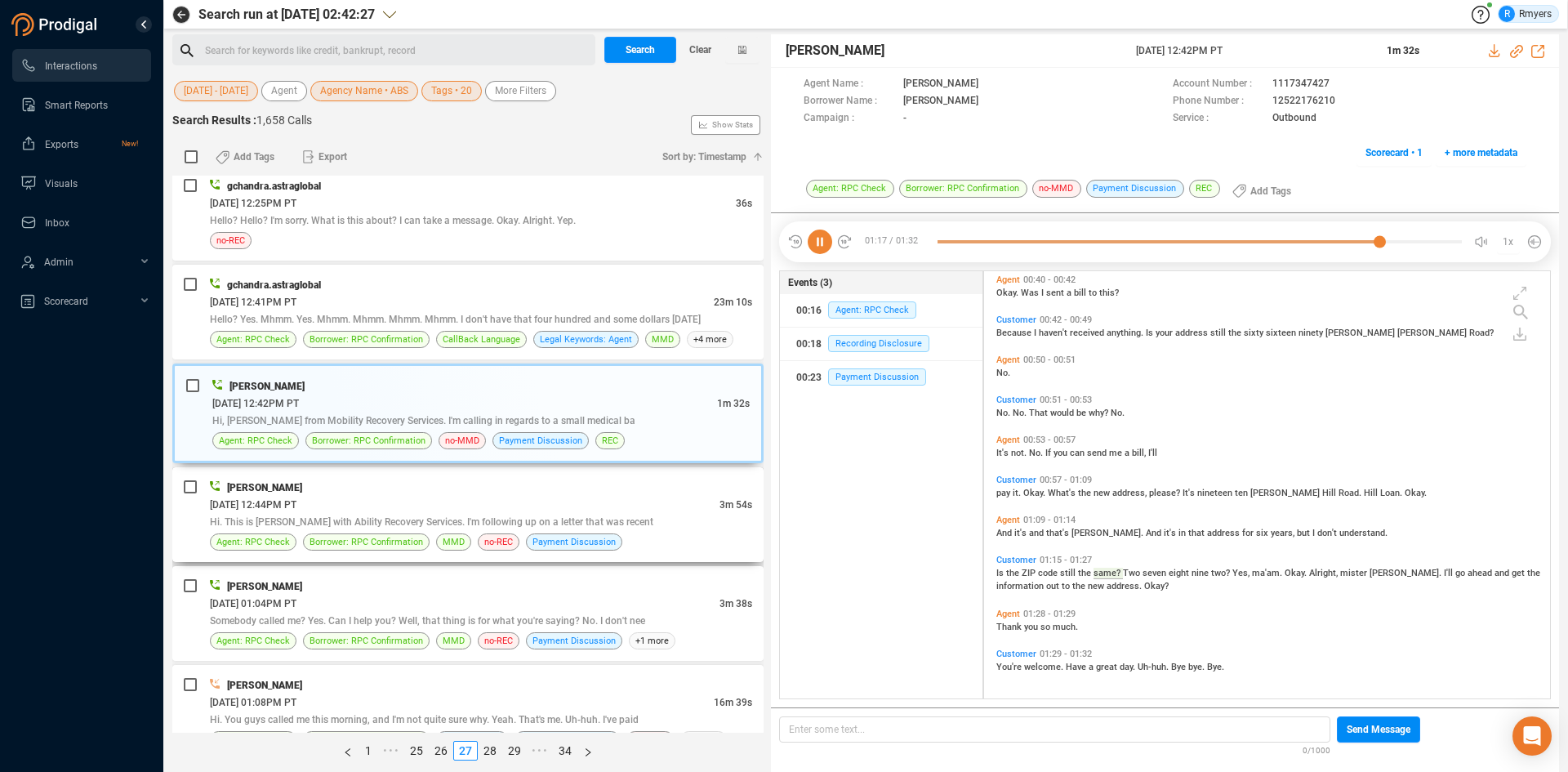
click at [467, 505] on div "[DATE] 12:44PM PT" at bounding box center [464, 504] width 509 height 17
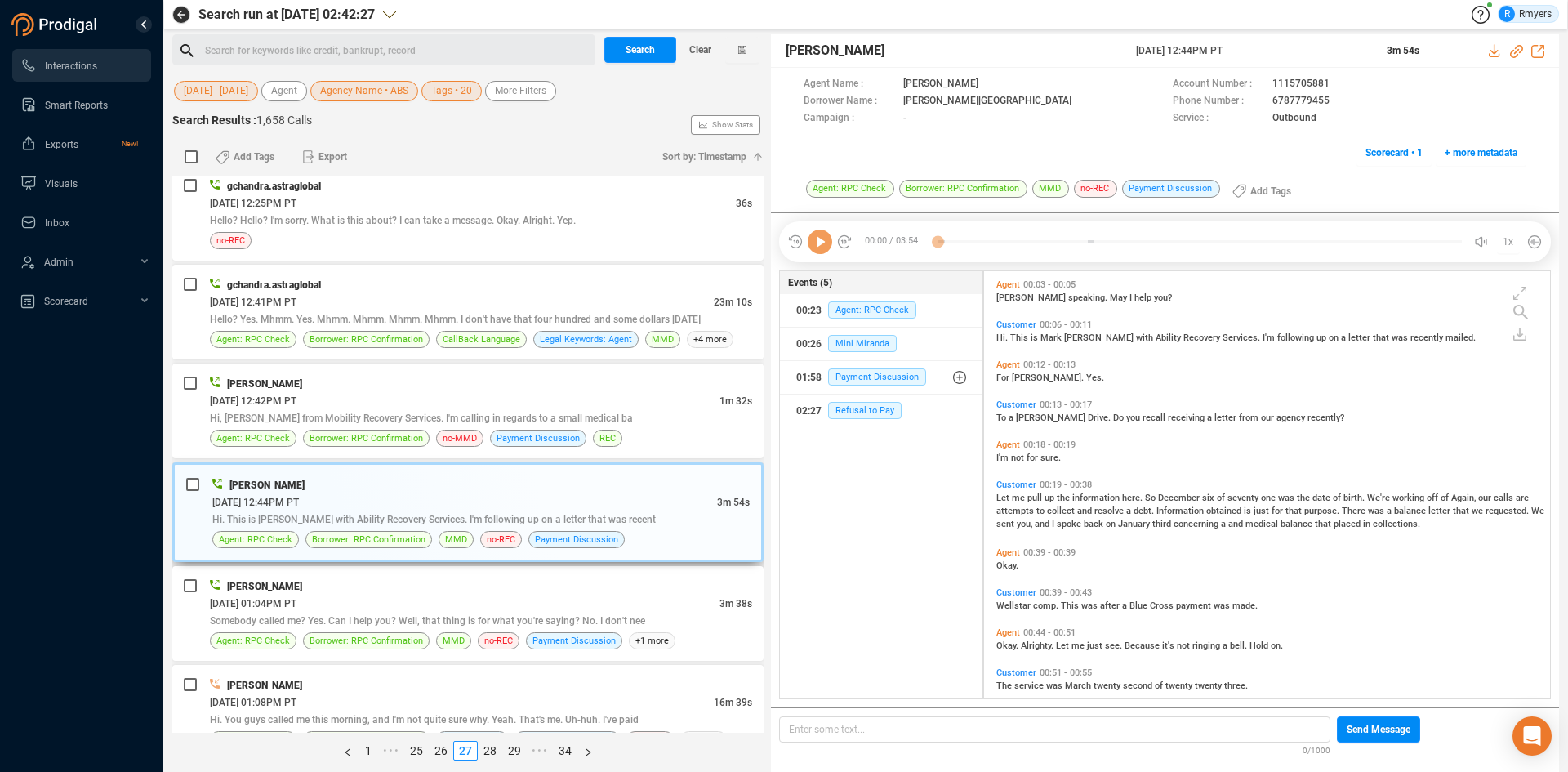
scroll to position [4323, 0]
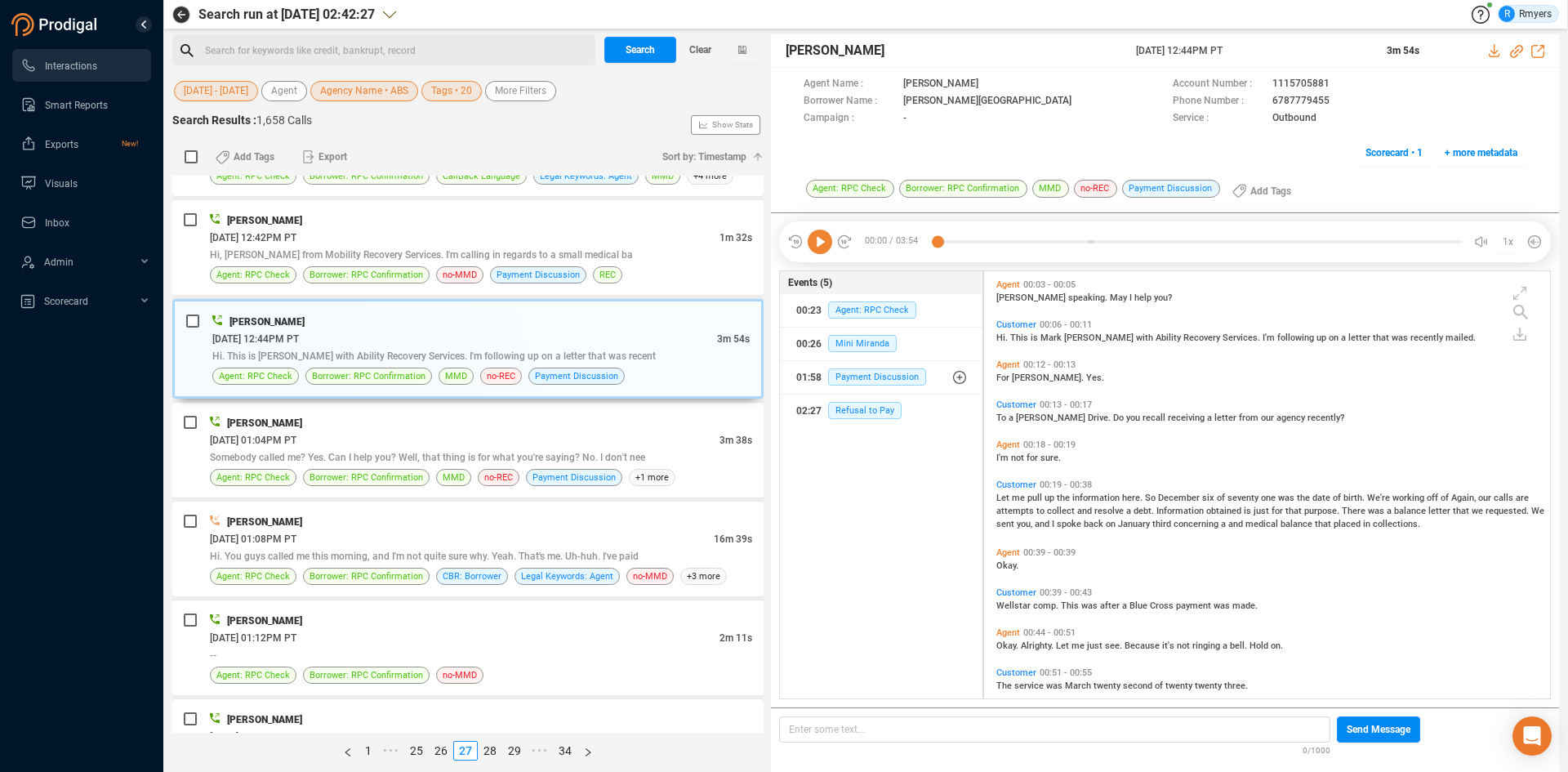
click at [813, 241] on icon at bounding box center [819, 241] width 24 height 24
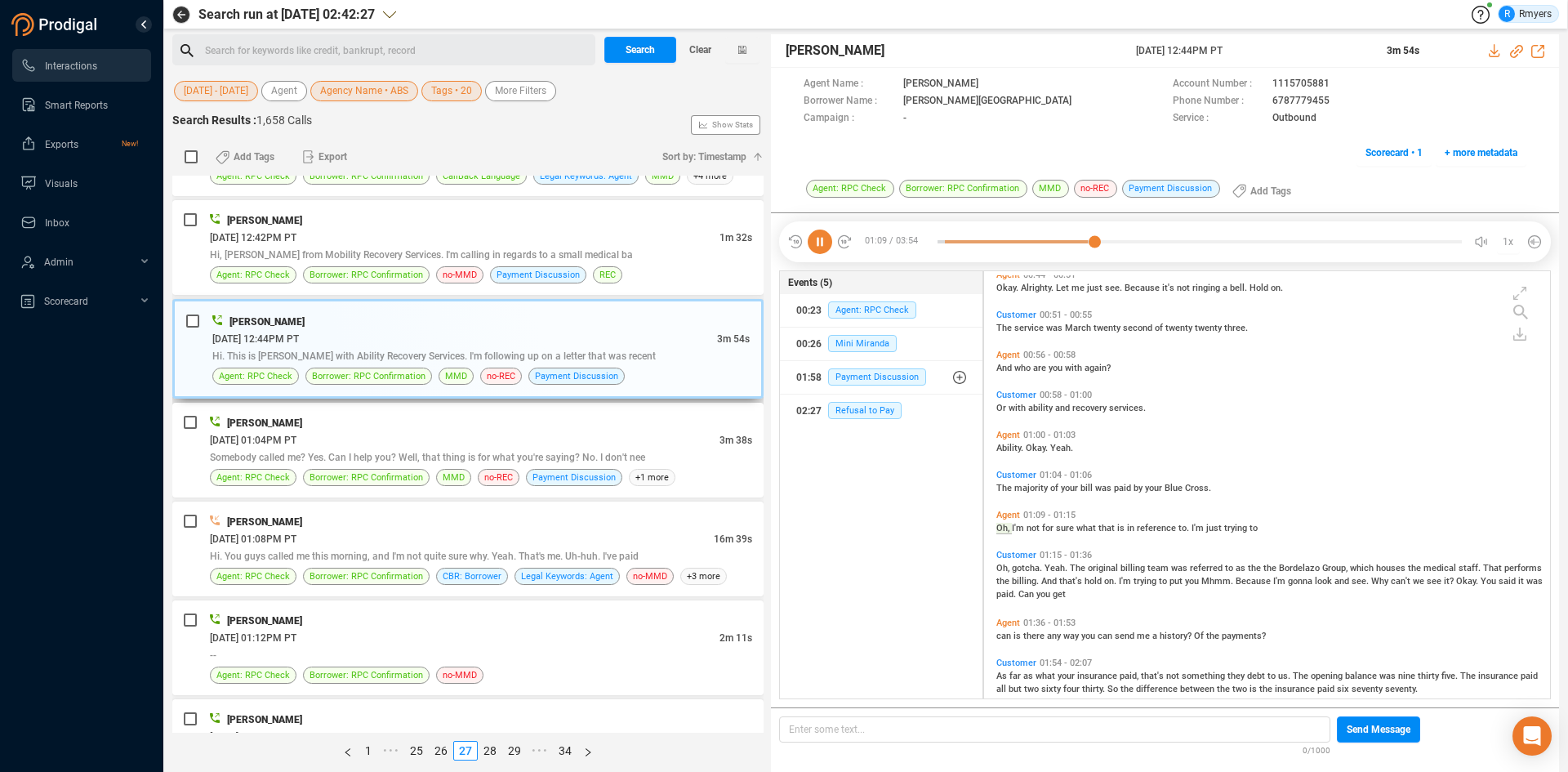
scroll to position [398, 0]
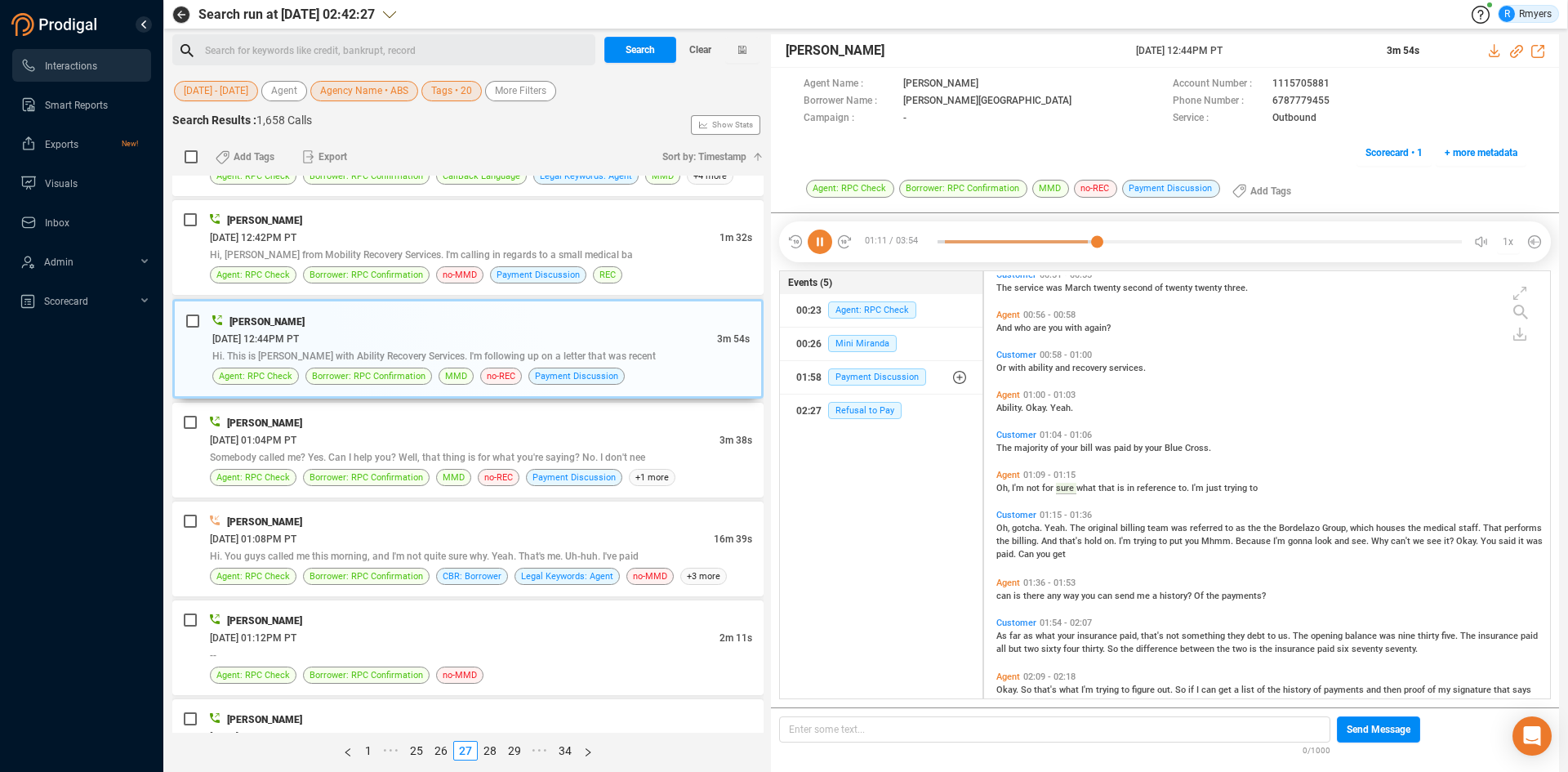
click at [822, 239] on icon at bounding box center [819, 241] width 24 height 24
click at [938, 241] on div at bounding box center [1199, 241] width 524 height 24
click at [815, 249] on icon at bounding box center [819, 241] width 24 height 24
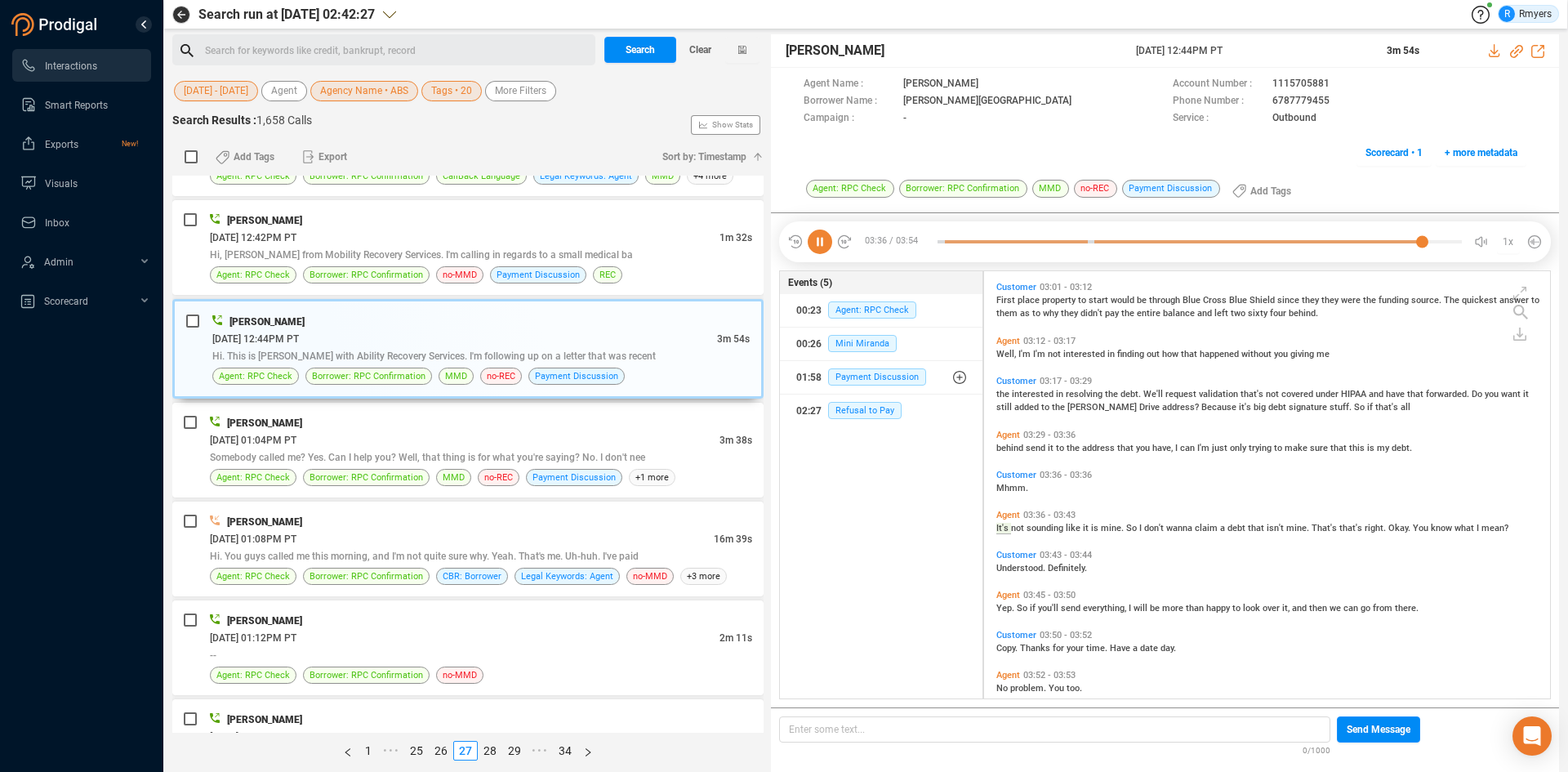
scroll to position [1064, 0]
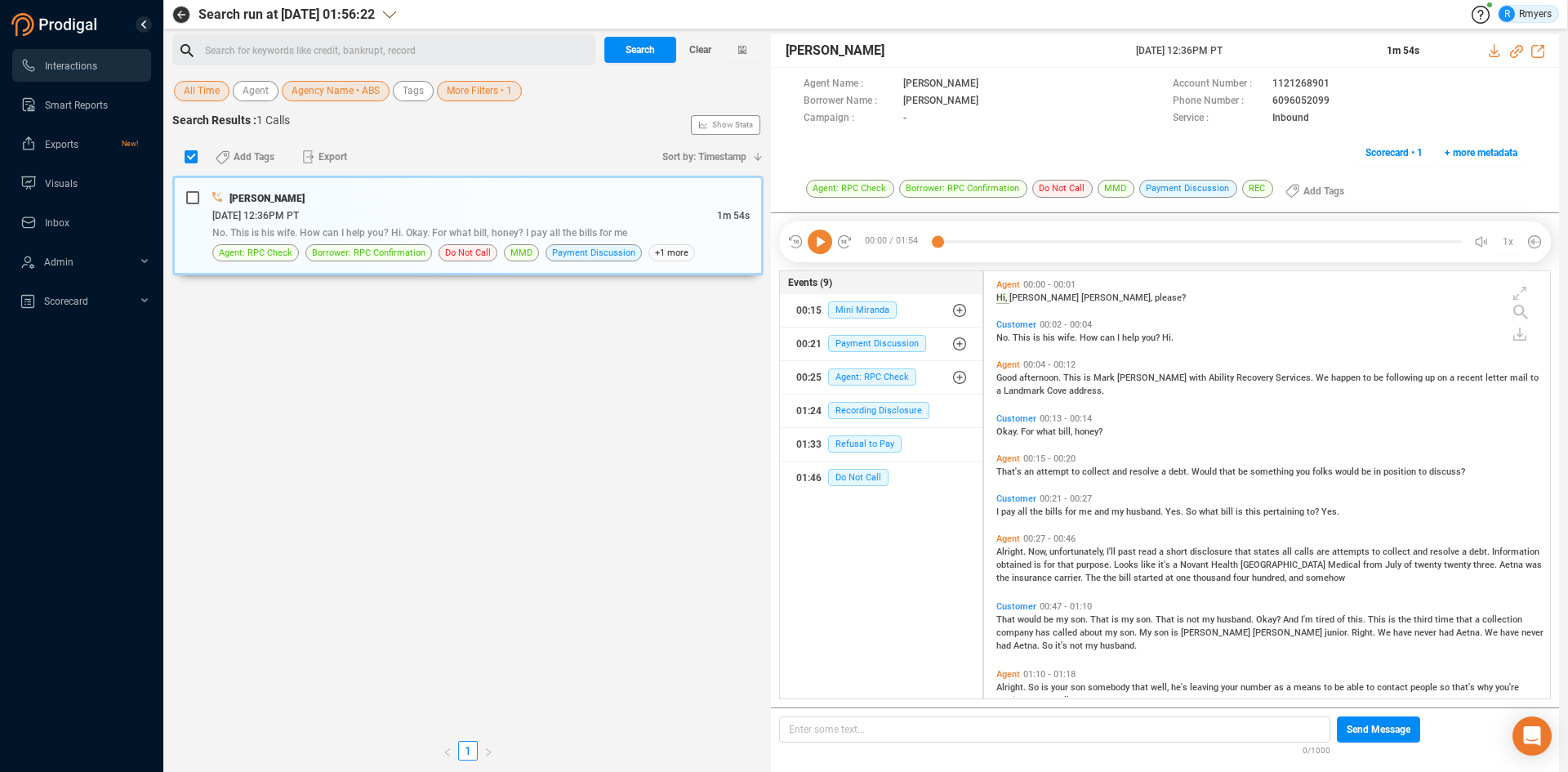
click at [357, 41] on div "Search for keywords like credit, bankrupt, record ﻿" at bounding box center [397, 50] width 385 height 24
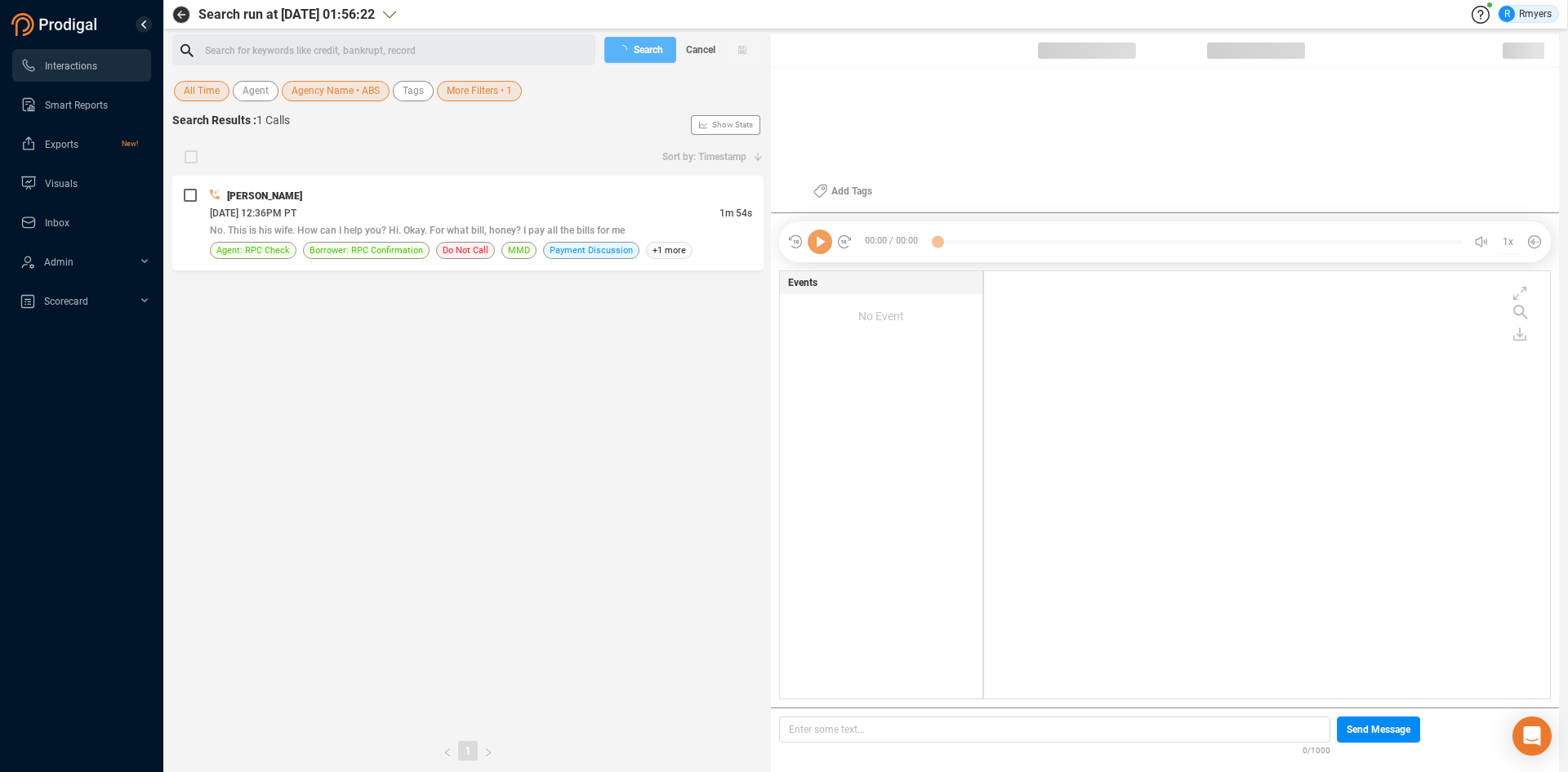
scroll to position [423, 558]
checkbox input "true"
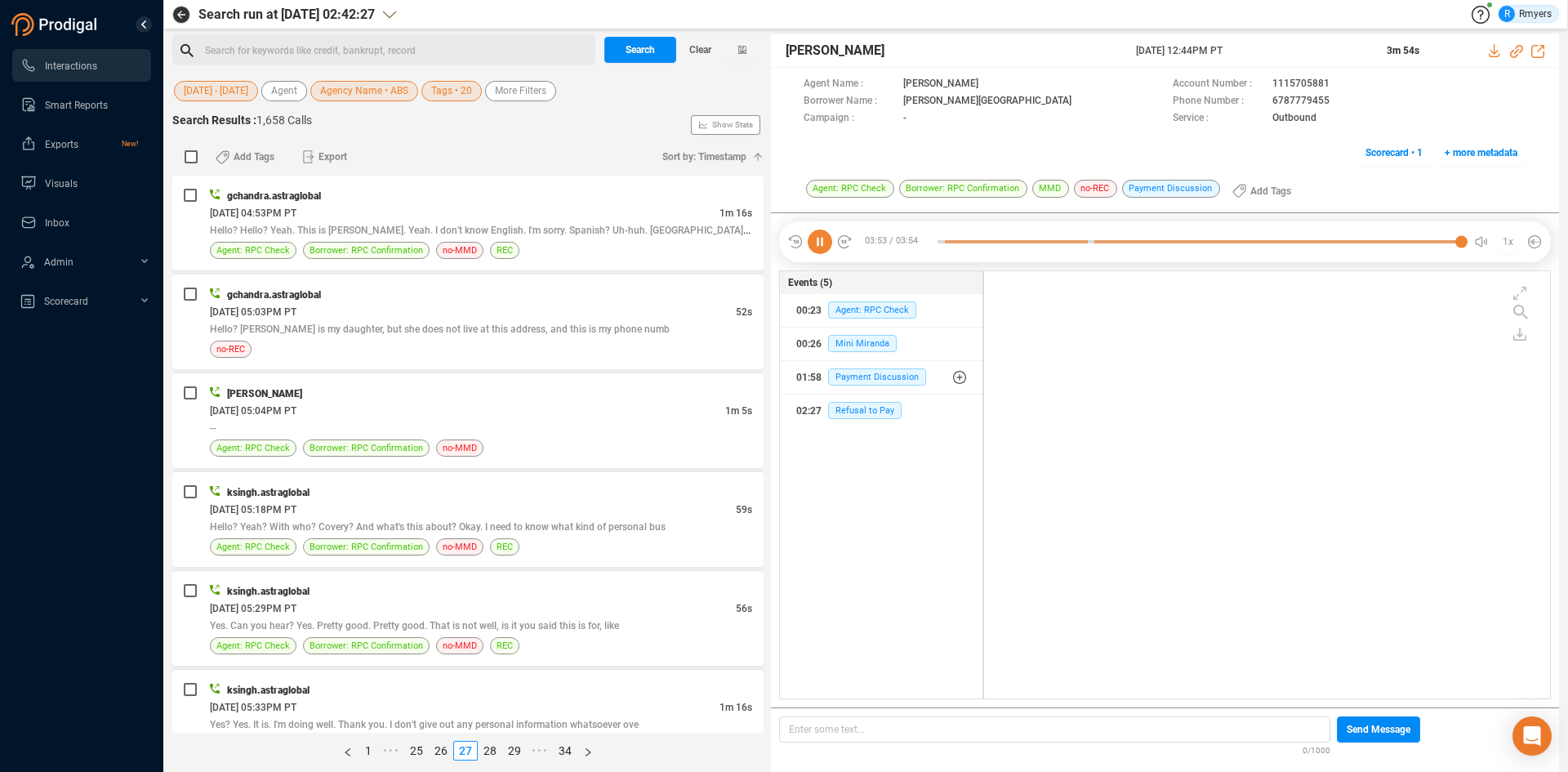
scroll to position [423, 558]
